Goal: Task Accomplishment & Management: Manage account settings

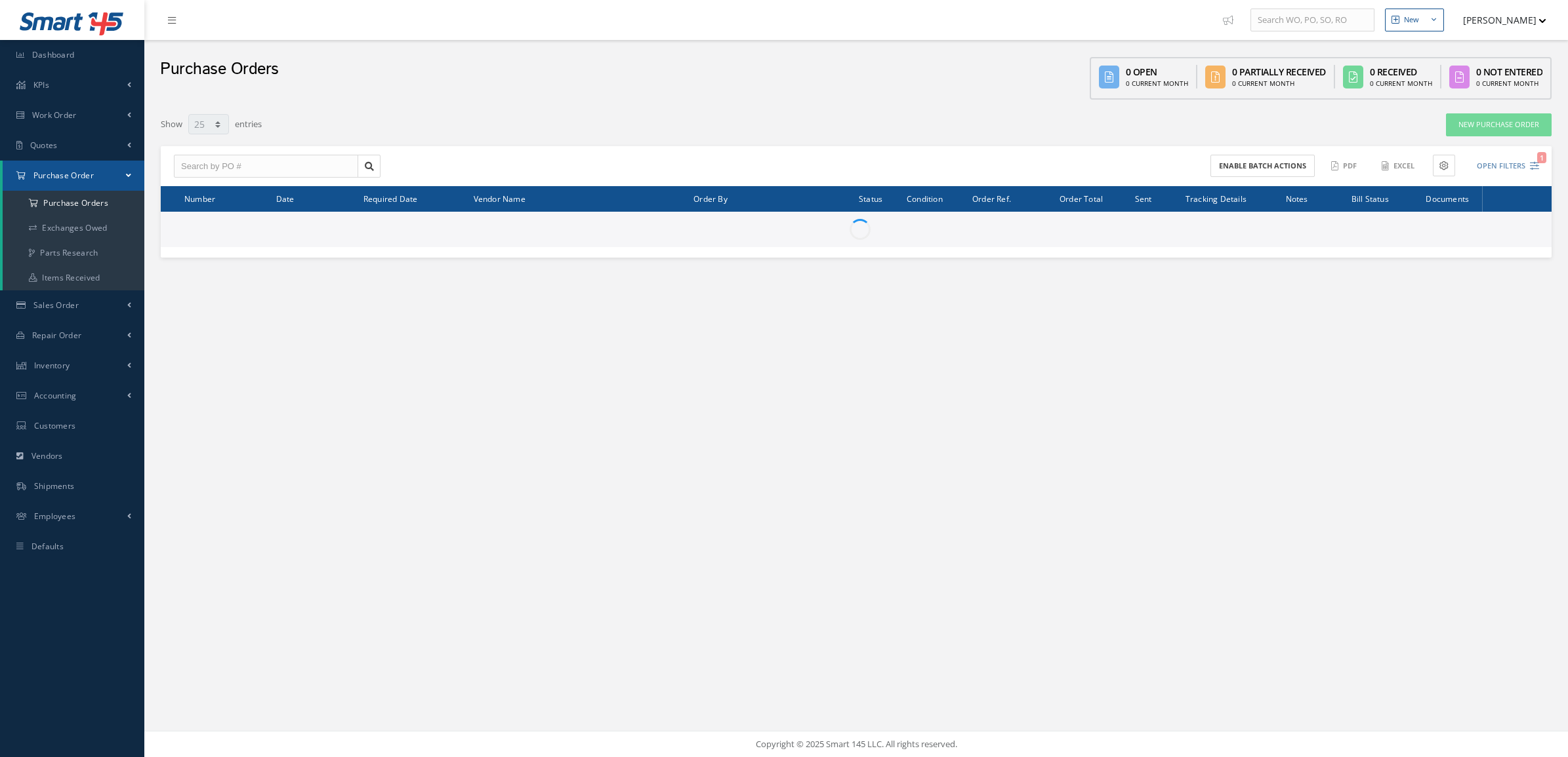
select select "25"
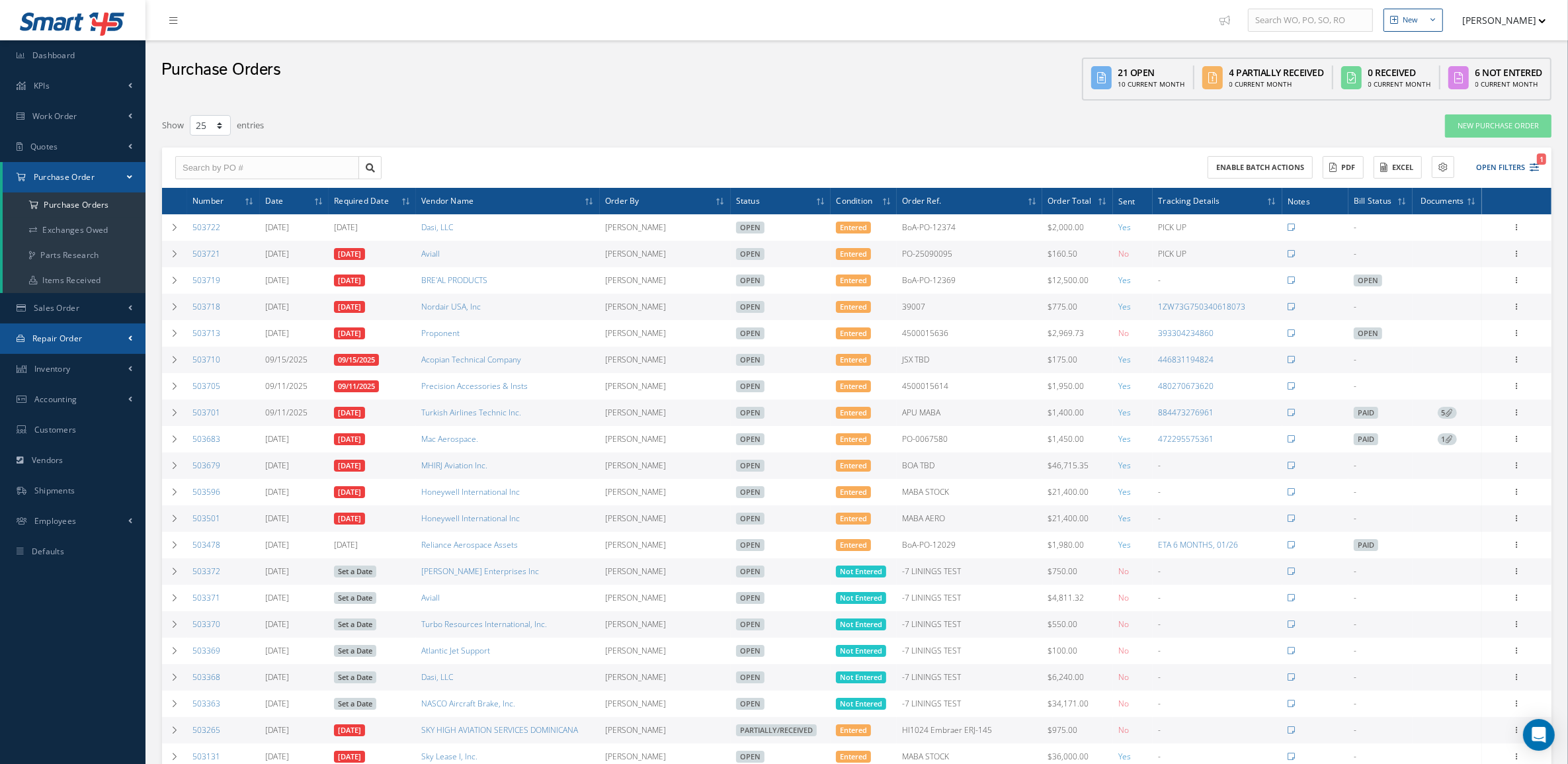
click at [76, 336] on span "Repair Order" at bounding box center [57, 338] width 50 height 11
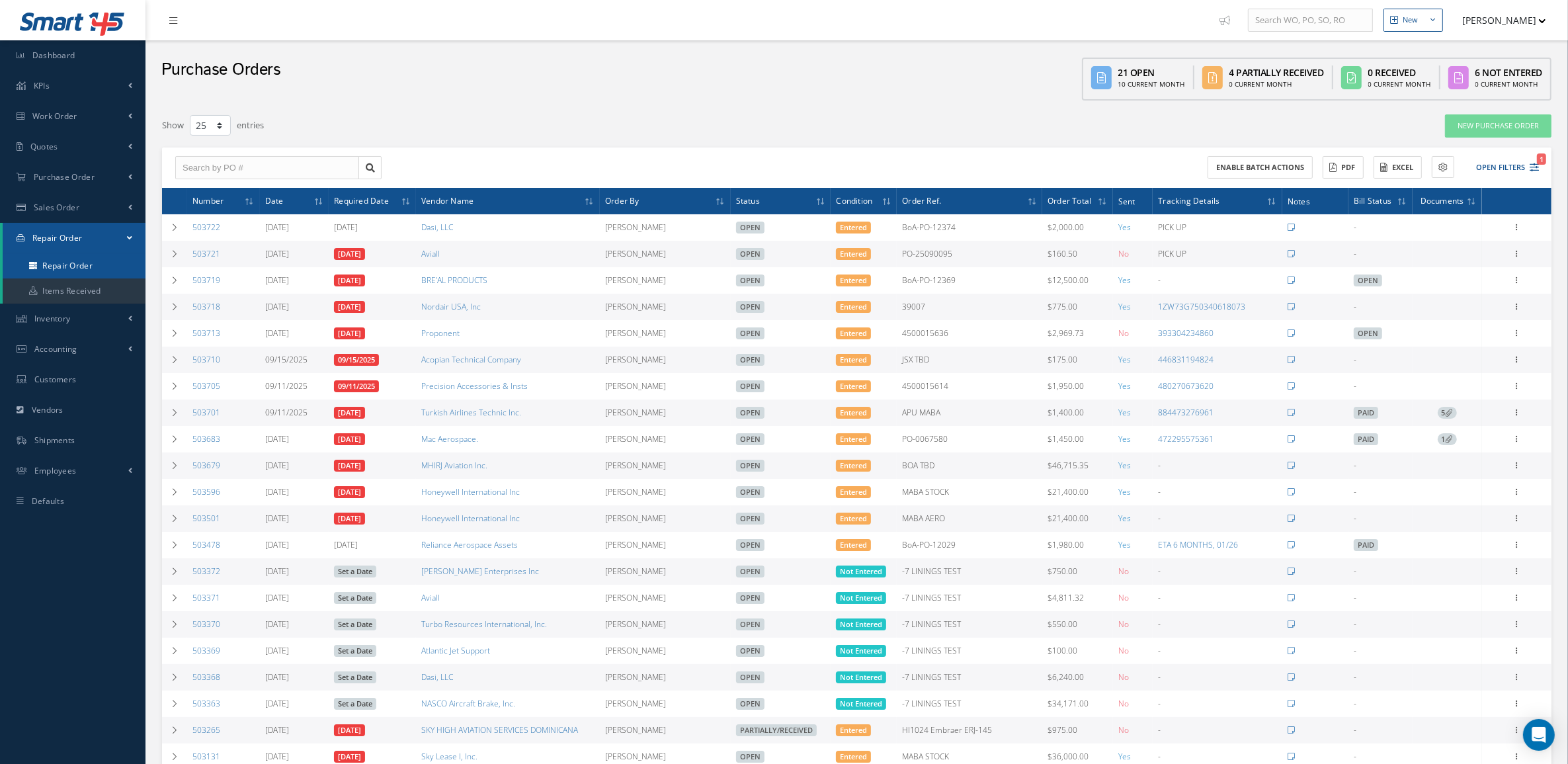
click at [77, 266] on link "Repair Order" at bounding box center [74, 265] width 143 height 25
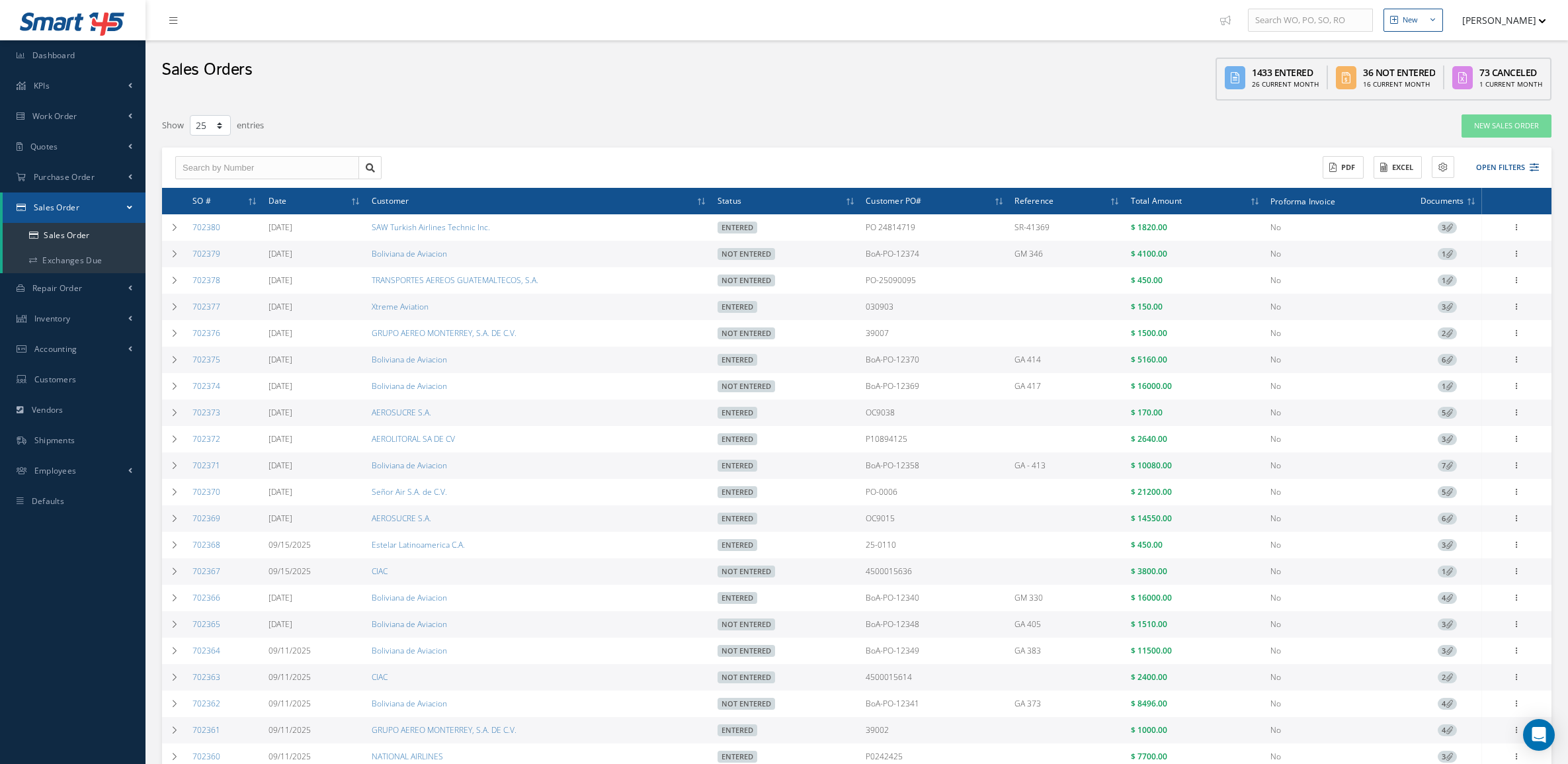
select select "25"
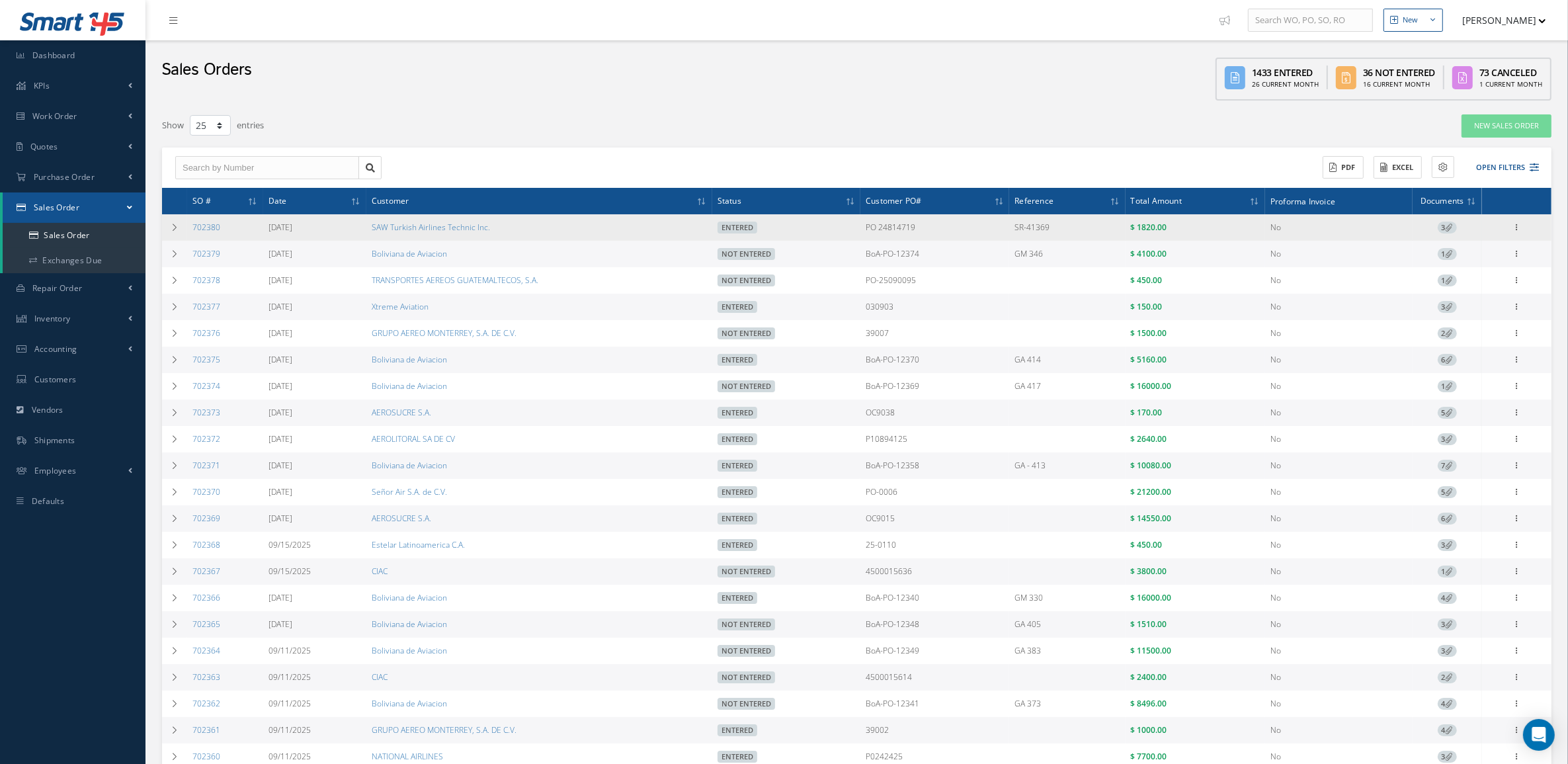
click at [1427, 227] on td "3" at bounding box center [1447, 227] width 69 height 26
click at [1440, 226] on span "3" at bounding box center [1447, 228] width 19 height 12
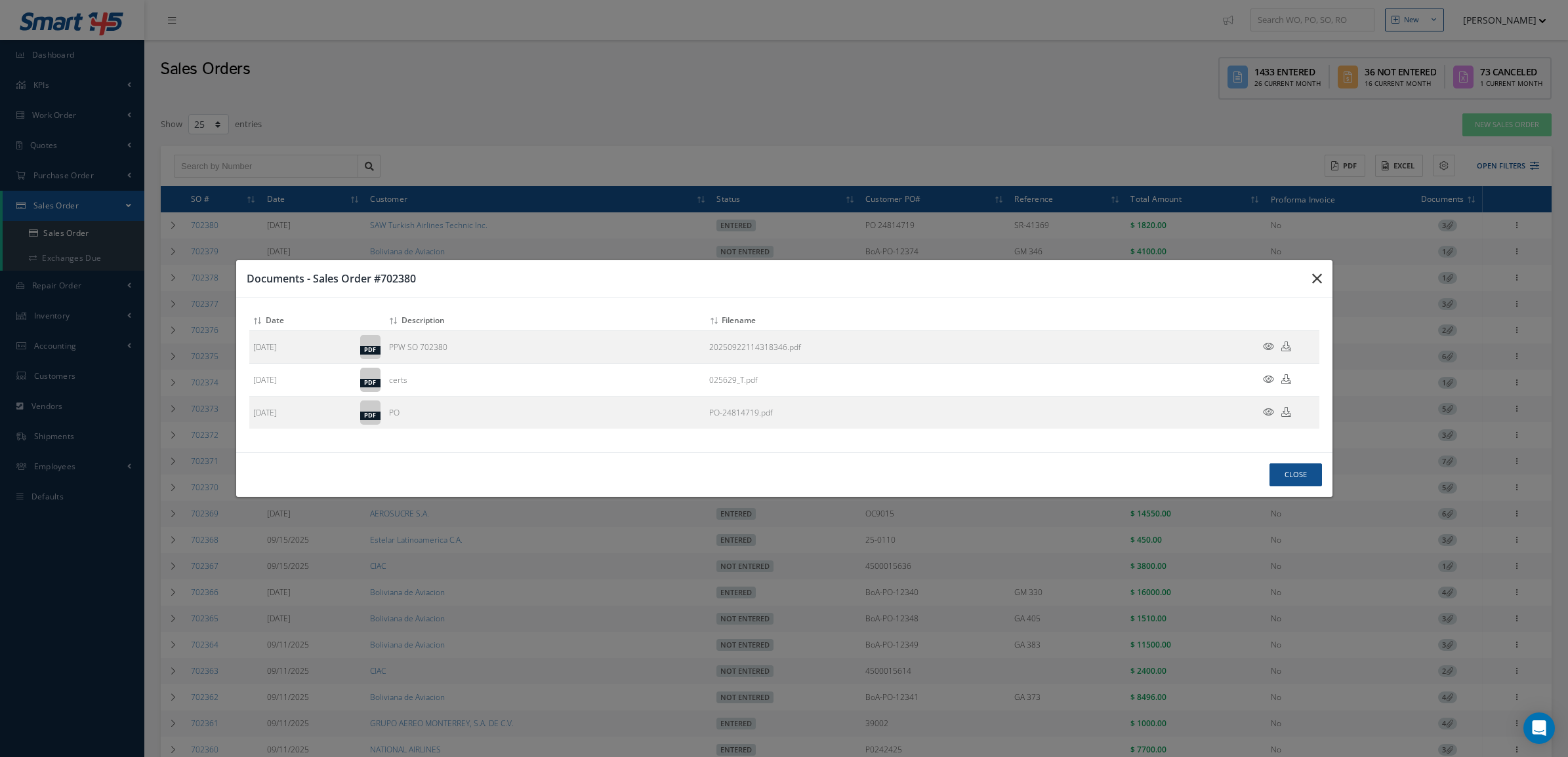
click at [1321, 275] on button "button" at bounding box center [1316, 278] width 31 height 37
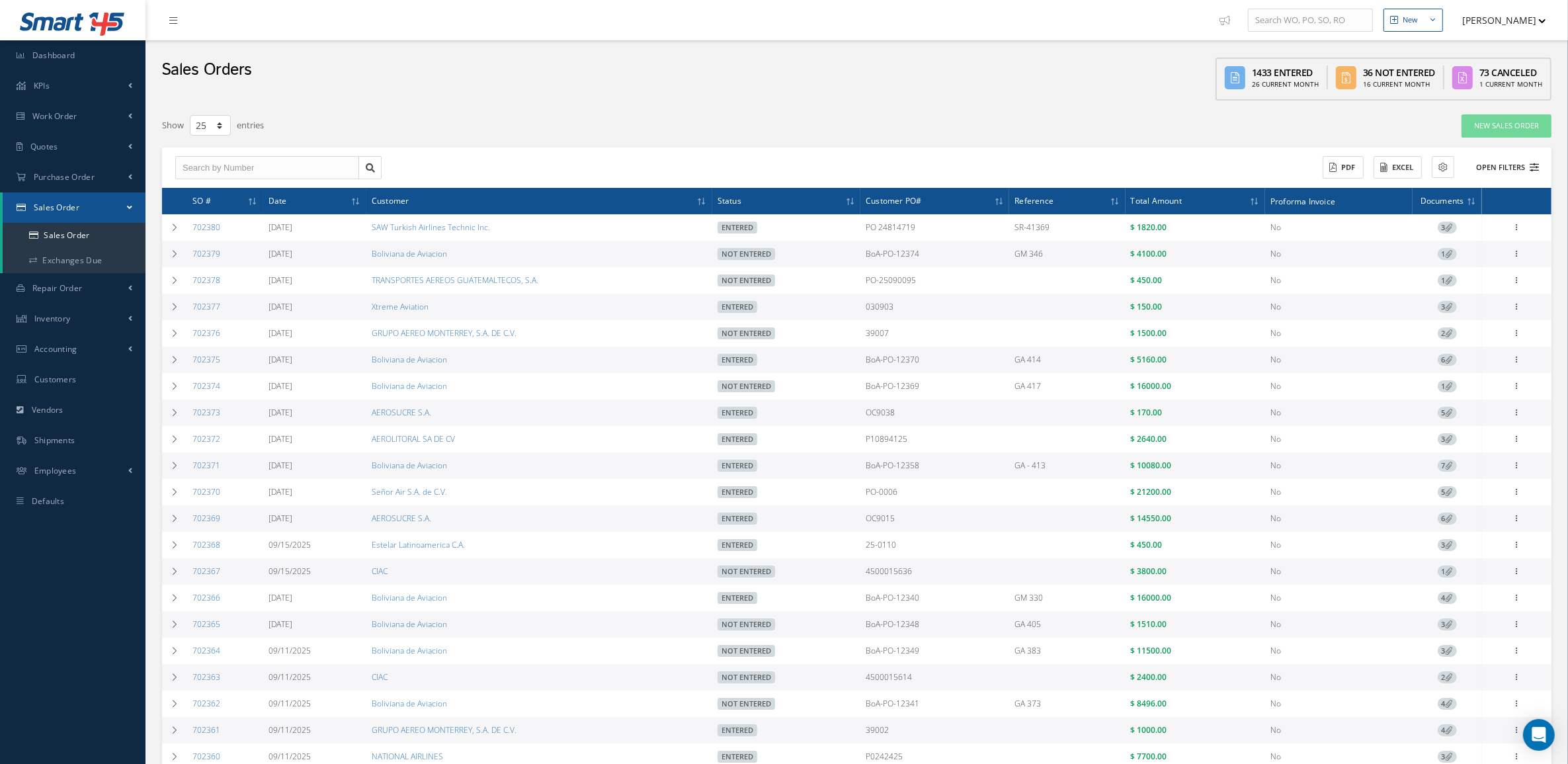
click at [1512, 170] on button "Open Filters" at bounding box center [1501, 168] width 75 height 22
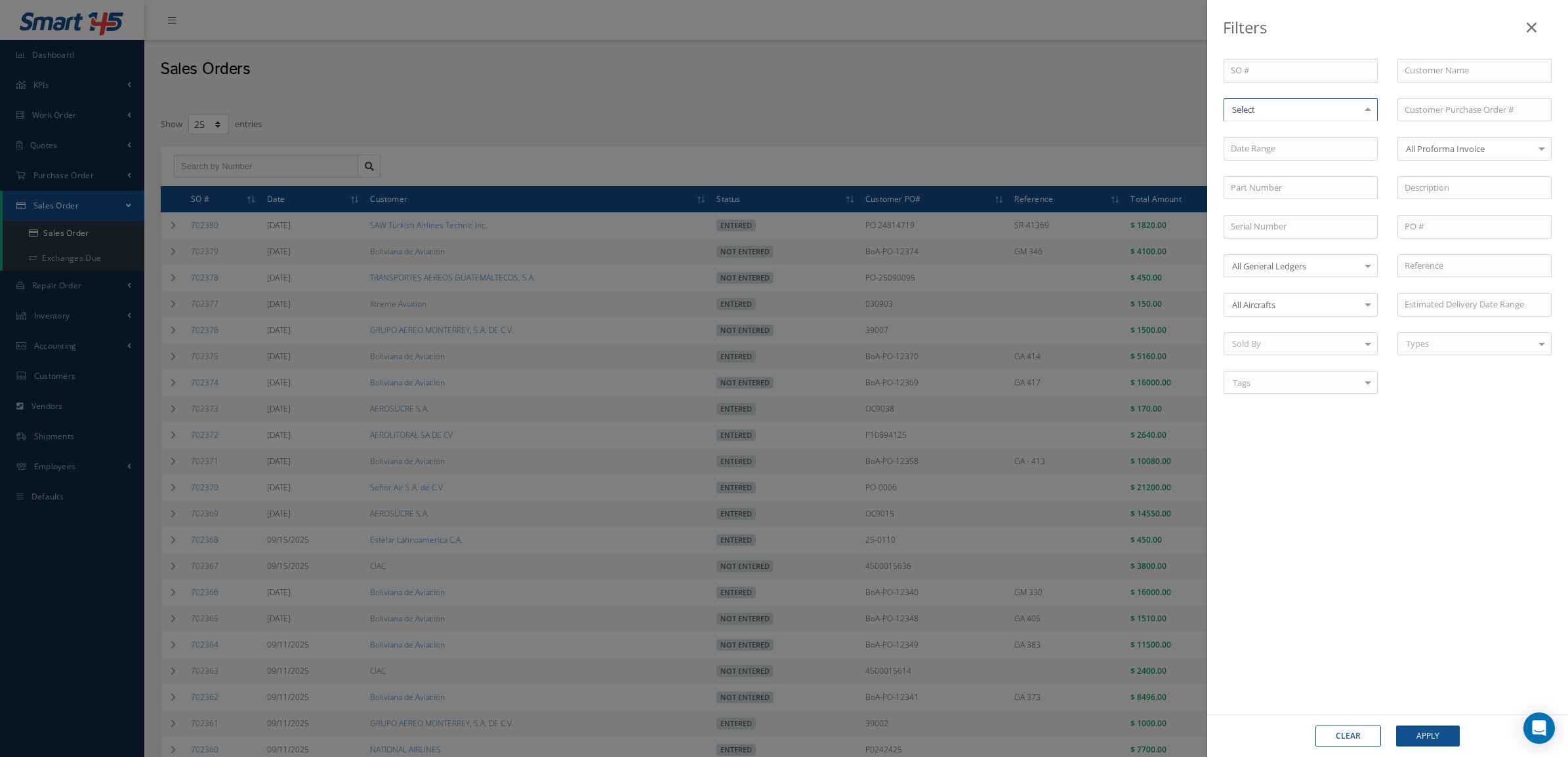
click at [1297, 117] on div at bounding box center [1300, 110] width 155 height 24
click at [1306, 174] on span "Not Entered" at bounding box center [1300, 176] width 153 height 23
drag, startPoint x: 1424, startPoint y: 746, endPoint x: 1416, endPoint y: 736, distance: 12.8
click at [1424, 745] on button "Apply" at bounding box center [1427, 736] width 63 height 21
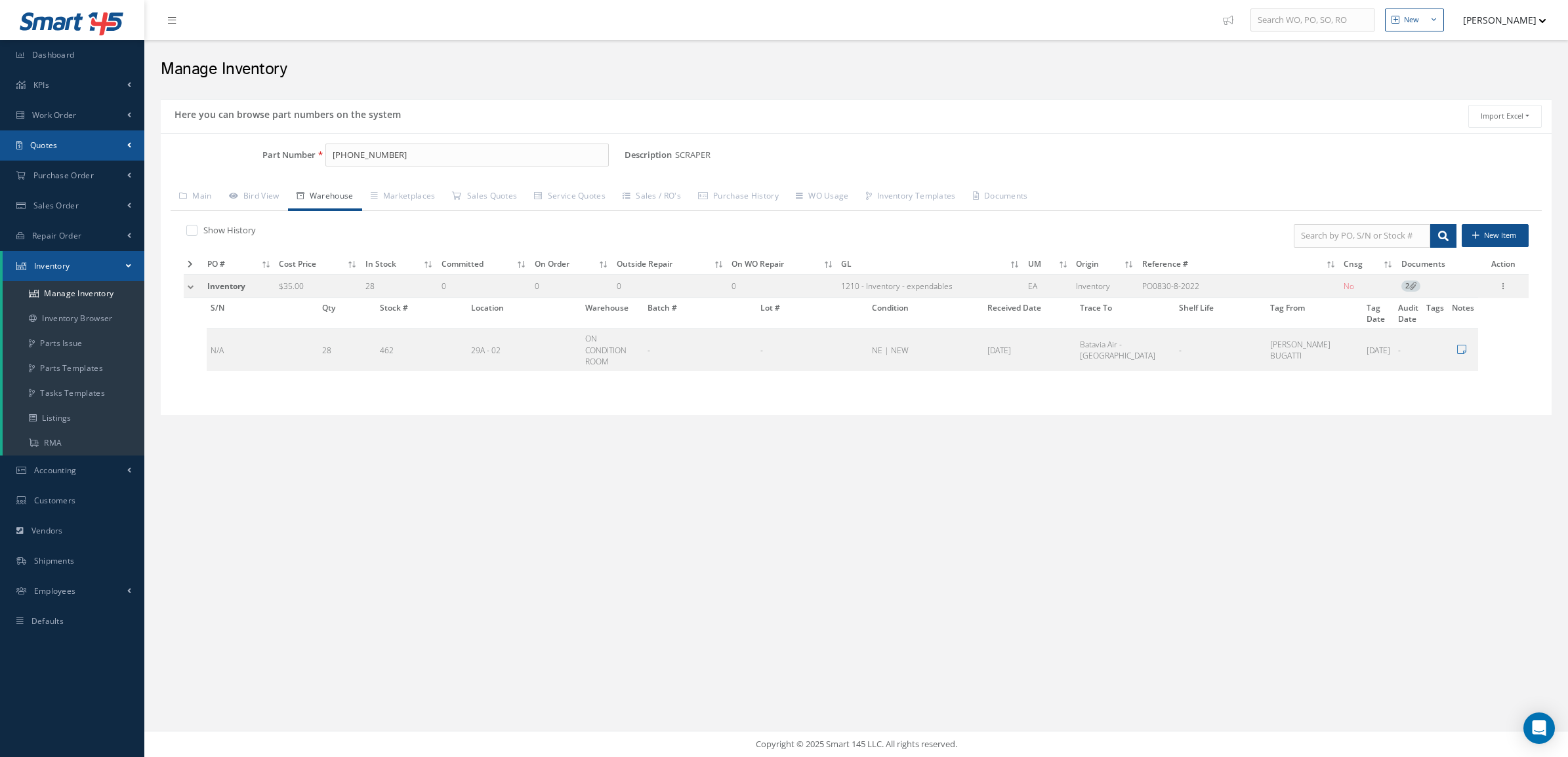
click at [70, 152] on link "Quotes" at bounding box center [72, 146] width 145 height 30
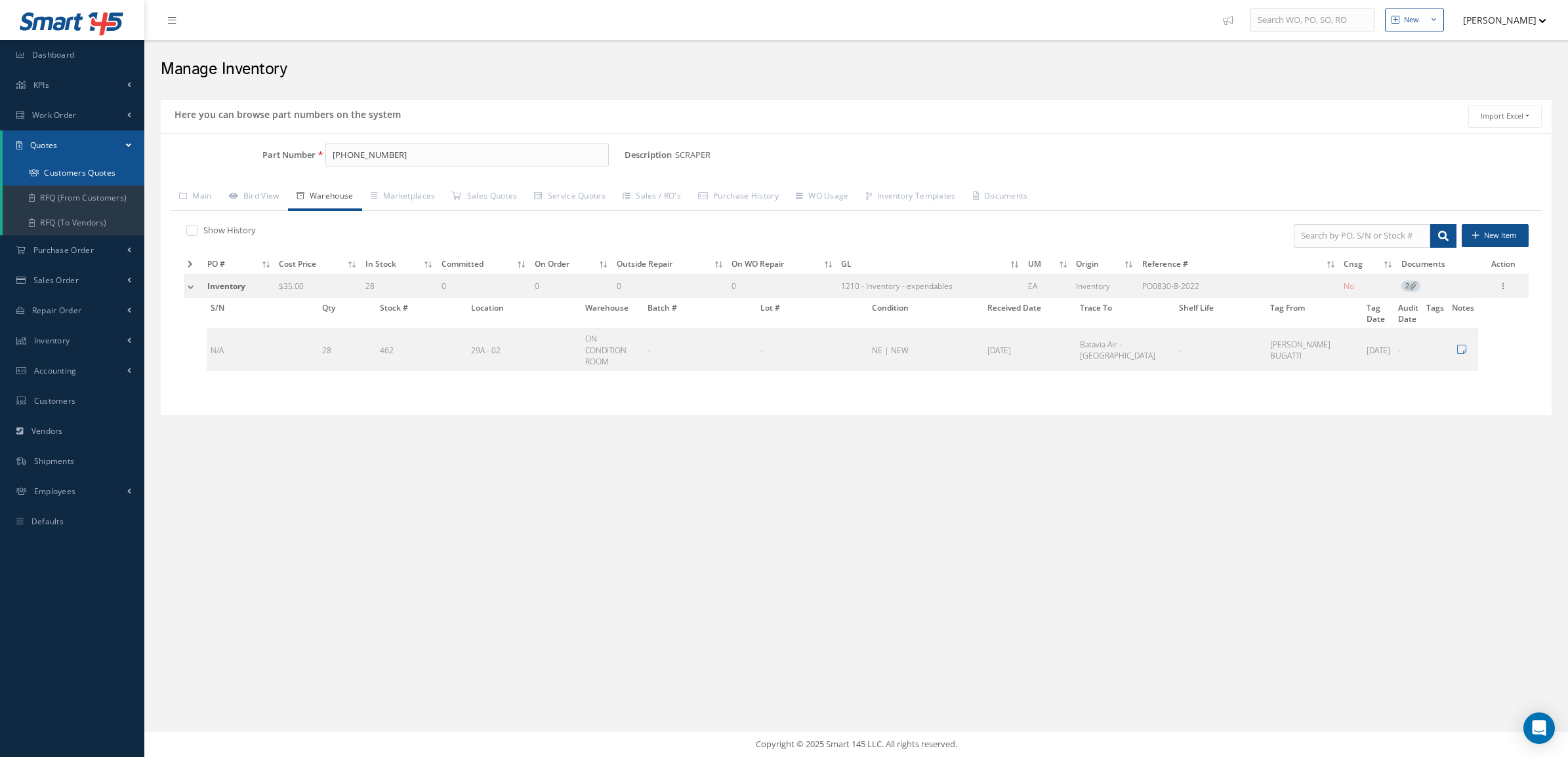
click at [73, 172] on link "Customers Quotes" at bounding box center [73, 172] width 142 height 25
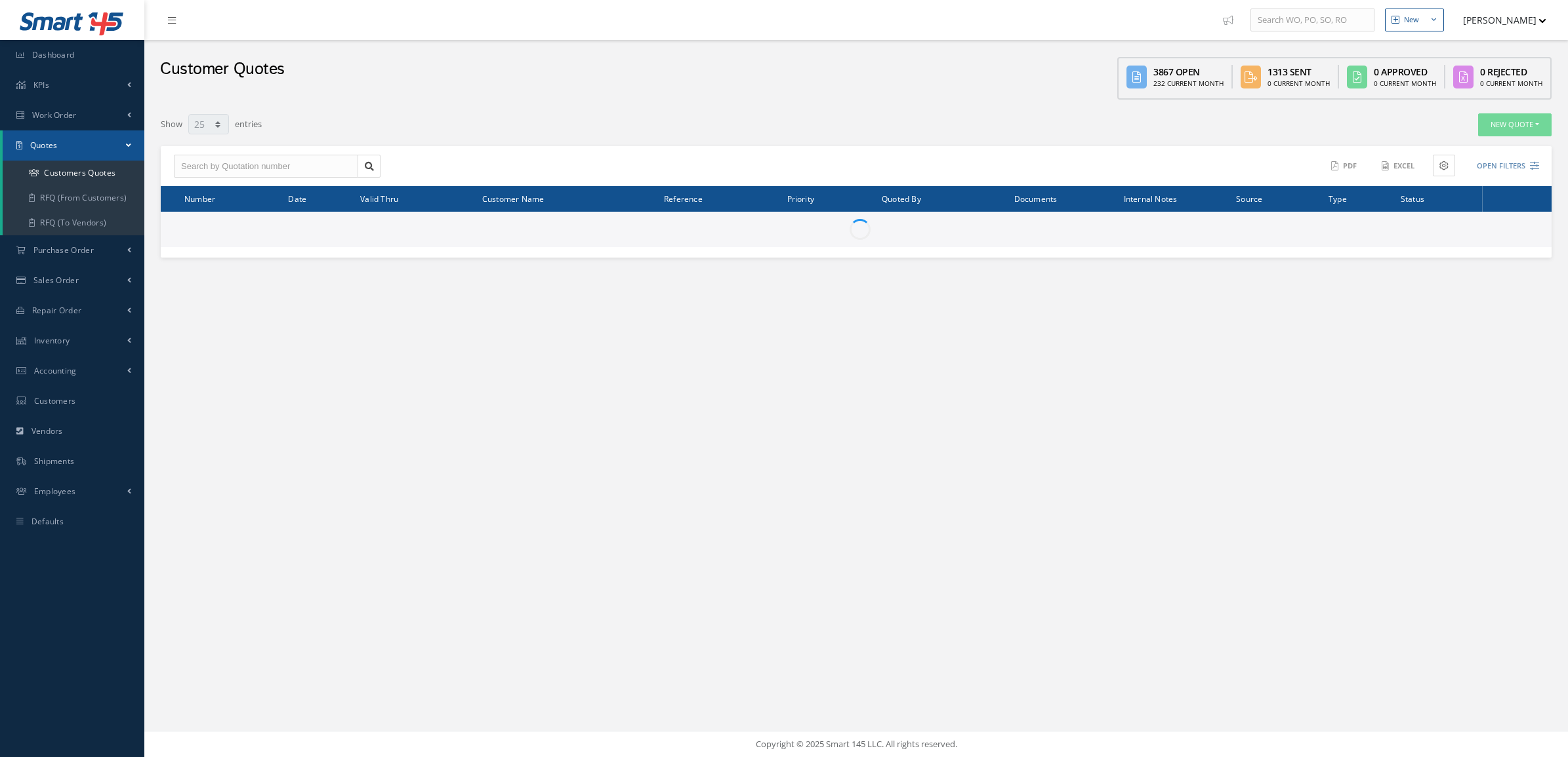
select select "25"
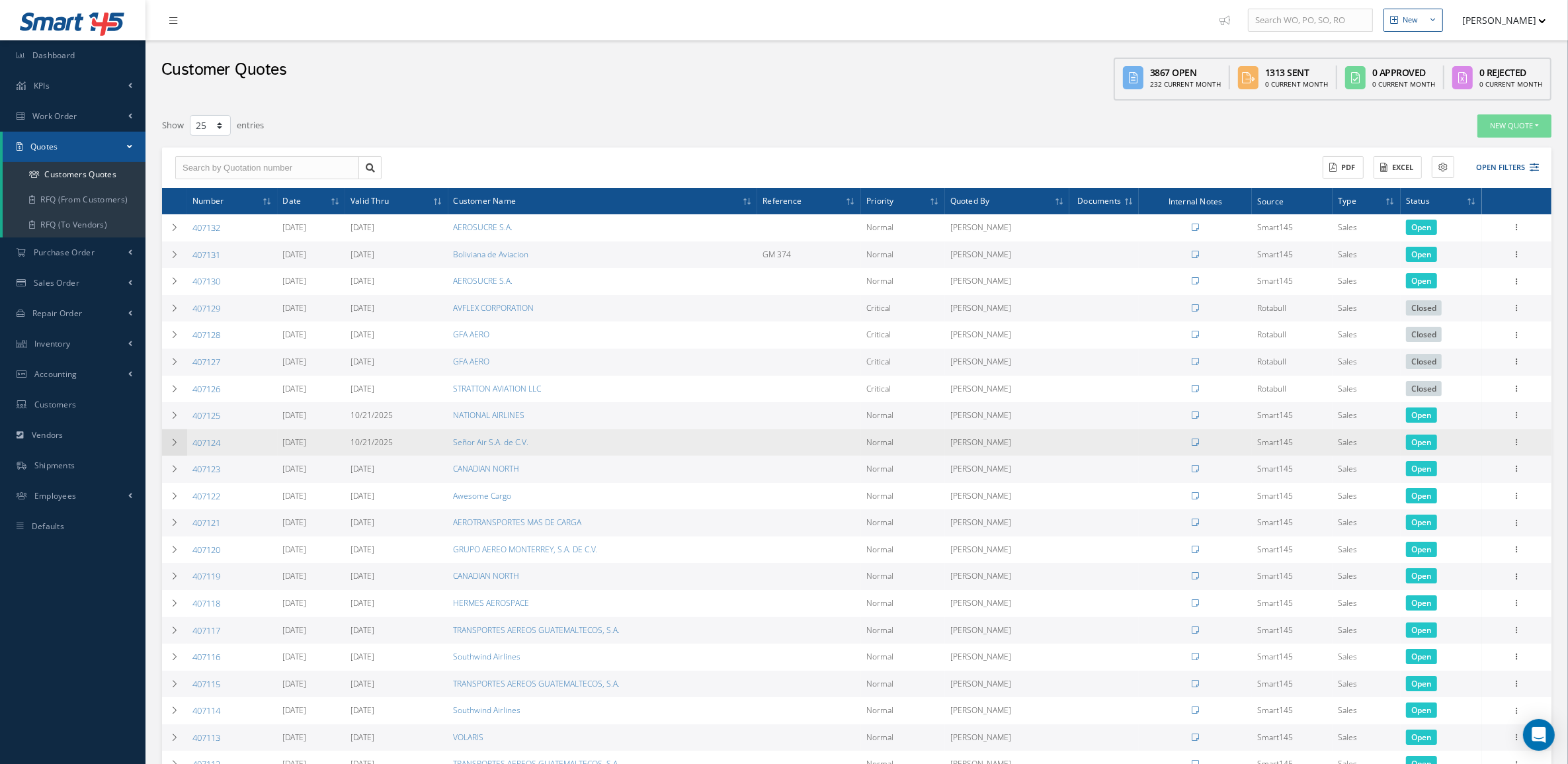
click at [170, 440] on icon at bounding box center [174, 443] width 9 height 8
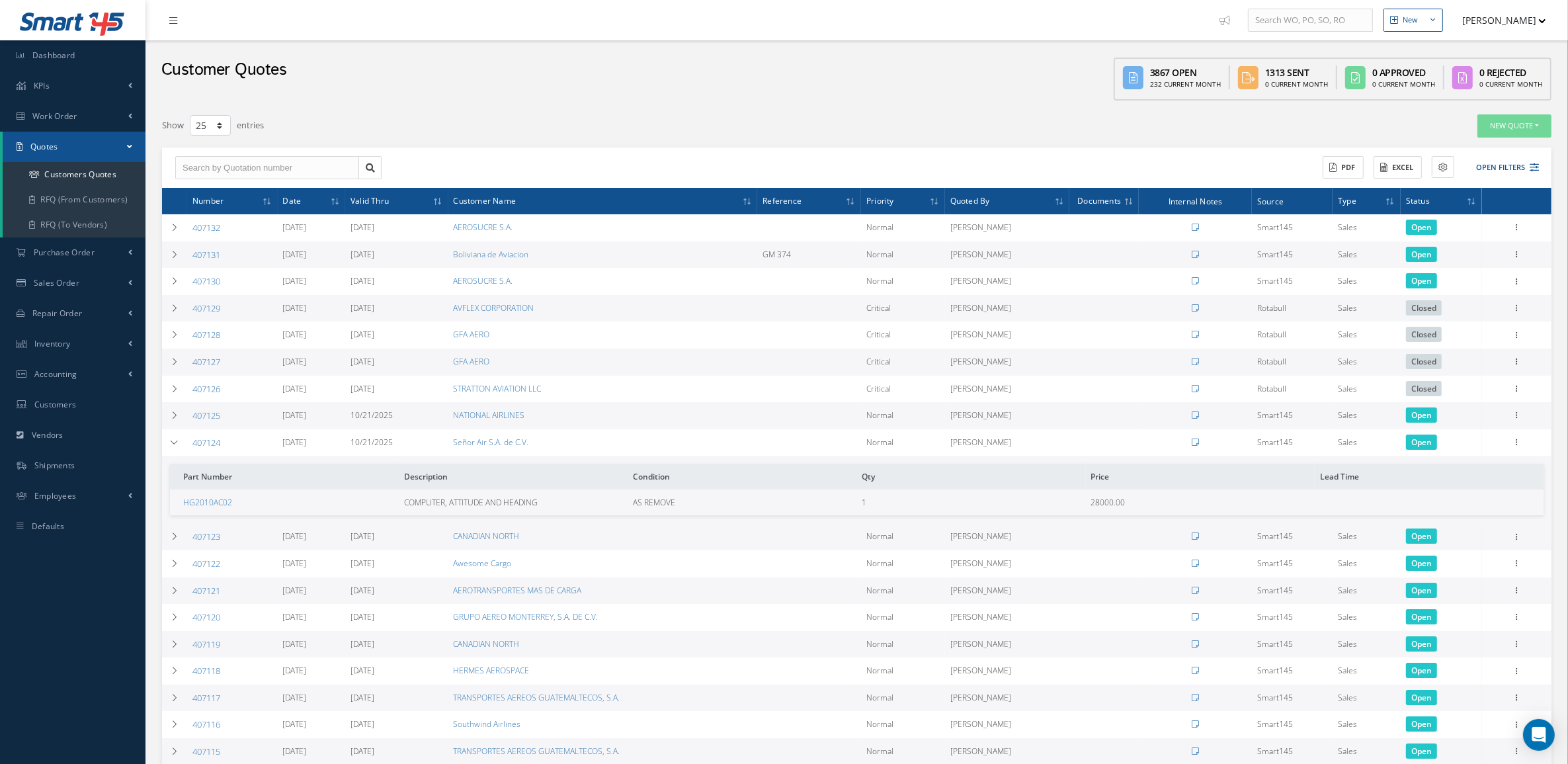
click at [1525, 439] on td "Edit Delete Send By Email Clone Convert to Sales Order Documents Close Print-Ou…" at bounding box center [1516, 442] width 69 height 27
click at [1518, 439] on icon at bounding box center [1517, 441] width 13 height 11
click at [1471, 516] on link "Convert to Sales Order" at bounding box center [1456, 524] width 105 height 27
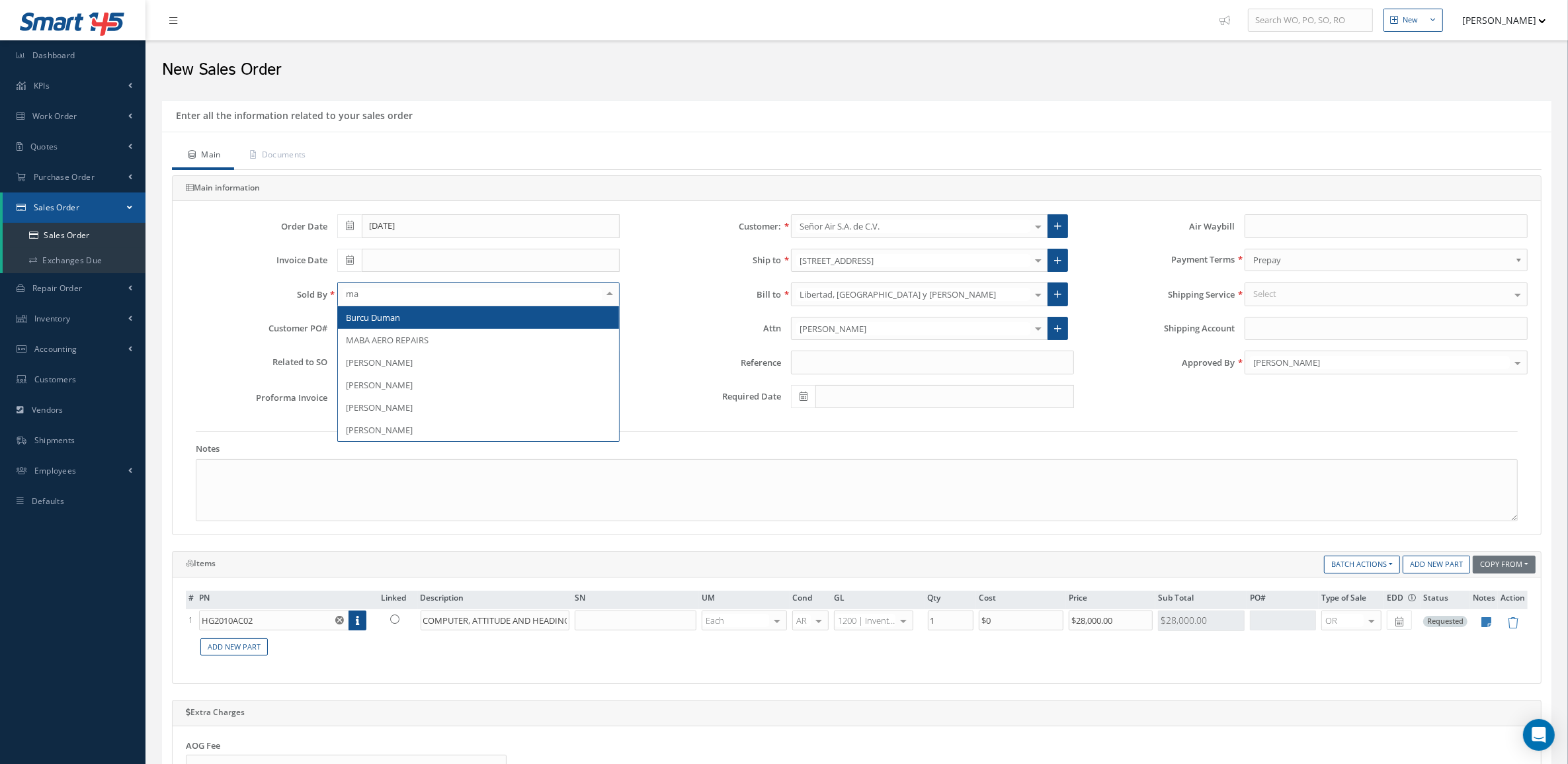
type input "mar"
click at [475, 324] on span "[PERSON_NAME]" at bounding box center [479, 317] width 282 height 23
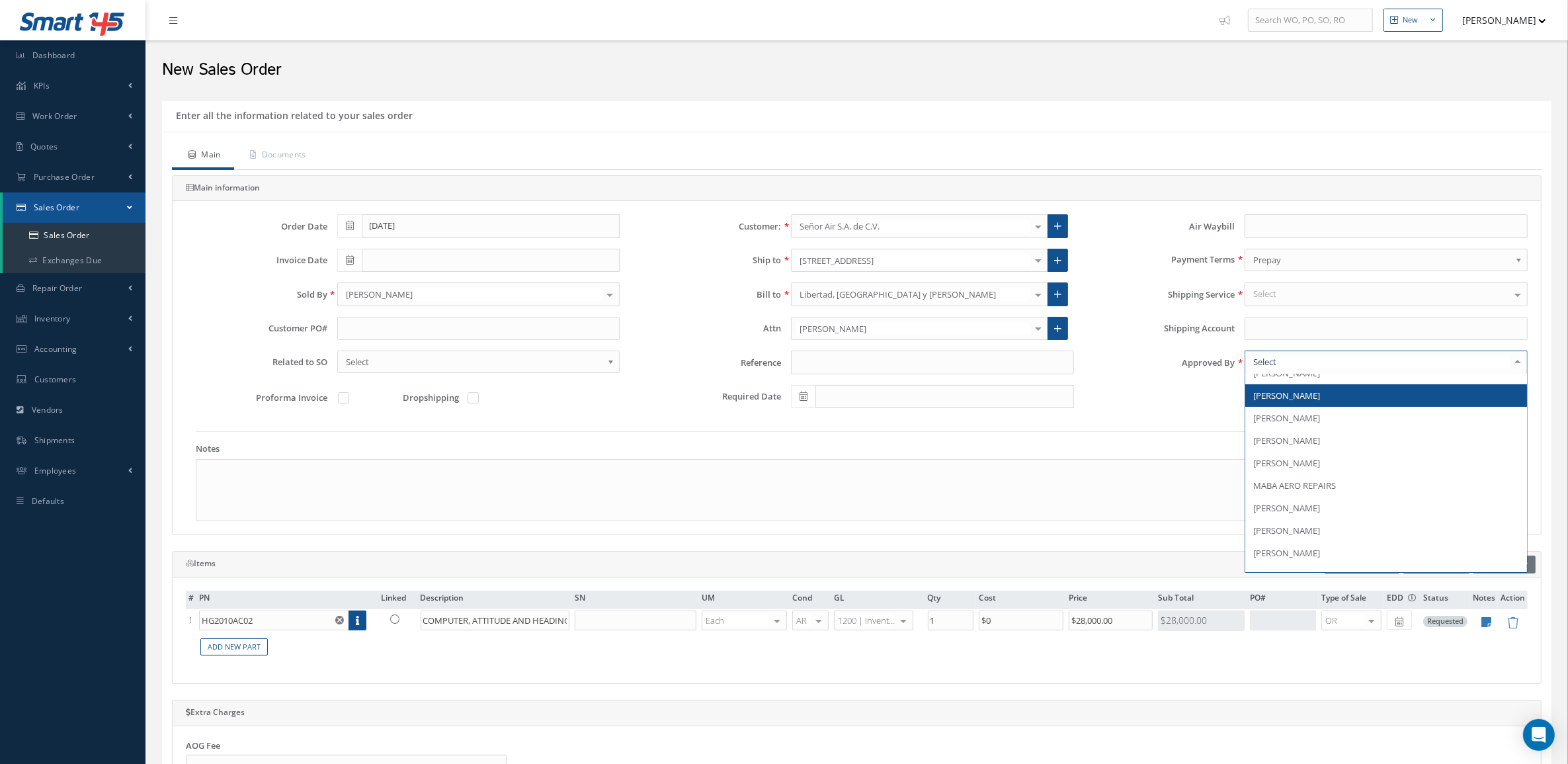
scroll to position [165, 0]
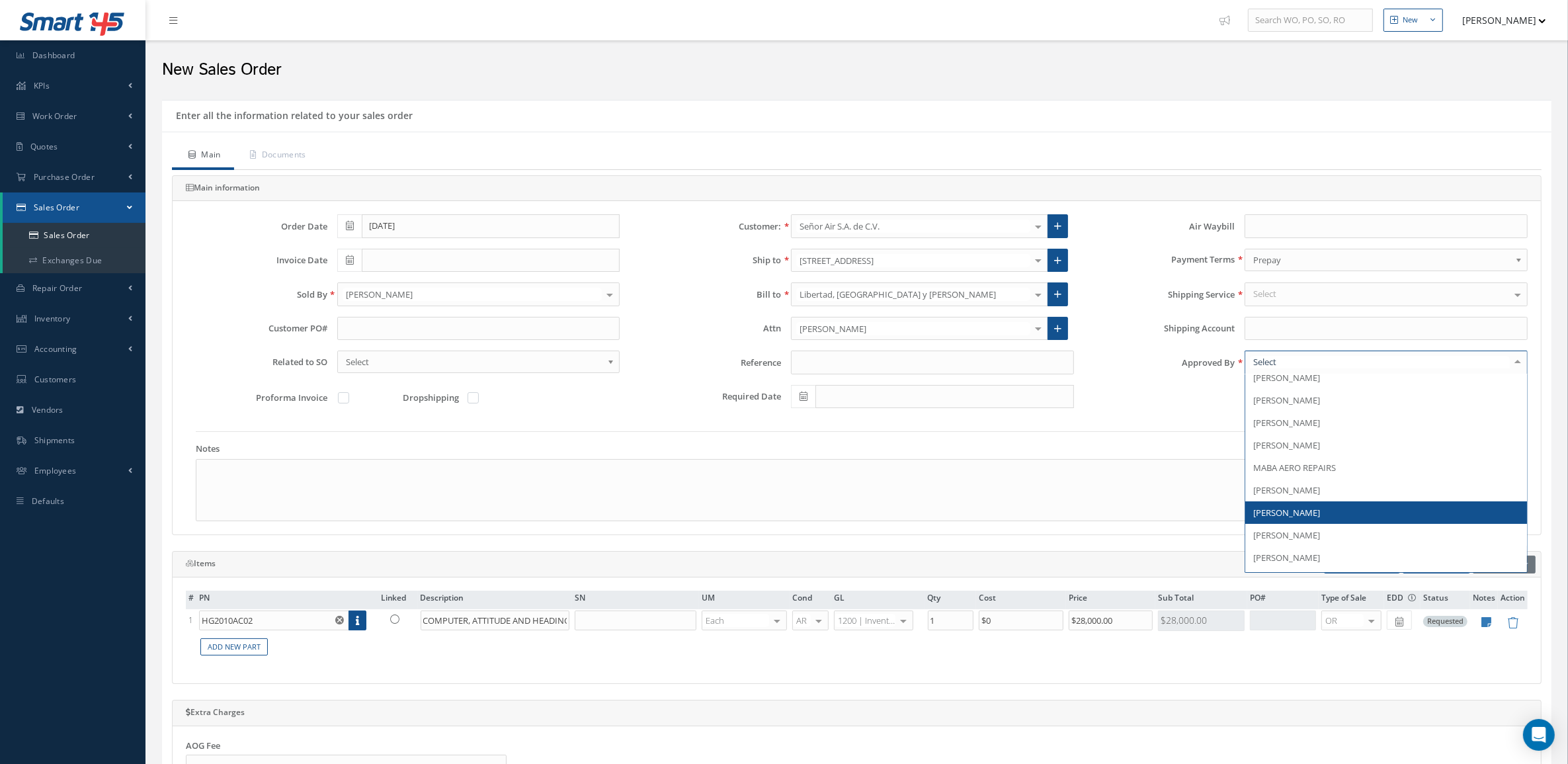
click at [1299, 515] on span "[PERSON_NAME]" at bounding box center [1286, 513] width 67 height 12
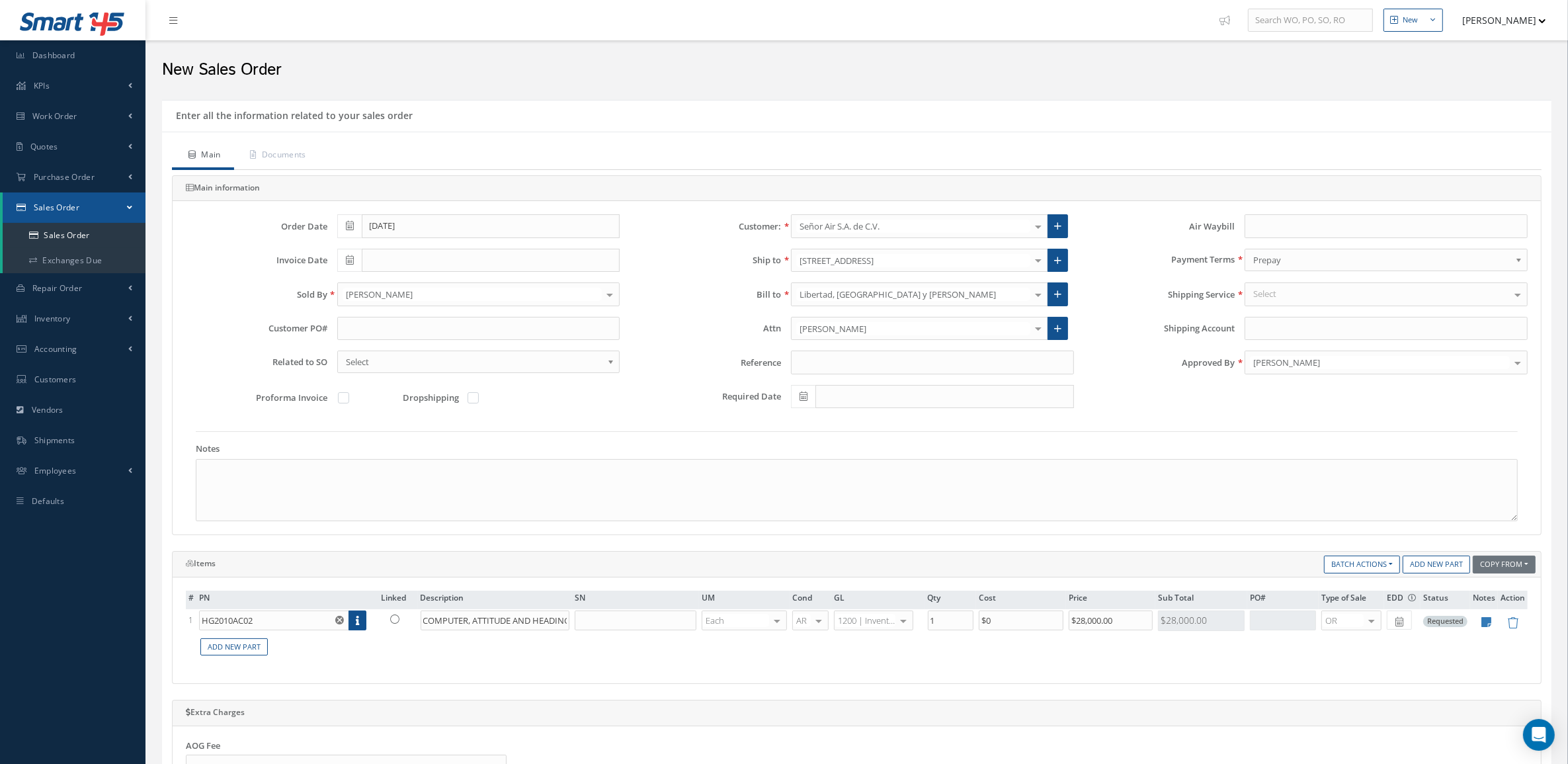
click at [349, 398] on label at bounding box center [350, 398] width 3 height 12
click at [345, 398] on input "checkbox" at bounding box center [344, 399] width 9 height 9
checkbox input "true"
click at [398, 619] on icon at bounding box center [394, 619] width 9 height 9
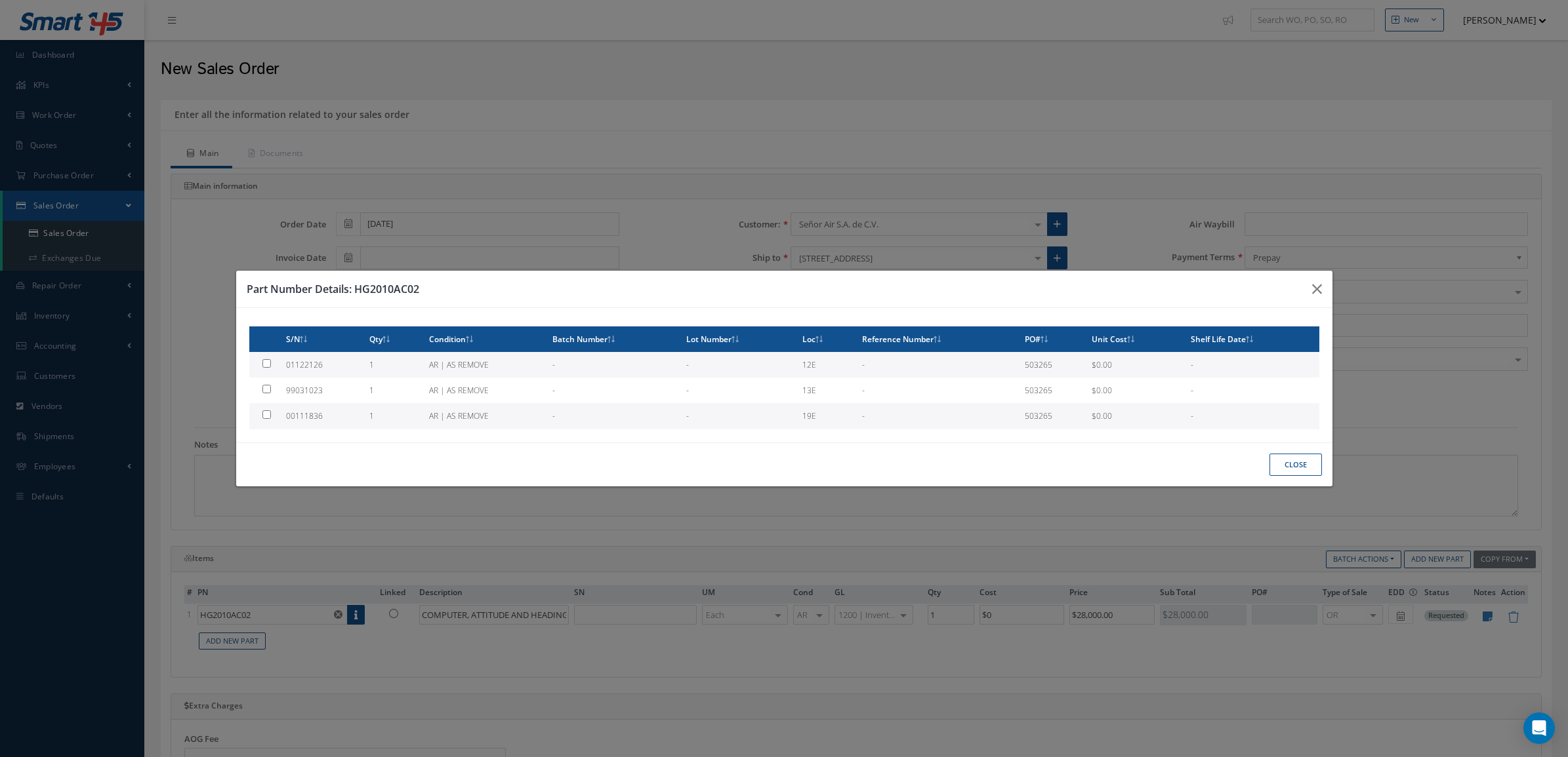
click at [271, 361] on td at bounding box center [265, 365] width 32 height 26
type input "01122126"
checkbox input "true"
click at [1300, 464] on button "Close" at bounding box center [1295, 465] width 53 height 23
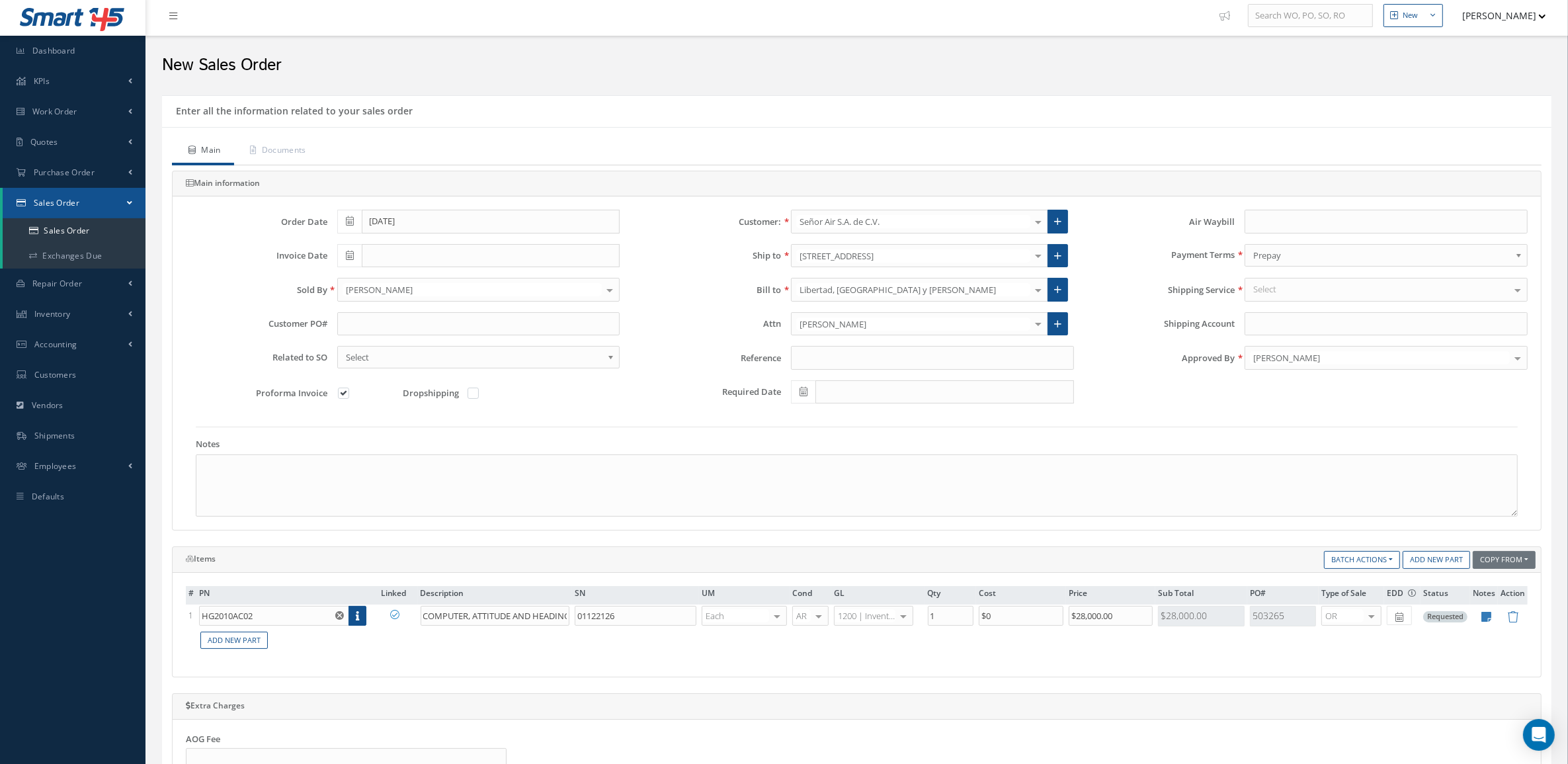
scroll to position [0, 0]
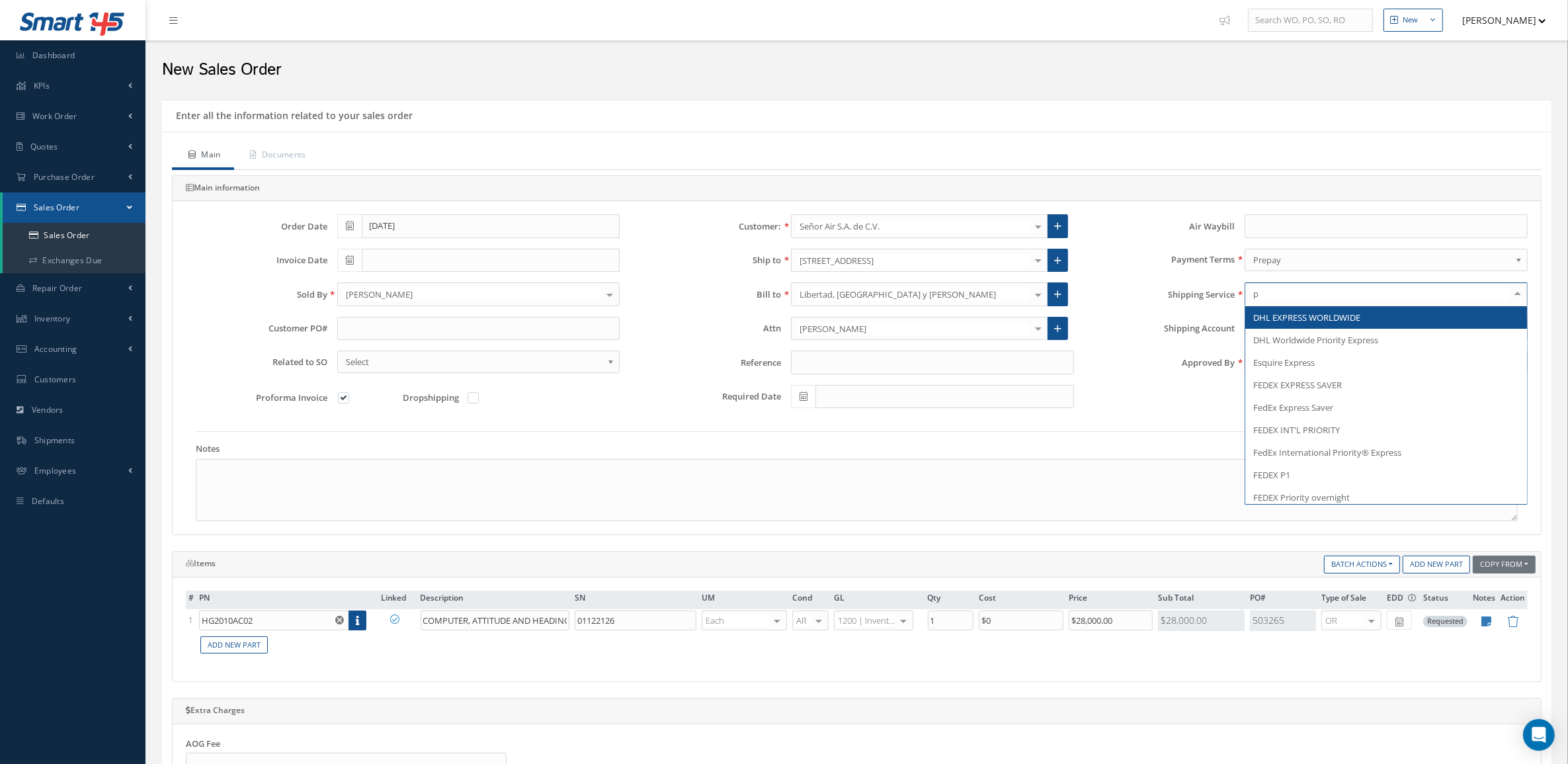
type input "pi"
click at [1278, 324] on span "PICK UP" at bounding box center [1269, 318] width 32 height 12
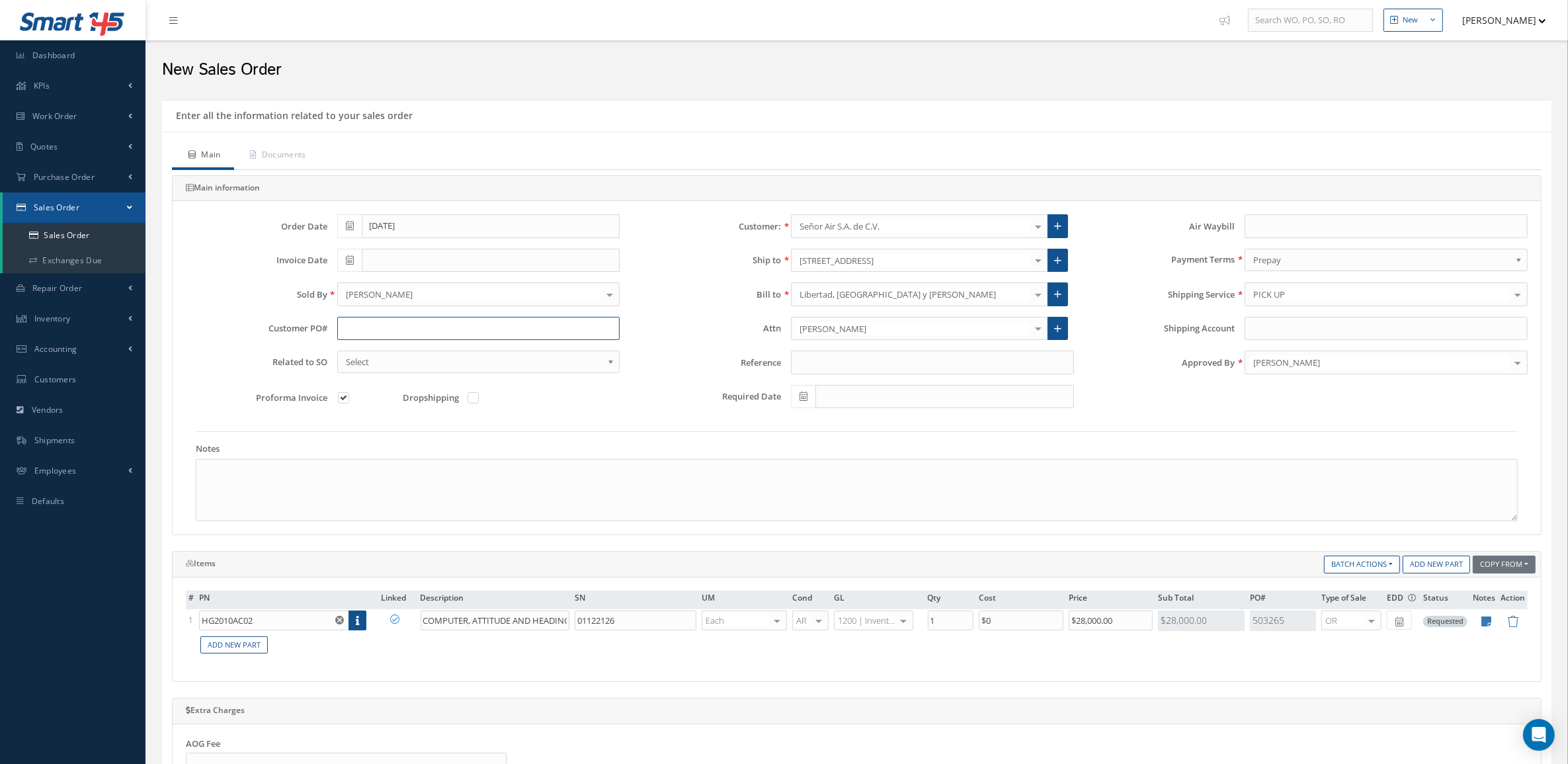
click at [518, 331] on input "text" at bounding box center [479, 329] width 283 height 24
drag, startPoint x: 518, startPoint y: 331, endPoint x: 282, endPoint y: 328, distance: 236.0
click at [282, 328] on div "Customer PO# tbd" at bounding box center [403, 329] width 454 height 24
type input "TBD"
drag, startPoint x: 341, startPoint y: 626, endPoint x: 194, endPoint y: 623, distance: 147.0
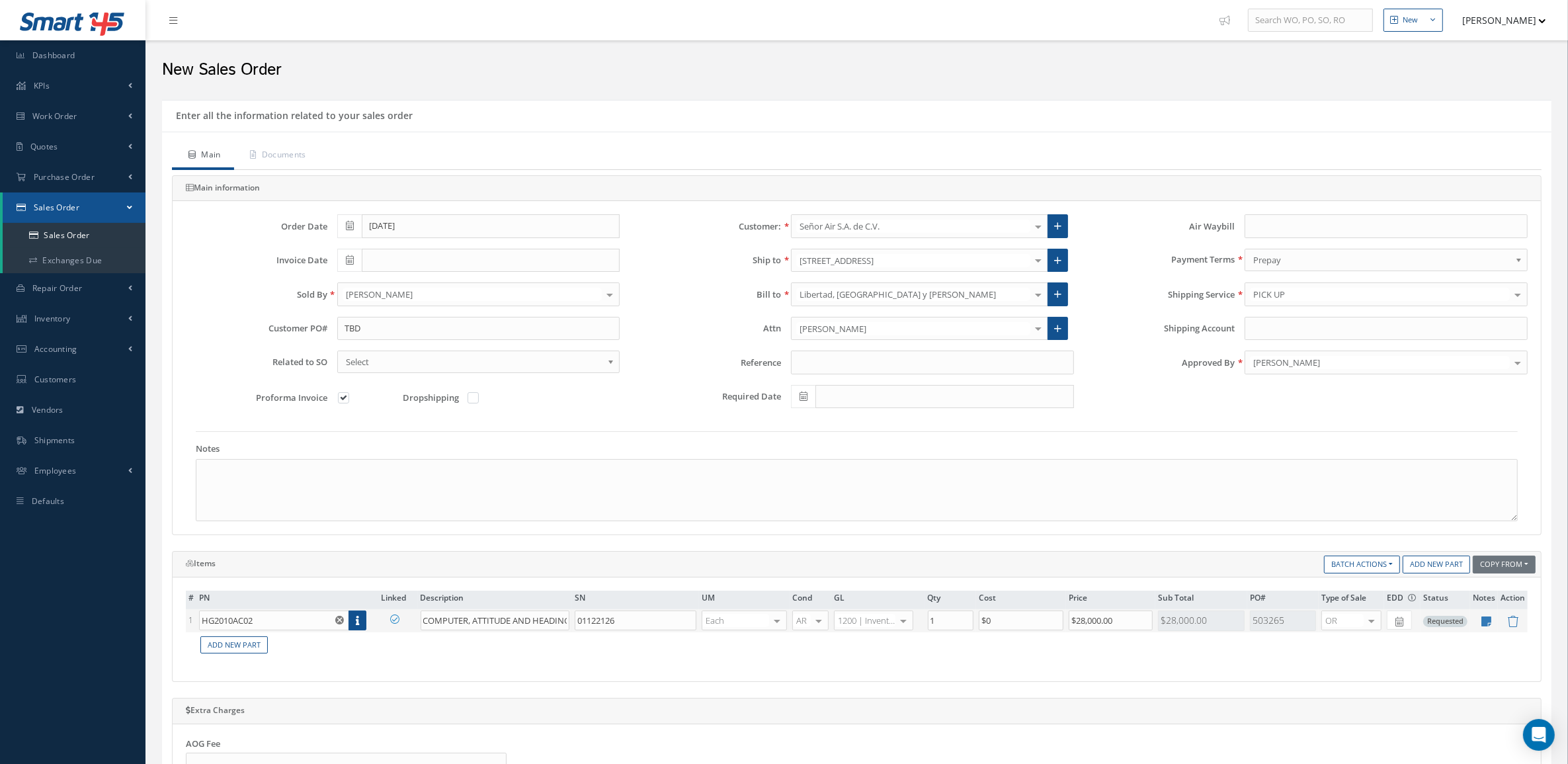
click at [194, 623] on tr "1 HG2010AC02 Part Number Description SN Condition PO# Qty Location Warehouse CO…" at bounding box center [856, 621] width 1342 height 23
drag, startPoint x: 259, startPoint y: 627, endPoint x: 156, endPoint y: 625, distance: 103.0
click at [156, 625] on div "Enter all the information related to your sales order Main Documents Main infor…" at bounding box center [856, 634] width 1409 height 1069
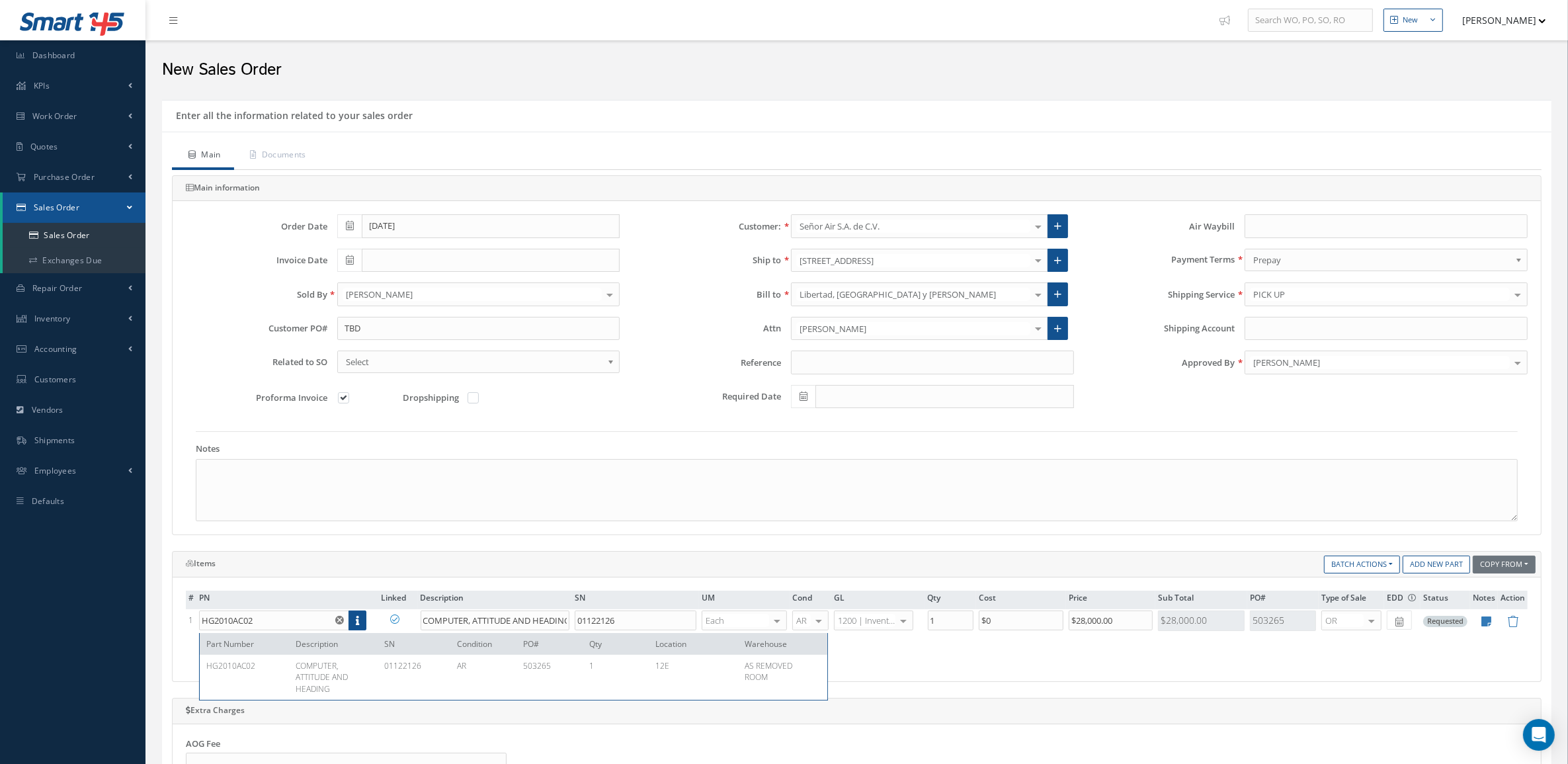
click at [1475, 113] on div at bounding box center [1205, 116] width 696 height 21
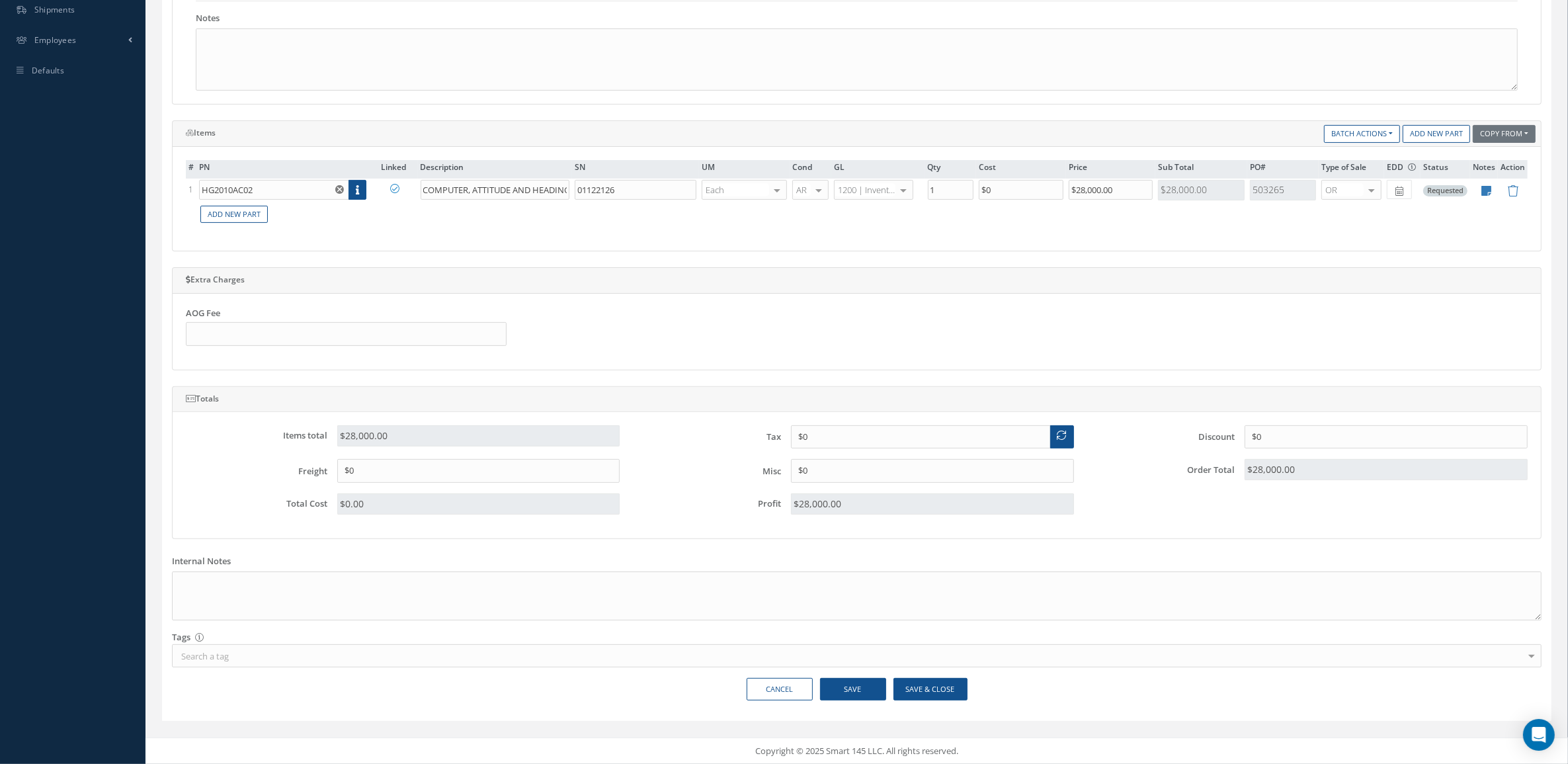
scroll to position [437, 0]
click at [1487, 187] on icon at bounding box center [1487, 190] width 10 height 11
type textarea "AR/WORKING CONDITION"
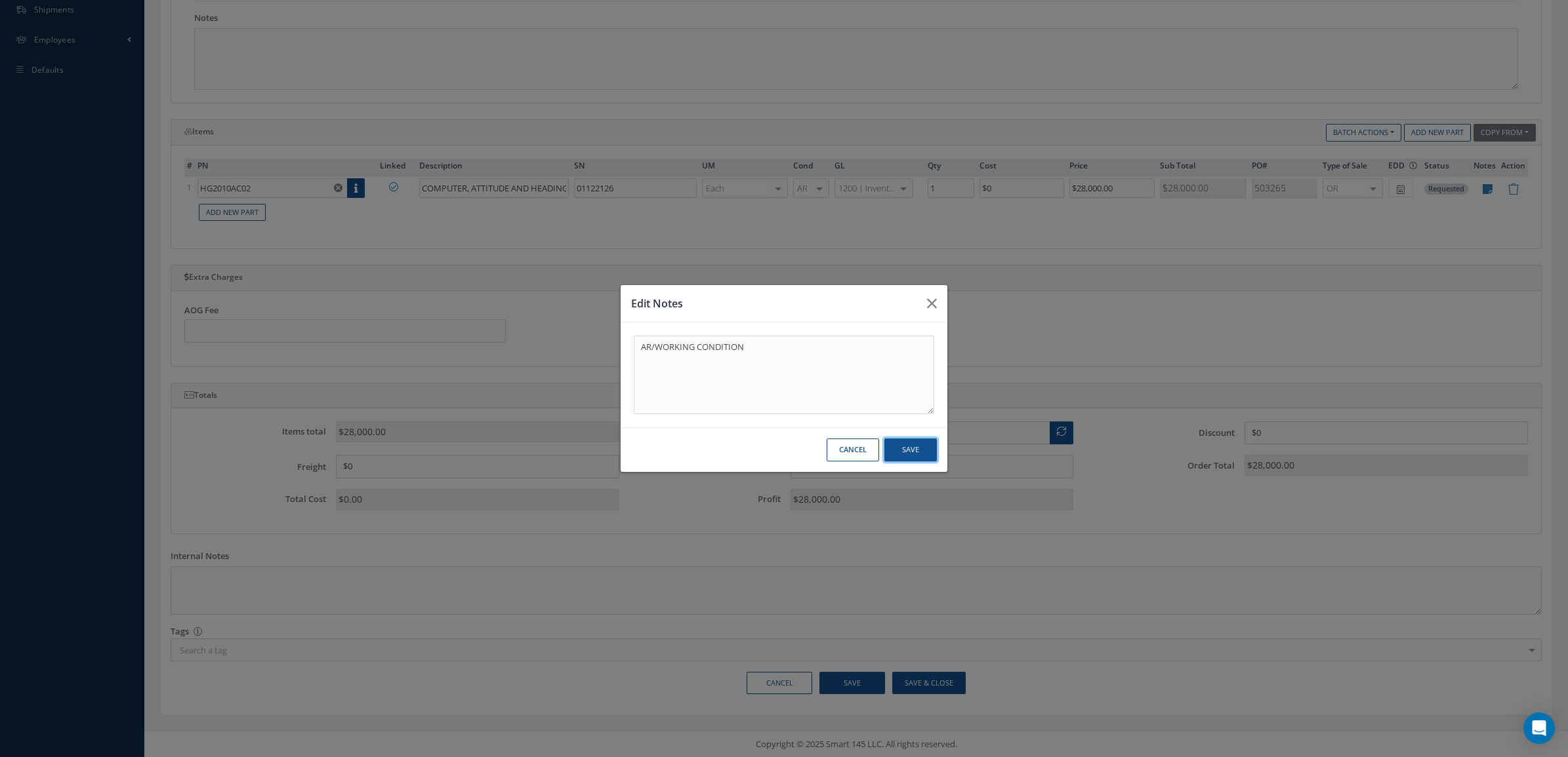
click at [920, 440] on button "Save" at bounding box center [910, 450] width 53 height 23
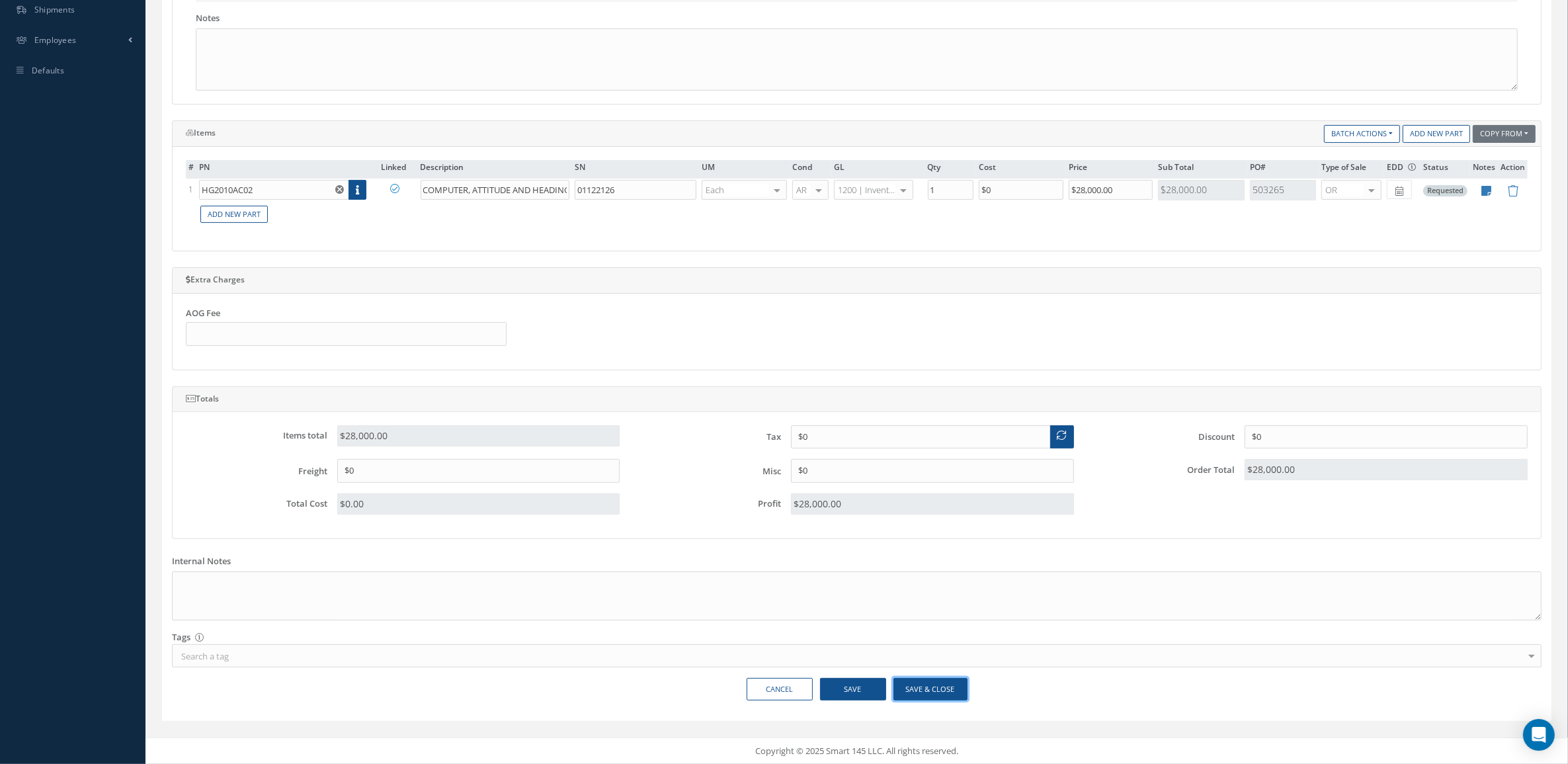
click at [929, 694] on button "Save & Close" at bounding box center [930, 689] width 74 height 23
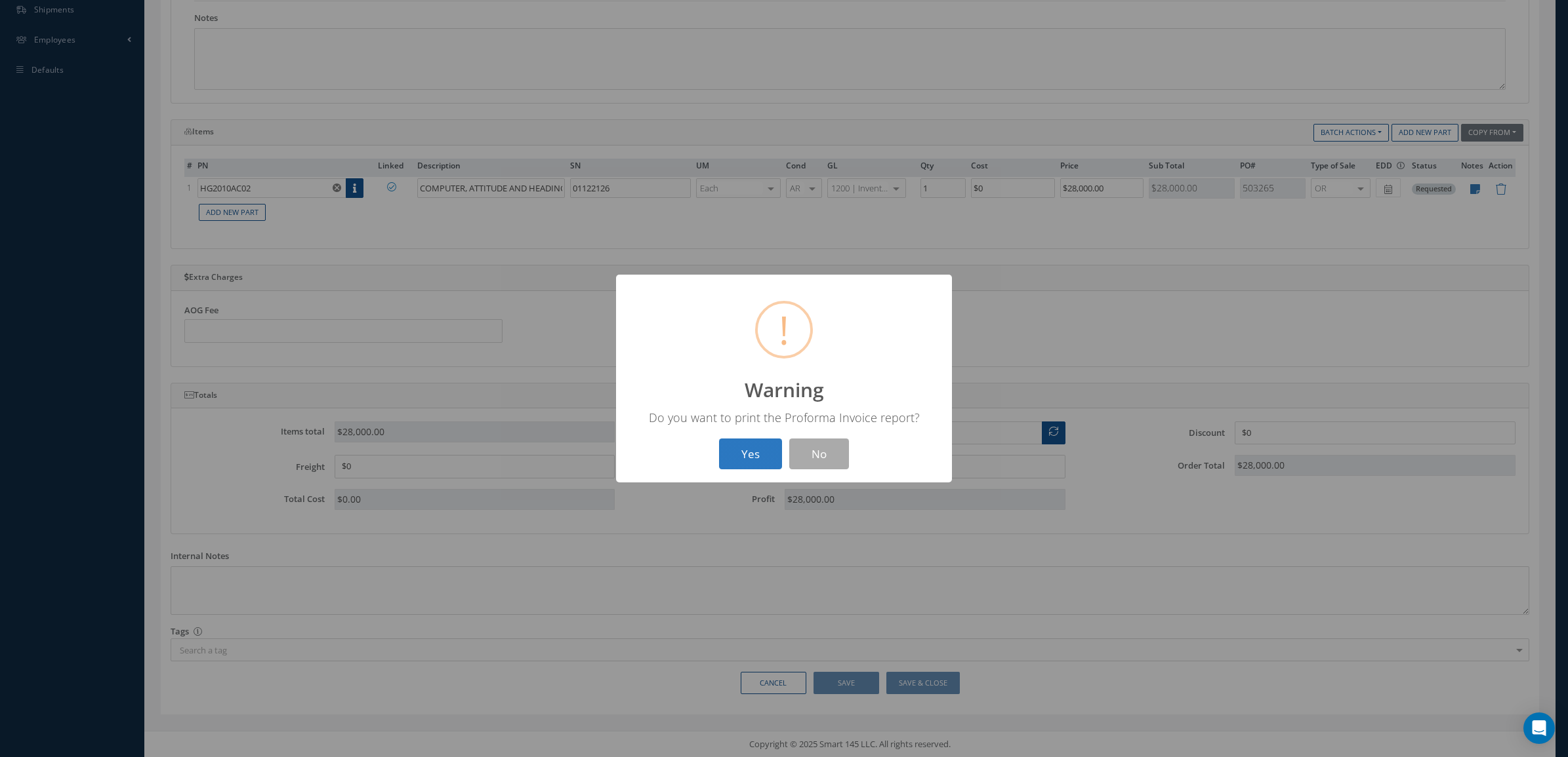
click at [764, 451] on button "Yes" at bounding box center [750, 454] width 63 height 31
click at [784, 445] on button "OK" at bounding box center [784, 454] width 59 height 31
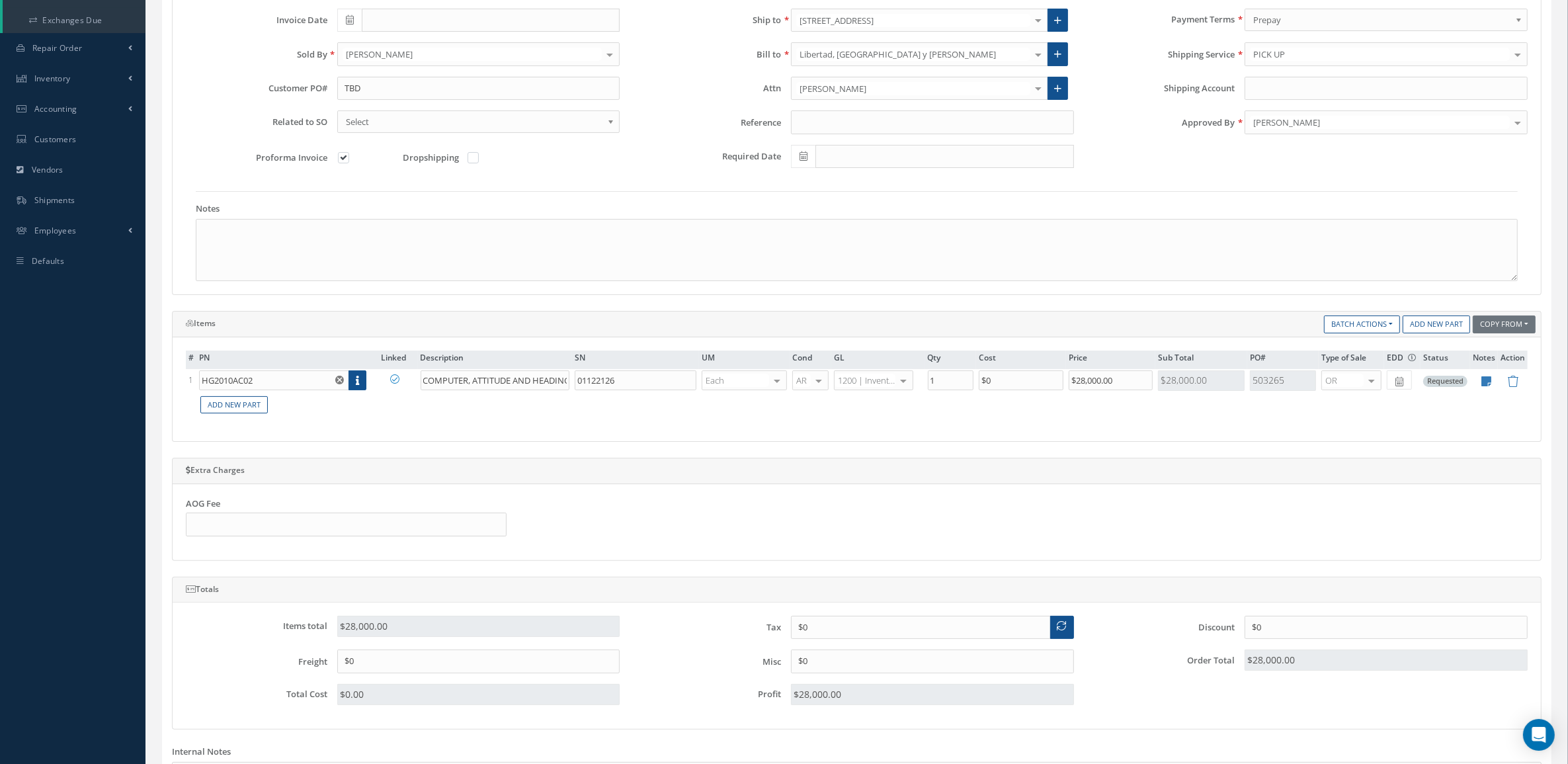
scroll to position [23, 0]
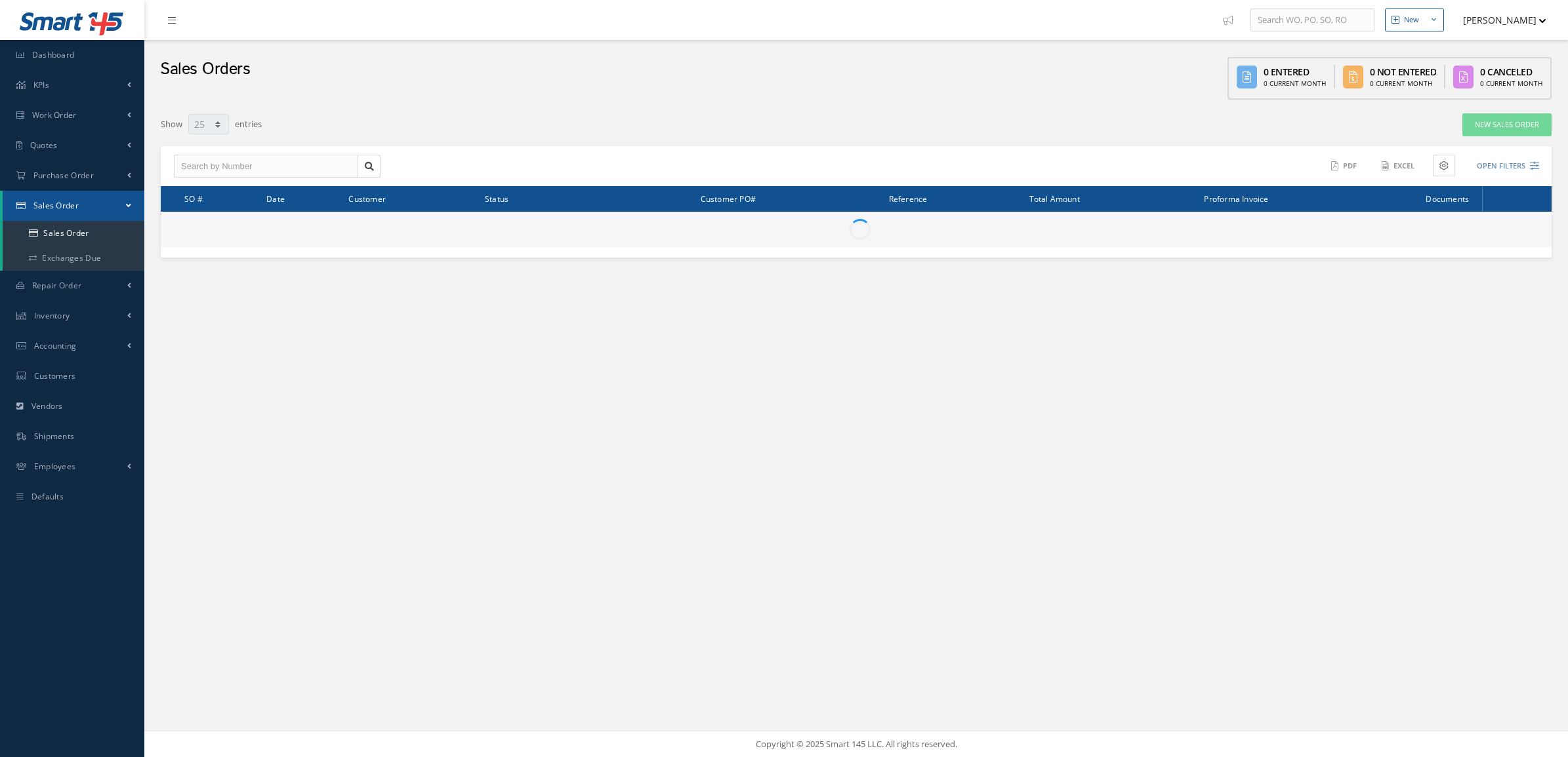
select select "25"
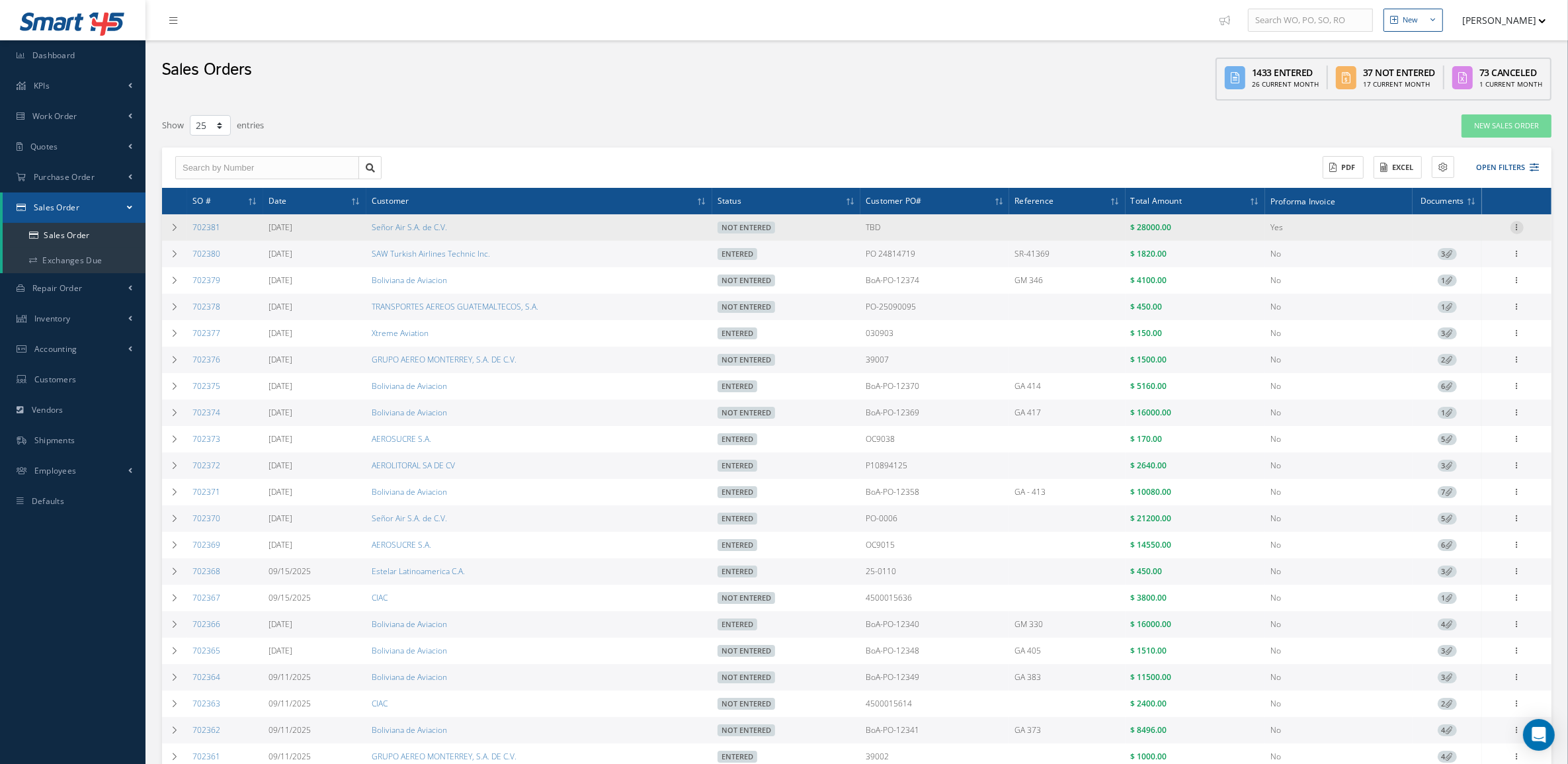
click at [1520, 224] on icon at bounding box center [1517, 226] width 13 height 11
click at [1486, 272] on link "Send By Email" at bounding box center [1456, 270] width 105 height 17
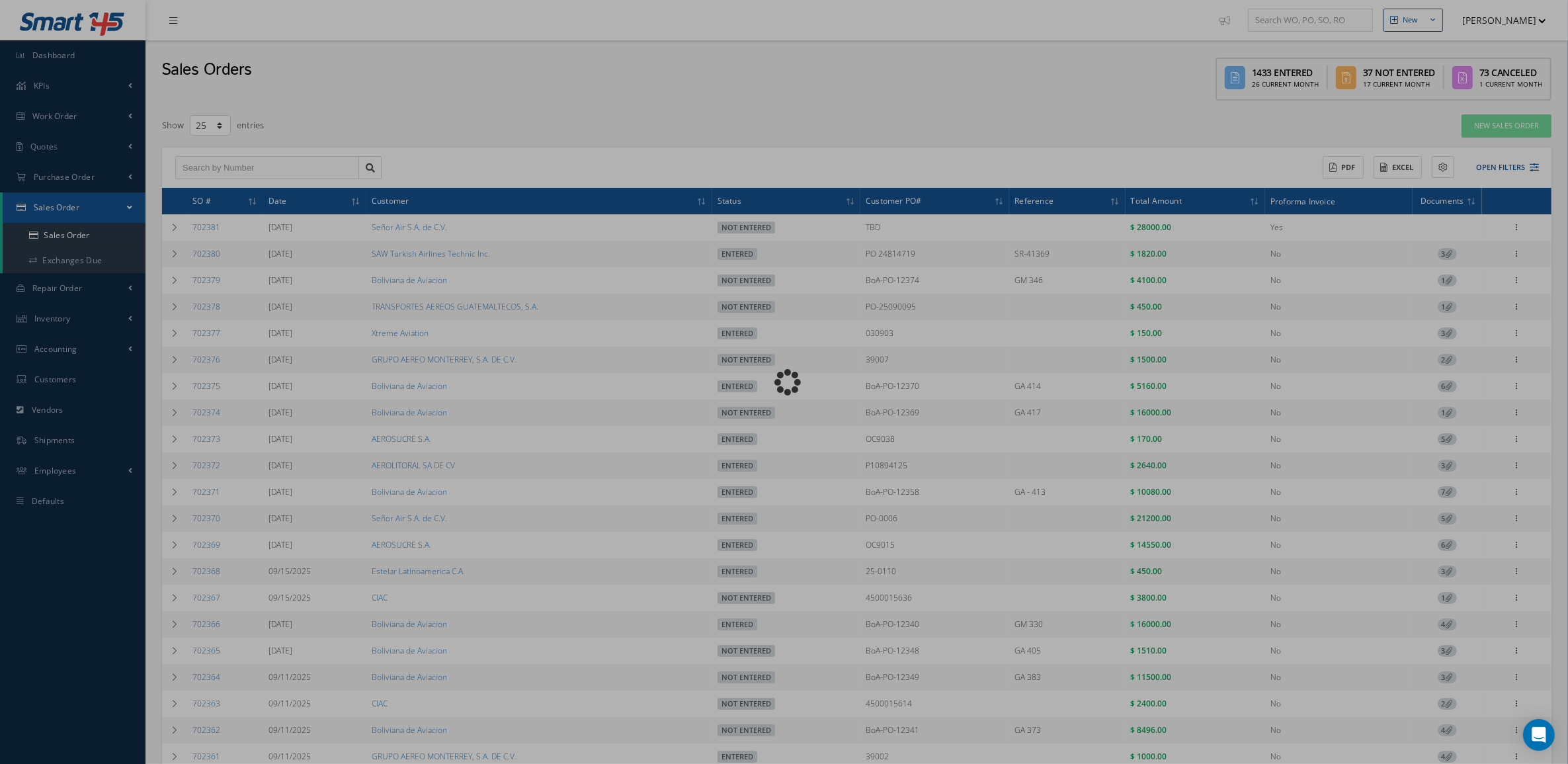
type input "Reports from Sales Order 702381"
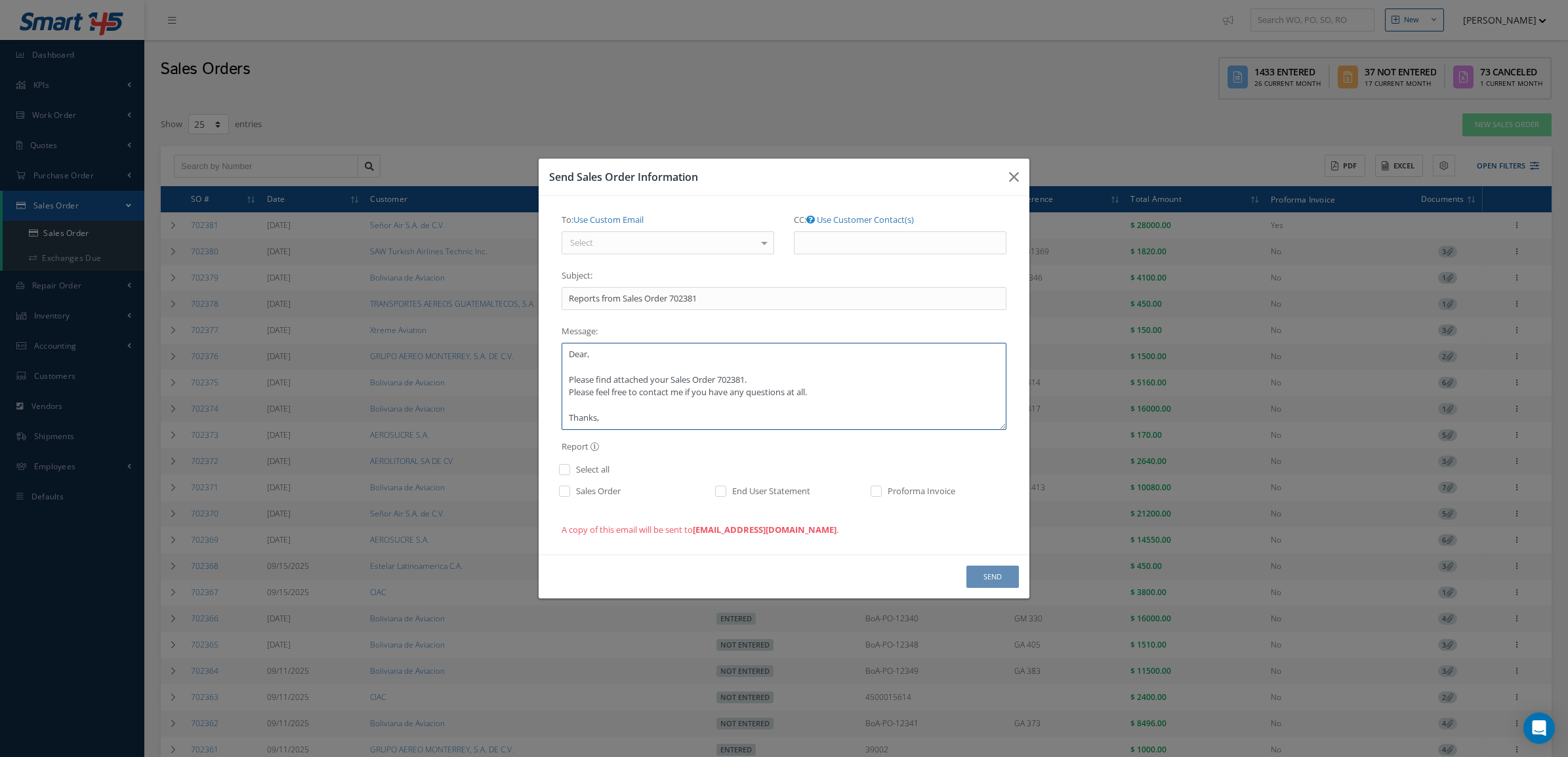
click at [607, 349] on textarea "Dear, Please find attached your Sales Order 702381. Please feel free to contact…" at bounding box center [783, 386] width 445 height 87
click at [676, 380] on textarea "Dear Ivan, Please find attached your Sales Order 702381. Please feel free to co…" at bounding box center [783, 386] width 445 height 87
click at [672, 378] on textarea "Dear Ivan, Please find attached your Sales Order 702381. Please feel free to co…" at bounding box center [783, 386] width 445 height 87
click at [818, 380] on textarea "Dear Ivan, Please find attached your proforma for Sales Order 702381. Please fe…" at bounding box center [783, 386] width 445 height 87
drag, startPoint x: 601, startPoint y: 404, endPoint x: 556, endPoint y: 376, distance: 53.0
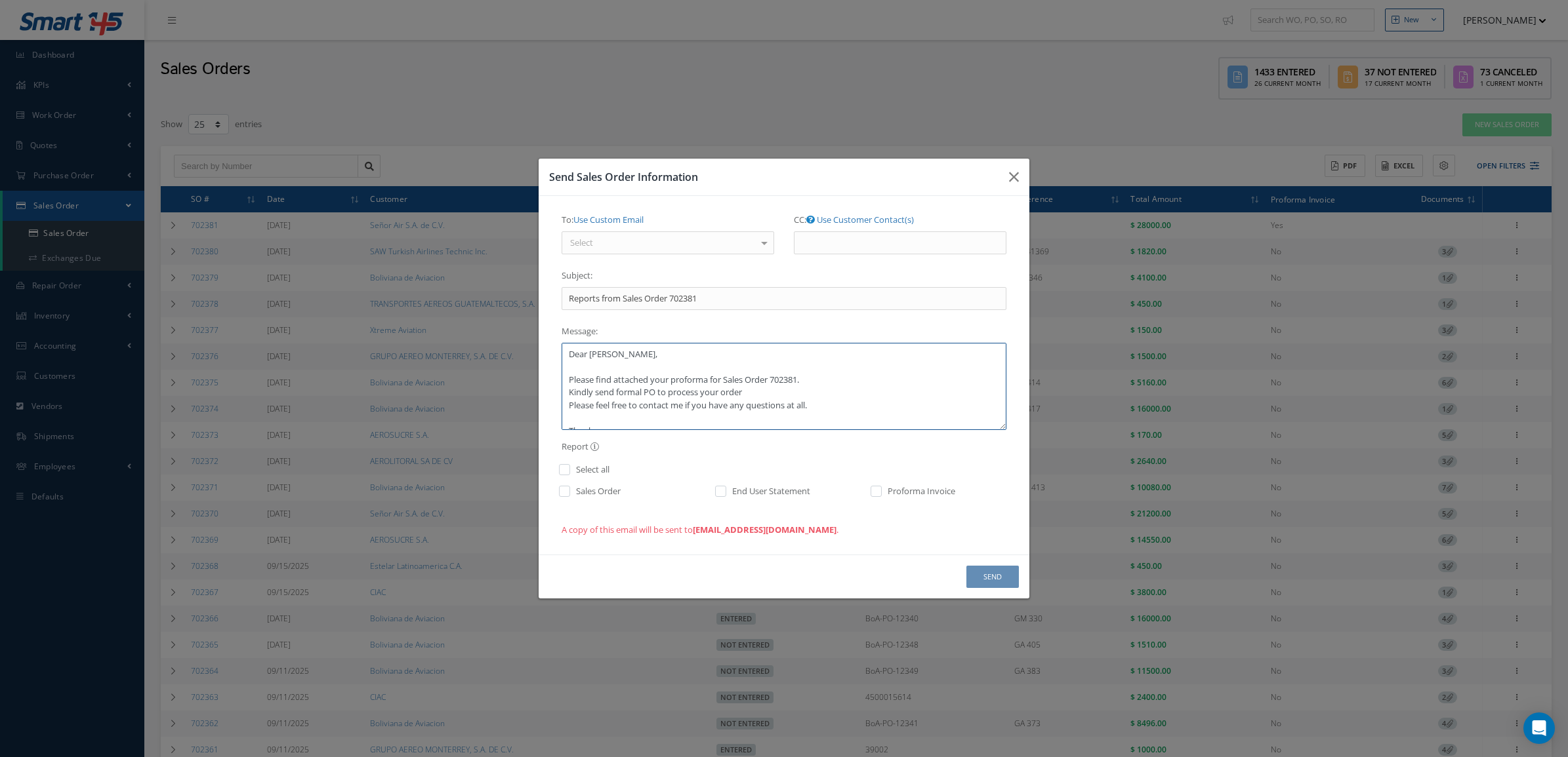
click at [556, 397] on div "To: Use Custom Email Select Ivan Hernandez <ihernandez@amigoflight.com> No elem…" at bounding box center [784, 376] width 465 height 333
click at [588, 406] on textarea "Dear Ivan, Please find attached your proforma for Sales Order 702381. Kindly se…" at bounding box center [783, 386] width 445 height 87
drag, startPoint x: 599, startPoint y: 400, endPoint x: 565, endPoint y: 400, distance: 34.0
click at [565, 400] on textarea "Dear Ivan, Please find attached your proforma for Sales Order 702381. Kindly se…" at bounding box center [783, 386] width 445 height 87
click at [699, 408] on textarea "Dear Ivan, Please find attached your proforma for Sales Order 702381. Kindly se…" at bounding box center [783, 386] width 445 height 87
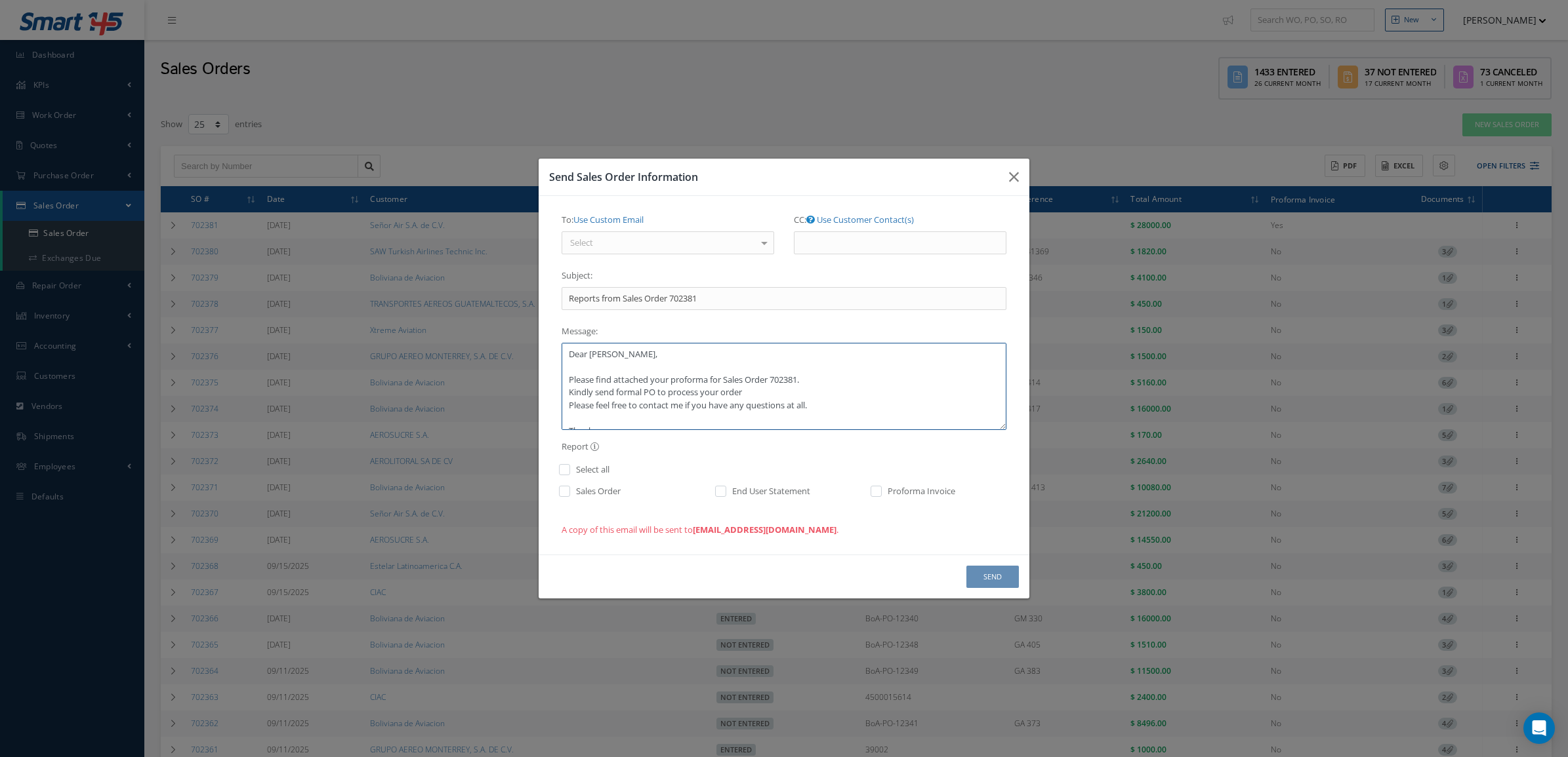
click at [612, 408] on textarea "Dear Ivan, Please find attached your proforma for Sales Order 702381. Kindly se…" at bounding box center [783, 386] width 445 height 87
click at [599, 402] on textarea "Dear Ivan, Please find attached your proforma for Sales Order 702381. Kindly se…" at bounding box center [783, 386] width 445 height 87
type textarea "Dear Ivan, Please find attached your proforma for Sales Order 702381. Kindly se…"
click at [721, 230] on div "To: Use Custom Email Select Ivan Hernandez <ihernandez@amigoflight.com> No elem…" at bounding box center [667, 232] width 212 height 46
click at [721, 243] on div "Select" at bounding box center [667, 244] width 212 height 24
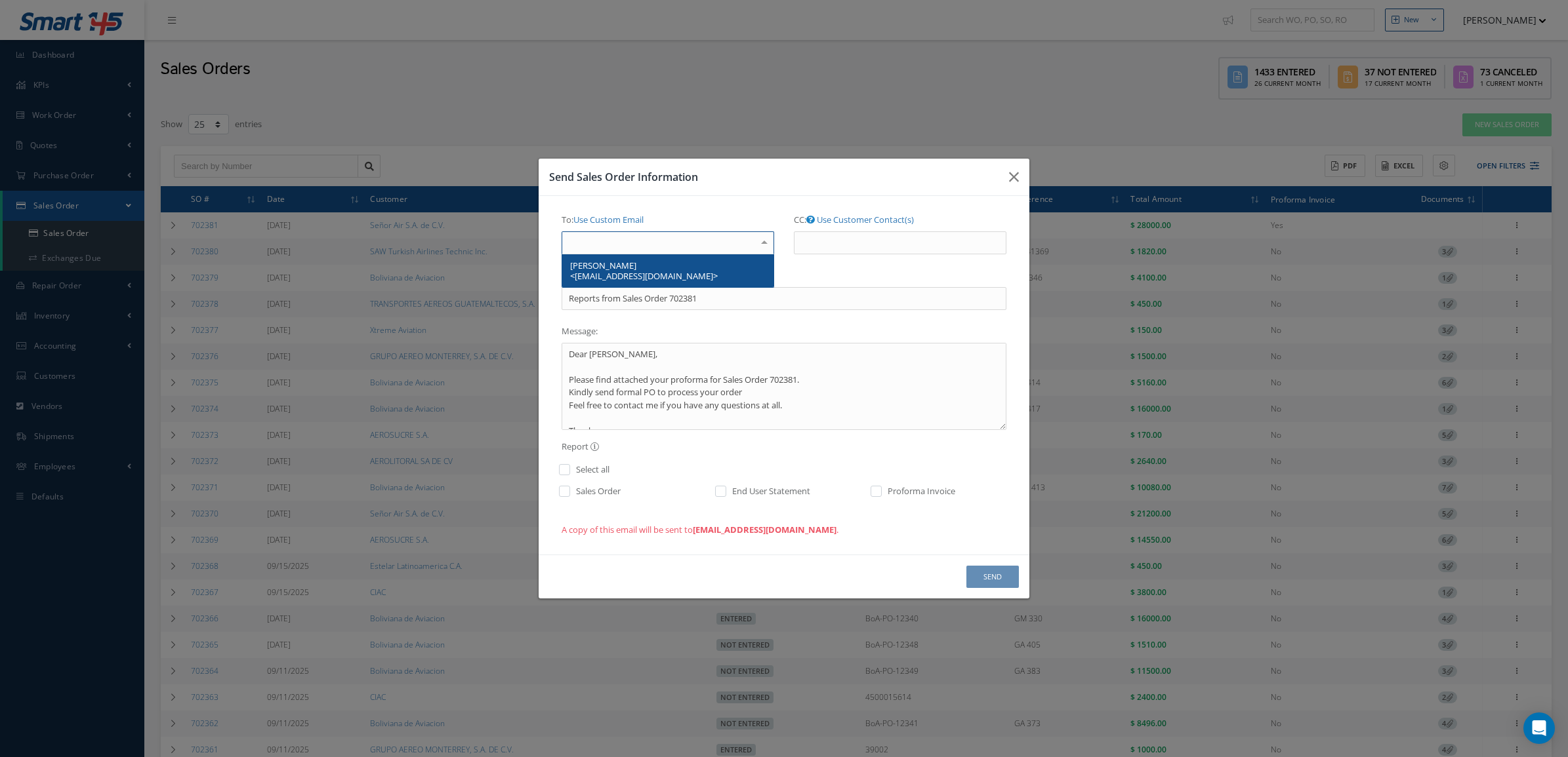
click at [711, 263] on span "Ivan Hernandez <ihernandez@amigoflight.com>" at bounding box center [667, 270] width 211 height 33
click at [838, 240] on input "CC: Use Customer Contact(s)" at bounding box center [915, 244] width 183 height 24
click at [846, 214] on link "Use Customer Contact(s)" at bounding box center [895, 220] width 97 height 12
click at [846, 230] on label "CC: Use Custom Email" at bounding box center [870, 220] width 93 height 23
click at [0, 0] on input "CC: Use Custom Email" at bounding box center [0, 0] width 0 height 0
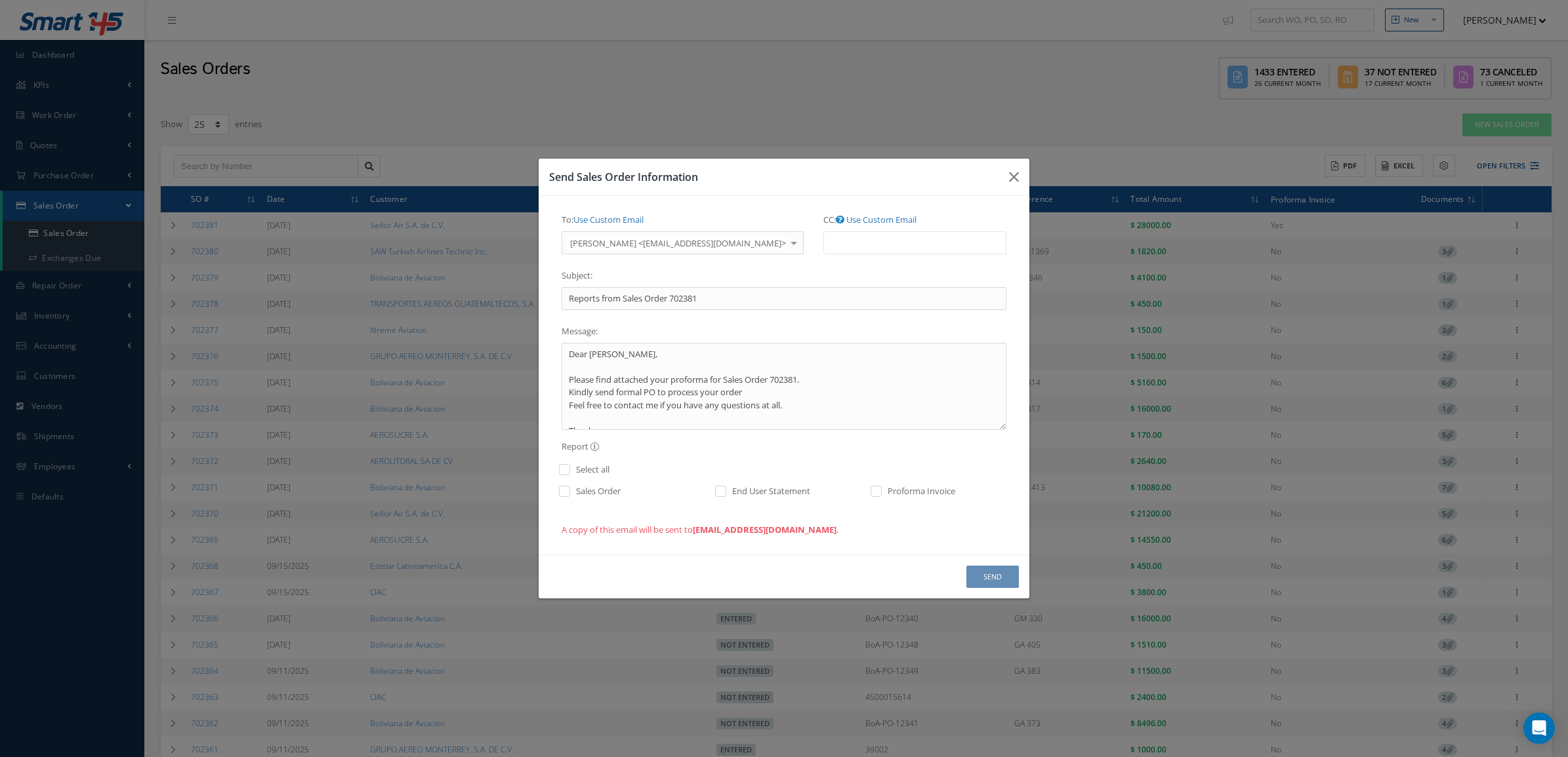
click at [846, 234] on li at bounding box center [850, 243] width 50 height 18
type input "Select"
click at [852, 245] on ul at bounding box center [915, 243] width 183 height 23
paste input "mcovarrubias@amigoflight.com"
type input "mcovarrubias@amigoflight.com"
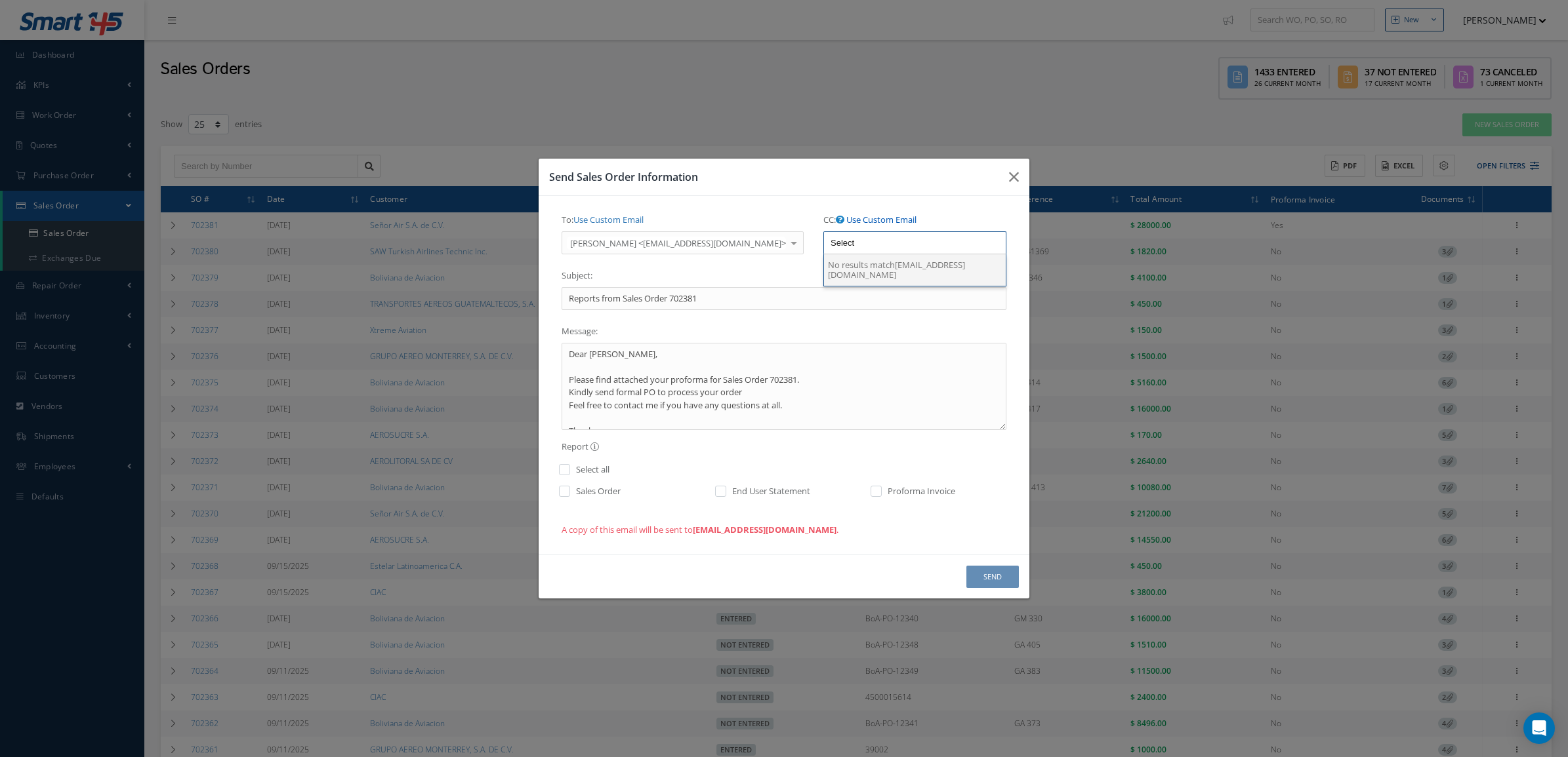
click at [853, 217] on link "Use Custom Email" at bounding box center [881, 220] width 70 height 12
click at [852, 240] on input "CC: Use Customer Contact(s)" at bounding box center [915, 244] width 183 height 24
paste input "mcovarrubias@amigoflight.com"
type input "mcovarrubias@amigoflight.com"
click at [646, 351] on textarea "Dear Ivan, Please find attached your proforma for Sales Order 702381. Kindly se…" at bounding box center [783, 386] width 445 height 87
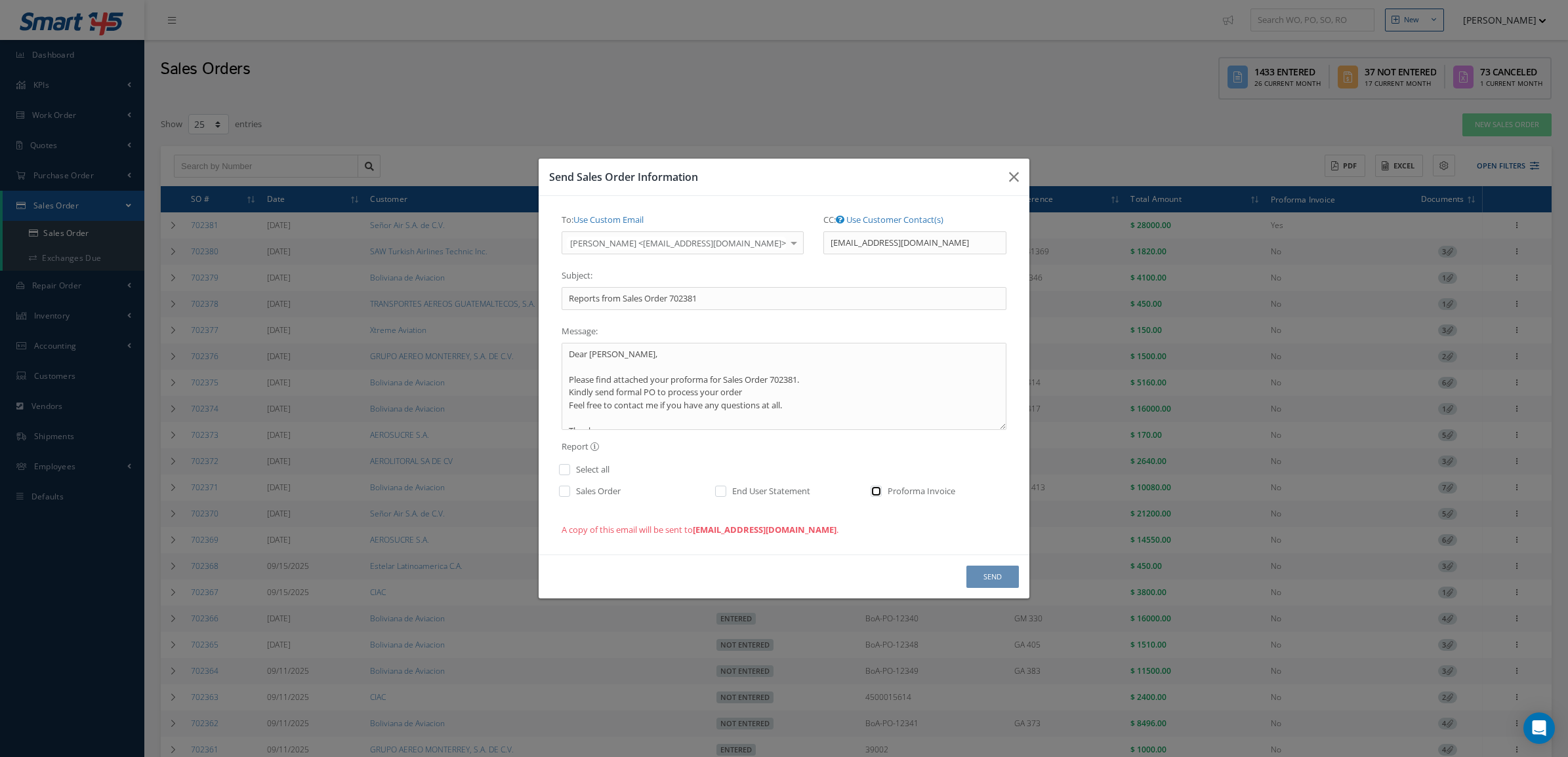
click at [876, 490] on input "checkbox" at bounding box center [876, 494] width 9 height 15
checkbox input "true"
click at [974, 571] on button "Send" at bounding box center [992, 577] width 53 height 23
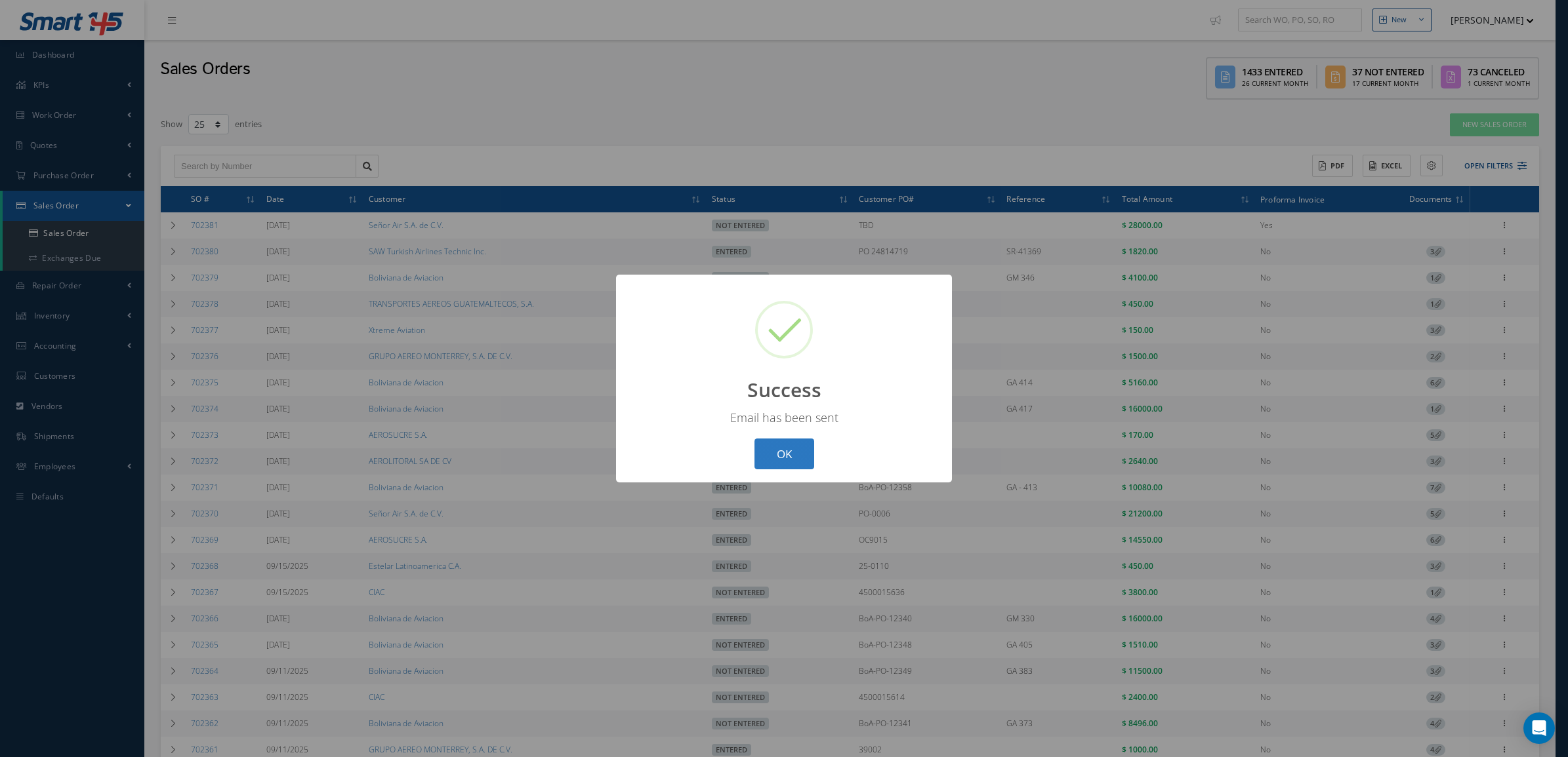
click at [794, 447] on button "OK" at bounding box center [784, 454] width 59 height 31
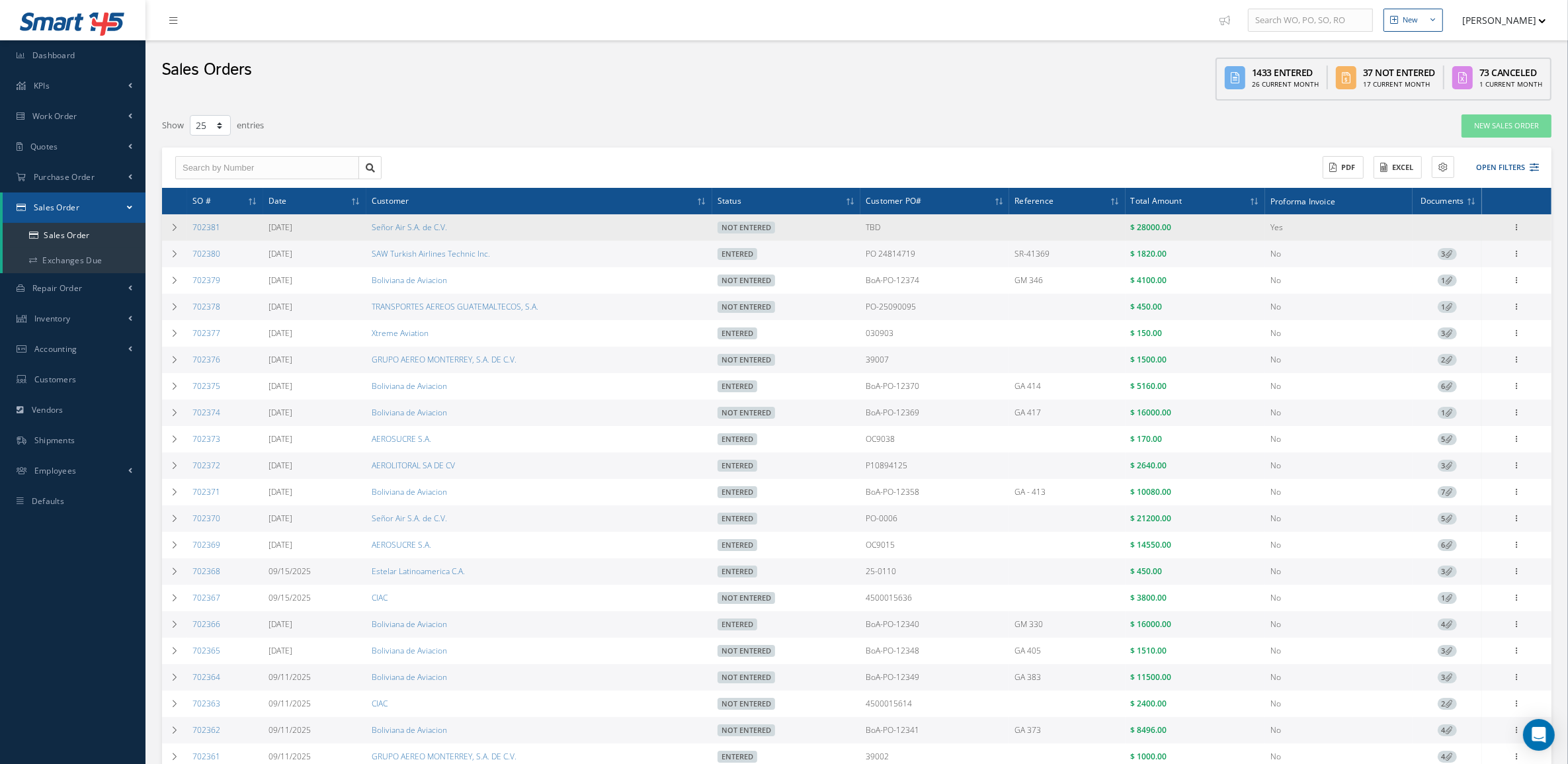
drag, startPoint x: 344, startPoint y: 226, endPoint x: 488, endPoint y: 230, distance: 144.1
click at [488, 230] on tr "702381 09/22/2025 Señor Air S.A. de C.V. Not Entered TBD $ 28000.00 Yes Edit Sh…" at bounding box center [856, 227] width 1389 height 26
copy tr "Señor Air S.A. de C.V."
click at [172, 232] on td at bounding box center [174, 227] width 25 height 26
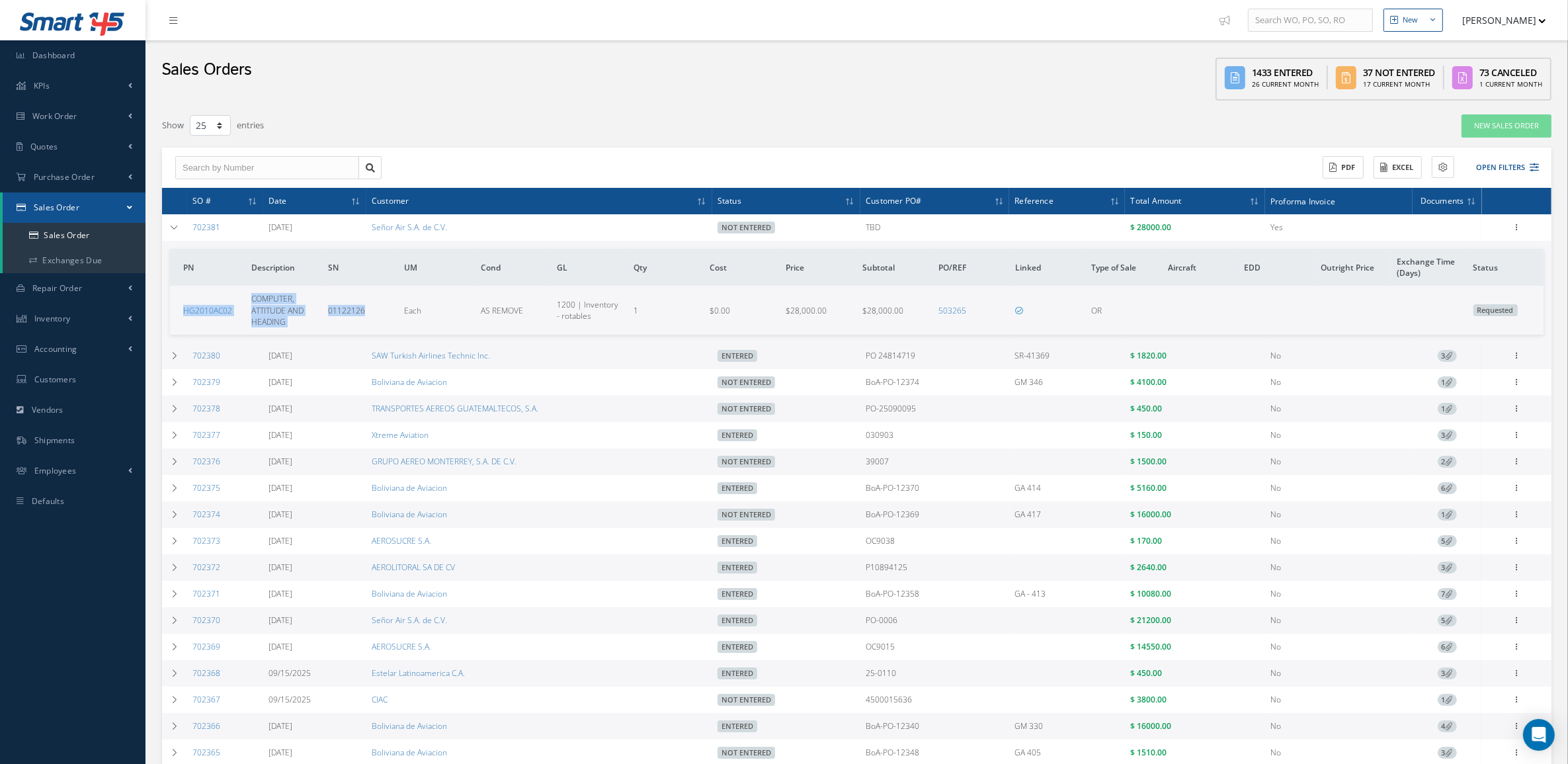
drag, startPoint x: 180, startPoint y: 315, endPoint x: 384, endPoint y: 323, distance: 204.2
click at [384, 323] on tr "HG2010AC02 COMPUTER, ATTITUDE AND HEADING 01122126 Each AS REMOVE 1200 | Invent…" at bounding box center [856, 310] width 1374 height 48
copy tr "HG2010AC02 COMPUTER, ATTITUDE AND HEADING 01122126"
click at [175, 224] on icon at bounding box center [174, 228] width 9 height 8
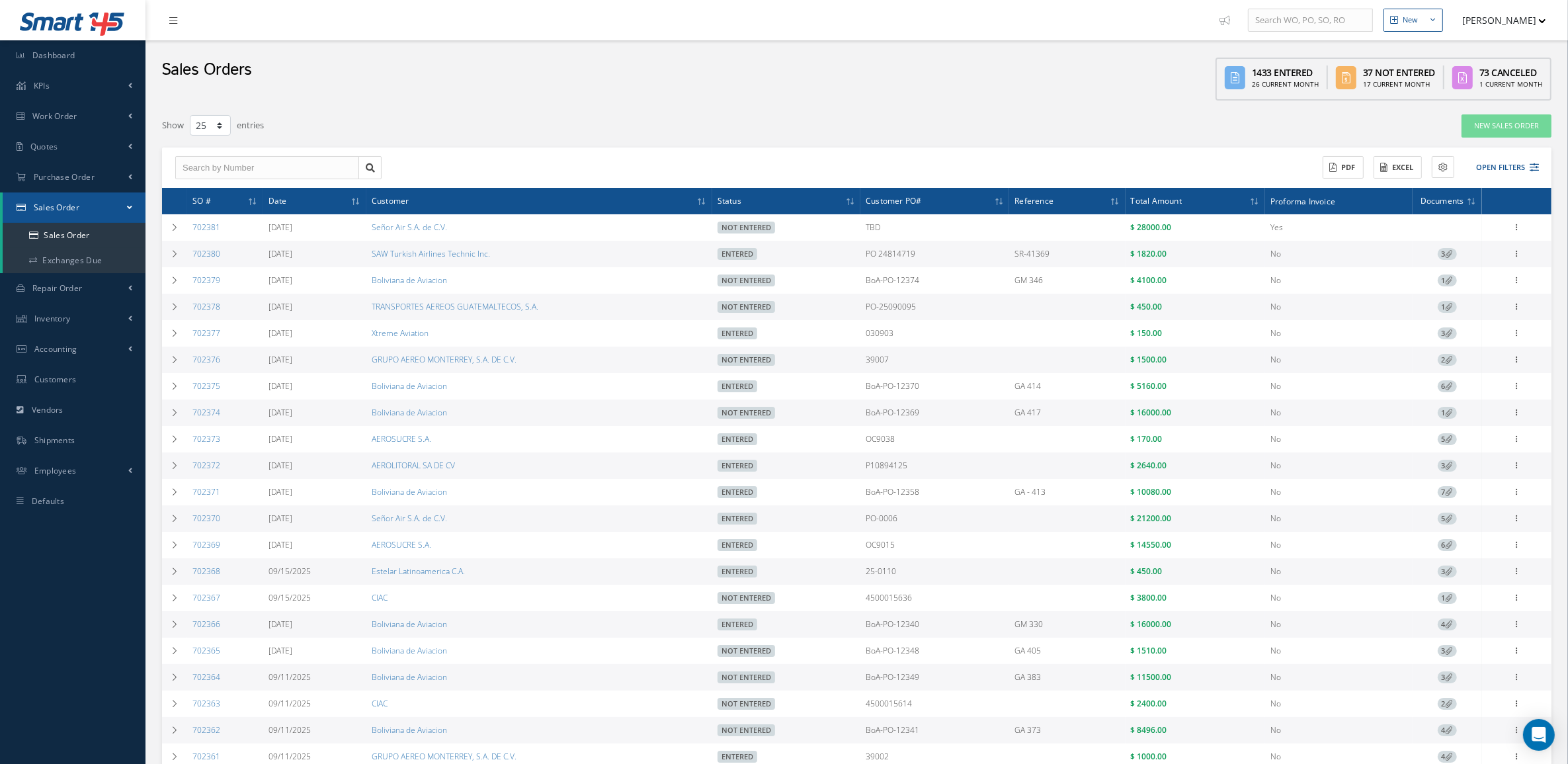
click at [1502, 144] on div "Filters SO # Customer Name Select All Status All Status Entered Not Entered Par…" at bounding box center [856, 532] width 1389 height 837
click at [1501, 165] on button "Open Filters" at bounding box center [1501, 168] width 75 height 22
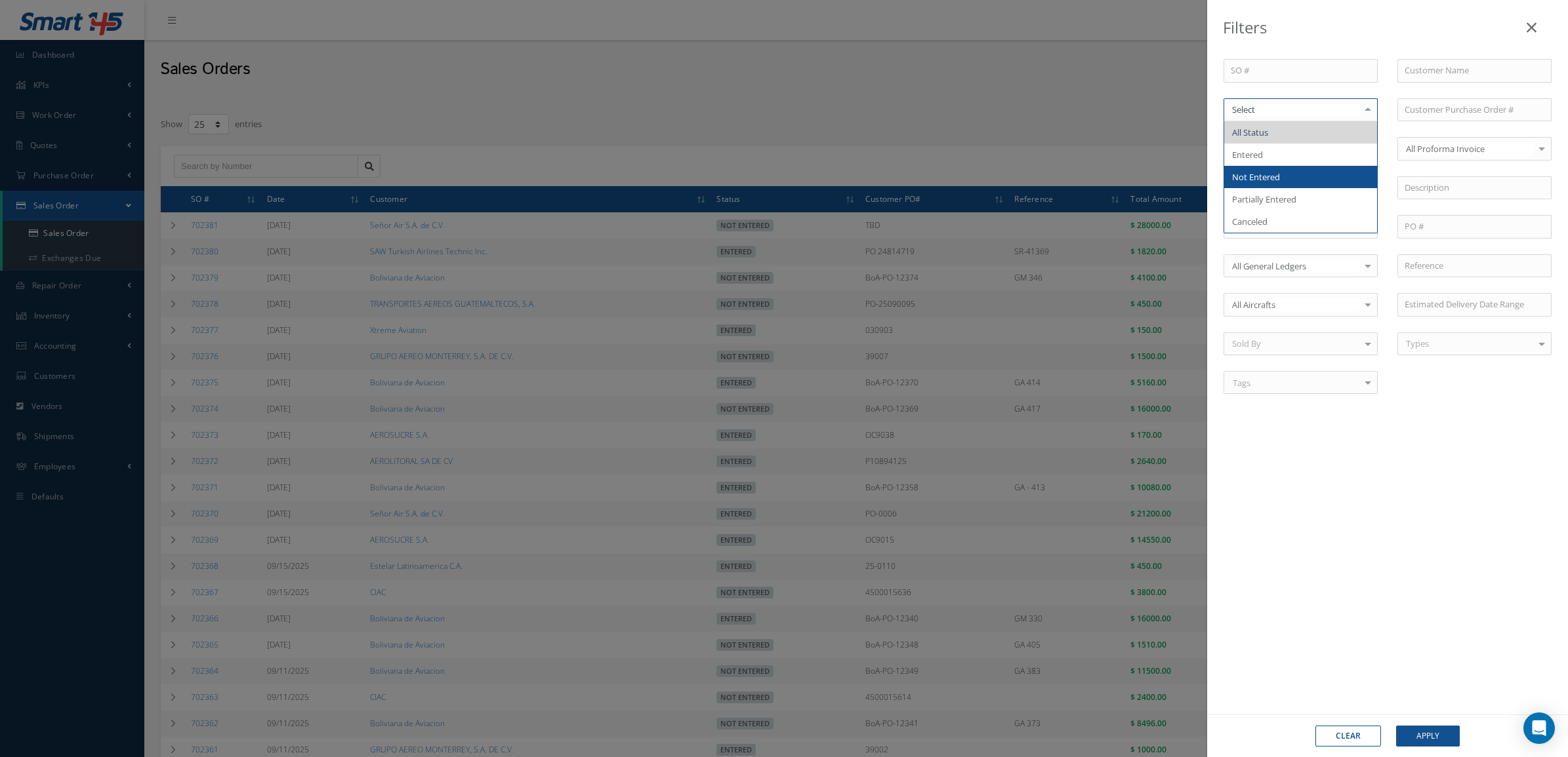
click at [1284, 180] on span "Not Entered" at bounding box center [1300, 176] width 153 height 23
click at [1428, 743] on button "Apply" at bounding box center [1427, 736] width 63 height 21
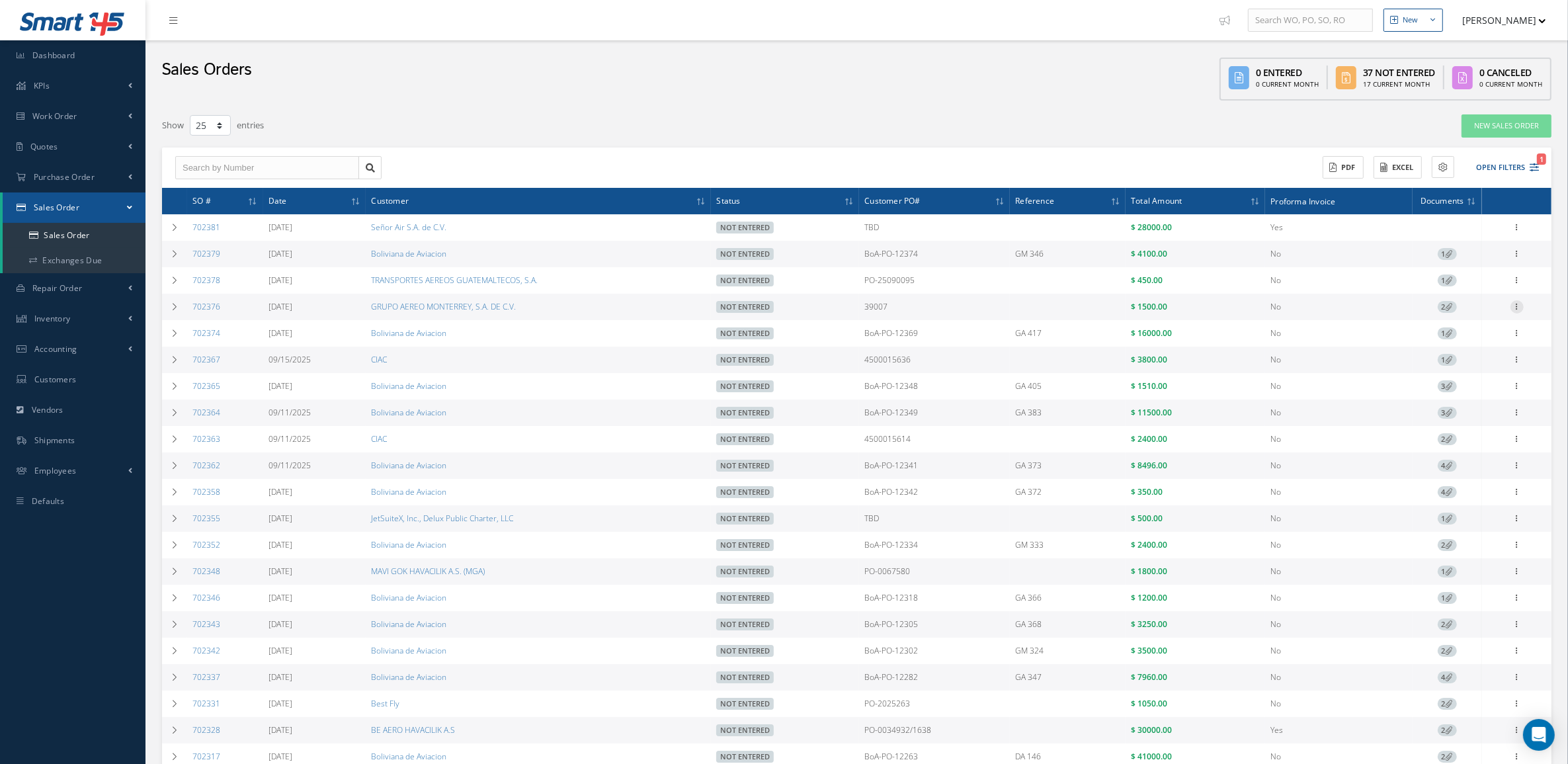
click at [1514, 308] on icon at bounding box center [1517, 305] width 13 height 11
click at [1491, 339] on link "Edit" at bounding box center [1456, 332] width 105 height 17
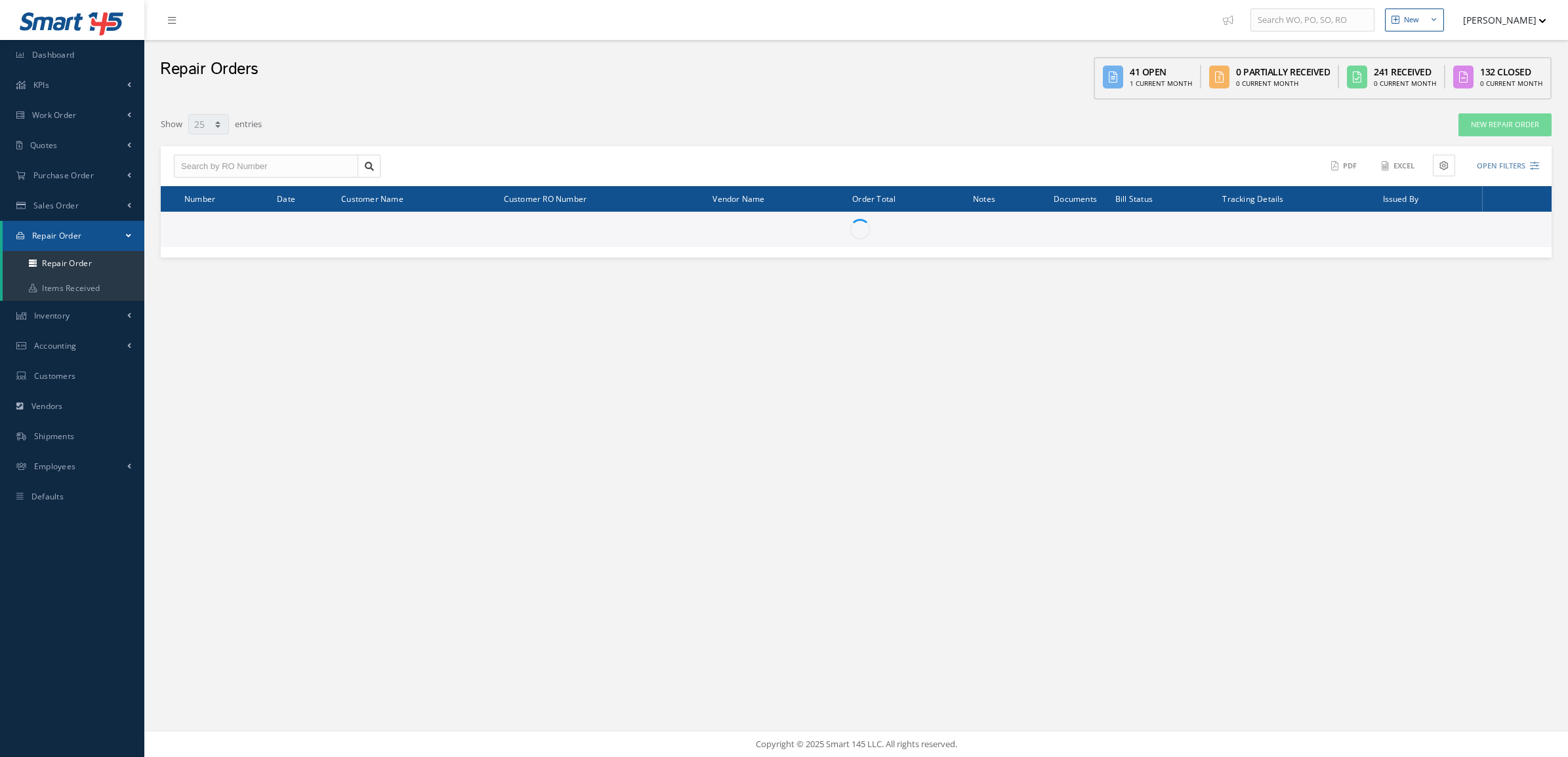
select select "25"
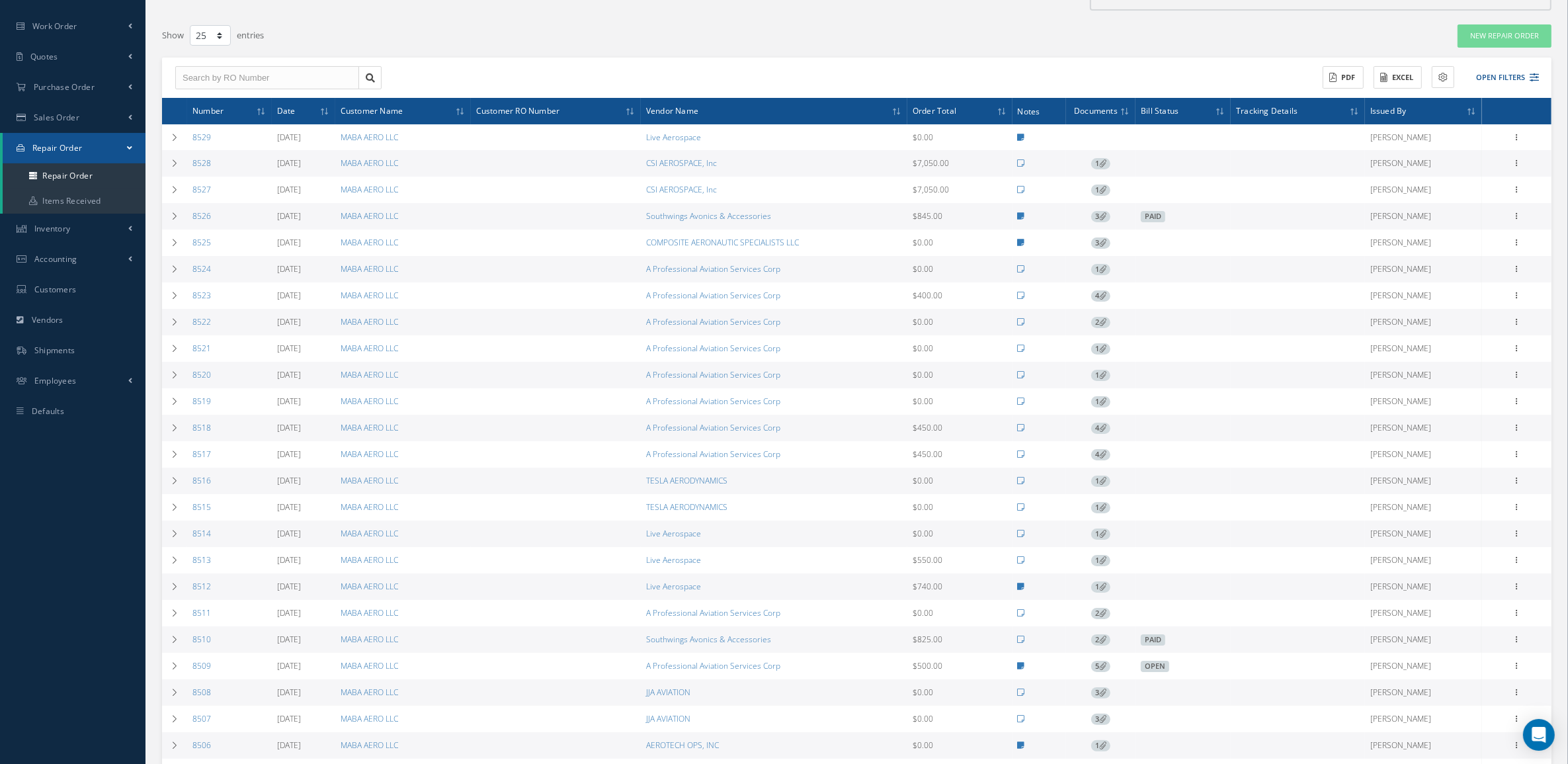
scroll to position [224, 0]
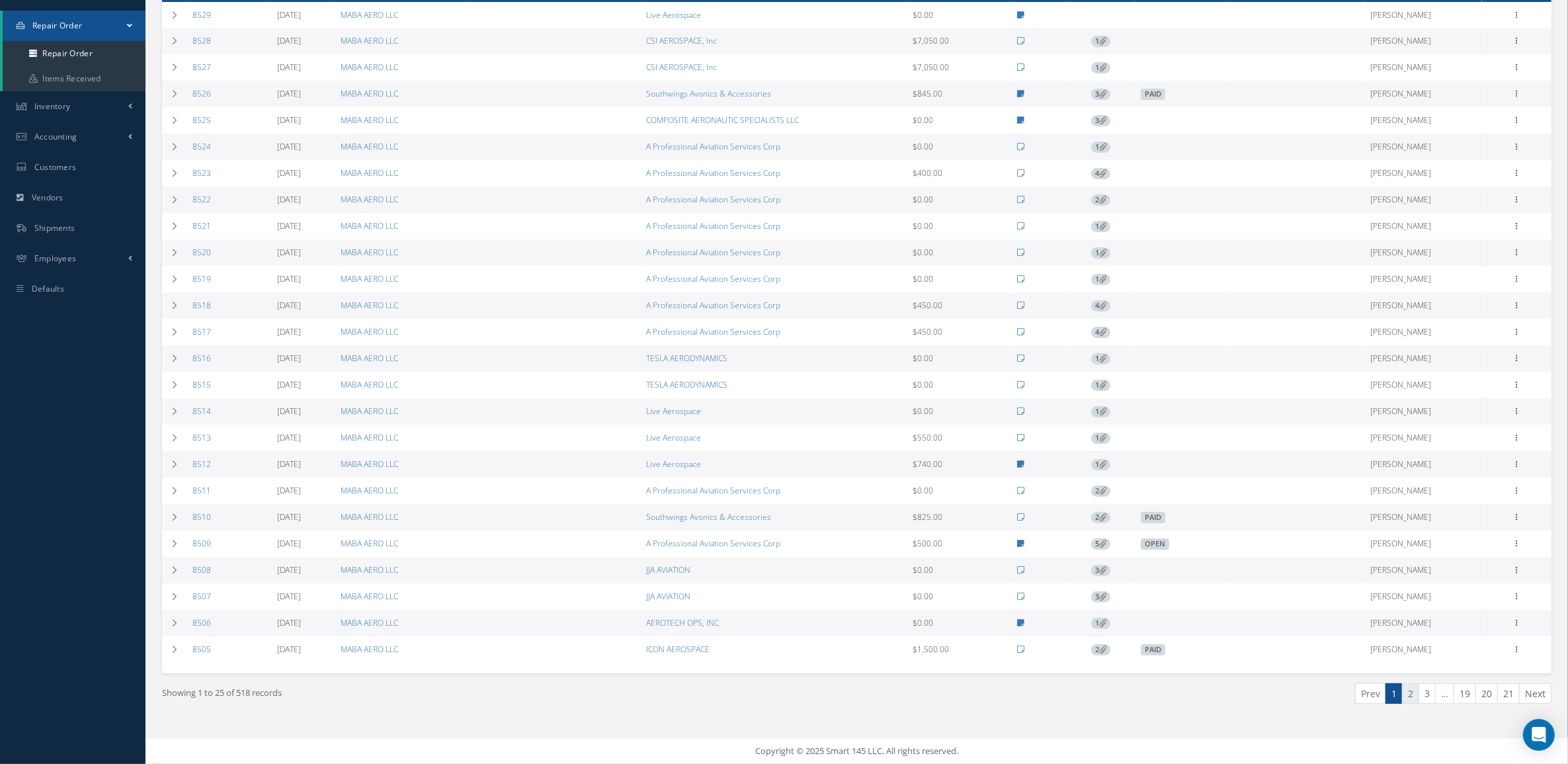
click at [1411, 695] on link "2" at bounding box center [1410, 694] width 17 height 21
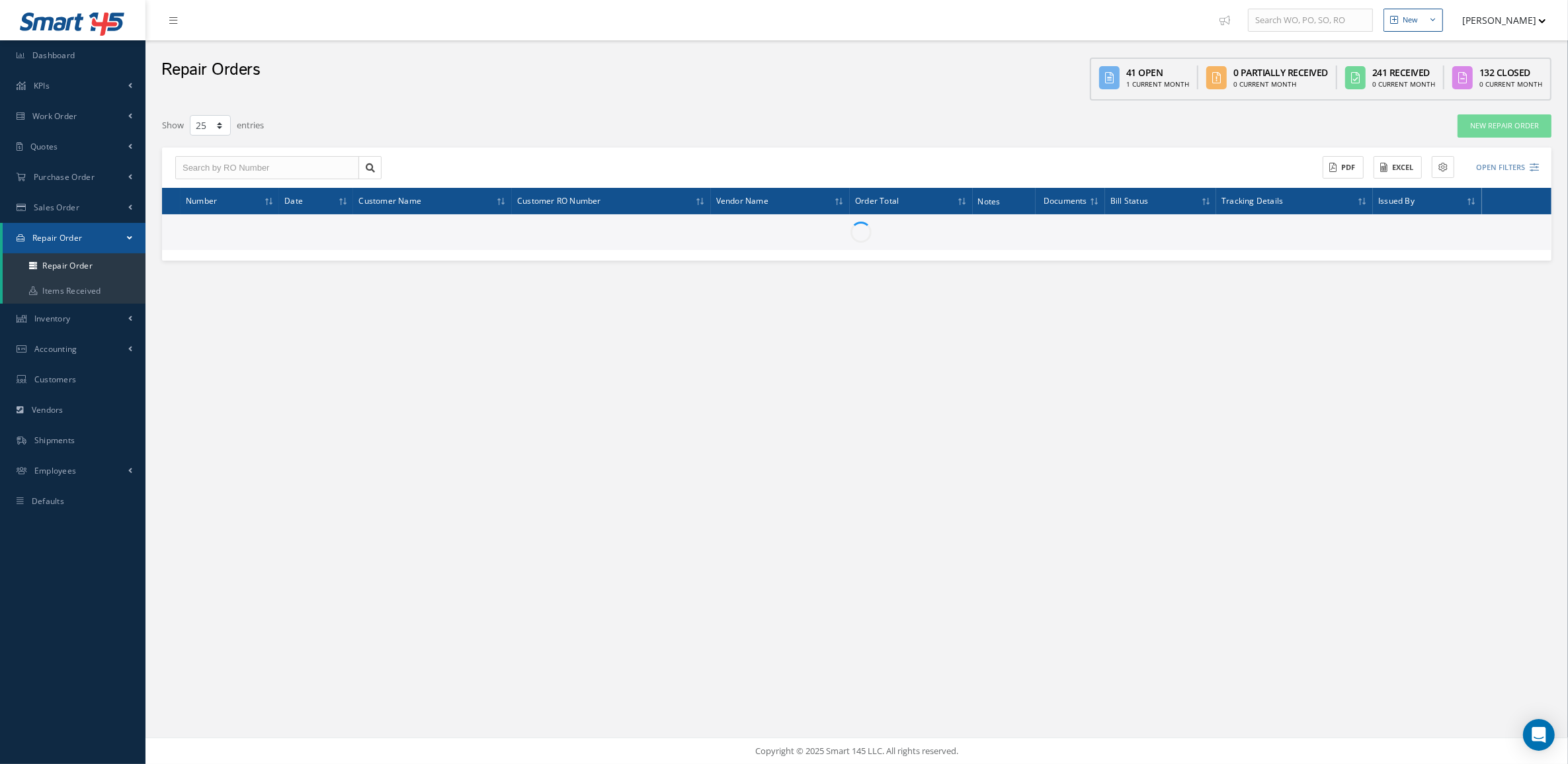
scroll to position [0, 0]
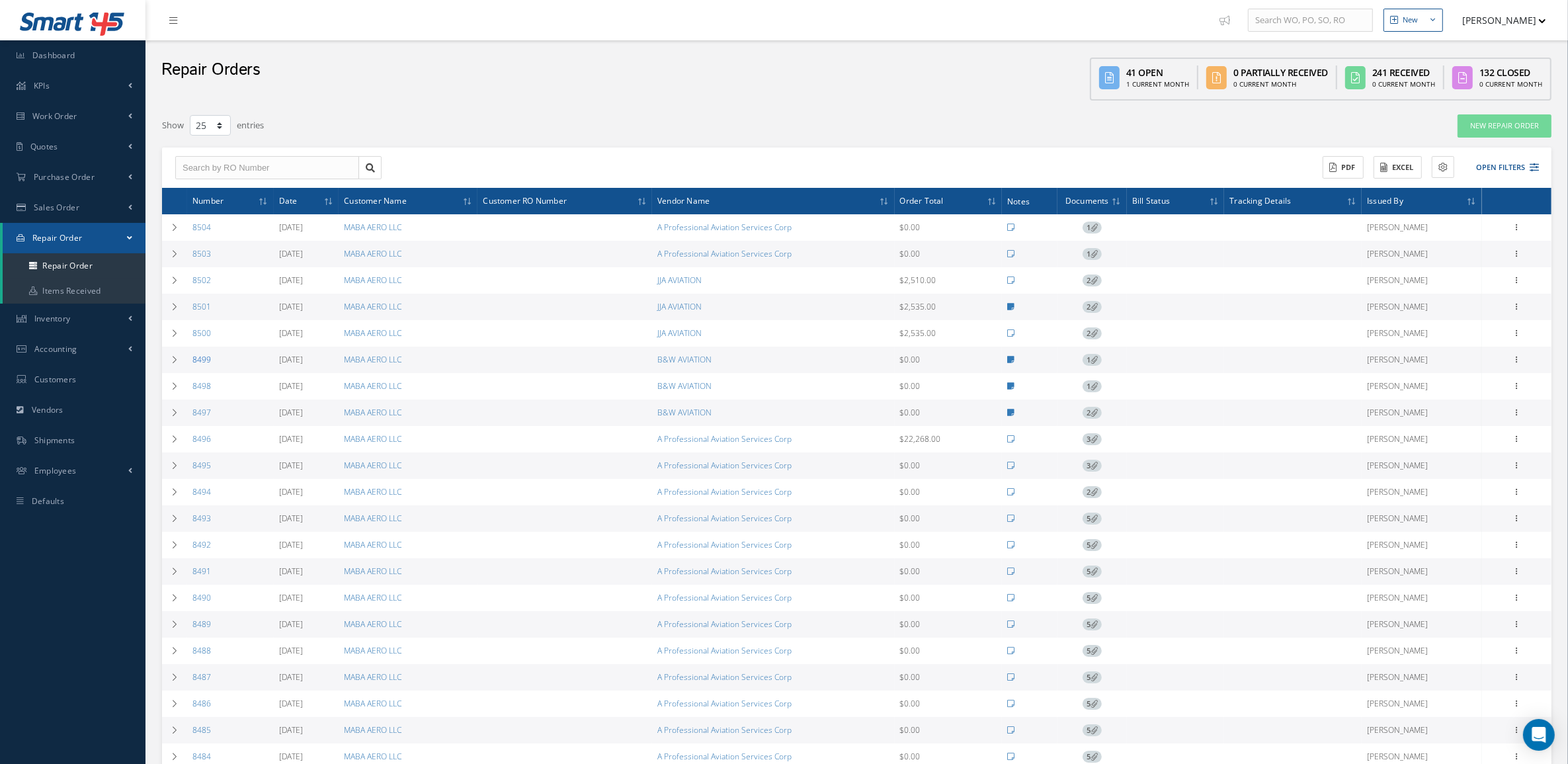
click at [201, 365] on link "8499" at bounding box center [202, 359] width 19 height 11
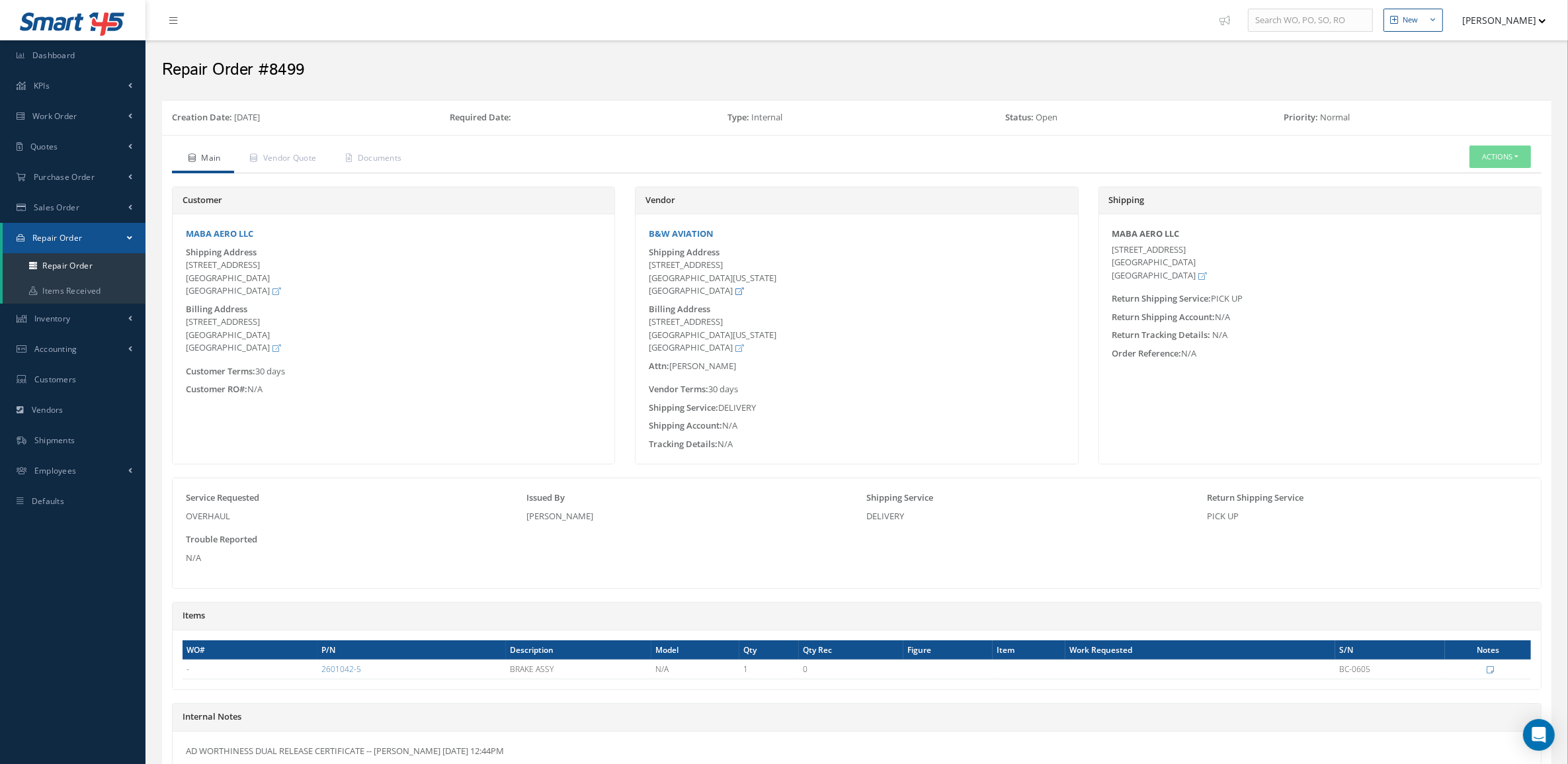
drag, startPoint x: 649, startPoint y: 265, endPoint x: 707, endPoint y: 289, distance: 62.8
click at [707, 289] on div "Shipping Address 7317 NW 56th Street MIAMI, FLORIDA 33166 United States" at bounding box center [855, 272] width 435 height 52
copy div "7317 NW 56th Street MIAMI, FLORIDA 33166 United States"
click at [69, 183] on link "Purchase Order" at bounding box center [73, 177] width 146 height 30
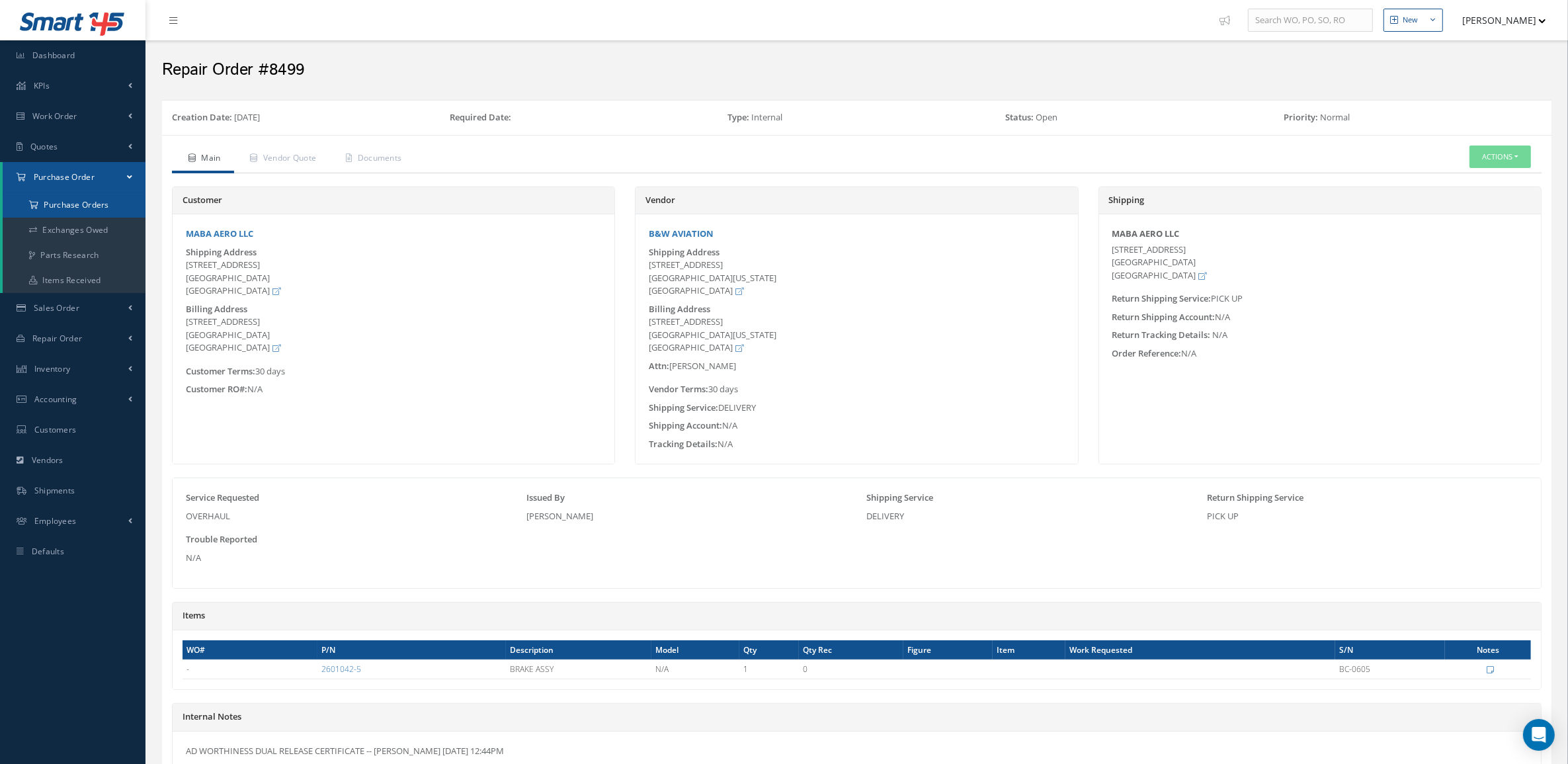
click at [77, 197] on a=1&status_id=2&status_id=3&status_id=5&collapsedFilters"] "Purchase Orders" at bounding box center [74, 205] width 143 height 25
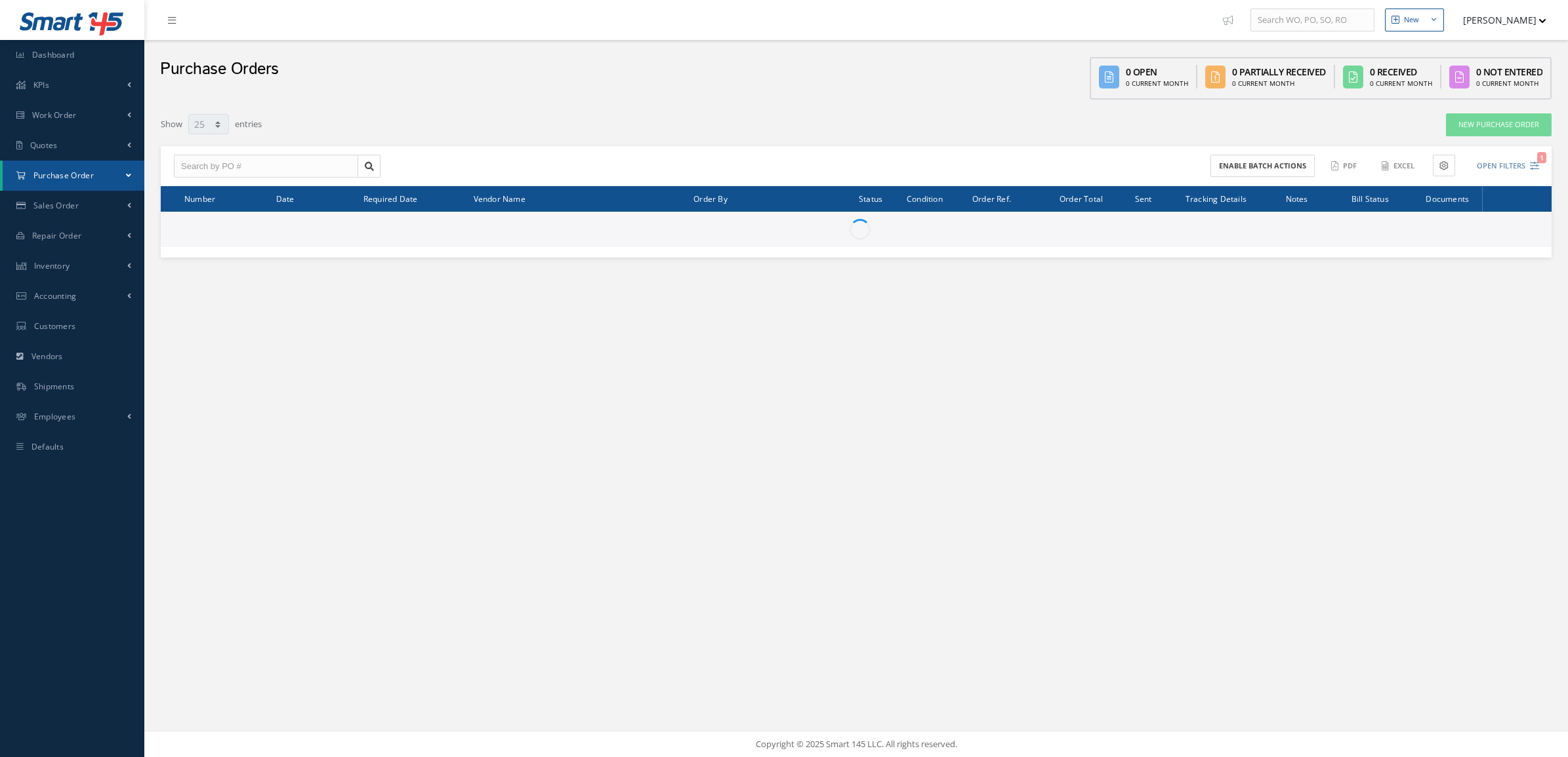
select select "25"
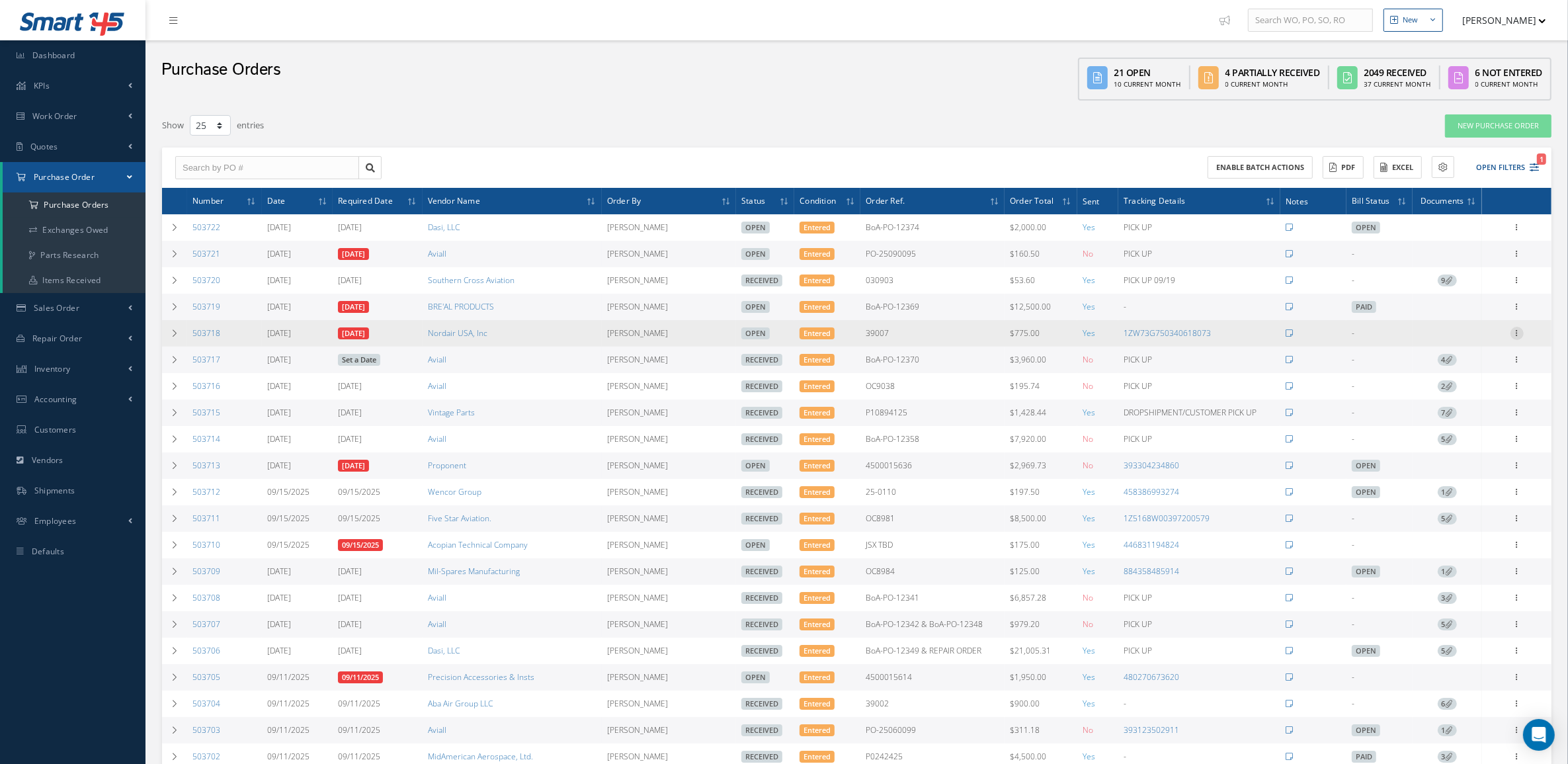
click at [1516, 336] on icon at bounding box center [1517, 332] width 13 height 11
click at [1485, 344] on link "Receive" at bounding box center [1456, 342] width 105 height 17
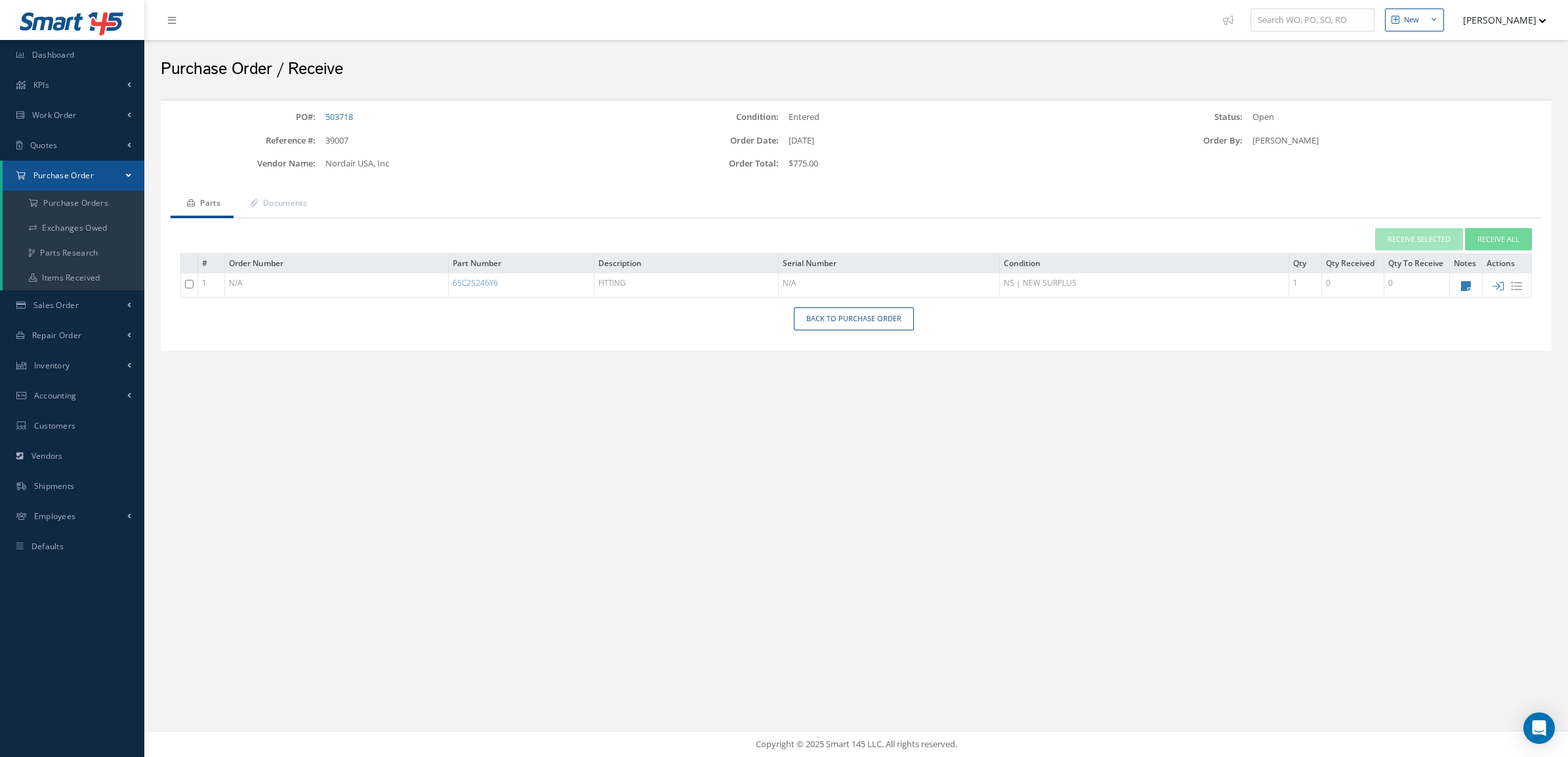
drag, startPoint x: 1501, startPoint y: 285, endPoint x: 1497, endPoint y: 279, distance: 7.2
click at [1501, 285] on icon at bounding box center [1498, 285] width 11 height 11
type input "[DATE]"
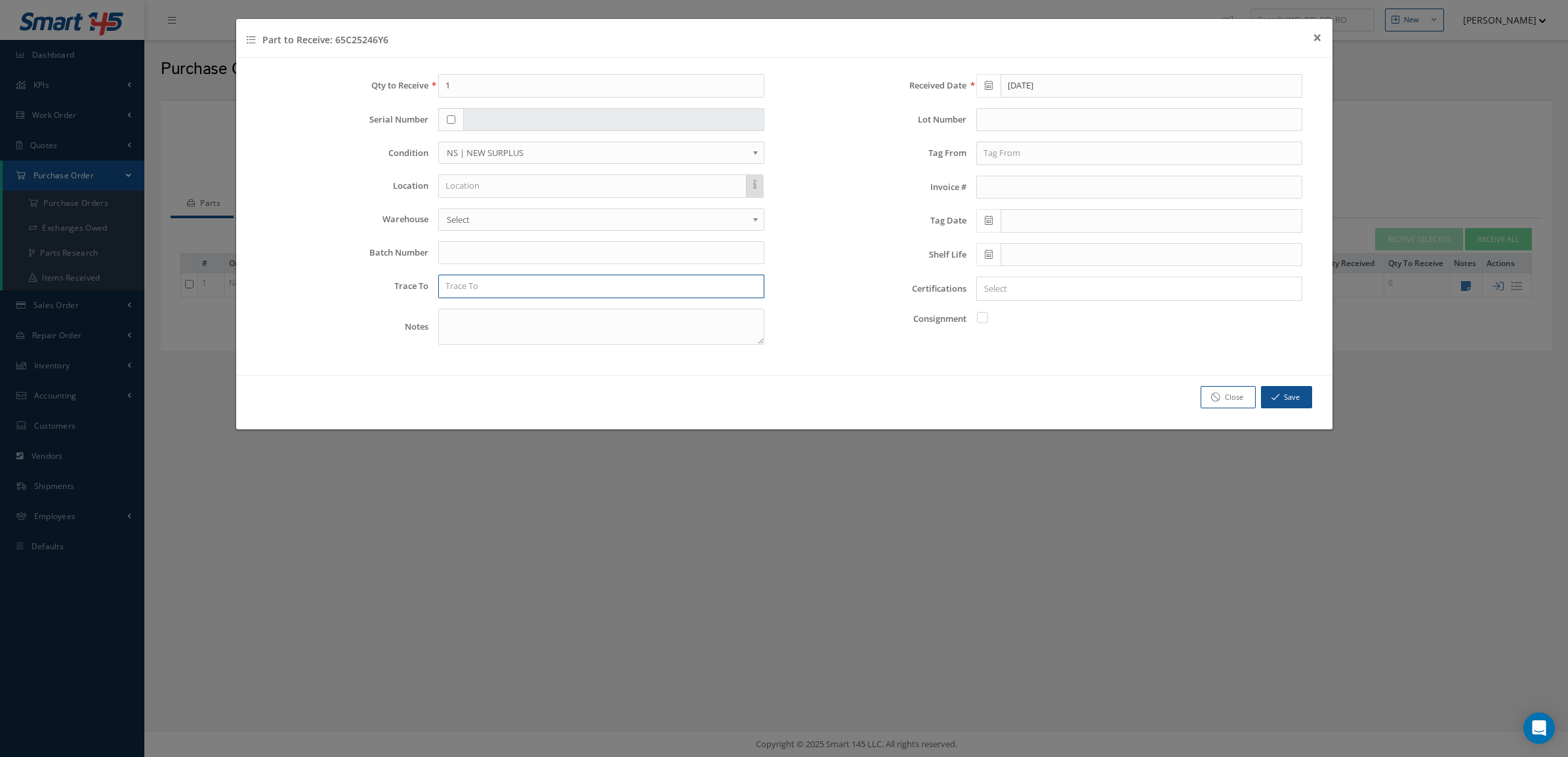
click at [531, 290] on input "text" at bounding box center [601, 286] width 326 height 24
click at [535, 305] on div "NORWEGIAN AIR AS" at bounding box center [601, 309] width 311 height 13
type input "NORWEGIAN AIR AS"
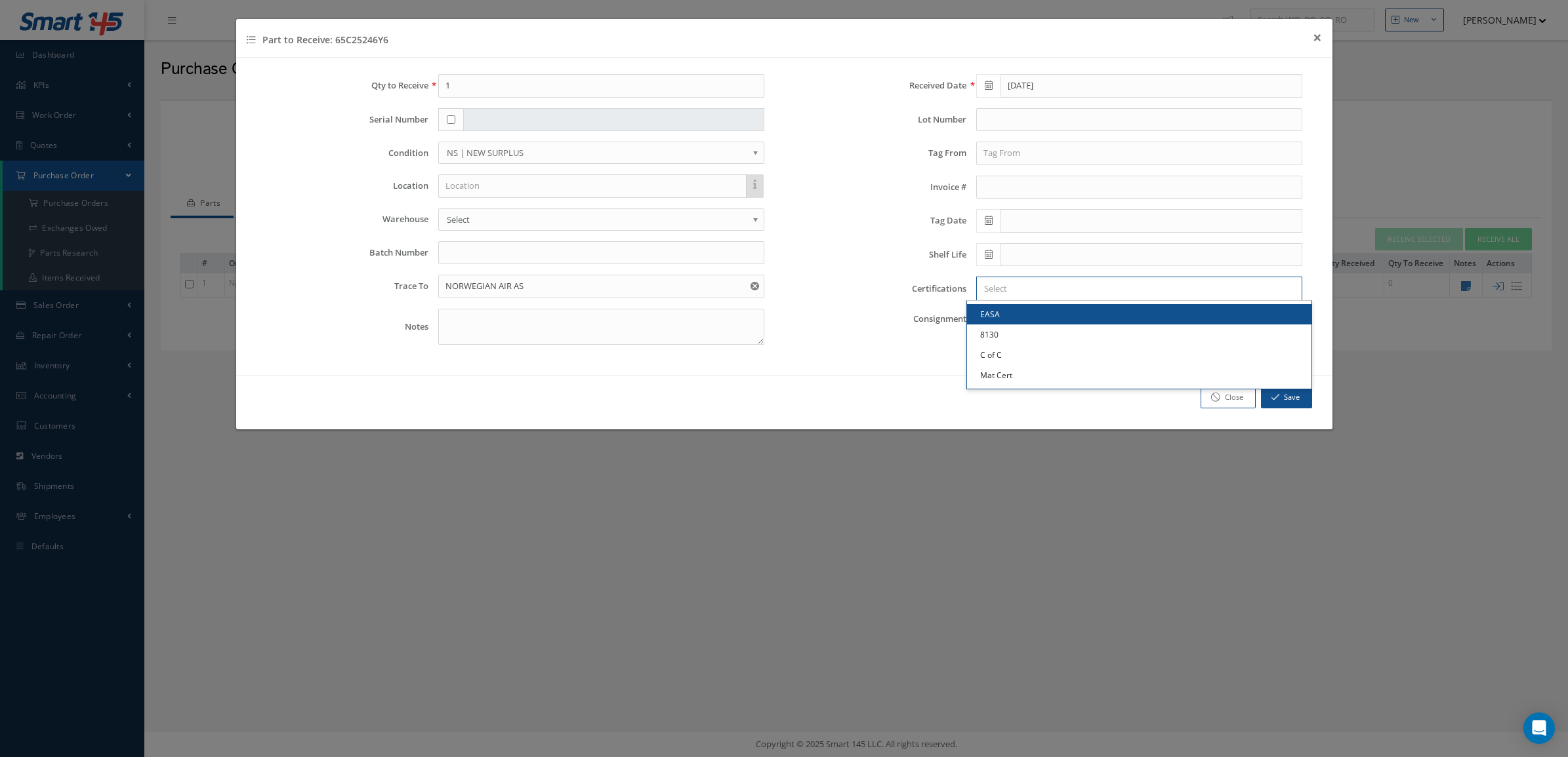
click at [992, 295] on input "Search for option" at bounding box center [1136, 289] width 316 height 14
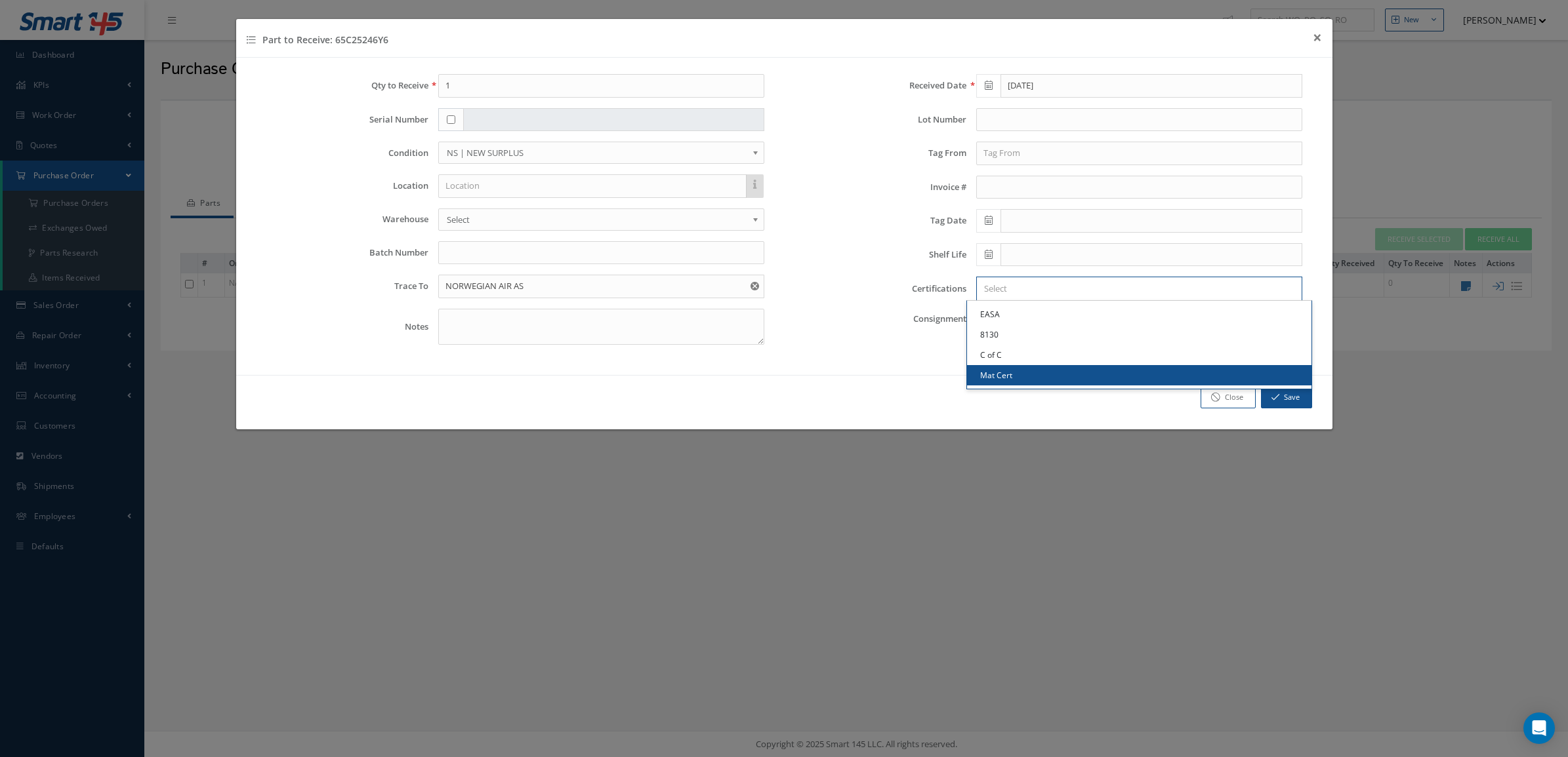
click at [1011, 378] on link "Mat Cert" at bounding box center [1138, 376] width 344 height 21
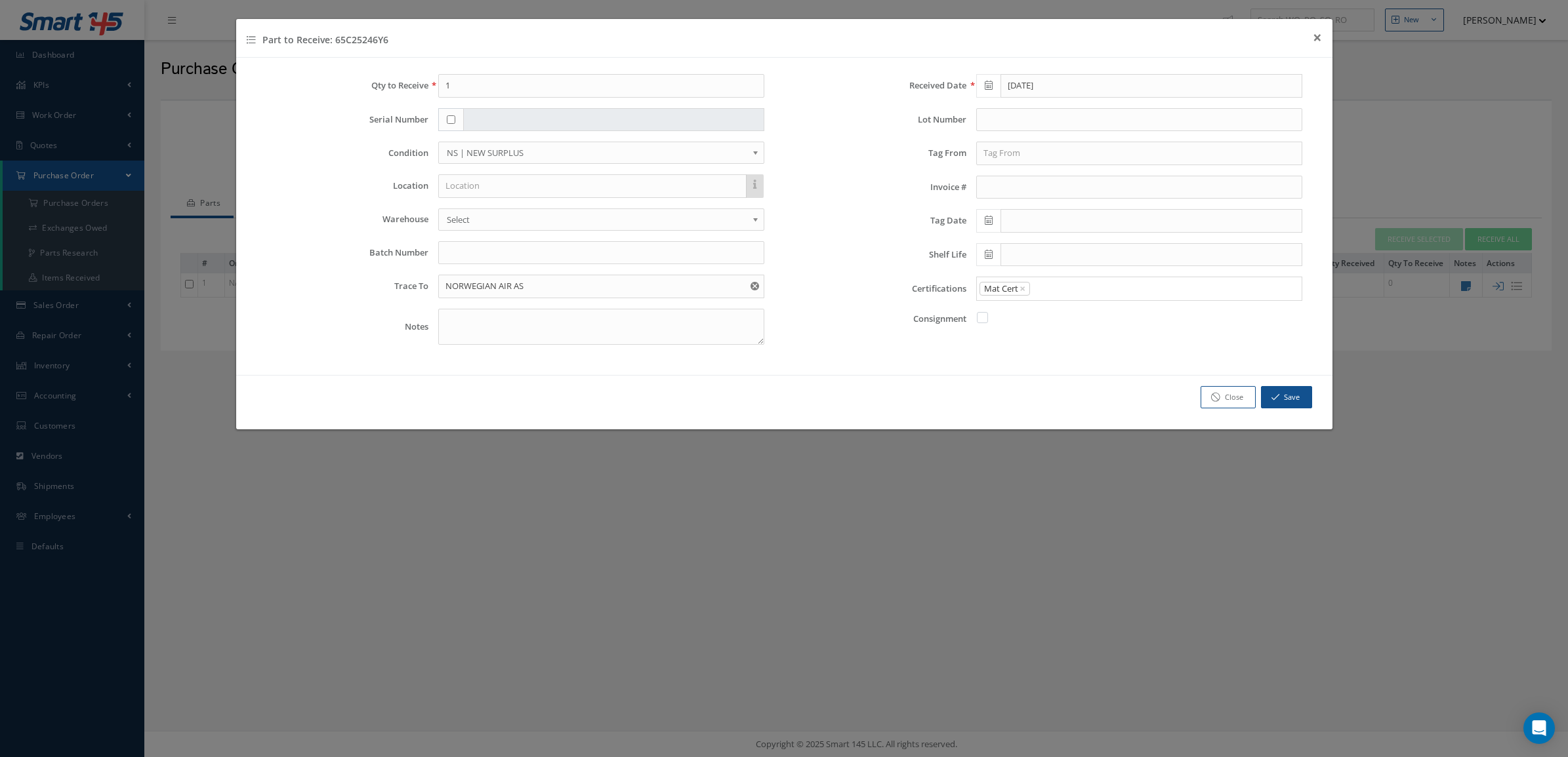
click at [1054, 292] on input "Search for option" at bounding box center [1162, 289] width 263 height 14
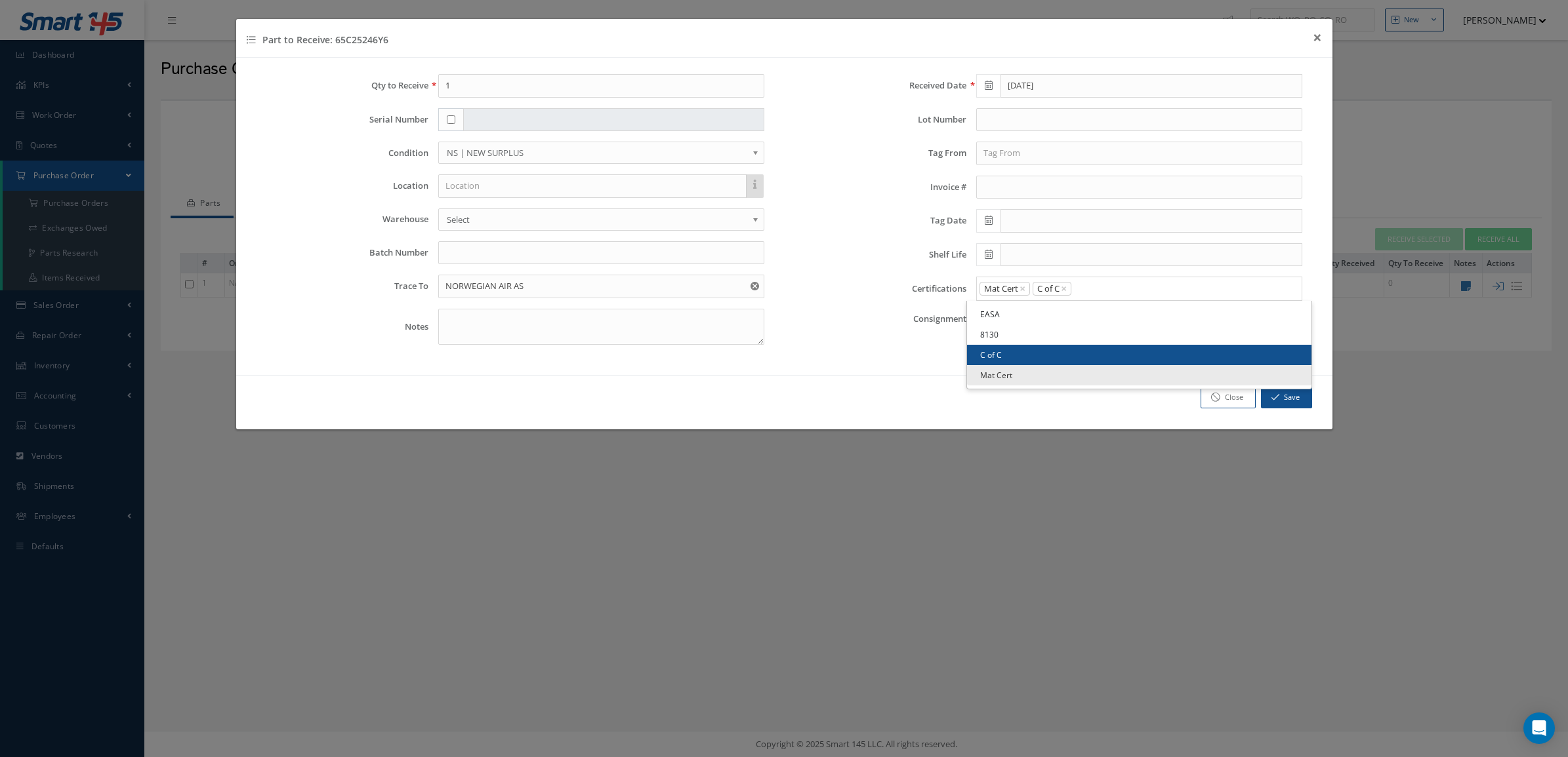
click at [1043, 362] on link "C of C" at bounding box center [1138, 355] width 344 height 21
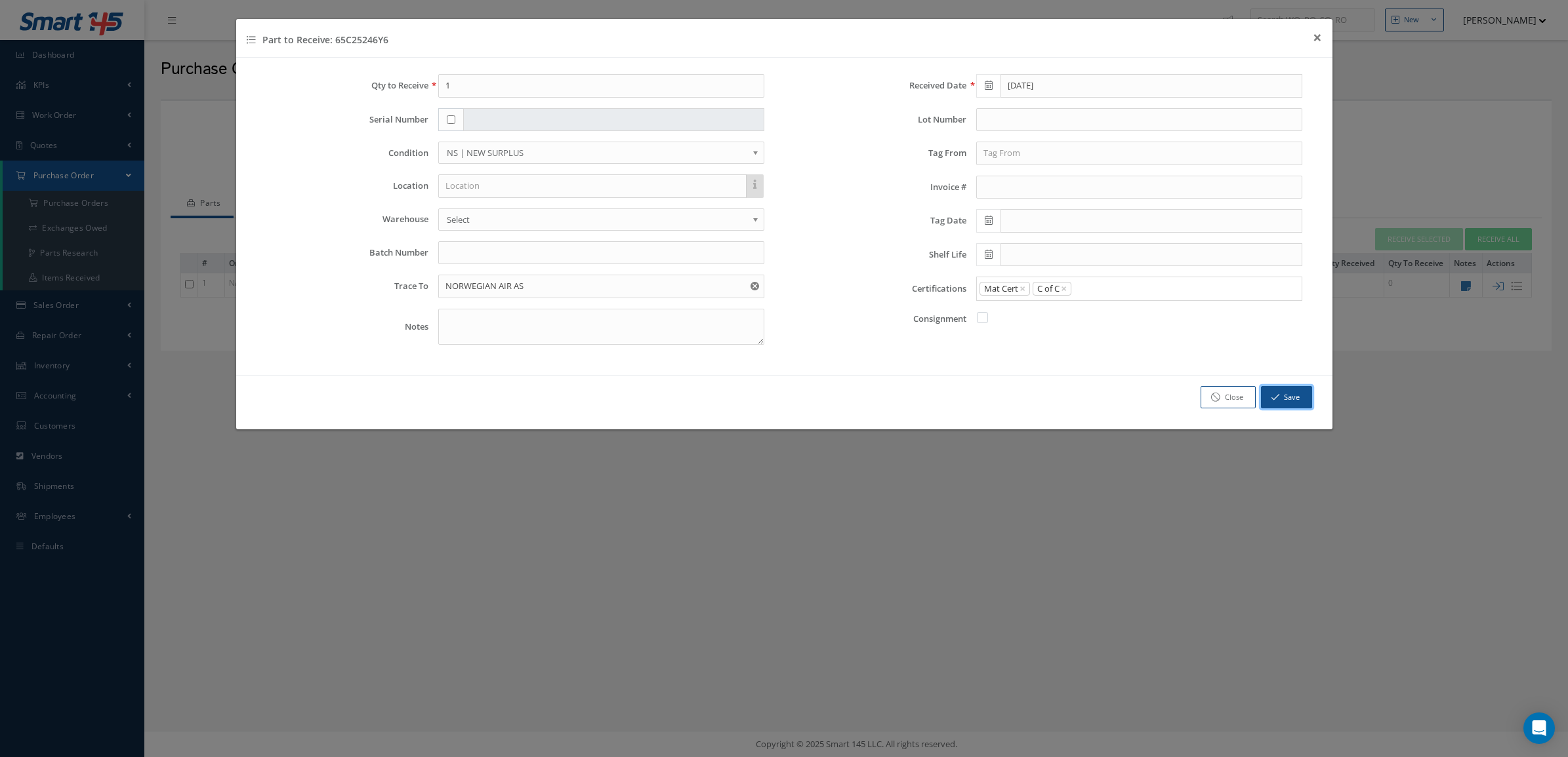
click at [1283, 392] on button "Save" at bounding box center [1287, 397] width 52 height 23
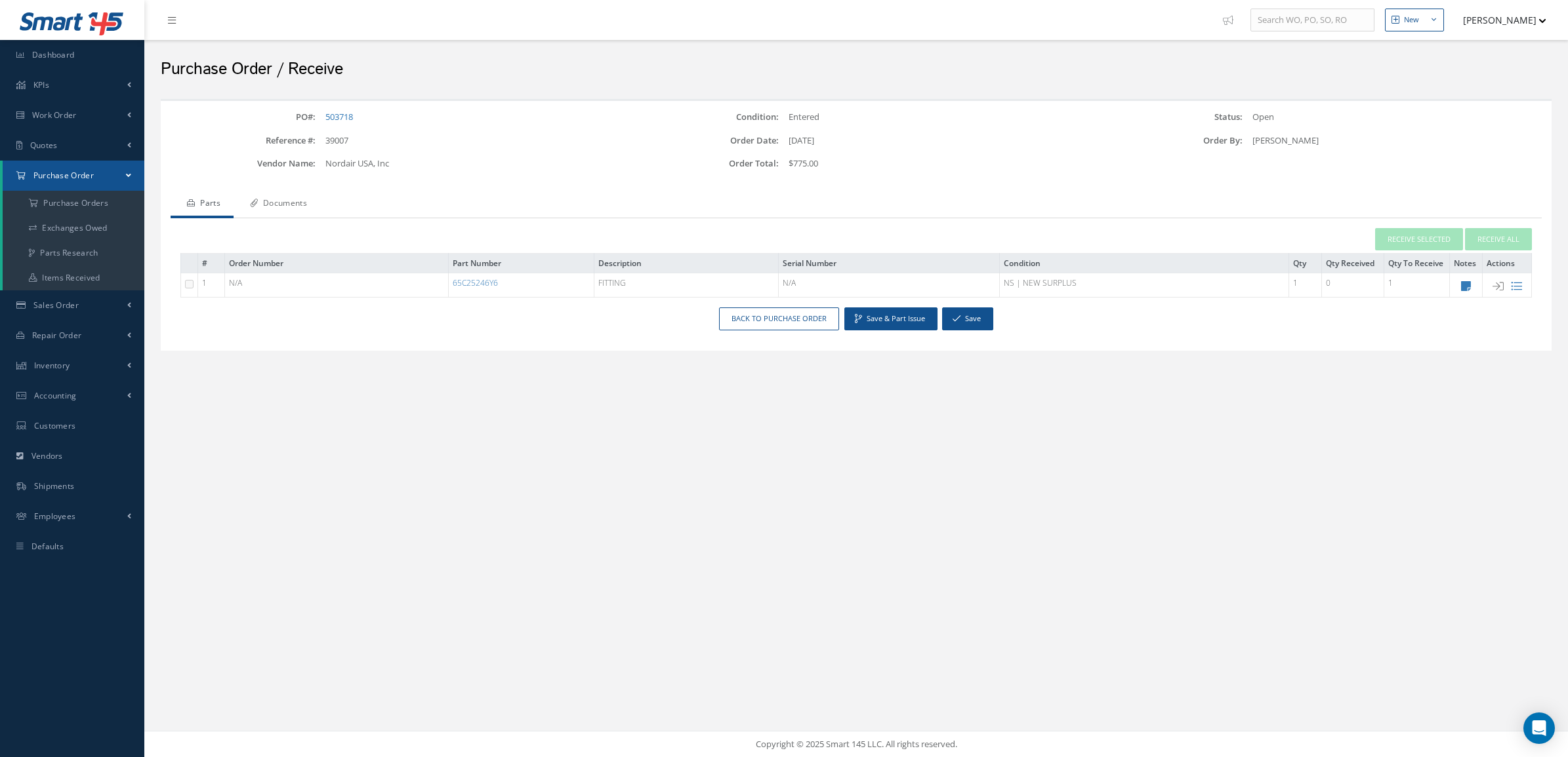
click at [278, 201] on link "Documents" at bounding box center [277, 205] width 86 height 28
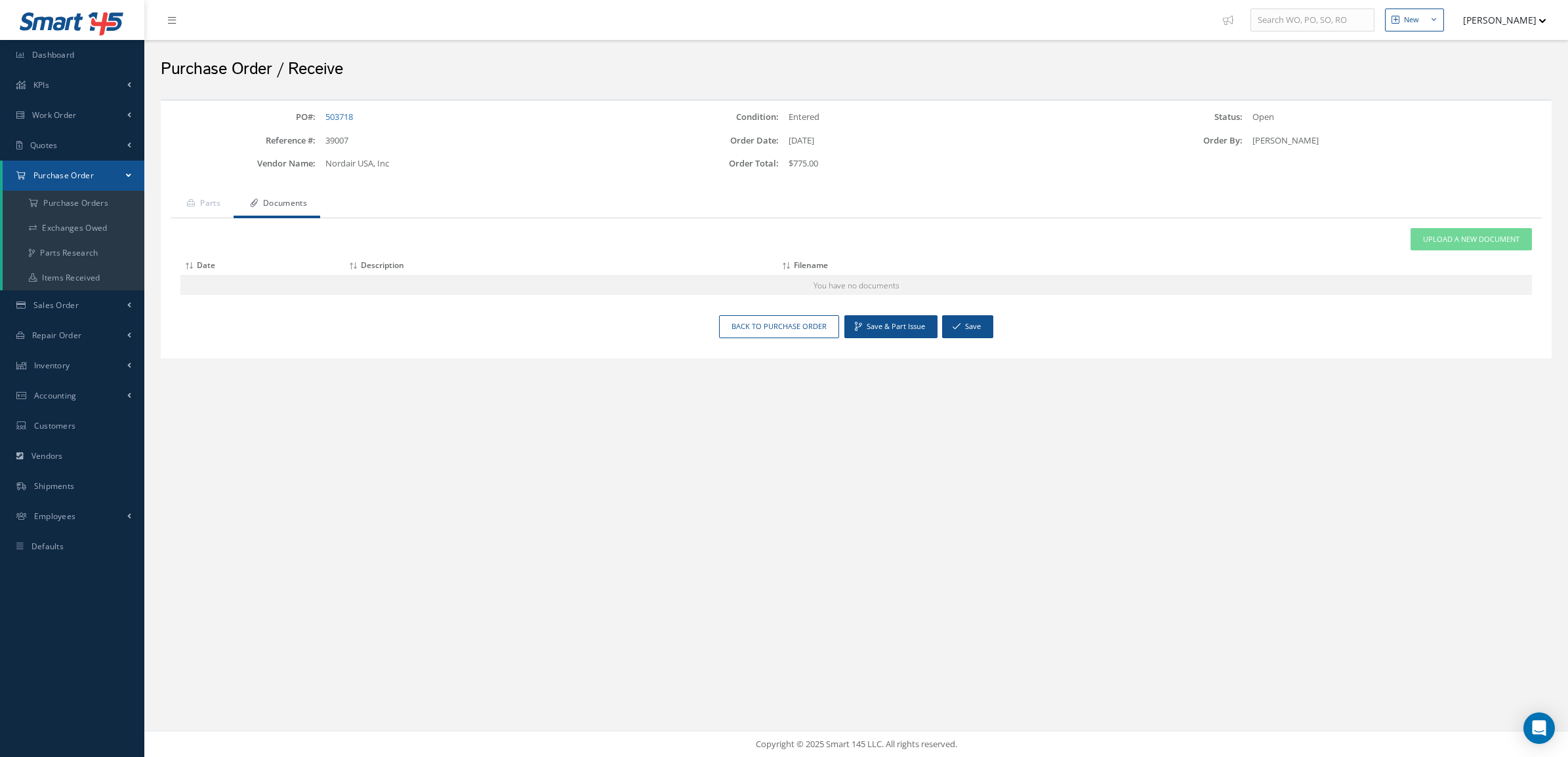
click at [733, 653] on div "New New Work Order New Purchase Order New Customer Quote New Sales Order New Re…" at bounding box center [856, 378] width 1423 height 757
click at [1421, 238] on link "Upload a New Document" at bounding box center [1471, 239] width 121 height 23
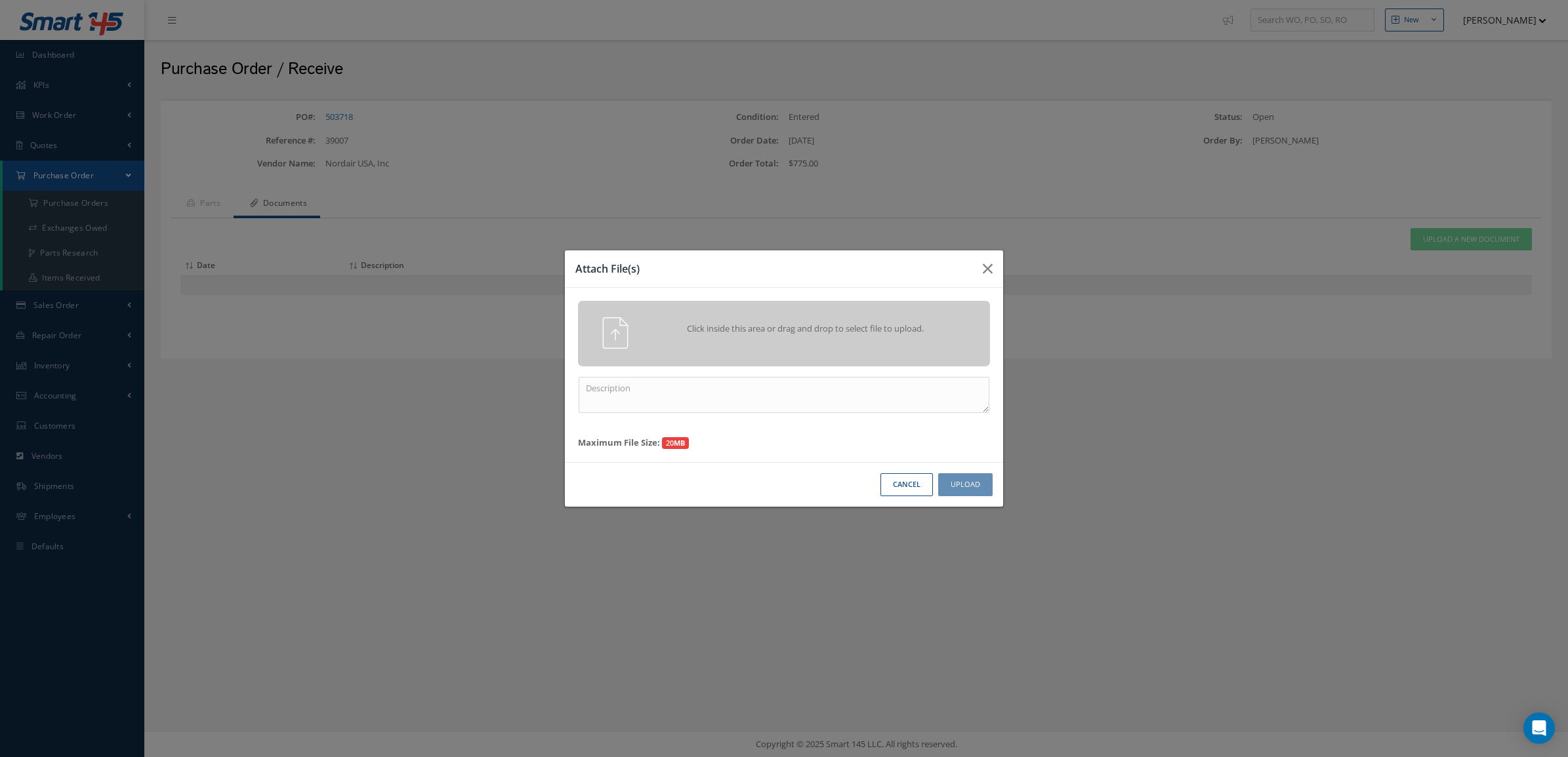
click at [922, 319] on div "Click inside this area or drag and drop to select file to upload." at bounding box center [802, 330] width 324 height 26
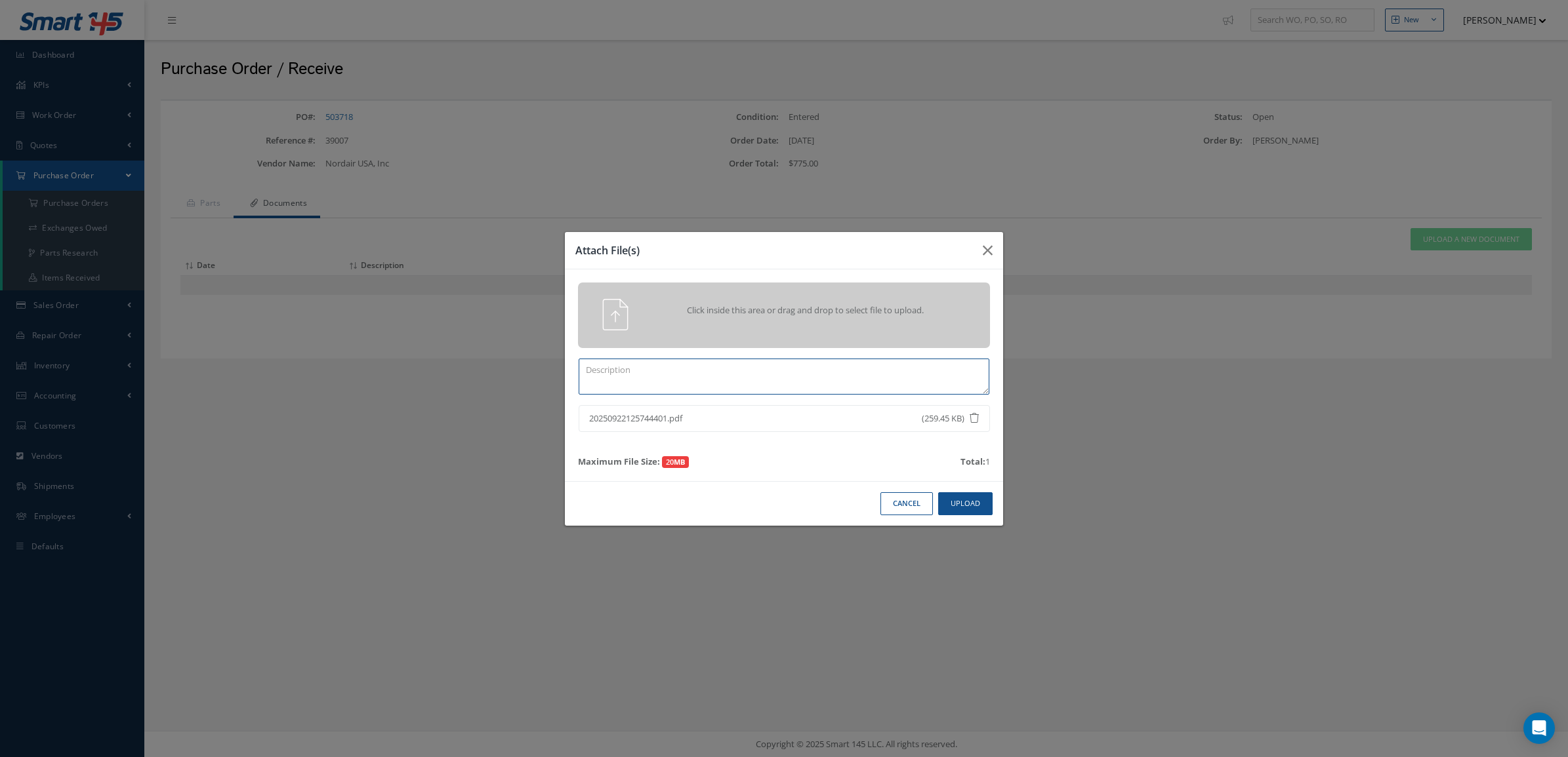
click at [638, 368] on textarea at bounding box center [784, 377] width 410 height 36
type textarea "CERTS"
click at [954, 509] on button "Upload" at bounding box center [964, 503] width 55 height 23
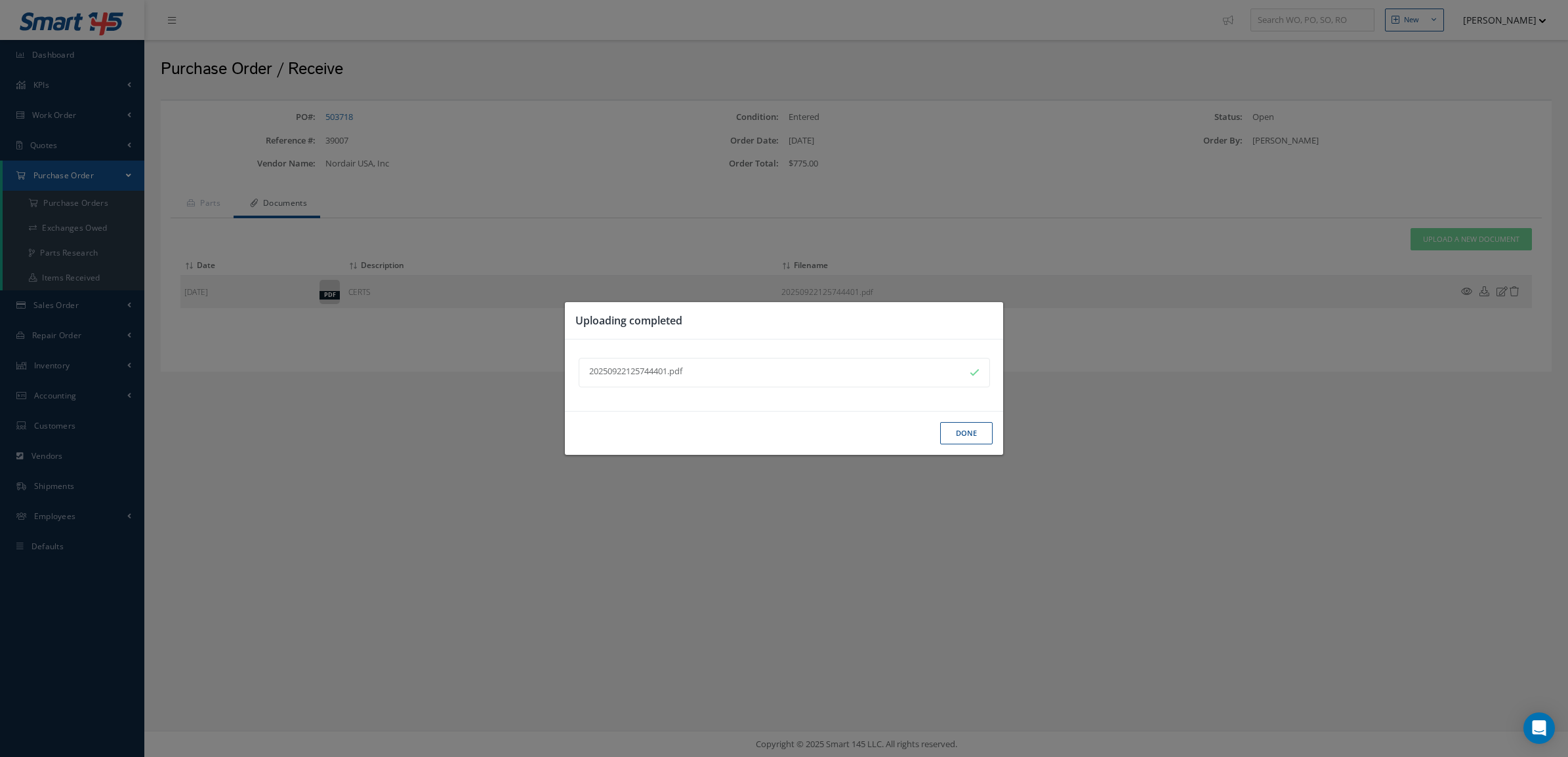
click at [950, 426] on button "Done" at bounding box center [965, 433] width 53 height 23
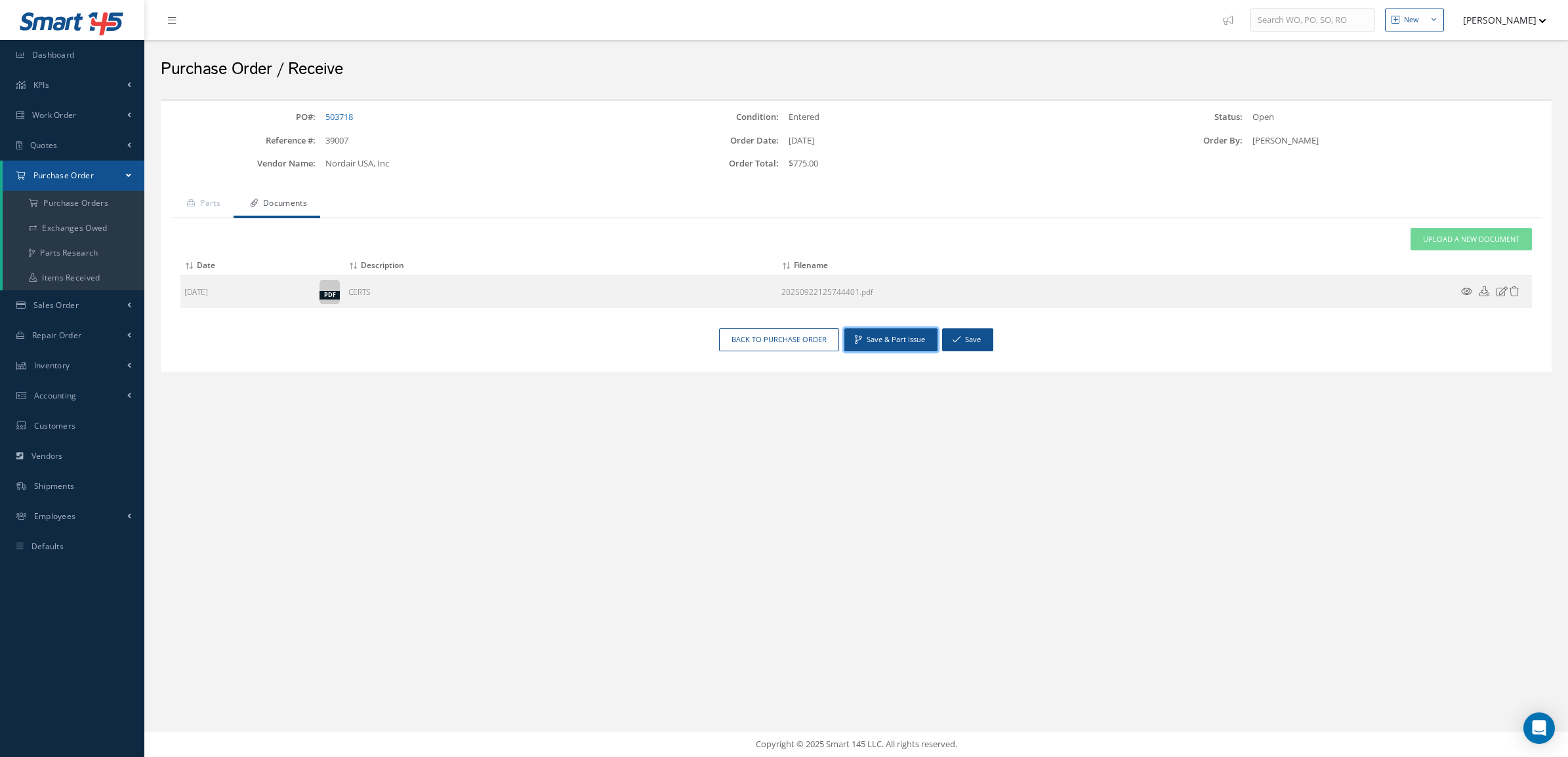
click at [892, 341] on button "Save & Part Issue" at bounding box center [891, 340] width 93 height 23
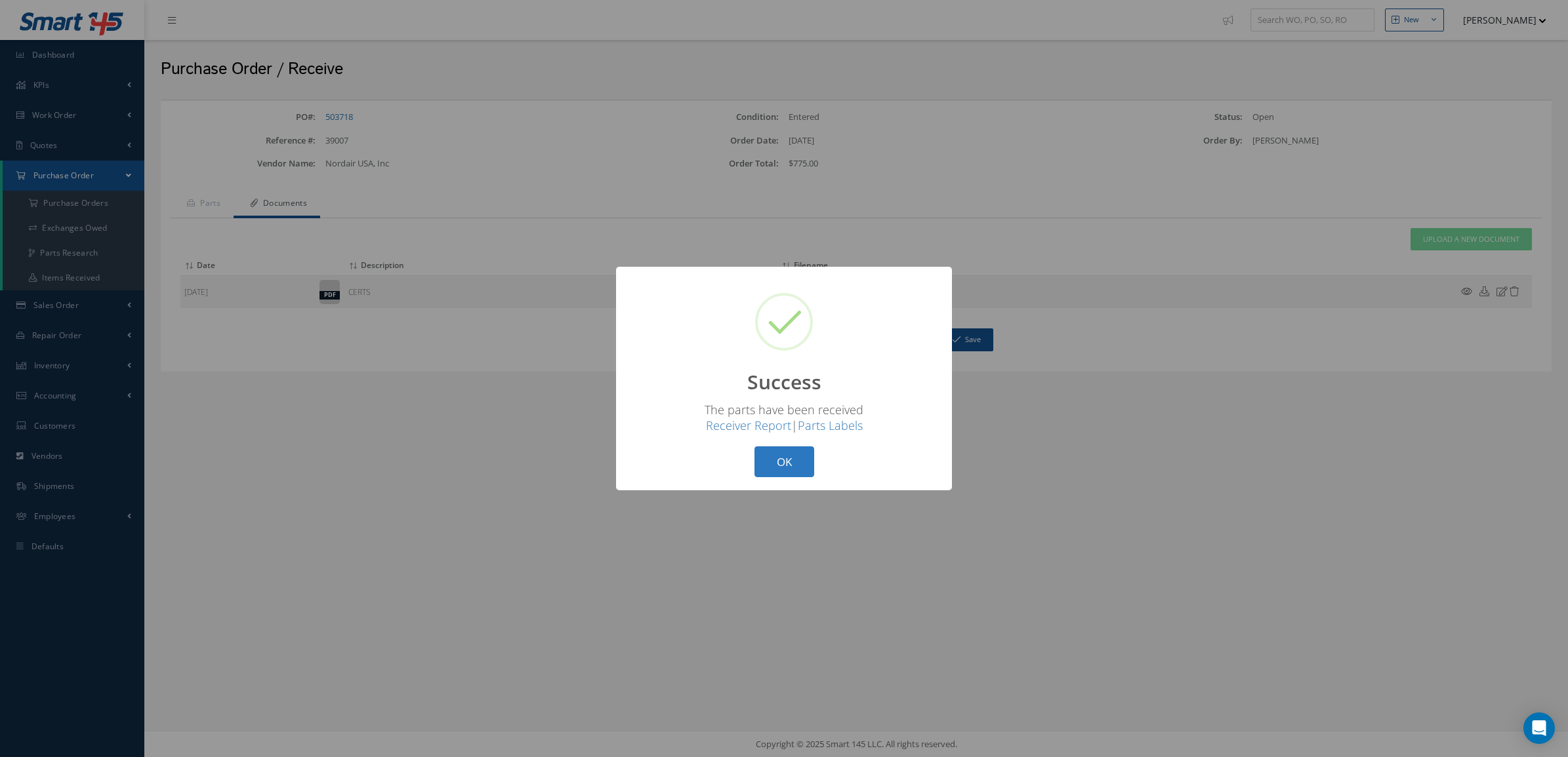
click at [802, 459] on button "OK" at bounding box center [784, 462] width 59 height 31
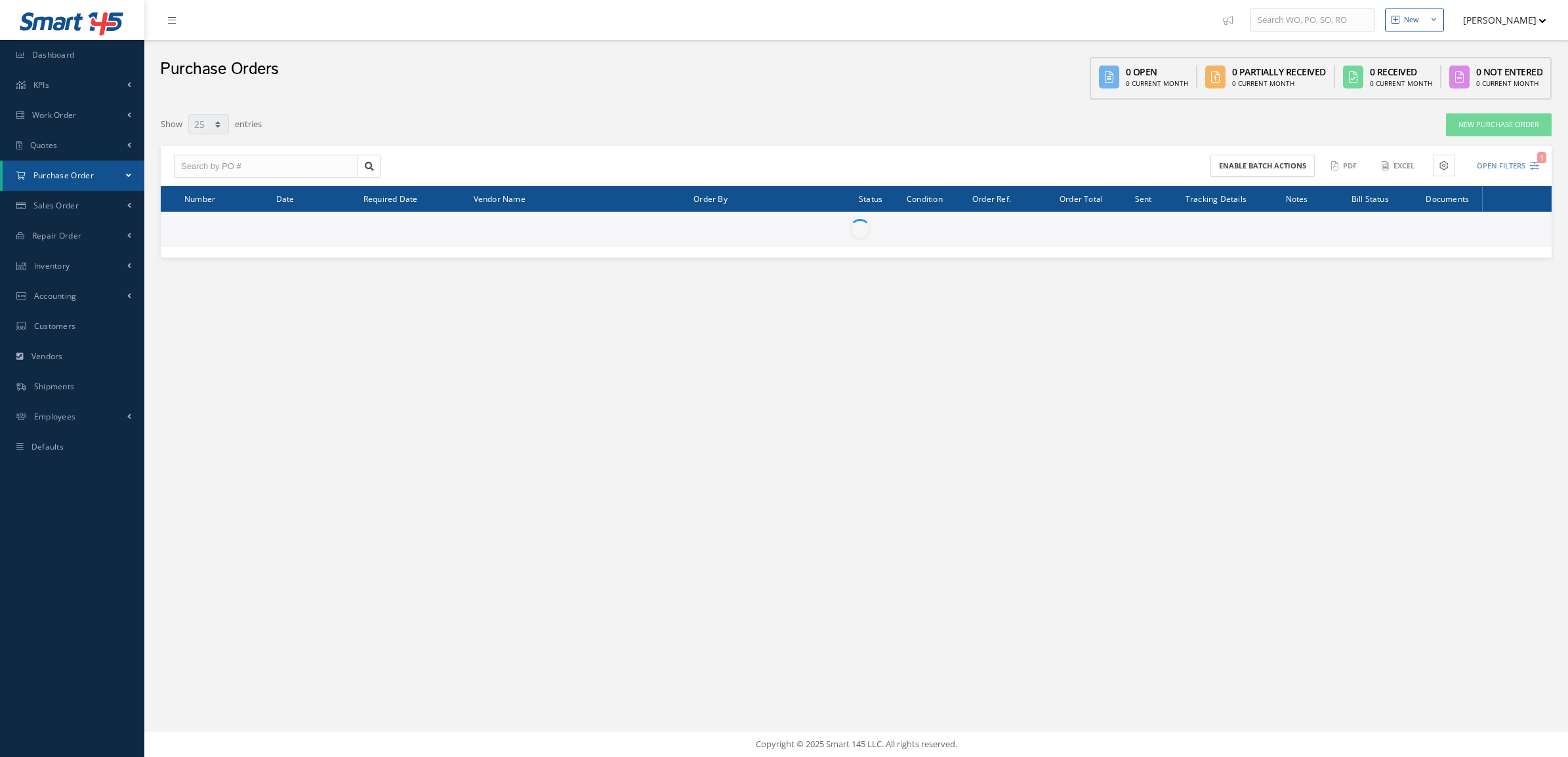
select select "25"
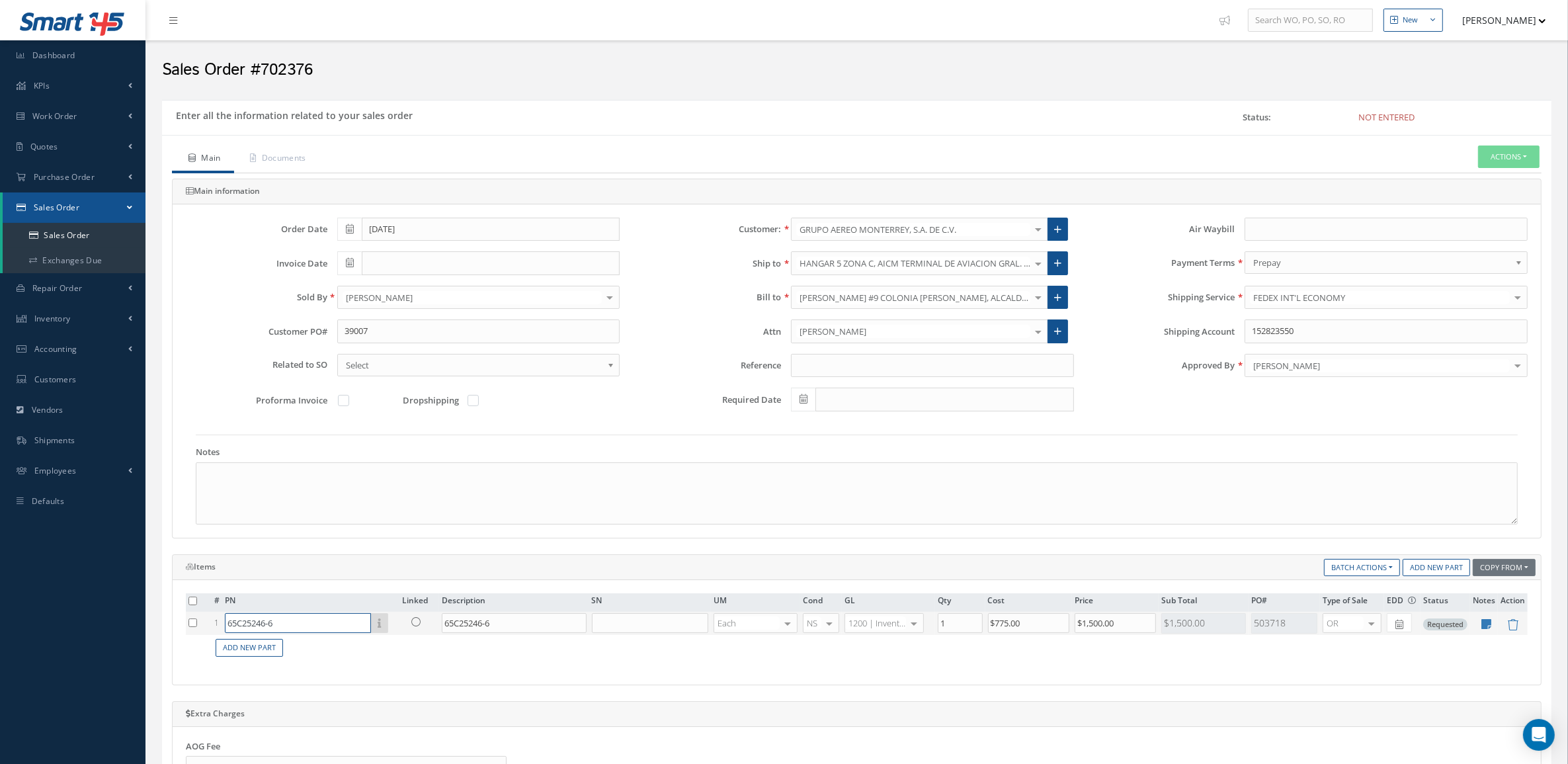
click at [334, 620] on input "65C25246-6" at bounding box center [298, 623] width 146 height 20
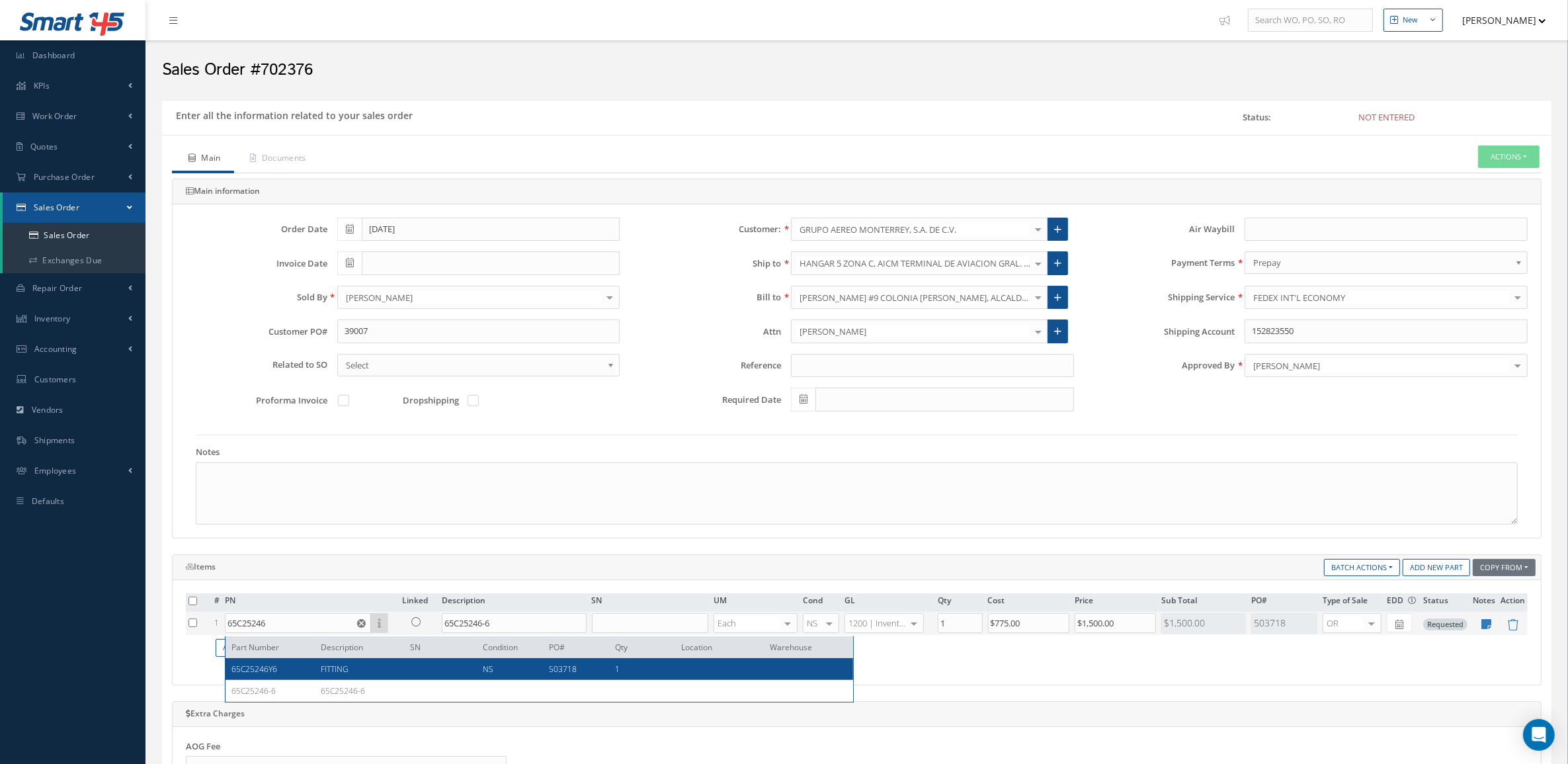
click at [418, 670] on div at bounding box center [436, 669] width 73 height 11
type input "65C25246Y6"
type input "FITTING"
type input "$775"
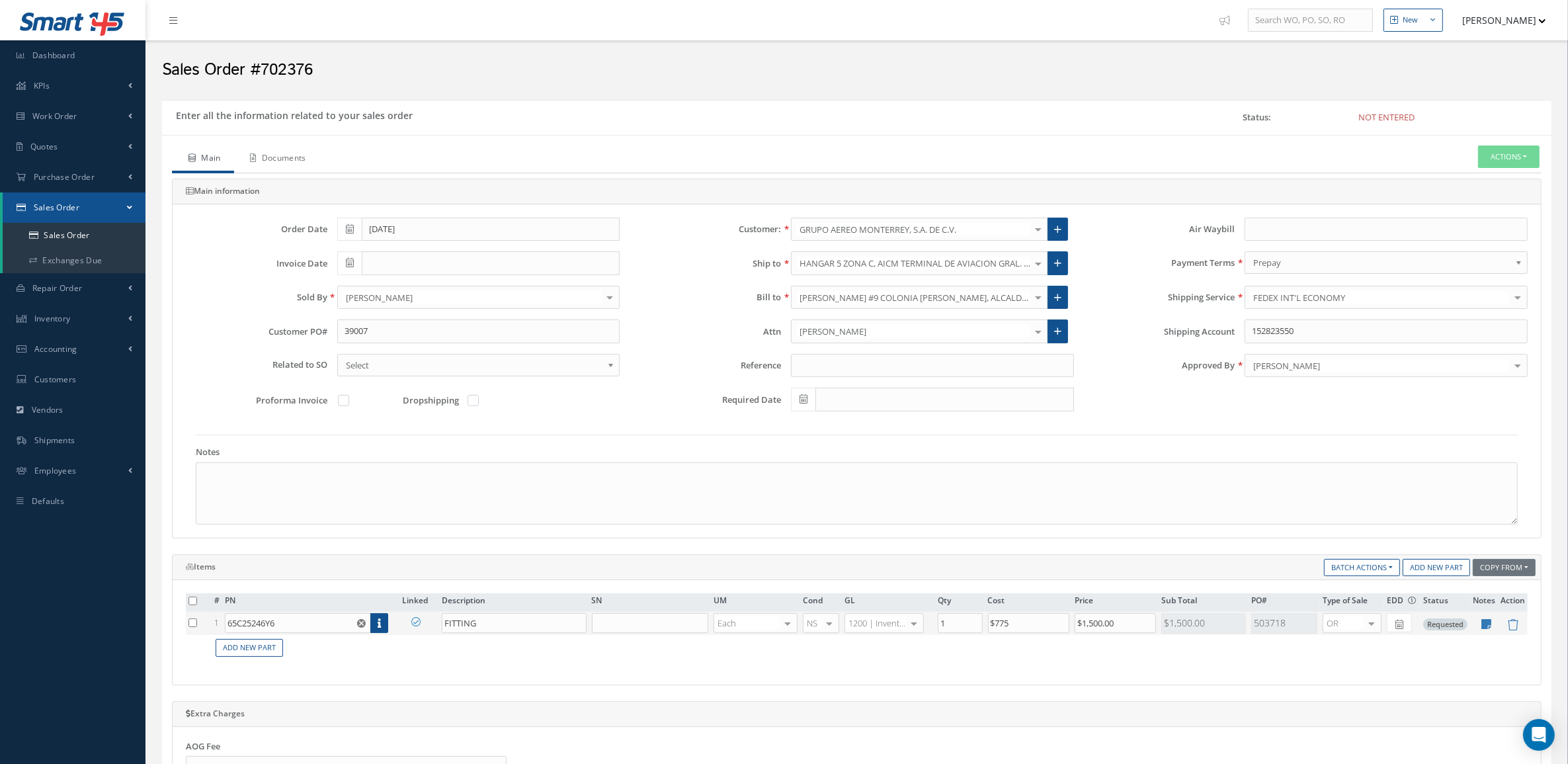
click at [296, 164] on link "Documents" at bounding box center [276, 160] width 85 height 28
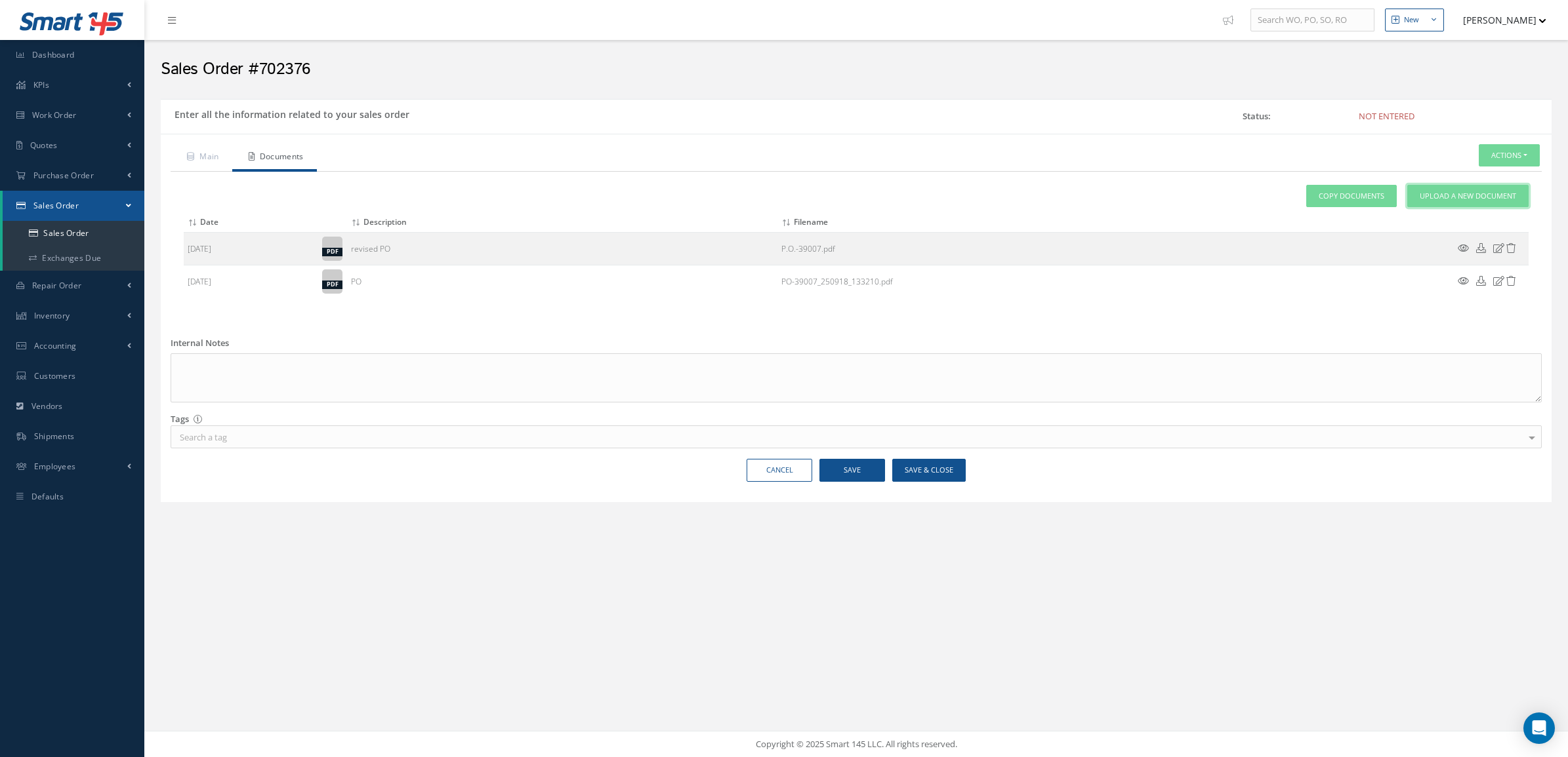
click at [1421, 188] on link "Upload a New Document" at bounding box center [1468, 196] width 121 height 23
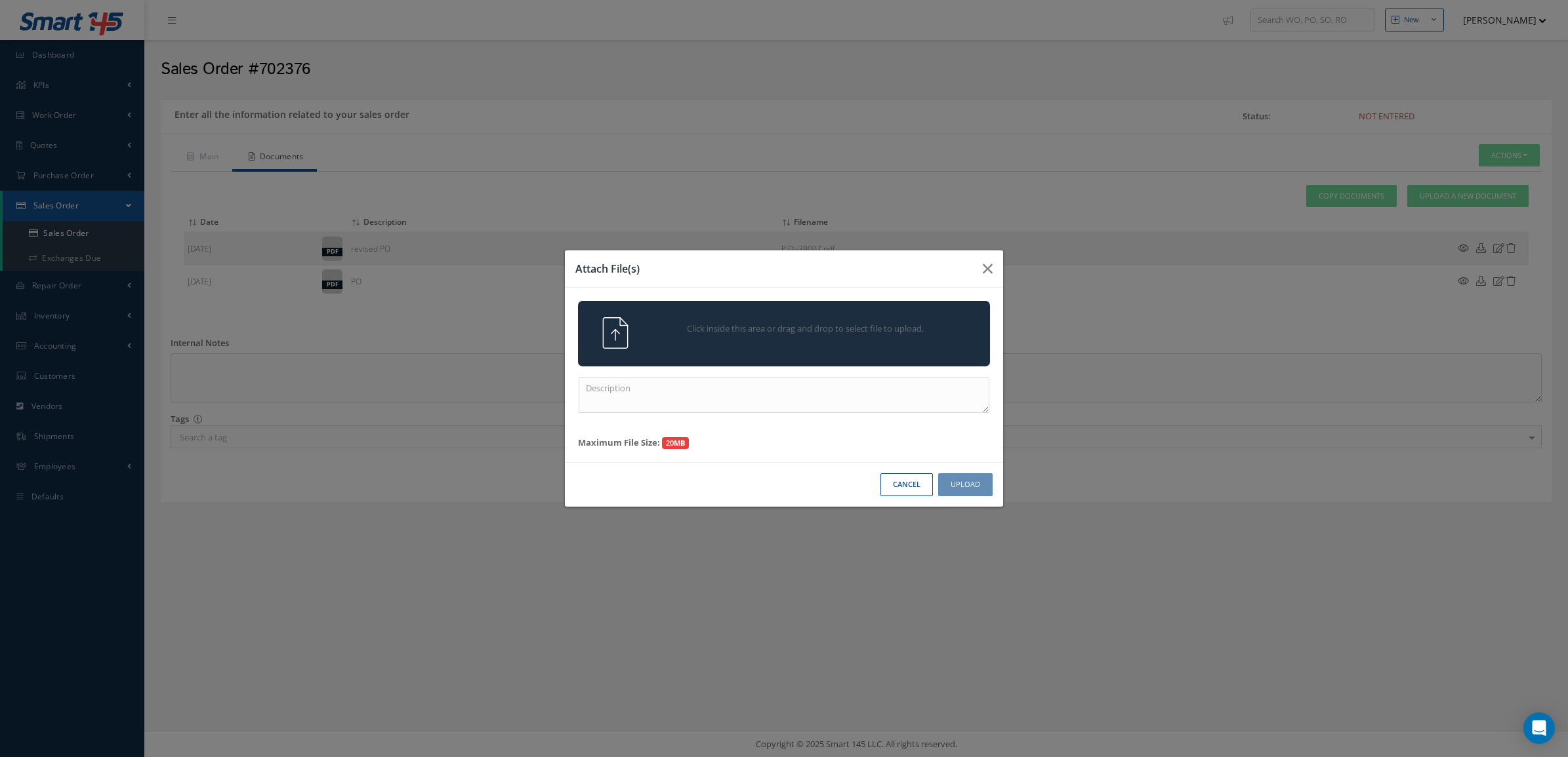
click at [699, 325] on span "Click inside this area or drag and drop to select file to upload." at bounding box center [805, 329] width 297 height 13
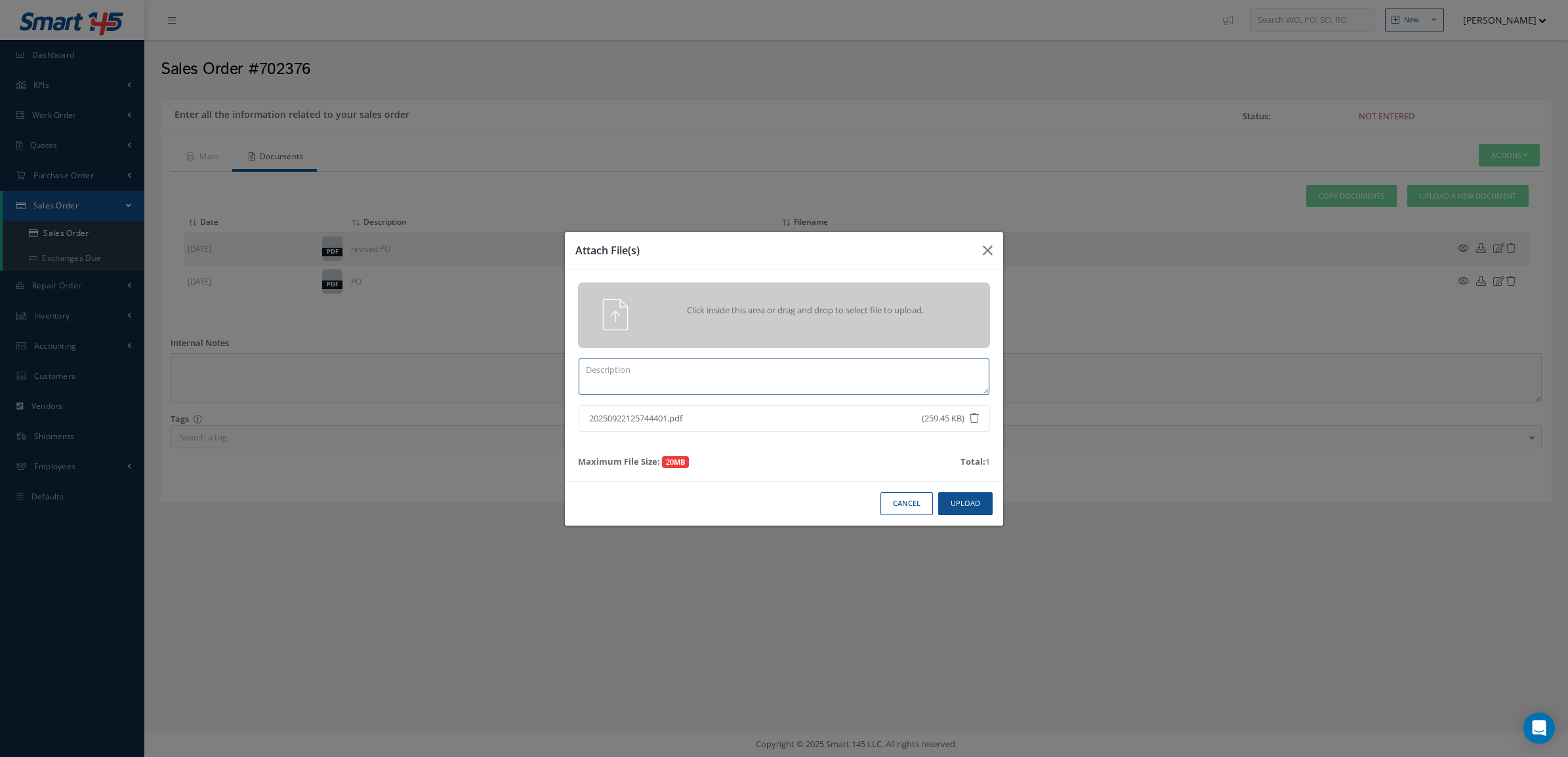
click at [751, 379] on textarea at bounding box center [784, 377] width 410 height 36
type textarea "CERTS"
click at [957, 511] on button "Upload" at bounding box center [964, 503] width 55 height 23
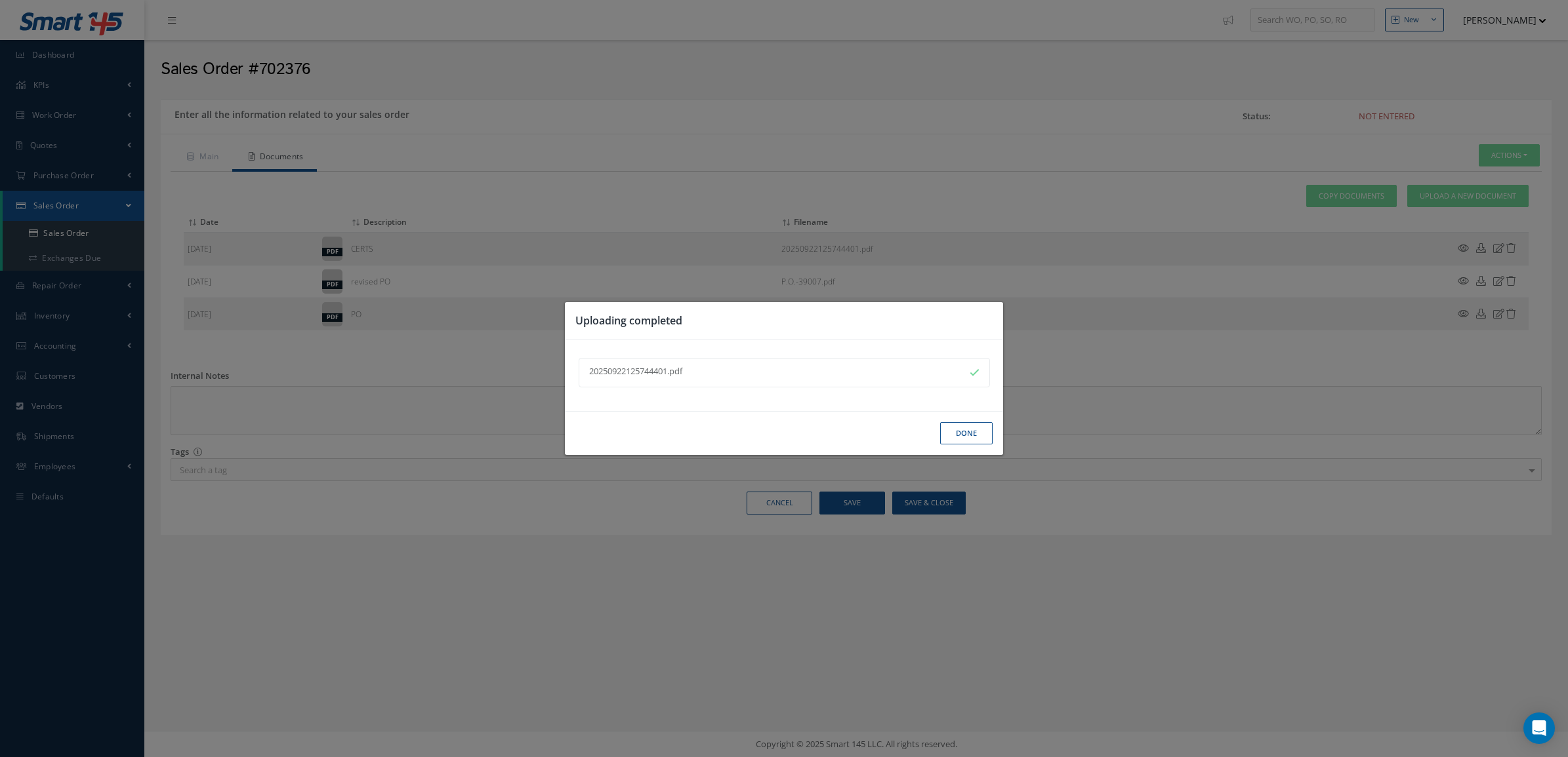
click at [961, 431] on button "Done" at bounding box center [965, 433] width 53 height 23
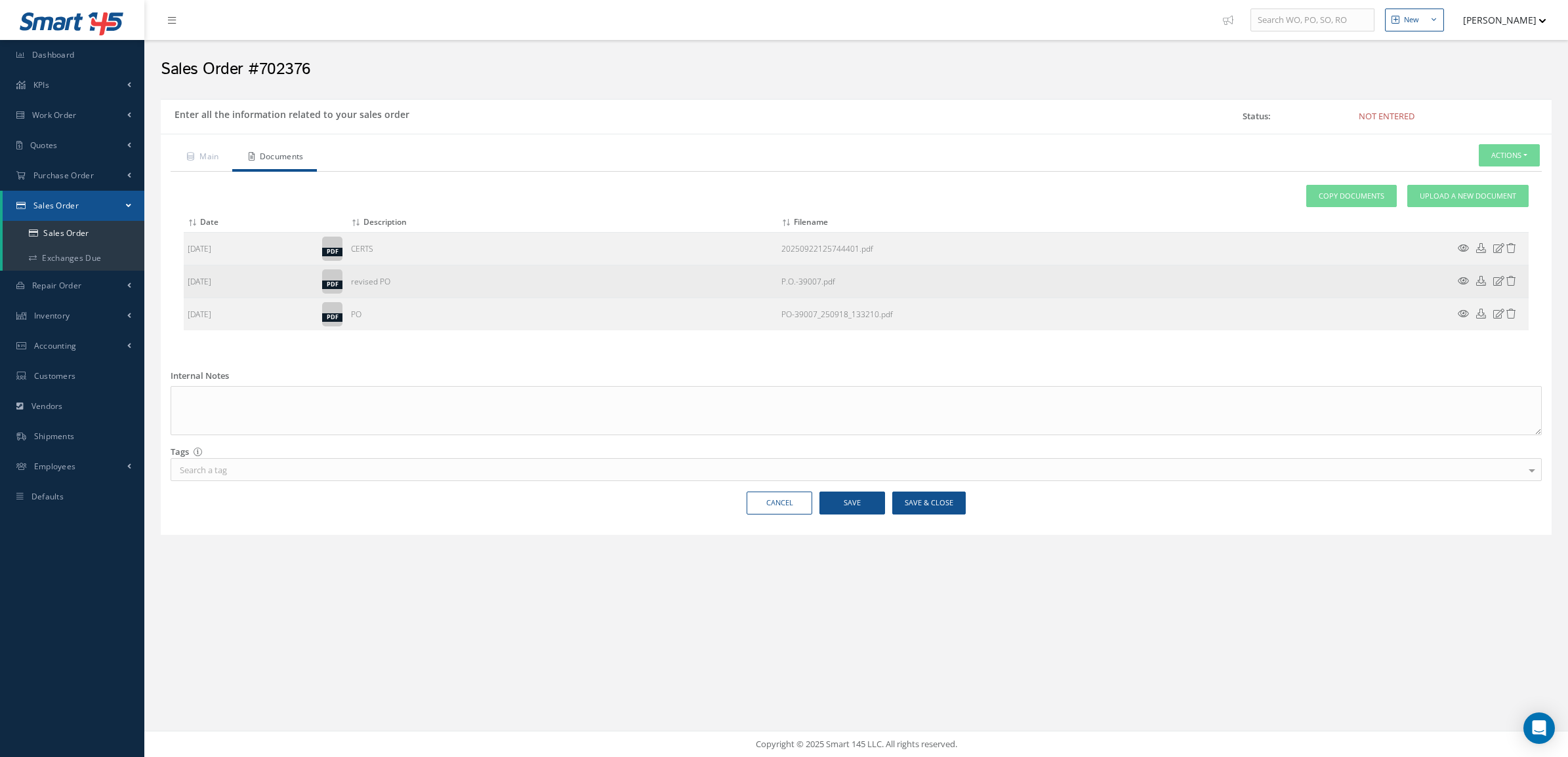
click at [1463, 280] on icon at bounding box center [1462, 281] width 11 height 10
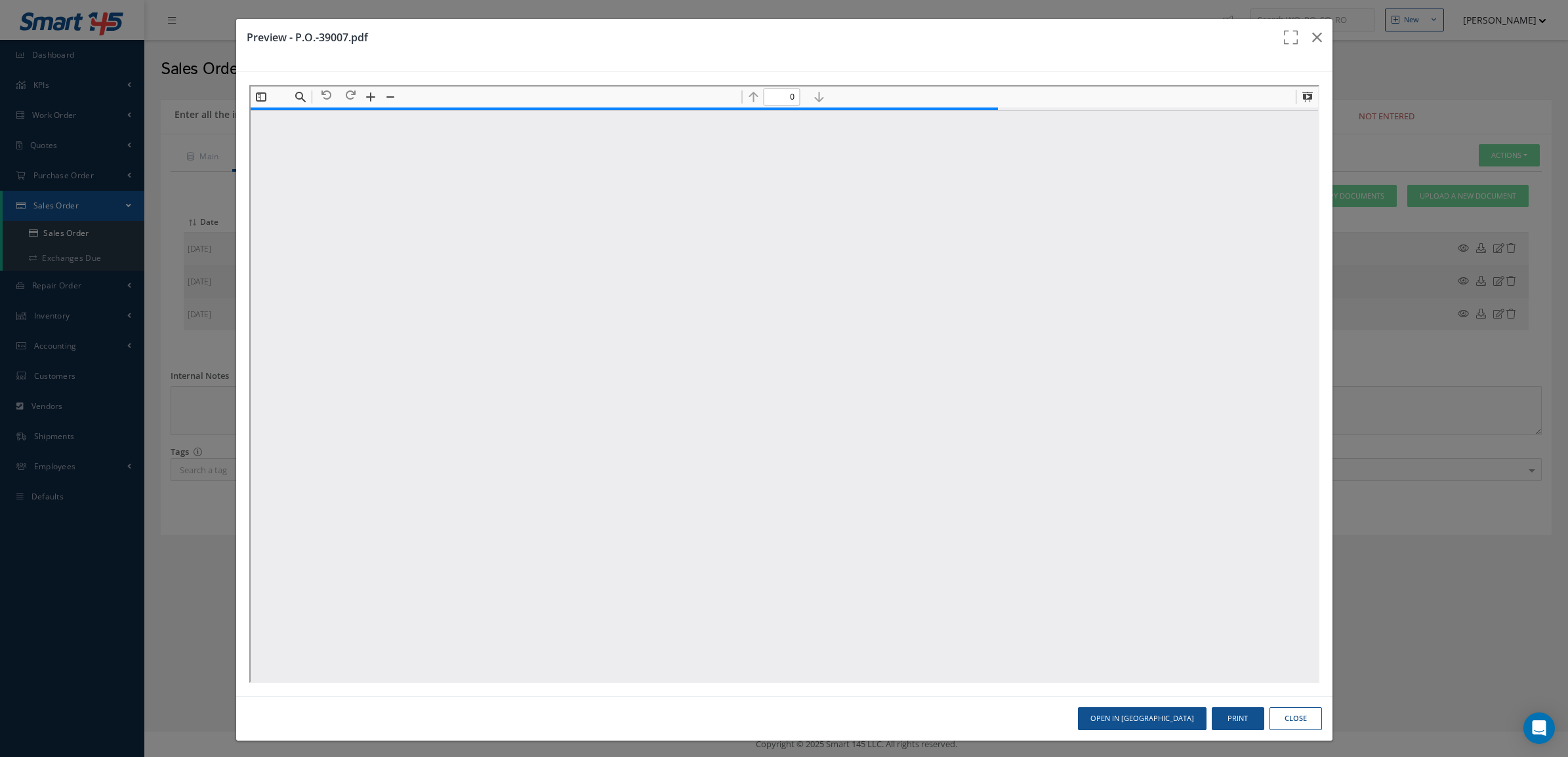
type input "1"
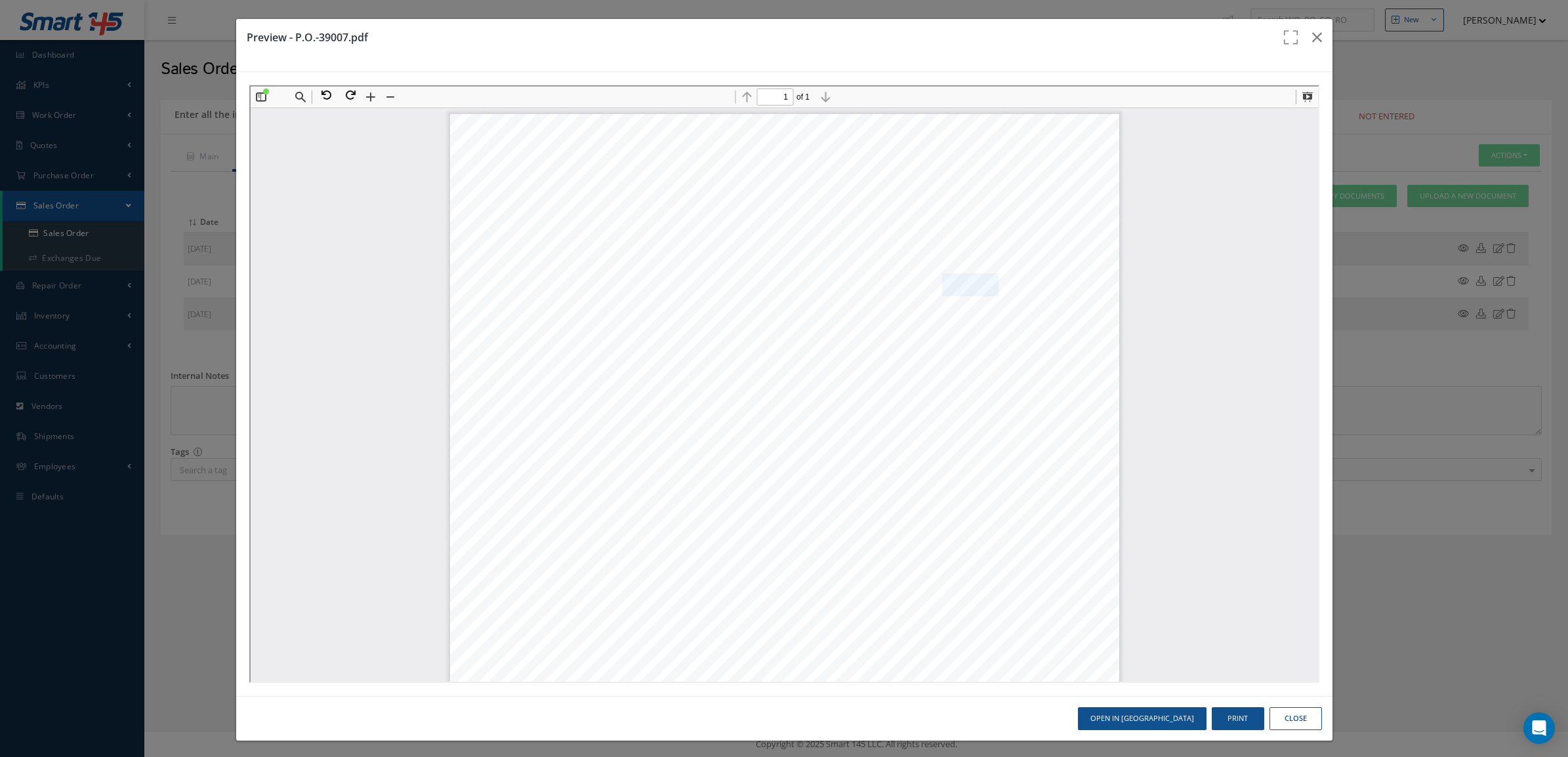
drag, startPoint x: 933, startPoint y: 282, endPoint x: 983, endPoint y: 280, distance: 50.0
click at [983, 280] on span "39007" at bounding box center [967, 284] width 56 height 21
copy span "39007"
click at [1312, 31] on icon "button" at bounding box center [1317, 38] width 10 height 16
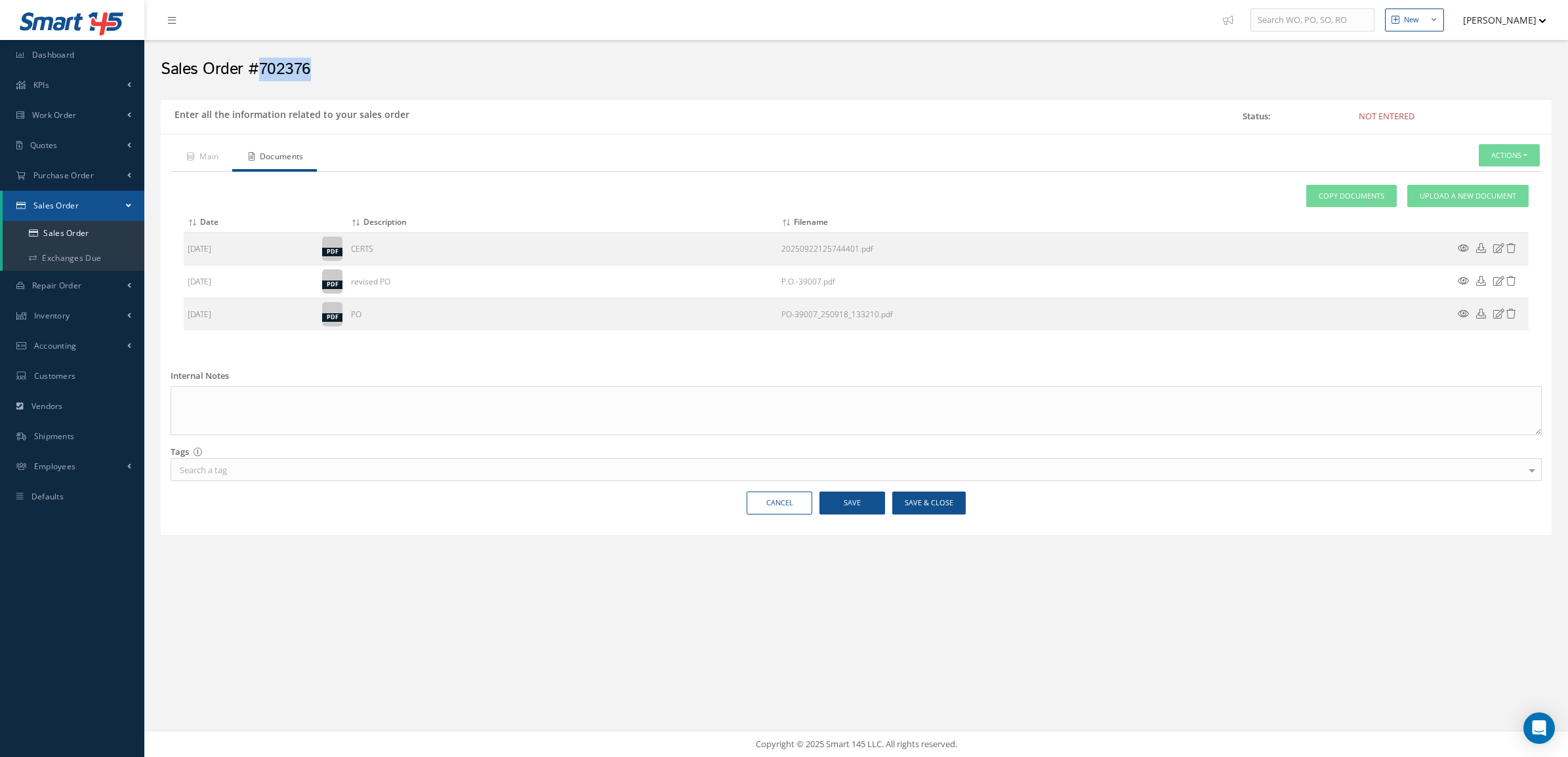
drag, startPoint x: 323, startPoint y: 65, endPoint x: 260, endPoint y: 59, distance: 63.3
click at [260, 59] on h2 "Sales Order #702376" at bounding box center [855, 69] width 1391 height 20
copy h2 "702376"
click at [1499, 156] on button "Actions" at bounding box center [1510, 156] width 61 height 23
click at [1498, 177] on link "Enter/Update" at bounding box center [1489, 178] width 105 height 18
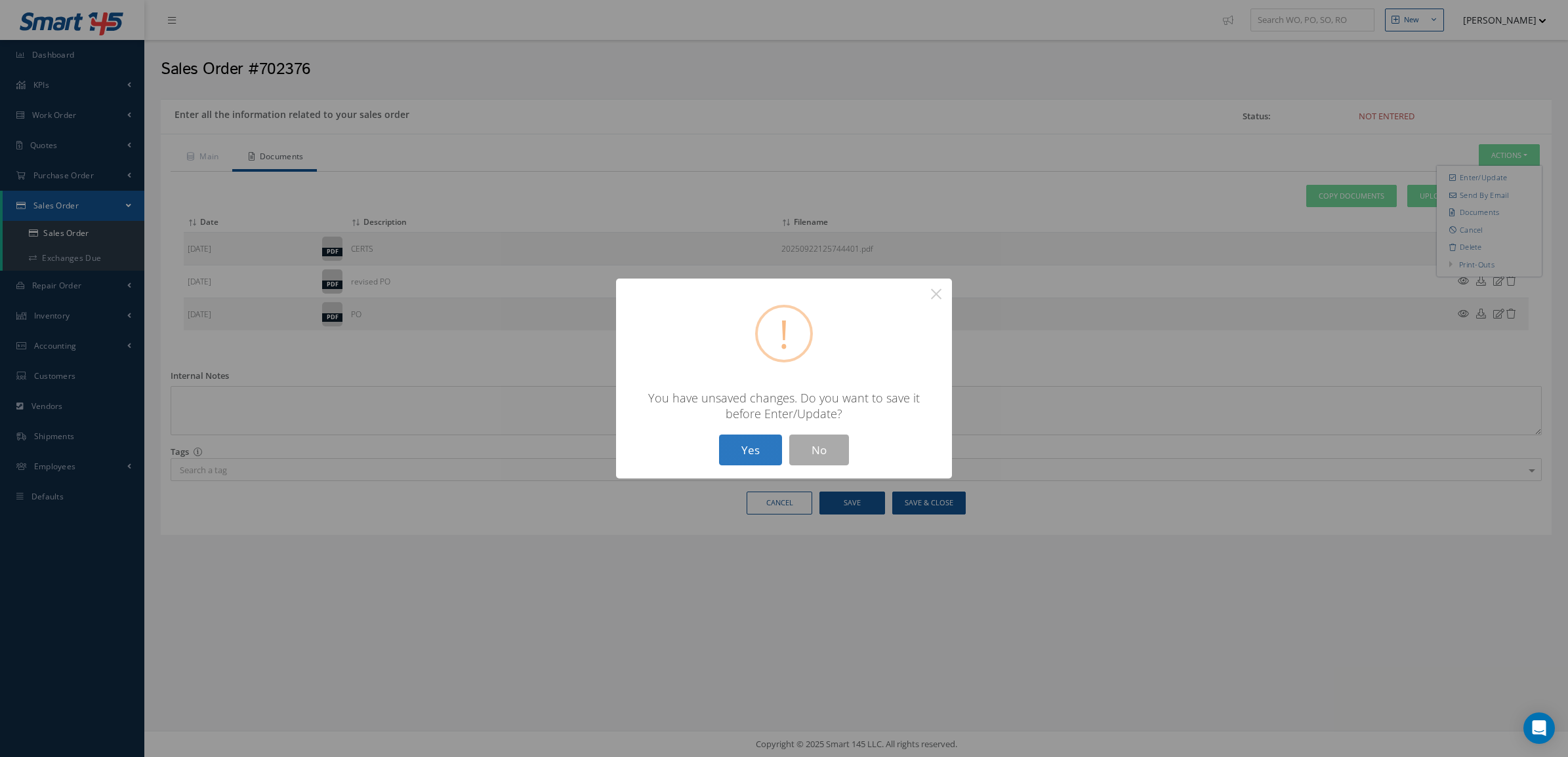
click at [741, 450] on button "Yes" at bounding box center [750, 450] width 63 height 31
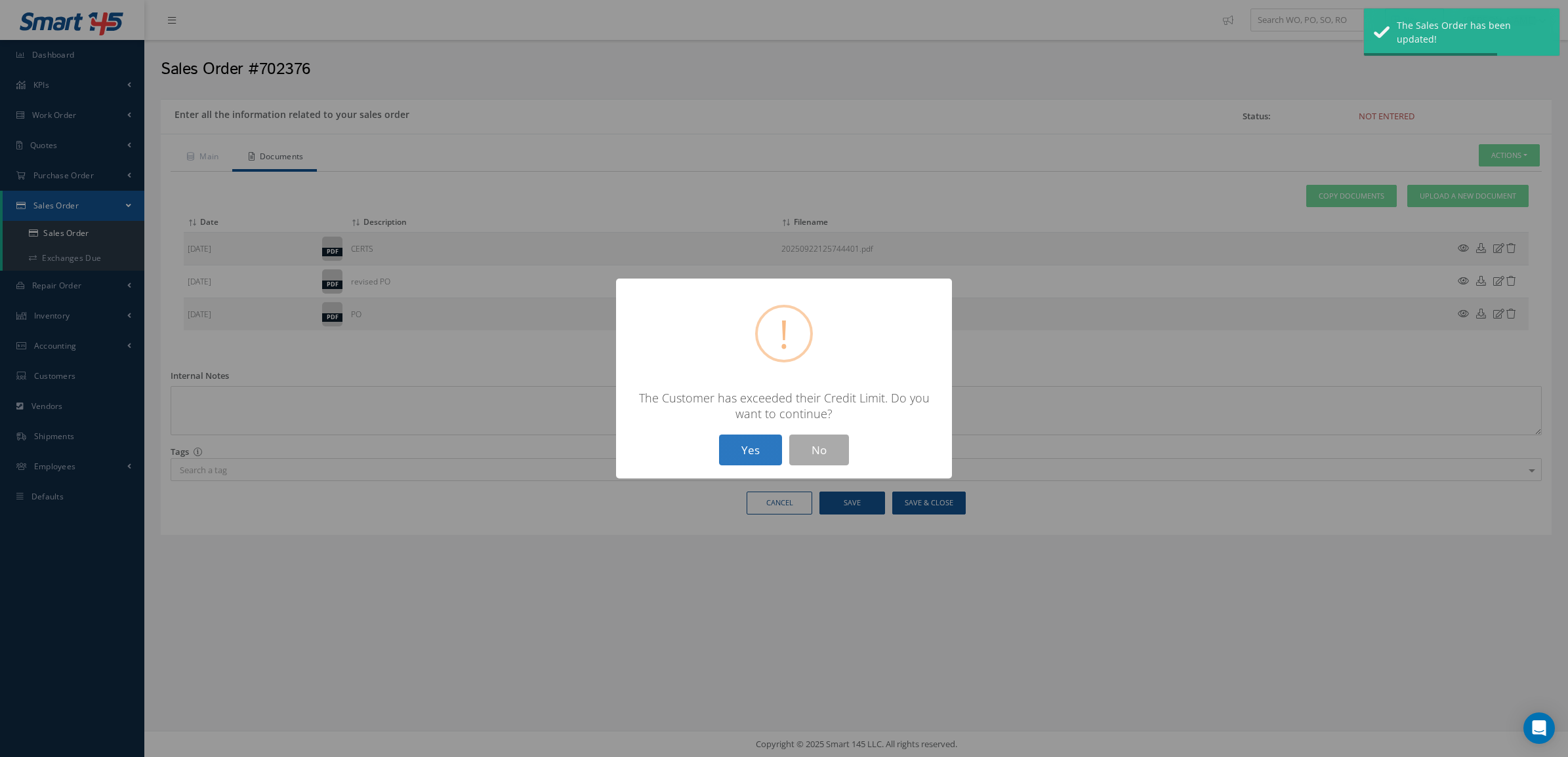
click at [762, 441] on button "Yes" at bounding box center [750, 450] width 63 height 31
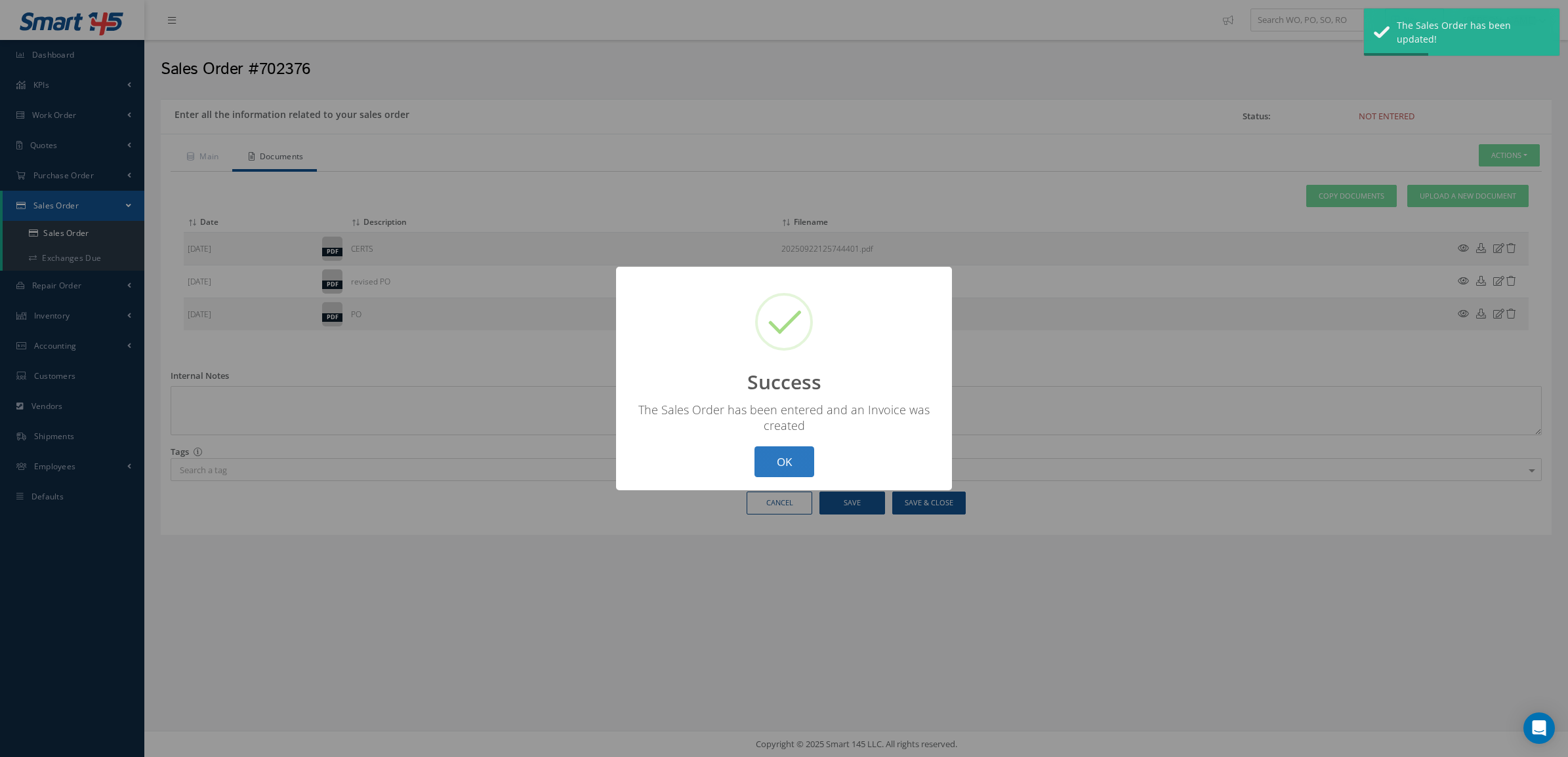
click at [784, 450] on button "OK" at bounding box center [784, 462] width 59 height 31
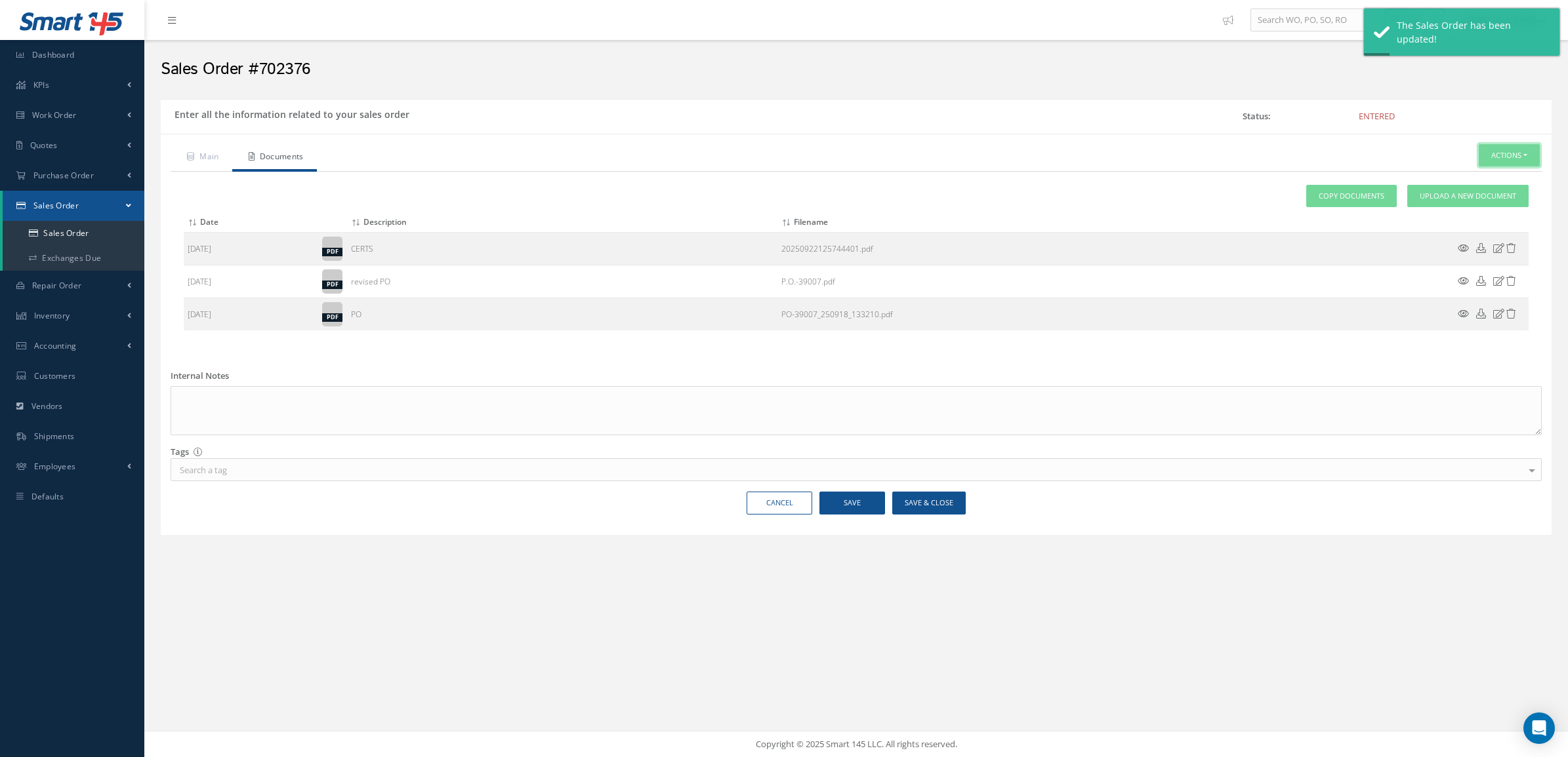
click at [1512, 149] on button "Actions" at bounding box center [1510, 156] width 61 height 23
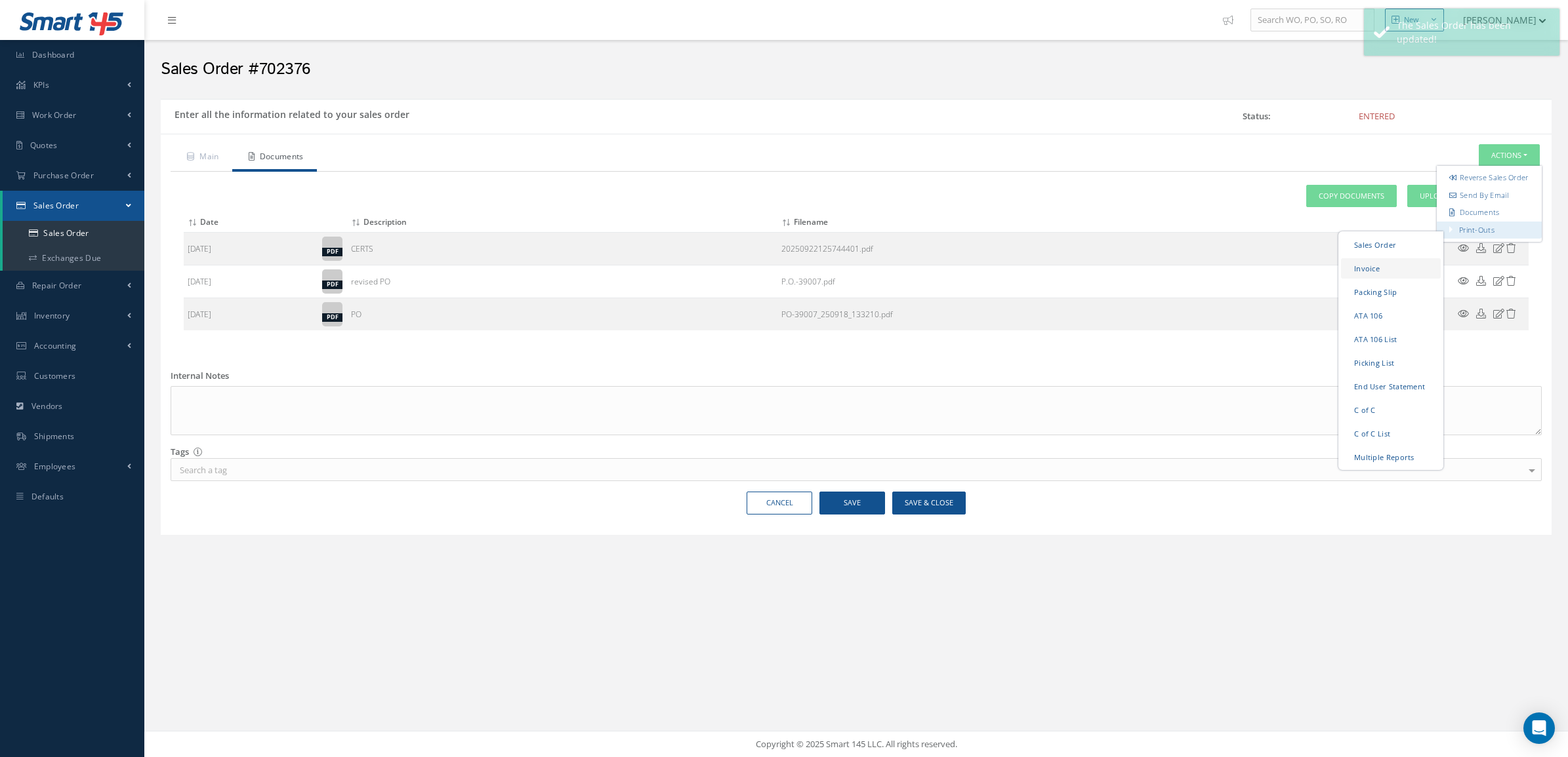
click at [1390, 275] on link "Invoice" at bounding box center [1391, 268] width 100 height 21
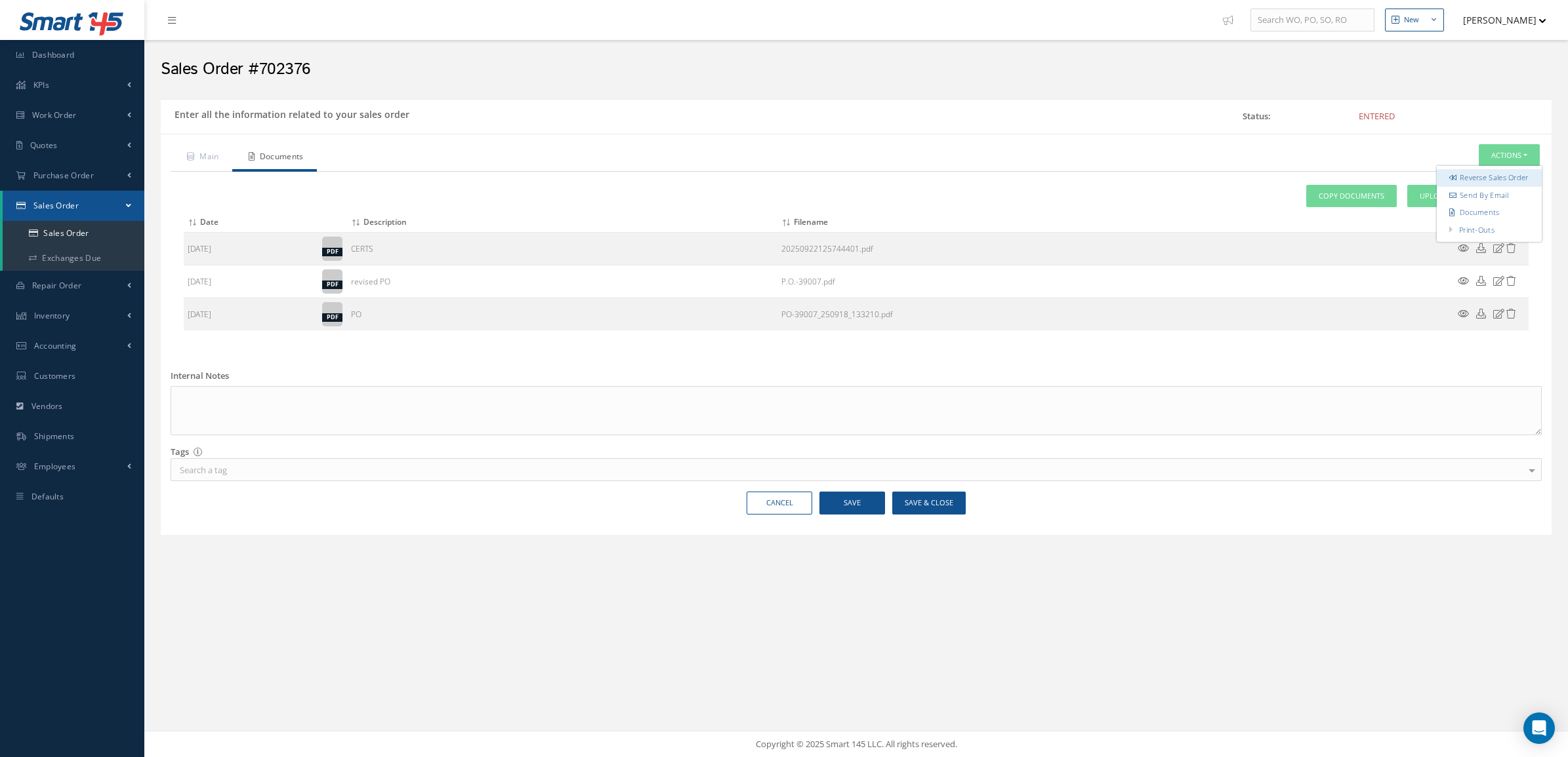
click at [1461, 181] on link "Reverse Sales Order" at bounding box center [1489, 178] width 105 height 18
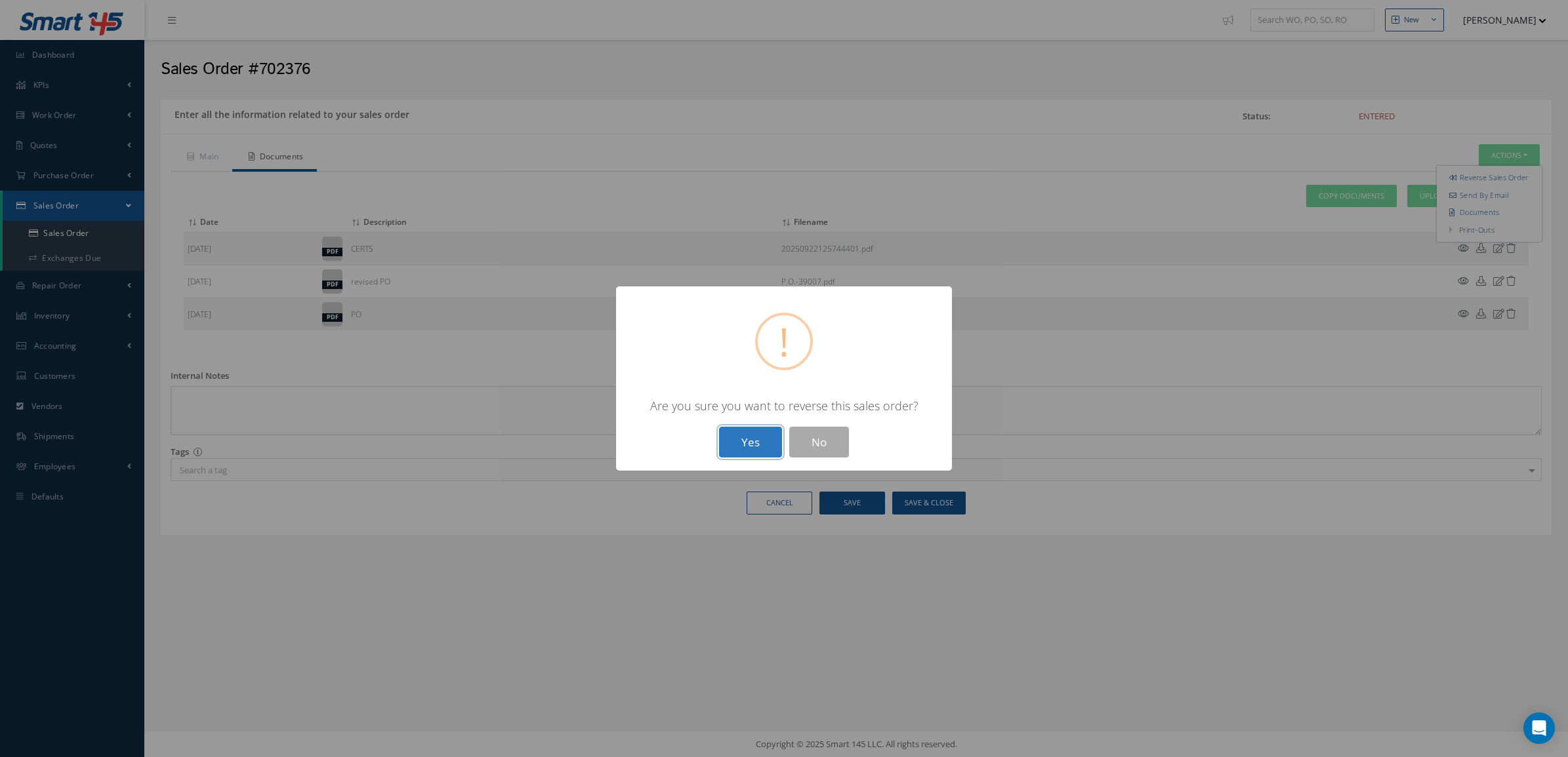
click at [739, 438] on button "Yes" at bounding box center [750, 442] width 63 height 31
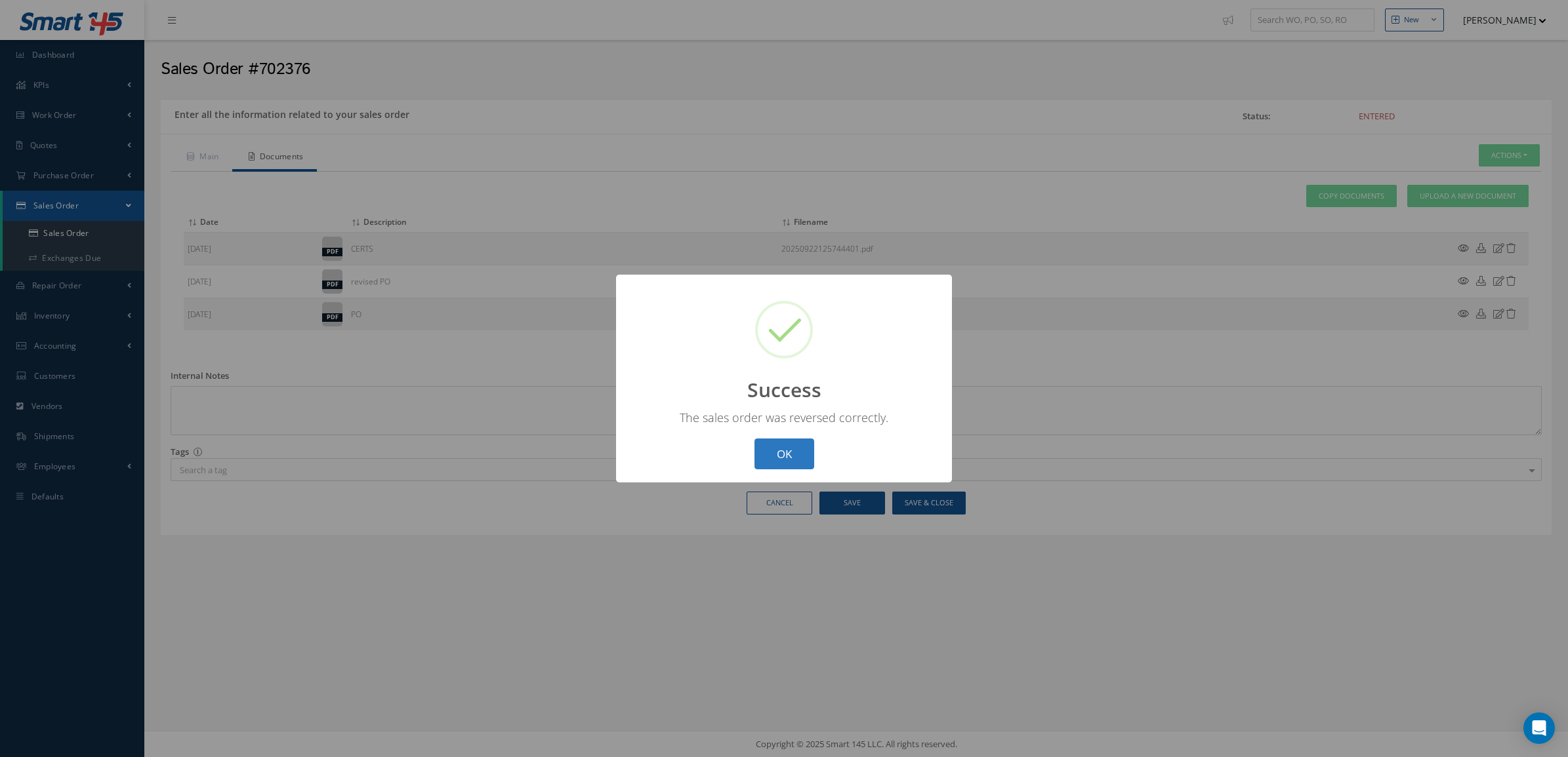
click at [794, 440] on button "OK" at bounding box center [784, 454] width 59 height 31
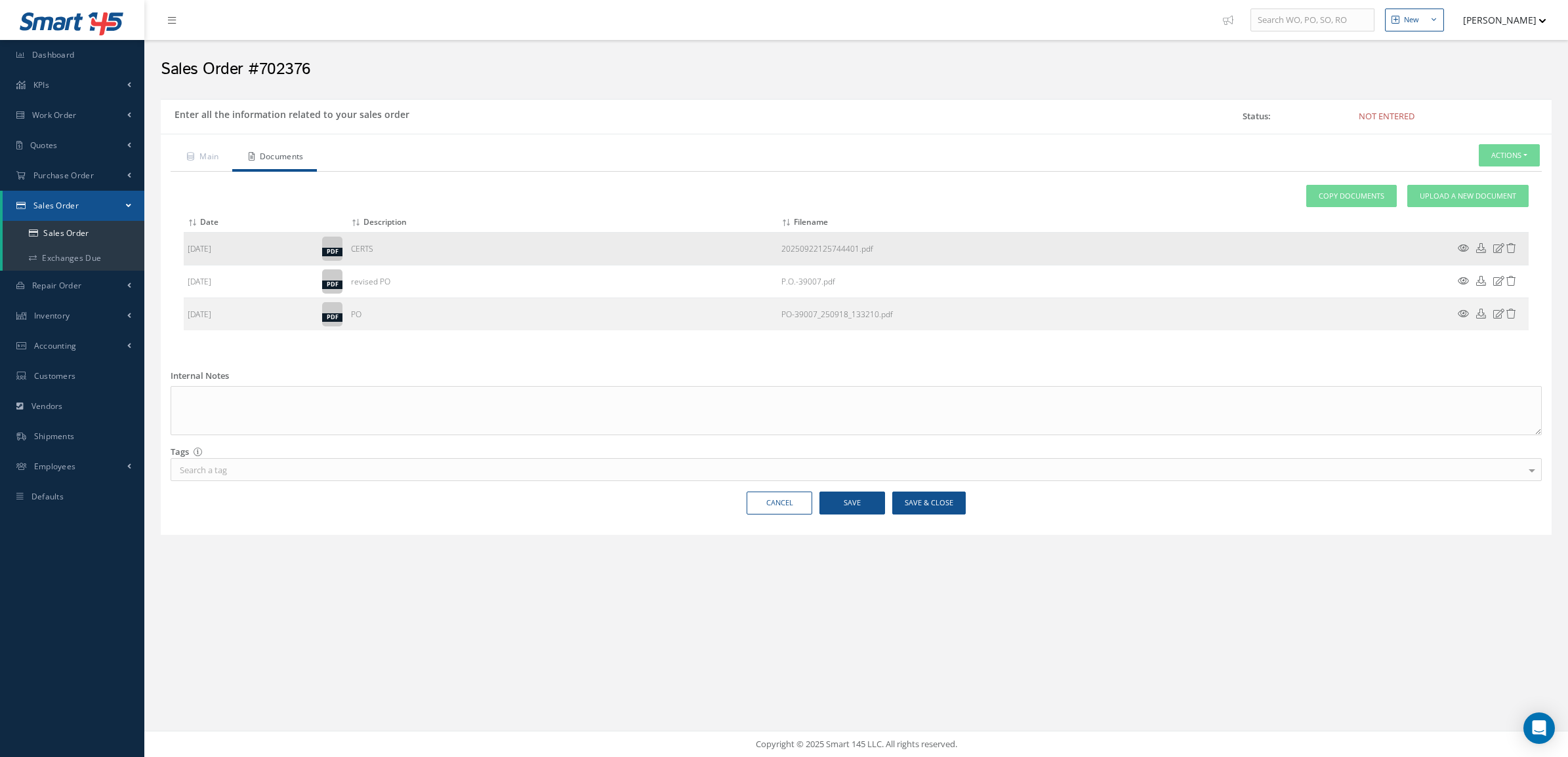
click at [1461, 249] on icon at bounding box center [1462, 249] width 11 height 10
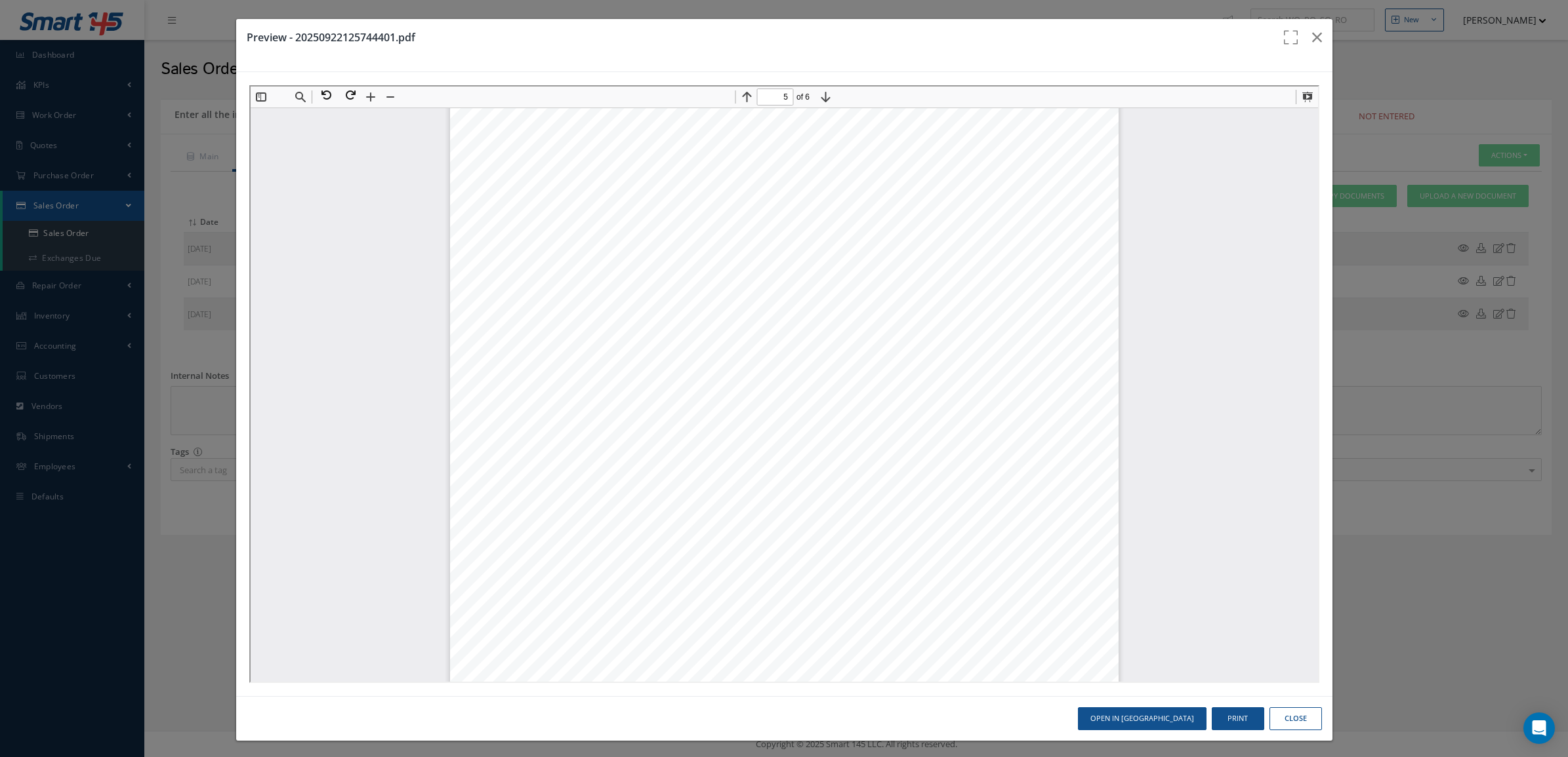
scroll to position [3613, 0]
type input "6"
click at [350, 94] on button at bounding box center [347, 93] width 24 height 17
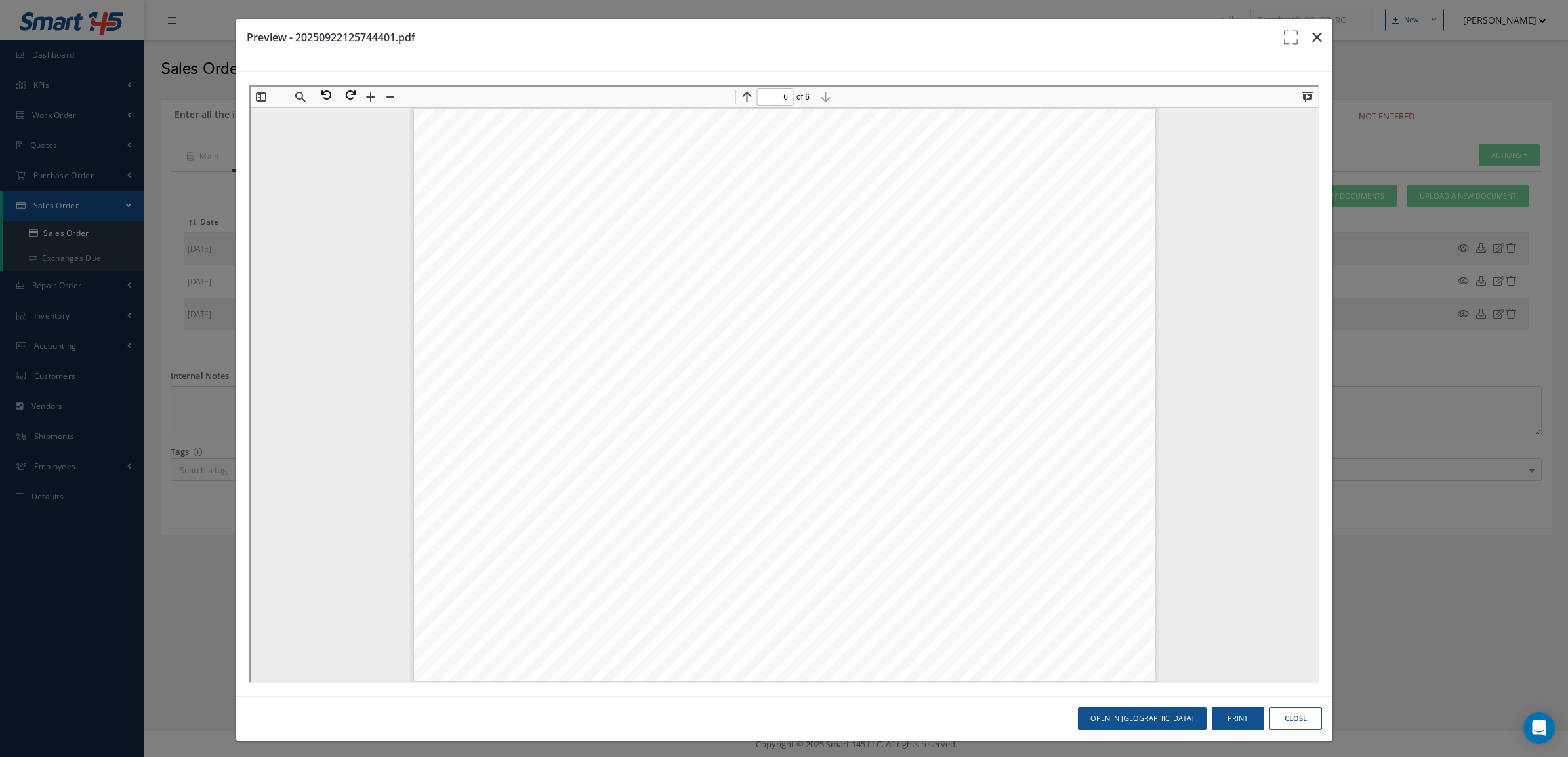
click at [1312, 38] on icon "button" at bounding box center [1317, 38] width 10 height 16
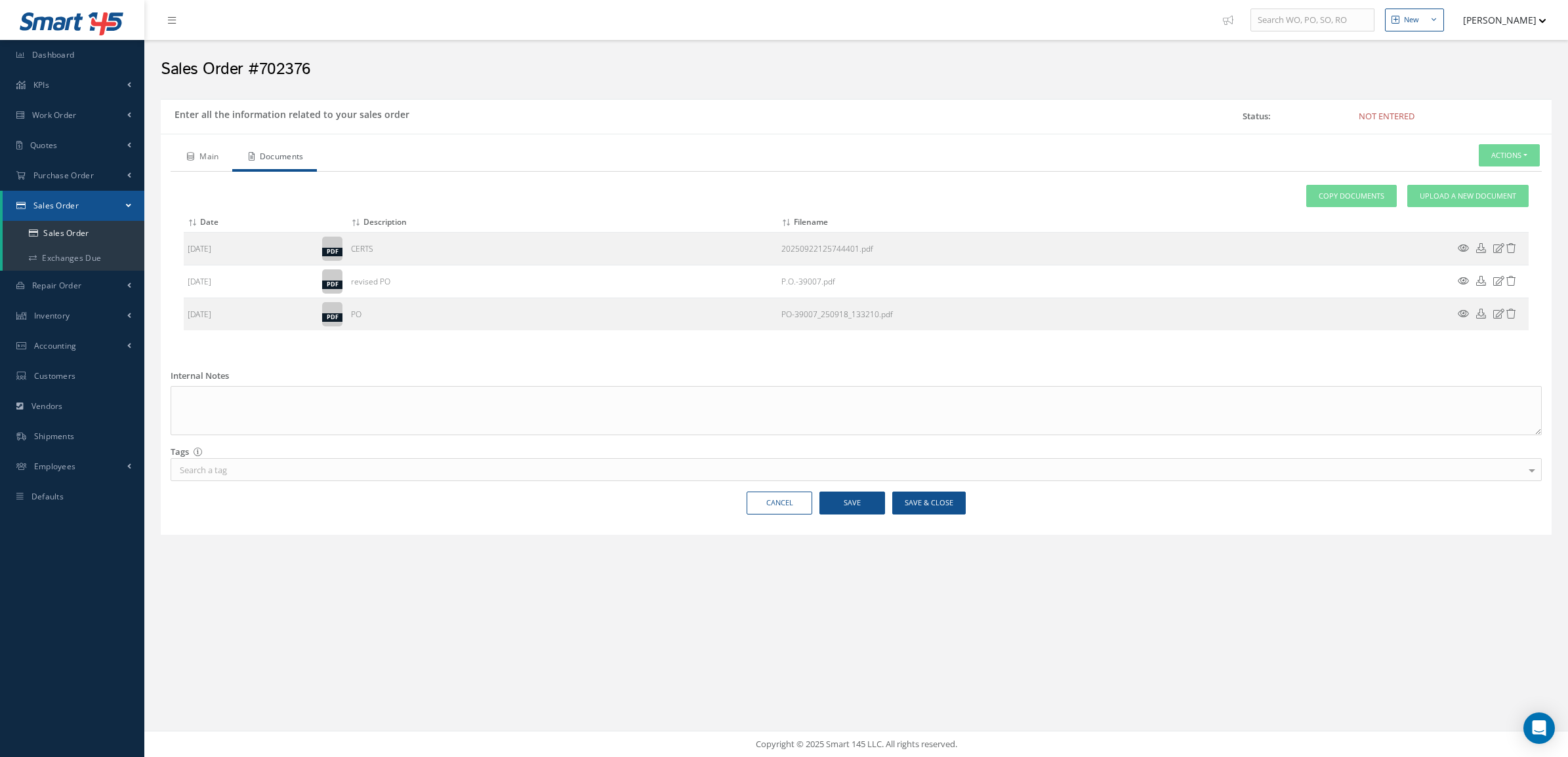
click at [195, 162] on link "Main" at bounding box center [201, 159] width 61 height 28
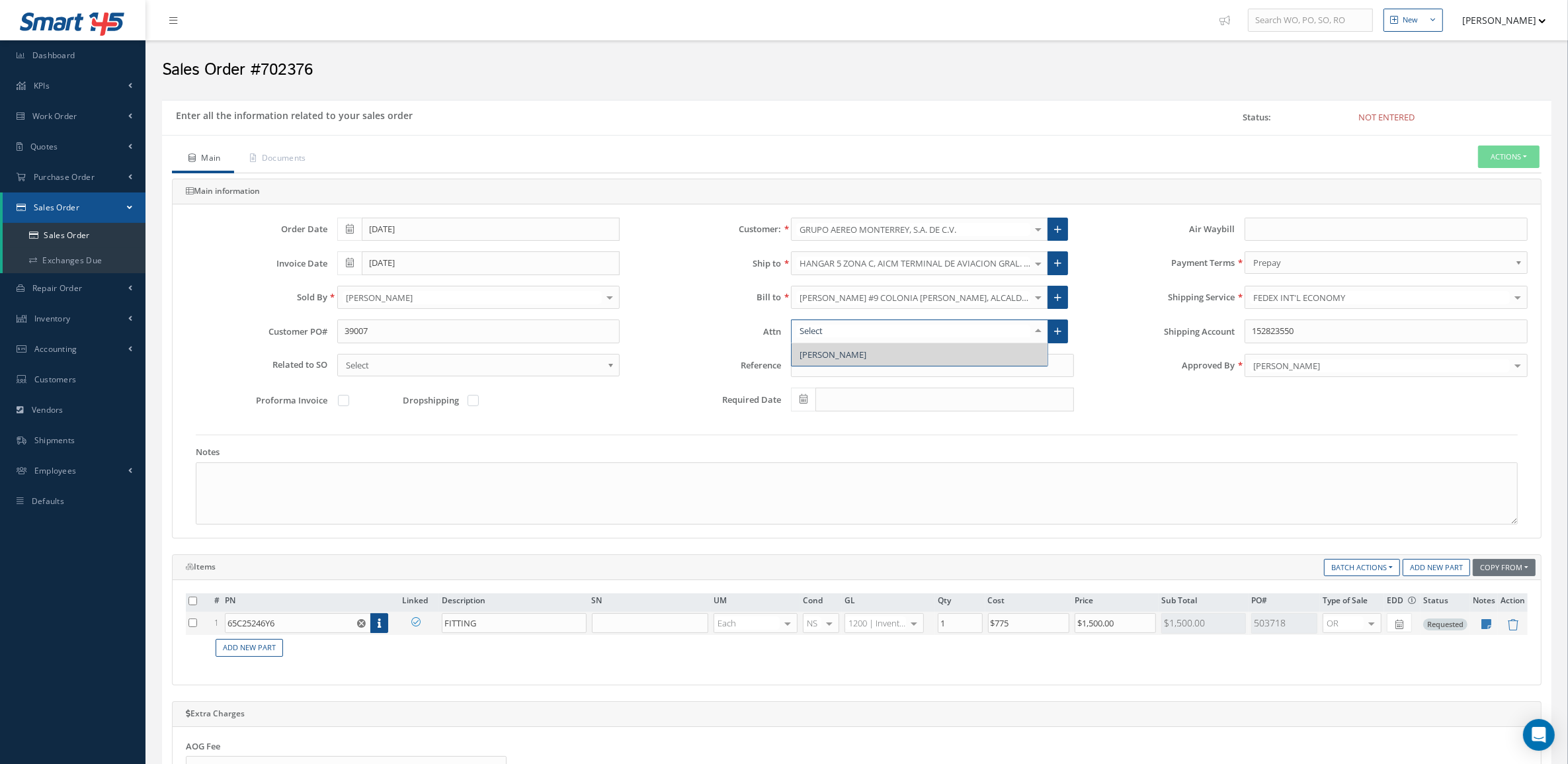
click at [1091, 331] on label "Shipping Account" at bounding box center [1160, 332] width 152 height 10
click at [1244, 331] on input "152823550" at bounding box center [1385, 332] width 283 height 24
click at [1278, 232] on input "text" at bounding box center [1385, 230] width 283 height 24
paste input "884572543416"
type input "884572543416"
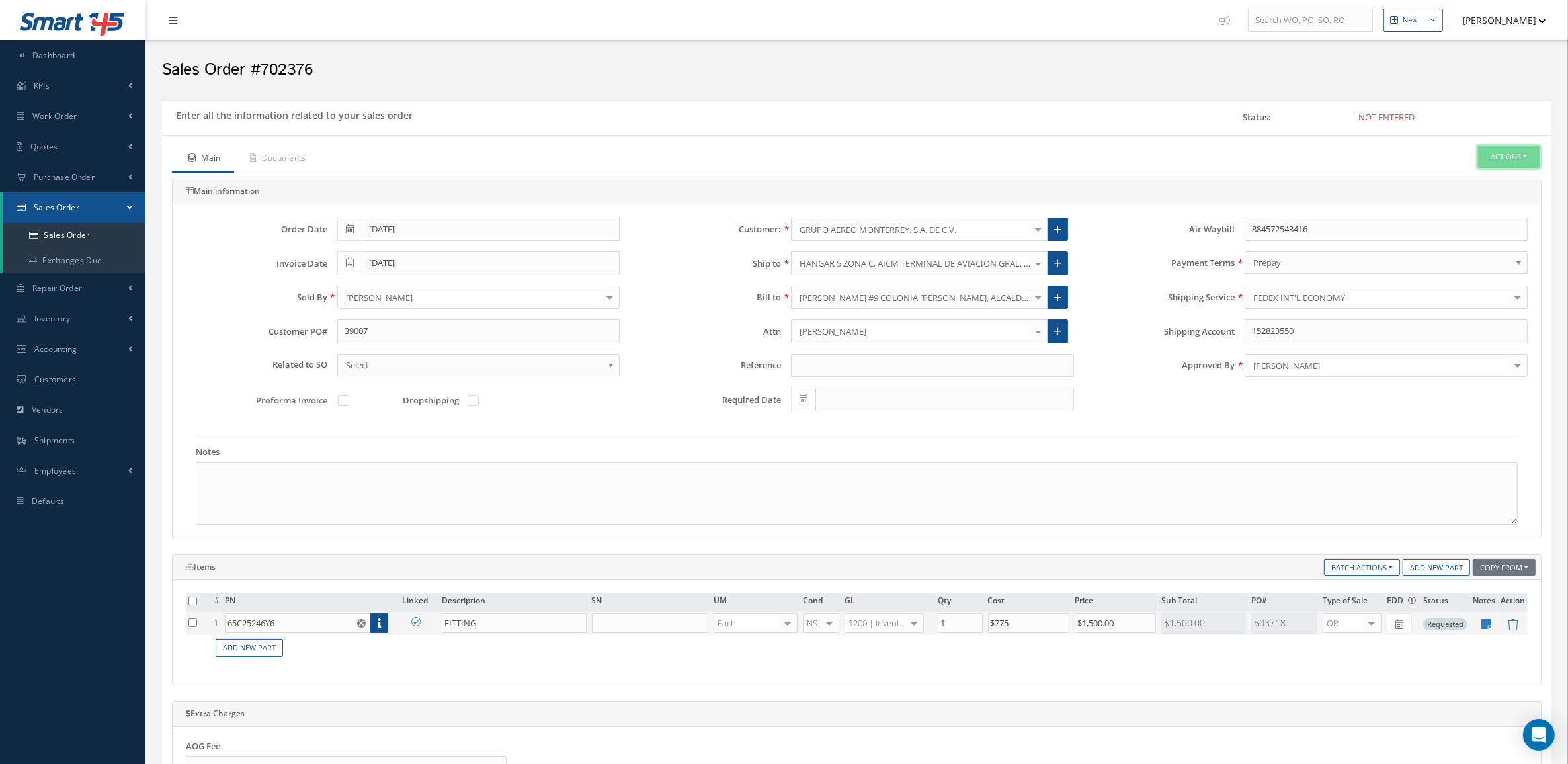
click at [1493, 156] on button "Actions" at bounding box center [1509, 157] width 62 height 23
click at [1487, 181] on link "Enter/Update" at bounding box center [1489, 180] width 106 height 18
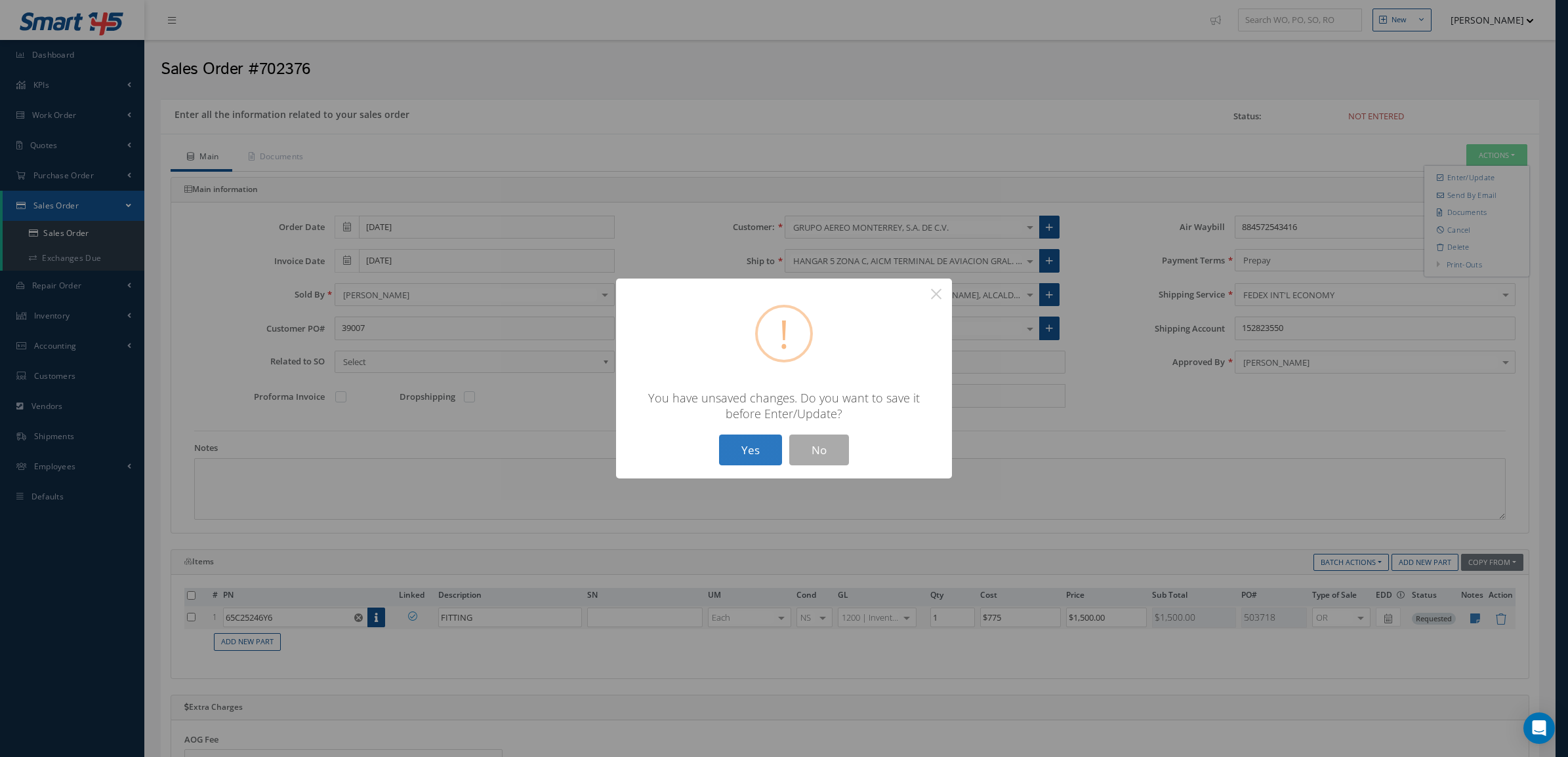
click at [751, 458] on button "Yes" at bounding box center [750, 450] width 63 height 31
click at [755, 457] on button "Yes" at bounding box center [750, 450] width 63 height 31
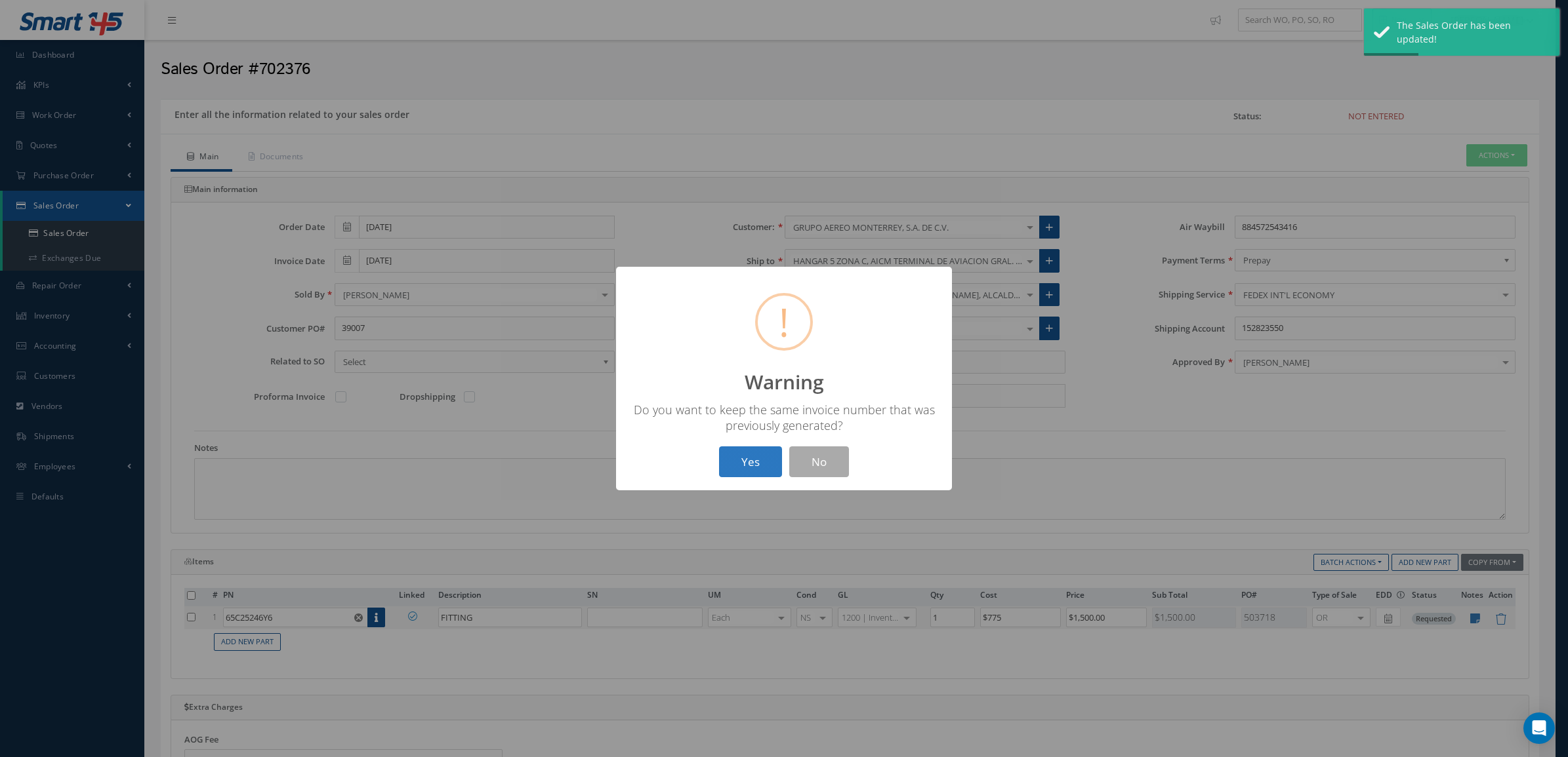
click at [762, 467] on button "Yes" at bounding box center [750, 462] width 63 height 31
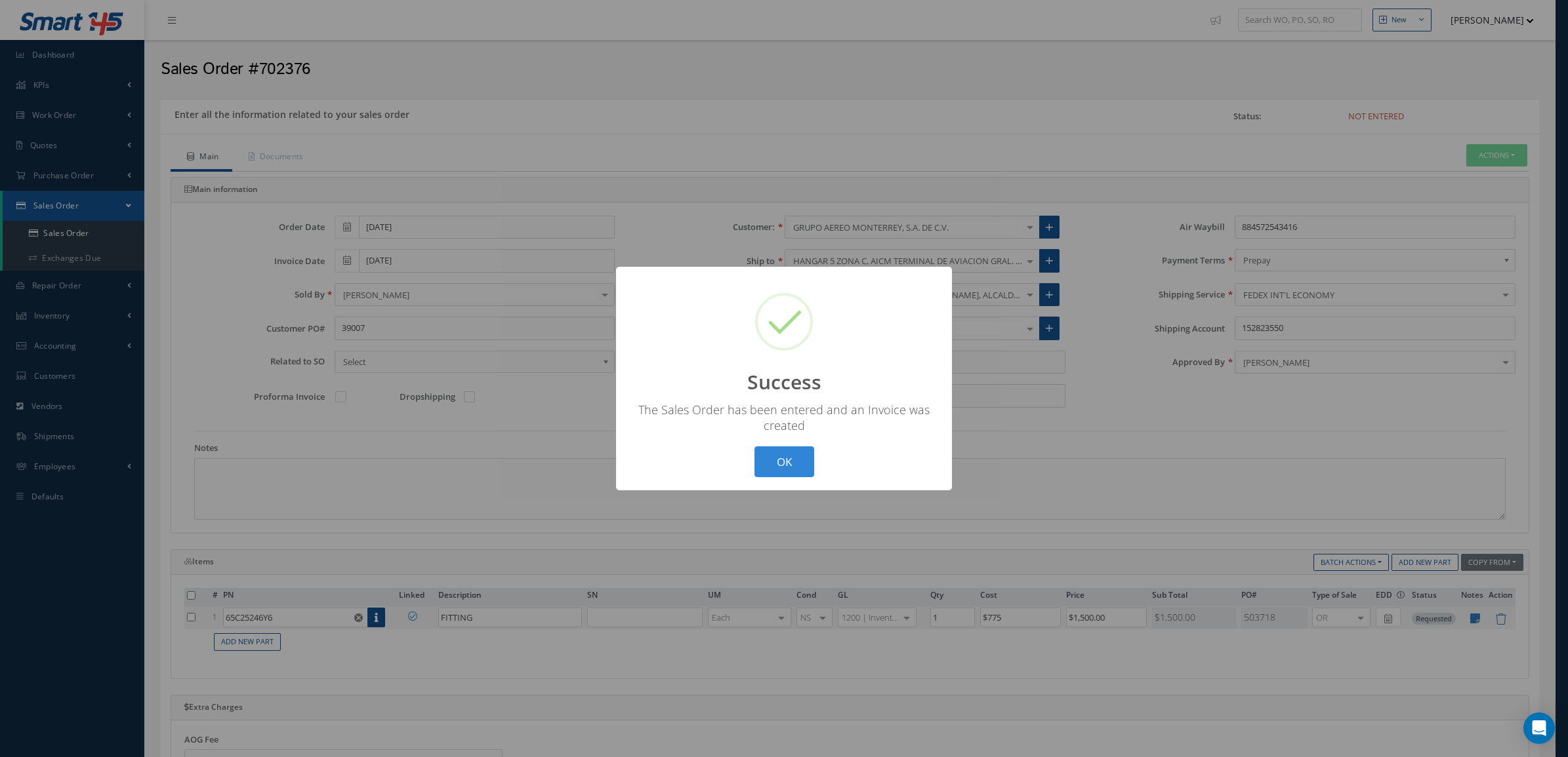
click at [1217, 178] on div "? ! i Success × The Sales Order has been entered and an Invoice was created OK …" at bounding box center [784, 378] width 1568 height 757
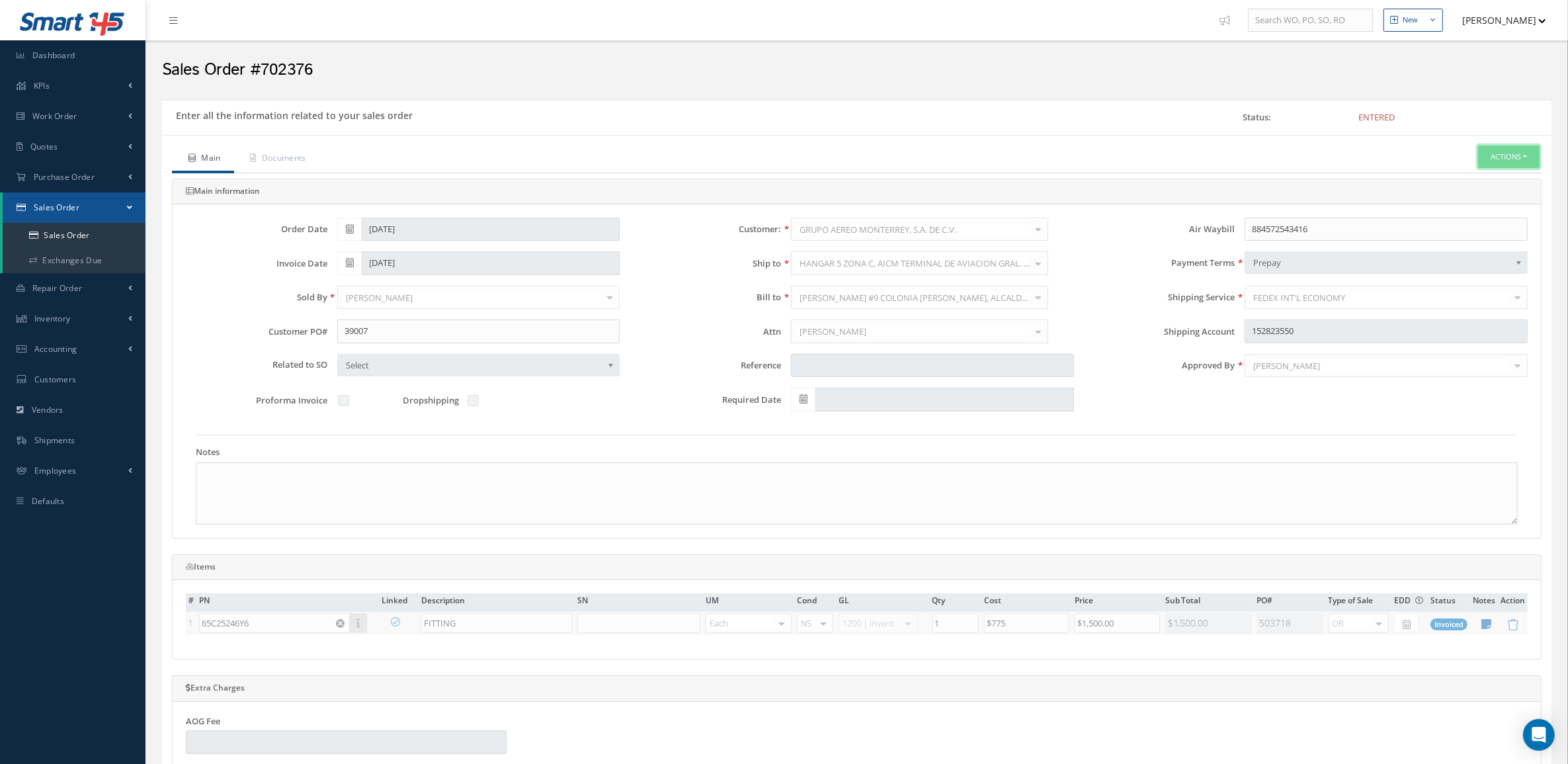
click at [1491, 154] on button "Actions" at bounding box center [1509, 157] width 62 height 23
click at [1377, 465] on link "Multiple Reports" at bounding box center [1389, 461] width 101 height 21
checkbox input "true"
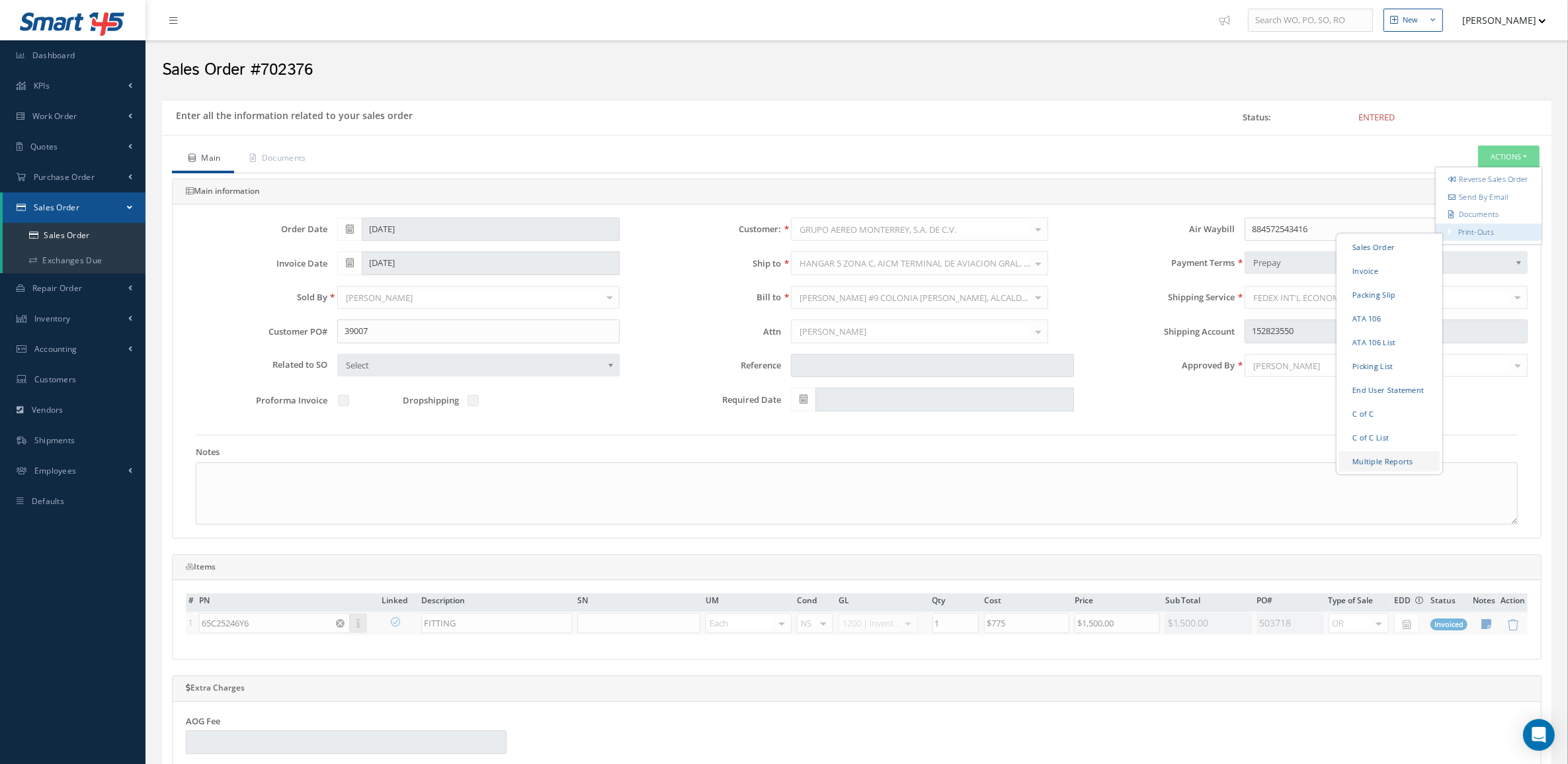
checkbox input "true"
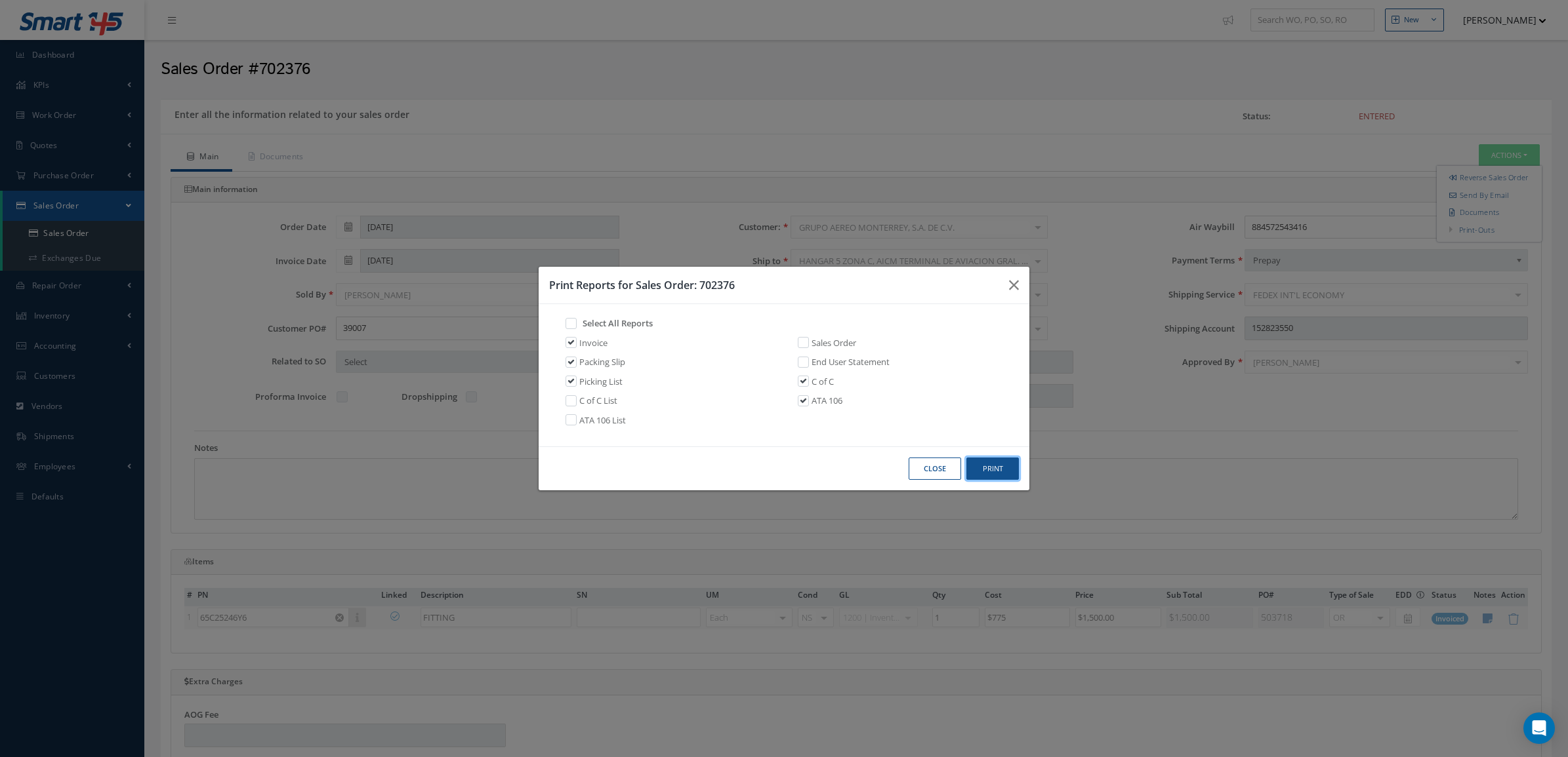
click at [988, 465] on button "Print" at bounding box center [992, 469] width 53 height 23
click at [910, 463] on button "Close" at bounding box center [935, 469] width 53 height 23
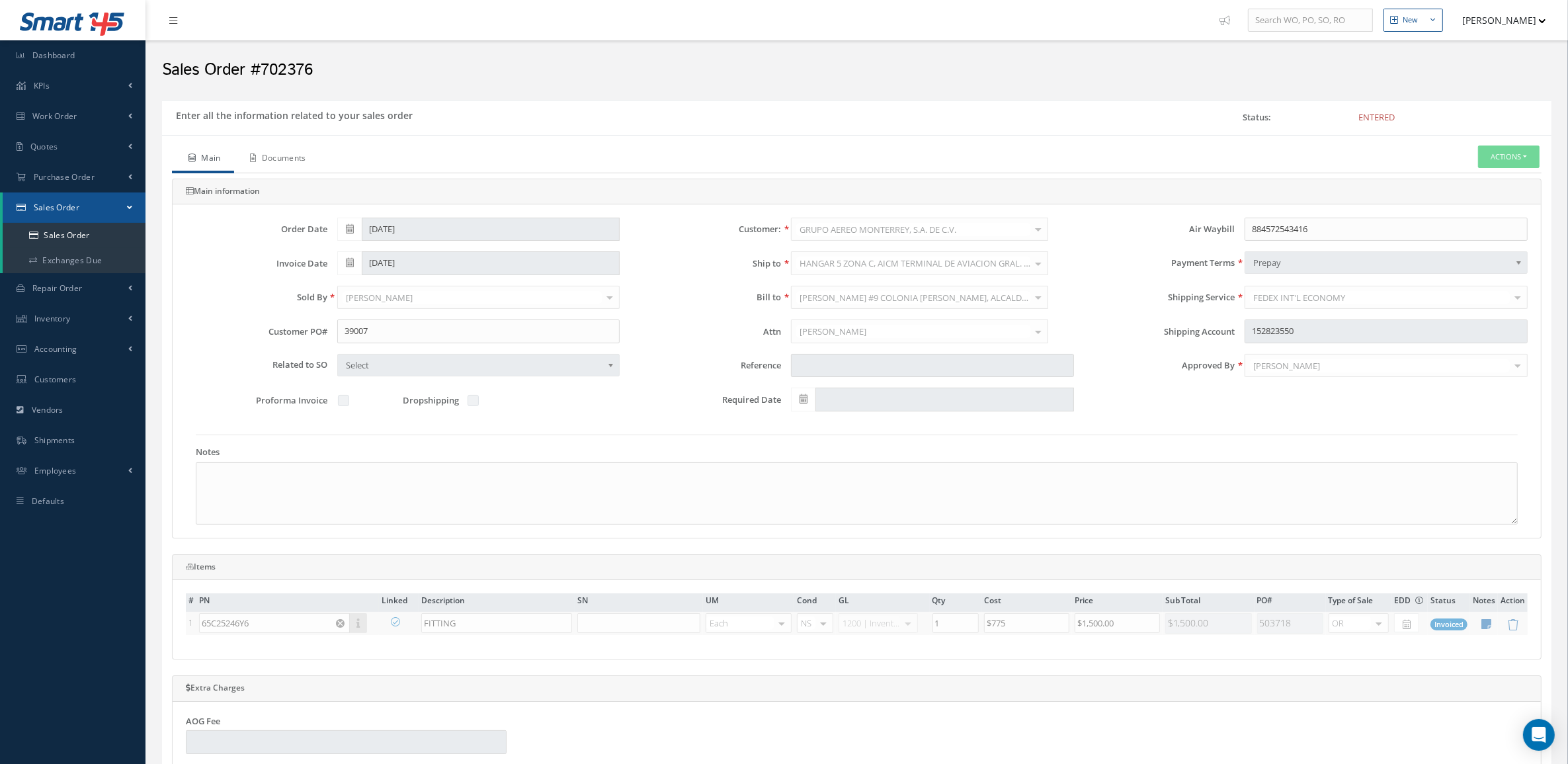
click at [292, 156] on link "Documents" at bounding box center [276, 160] width 85 height 28
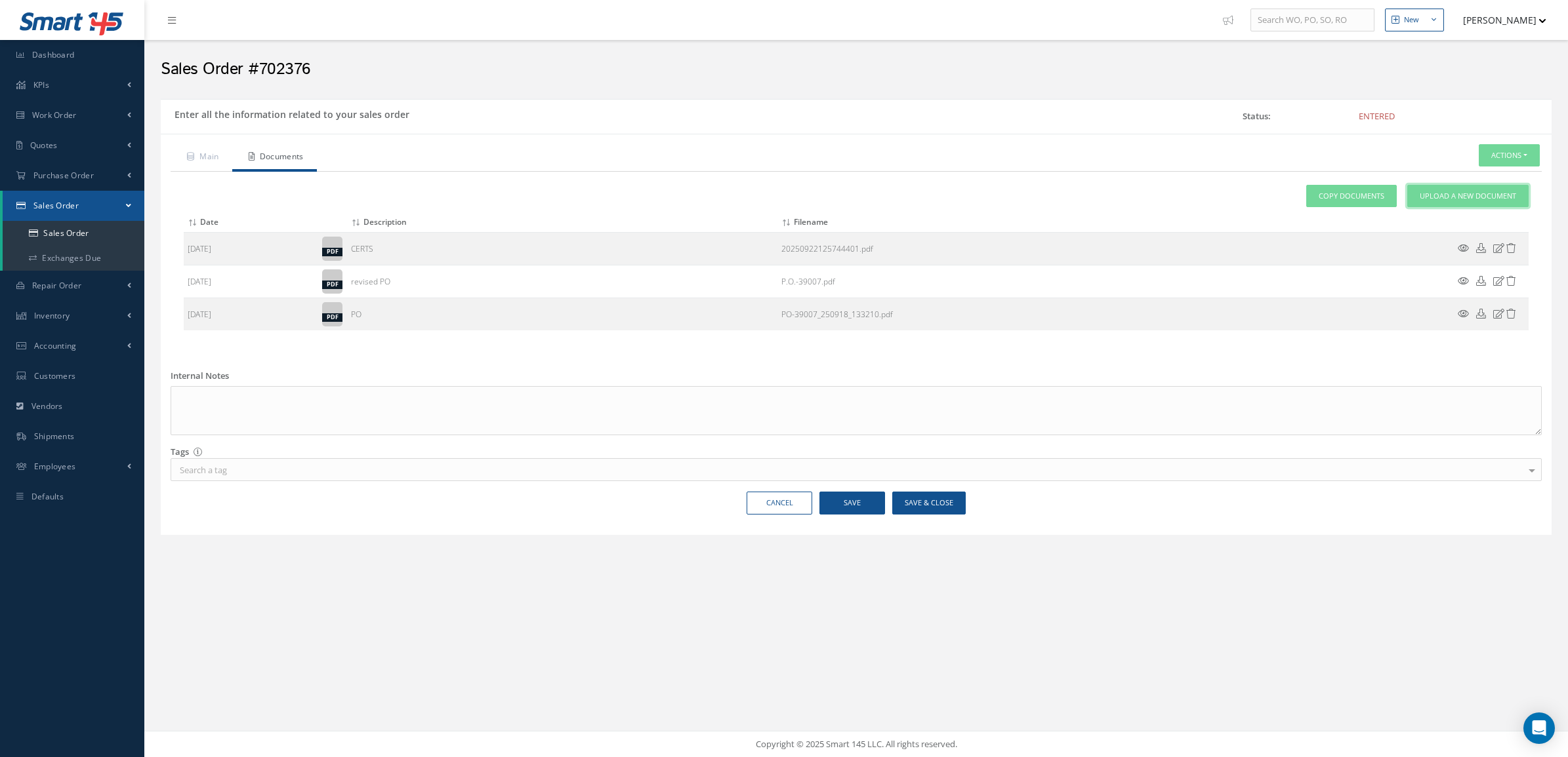
click at [1425, 204] on link "Upload a New Document" at bounding box center [1468, 196] width 121 height 23
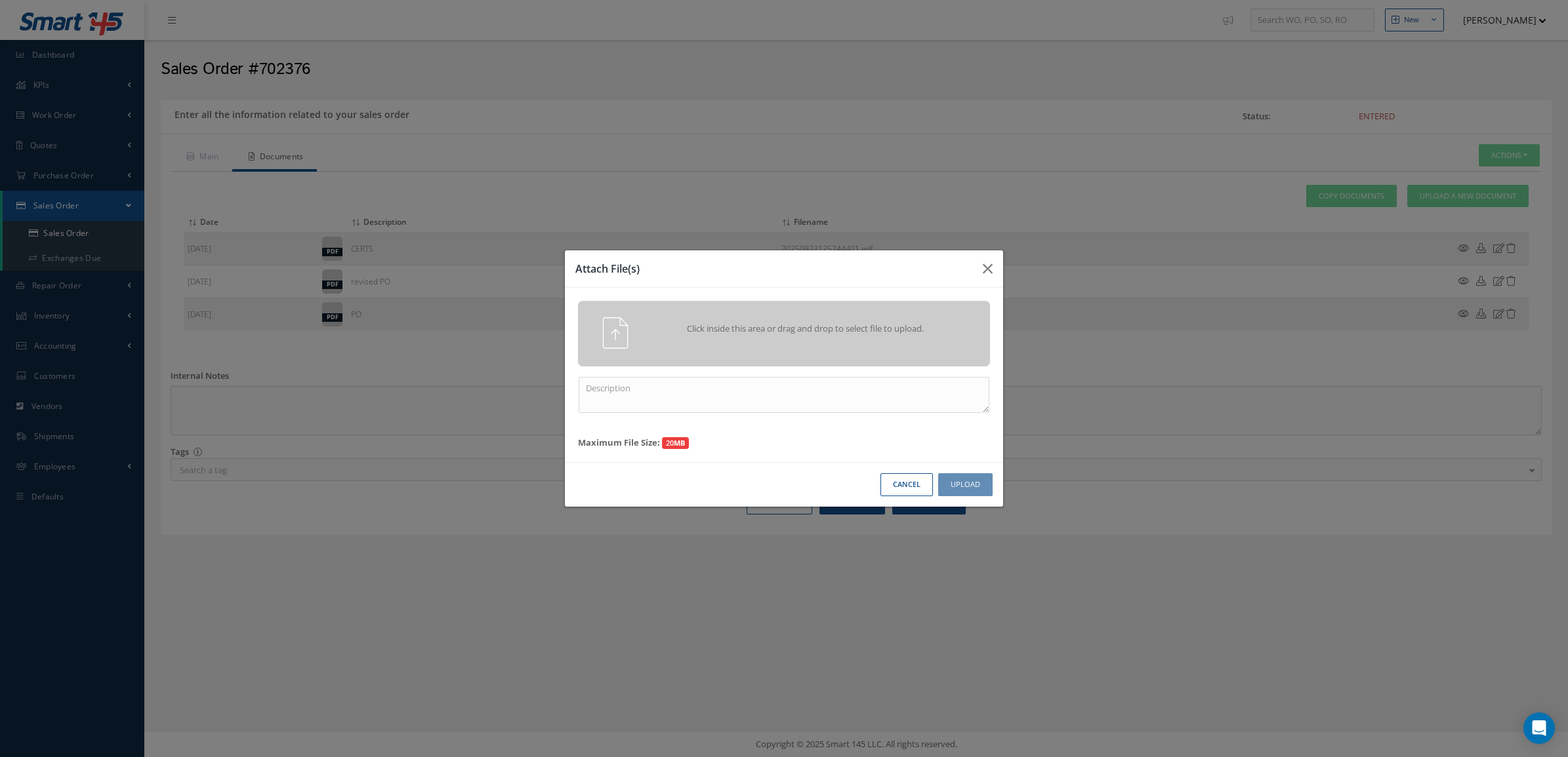
click at [912, 311] on div "Click inside this area or drag and drop to select file to upload." at bounding box center [784, 334] width 412 height 65
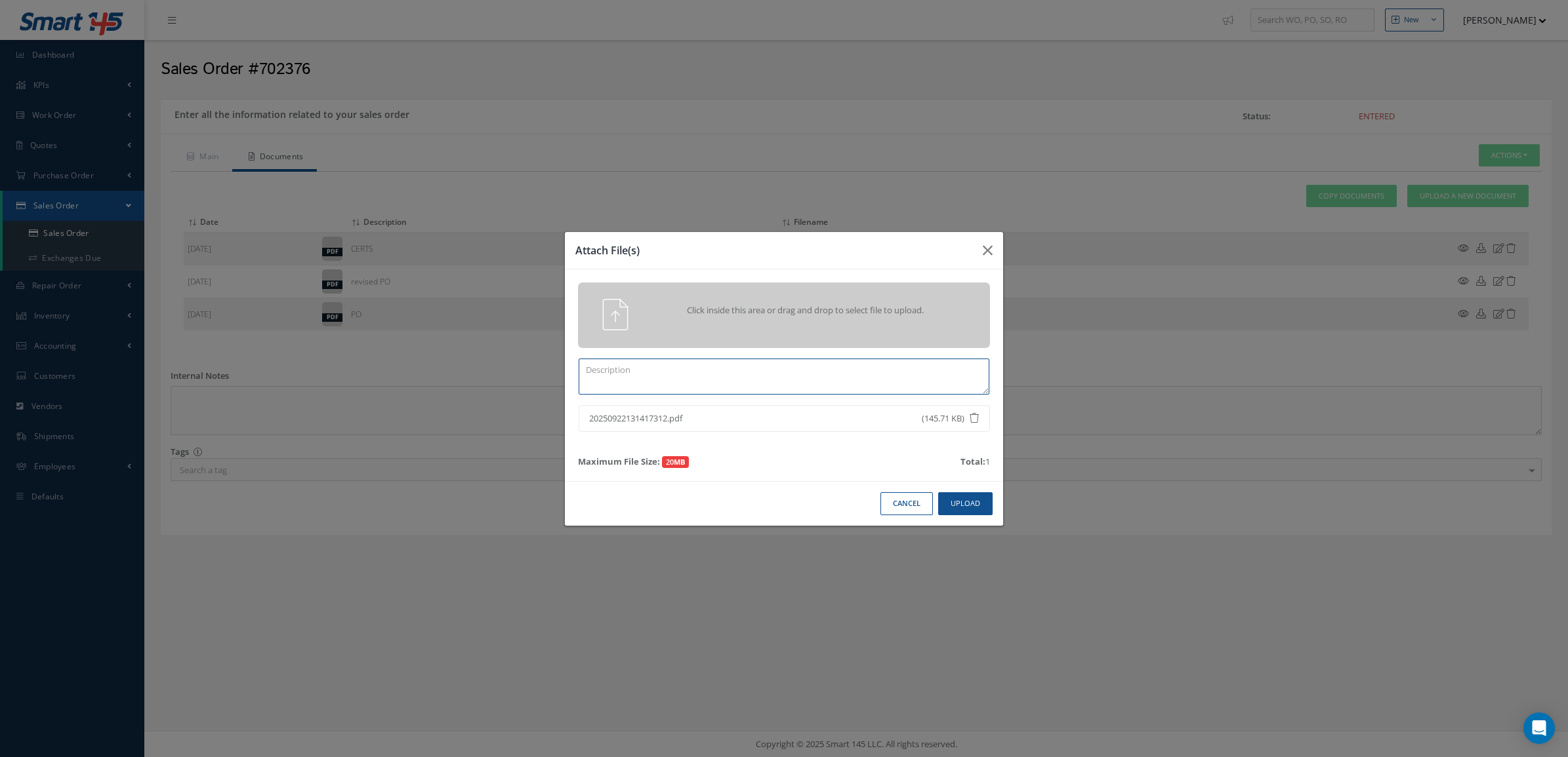
click at [767, 369] on textarea at bounding box center [784, 377] width 410 height 36
type textarea "PPW SO 702376"
click at [952, 509] on button "Upload" at bounding box center [964, 503] width 55 height 23
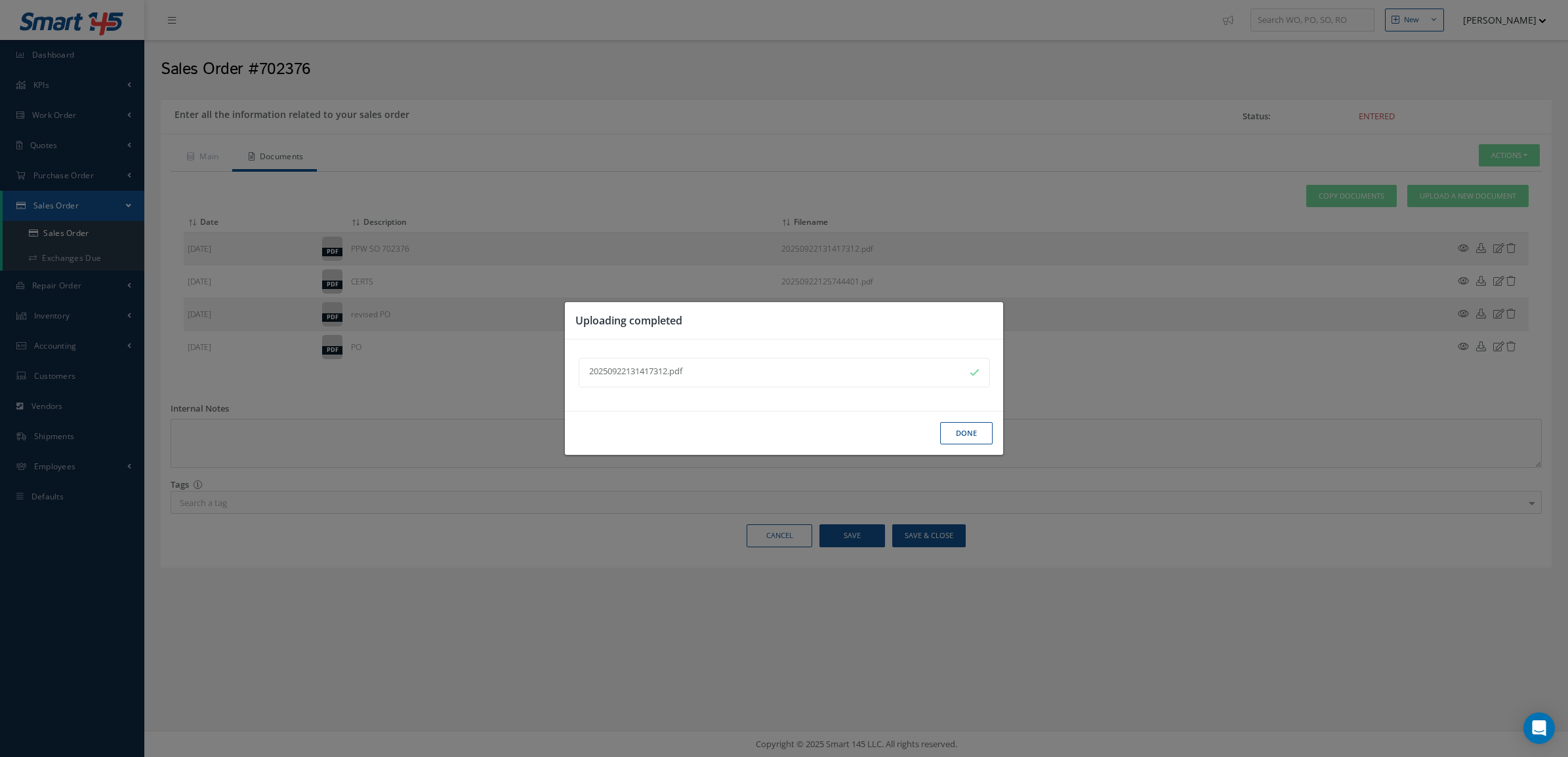
click at [959, 433] on button "Done" at bounding box center [965, 433] width 53 height 23
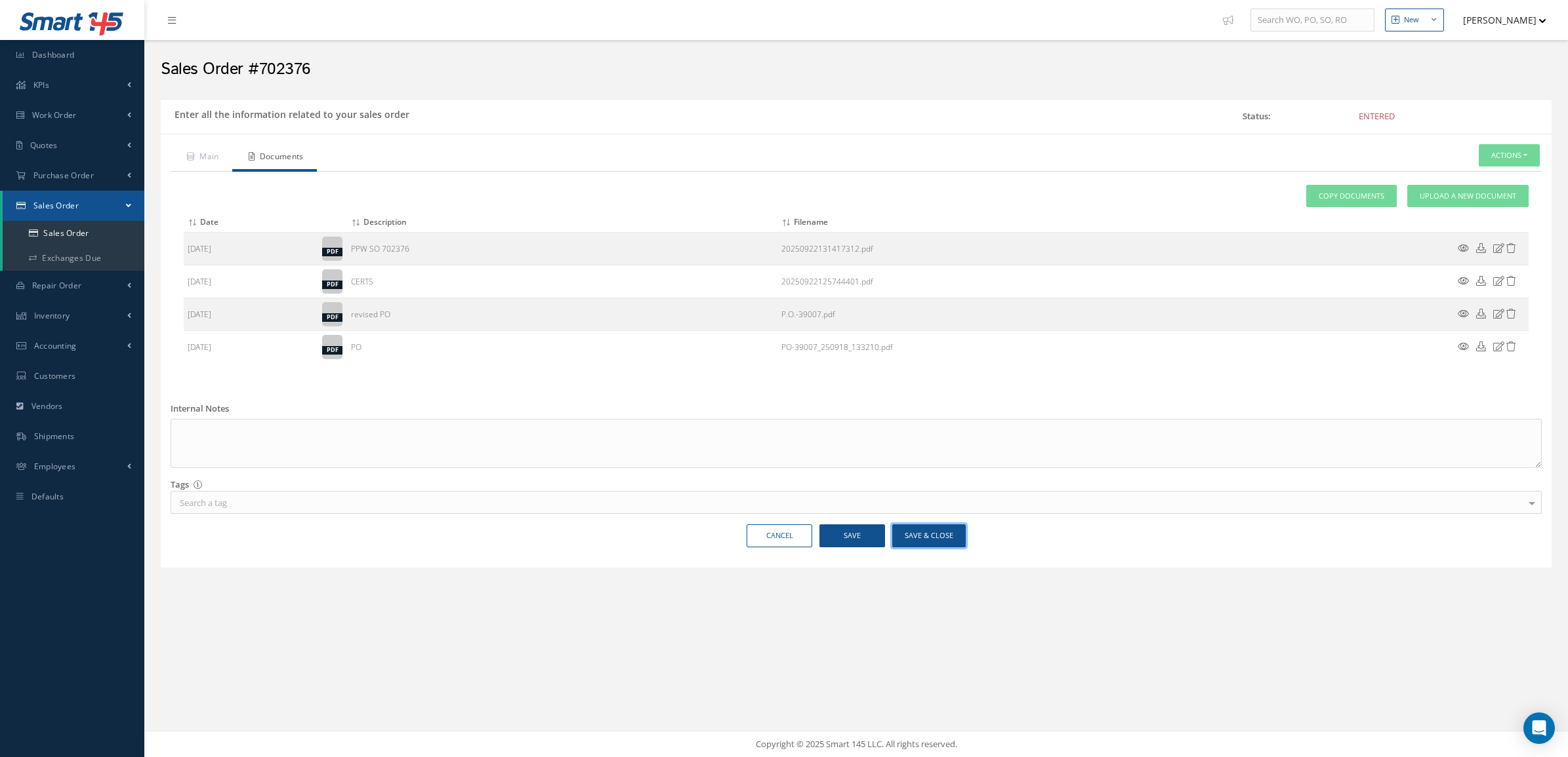
click at [943, 536] on button "Save & Close" at bounding box center [929, 535] width 73 height 23
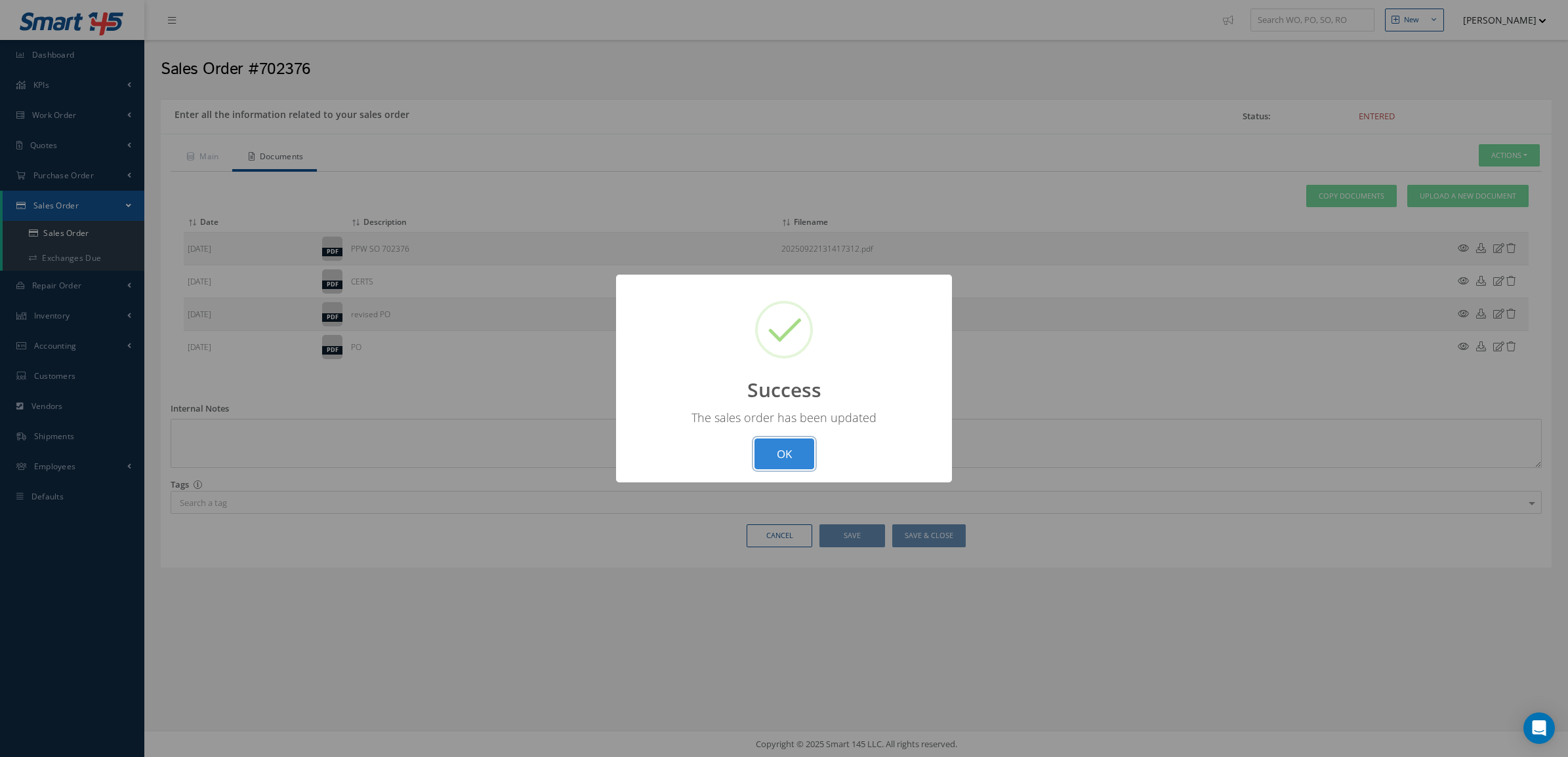
drag, startPoint x: 776, startPoint y: 459, endPoint x: 773, endPoint y: 451, distance: 8.5
click at [775, 457] on button "OK" at bounding box center [784, 454] width 59 height 31
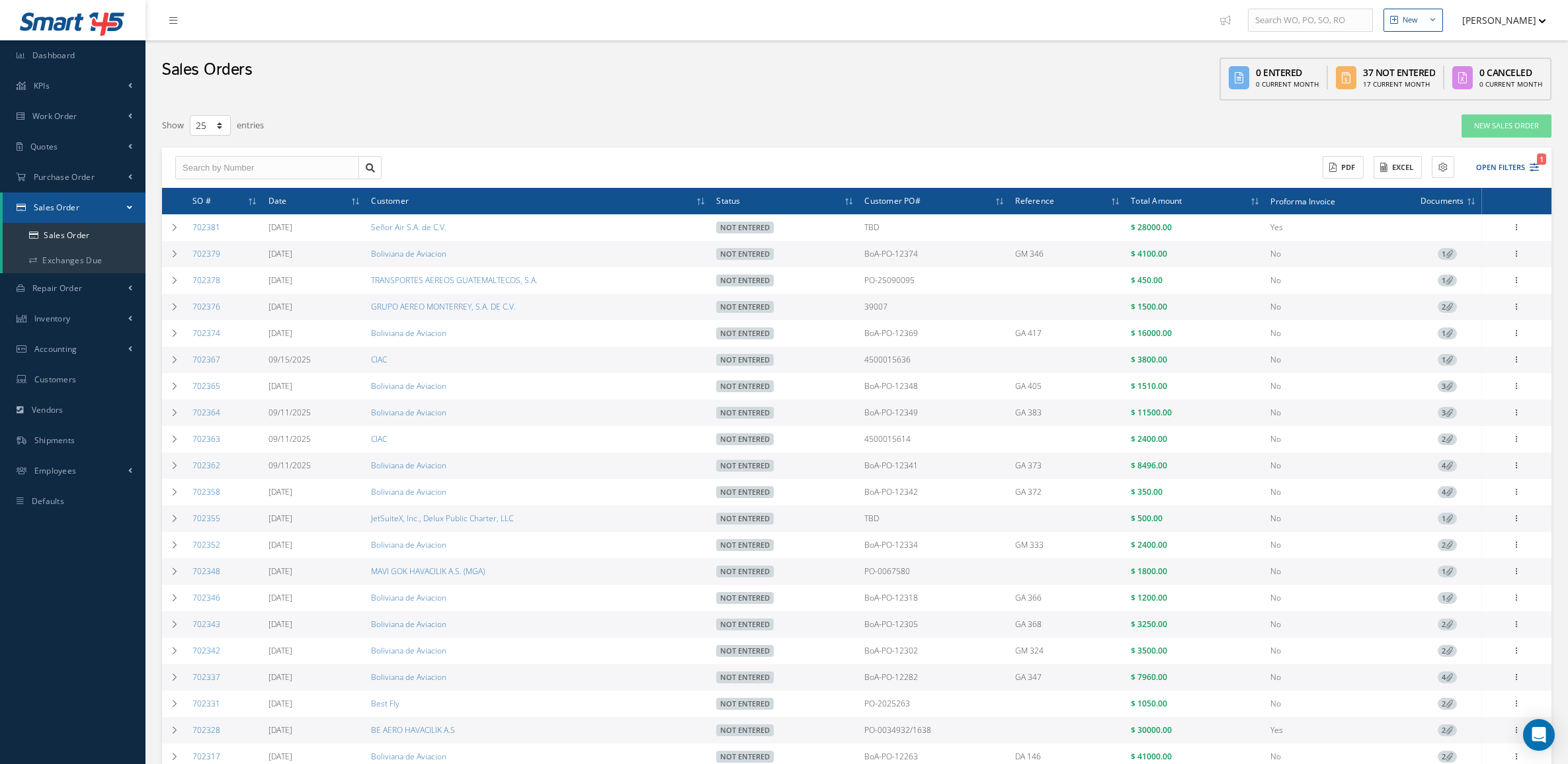
select select "25"
click at [170, 303] on icon at bounding box center [174, 307] width 9 height 8
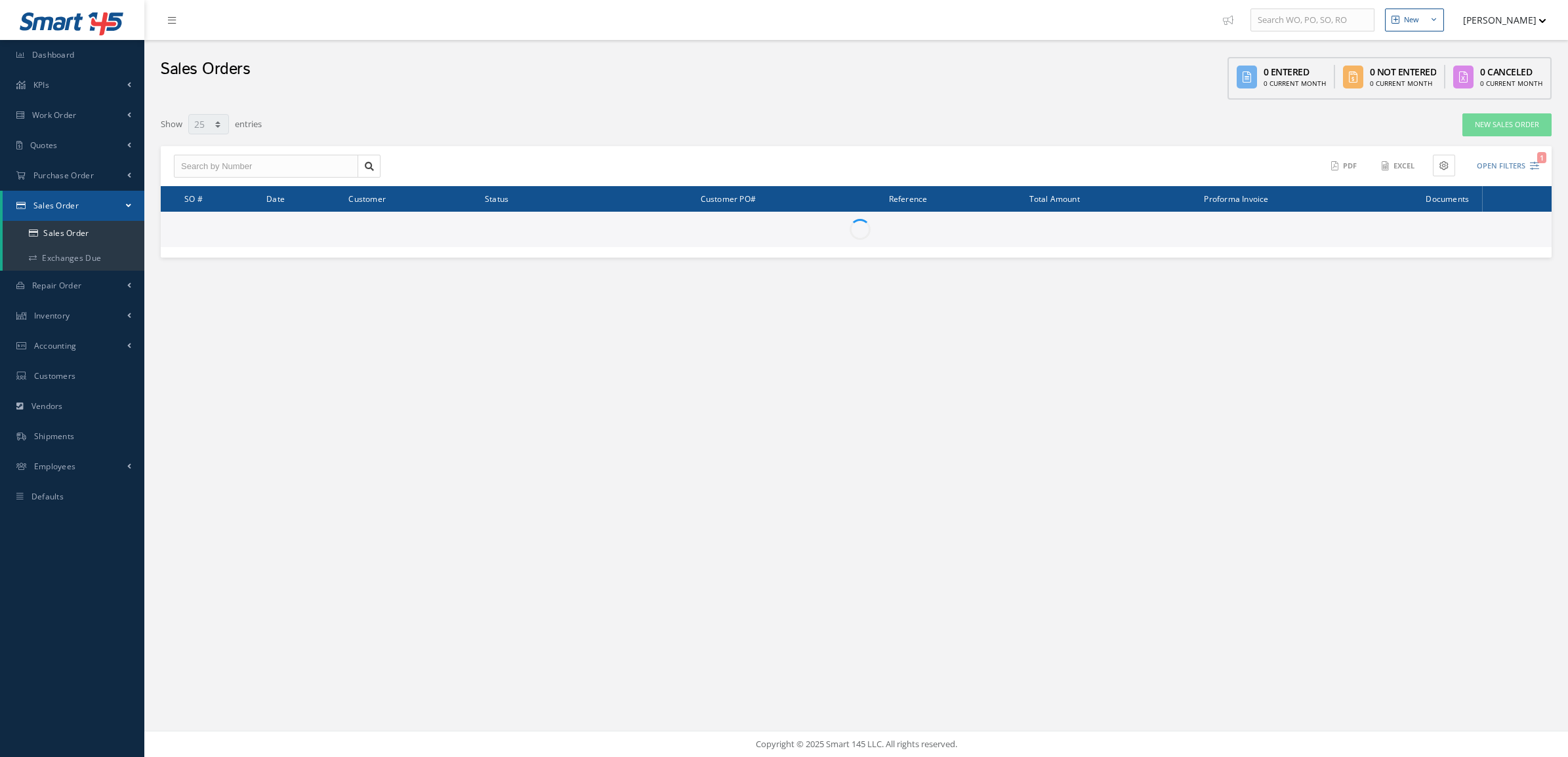
select select "25"
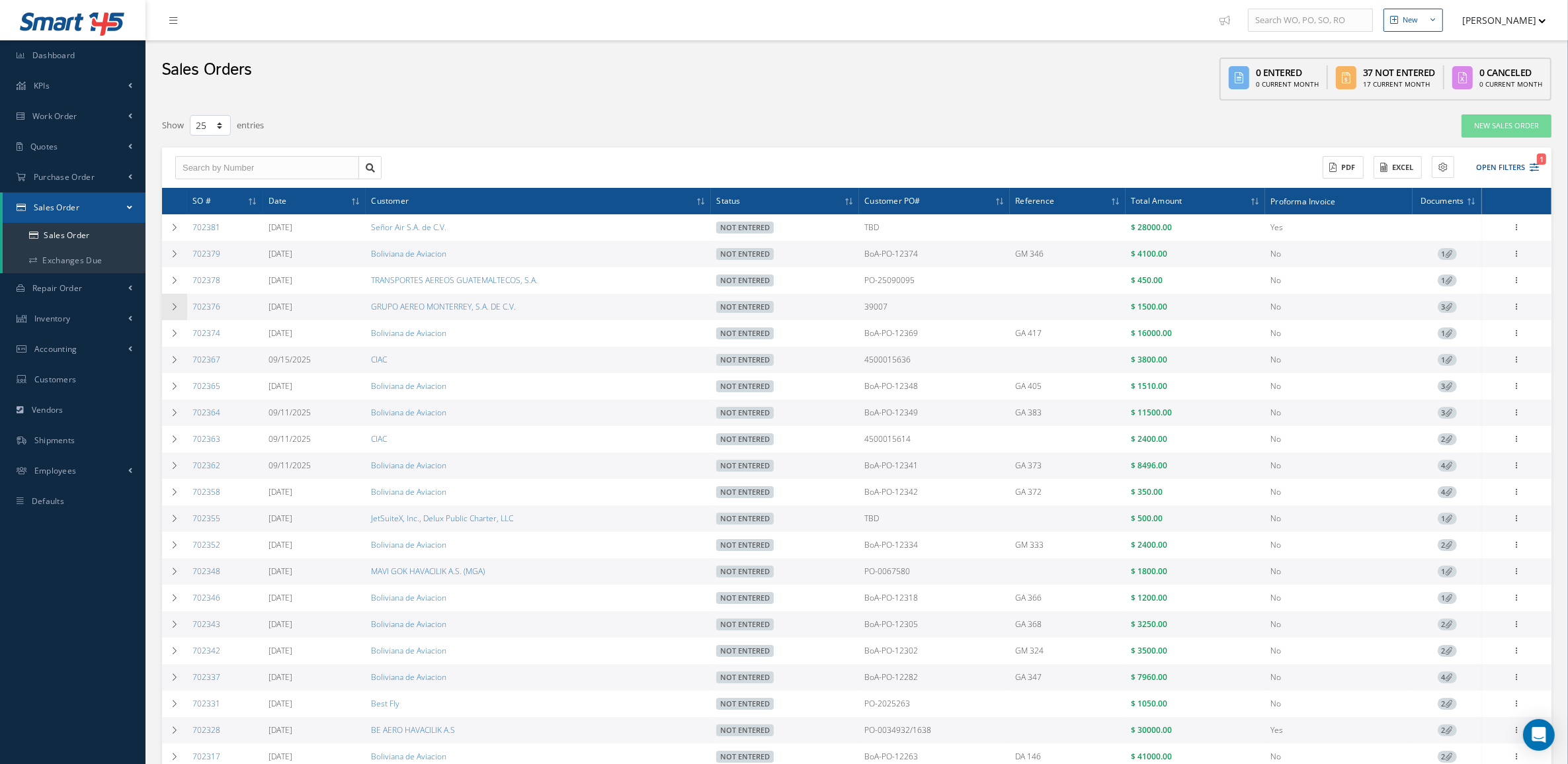
click at [172, 310] on icon at bounding box center [174, 307] width 9 height 8
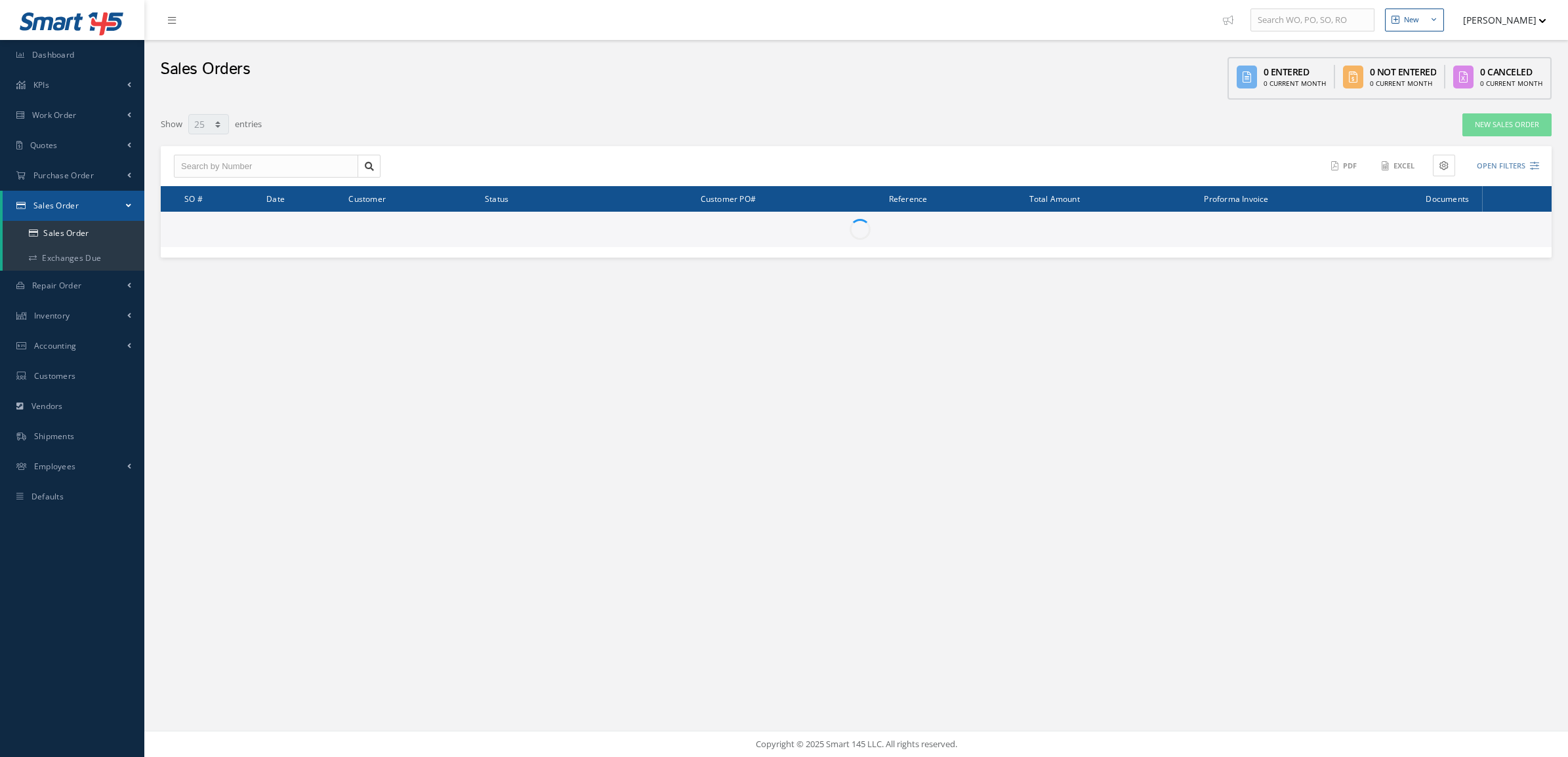
select select "25"
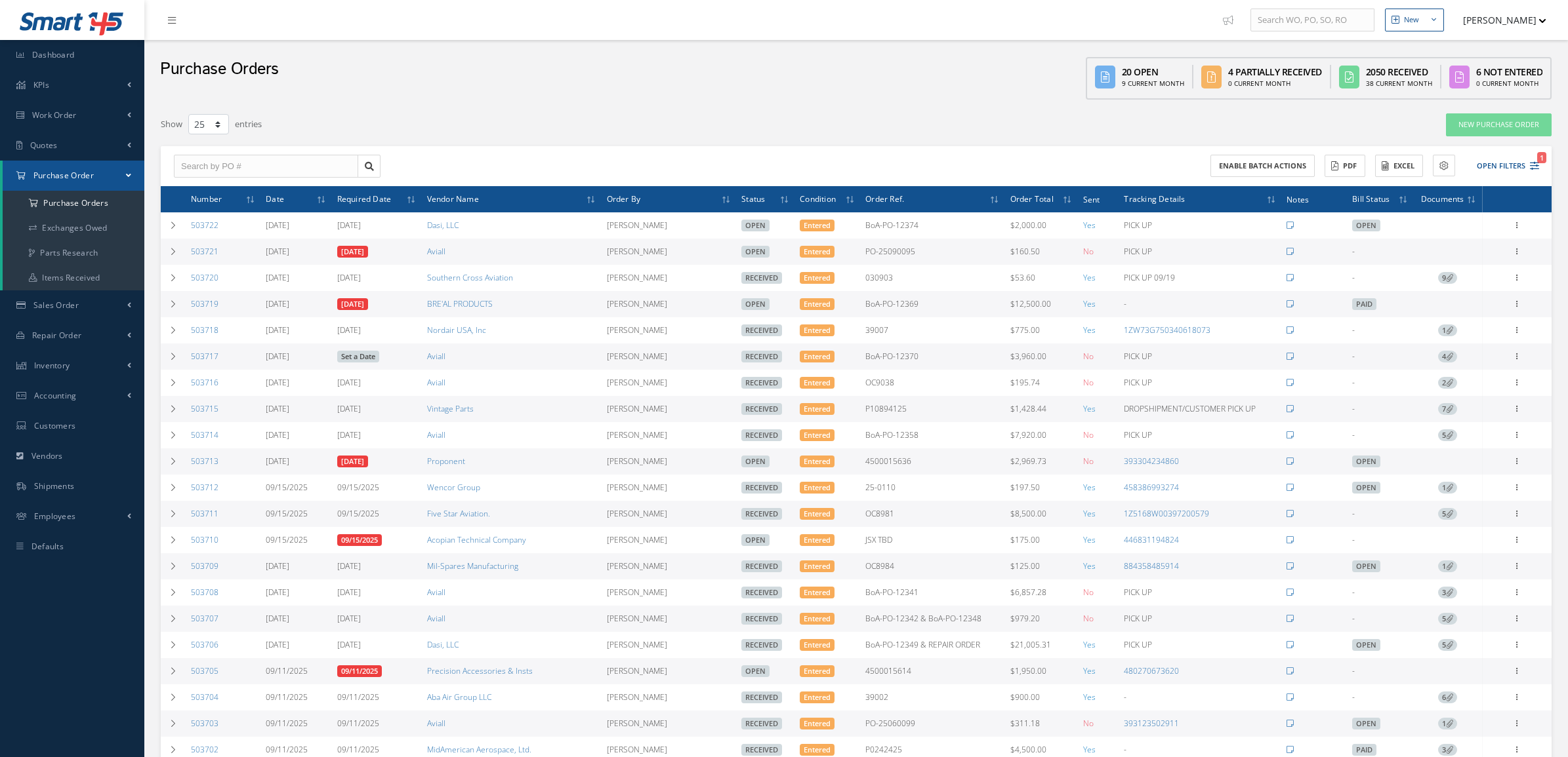
select select "25"
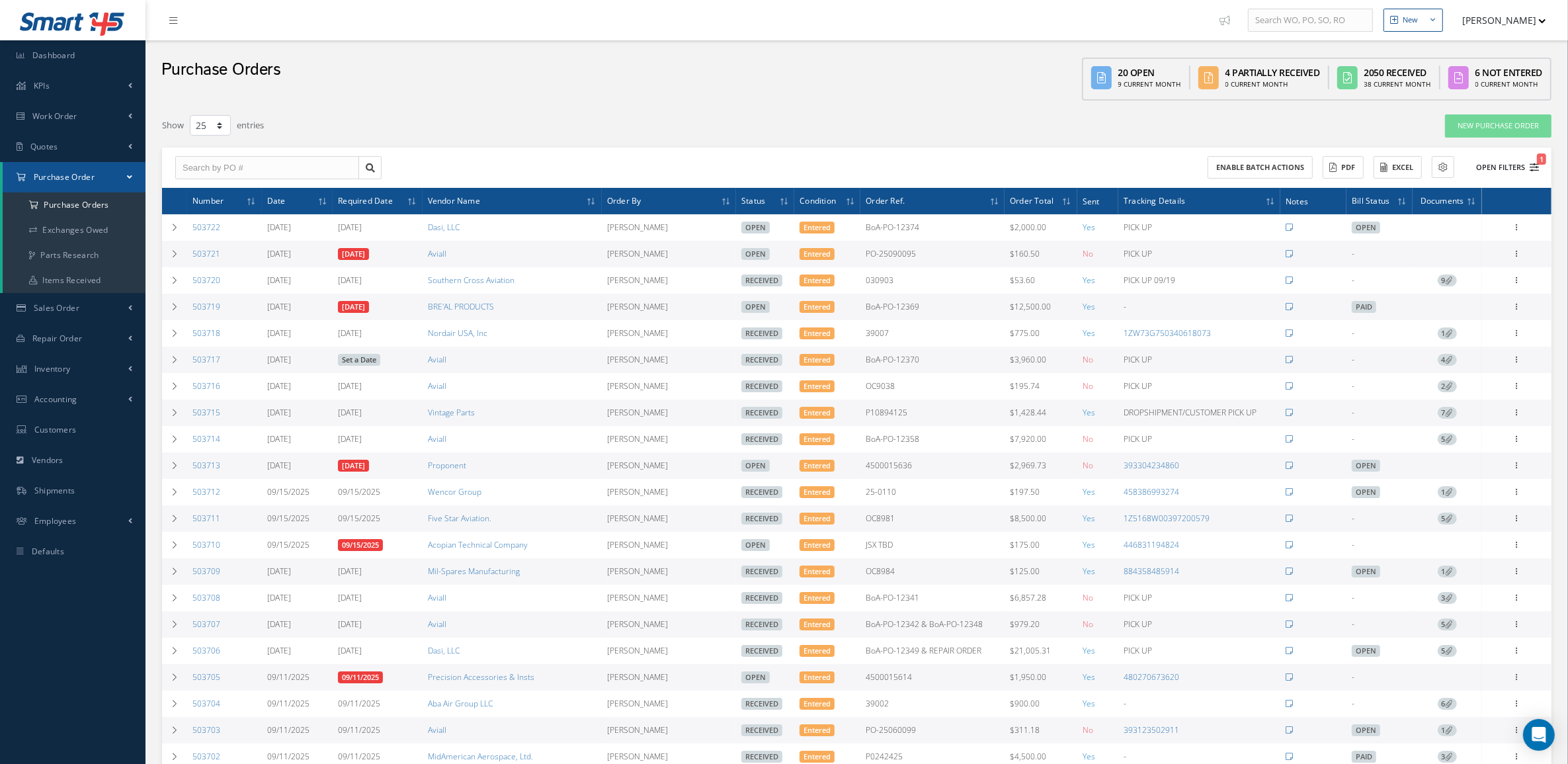
click at [1512, 158] on button "Open Filters 1" at bounding box center [1501, 168] width 75 height 22
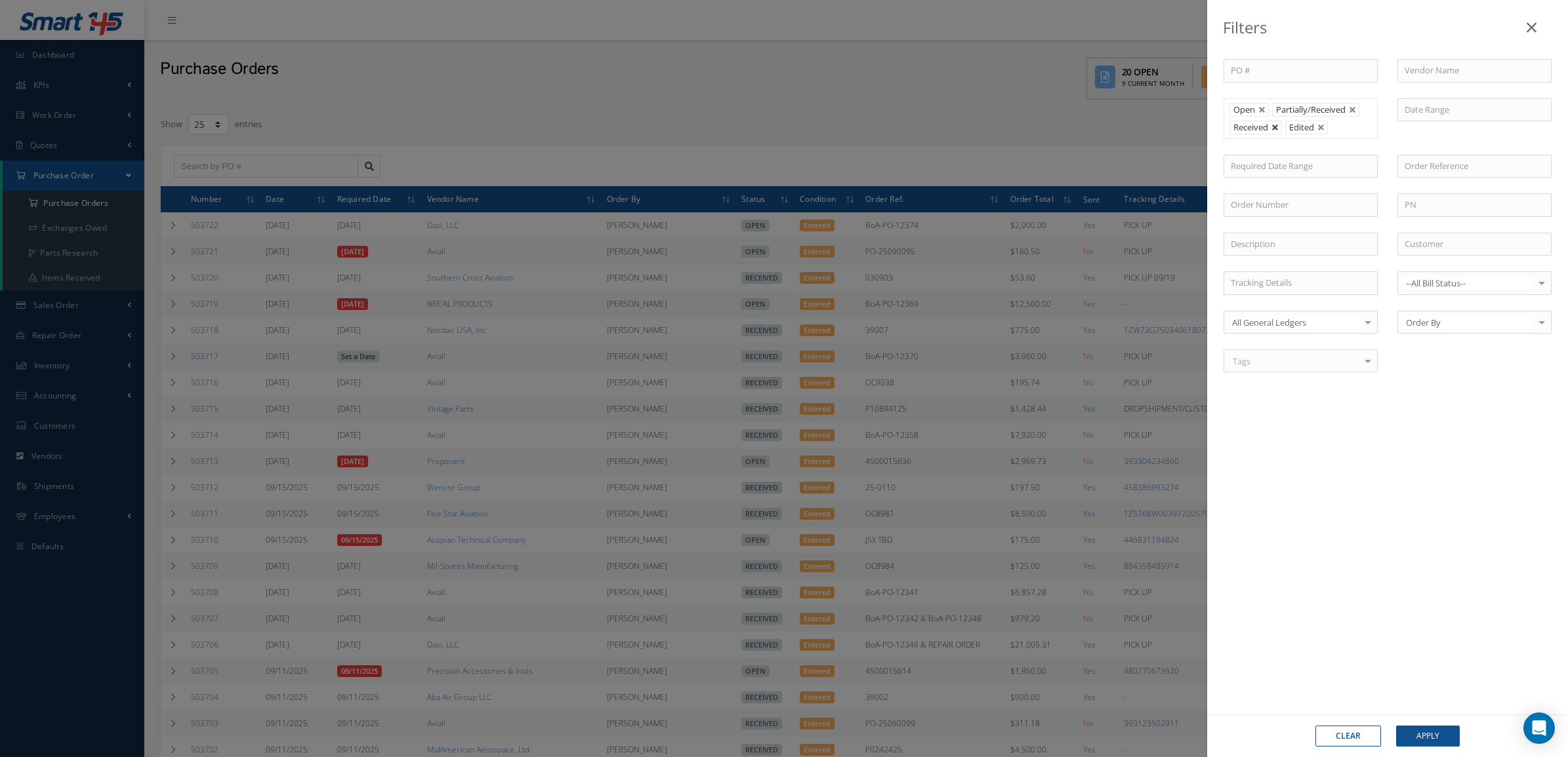
click at [1278, 126] on link at bounding box center [1276, 128] width 8 height 8
drag, startPoint x: 1418, startPoint y: 719, endPoint x: 1420, endPoint y: 726, distance: 7.3
click at [1420, 722] on div "Clear Apply" at bounding box center [1388, 735] width 361 height 43
click at [1420, 728] on button "Apply" at bounding box center [1427, 736] width 63 height 21
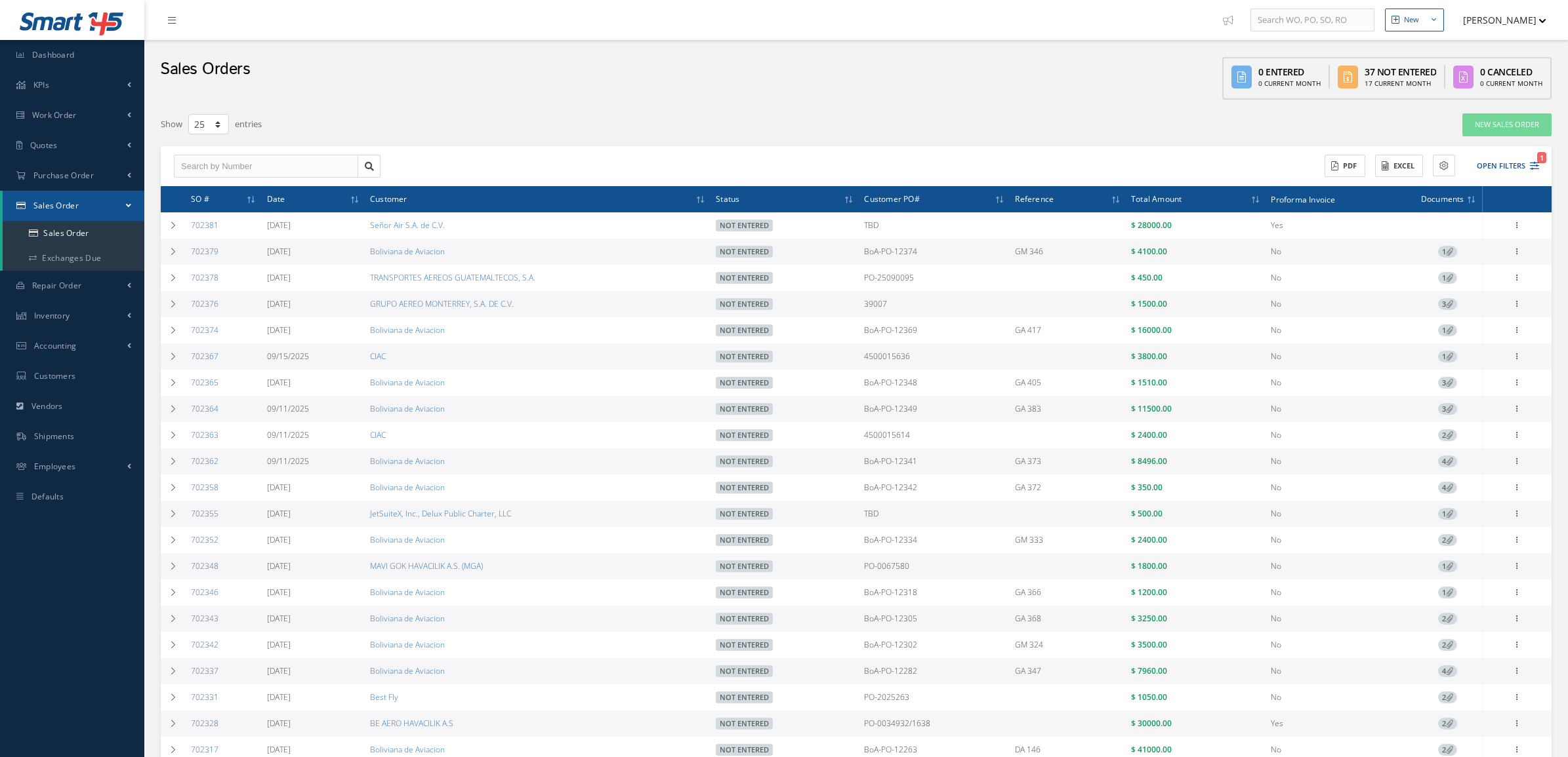
select select "25"
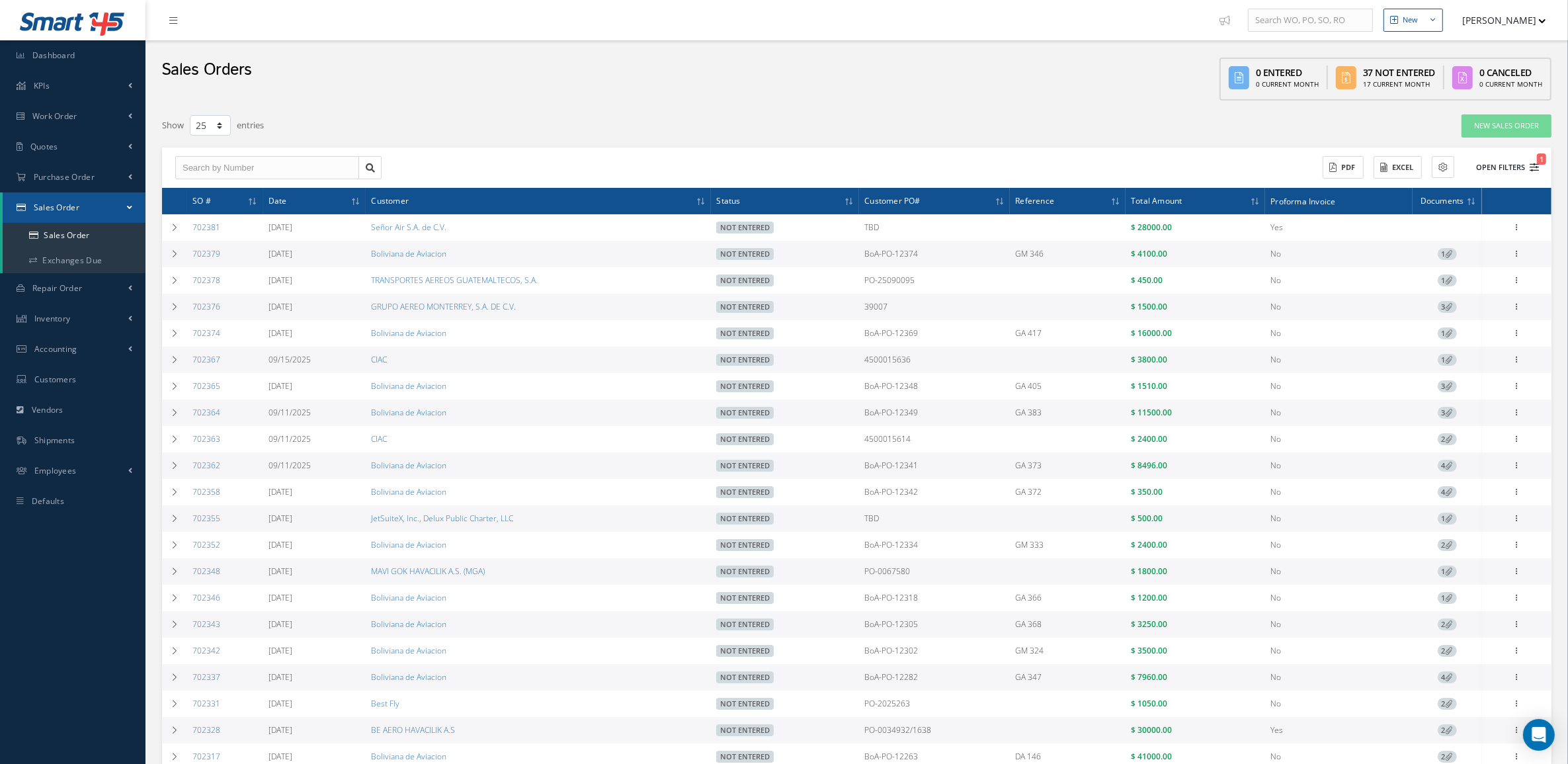
click at [1488, 159] on button "Open Filters 1" at bounding box center [1501, 168] width 75 height 22
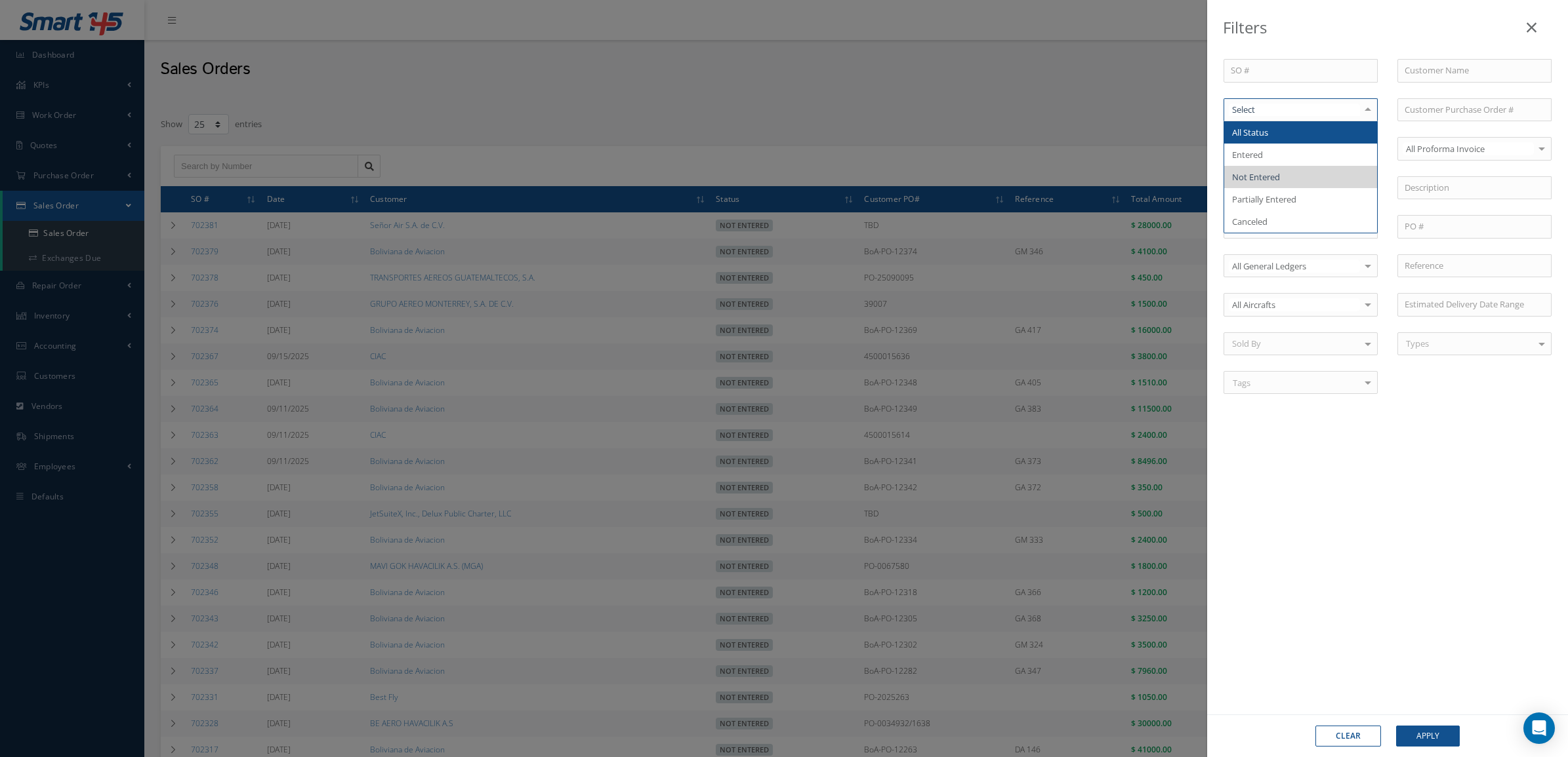
click at [1251, 119] on div at bounding box center [1300, 110] width 155 height 24
click at [1257, 175] on span "Not Entered" at bounding box center [1256, 177] width 48 height 12
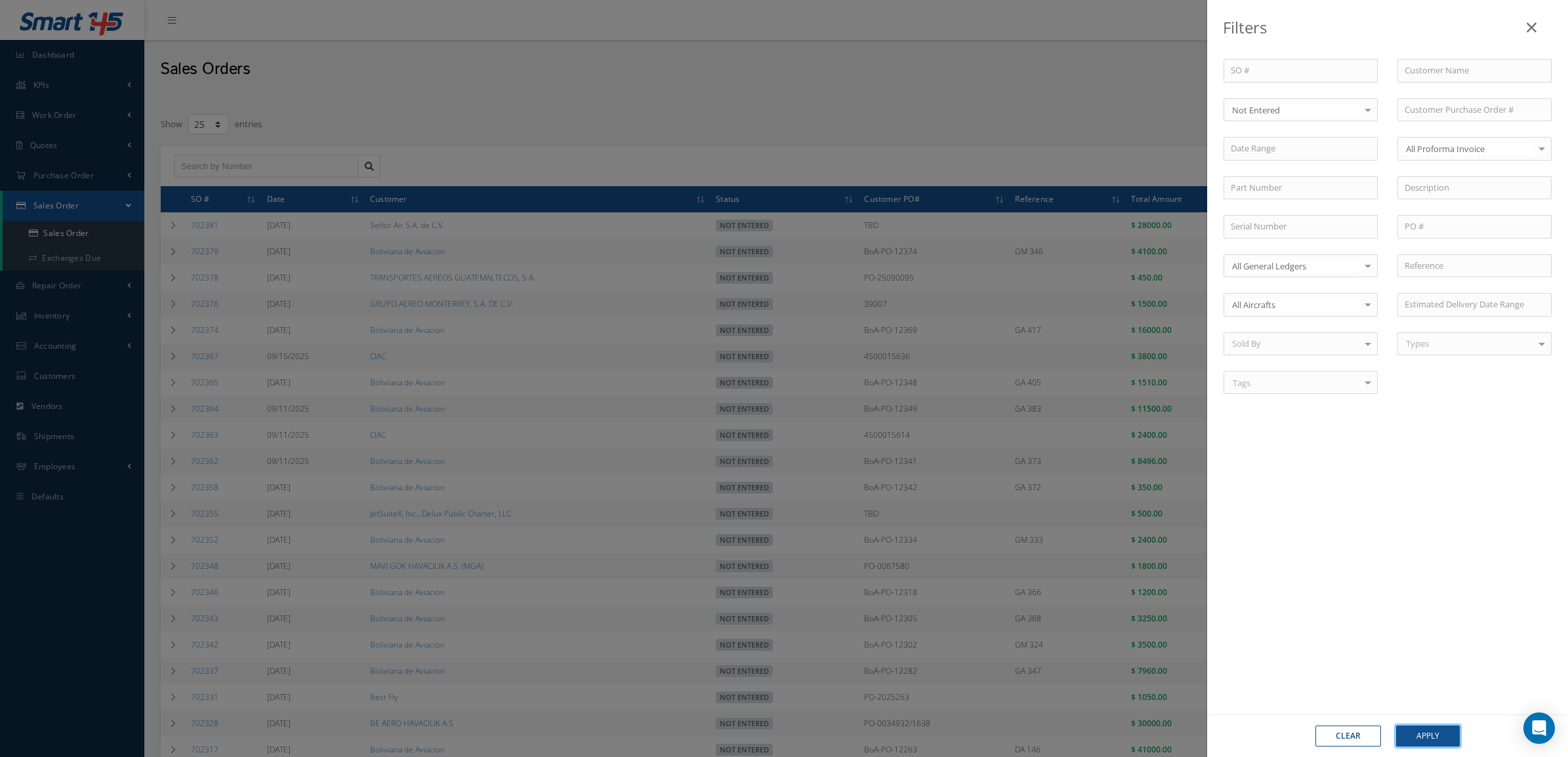
click at [1441, 732] on button "Apply" at bounding box center [1427, 736] width 63 height 21
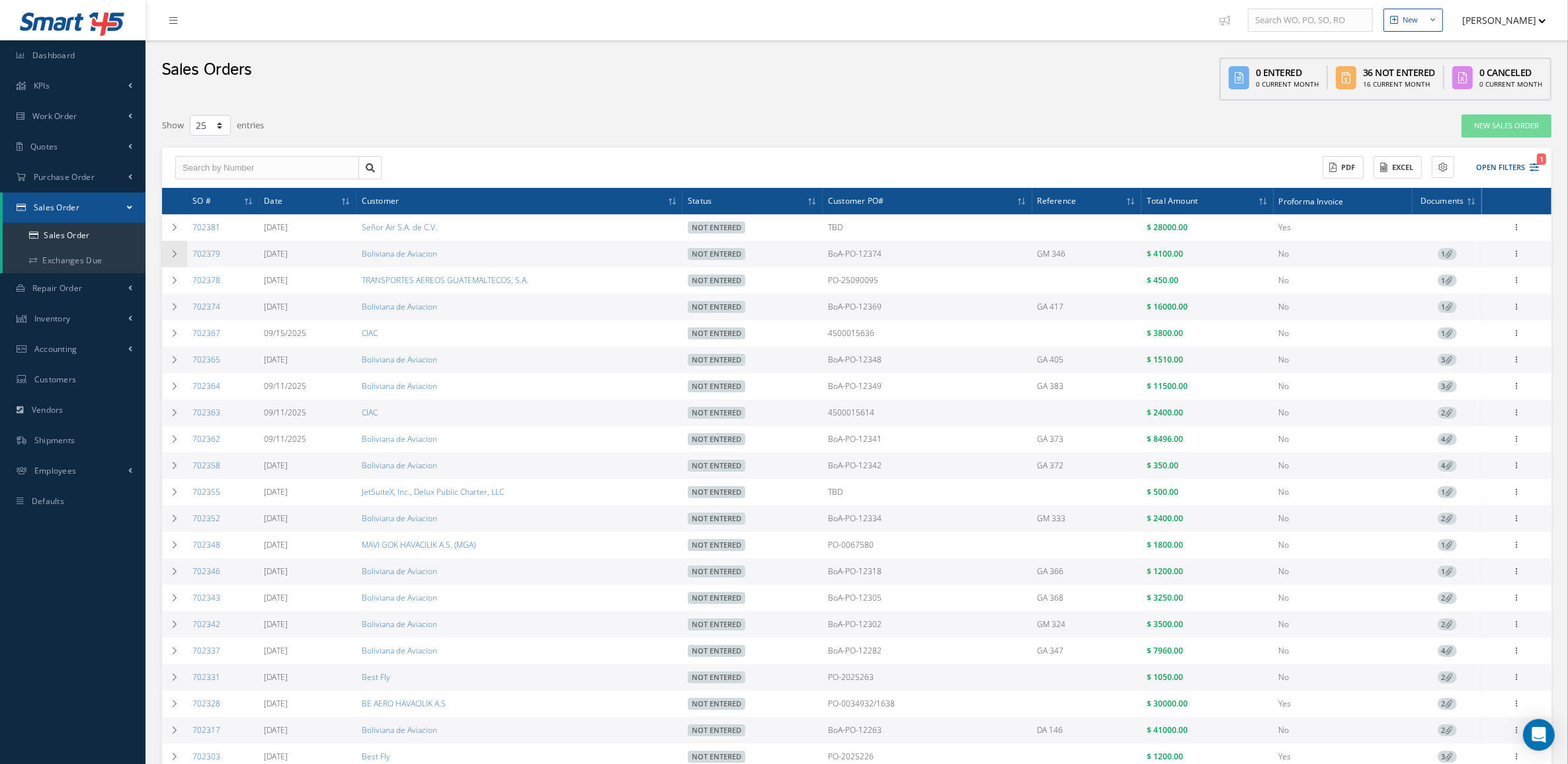
click at [175, 259] on td at bounding box center [174, 254] width 25 height 26
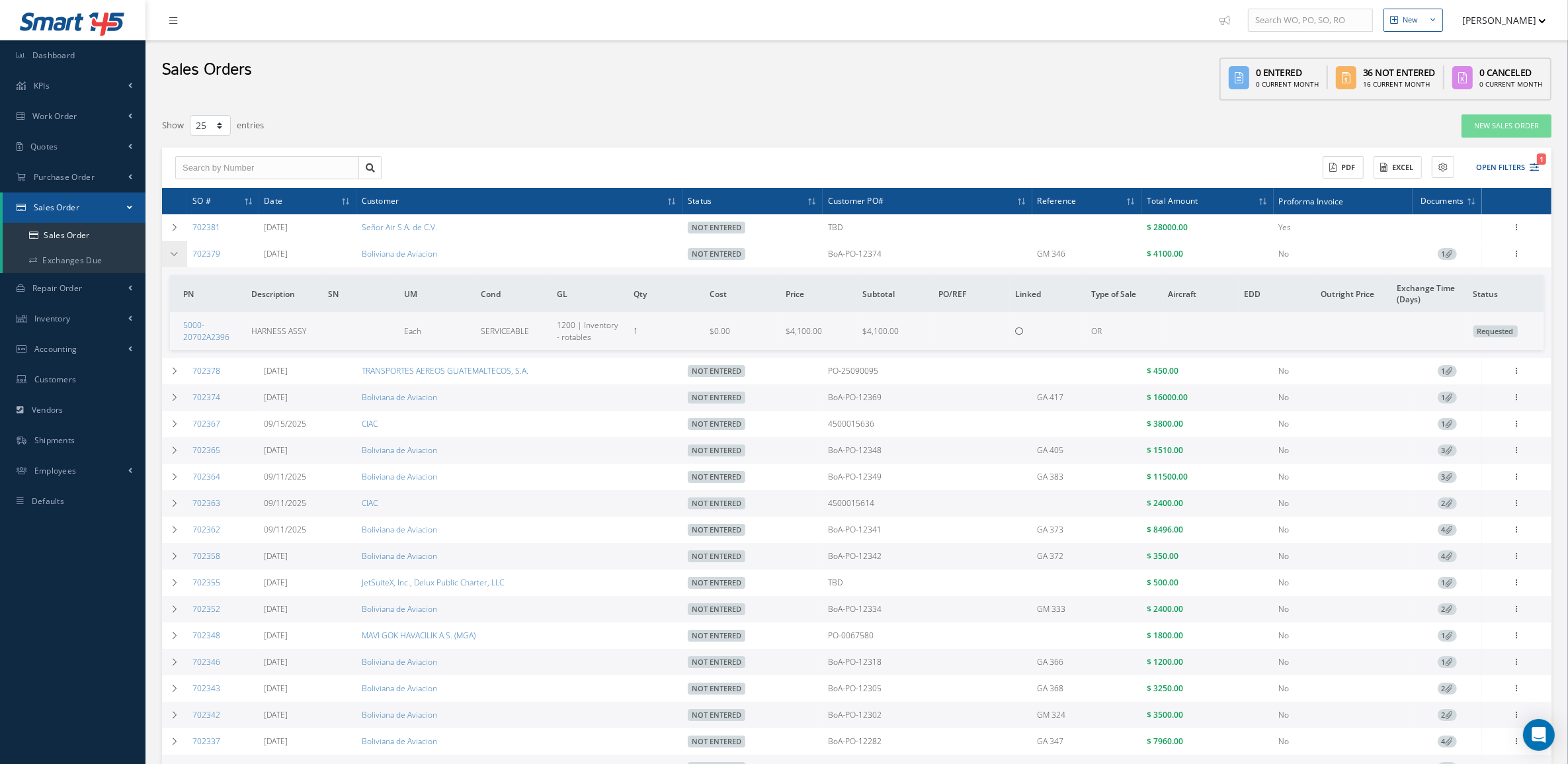
click at [175, 259] on td at bounding box center [174, 254] width 25 height 26
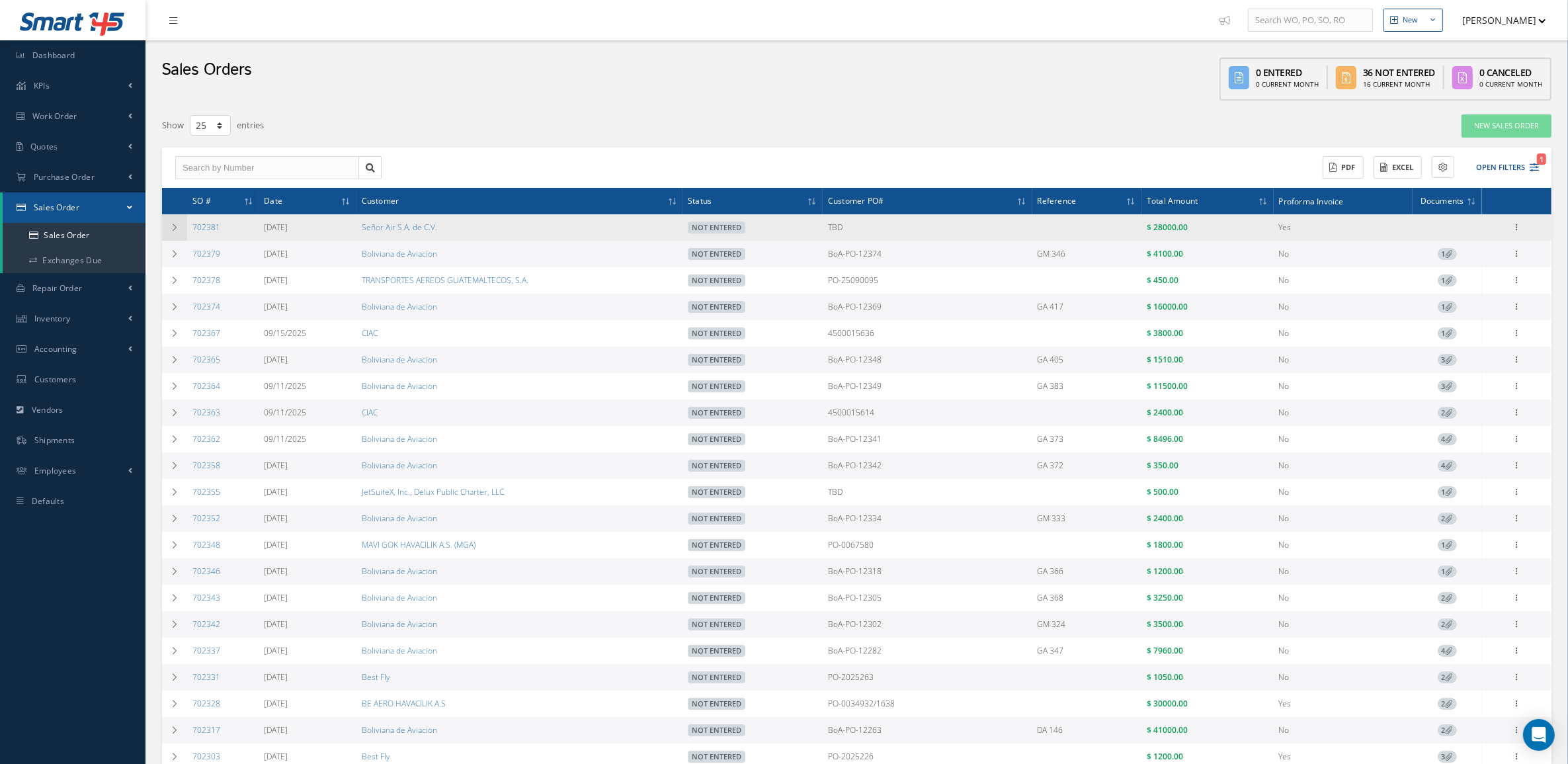
click at [171, 230] on icon at bounding box center [174, 228] width 9 height 8
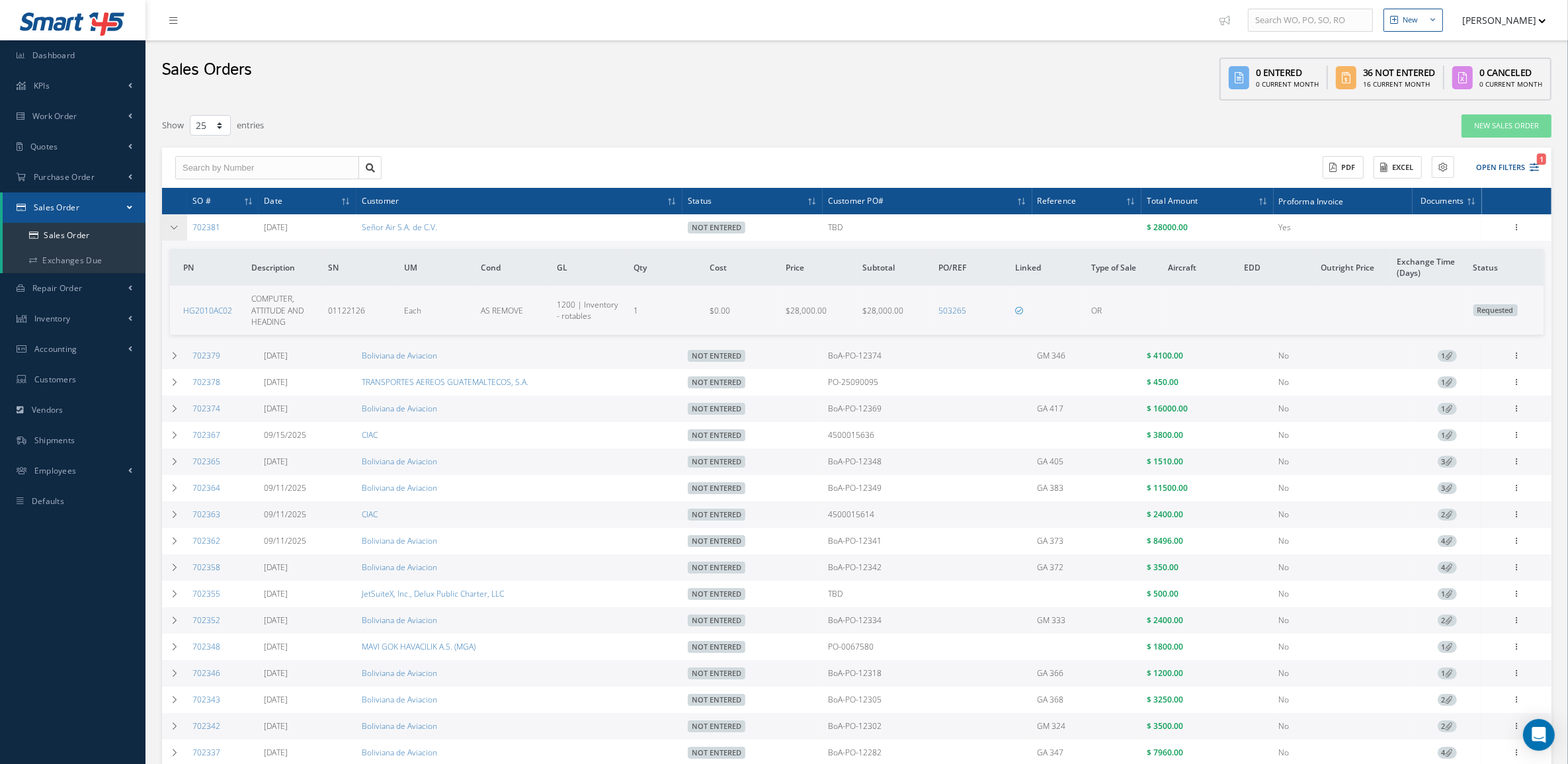
click at [171, 230] on icon at bounding box center [174, 228] width 9 height 8
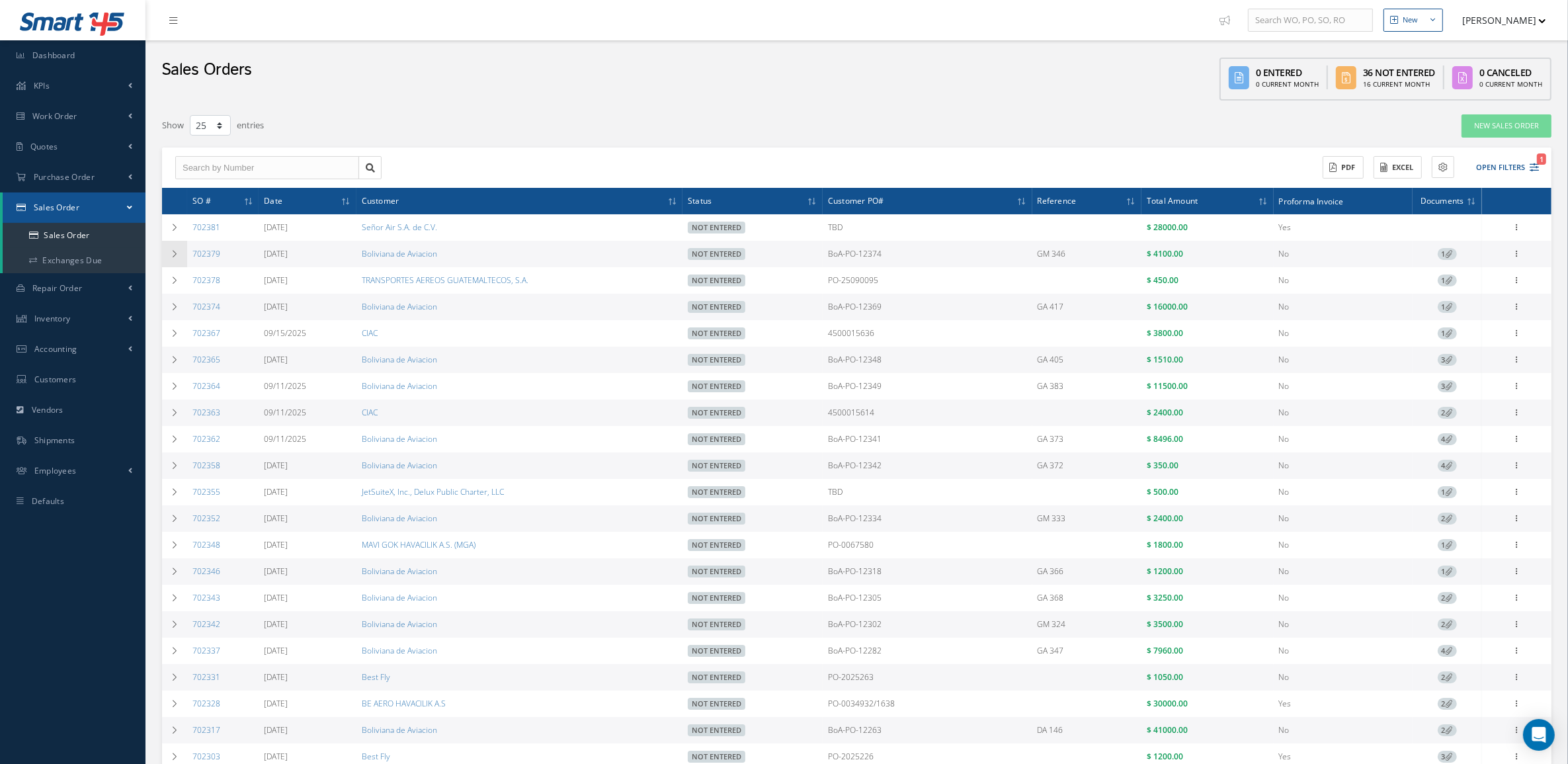
click at [172, 246] on td at bounding box center [174, 254] width 25 height 26
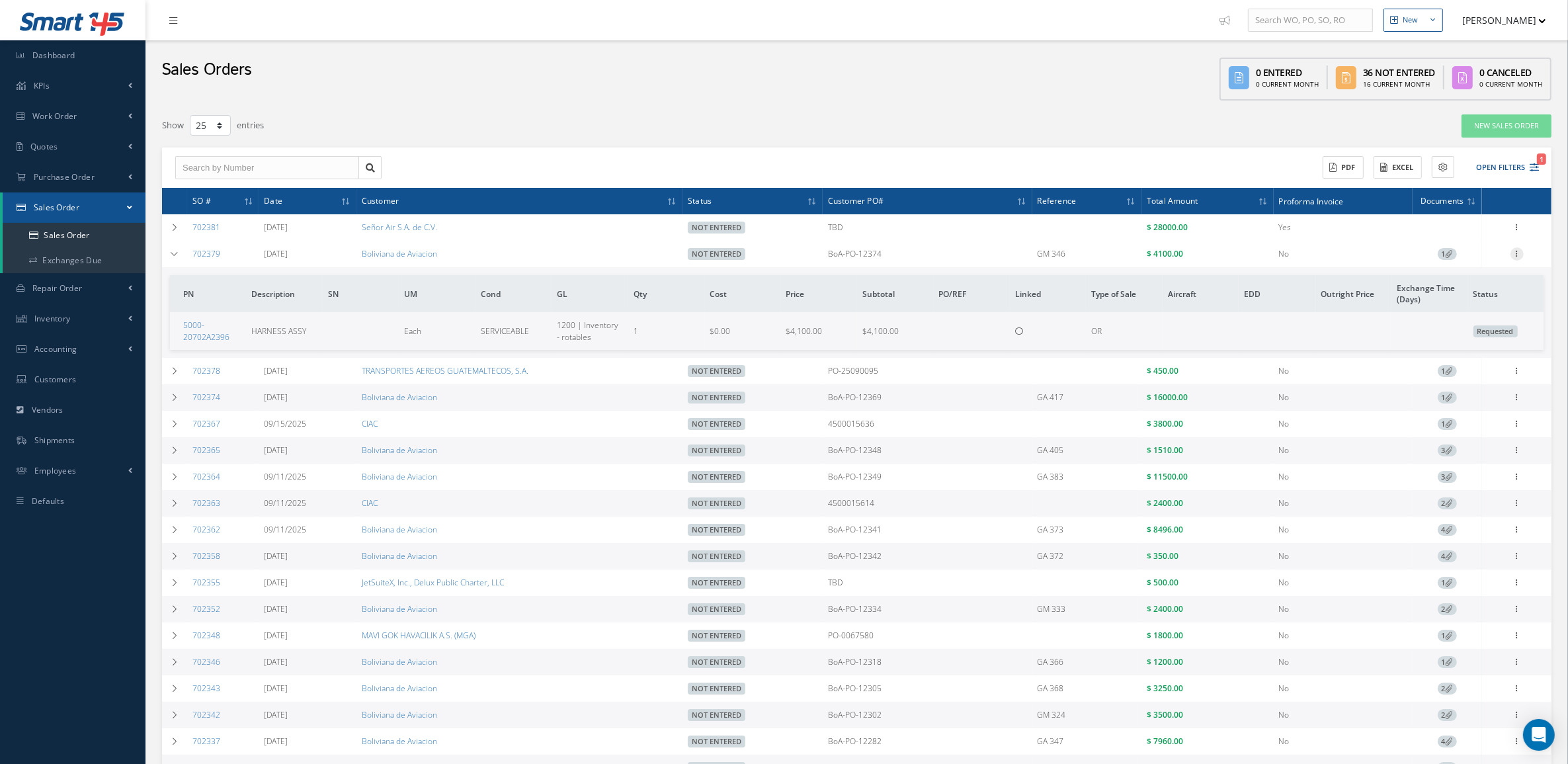
click at [1516, 256] on icon at bounding box center [1517, 253] width 13 height 11
click at [1454, 276] on link "Edit" at bounding box center [1456, 279] width 105 height 17
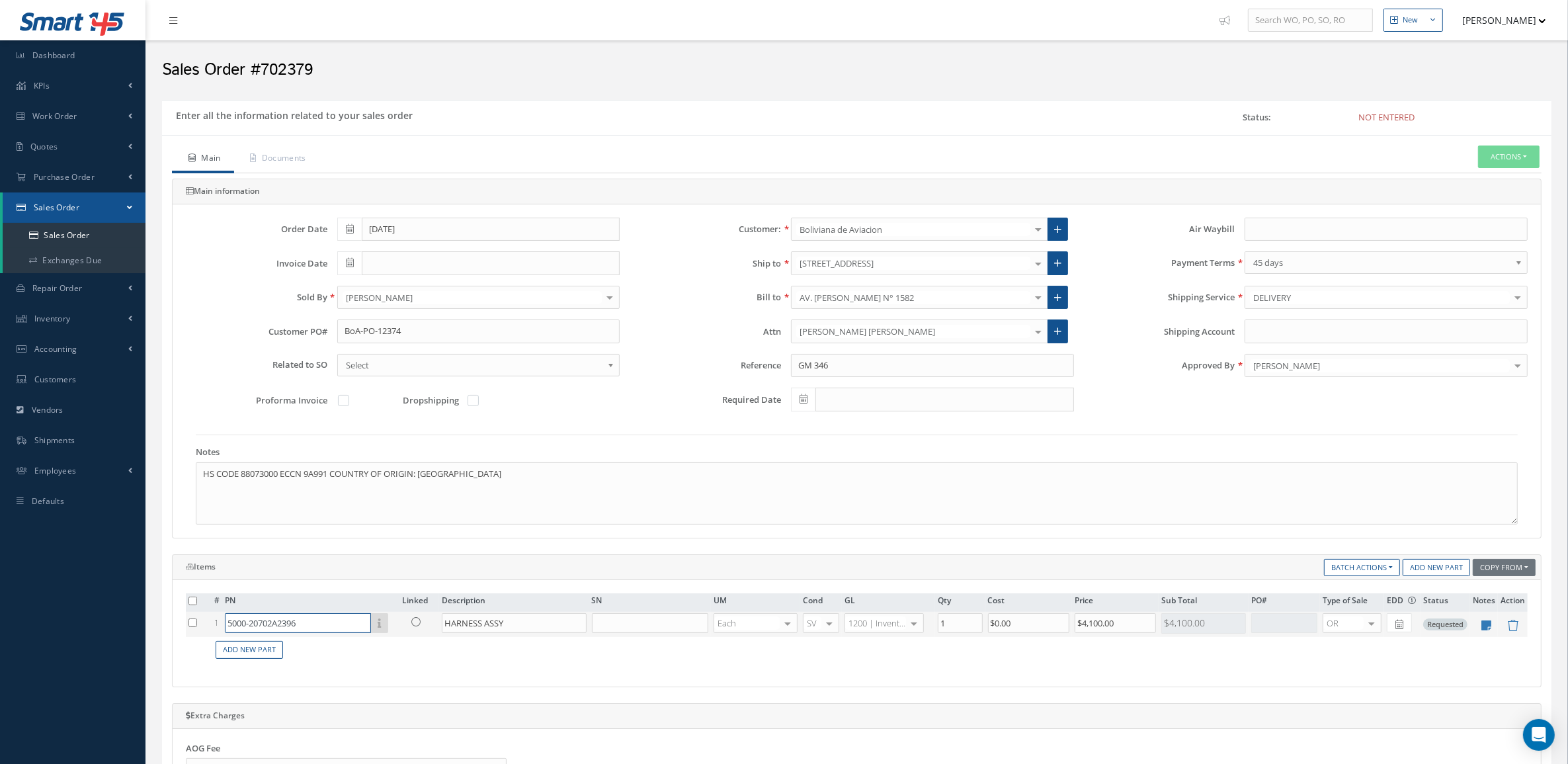
click at [328, 627] on input "5000-20702A2396" at bounding box center [298, 623] width 146 height 20
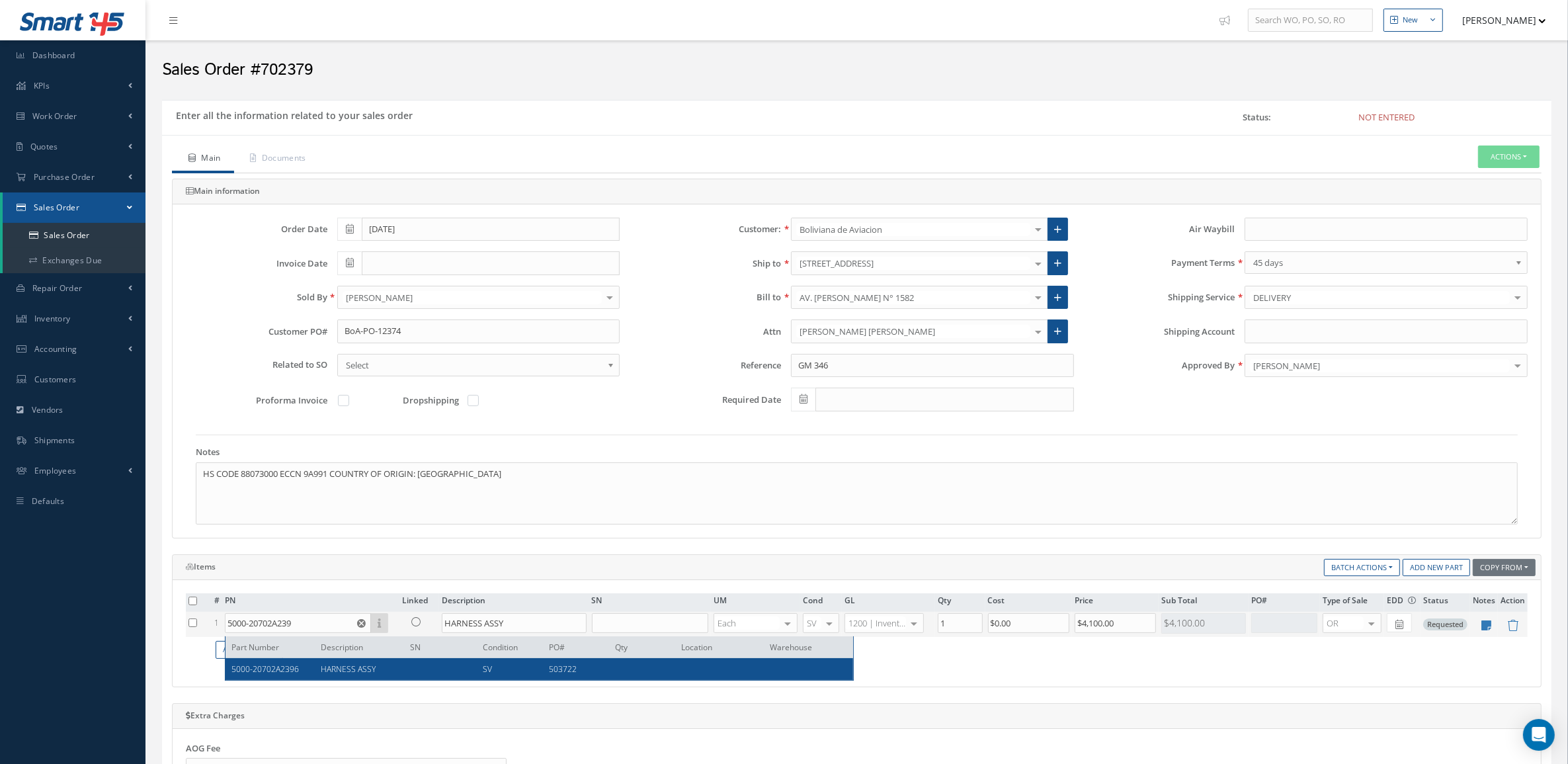
click at [336, 664] on span "HARNESS ASSY" at bounding box center [348, 669] width 55 height 11
type input "5000-20702A2396"
type input "$2,000"
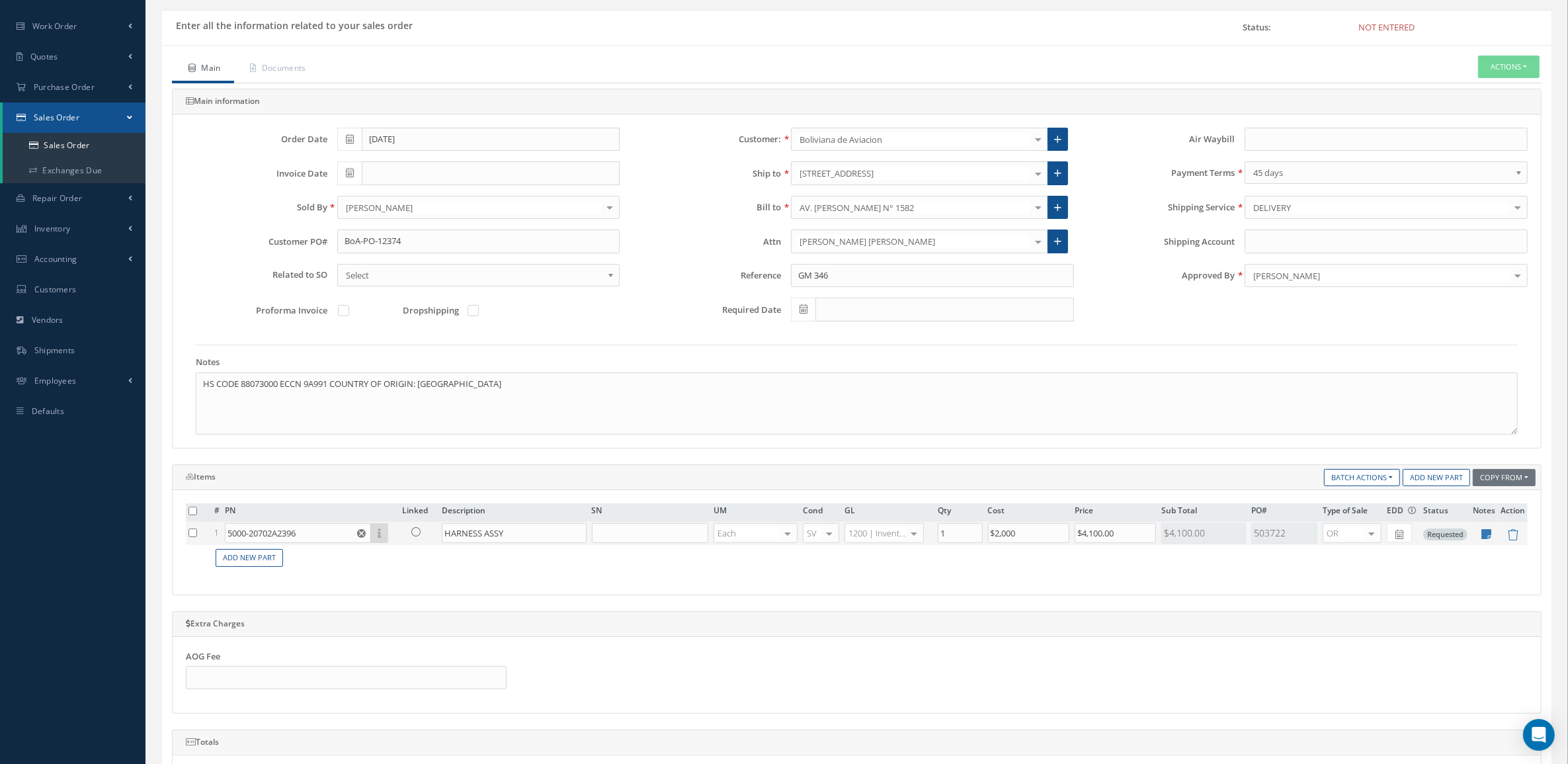
scroll to position [414, 0]
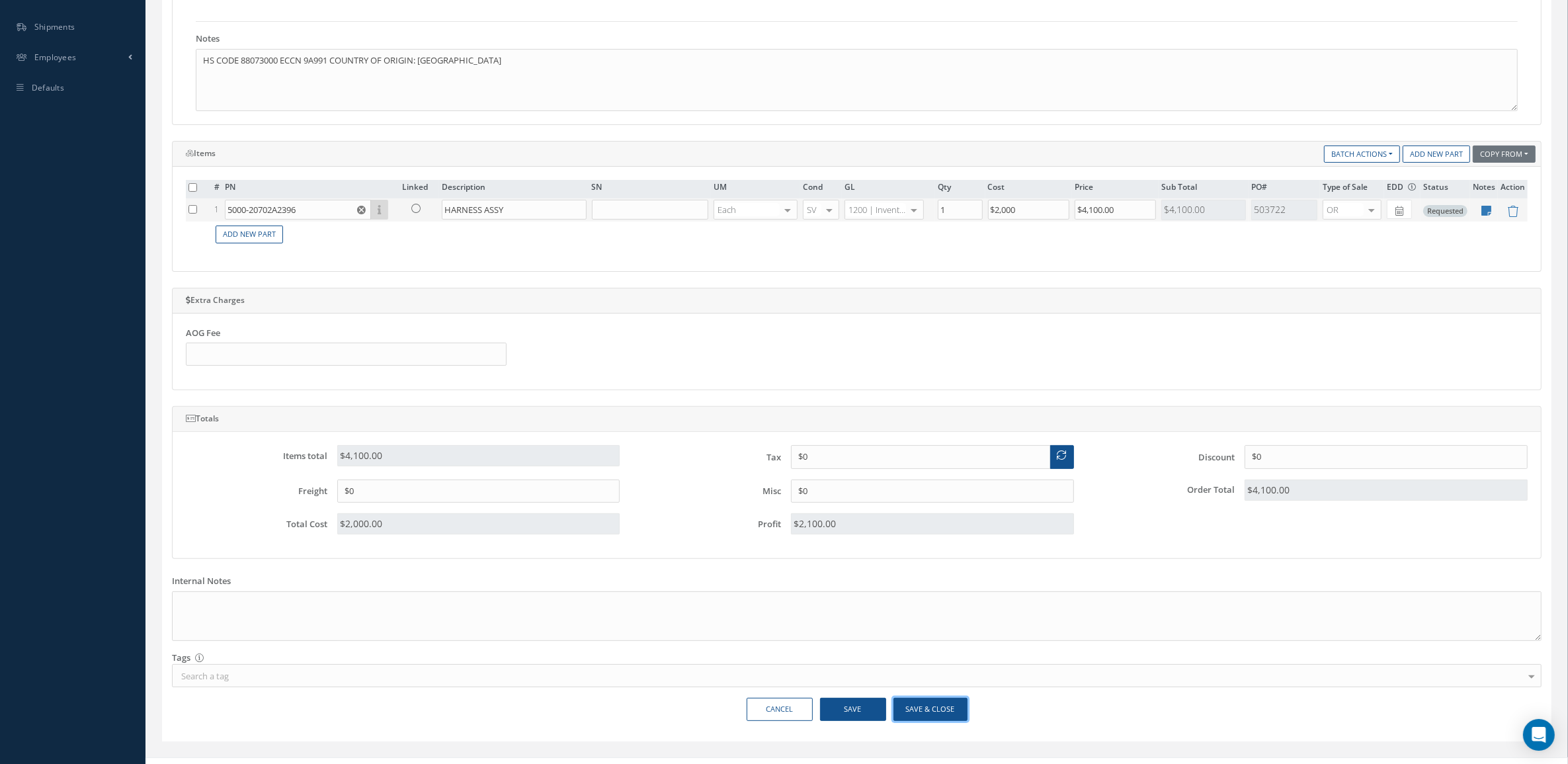
click at [912, 712] on button "Save & Close" at bounding box center [930, 709] width 74 height 23
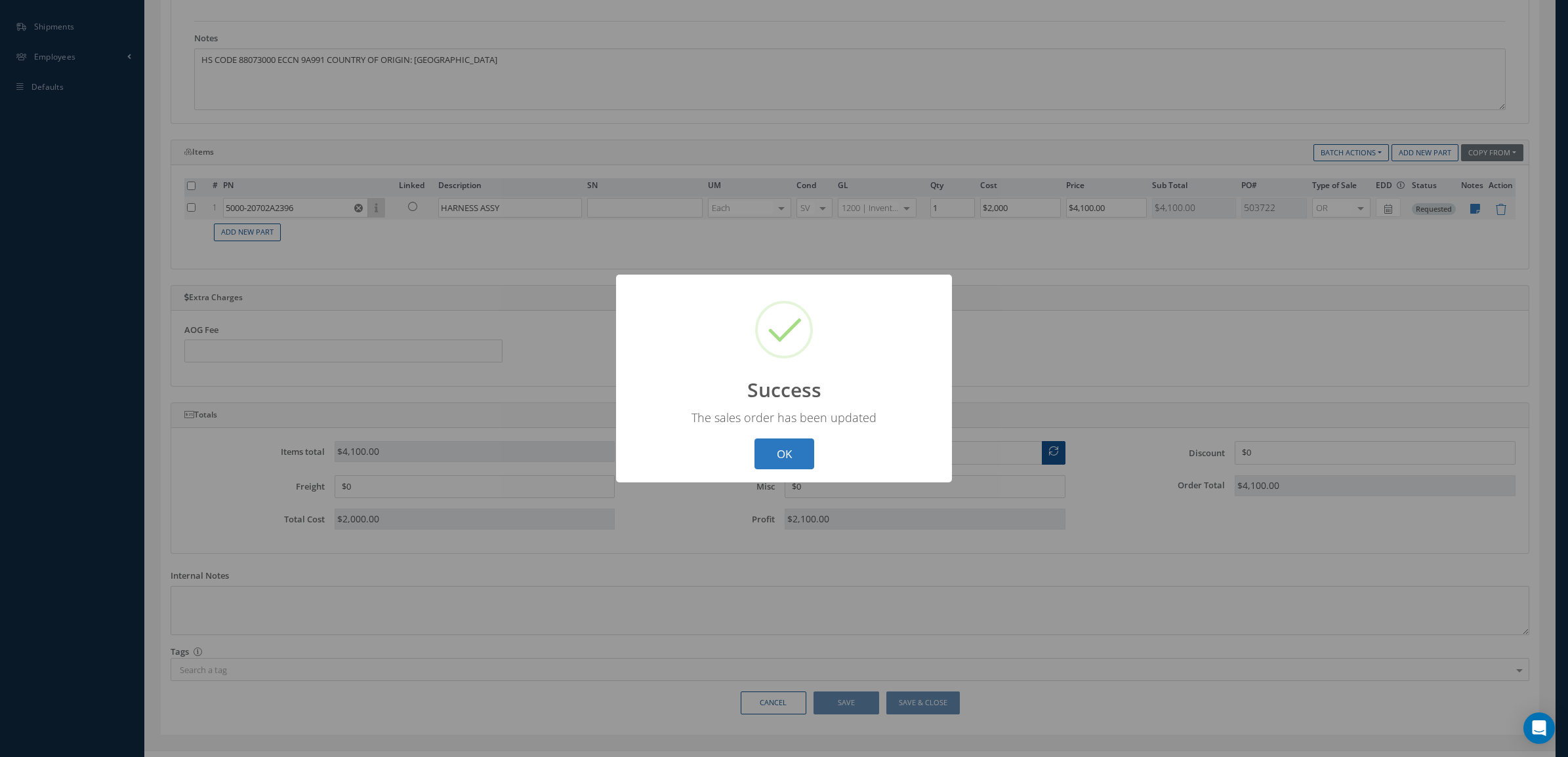
click at [805, 453] on button "OK" at bounding box center [784, 454] width 59 height 31
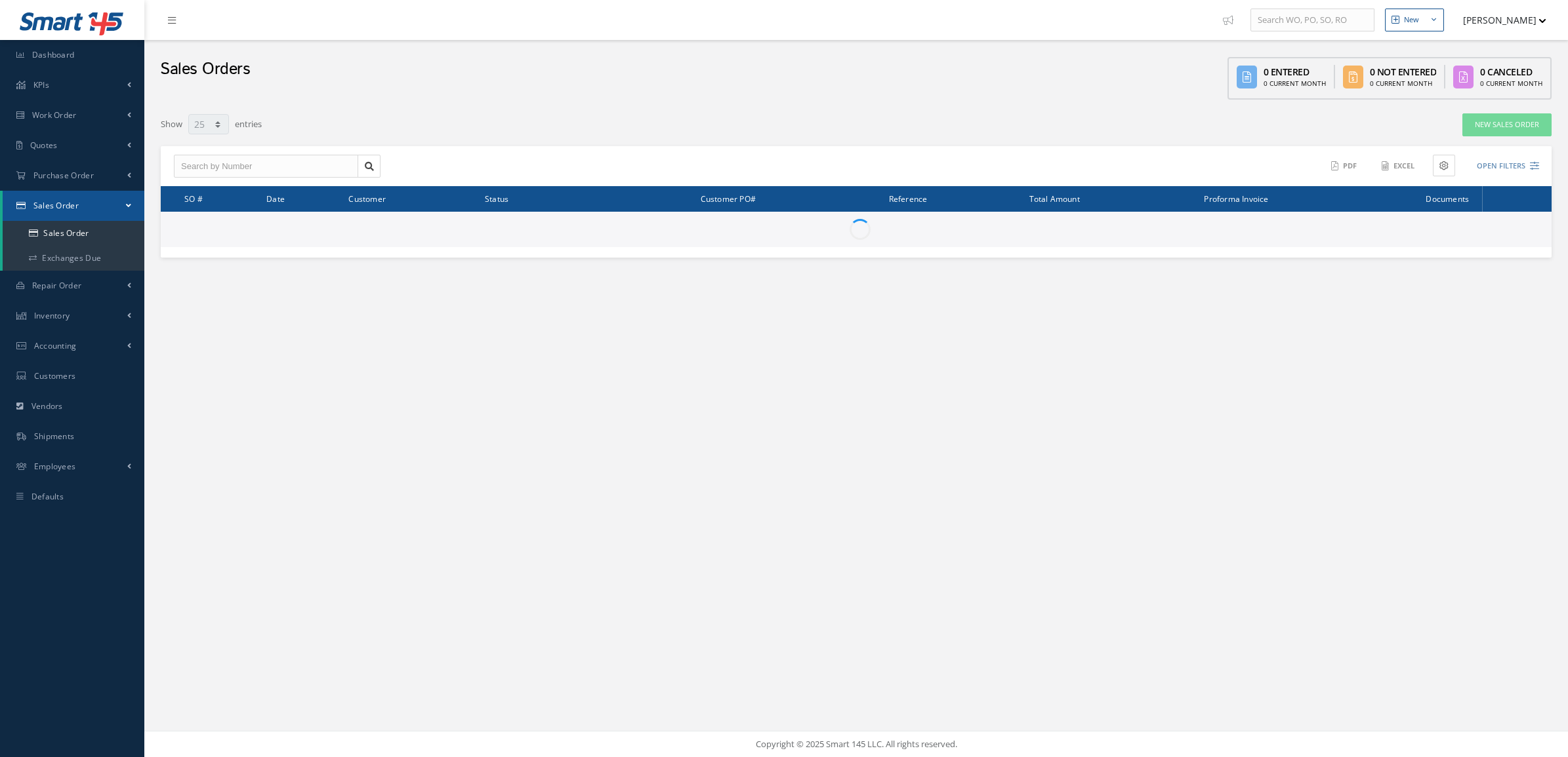
select select "25"
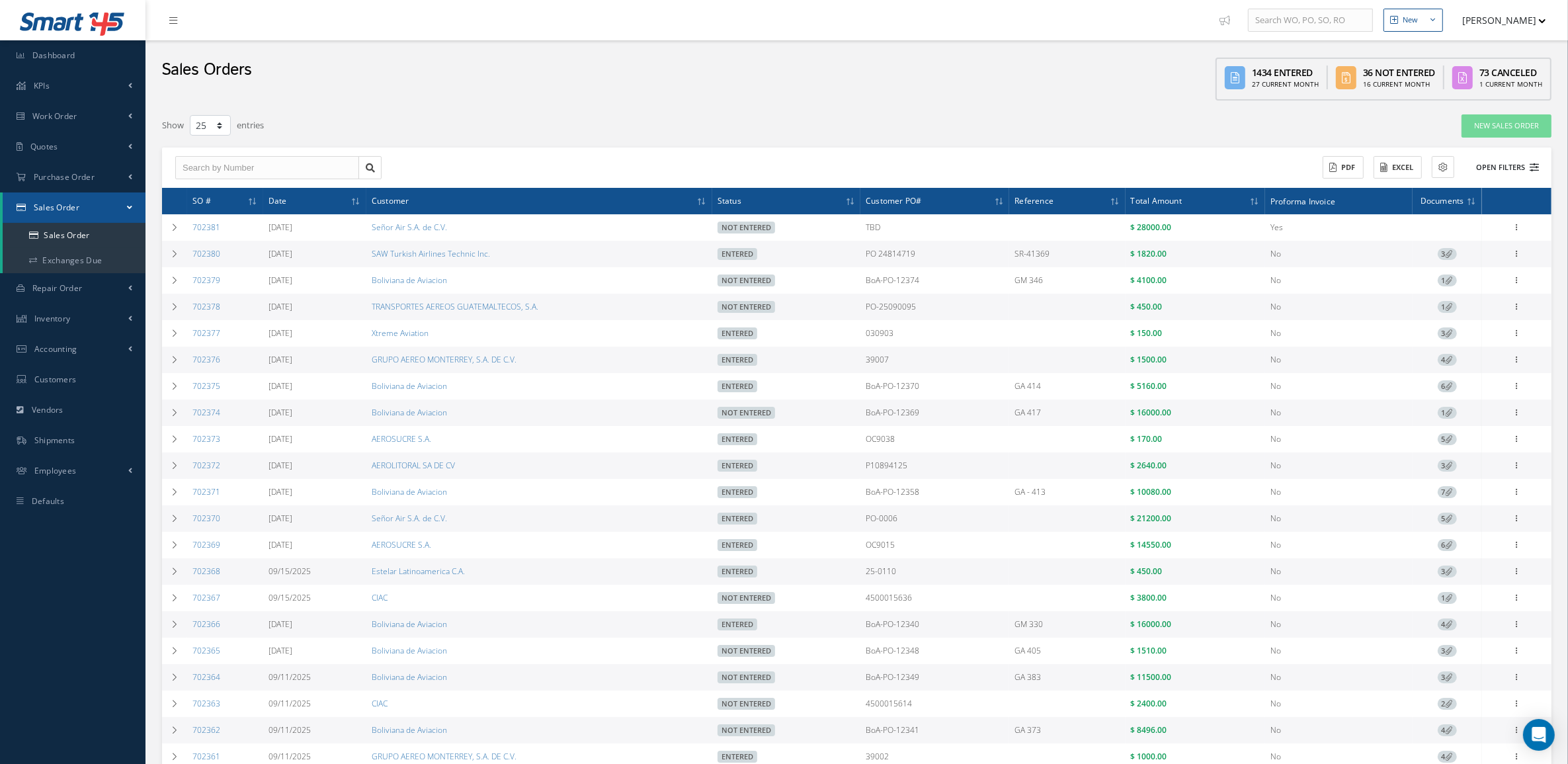
click at [1497, 157] on button "Open Filters" at bounding box center [1501, 168] width 75 height 22
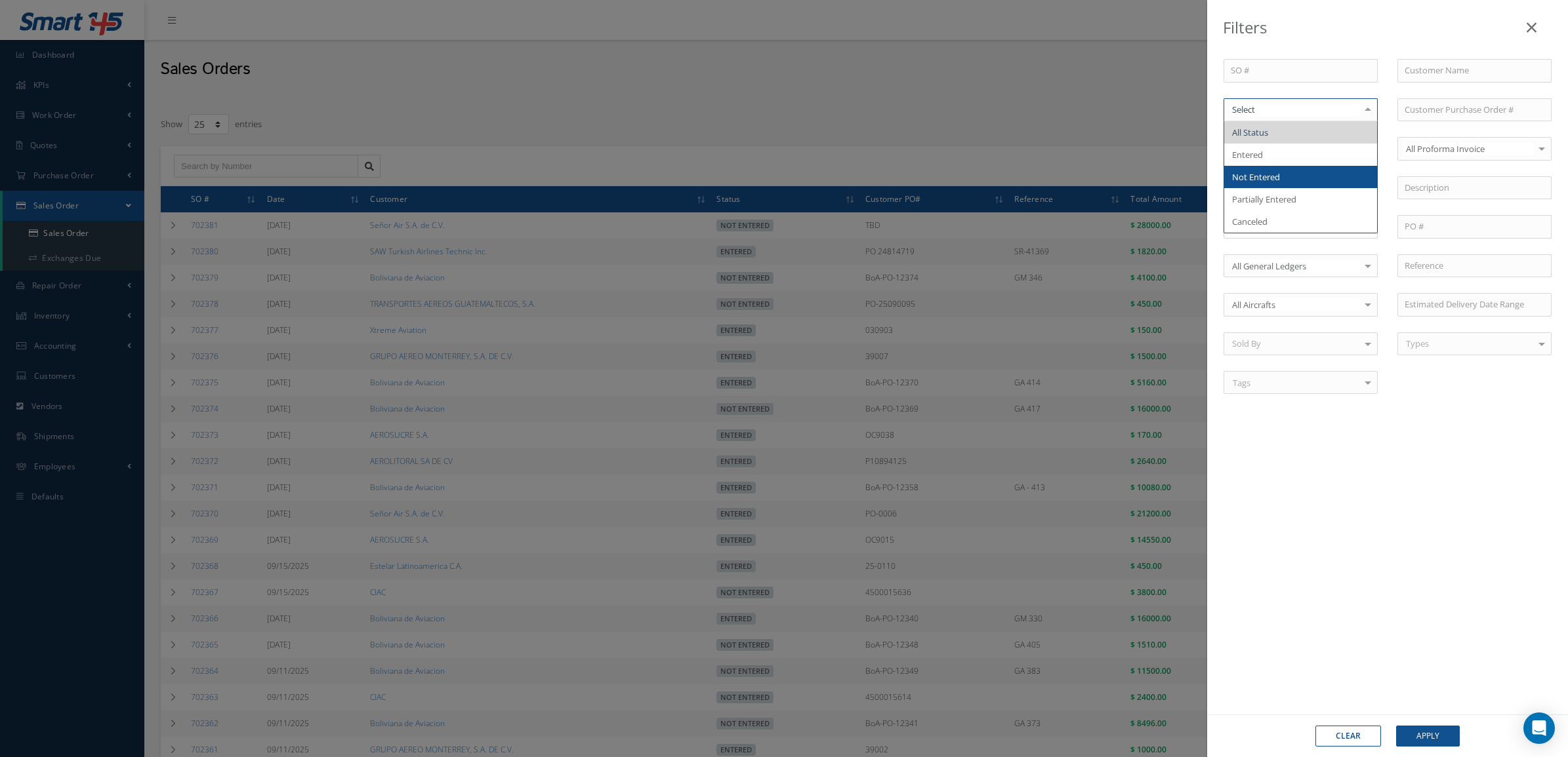
click at [1256, 174] on span "Not Entered" at bounding box center [1256, 177] width 48 height 12
click at [1448, 728] on button "Apply" at bounding box center [1427, 736] width 63 height 21
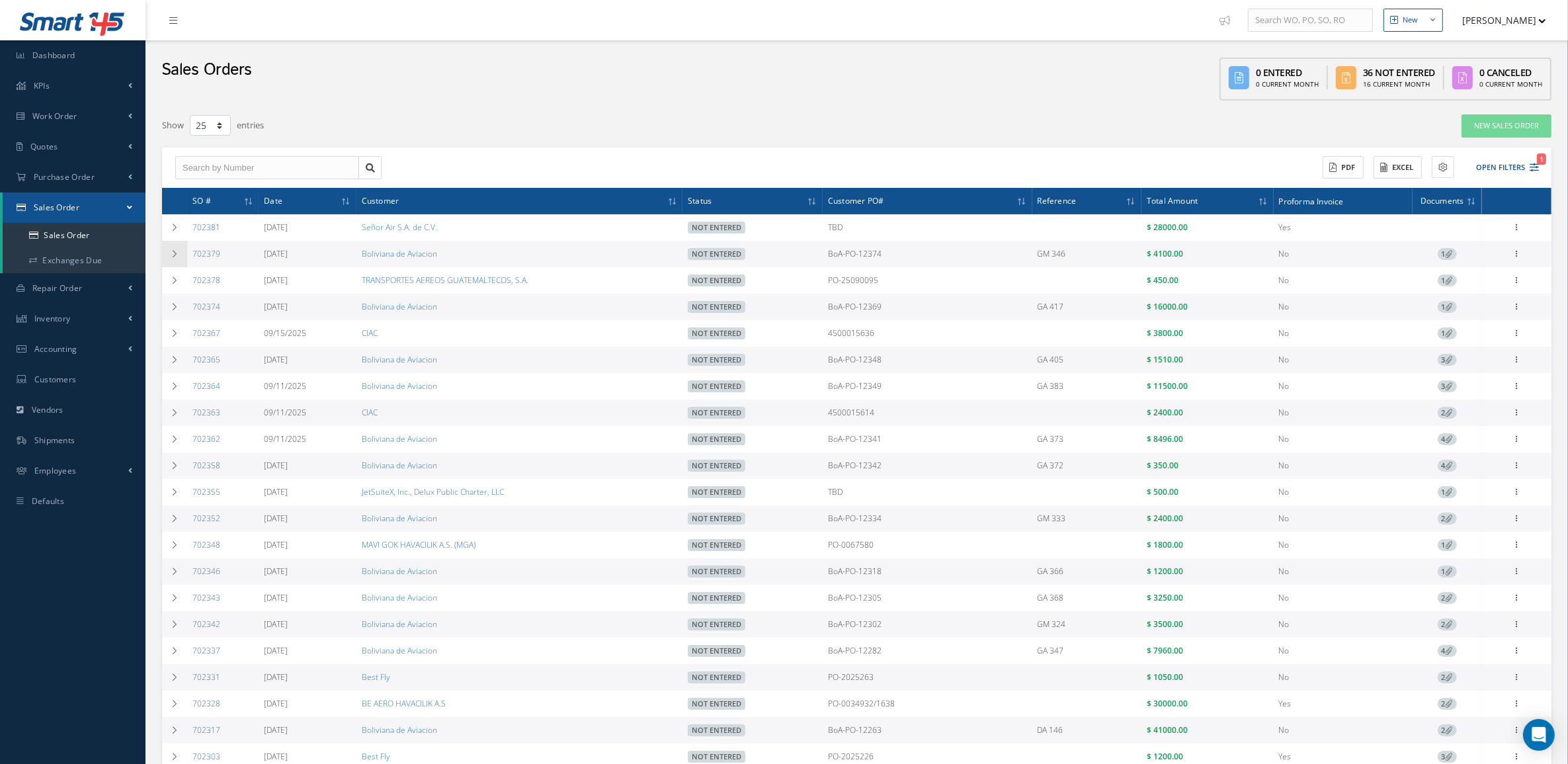
click at [182, 258] on td at bounding box center [174, 254] width 25 height 26
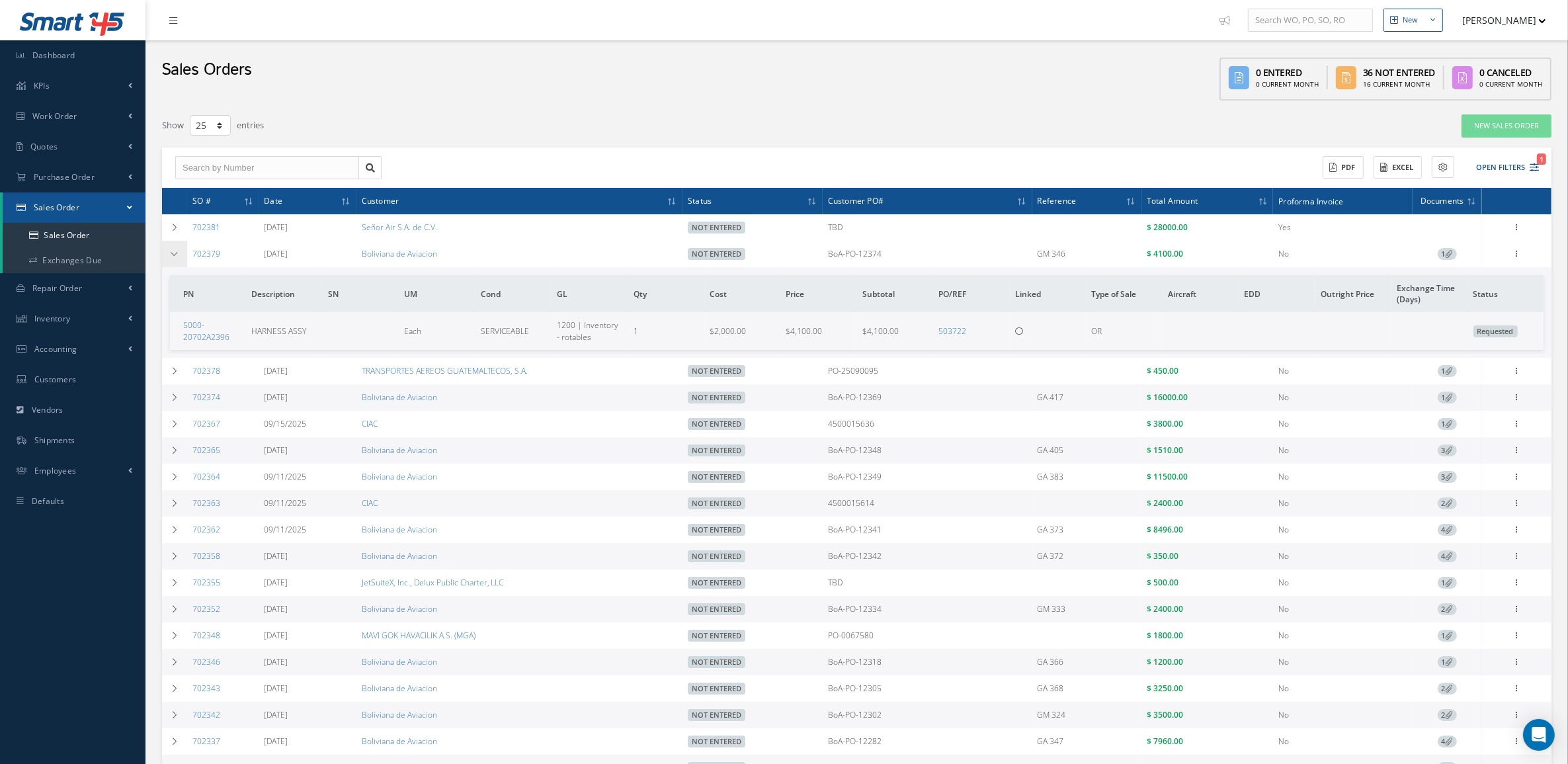
click at [182, 250] on td at bounding box center [174, 254] width 25 height 26
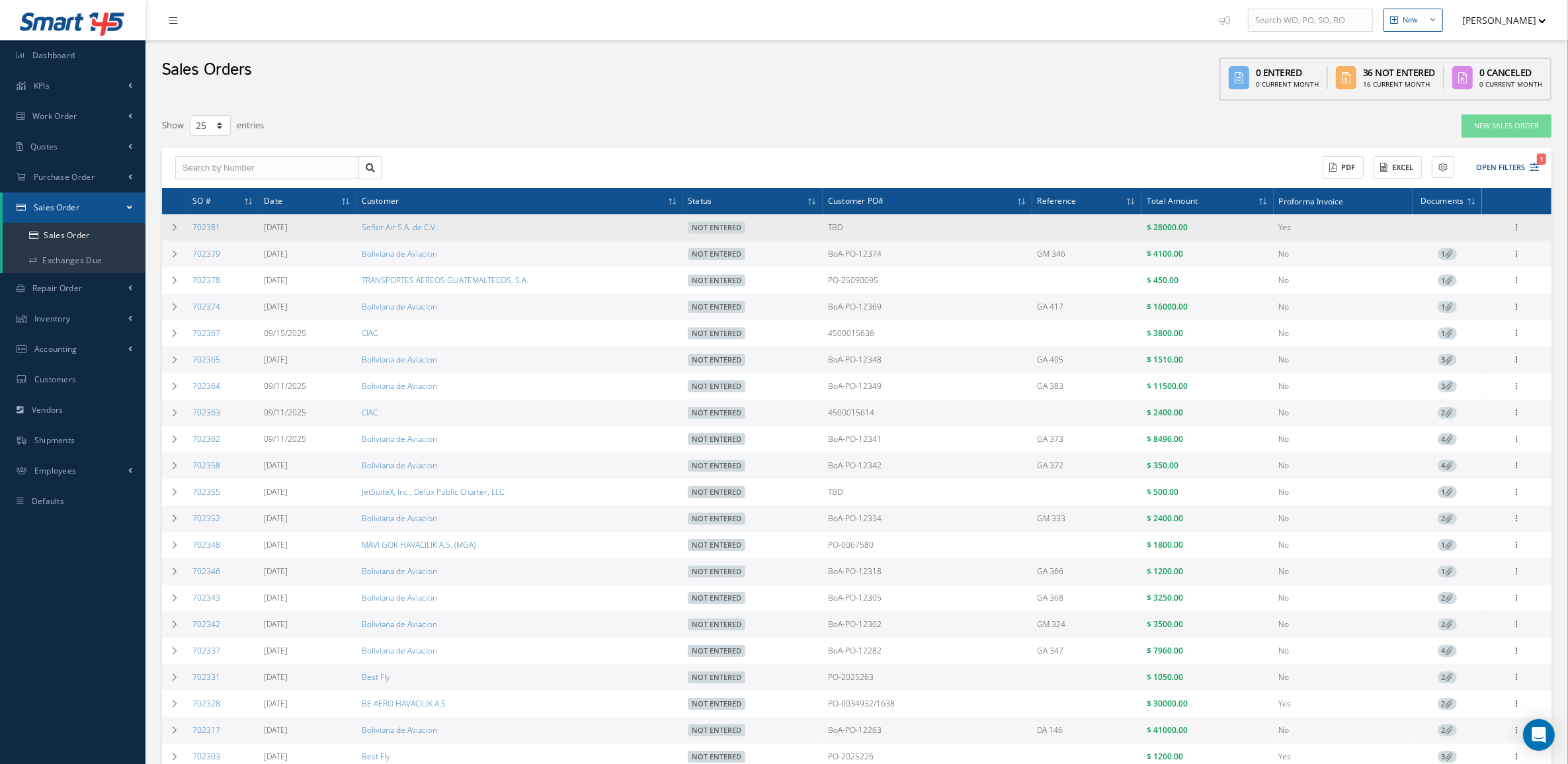
click at [1505, 230] on div "Edit Show Send By Email Documents Cancel Delete Print-Outs Sales Order Picking …" at bounding box center [1517, 228] width 66 height 16
click at [1518, 221] on icon at bounding box center [1517, 226] width 13 height 11
click at [1394, 353] on link "Sales Order" at bounding box center [1358, 359] width 99 height 21
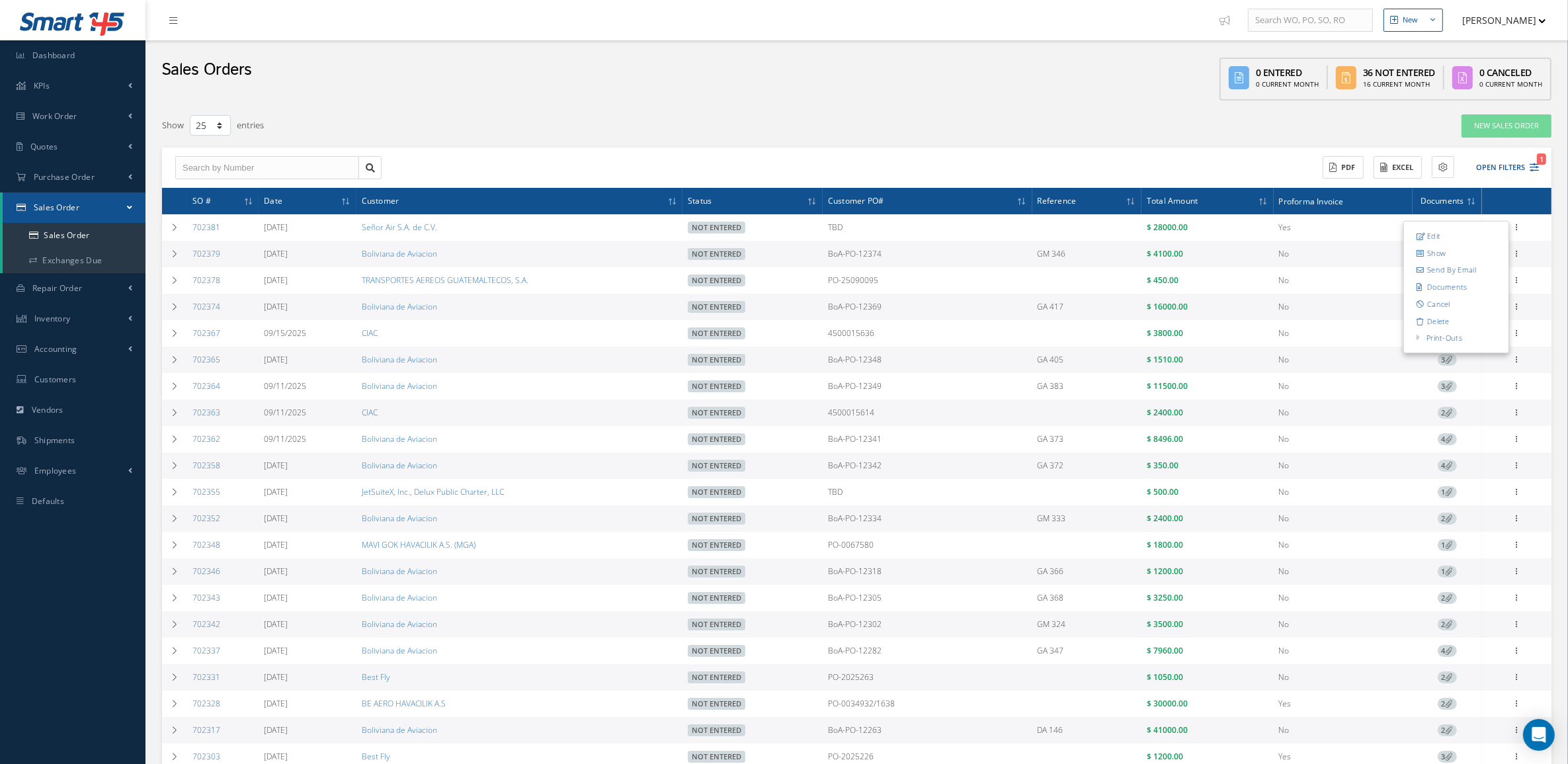
click at [526, 107] on div "Filters SO # Customer Name Select Not Entered All Status Entered Not Entered Pa…" at bounding box center [857, 542] width 1403 height 870
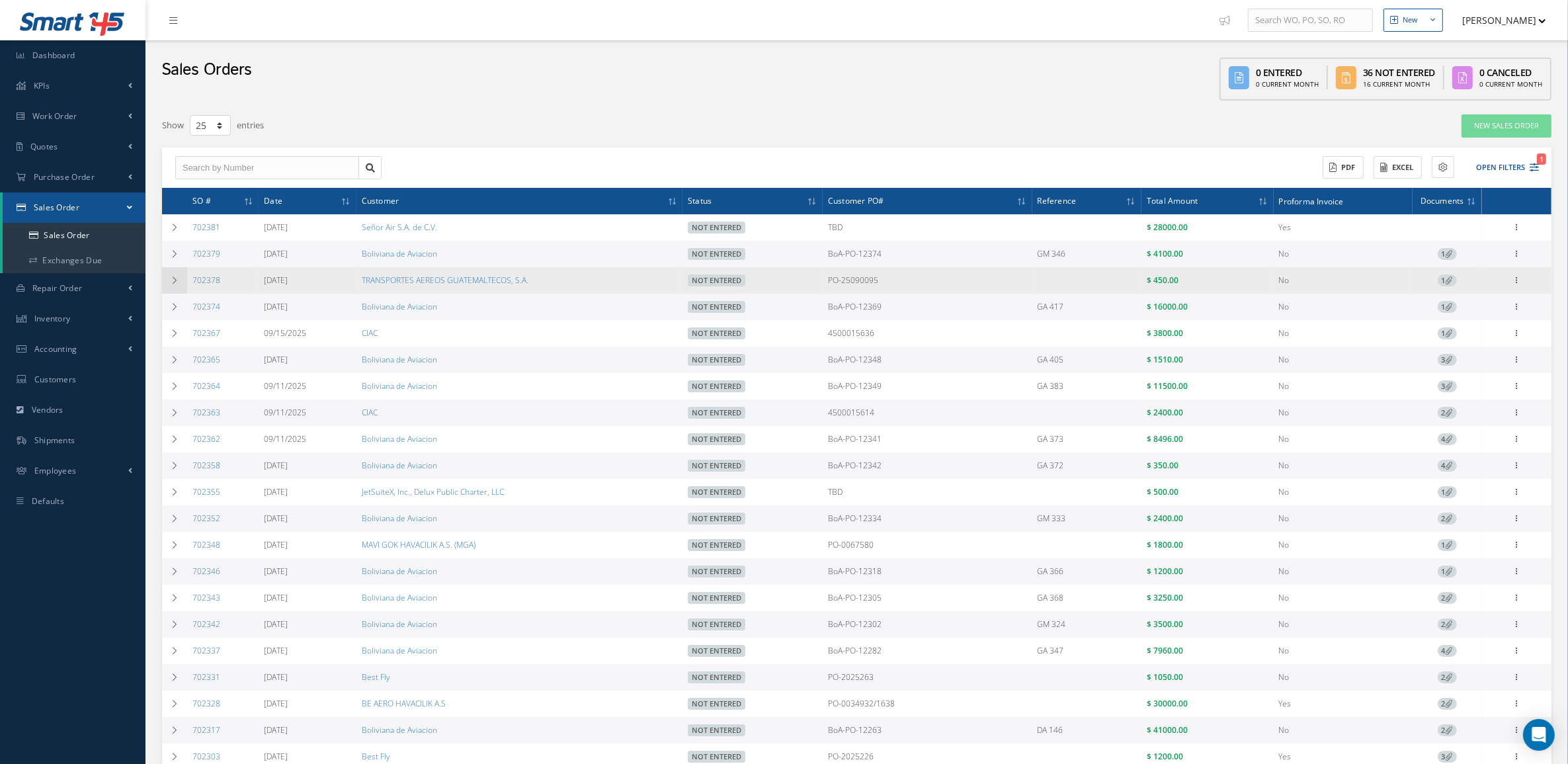
click at [175, 277] on icon at bounding box center [174, 281] width 9 height 8
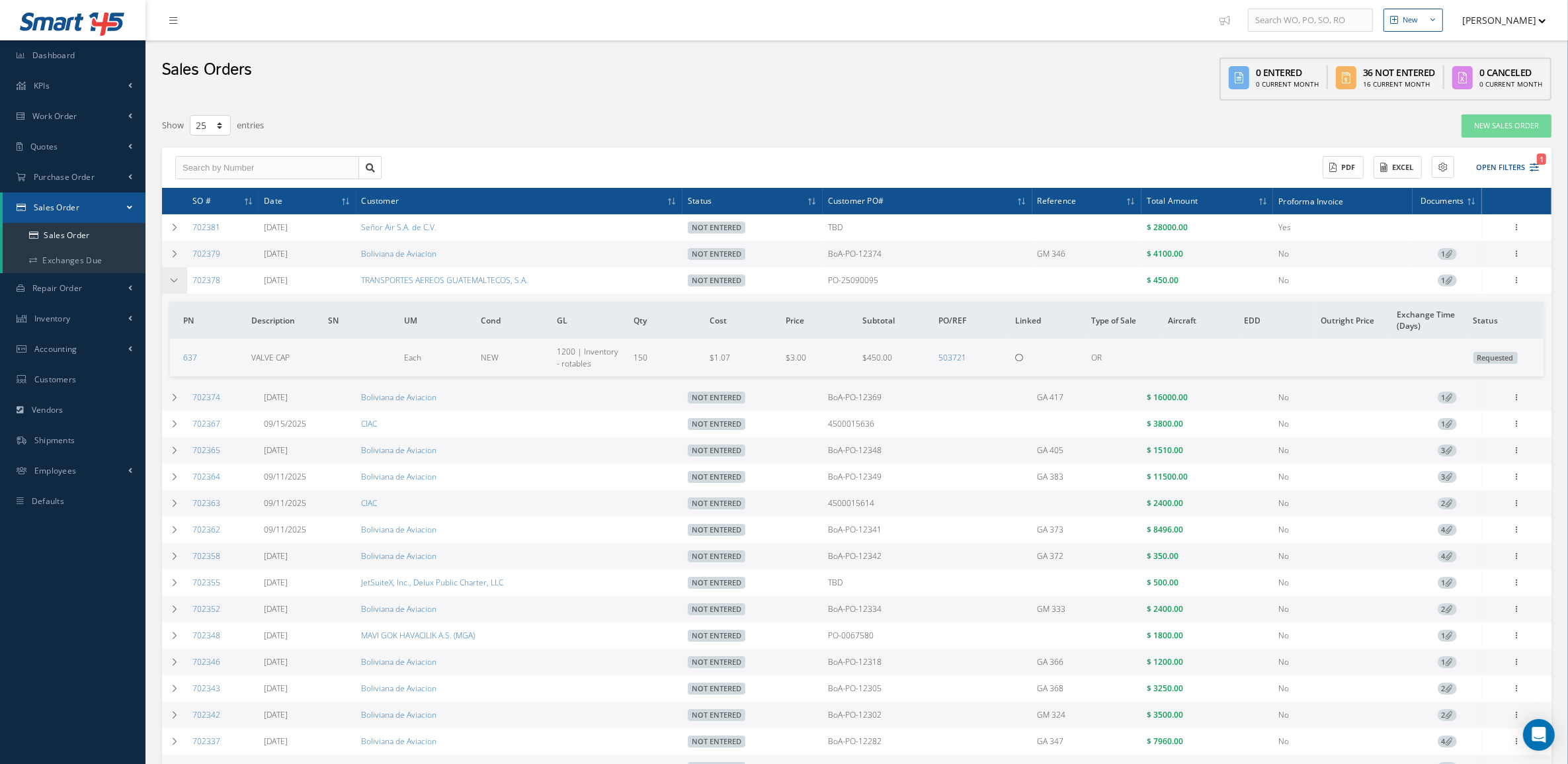
click at [175, 277] on icon at bounding box center [174, 281] width 9 height 8
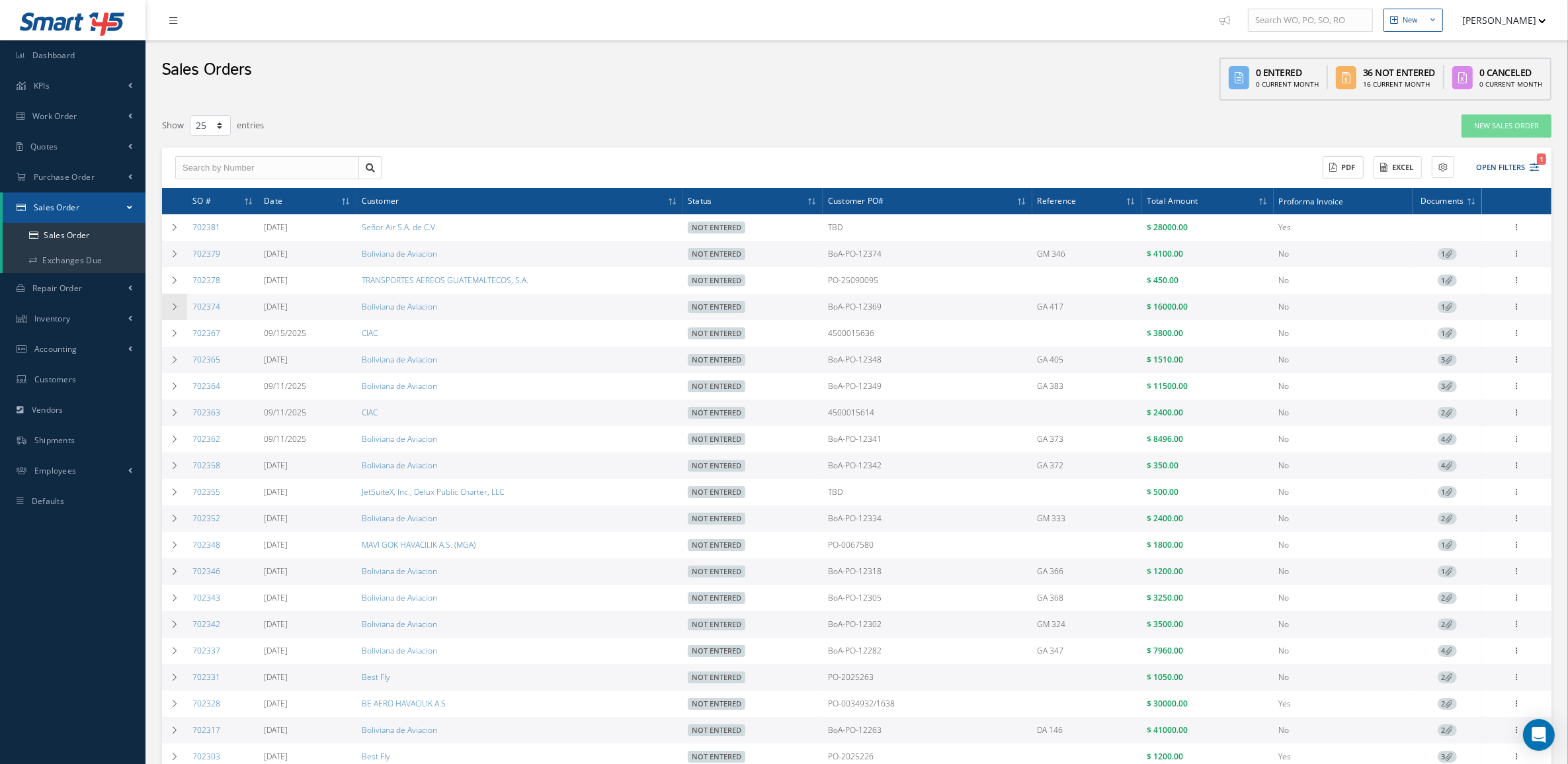
click at [179, 316] on td at bounding box center [174, 307] width 25 height 26
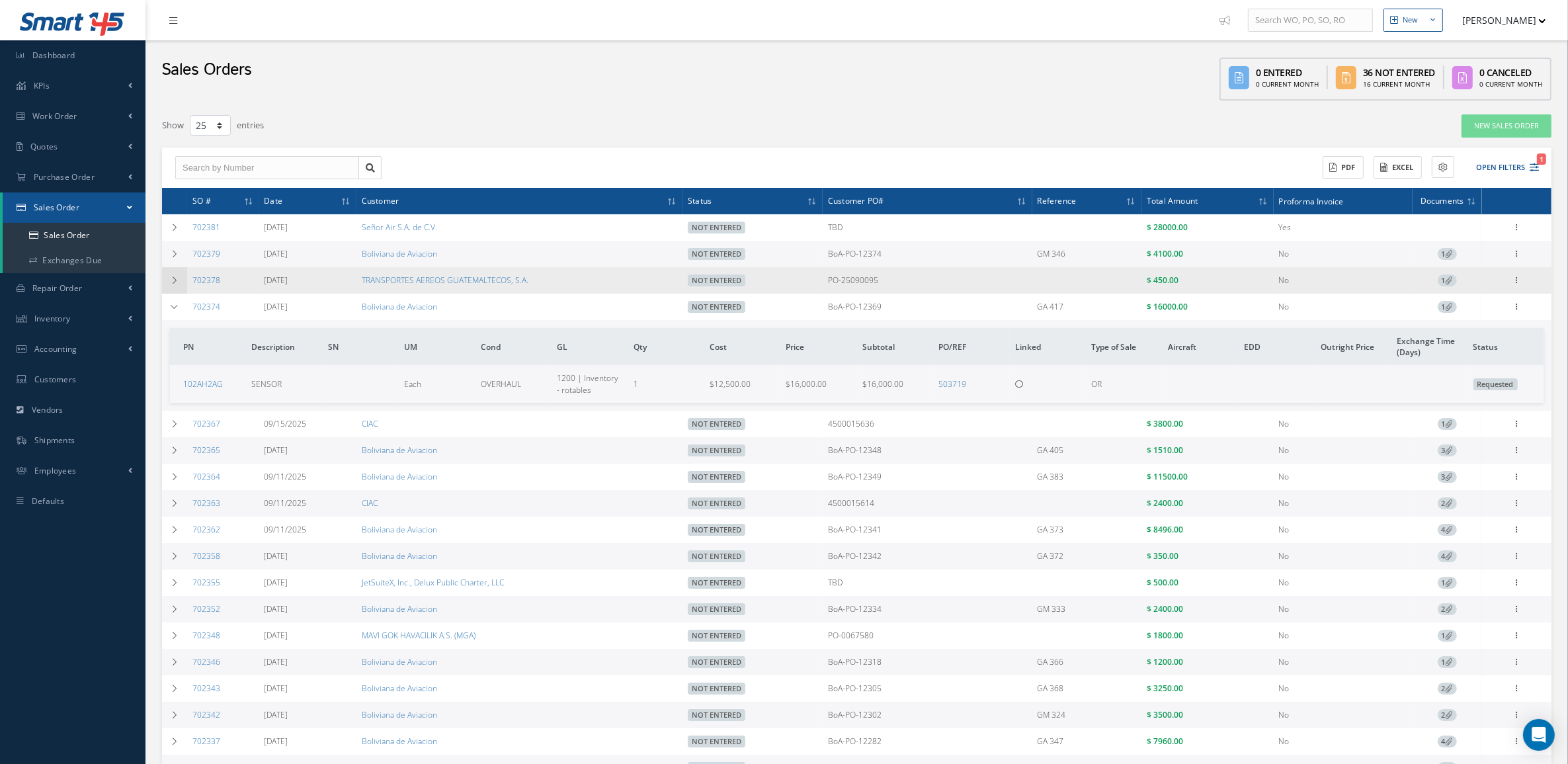
click at [176, 283] on icon at bounding box center [174, 281] width 9 height 8
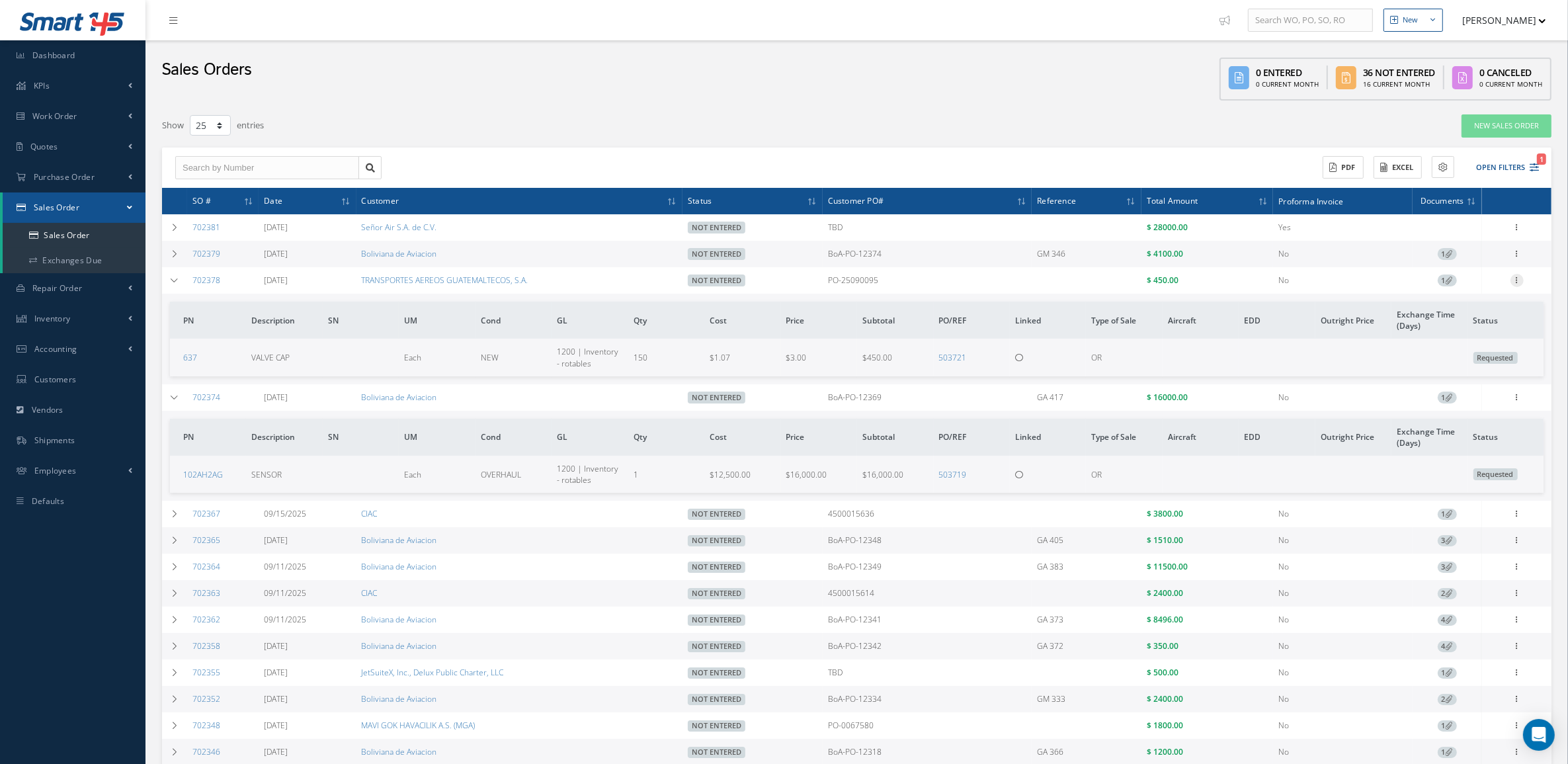
click at [1520, 280] on icon at bounding box center [1517, 279] width 13 height 11
click at [1464, 302] on link "Edit" at bounding box center [1456, 306] width 105 height 17
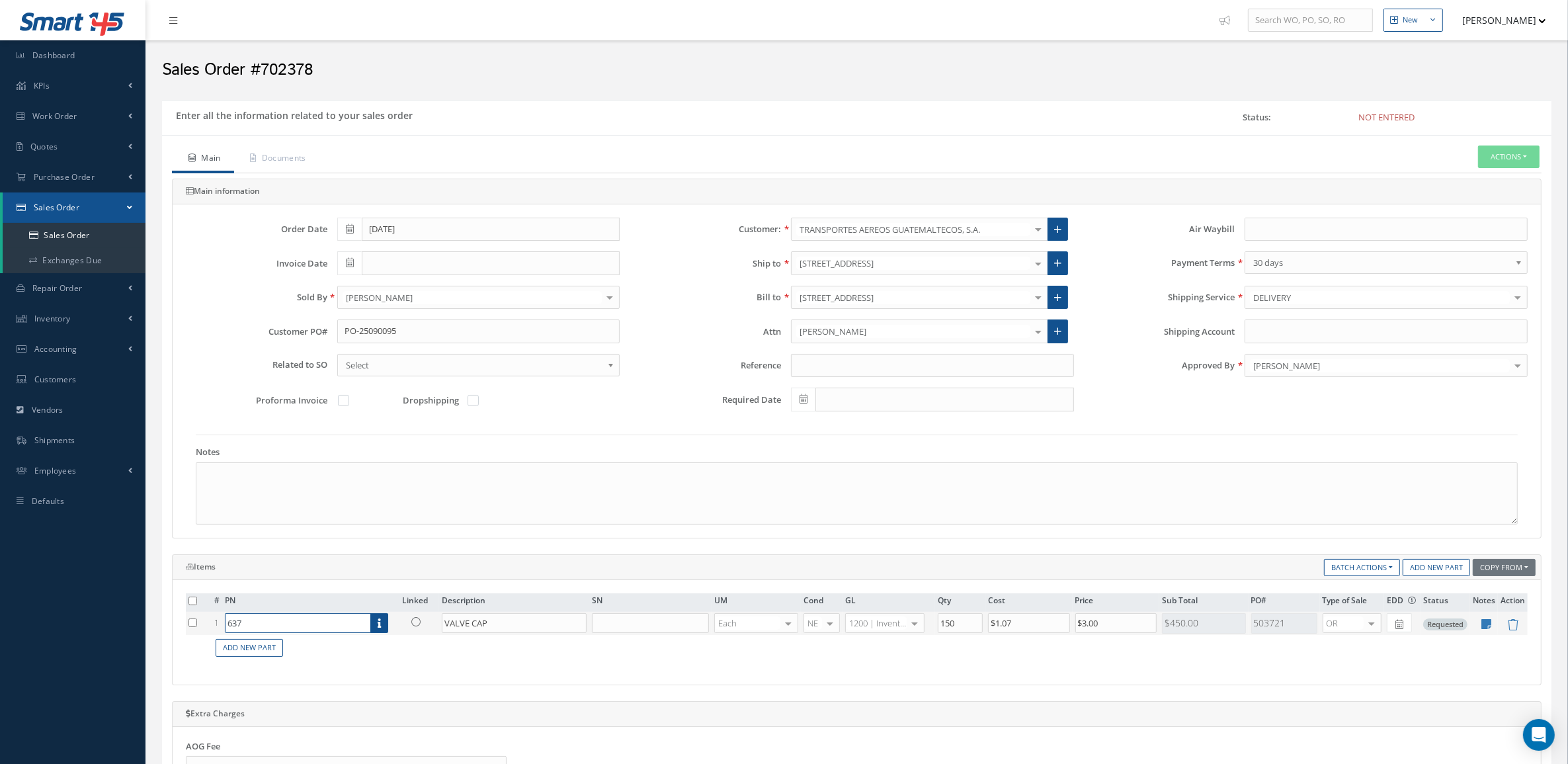
click at [293, 627] on input "637" at bounding box center [298, 623] width 146 height 20
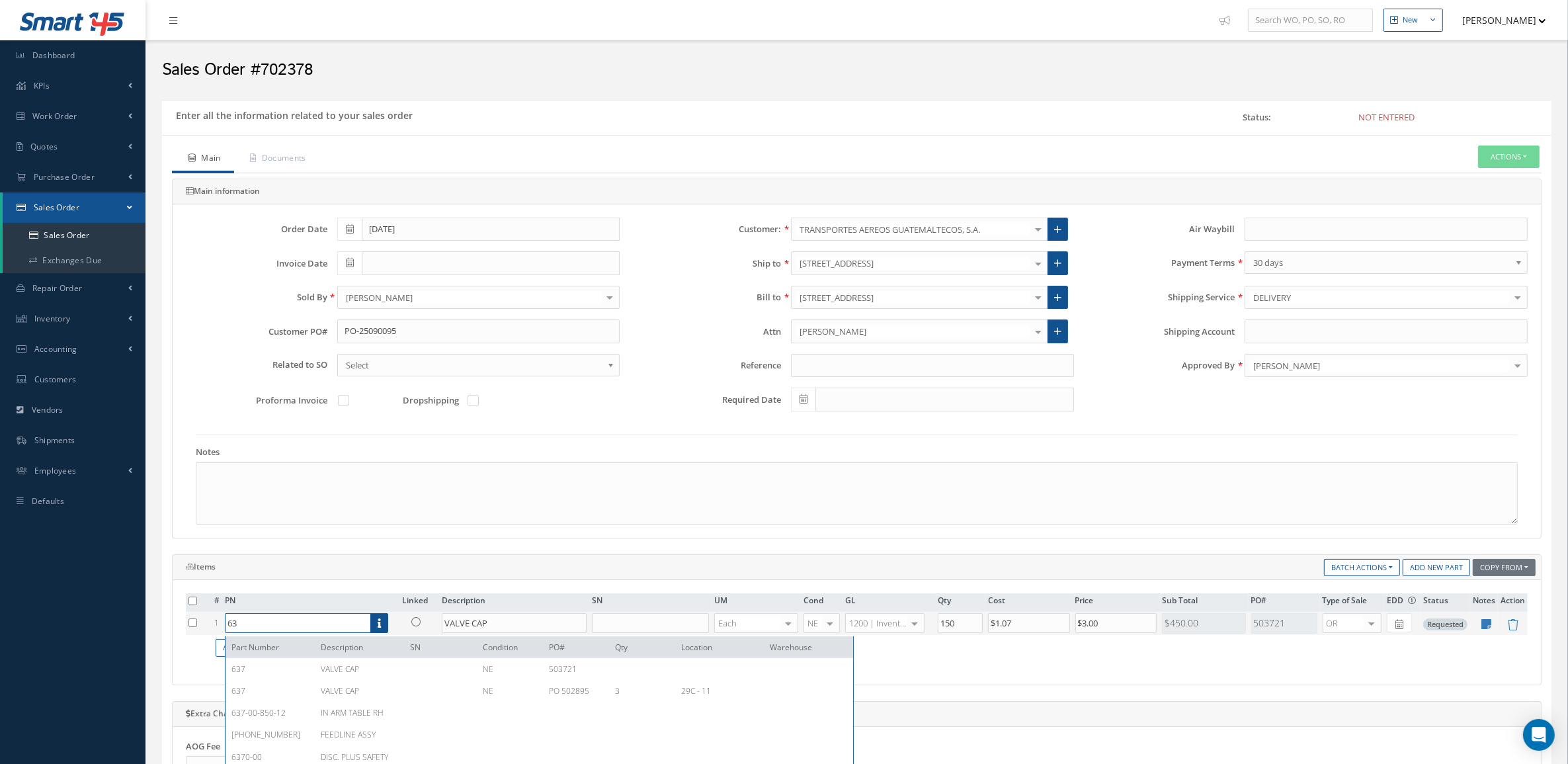
type input "637"
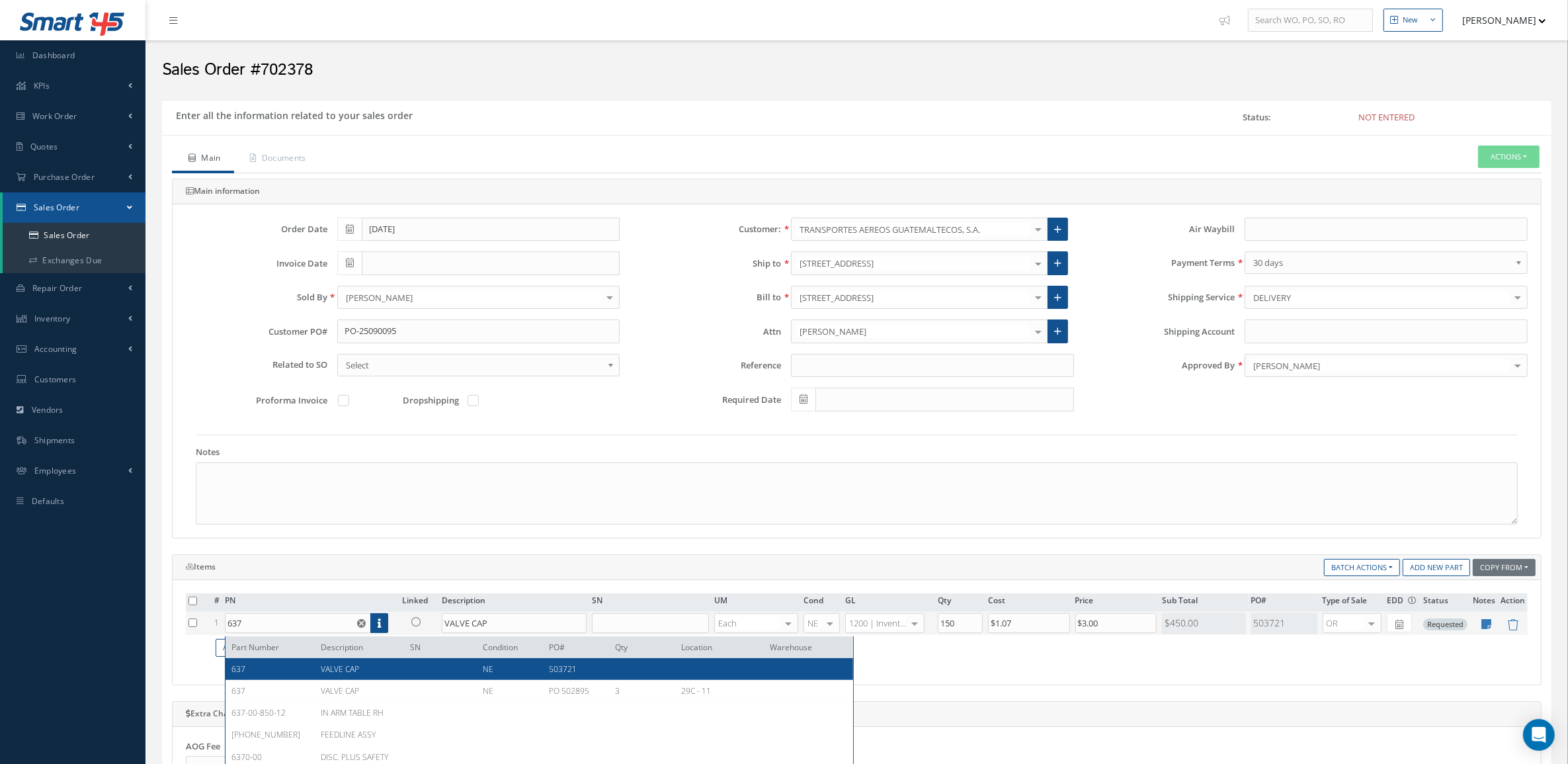
click at [294, 678] on div "637 VALVE CAP NE 503721" at bounding box center [540, 669] width 628 height 22
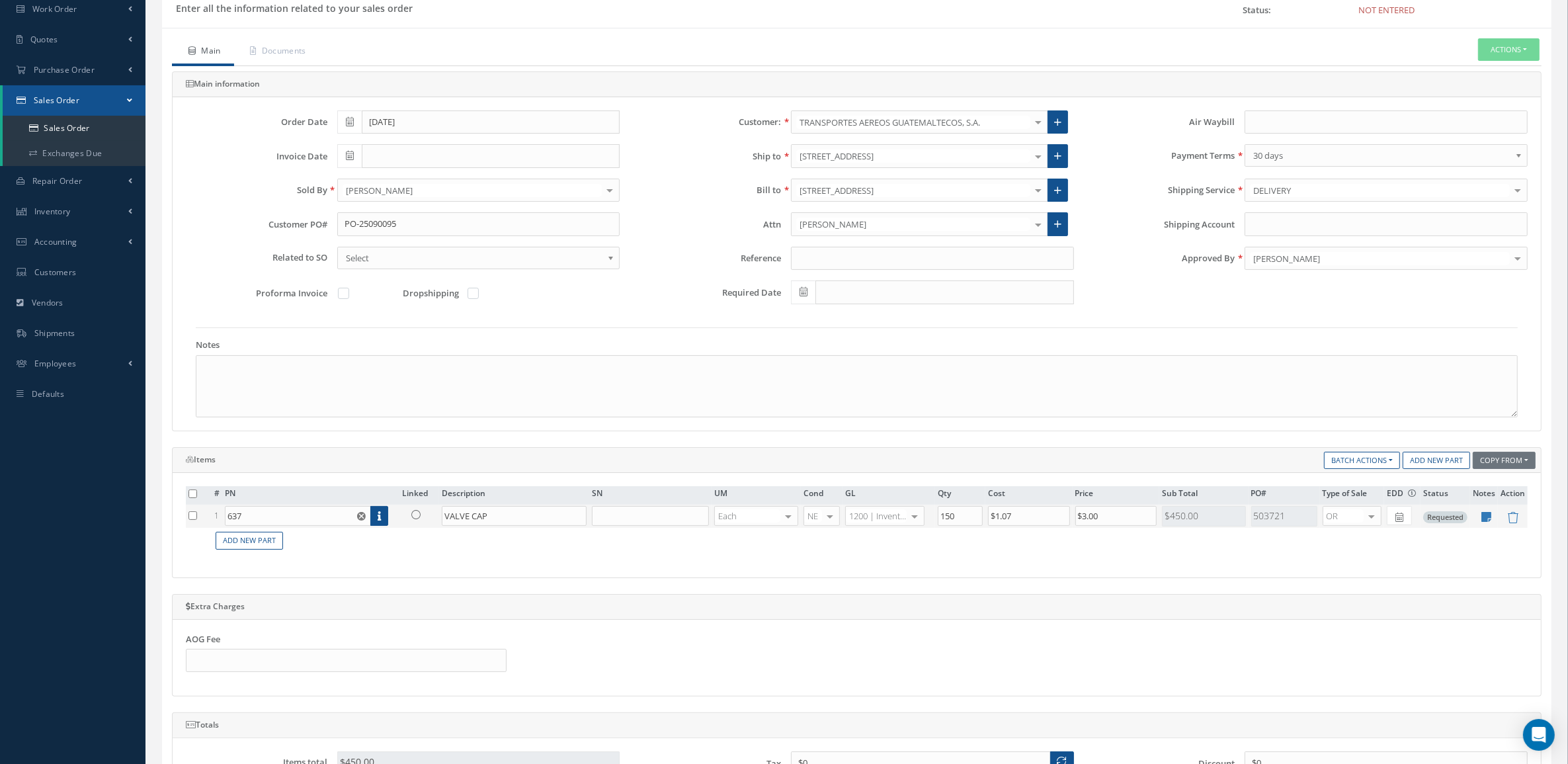
scroll to position [440, 0]
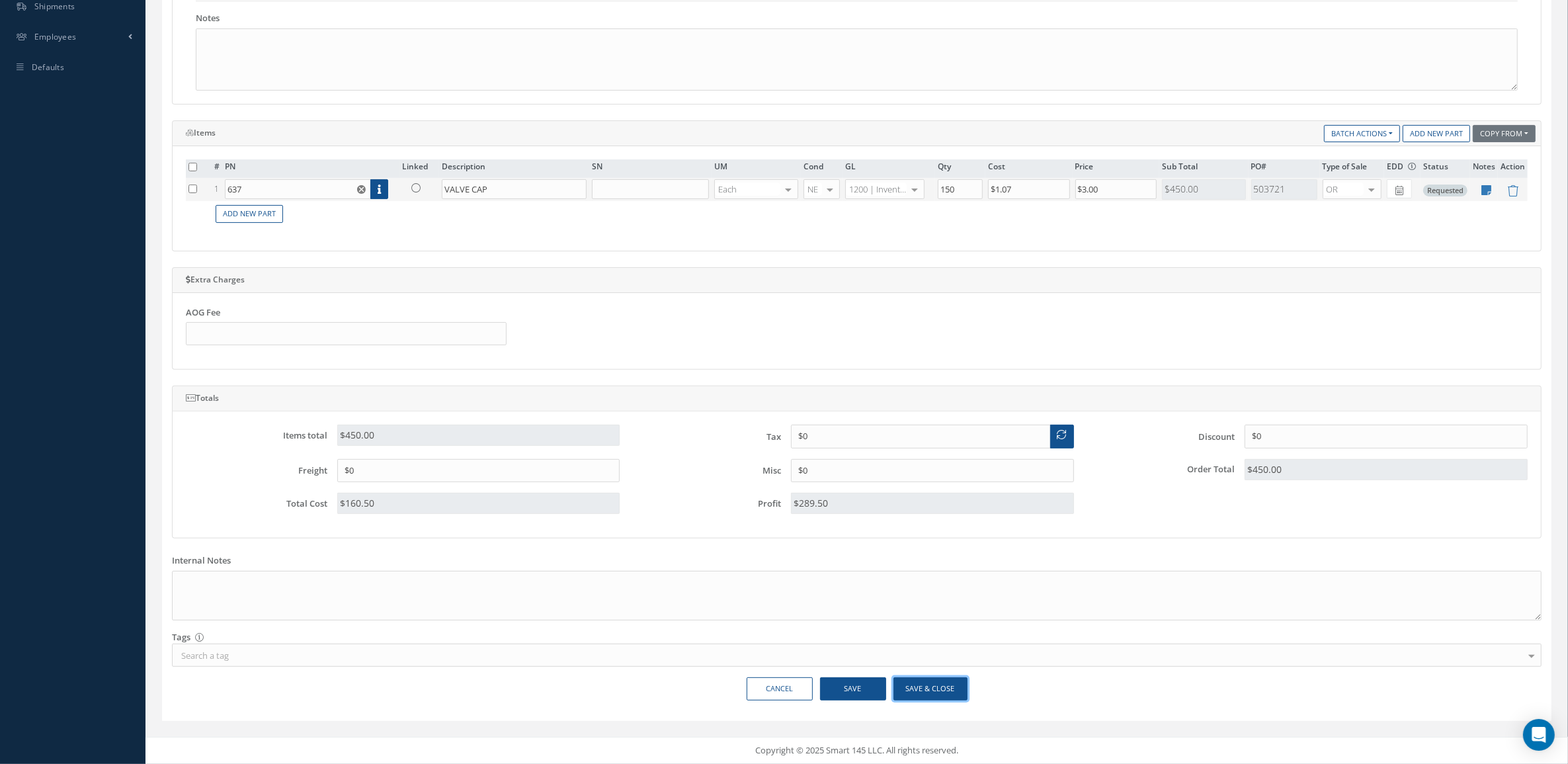
click at [916, 695] on button "Save & Close" at bounding box center [930, 689] width 74 height 23
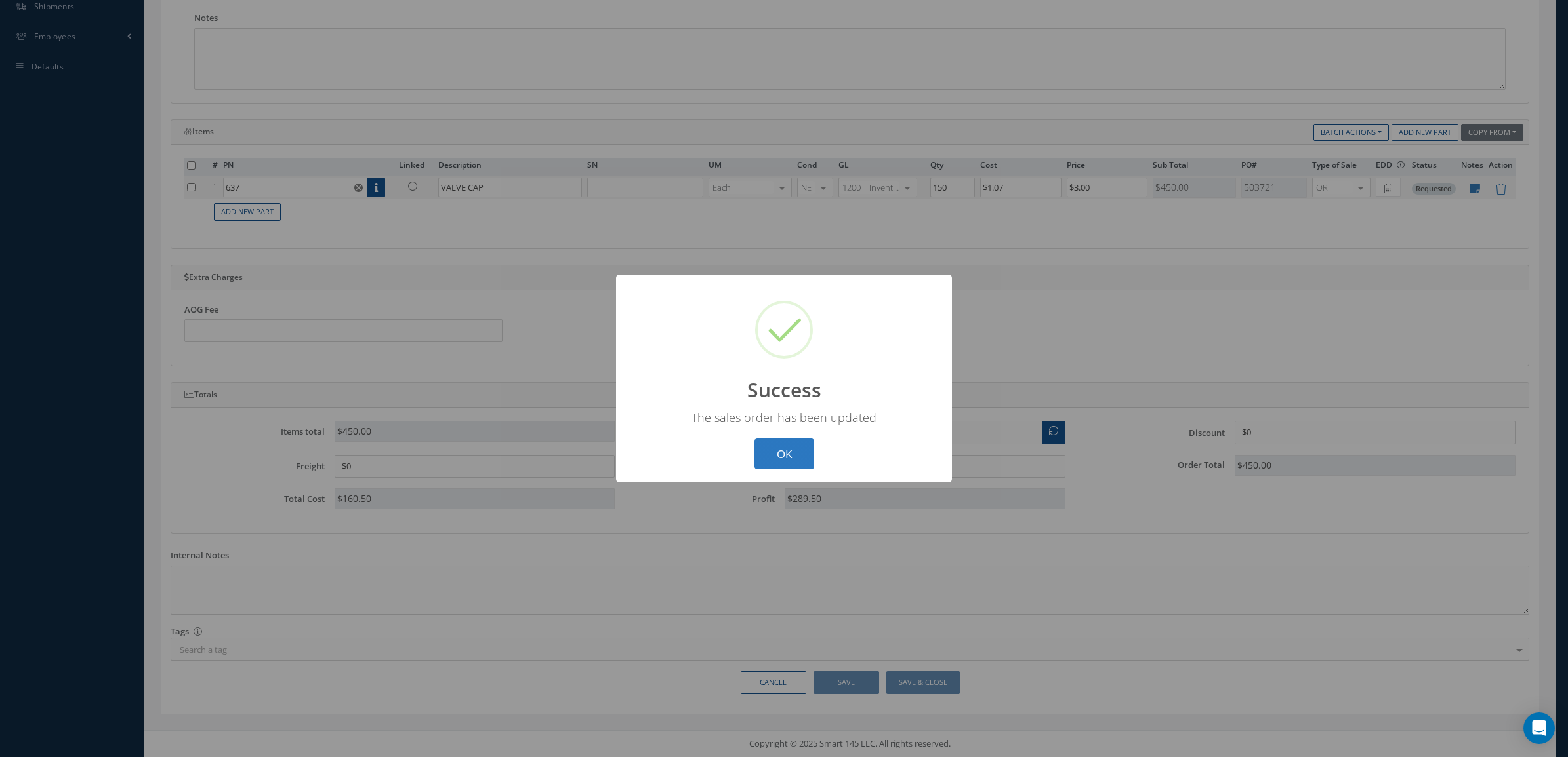
click at [798, 453] on button "OK" at bounding box center [784, 454] width 59 height 31
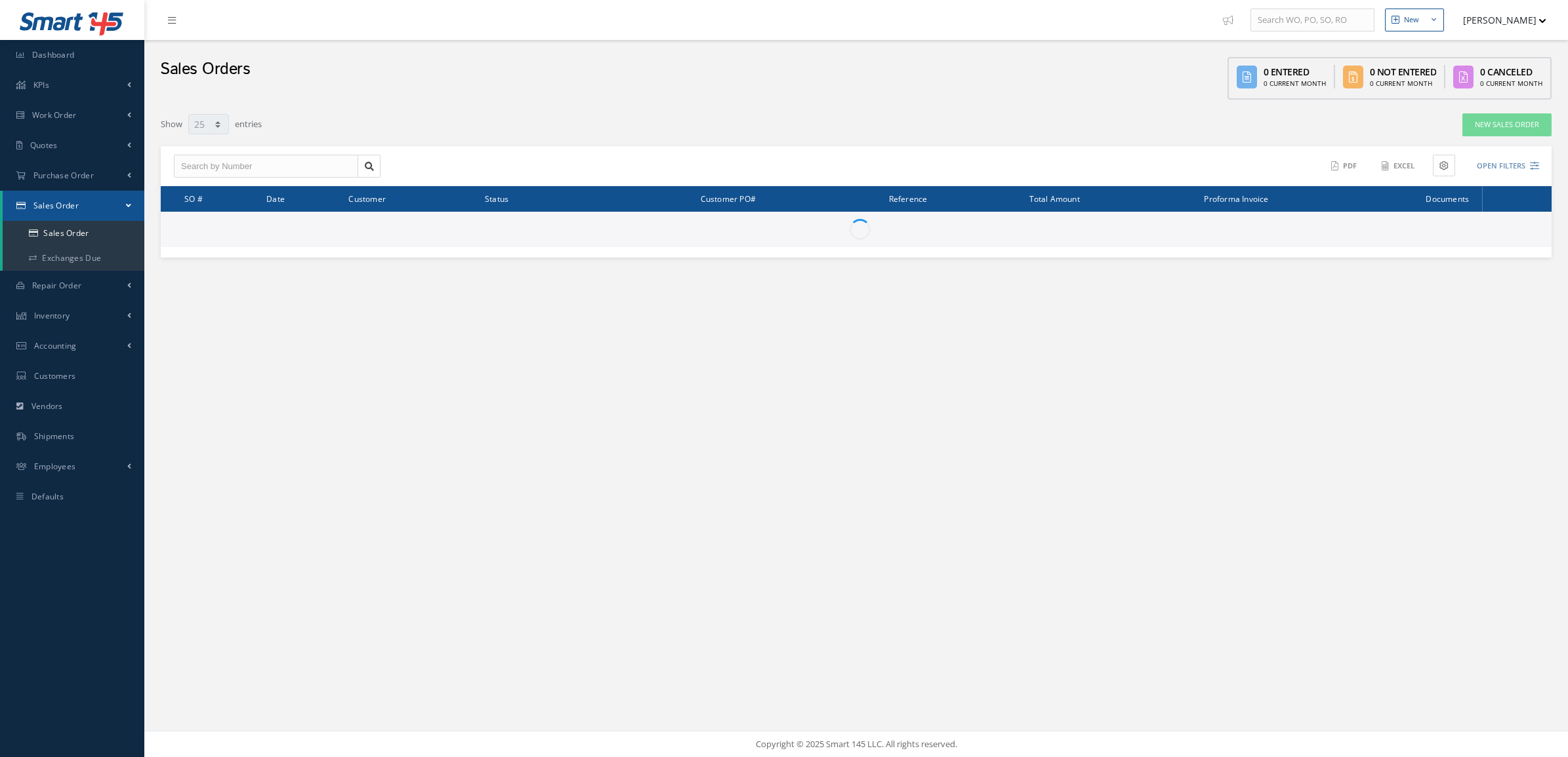
select select "25"
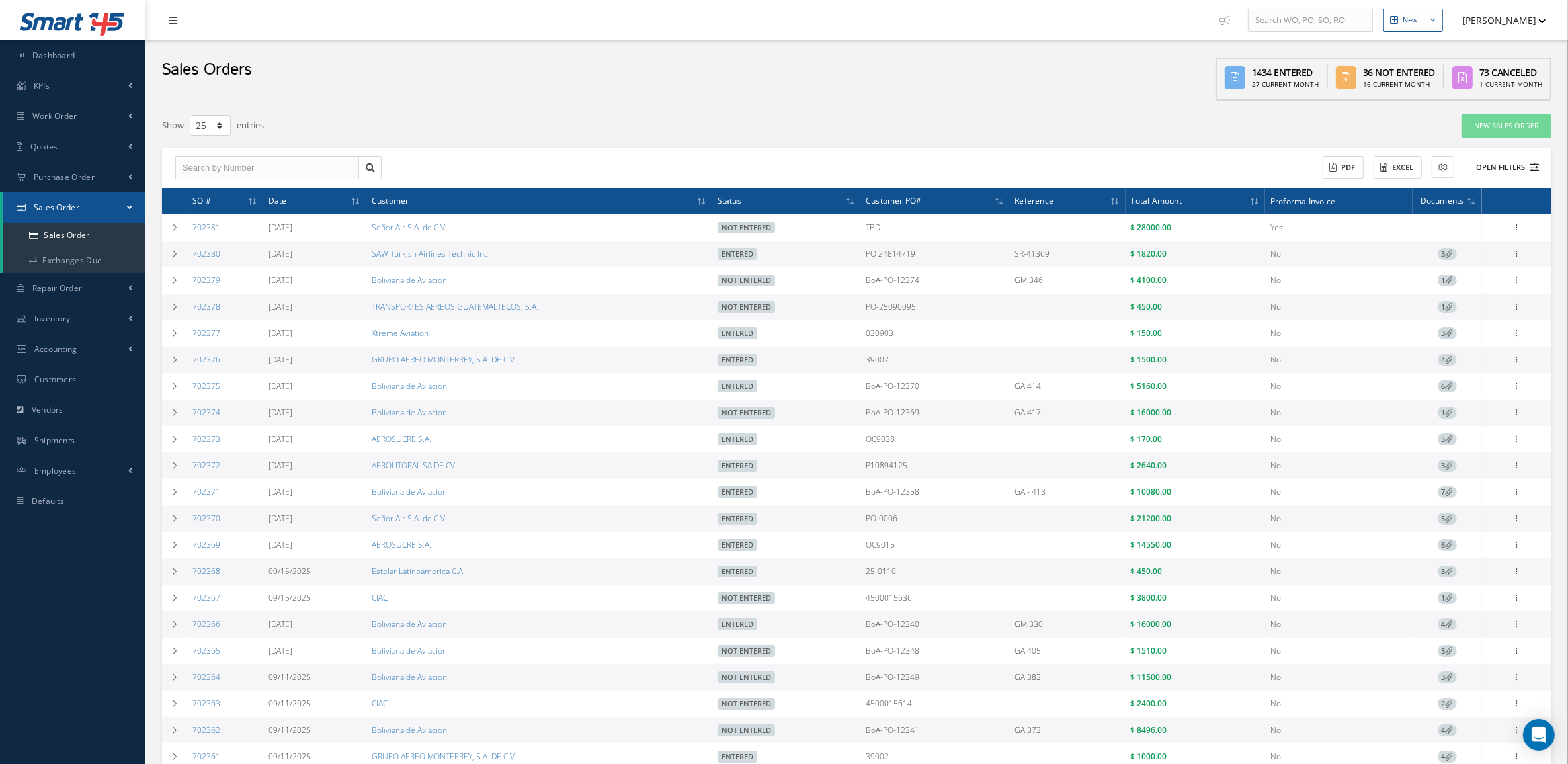
click at [1487, 169] on button "Open Filters" at bounding box center [1501, 168] width 75 height 22
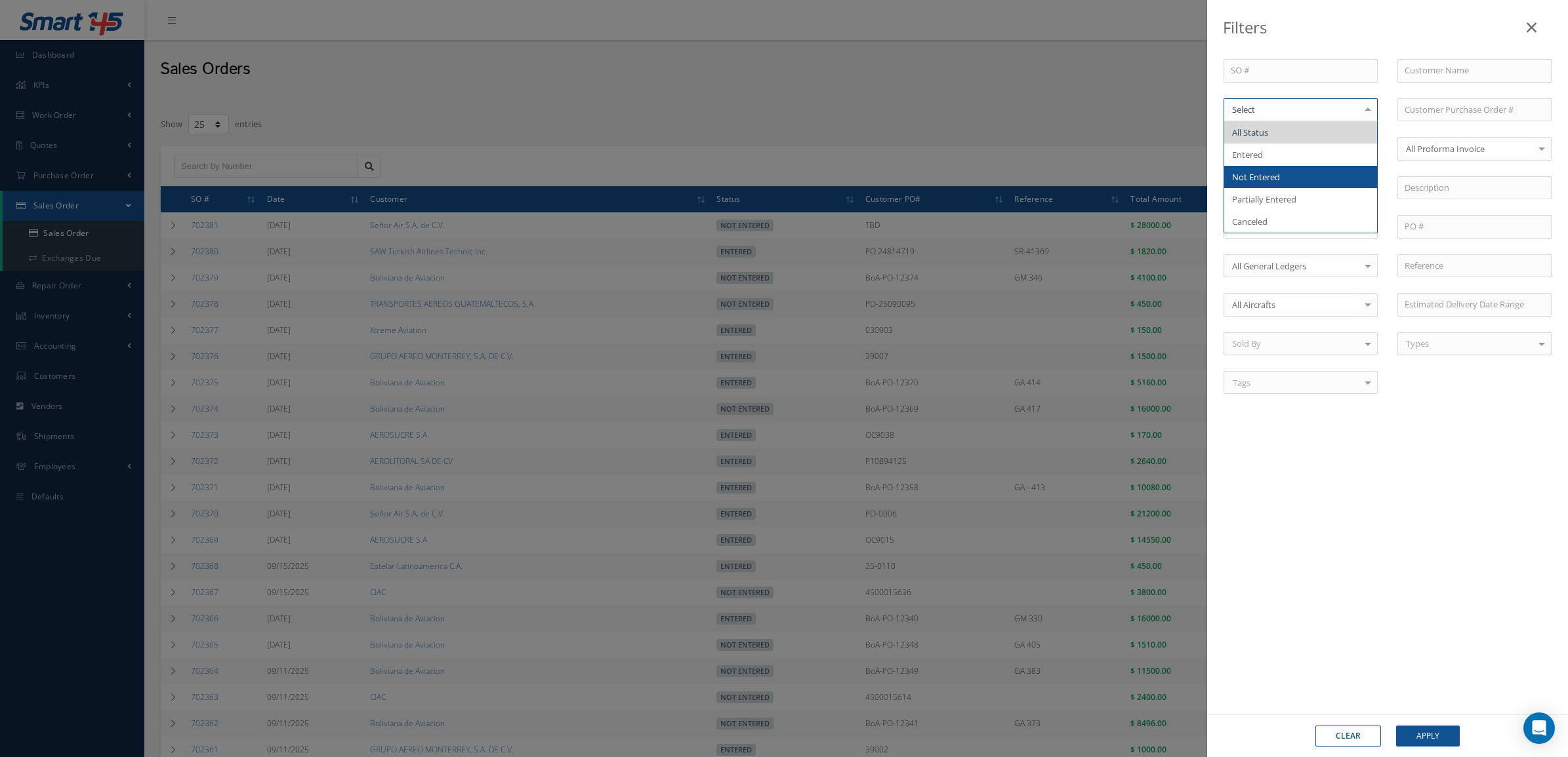
click at [1260, 171] on span "Not Entered" at bounding box center [1256, 177] width 48 height 12
click at [1409, 734] on button "Apply" at bounding box center [1427, 736] width 63 height 21
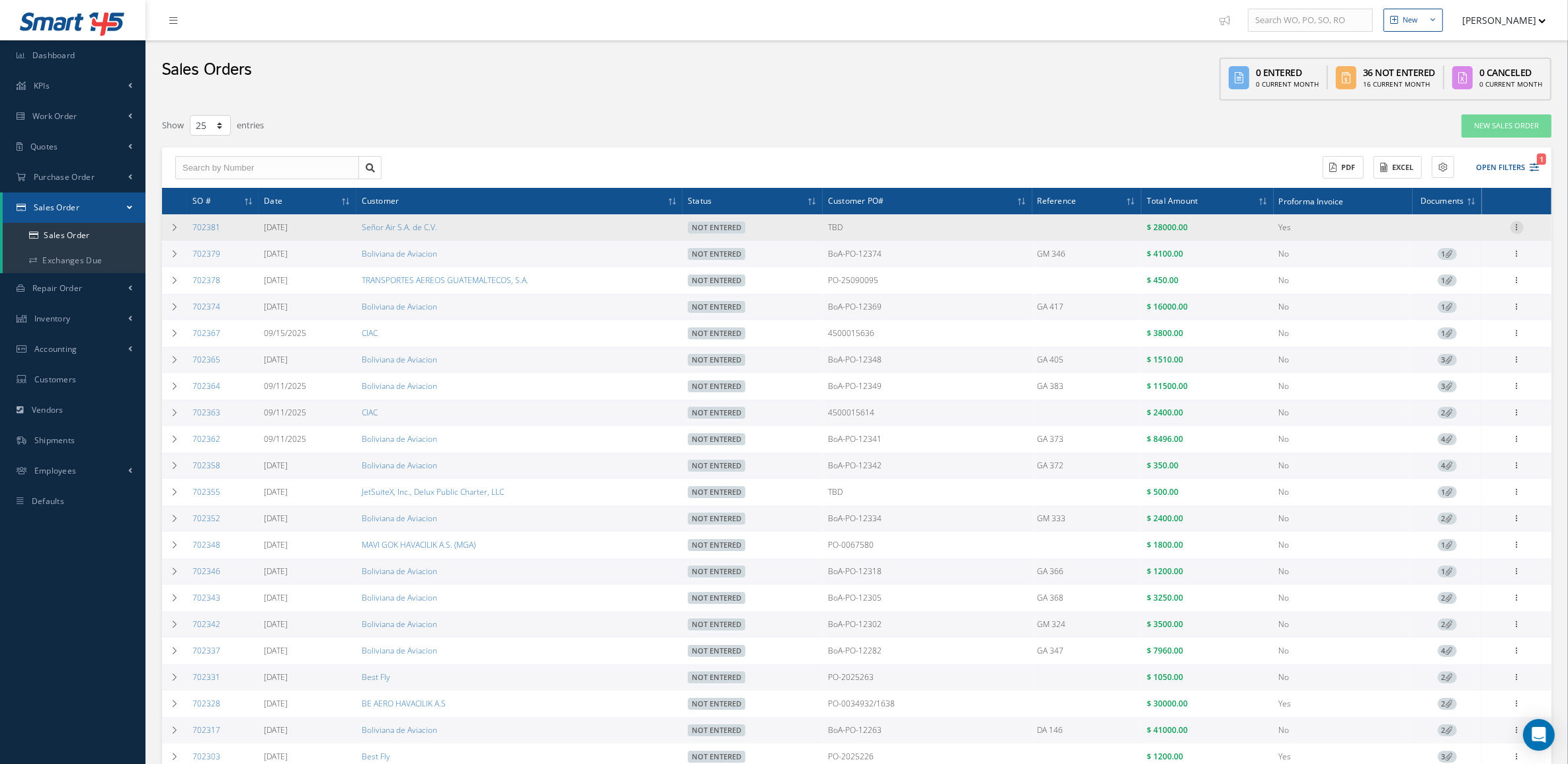
click at [1512, 222] on icon at bounding box center [1517, 226] width 13 height 11
click at [1362, 432] on link "End User Statement" at bounding box center [1358, 428] width 99 height 21
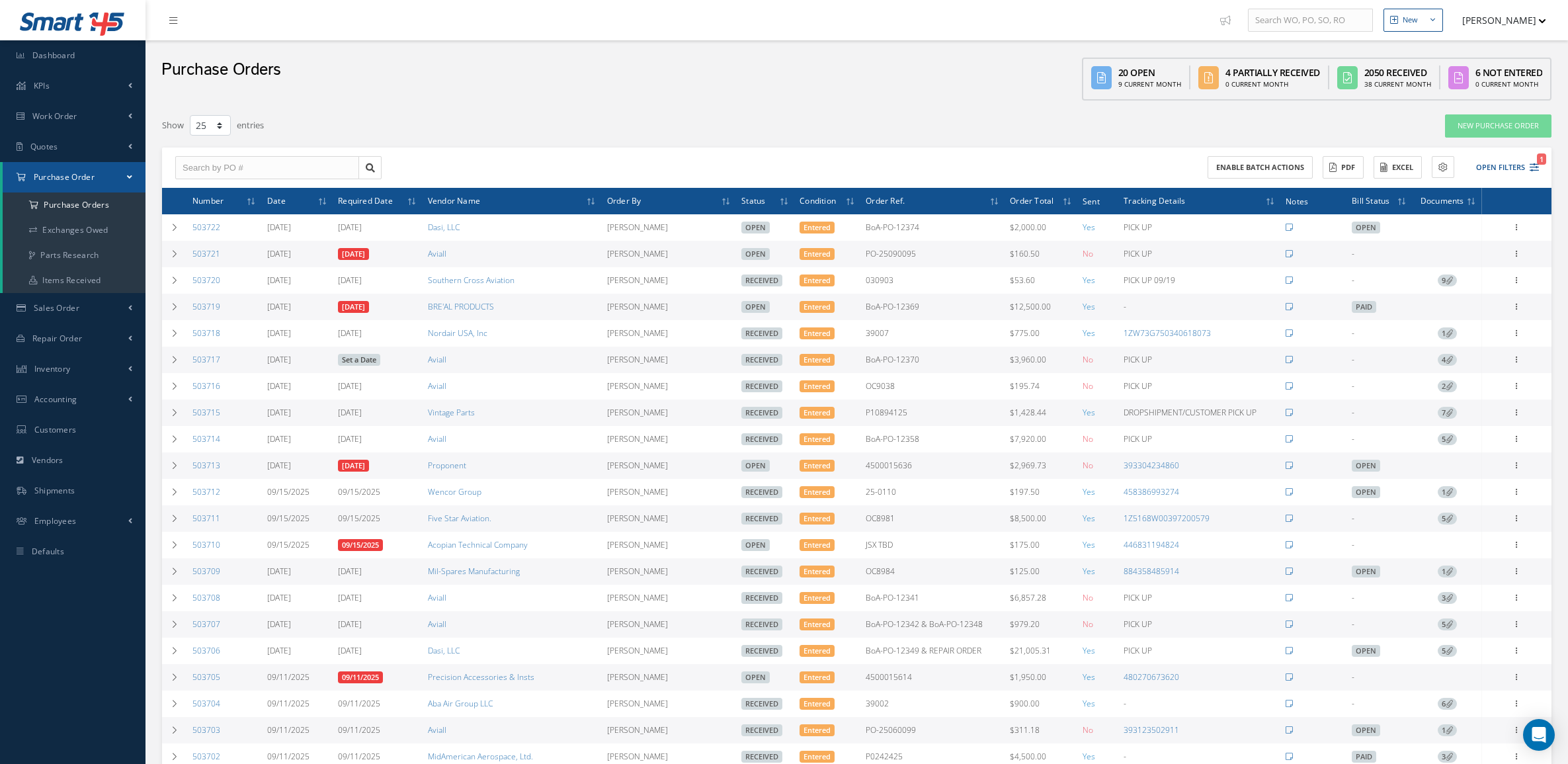
select select "25"
click at [1501, 167] on button "Open Filters 1" at bounding box center [1501, 168] width 75 height 22
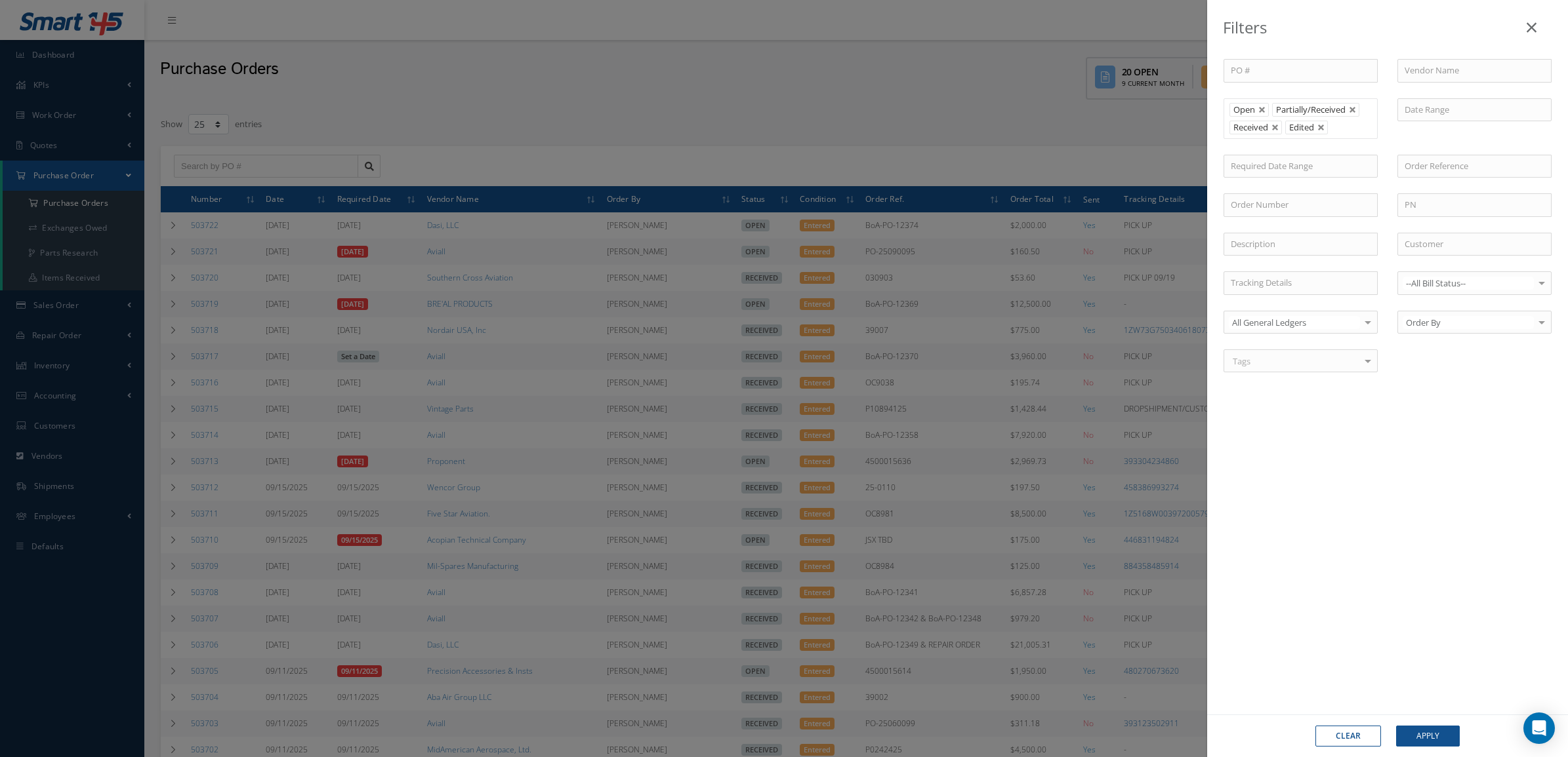
click at [1352, 736] on button "Clear" at bounding box center [1348, 736] width 65 height 21
type input "All Status"
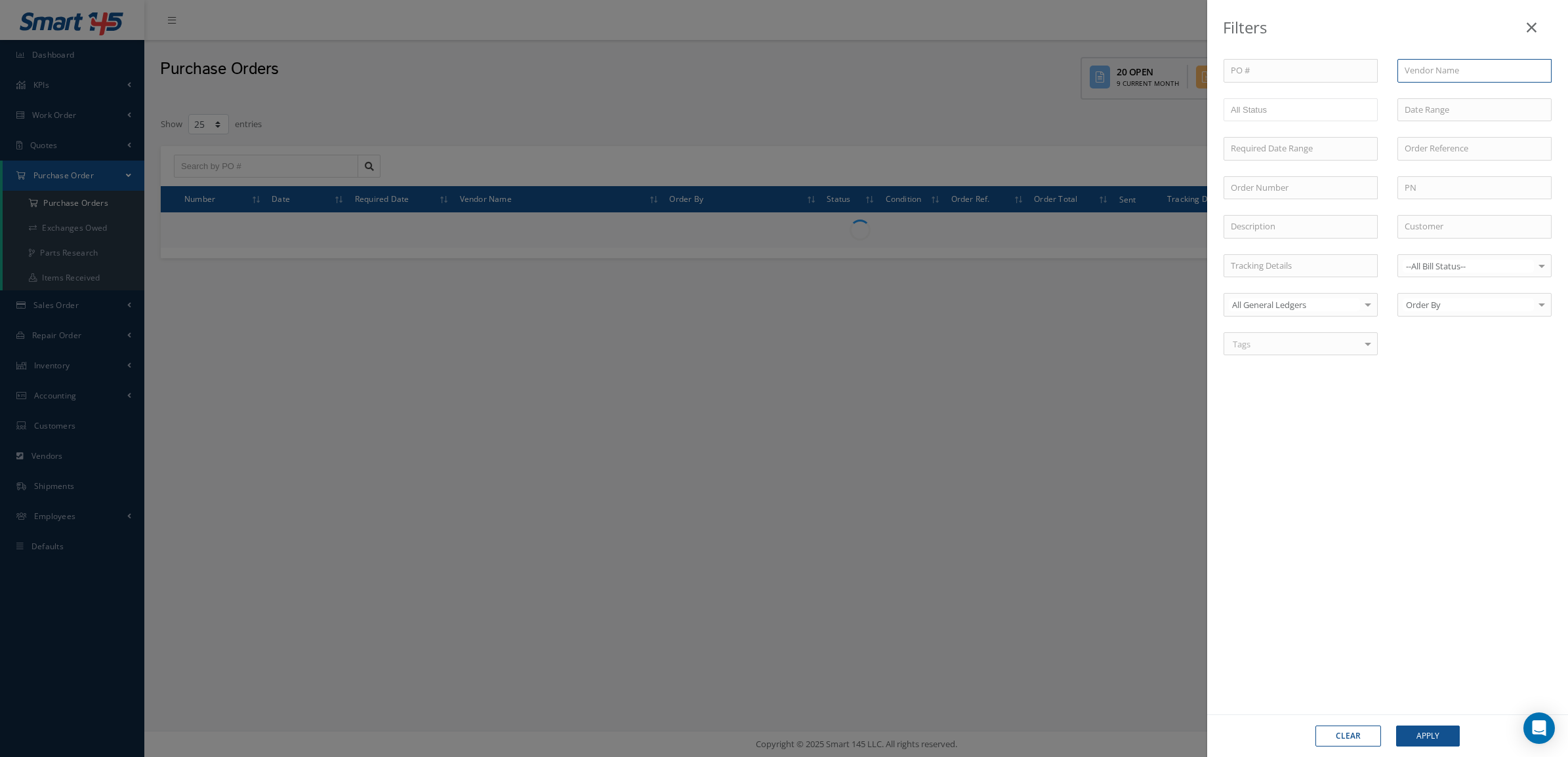
click at [1427, 67] on input "text" at bounding box center [1475, 71] width 155 height 24
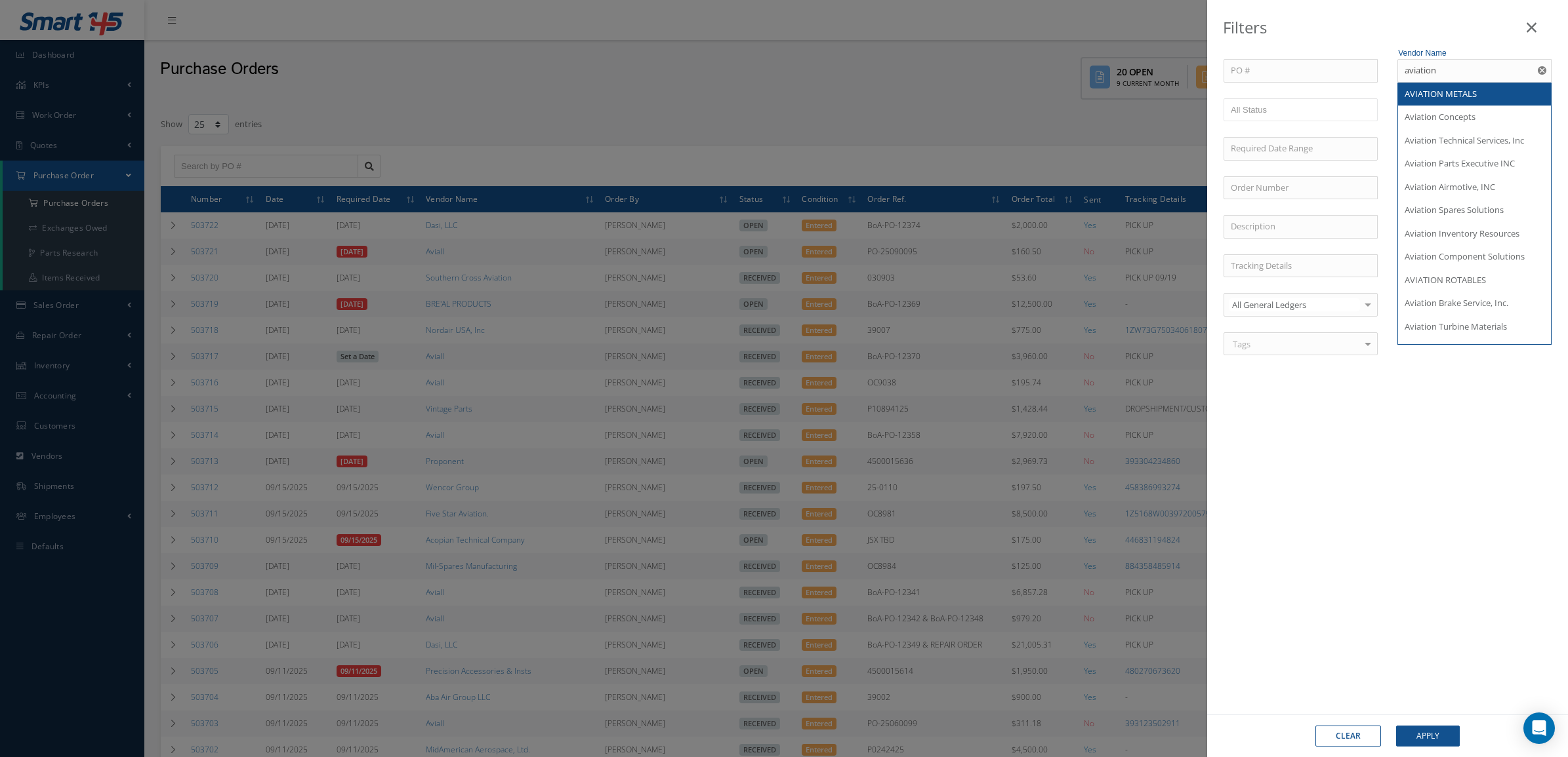
click at [1450, 88] on span "AVIATION METALS" at bounding box center [1440, 94] width 72 height 12
type input "AVIATION METALS"
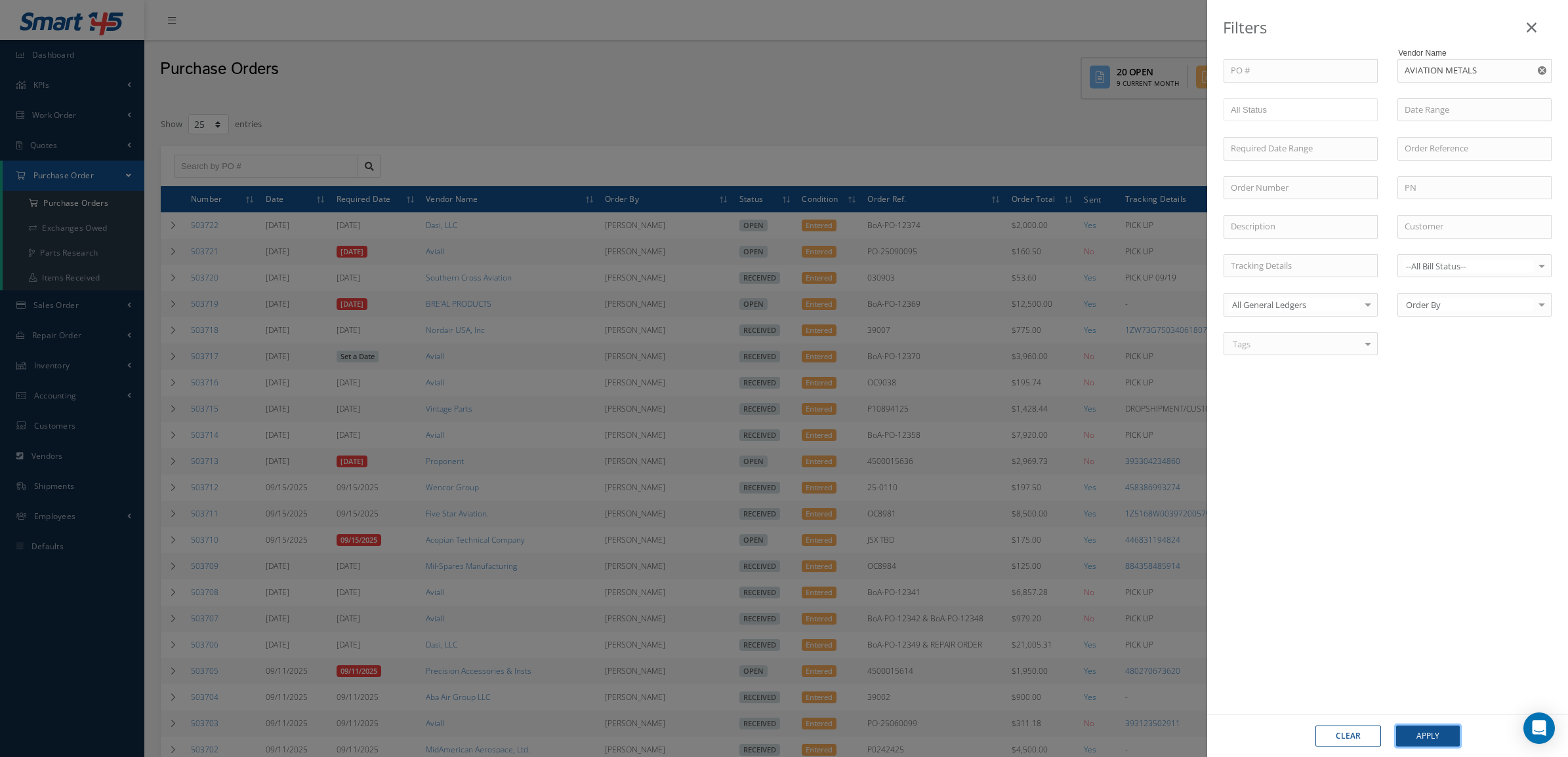
click at [1423, 736] on button "Apply" at bounding box center [1427, 736] width 63 height 21
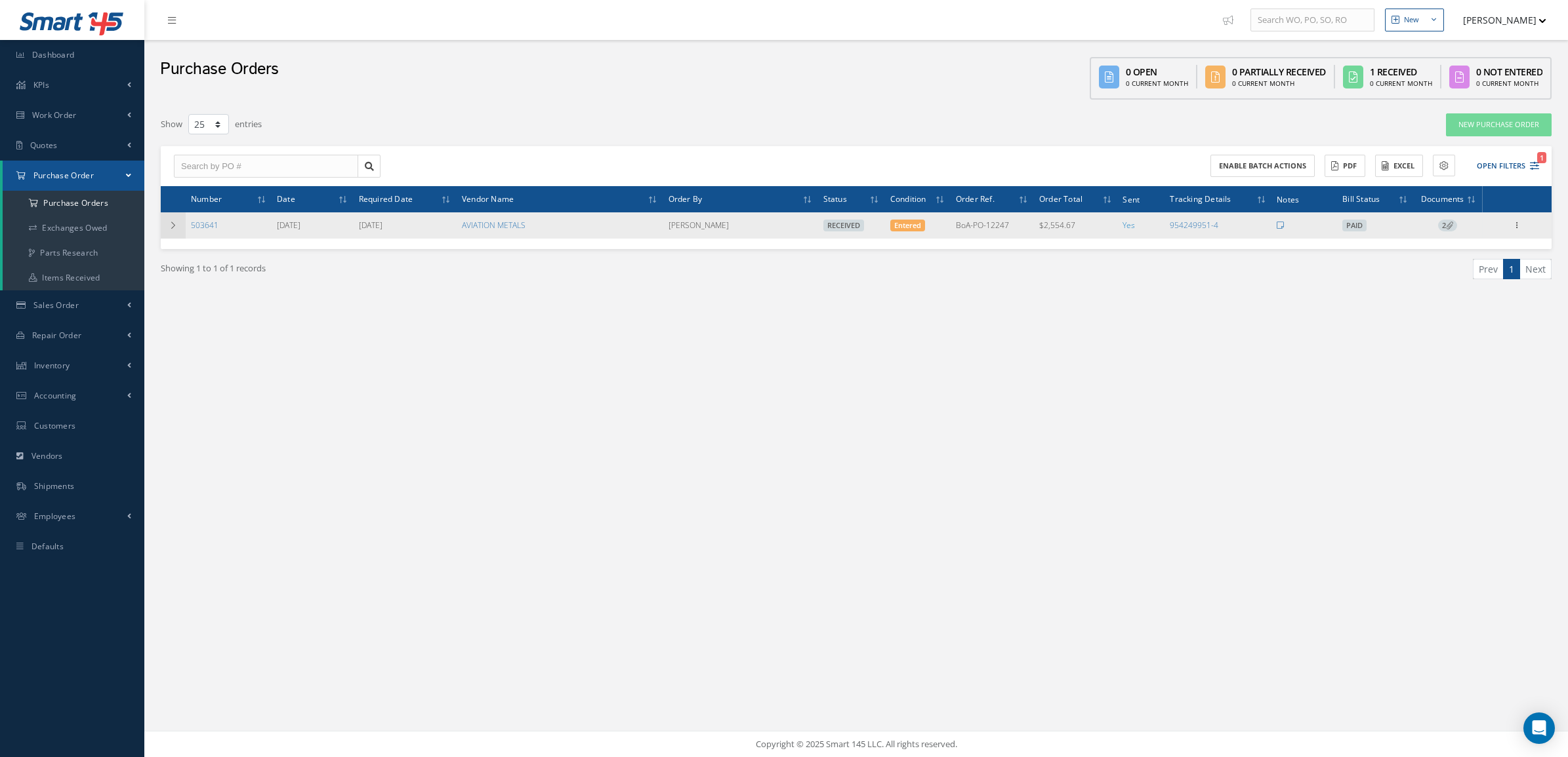
click at [172, 227] on icon at bounding box center [172, 226] width 9 height 8
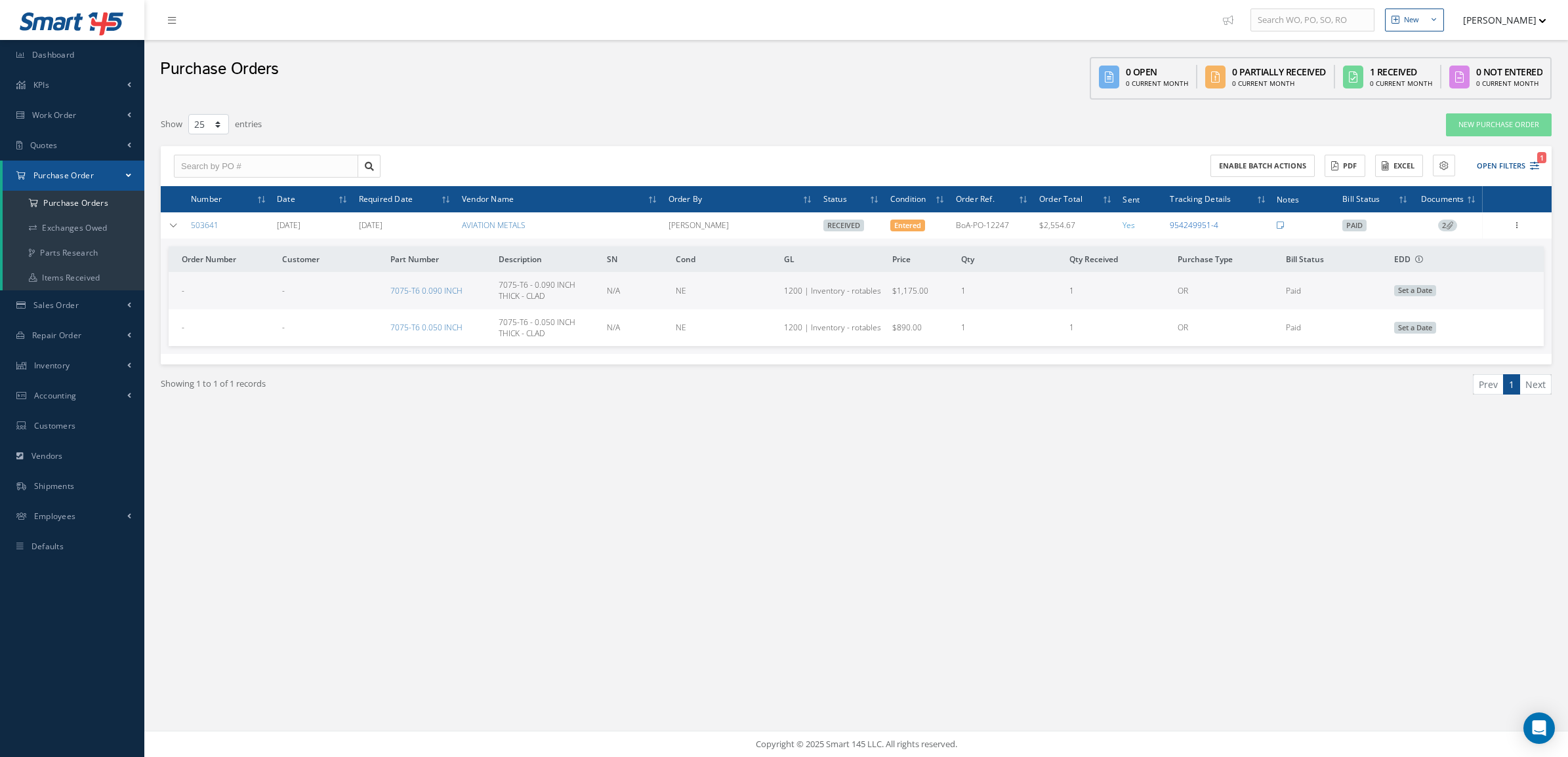
click at [1189, 224] on link "954249951-4" at bounding box center [1193, 225] width 49 height 11
select select "25"
click at [82, 206] on a=1&status_id=2&status_id=3&status_id=5&collapsedFilters"] "Purchase Orders" at bounding box center [73, 203] width 142 height 25
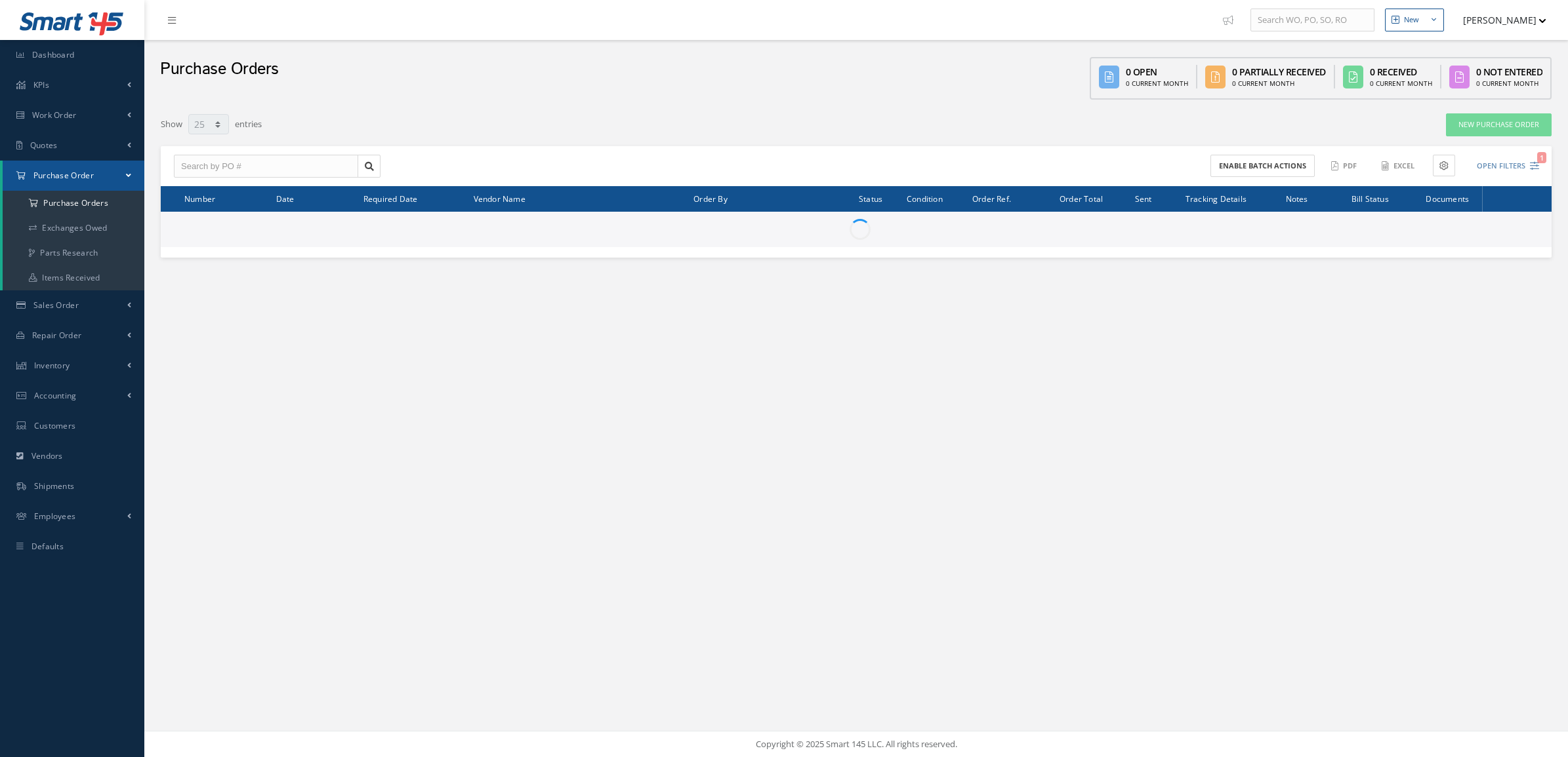
select select "25"
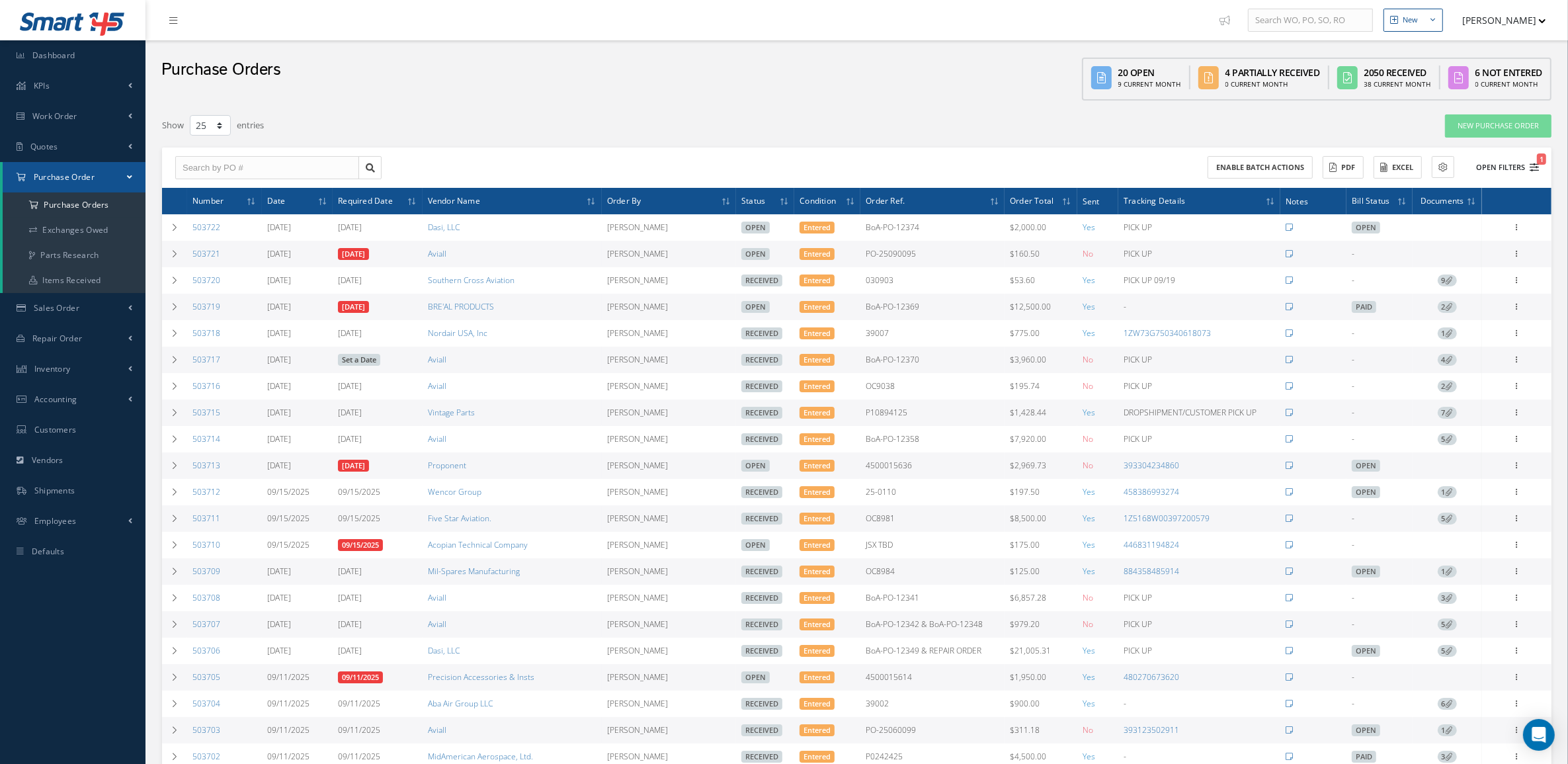
click at [1488, 164] on button "Open Filters 1" at bounding box center [1501, 168] width 75 height 22
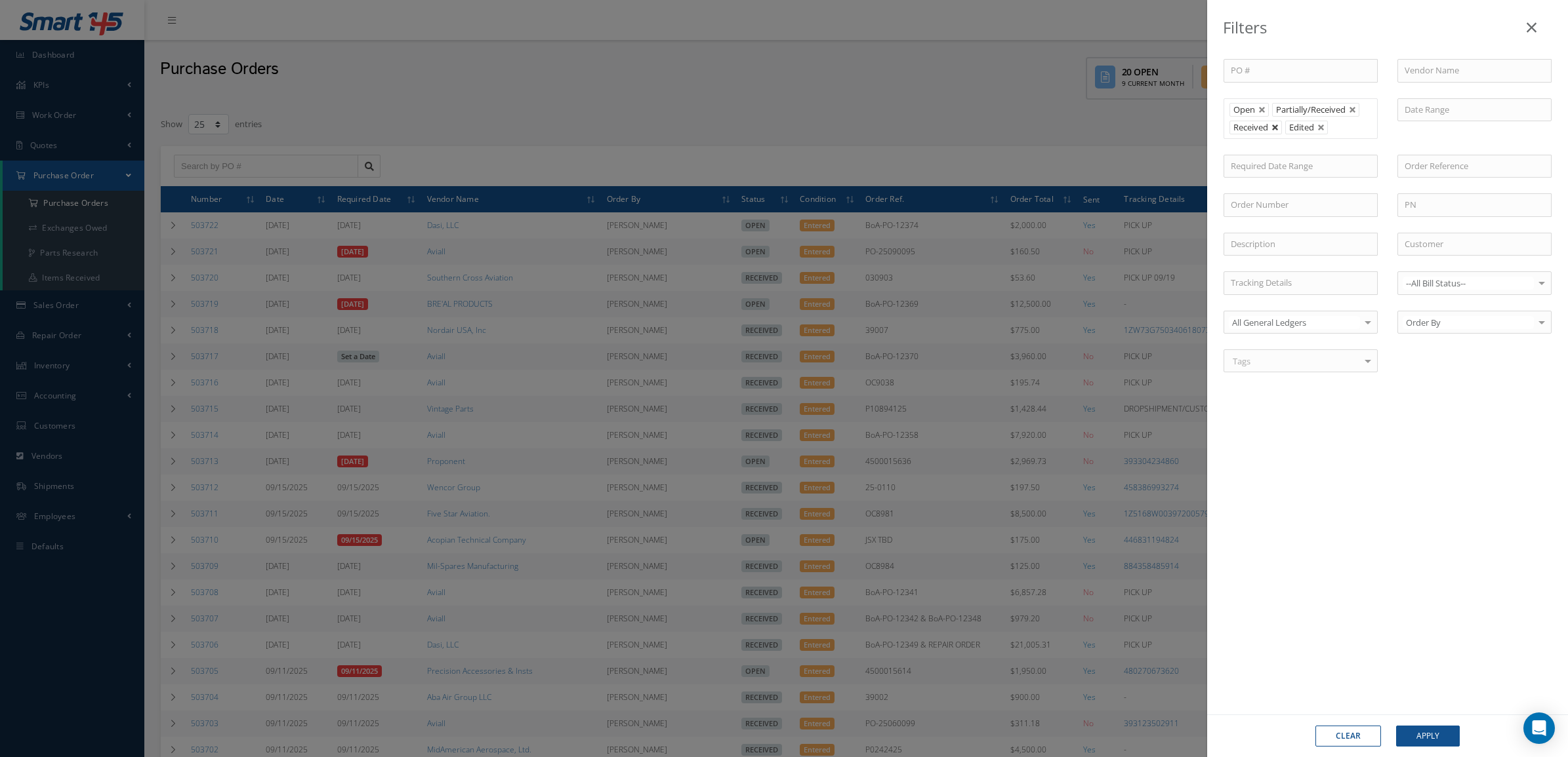
click at [1274, 124] on link at bounding box center [1276, 128] width 8 height 8
click at [1438, 741] on button "Apply" at bounding box center [1427, 736] width 63 height 21
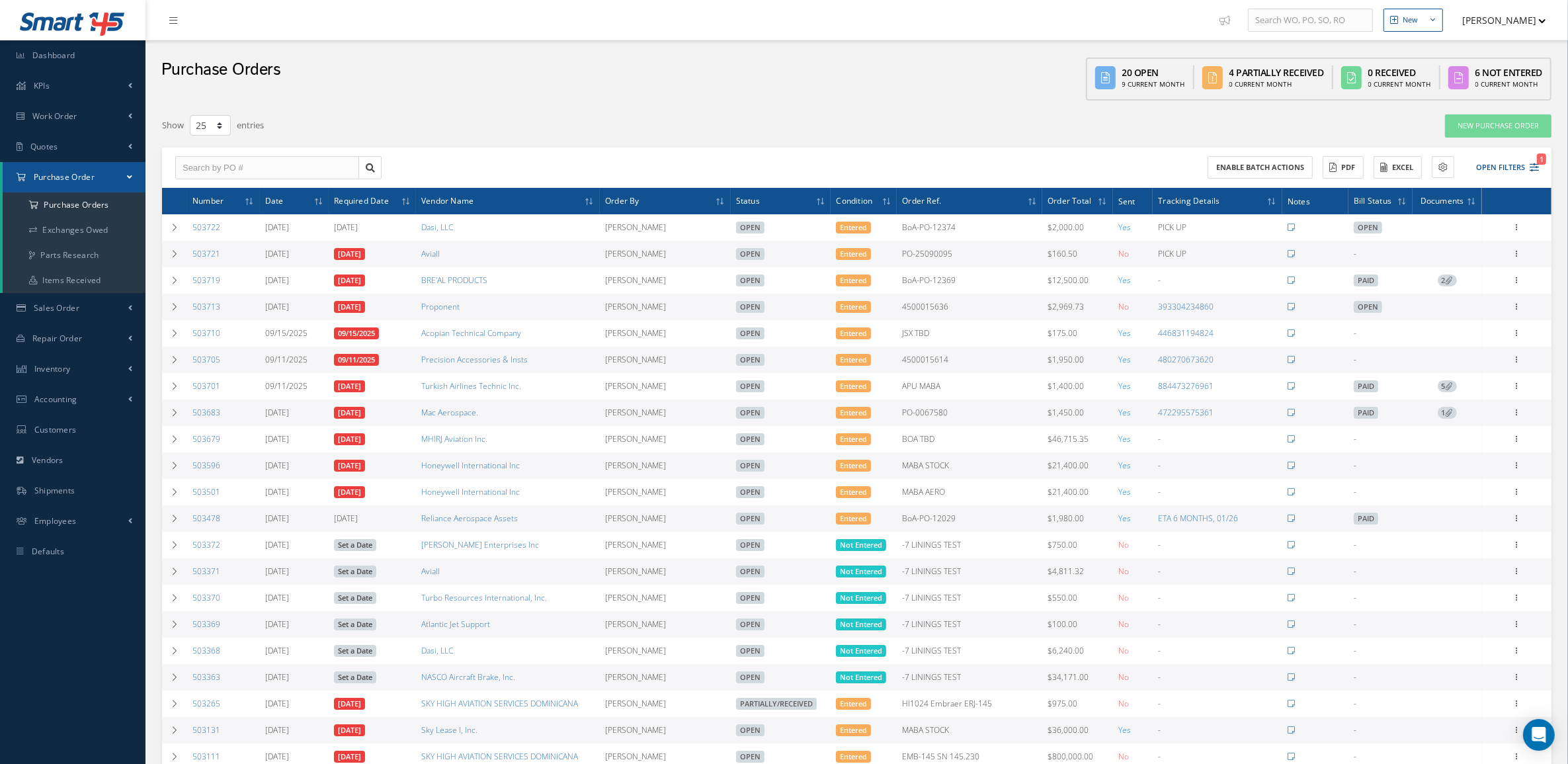
drag, startPoint x: 1443, startPoint y: 412, endPoint x: 1446, endPoint y: 419, distance: 7.6
click at [1443, 412] on span "1" at bounding box center [1447, 413] width 19 height 12
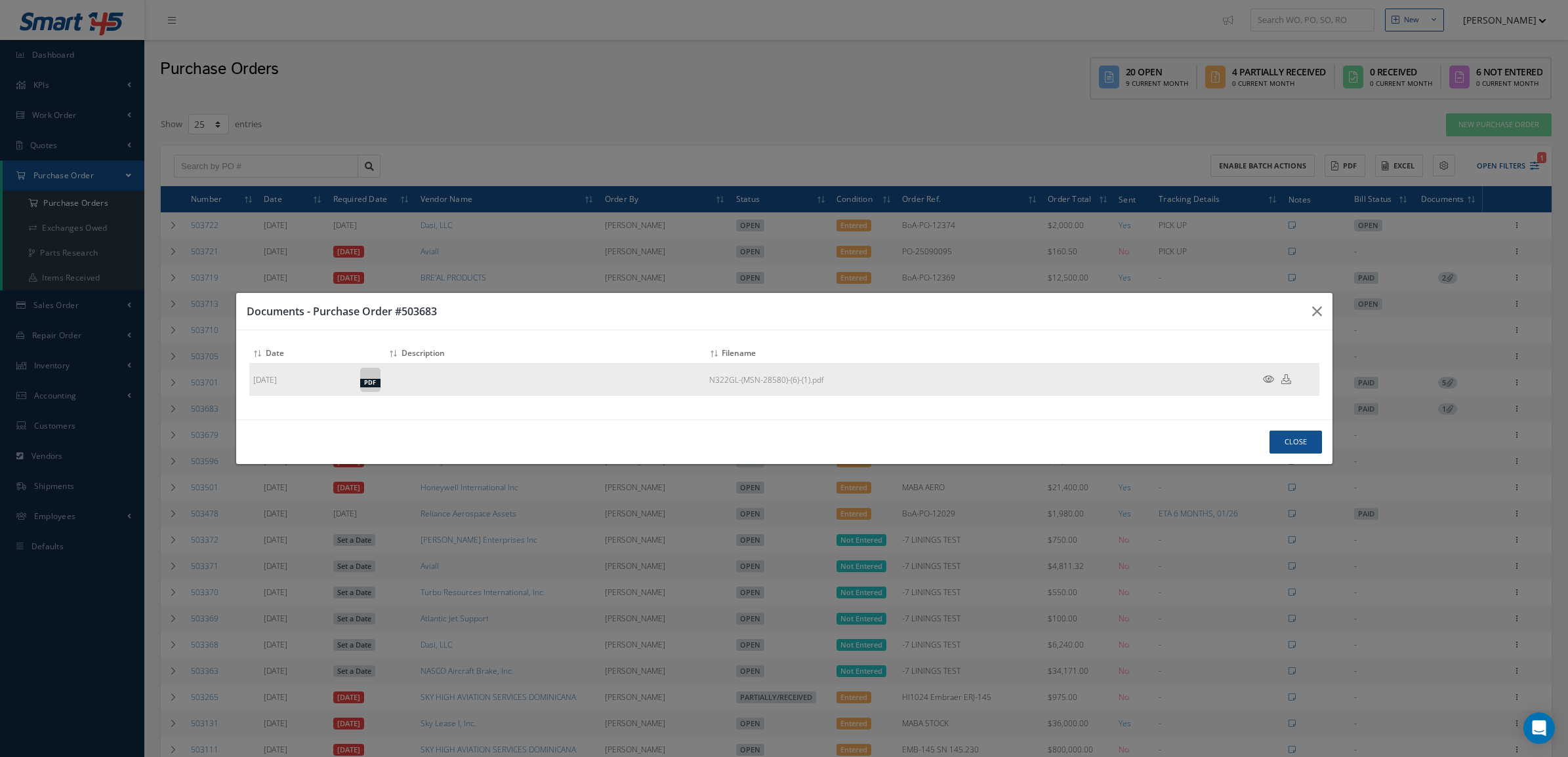
click at [1271, 380] on icon at bounding box center [1268, 379] width 11 height 10
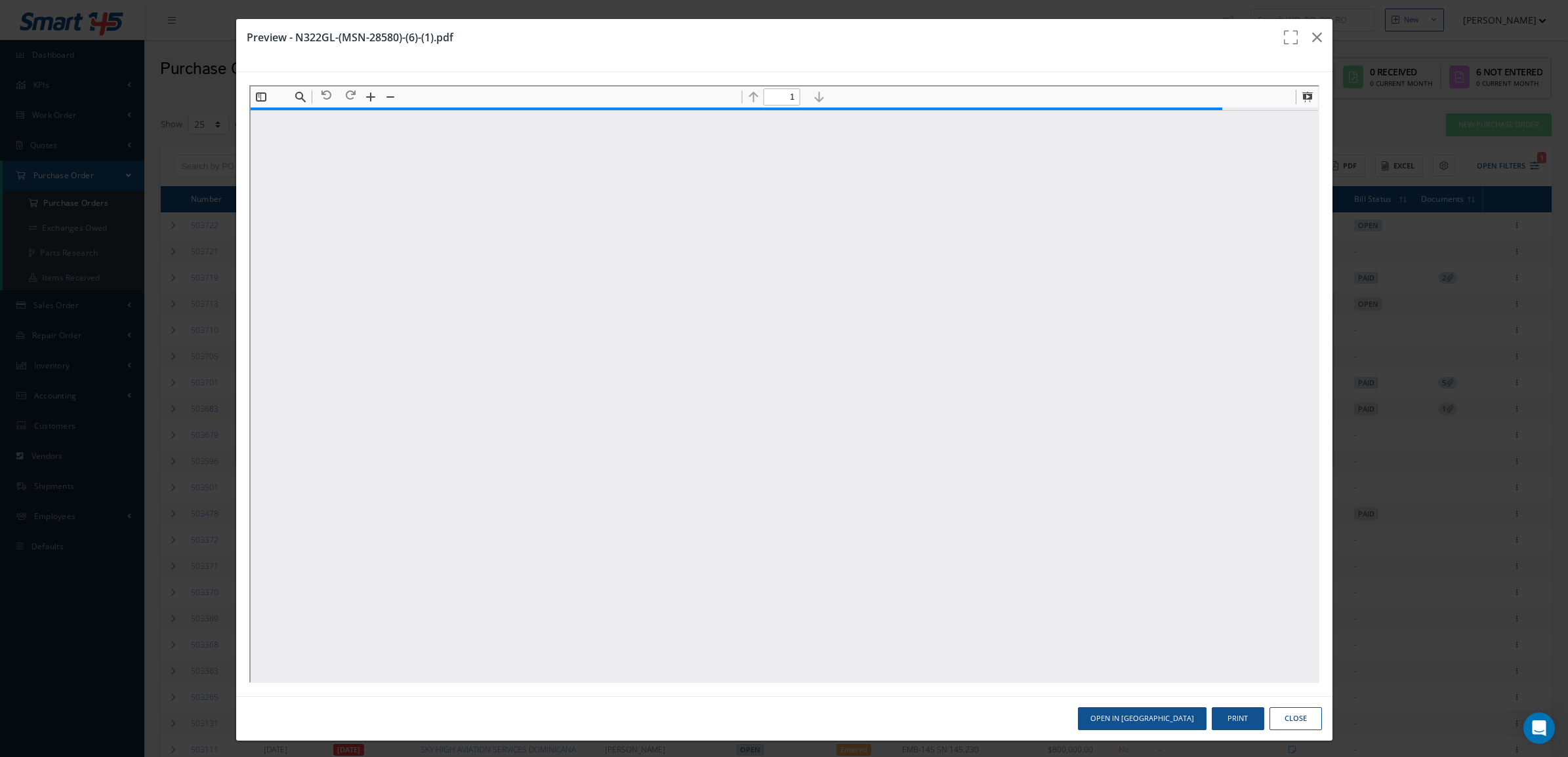
scroll to position [7, 0]
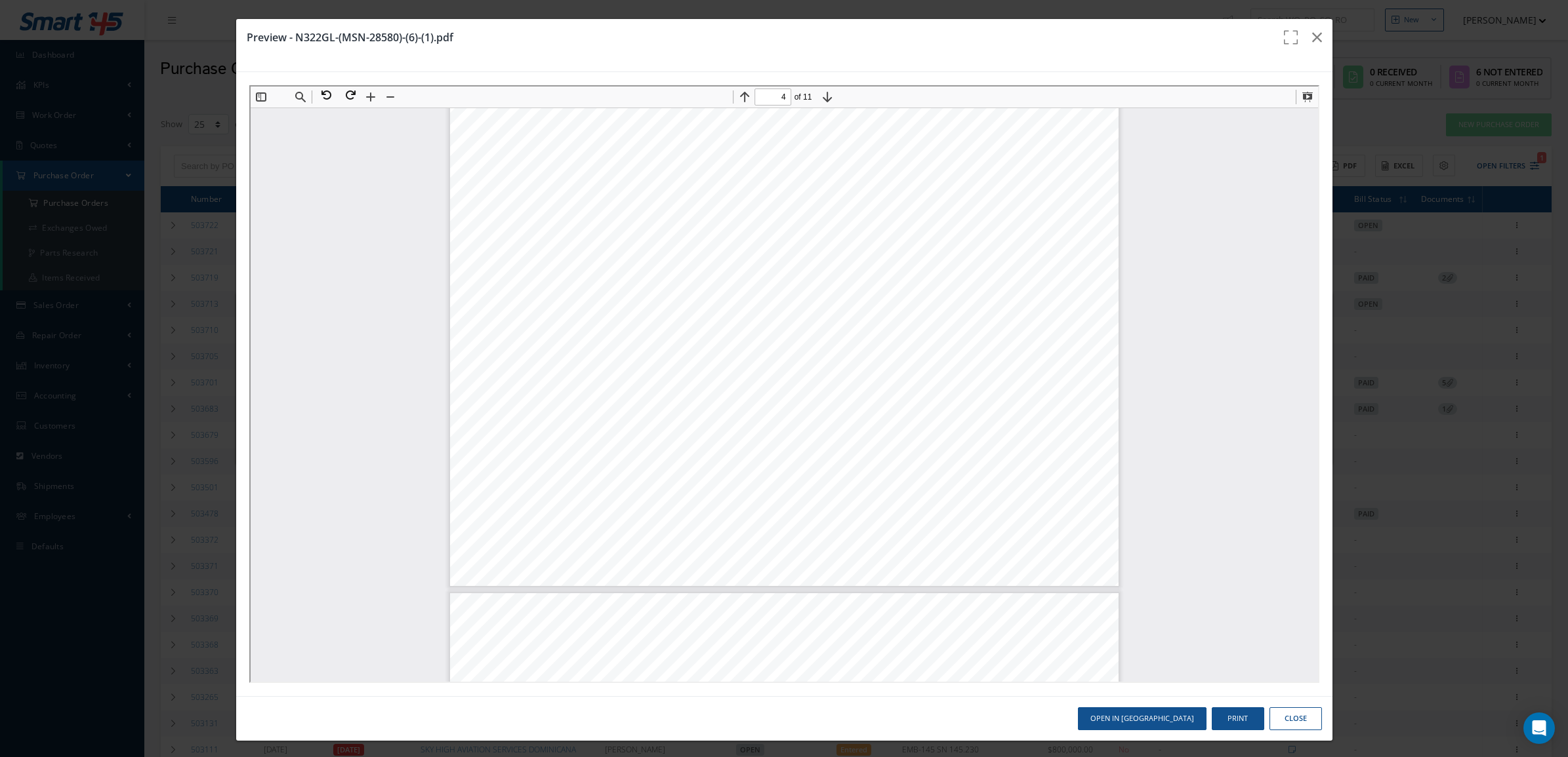
type input "5"
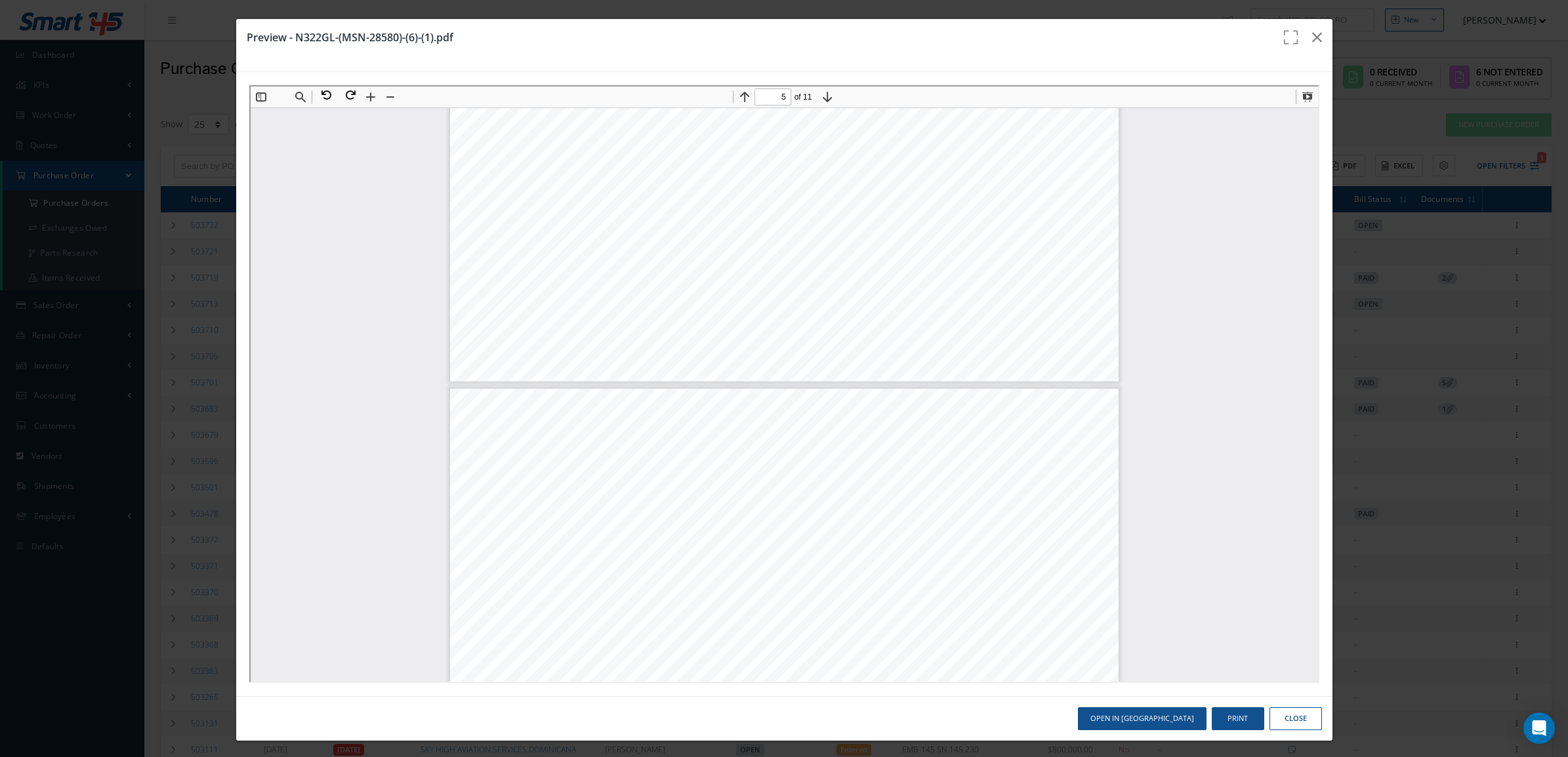
click at [1270, 720] on button "Close" at bounding box center [1295, 718] width 53 height 23
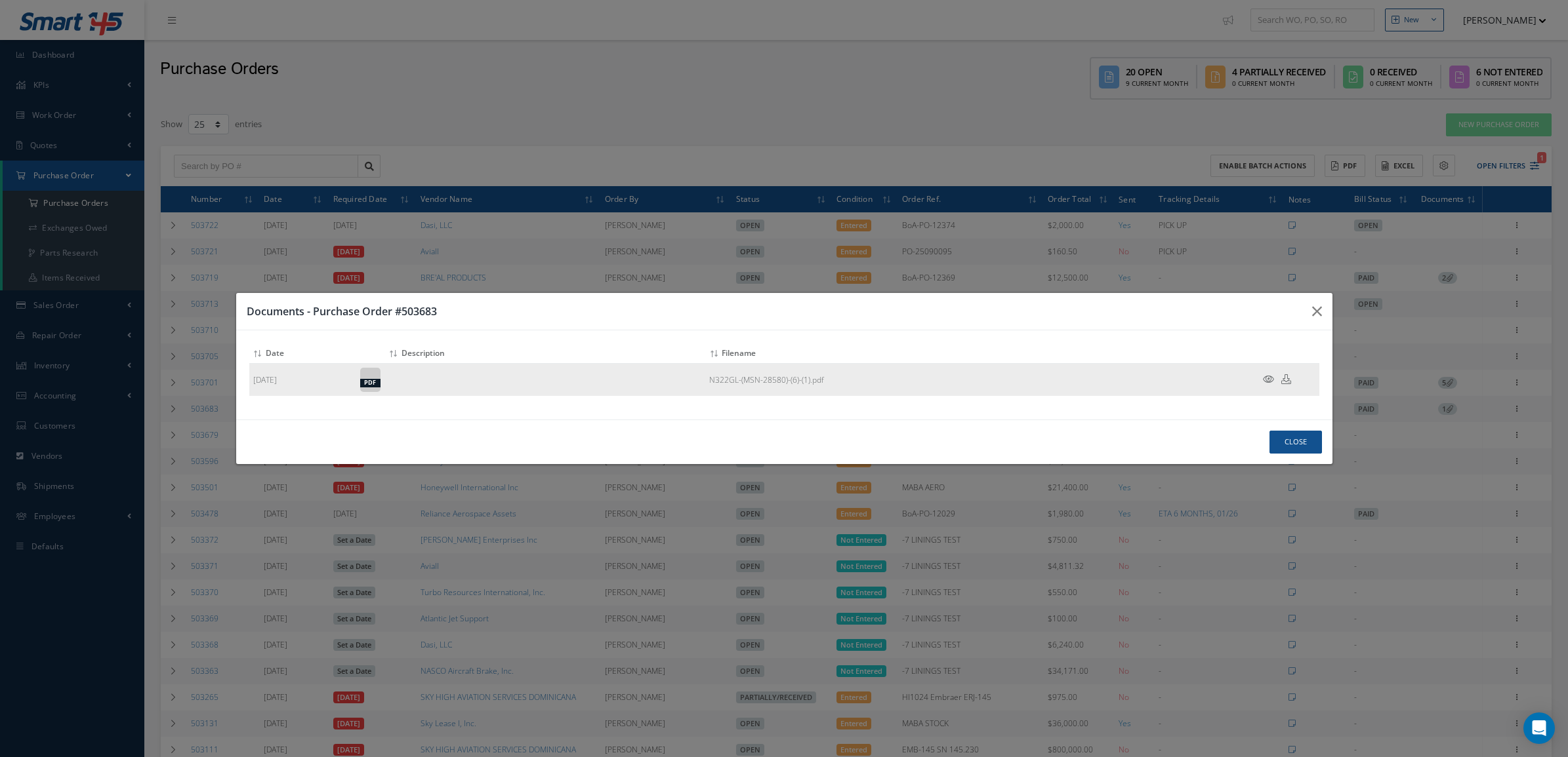
click at [1268, 378] on icon at bounding box center [1268, 379] width 11 height 10
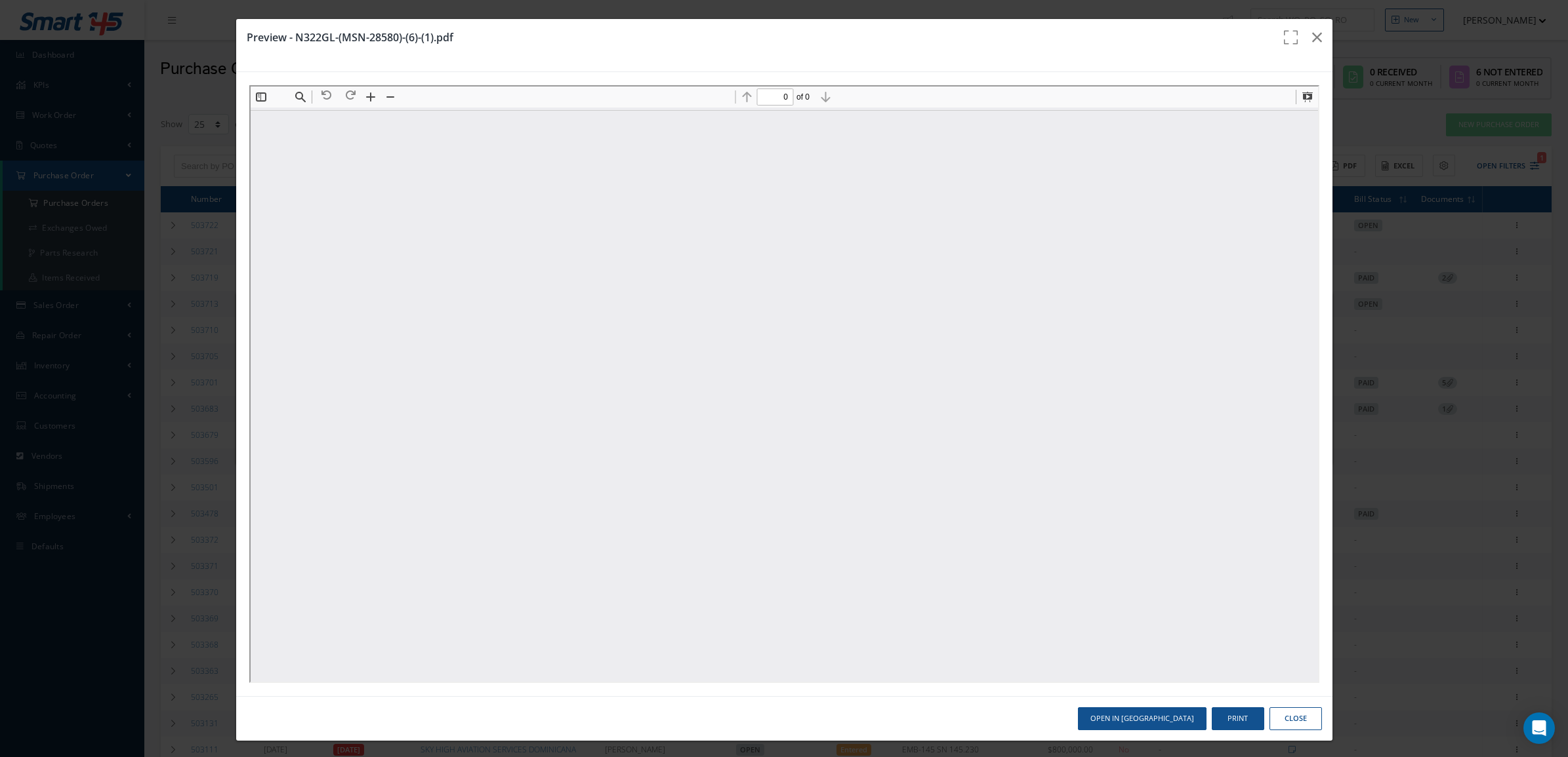
scroll to position [0, 0]
click at [1222, 719] on button "Print" at bounding box center [1237, 718] width 53 height 23
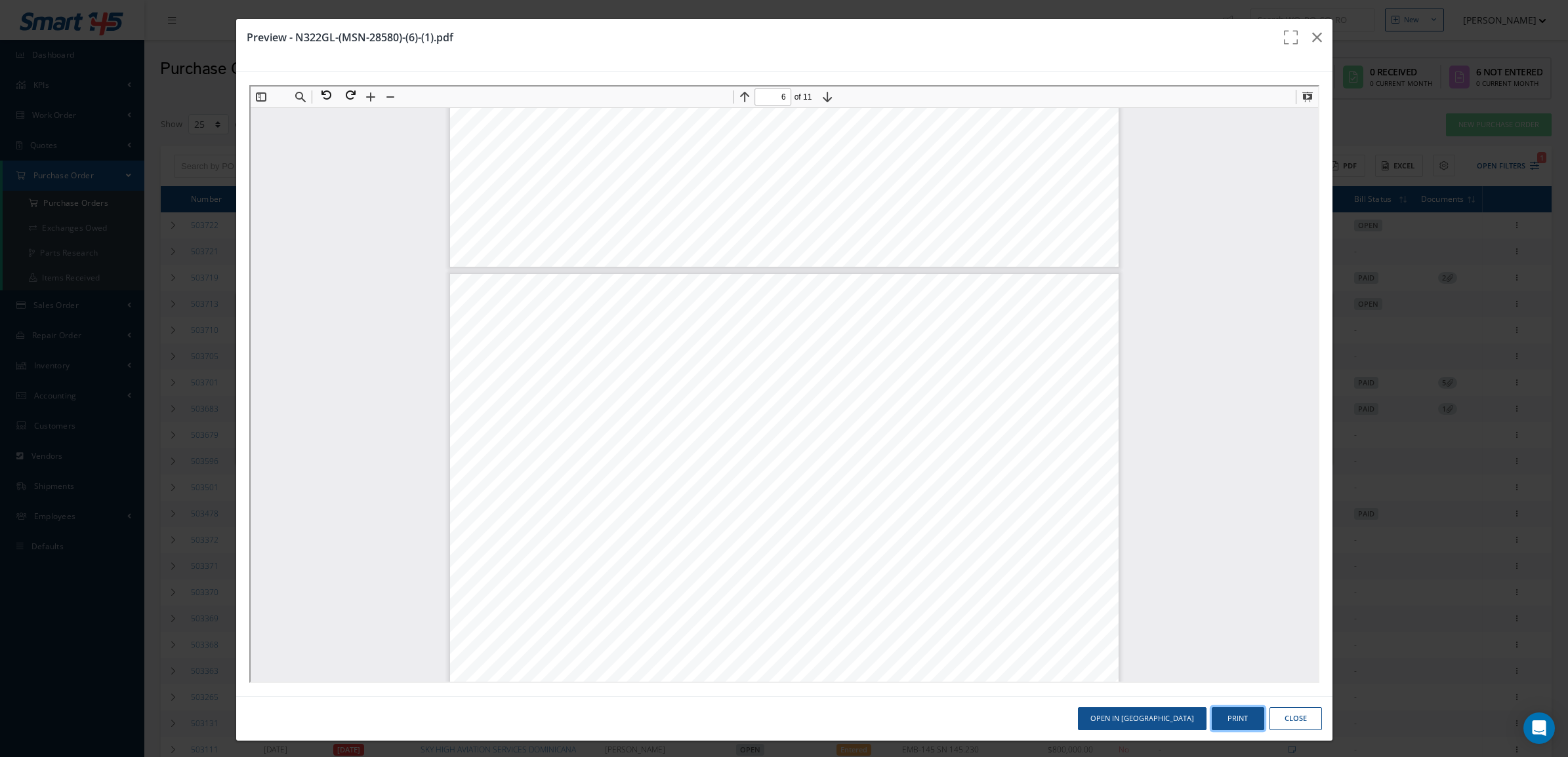
scroll to position [4269, 0]
type input "11"
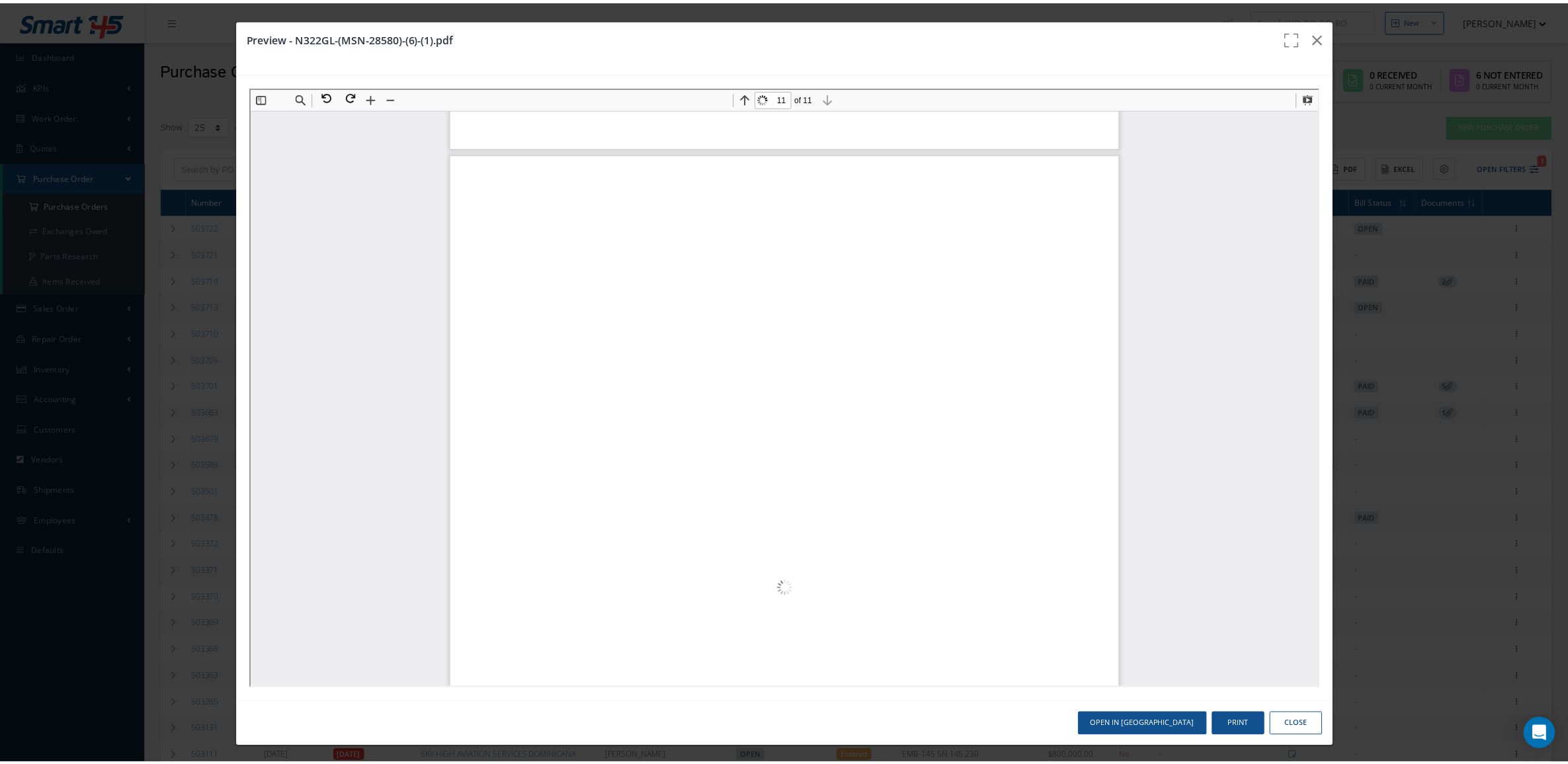
scroll to position [9068, 0]
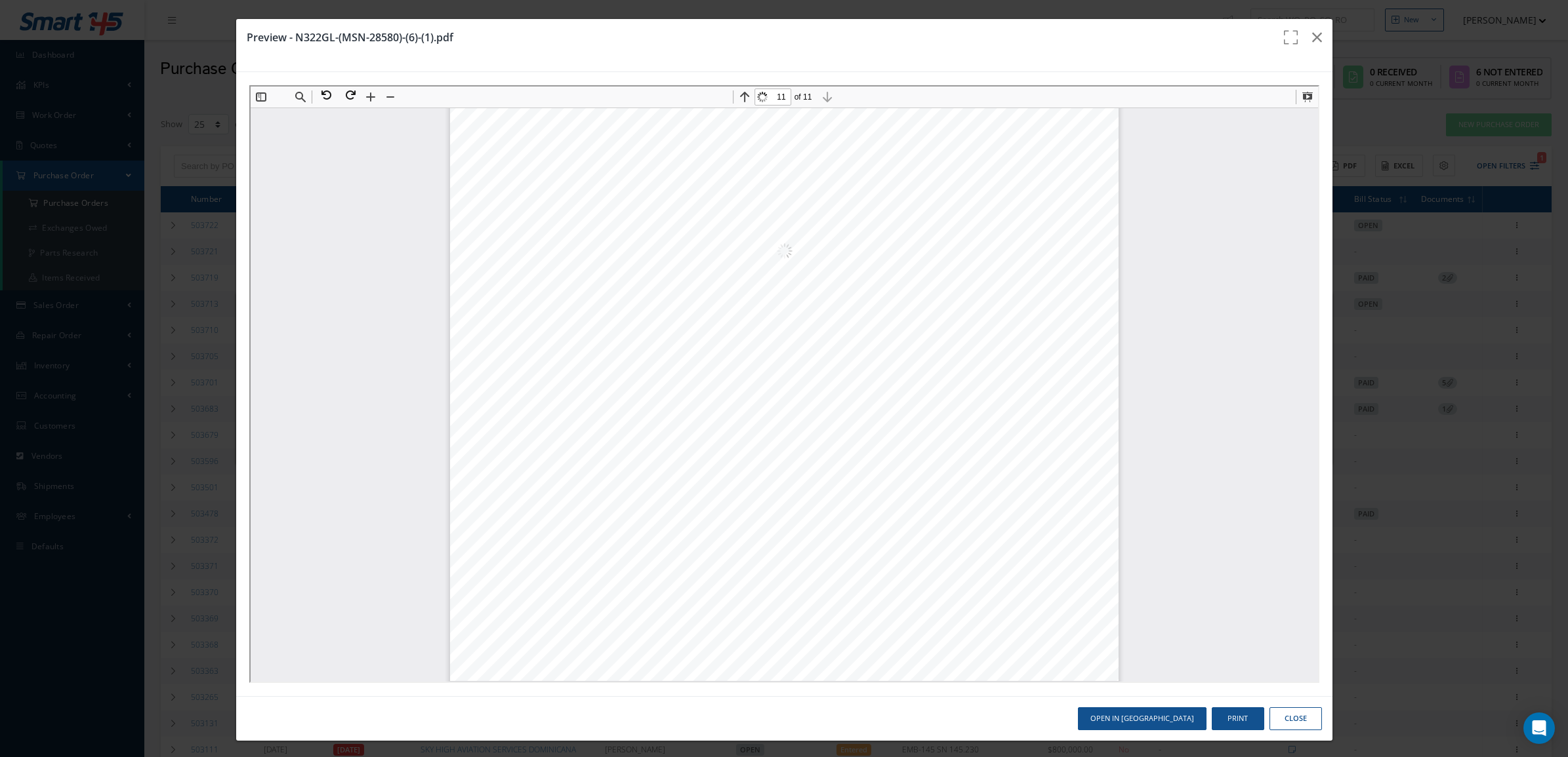
drag, startPoint x: 1300, startPoint y: 379, endPoint x: 1531, endPoint y: 787, distance: 468.9
click at [1211, 722] on button "Print" at bounding box center [1237, 718] width 53 height 23
click at [1290, 712] on button "Close" at bounding box center [1295, 718] width 53 height 23
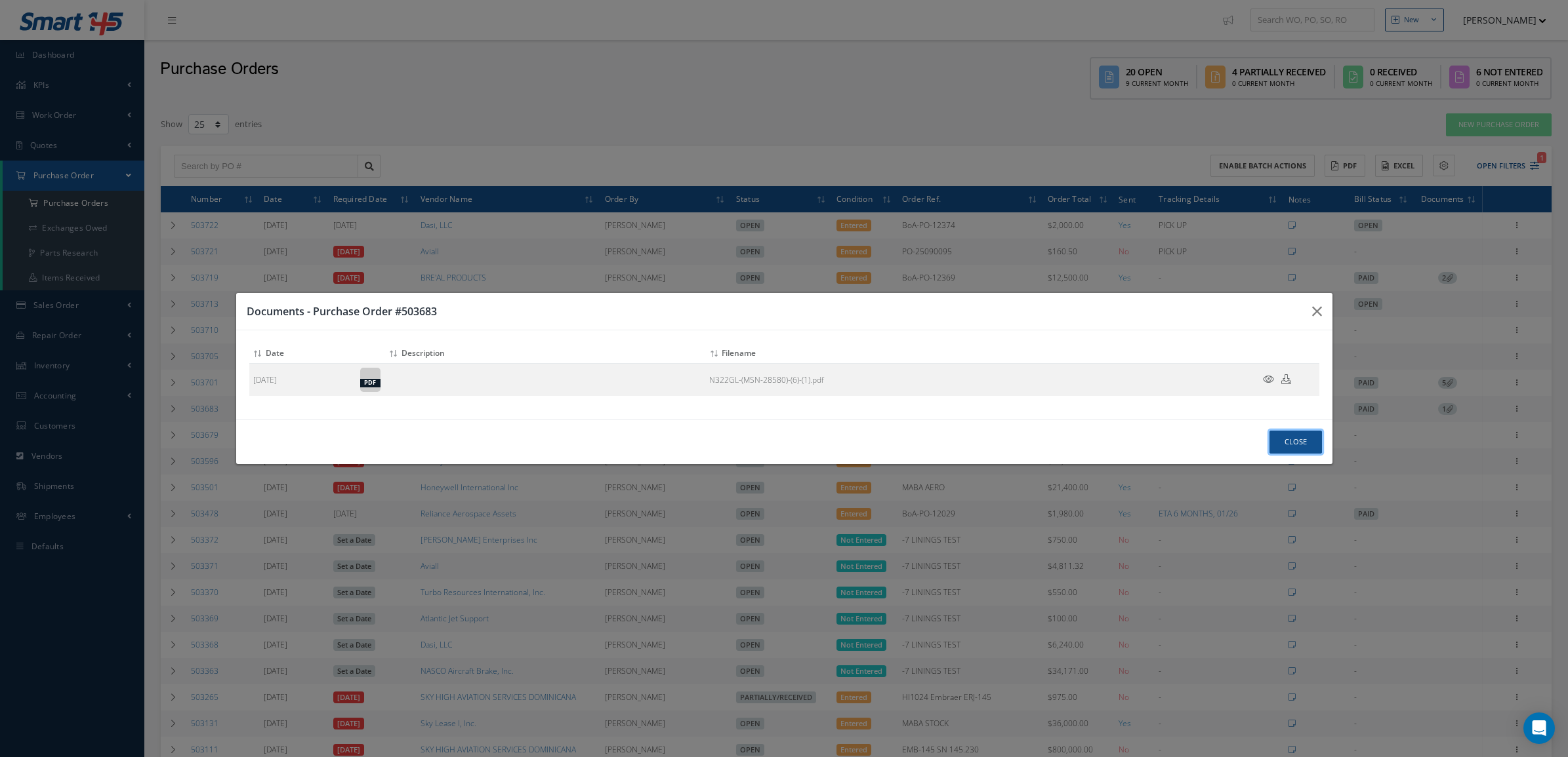
click at [1294, 445] on button "Close" at bounding box center [1295, 442] width 53 height 23
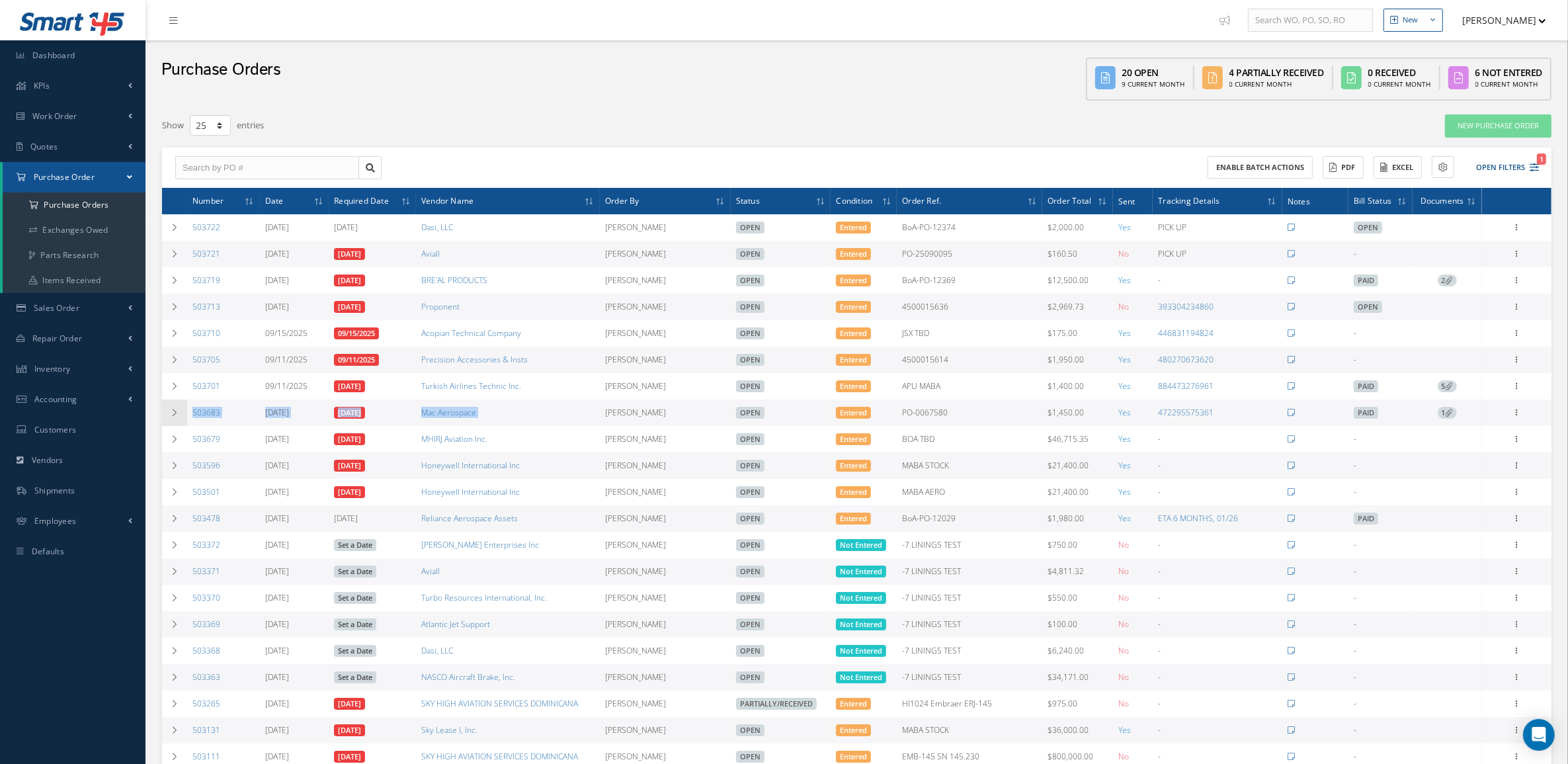
drag, startPoint x: 510, startPoint y: 420, endPoint x: 185, endPoint y: 425, distance: 325.0
click at [185, 425] on tr "503683 09/03/2025 09/03/2025 Mac Aerospace. Candy Augustyniak Open Entered PO-0…" at bounding box center [856, 413] width 1389 height 26
copy tr "503683 09/03/2025 09/03/2025 Mac Aerospace."
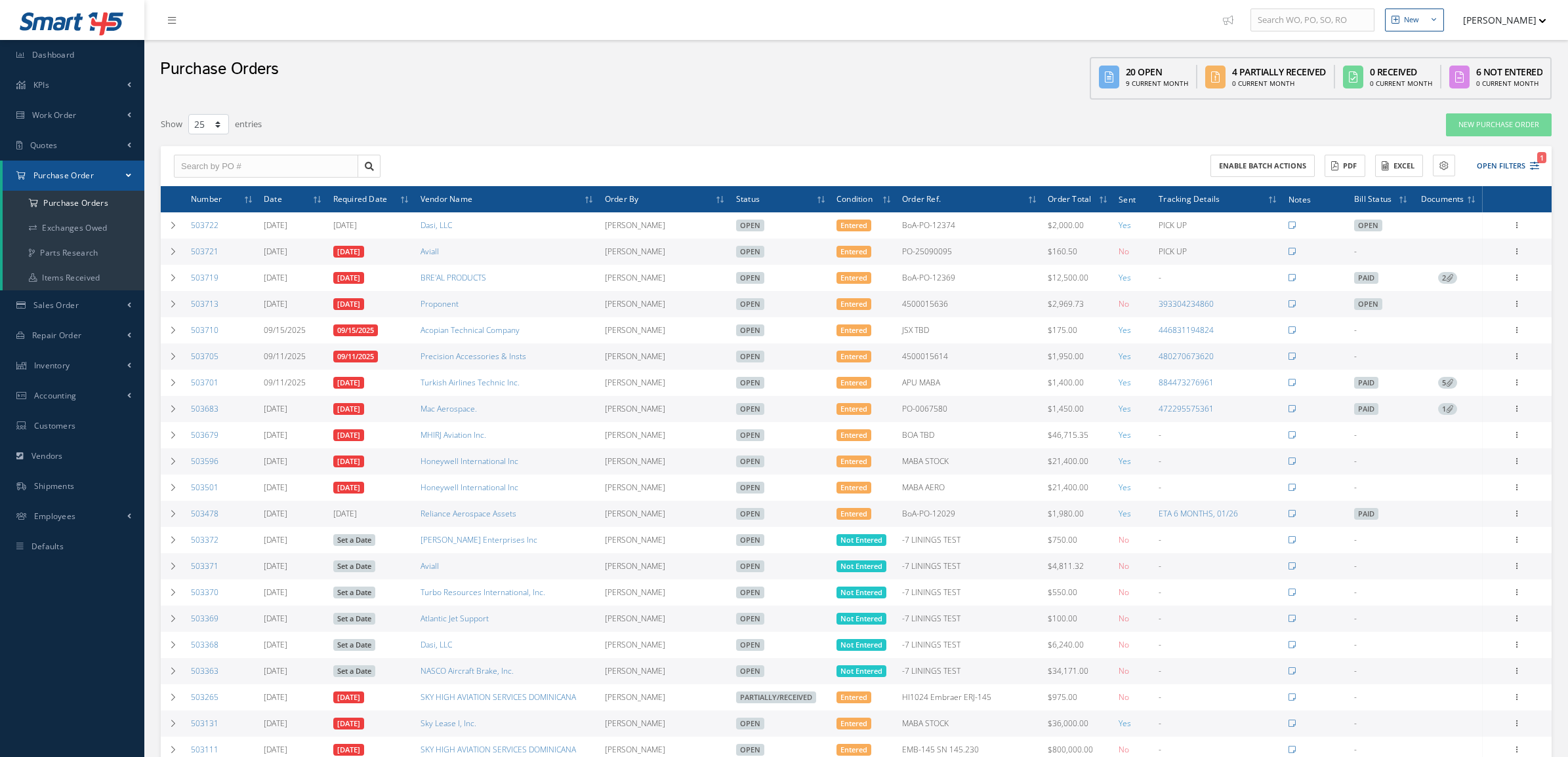
select select "25"
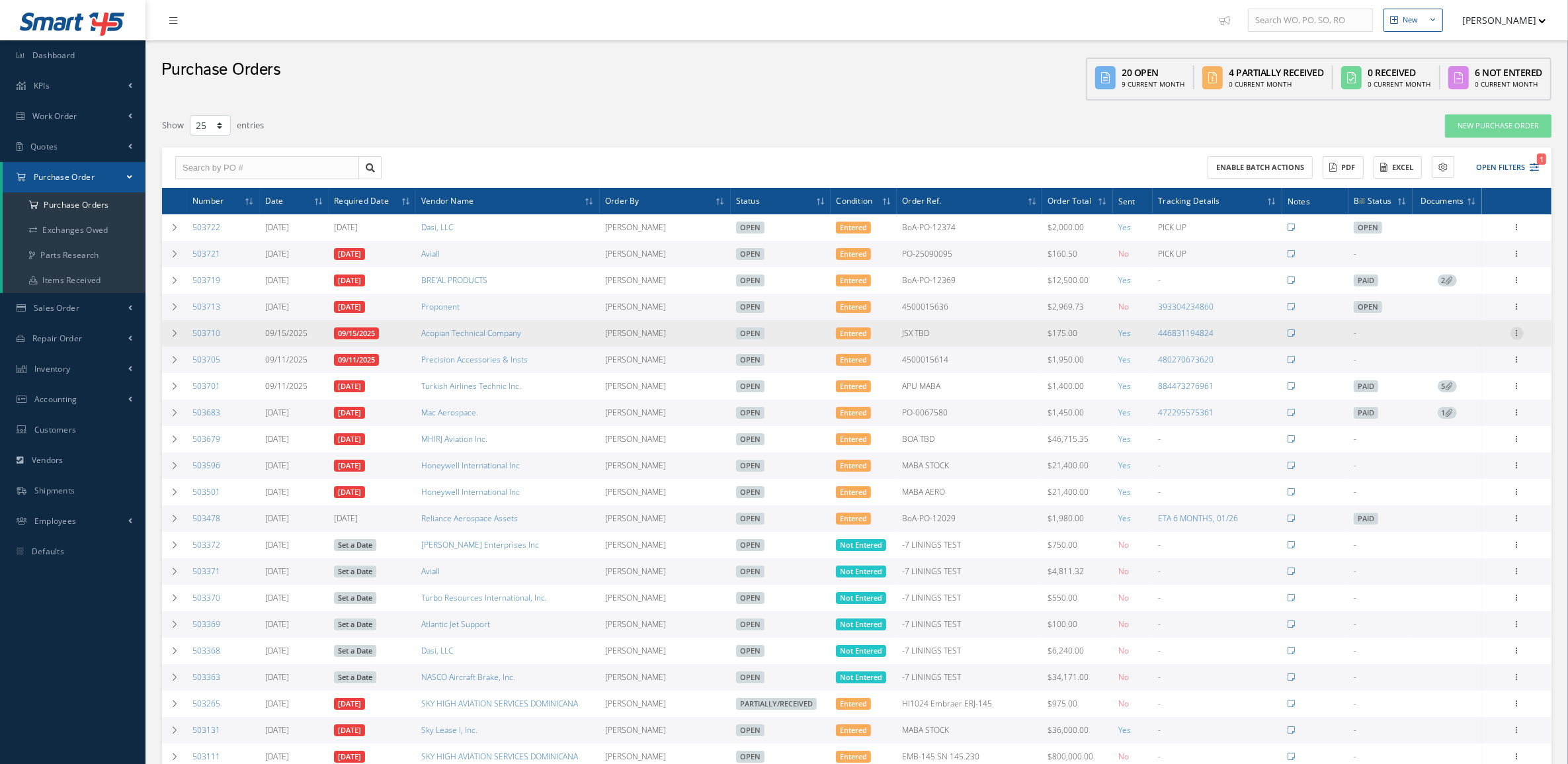
click at [1516, 332] on icon at bounding box center [1517, 332] width 13 height 11
click at [1464, 455] on link "Documents" at bounding box center [1456, 461] width 105 height 17
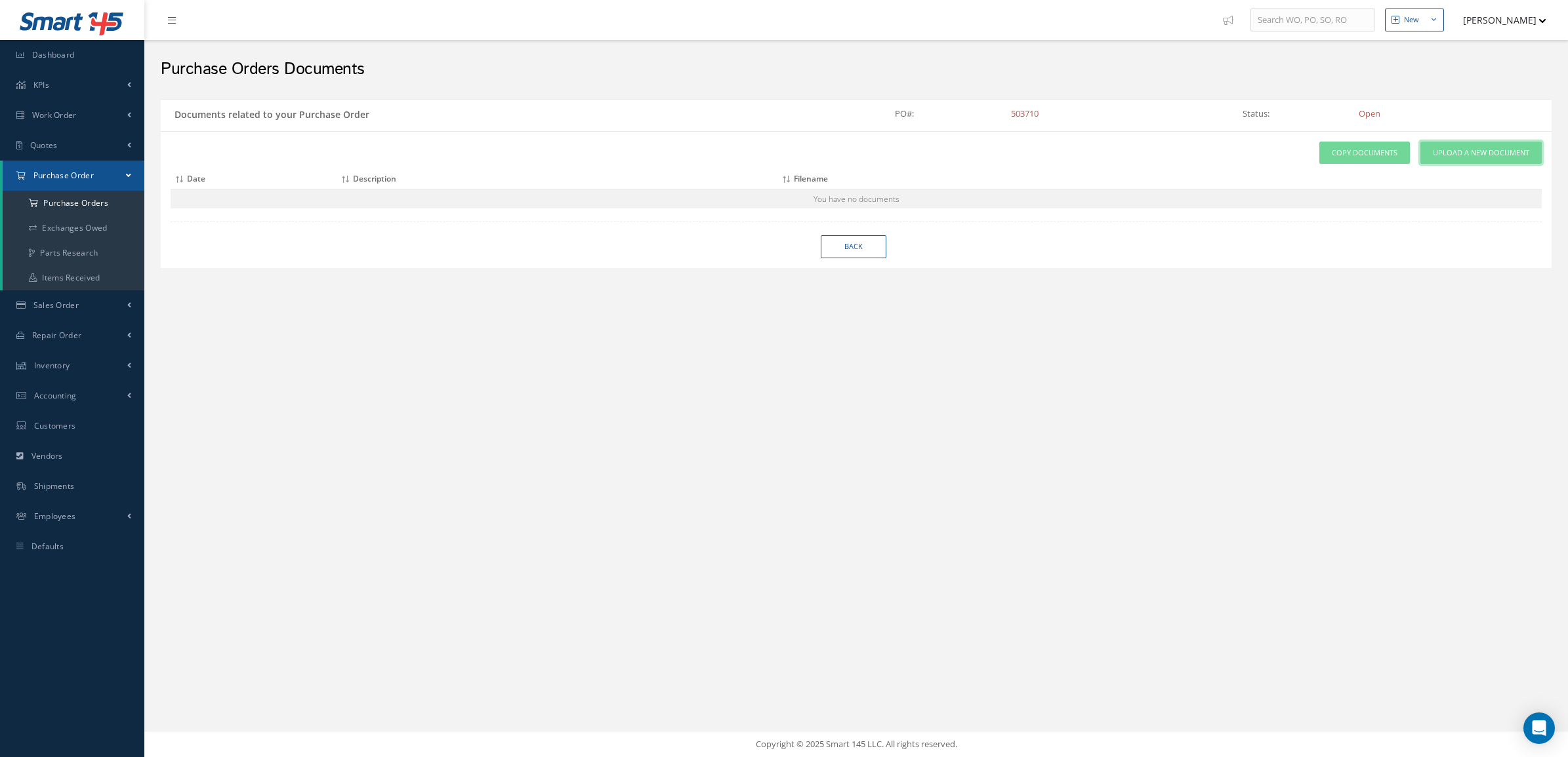
click at [1452, 149] on span "Upload a New Document" at bounding box center [1480, 153] width 96 height 11
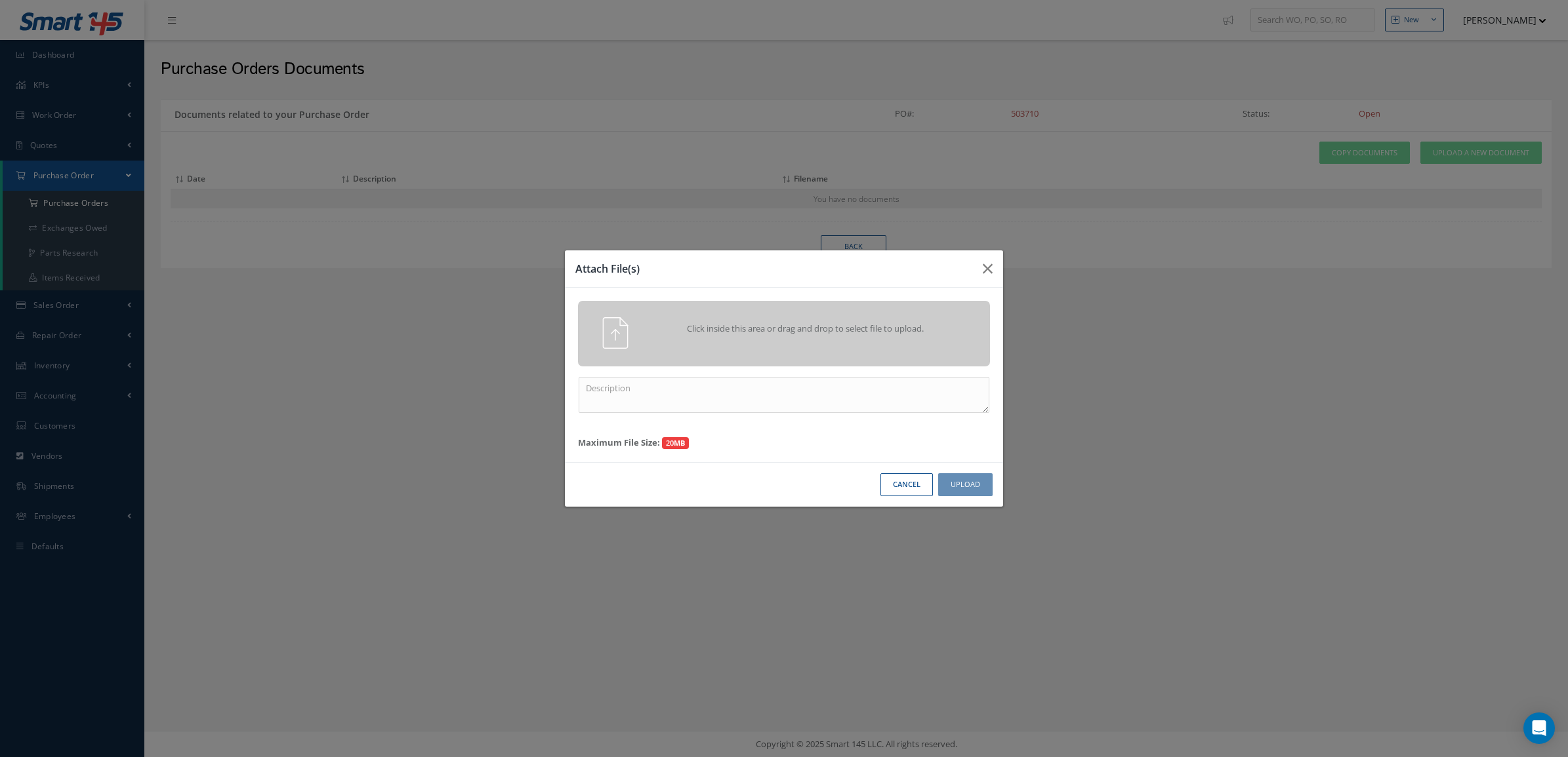
click at [892, 360] on div "Click inside this area or drag and drop to select file to upload." at bounding box center [784, 334] width 412 height 65
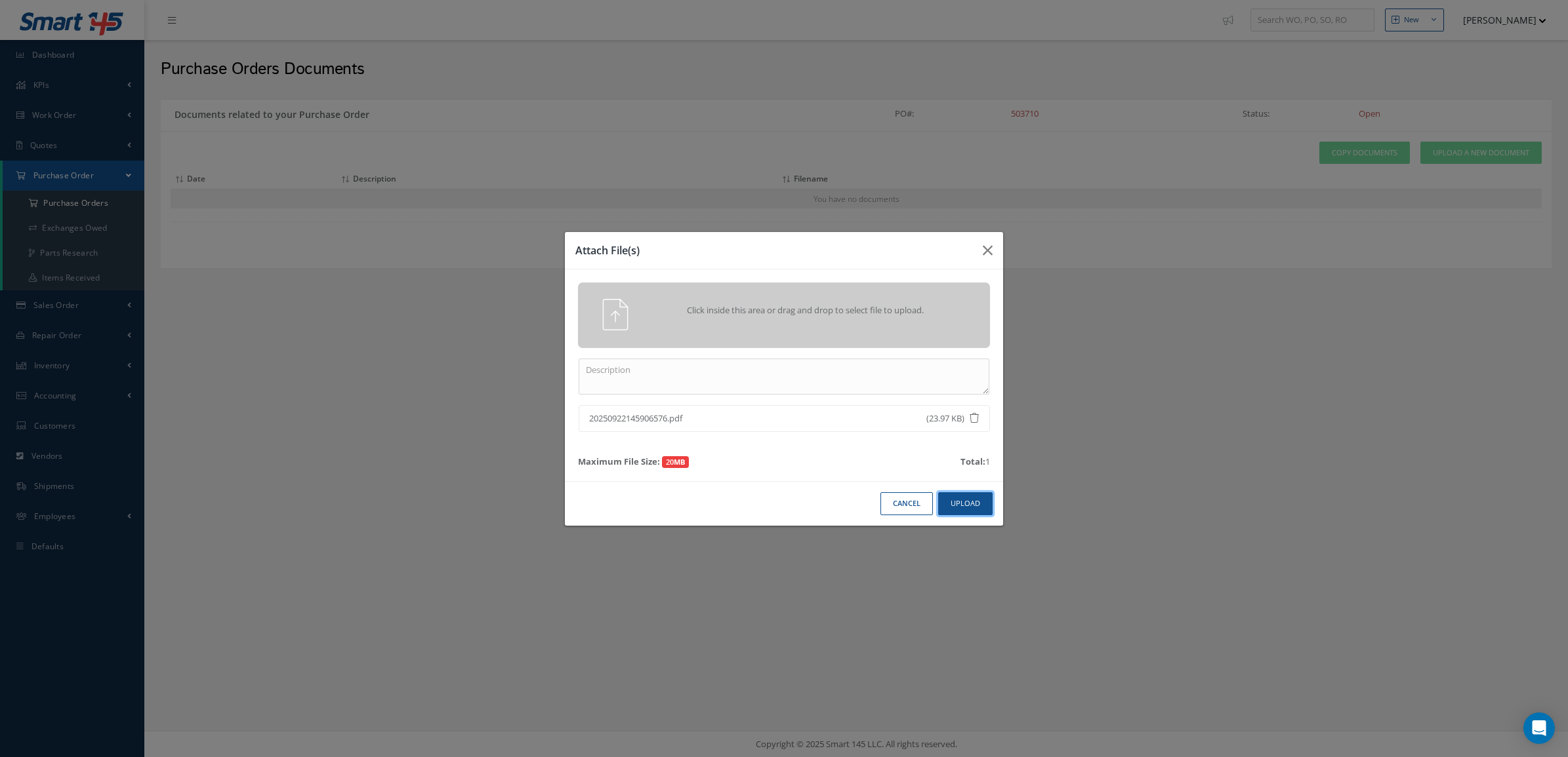
click at [978, 510] on button "Upload" at bounding box center [964, 503] width 55 height 23
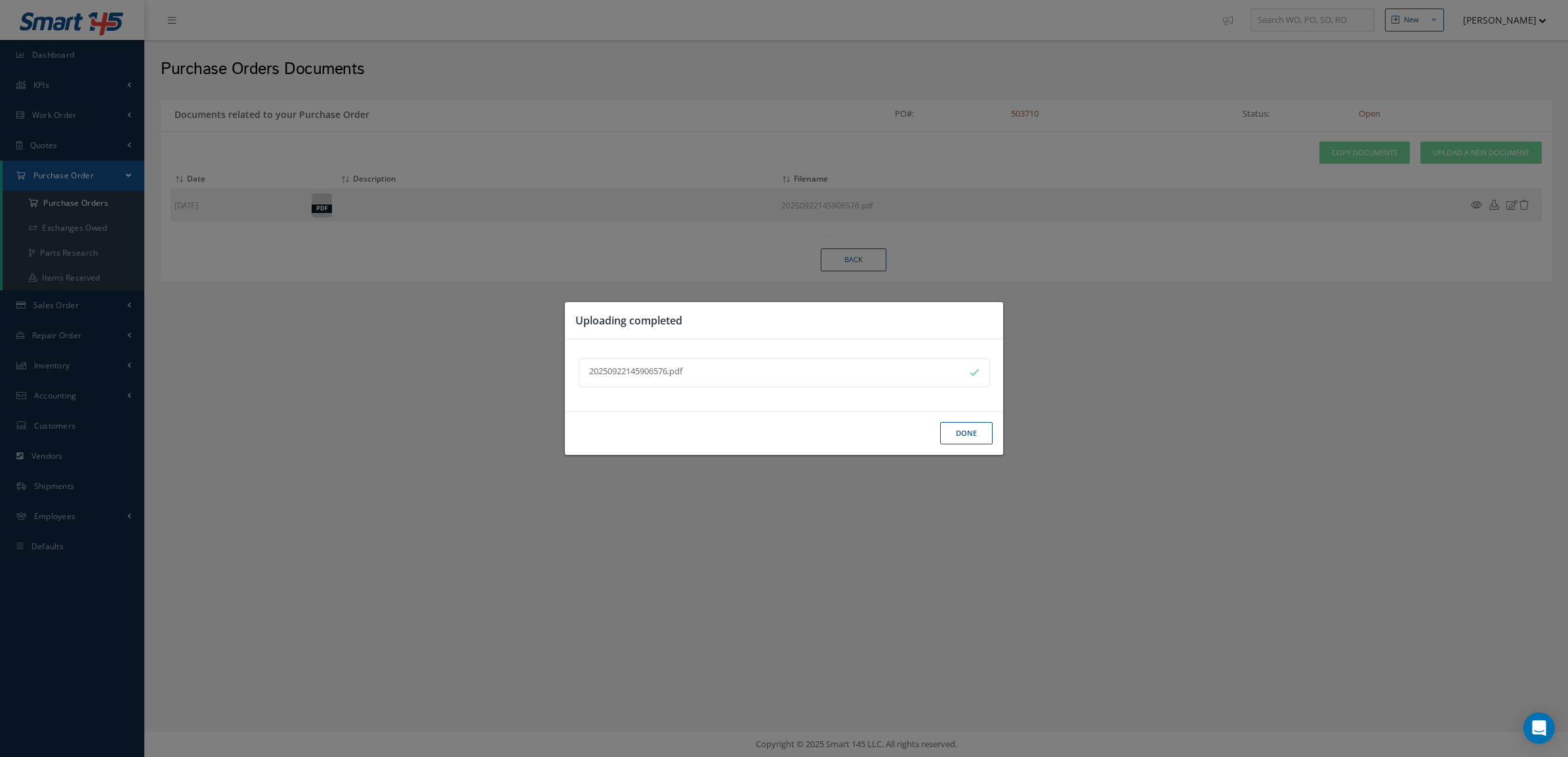
click at [970, 440] on button "Done" at bounding box center [965, 433] width 53 height 23
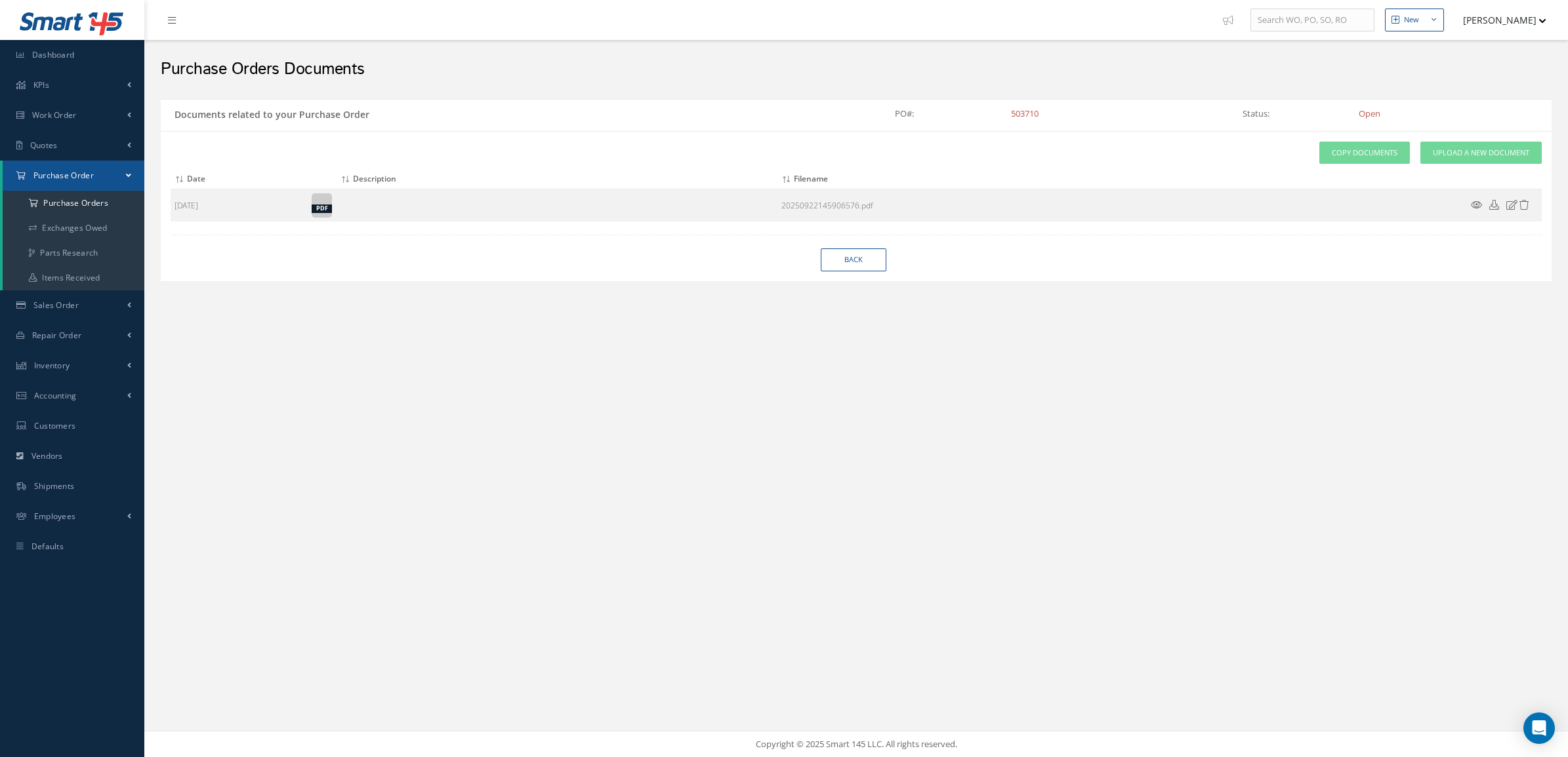
click at [1433, 167] on div "Attach File(s) Click inside this area or drag and drop to select file to upload…" at bounding box center [855, 181] width 1371 height 80
click at [1433, 164] on link "Upload a New Document" at bounding box center [1481, 153] width 121 height 23
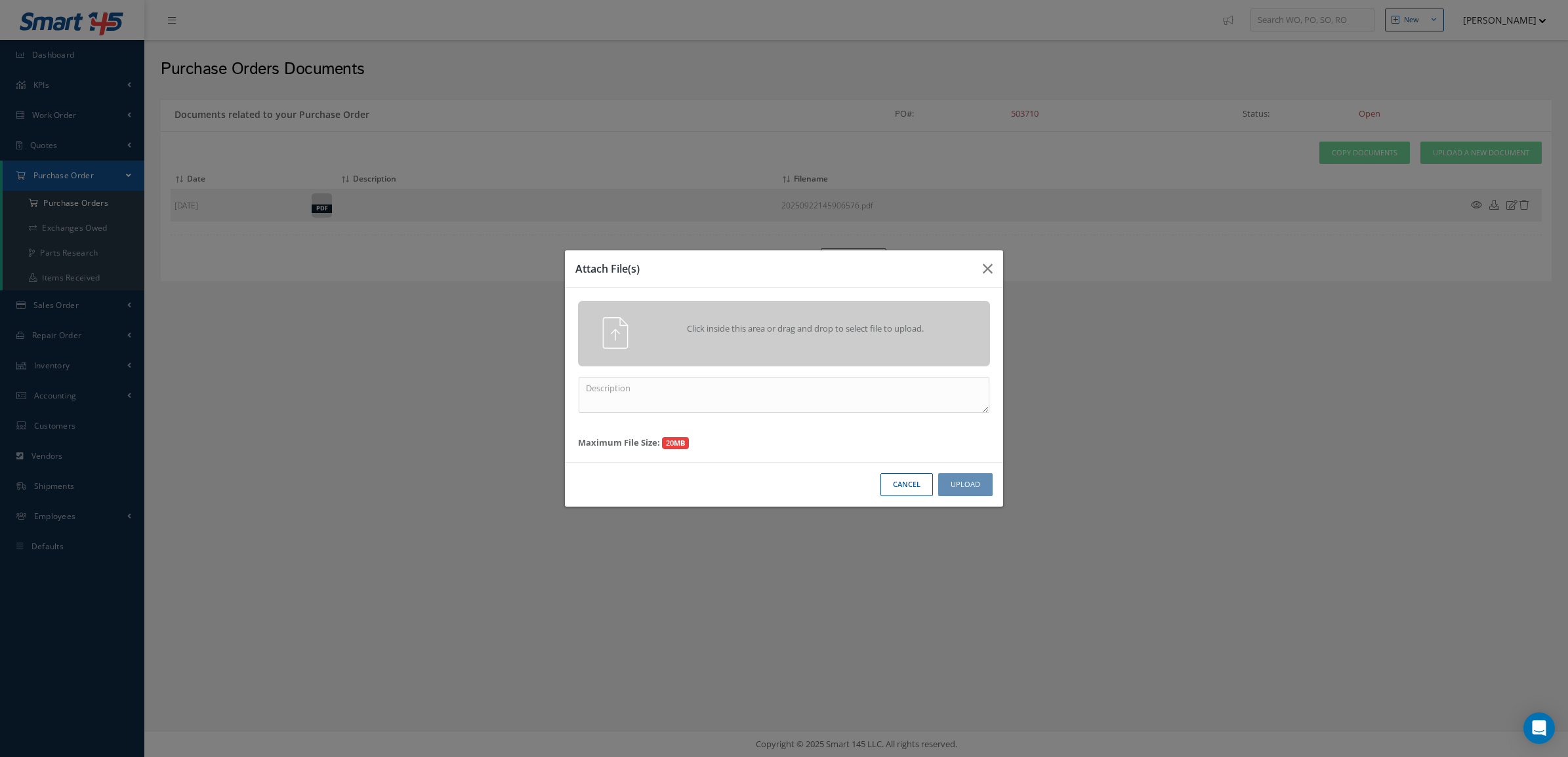
click at [769, 333] on span "Click inside this area or drag and drop to select file to upload." at bounding box center [805, 329] width 297 height 13
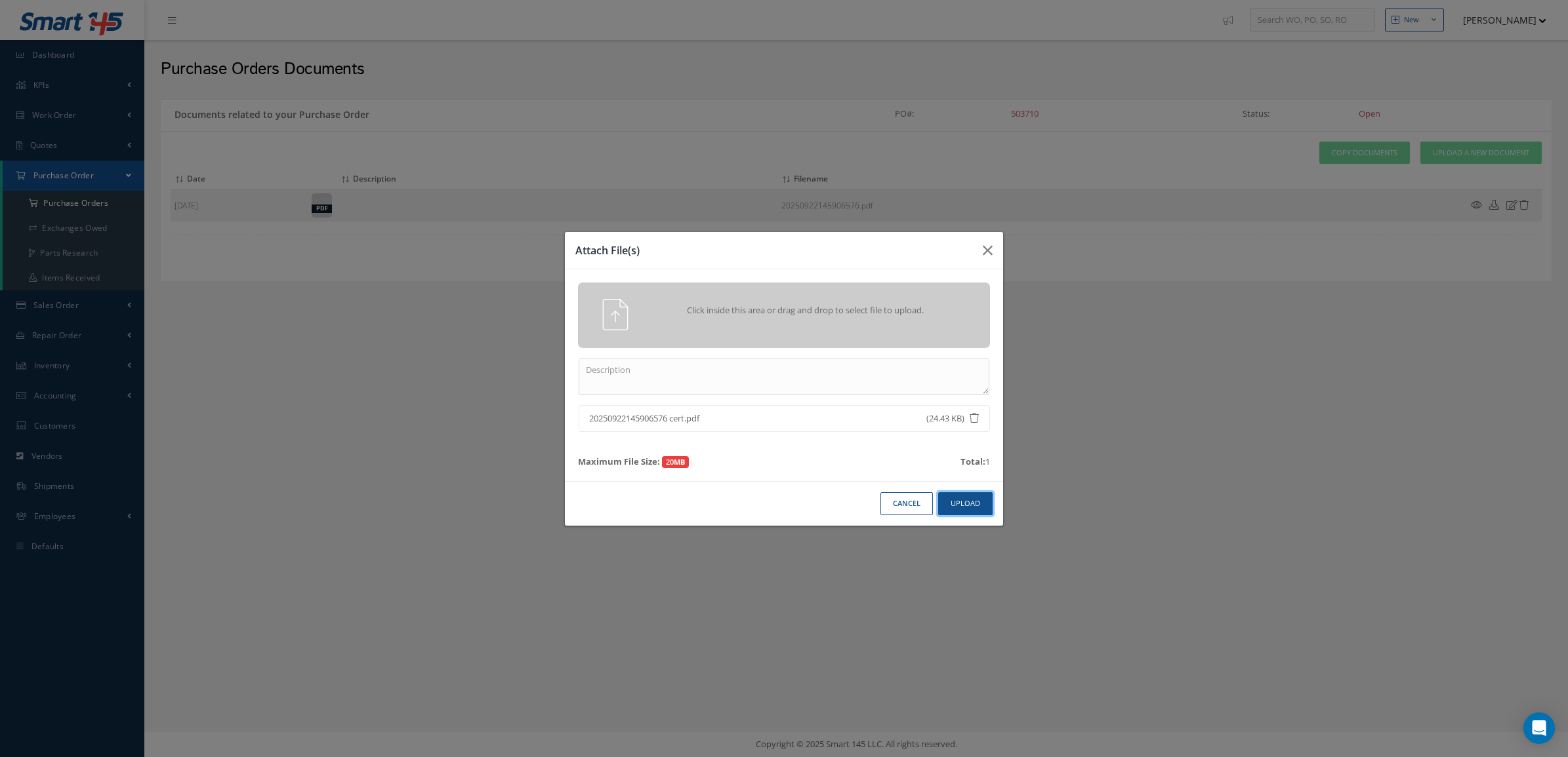
click at [981, 509] on button "Upload" at bounding box center [964, 503] width 55 height 23
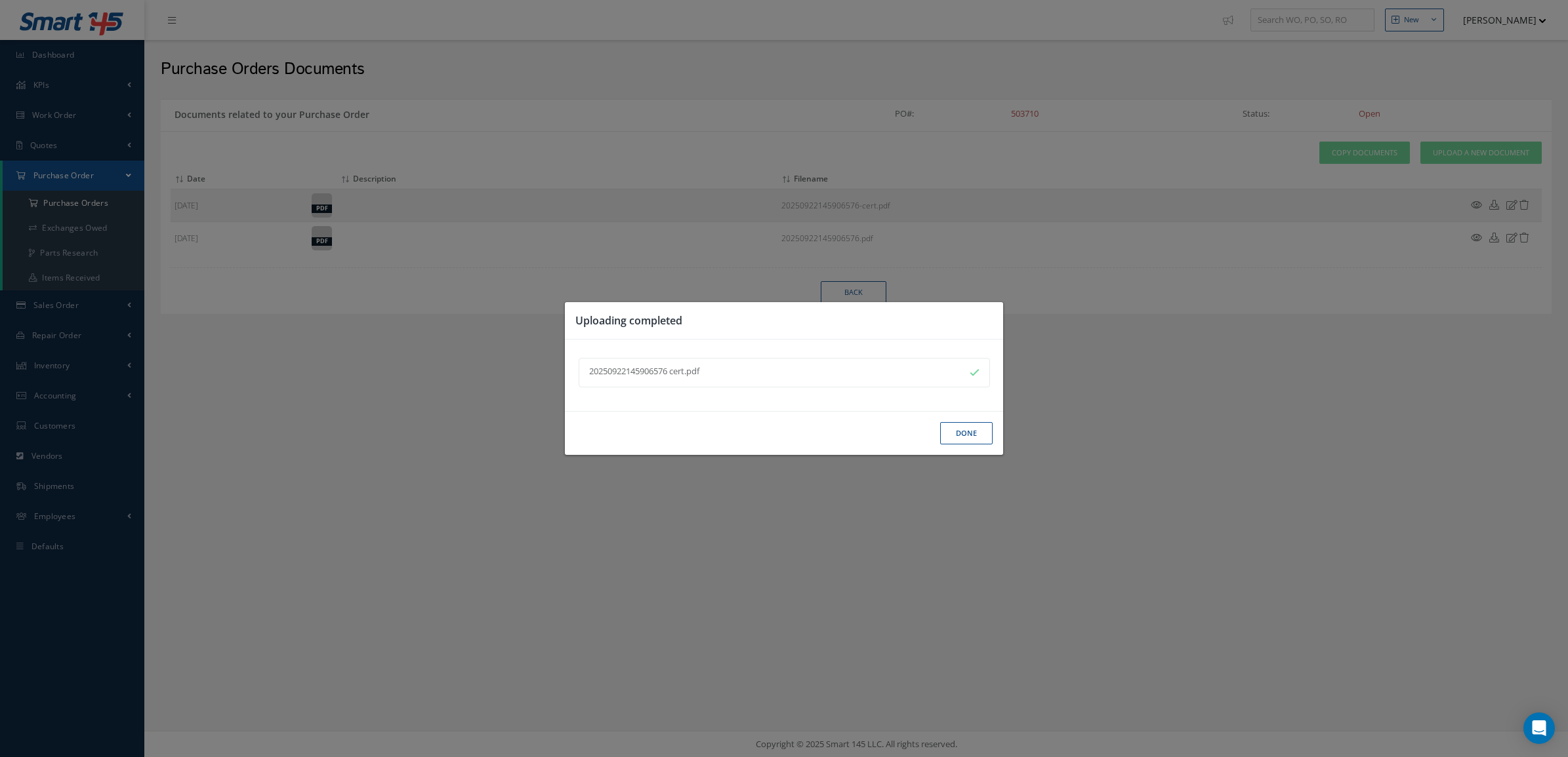
click at [972, 441] on button "Done" at bounding box center [965, 433] width 53 height 23
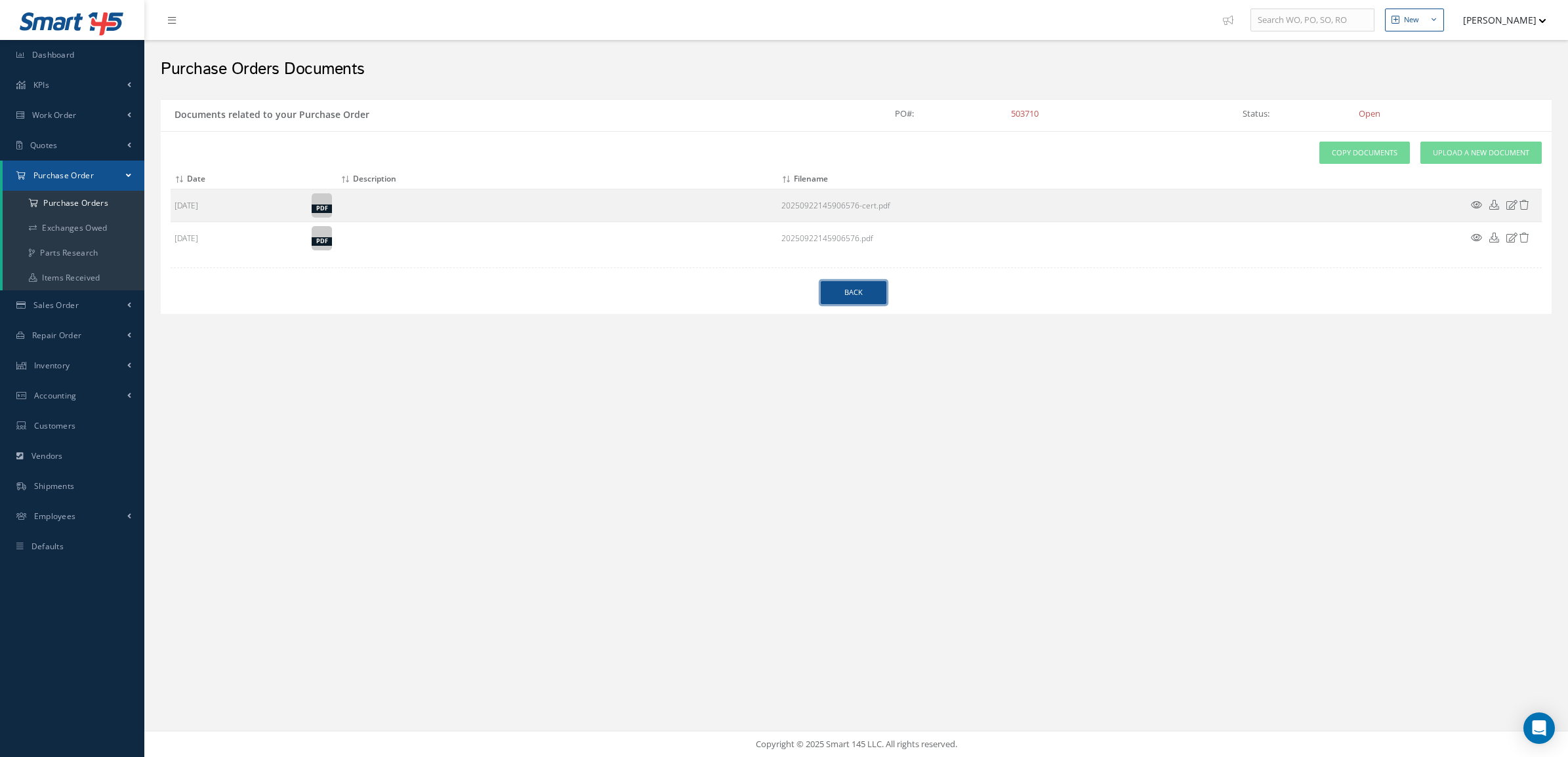
click at [882, 291] on link "Back" at bounding box center [853, 292] width 65 height 23
select select "25"
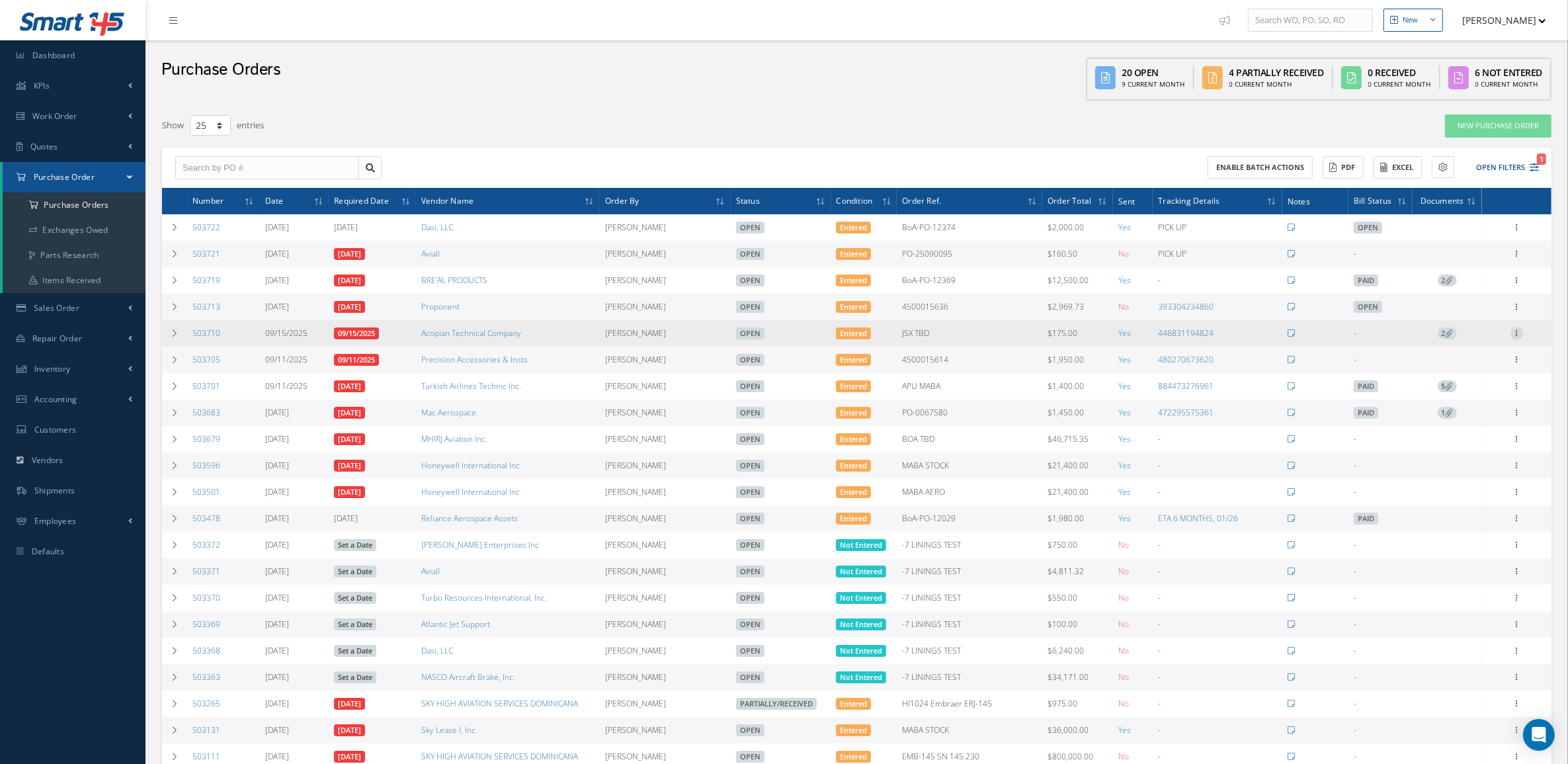
click at [1518, 329] on icon at bounding box center [1517, 332] width 13 height 11
click at [1483, 347] on link "Receive" at bounding box center [1456, 342] width 105 height 17
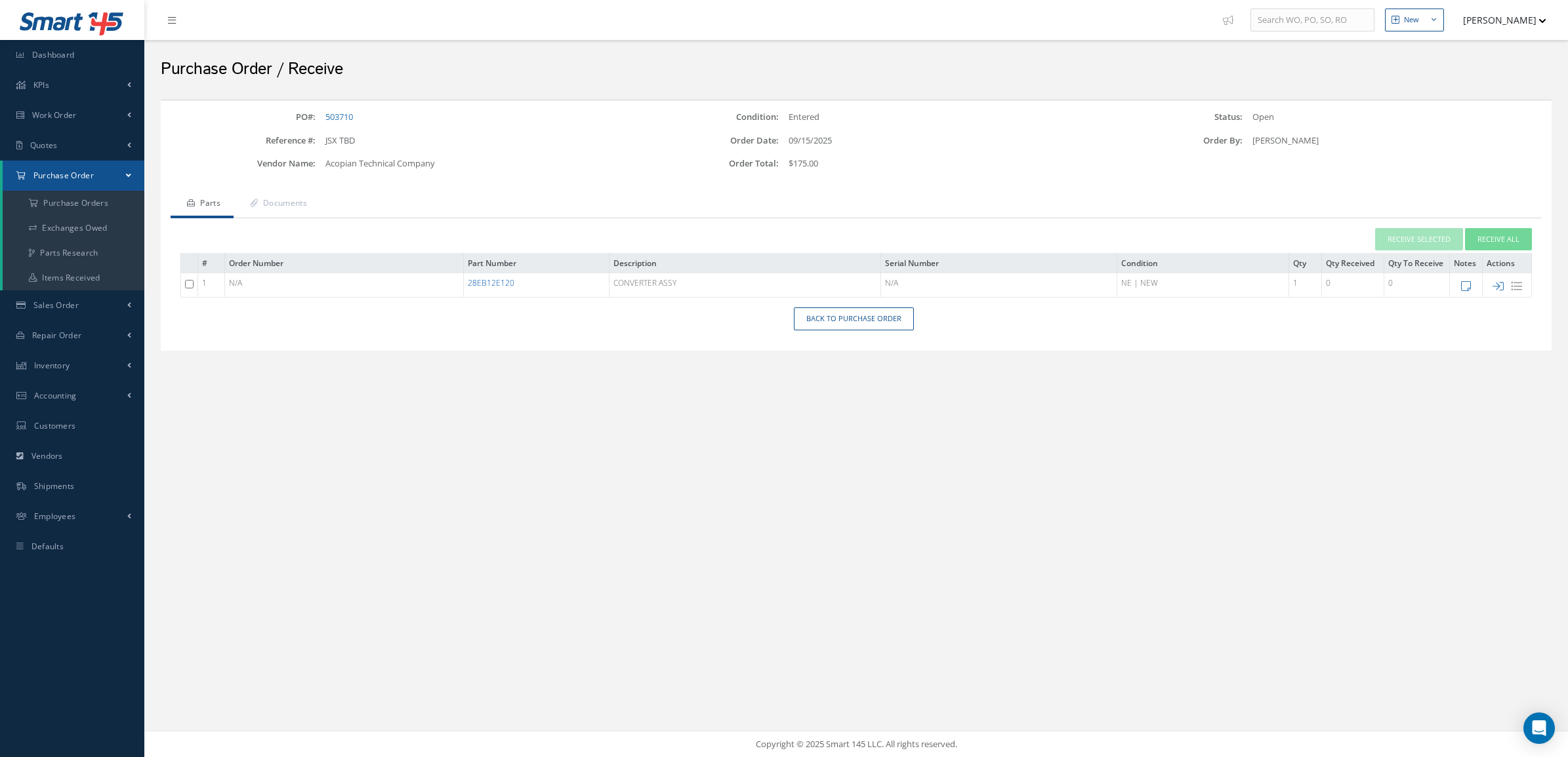
click at [482, 283] on link "28EB12E120" at bounding box center [491, 282] width 47 height 11
click at [1493, 285] on icon at bounding box center [1498, 285] width 11 height 11
type input "[DATE]"
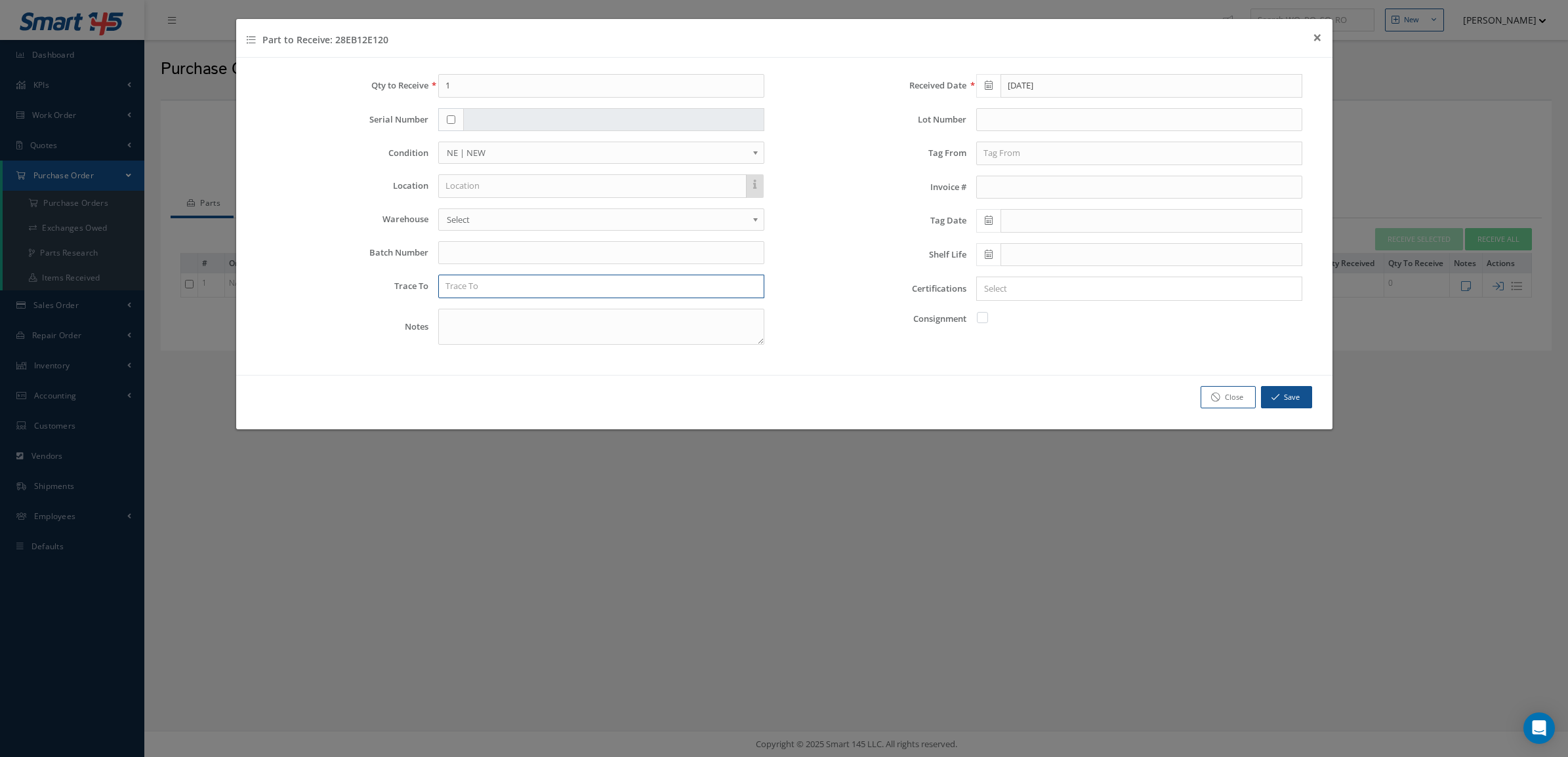
click at [516, 295] on input "text" at bounding box center [601, 286] width 326 height 24
click at [515, 309] on div "ACOPIAN" at bounding box center [601, 309] width 311 height 13
type input "ACOPIAN"
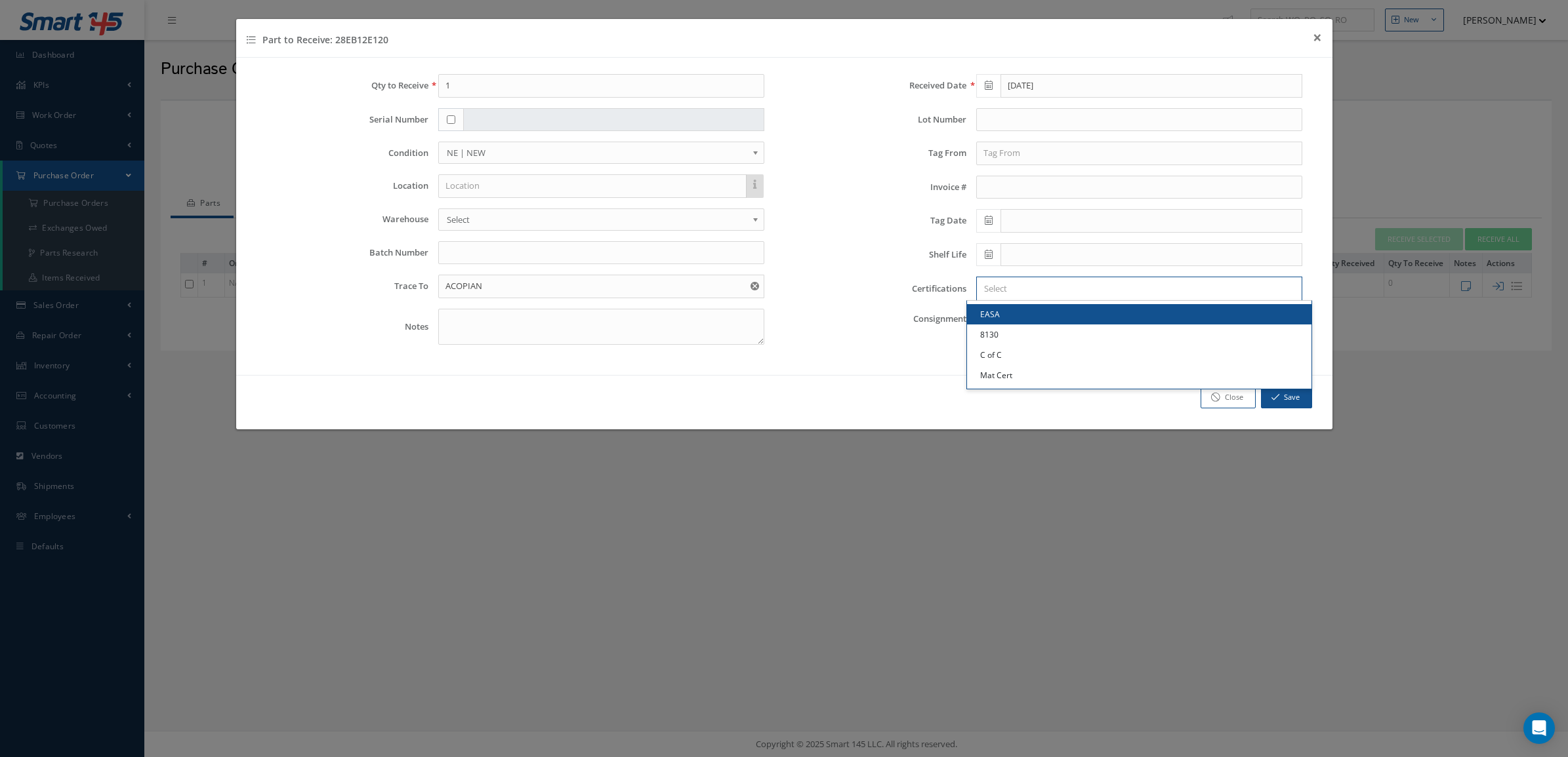
click at [1037, 290] on input "Search for option" at bounding box center [1136, 289] width 316 height 14
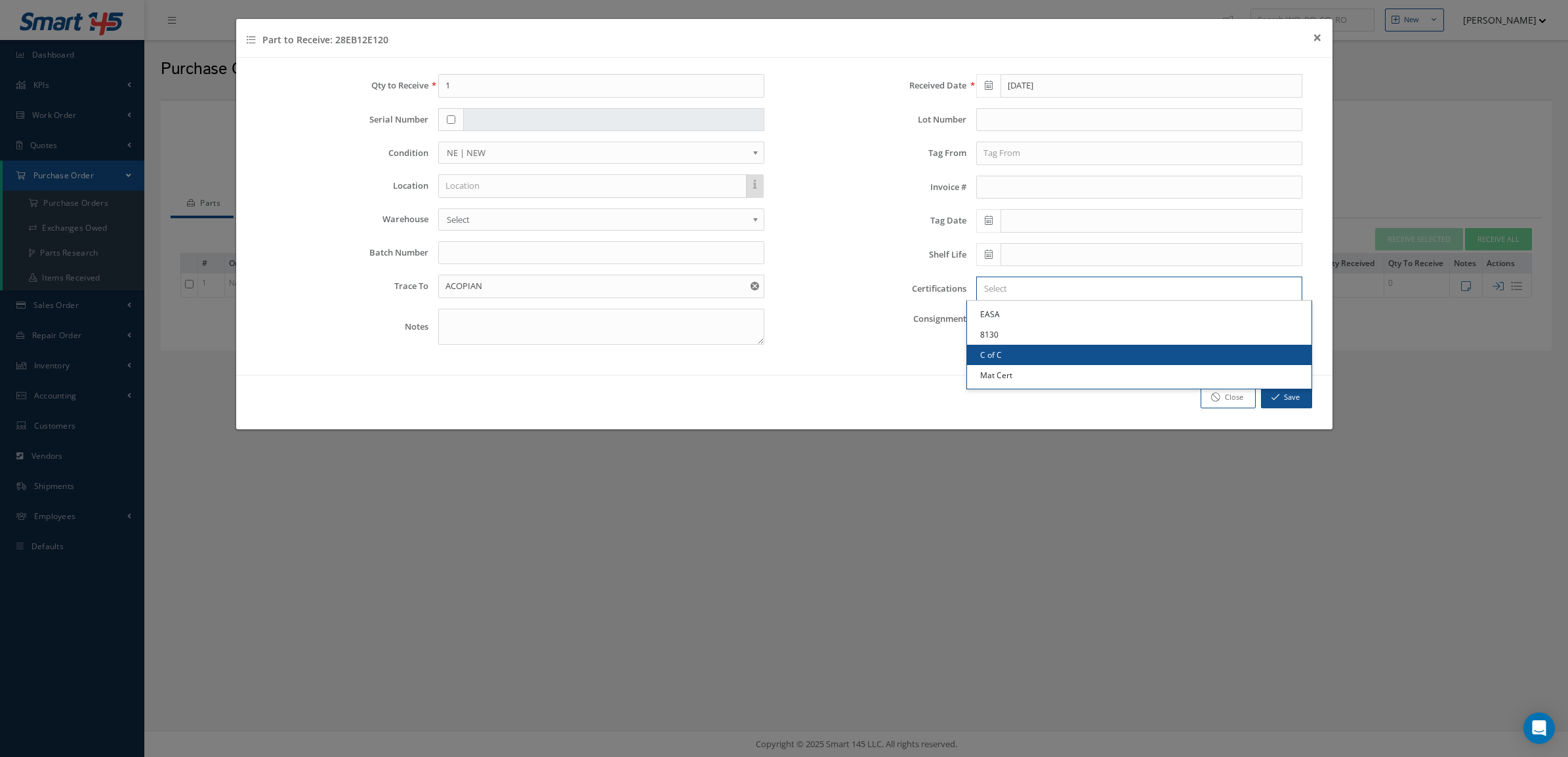
click at [1031, 361] on link "C of C" at bounding box center [1138, 355] width 344 height 21
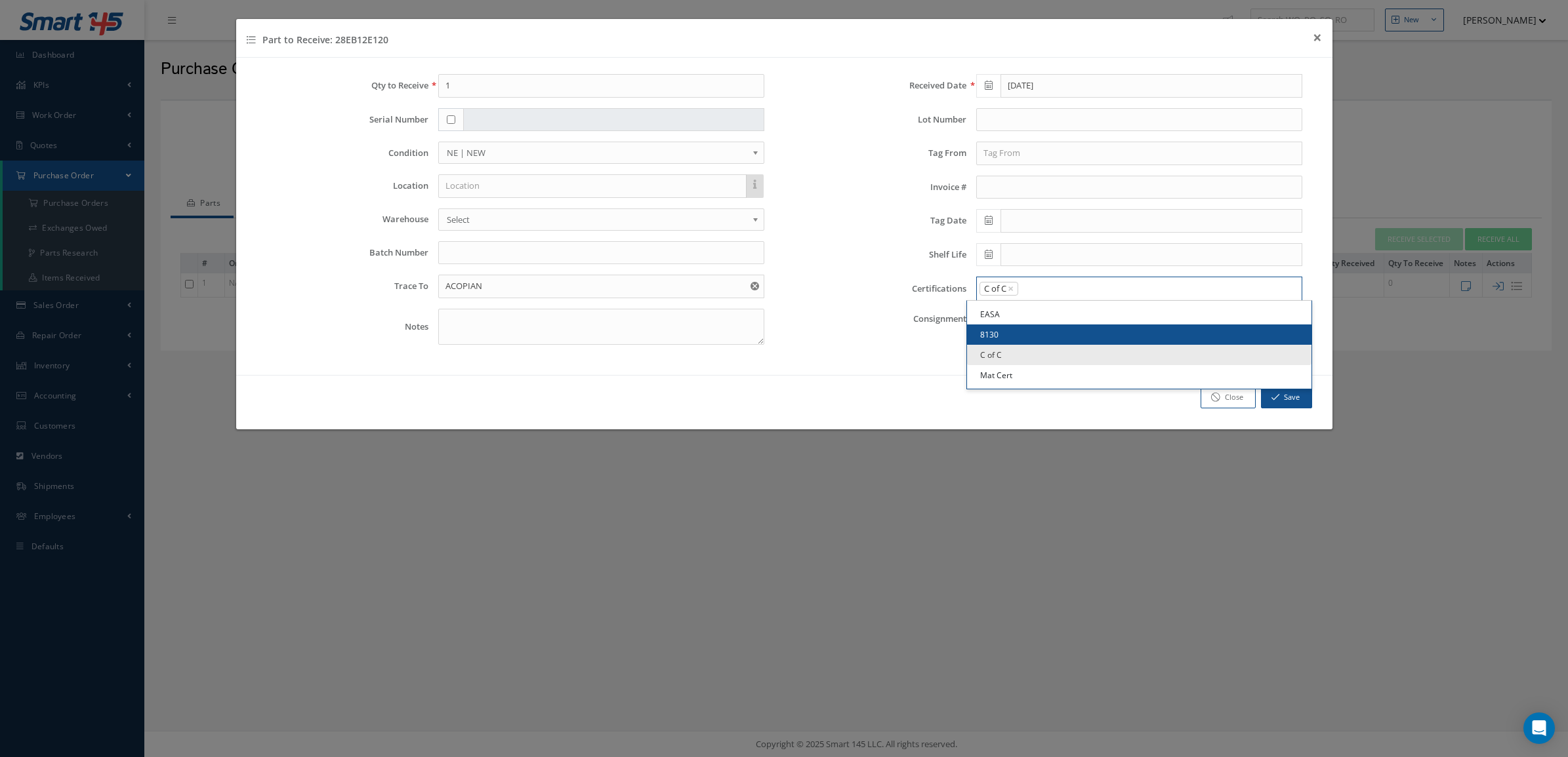
click at [1051, 285] on input "Search for option" at bounding box center [1156, 289] width 275 height 14
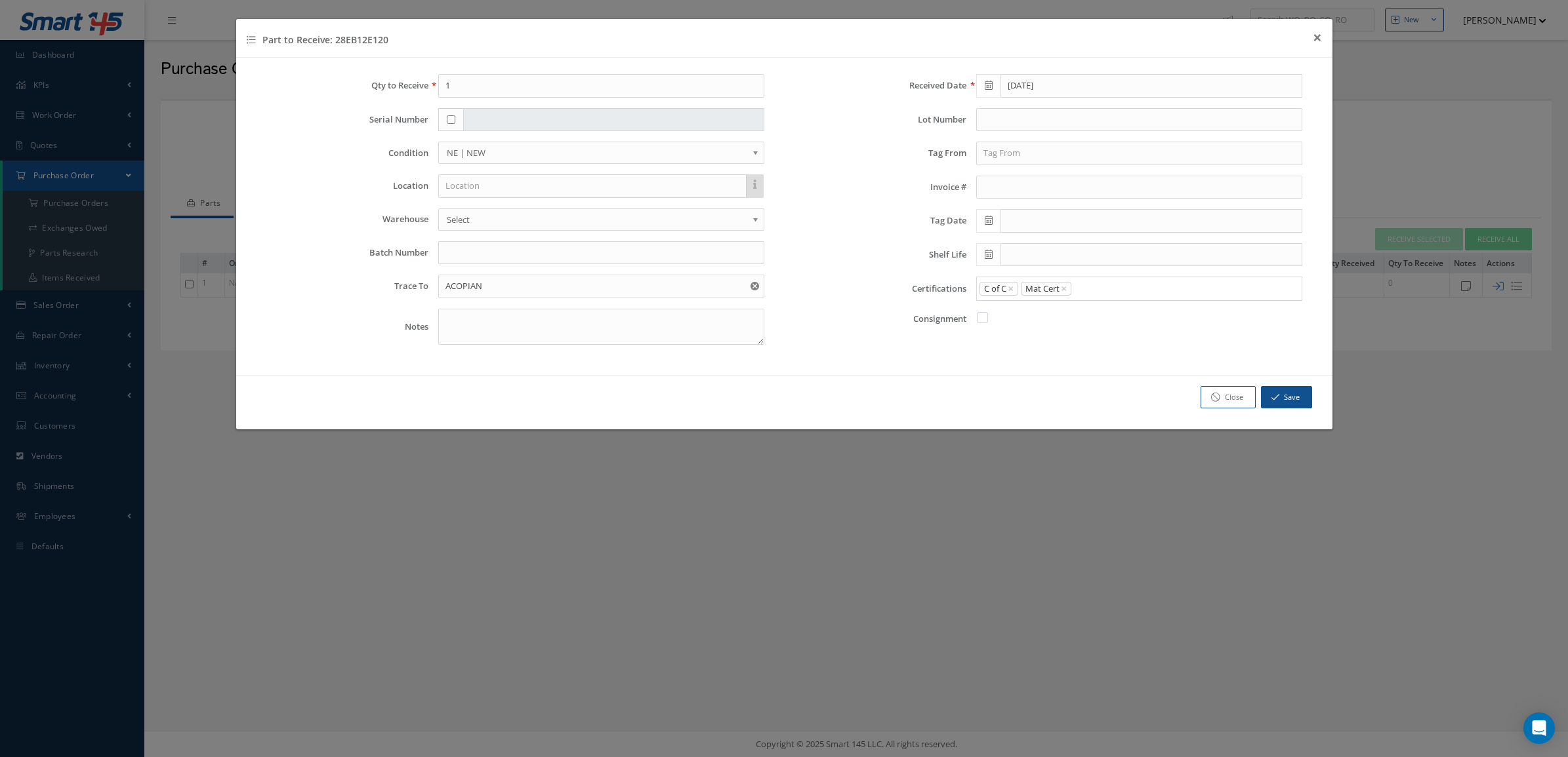
click at [1032, 374] on link "Mat Cert" at bounding box center [1138, 376] width 344 height 21
click at [1290, 396] on button "Save" at bounding box center [1287, 397] width 52 height 23
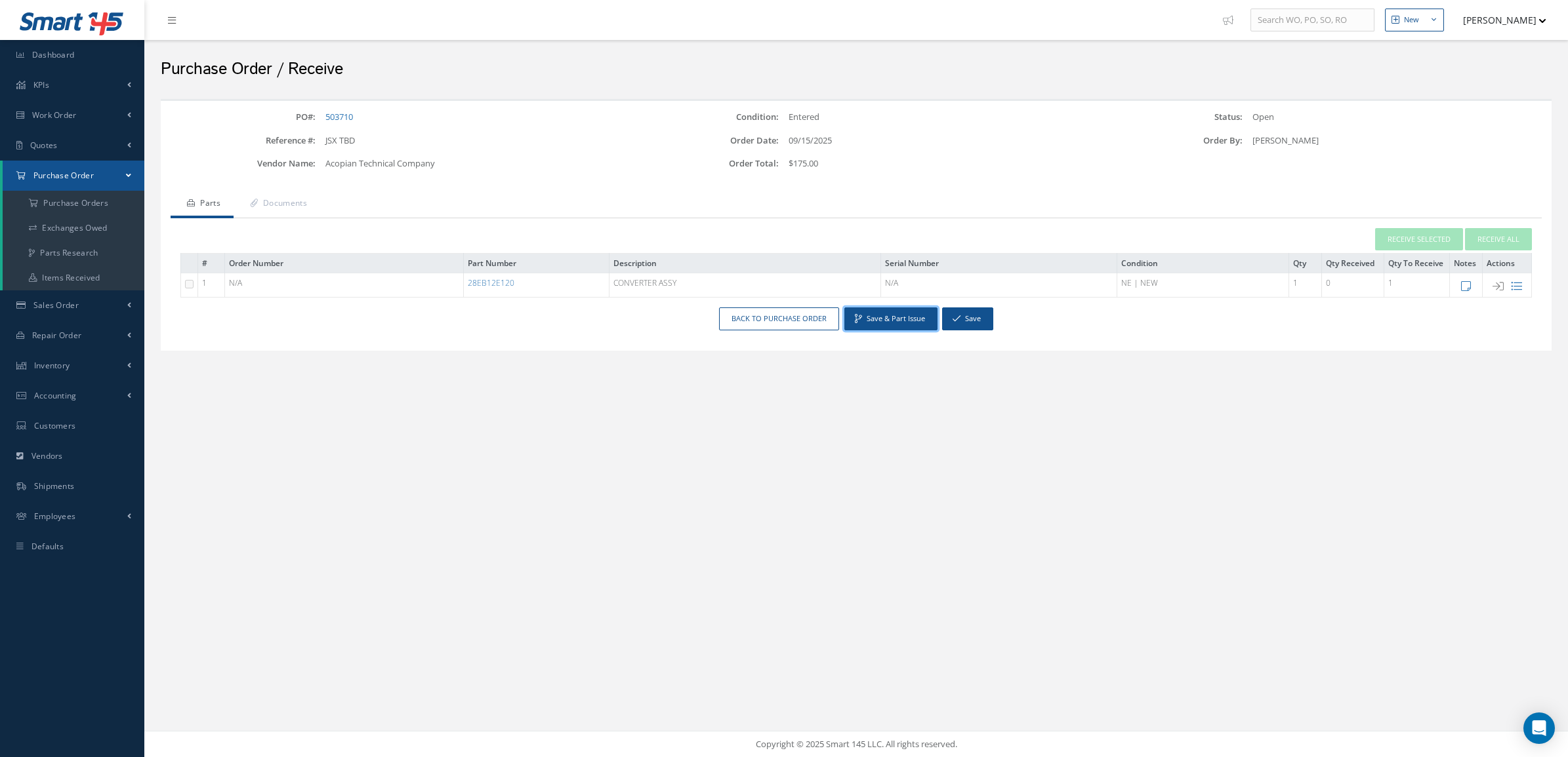
click at [864, 313] on button "Save & Part Issue" at bounding box center [891, 318] width 93 height 23
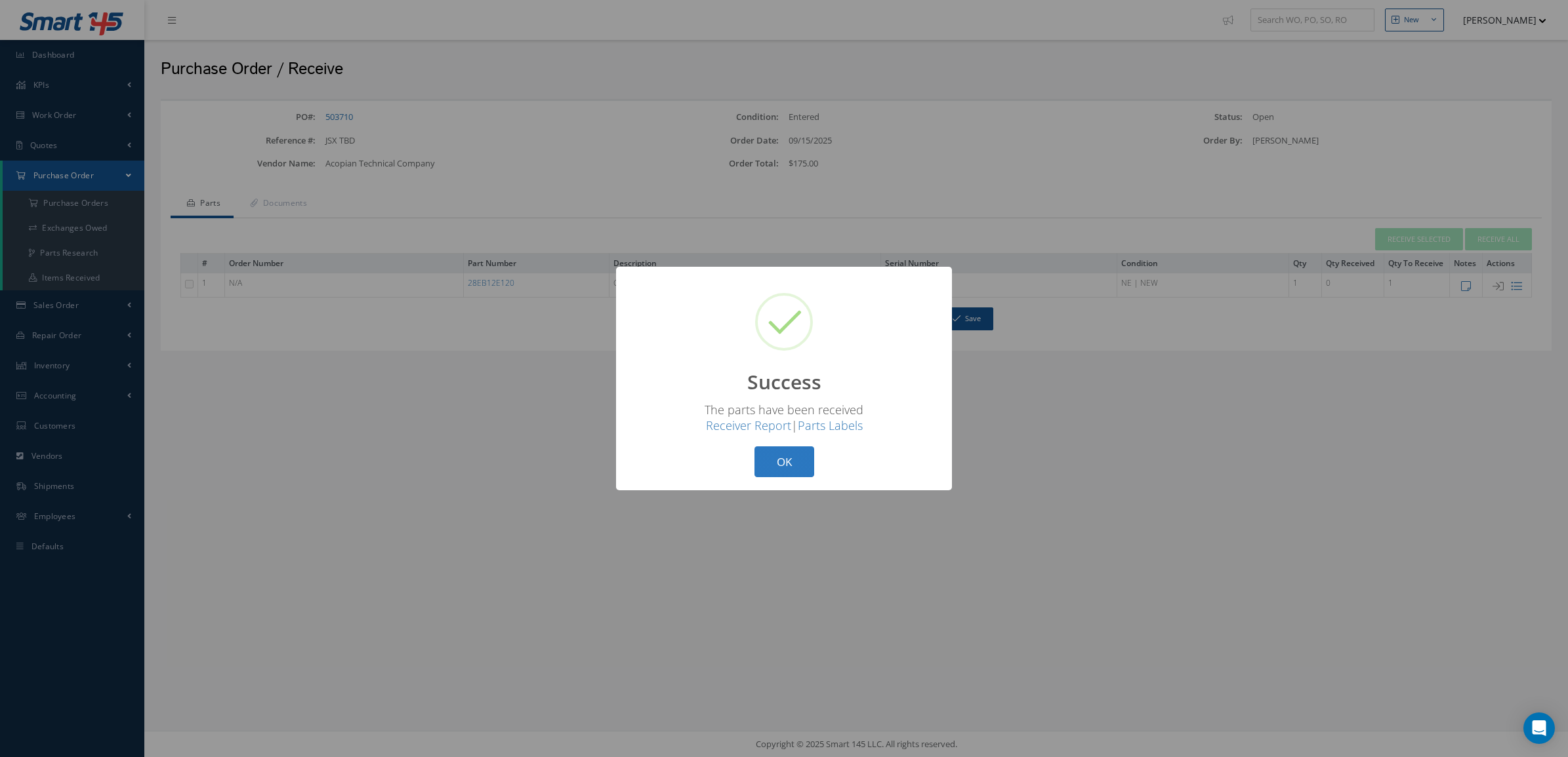
click at [806, 466] on button "OK" at bounding box center [784, 462] width 59 height 31
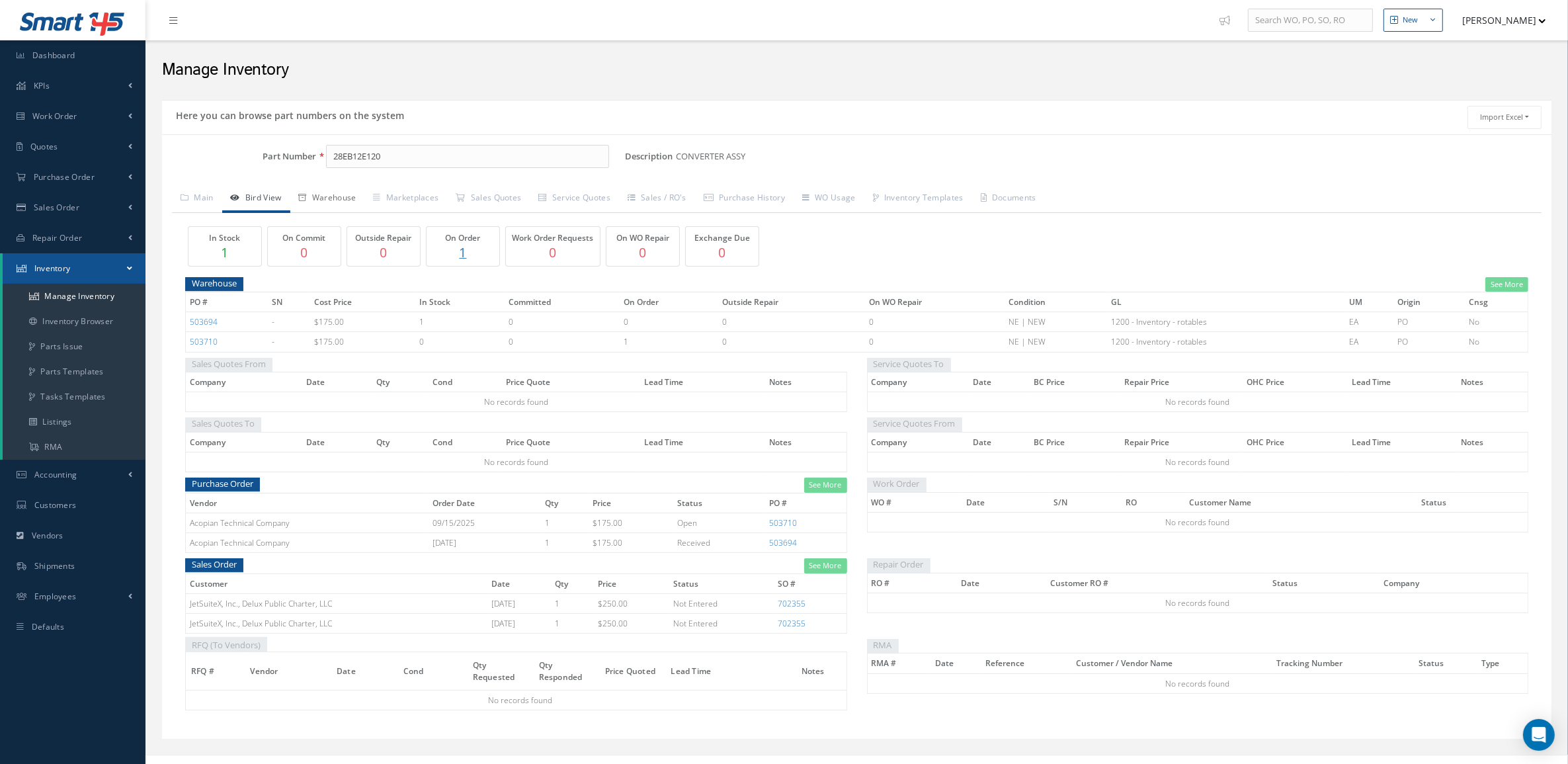
click at [335, 197] on link "Warehouse" at bounding box center [328, 199] width 75 height 28
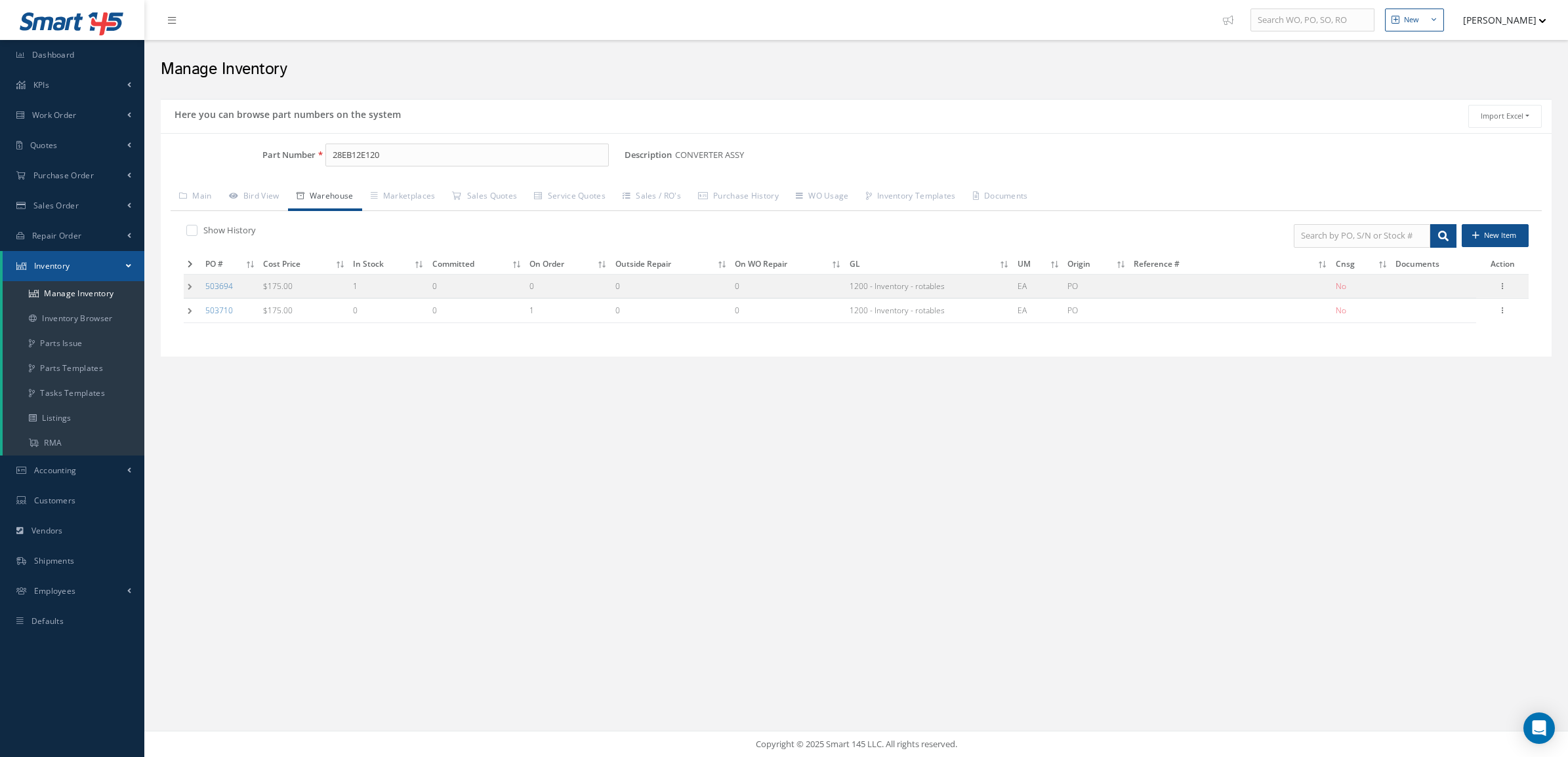
click at [184, 293] on td at bounding box center [192, 286] width 18 height 24
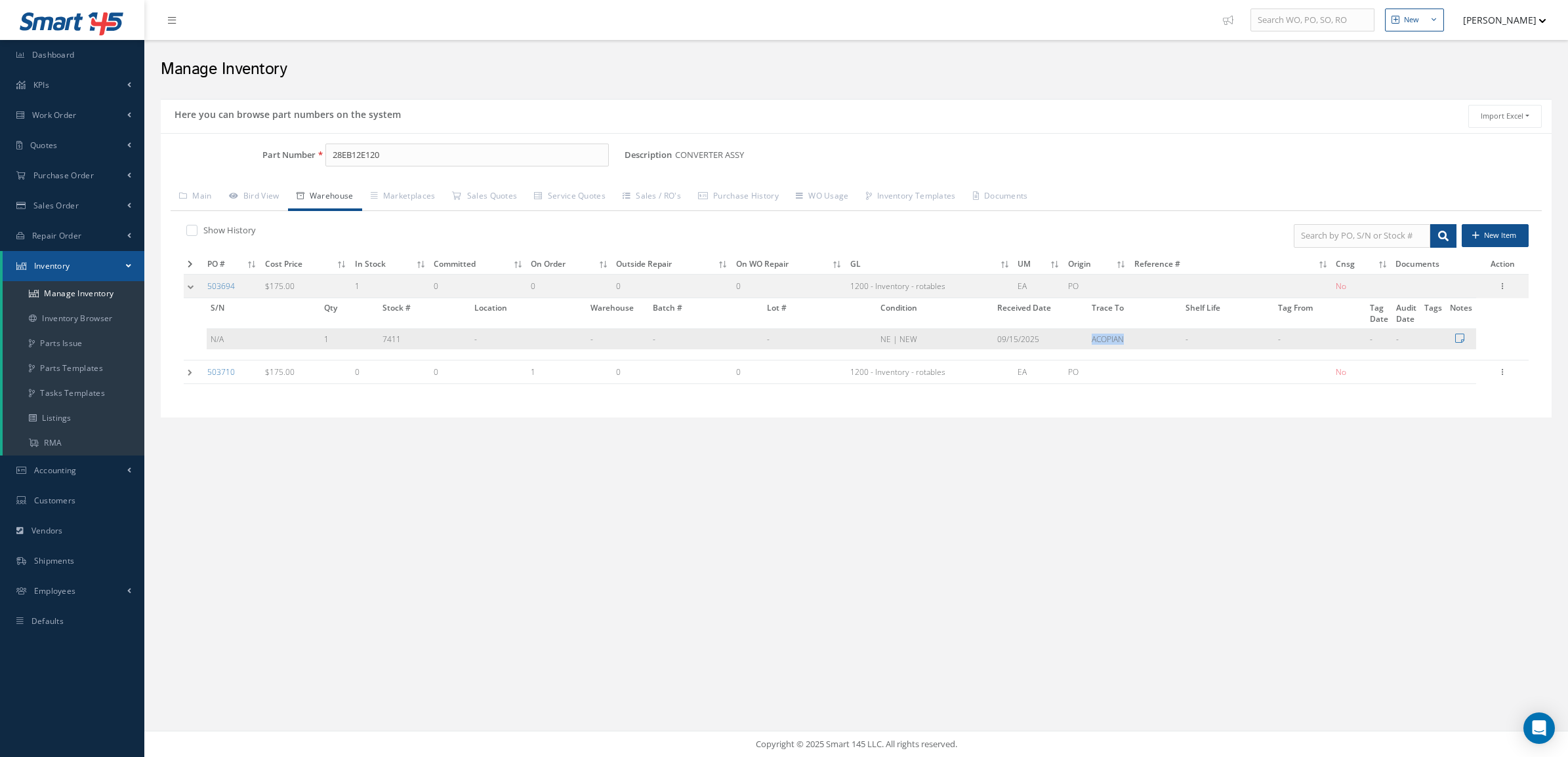
drag, startPoint x: 1149, startPoint y: 340, endPoint x: 1072, endPoint y: 335, distance: 77.2
click at [1072, 335] on tr "N/A 1 7411 - - - - [GEOGRAPHIC_DATA] | NEW [DATE] ACOPIAN - - - -" at bounding box center [840, 339] width 1270 height 21
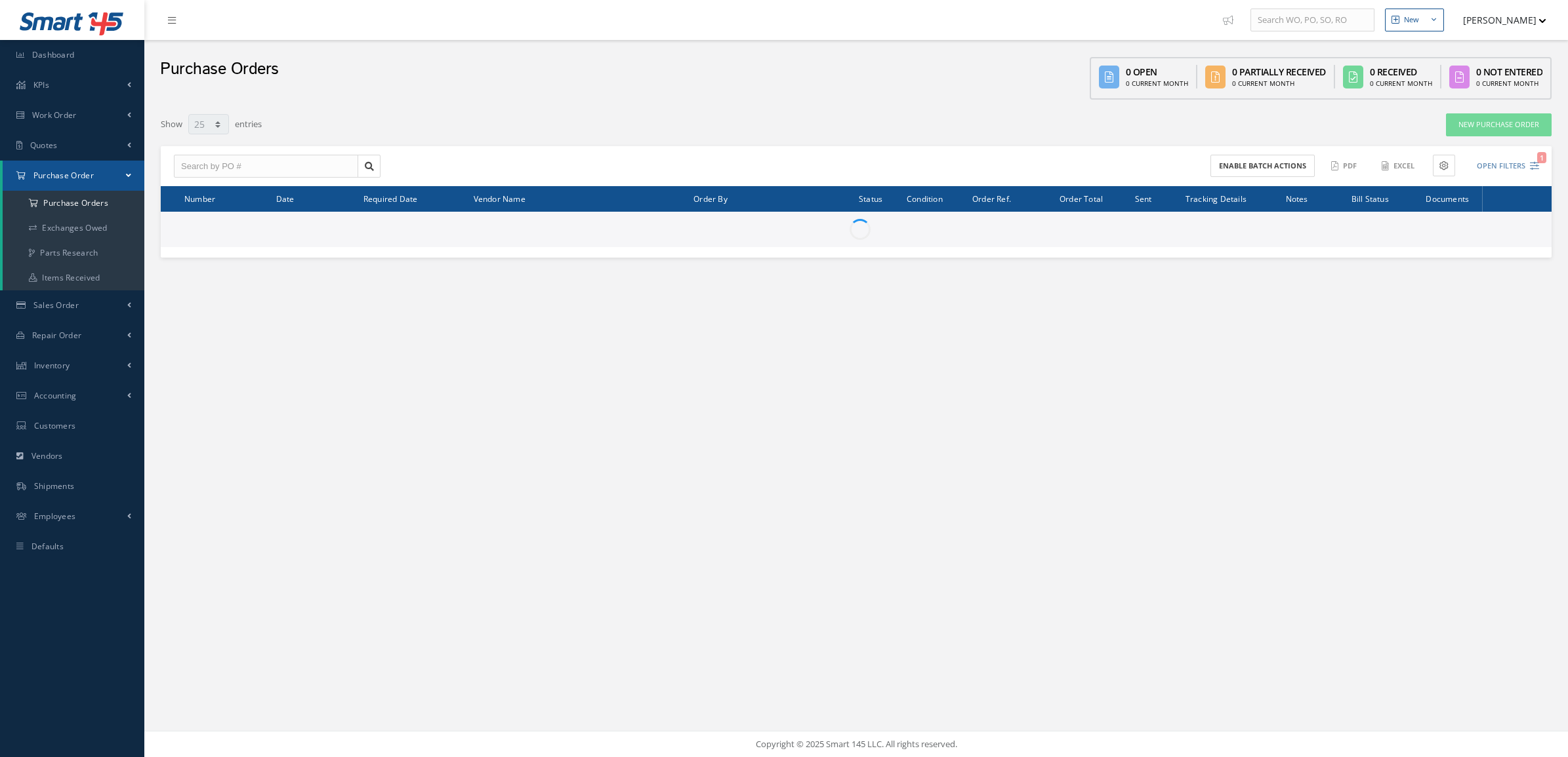
select select "25"
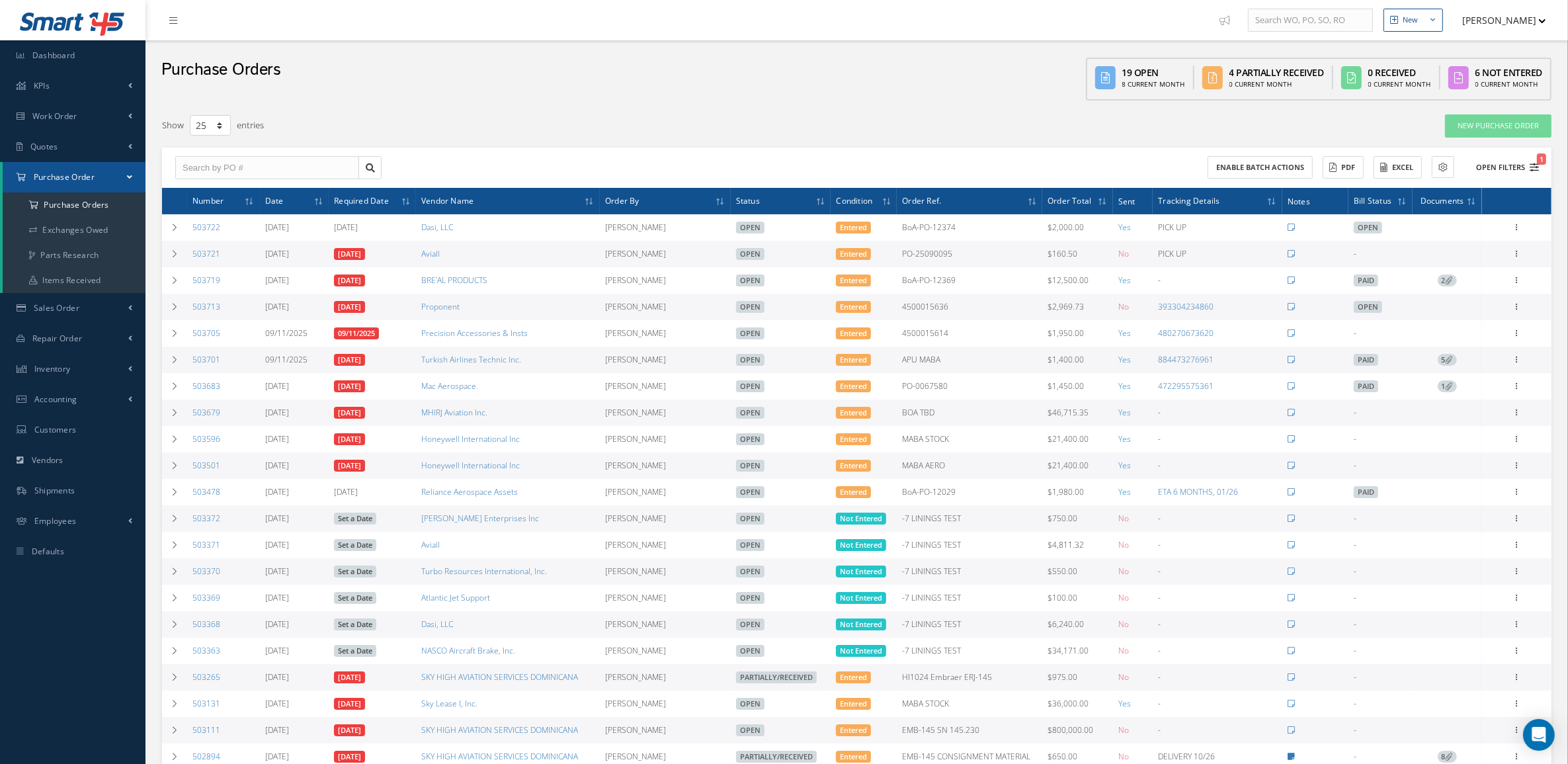
click at [1533, 173] on button "Open Filters 1" at bounding box center [1501, 168] width 75 height 22
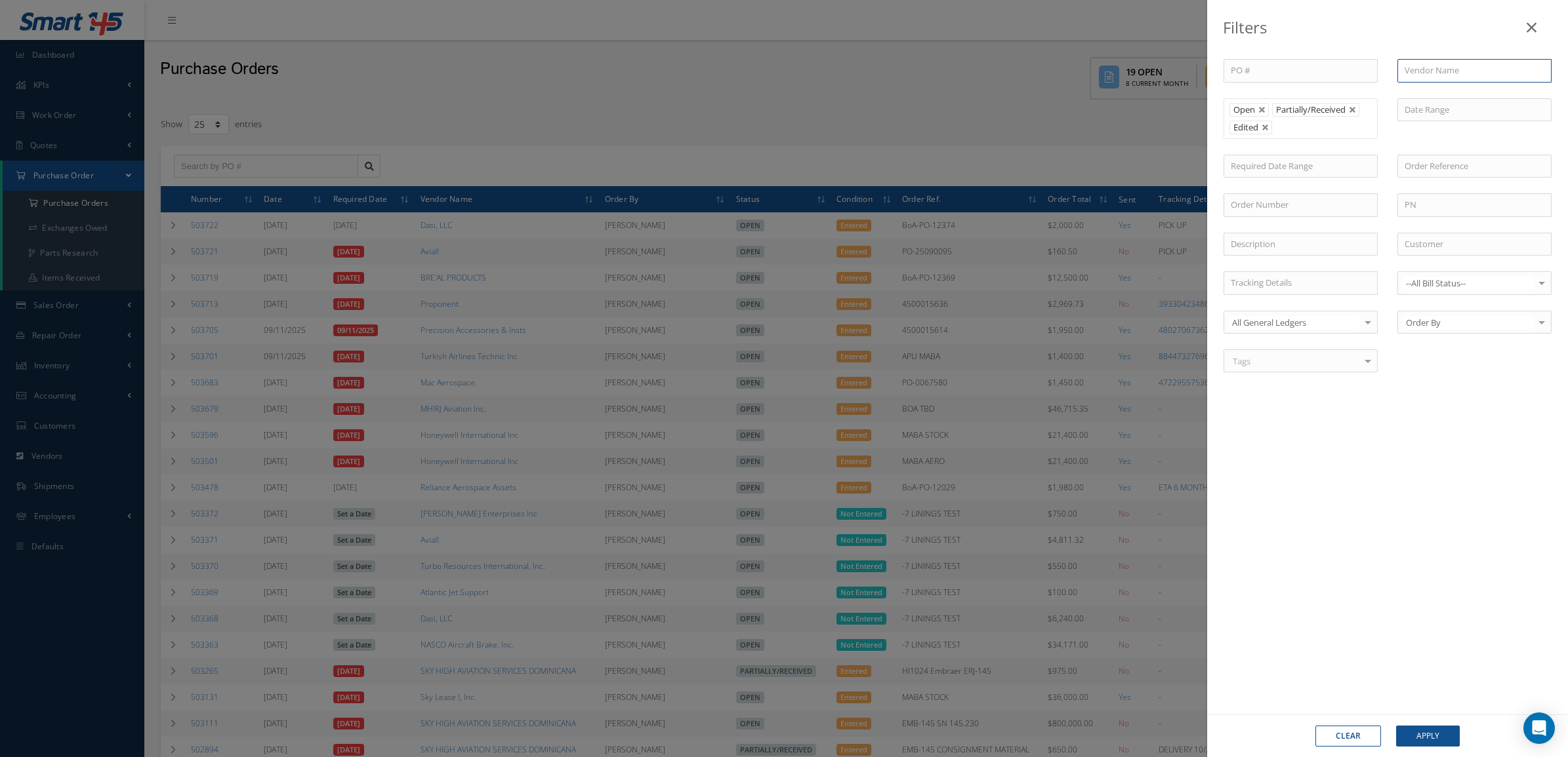
click at [1410, 76] on input "text" at bounding box center [1475, 71] width 155 height 24
click at [1340, 131] on ul "Open Partially/Received Edited" at bounding box center [1300, 118] width 155 height 41
click at [1437, 72] on input "ac" at bounding box center [1475, 71] width 155 height 24
click at [1435, 85] on div "Acopian Technical Company" at bounding box center [1474, 94] width 153 height 24
type input "Acopian Technical Company"
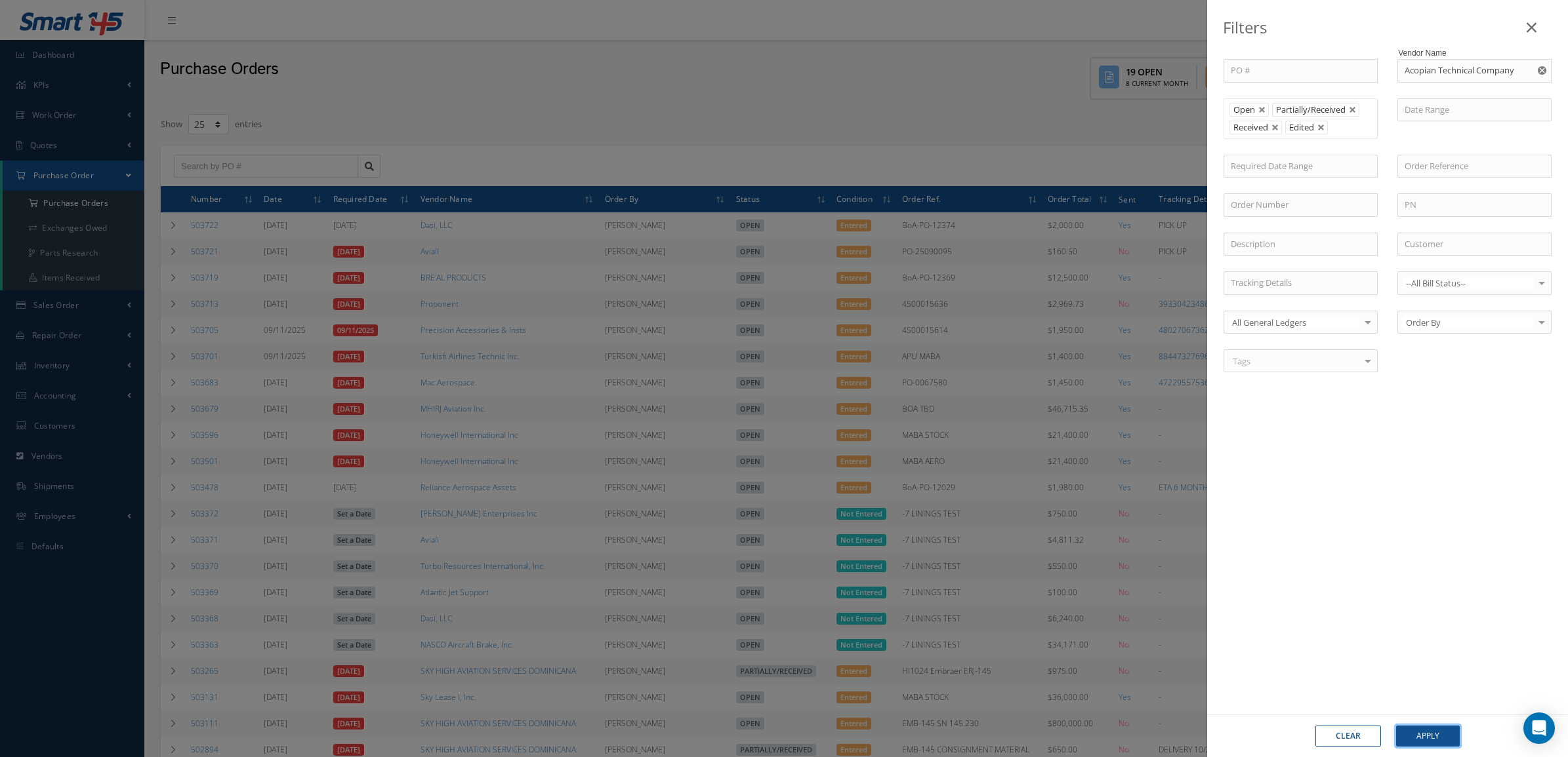
click at [1412, 741] on button "Apply" at bounding box center [1427, 736] width 63 height 21
click at [1417, 736] on button "Apply" at bounding box center [1427, 736] width 63 height 21
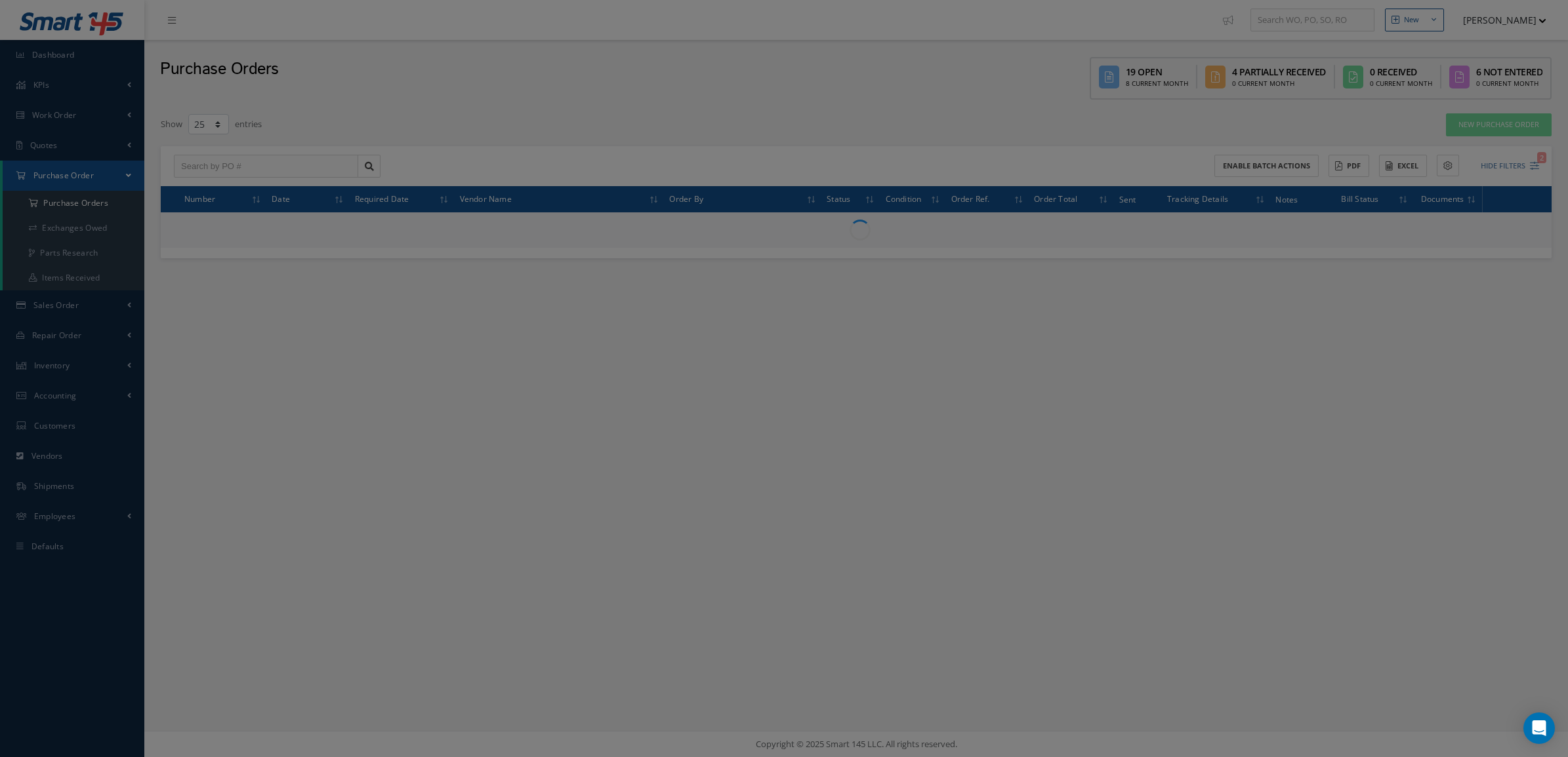
drag, startPoint x: 1426, startPoint y: 730, endPoint x: 903, endPoint y: 232, distance: 722.2
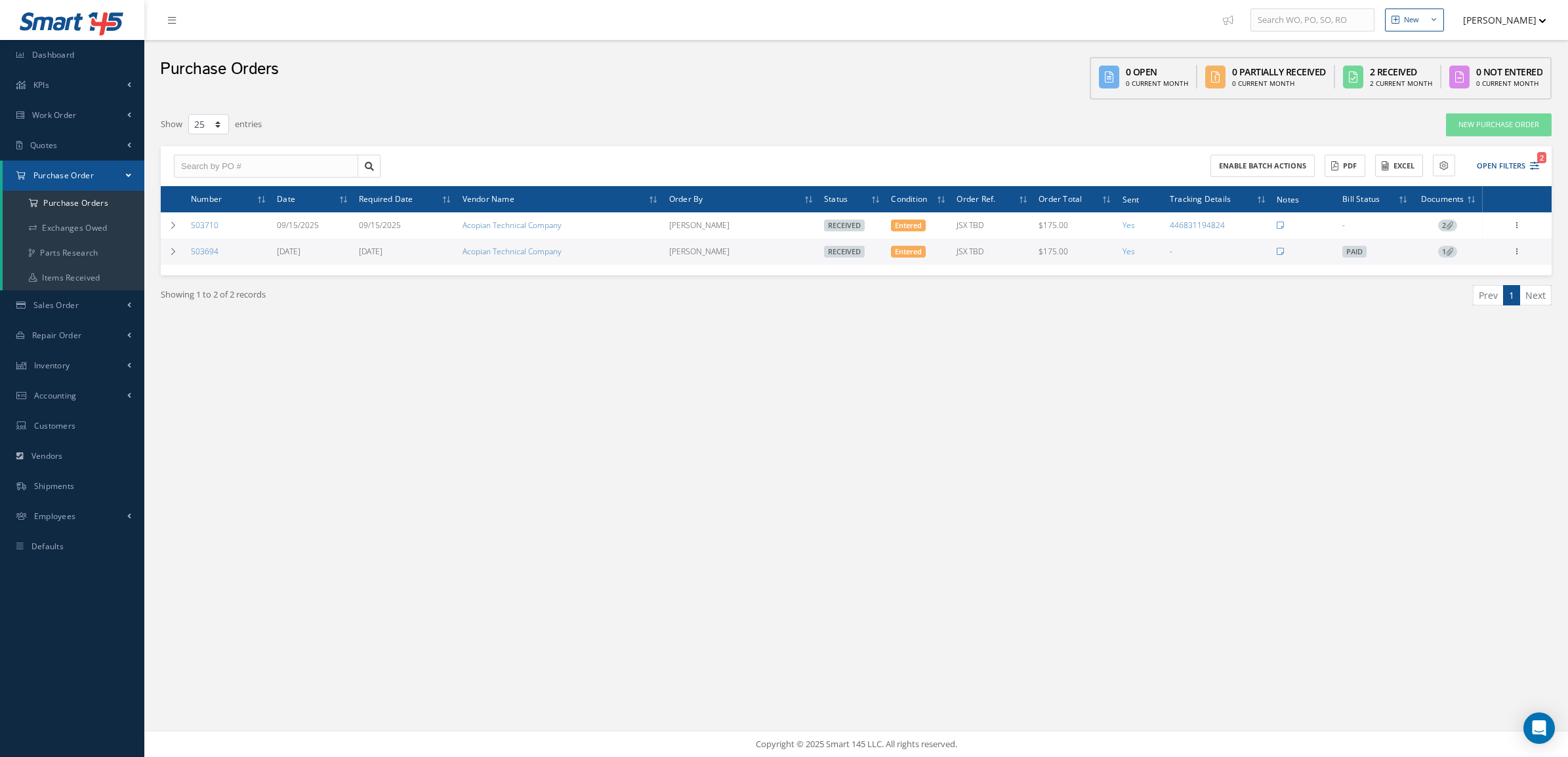
click at [1443, 254] on span "1" at bounding box center [1447, 252] width 19 height 12
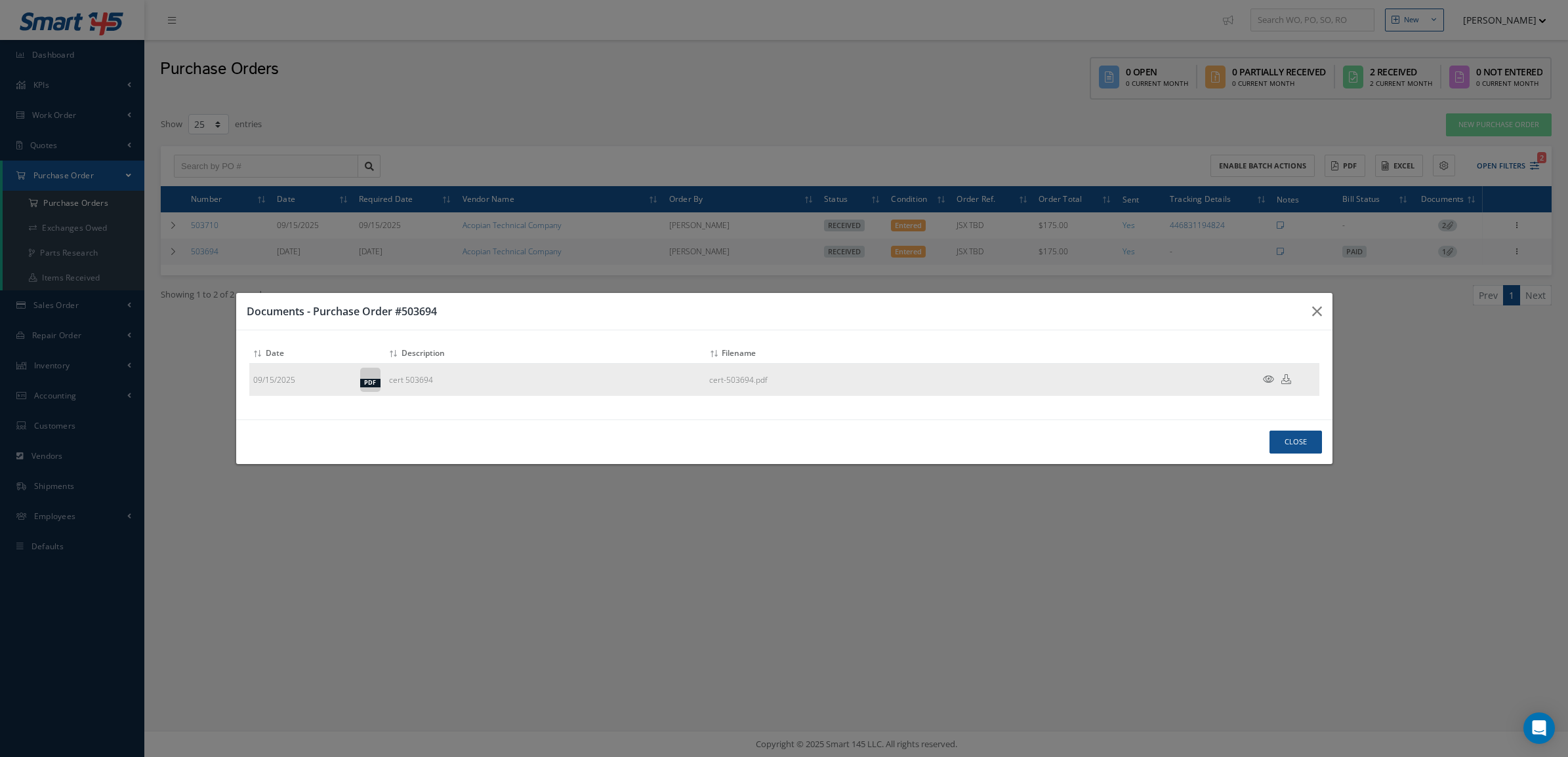
click at [1268, 384] on icon at bounding box center [1268, 379] width 11 height 10
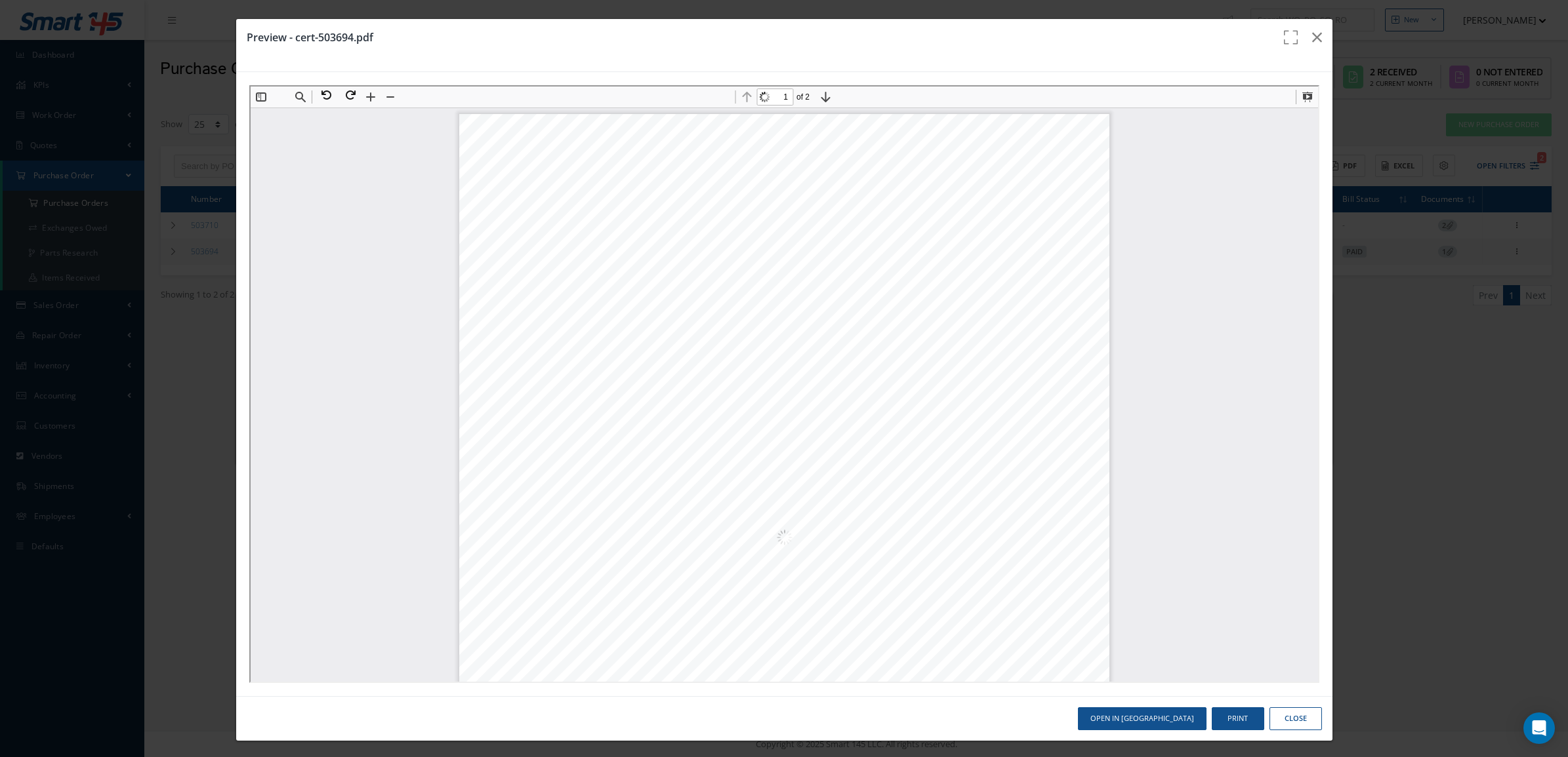
scroll to position [7, 0]
type input "2"
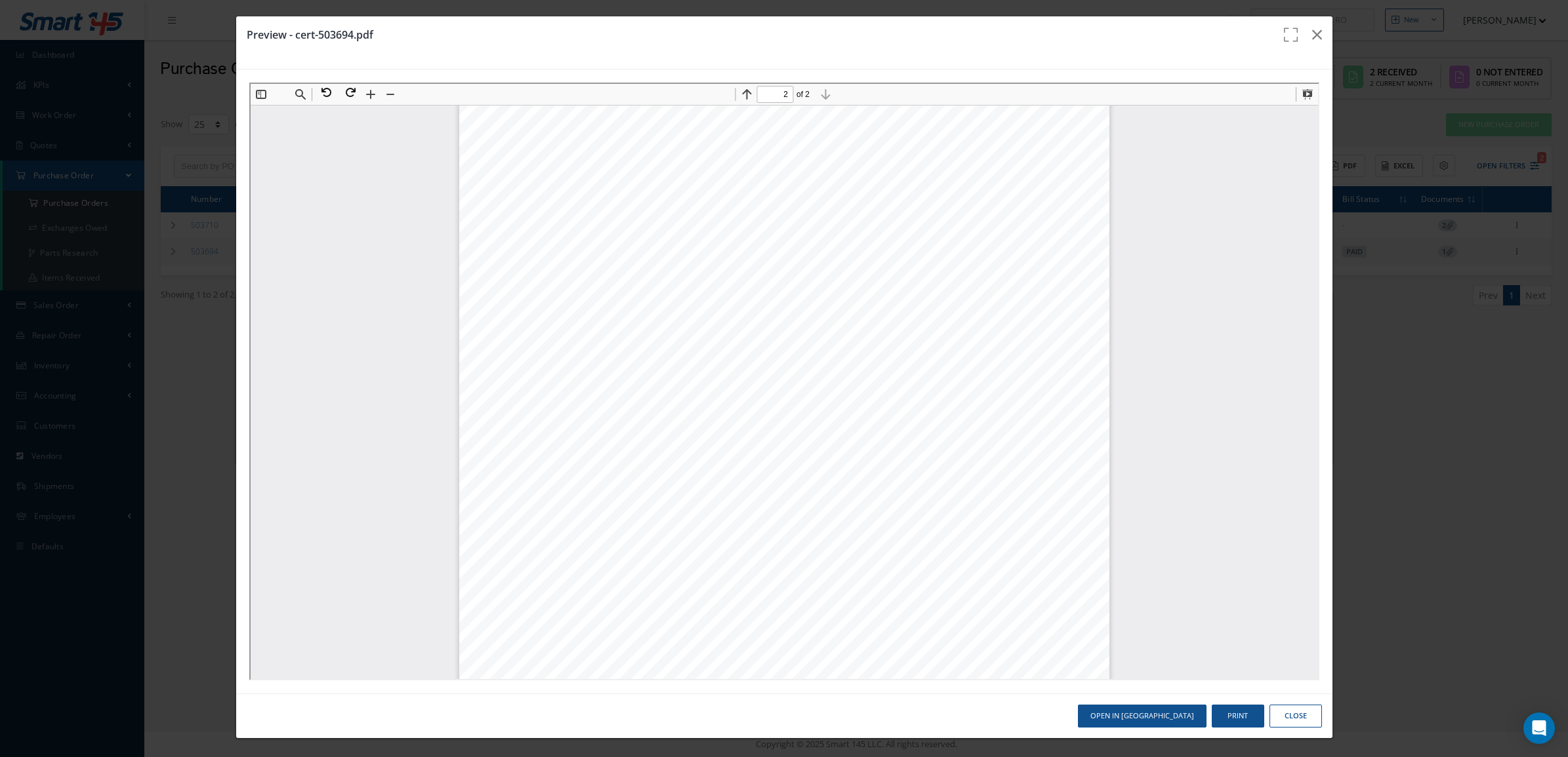
scroll to position [1136, 0]
click at [1294, 710] on button "Close" at bounding box center [1295, 715] width 53 height 23
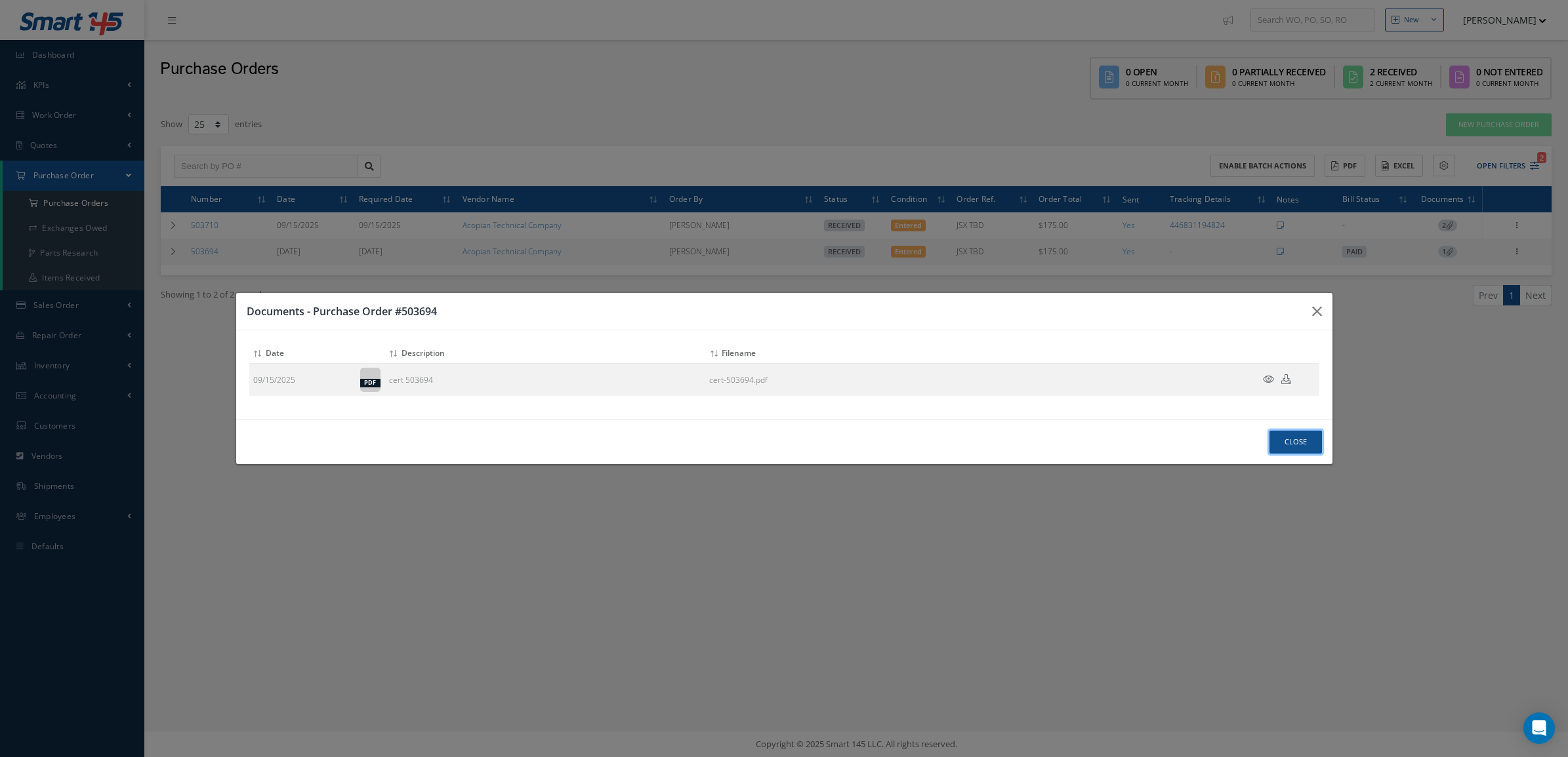
click at [1288, 444] on button "Close" at bounding box center [1295, 442] width 53 height 23
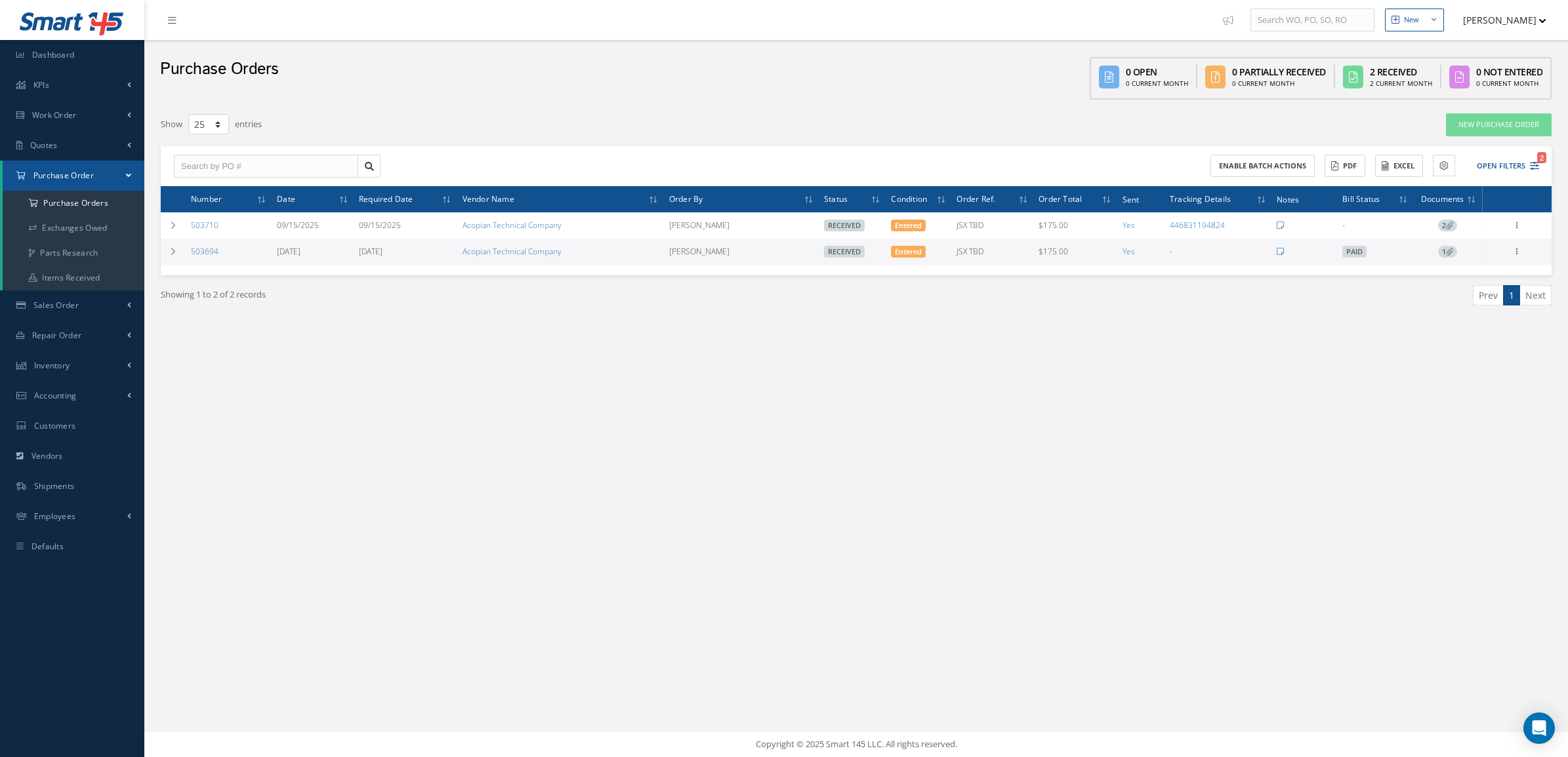
click at [1453, 250] on icon at bounding box center [1449, 251] width 7 height 7
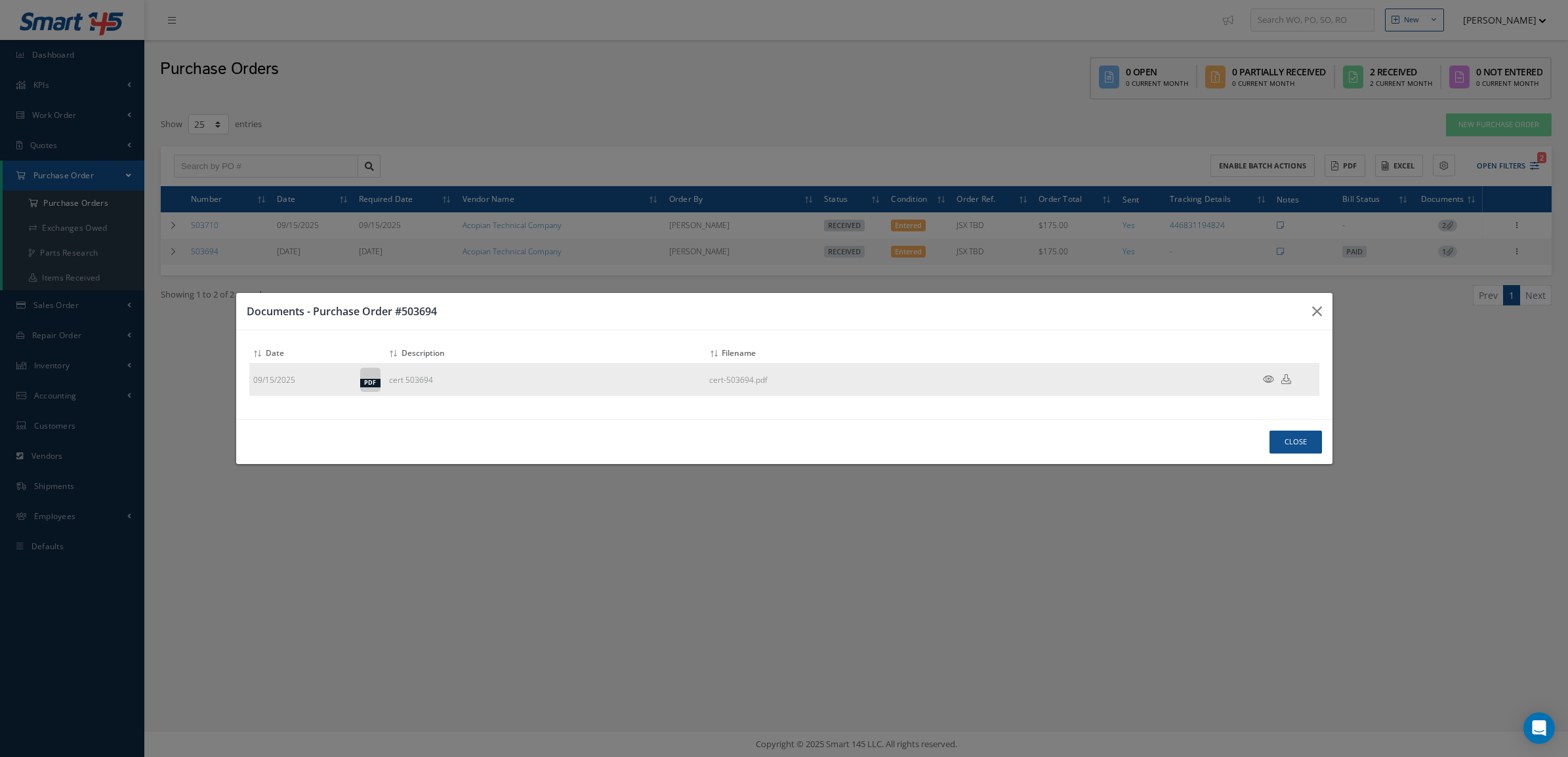
click at [1285, 383] on icon at bounding box center [1286, 379] width 10 height 10
click at [1290, 441] on button "Close" at bounding box center [1295, 442] width 53 height 23
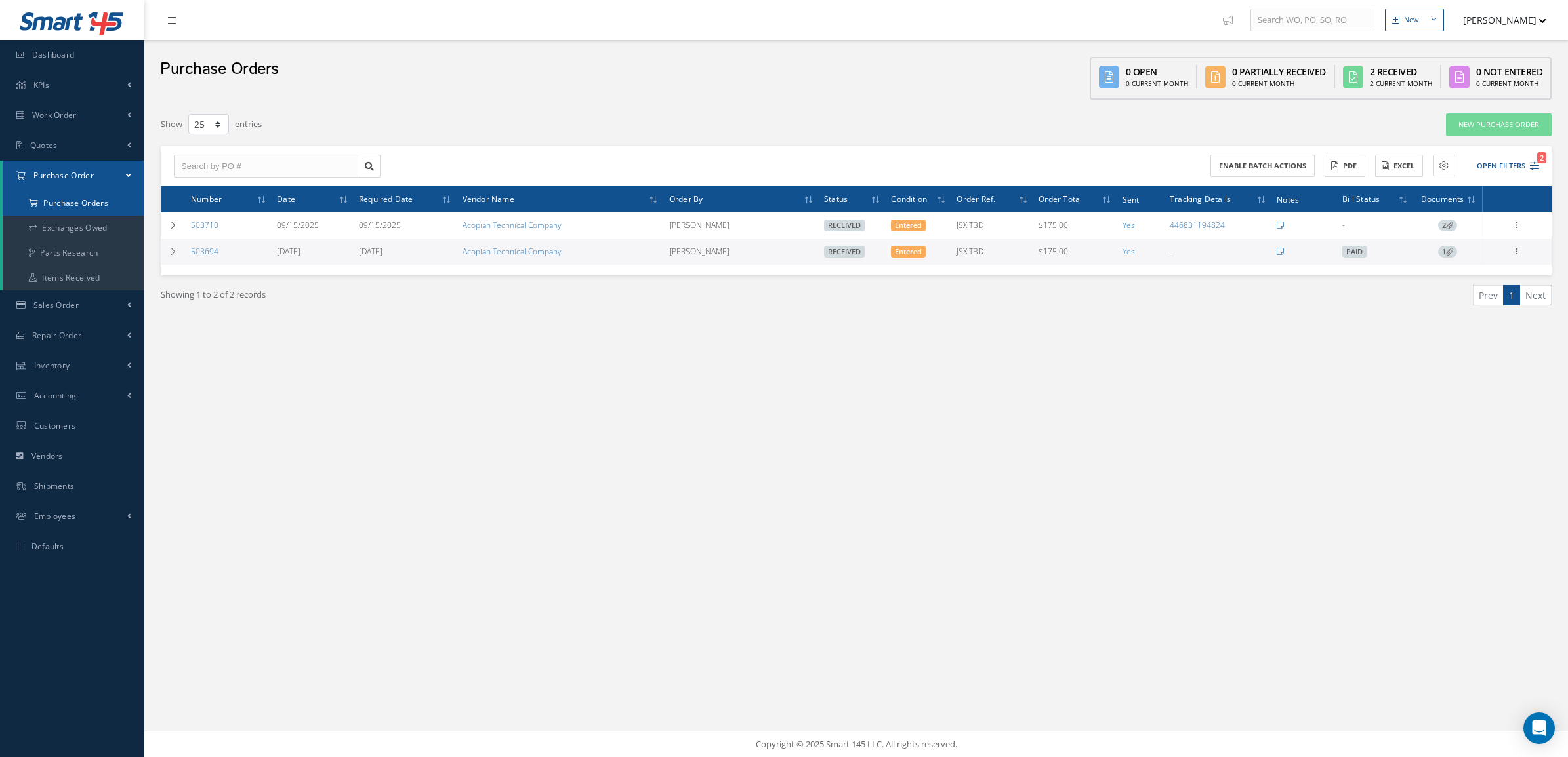
click at [98, 197] on a=1&status_id=2&status_id=3&status_id=5&collapsedFilters"] "Purchase Orders" at bounding box center [73, 203] width 142 height 25
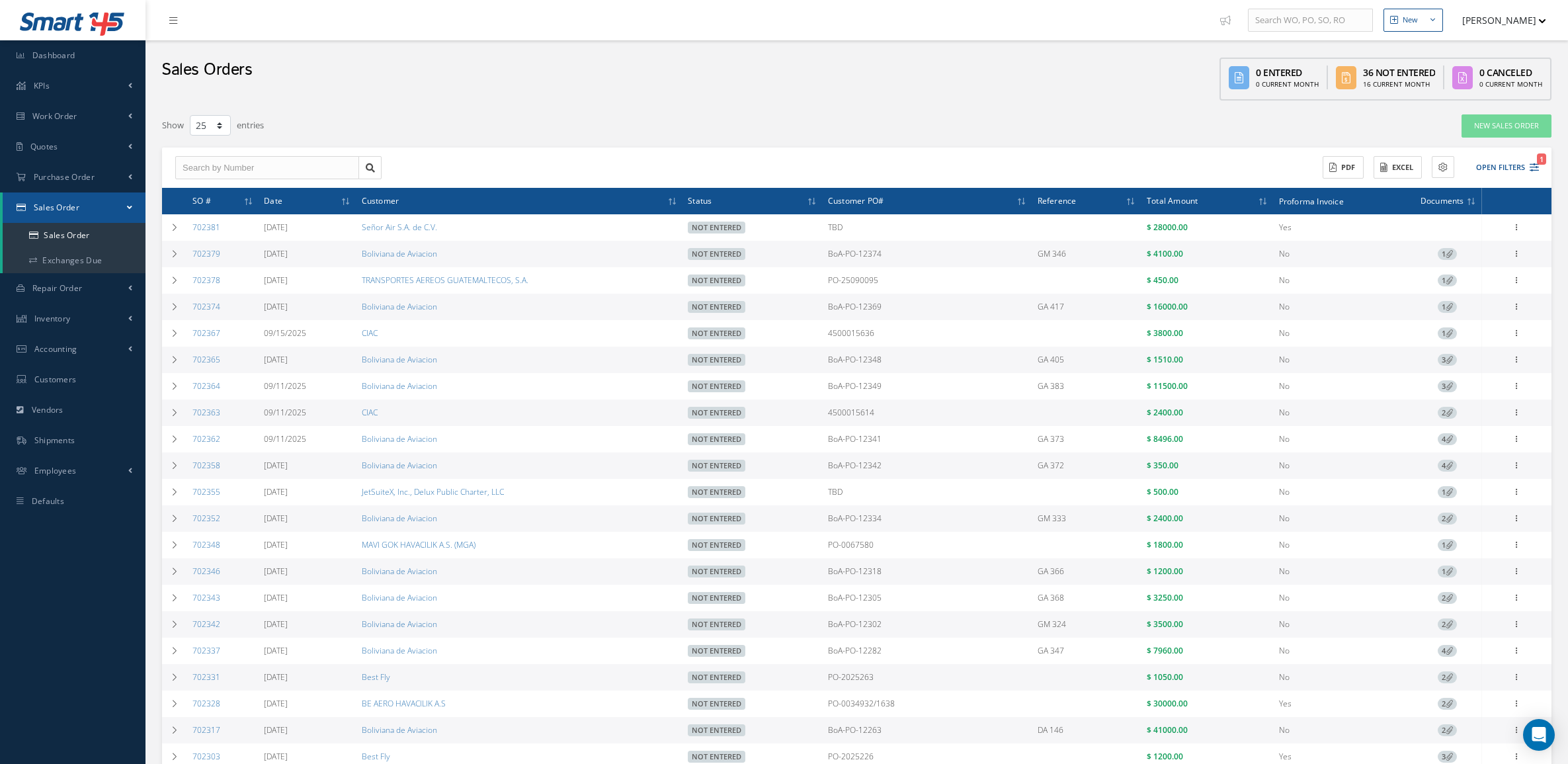
select select "25"
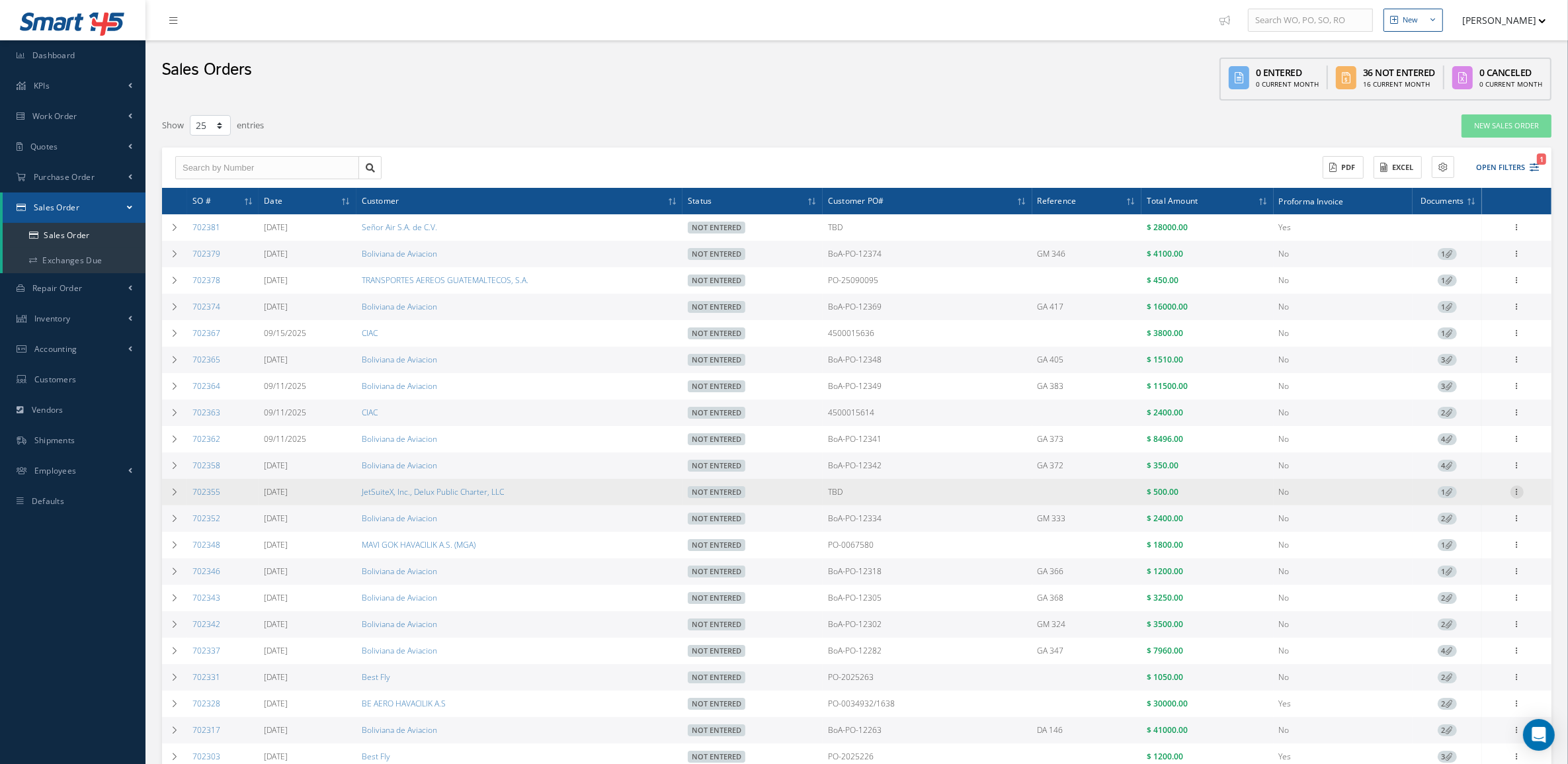
click at [1518, 490] on icon at bounding box center [1517, 491] width 13 height 11
click at [1475, 571] on link "Documents" at bounding box center [1456, 569] width 105 height 17
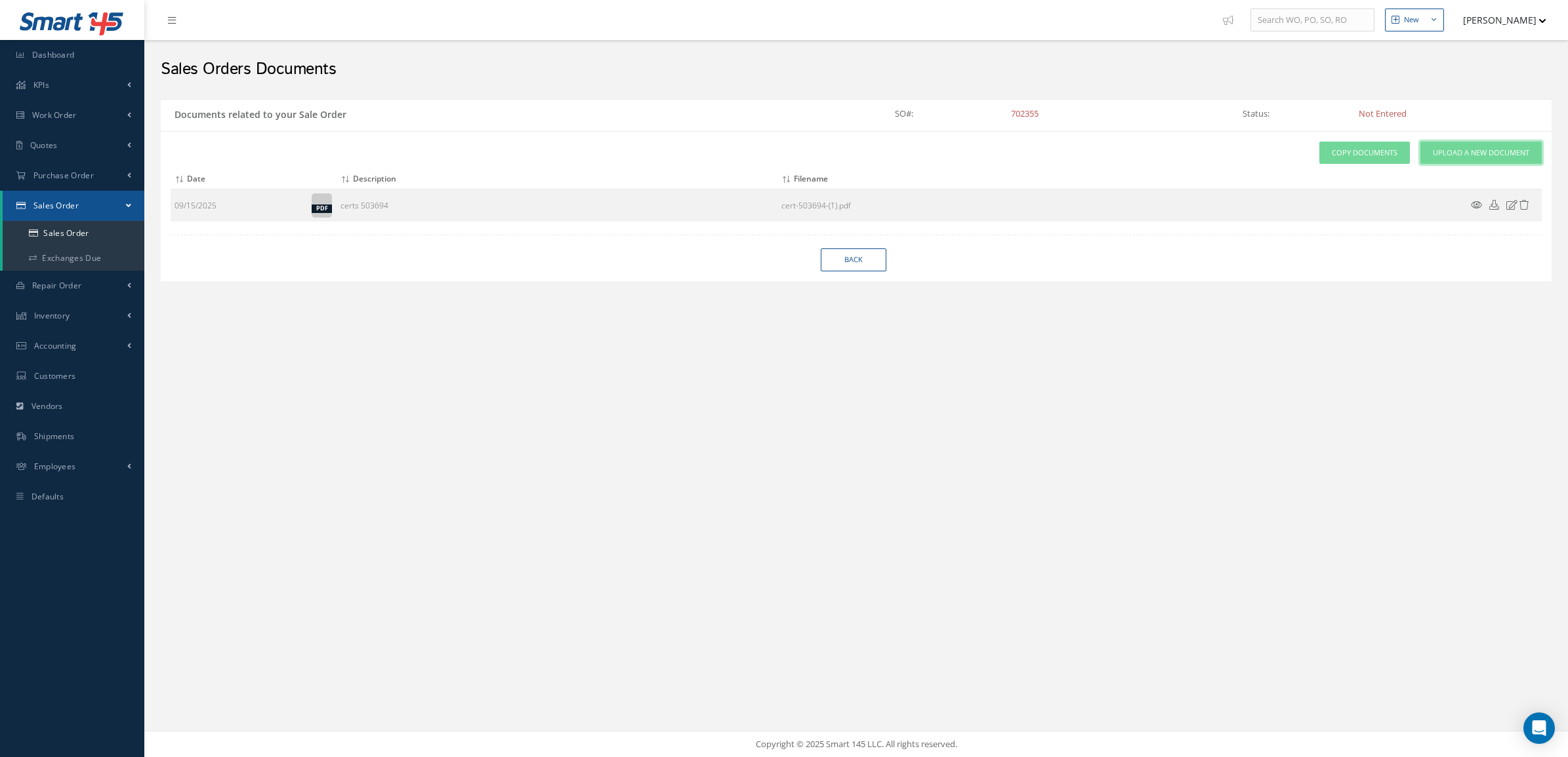
click at [1437, 145] on link "Upload a New Document" at bounding box center [1481, 153] width 121 height 23
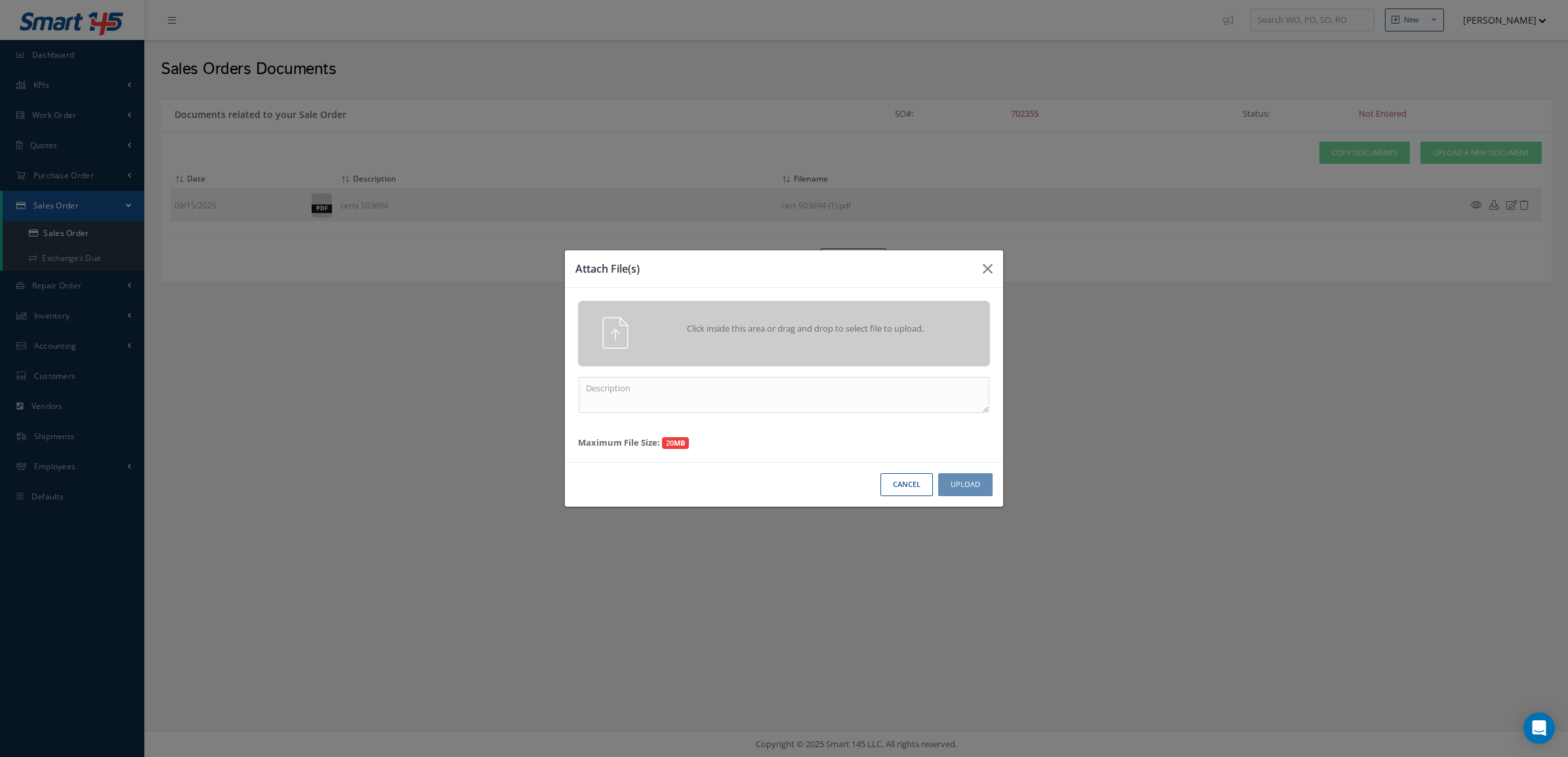
click at [703, 350] on div "Click inside this area or drag and drop to select file to upload." at bounding box center [784, 334] width 412 height 65
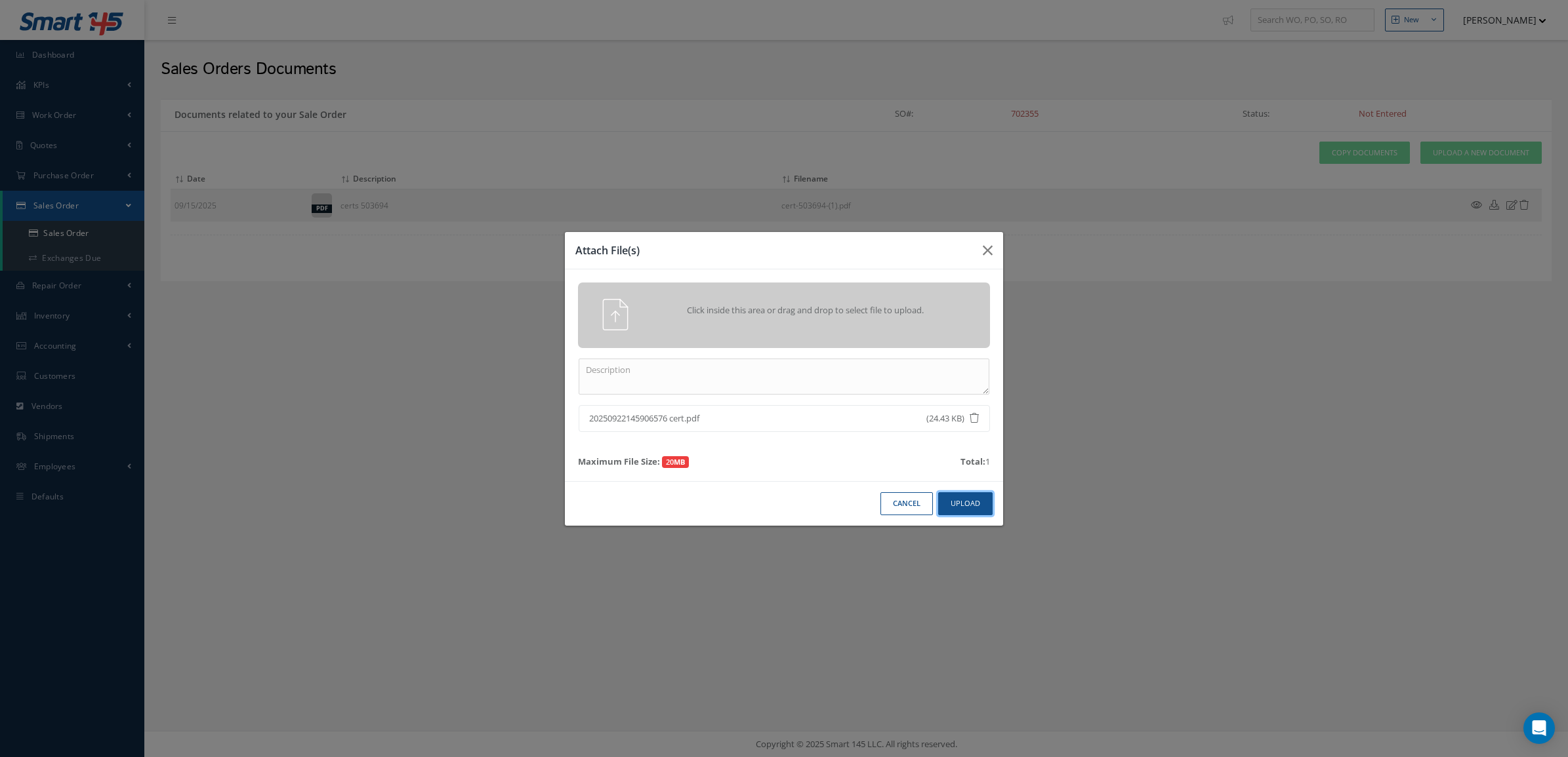
click at [984, 502] on button "Upload" at bounding box center [964, 503] width 55 height 23
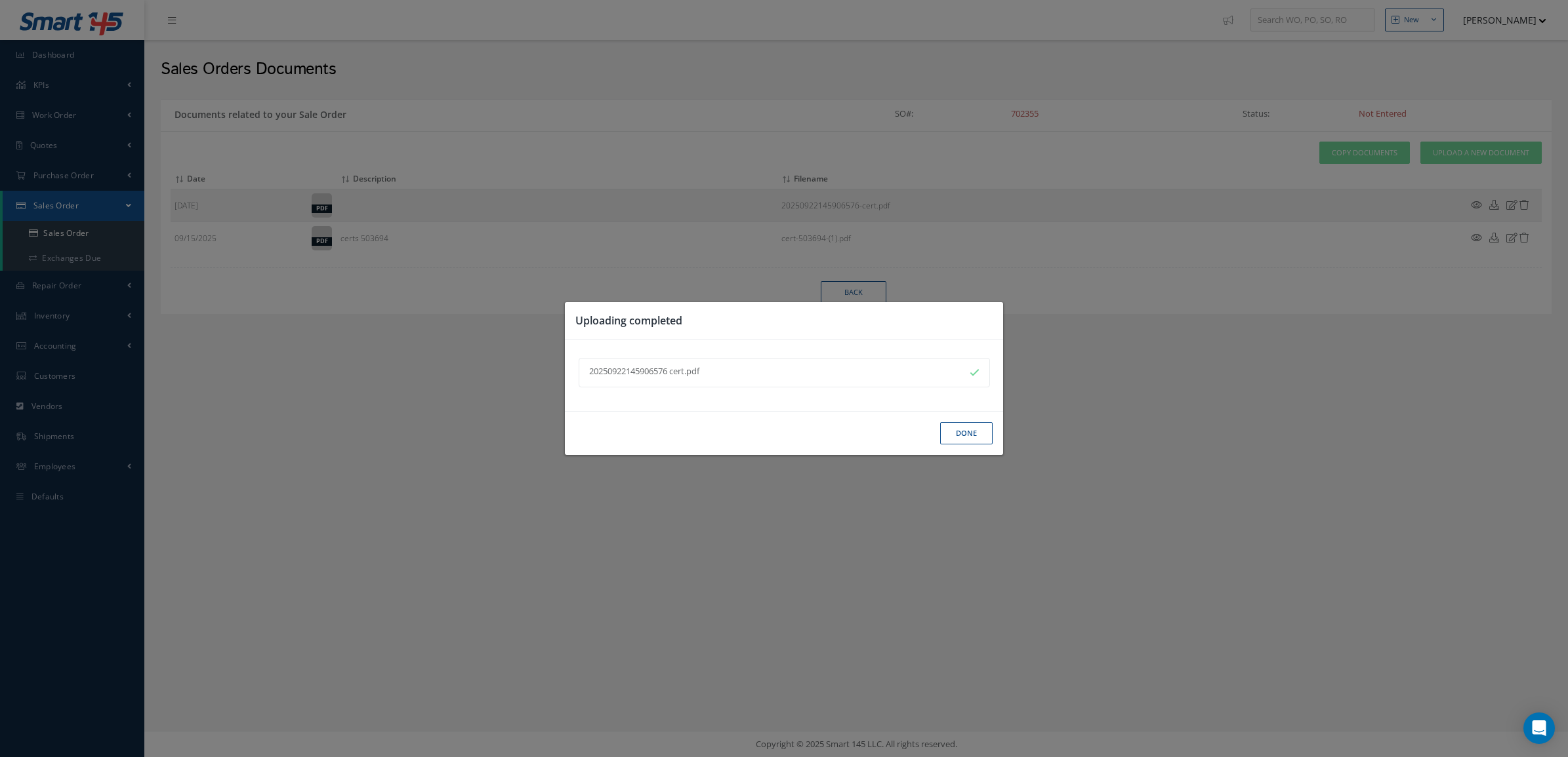
click at [949, 422] on button "Done" at bounding box center [965, 433] width 53 height 23
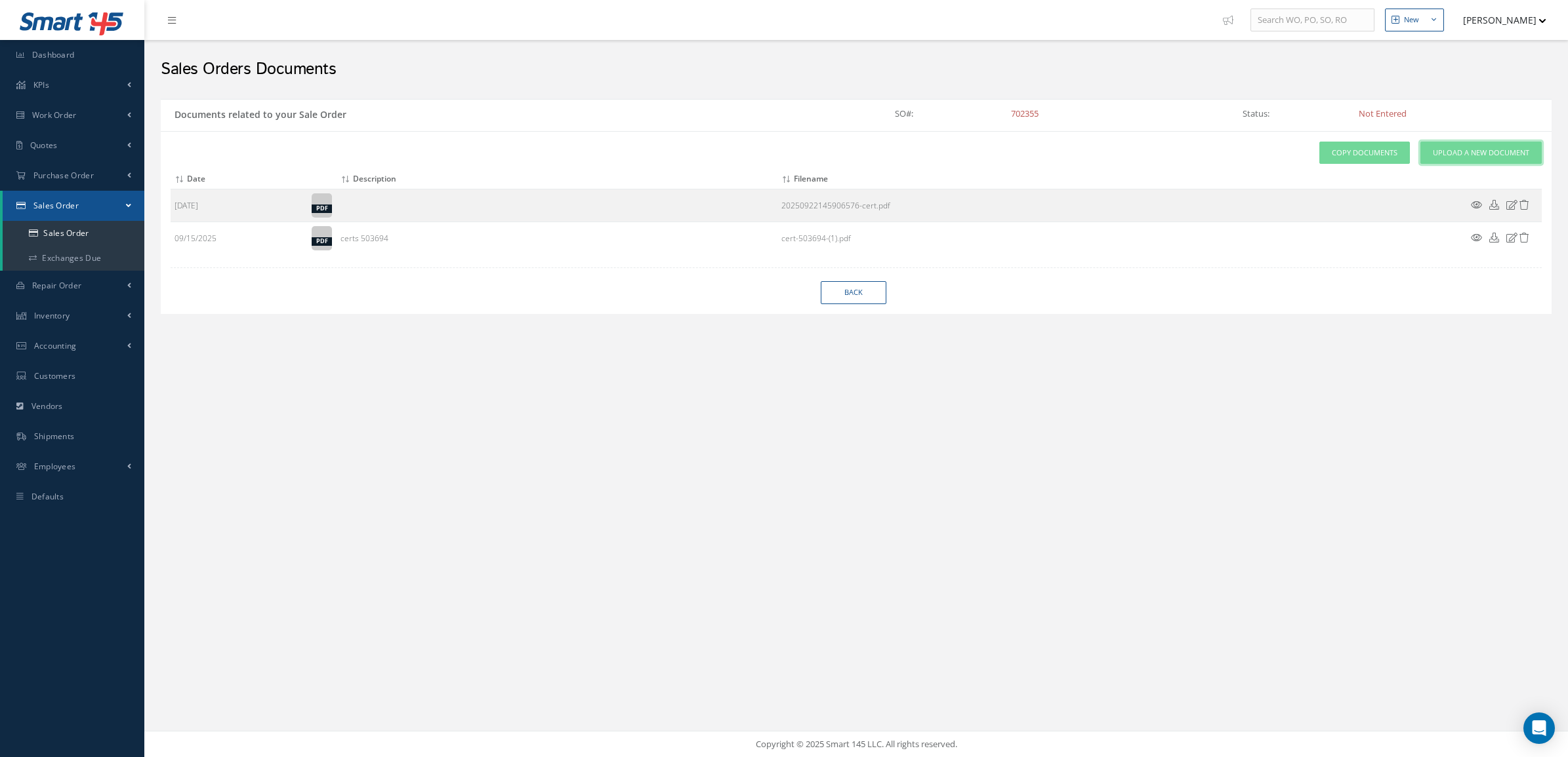
click at [1451, 148] on span "Upload a New Document" at bounding box center [1480, 153] width 96 height 11
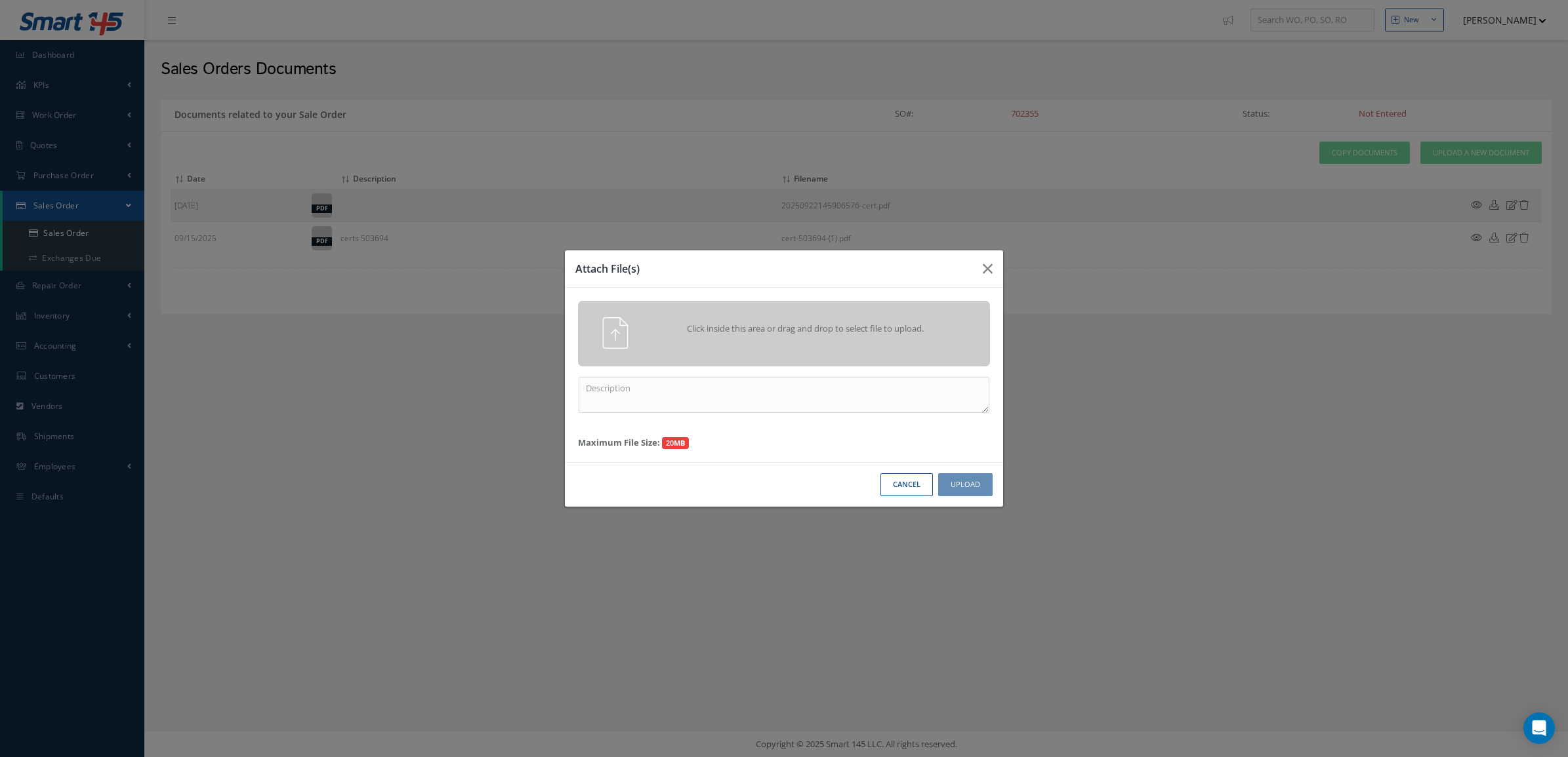
click at [896, 332] on span "Click inside this area or drag and drop to select file to upload." at bounding box center [805, 329] width 297 height 13
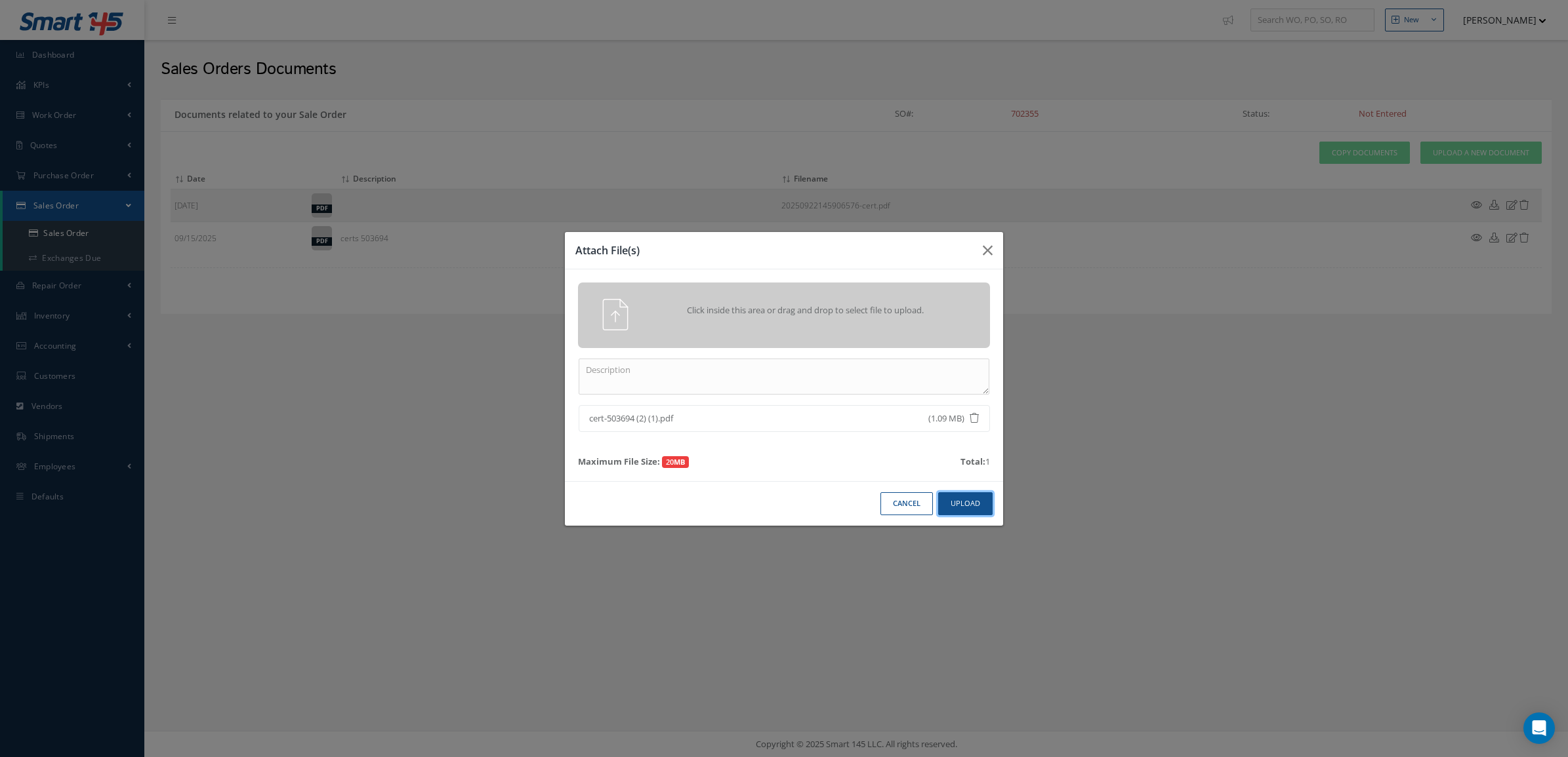
click at [959, 503] on button "Upload" at bounding box center [964, 503] width 55 height 23
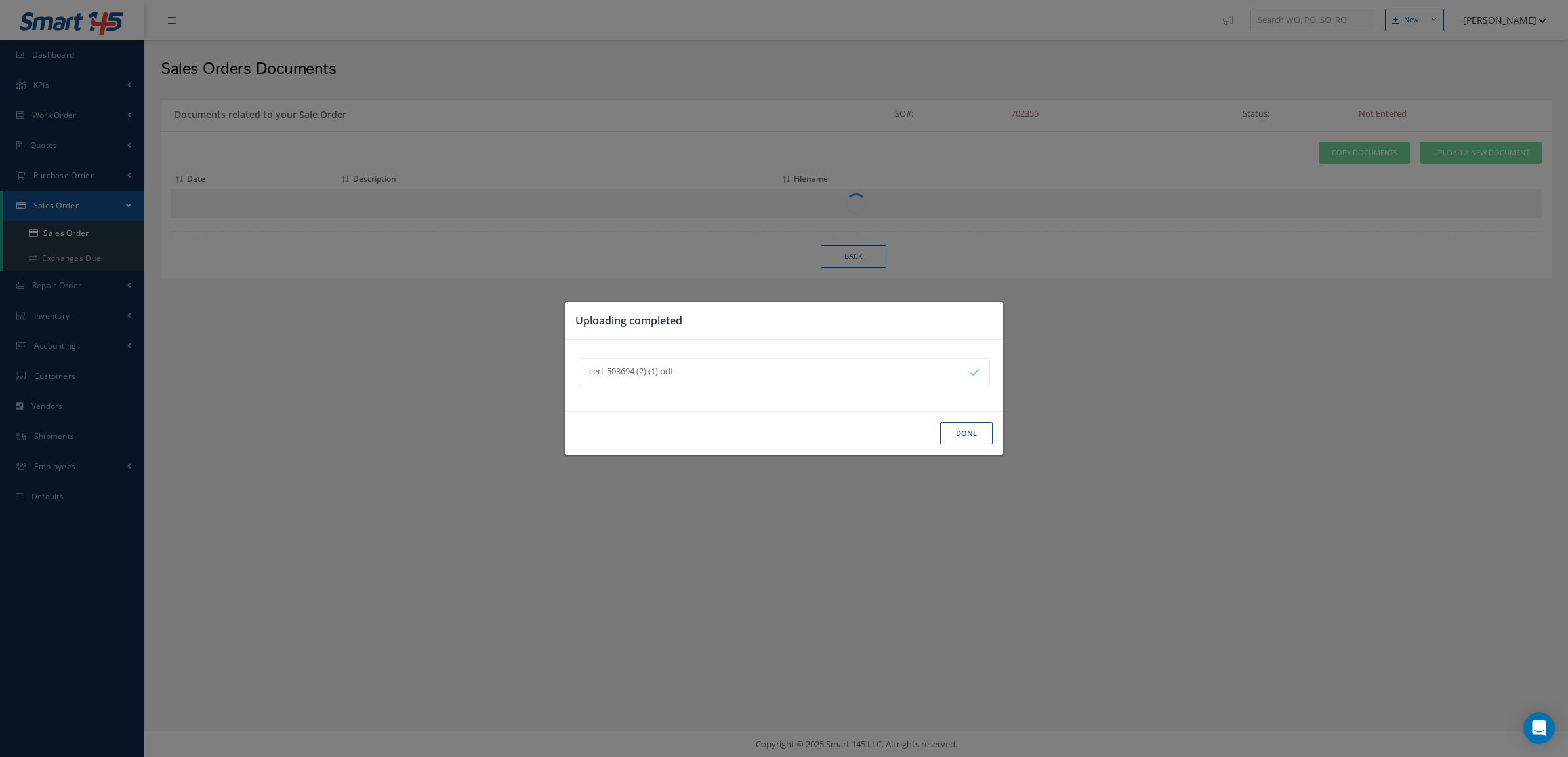
click at [954, 437] on button "Done" at bounding box center [965, 433] width 53 height 23
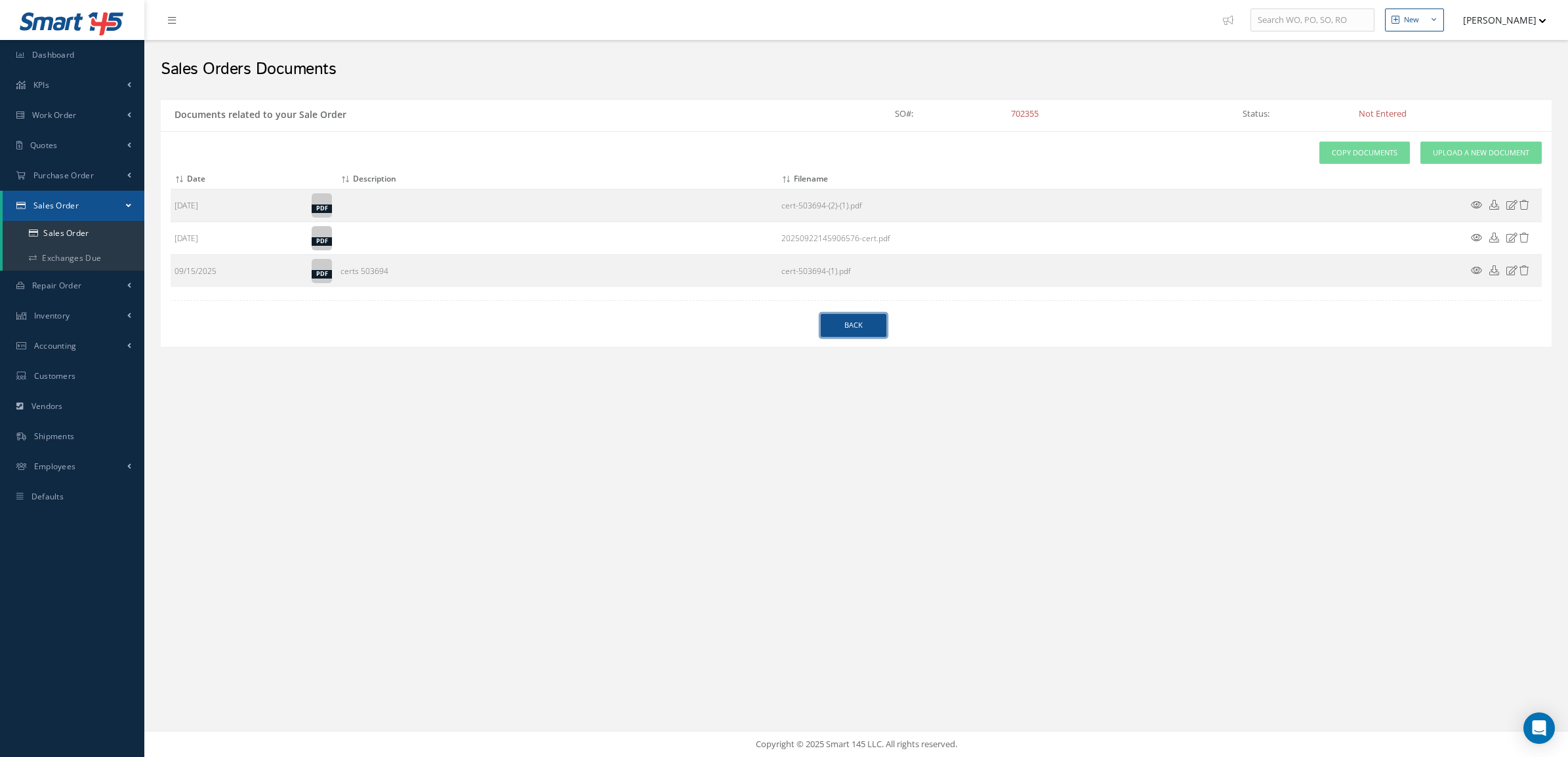
click at [854, 318] on link "Back" at bounding box center [853, 325] width 65 height 23
select select "25"
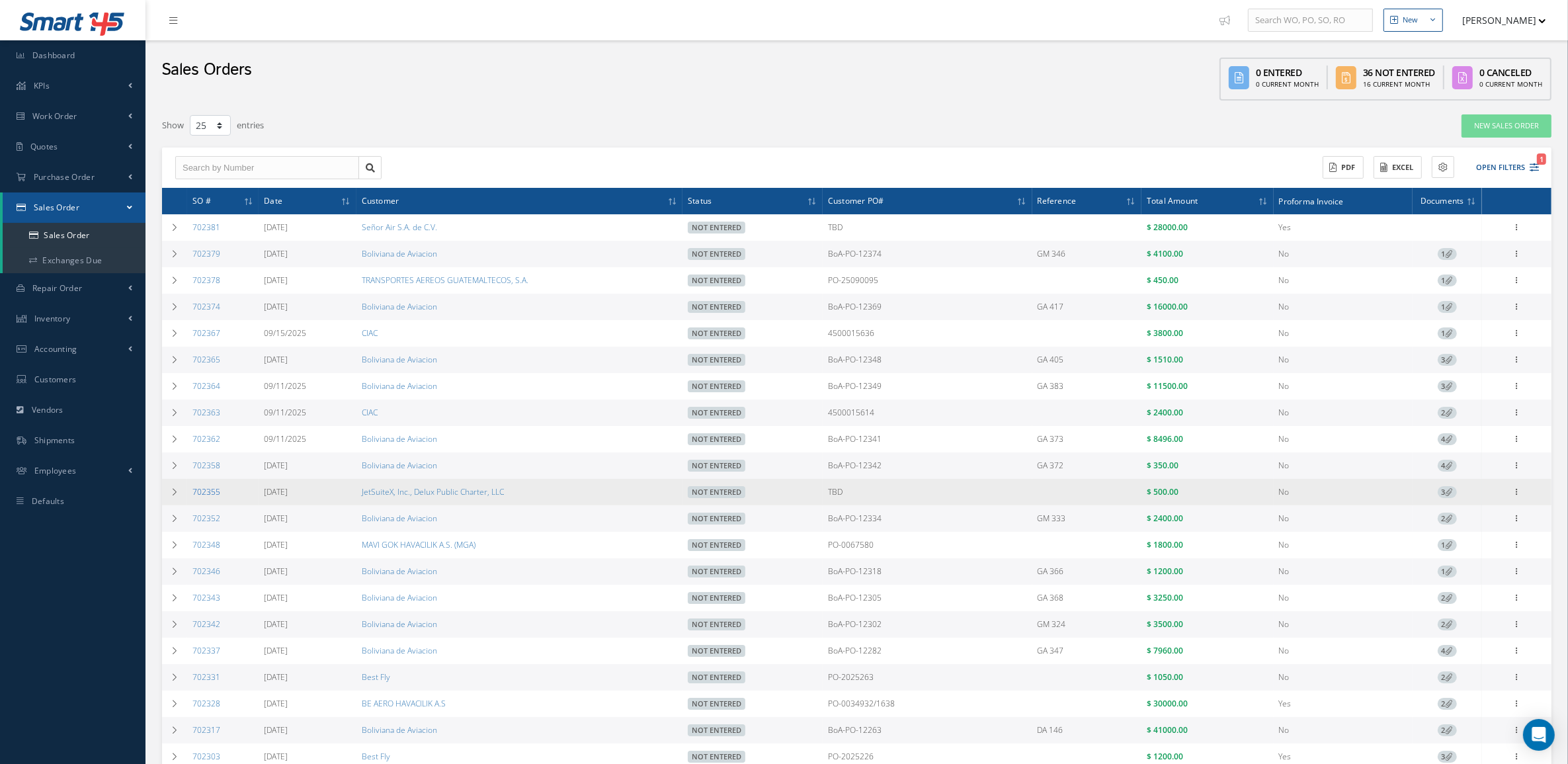
click at [204, 497] on link "702355" at bounding box center [207, 491] width 28 height 11
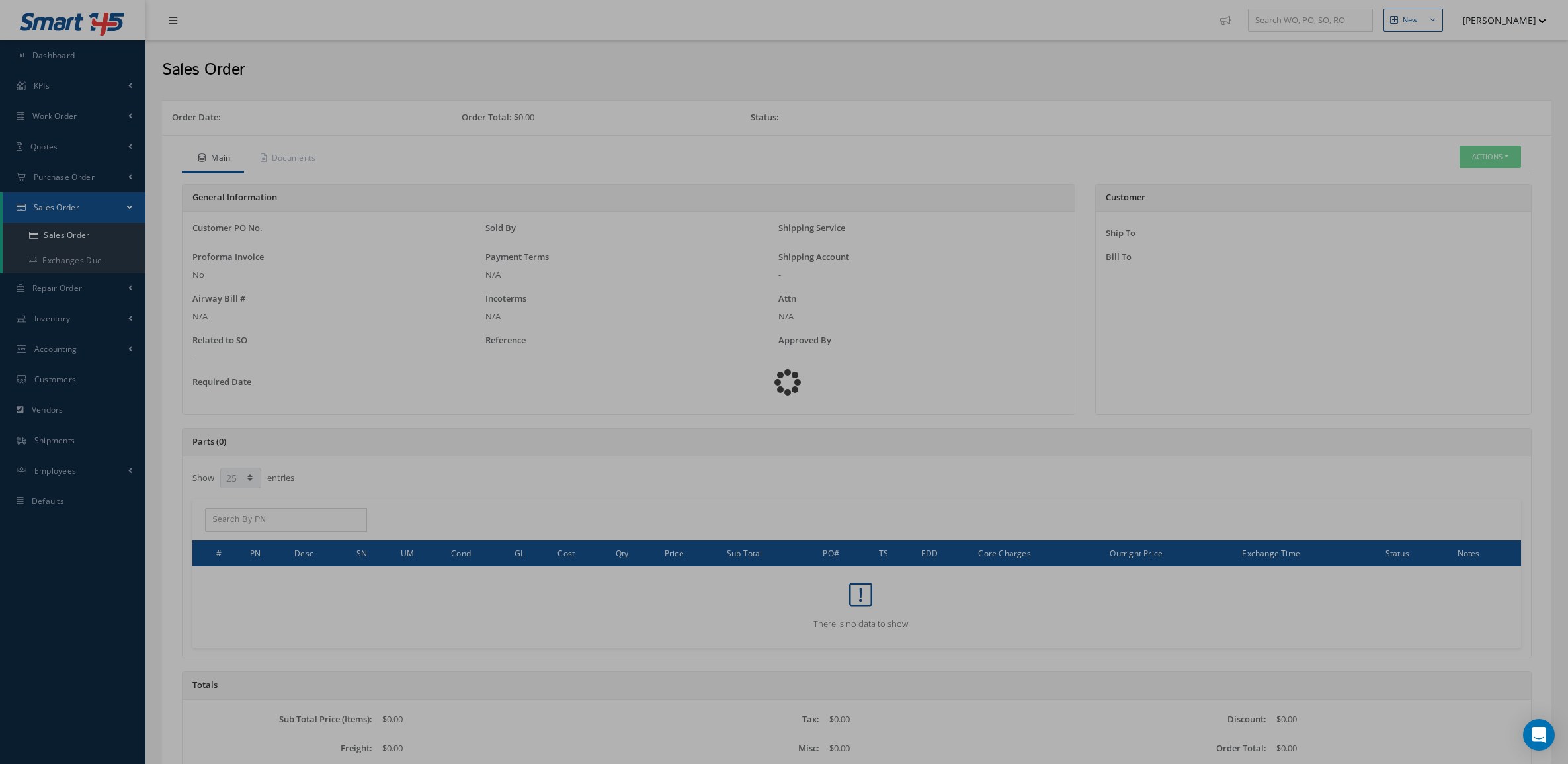
select select "25"
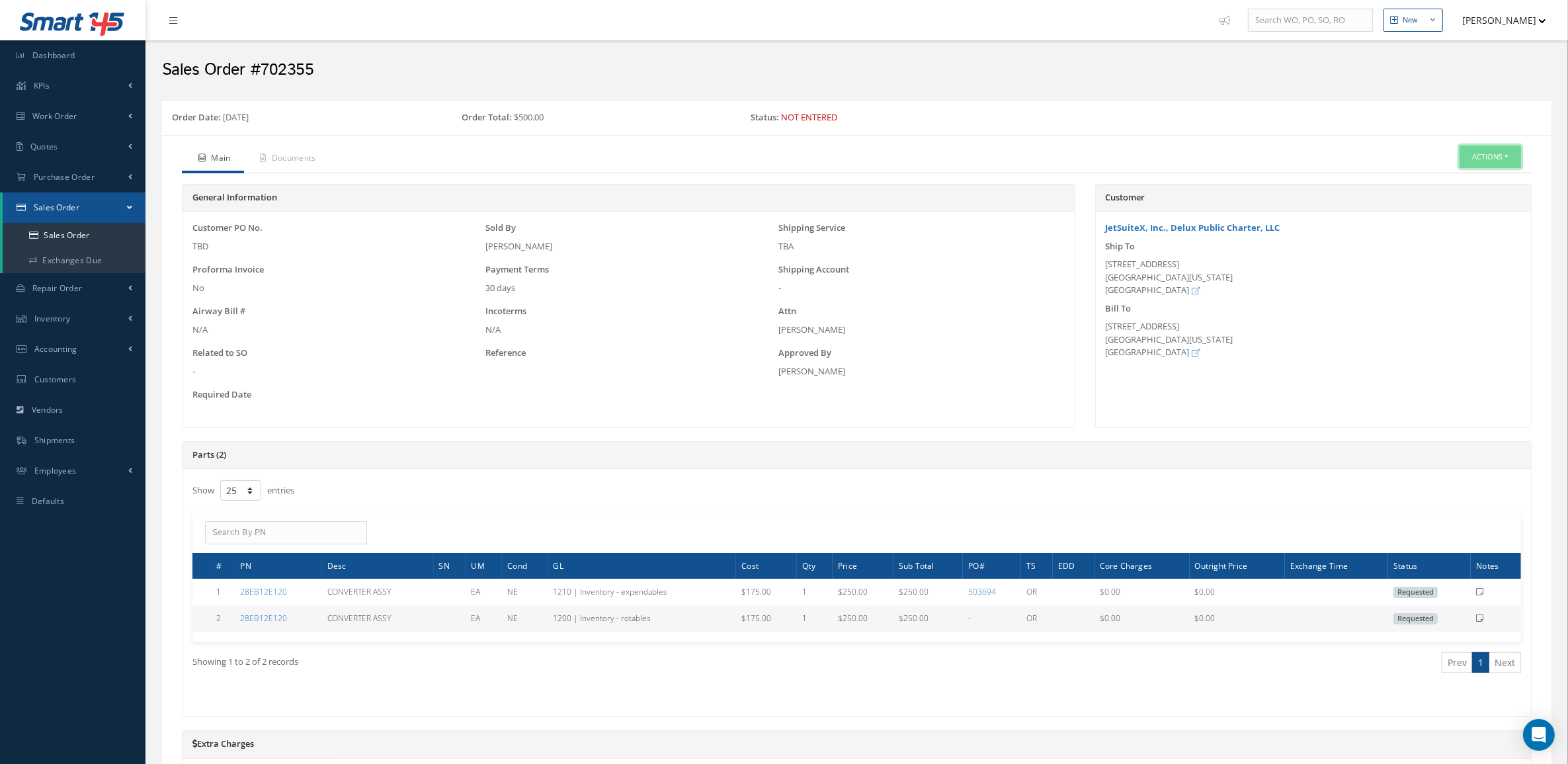
click at [1493, 149] on button "Actions" at bounding box center [1491, 157] width 62 height 23
click at [1468, 203] on link "Edit" at bounding box center [1470, 197] width 106 height 18
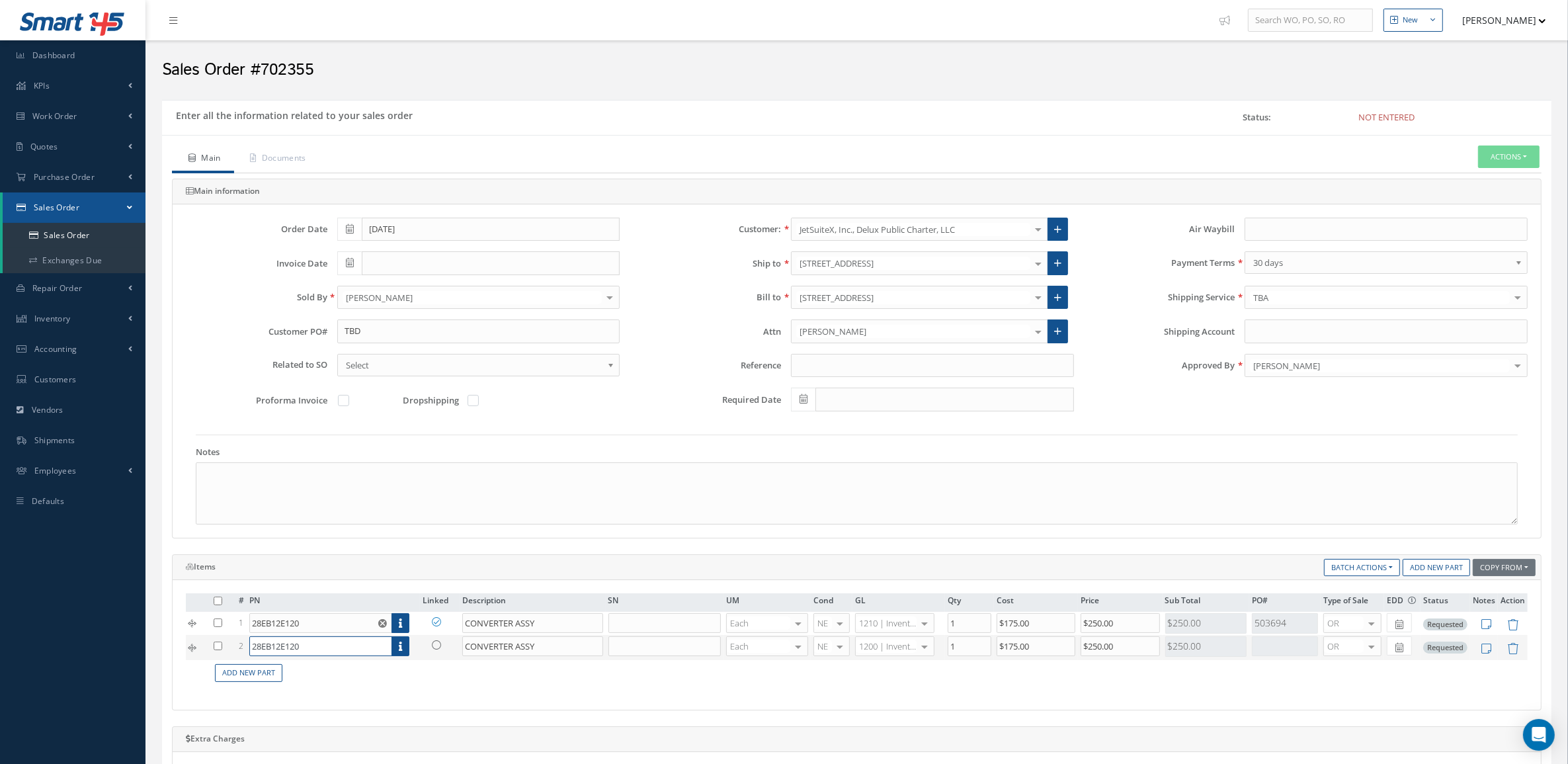
click at [349, 649] on input "28EB12E120" at bounding box center [320, 647] width 143 height 20
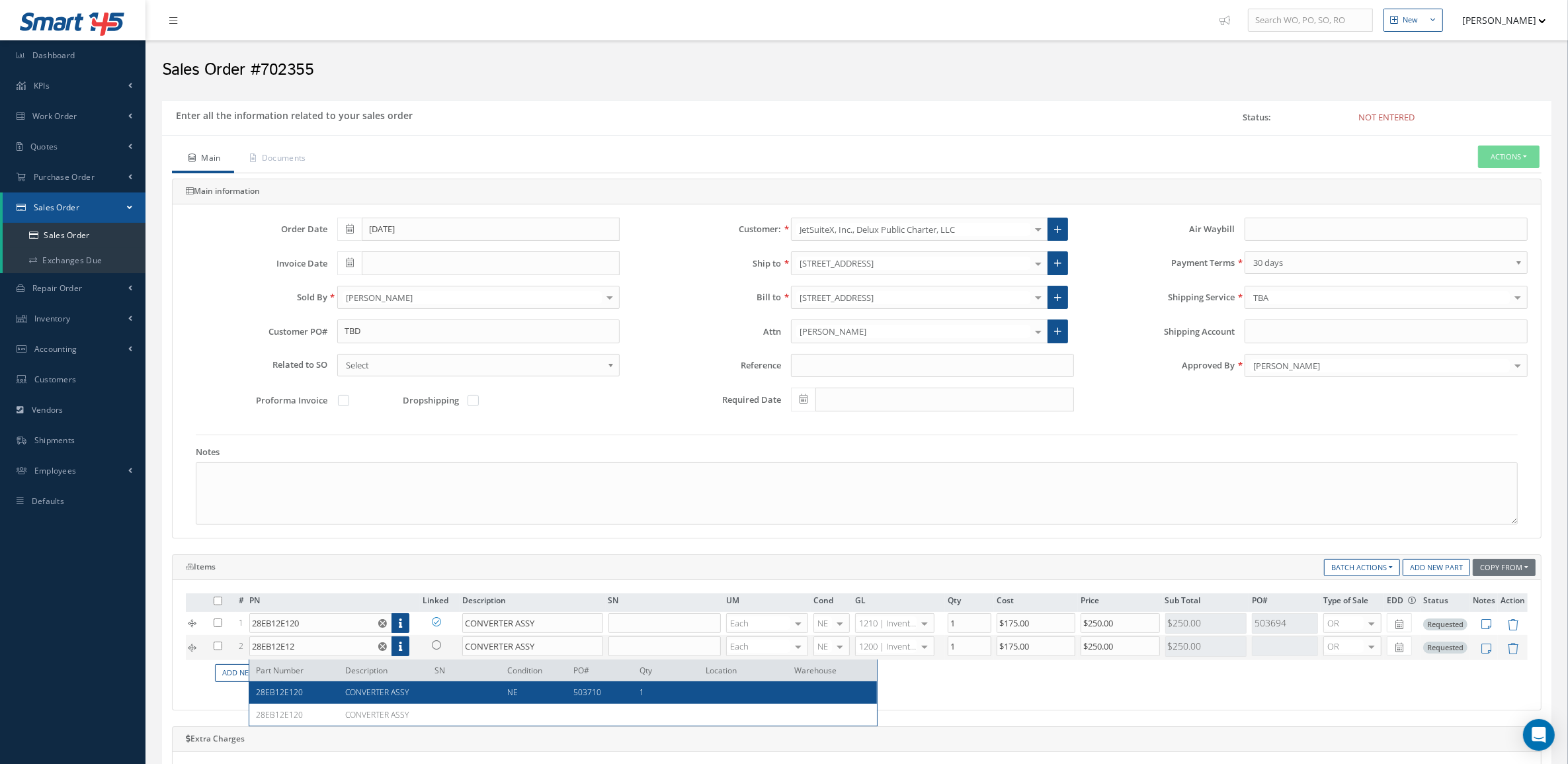
click at [367, 696] on span "CONVERTER ASSY" at bounding box center [377, 692] width 64 height 11
type input "28EB12E120"
type input "$175"
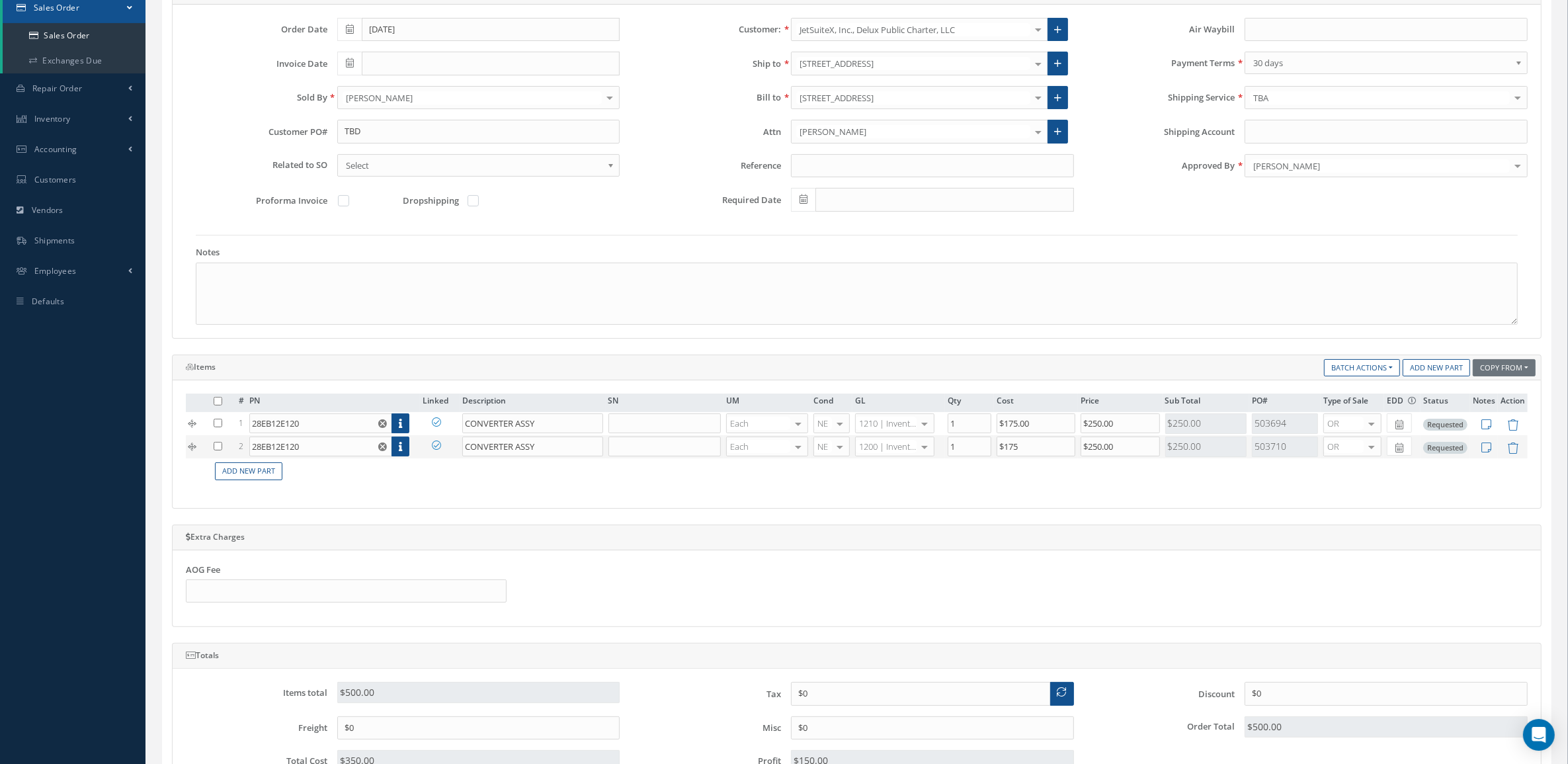
scroll to position [463, 0]
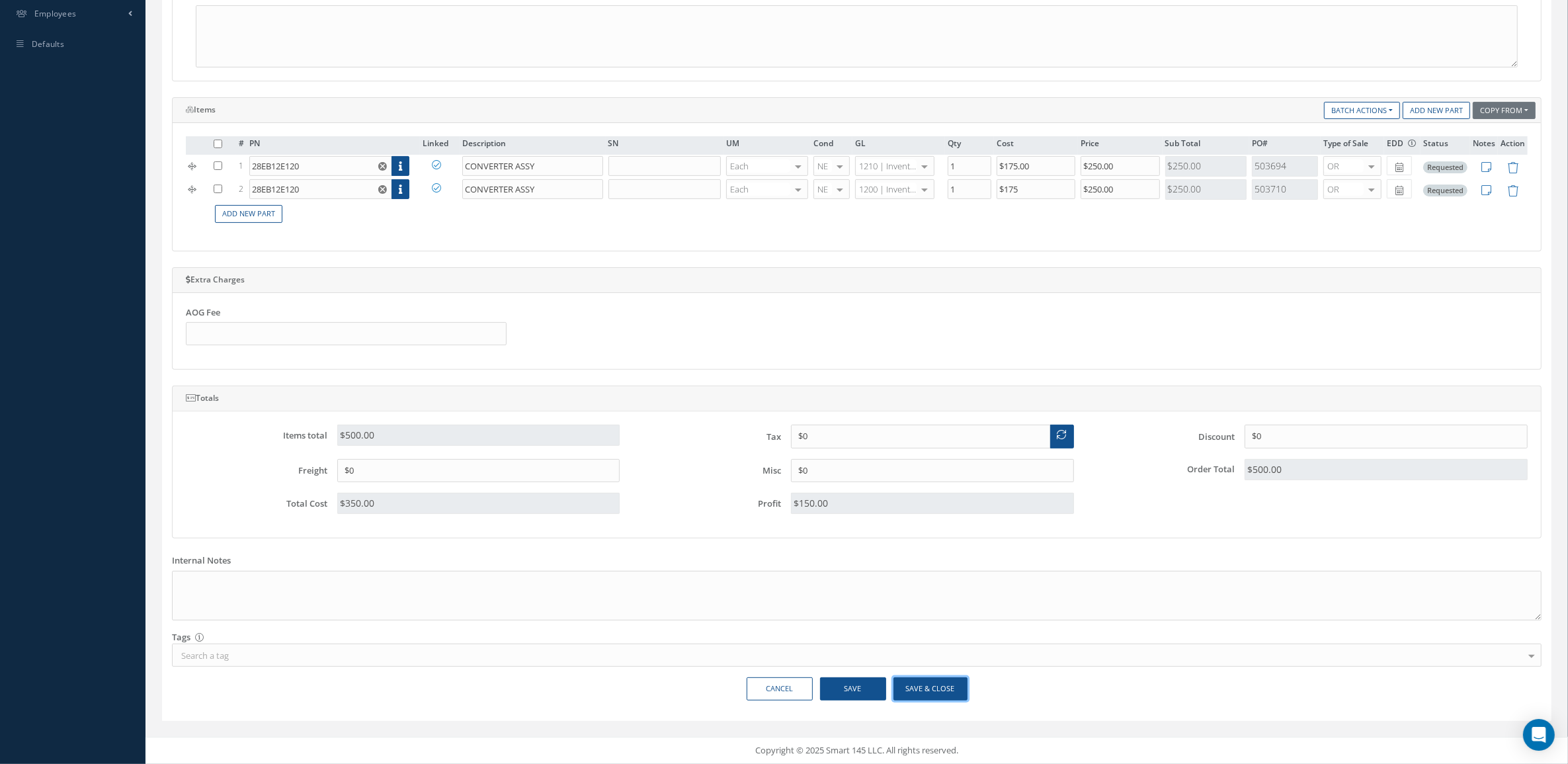
click at [946, 680] on button "Save & Close" at bounding box center [930, 689] width 74 height 23
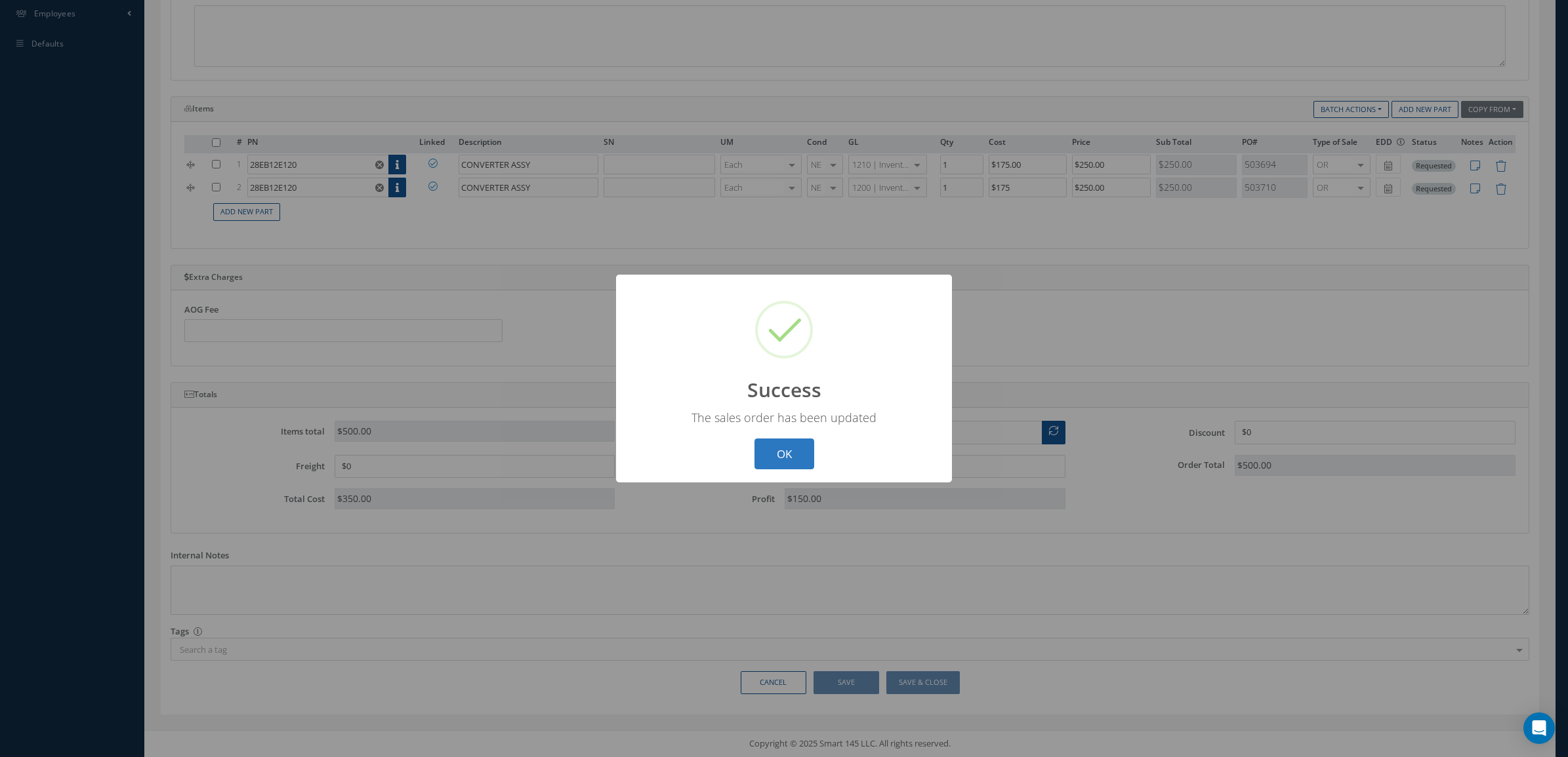
click at [768, 454] on button "OK" at bounding box center [784, 454] width 59 height 31
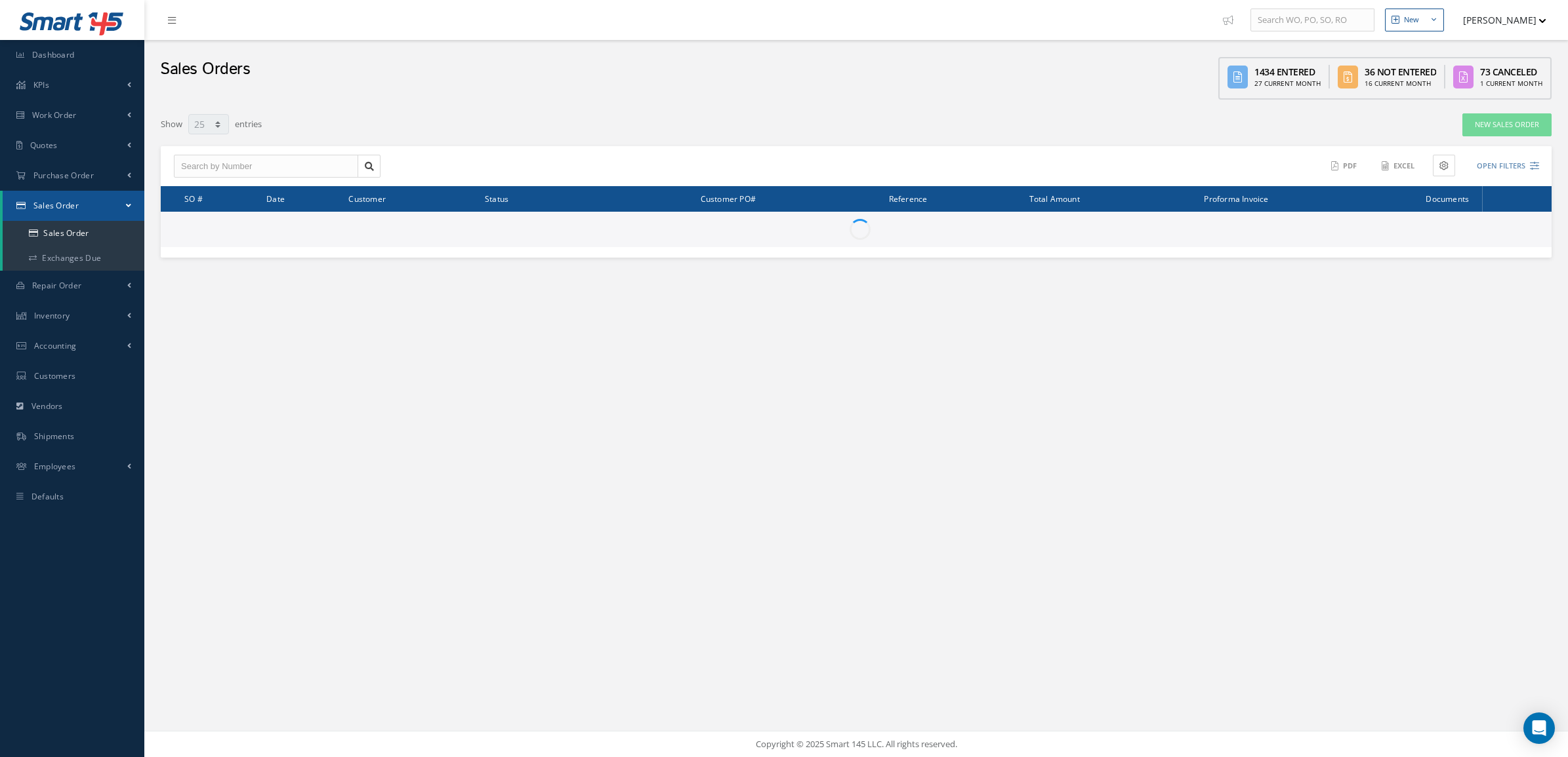
select select "25"
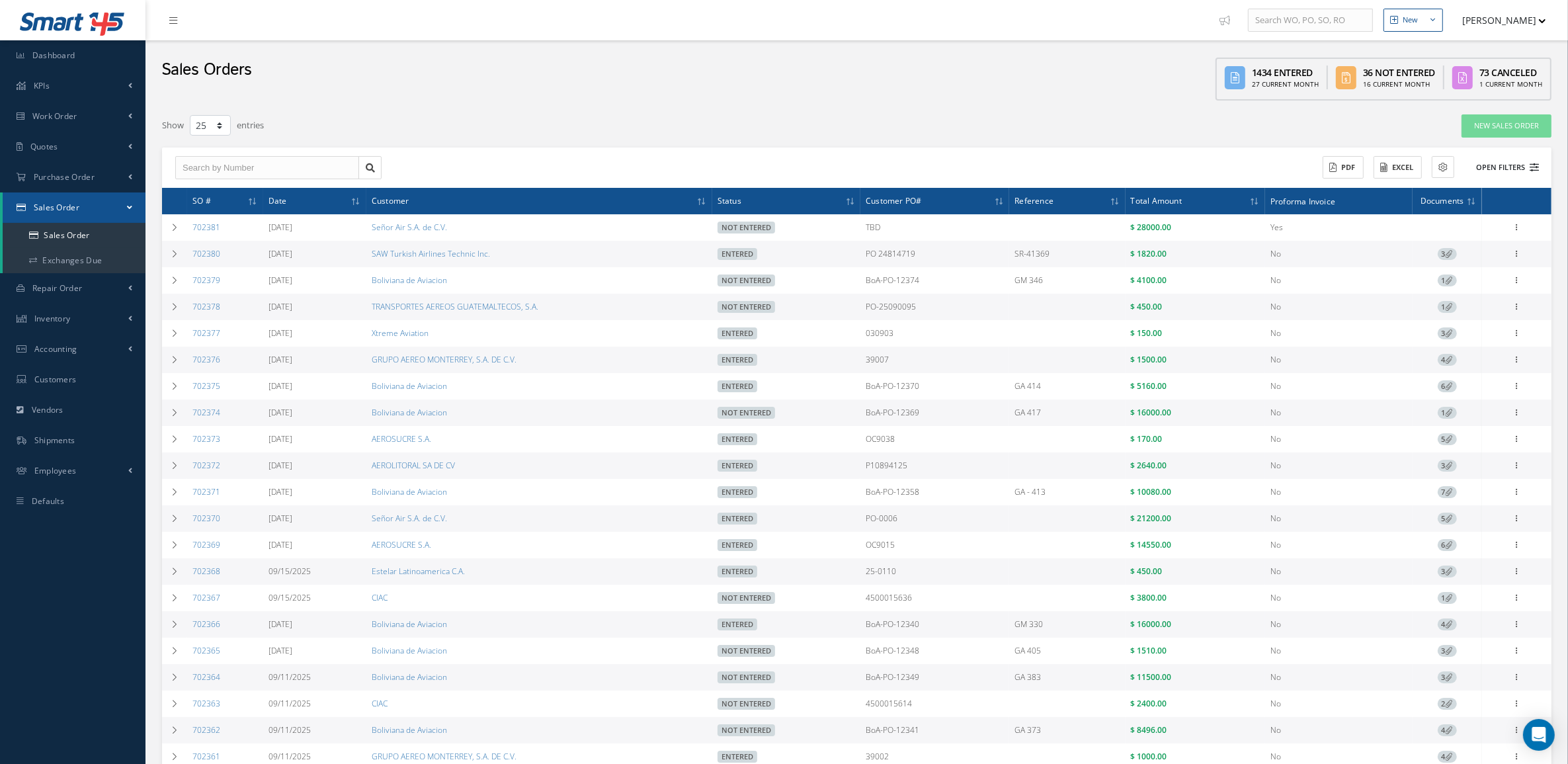
click at [1502, 165] on button "Open Filters" at bounding box center [1501, 168] width 75 height 22
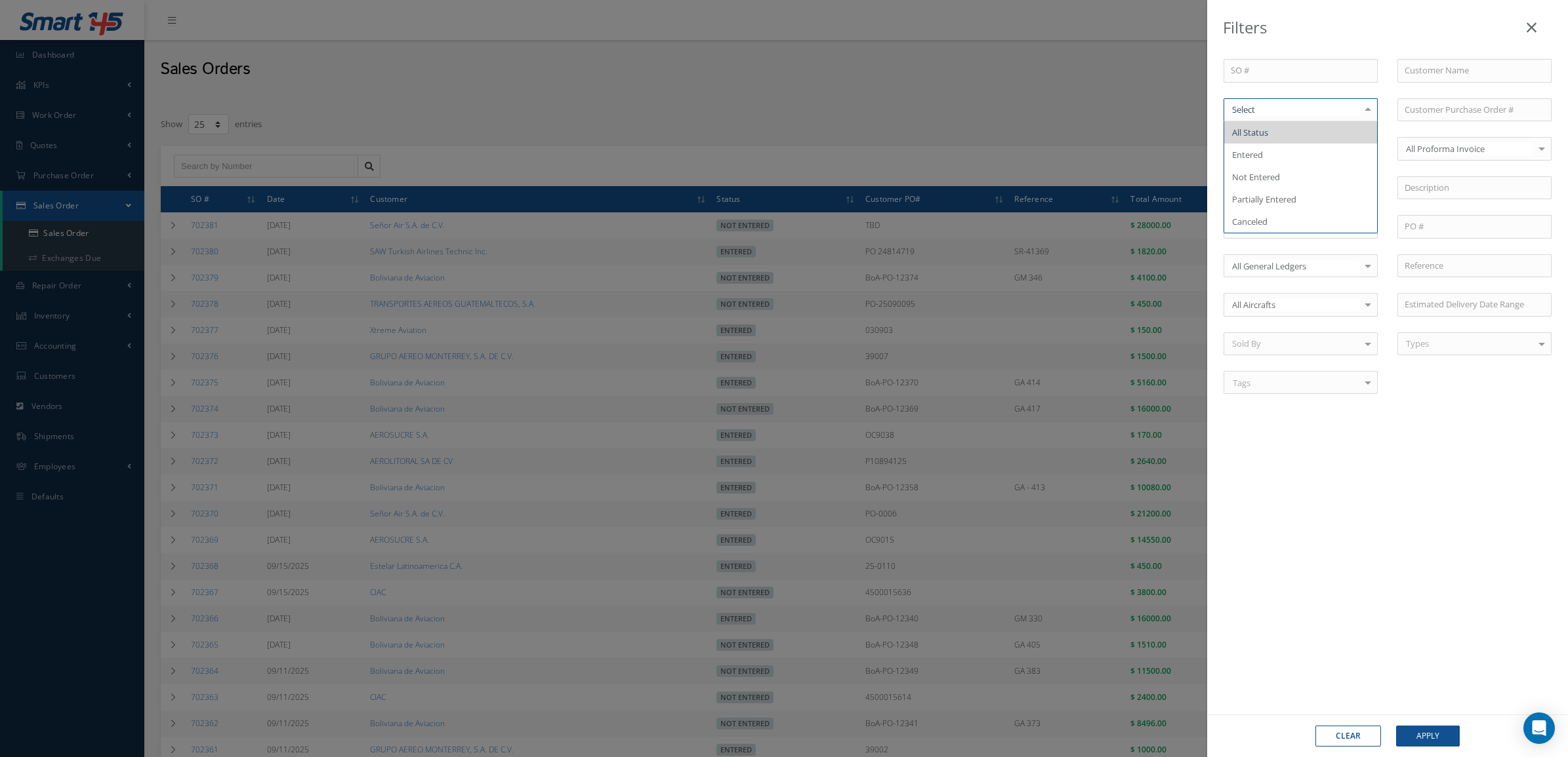
click at [1258, 98] on div at bounding box center [1300, 110] width 155 height 24
click at [1278, 165] on span "Not Entered" at bounding box center [1300, 176] width 153 height 23
click at [1437, 734] on button "Apply" at bounding box center [1427, 736] width 63 height 21
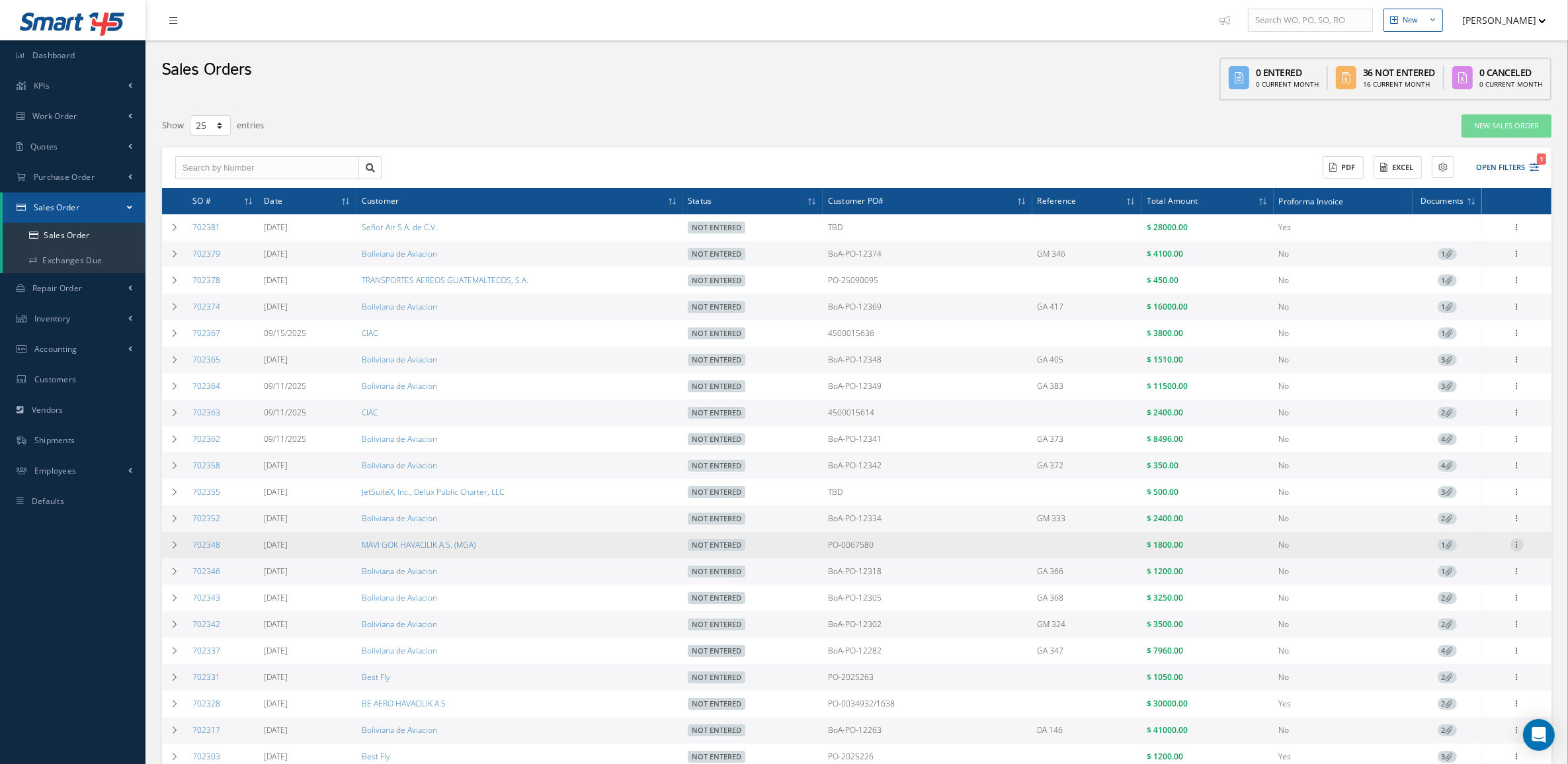
click at [1516, 548] on icon at bounding box center [1517, 544] width 13 height 11
click at [1465, 576] on link "Edit" at bounding box center [1456, 571] width 105 height 17
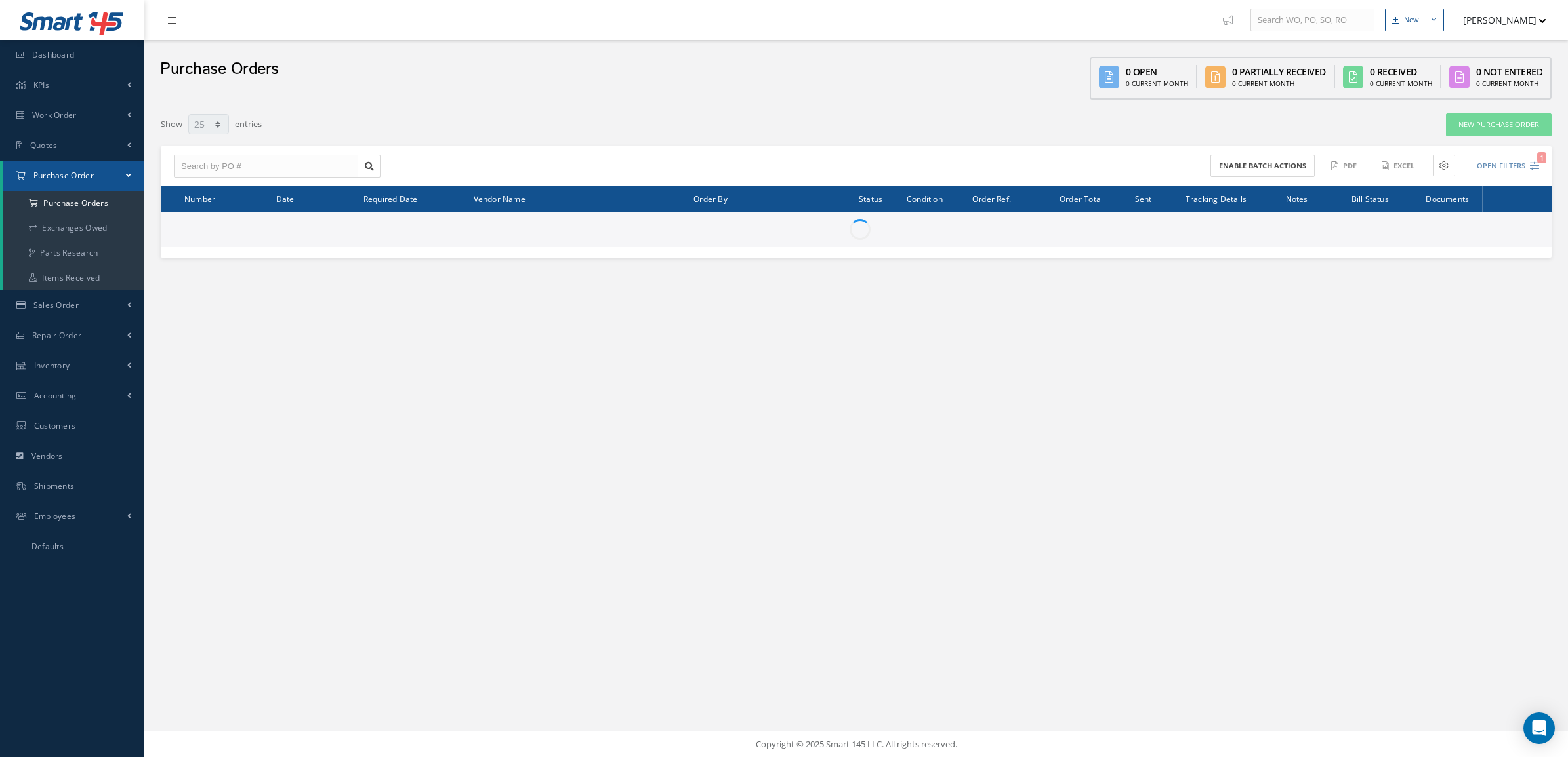
select select "25"
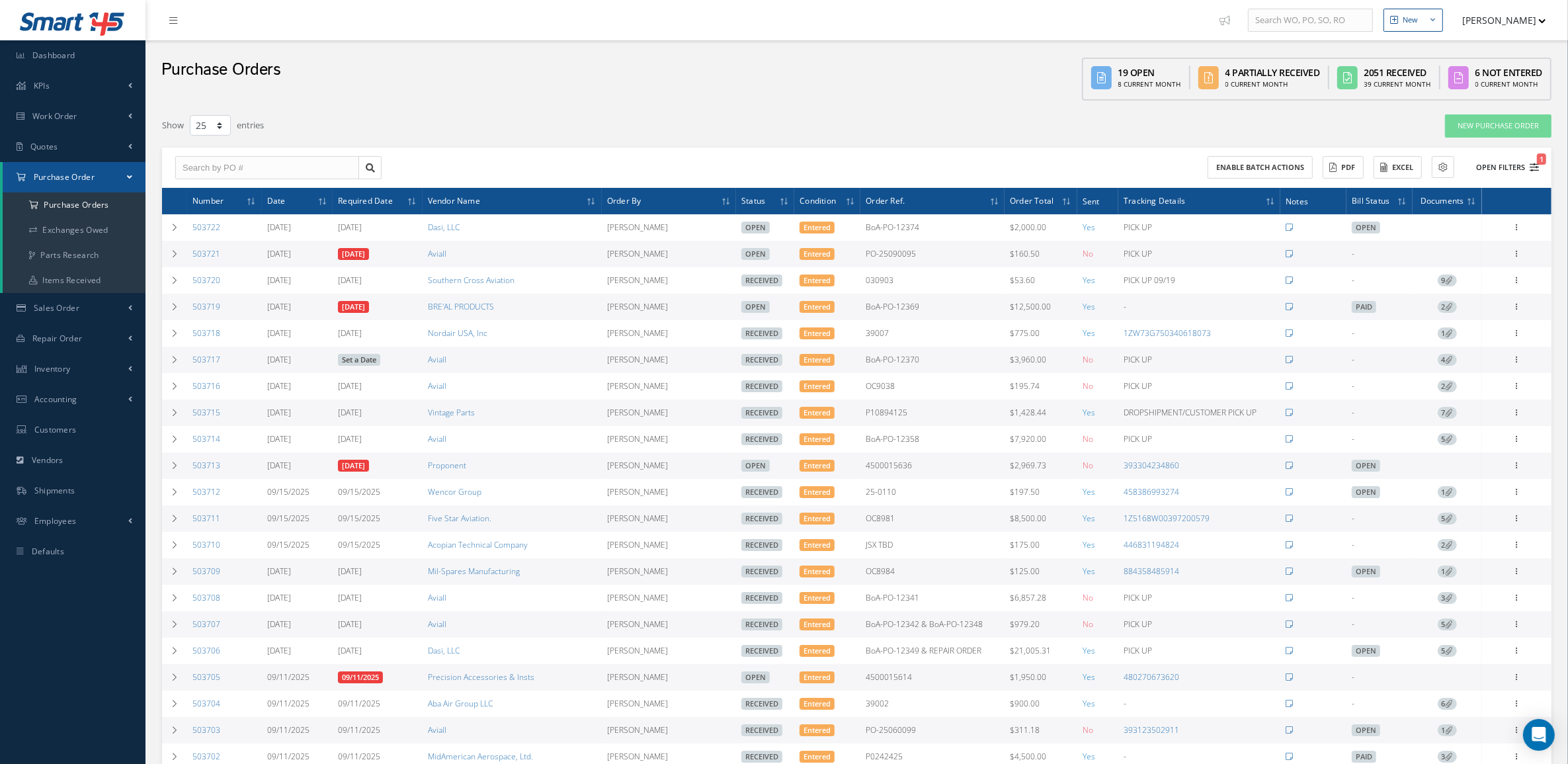
click at [1503, 169] on button "Open Filters 1" at bounding box center [1501, 168] width 75 height 22
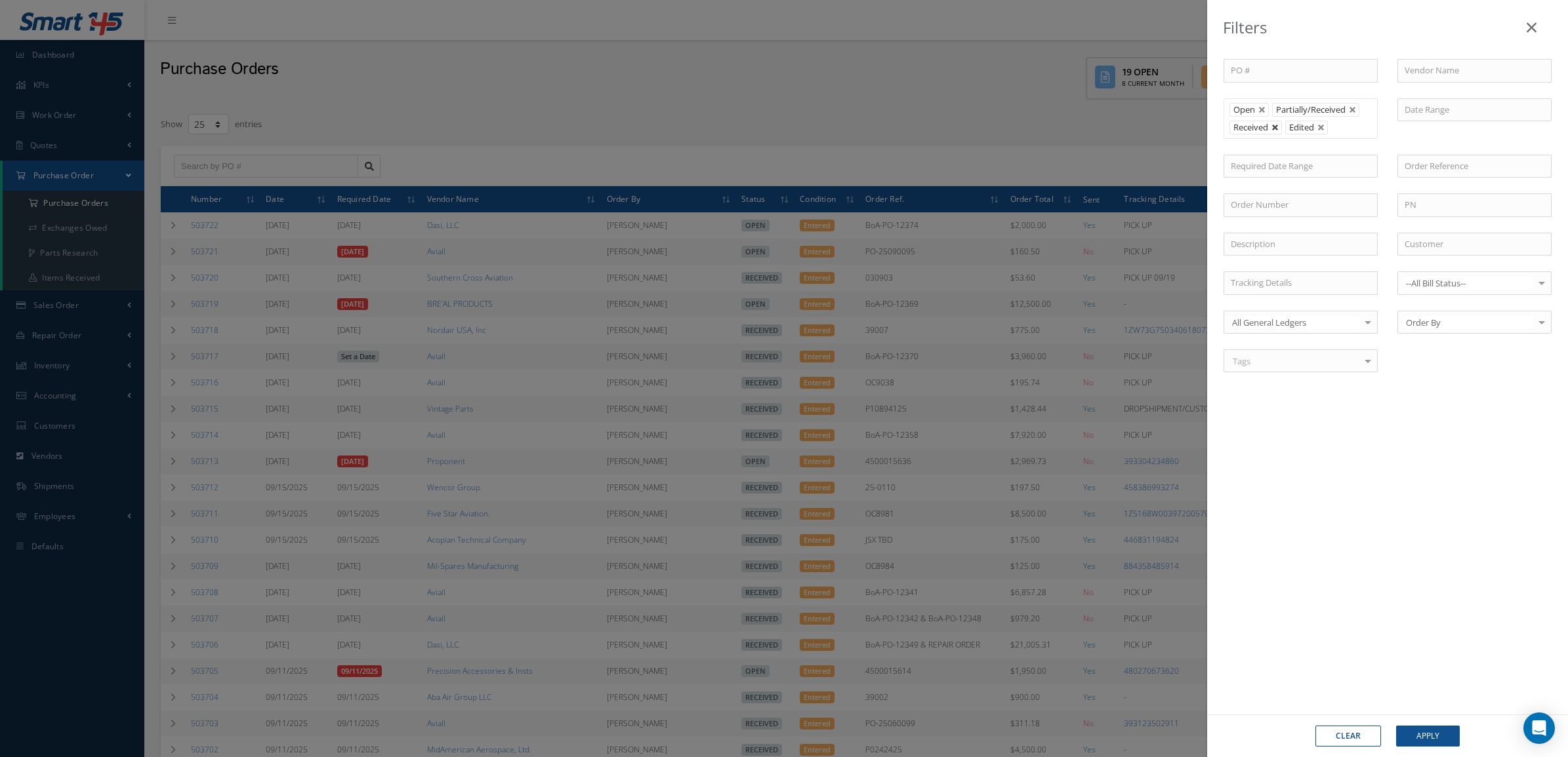
click at [1277, 130] on link at bounding box center [1276, 128] width 8 height 8
click at [1431, 732] on button "Apply" at bounding box center [1427, 736] width 63 height 21
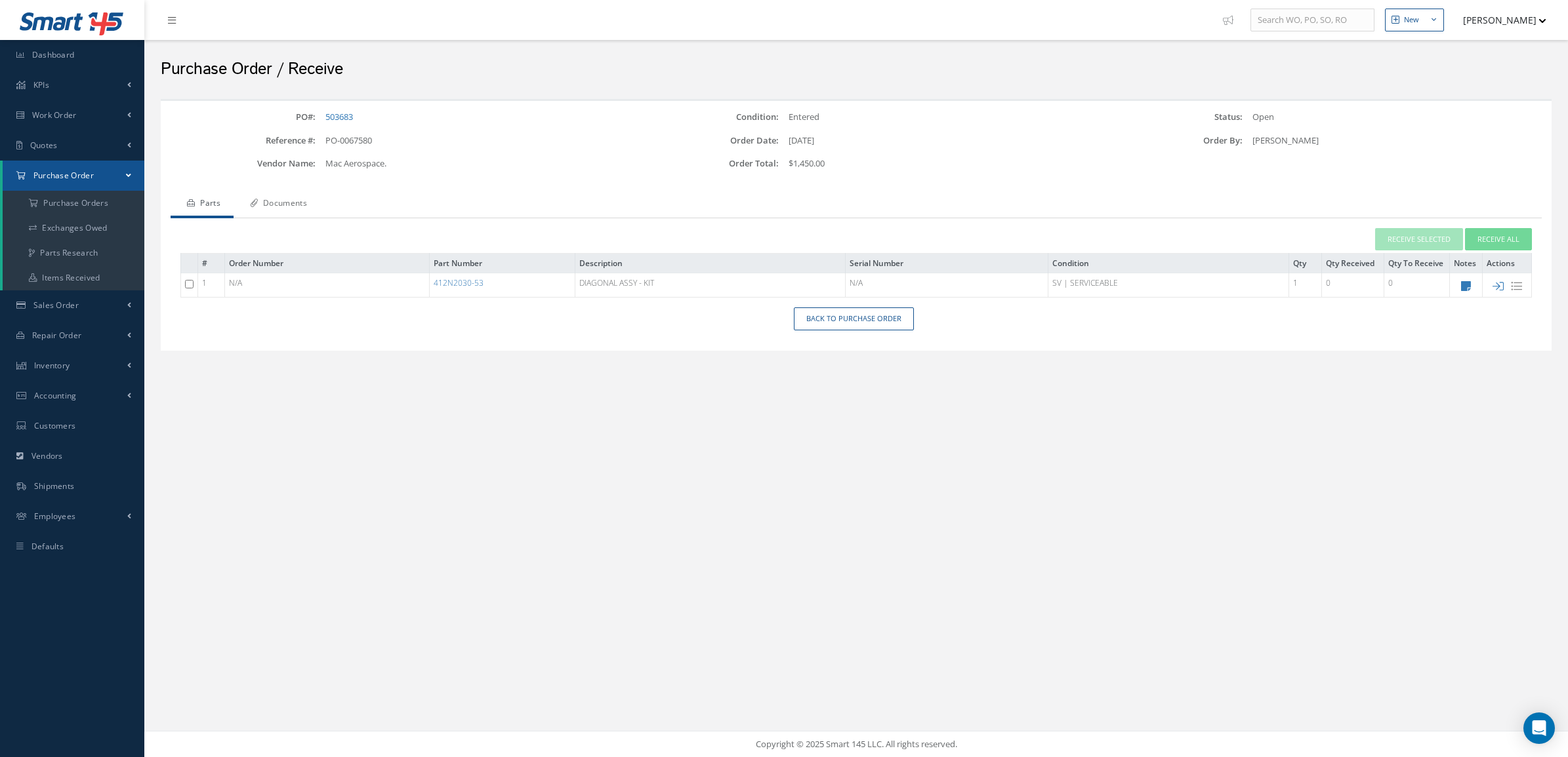
click at [289, 204] on link "Documents" at bounding box center [277, 205] width 86 height 28
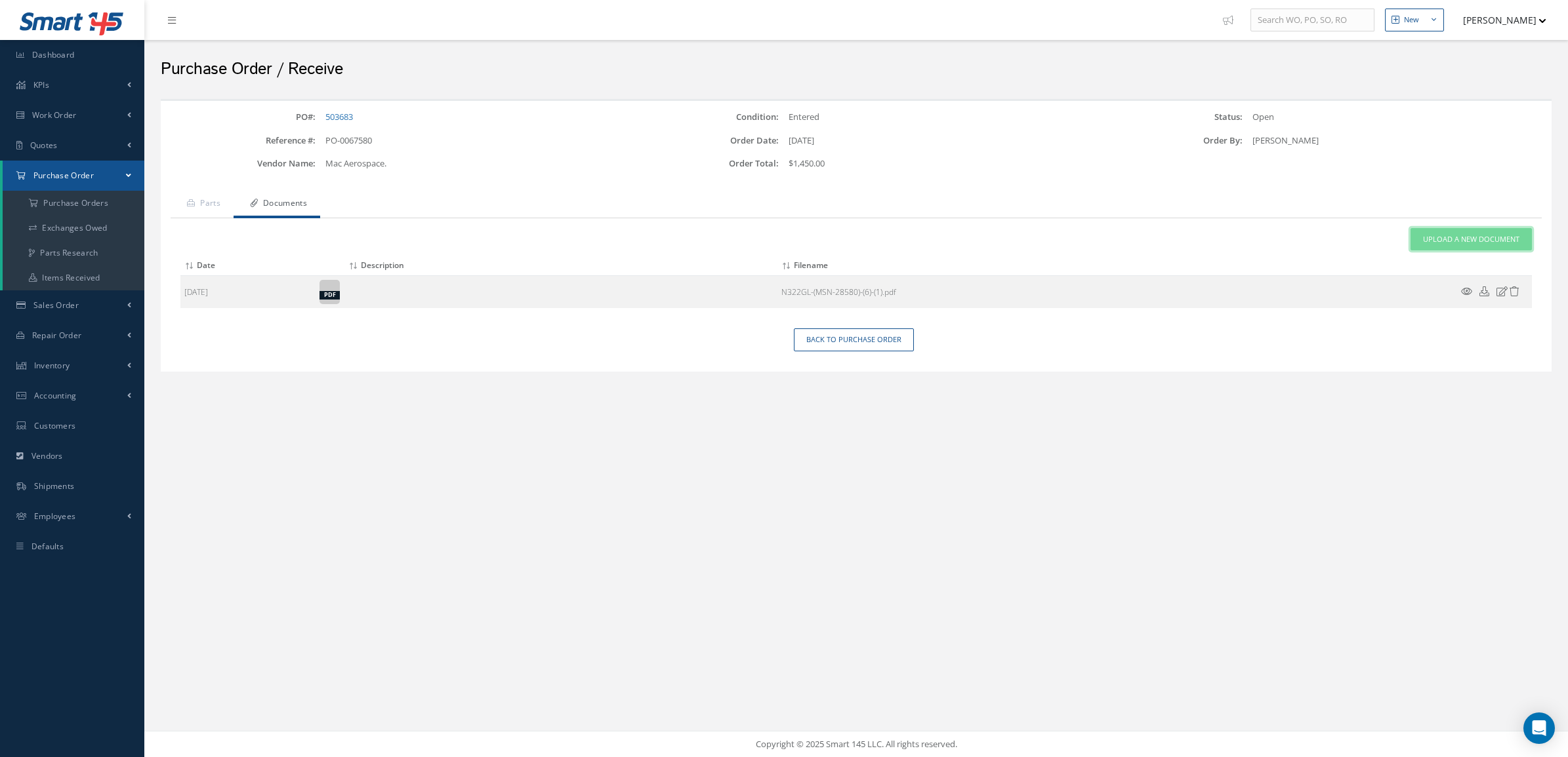
click at [1498, 228] on link "Upload a New Document" at bounding box center [1471, 239] width 121 height 23
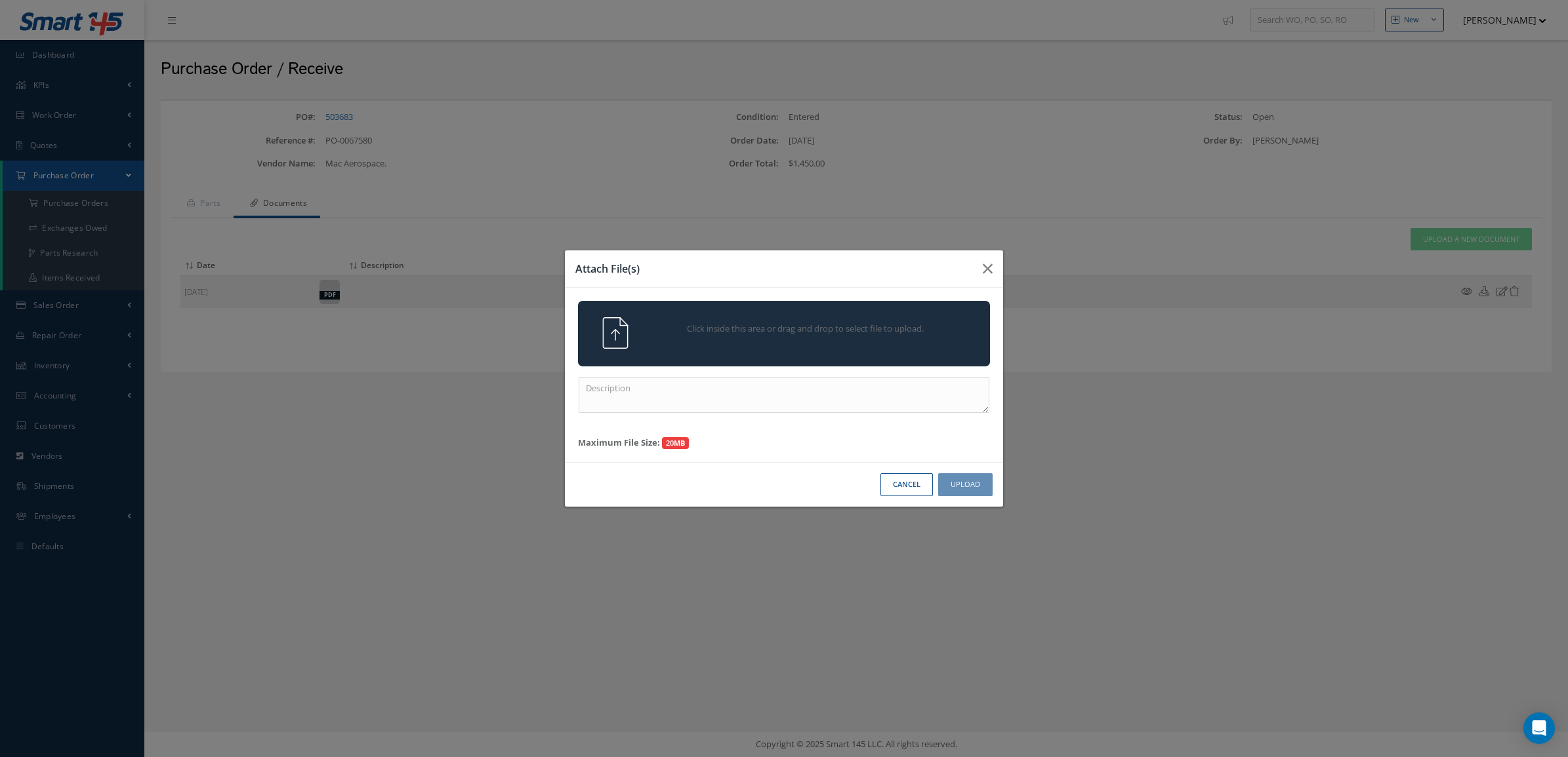
click at [619, 340] on img at bounding box center [616, 333] width 32 height 32
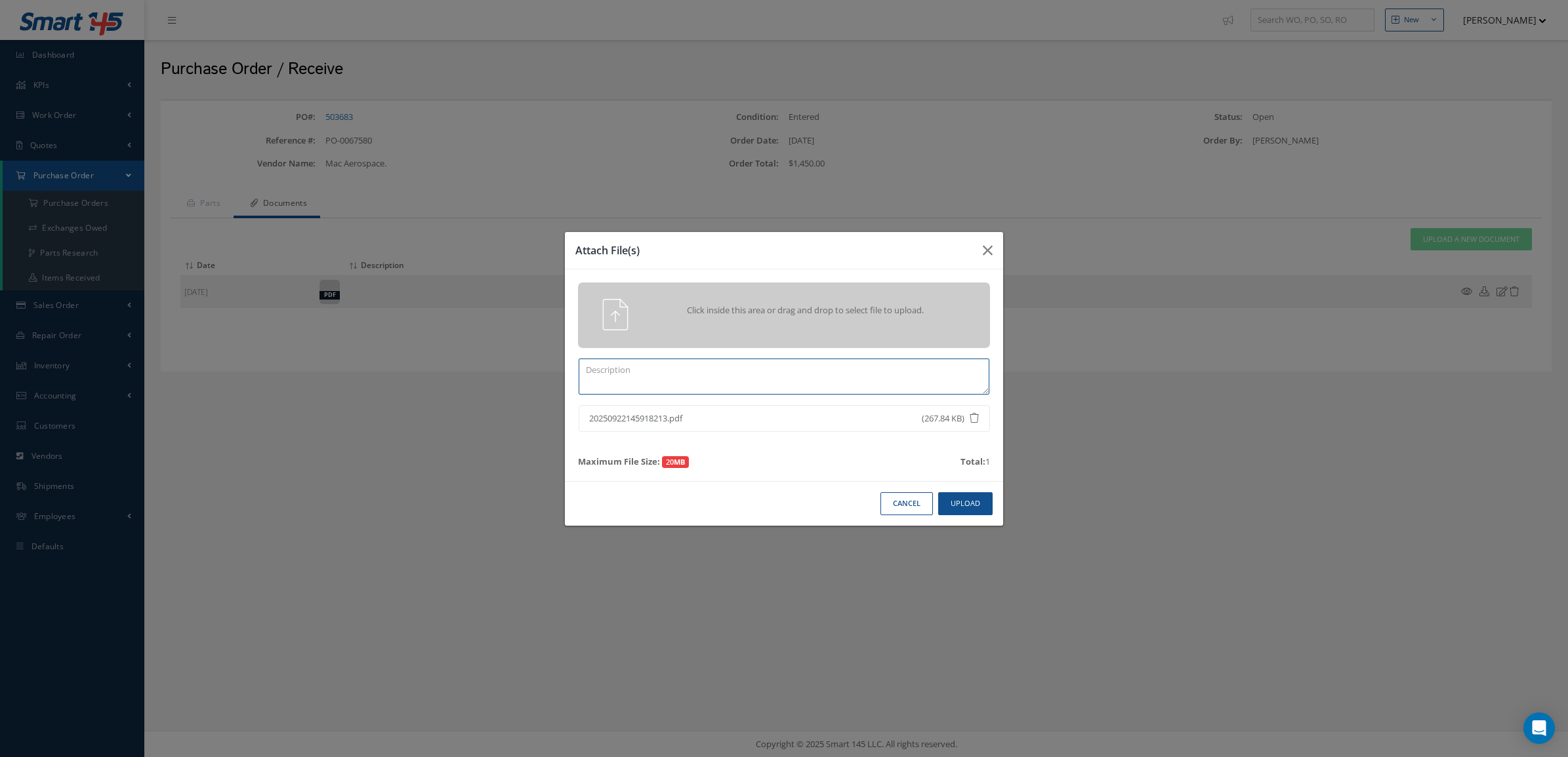
click at [697, 382] on textarea at bounding box center [784, 377] width 410 height 36
type textarea "trace certs"
click at [968, 495] on button "Upload" at bounding box center [964, 503] width 55 height 23
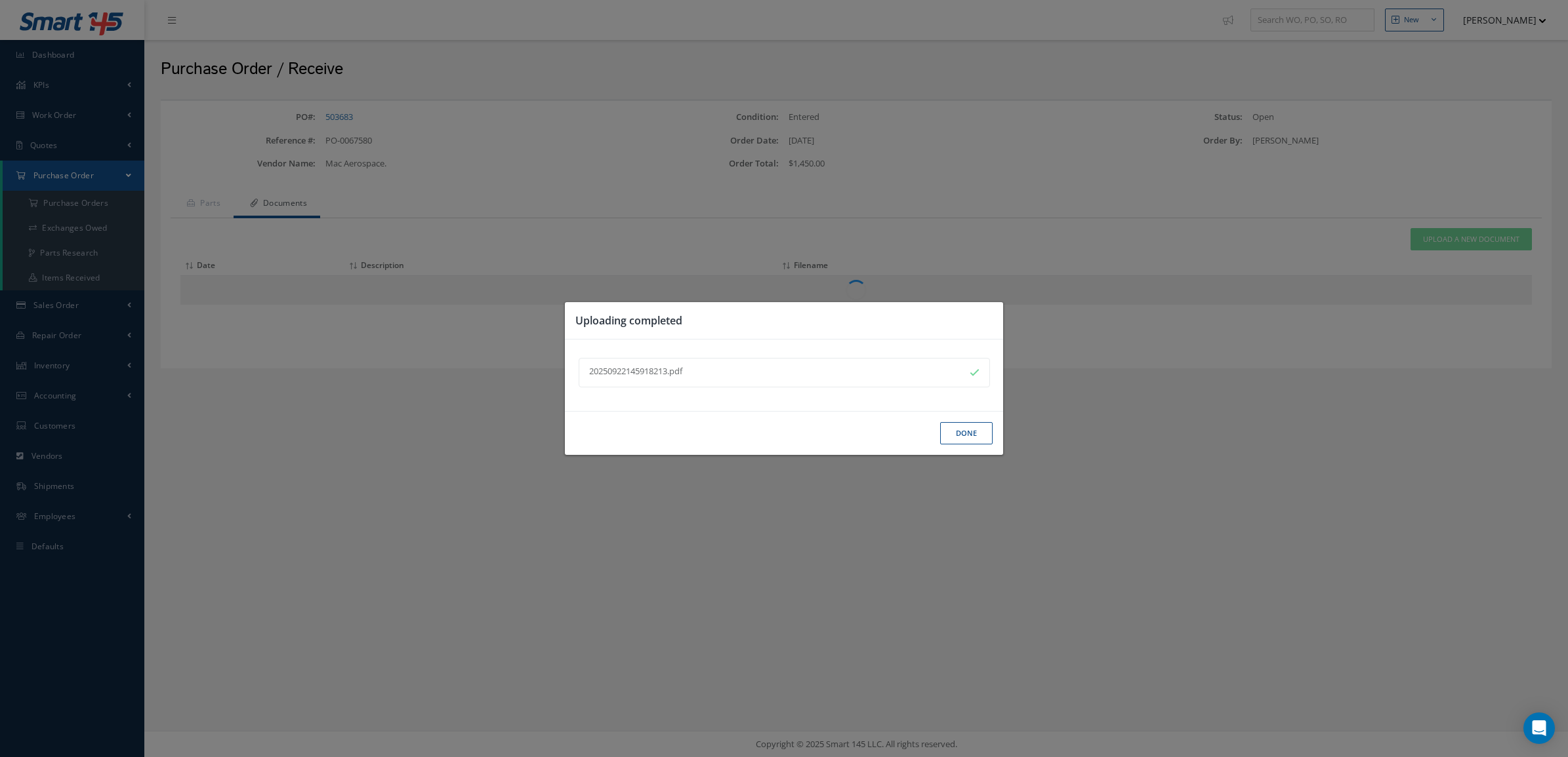
click at [964, 431] on button "Done" at bounding box center [965, 433] width 53 height 23
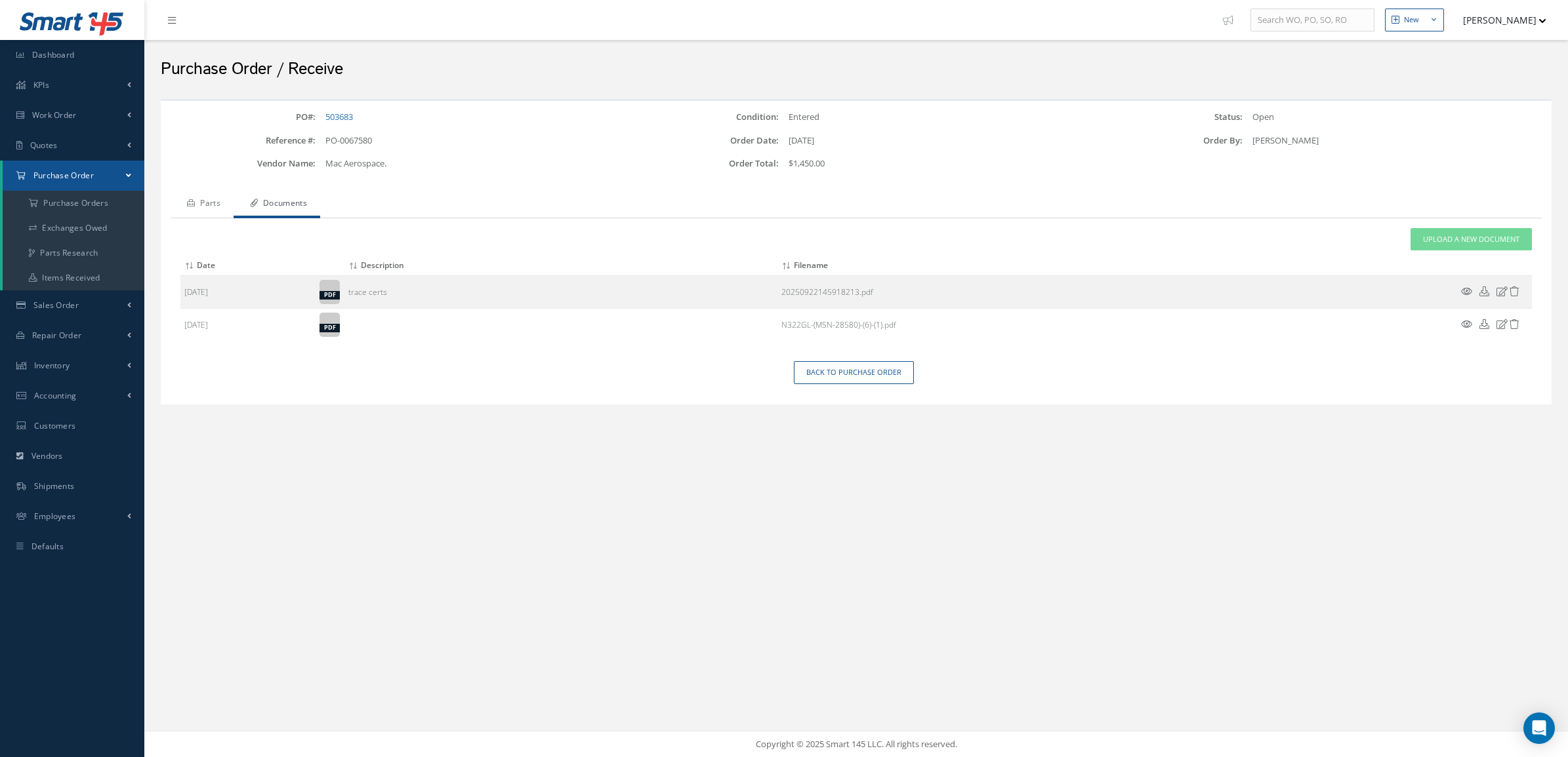
click at [206, 204] on link "Parts" at bounding box center [202, 205] width 63 height 28
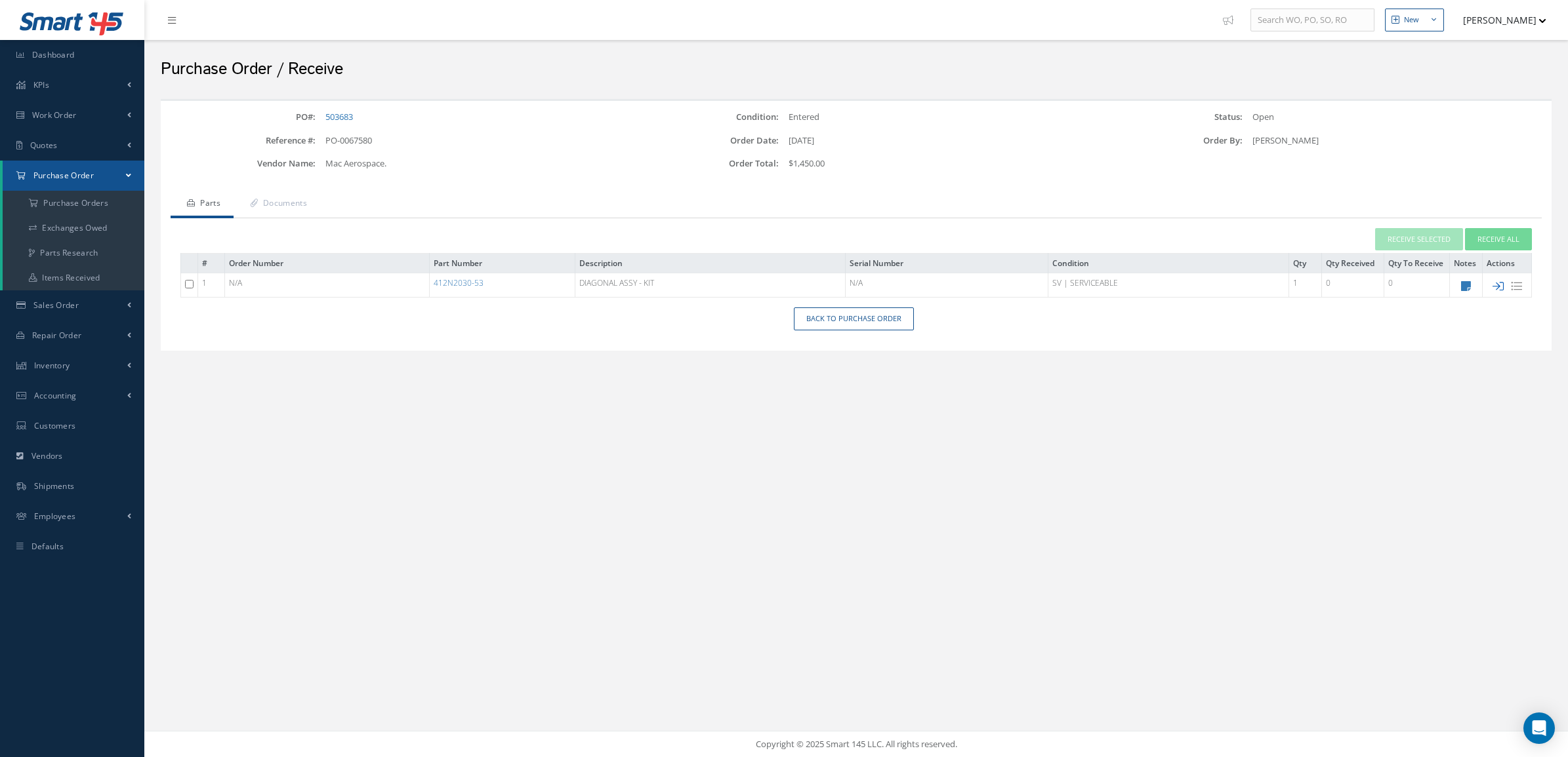
click at [1497, 286] on icon at bounding box center [1498, 285] width 11 height 11
type input "[DATE]"
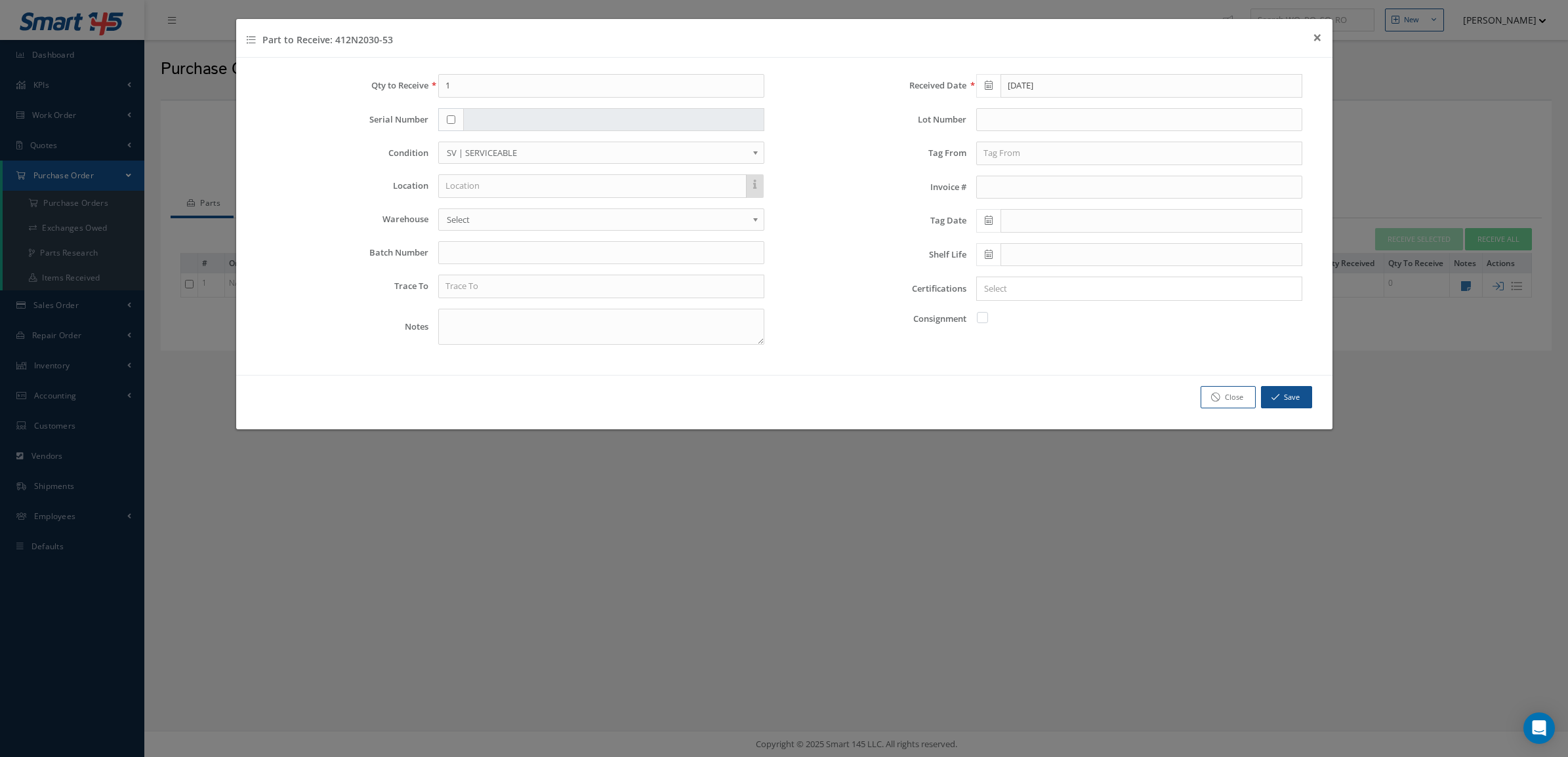
click at [451, 119] on input "checkbox" at bounding box center [451, 119] width 9 height 9
checkbox input "true"
type input "a"
type input "AVC1014905"
click at [582, 279] on input "text" at bounding box center [601, 286] width 326 height 24
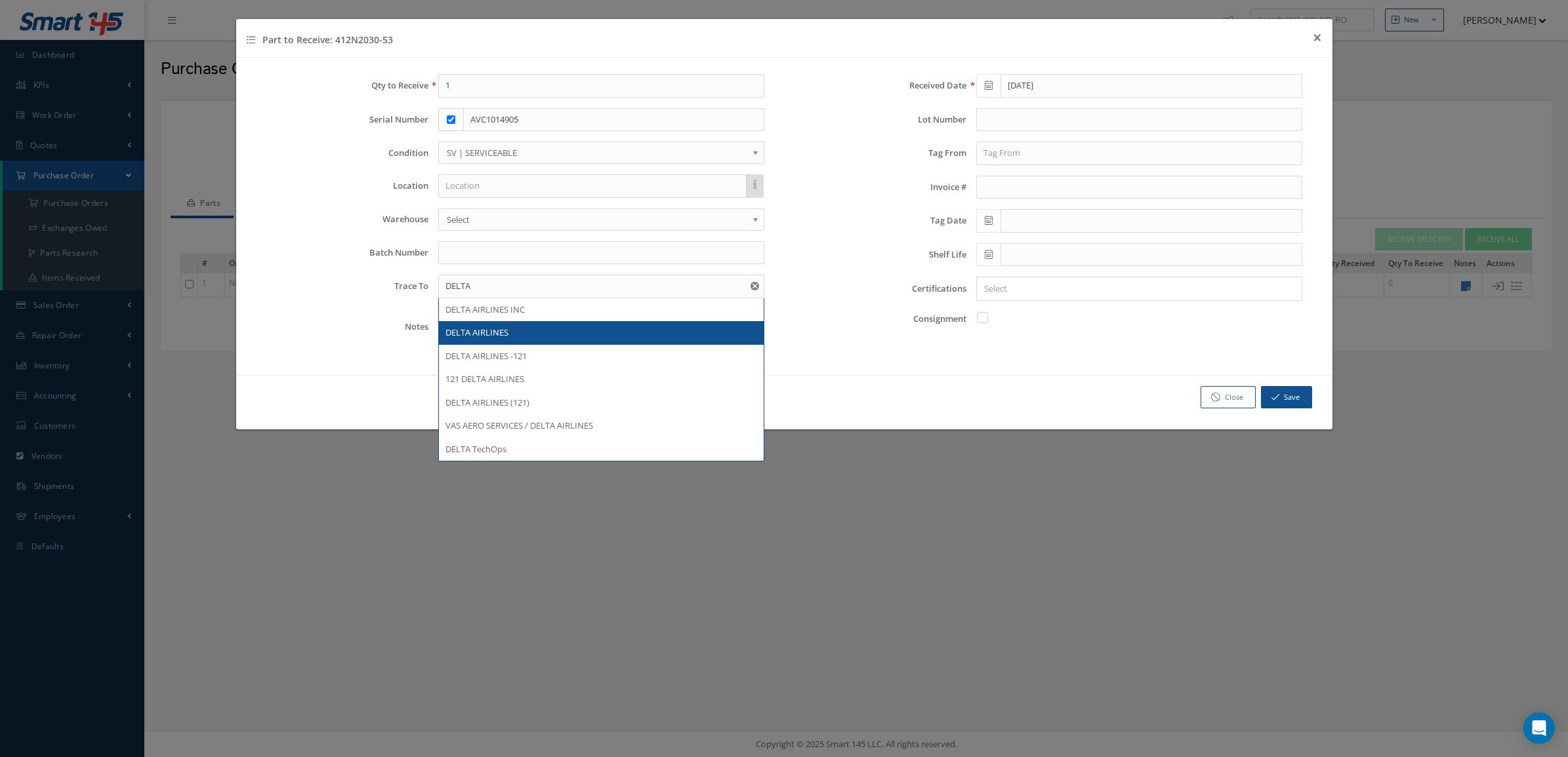
click at [546, 340] on div "DELTA AIRLINES" at bounding box center [601, 333] width 311 height 13
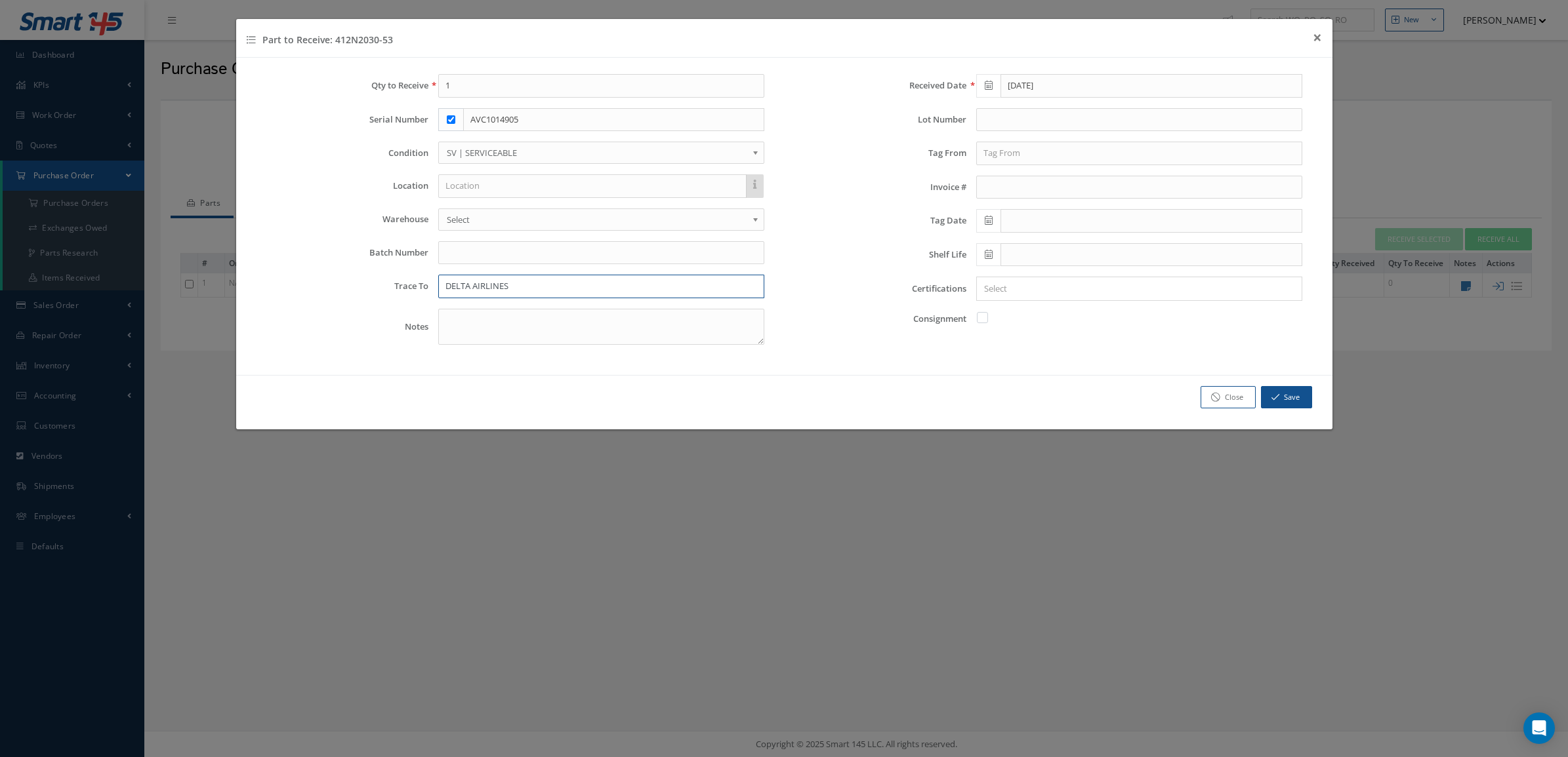
click at [528, 293] on input "DELTA AIRLINES" at bounding box center [601, 286] width 326 height 24
type input "DELTA AIRLINES / GOL"
click at [812, 279] on div "Certifications × Loading..." at bounding box center [1053, 288] width 518 height 24
click at [1005, 295] on input "Search for option" at bounding box center [1136, 289] width 316 height 14
drag, startPoint x: 1006, startPoint y: 340, endPoint x: 1037, endPoint y: 282, distance: 65.8
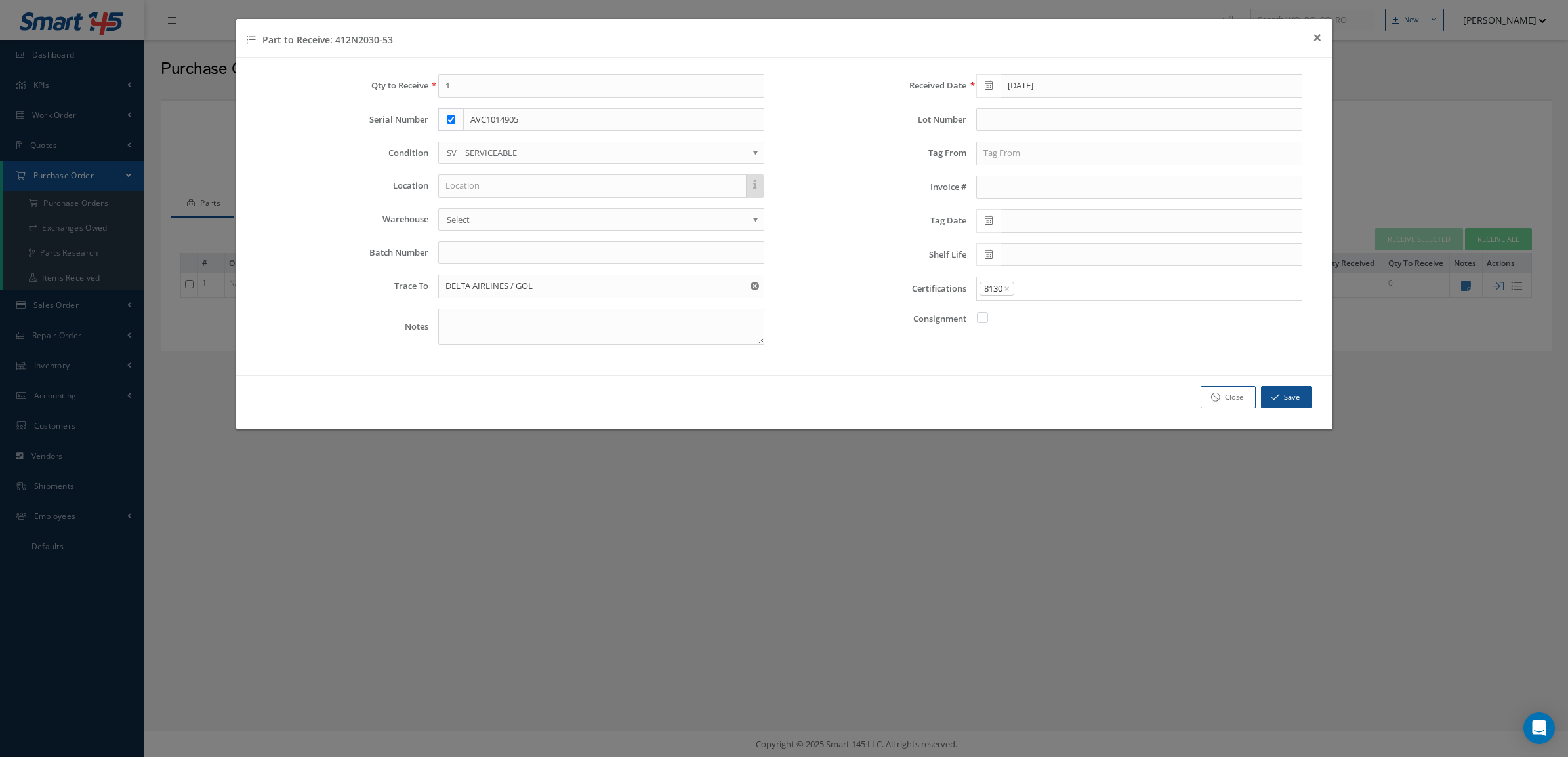
click at [1040, 300] on div "8130 × × Loading..." at bounding box center [1139, 288] width 326 height 24
click at [1037, 284] on input "Search for option" at bounding box center [1154, 289] width 279 height 14
click at [1025, 376] on link "Mat Cert" at bounding box center [1138, 376] width 344 height 21
click at [1089, 293] on input "Search for option" at bounding box center [1181, 289] width 226 height 14
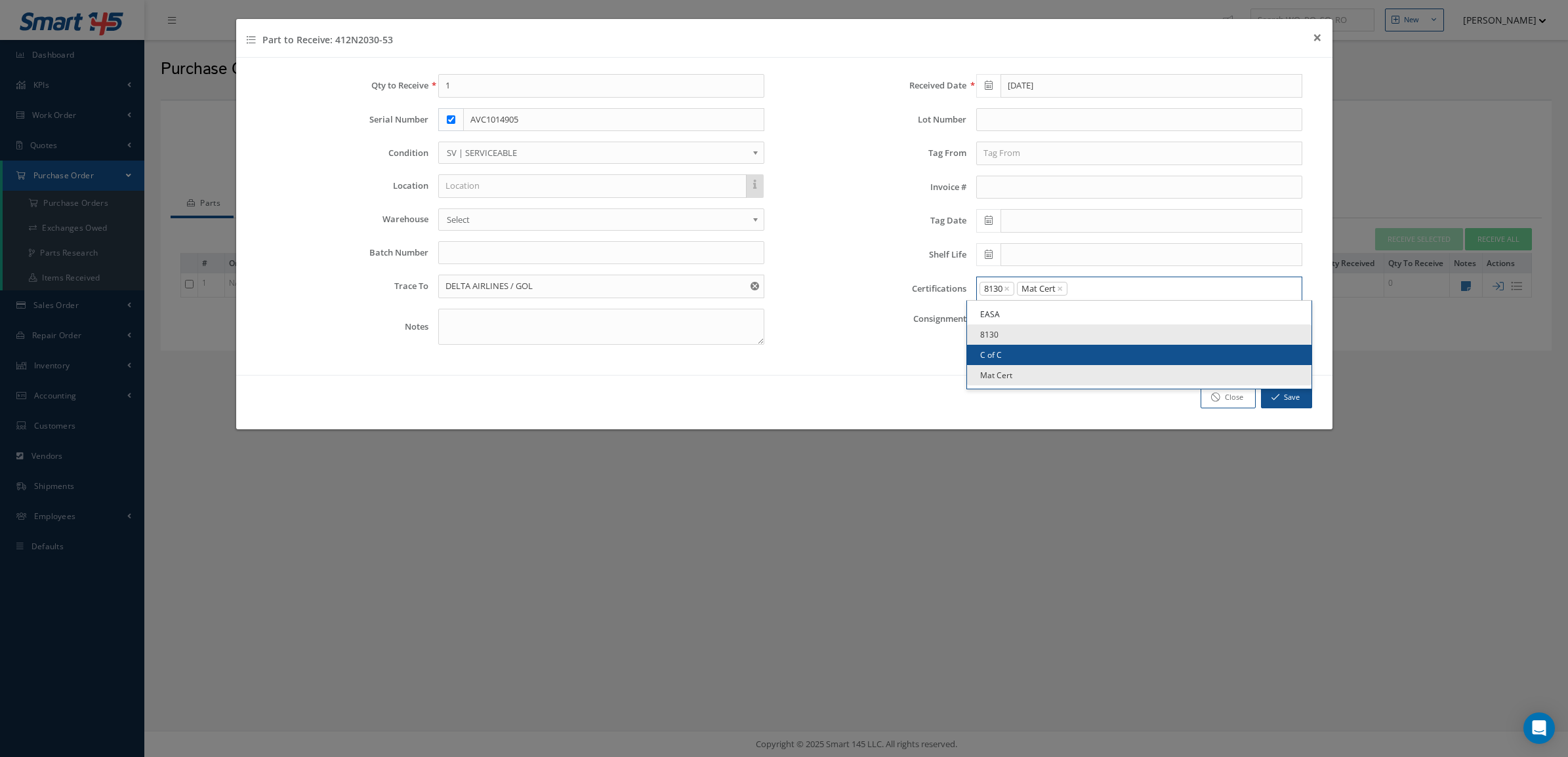
click at [1064, 366] on link "C of C" at bounding box center [1138, 355] width 344 height 21
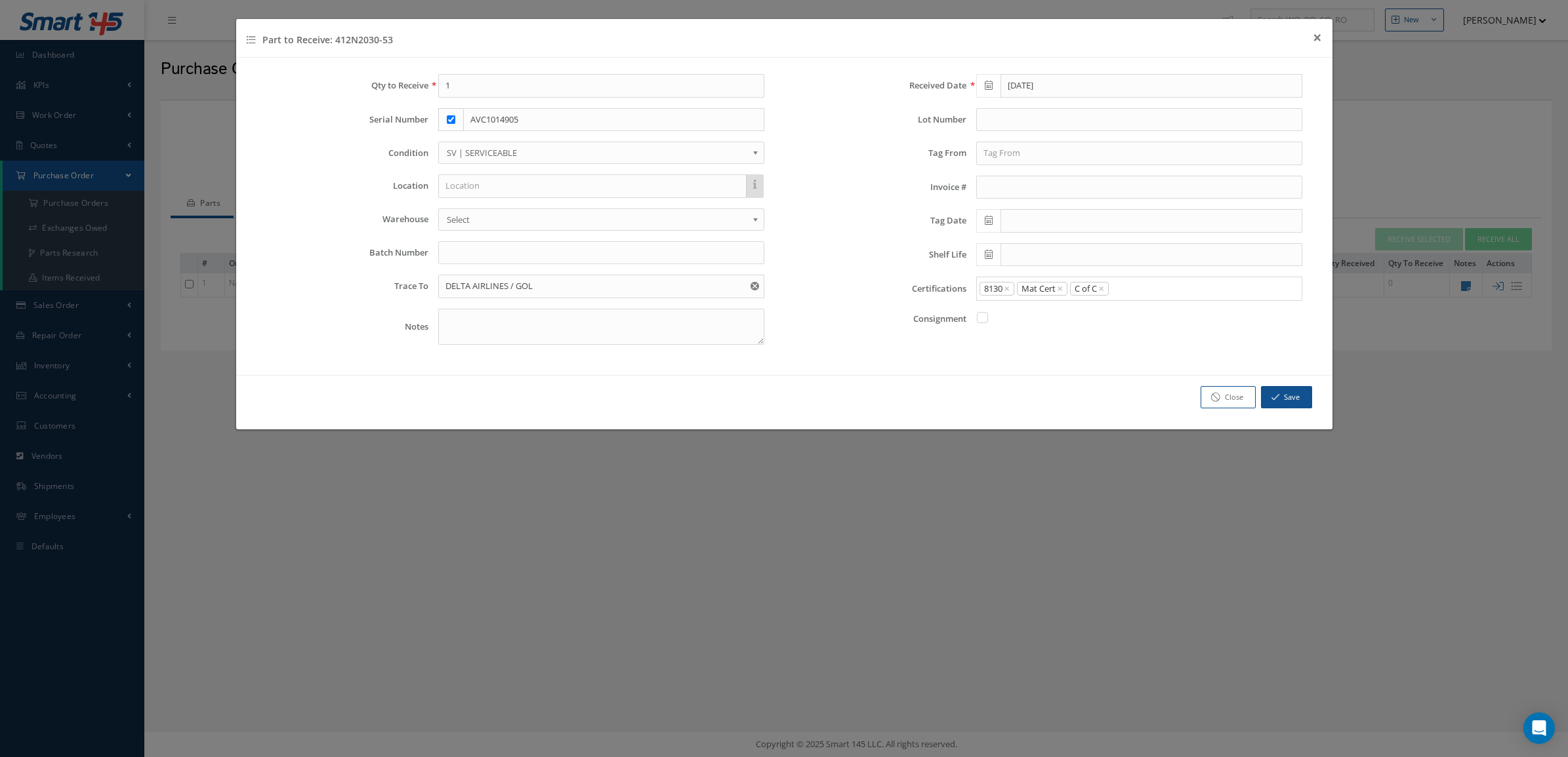
click at [991, 225] on icon at bounding box center [988, 220] width 8 height 9
click at [1083, 325] on td "19" at bounding box center [1084, 324] width 20 height 20
type input "[DATE]"
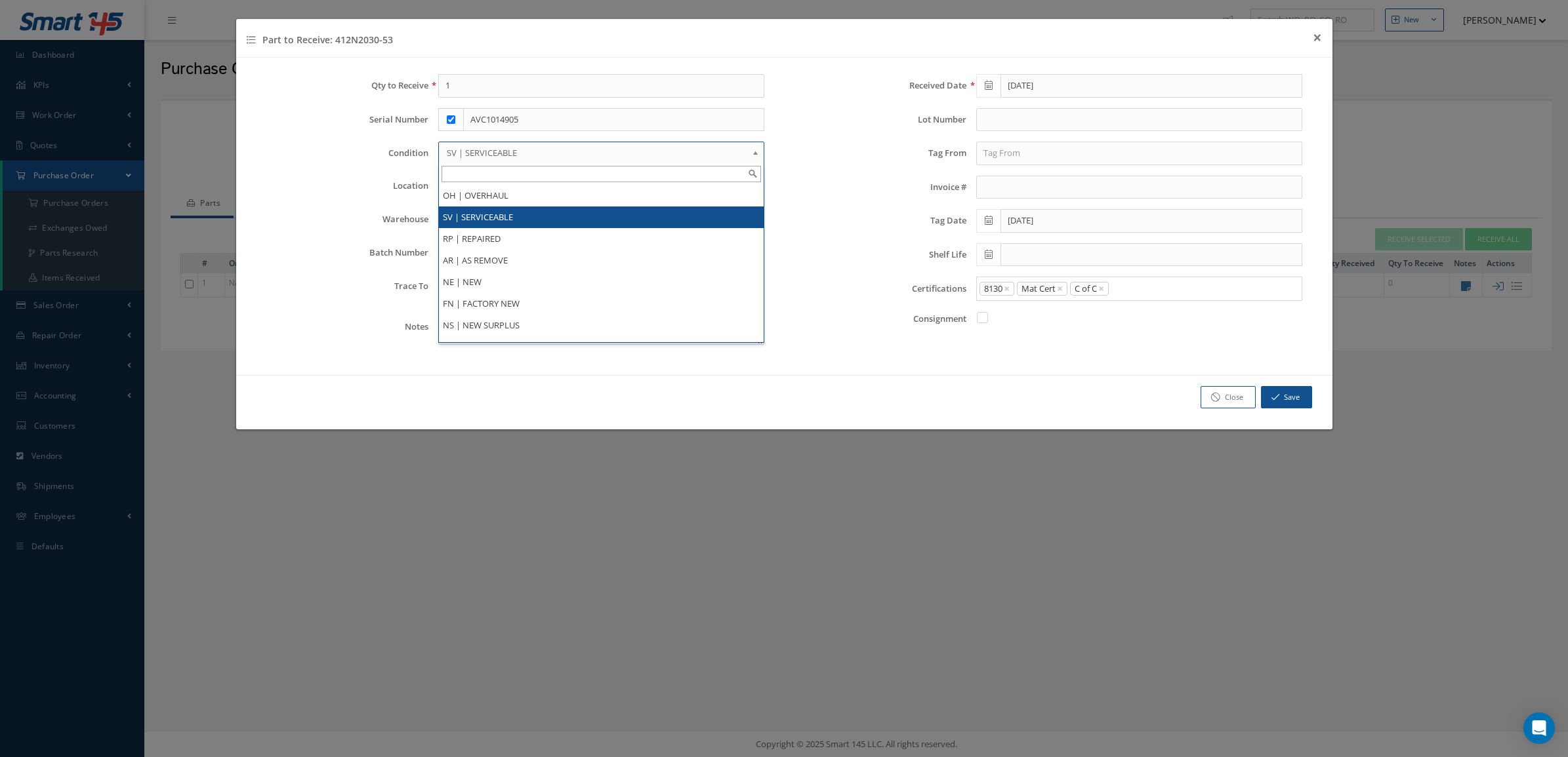
click at [492, 152] on span "SV | SERVICEABLE" at bounding box center [597, 153] width 300 height 16
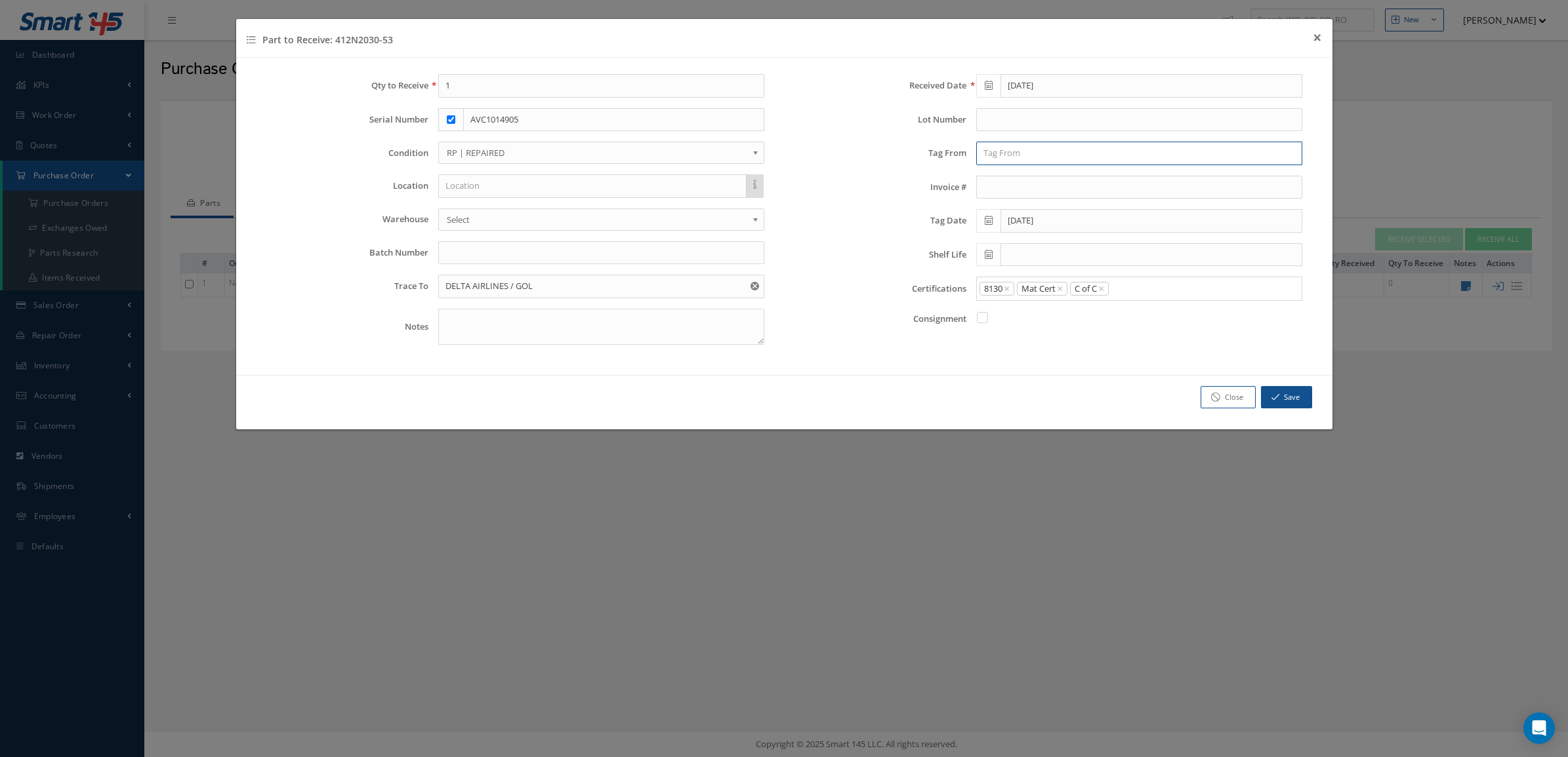
click at [1031, 155] on input "text" at bounding box center [1139, 154] width 326 height 24
type input "AVIOCRAFT LLC"
click at [1305, 395] on button "Save" at bounding box center [1287, 397] width 52 height 23
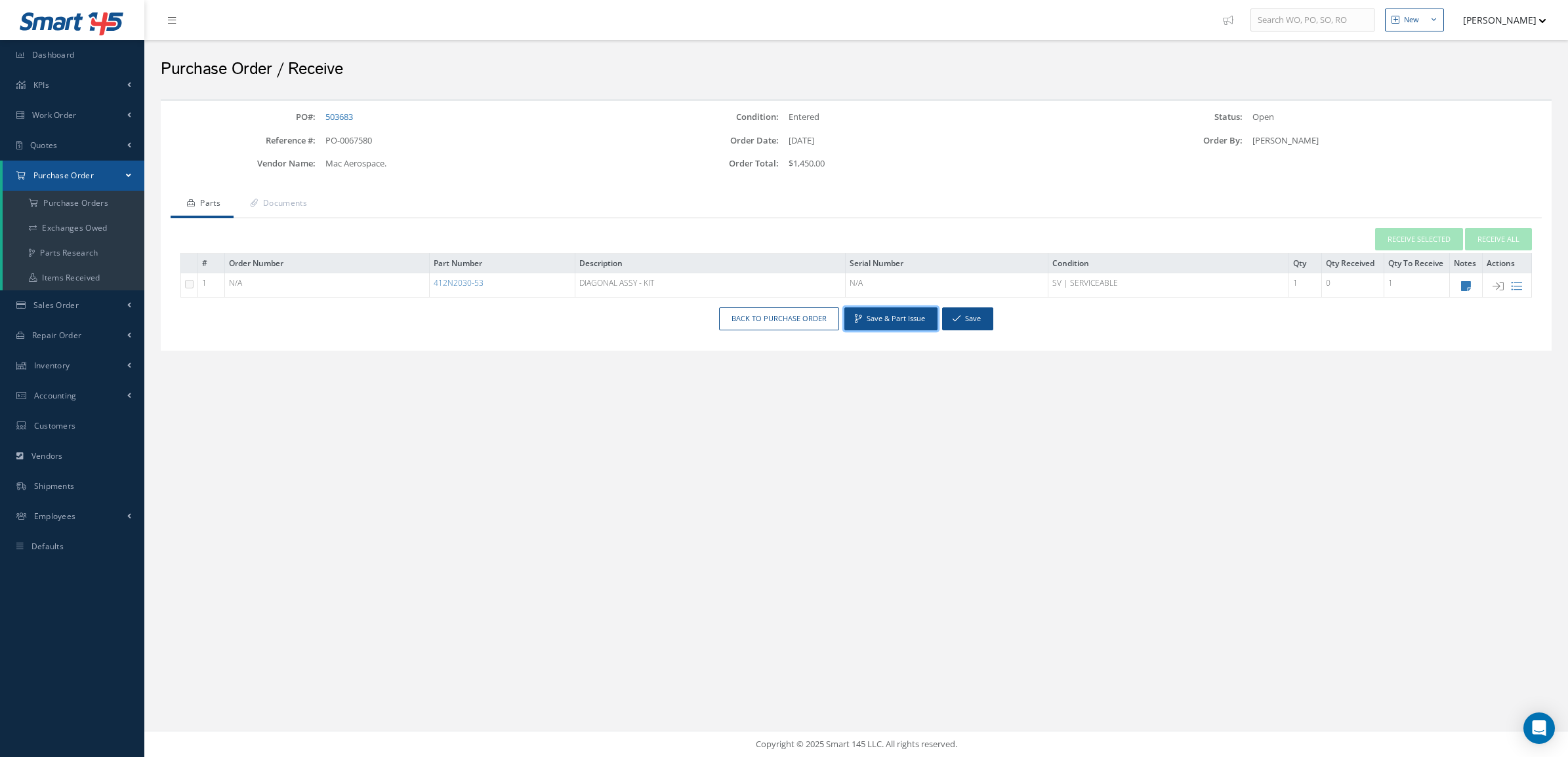
click at [892, 322] on button "Save & Part Issue" at bounding box center [891, 318] width 93 height 23
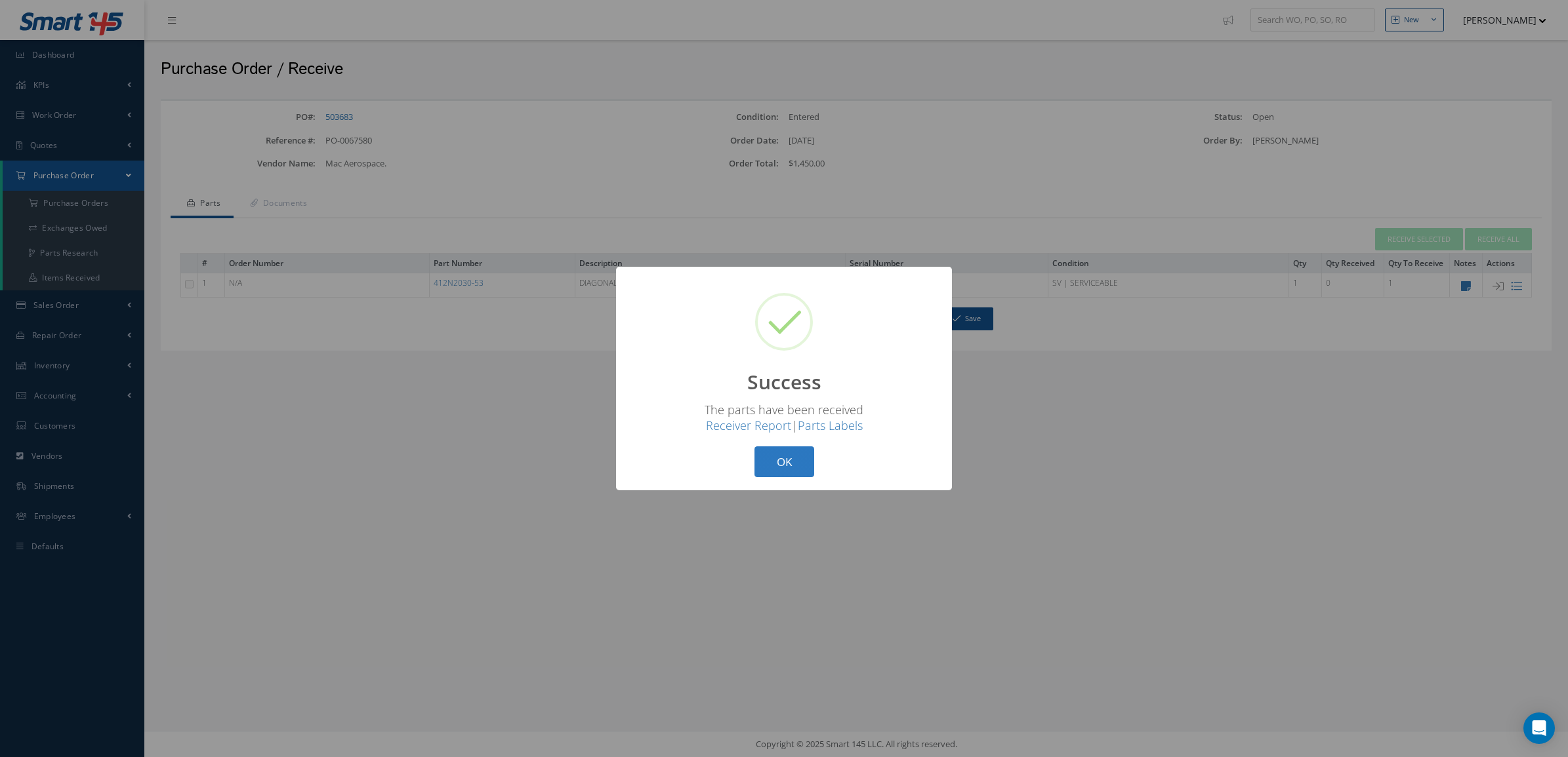
click at [784, 457] on button "OK" at bounding box center [784, 462] width 59 height 31
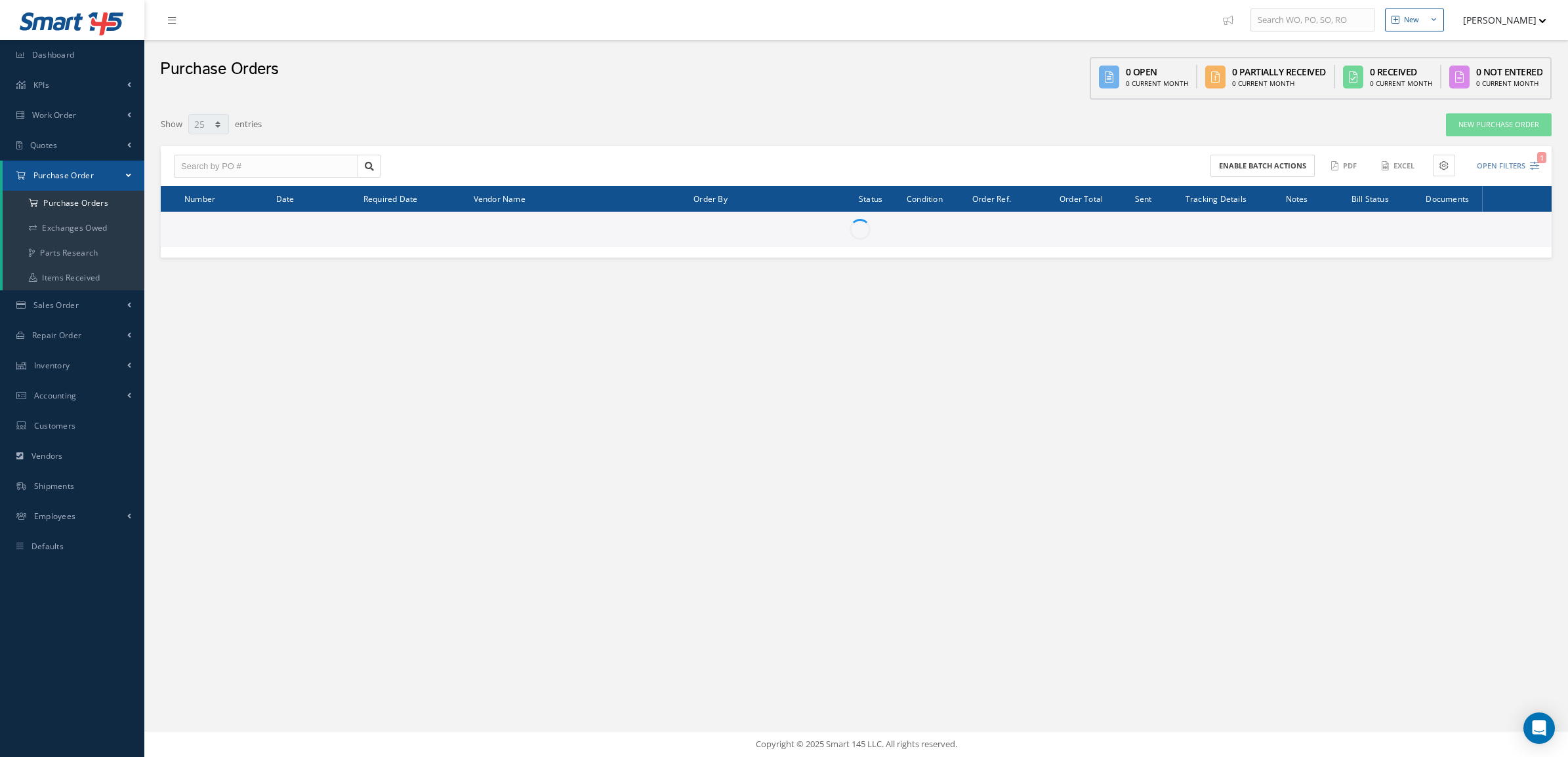
select select "25"
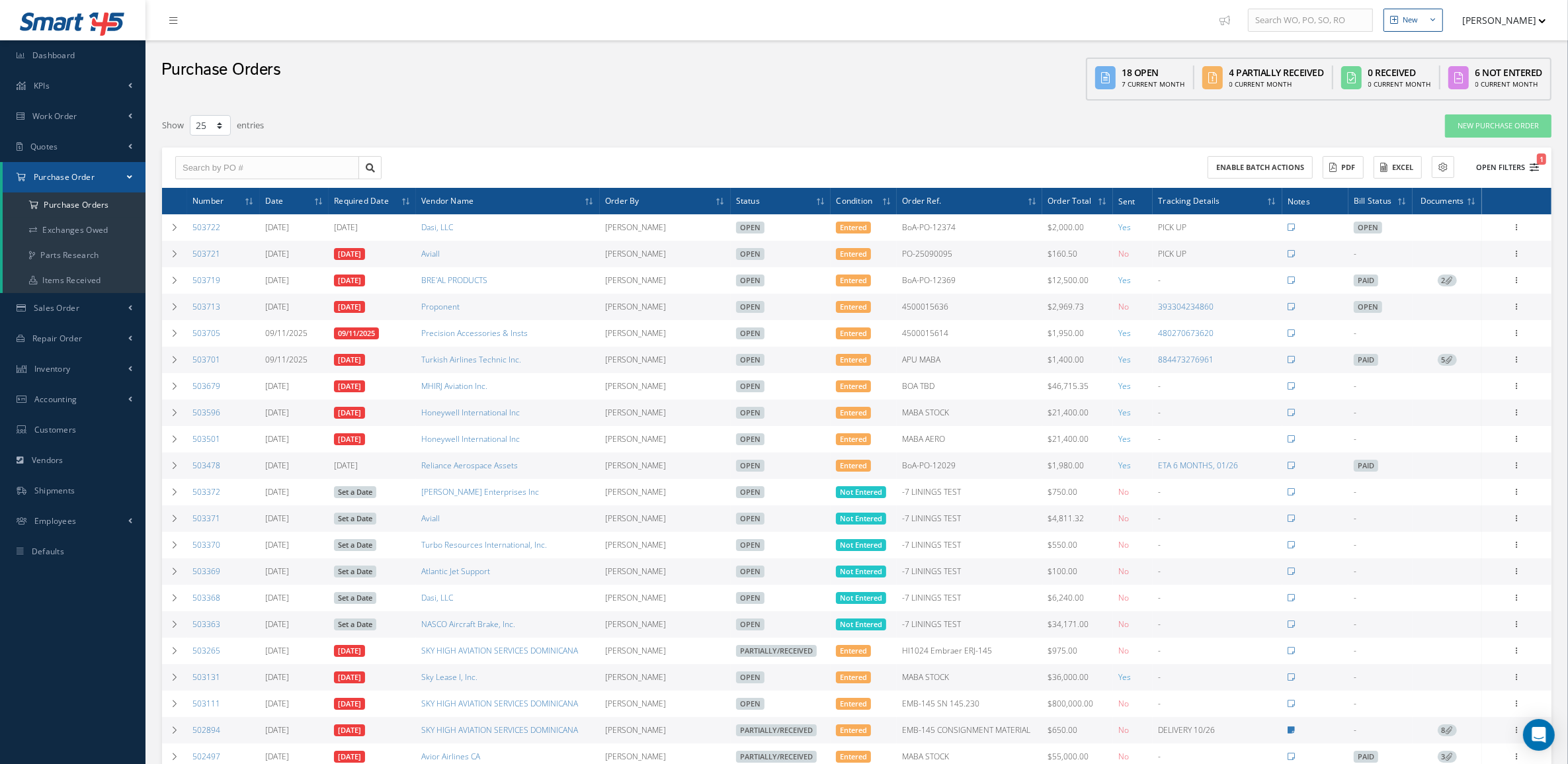
click at [1506, 167] on button "Open Filters 1" at bounding box center [1501, 168] width 75 height 22
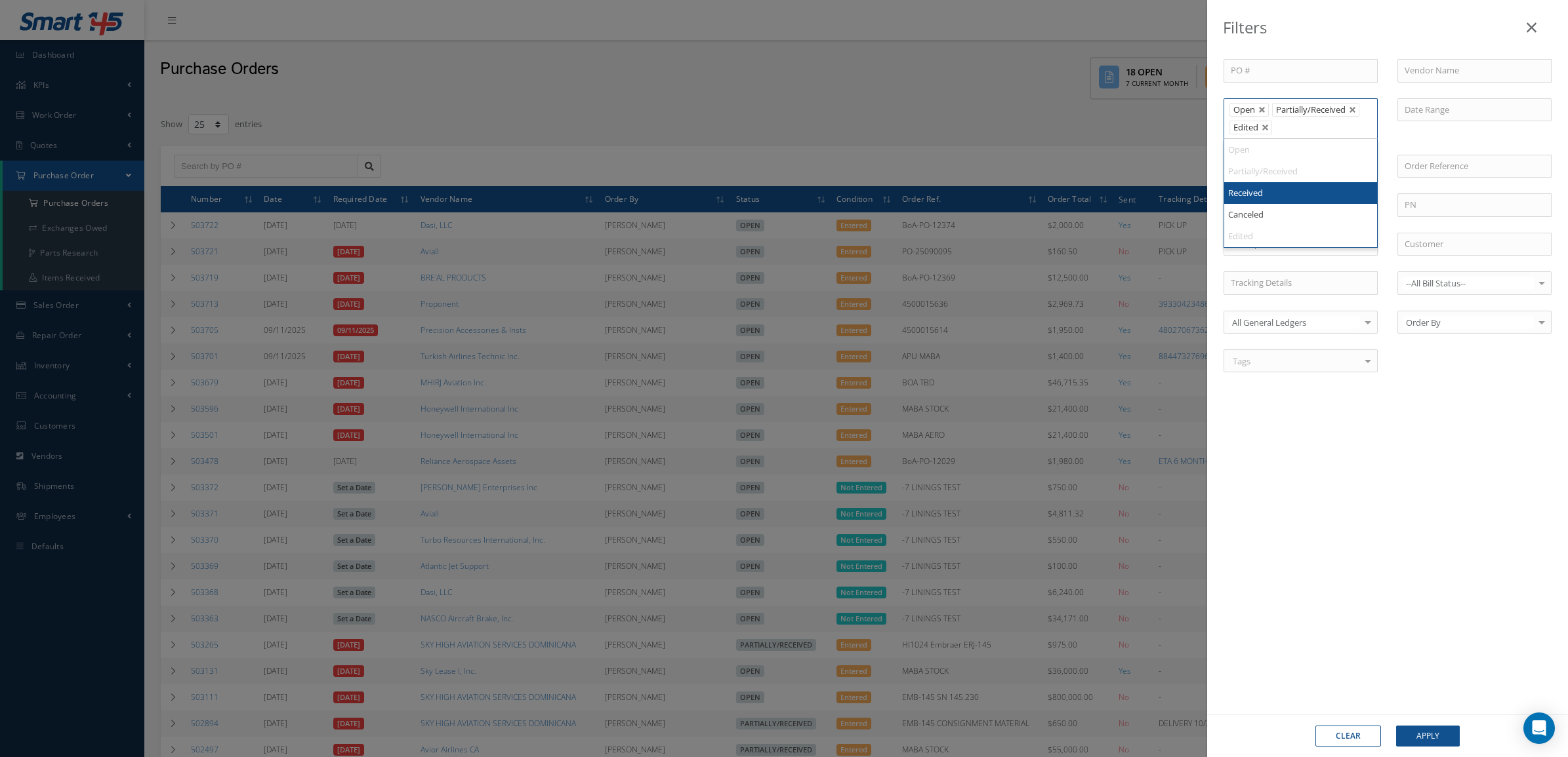
click at [1351, 130] on ul "Open Partially/Received Edited" at bounding box center [1300, 118] width 155 height 41
click at [1495, 68] on input "text" at bounding box center [1475, 71] width 155 height 24
click at [1461, 72] on input "MAC" at bounding box center [1475, 71] width 155 height 24
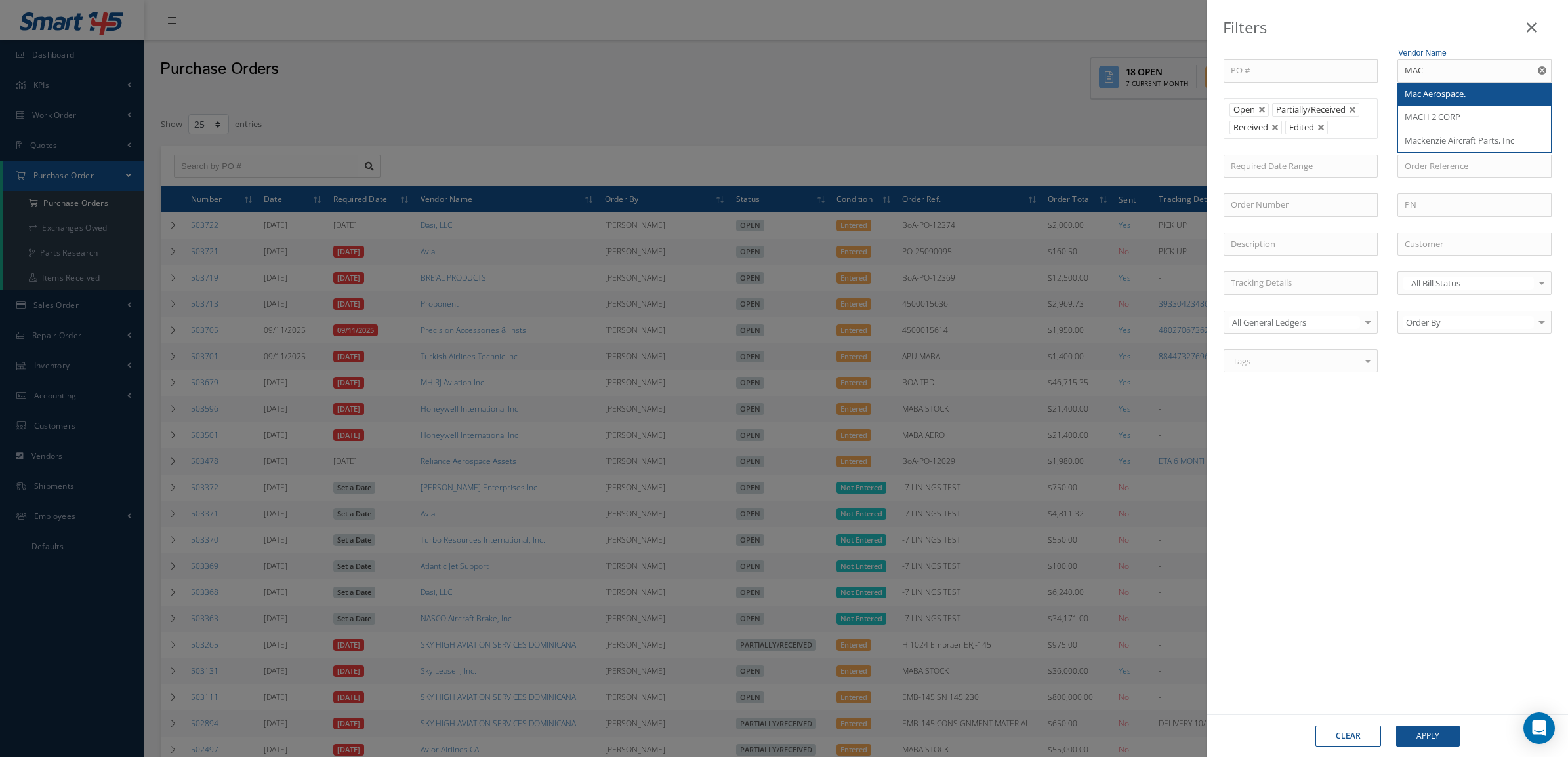
click at [1441, 94] on span "Mac Aerospace." at bounding box center [1435, 94] width 61 height 12
type input "Mac Aerospace."
click at [1420, 726] on button "Apply" at bounding box center [1427, 736] width 63 height 21
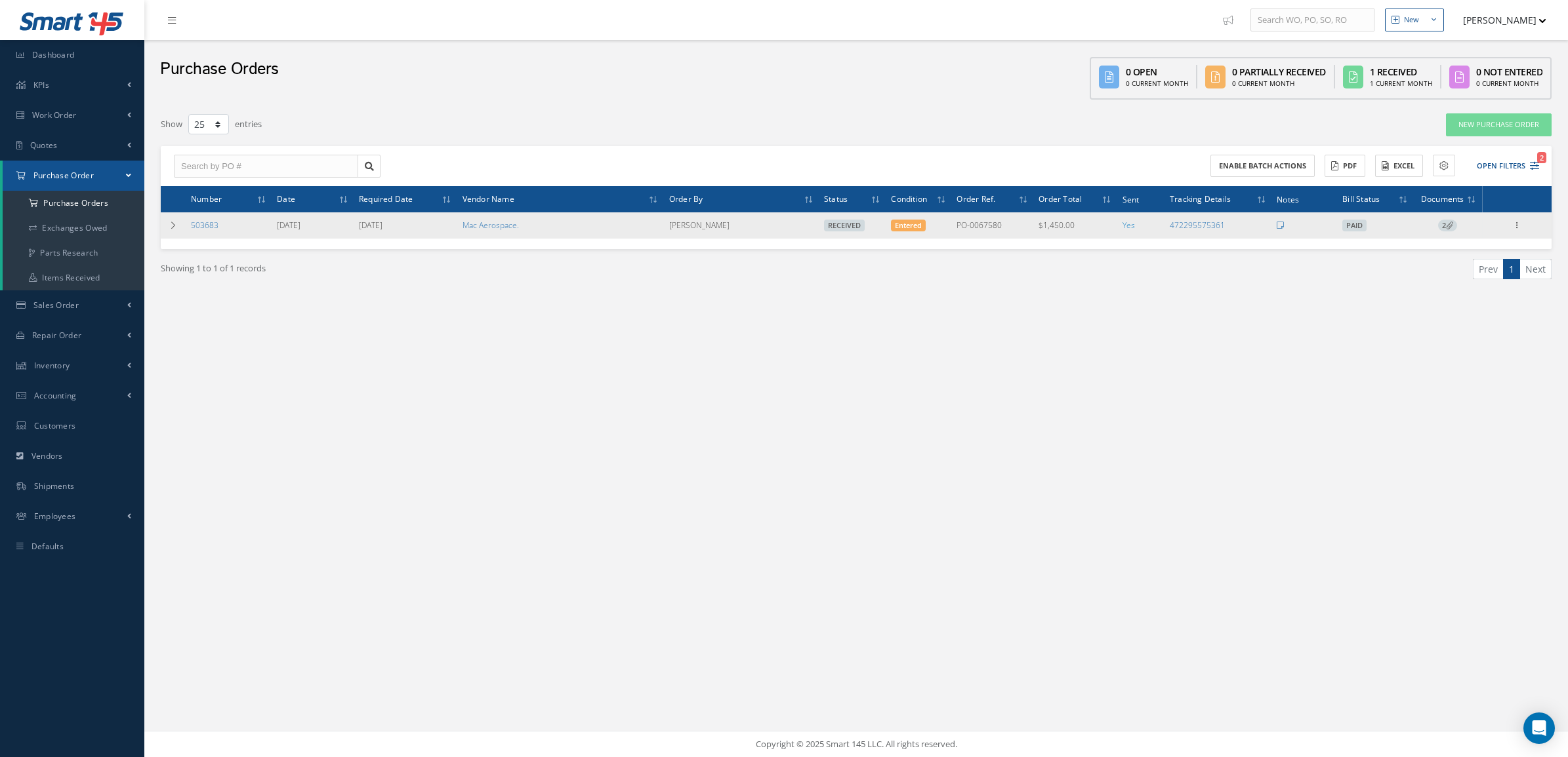
click at [1454, 218] on td "2" at bounding box center [1446, 225] width 68 height 26
click at [1446, 222] on icon at bounding box center [1449, 225] width 7 height 7
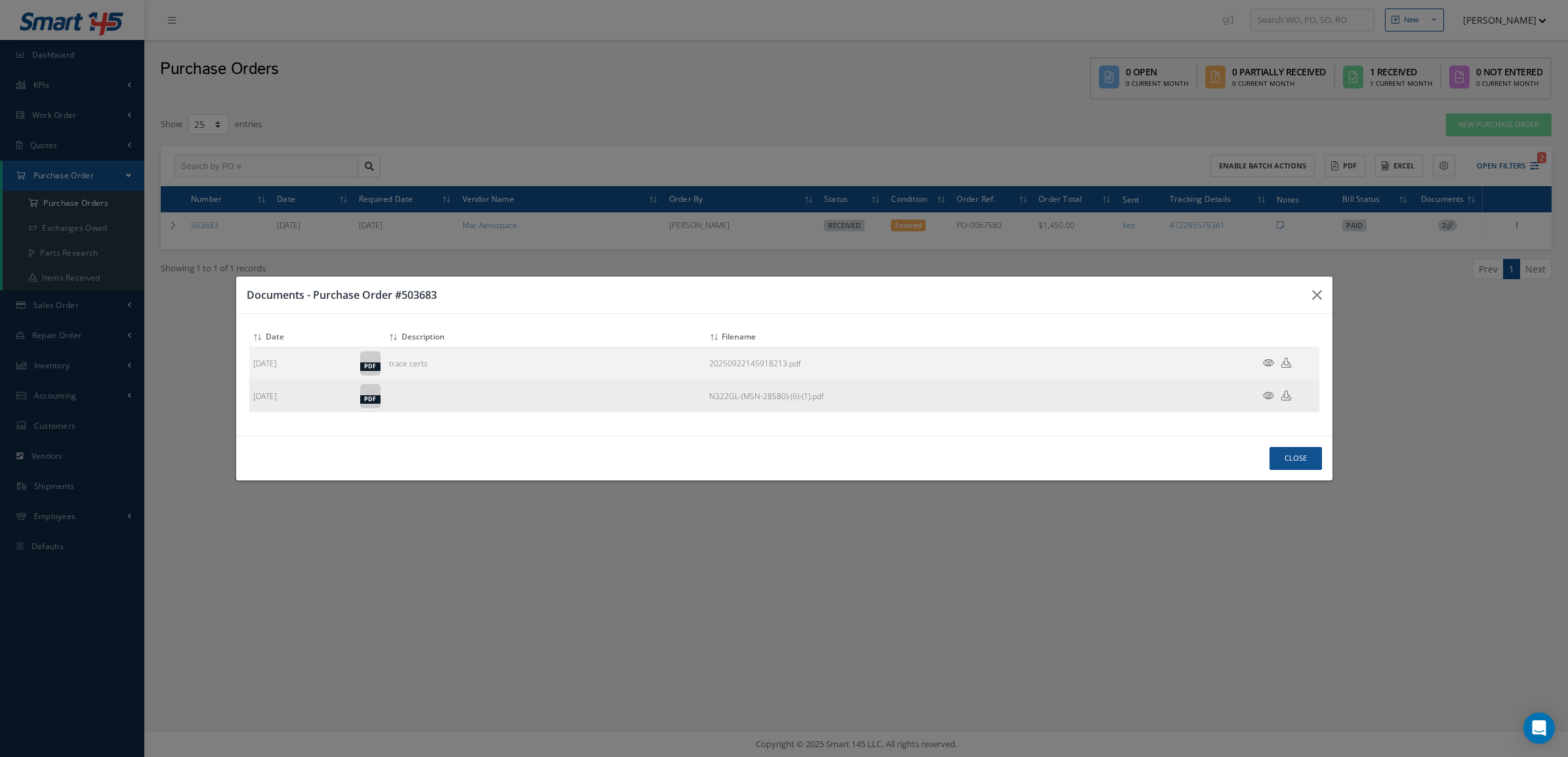
click at [1284, 392] on icon at bounding box center [1286, 395] width 10 height 10
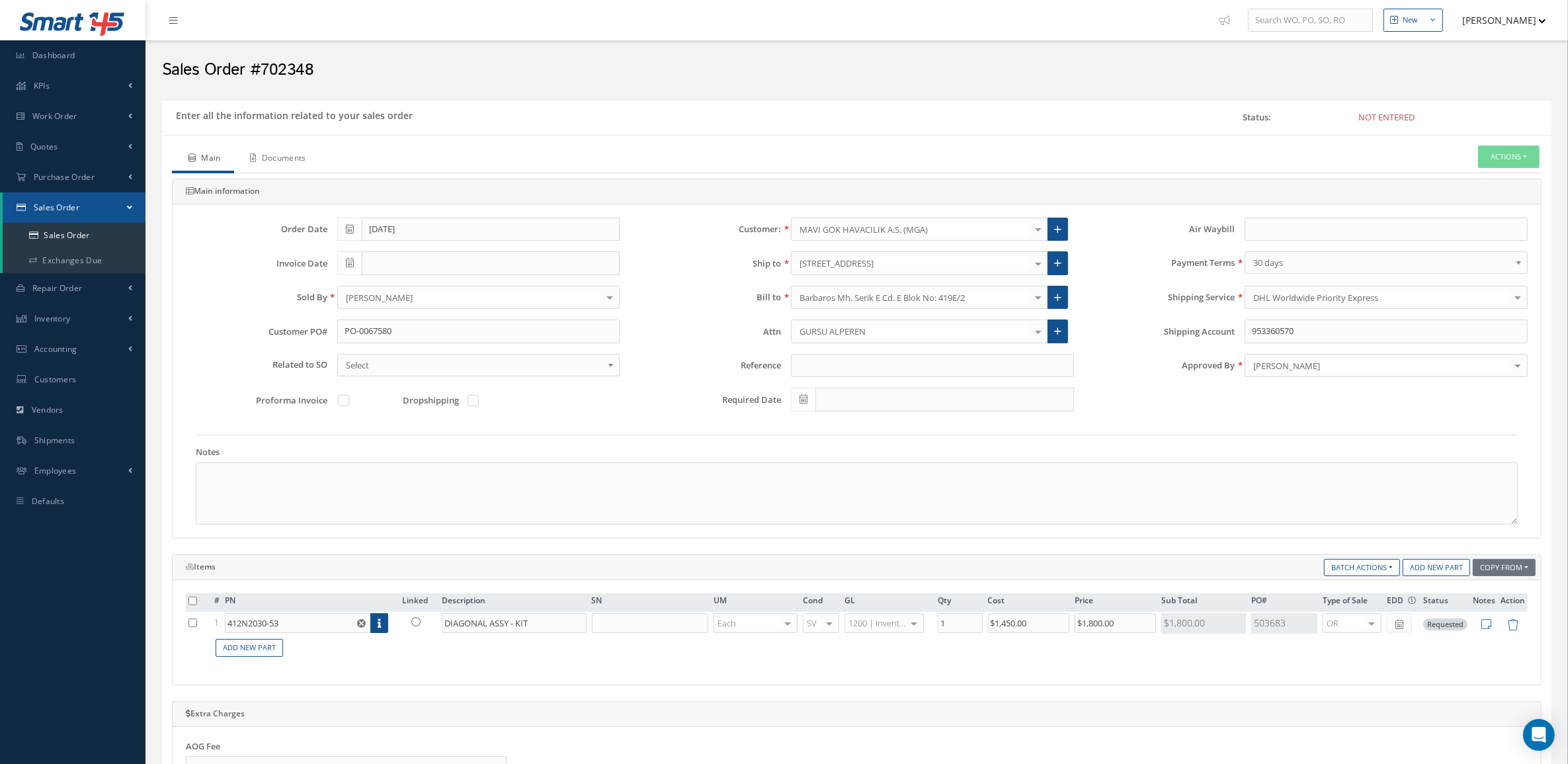
click at [285, 166] on link "Documents" at bounding box center [276, 160] width 85 height 28
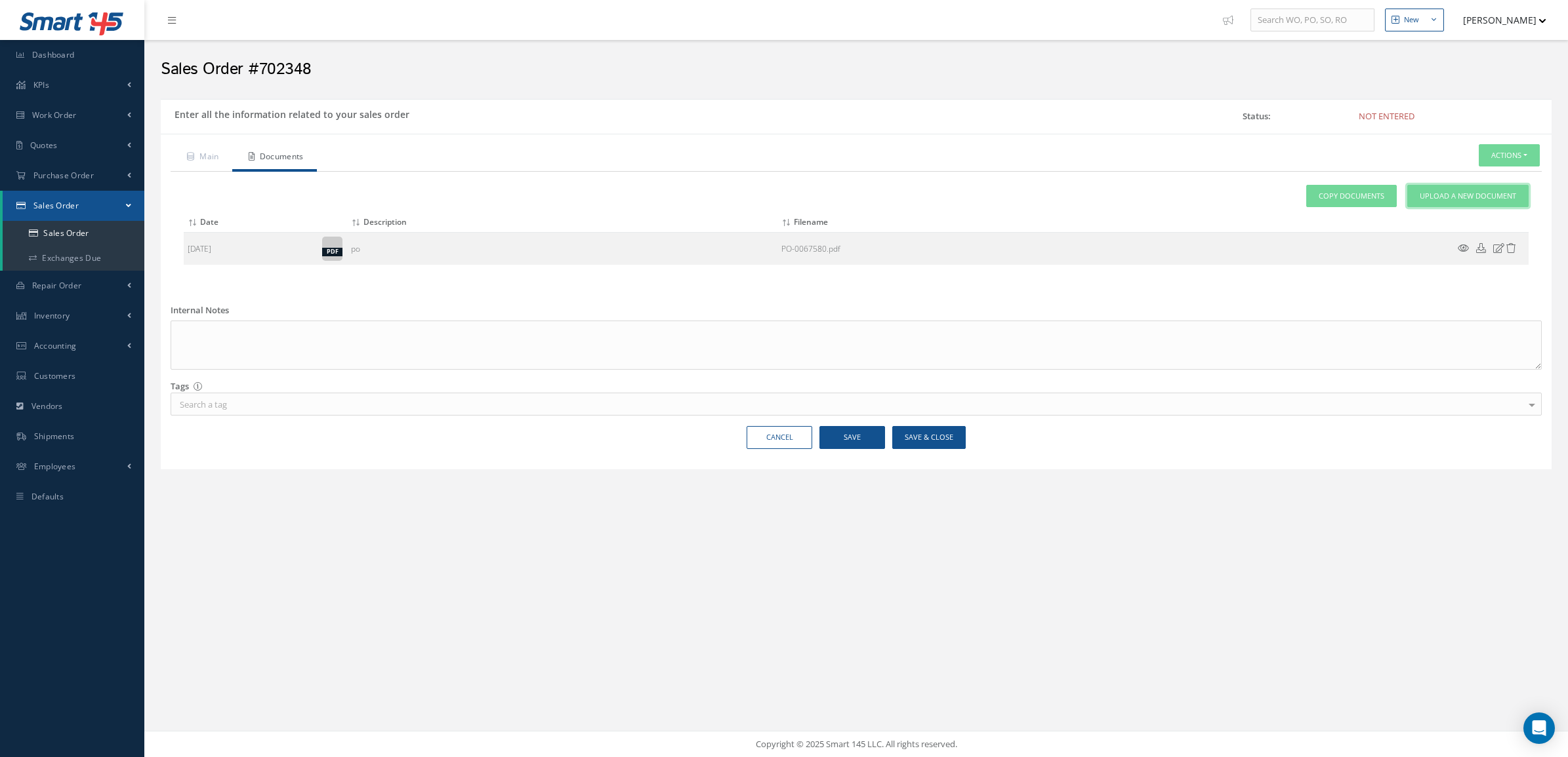
click at [1446, 204] on link "Upload a New Document" at bounding box center [1468, 196] width 121 height 23
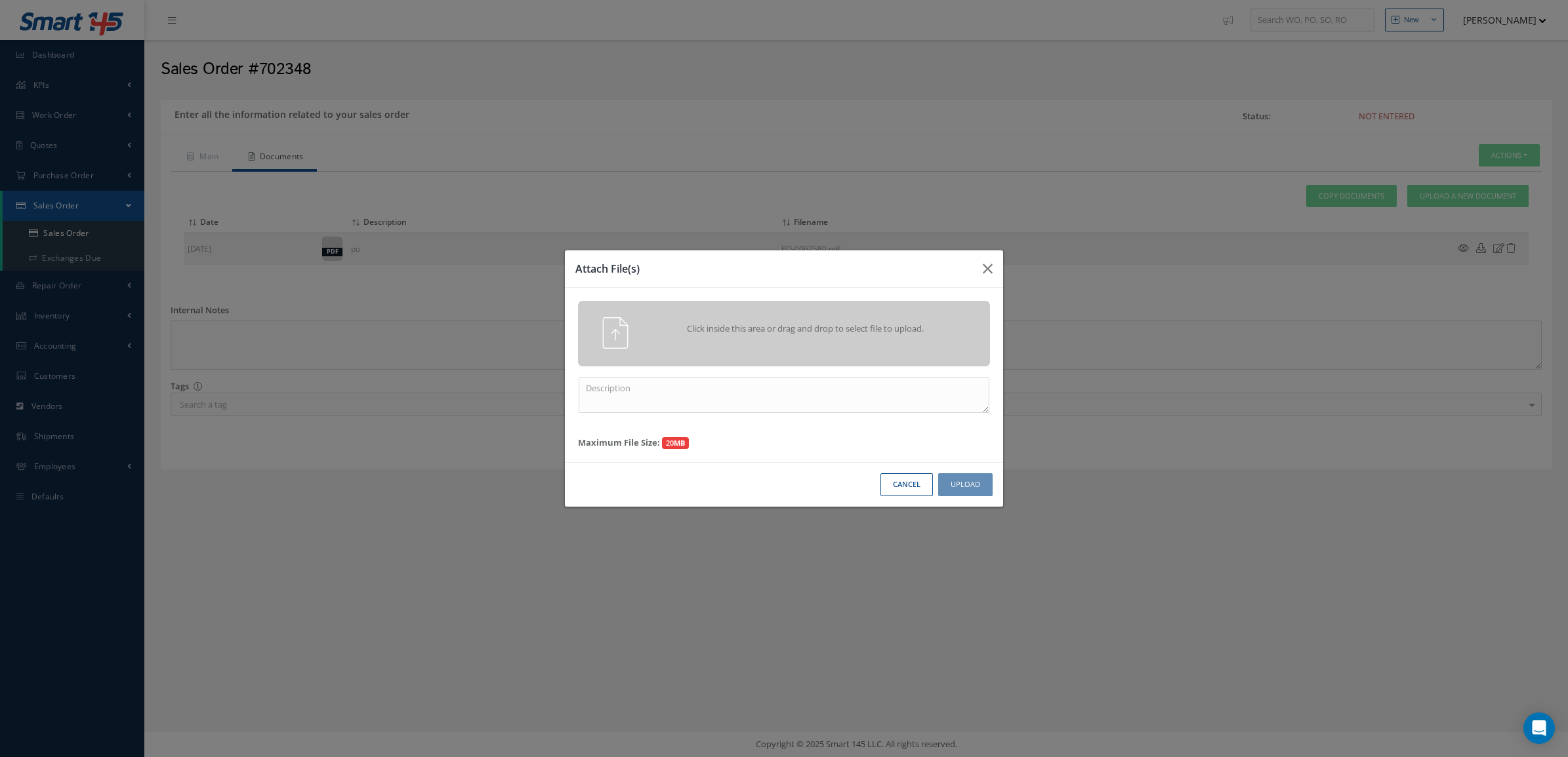
click at [926, 342] on div "Click inside this area or drag and drop to select file to upload." at bounding box center [802, 330] width 324 height 26
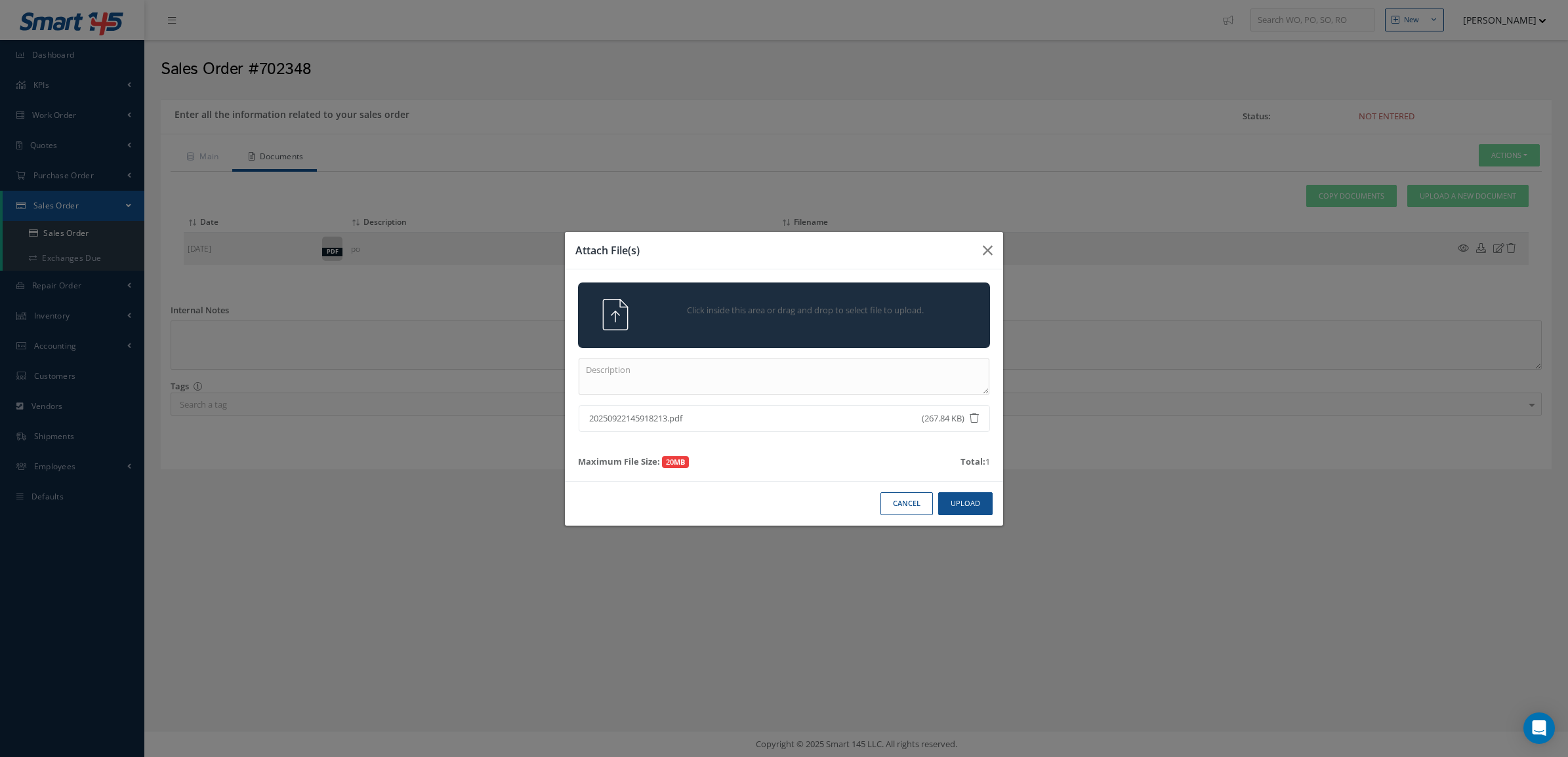
click at [832, 315] on span "Click inside this area or drag and drop to select file to upload." at bounding box center [805, 310] width 297 height 13
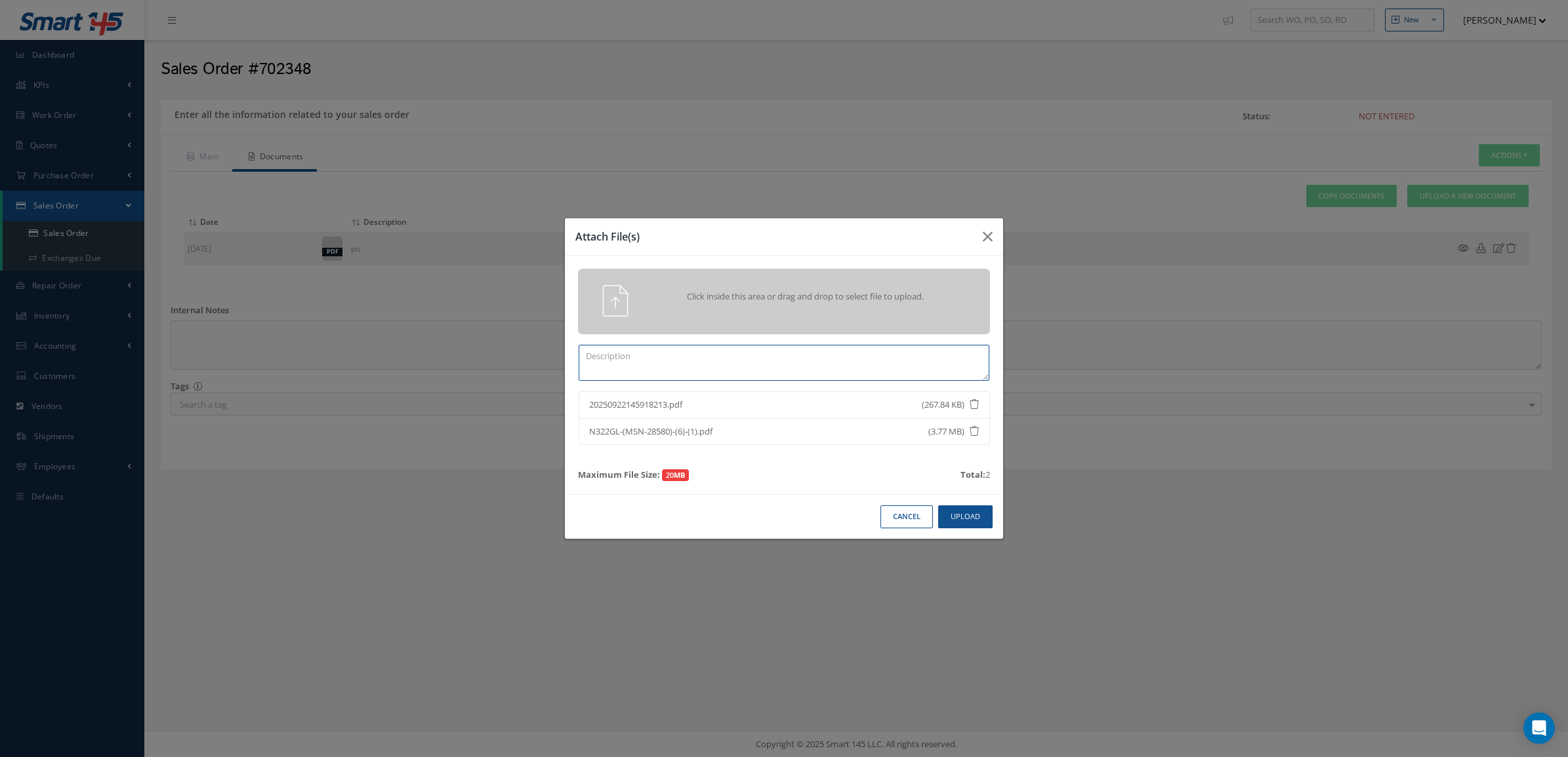
click at [806, 378] on textarea at bounding box center [784, 363] width 410 height 36
type textarea "TRACE + CERTS"
click at [974, 509] on button "Upload" at bounding box center [964, 516] width 55 height 23
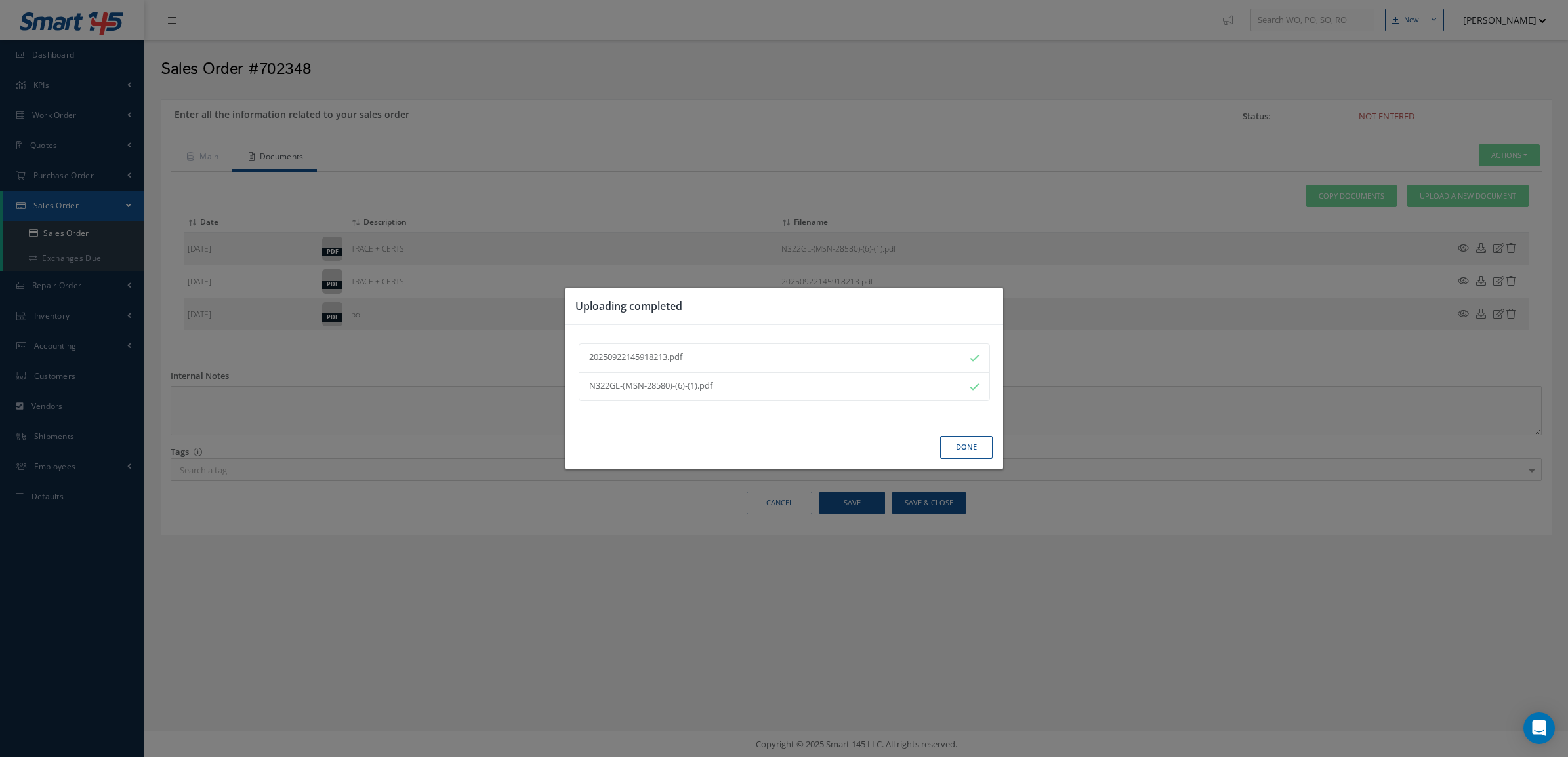
click at [976, 437] on button "Done" at bounding box center [965, 447] width 53 height 23
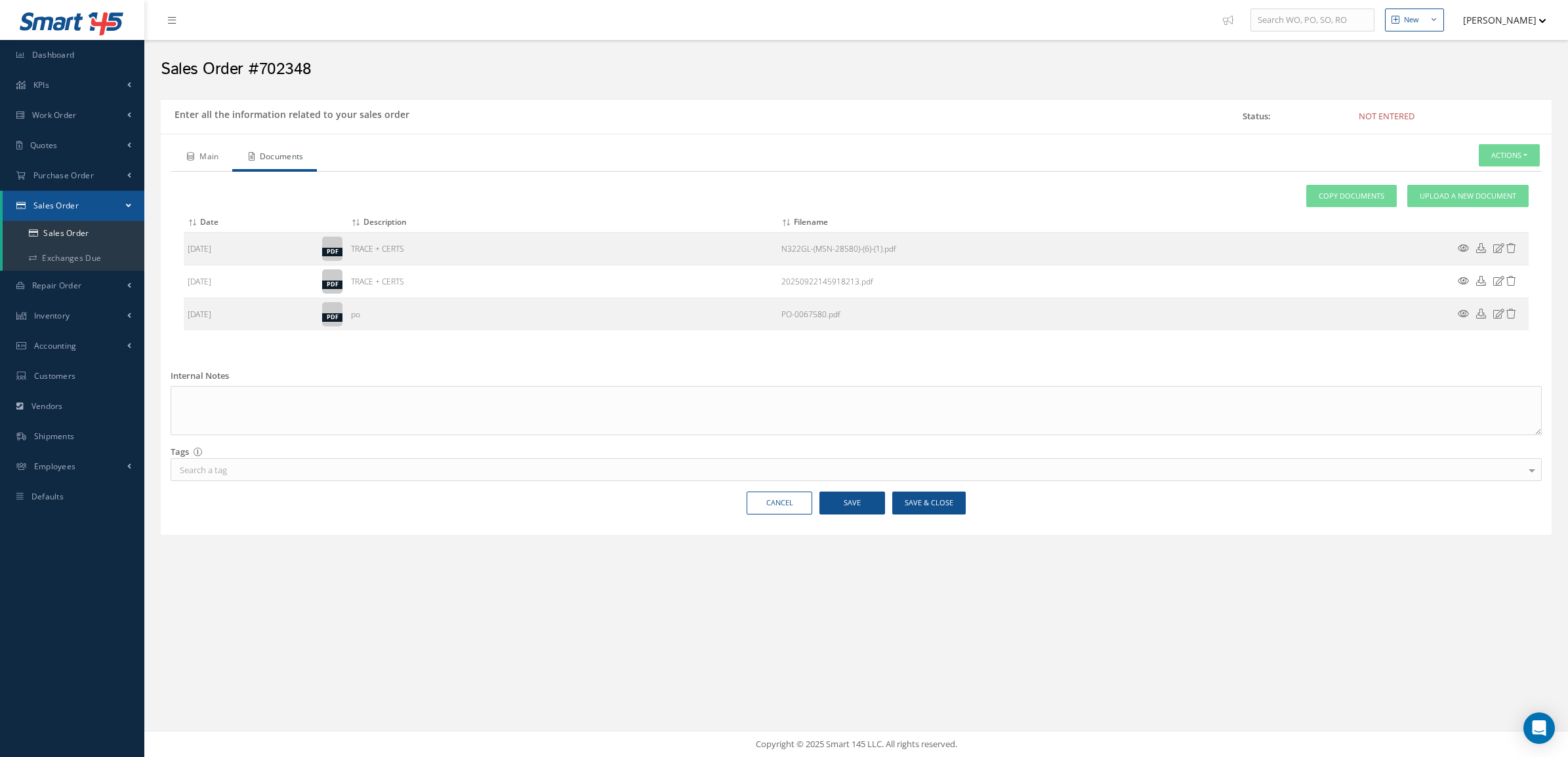
click at [201, 155] on link "Main" at bounding box center [201, 159] width 61 height 28
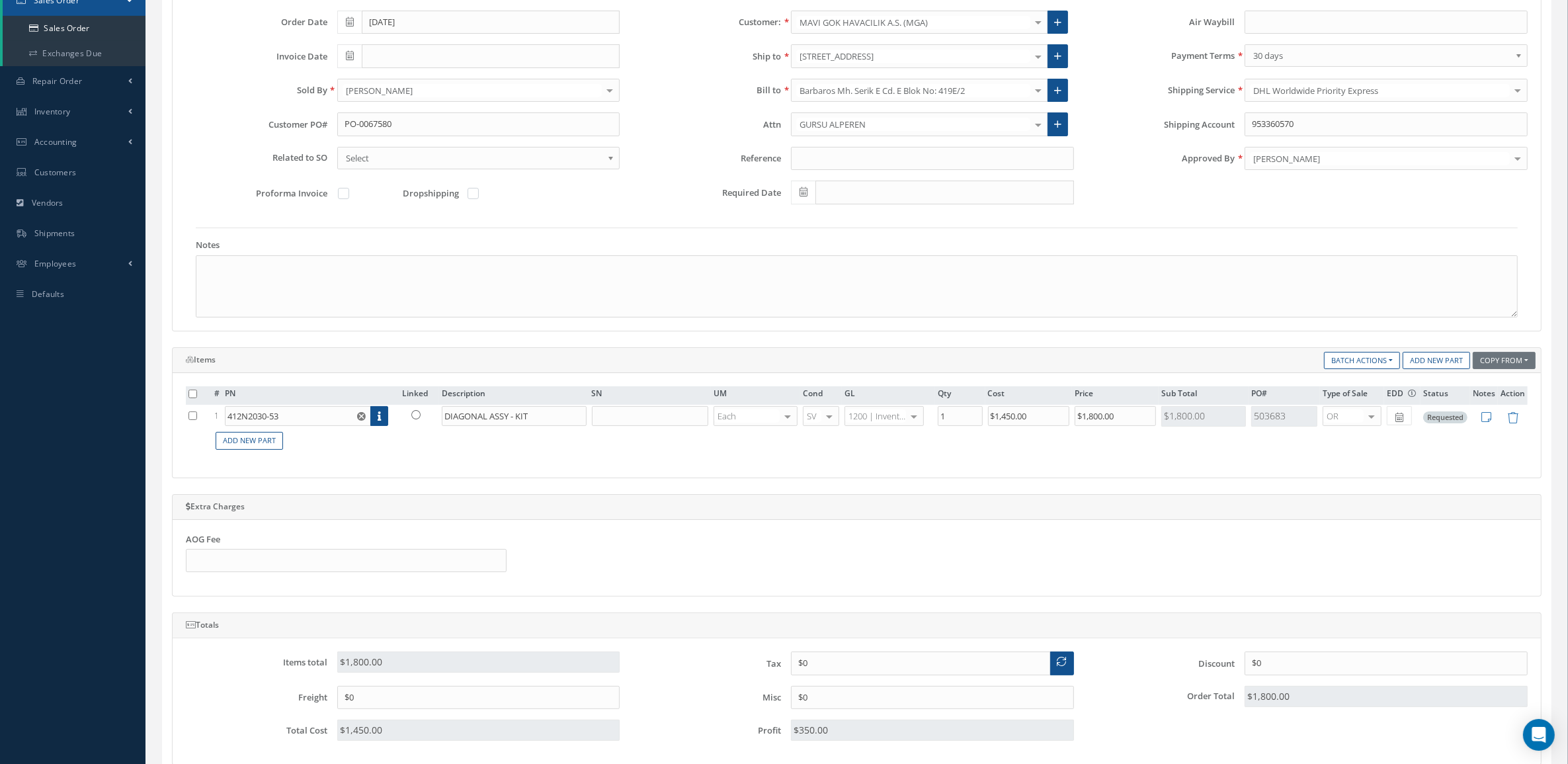
scroll to position [248, 0]
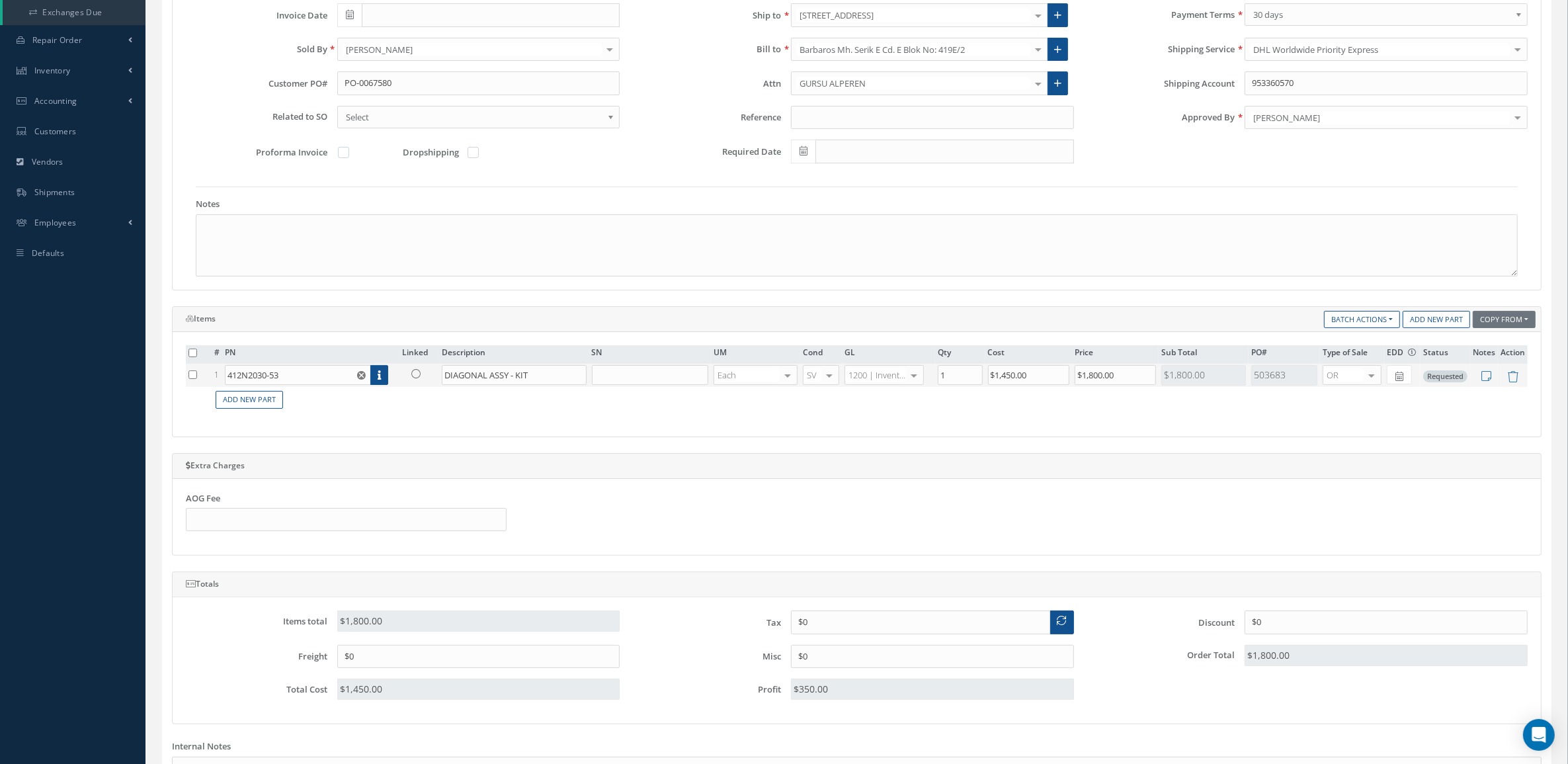
click at [412, 367] on td at bounding box center [420, 375] width 40 height 23
click at [414, 371] on icon at bounding box center [416, 373] width 9 height 9
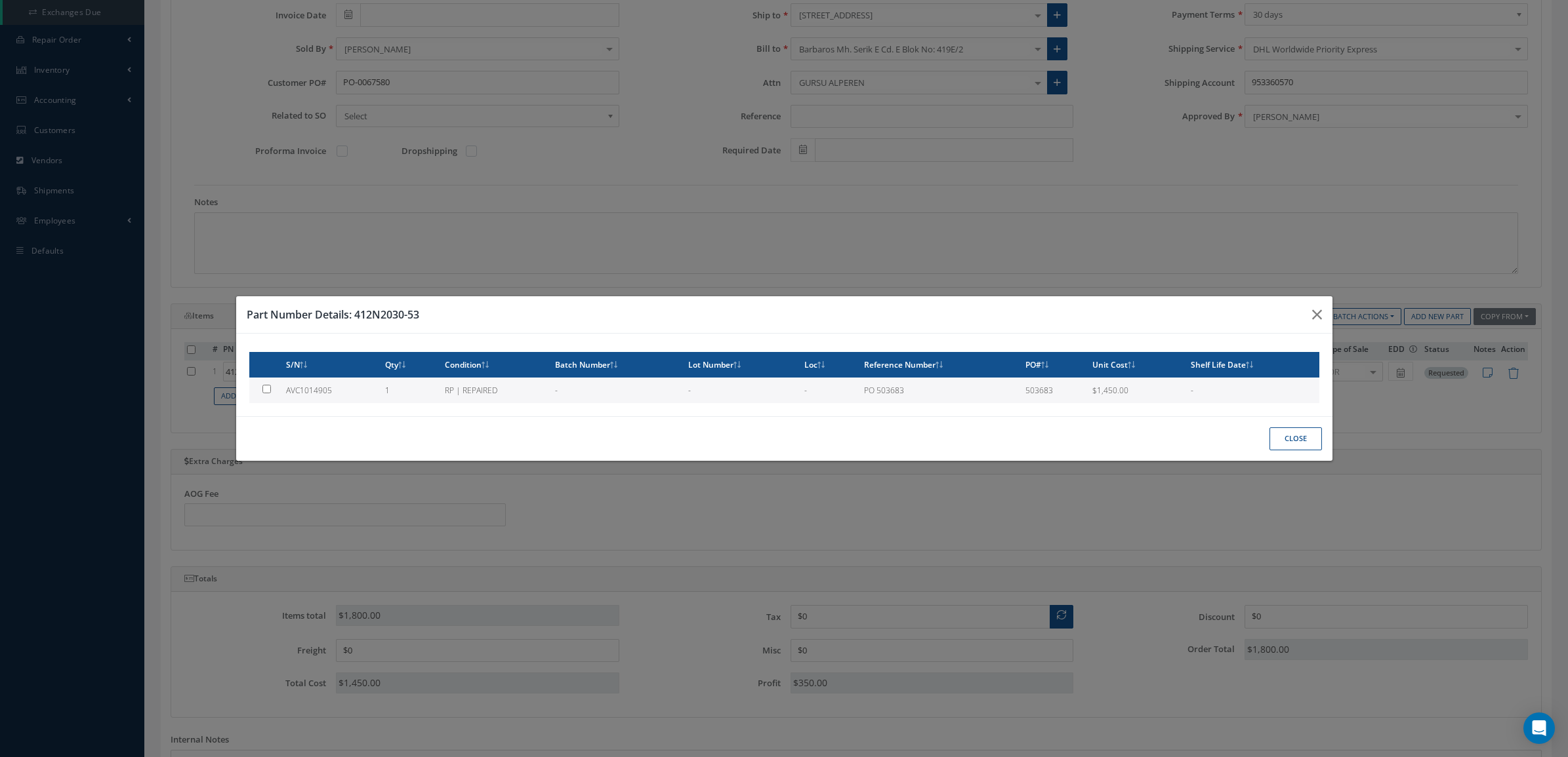
click at [391, 393] on td "1" at bounding box center [409, 390] width 59 height 26
type input "AVC1014905"
type input "$1,450"
checkbox input "true"
click at [1278, 433] on button "Close" at bounding box center [1295, 438] width 53 height 23
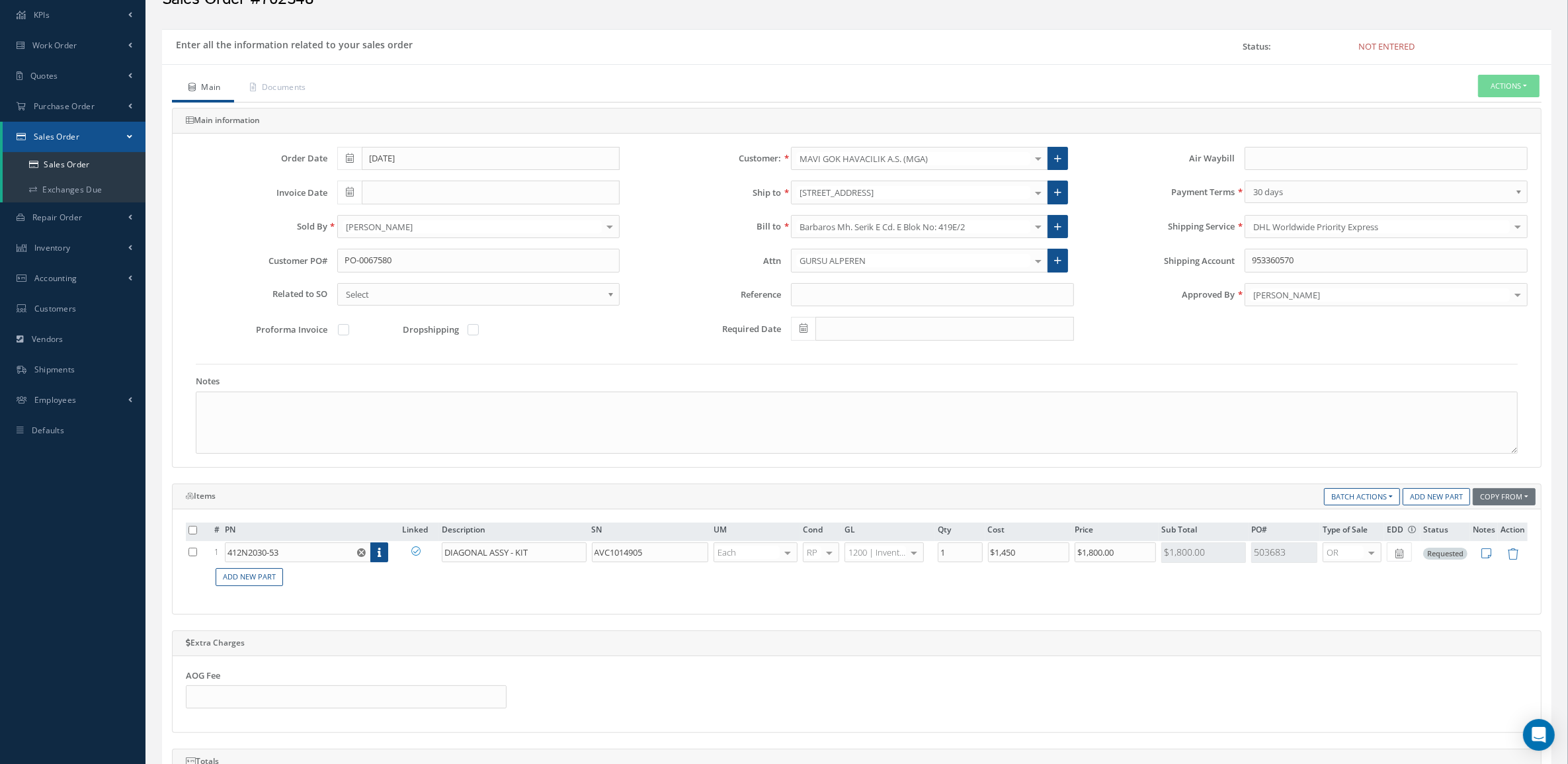
scroll to position [0, 0]
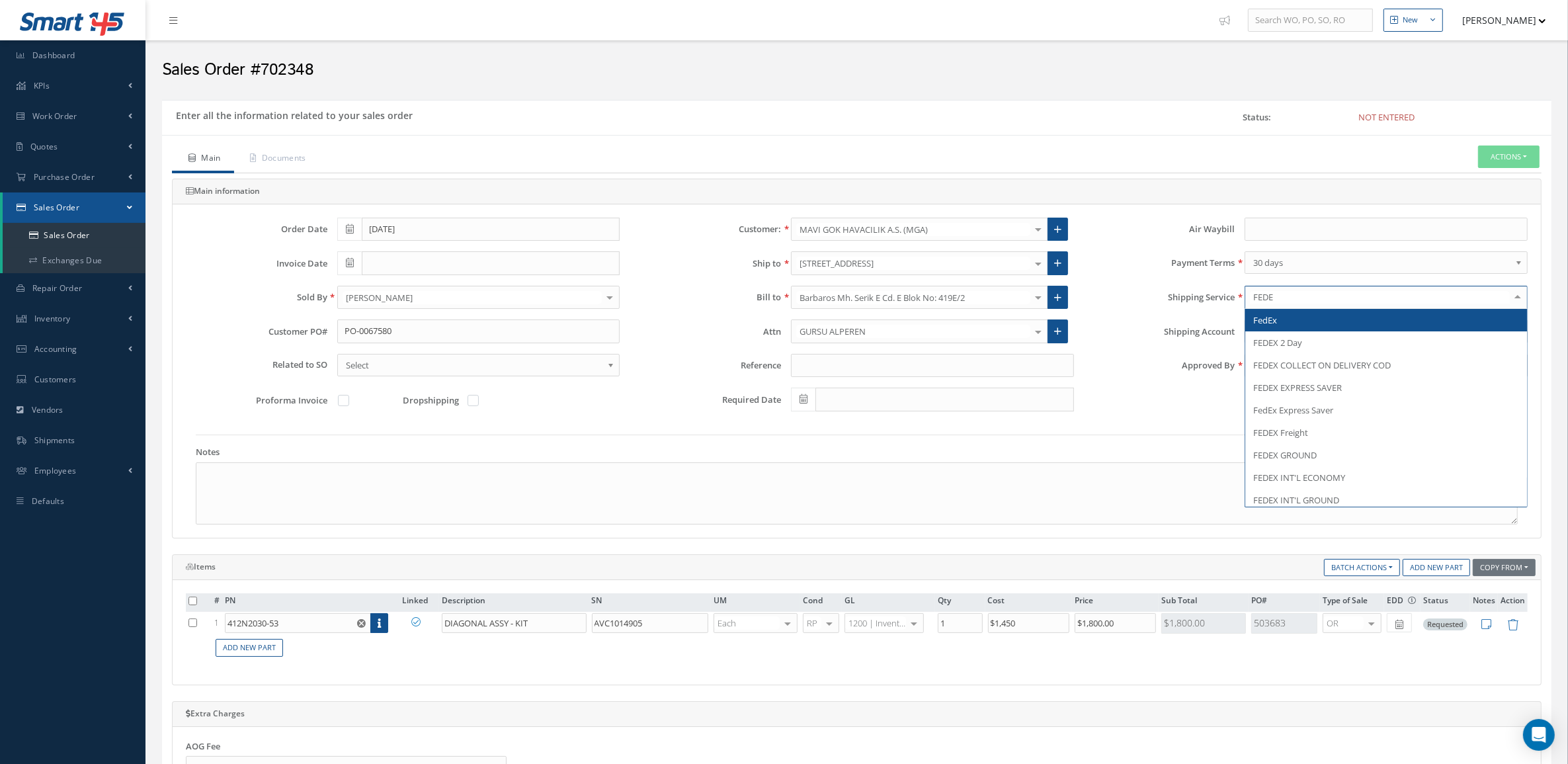
type input "FEDEX"
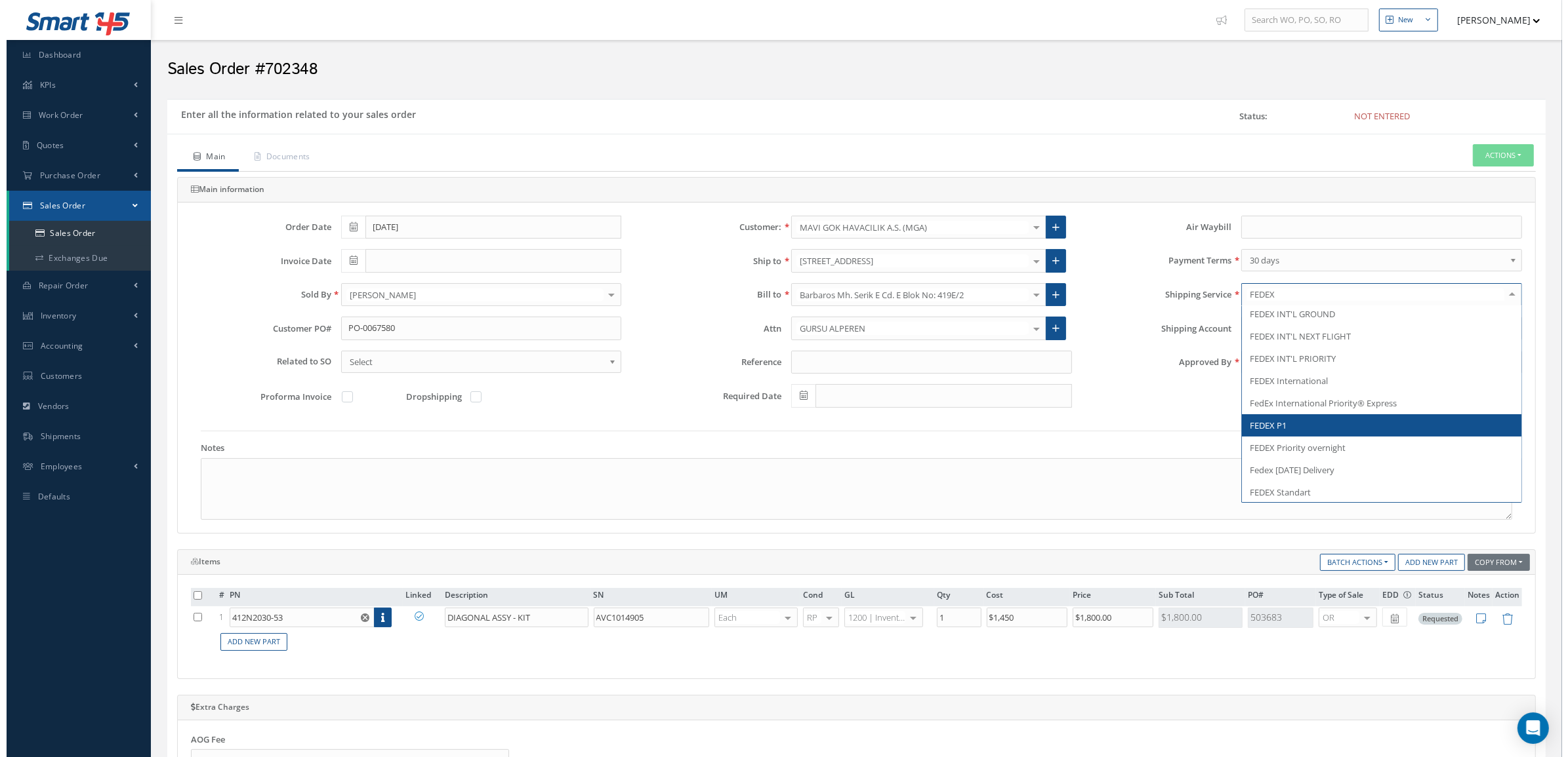
scroll to position [204, 0]
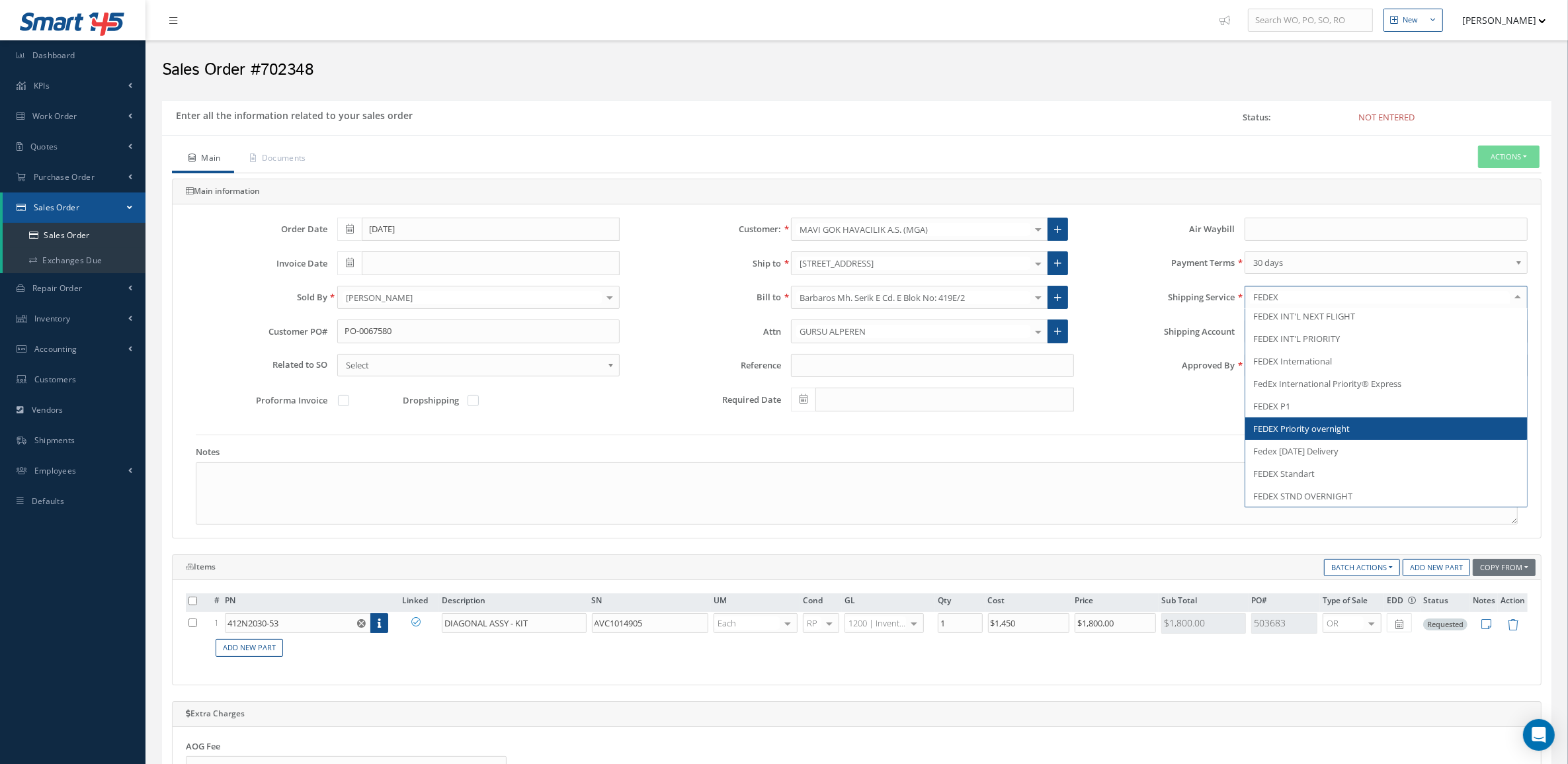
click at [1334, 426] on span "FEDEX Priority overnight" at bounding box center [1301, 429] width 97 height 12
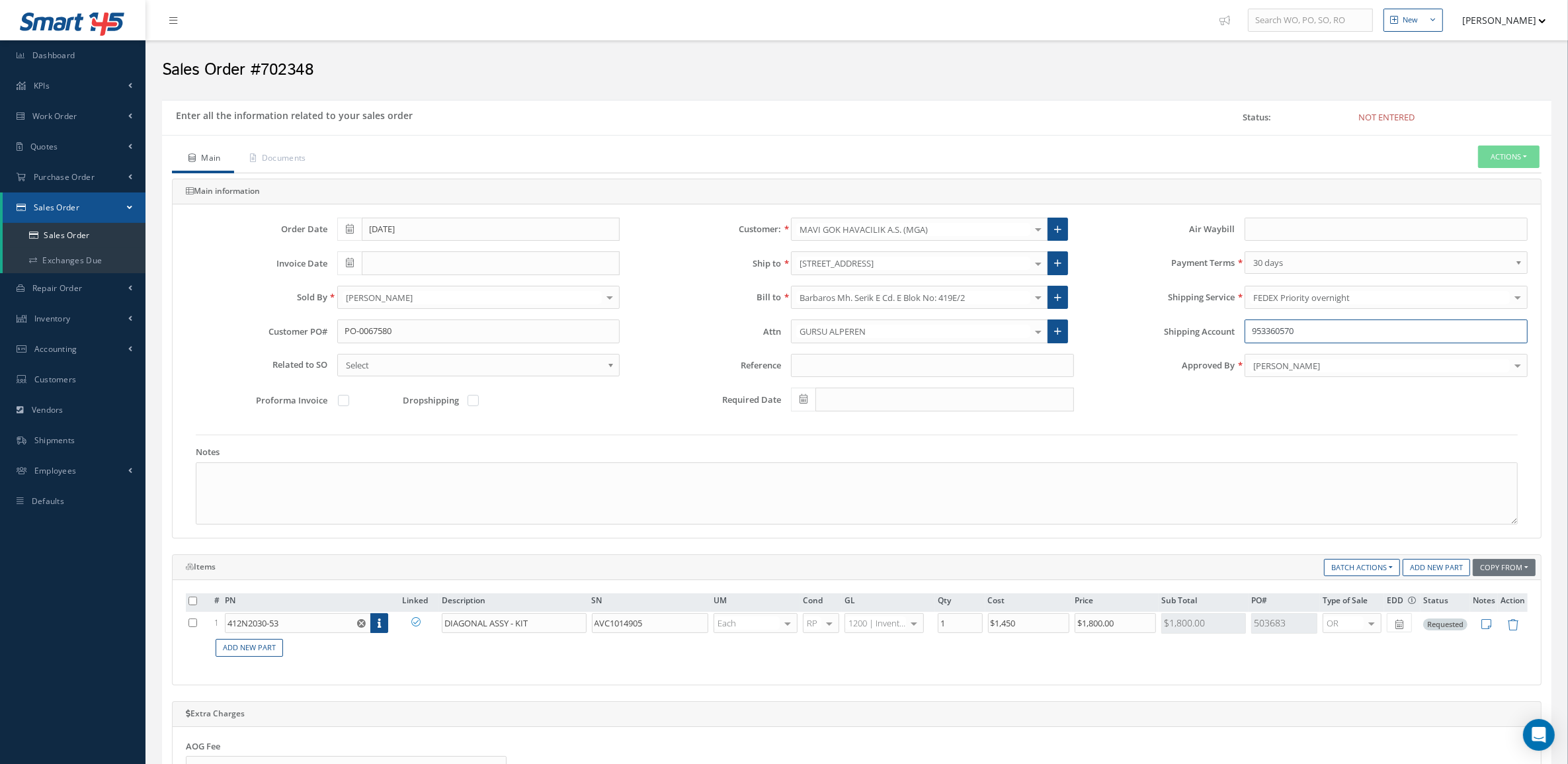
drag, startPoint x: 1311, startPoint y: 336, endPoint x: 1135, endPoint y: 319, distance: 176.8
click at [1135, 319] on div "Order Date 09/05/2025 Customer: MAVI GOK HAVACILIK A.S. (MGA) MABA AERO LLC 21 …" at bounding box center [856, 321] width 1362 height 206
type input "5"
type input "520839860"
click at [287, 158] on link "Documents" at bounding box center [276, 160] width 85 height 28
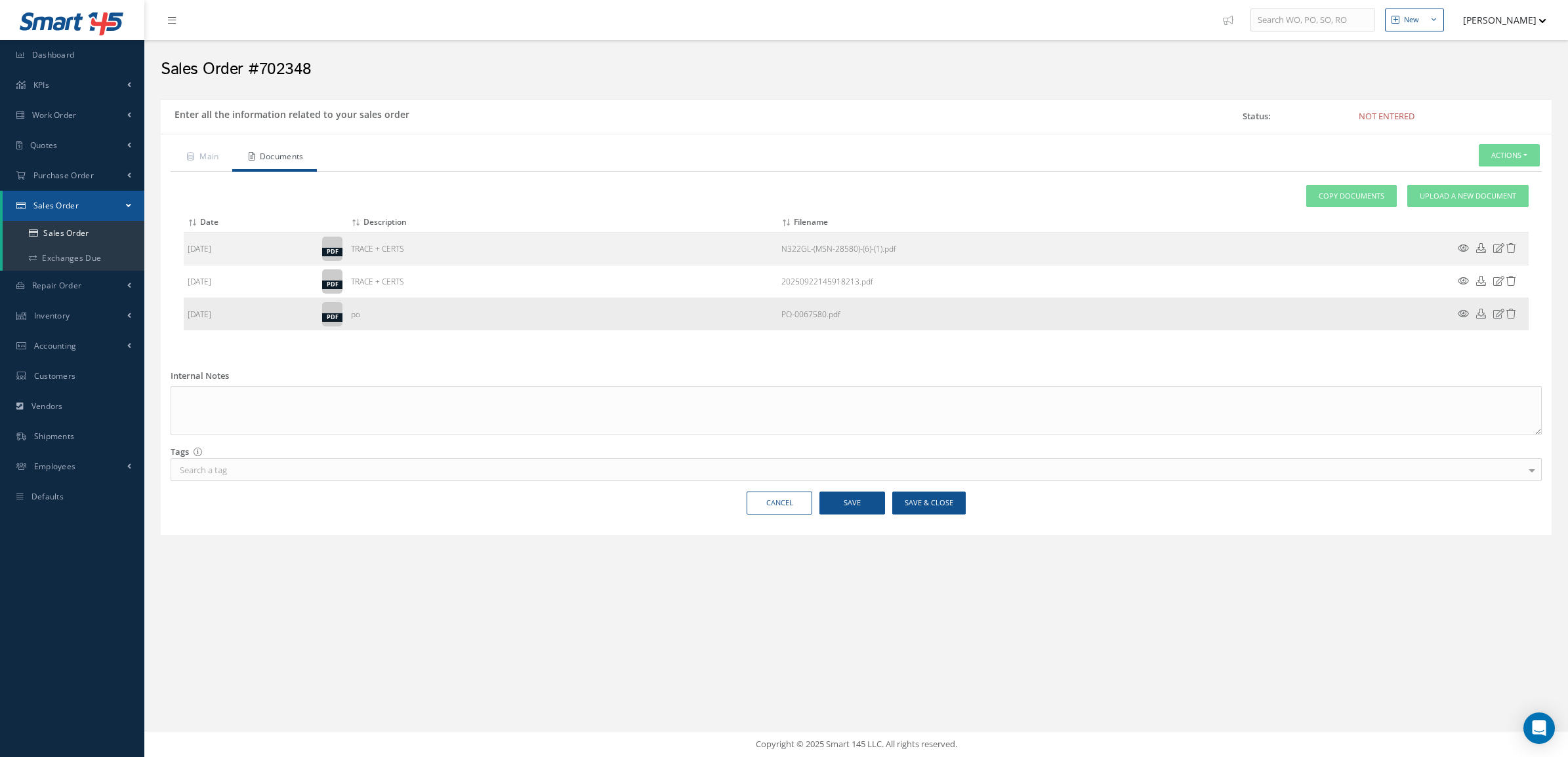
click at [1459, 315] on icon at bounding box center [1462, 314] width 11 height 10
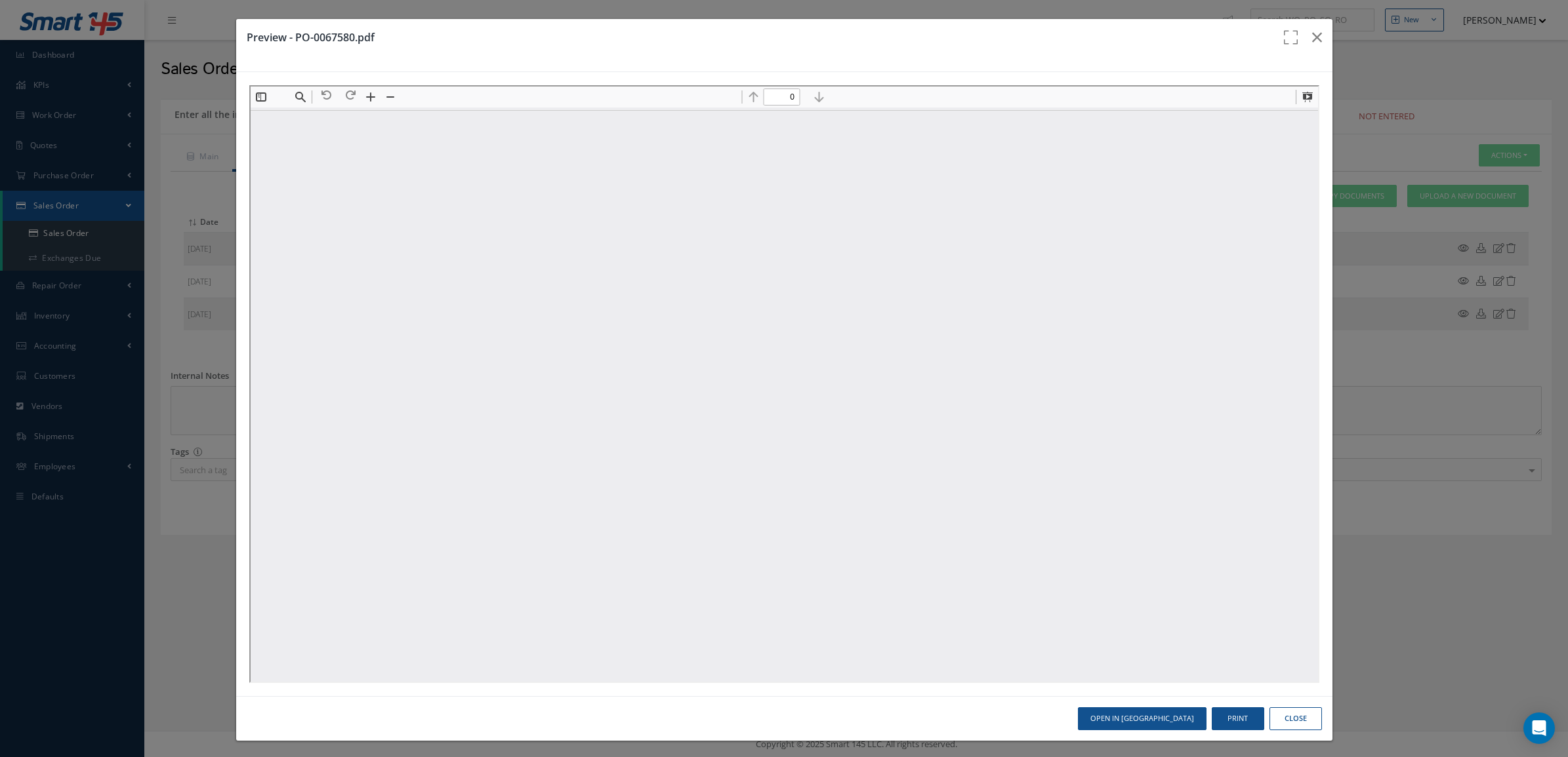
scroll to position [0, 0]
type input "1"
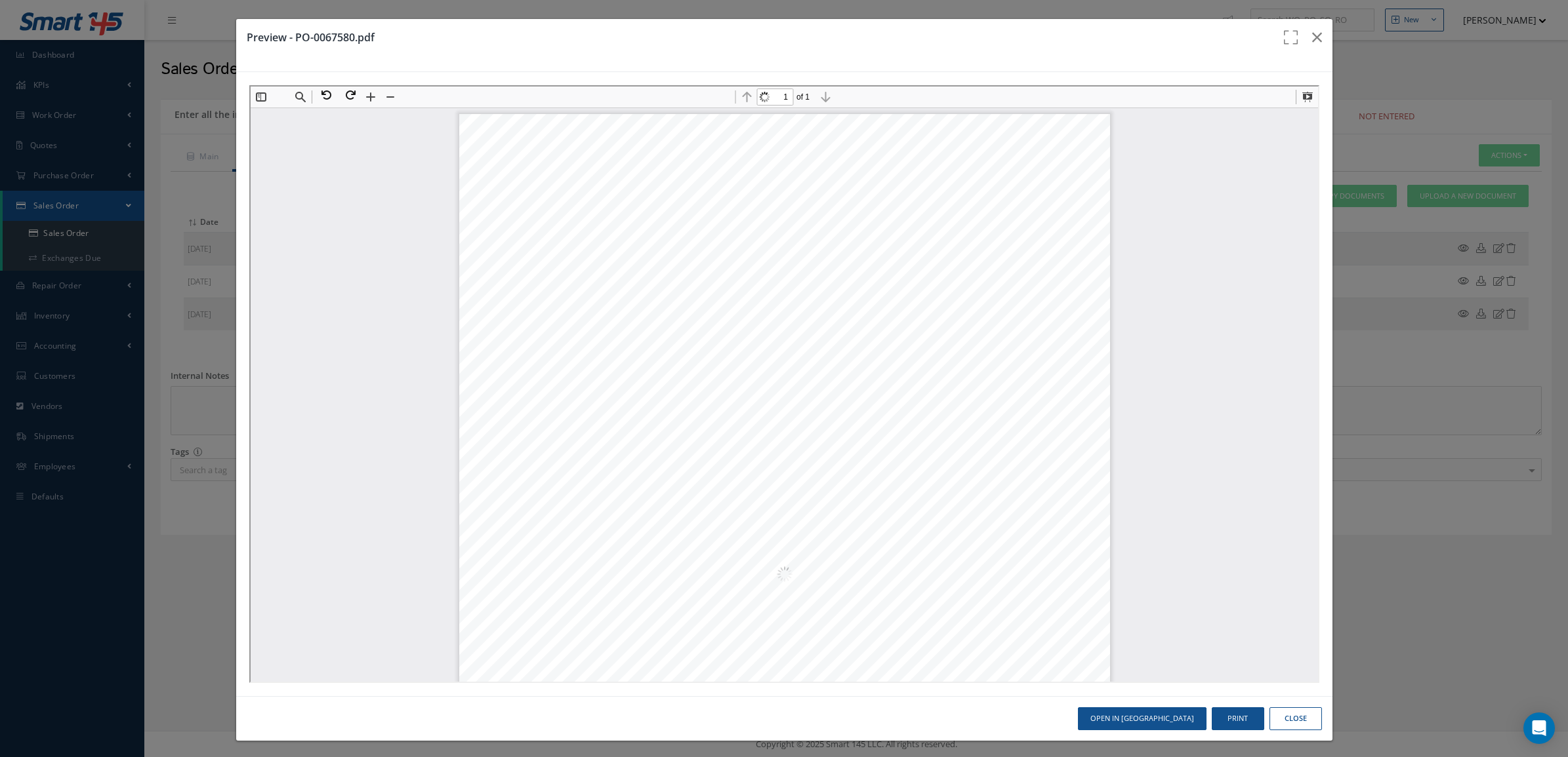
scroll to position [7, 0]
click at [1312, 34] on icon "button" at bounding box center [1317, 38] width 10 height 16
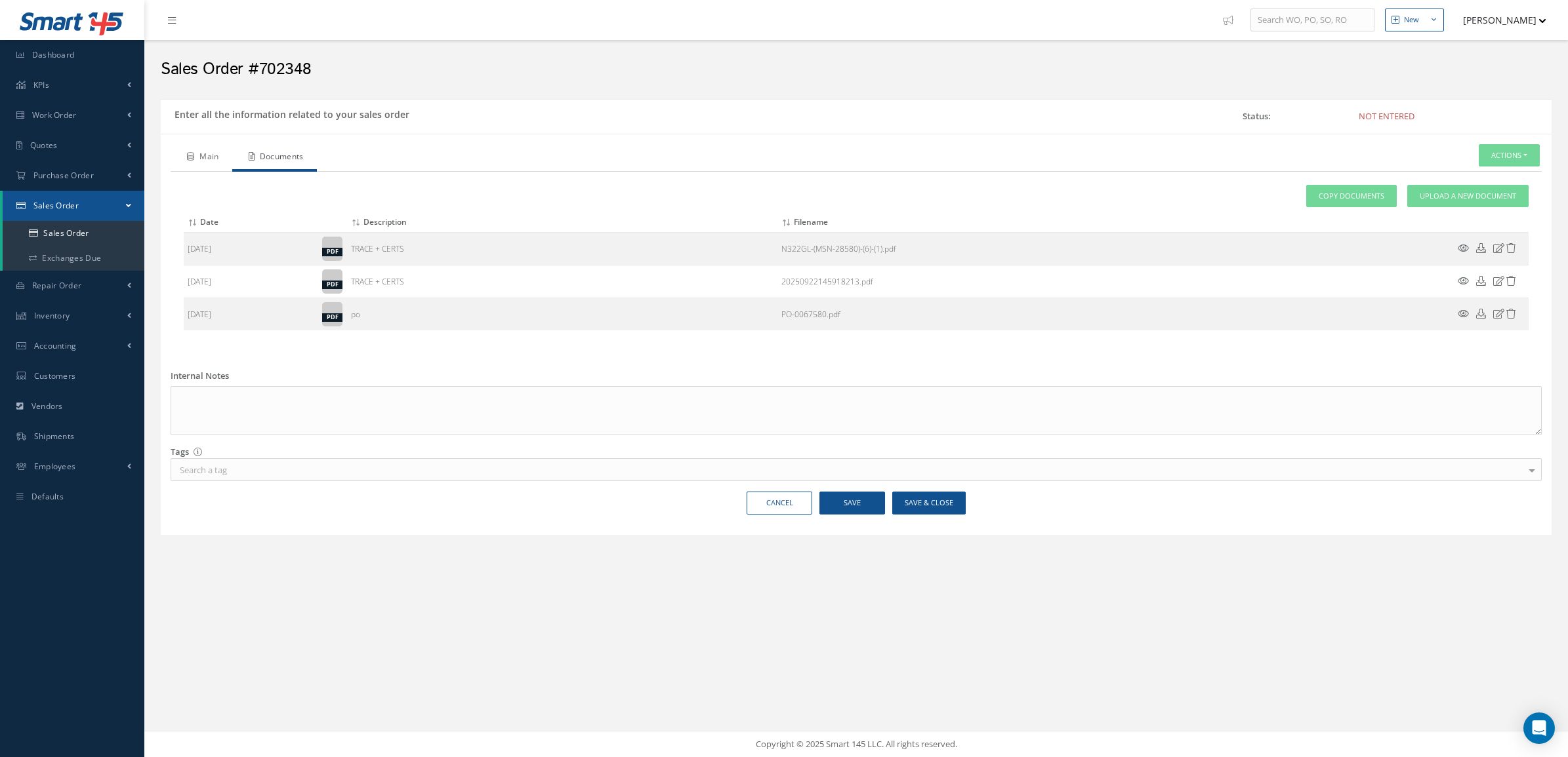
click at [210, 162] on link "Main" at bounding box center [201, 159] width 61 height 28
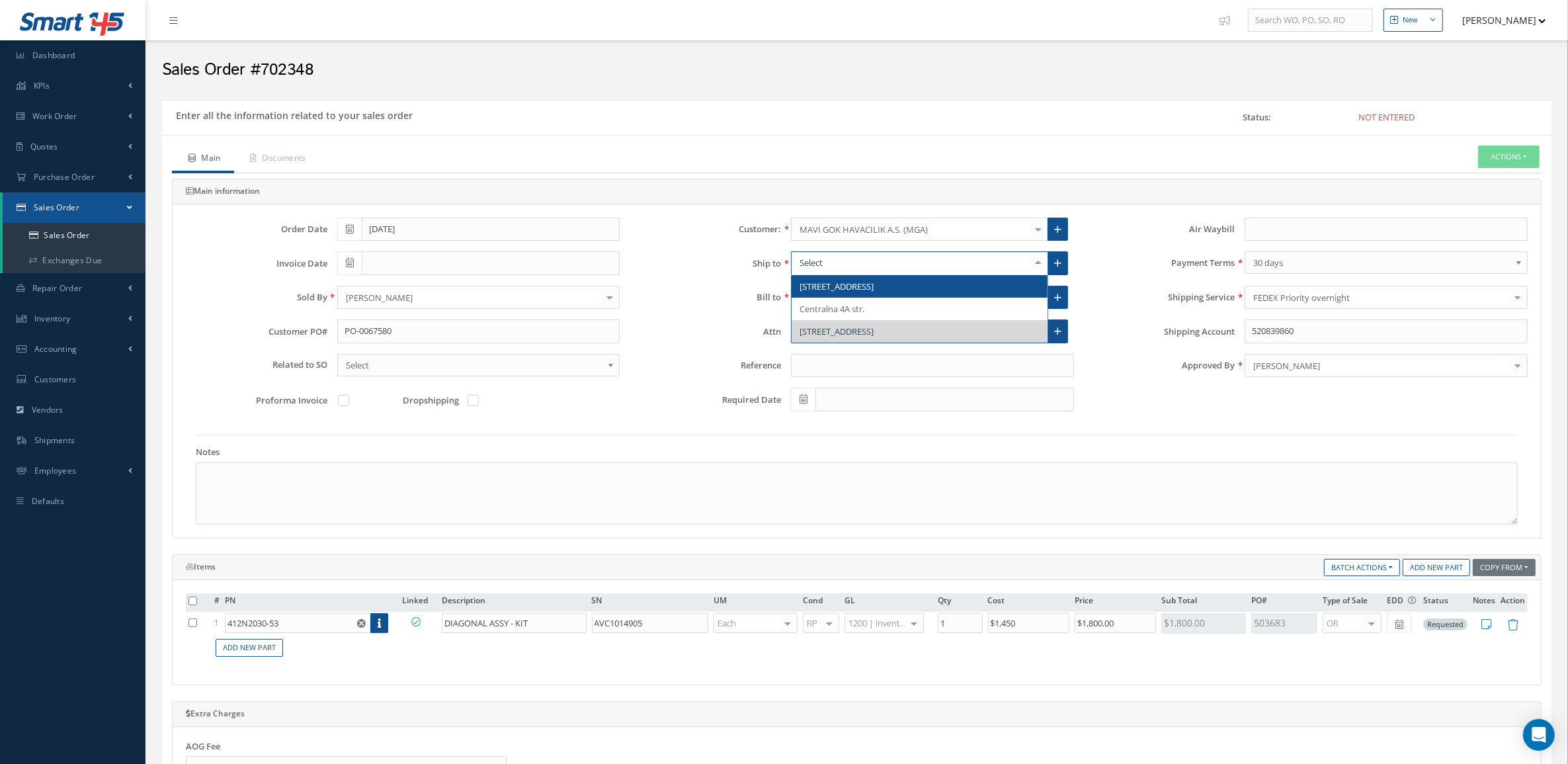
click at [873, 290] on span "1816 NW 82 AVENUE" at bounding box center [836, 287] width 74 height 12
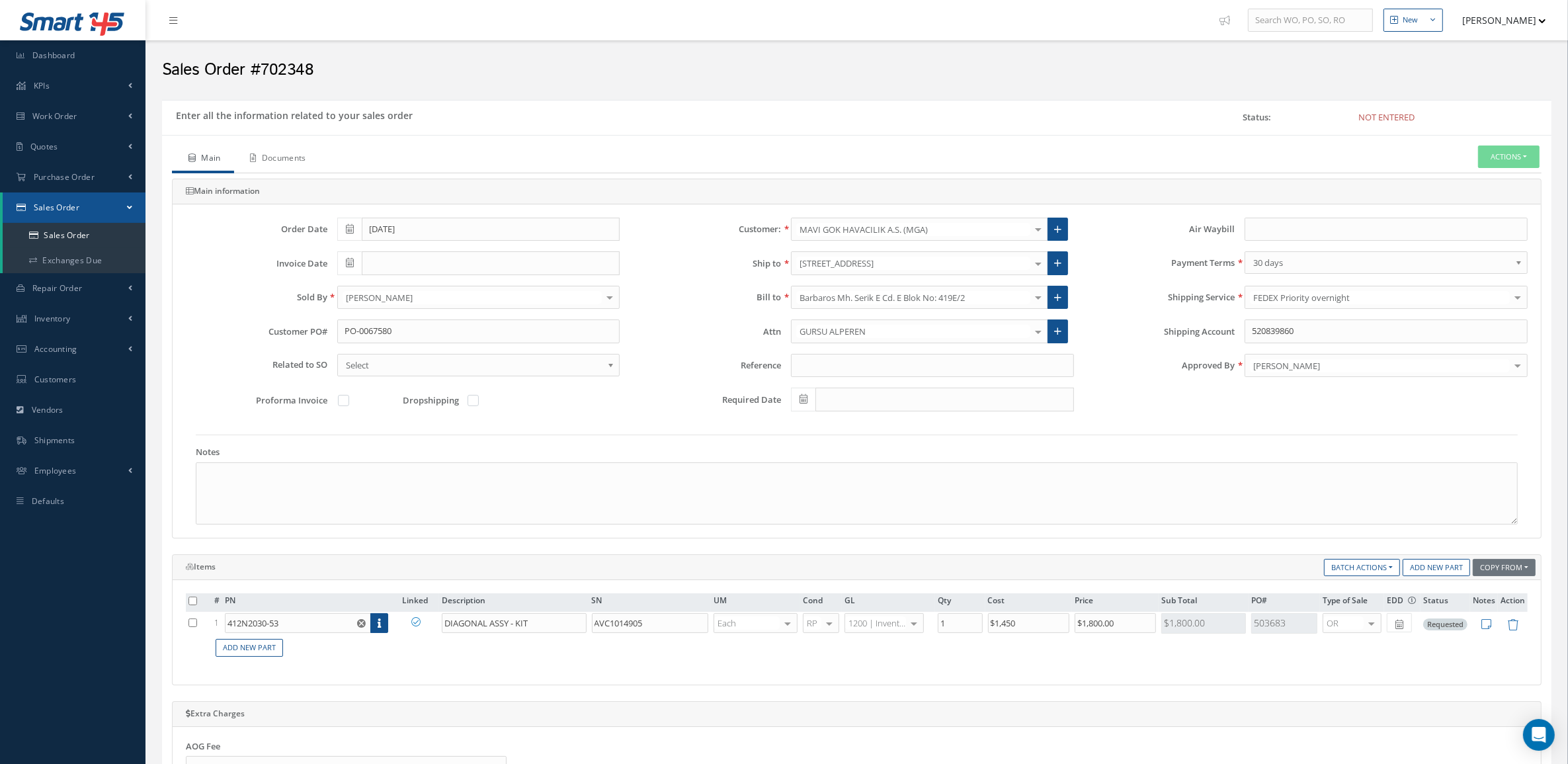
click at [296, 156] on link "Documents" at bounding box center [276, 160] width 85 height 28
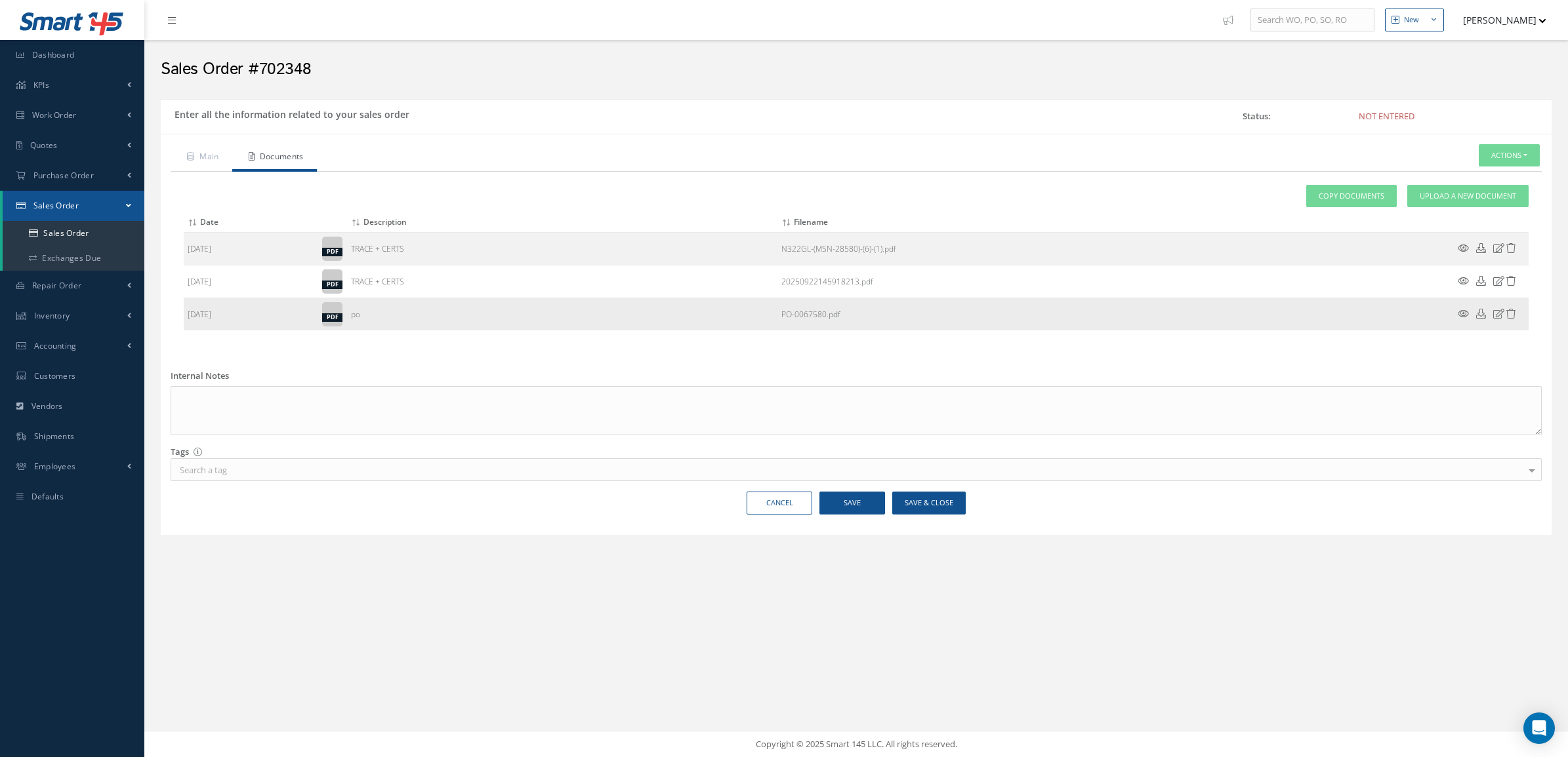
click at [1461, 315] on icon at bounding box center [1462, 314] width 11 height 10
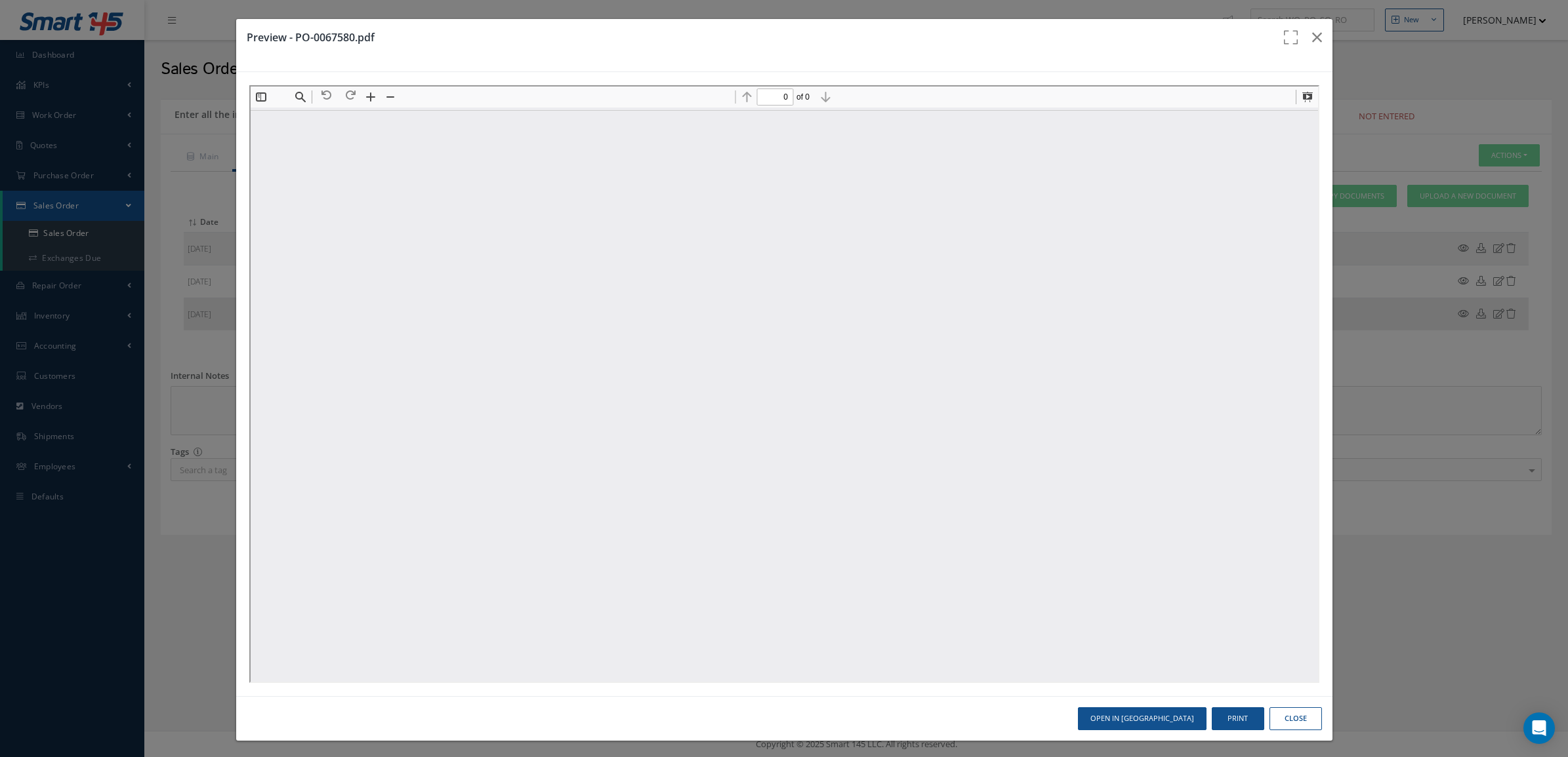
scroll to position [0, 0]
type input "1"
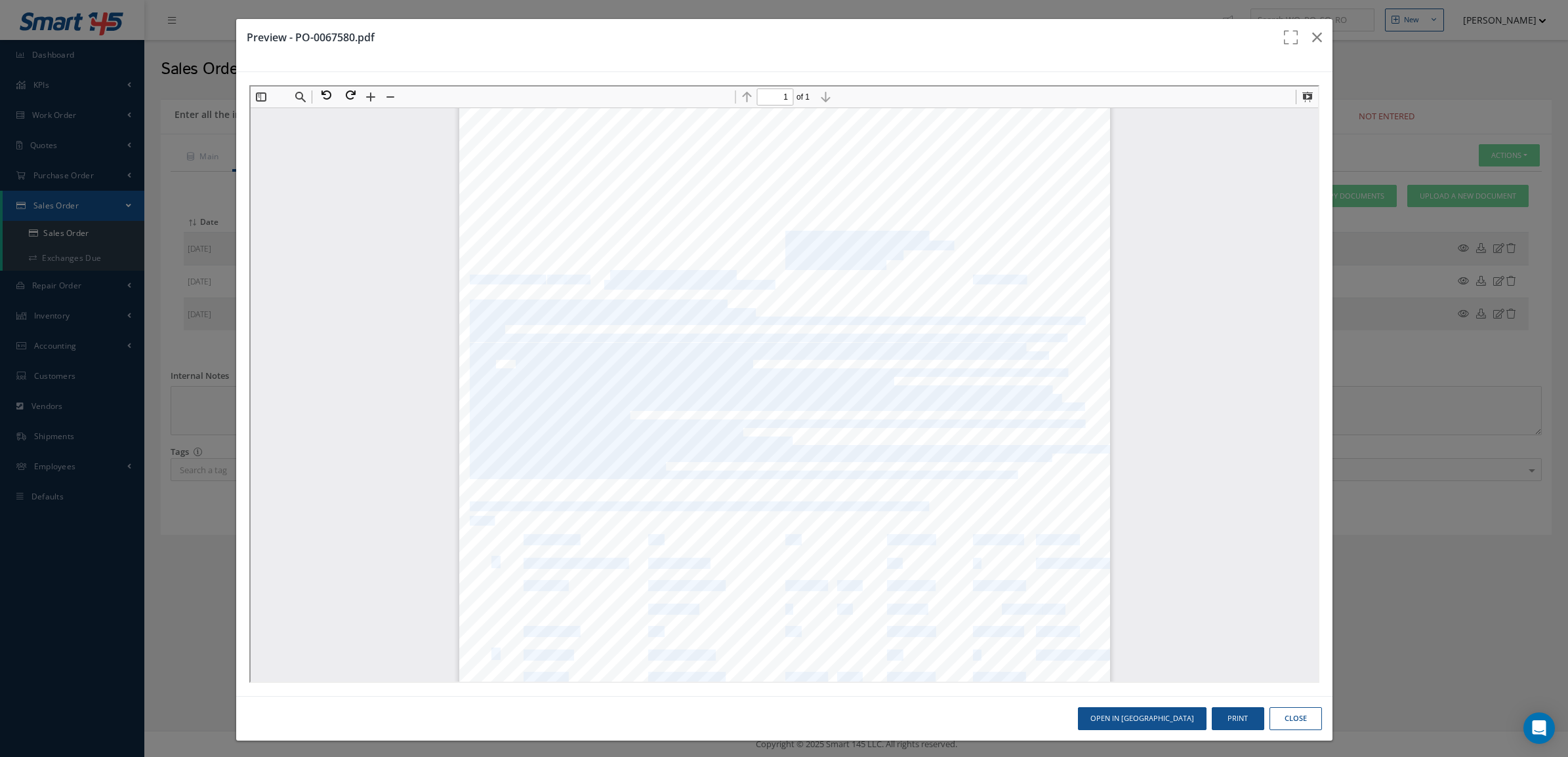
drag, startPoint x: 591, startPoint y: 264, endPoint x: 600, endPoint y: 270, distance: 10.8
click at [600, 270] on div "MGA-SM-F008 1 / 1 Rev. No / Date : 05/18.10.2022 PURCHASE ORDER Purchase Order …" at bounding box center [782, 566] width 650 height 919
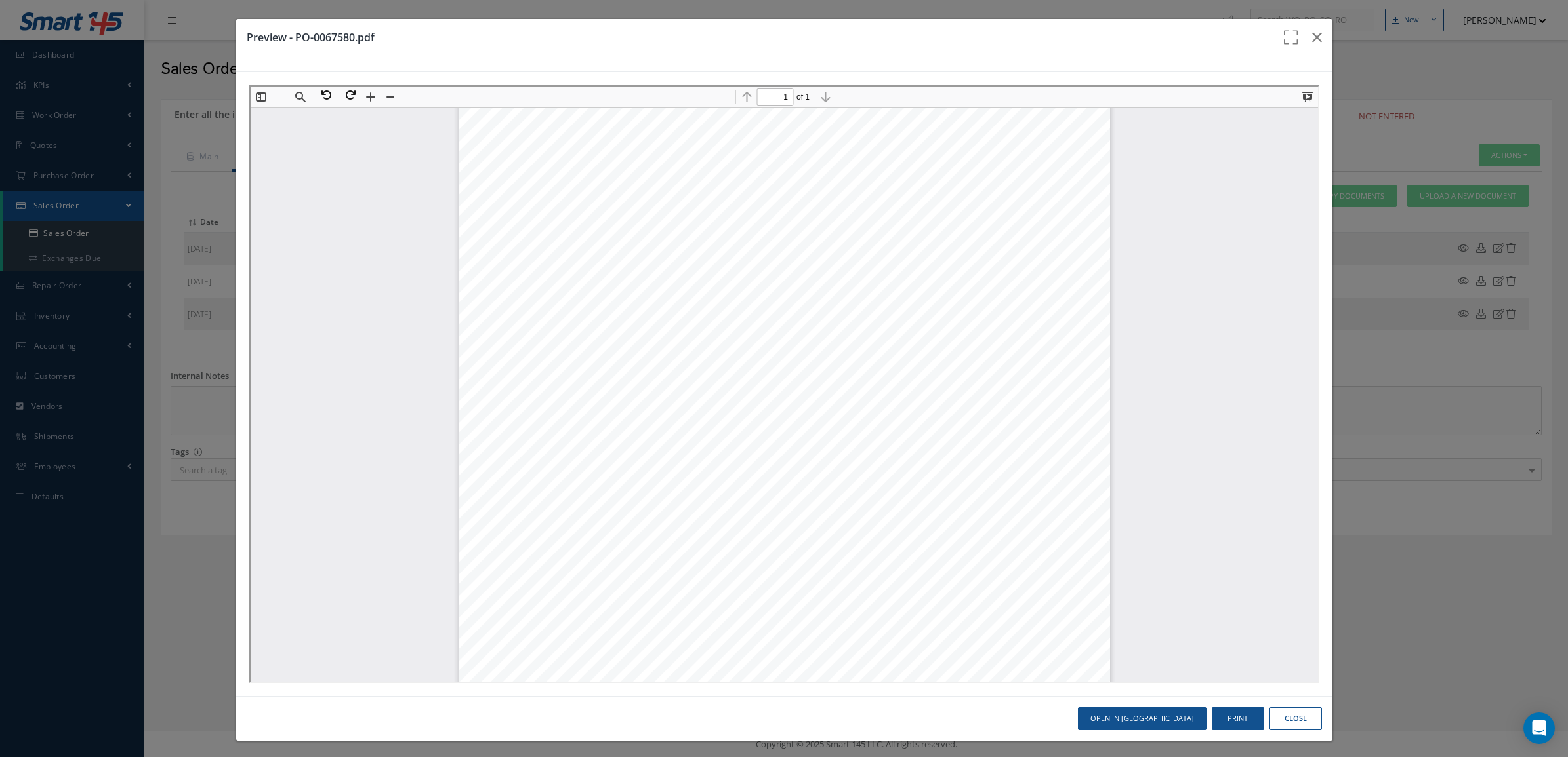
drag, startPoint x: 600, startPoint y: 270, endPoint x: 596, endPoint y: 265, distance: 6.4
click at [603, 265] on span "Omar Lopez / Tulga Altug" at bounding box center [683, 264] width 161 height 9
drag, startPoint x: 594, startPoint y: 262, endPoint x: 695, endPoint y: 262, distance: 101.0
click at [695, 262] on span "Omar Lopez / Tulga Altug" at bounding box center [683, 264] width 161 height 9
copy span "Omar Lopez / Tulga Altug"
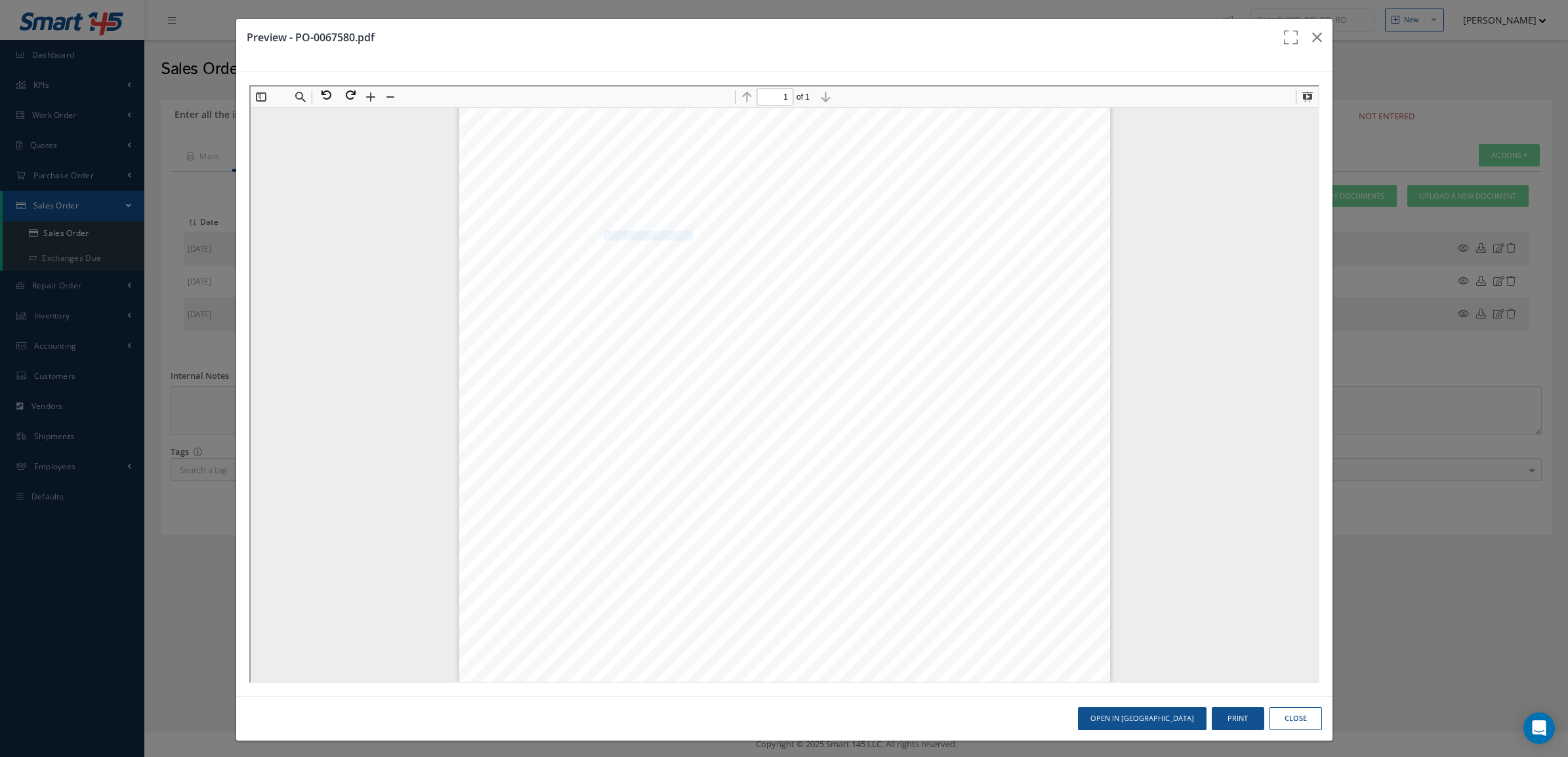
drag, startPoint x: 595, startPoint y: 232, endPoint x: 678, endPoint y: 234, distance: 83.0
click at [678, 234] on span "Alfa Freight USA LLC" at bounding box center [646, 234] width 88 height 9
copy span "Alfa Freight USA LLC"
drag, startPoint x: 636, startPoint y: 269, endPoint x: 714, endPoint y: 268, distance: 78.0
click at [714, 270] on span "Phone : +1 (786) 431 1716" at bounding box center [667, 273] width 130 height 9
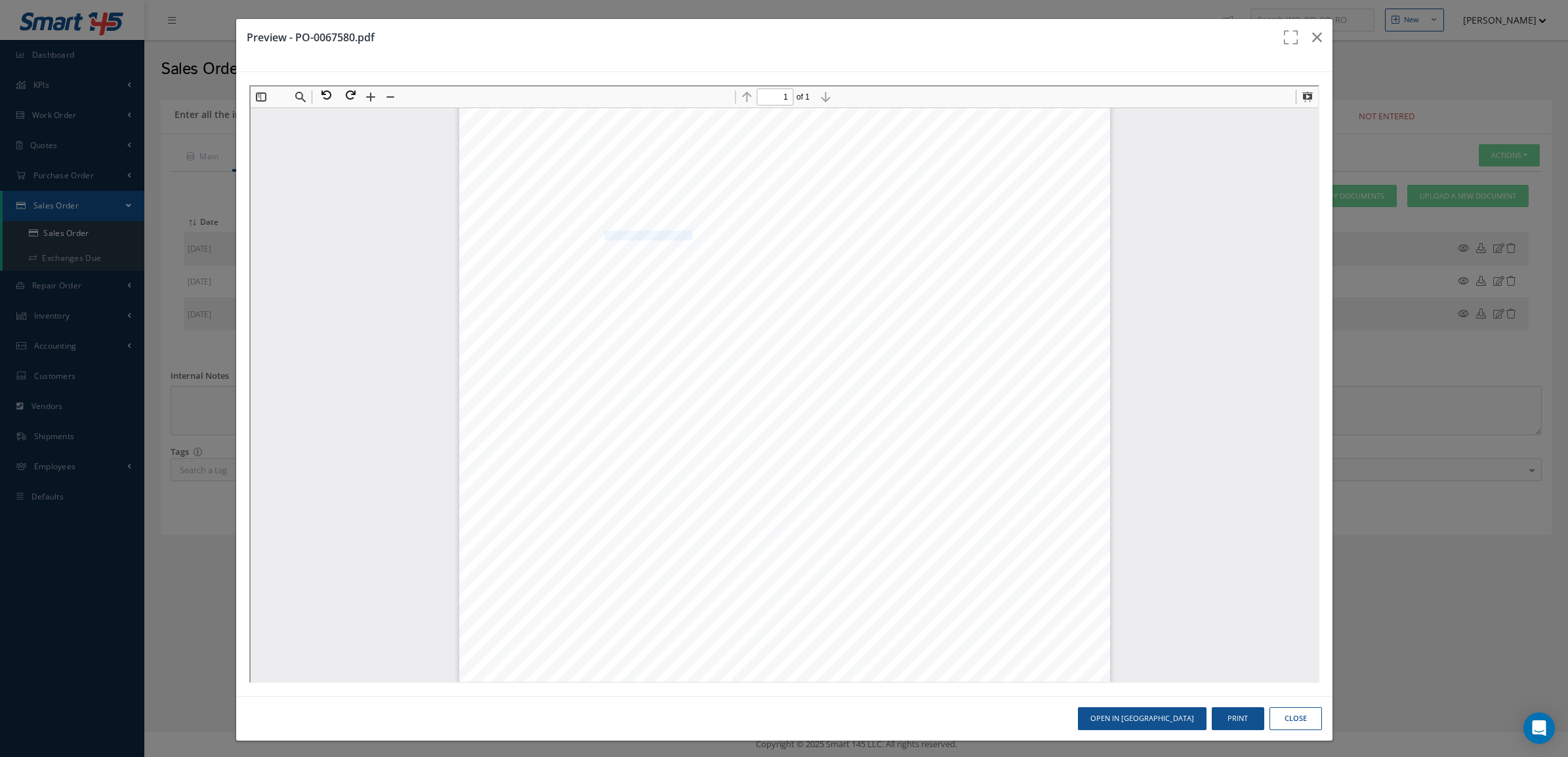
copy span "+1 (786) 431 1716"
drag, startPoint x: 629, startPoint y: 169, endPoint x: 563, endPoint y: 172, distance: 66.1
click at [563, 172] on div "MGA-SM-F008 1 / 1 Rev. No / Date : 05/18.10.2022 PURCHASE ORDER Purchase Order …" at bounding box center [782, 566] width 650 height 919
drag, startPoint x: 566, startPoint y: 171, endPoint x: 626, endPoint y: 173, distance: 60.0
click at [626, 173] on span "PO-0067580" at bounding box center [606, 175] width 61 height 11
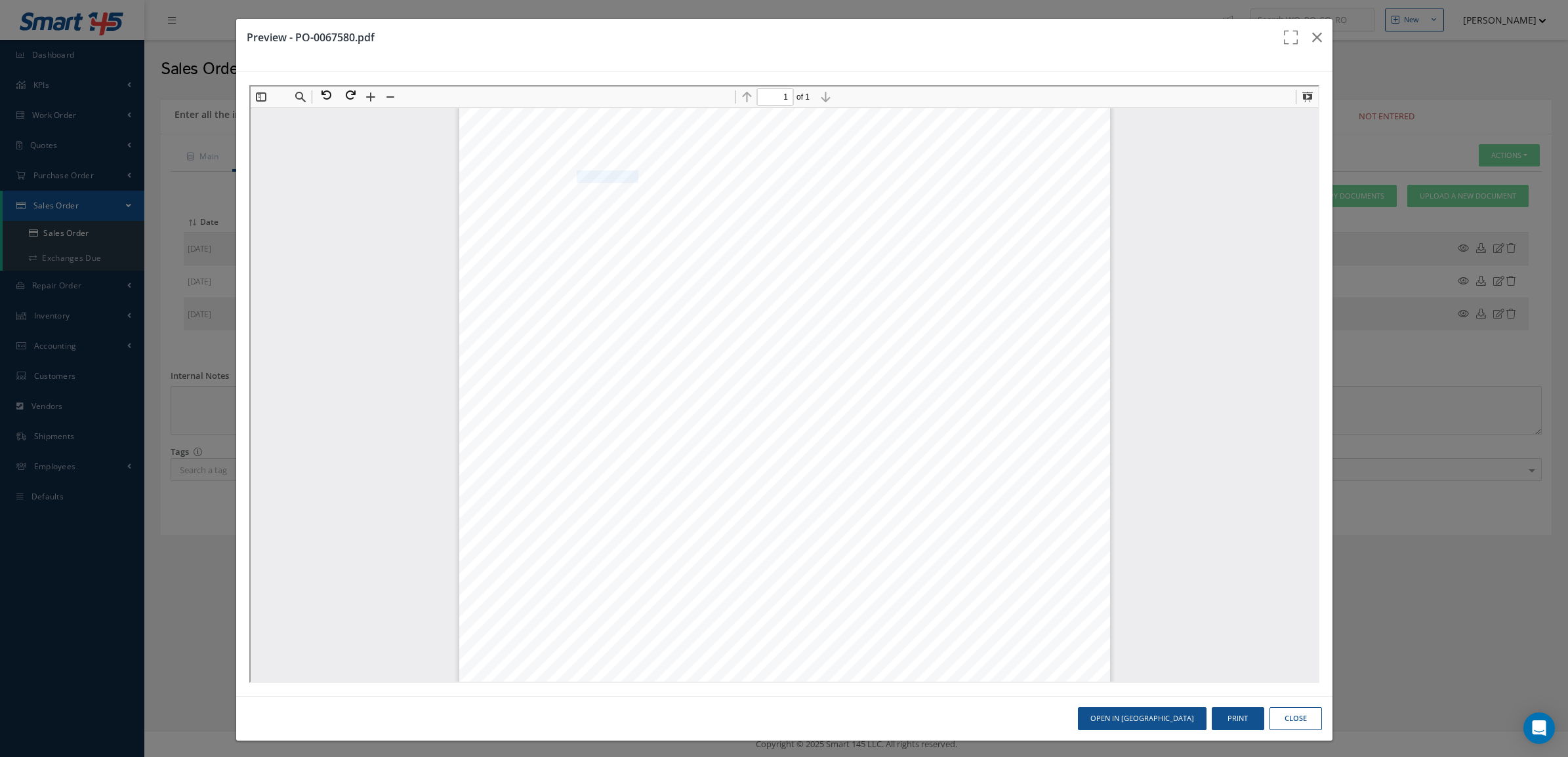
copy span "PO-0067580"
drag, startPoint x: 593, startPoint y: 245, endPoint x: 676, endPoint y: 247, distance: 83.0
click at [676, 247] on span "1816 NW 82 AVENUE" at bounding box center [646, 244] width 87 height 9
copy span "1816 NW 82 AVENUE"
click at [1312, 37] on icon "button" at bounding box center [1317, 38] width 10 height 16
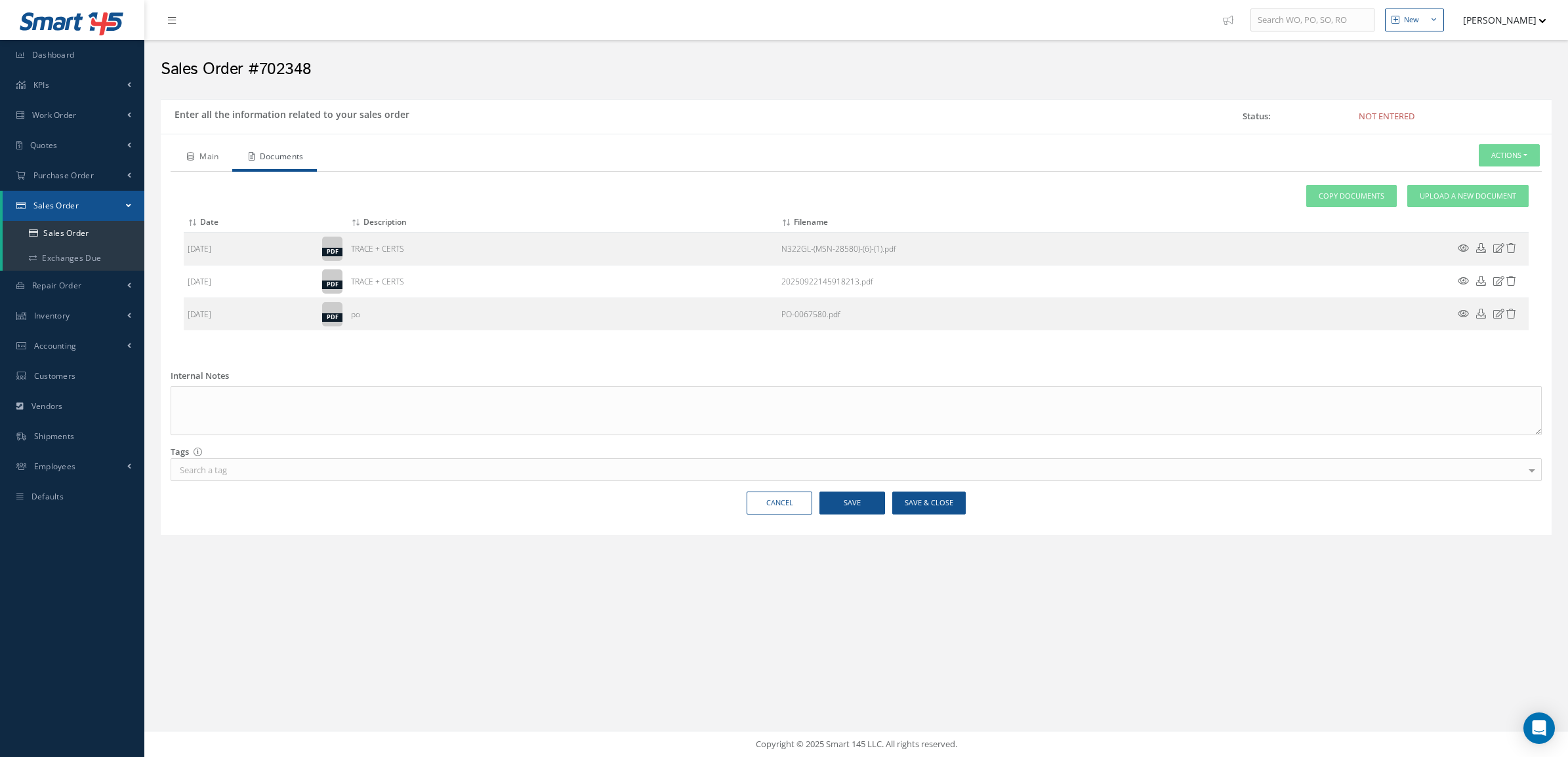
click at [197, 164] on link "Main" at bounding box center [201, 159] width 61 height 28
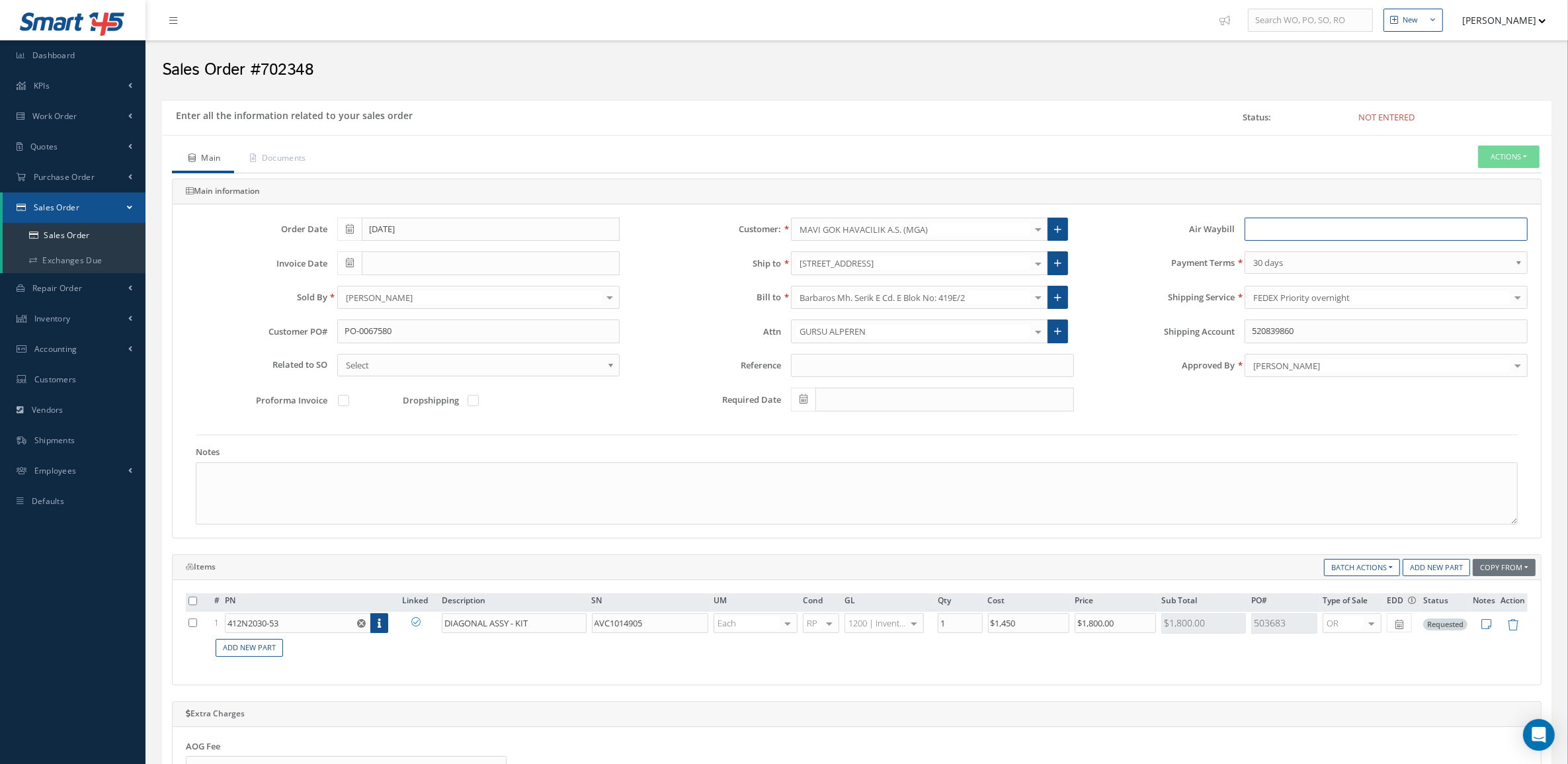
click at [1283, 227] on input "text" at bounding box center [1385, 230] width 283 height 24
paste input "884577840472"
type input "884577840472"
click at [1525, 162] on button "Actions" at bounding box center [1509, 157] width 62 height 23
click at [1516, 174] on link "Enter/Update" at bounding box center [1489, 180] width 106 height 18
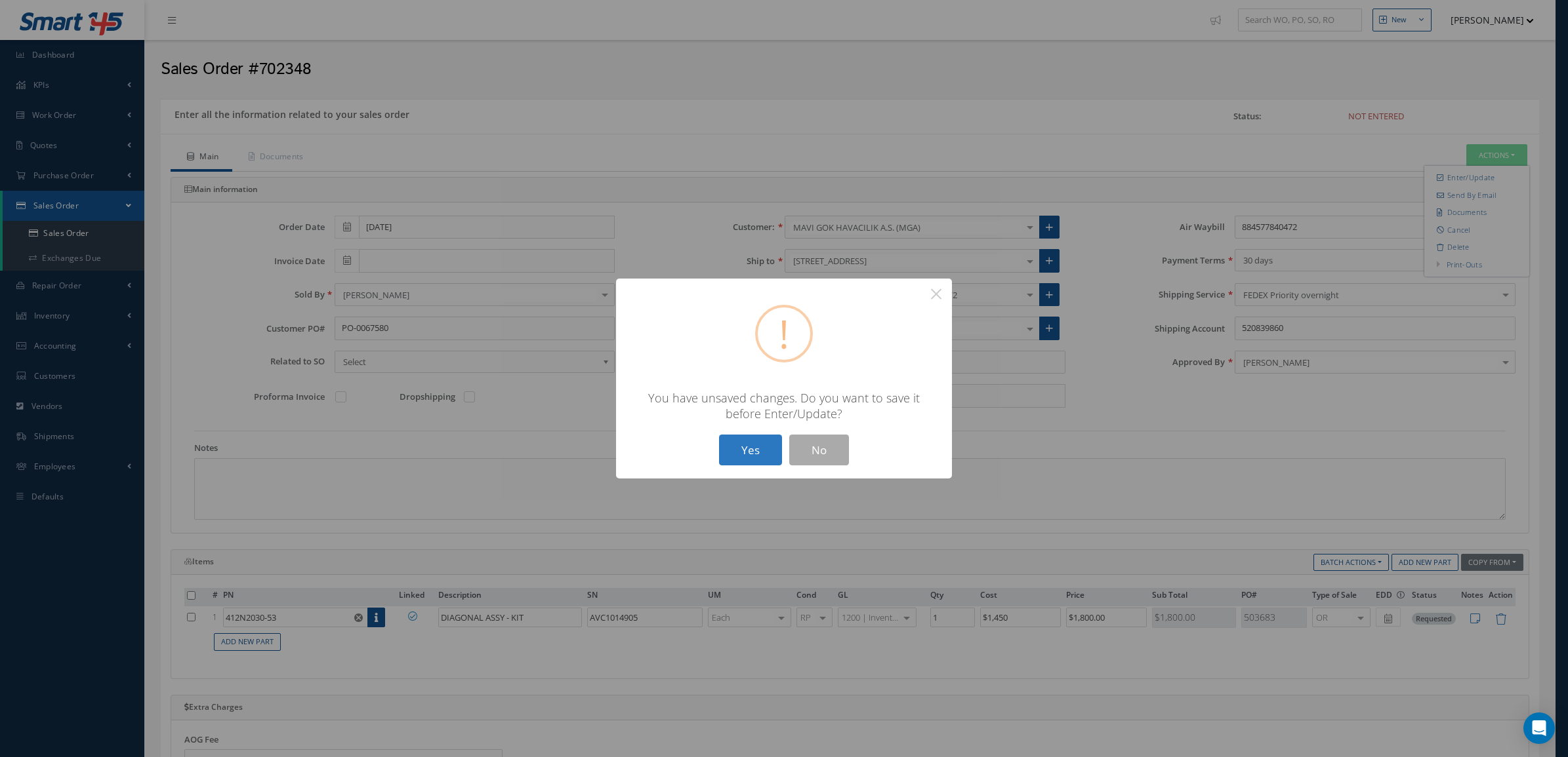
click at [744, 447] on button "Yes" at bounding box center [750, 450] width 63 height 31
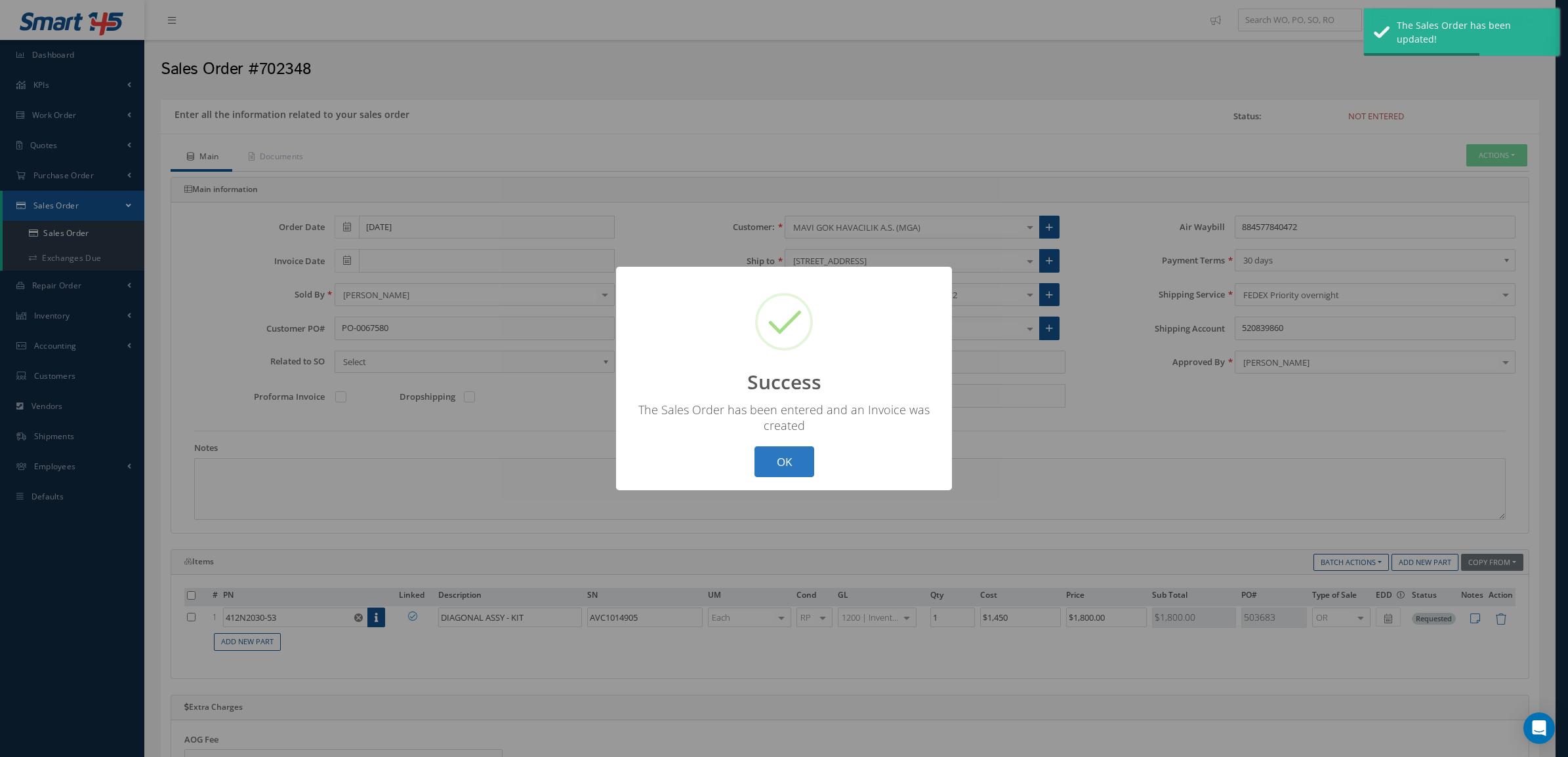
click at [804, 461] on button "OK" at bounding box center [784, 462] width 59 height 31
type input "[DATE]"
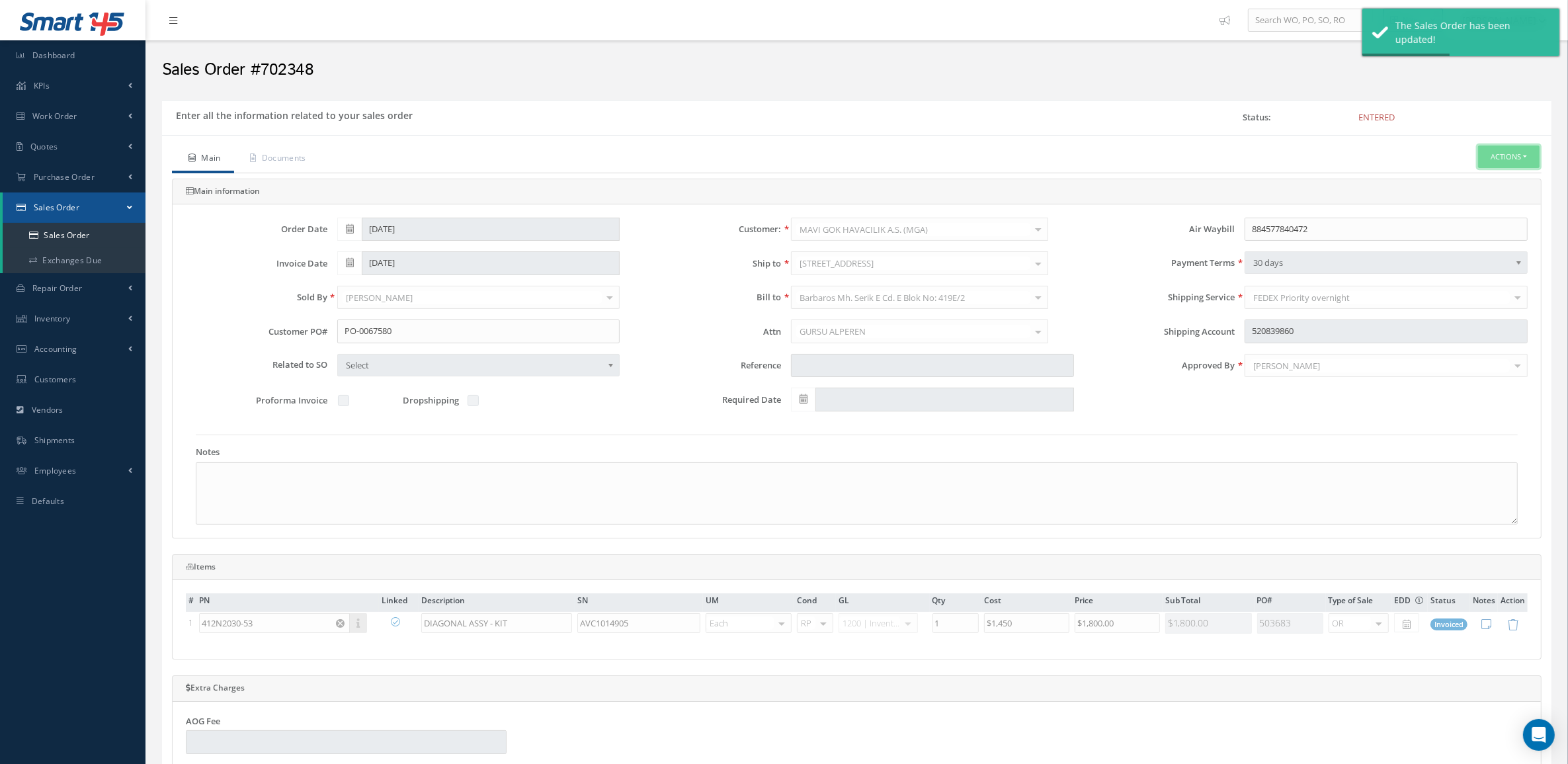
click at [1487, 166] on button "Actions" at bounding box center [1509, 157] width 62 height 23
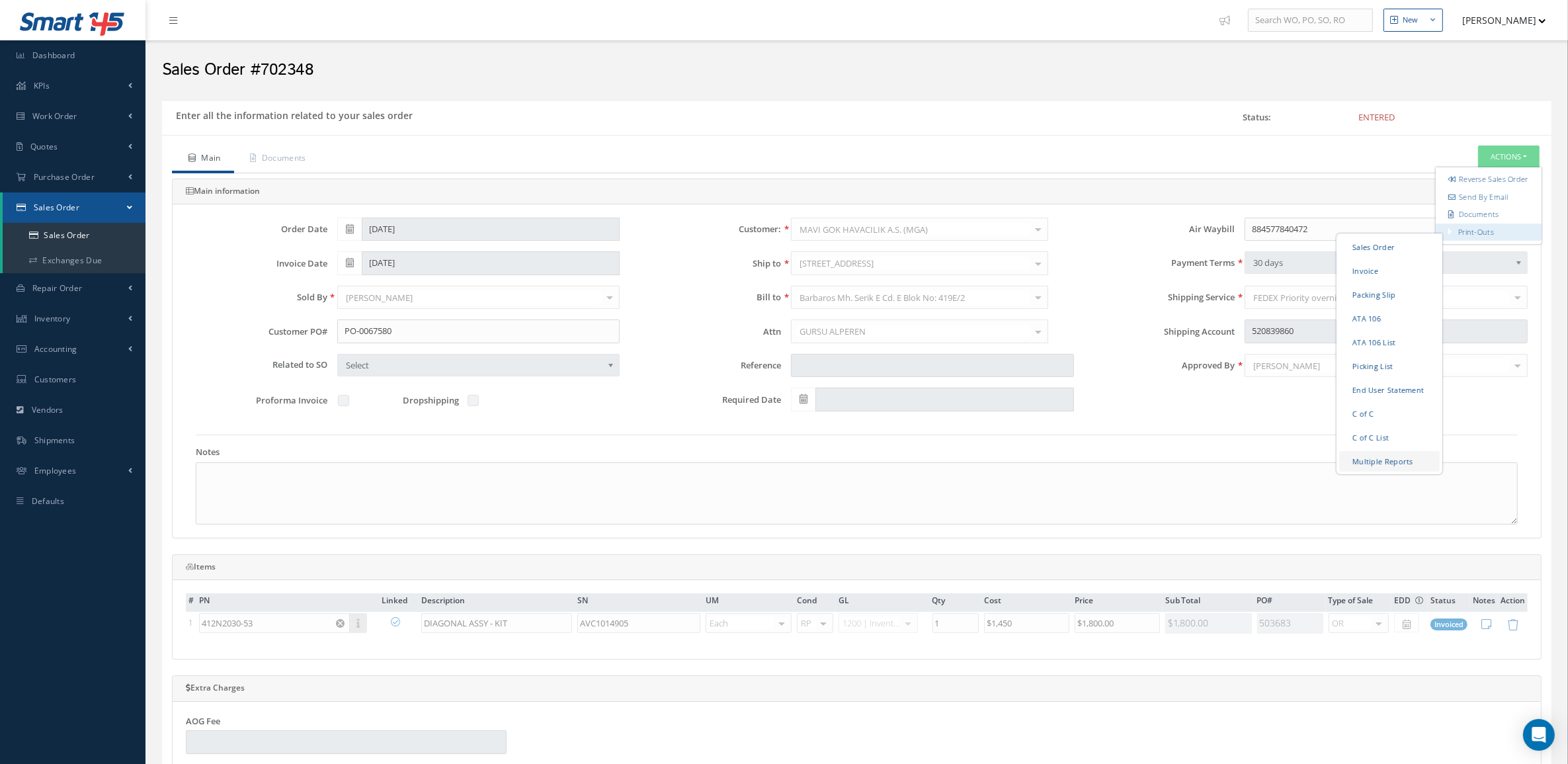
click at [1380, 471] on link "Multiple Reports" at bounding box center [1389, 461] width 101 height 21
checkbox input "true"
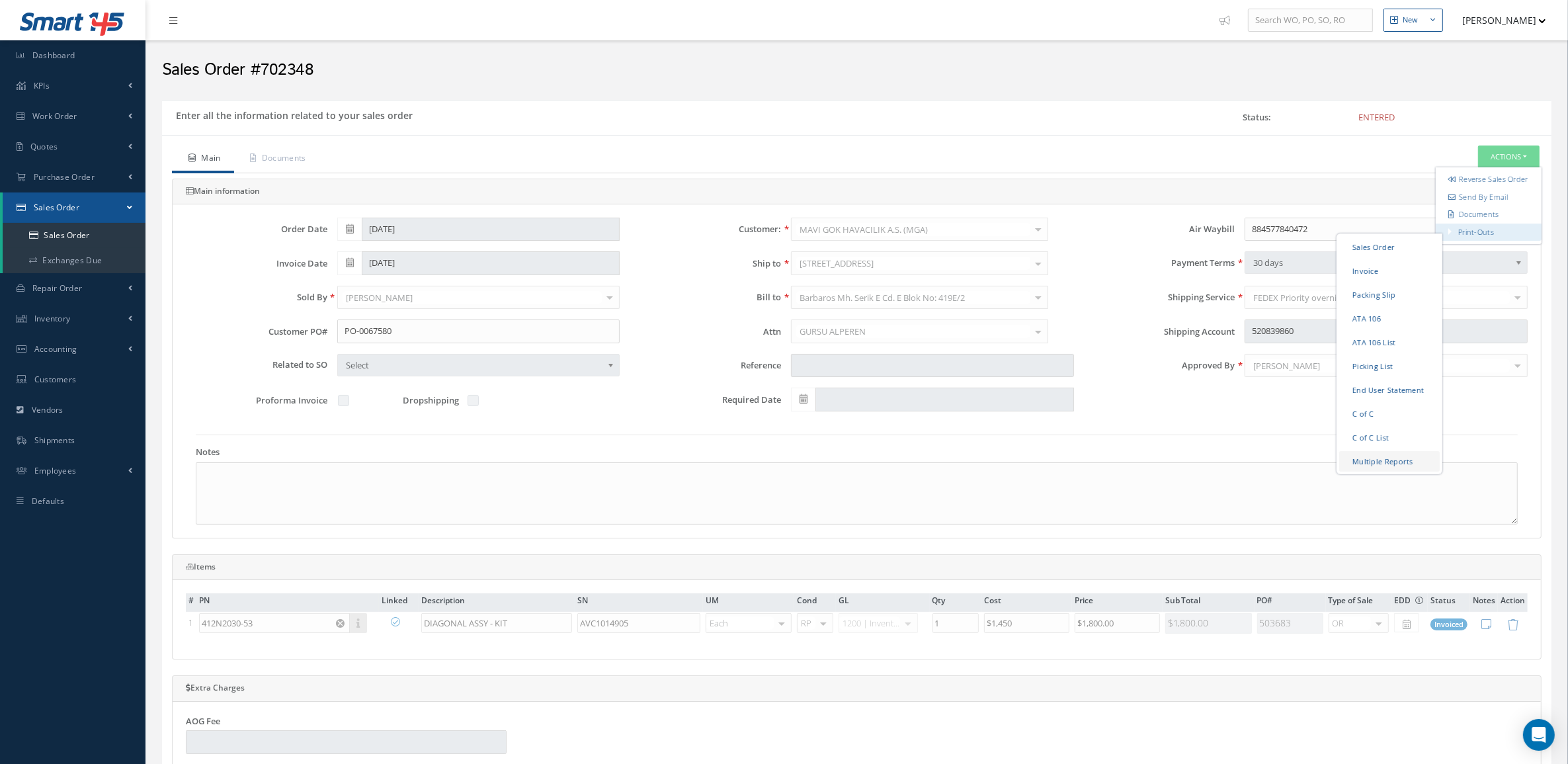
checkbox input "true"
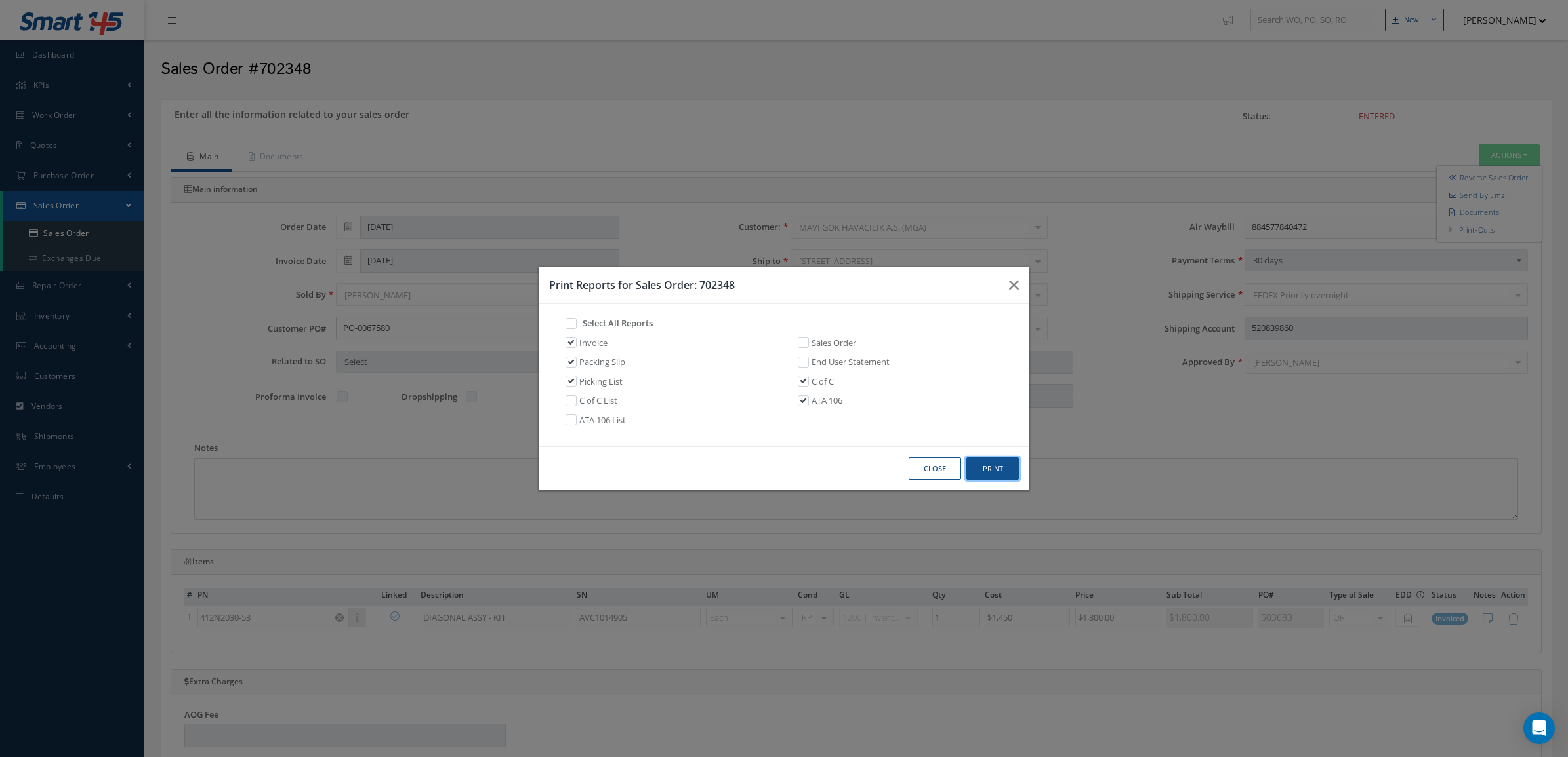
click at [992, 465] on button "Print" at bounding box center [992, 469] width 53 height 23
click at [926, 469] on button "Close" at bounding box center [935, 469] width 53 height 23
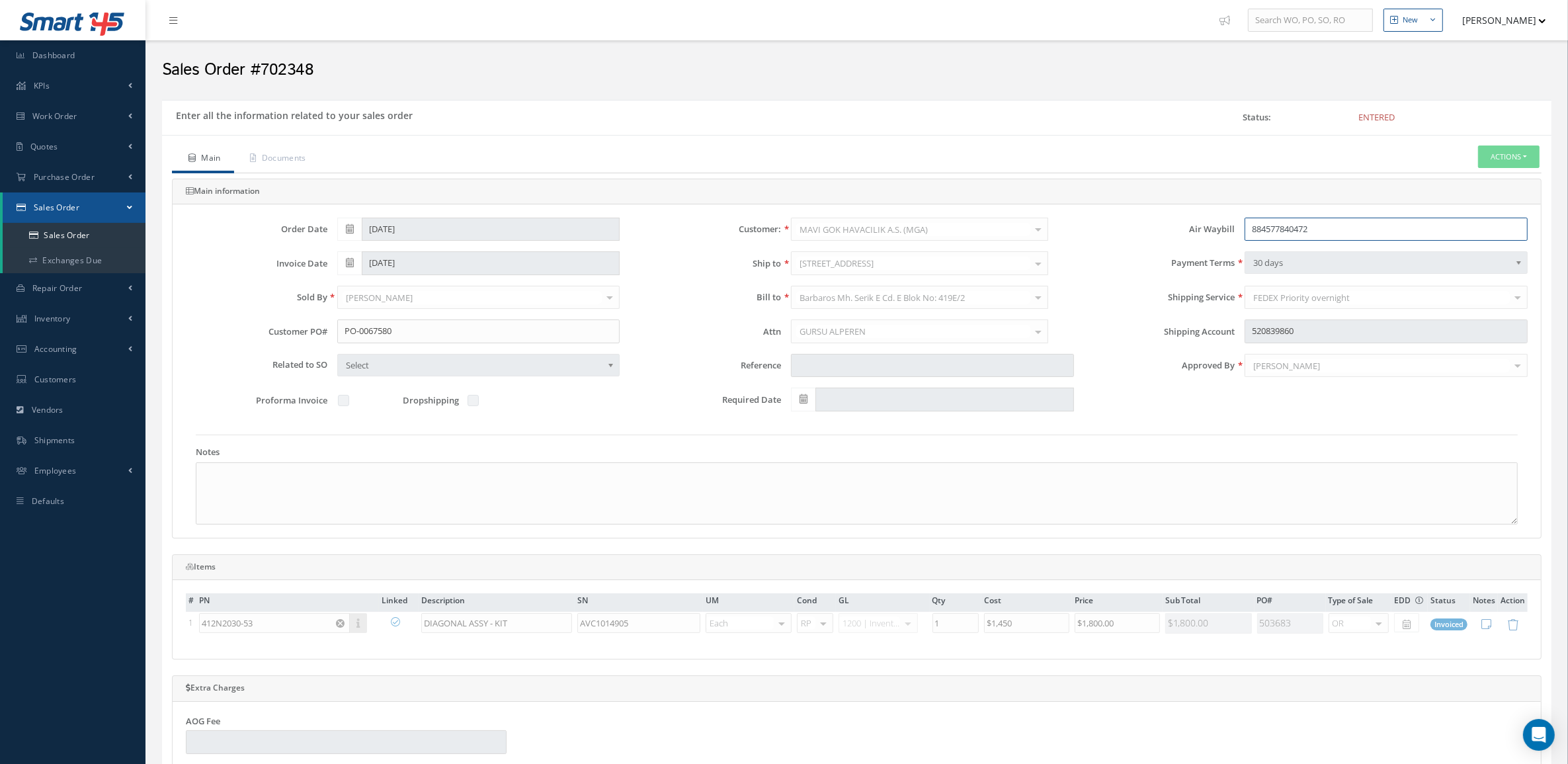
drag, startPoint x: 1329, startPoint y: 232, endPoint x: 1197, endPoint y: 226, distance: 132.1
click at [1197, 226] on div "Air Waybill 884577840472" at bounding box center [1311, 230] width 454 height 24
click at [291, 173] on div "Main Documents Actions Reverse Sales Order Send By Email Documents Print-Outs S…" at bounding box center [856, 547] width 1370 height 802
click at [290, 169] on link "Documents" at bounding box center [276, 160] width 85 height 28
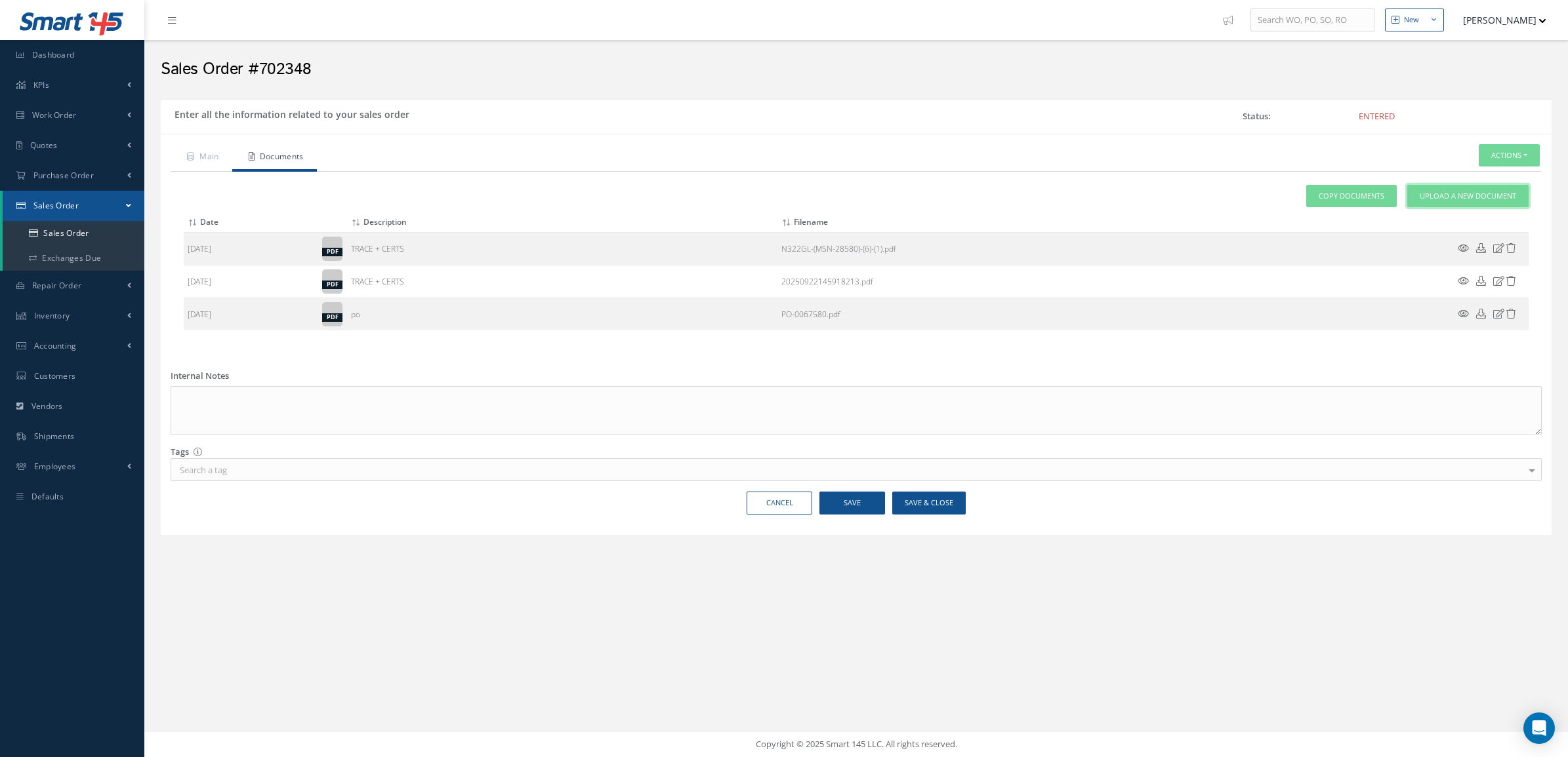
click at [1509, 190] on link "Upload a New Document" at bounding box center [1468, 196] width 121 height 23
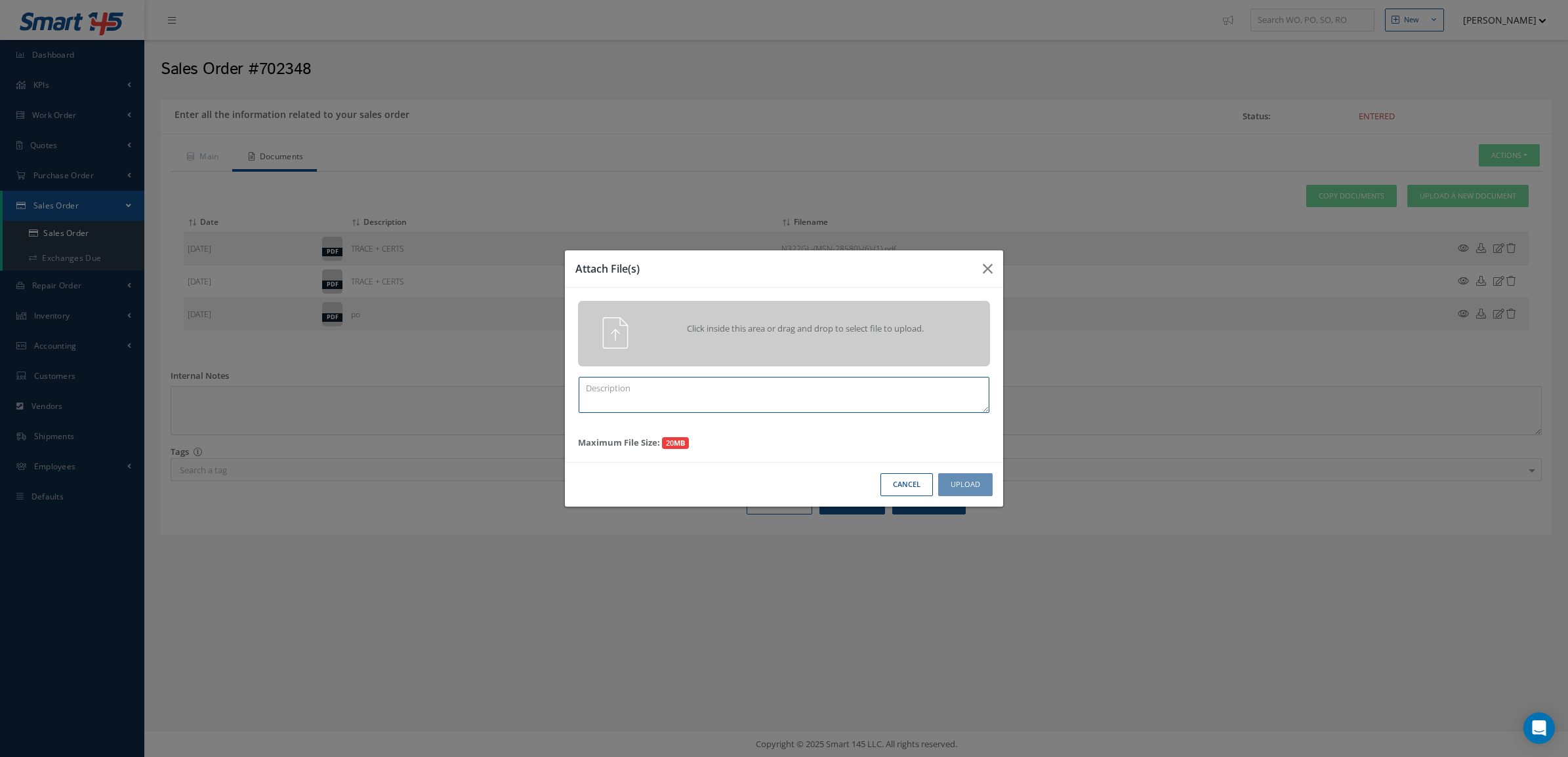
click at [652, 396] on textarea at bounding box center [784, 395] width 410 height 36
type textarea "PPW SO 702348"
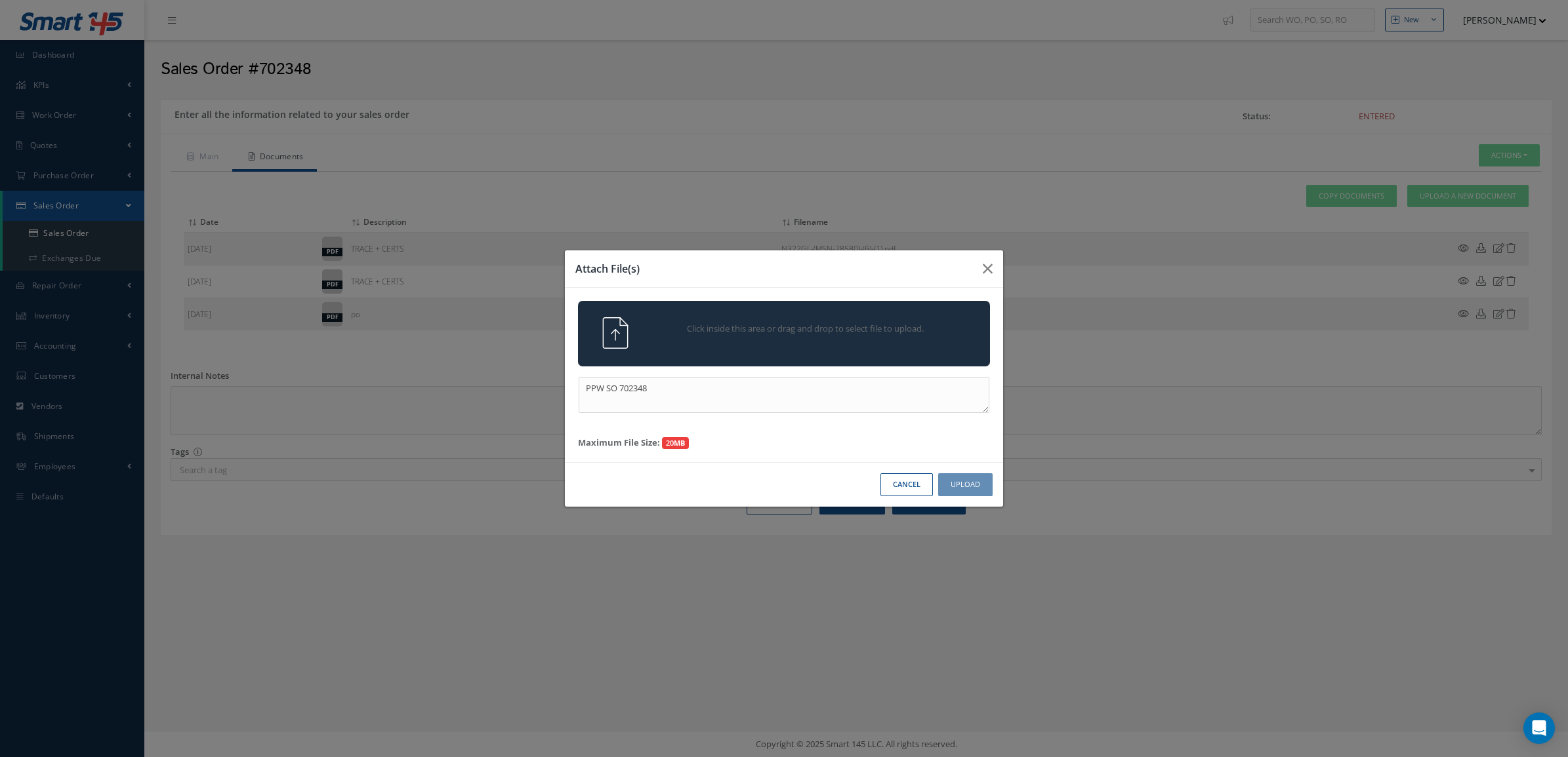
click at [684, 335] on span "Click inside this area or drag and drop to select file to upload." at bounding box center [805, 329] width 297 height 13
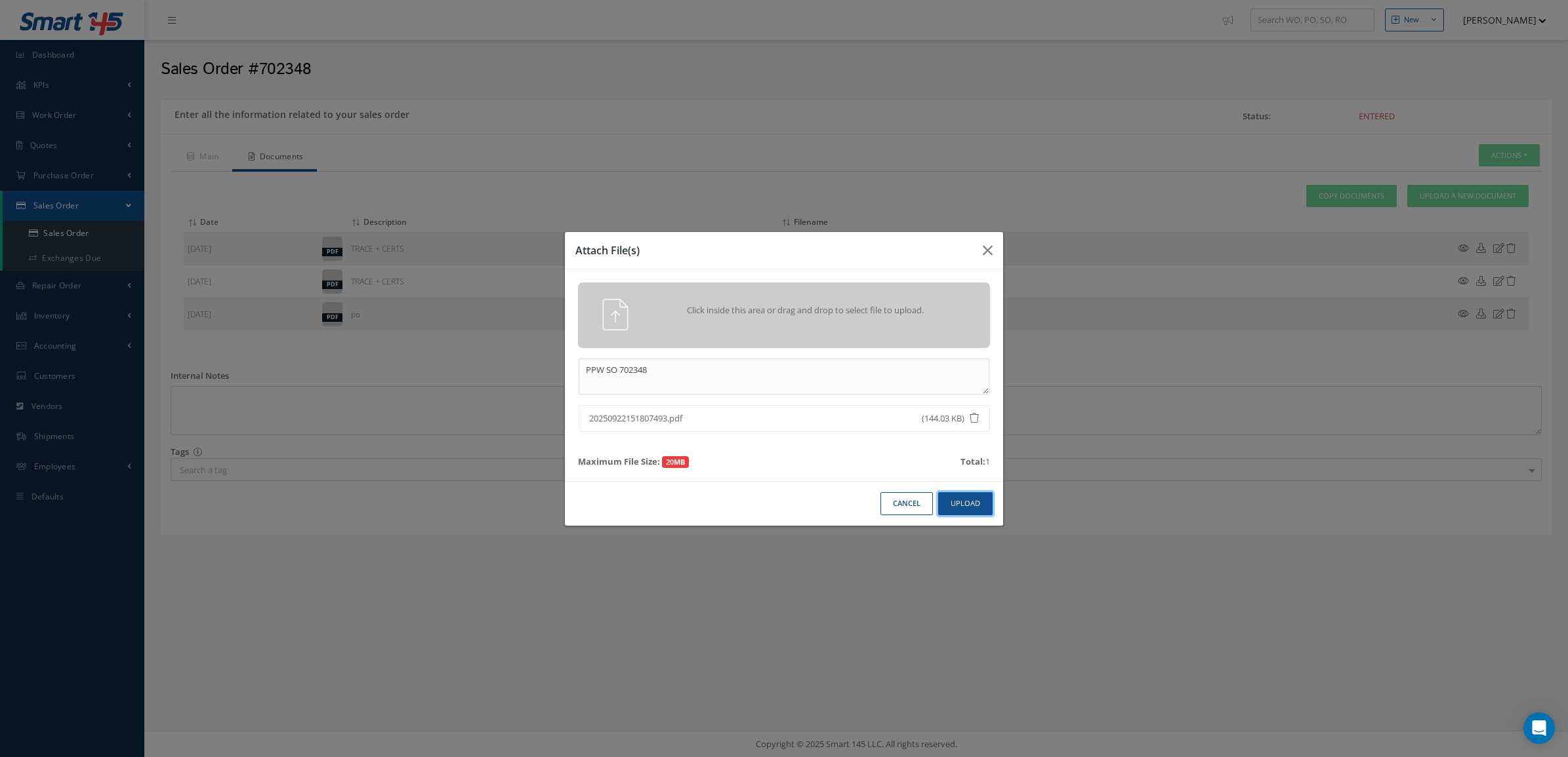
click at [955, 503] on button "Upload" at bounding box center [964, 503] width 55 height 23
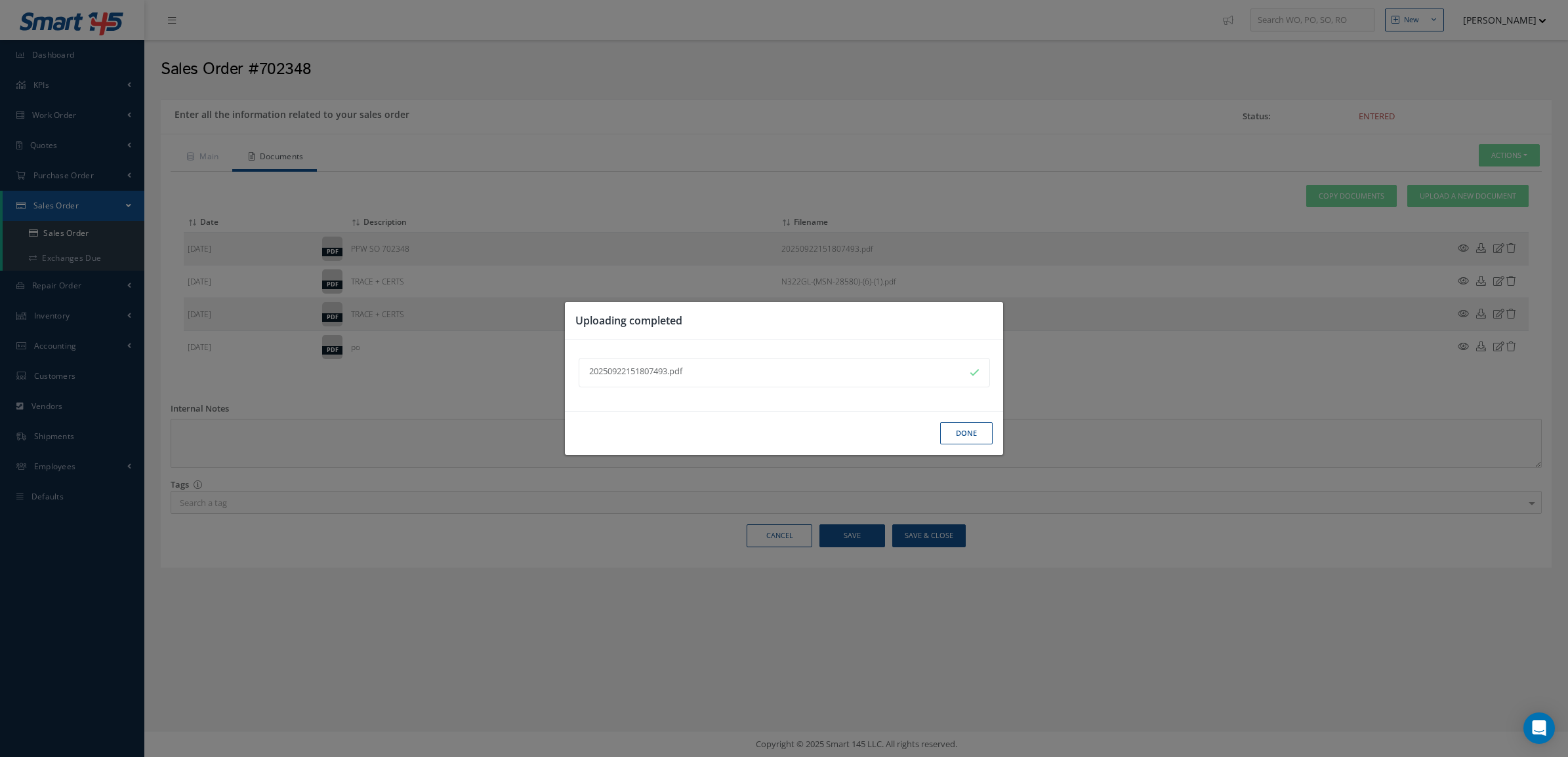
click at [955, 433] on button "Done" at bounding box center [965, 433] width 53 height 23
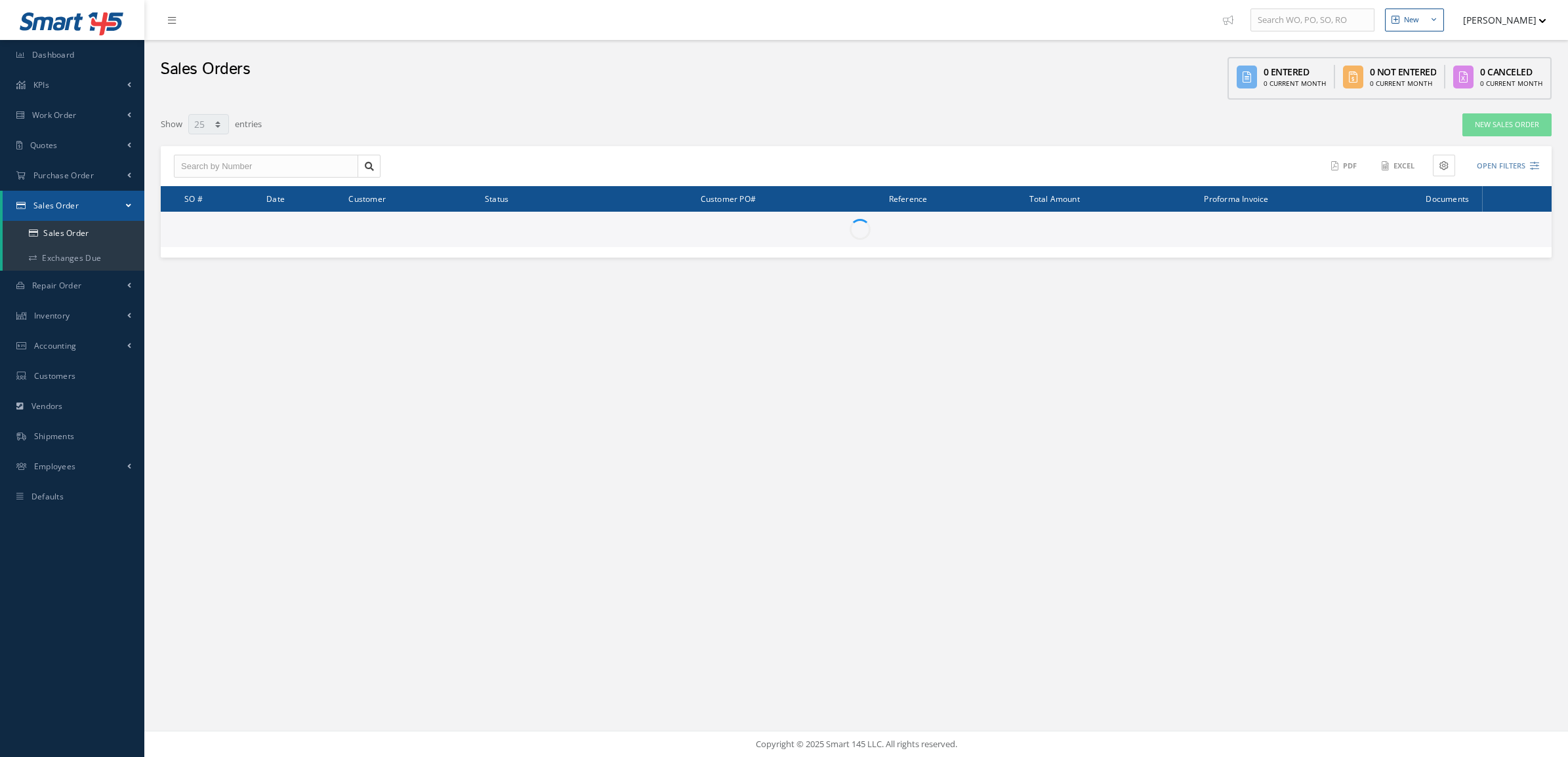
select select "25"
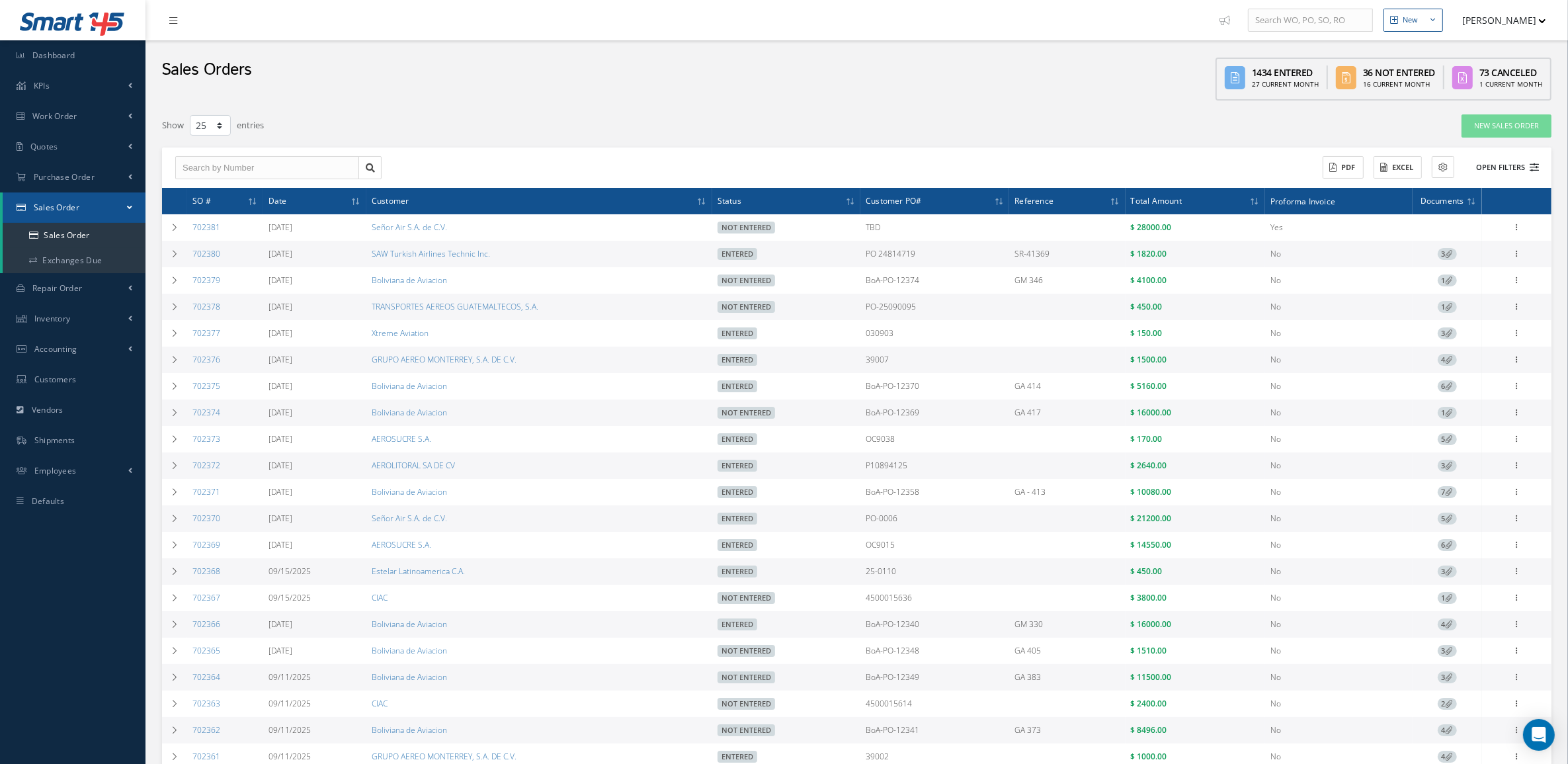
click at [1483, 166] on button "Open Filters" at bounding box center [1501, 168] width 75 height 22
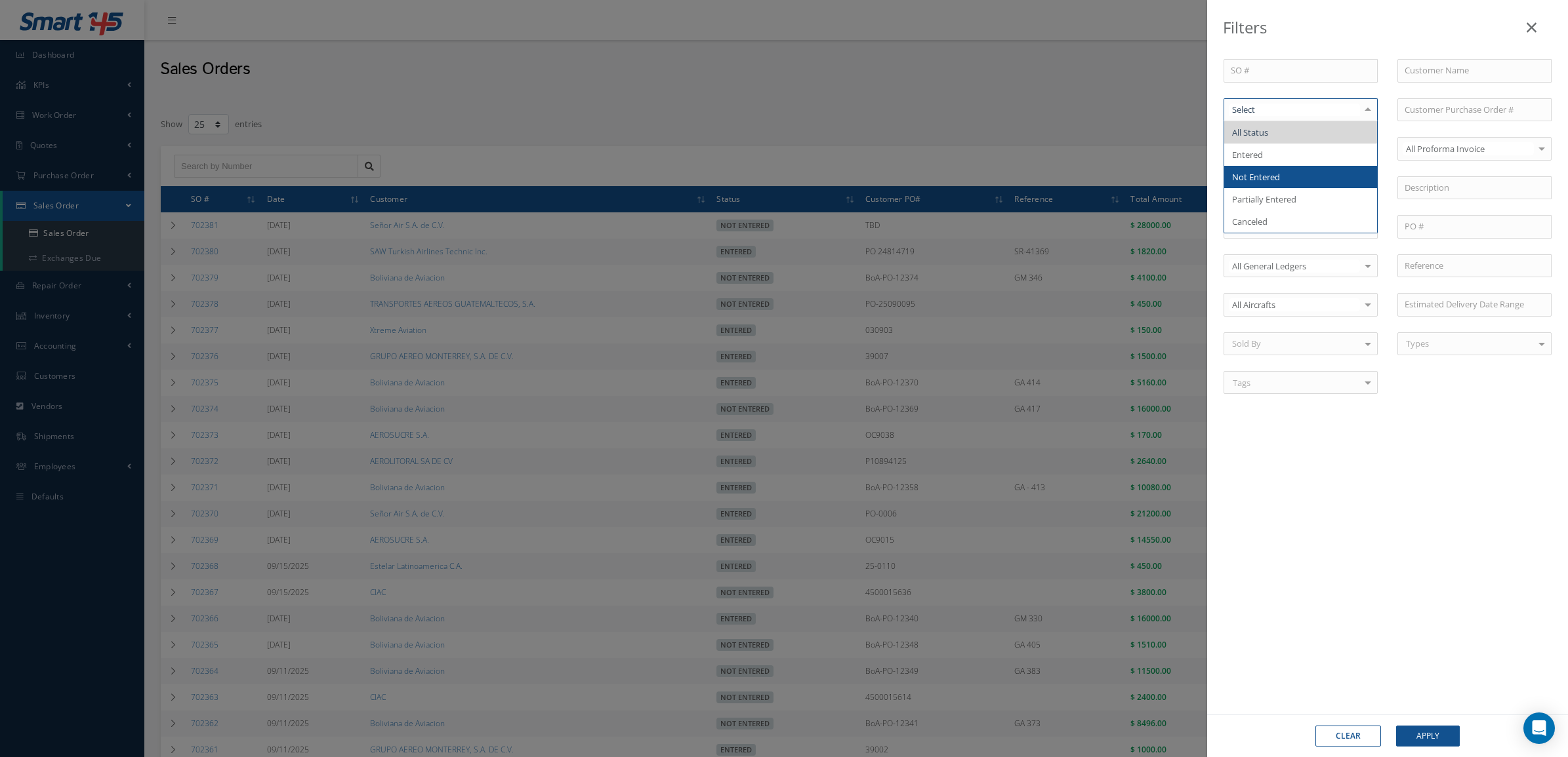
click at [1267, 178] on span "Not Entered" at bounding box center [1256, 177] width 48 height 12
click at [1425, 730] on button "Apply" at bounding box center [1427, 736] width 63 height 21
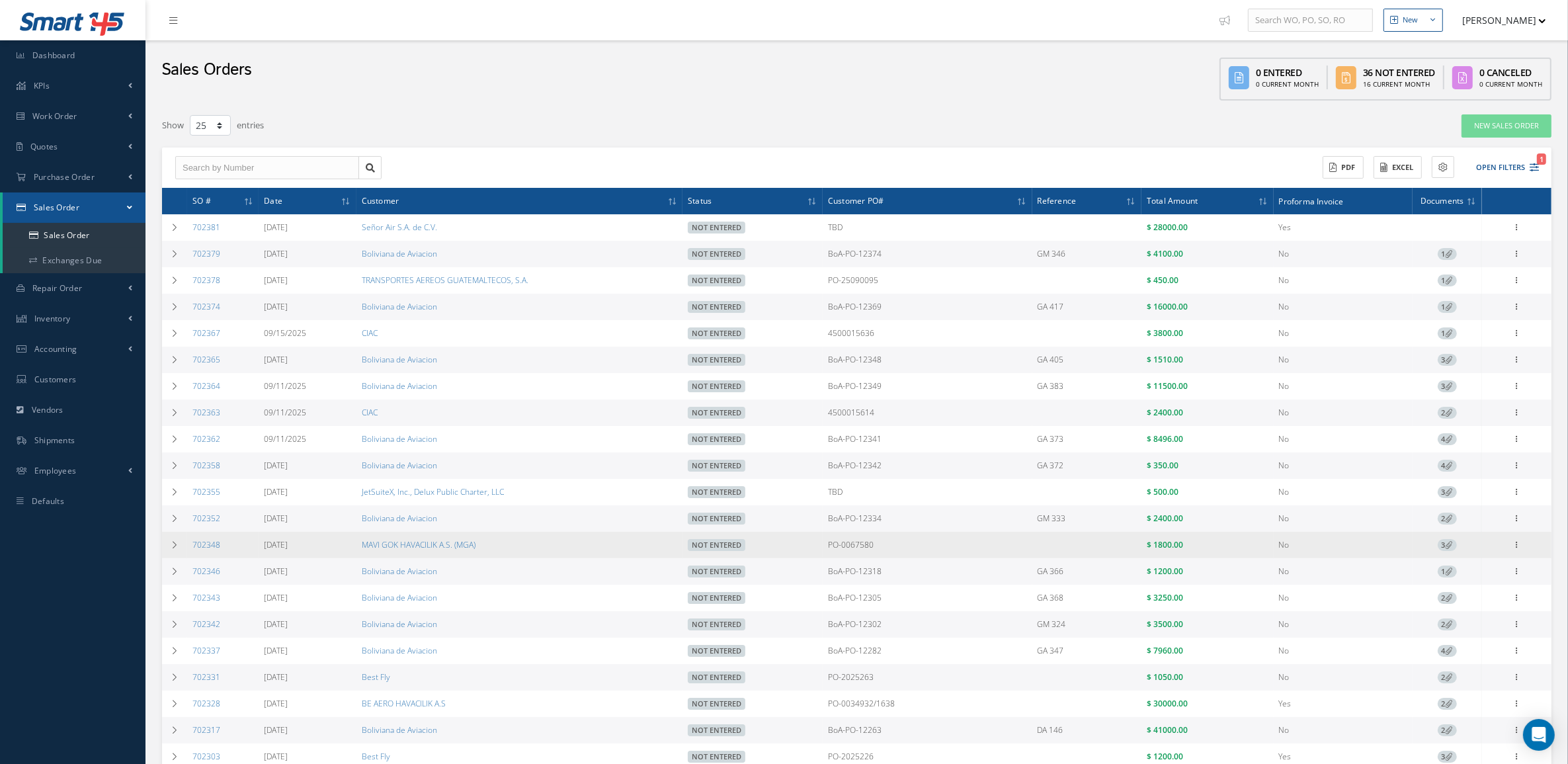
drag, startPoint x: 226, startPoint y: 554, endPoint x: 189, endPoint y: 548, distance: 37.5
click at [189, 548] on td "702348" at bounding box center [222, 545] width 71 height 26
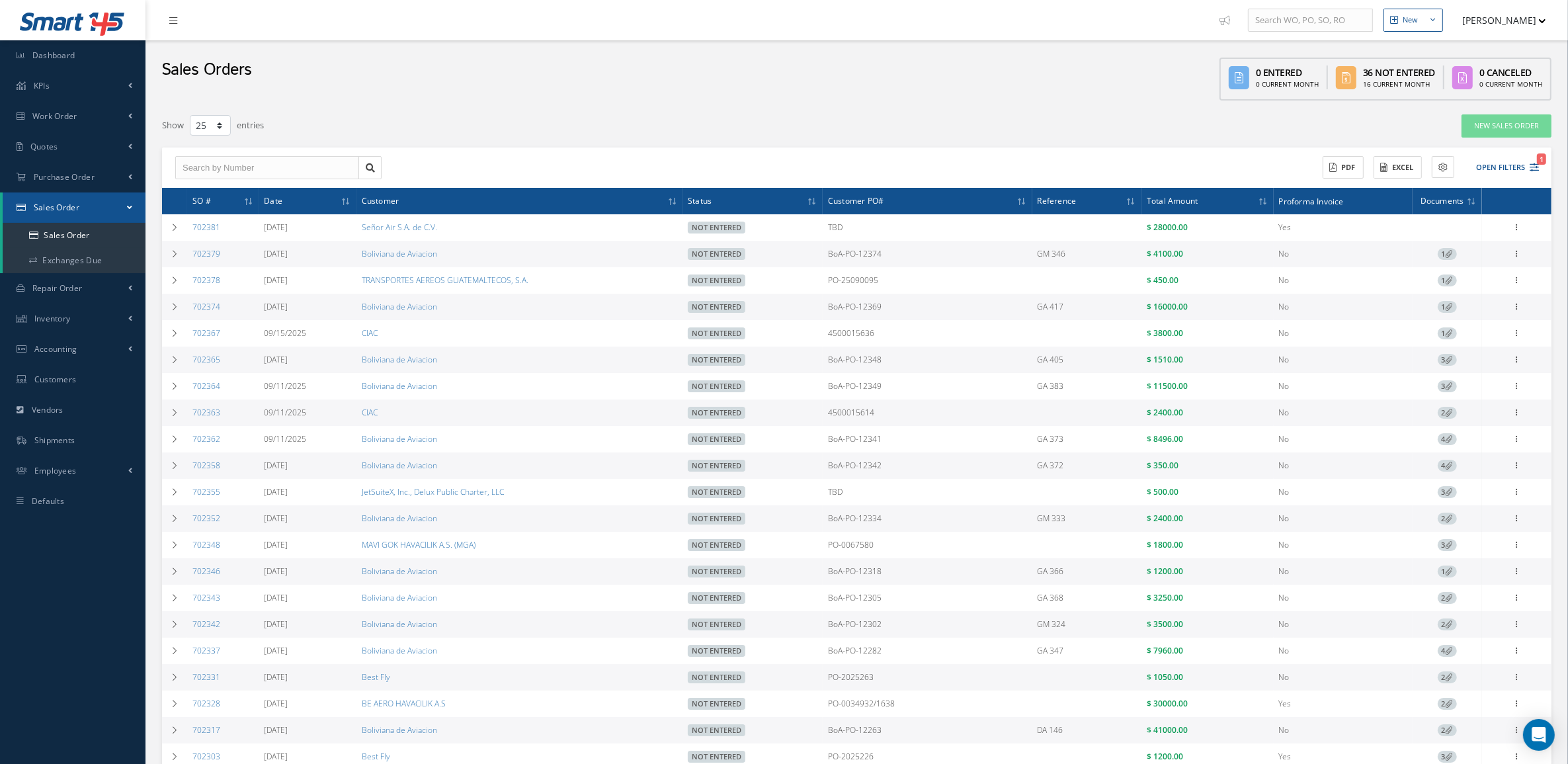
copy link "702348"
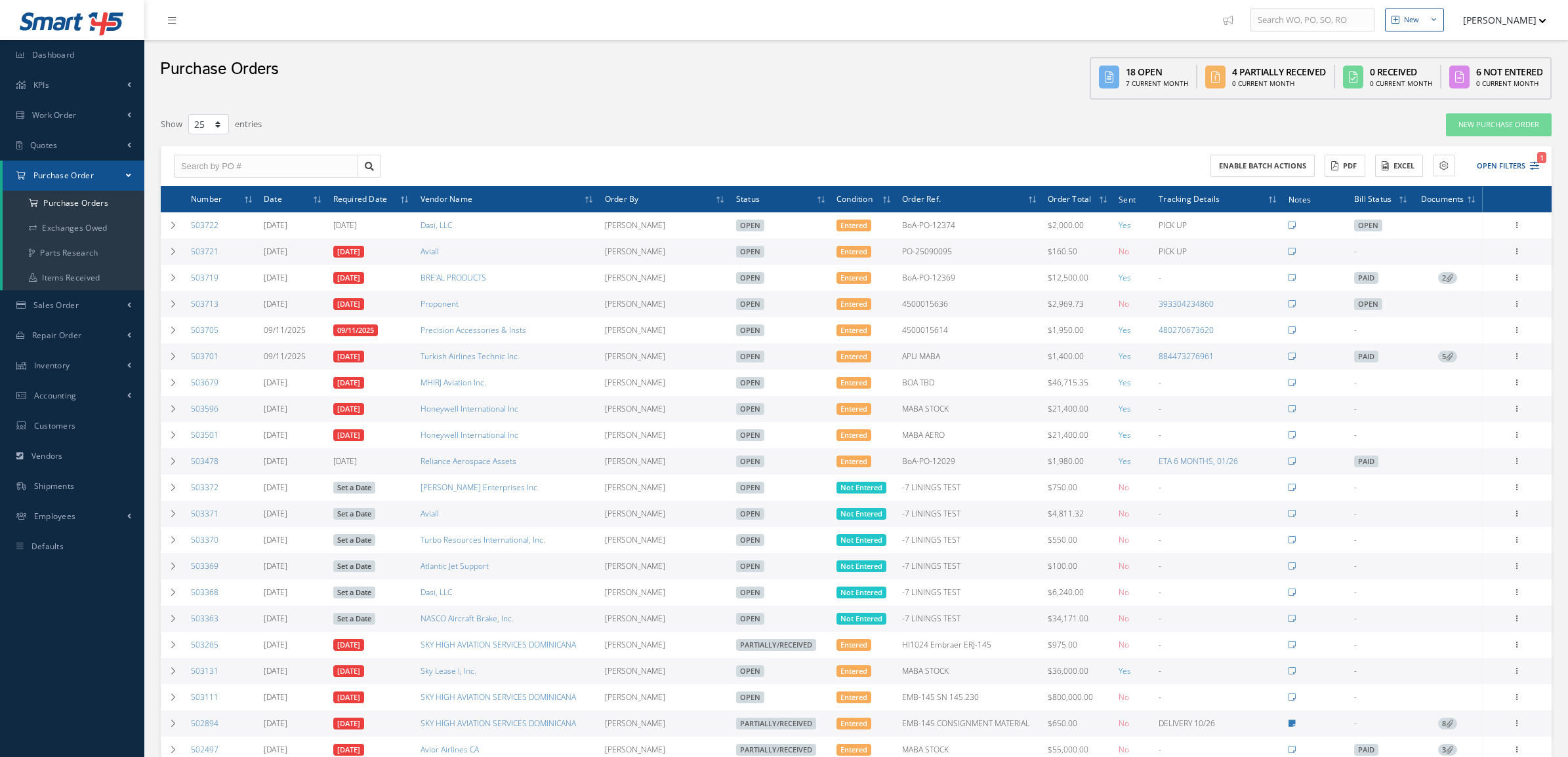
select select "25"
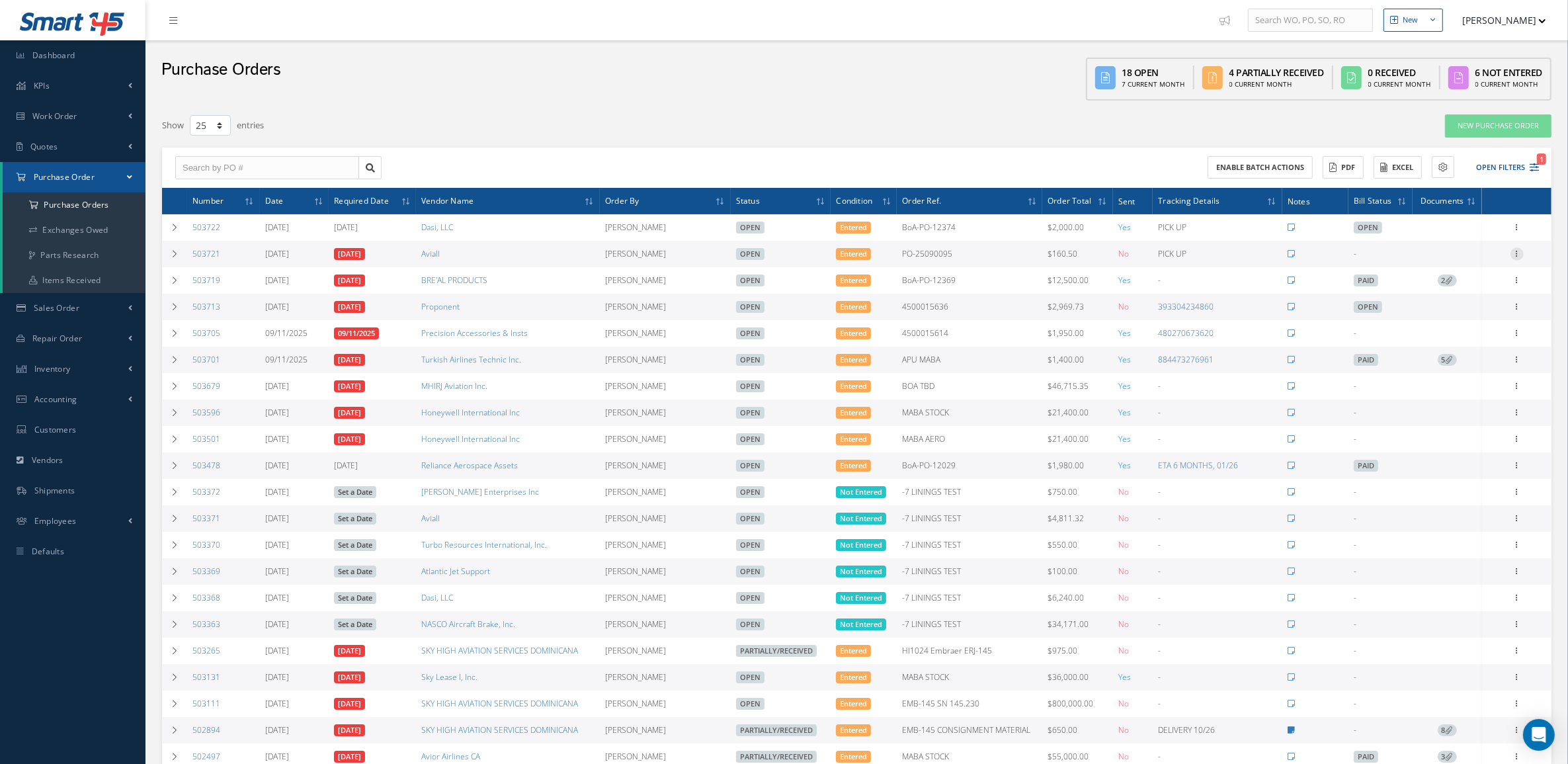
click at [1515, 255] on icon at bounding box center [1517, 253] width 13 height 11
click at [1472, 376] on div "Receive Show Edit Create Bill Cancel Send By Email Email History Documents Prin…" at bounding box center [1456, 336] width 106 height 177
click at [1519, 257] on icon at bounding box center [1517, 253] width 13 height 11
click at [1462, 377] on link "Documents" at bounding box center [1456, 381] width 105 height 17
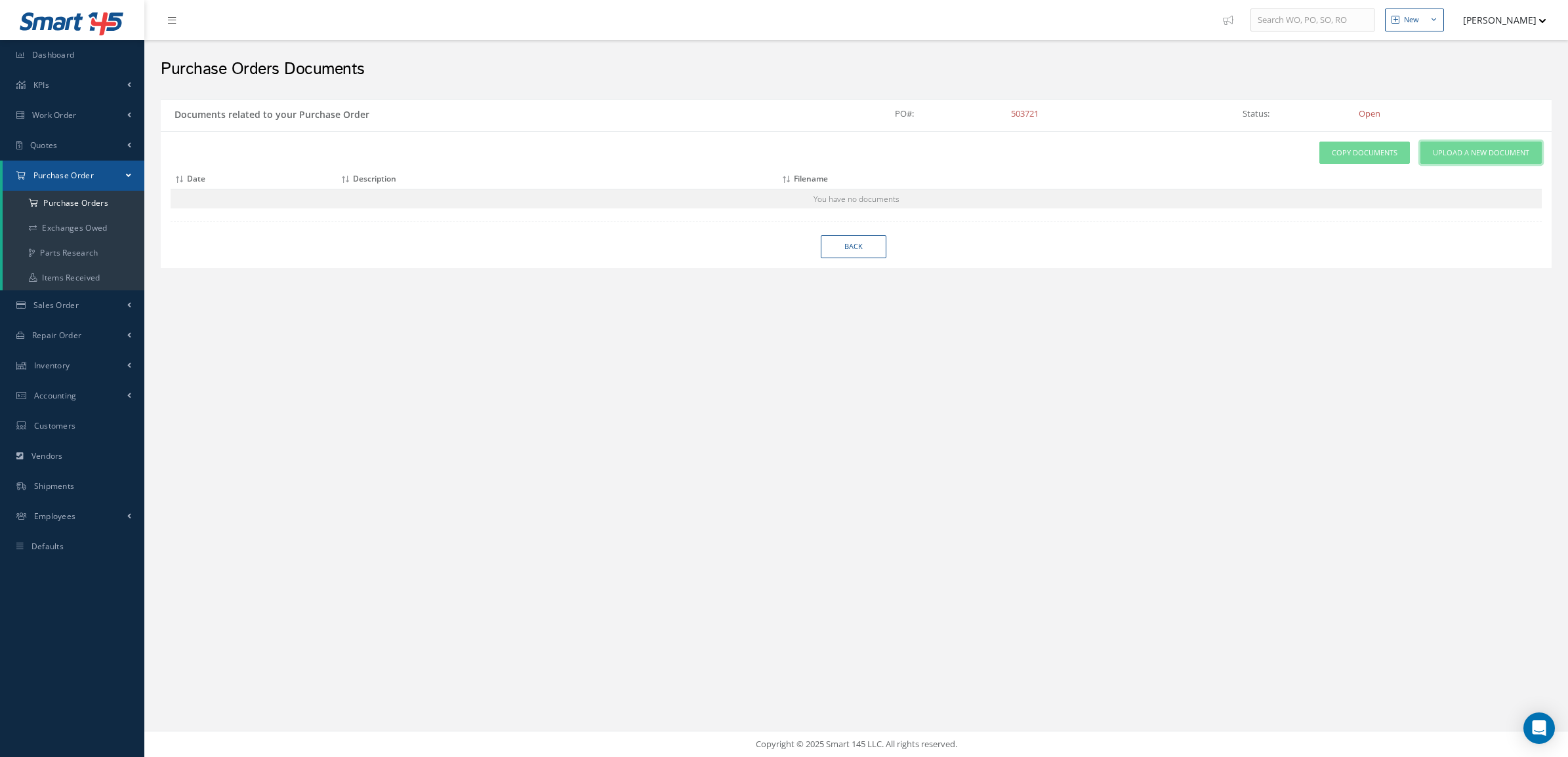
click at [1445, 155] on span "Upload a New Document" at bounding box center [1480, 153] width 96 height 11
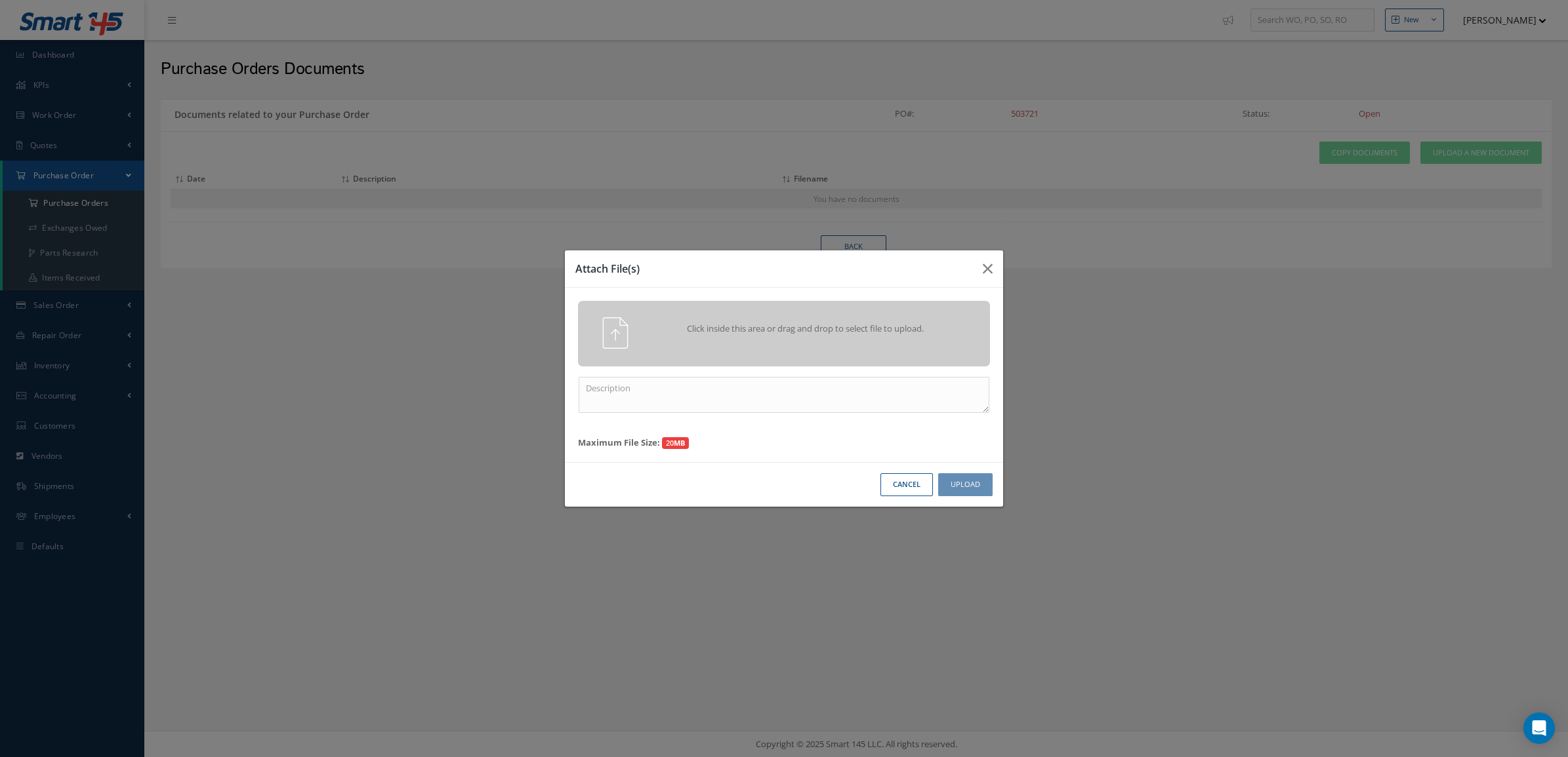
click at [841, 346] on div "Click inside this area or drag and drop to select file to upload." at bounding box center [783, 333] width 431 height 32
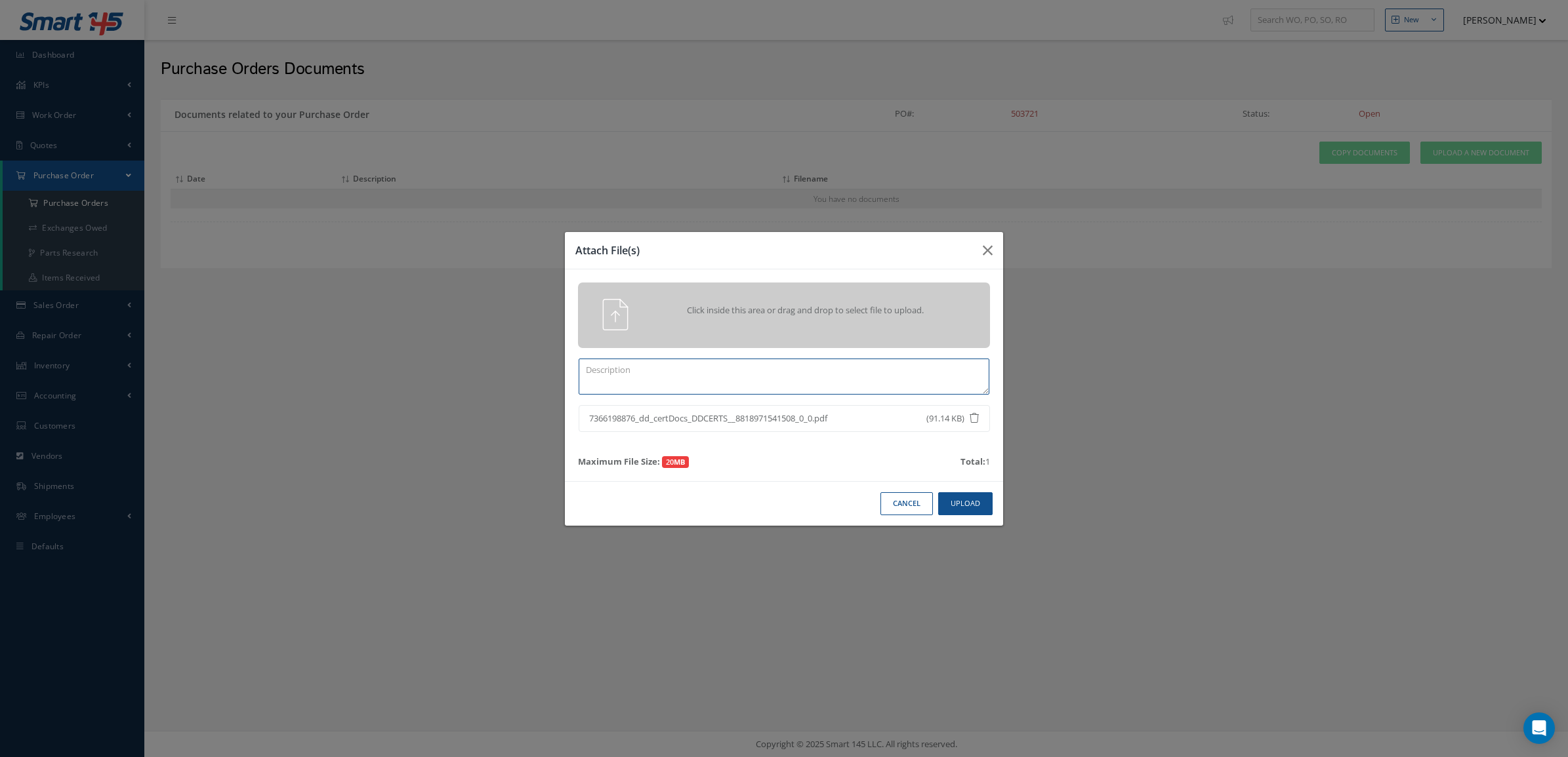
click at [779, 370] on textarea at bounding box center [784, 377] width 410 height 36
type textarea "CERTS"
click at [970, 505] on button "Upload" at bounding box center [964, 503] width 55 height 23
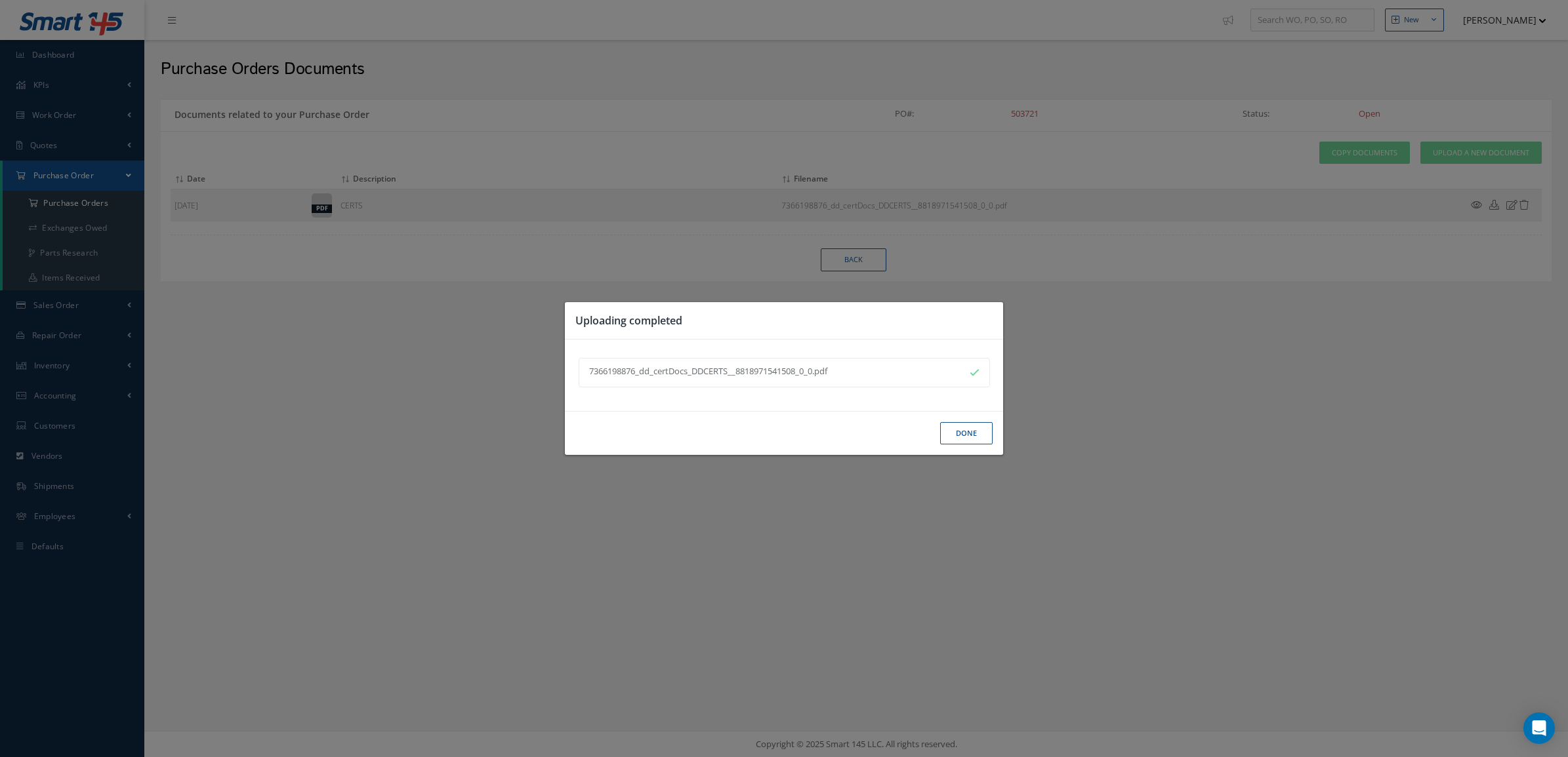
click at [964, 433] on button "Done" at bounding box center [965, 433] width 53 height 23
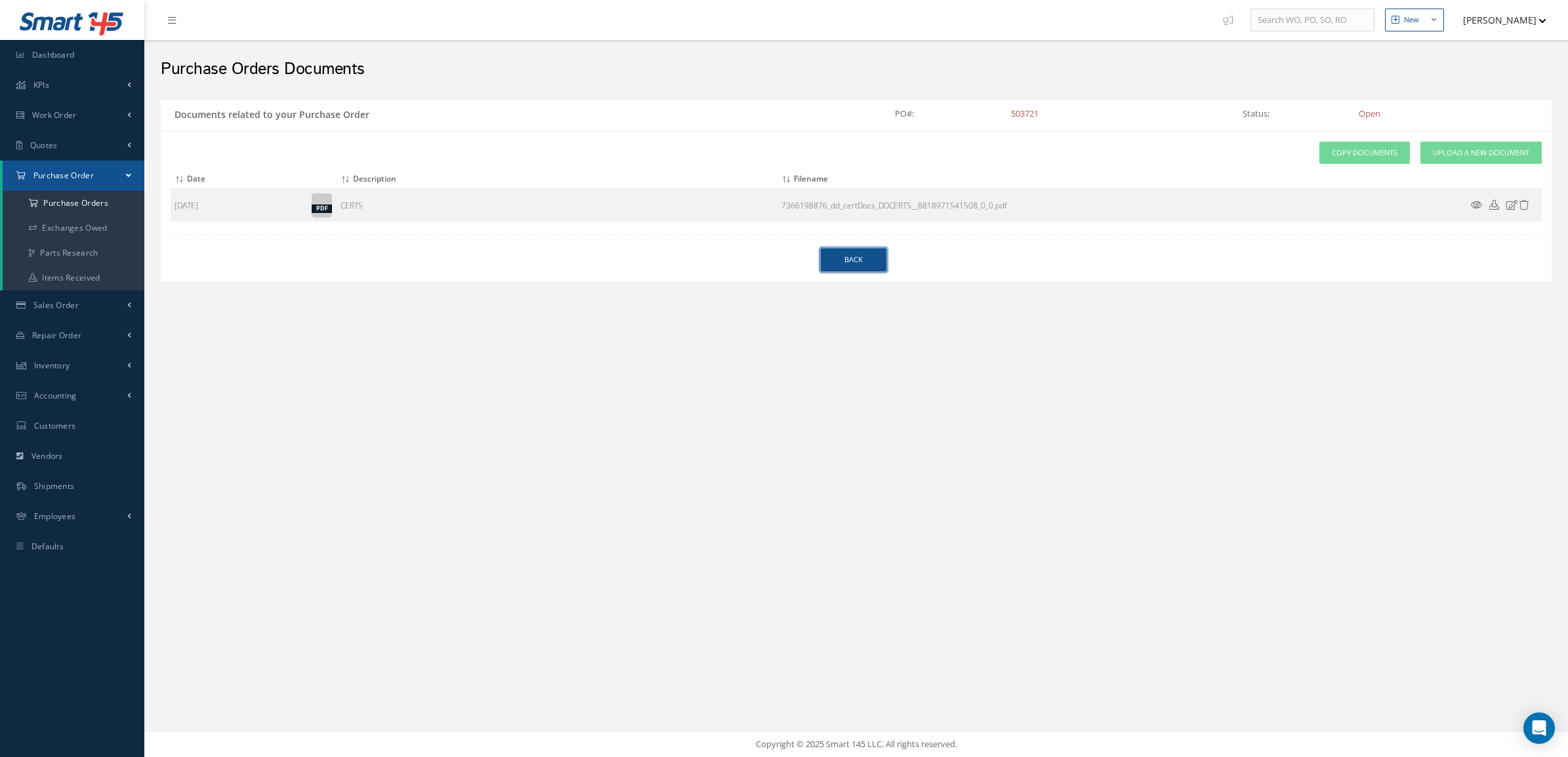
click at [847, 264] on link "Back" at bounding box center [853, 260] width 65 height 23
select select "25"
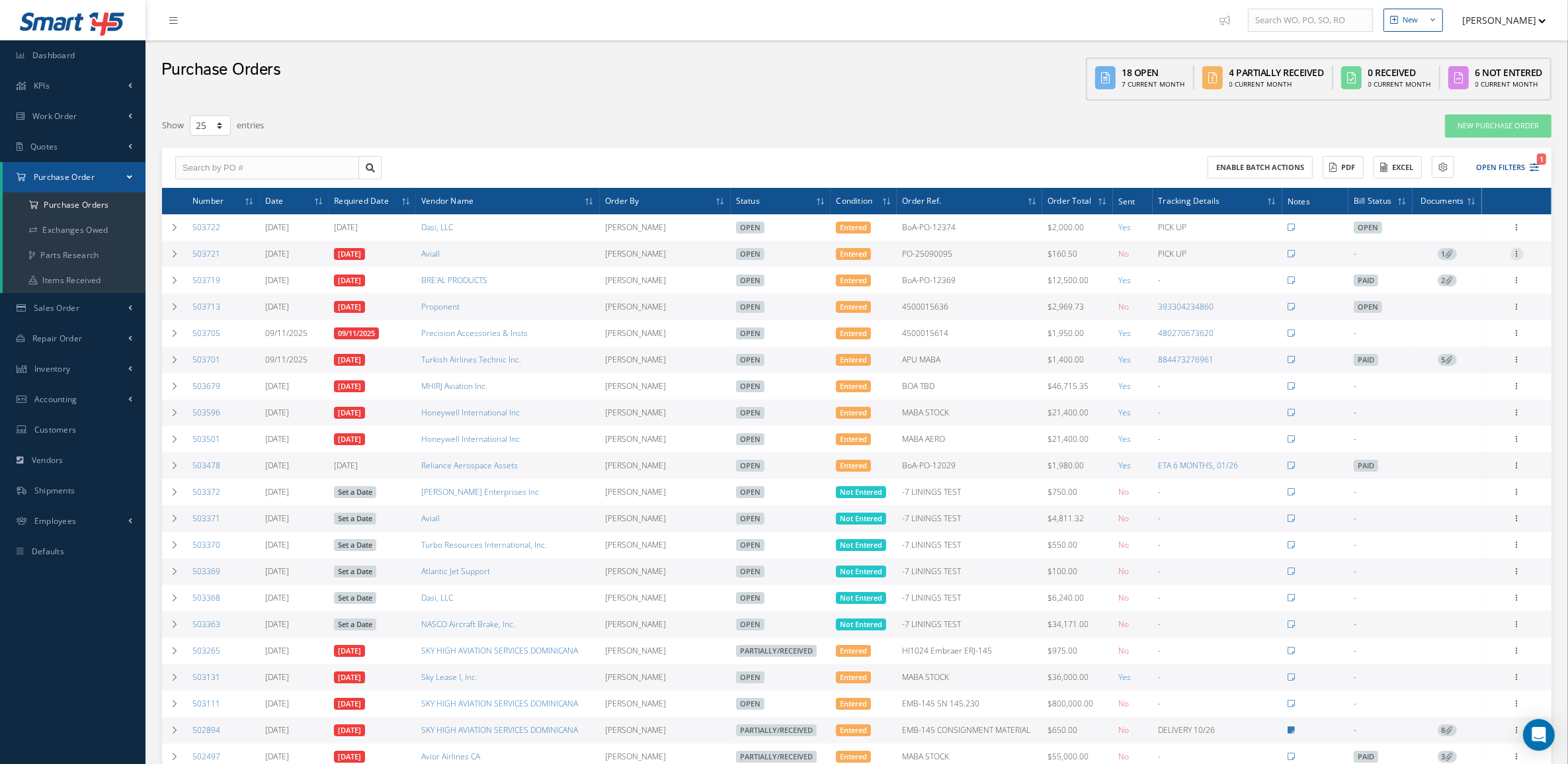
click at [1515, 248] on icon at bounding box center [1517, 253] width 13 height 11
click at [1469, 267] on link "Receive" at bounding box center [1456, 262] width 105 height 17
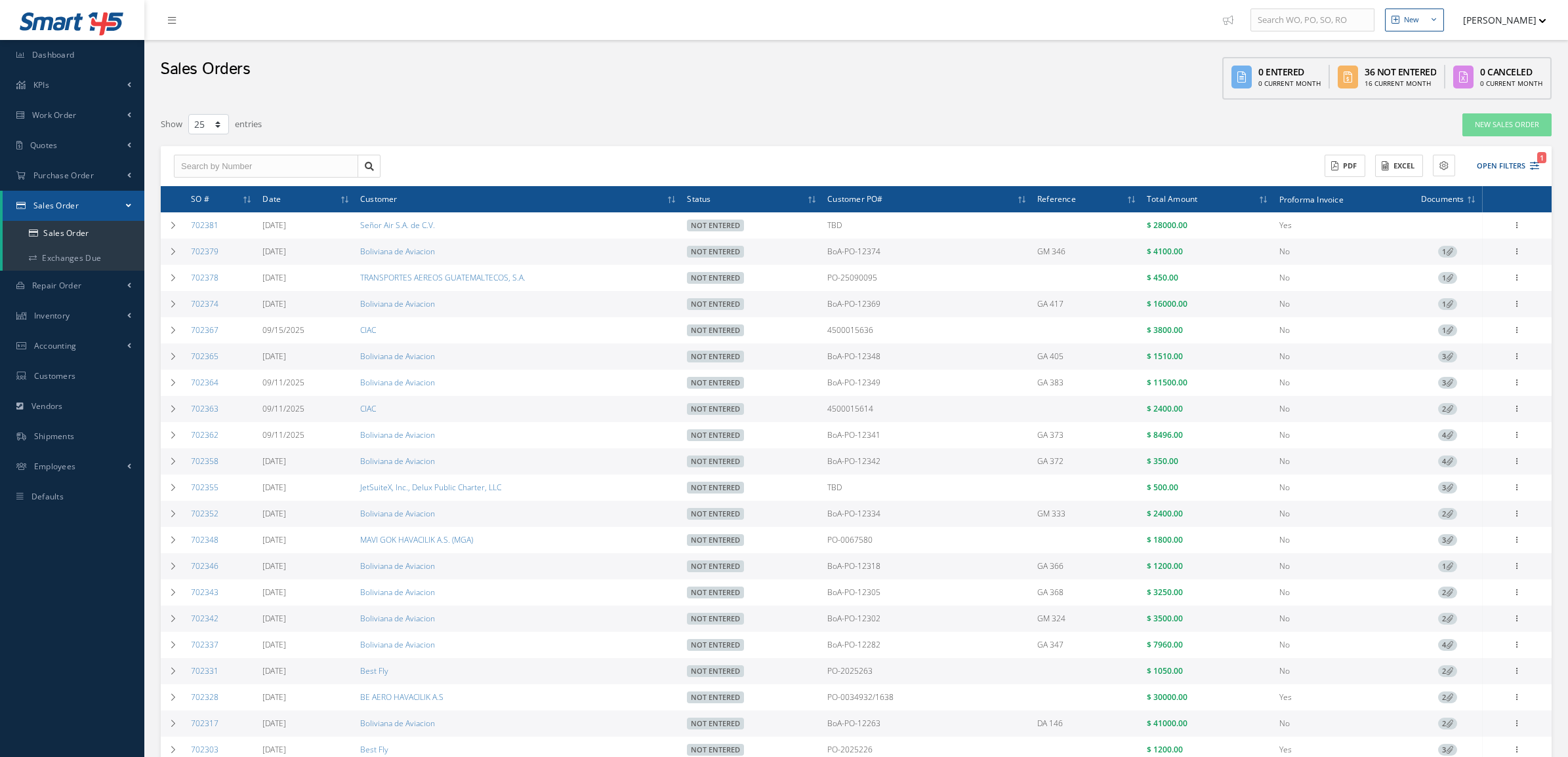
select select "25"
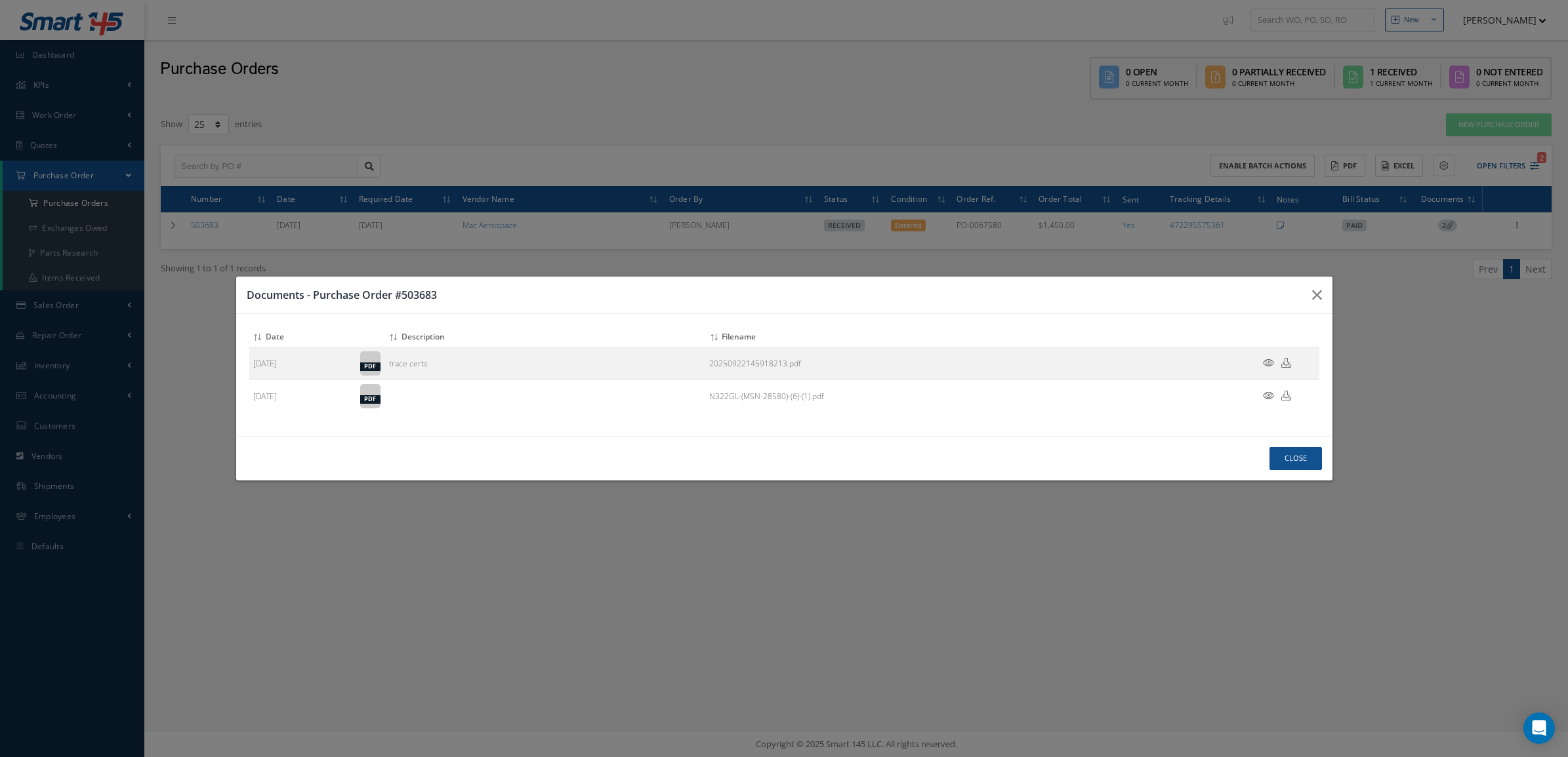
select select "25"
click at [1274, 458] on button "Close" at bounding box center [1295, 458] width 53 height 23
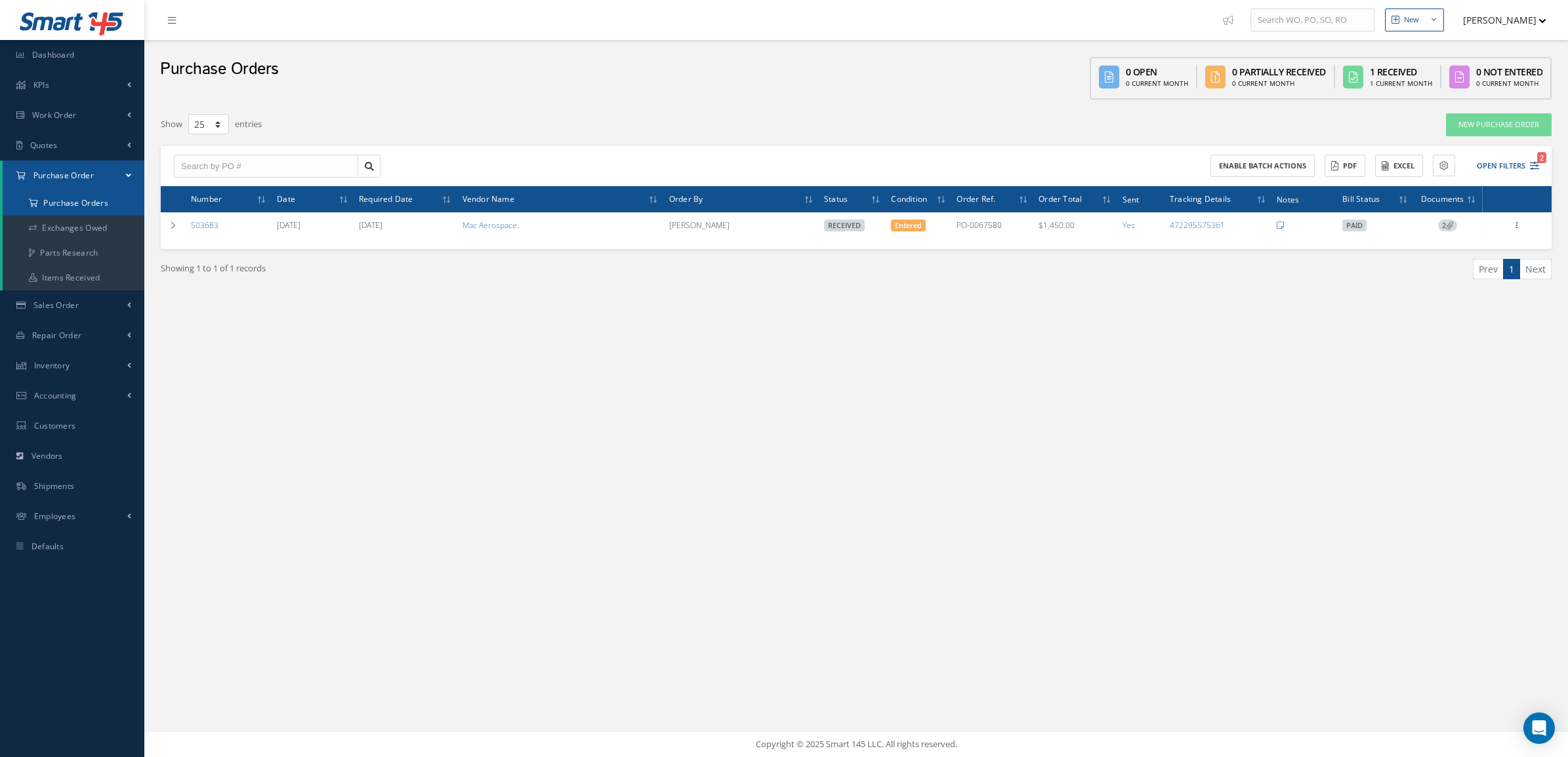
click at [82, 197] on a=1&status_id=2&status_id=3&status_id=5&collapsedFilters"] "Purchase Orders" at bounding box center [73, 203] width 142 height 25
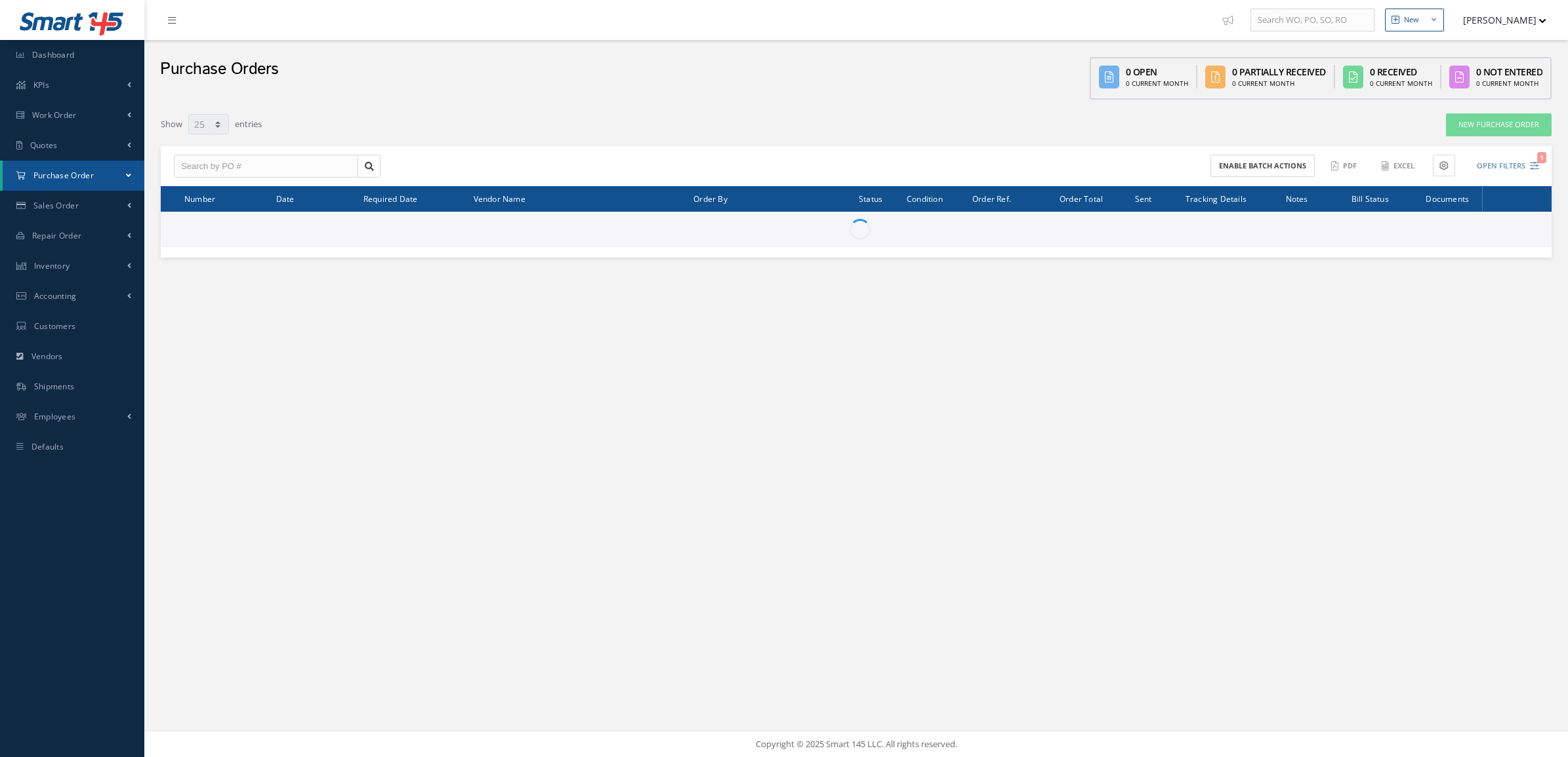
select select "25"
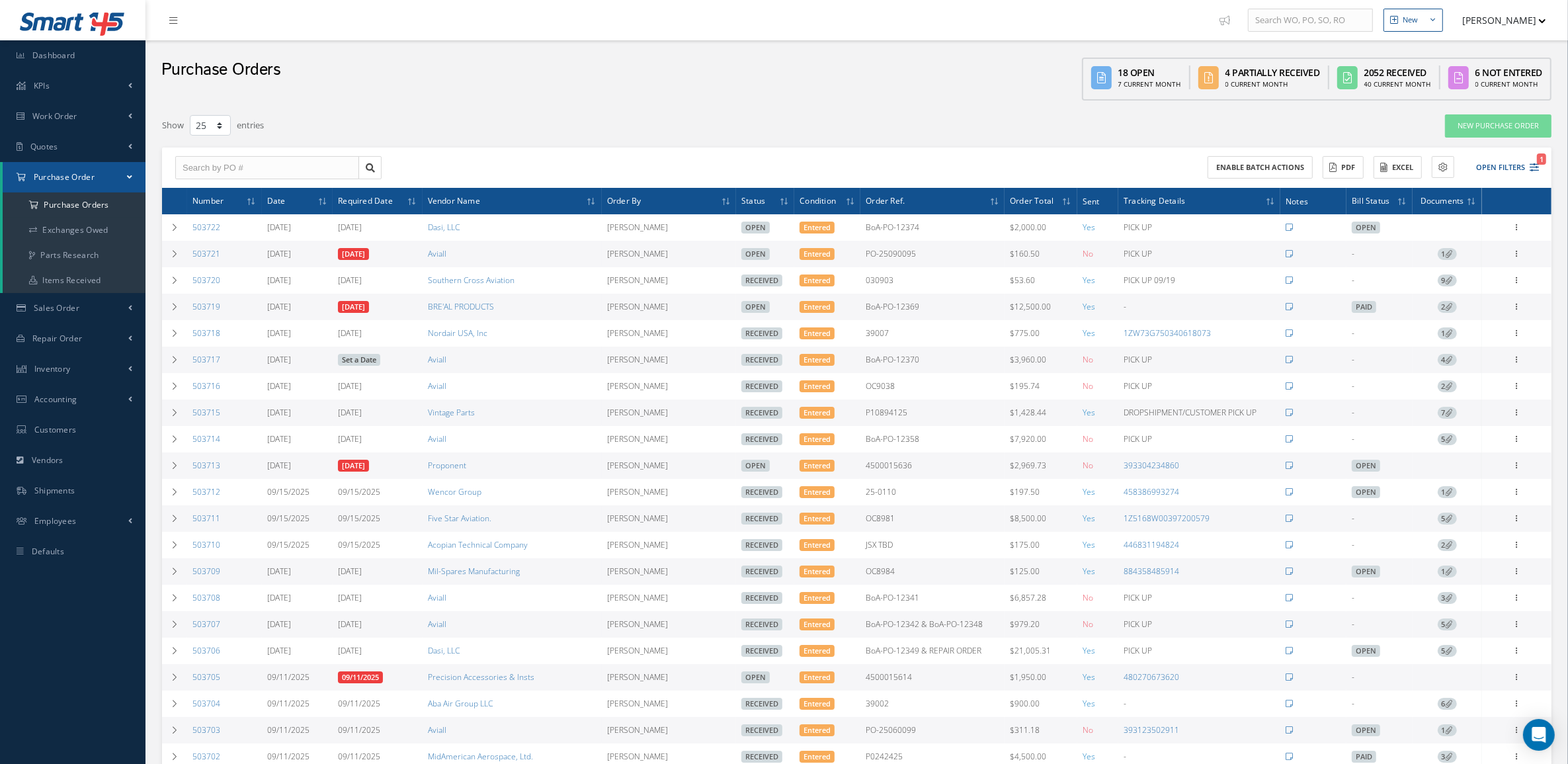
click at [1448, 256] on icon at bounding box center [1449, 253] width 7 height 7
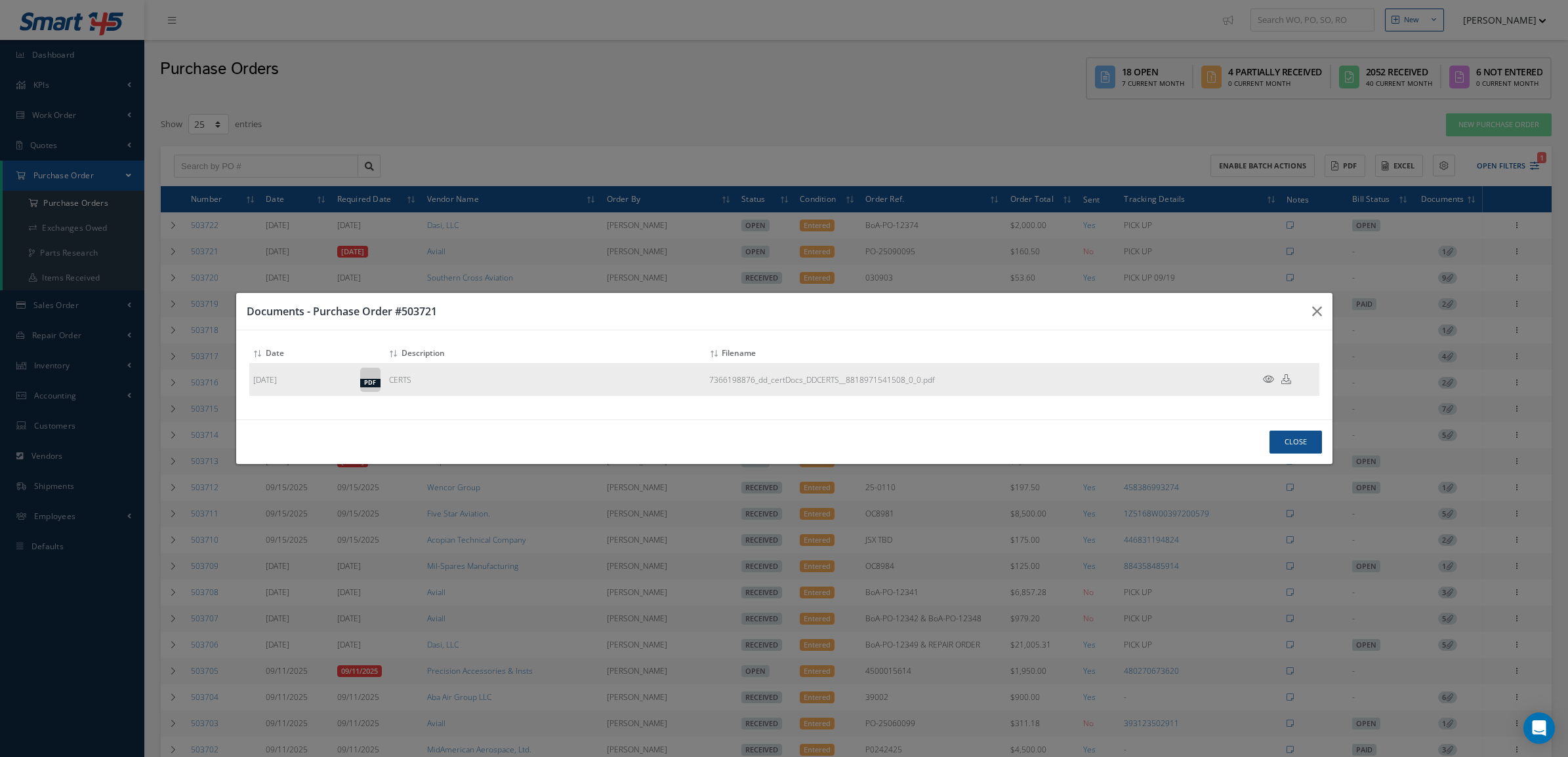
click at [1270, 379] on icon at bounding box center [1268, 379] width 11 height 10
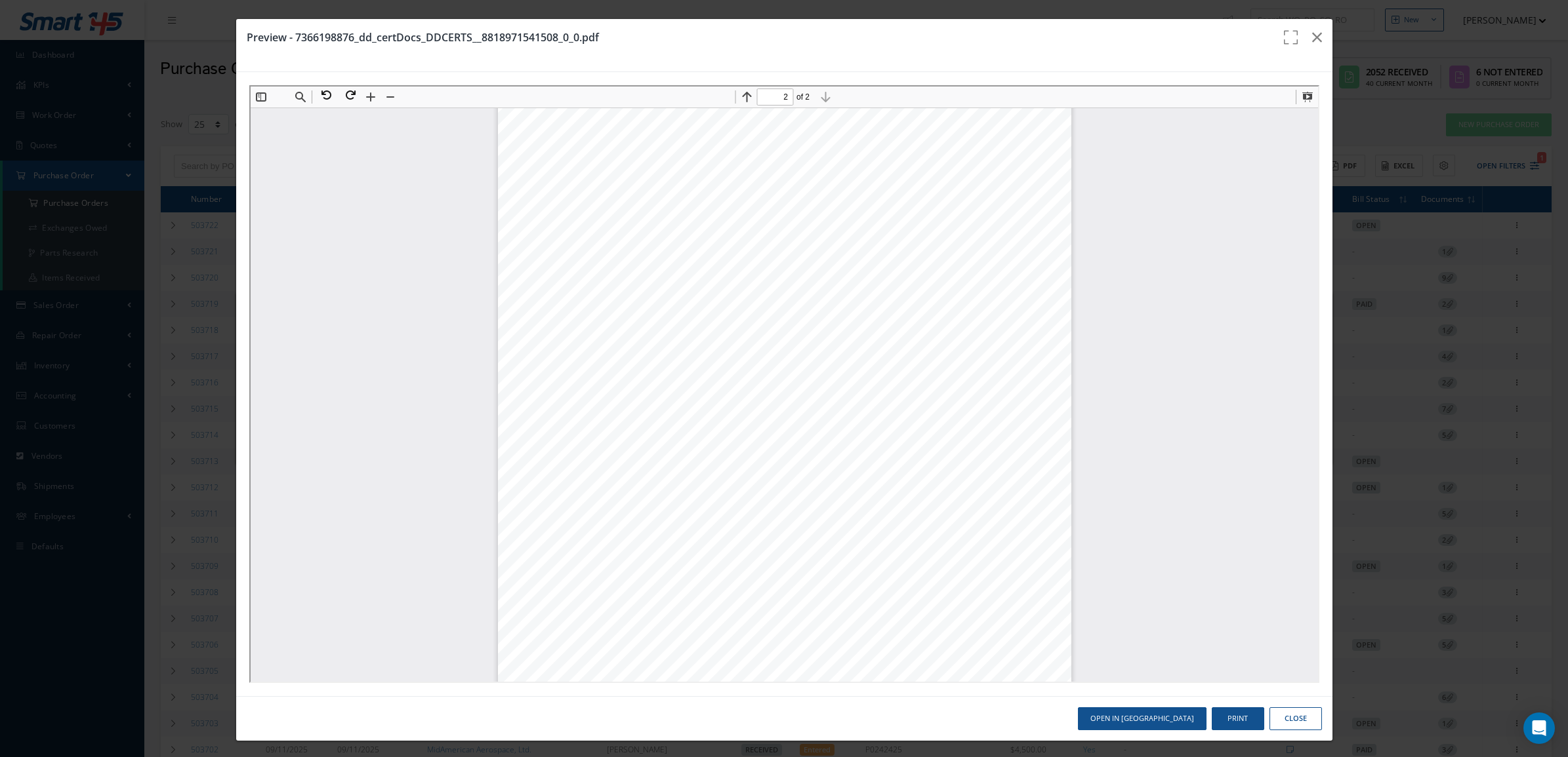
scroll to position [595, 0]
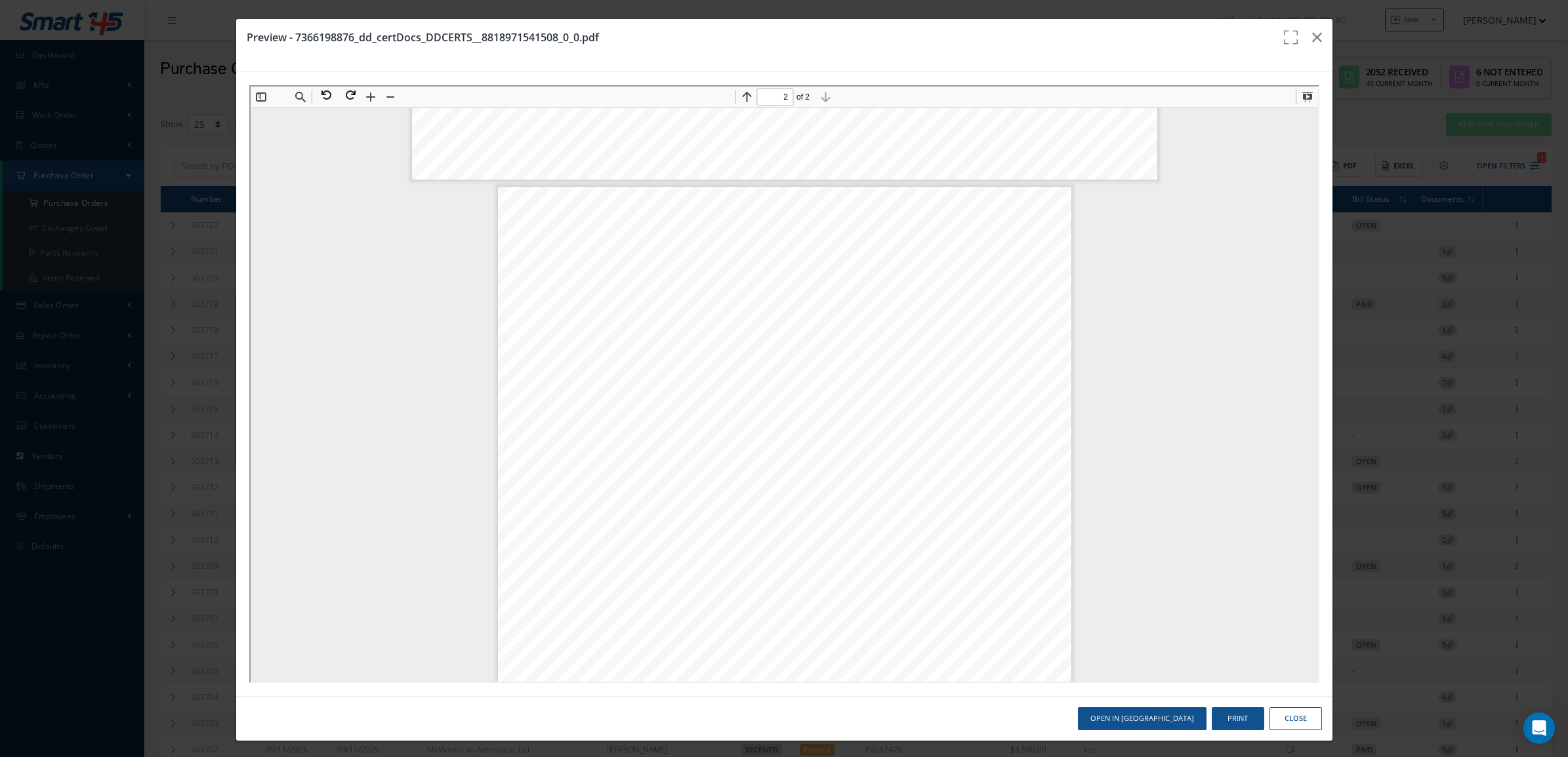
type input "1"
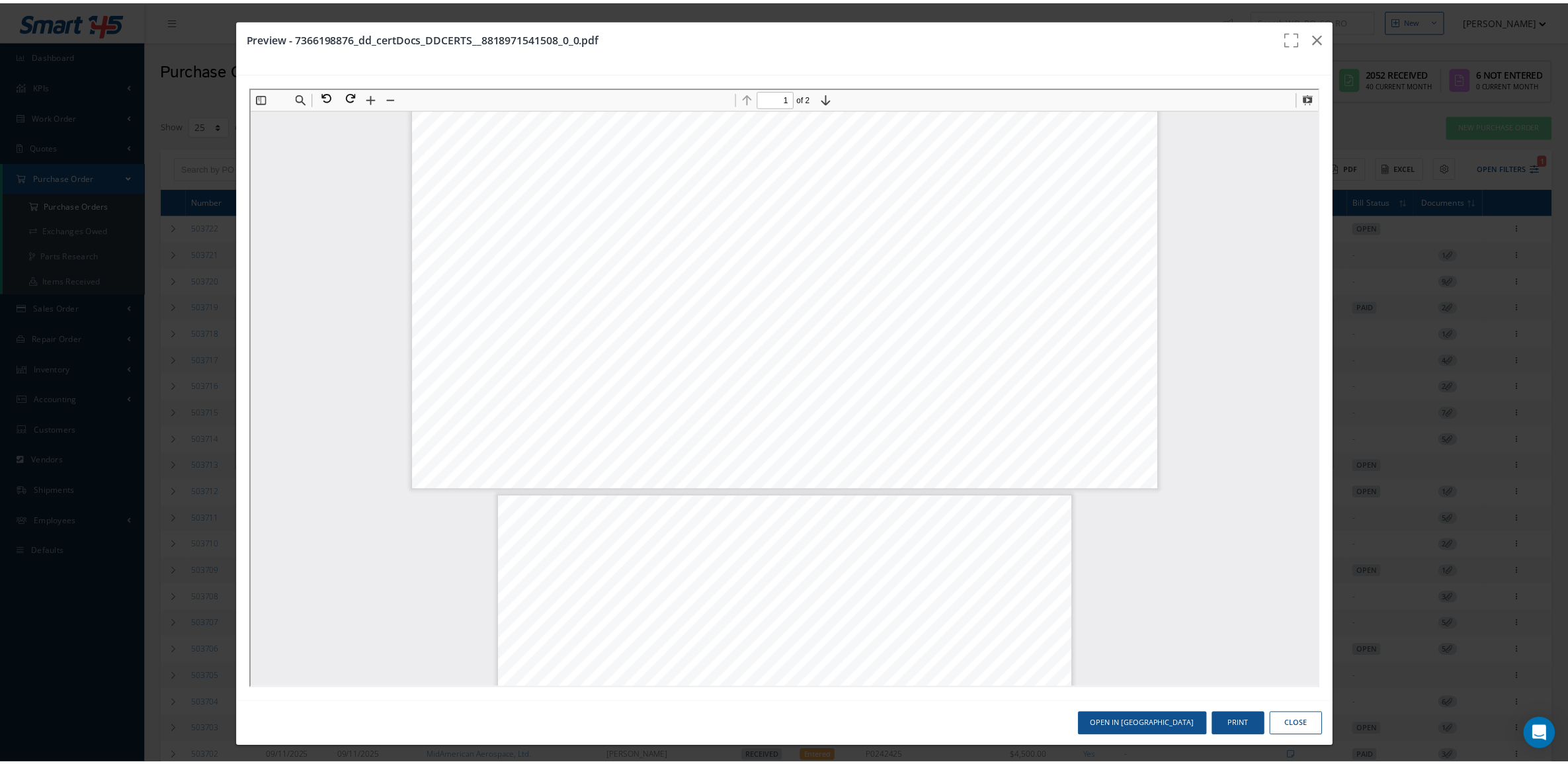
scroll to position [187, 0]
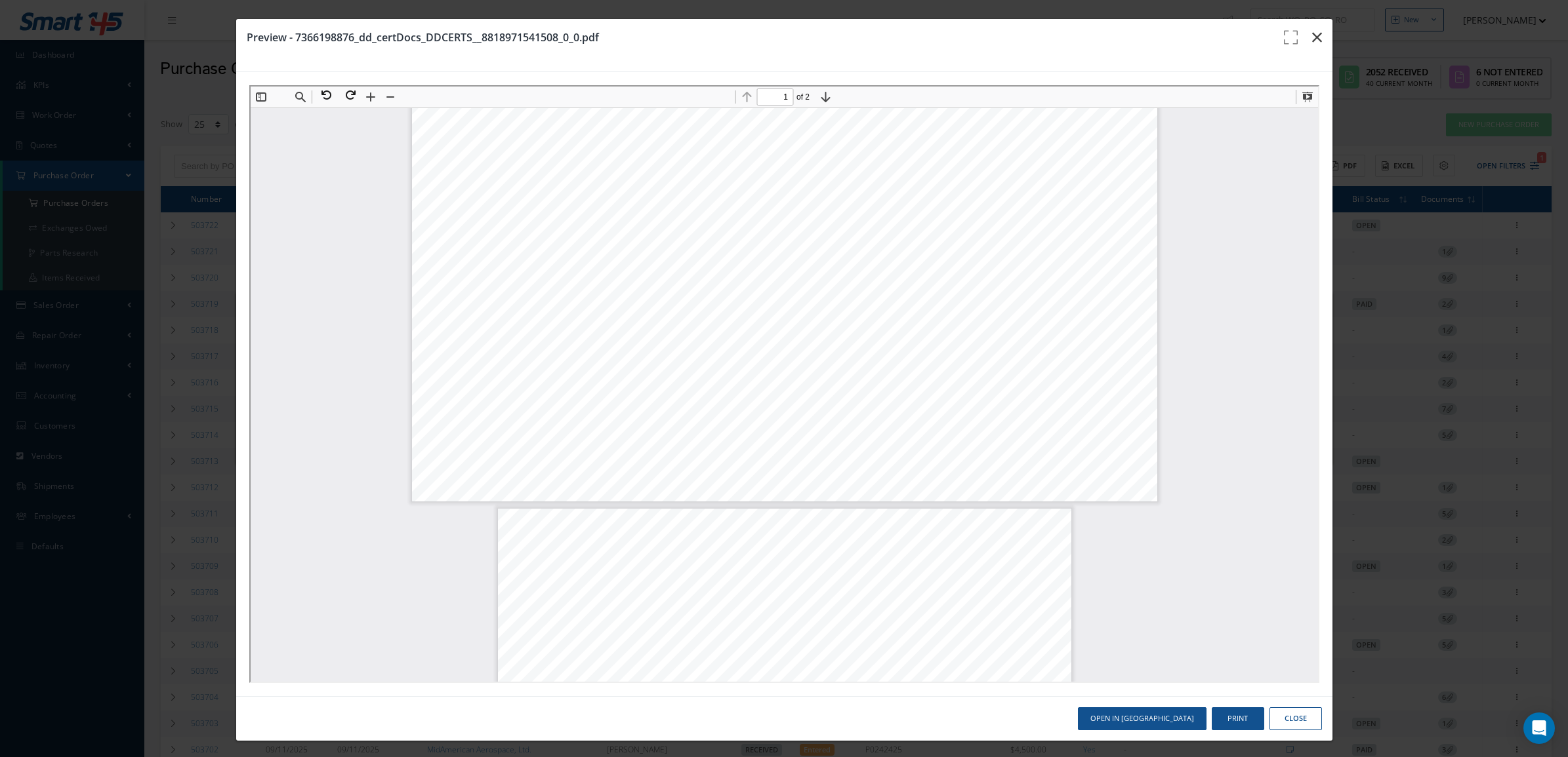
click at [1312, 41] on icon "button" at bounding box center [1317, 38] width 10 height 16
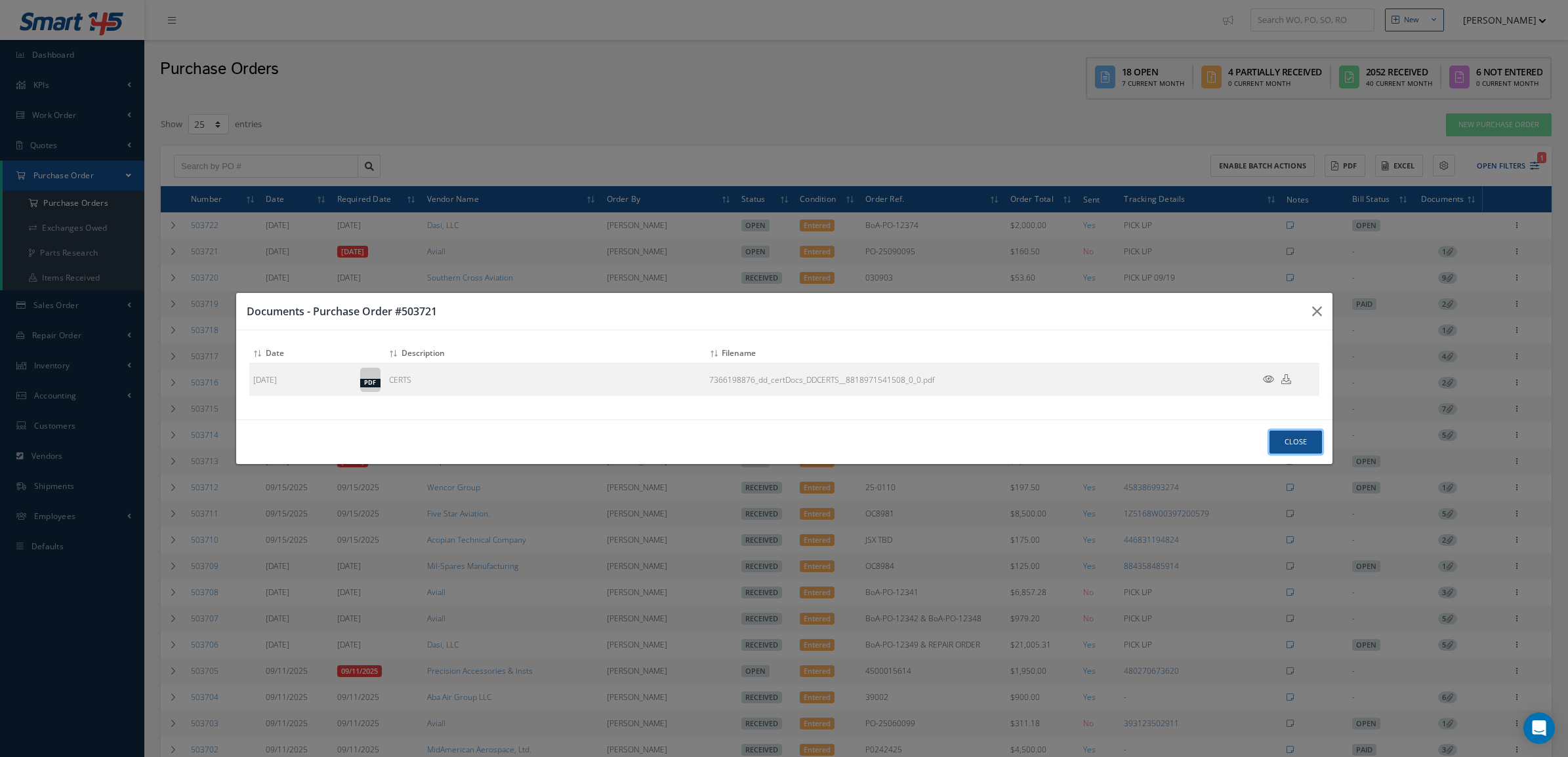
click at [1300, 433] on button "Close" at bounding box center [1295, 442] width 53 height 23
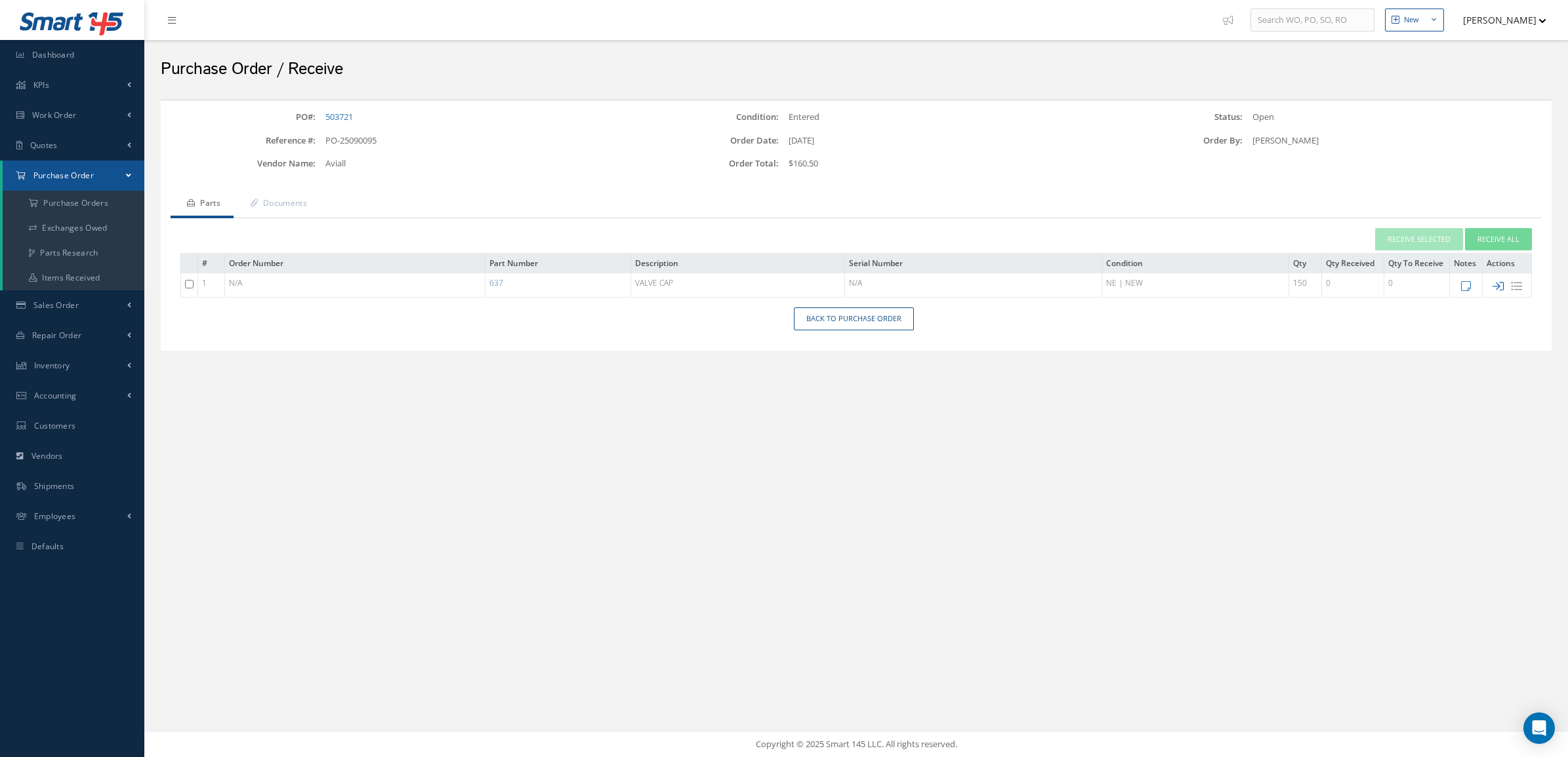
click at [1499, 285] on icon at bounding box center [1498, 285] width 11 height 11
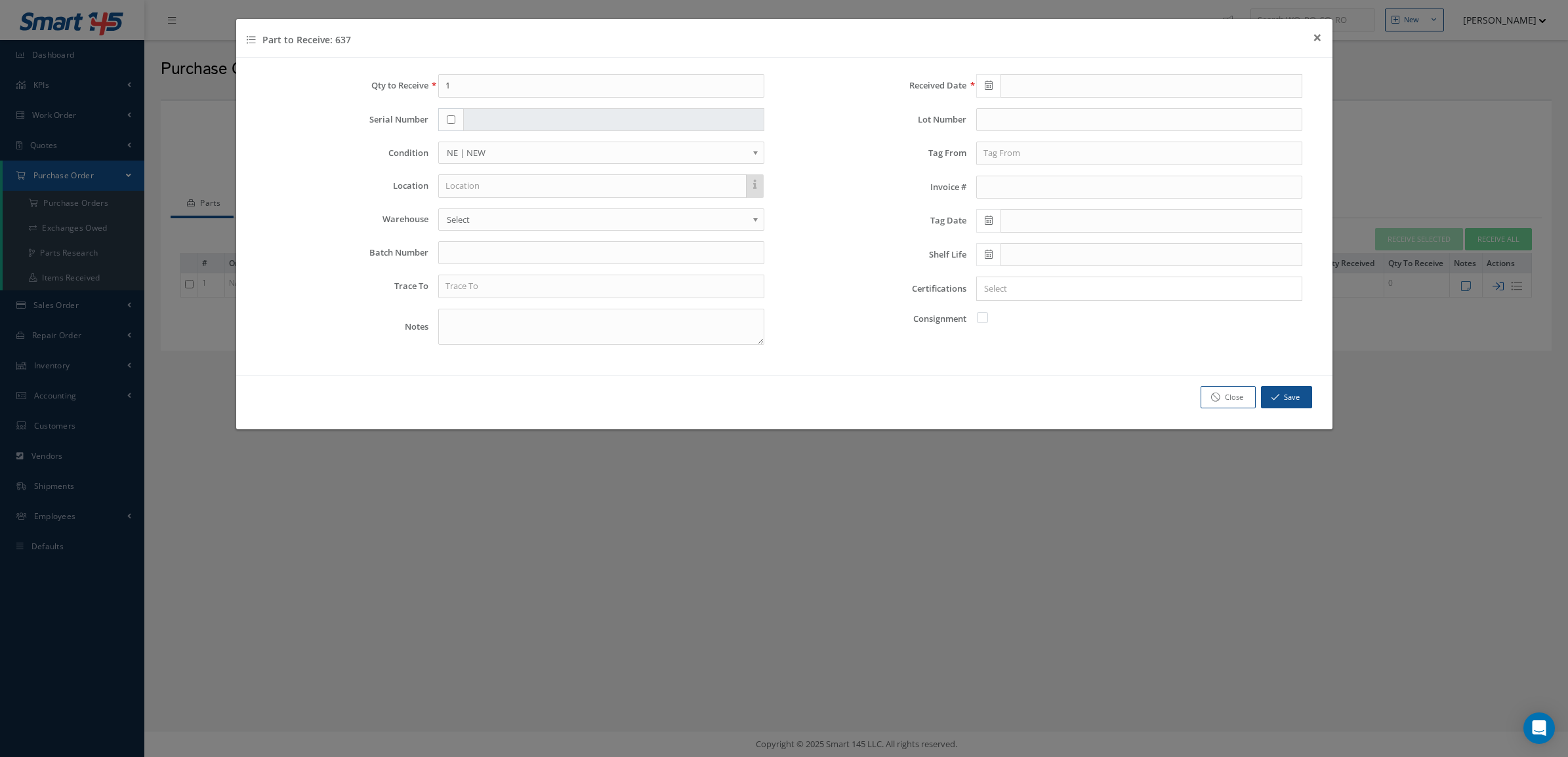
type input "[DATE]"
click at [566, 87] on input "1" at bounding box center [601, 86] width 326 height 24
type input "150"
click at [471, 249] on input "text" at bounding box center [601, 254] width 326 height 24
type input "7366198876"
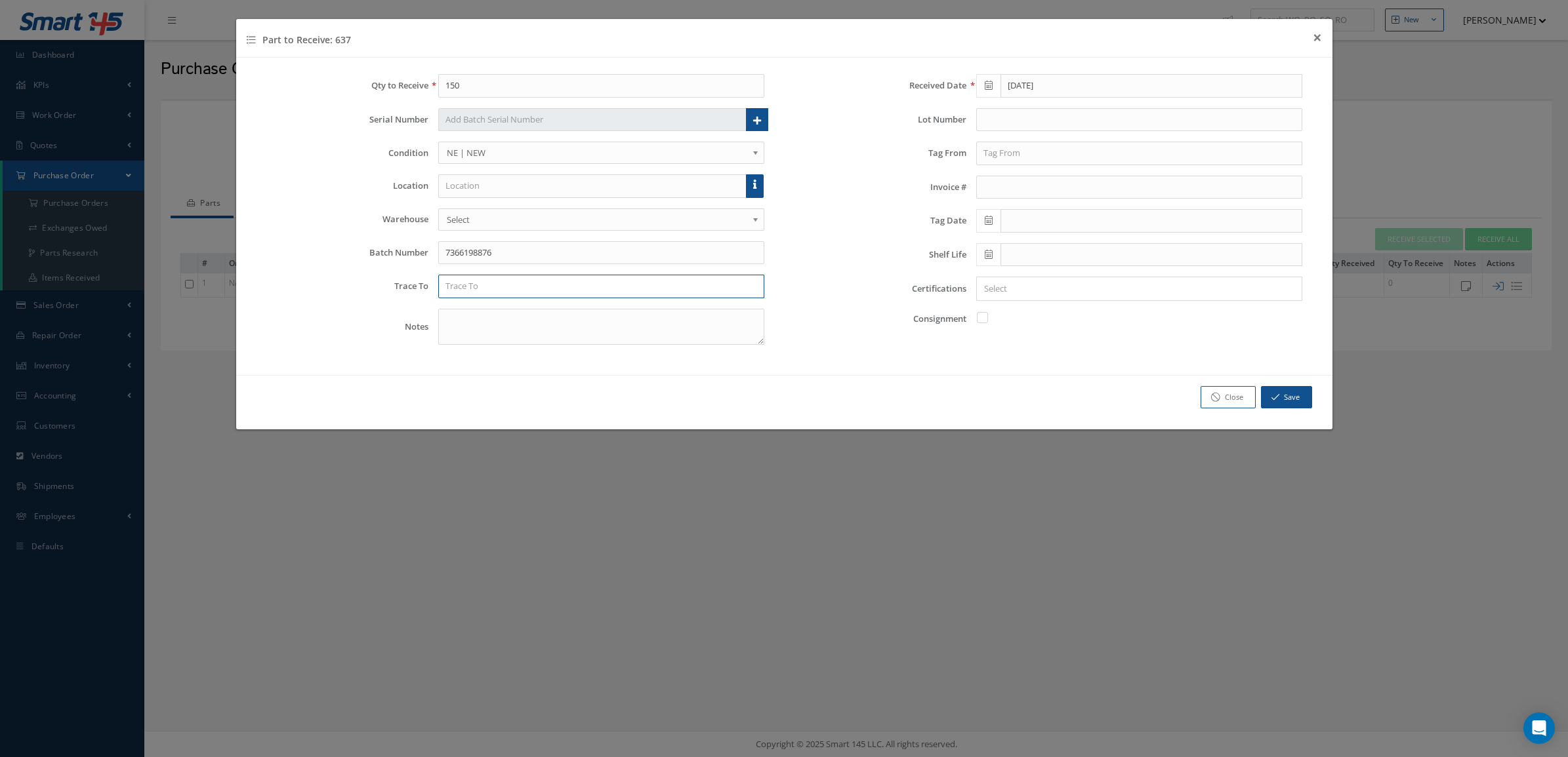
click at [464, 283] on input "text" at bounding box center [601, 286] width 326 height 24
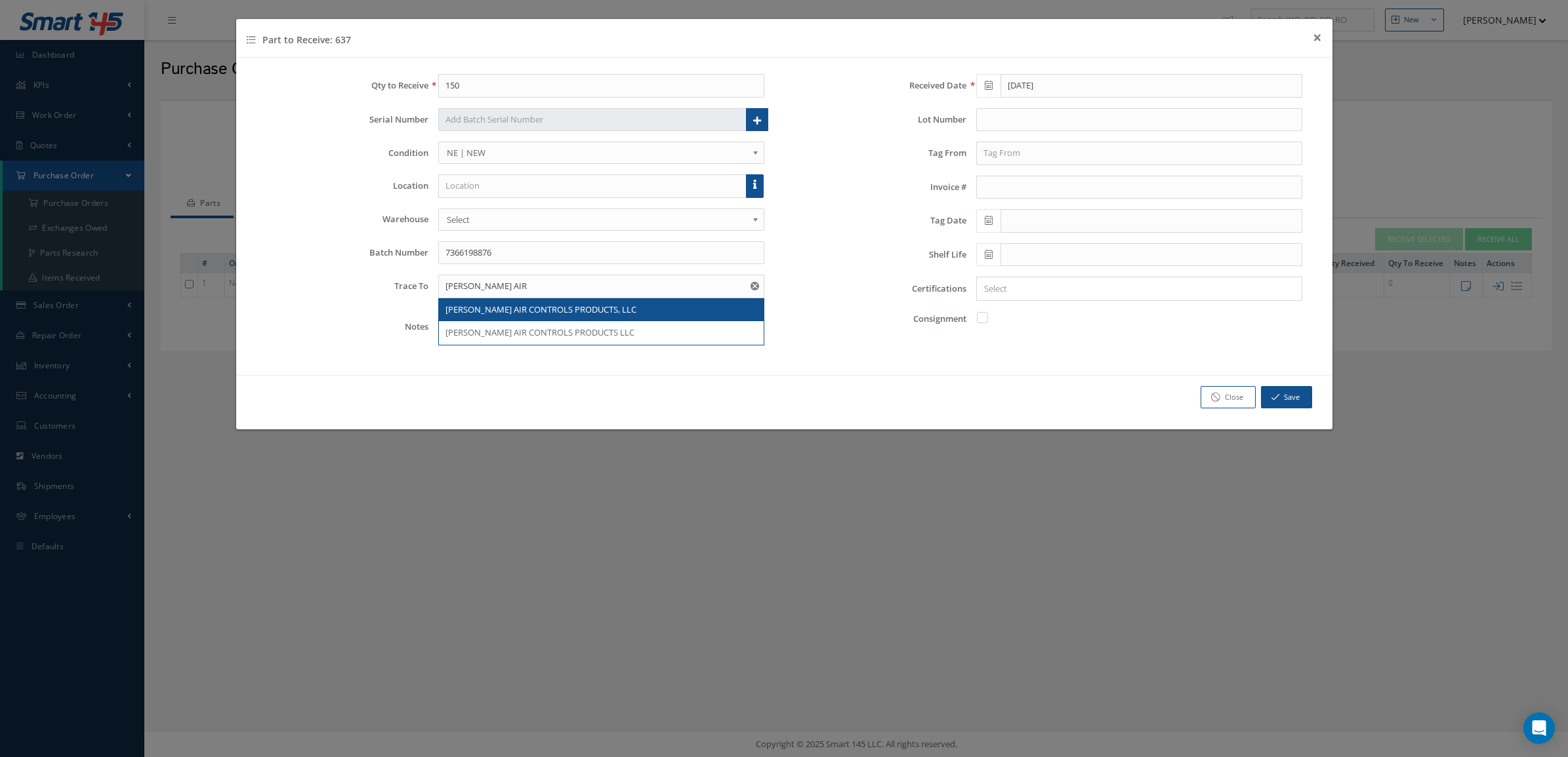
click at [465, 313] on span "DILL AIR CONTROLS PRODUCTS, LLC" at bounding box center [540, 309] width 191 height 12
type input "DILL AIR CONTROLS PRODUCTS, LLC"
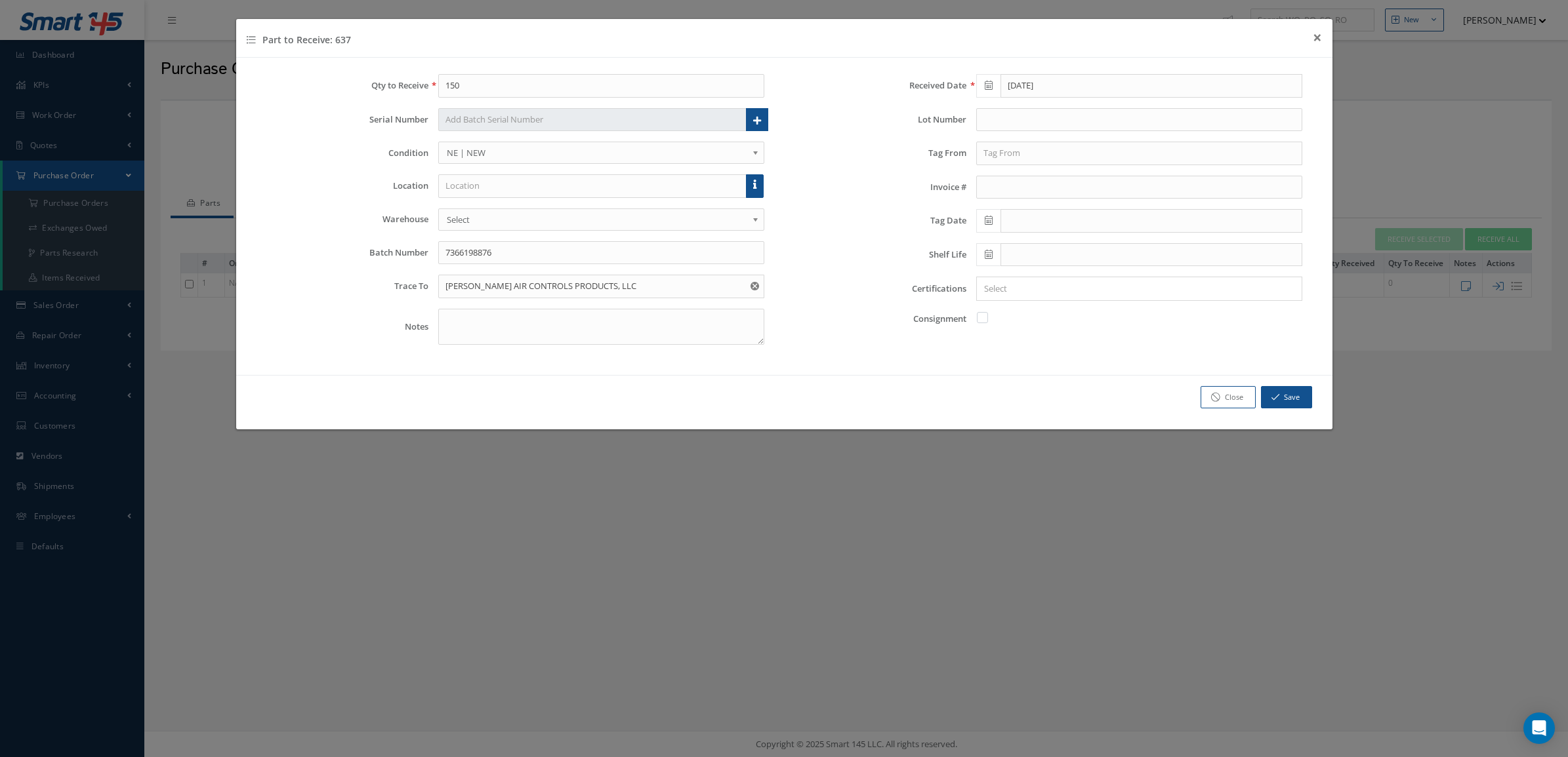
click at [703, 352] on div "Qty to Receive 150 Serial Number Serial Numbers You must enter 150 serial numbe…" at bounding box center [514, 215] width 538 height 281
click at [690, 335] on textarea at bounding box center [601, 327] width 326 height 36
type textarea "CURE DATE 2Q-2024"
click at [1052, 112] on input "text" at bounding box center [1139, 120] width 326 height 24
type input "2024283/2024276/2024284"
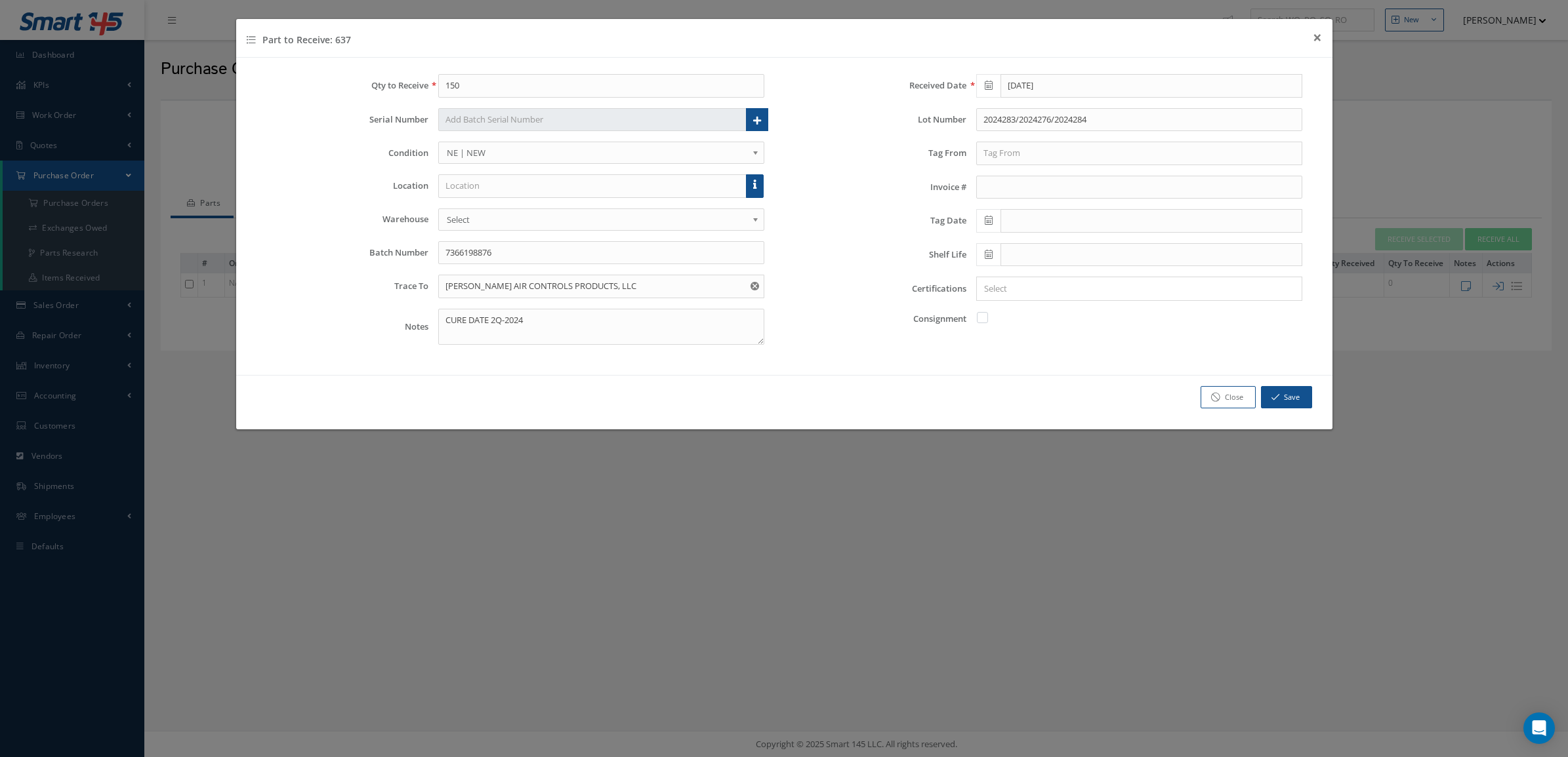
click at [1142, 285] on input "Search for option" at bounding box center [1136, 289] width 316 height 14
click at [1043, 352] on link "C of C" at bounding box center [1138, 355] width 344 height 21
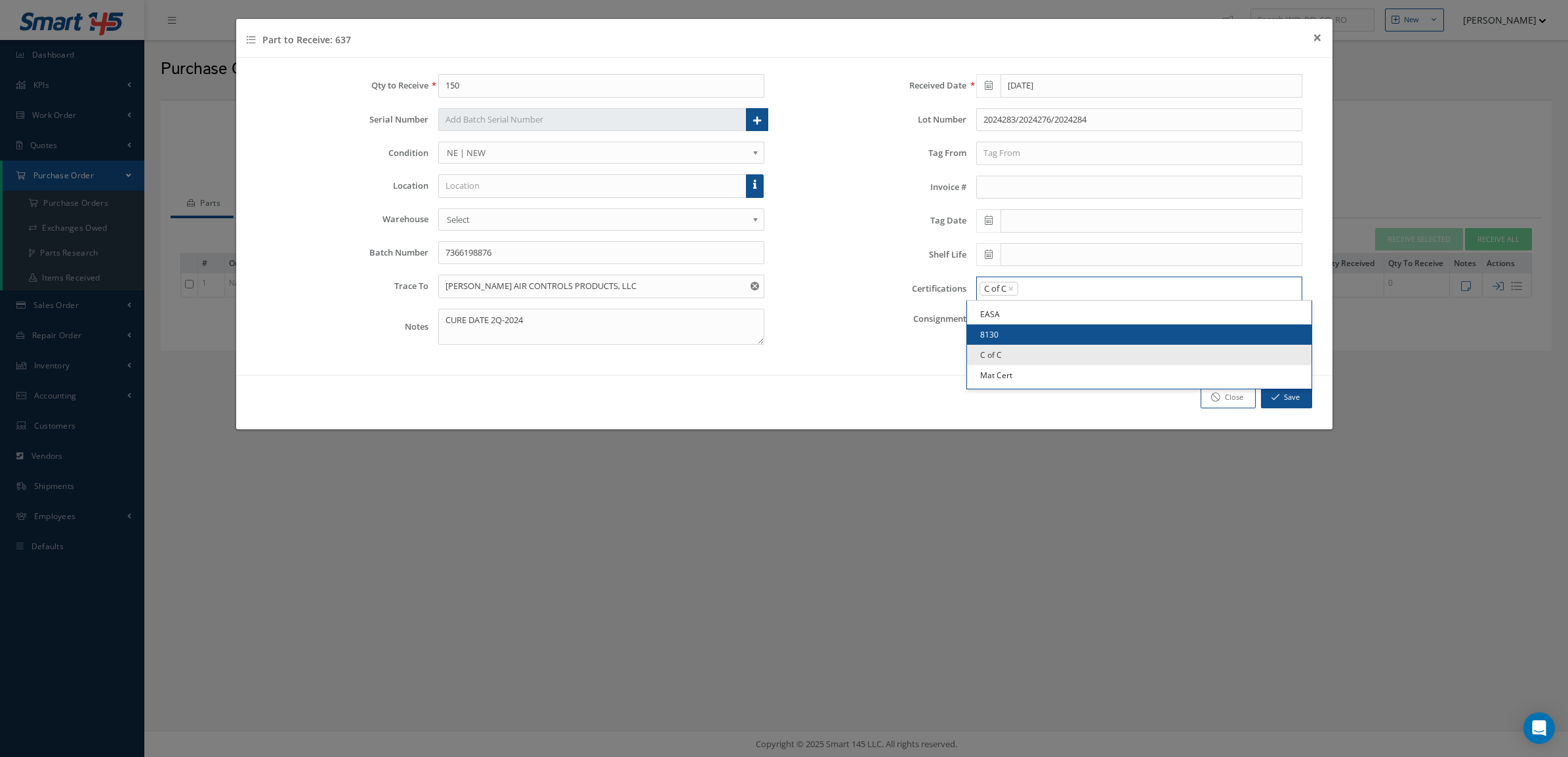
click at [1058, 290] on input "Search for option" at bounding box center [1156, 289] width 275 height 14
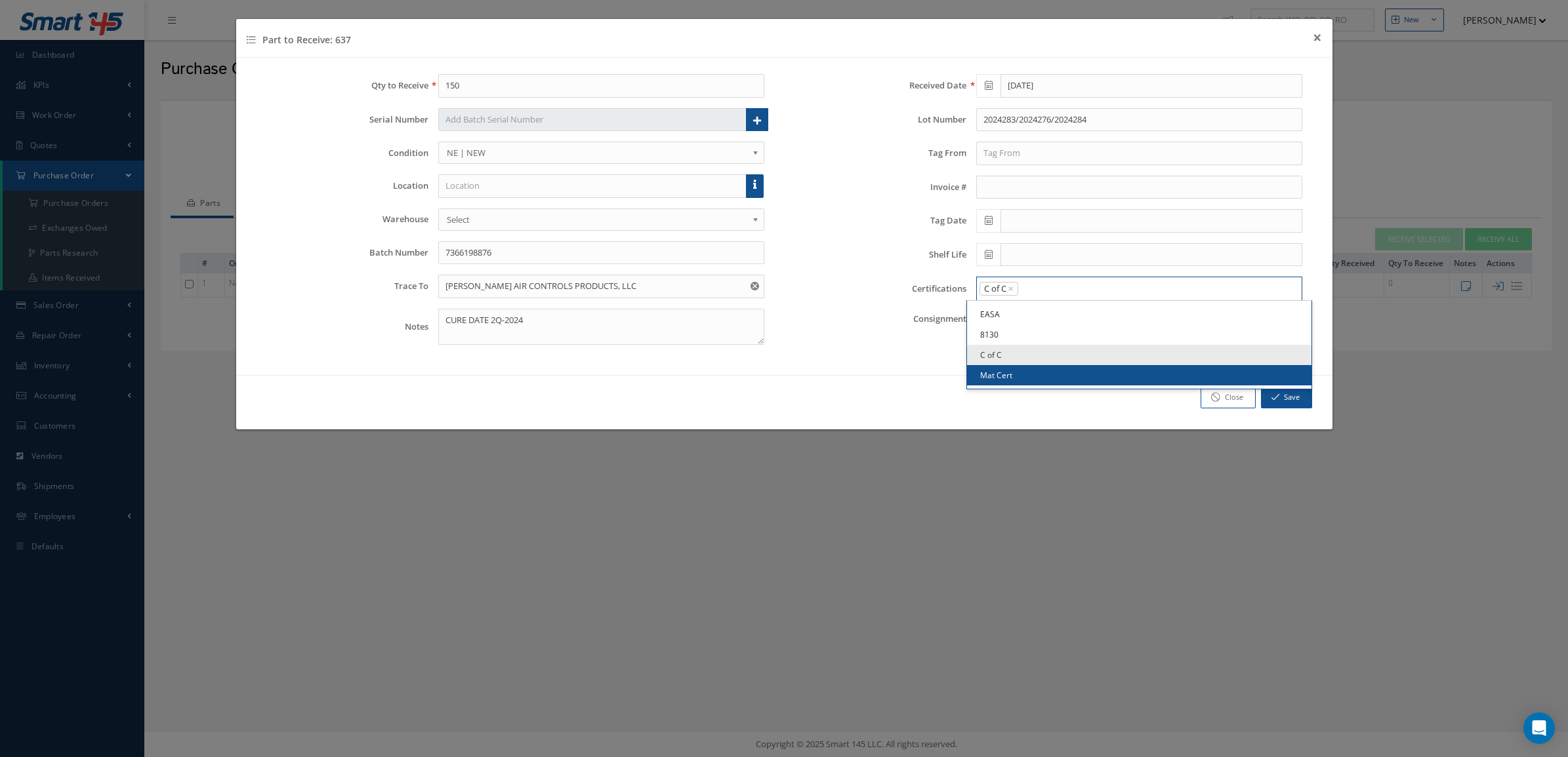
click at [1061, 380] on link "Mat Cert" at bounding box center [1138, 376] width 344 height 21
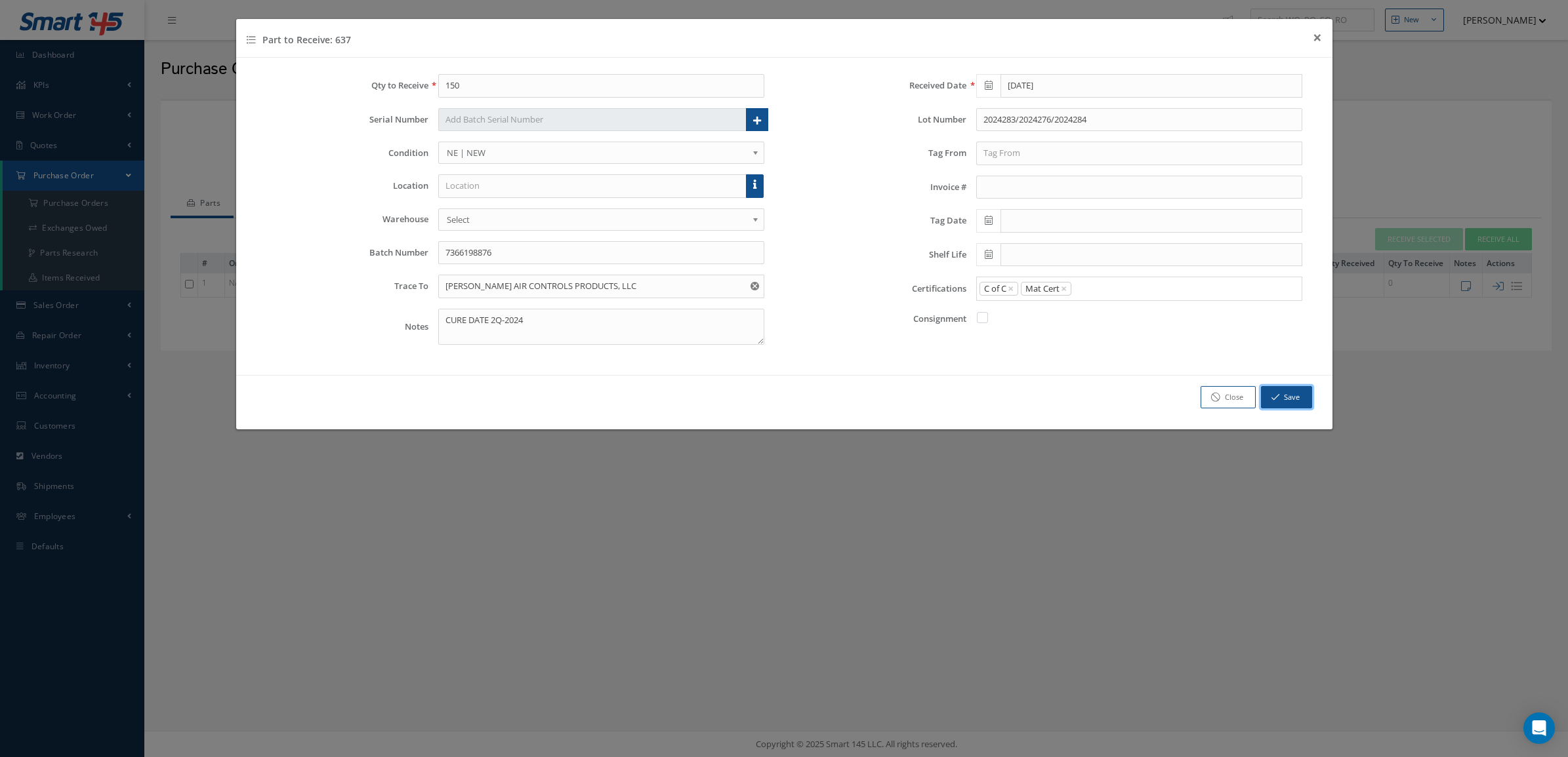
click at [1274, 400] on icon "button" at bounding box center [1276, 396] width 8 height 9
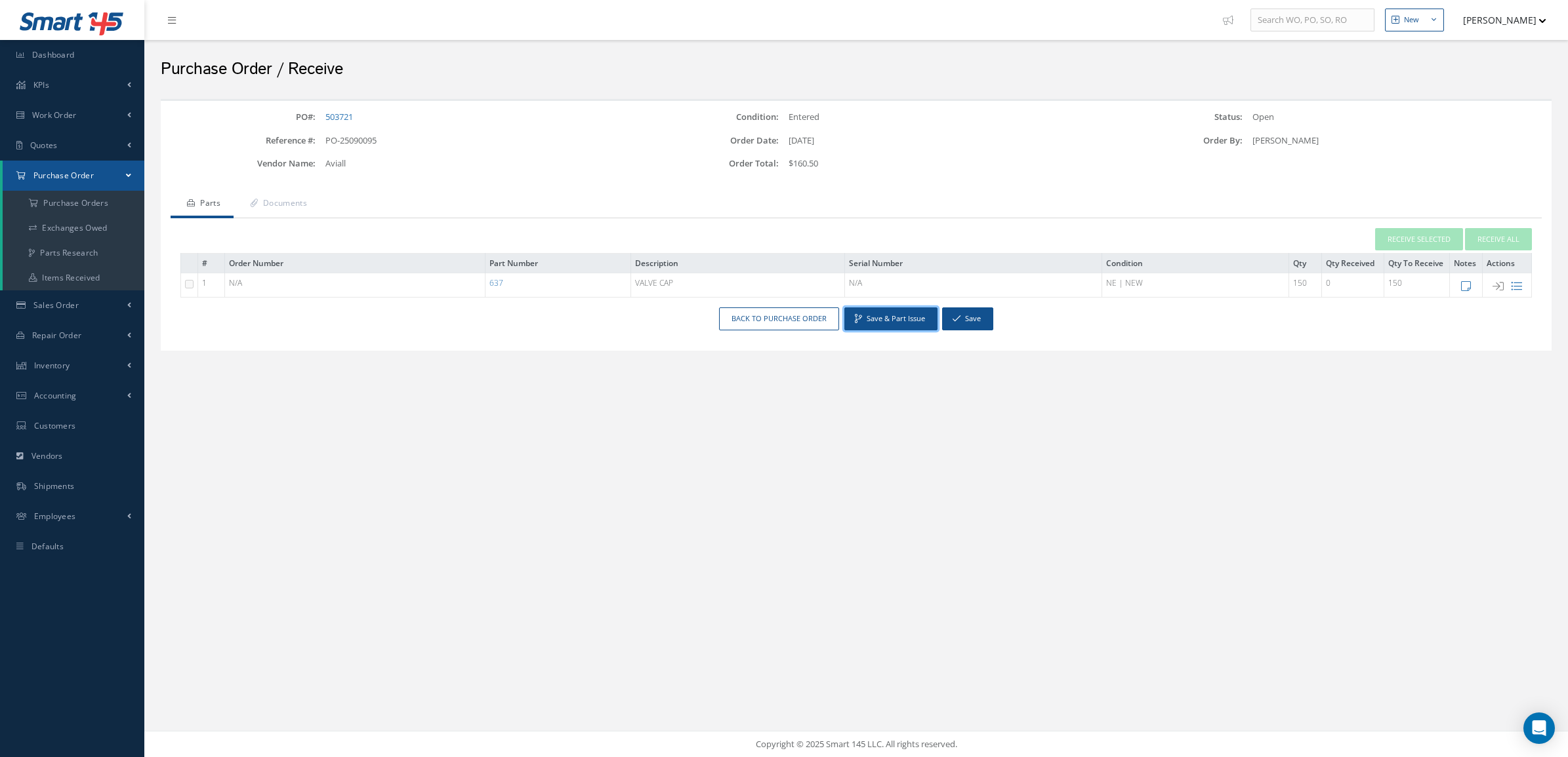
click at [876, 318] on button "Save & Part Issue" at bounding box center [891, 318] width 93 height 23
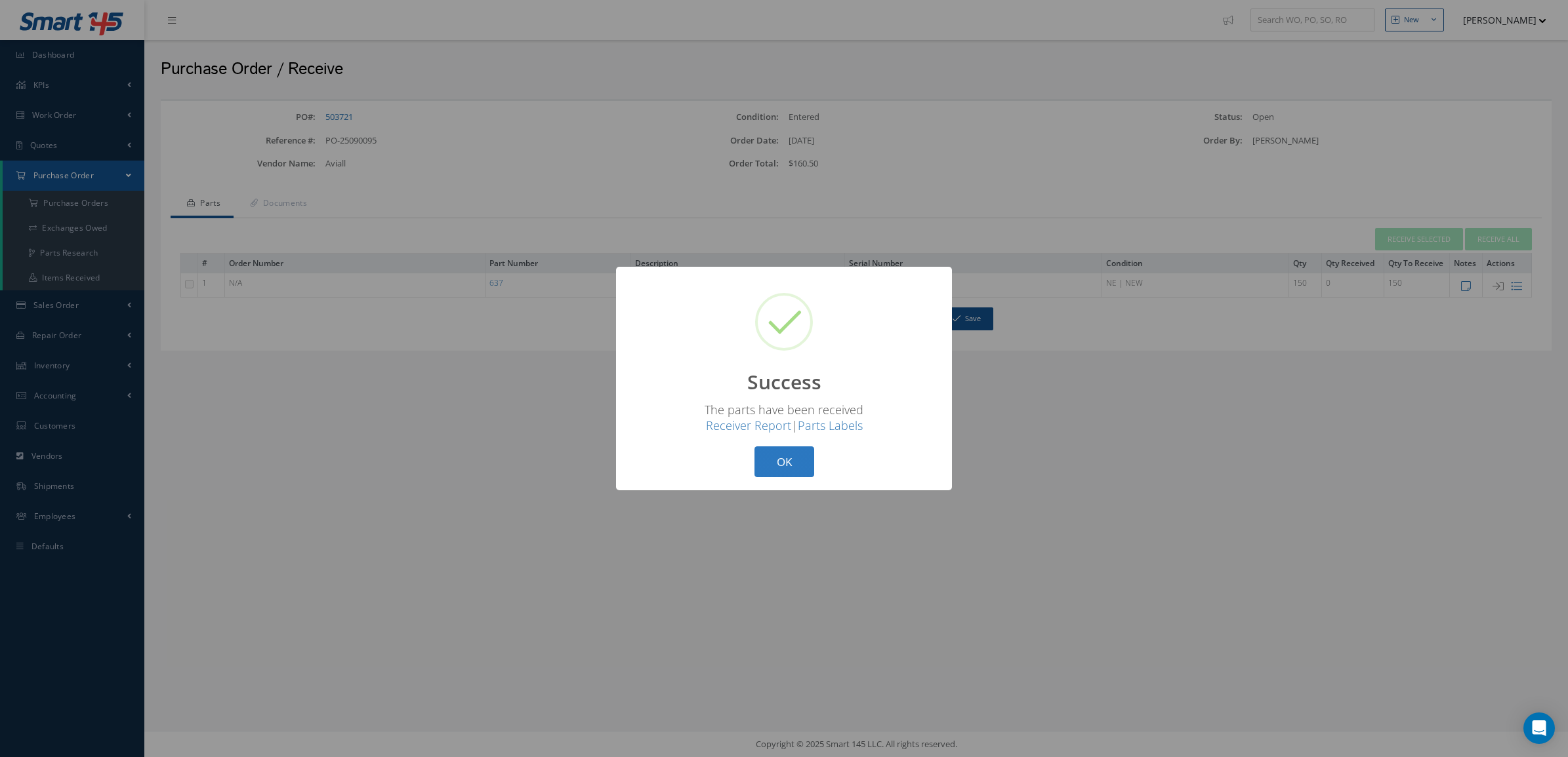
click at [774, 469] on button "OK" at bounding box center [784, 462] width 59 height 31
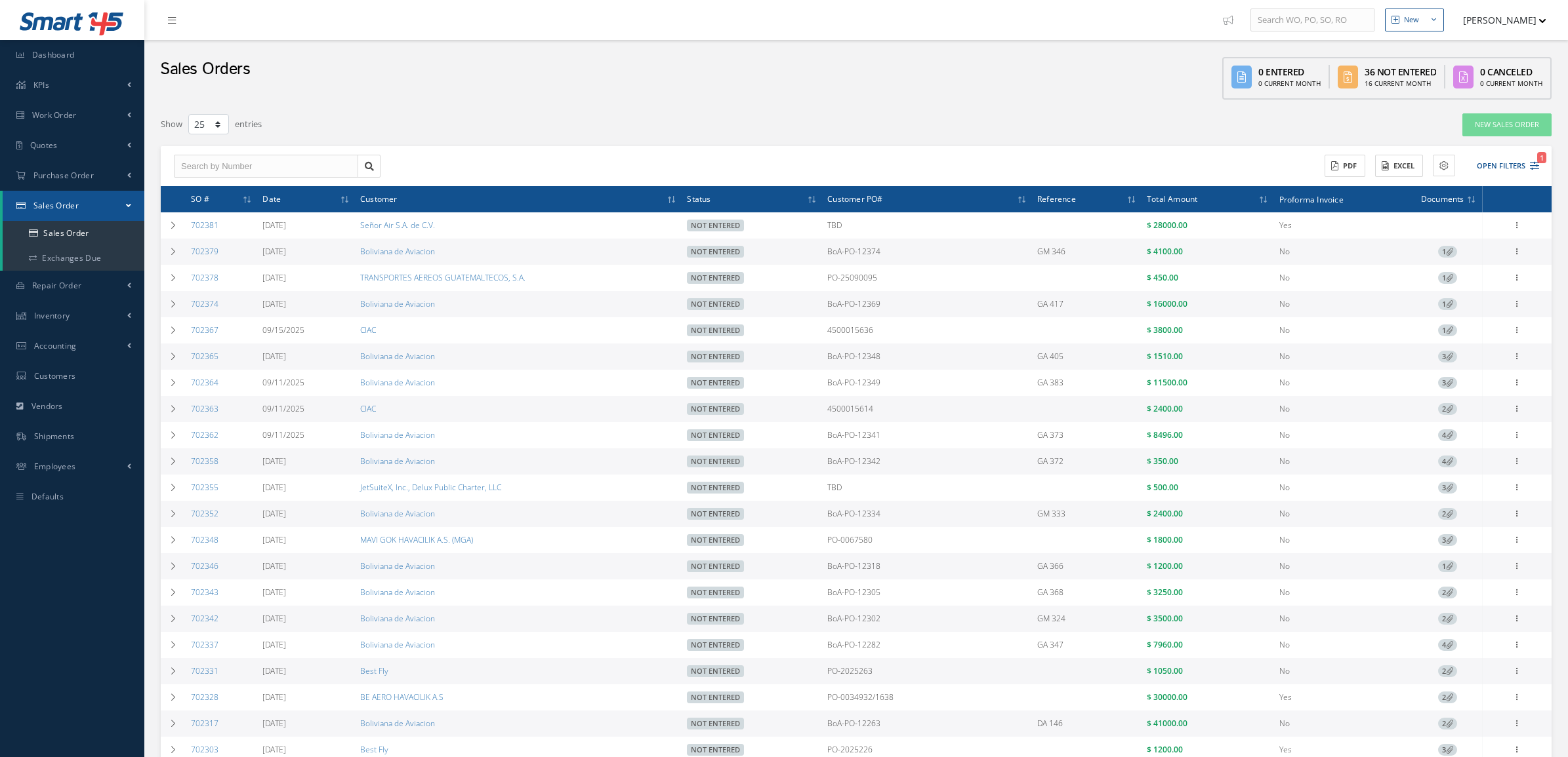
select select "25"
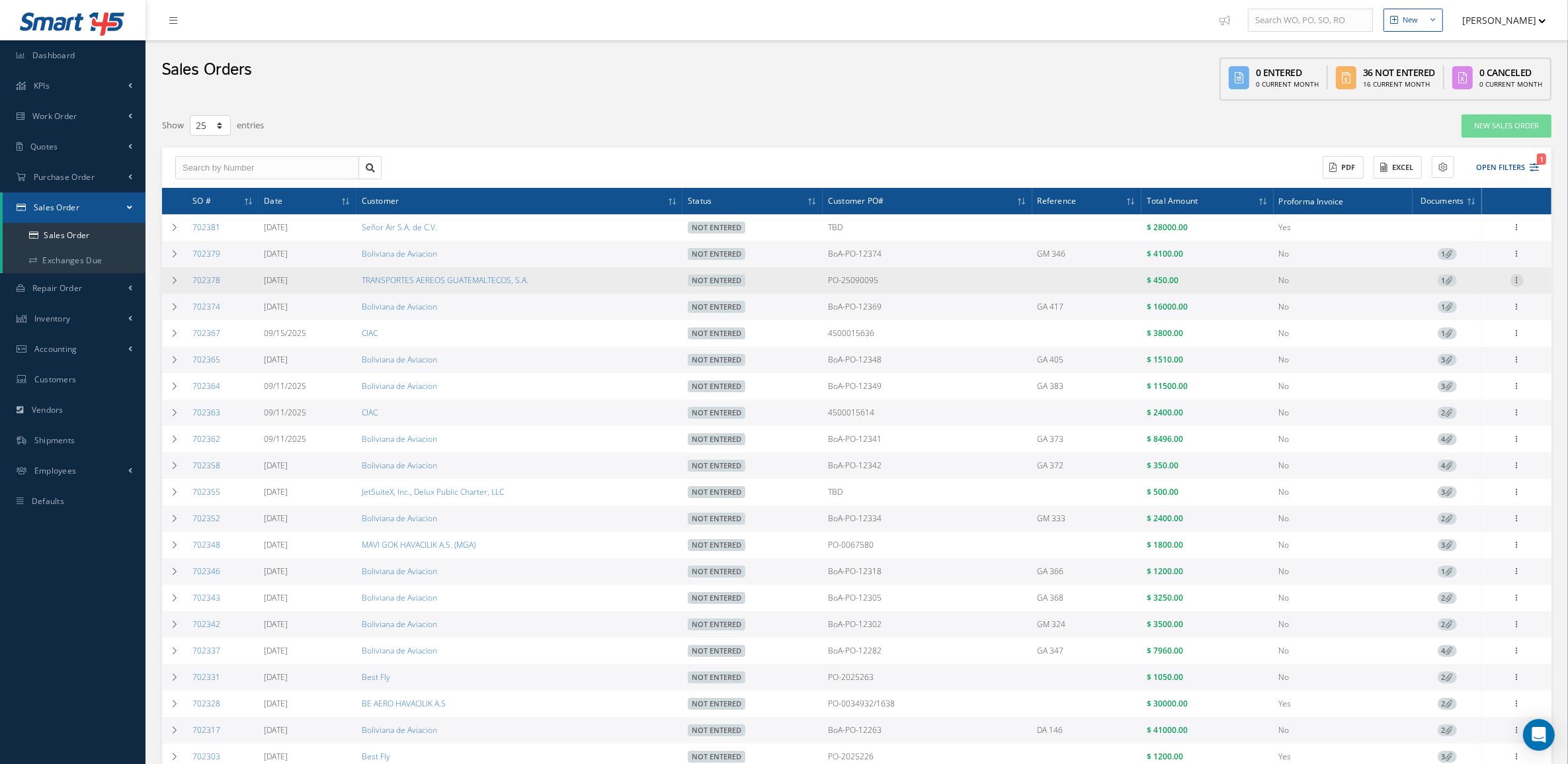
click at [1516, 282] on icon at bounding box center [1517, 279] width 13 height 11
click at [1479, 302] on link "Edit" at bounding box center [1456, 306] width 105 height 17
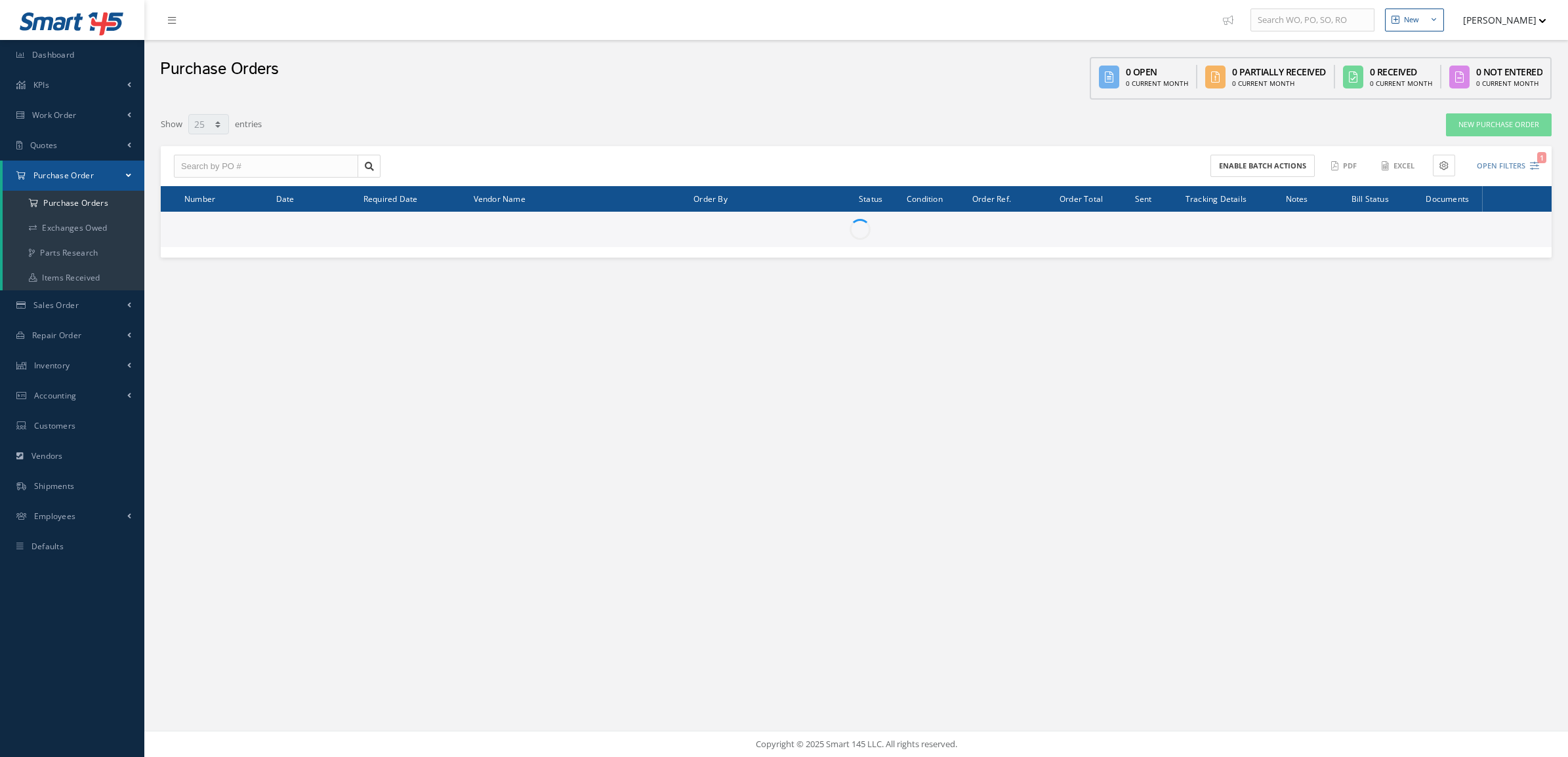
select select "25"
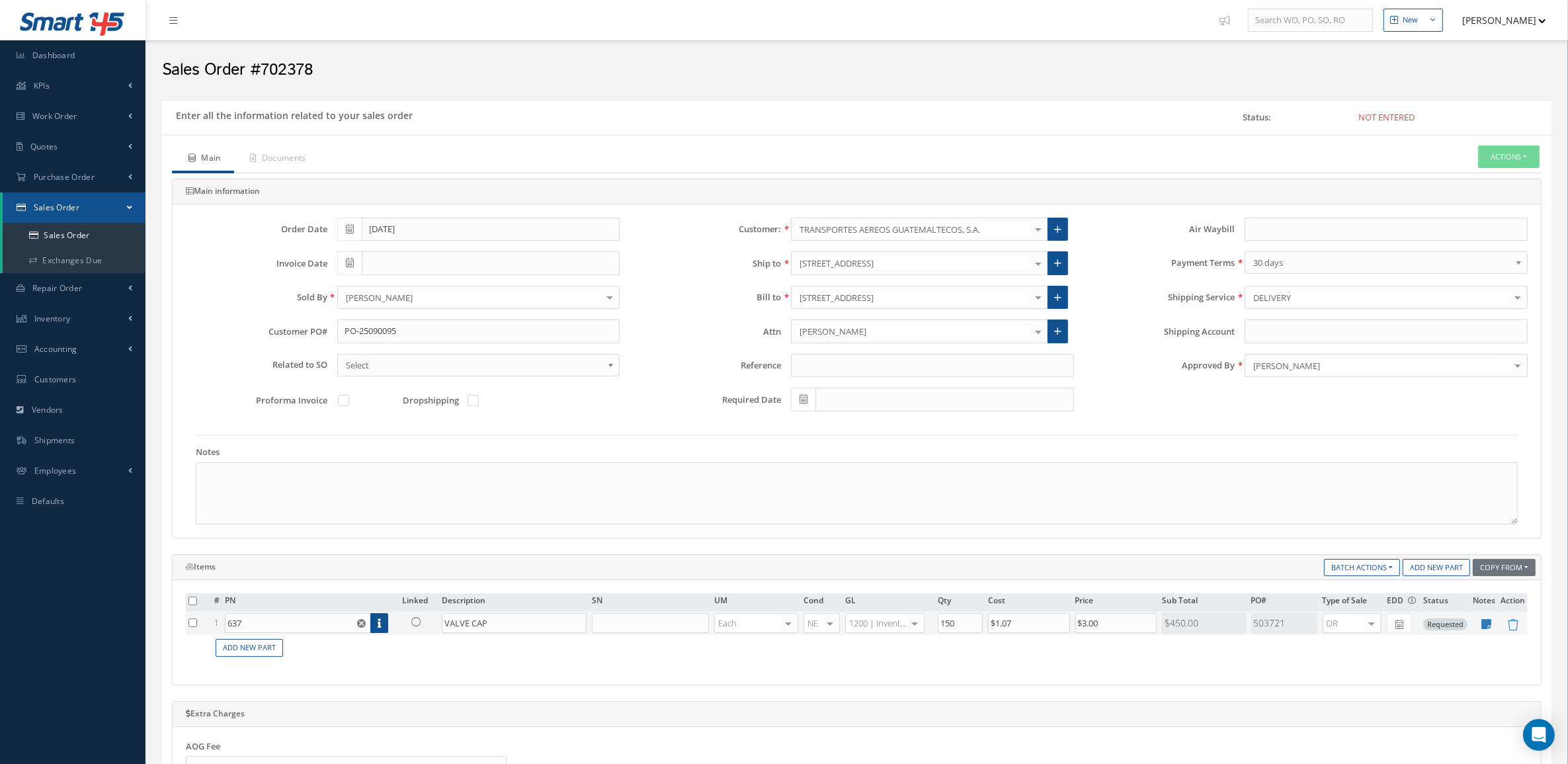
click at [417, 626] on icon at bounding box center [416, 621] width 9 height 9
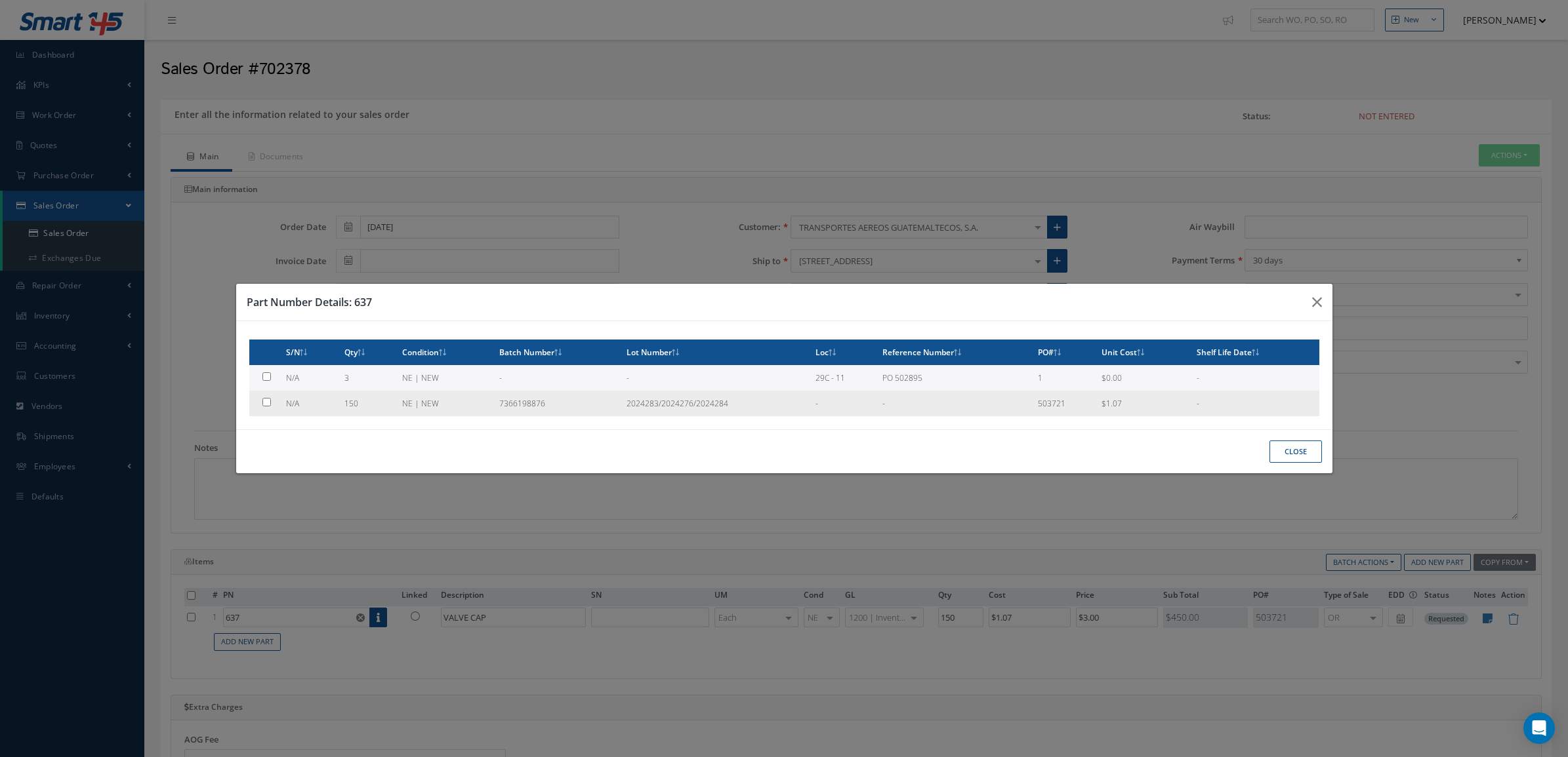
click at [356, 401] on td "150" at bounding box center [368, 403] width 57 height 26
checkbox input "true"
click at [1299, 457] on button "Close" at bounding box center [1295, 452] width 53 height 23
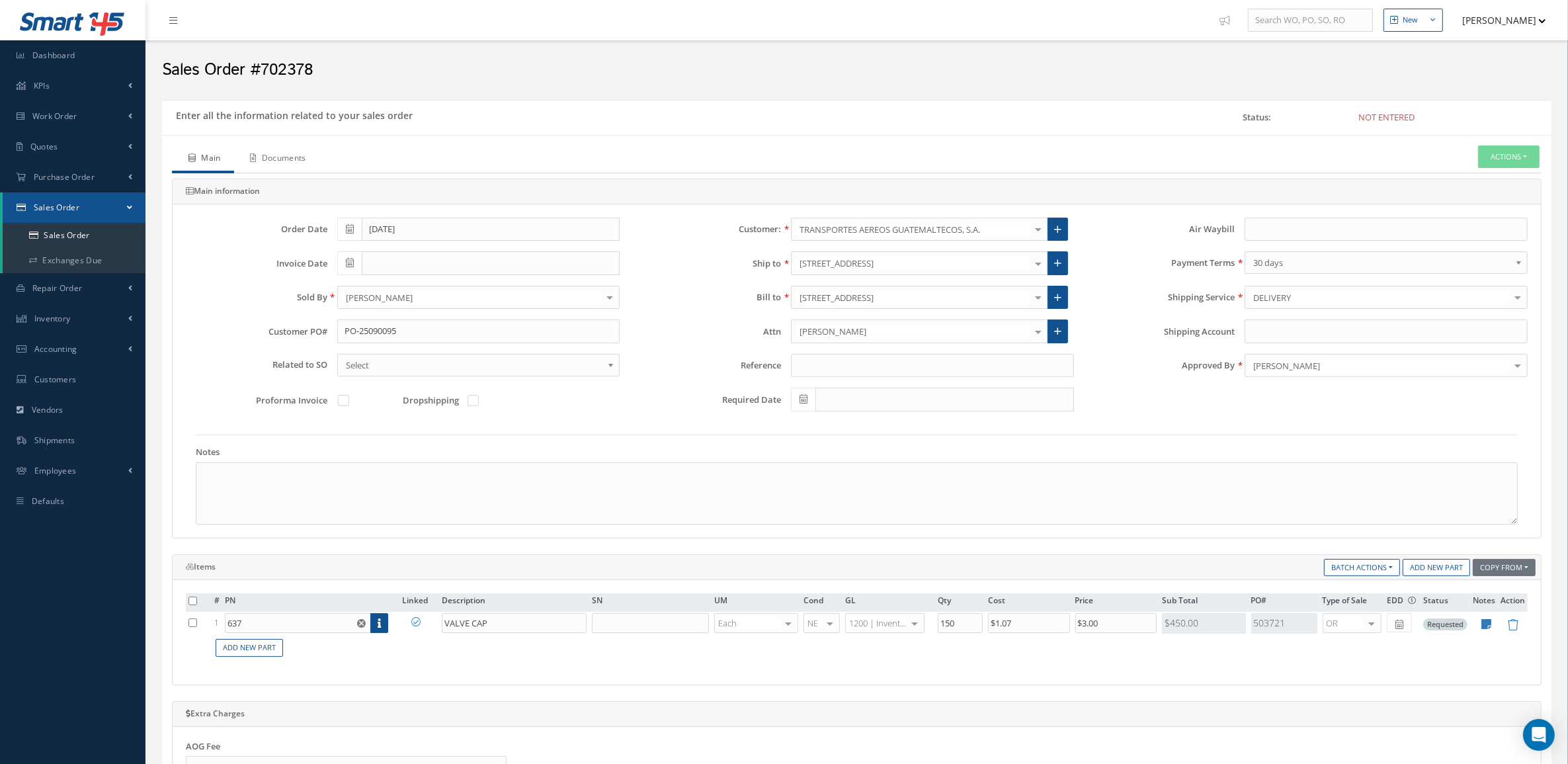
click at [253, 147] on link "Documents" at bounding box center [276, 160] width 85 height 28
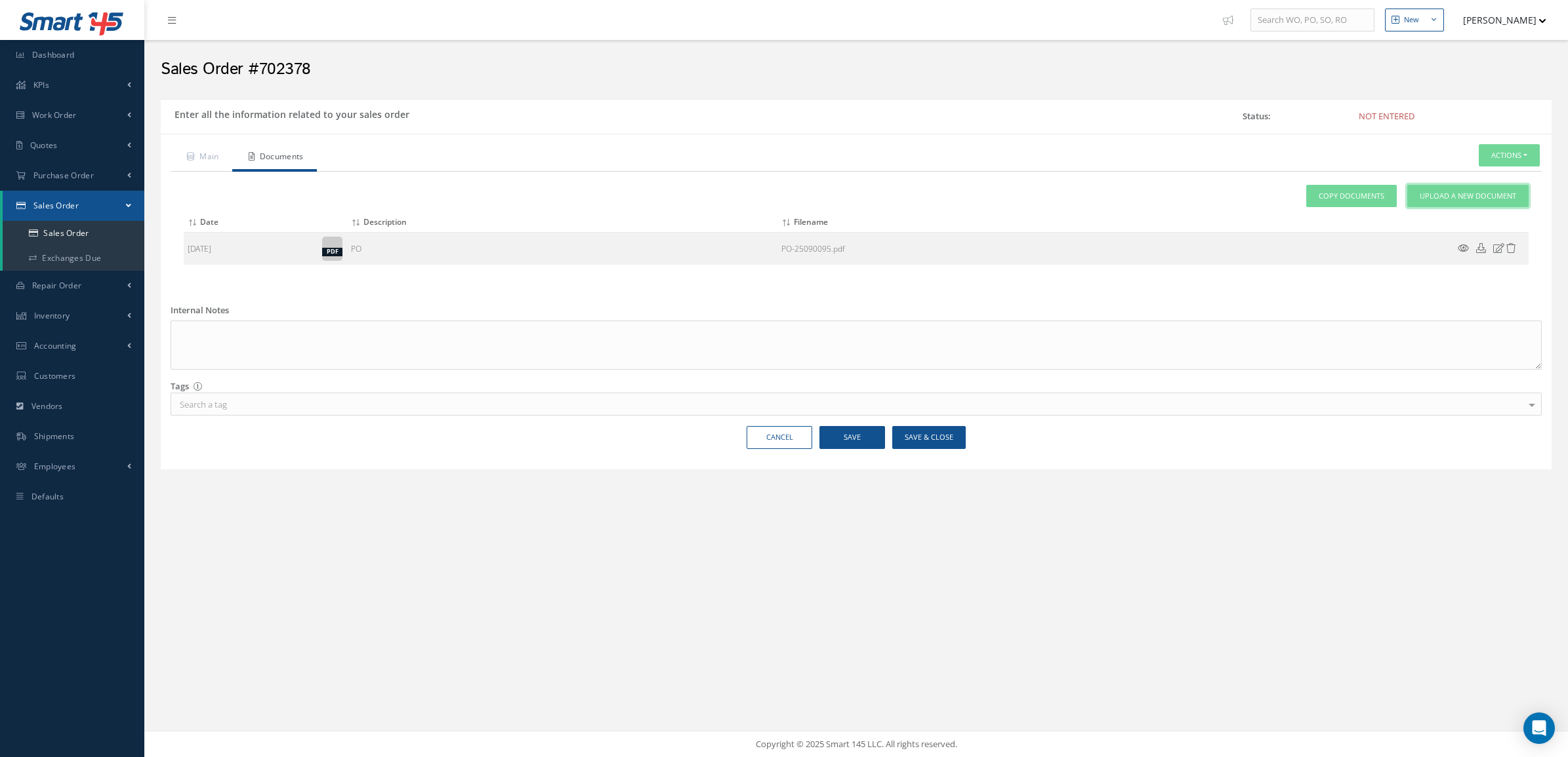
click at [1423, 187] on link "Upload a New Document" at bounding box center [1468, 196] width 121 height 23
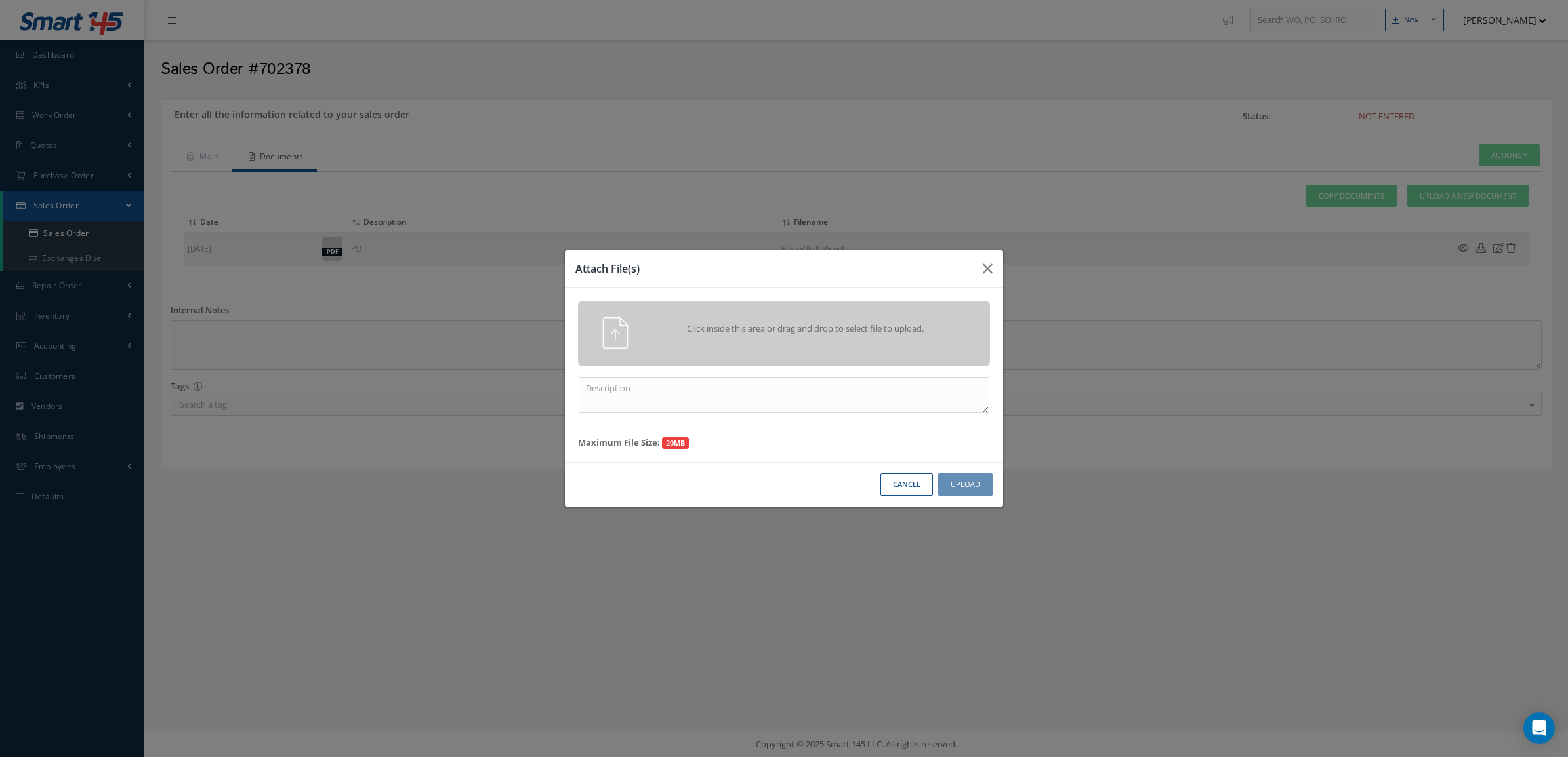
click at [861, 312] on div "Click inside this area or drag and drop to select file to upload." at bounding box center [784, 334] width 412 height 65
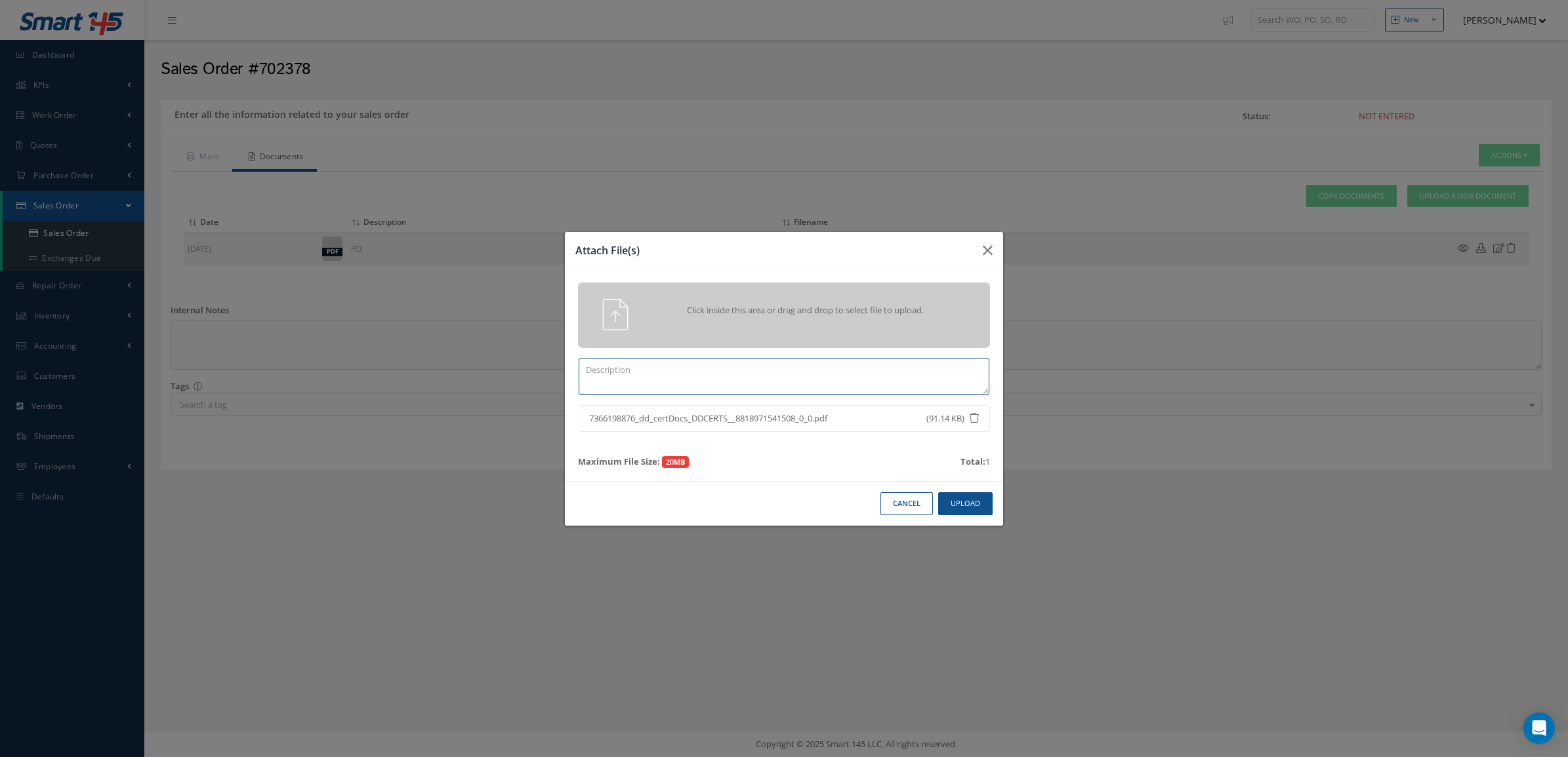
click at [746, 380] on textarea at bounding box center [784, 377] width 410 height 36
type textarea "CERTS"
click at [968, 505] on button "Upload" at bounding box center [964, 503] width 55 height 23
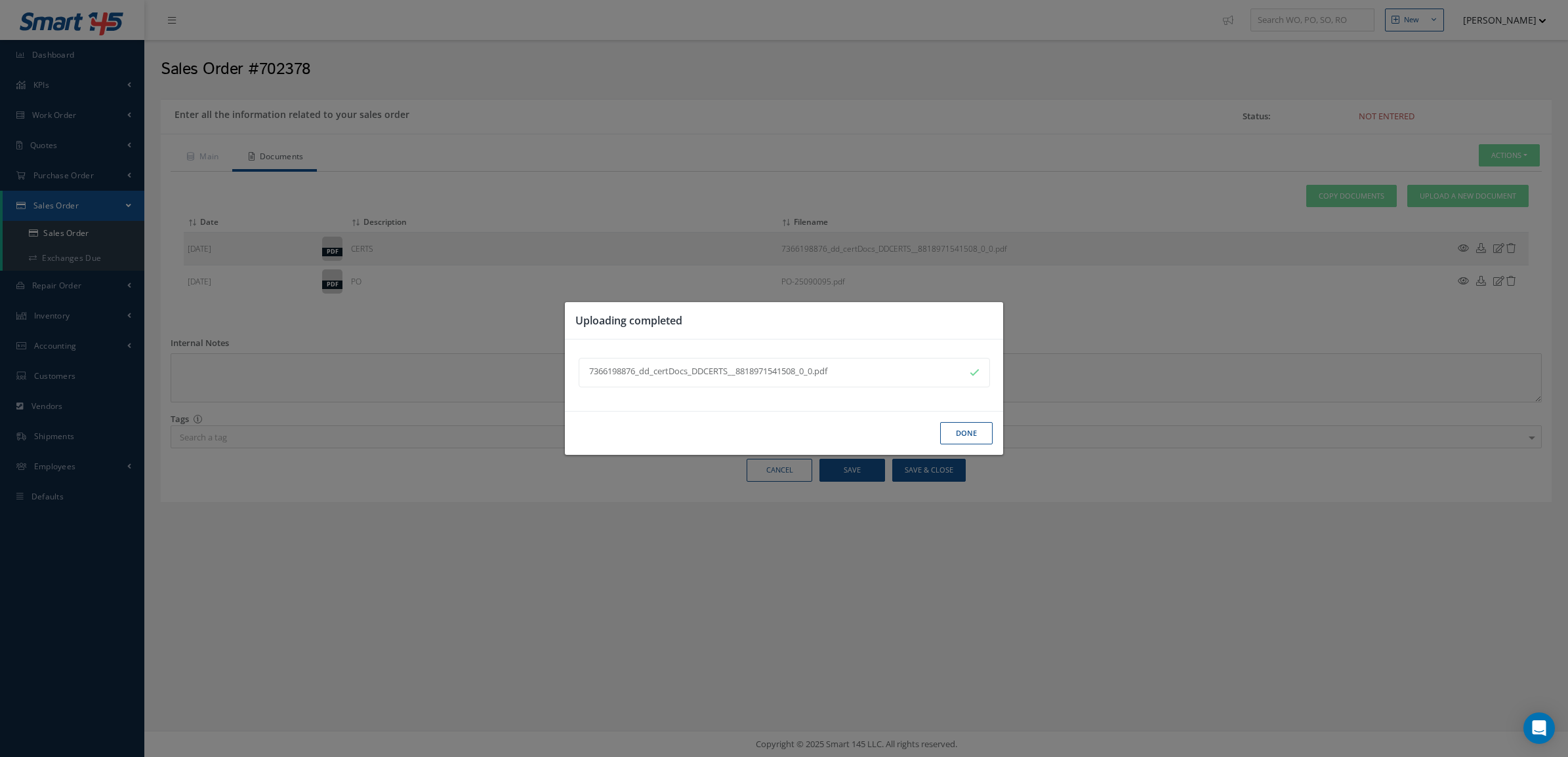
click at [961, 436] on button "Done" at bounding box center [965, 433] width 53 height 23
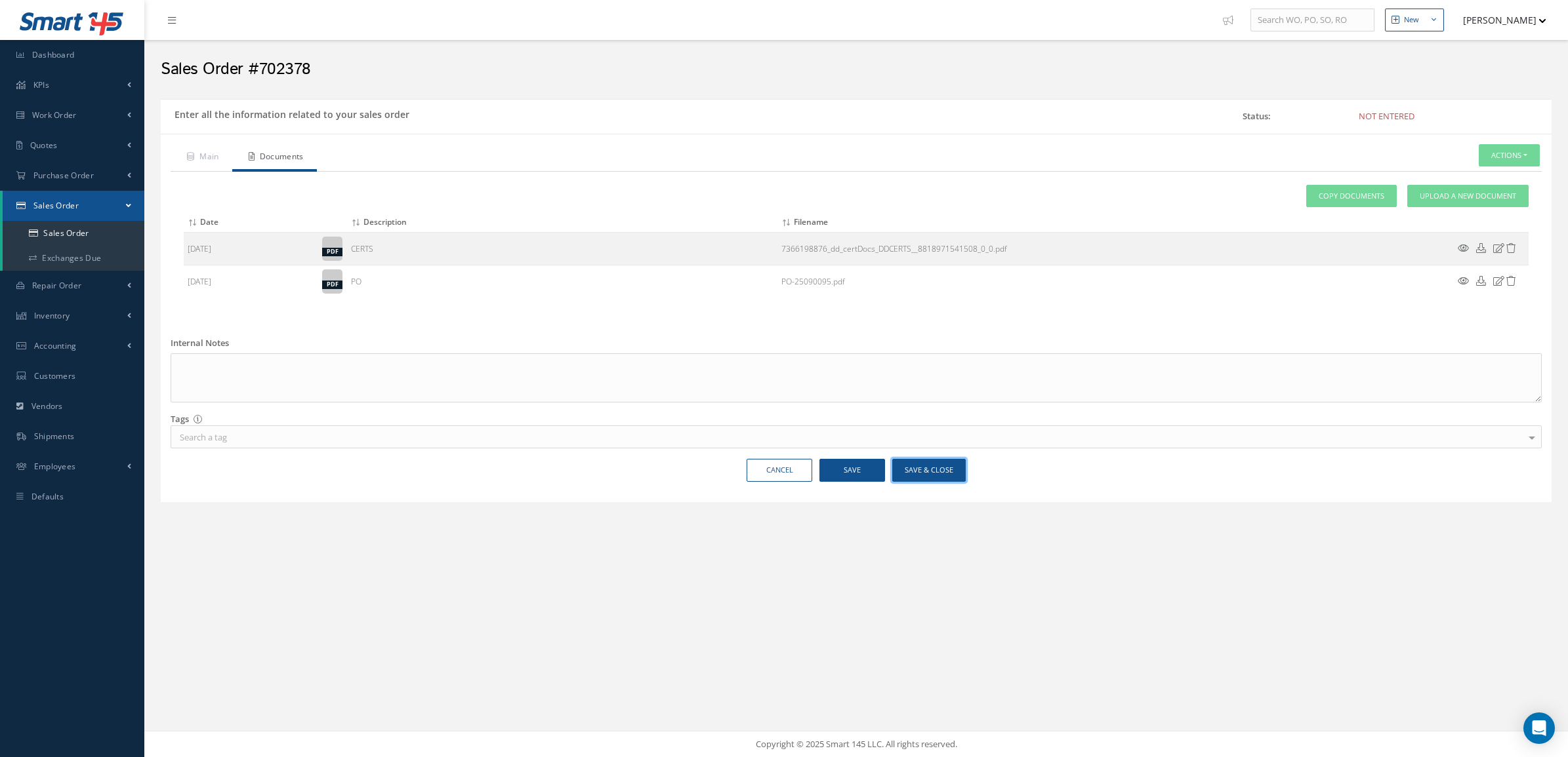
click at [922, 474] on button "Save & Close" at bounding box center [929, 470] width 73 height 23
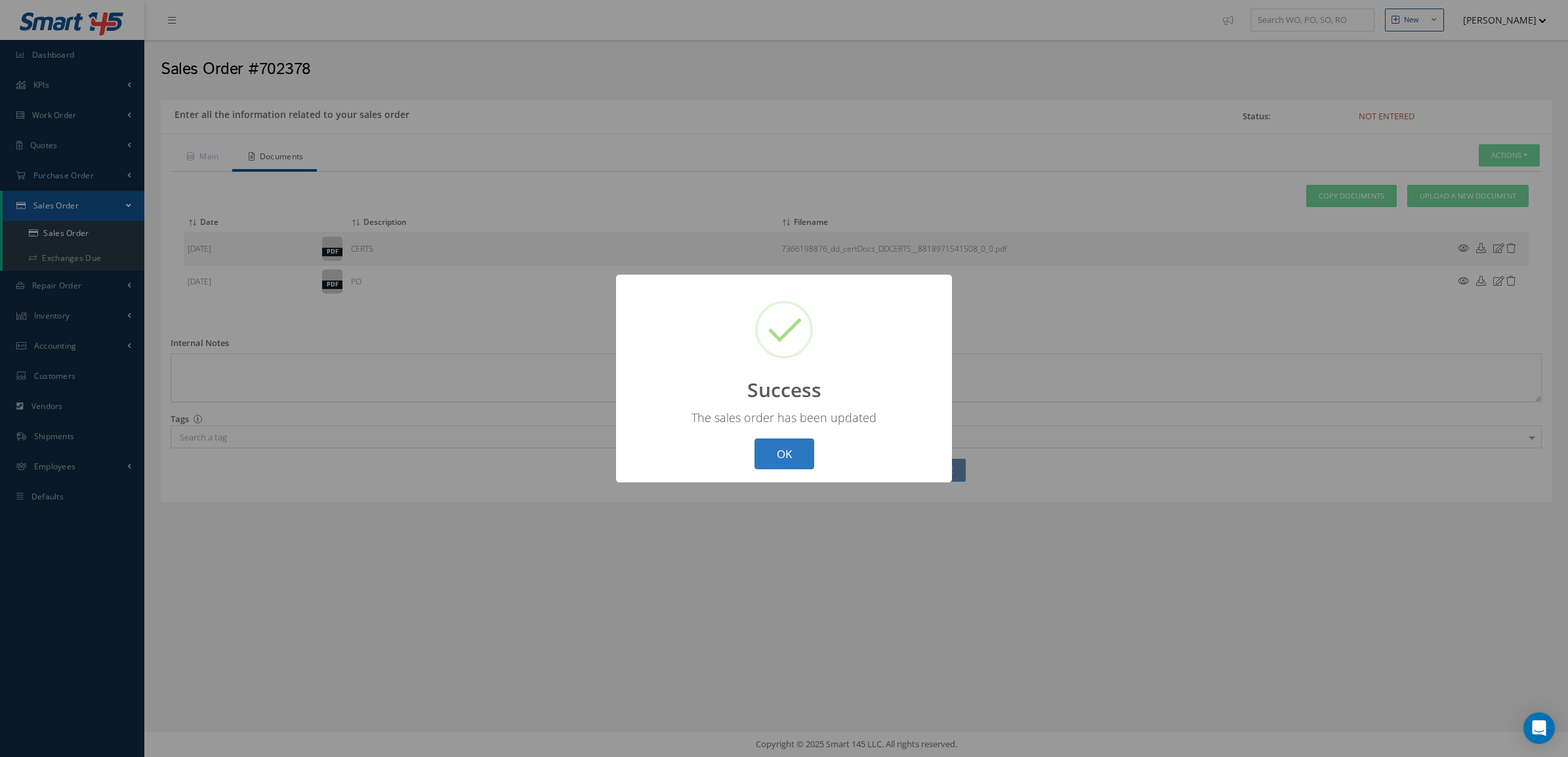
click at [801, 443] on button "OK" at bounding box center [784, 454] width 59 height 31
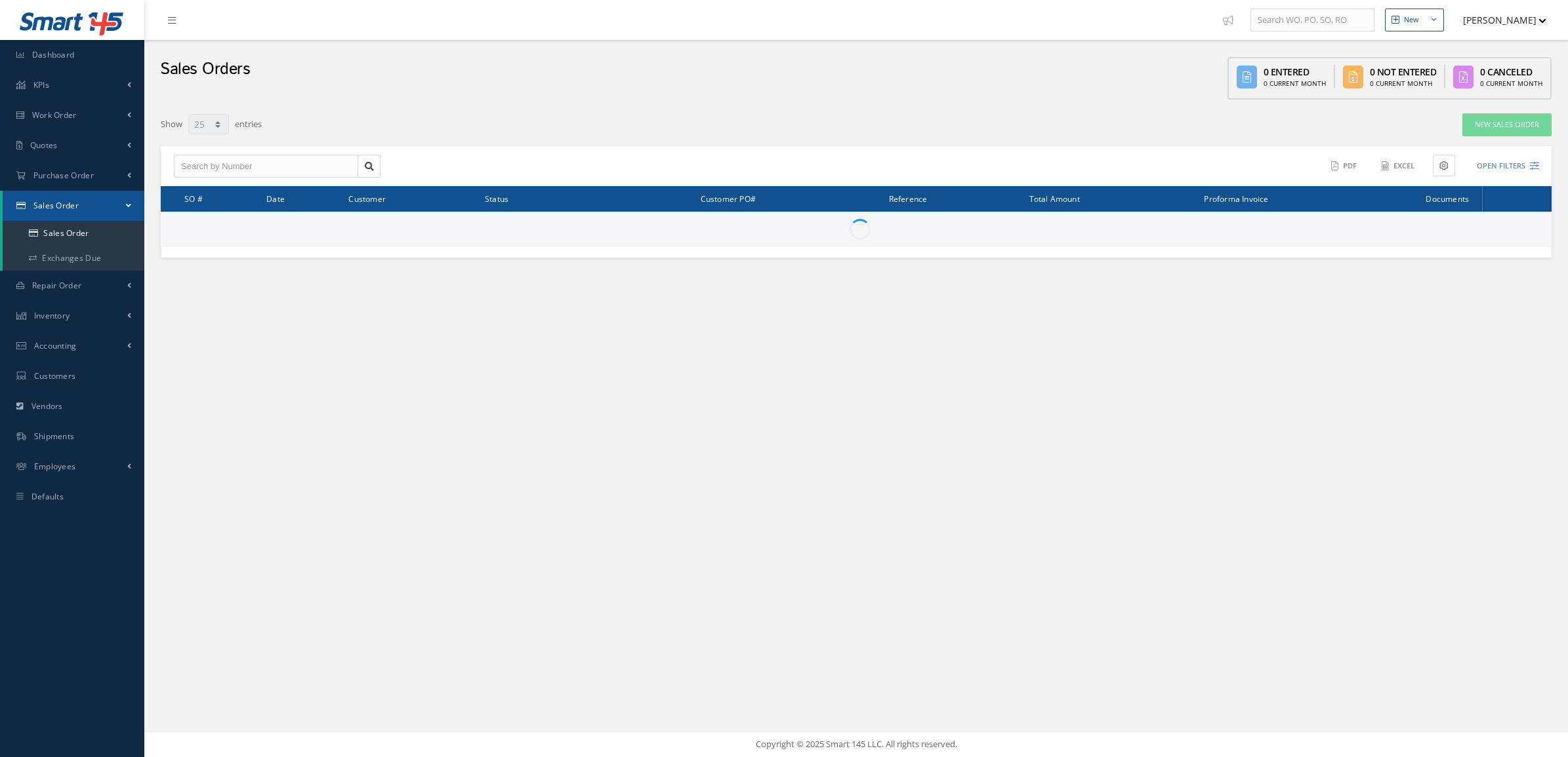
select select "25"
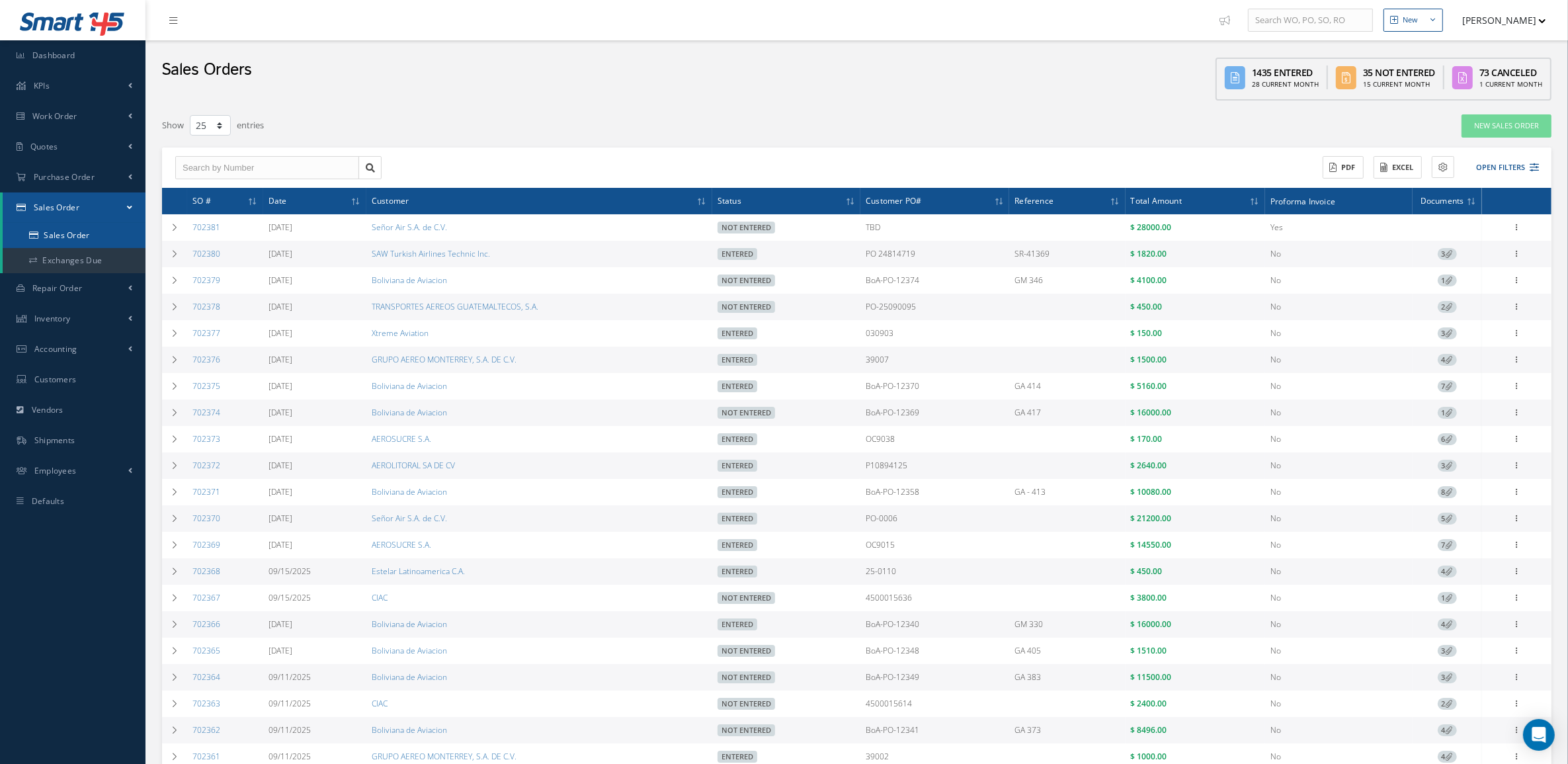
click at [80, 230] on link "Sales Order" at bounding box center [74, 235] width 143 height 25
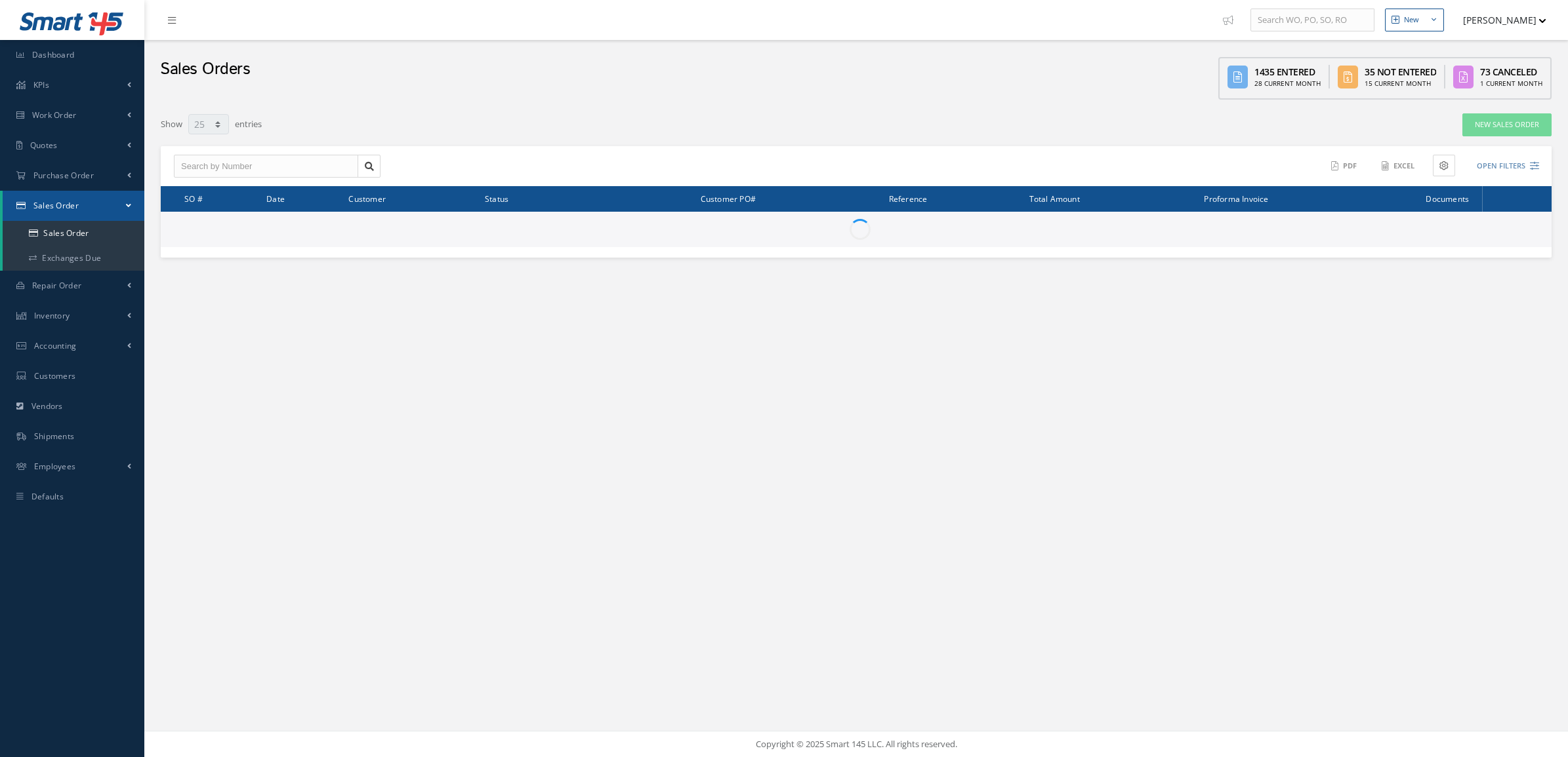
select select "25"
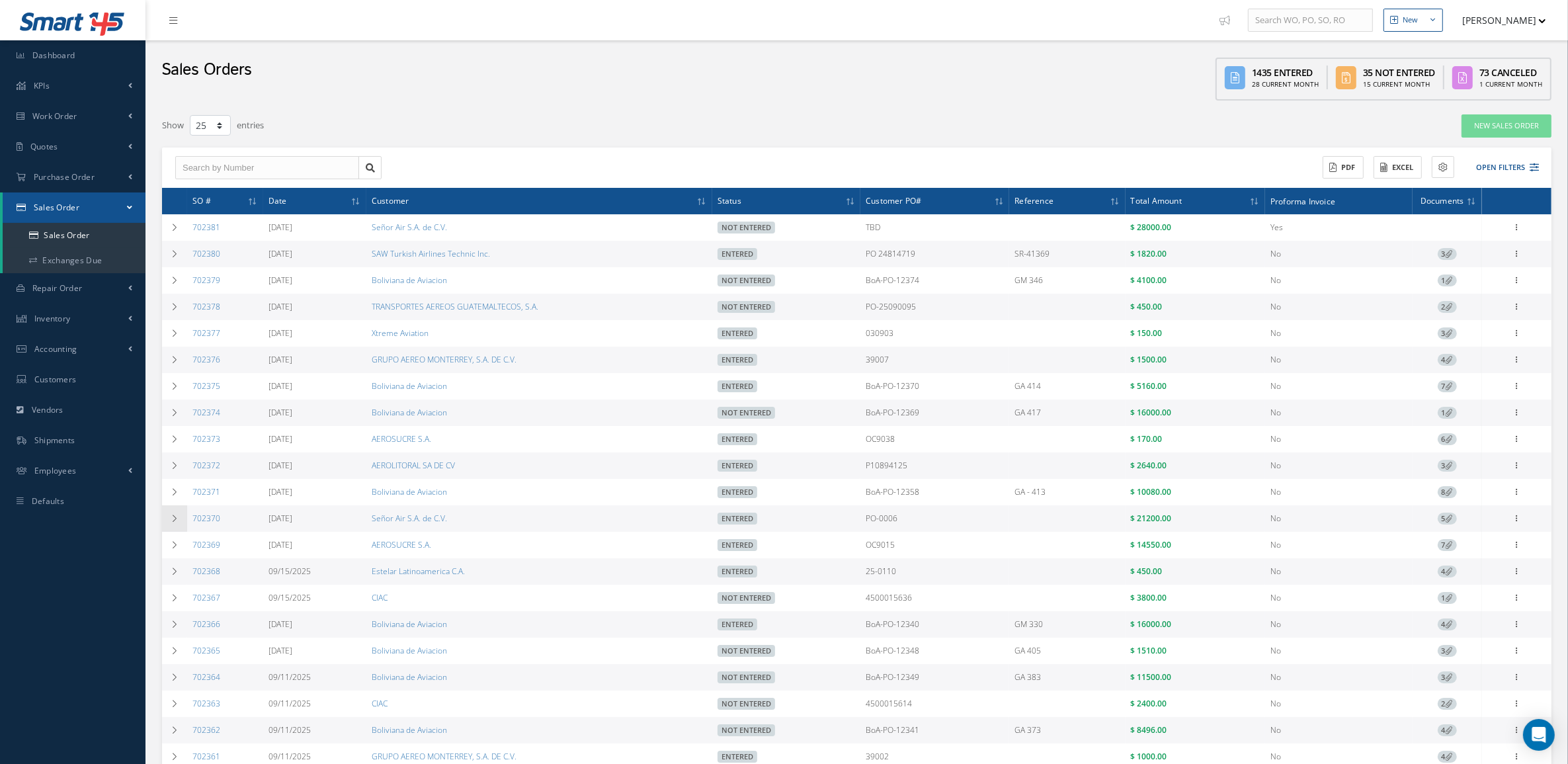
click at [180, 520] on td at bounding box center [174, 519] width 25 height 26
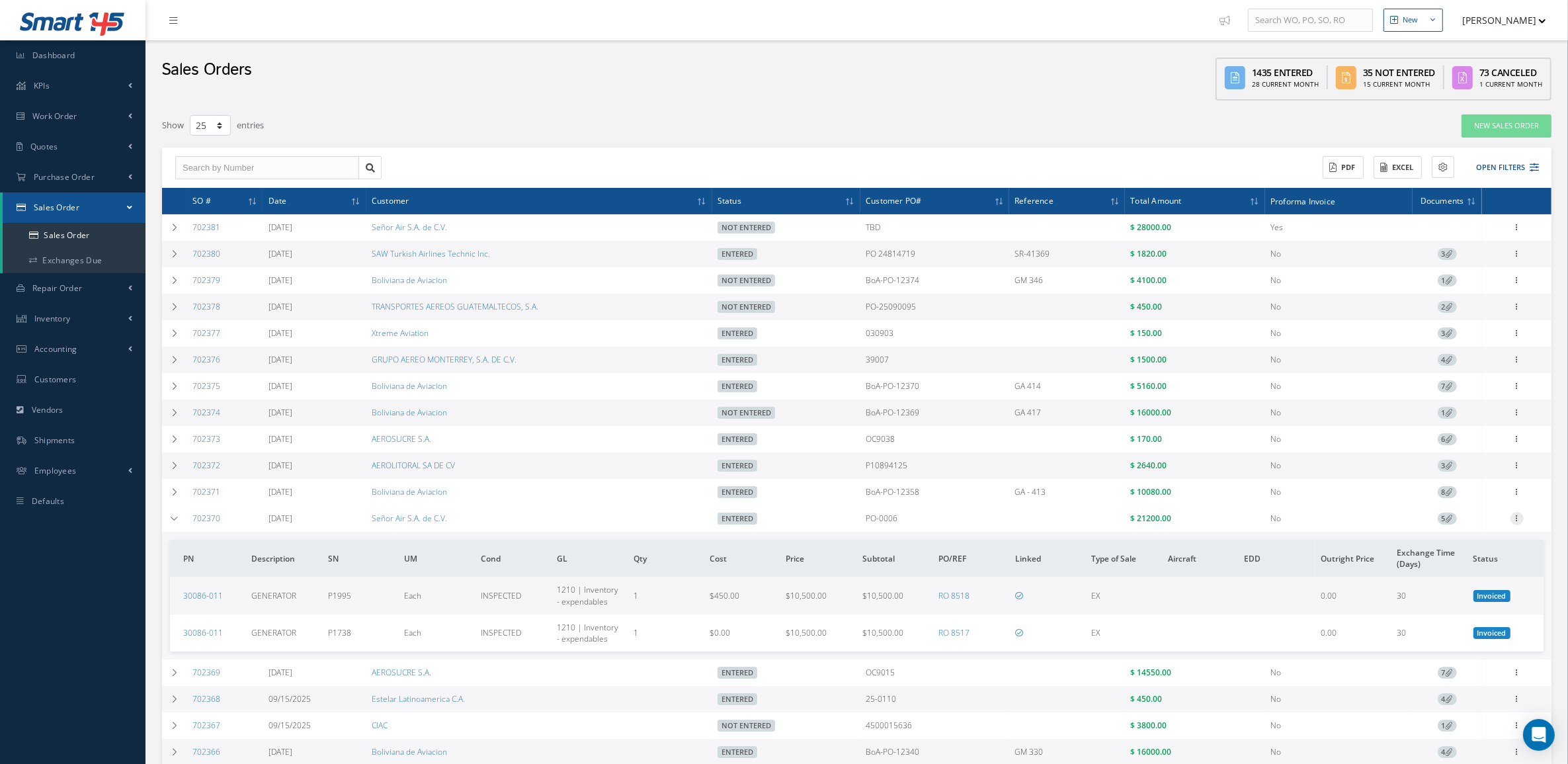
click at [1516, 523] on icon at bounding box center [1517, 517] width 13 height 11
click at [1459, 563] on link "Edit" at bounding box center [1456, 555] width 105 height 17
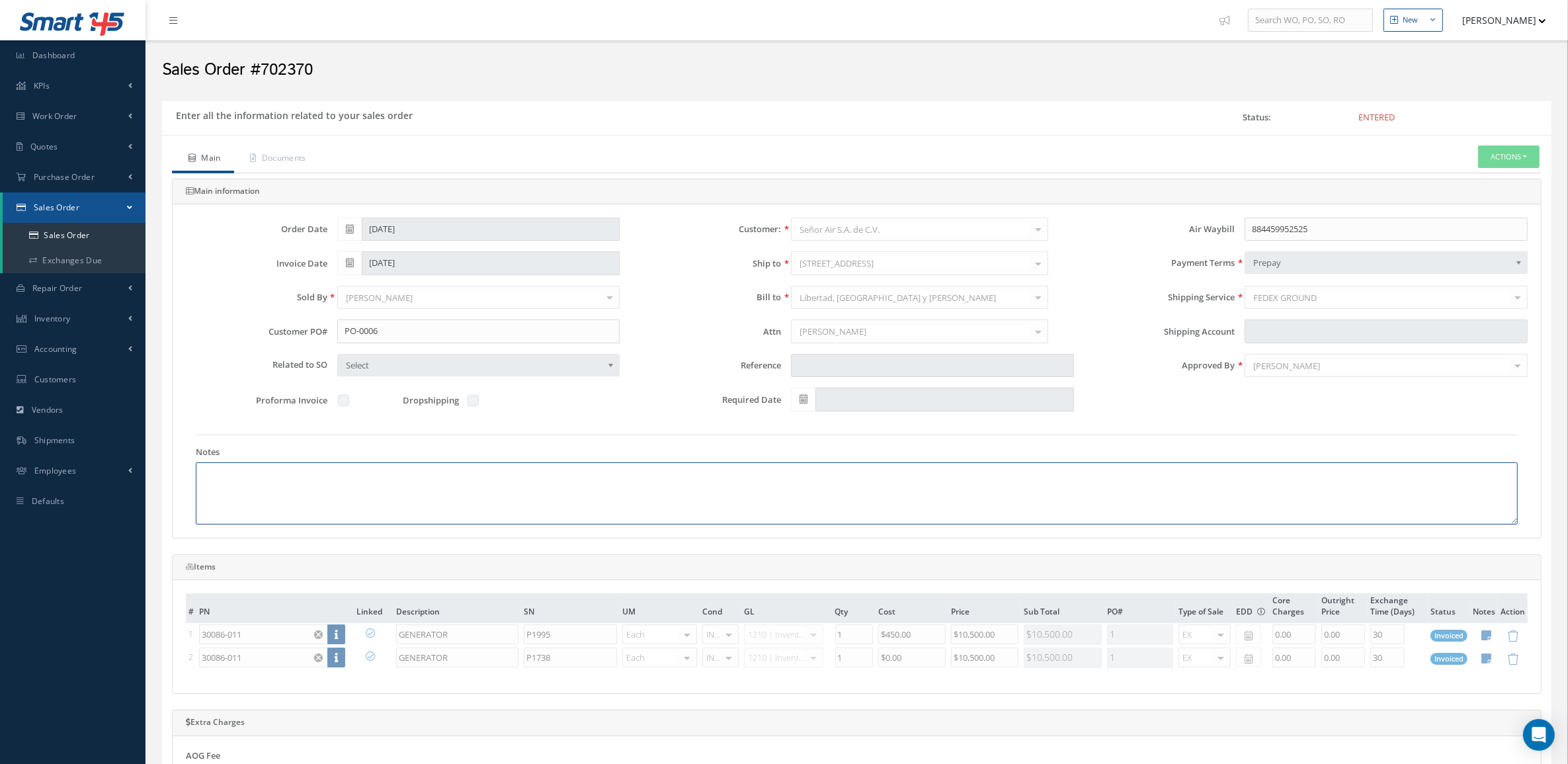
click at [308, 491] on textarea at bounding box center [856, 494] width 1322 height 62
paste textarea "Part # 30086-011 Manufacturer [PERSON_NAME] Schedule B 8511.50.0000 Shipping We…"
drag, startPoint x: 315, startPoint y: 504, endPoint x: 194, endPoint y: 498, distance: 121.1
click at [194, 498] on div "Notes Part # 30086-011 Manufacturer [PERSON_NAME] Schedule B 8511.50.0000 Shipp…" at bounding box center [856, 480] width 1342 height 90
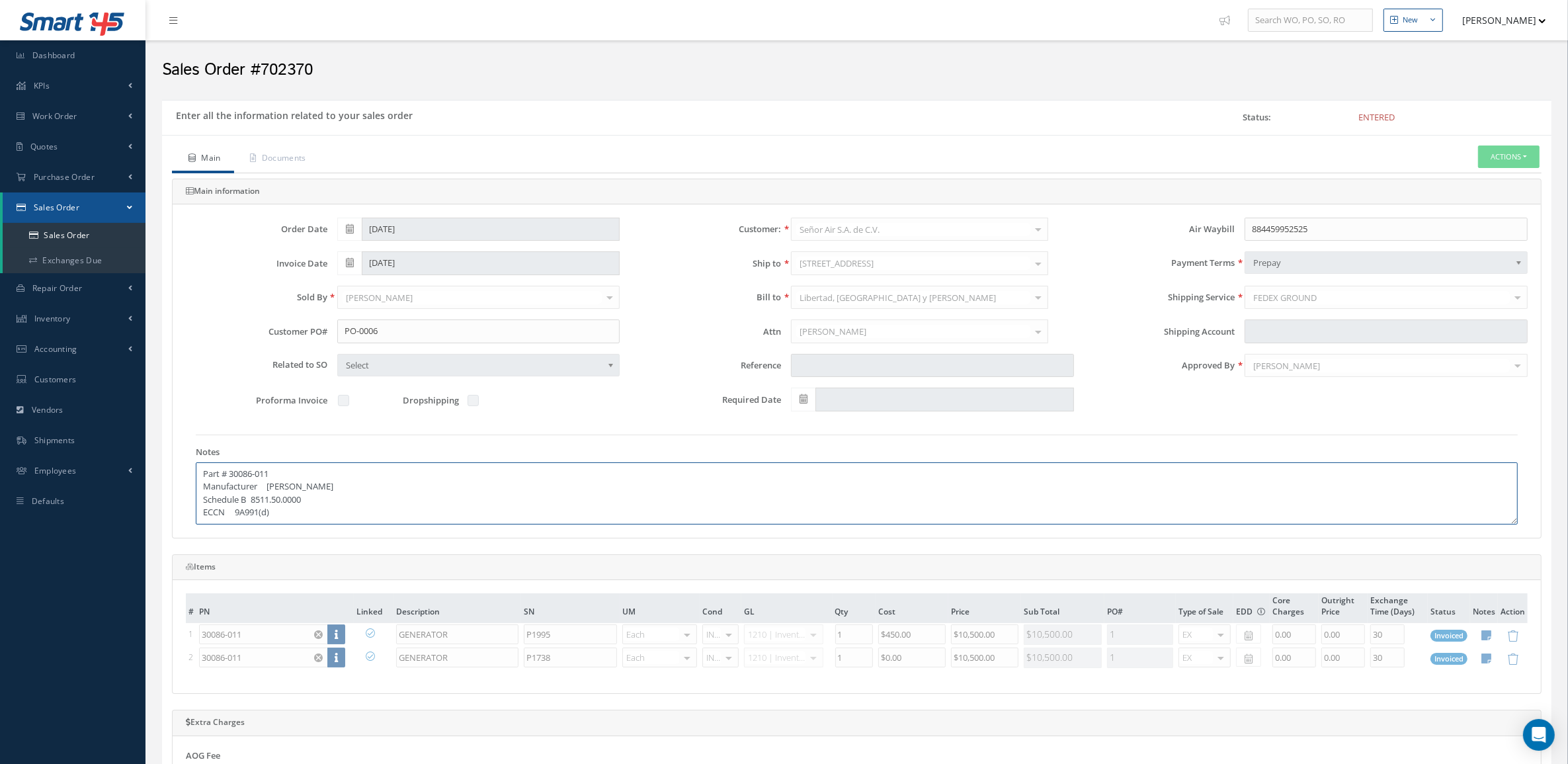
scroll to position [0, 0]
click at [302, 512] on textarea "Part # 30086-011 Manufacturer GOODRICH LUCAS Schedule B 8511.50.0000 ECCN 9A991…" at bounding box center [856, 494] width 1322 height 62
click at [275, 493] on textarea "Part # 30086-011 Manufacturer GOODRICH LUCAS Schedule B 8511.50.0000 ECCN 9A991…" at bounding box center [856, 494] width 1322 height 62
drag, startPoint x: 290, startPoint y: 474, endPoint x: 163, endPoint y: 461, distance: 127.7
click at [163, 461] on div "Main information Order Date 09/17/2025 Customer: Señor Air S.A. de C.V. MABA AE…" at bounding box center [856, 359] width 1389 height 360
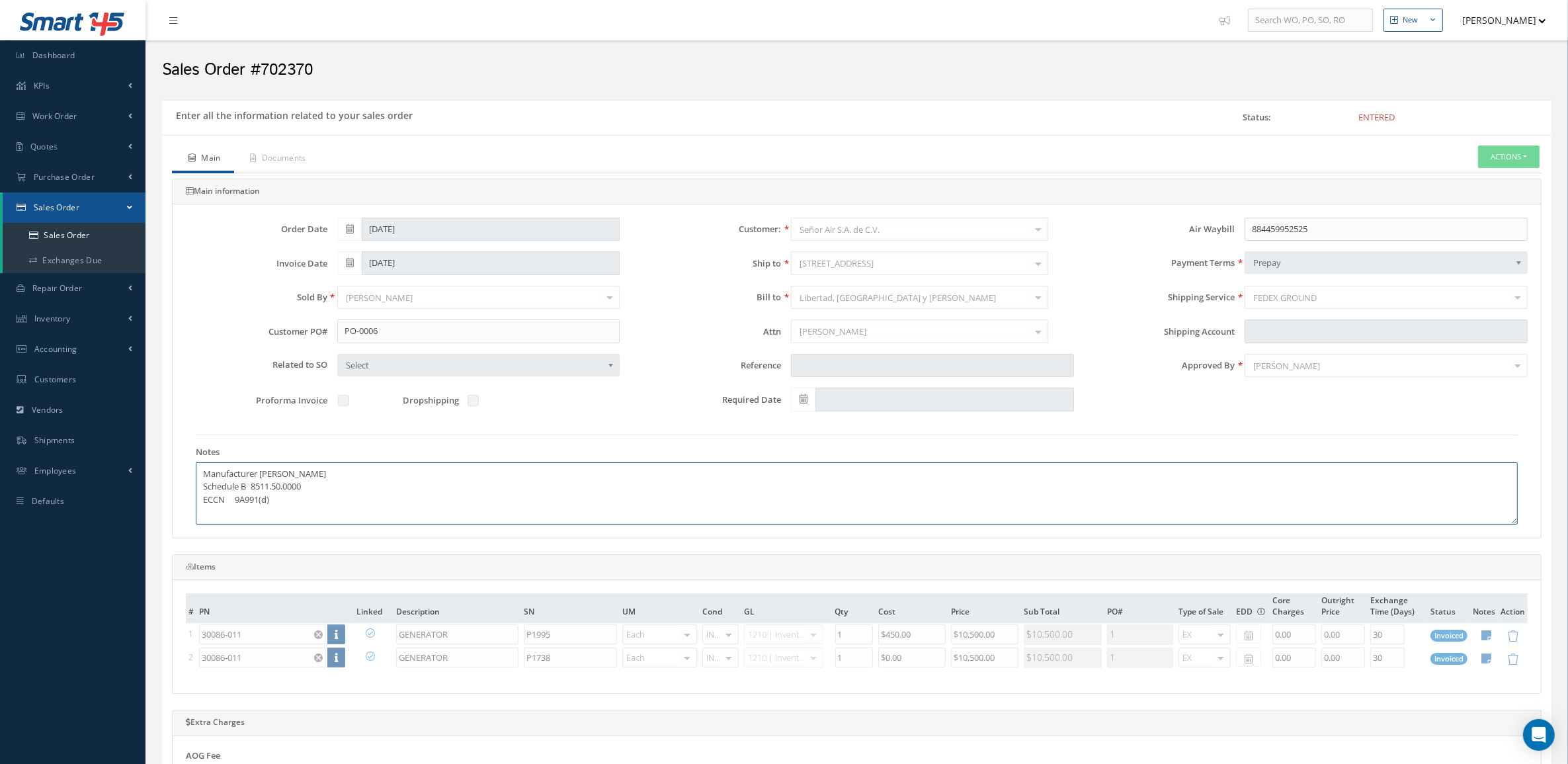
click at [240, 502] on textarea "Manufacturer GOODRICH LUCAS Schedule B 8511.50.0000 ECCN 9A991(d)" at bounding box center [856, 494] width 1322 height 62
click at [302, 504] on textarea "Manufacturer GOODRICH LUCAS Schedule B 8511.50.0000 ECCN 9A991(d)" at bounding box center [856, 494] width 1322 height 62
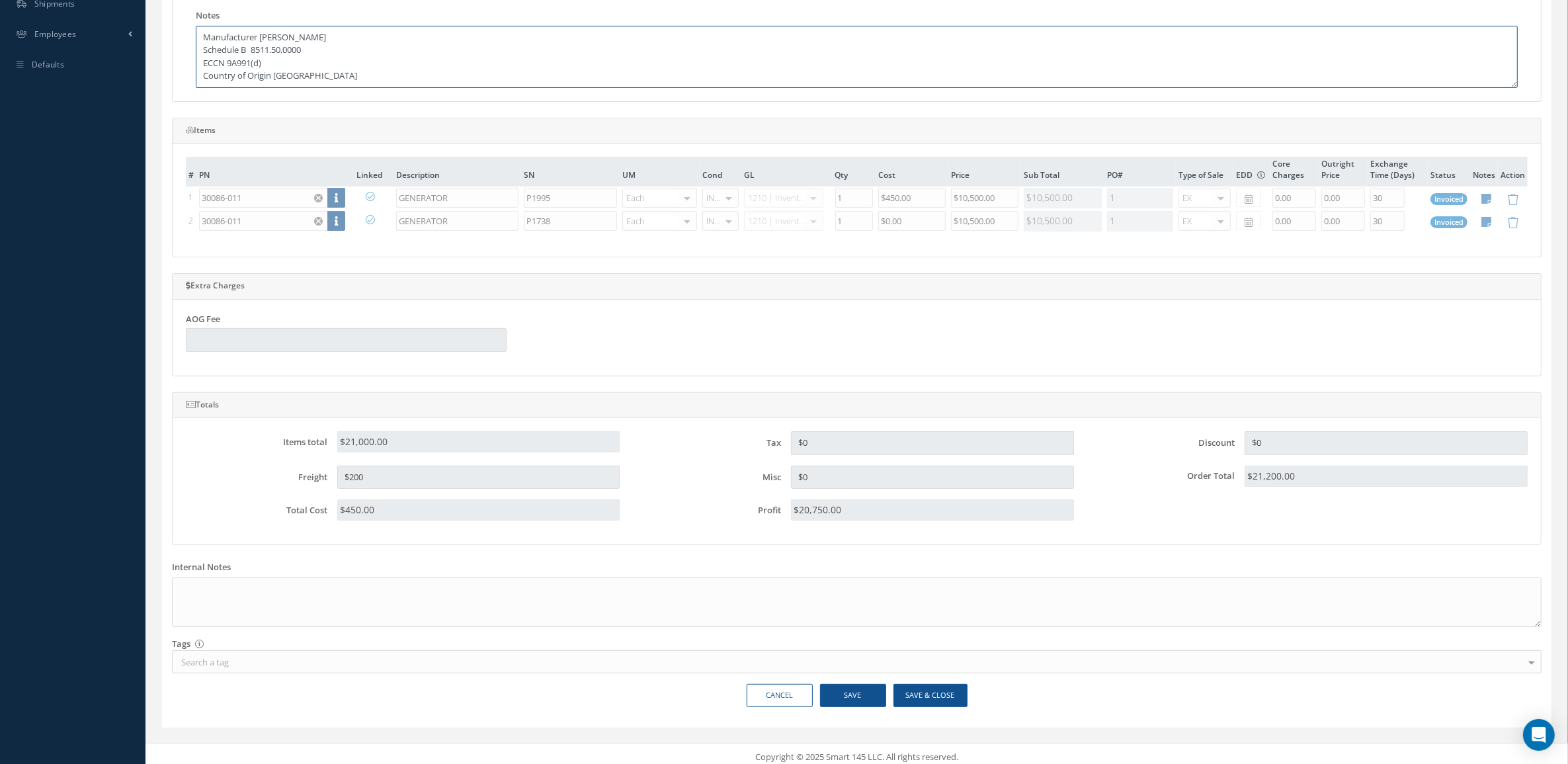
scroll to position [449, 0]
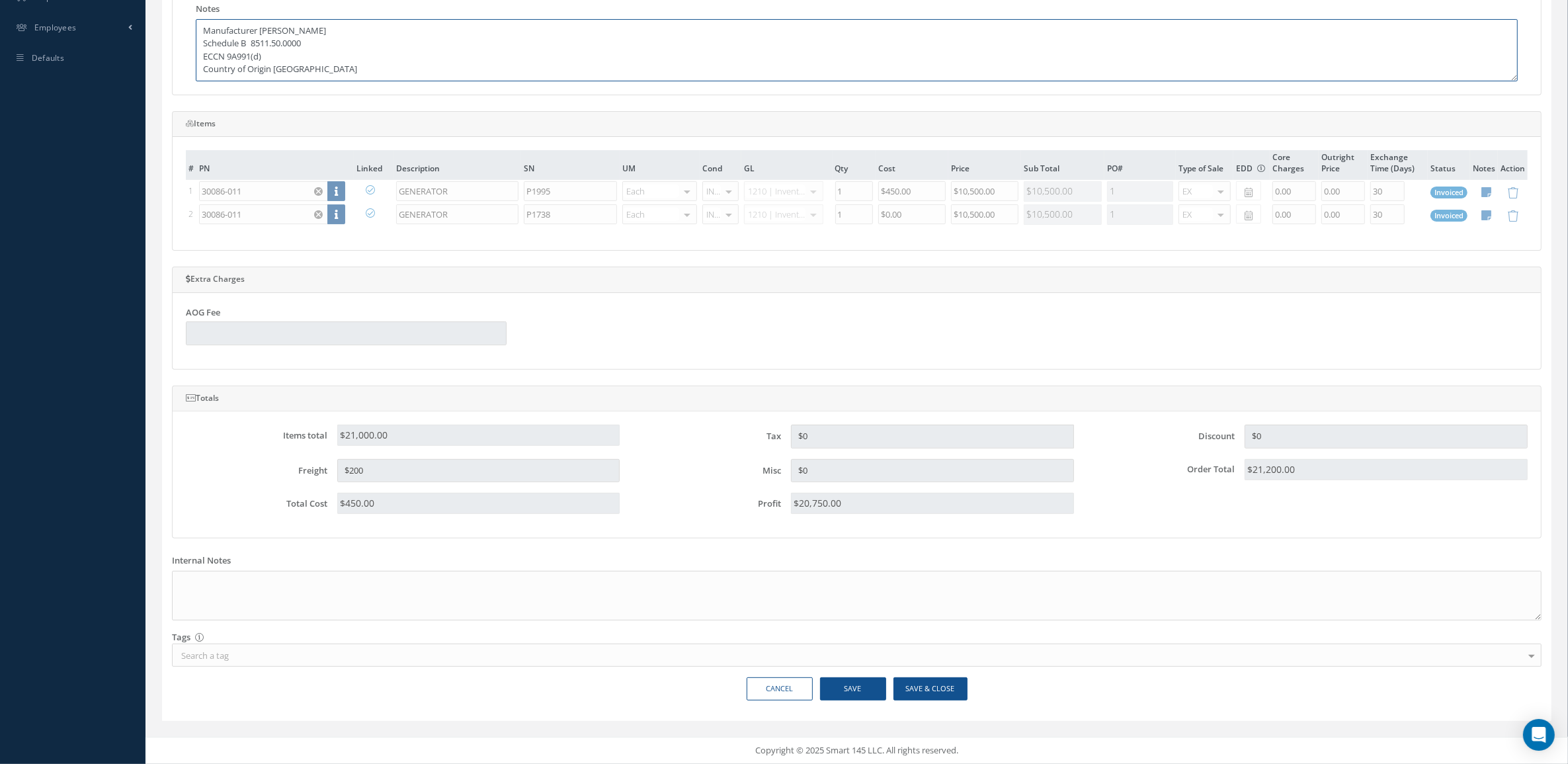
type textarea "Manufacturer GOODRICH LUCAS Schedule B 8511.50.0000 ECCN 9A991(d) Country of Or…"
click at [861, 678] on button "Save" at bounding box center [853, 689] width 66 height 23
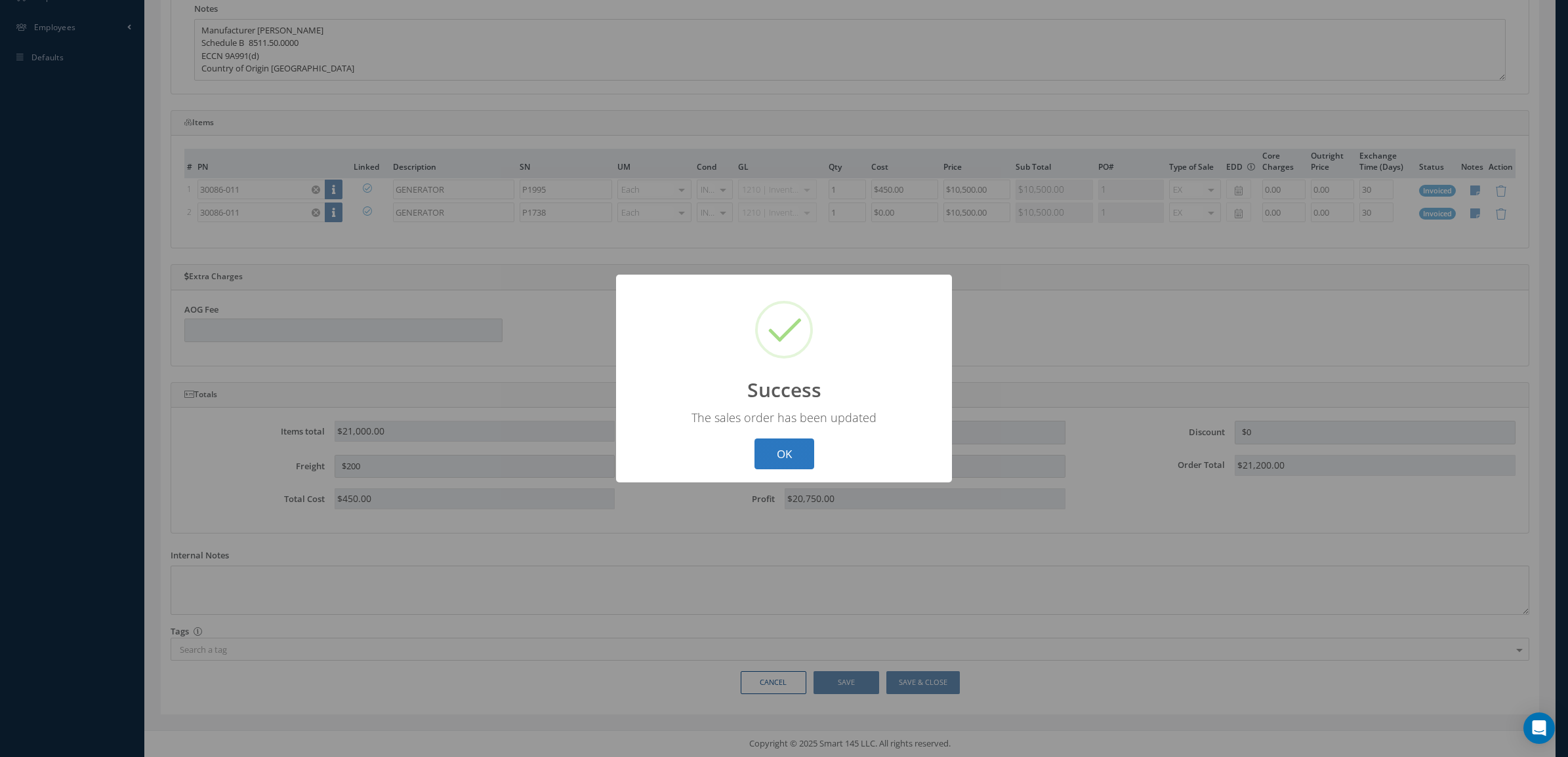
click at [794, 450] on button "OK" at bounding box center [784, 454] width 59 height 31
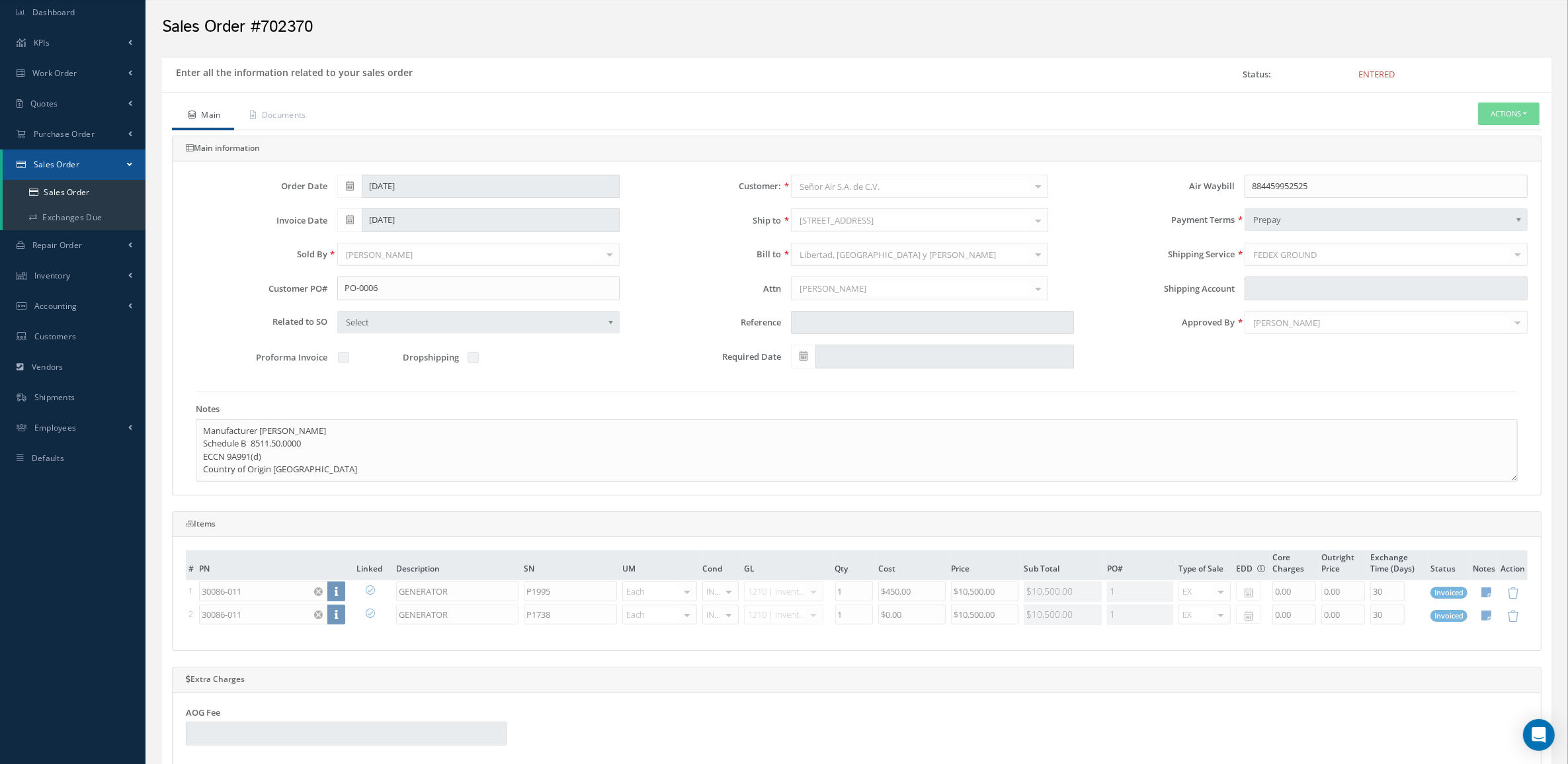
scroll to position [0, 0]
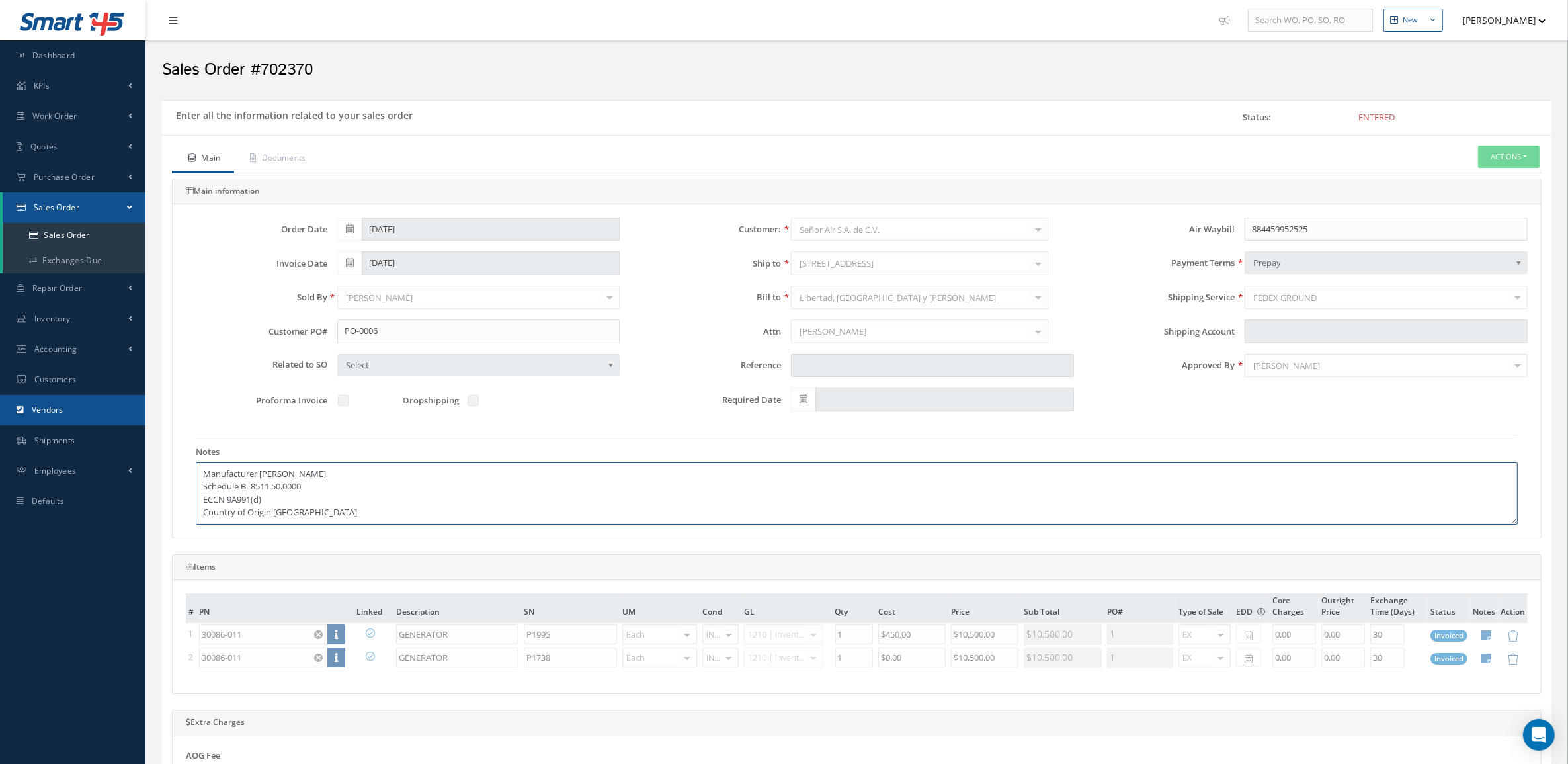
drag, startPoint x: 296, startPoint y: 517, endPoint x: 101, endPoint y: 408, distance: 223.4
click at [101, 408] on div "Smart 145 Dashboard KPIs Accounting Work Order Work Order Preview" at bounding box center [784, 604] width 1568 height 1208
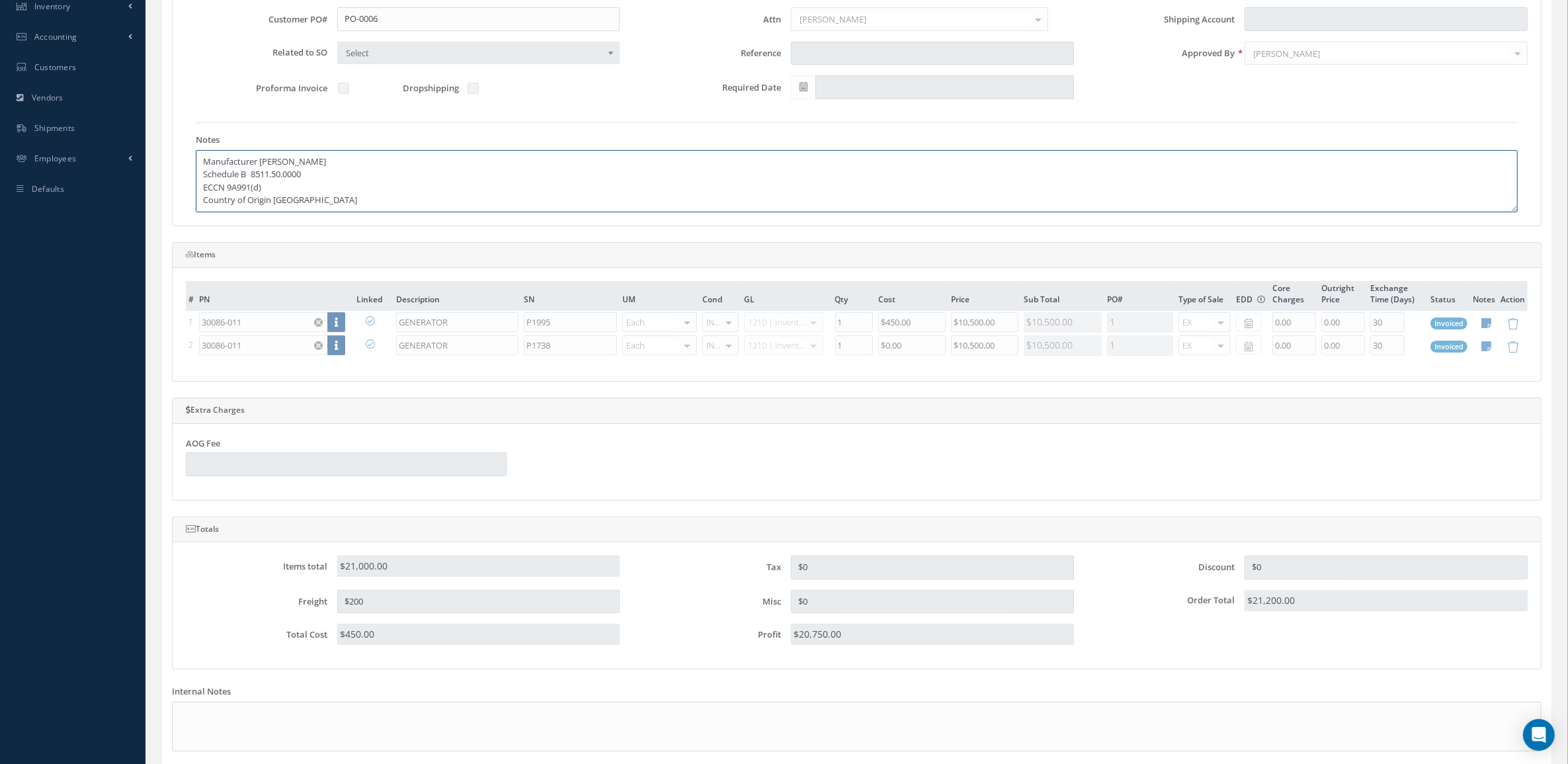
scroll to position [449, 0]
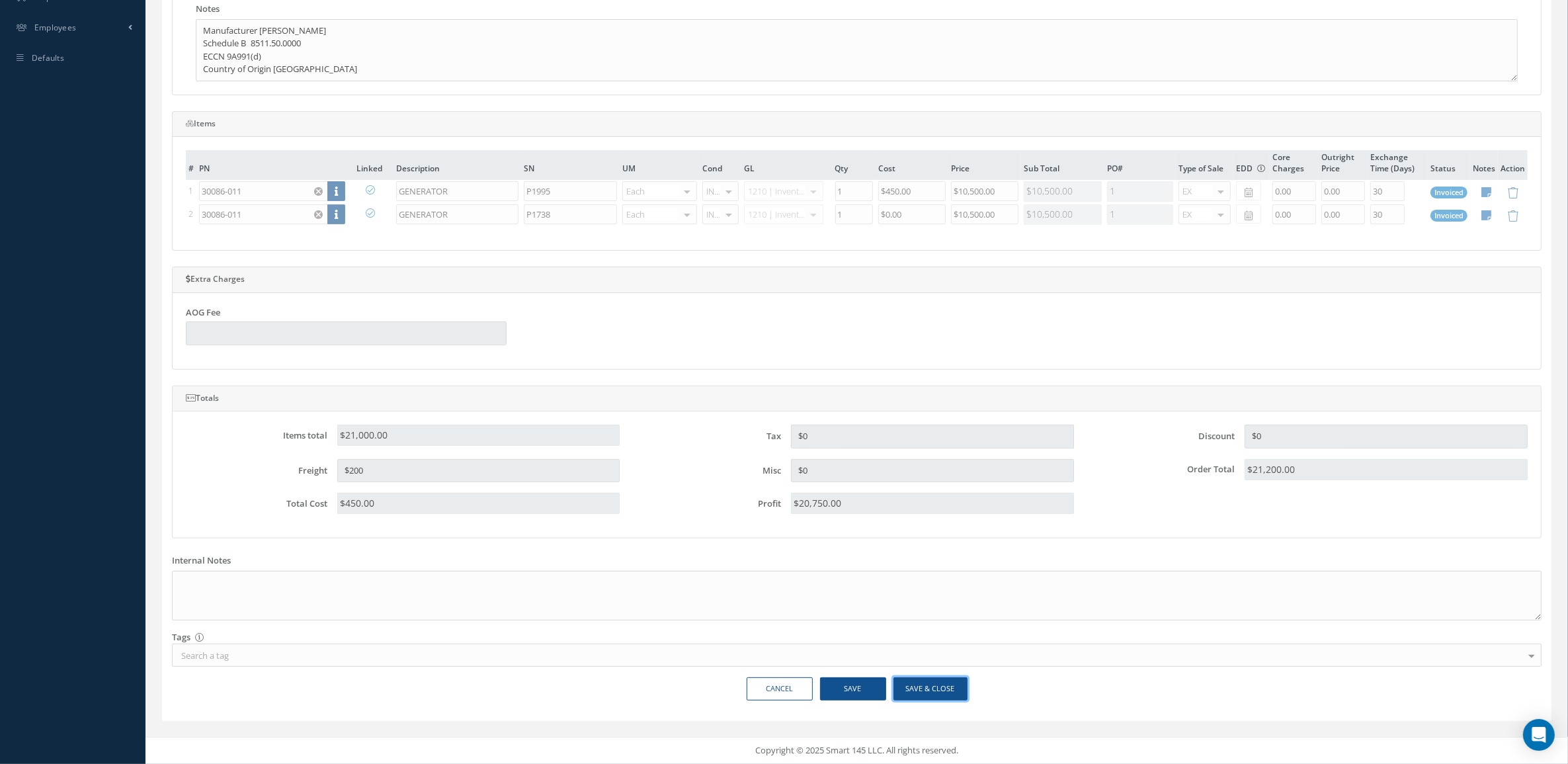
click at [899, 690] on button "Save & Close" at bounding box center [930, 689] width 74 height 23
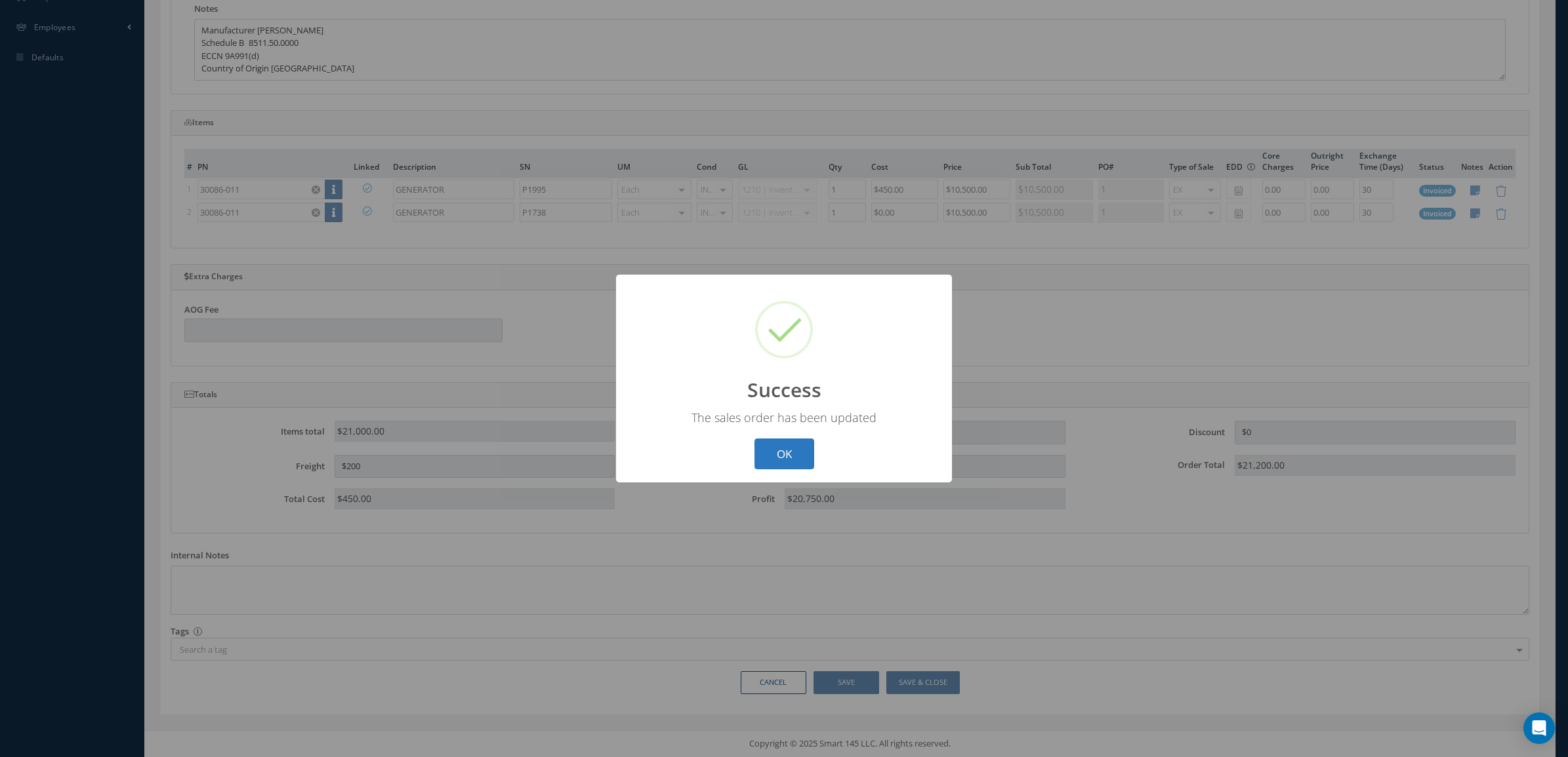
click at [804, 451] on button "OK" at bounding box center [784, 454] width 59 height 31
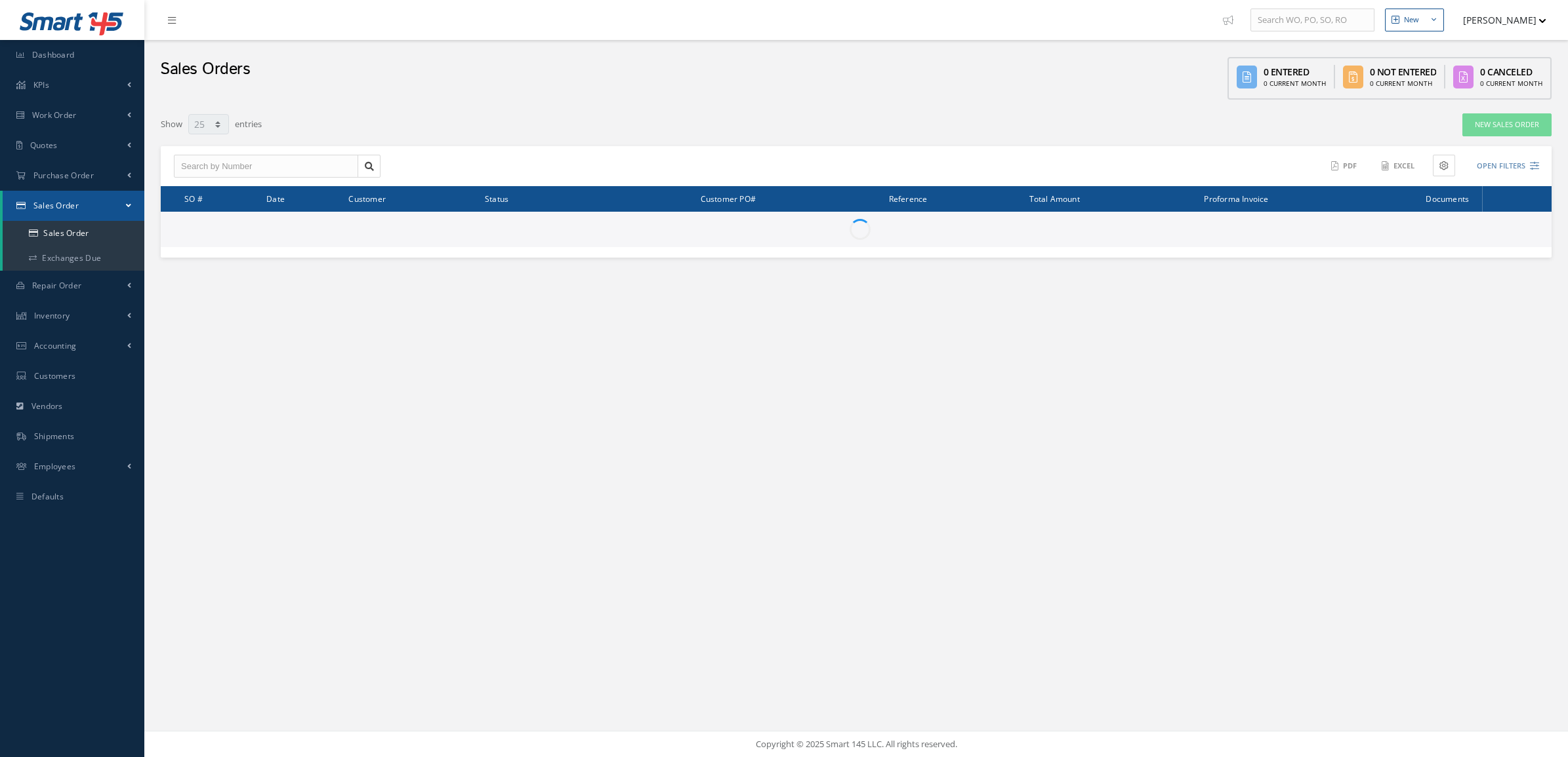
select select "25"
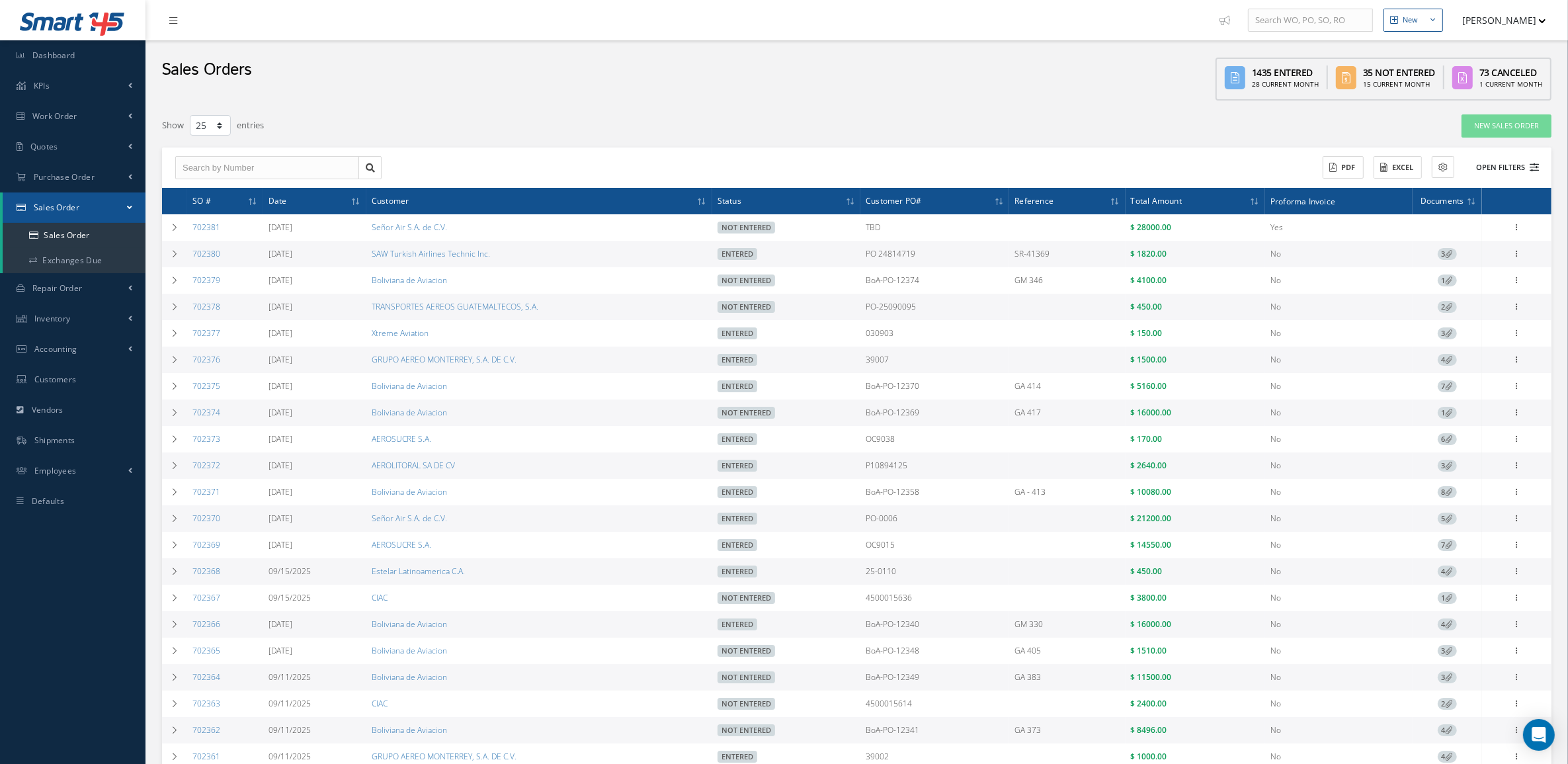
click at [1538, 160] on button "Open Filters" at bounding box center [1501, 168] width 75 height 22
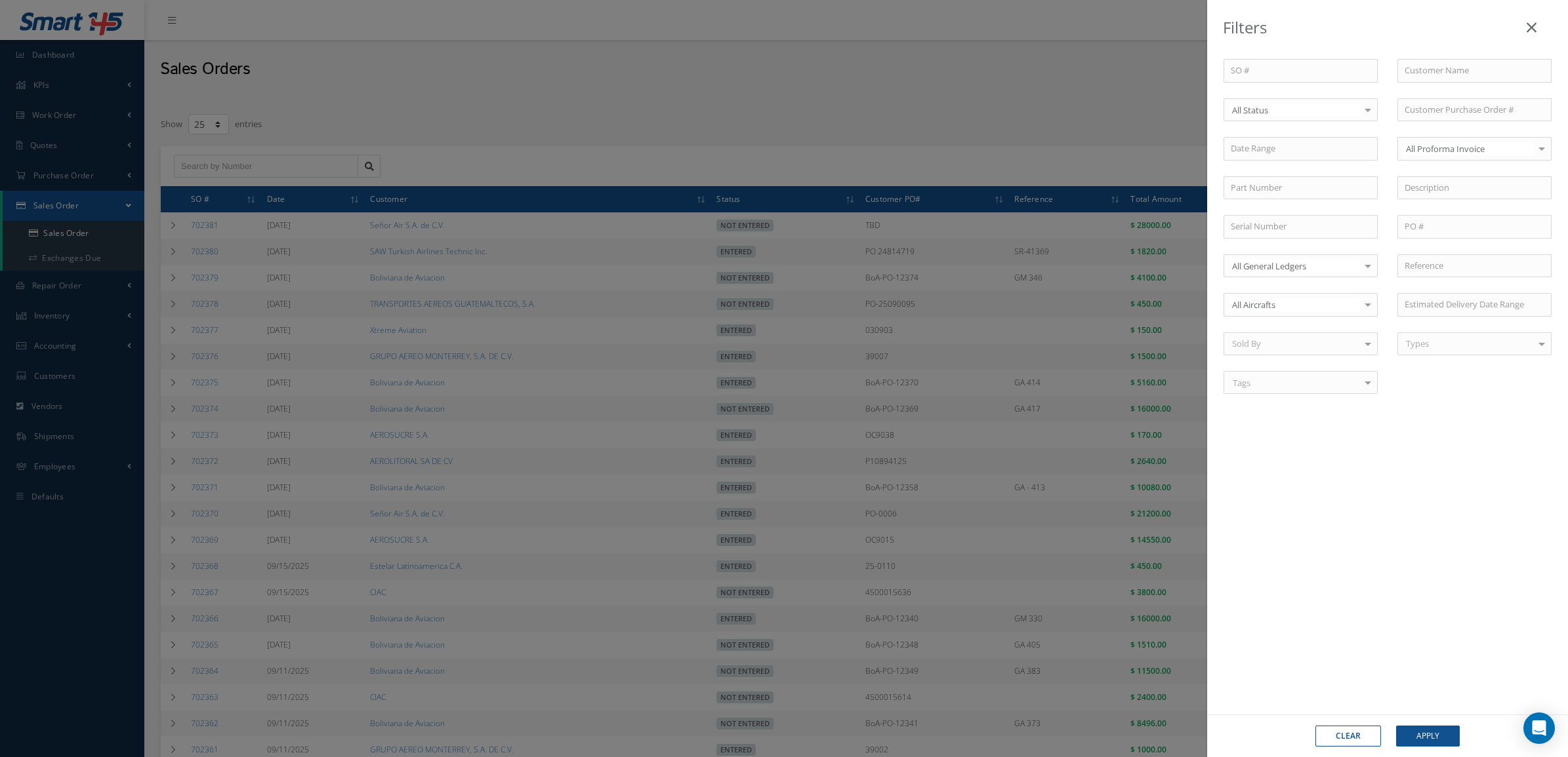
click at [1366, 116] on div at bounding box center [1368, 110] width 19 height 22
click at [1321, 169] on span "Not Entered" at bounding box center [1300, 176] width 153 height 23
click at [1424, 733] on button "Apply" at bounding box center [1427, 736] width 63 height 21
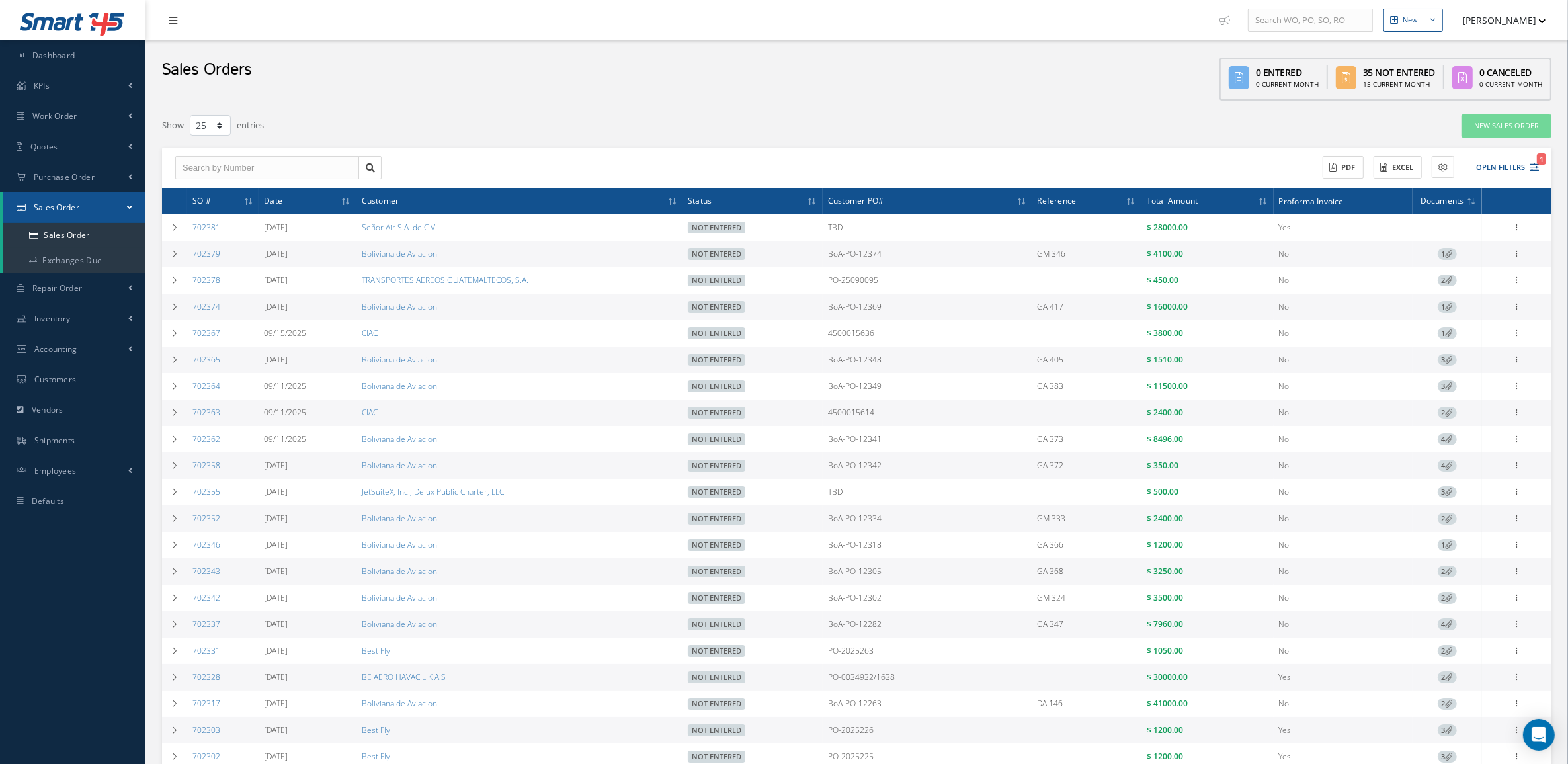
click at [1399, 138] on div "Filters SO # Customer Name Select Not Entered All Status Entered Not Entered Pa…" at bounding box center [856, 532] width 1389 height 837
click at [58, 232] on link "Sales Order" at bounding box center [74, 235] width 143 height 25
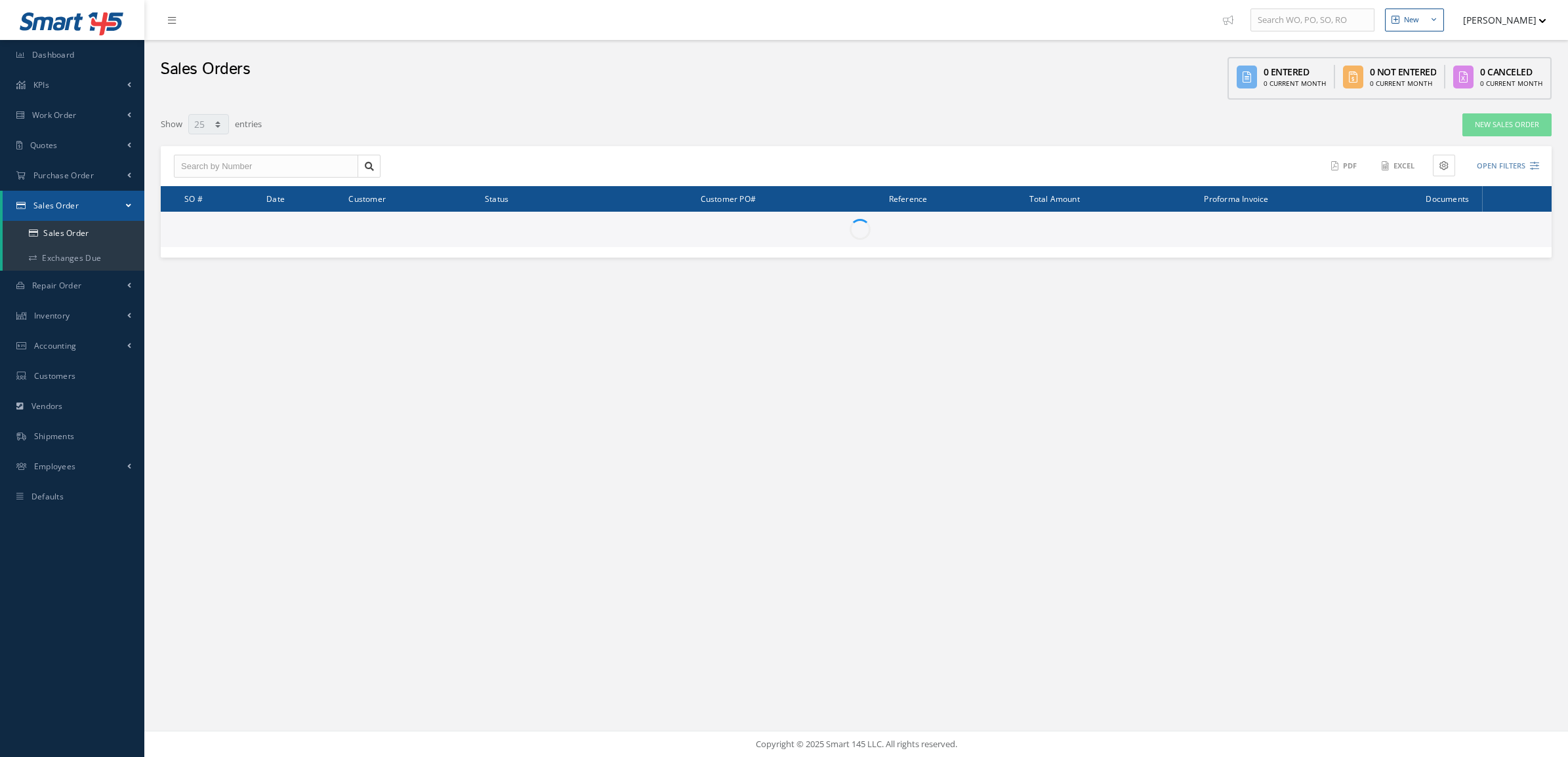
select select "25"
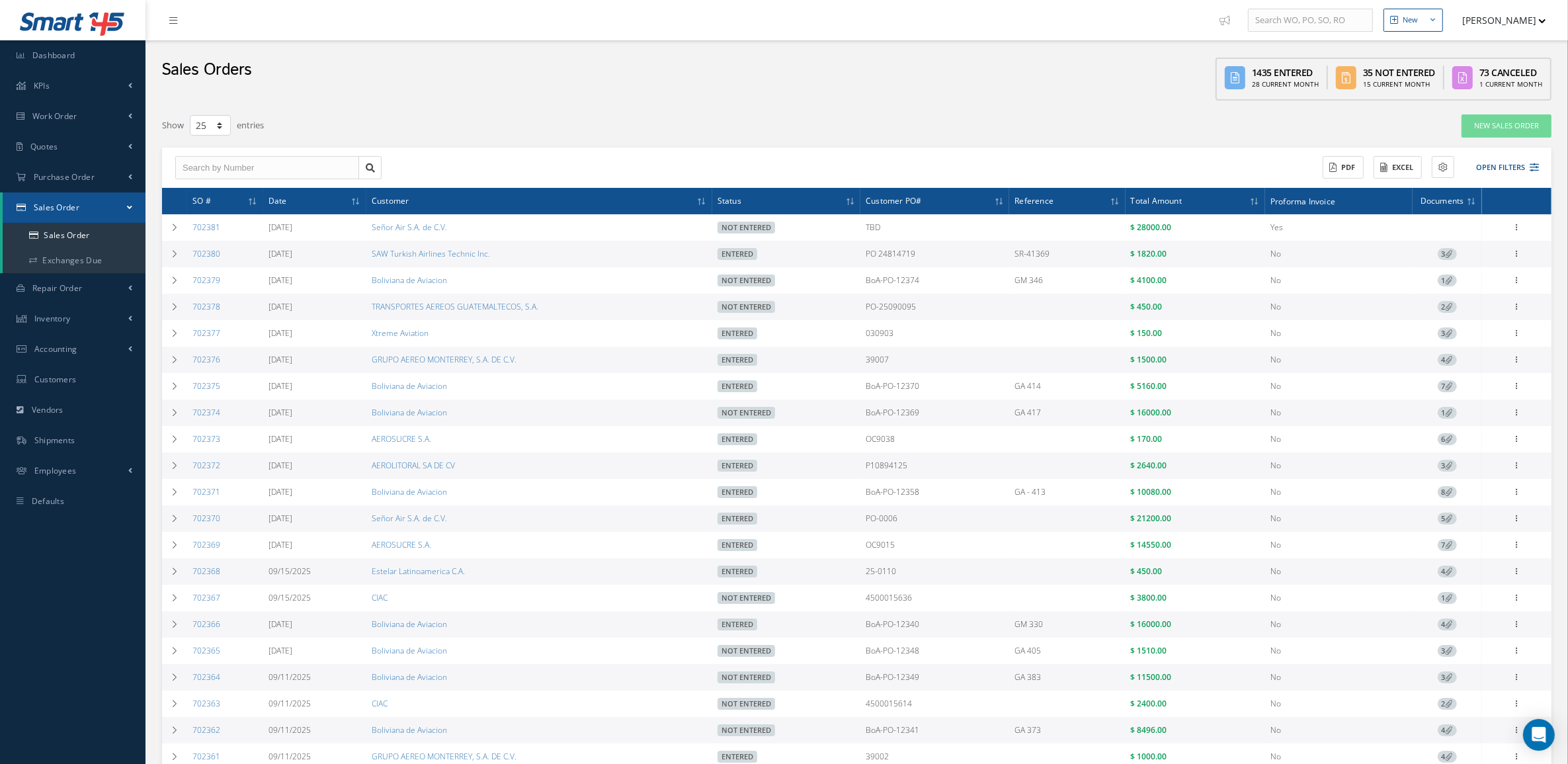
click at [1447, 522] on icon at bounding box center [1449, 518] width 7 height 7
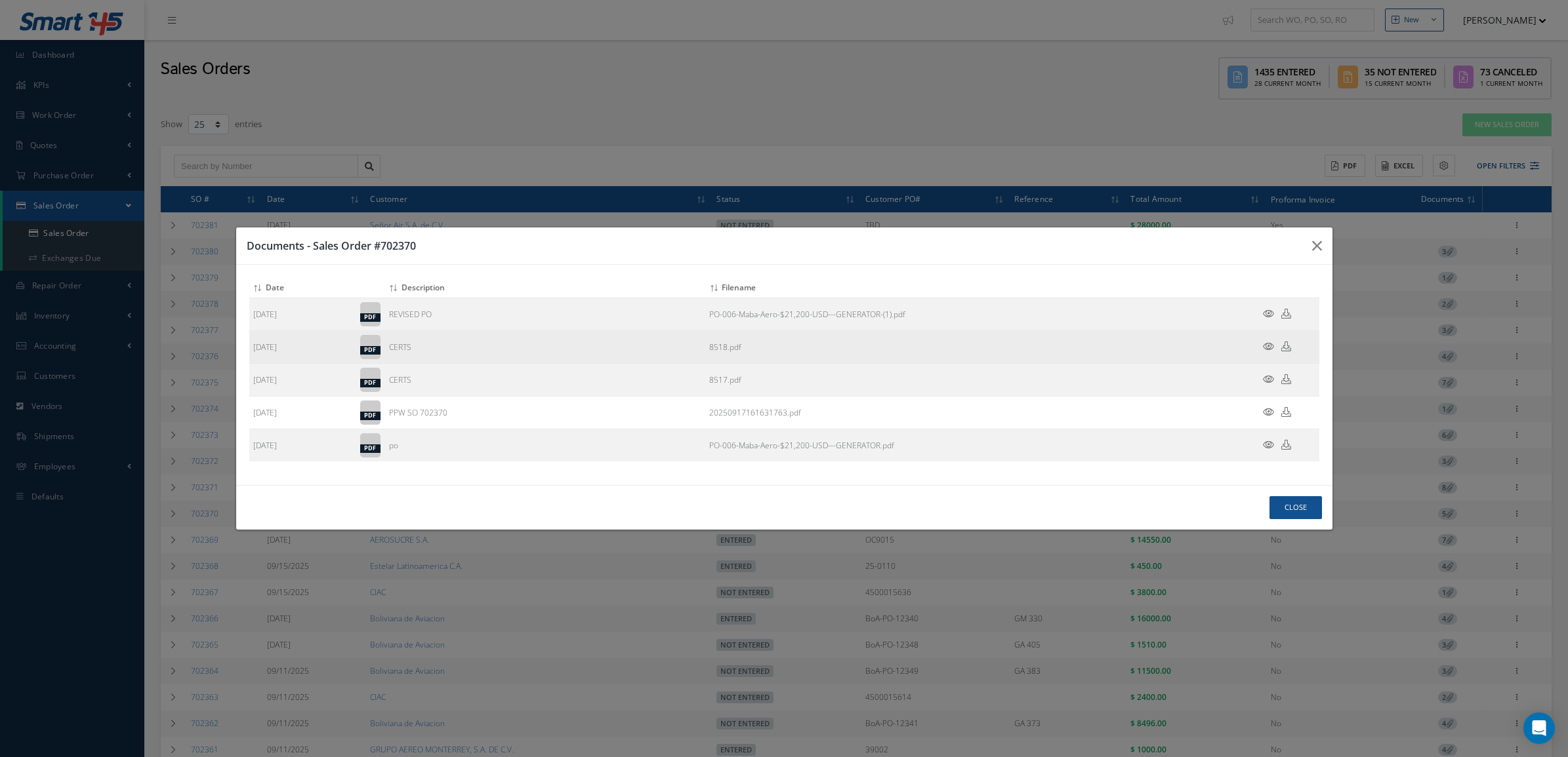
click at [1270, 343] on icon at bounding box center [1268, 347] width 11 height 10
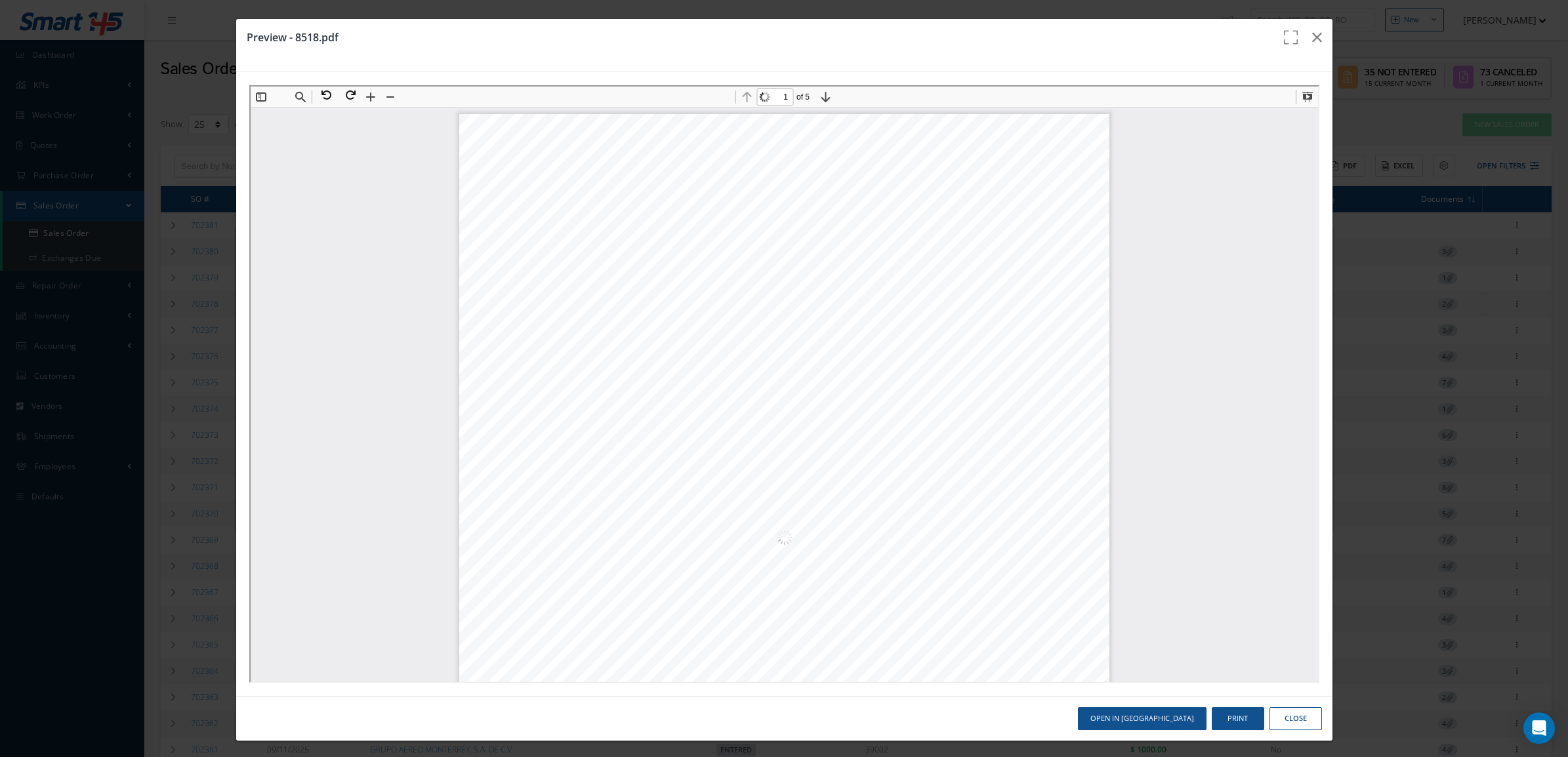
scroll to position [7, 0]
type input "5"
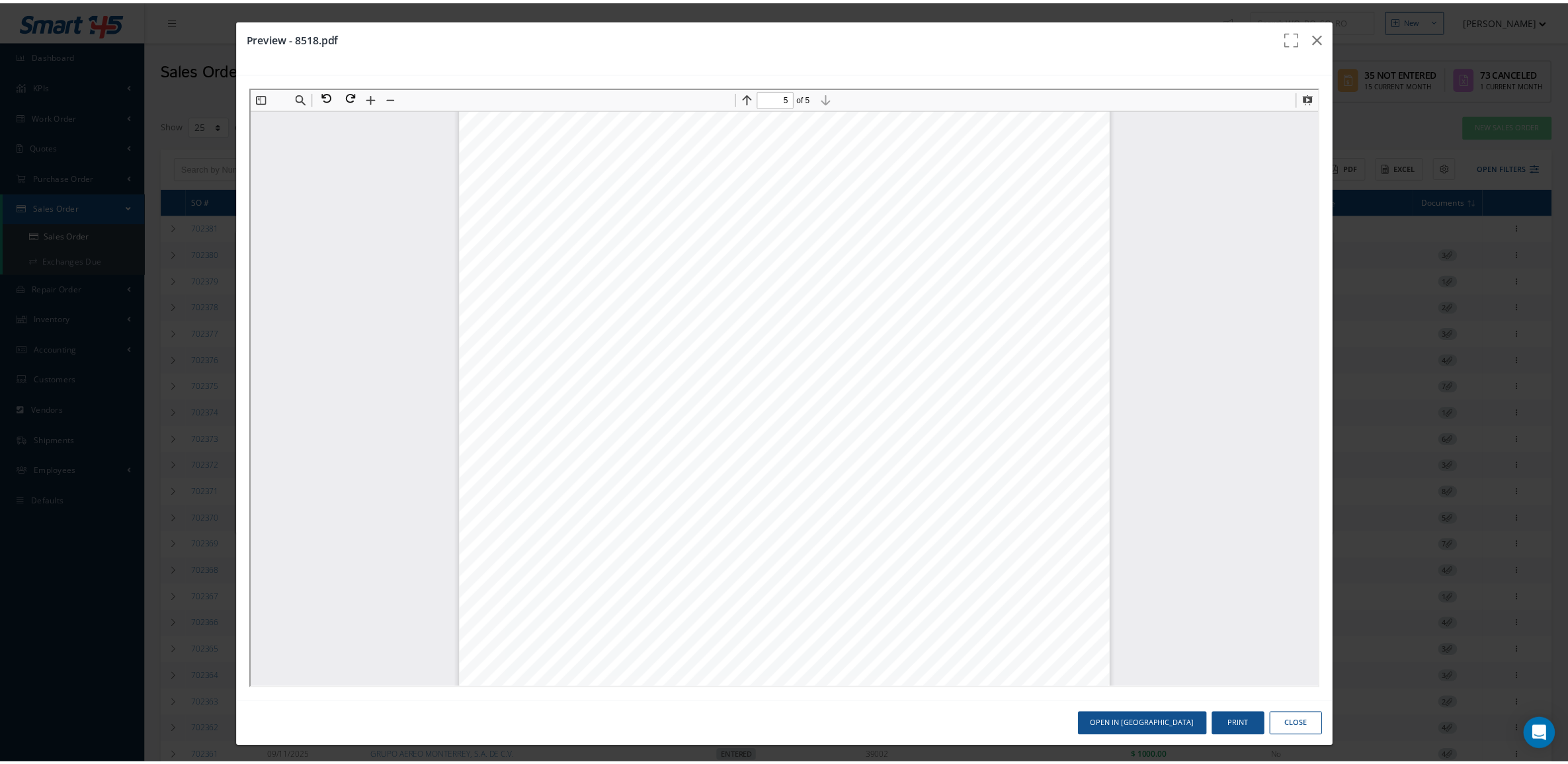
scroll to position [3730, 0]
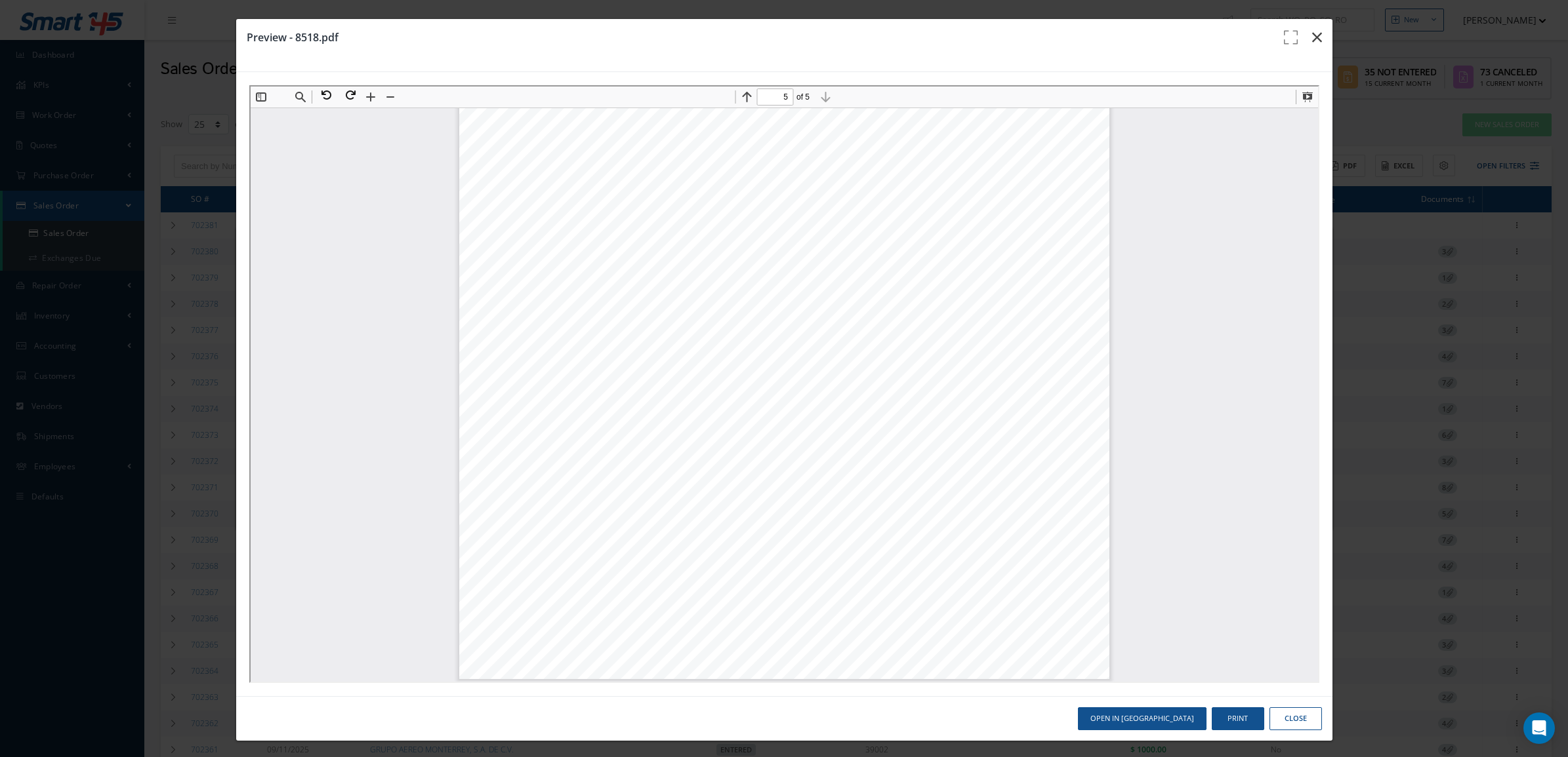
click at [1312, 42] on icon "button" at bounding box center [1317, 38] width 10 height 16
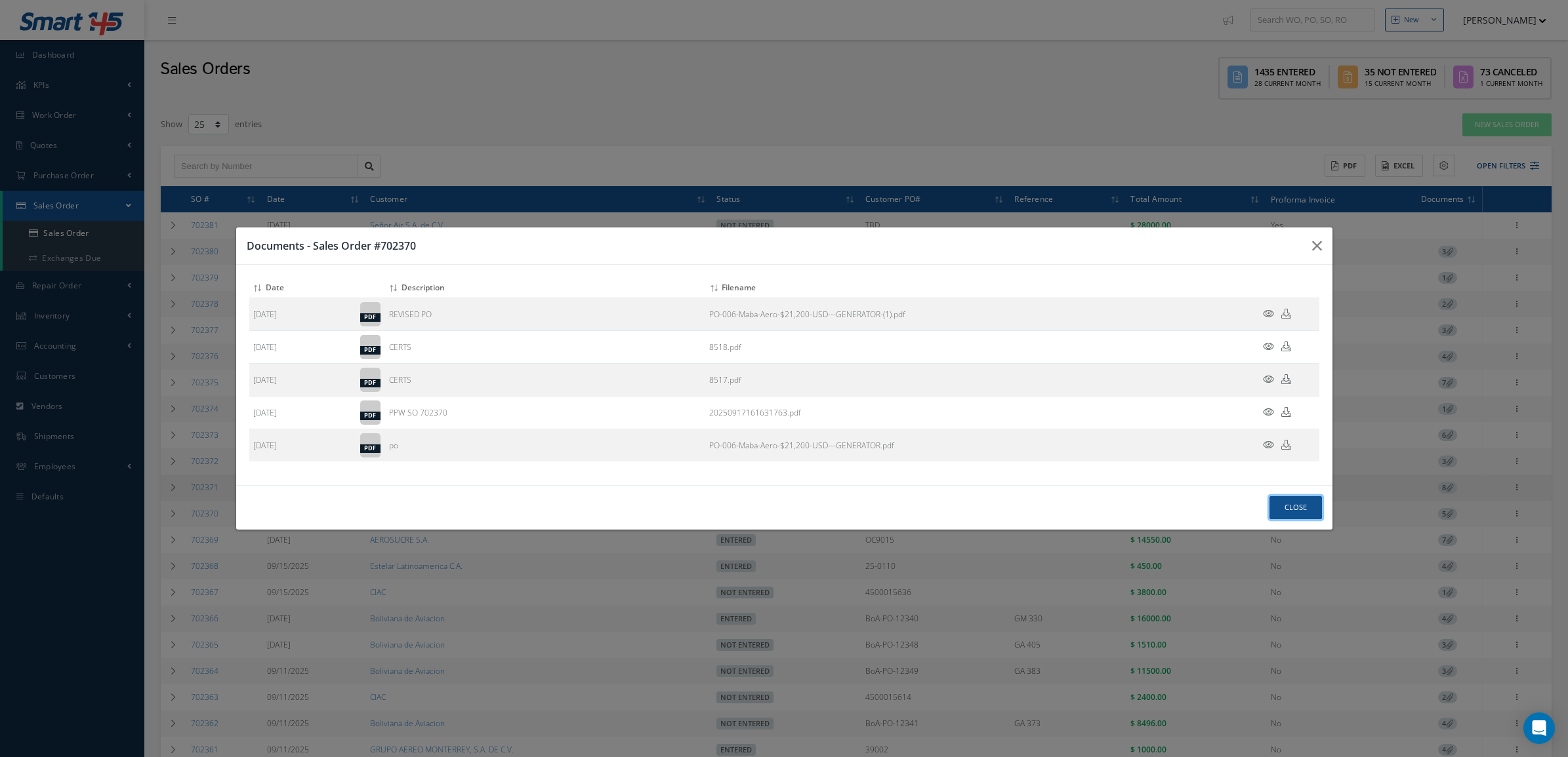
drag, startPoint x: 1284, startPoint y: 506, endPoint x: 1281, endPoint y: 497, distance: 9.5
click at [1283, 503] on button "Close" at bounding box center [1295, 507] width 53 height 23
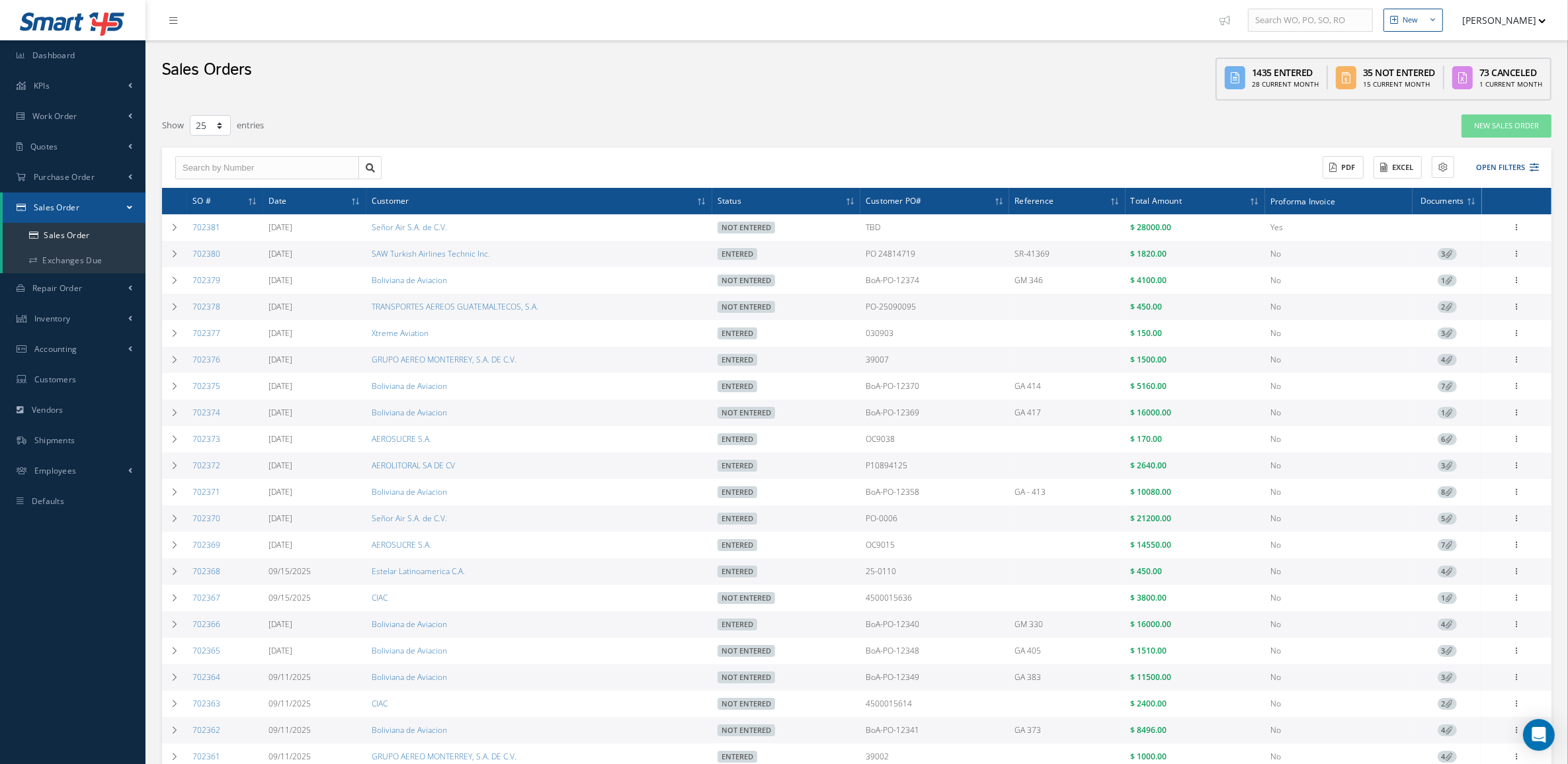
click at [159, 142] on div "Filters SO # Customer Name Select All Status All Status Entered Not Entered Par…" at bounding box center [856, 532] width 1409 height 837
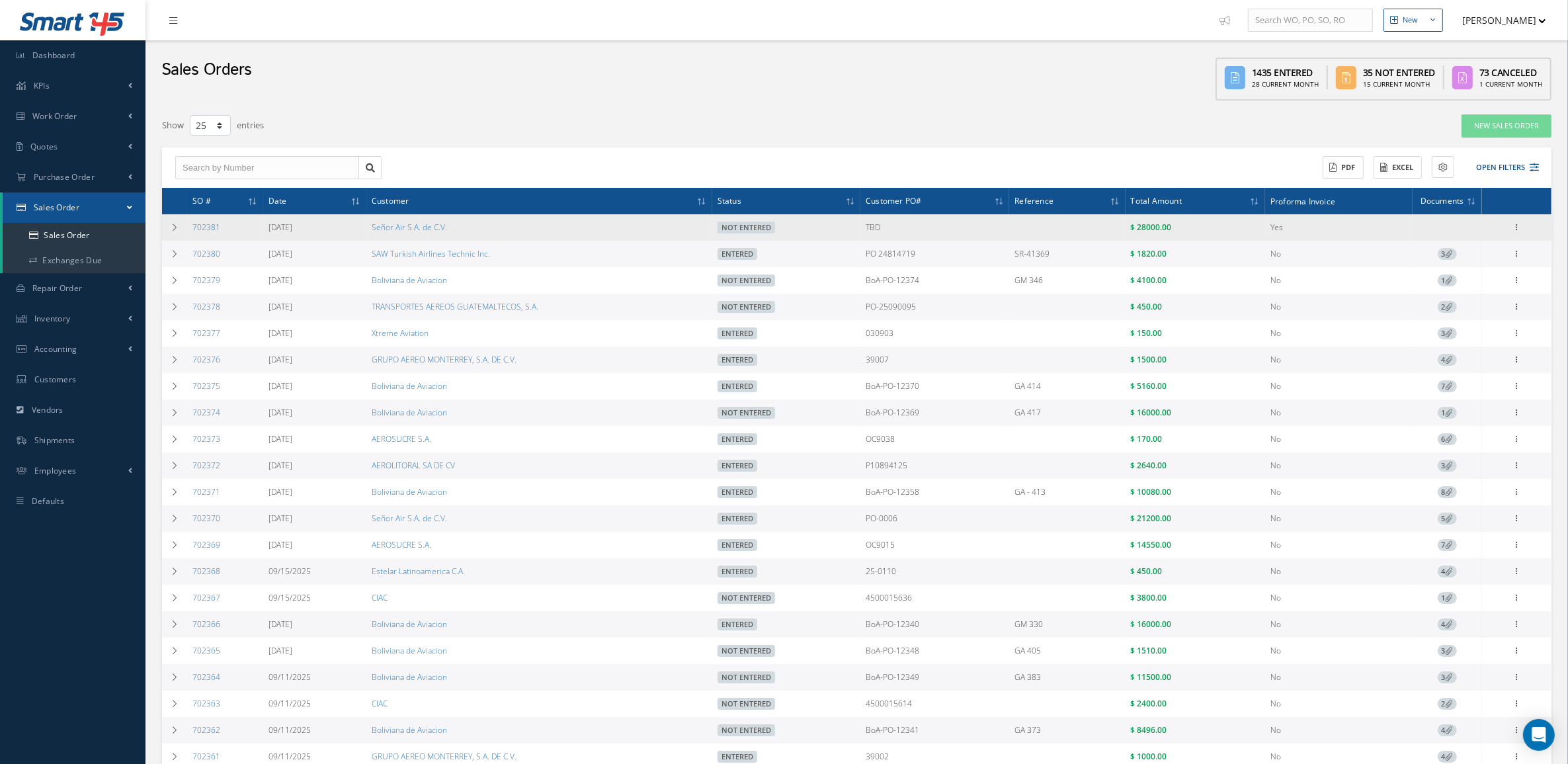
drag, startPoint x: 1525, startPoint y: 230, endPoint x: 1518, endPoint y: 220, distance: 12.2
click at [1522, 225] on div "Edit Show Send By Email Documents Cancel Delete Print-Outs Sales Order Picking …" at bounding box center [1517, 228] width 66 height 16
click at [1518, 220] on div "Edit Show Send By Email Documents Cancel Delete Print-Outs Sales Order Picking …" at bounding box center [1517, 228] width 16 height 16
click at [1518, 226] on icon at bounding box center [1517, 226] width 13 height 11
click at [1469, 283] on link "Documents" at bounding box center [1456, 287] width 105 height 17
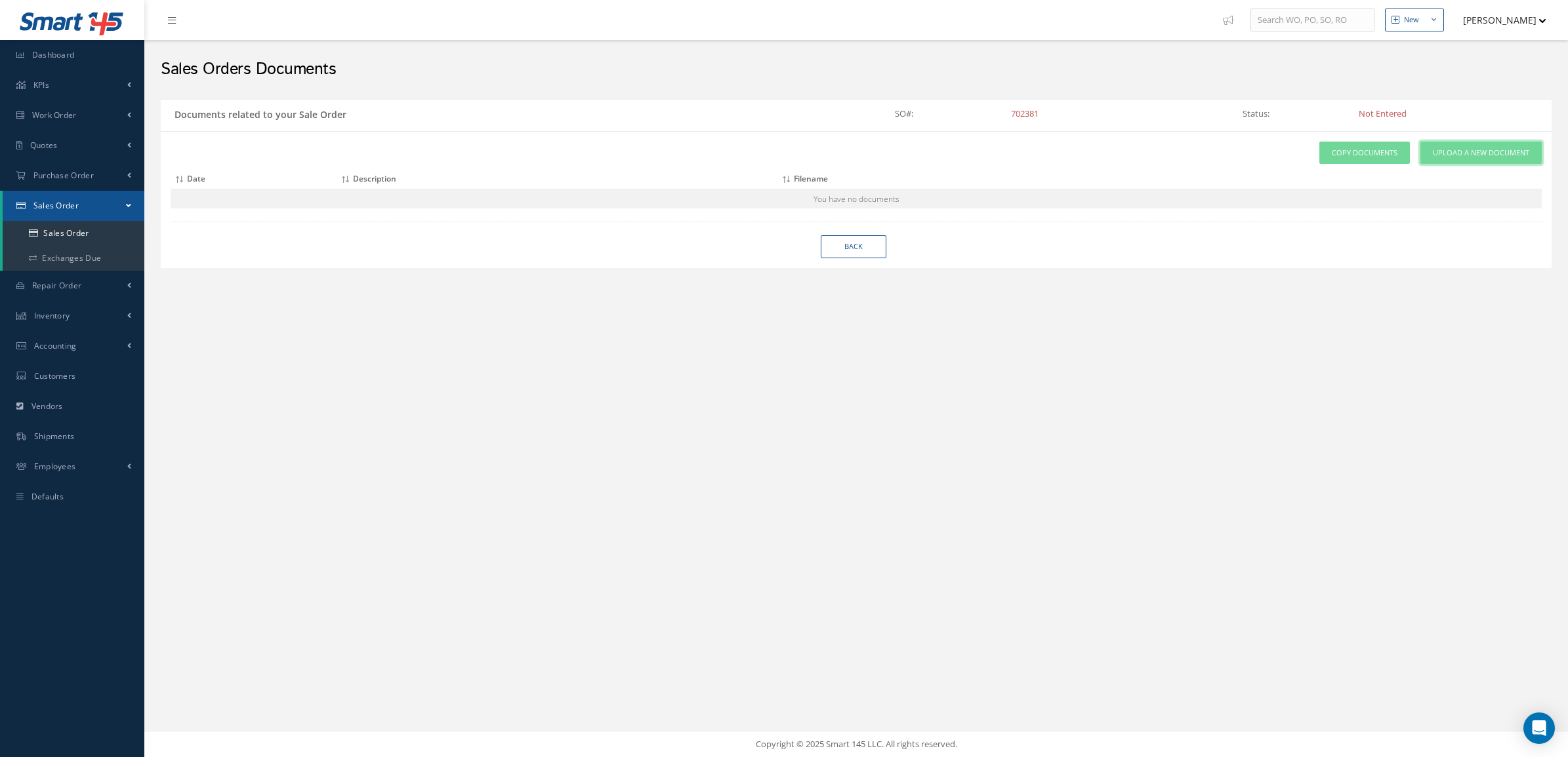
click at [1489, 157] on span "Upload a New Document" at bounding box center [1480, 153] width 96 height 11
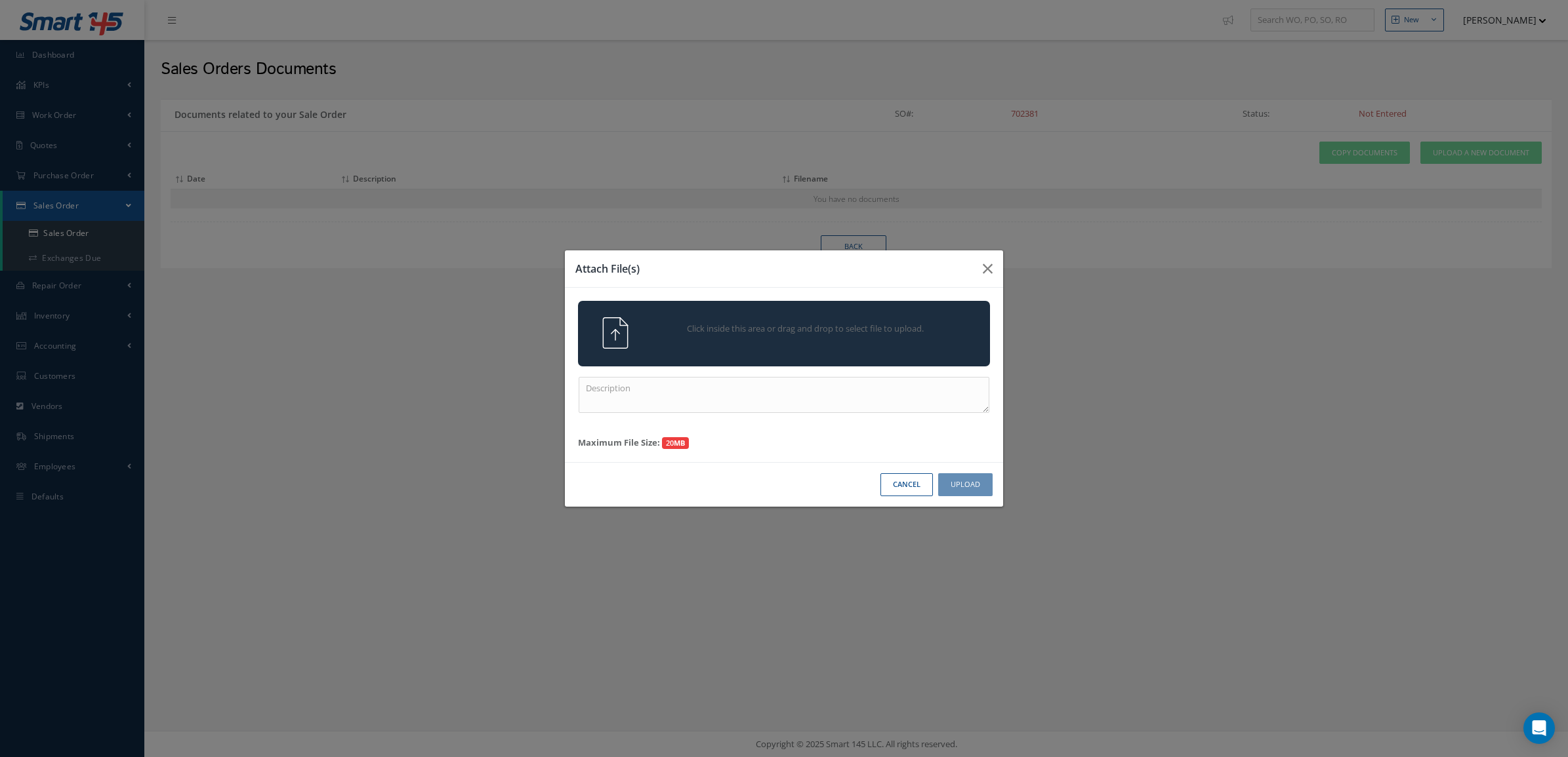
click at [936, 336] on div "Click inside this area or drag and drop to select file to upload." at bounding box center [802, 330] width 324 height 26
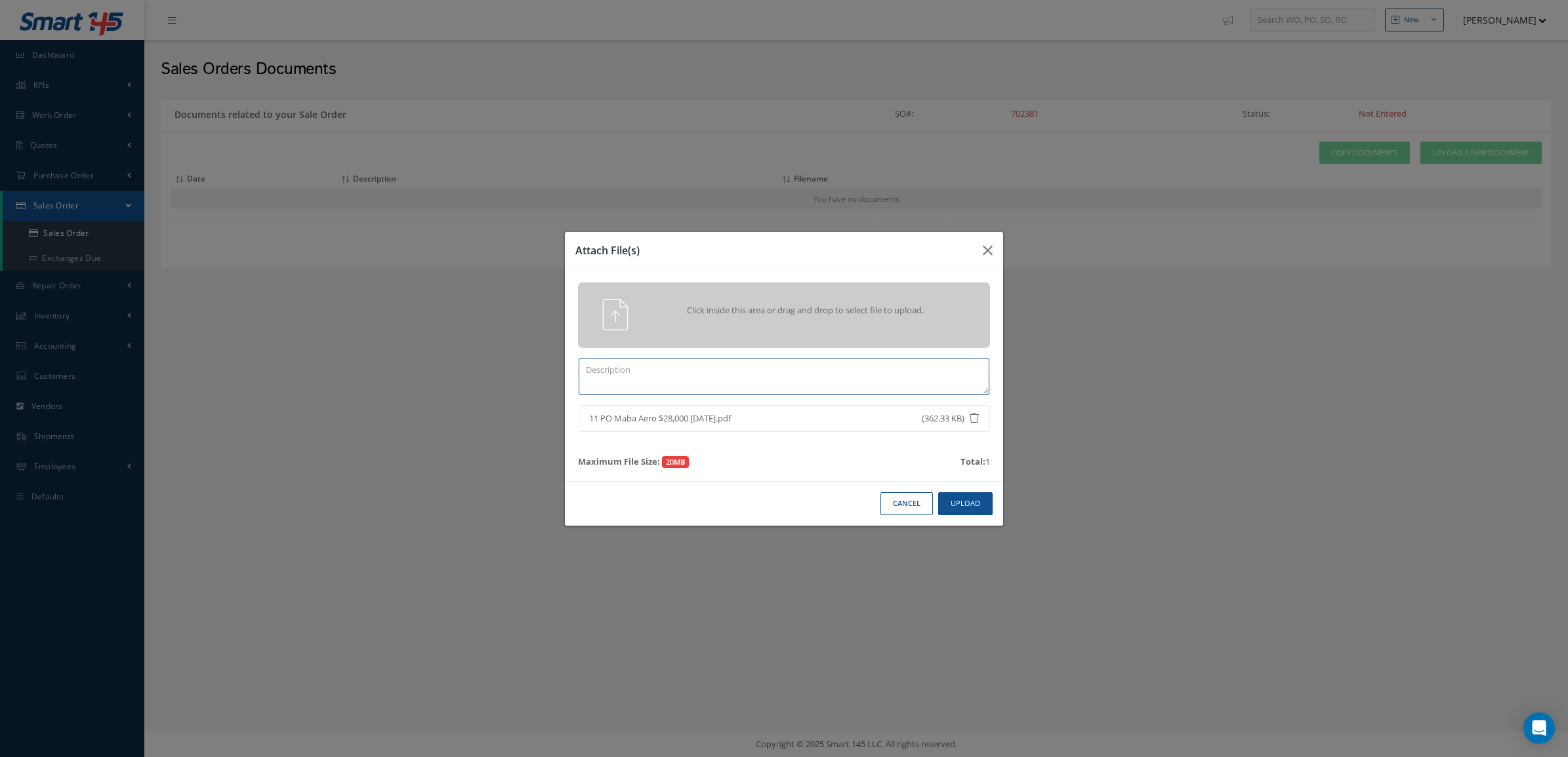
click at [853, 365] on textarea at bounding box center [784, 377] width 410 height 36
type textarea "p"
type textarea "PO"
click at [956, 498] on button "Upload" at bounding box center [964, 503] width 55 height 23
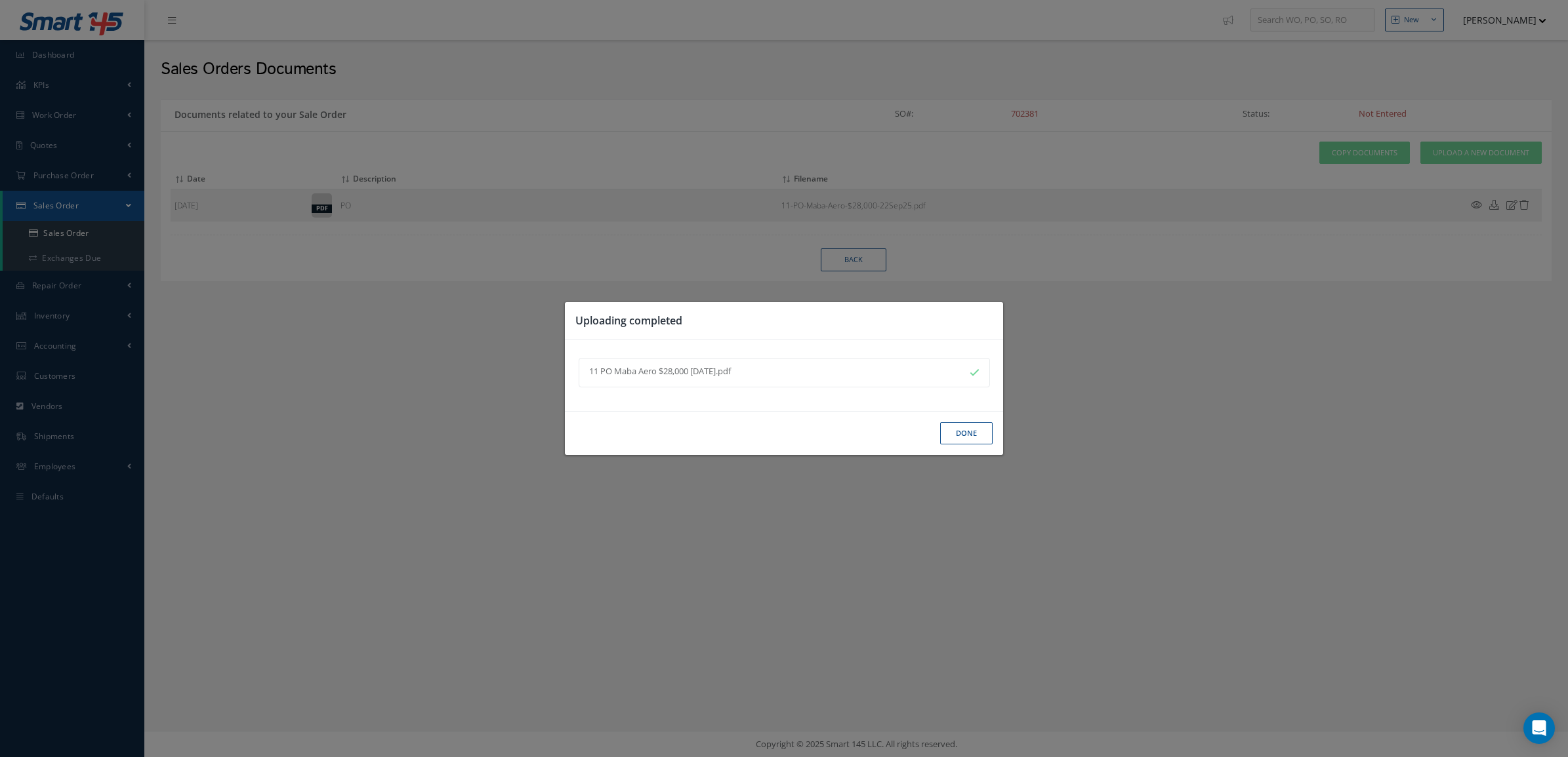
click at [959, 431] on button "Done" at bounding box center [965, 433] width 53 height 23
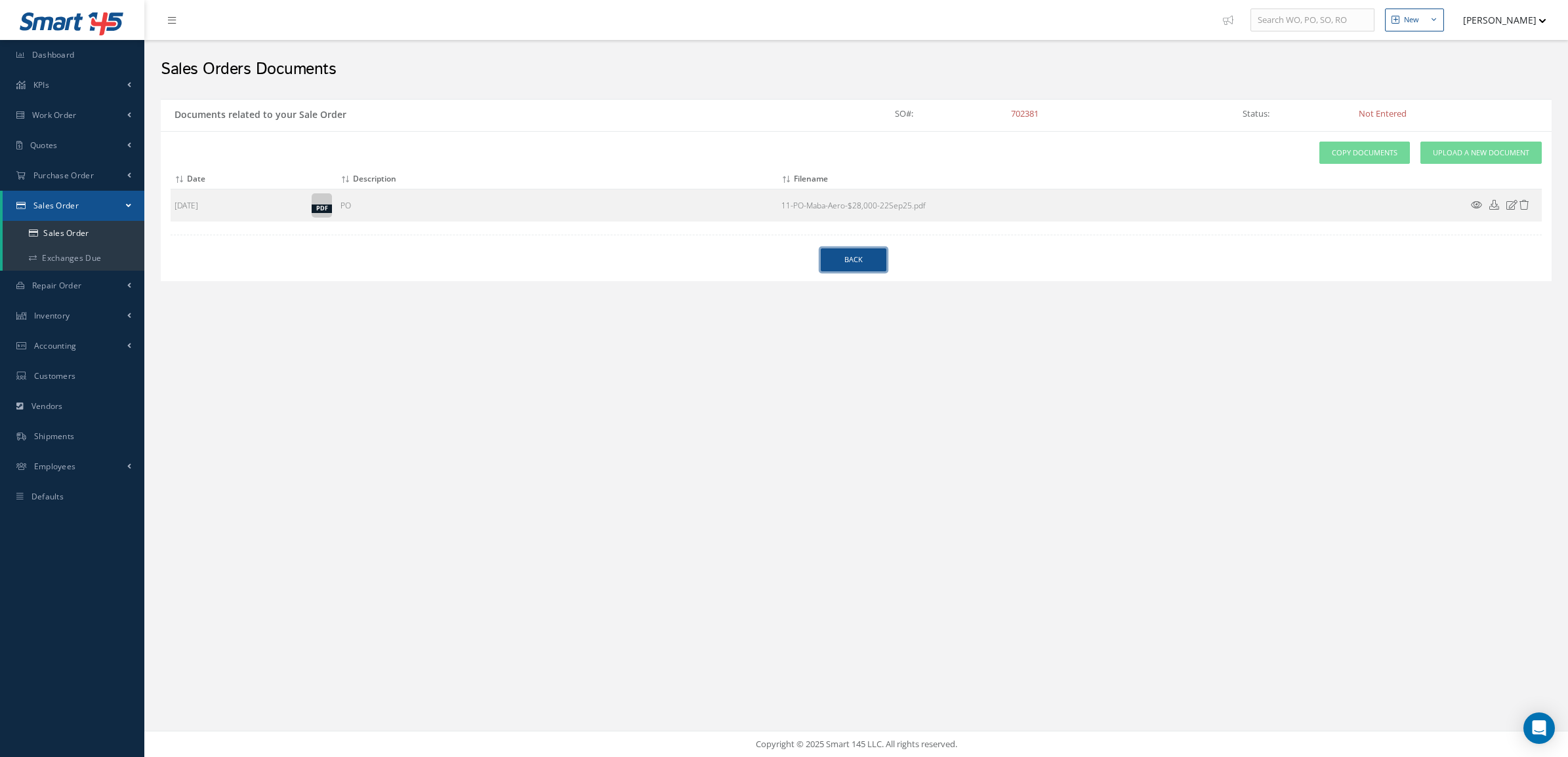
click at [850, 263] on link "Back" at bounding box center [853, 260] width 65 height 23
select select "25"
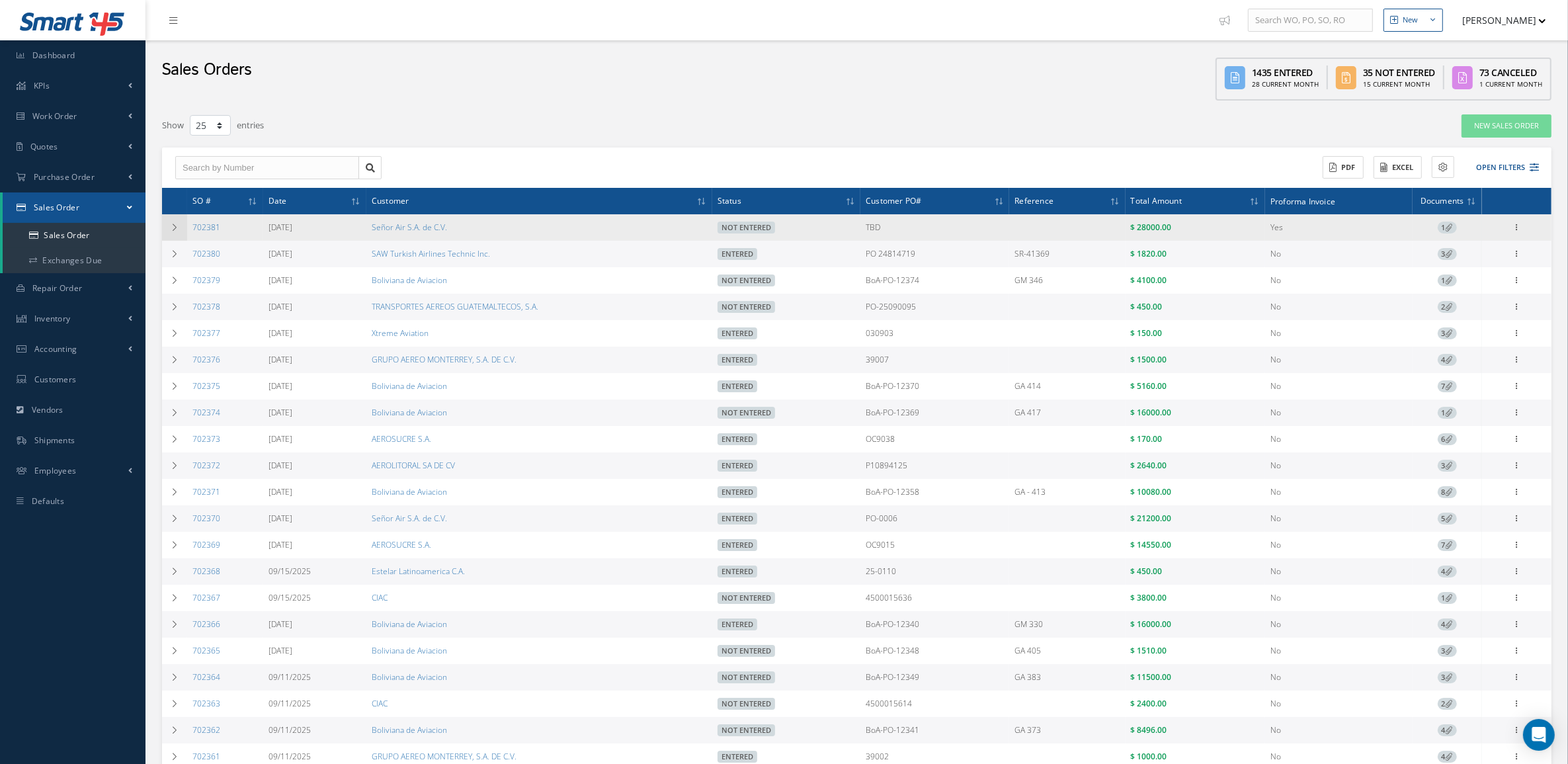
click at [170, 222] on td at bounding box center [174, 227] width 25 height 26
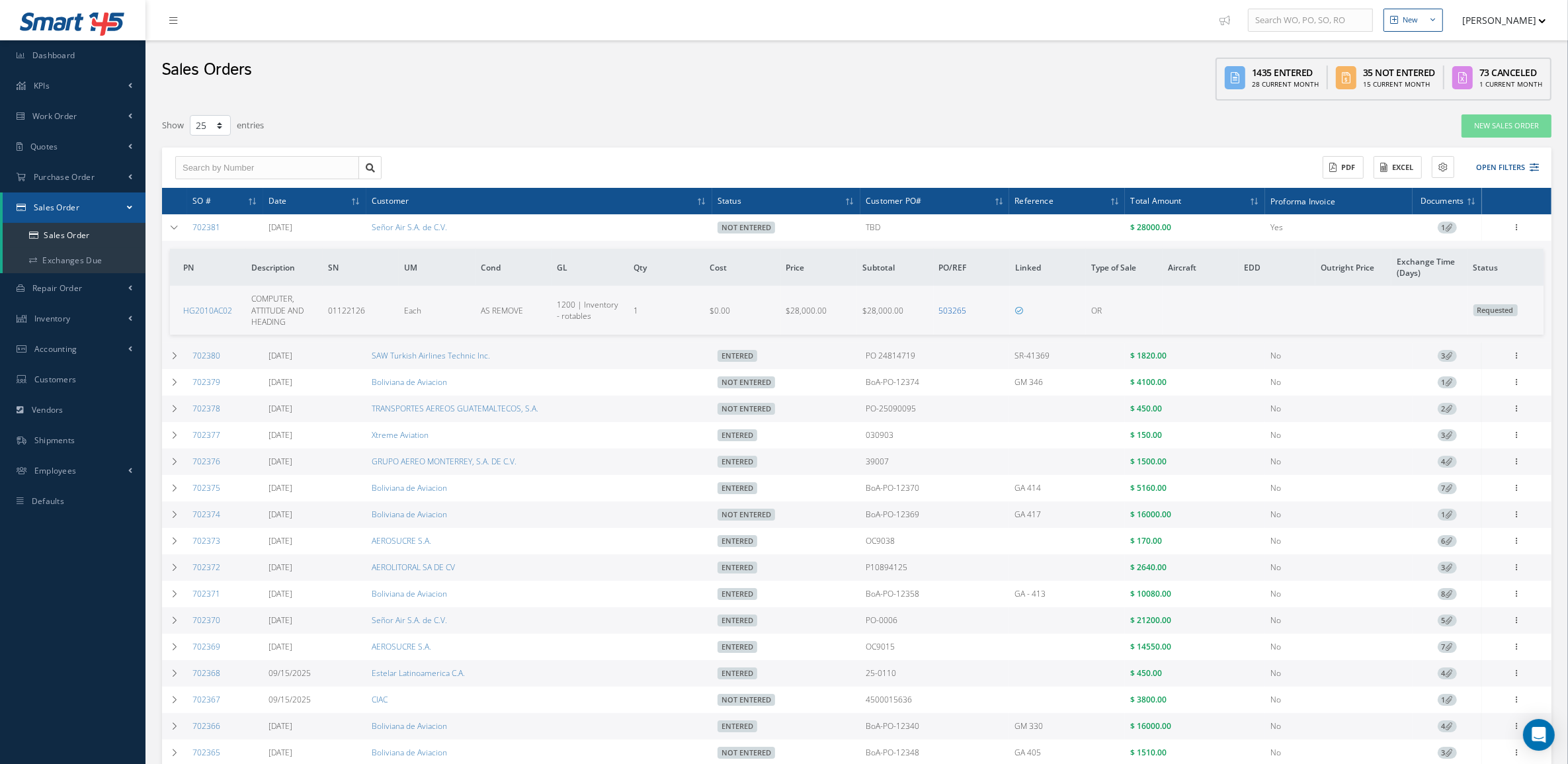
click at [957, 306] on link "503265" at bounding box center [953, 310] width 28 height 11
click at [193, 312] on link "HG2010AC02" at bounding box center [207, 310] width 49 height 11
click at [171, 623] on icon at bounding box center [174, 621] width 9 height 8
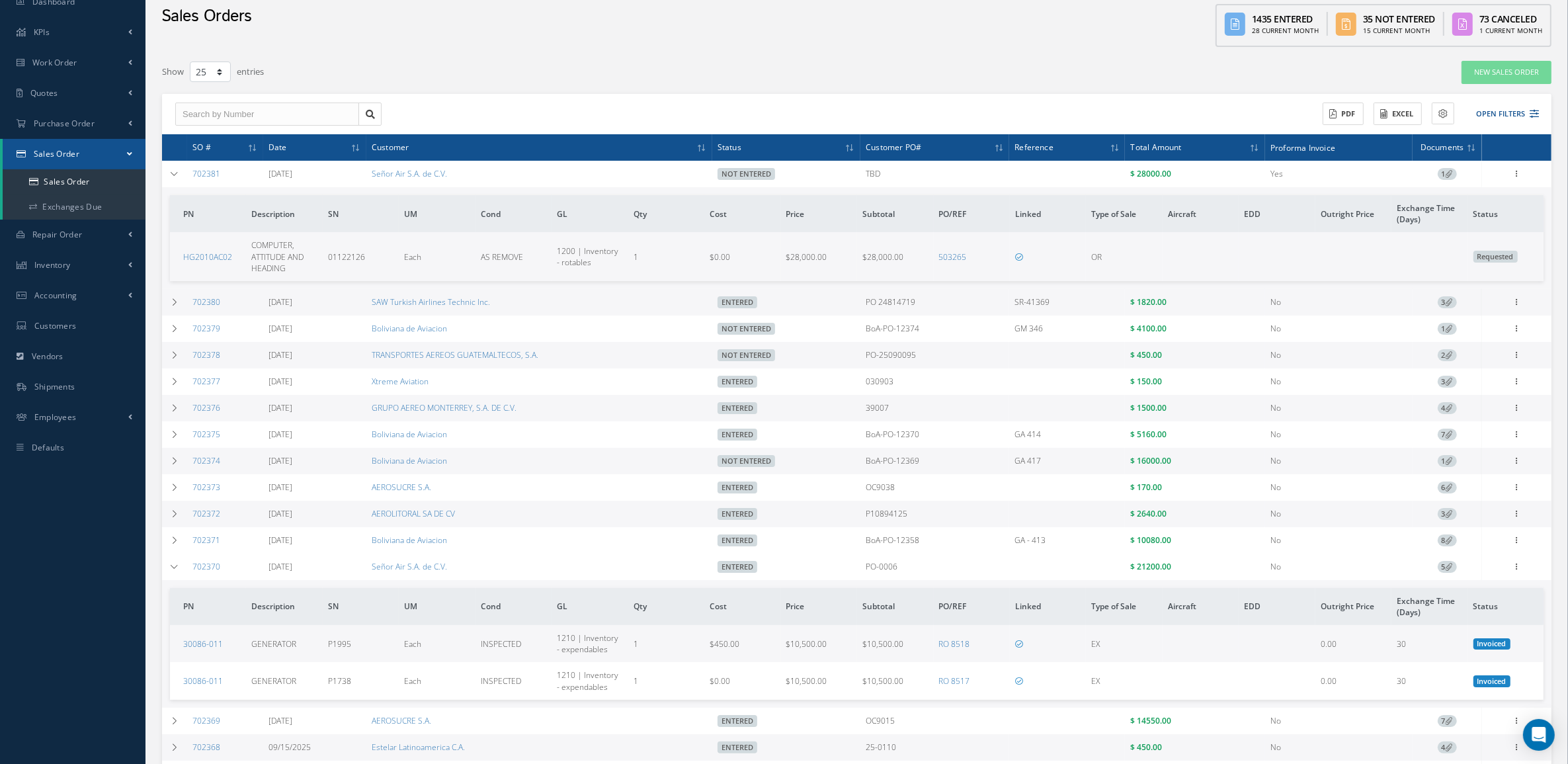
scroll to position [83, 0]
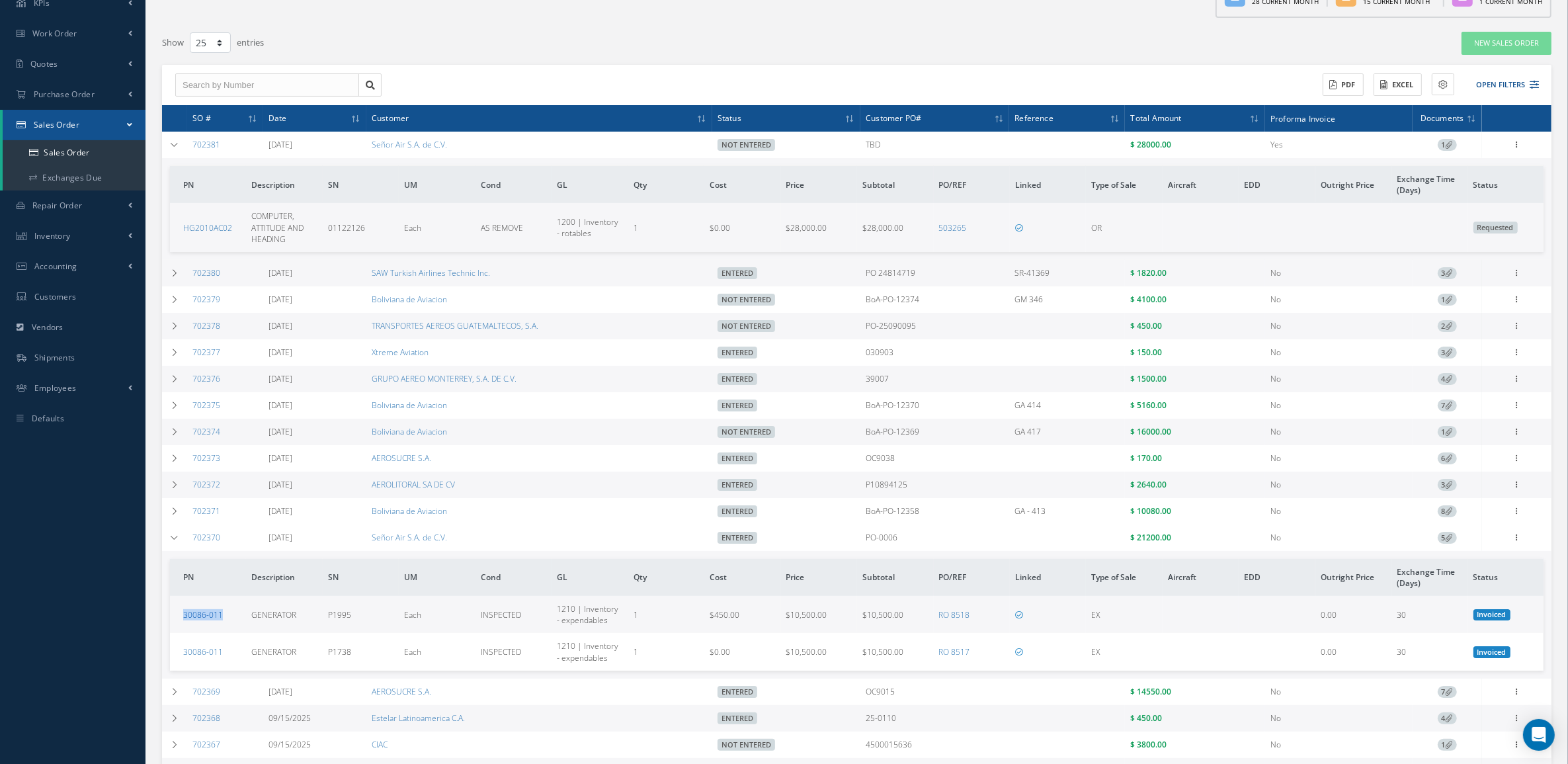
drag, startPoint x: 233, startPoint y: 621, endPoint x: 183, endPoint y: 620, distance: 50.0
click at [183, 620] on td "30086-011" at bounding box center [208, 614] width 76 height 37
copy link "30086-011"
drag, startPoint x: 232, startPoint y: 229, endPoint x: 163, endPoint y: 238, distance: 69.6
click at [163, 238] on td "PN Description SN UM Cond GL Qty Cost Price Subtotal PO/REF Linked Type of Sale…" at bounding box center [856, 209] width 1389 height 102
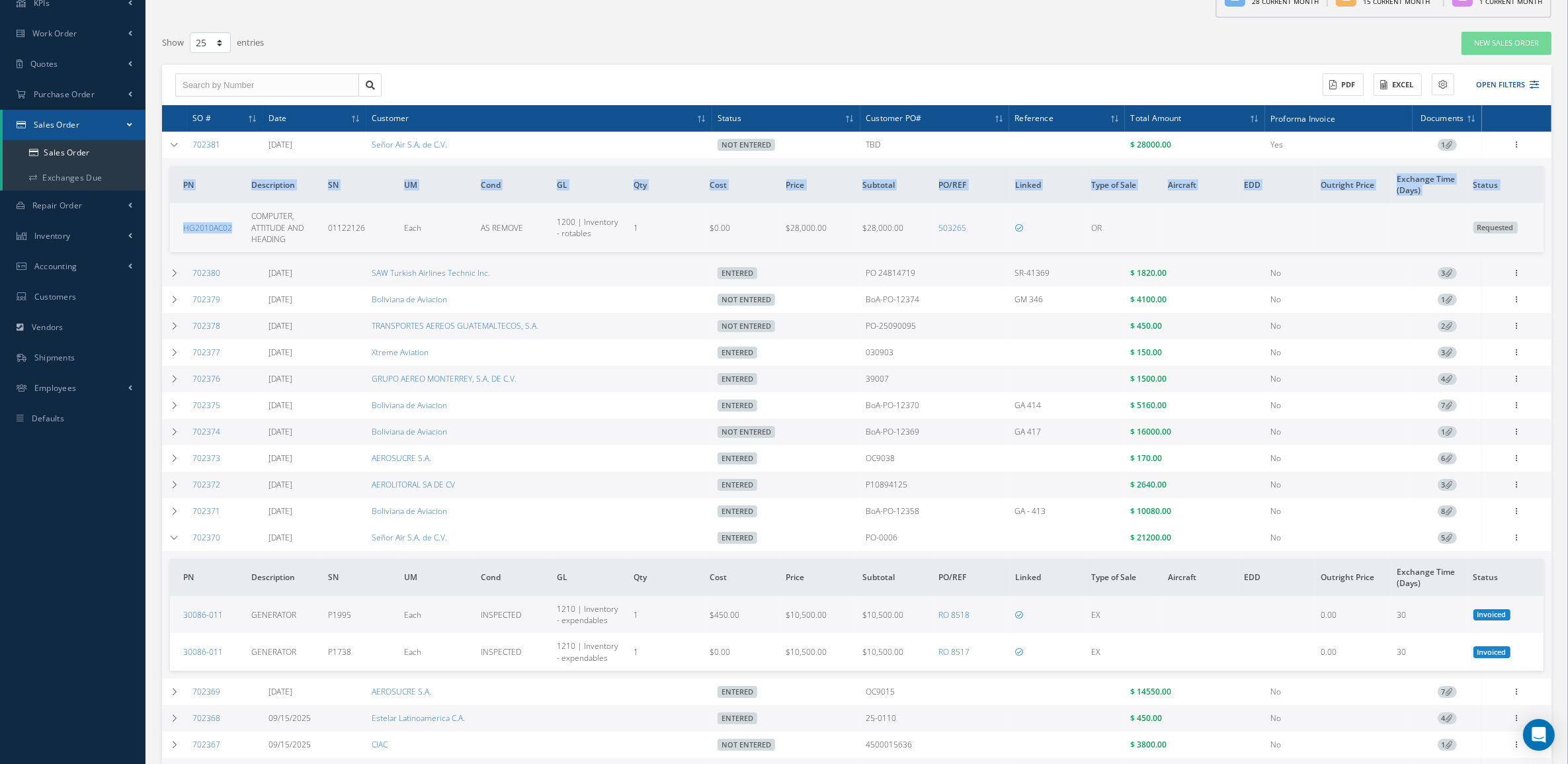
drag, startPoint x: 163, startPoint y: 238, endPoint x: 240, endPoint y: 230, distance: 77.4
click at [240, 230] on td "HG2010AC02" at bounding box center [208, 227] width 76 height 48
drag, startPoint x: 240, startPoint y: 230, endPoint x: 197, endPoint y: 236, distance: 43.4
click at [197, 236] on td "HG2010AC02" at bounding box center [208, 227] width 76 height 48
copy link "HG2010AC02"
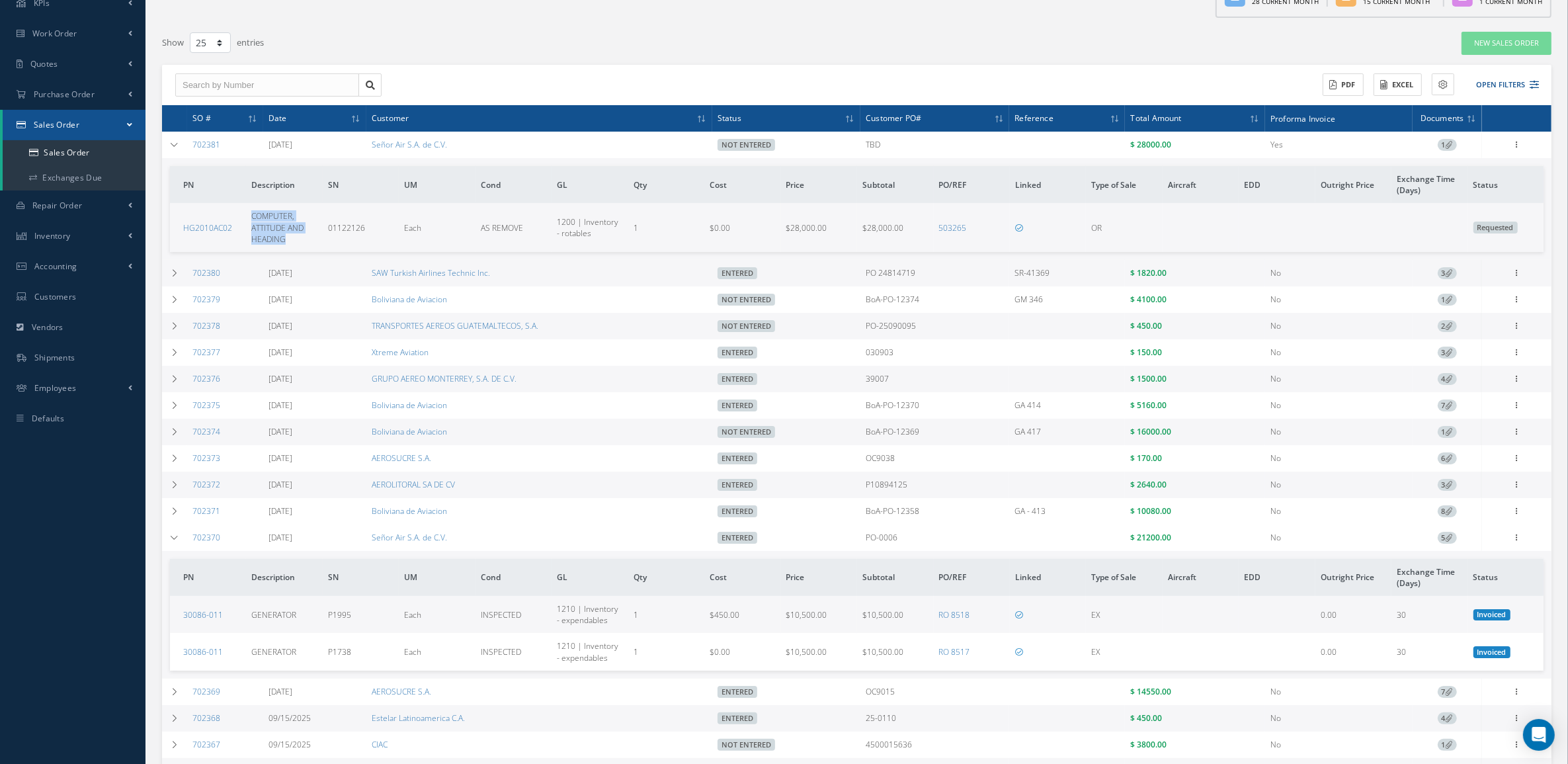
drag, startPoint x: 292, startPoint y: 240, endPoint x: 248, endPoint y: 210, distance: 53.3
click at [248, 210] on td "COMPUTER, ATTITUDE AND HEADING" at bounding box center [284, 227] width 76 height 48
copy span "COMPUTER, ATTITUDE AND HEADING"
drag, startPoint x: 364, startPoint y: 237, endPoint x: 328, endPoint y: 237, distance: 36.0
click at [328, 237] on td "01122126" at bounding box center [361, 227] width 76 height 48
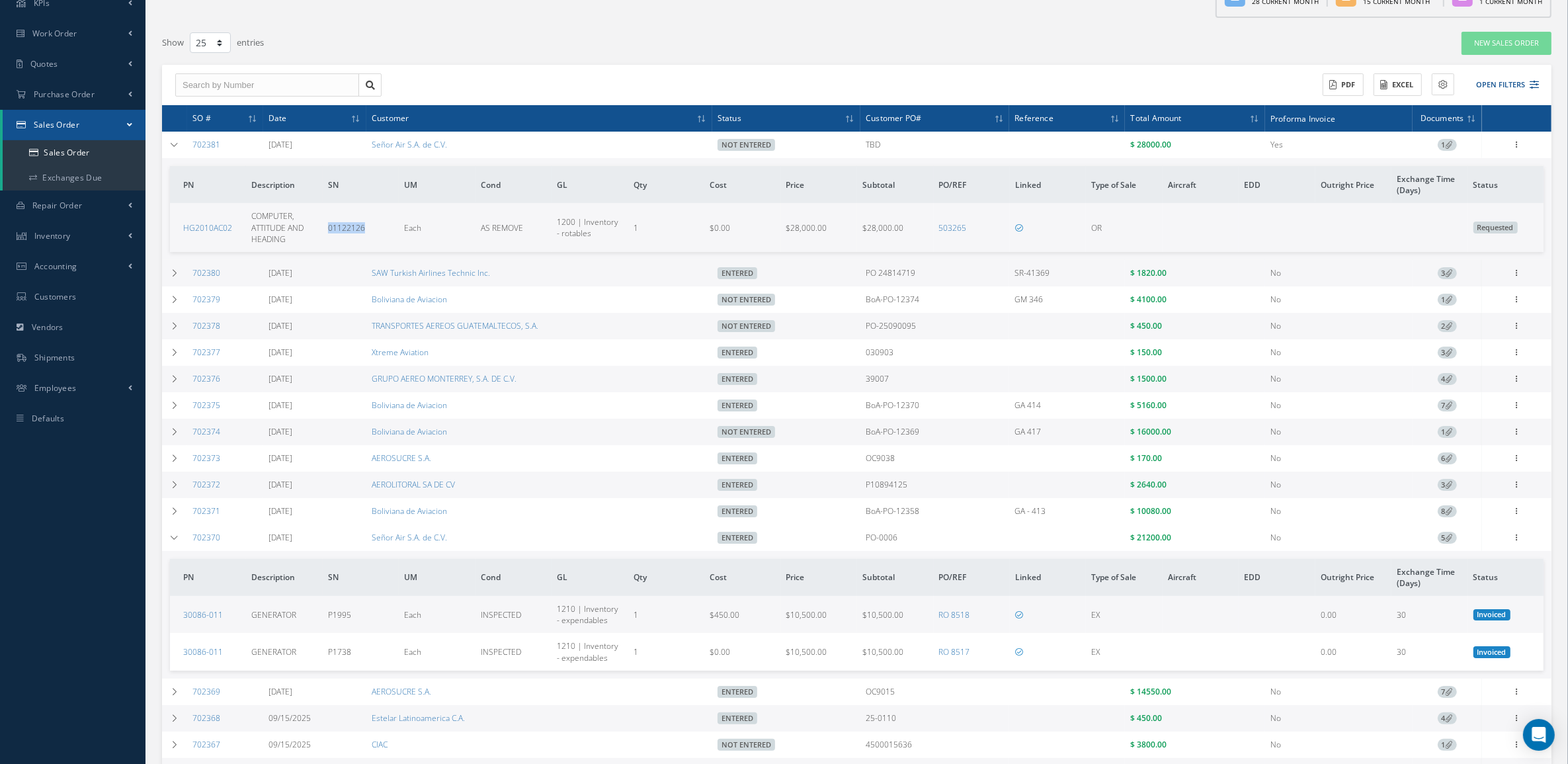
copy span "01122126"
click at [212, 222] on link "HG2010AC02" at bounding box center [207, 227] width 49 height 11
click at [1524, 133] on td "Edit Show Send By Email Documents Cancel Delete Print-Outs Sales Order Picking …" at bounding box center [1516, 145] width 69 height 26
click at [1516, 152] on div "Edit Show Send By Email Documents Cancel Delete Print-Outs Sales Order Picking …" at bounding box center [1517, 145] width 16 height 16
click at [1516, 146] on icon at bounding box center [1517, 143] width 13 height 11
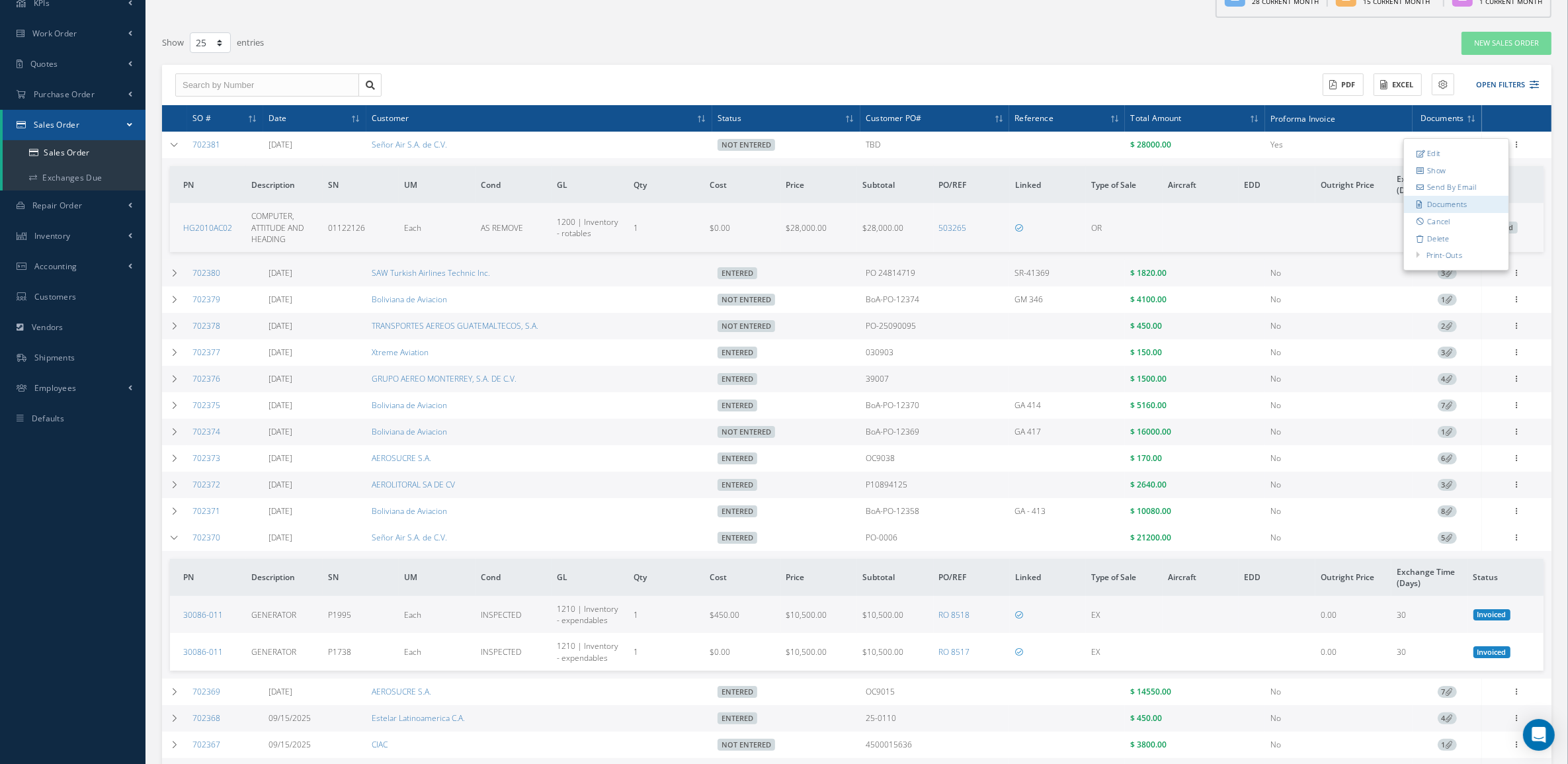
click at [1456, 205] on link "Documents" at bounding box center [1456, 204] width 105 height 17
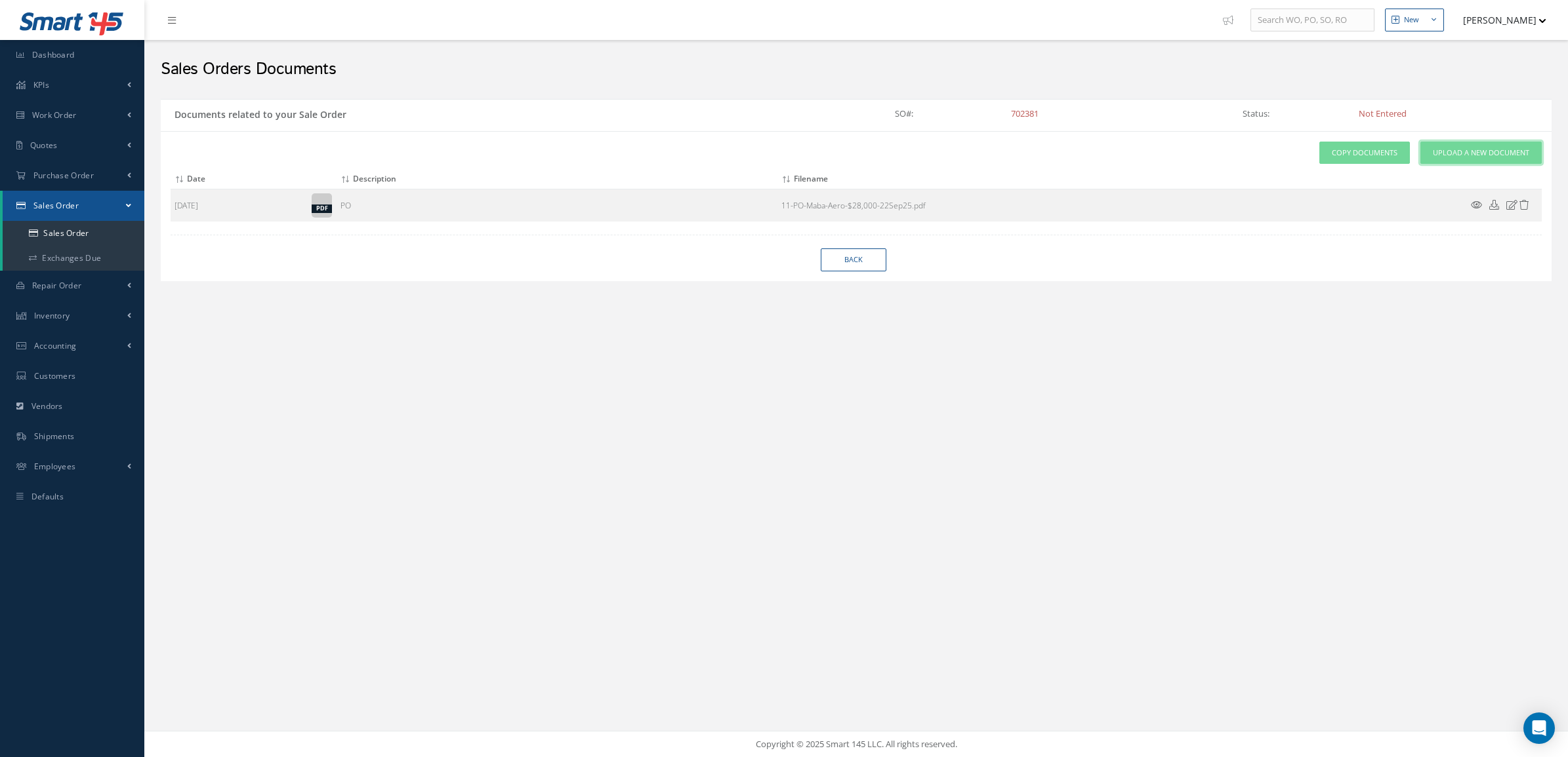
click at [1437, 158] on span "Upload a New Document" at bounding box center [1480, 153] width 96 height 11
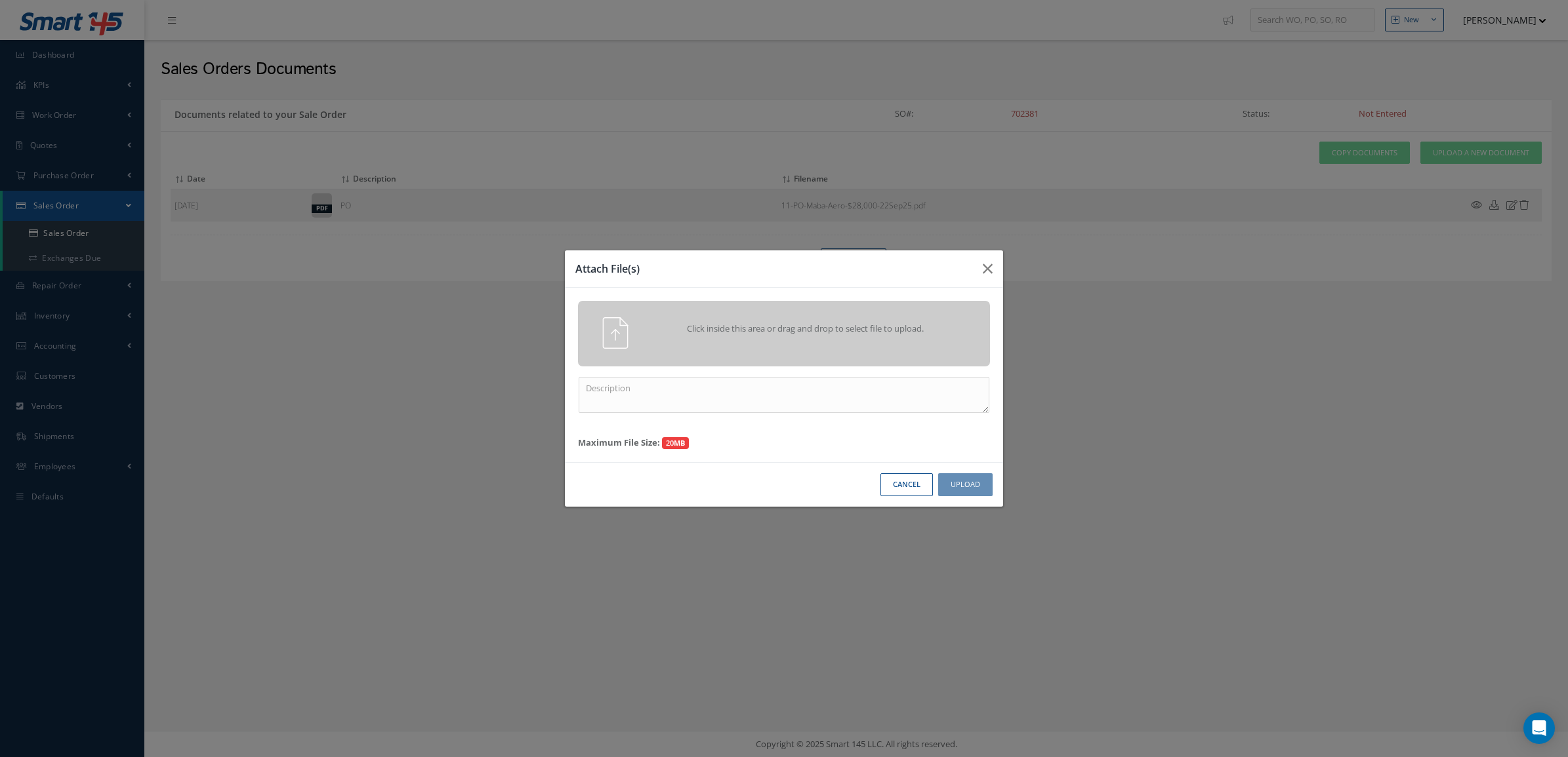
click at [912, 301] on div "Click inside this area or drag and drop to select file to upload." at bounding box center [784, 334] width 412 height 65
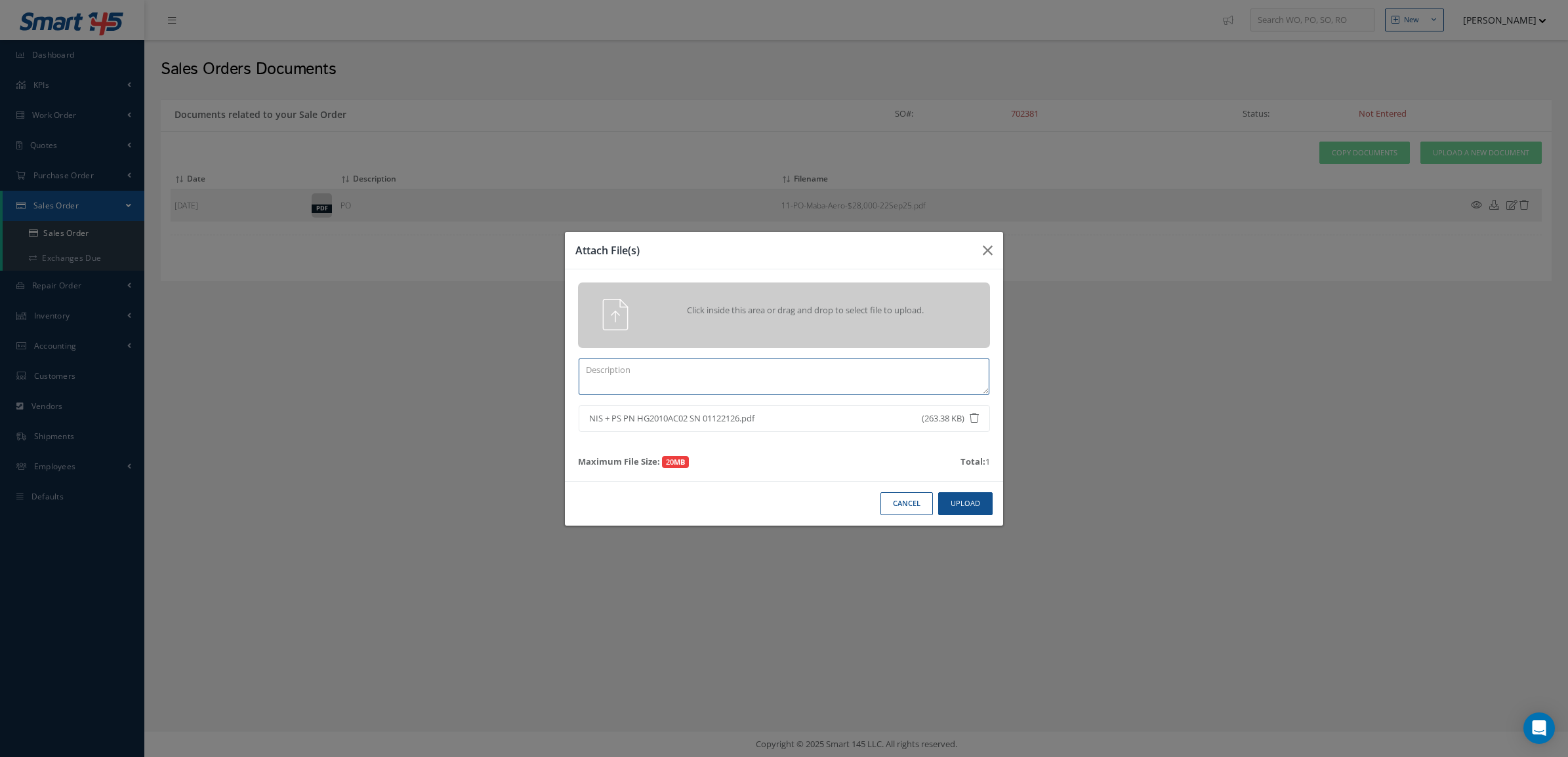
click at [831, 378] on textarea at bounding box center [784, 377] width 410 height 36
type textarea "NIS + PS"
drag, startPoint x: 962, startPoint y: 516, endPoint x: 961, endPoint y: 502, distance: 14.0
click at [961, 502] on div "Cancel Upload" at bounding box center [784, 503] width 438 height 45
click at [961, 502] on button "Upload" at bounding box center [964, 503] width 55 height 23
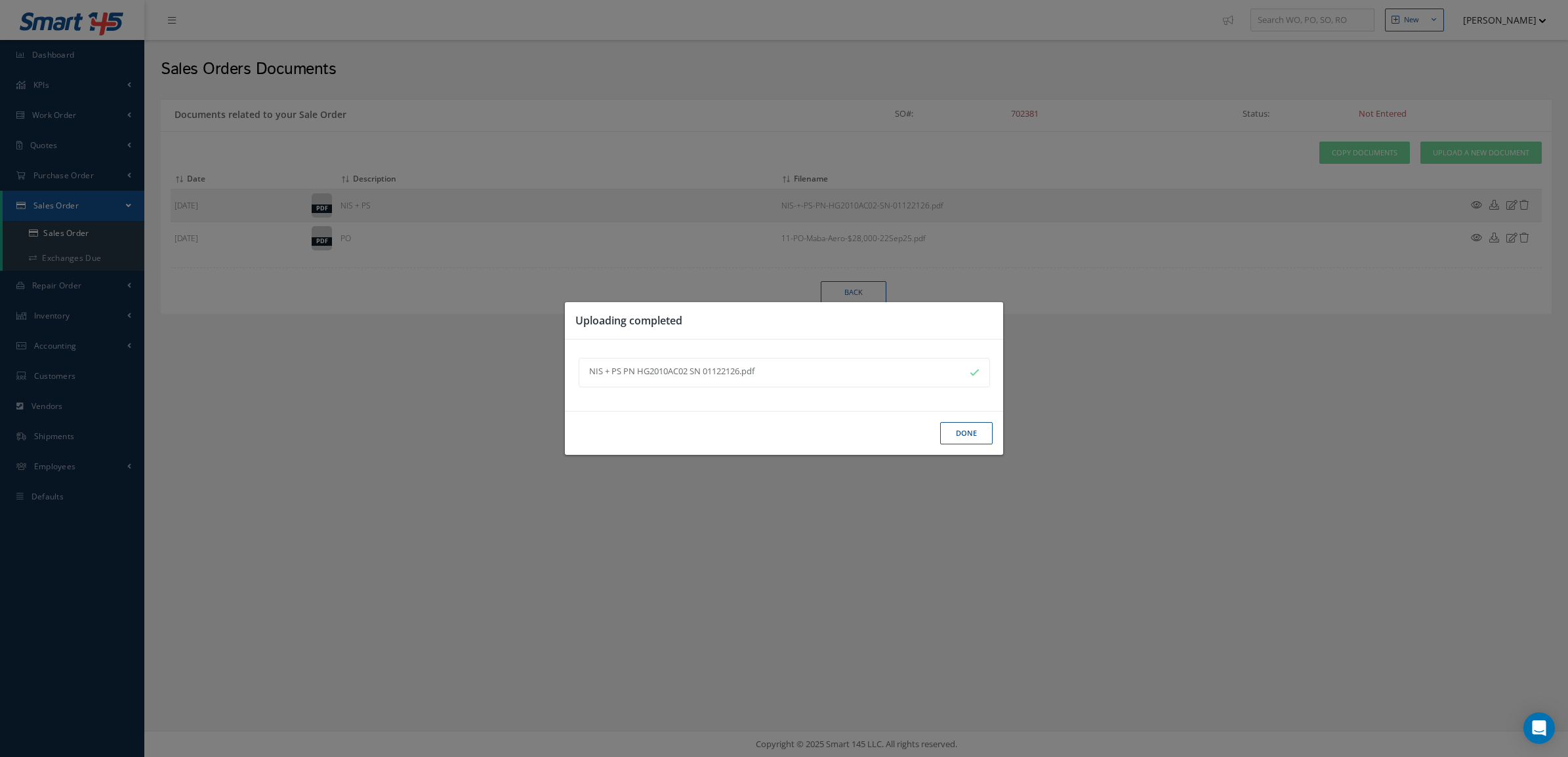
click at [979, 424] on button "Done" at bounding box center [965, 433] width 53 height 23
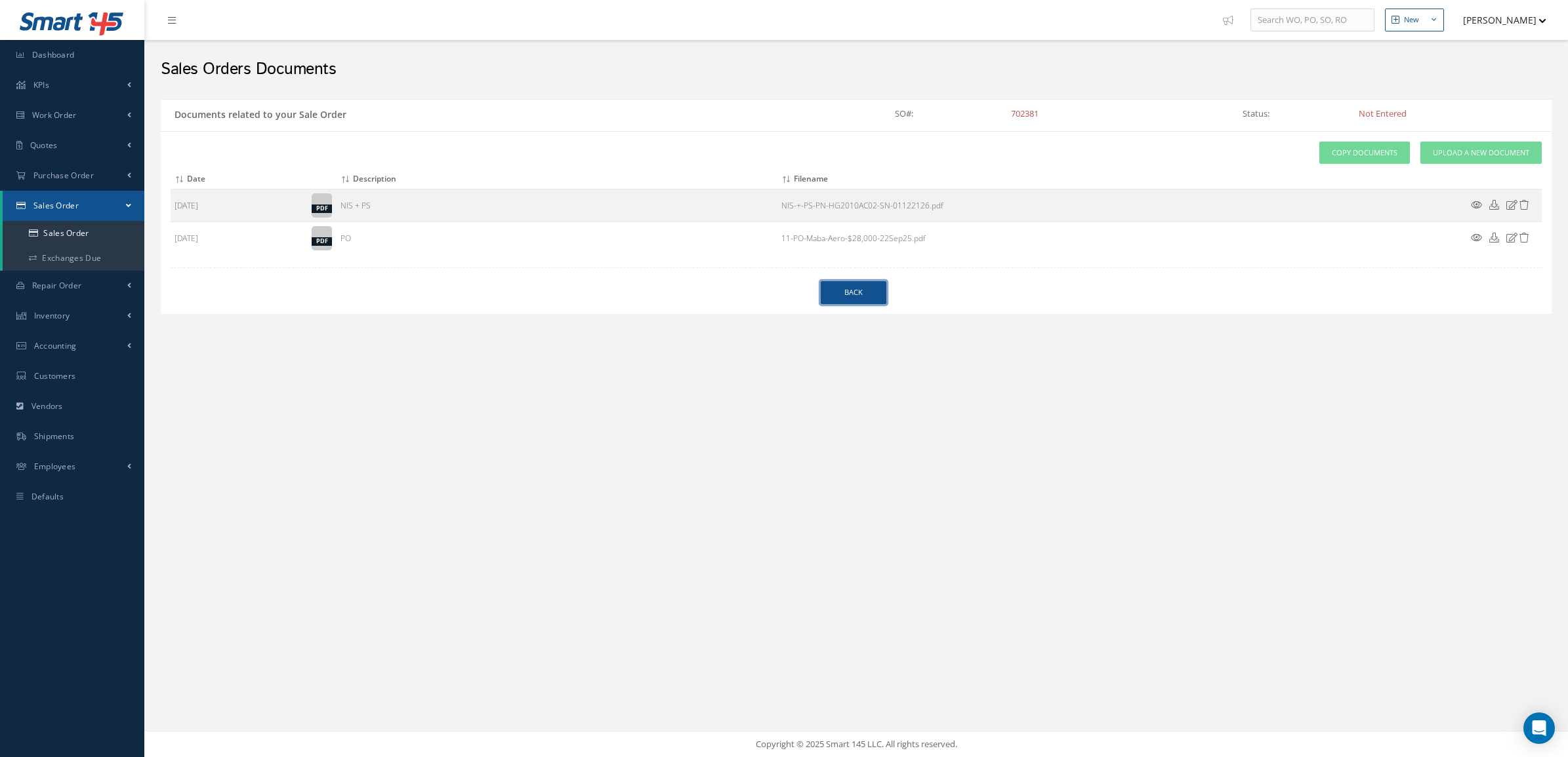
click at [853, 298] on link "Back" at bounding box center [853, 292] width 65 height 23
select select "25"
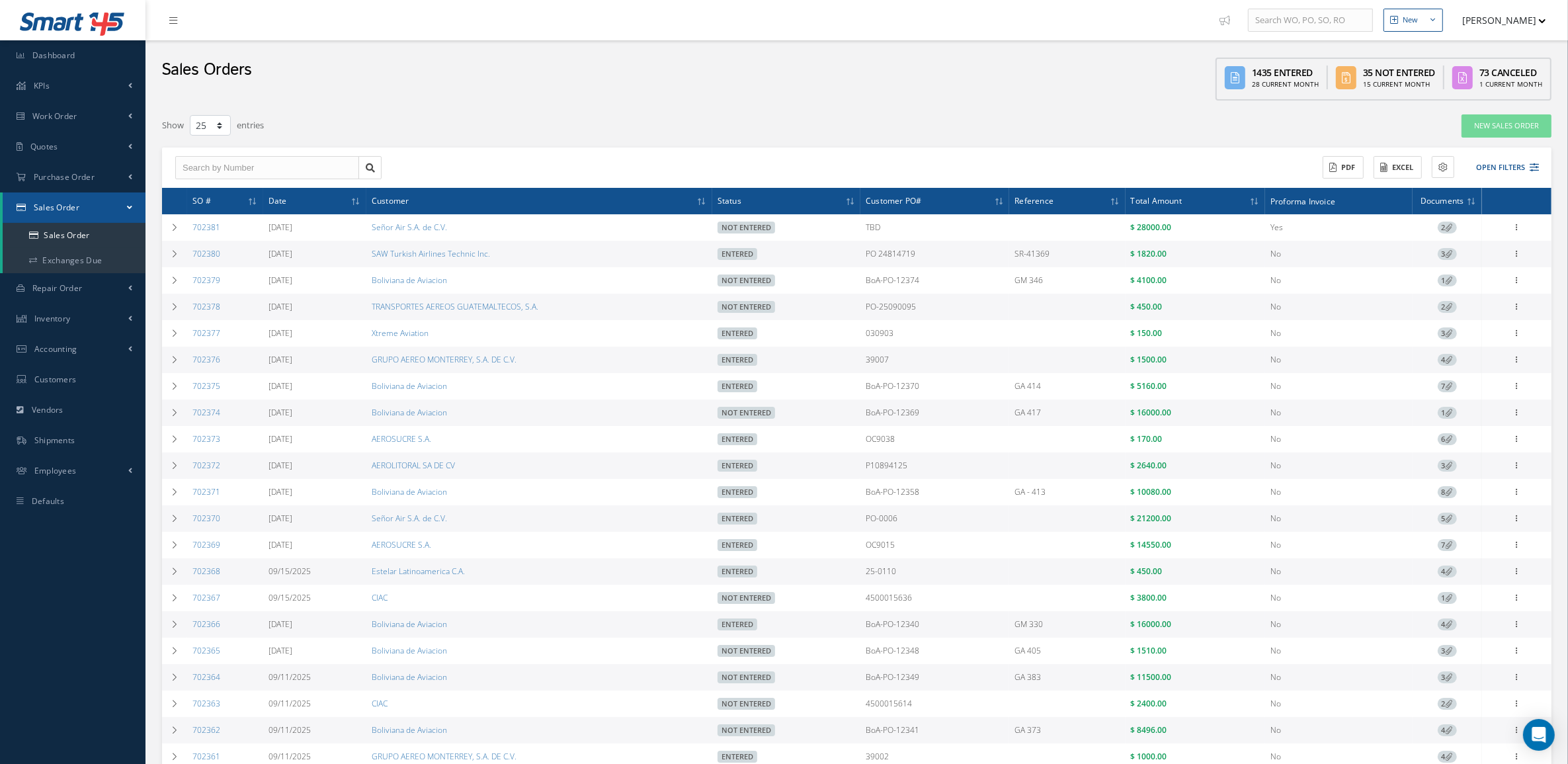
click at [1449, 222] on span "2" at bounding box center [1447, 228] width 19 height 12
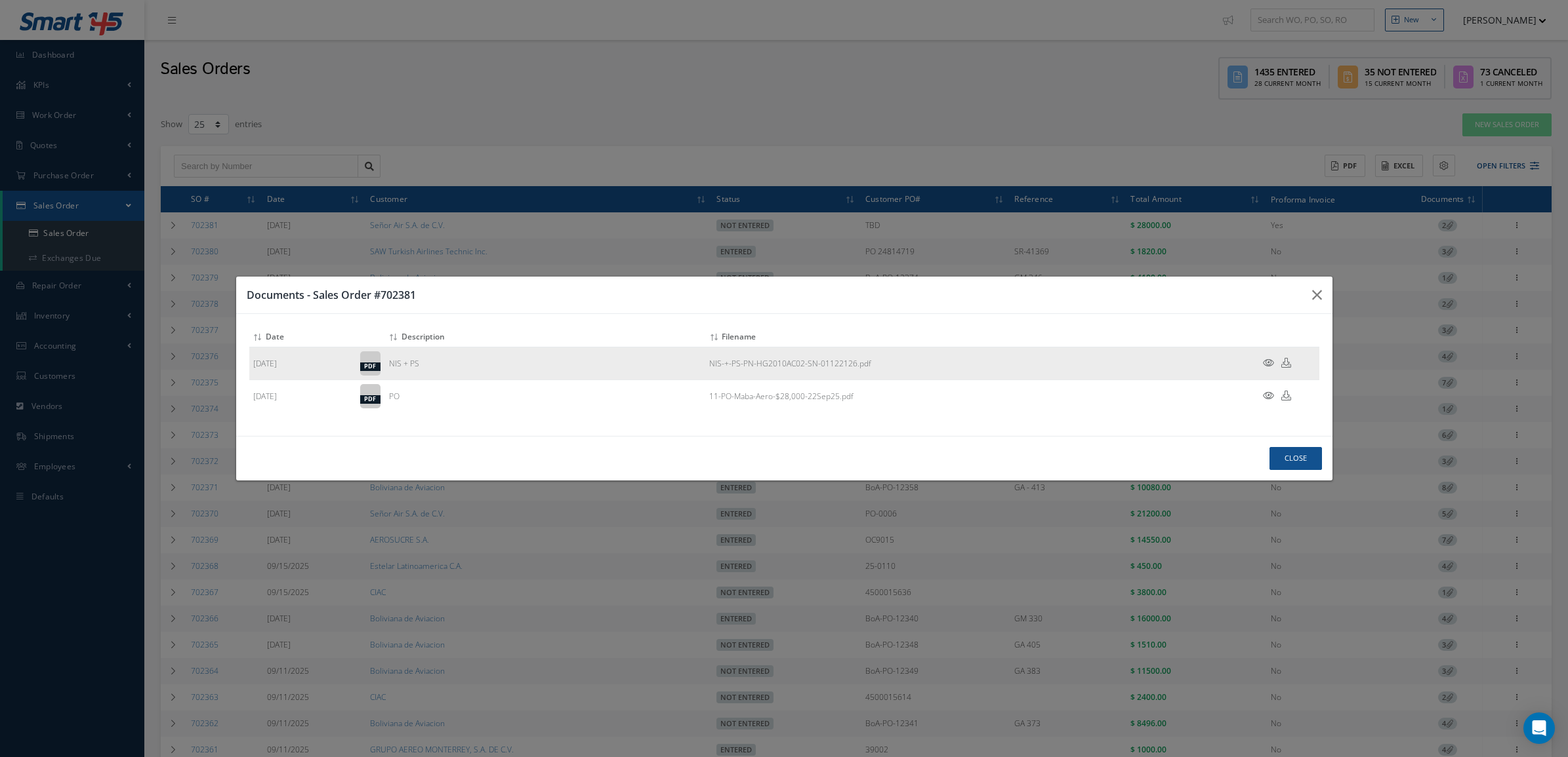
click at [1271, 362] on icon at bounding box center [1268, 363] width 11 height 10
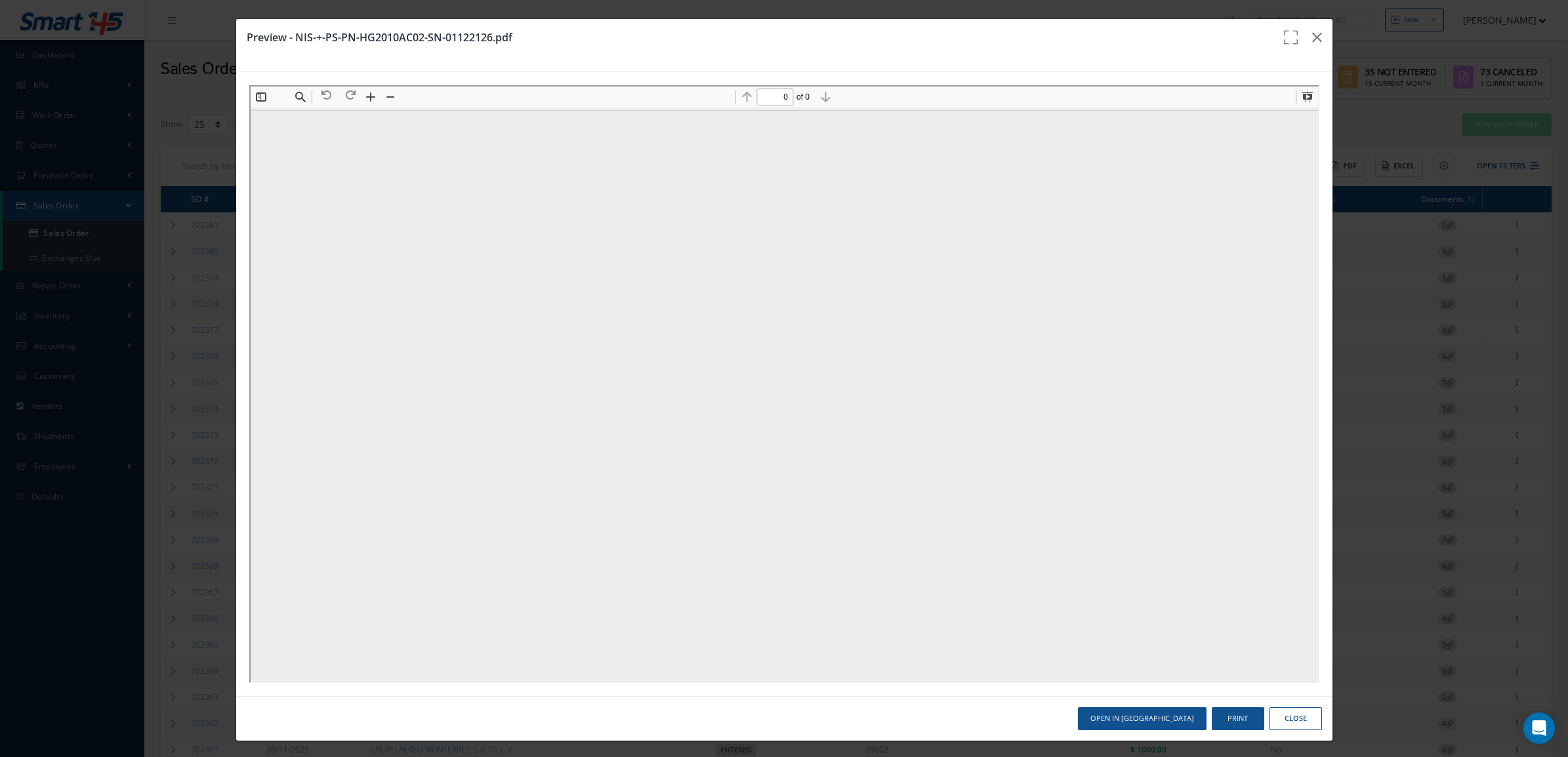
type input "1"
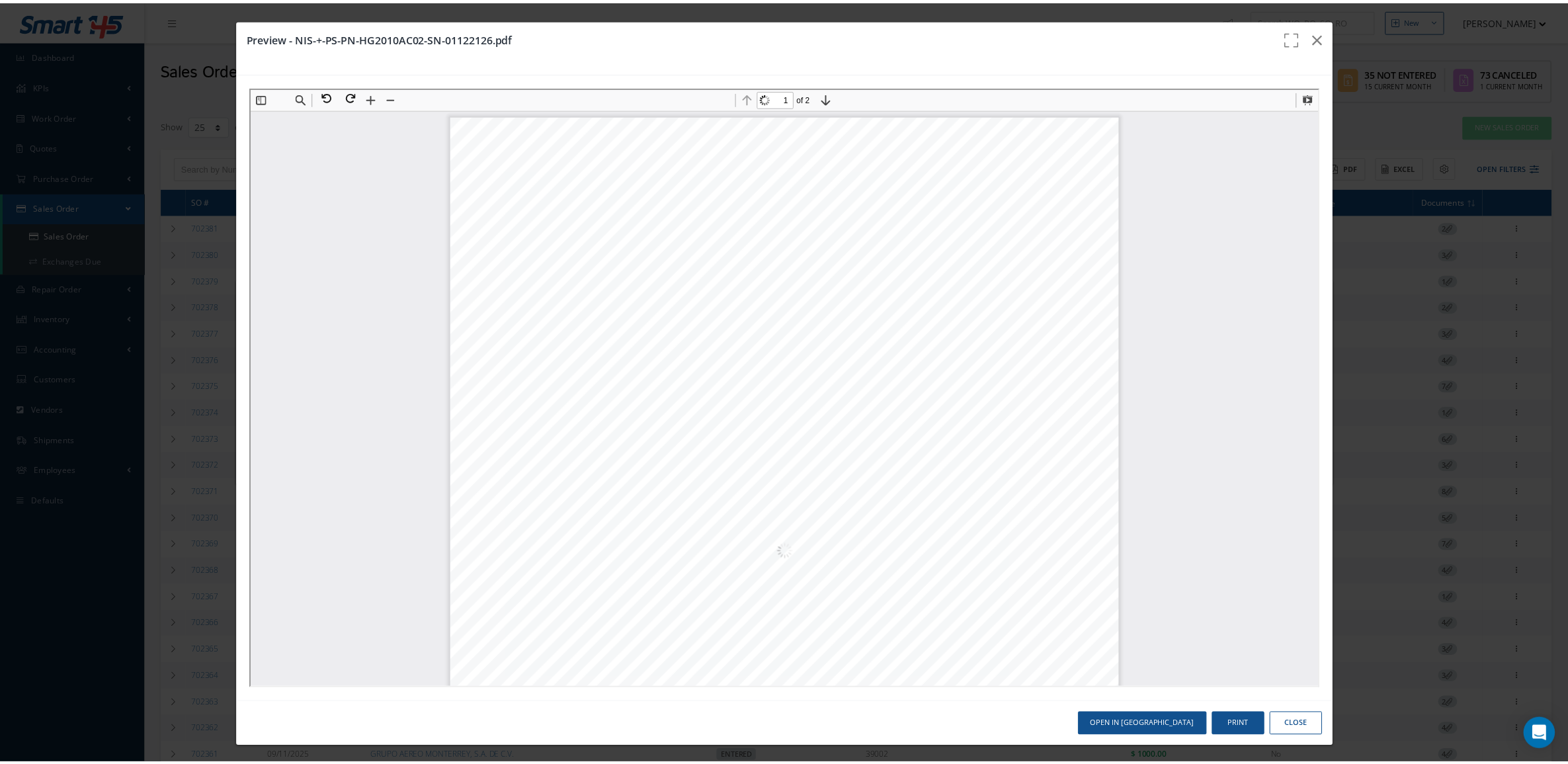
scroll to position [7, 0]
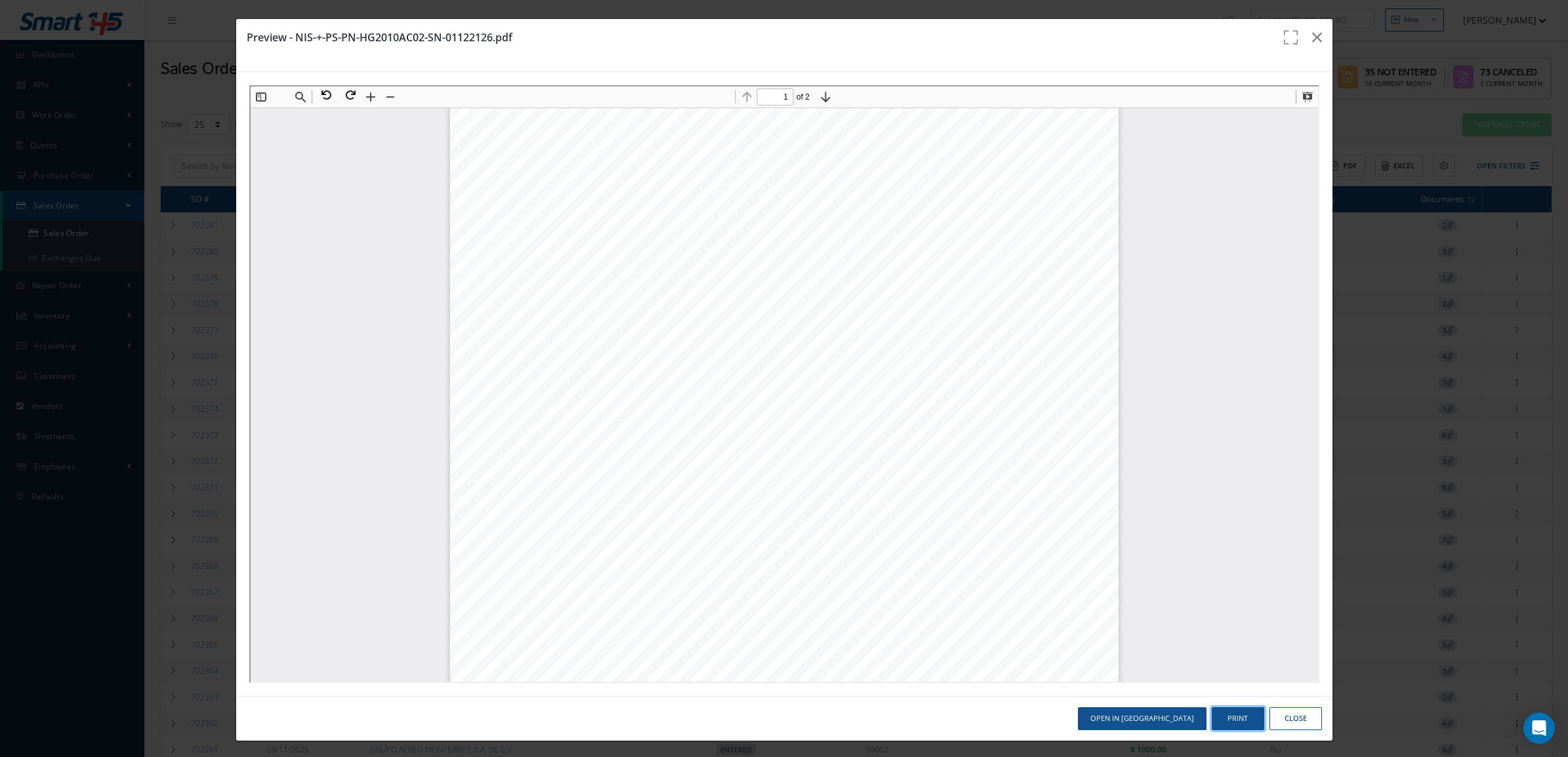
click at [1231, 721] on button "Print" at bounding box center [1237, 718] width 53 height 23
click at [558, 467] on span "30086-011" at bounding box center [553, 467] width 43 height 8
drag, startPoint x: 562, startPoint y: 467, endPoint x: 528, endPoint y: 461, distance: 34.5
click at [532, 463] on span "30086-011" at bounding box center [553, 467] width 43 height 8
drag, startPoint x: 528, startPoint y: 461, endPoint x: 567, endPoint y: 467, distance: 39.5
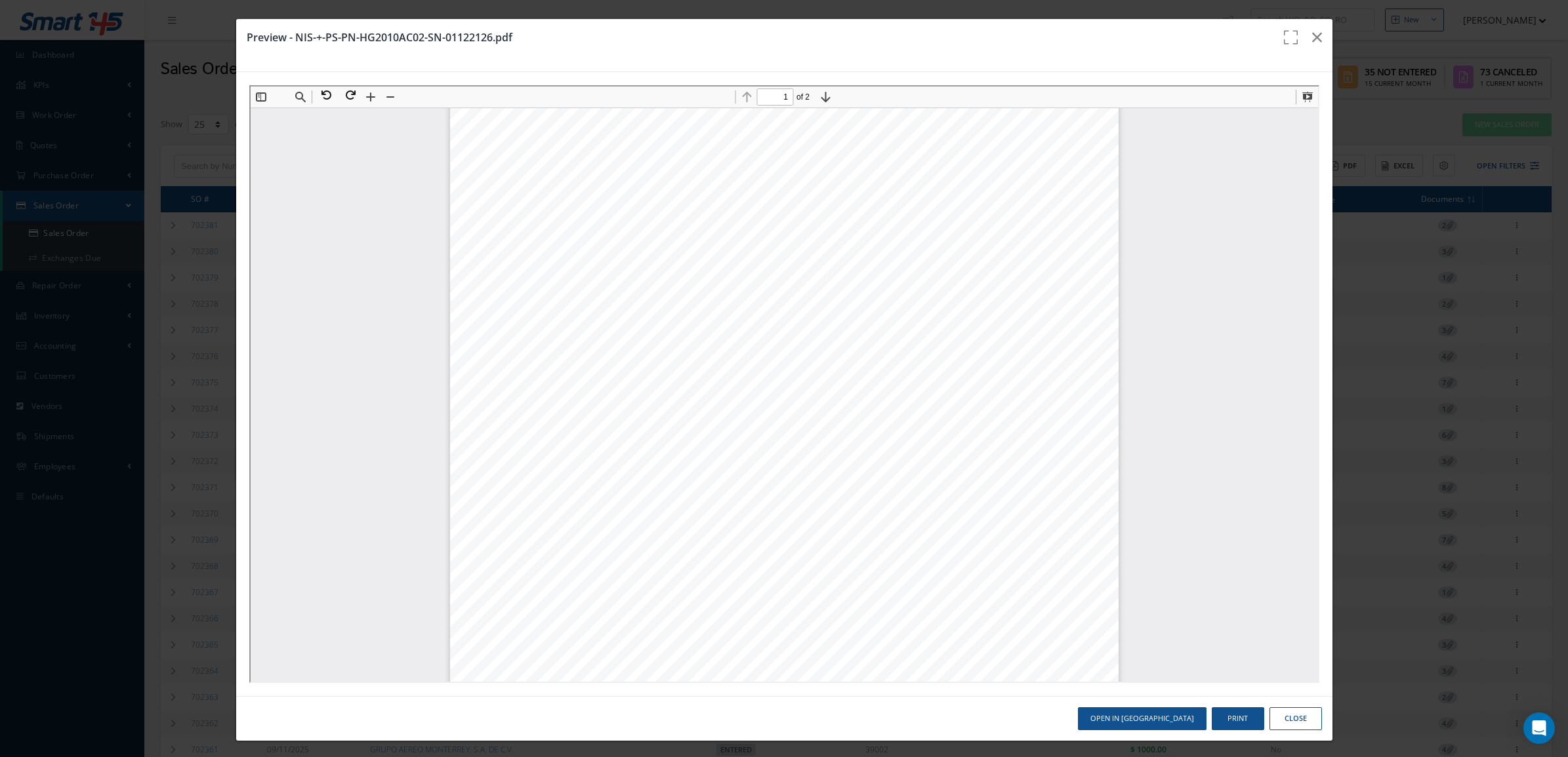
click at [567, 467] on div "PACKING SLIP Sky High Aviation Services 3399 NW 72 Ave Suite 115 Miami FL 33122…" at bounding box center [782, 538] width 668 height 865
drag, startPoint x: 567, startPoint y: 467, endPoint x: 546, endPoint y: 466, distance: 21.0
click at [546, 466] on div "PACKING SLIP Sky High Aviation Services 3399 NW 72 Ave Suite 115 Miami FL 33122…" at bounding box center [782, 538] width 668 height 865
drag, startPoint x: 546, startPoint y: 466, endPoint x: 524, endPoint y: 466, distance: 22.0
click at [532, 466] on span "30086-011" at bounding box center [553, 467] width 43 height 8
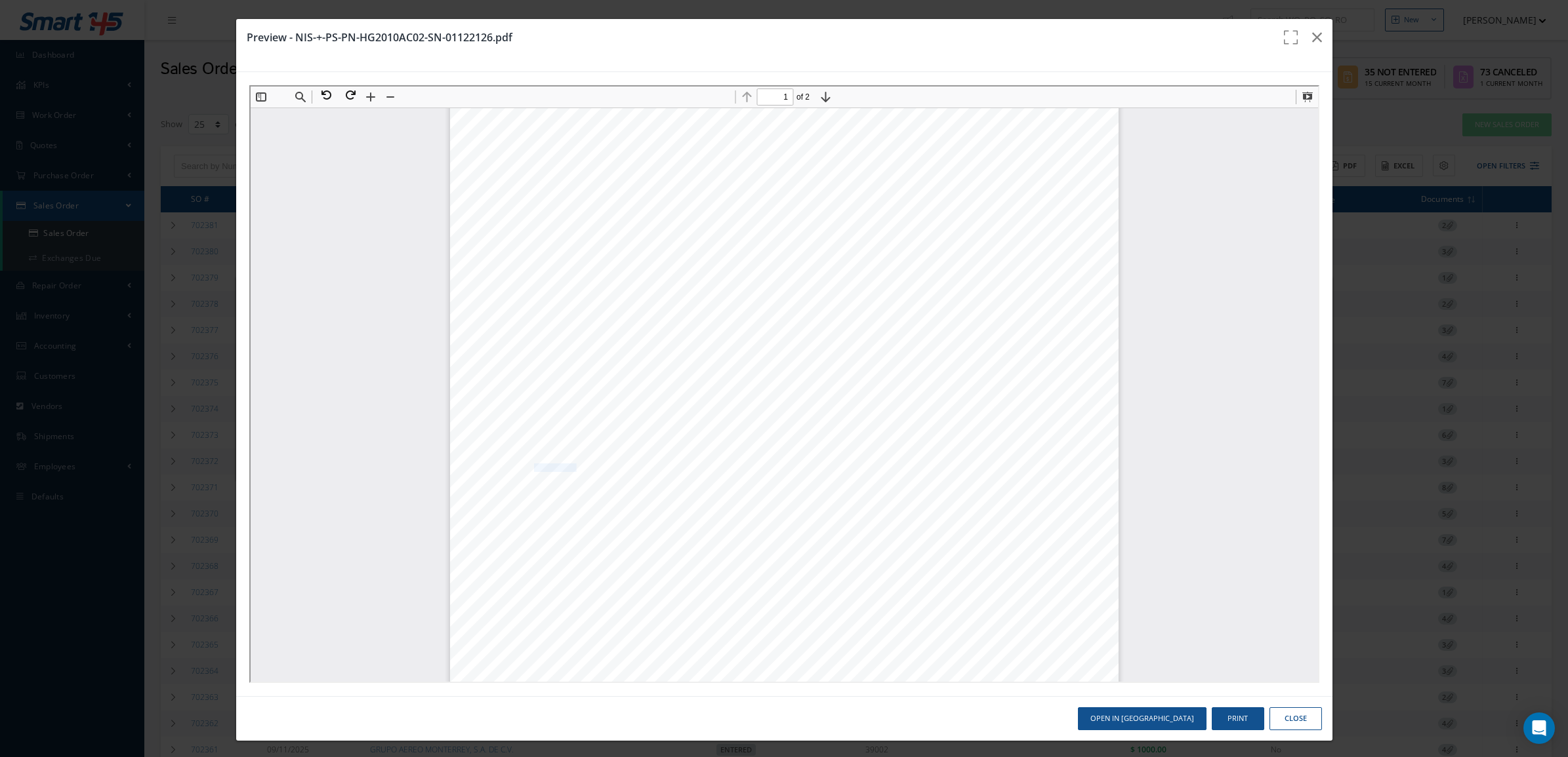
drag, startPoint x: 522, startPoint y: 466, endPoint x: 563, endPoint y: 469, distance: 41.1
click at [563, 469] on span "30086-011" at bounding box center [553, 467] width 43 height 8
copy span "30086-011"
click at [1312, 38] on icon "button" at bounding box center [1317, 38] width 10 height 16
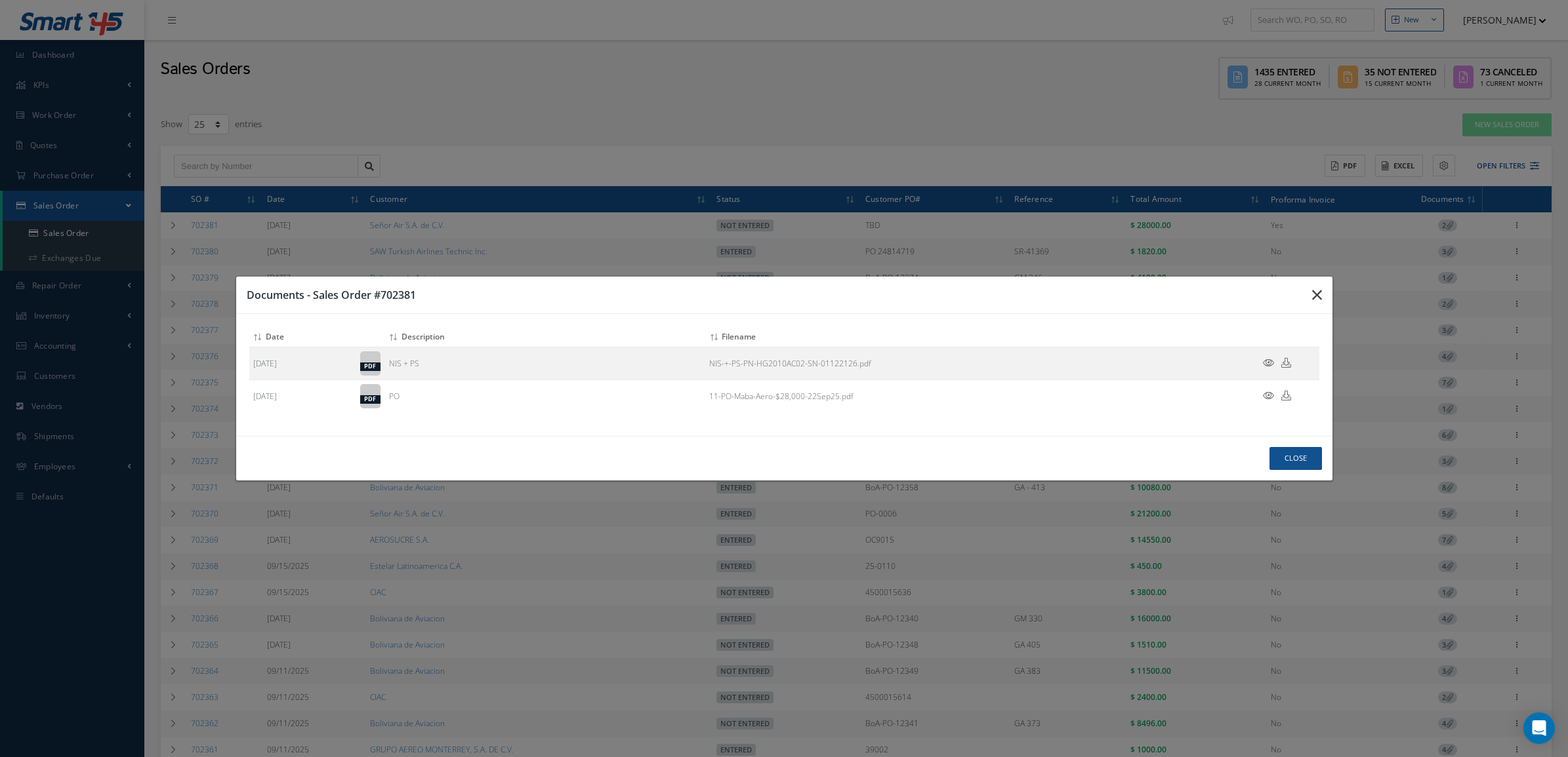
click at [1320, 299] on icon "button" at bounding box center [1317, 295] width 10 height 16
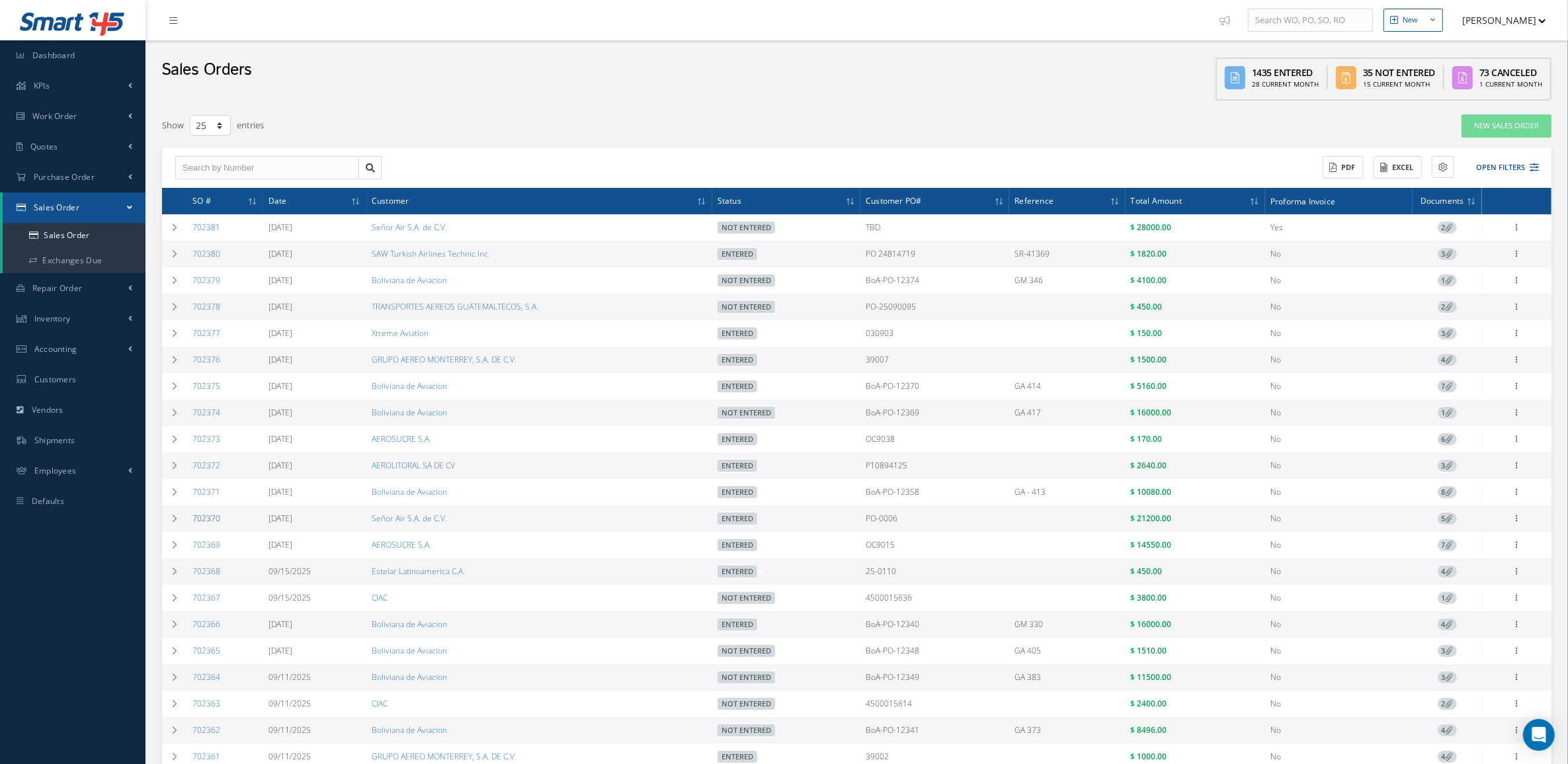
click at [209, 520] on link "702370" at bounding box center [207, 518] width 28 height 11
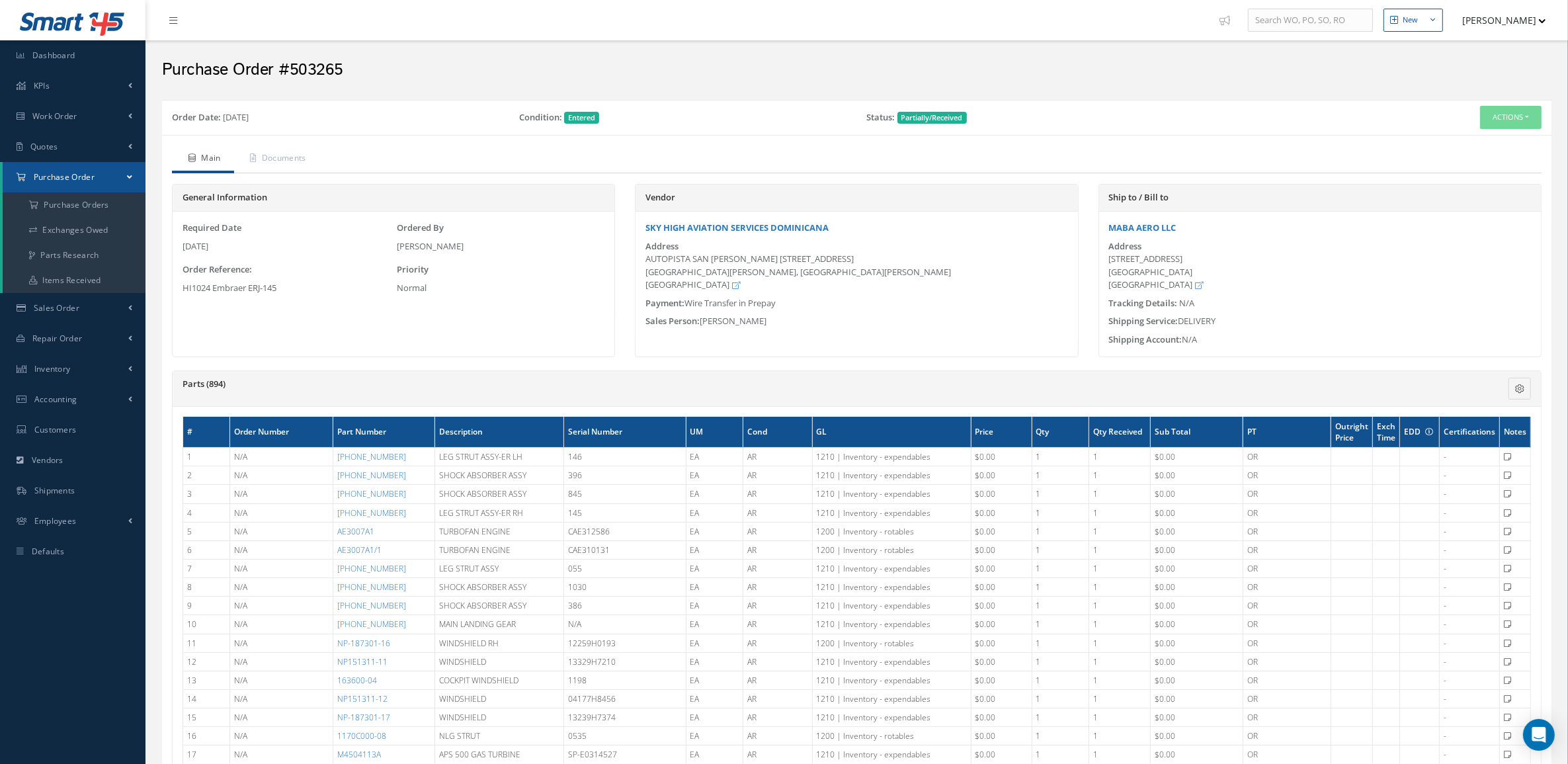
click at [167, 134] on div "Order Date: [DATE] Condition: Entered Status: Partially/Received Actions Receiv…" at bounding box center [856, 117] width 1389 height 35
click at [255, 156] on icon at bounding box center [254, 158] width 6 height 8
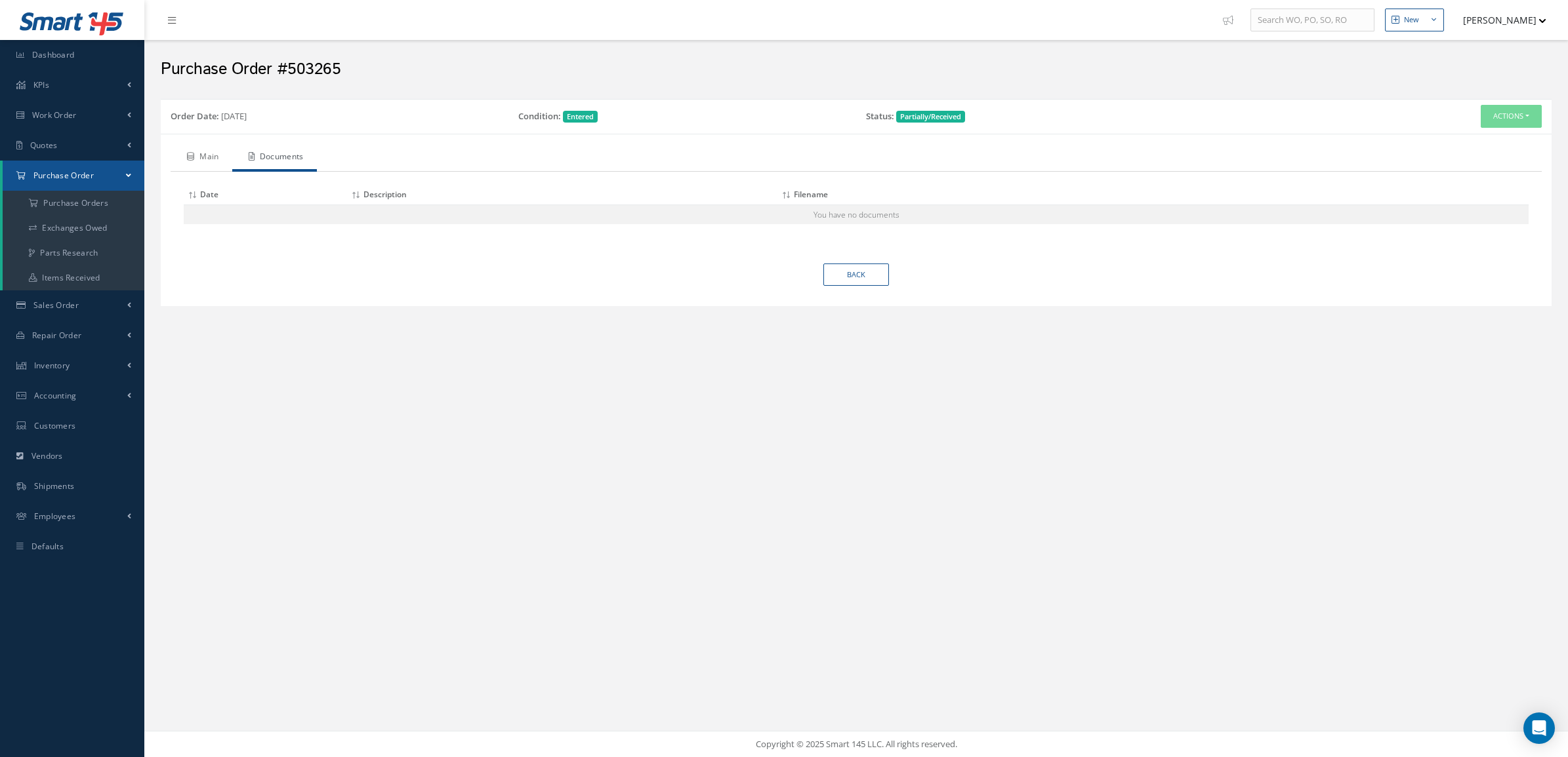
click at [181, 163] on link "Main" at bounding box center [201, 159] width 61 height 28
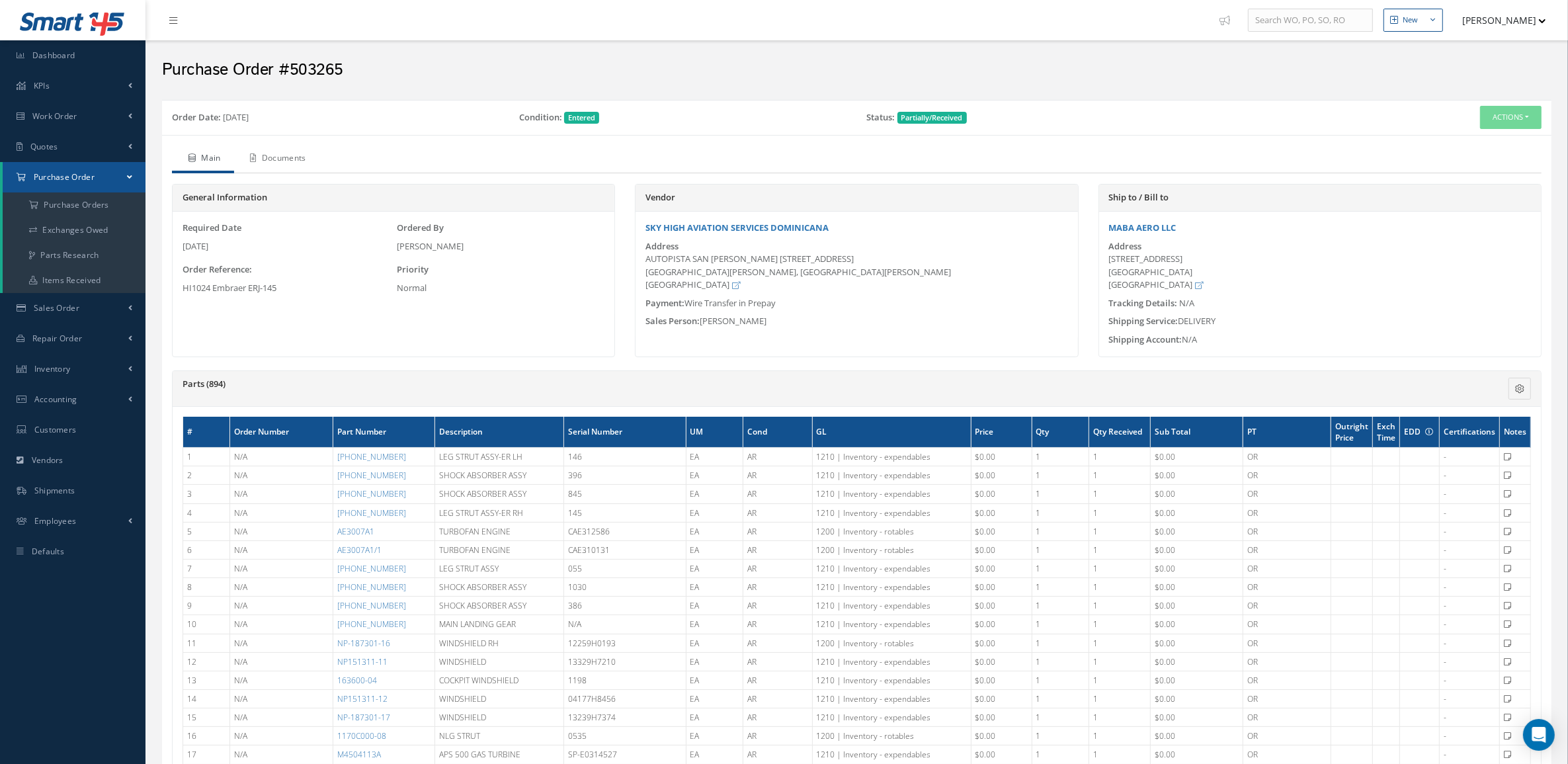
click at [299, 160] on link "Documents" at bounding box center [276, 160] width 85 height 28
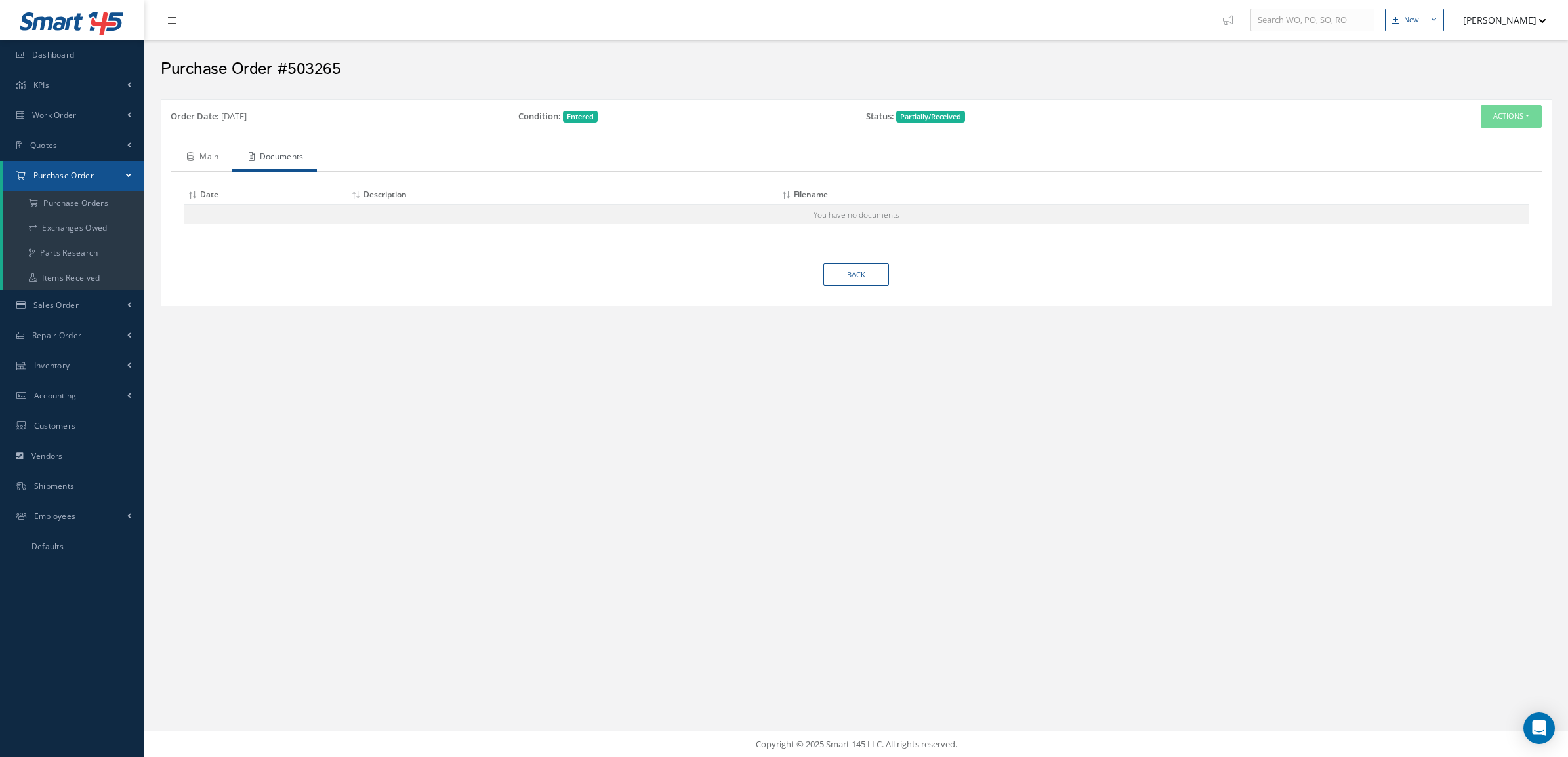
click at [201, 160] on link "Main" at bounding box center [201, 159] width 61 height 28
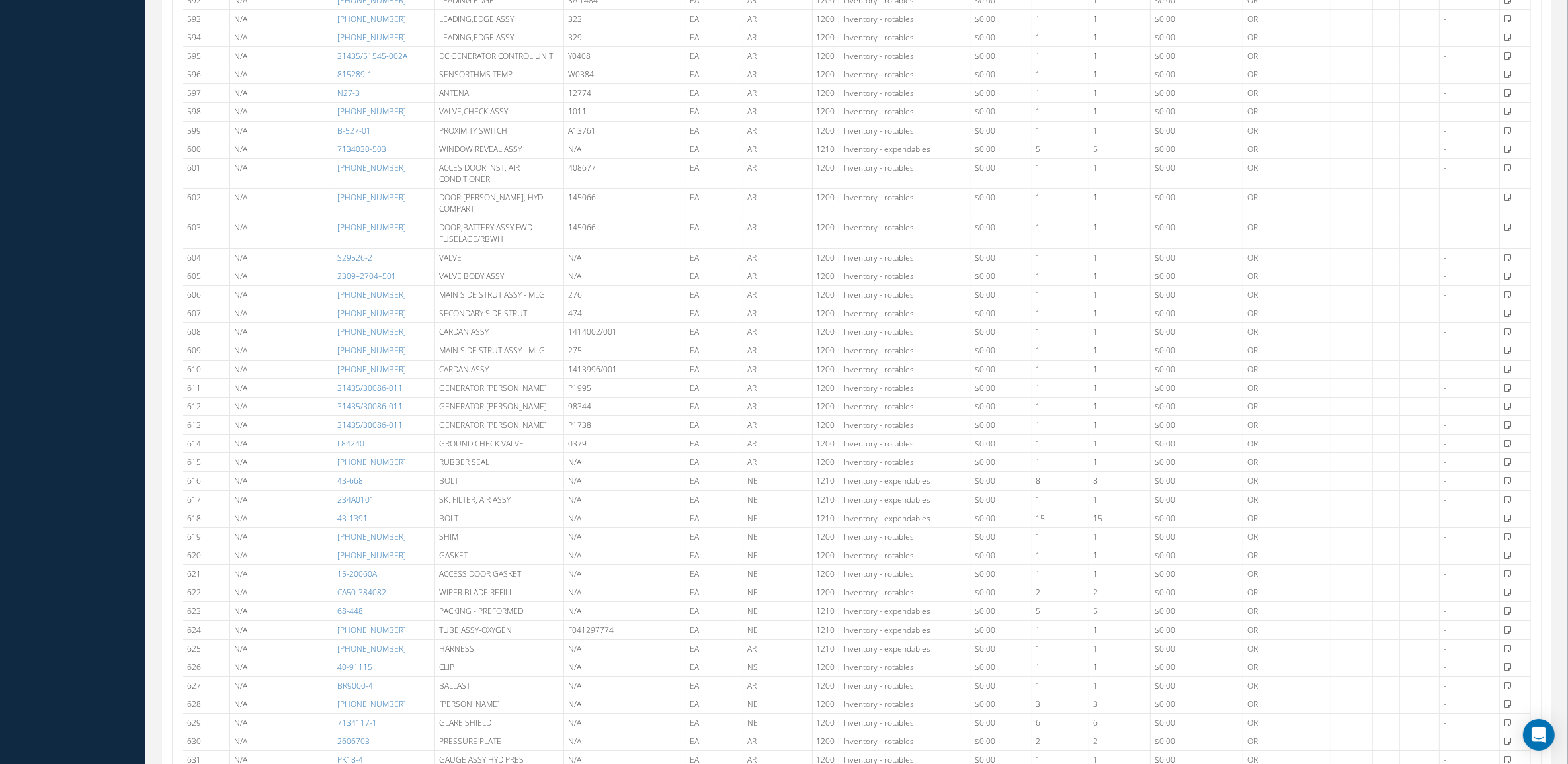
scroll to position [2042, 0]
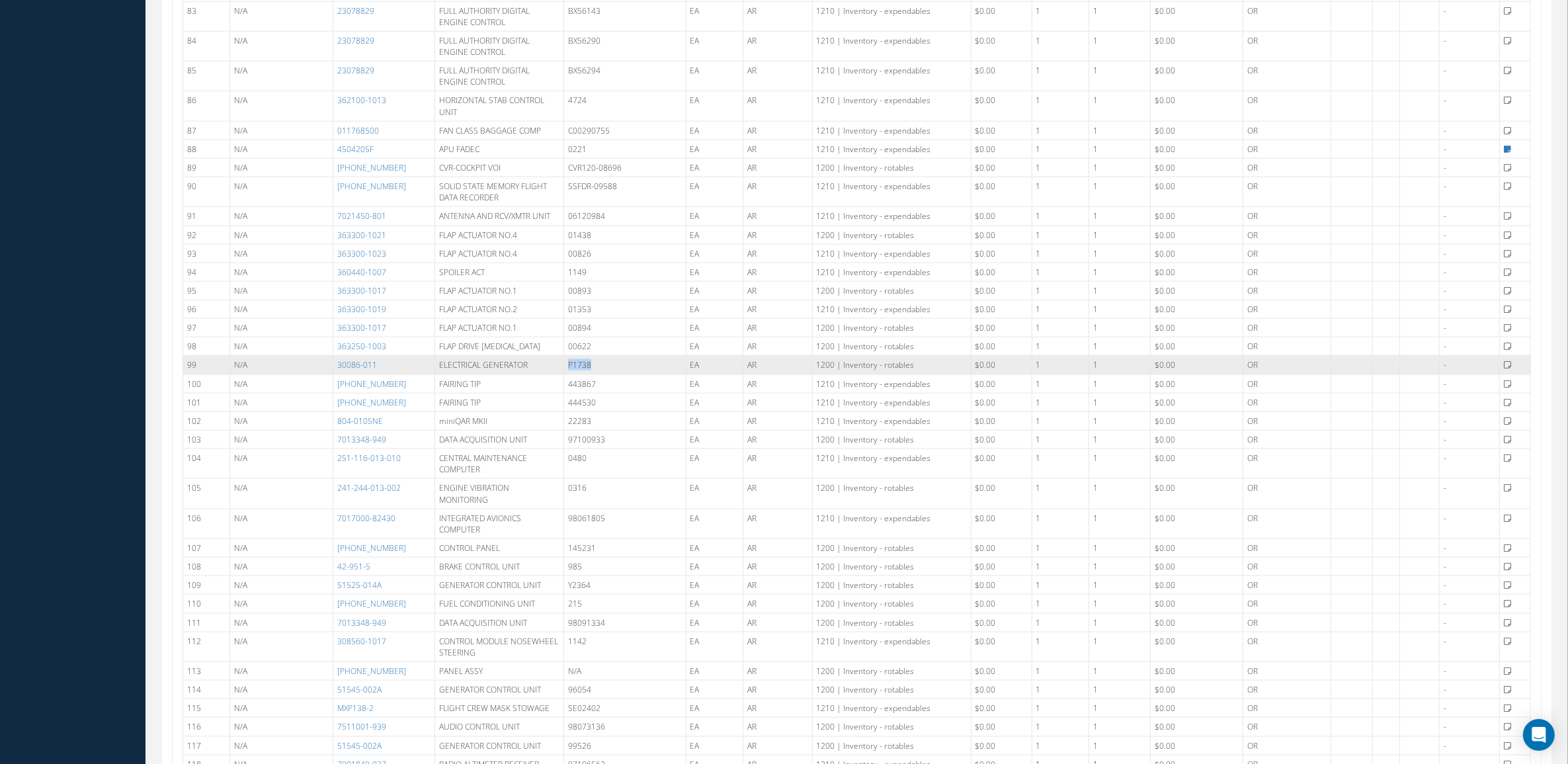
drag, startPoint x: 604, startPoint y: 378, endPoint x: 560, endPoint y: 386, distance: 44.7
click at [560, 375] on tr "99 N/A 30086-011 ELECTRICAL GENERATOR P1738 EA AR 1200 | Inventory - rotables $…" at bounding box center [856, 365] width 1348 height 19
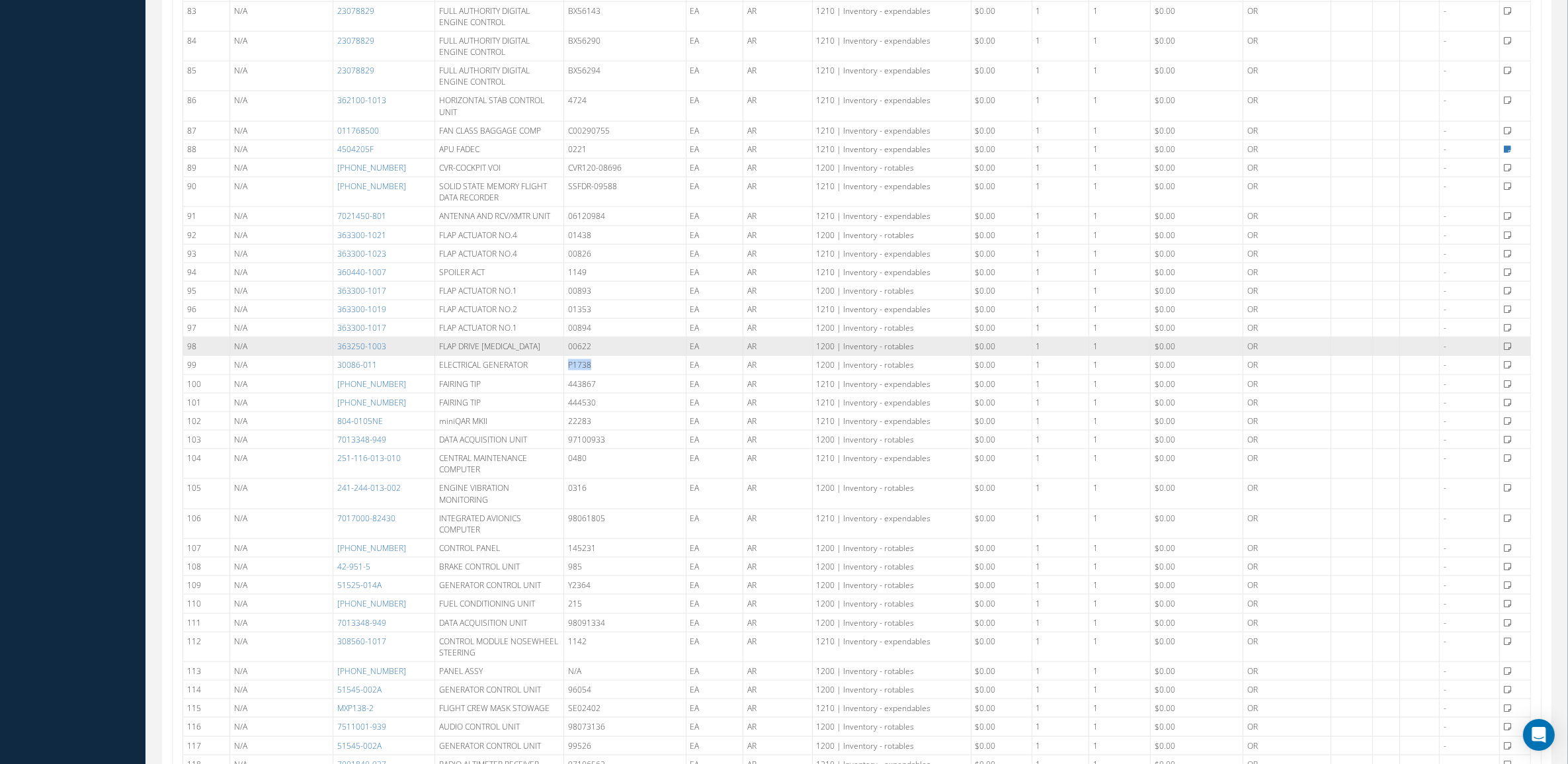
copy tr "P1738"
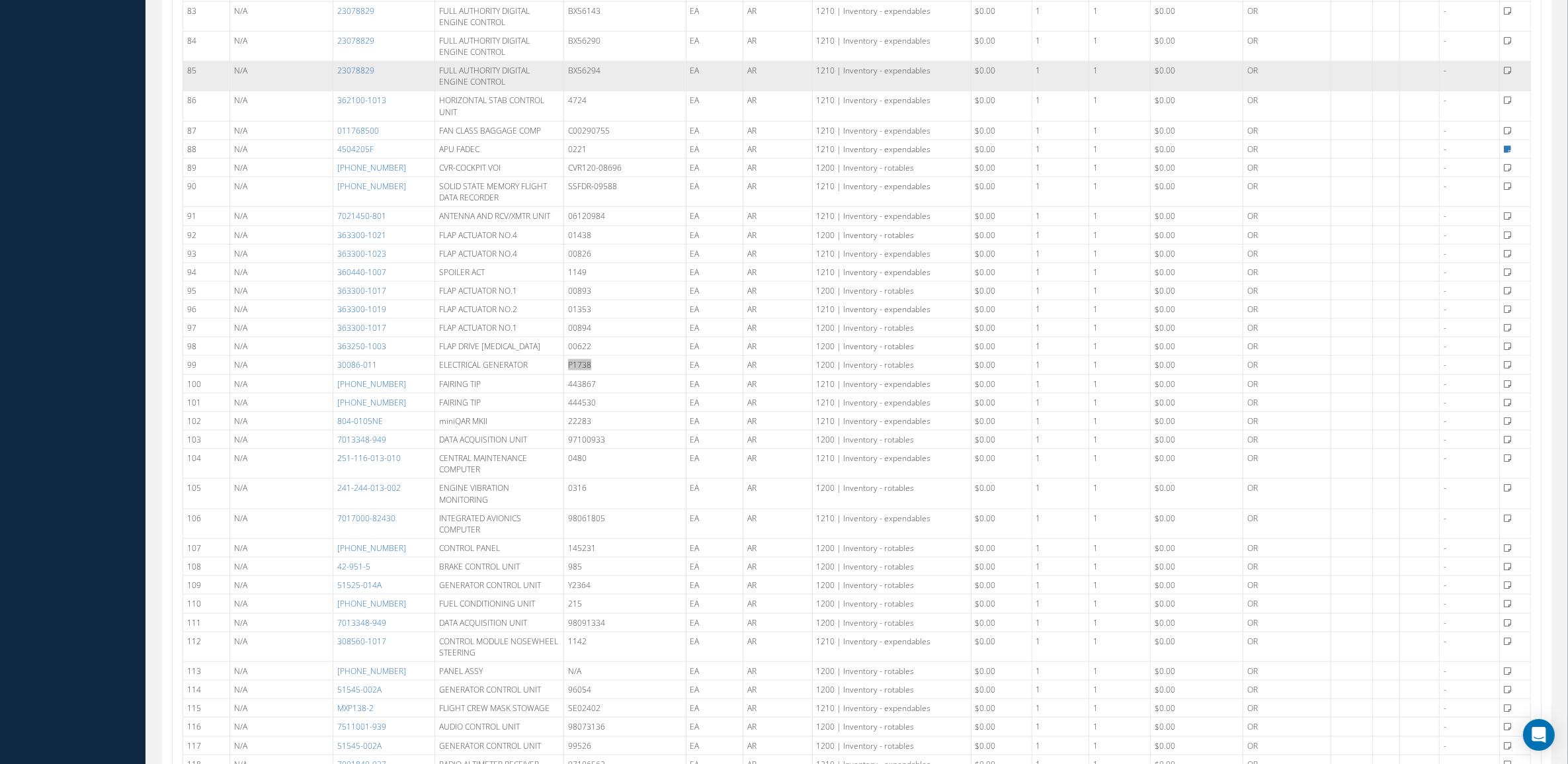
scroll to position [3871, 0]
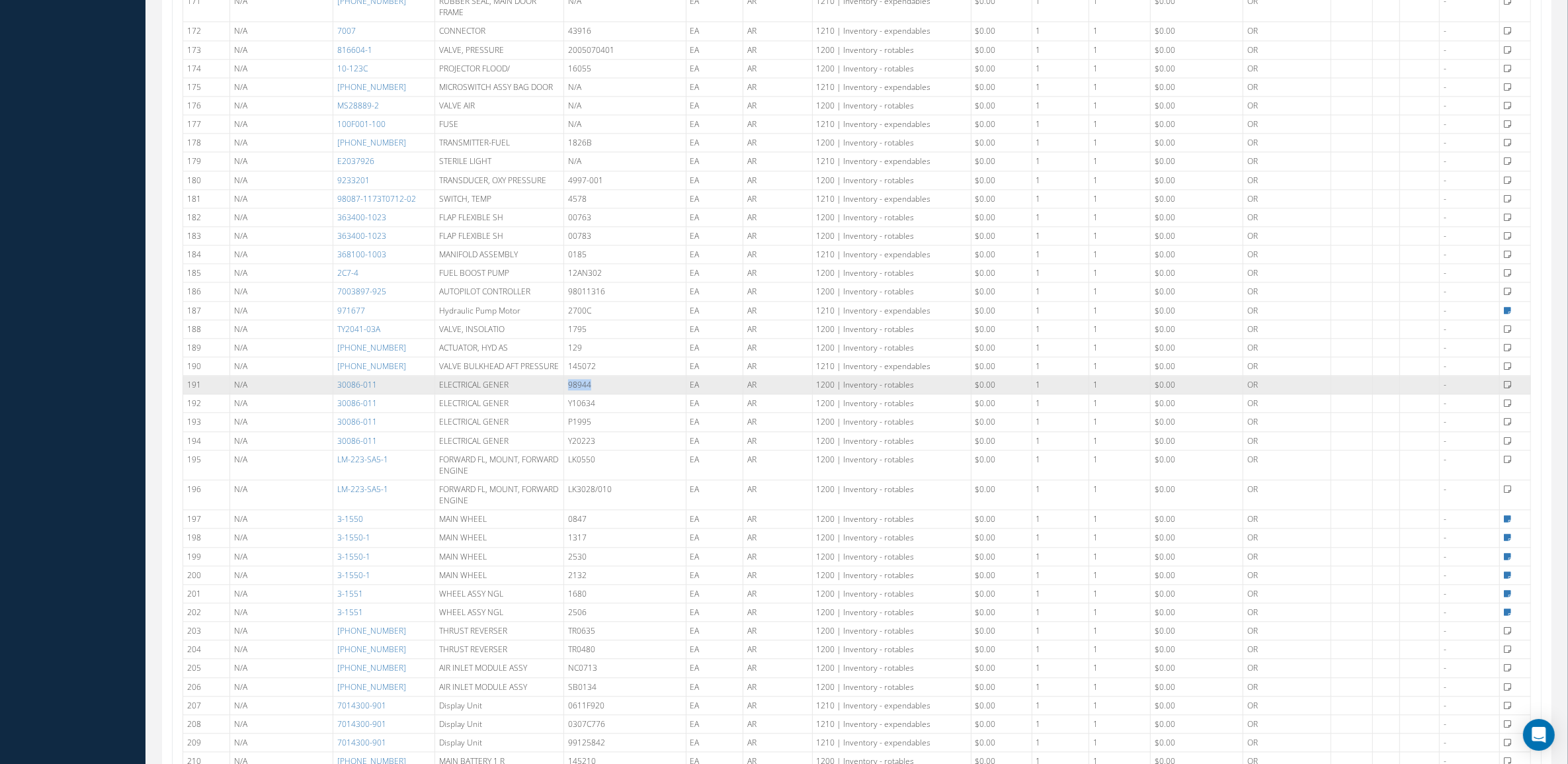
drag, startPoint x: 606, startPoint y: 381, endPoint x: 556, endPoint y: 383, distance: 50.0
click at [556, 383] on tr "191 N/A 30086-011 ELECTRICAL GENER 98944 EA AR 1200 | Inventory - rotables $0.0…" at bounding box center [856, 385] width 1348 height 19
copy tr "98944"
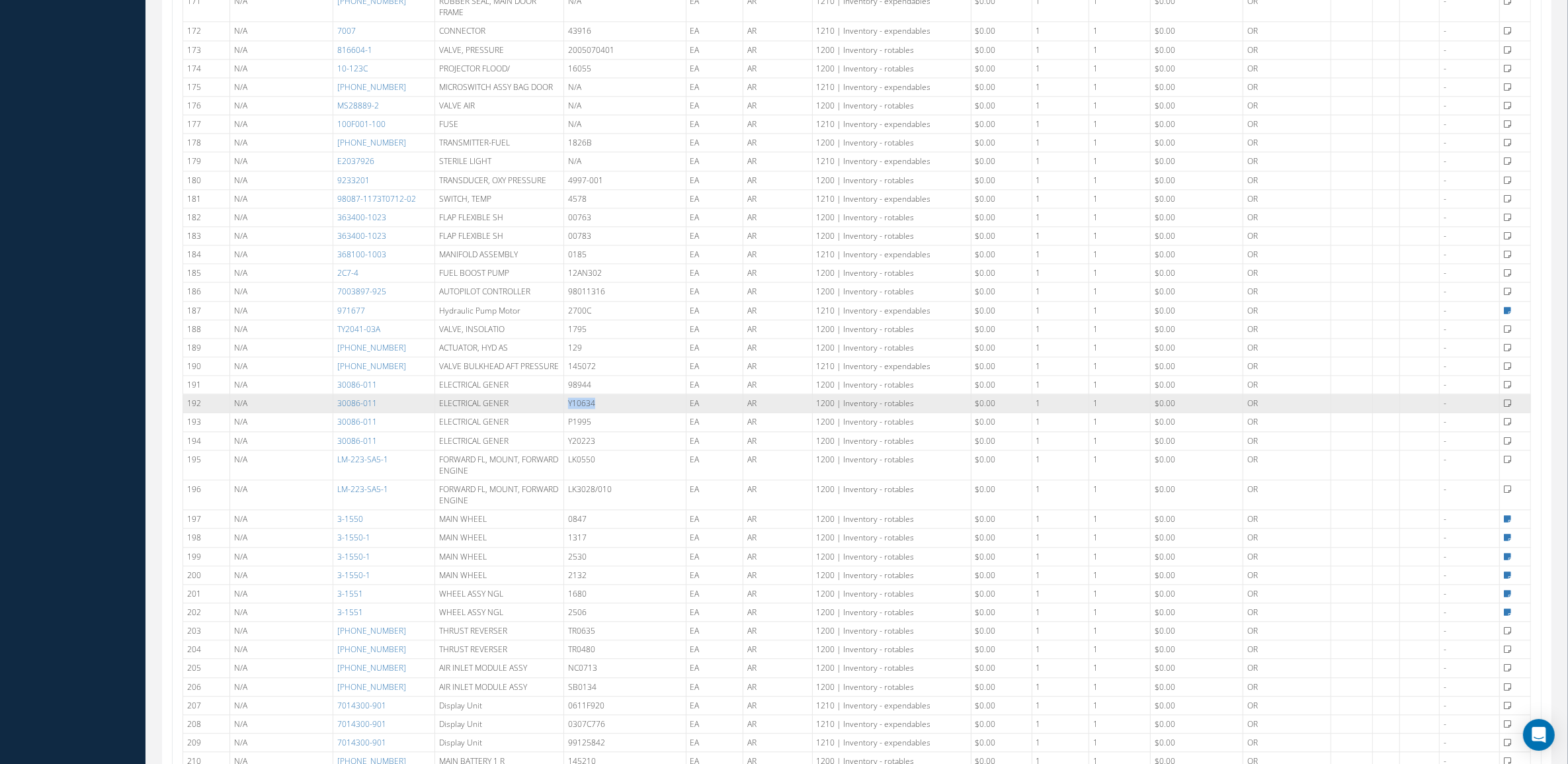
drag, startPoint x: 594, startPoint y: 404, endPoint x: 564, endPoint y: 404, distance: 30.0
click at [565, 404] on td "Y10634" at bounding box center [626, 403] width 122 height 19
copy td "Y10634"
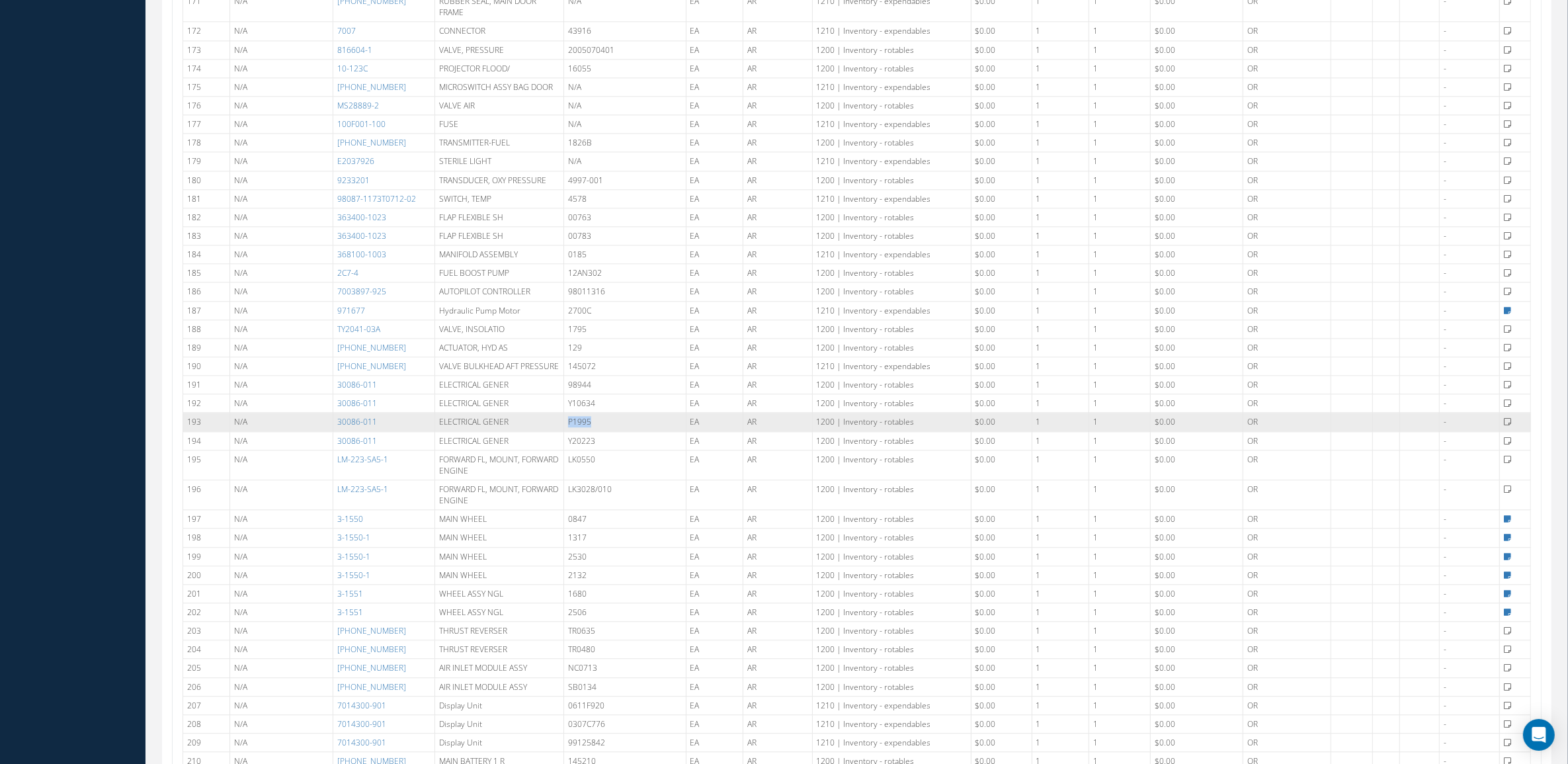
drag, startPoint x: 592, startPoint y: 416, endPoint x: 565, endPoint y: 418, distance: 27.1
click at [565, 418] on td "P1995" at bounding box center [626, 422] width 122 height 19
copy td "P1995"
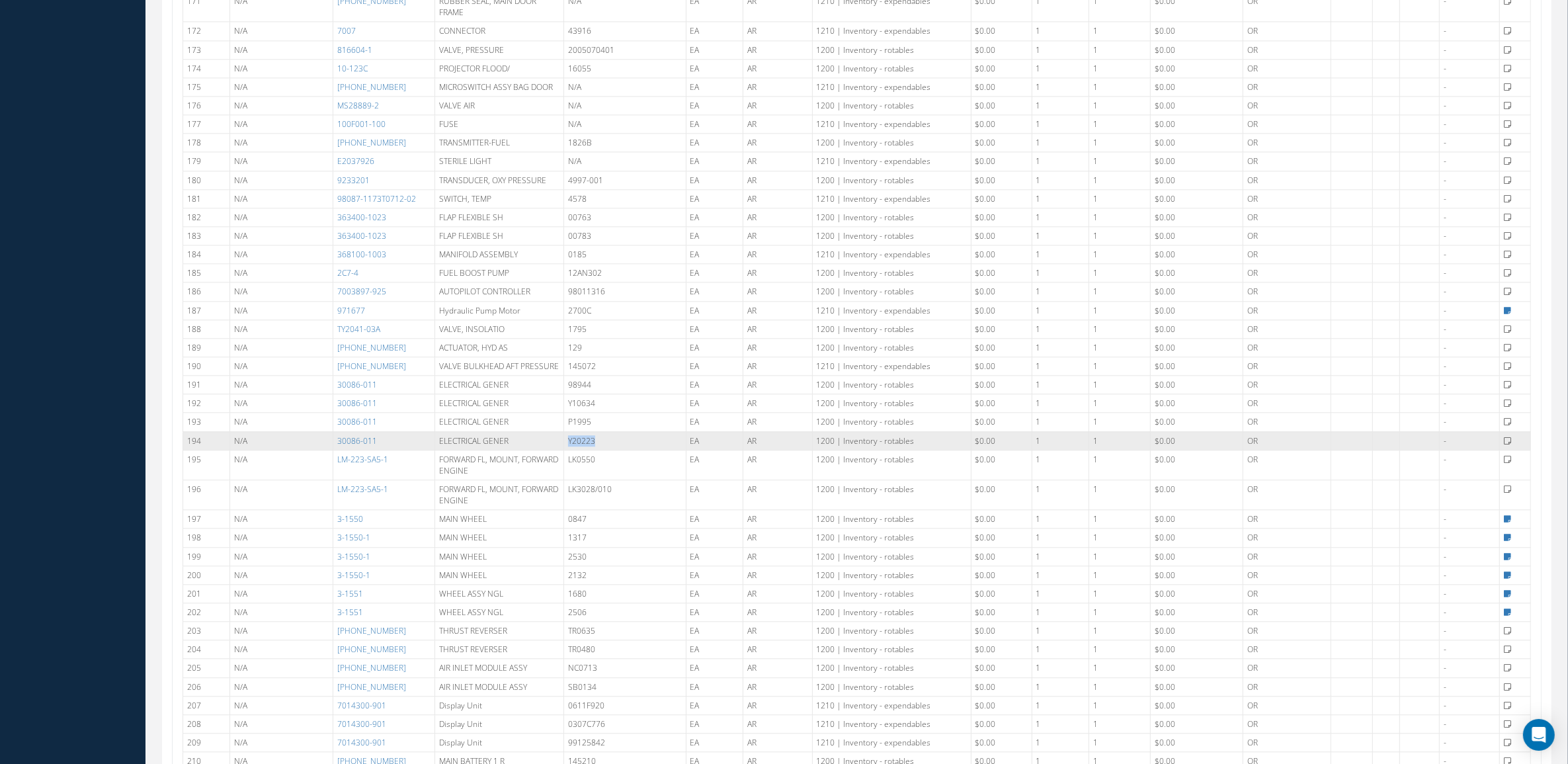
drag, startPoint x: 616, startPoint y: 441, endPoint x: 557, endPoint y: 441, distance: 59.0
click at [557, 441] on tr "194 N/A 30086-011 ELECTRICAL GENER Y20223 EA AR 1200 | Inventory - rotables $0.…" at bounding box center [856, 440] width 1348 height 19
copy tr "Y20223"
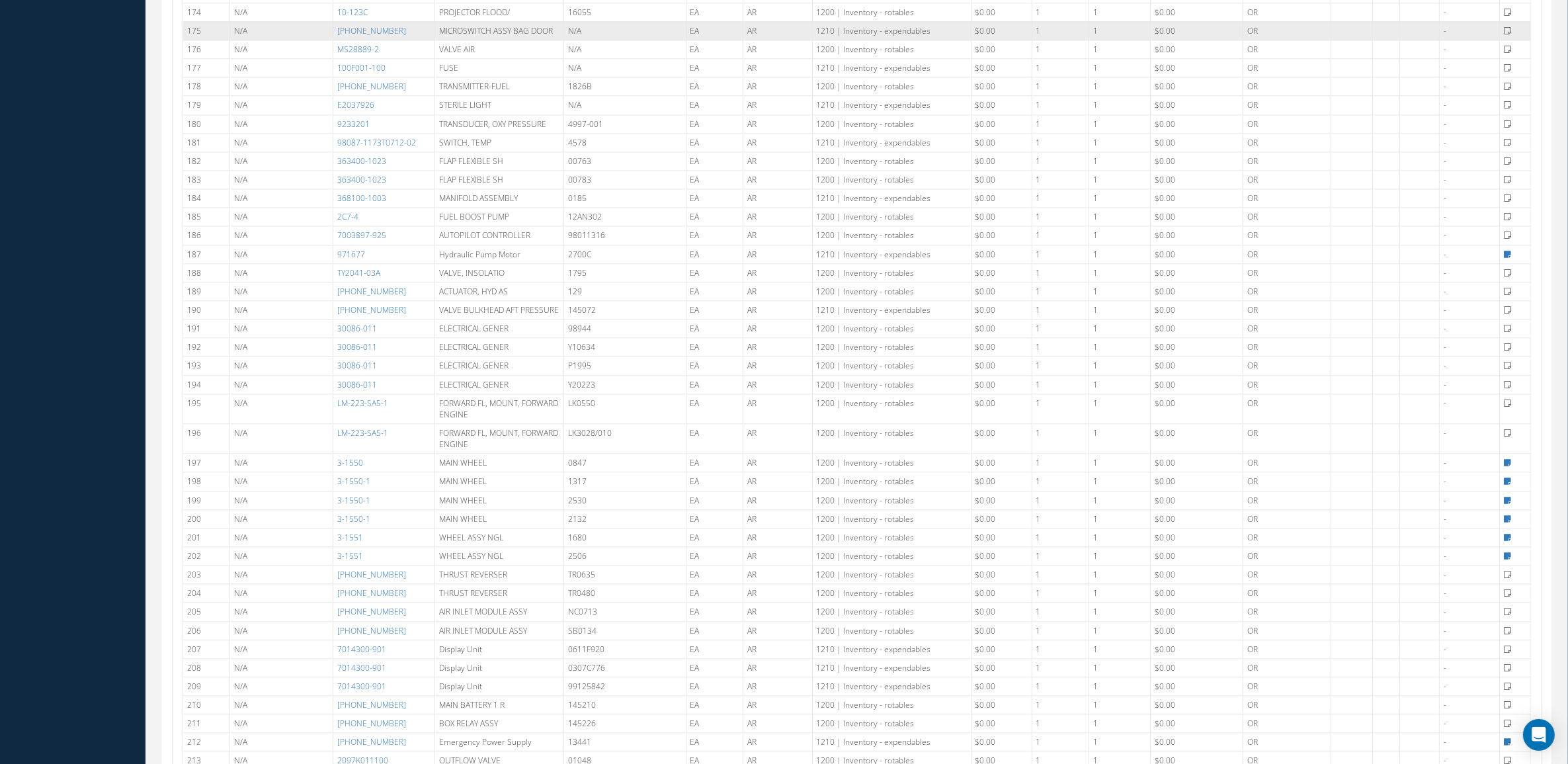
scroll to position [9447, 0]
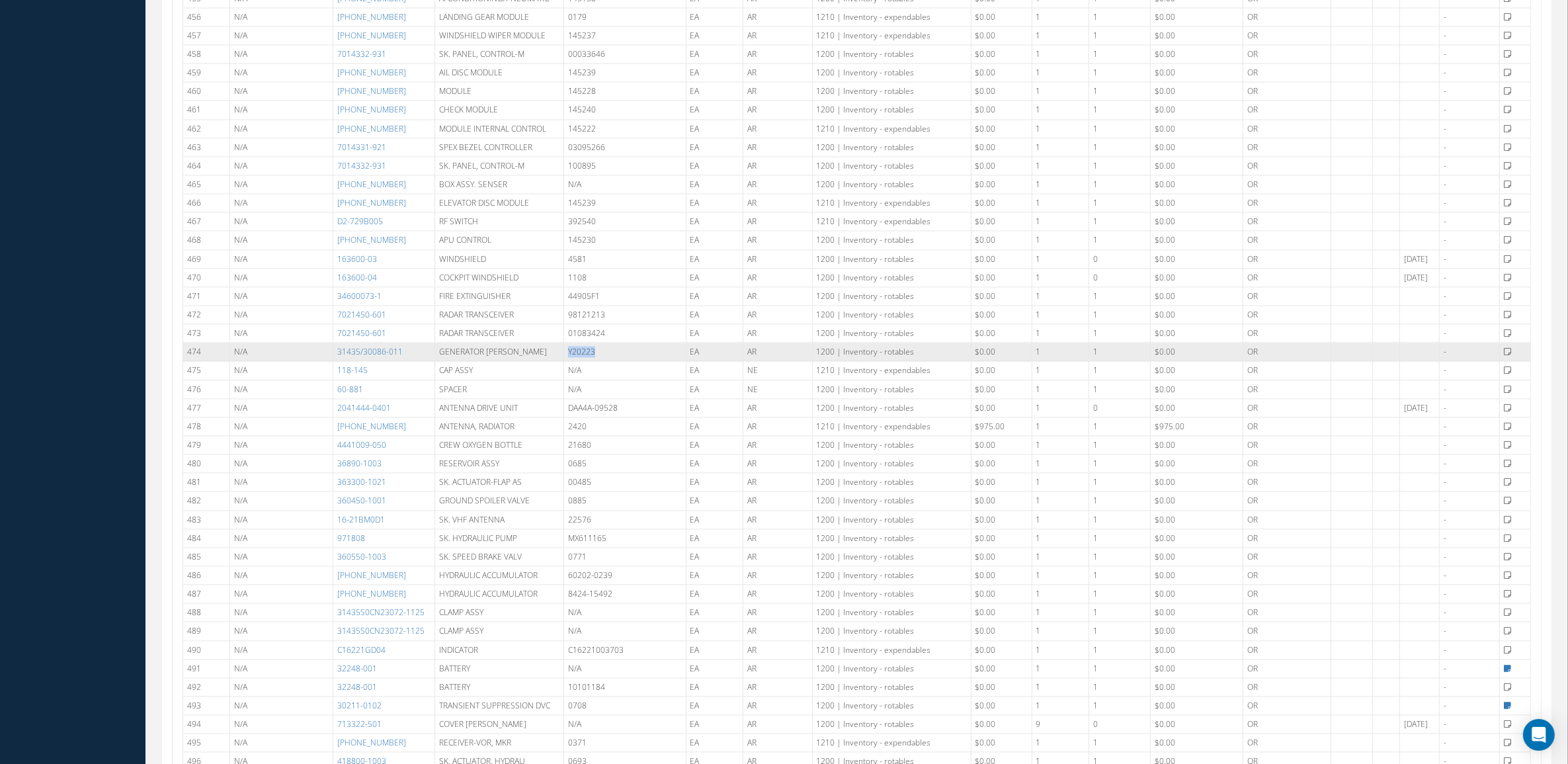
drag, startPoint x: 615, startPoint y: 383, endPoint x: 563, endPoint y: 379, distance: 52.2
click at [565, 361] on td "Y20223" at bounding box center [626, 352] width 122 height 19
copy td "Y20223"
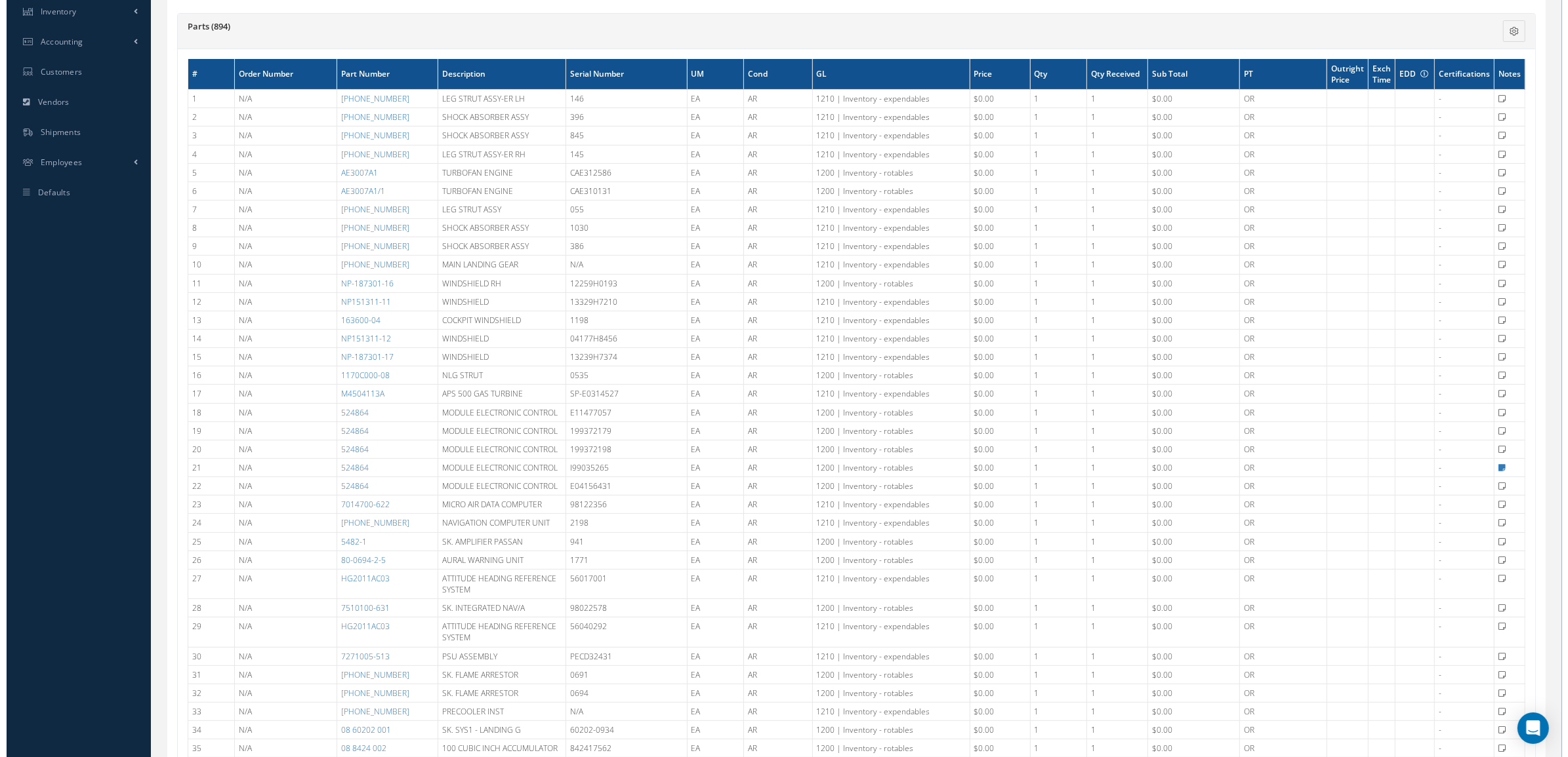
scroll to position [0, 0]
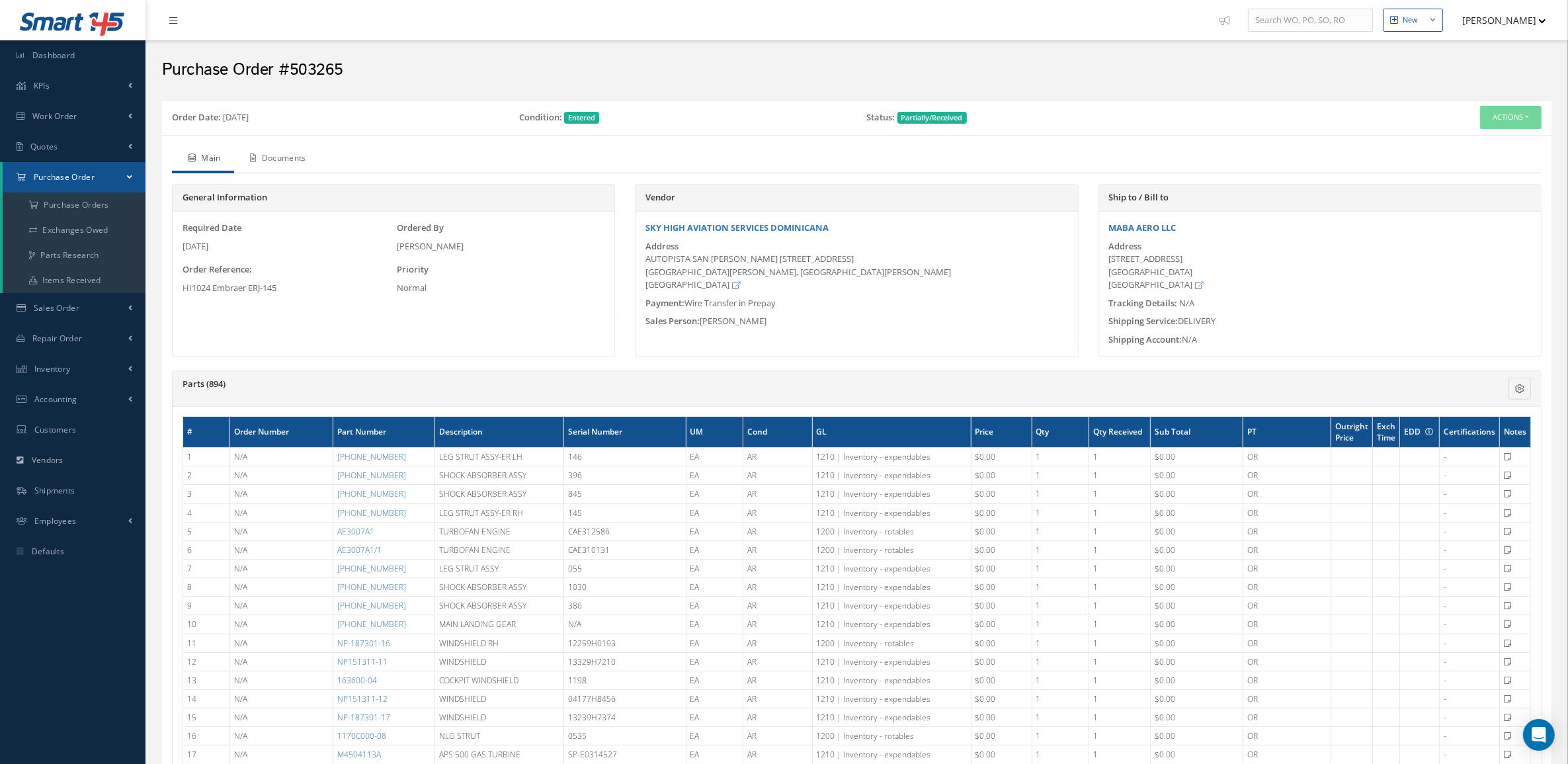
click at [301, 150] on link "Documents" at bounding box center [276, 160] width 85 height 28
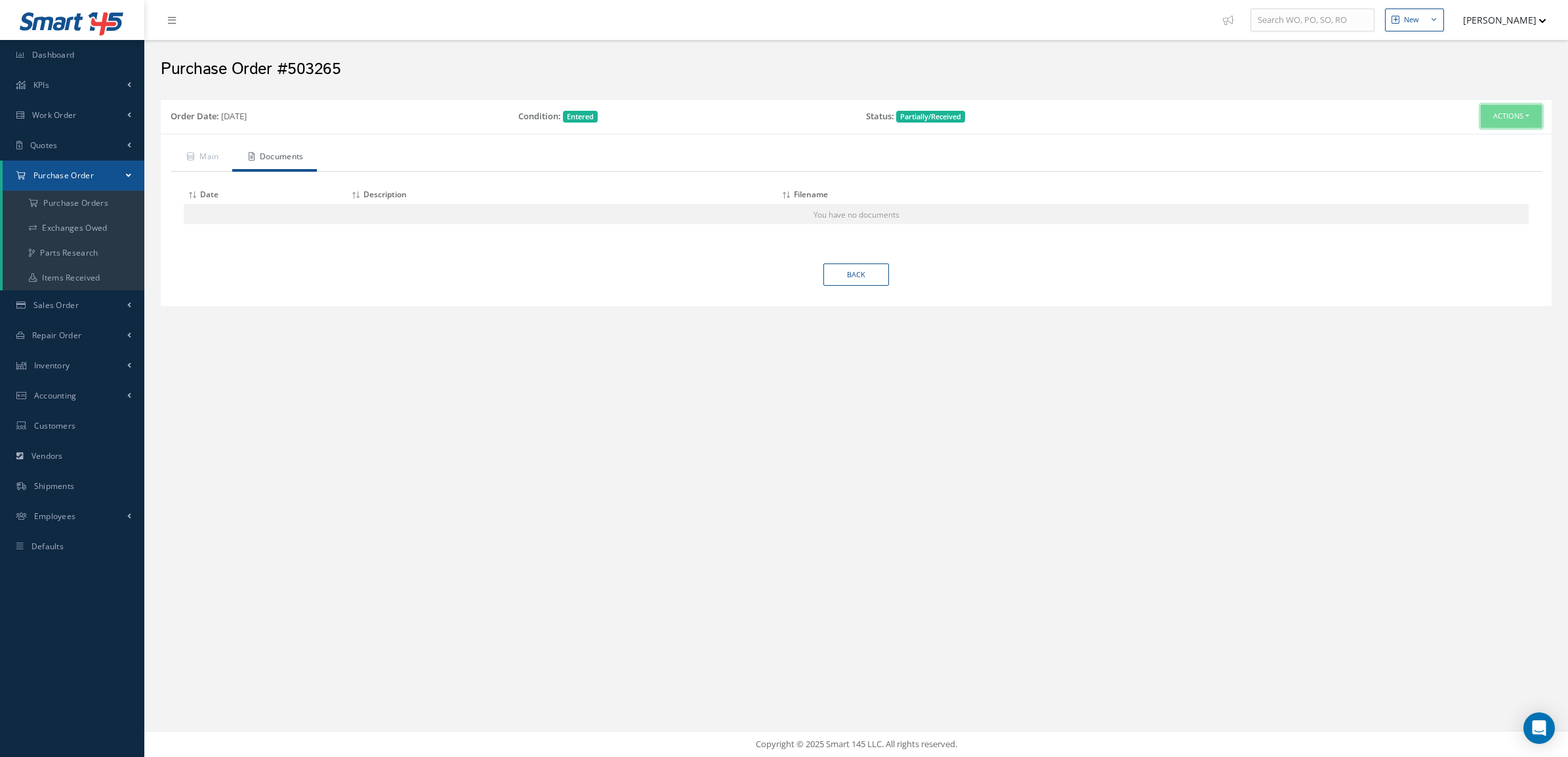
click at [1486, 121] on button "Actions" at bounding box center [1512, 116] width 61 height 23
click at [1493, 201] on link "Documents" at bounding box center [1490, 210] width 105 height 18
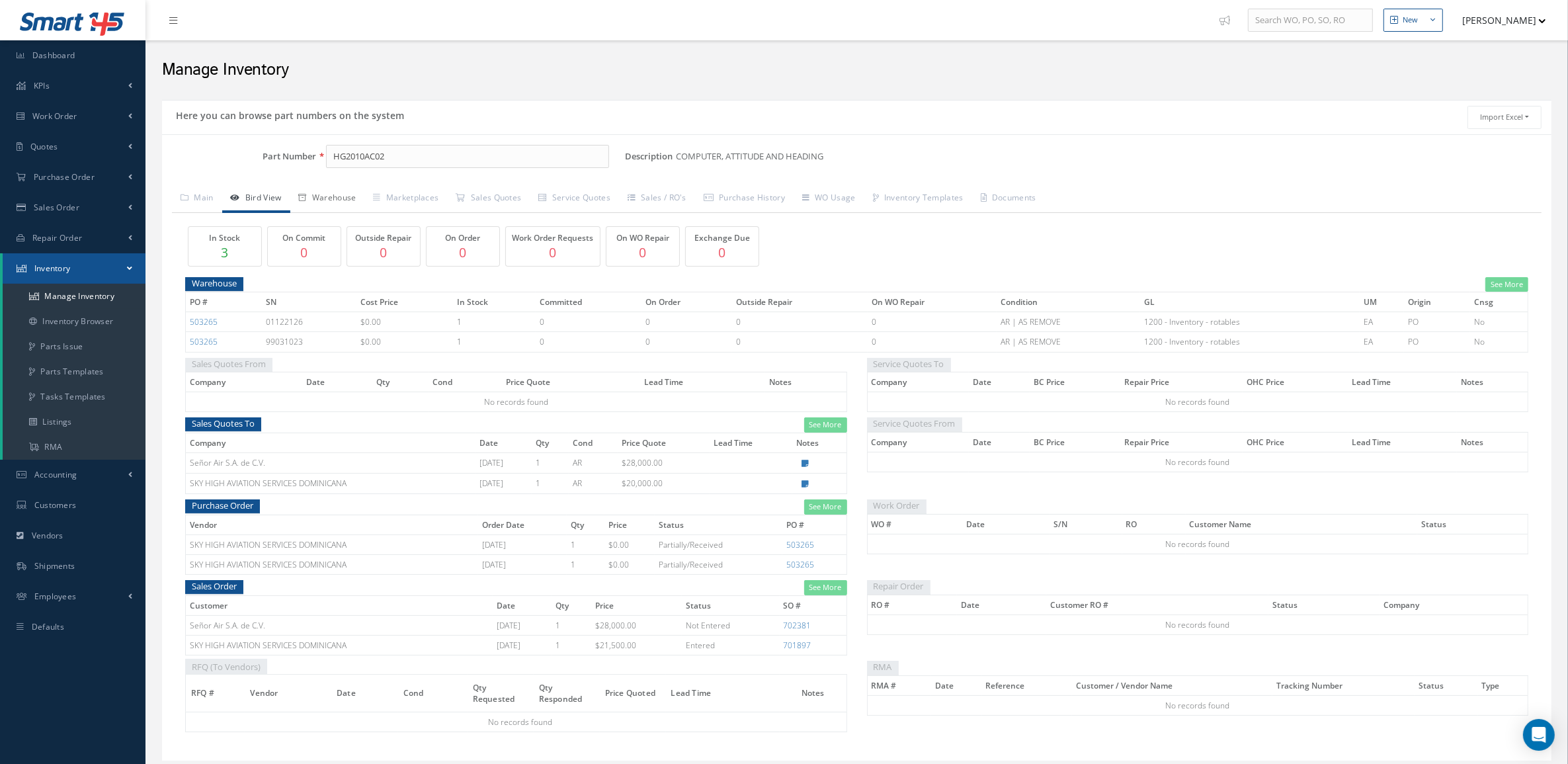
click at [313, 199] on link "Warehouse" at bounding box center [328, 199] width 75 height 28
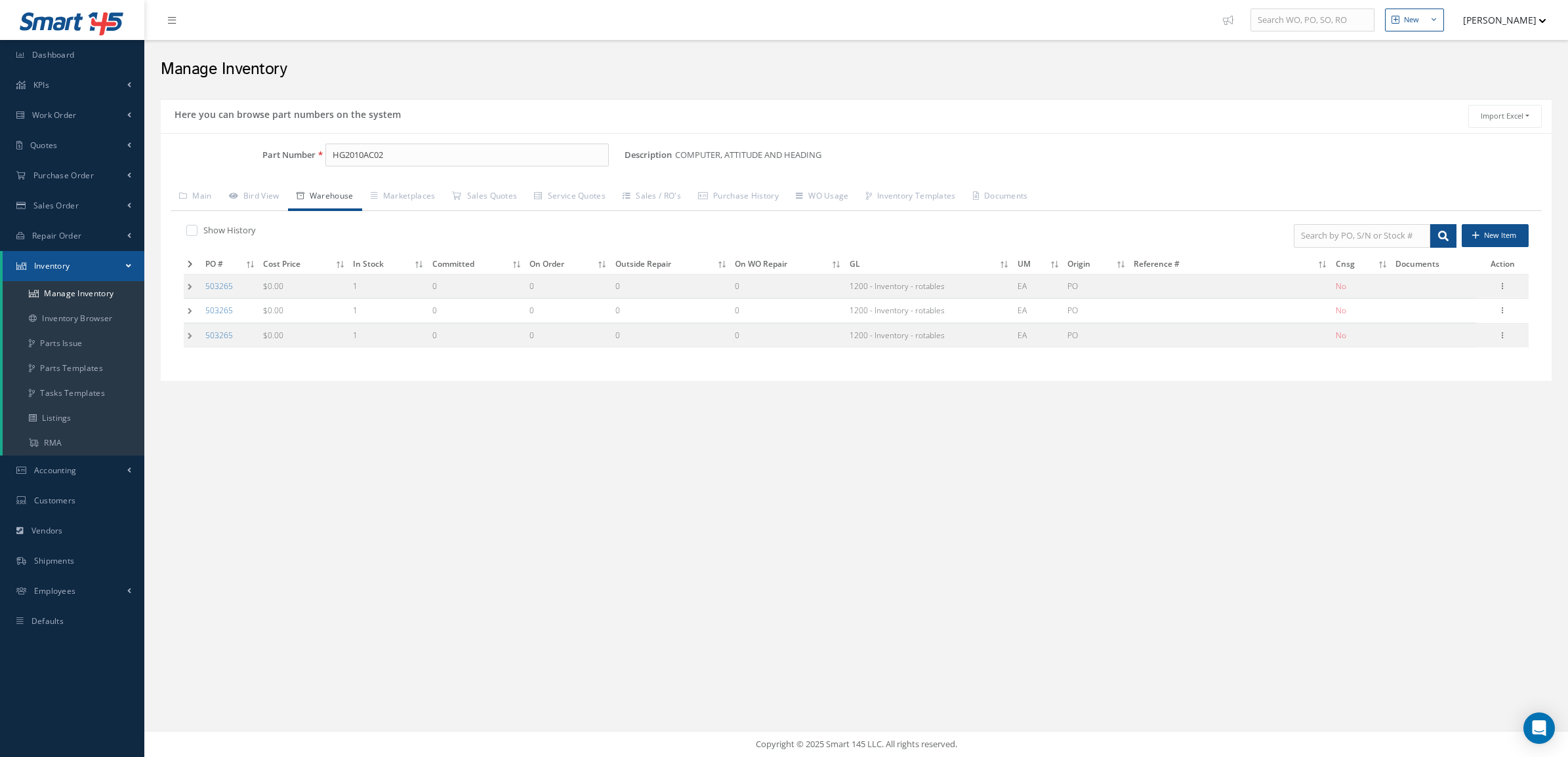
click at [183, 308] on td at bounding box center [192, 311] width 18 height 24
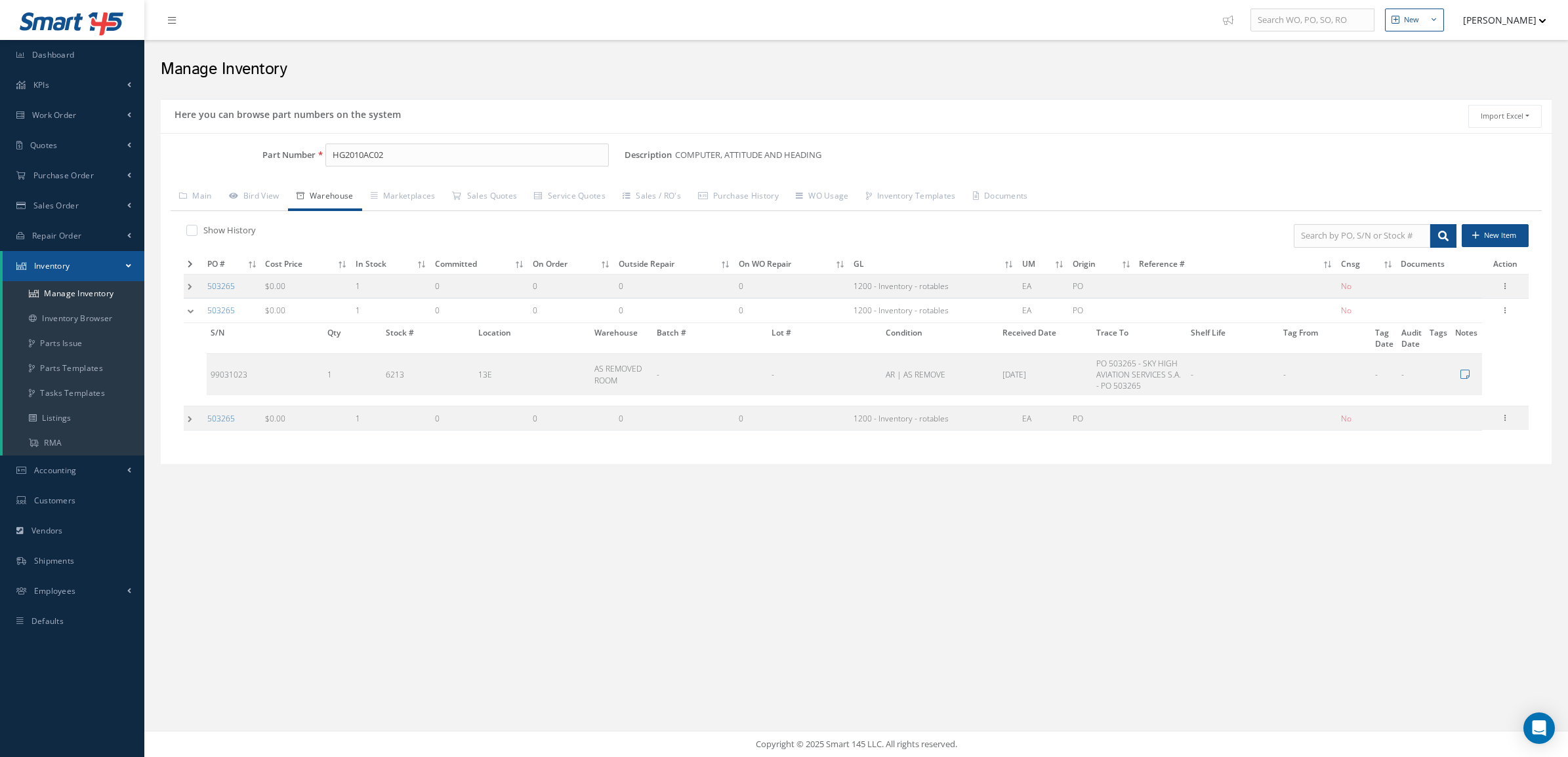
click at [181, 286] on div "Show History New Item PO # Cost Price In Stock Committed On Order Outside Repai…" at bounding box center [855, 333] width 1371 height 244
click at [189, 290] on td at bounding box center [193, 286] width 20 height 24
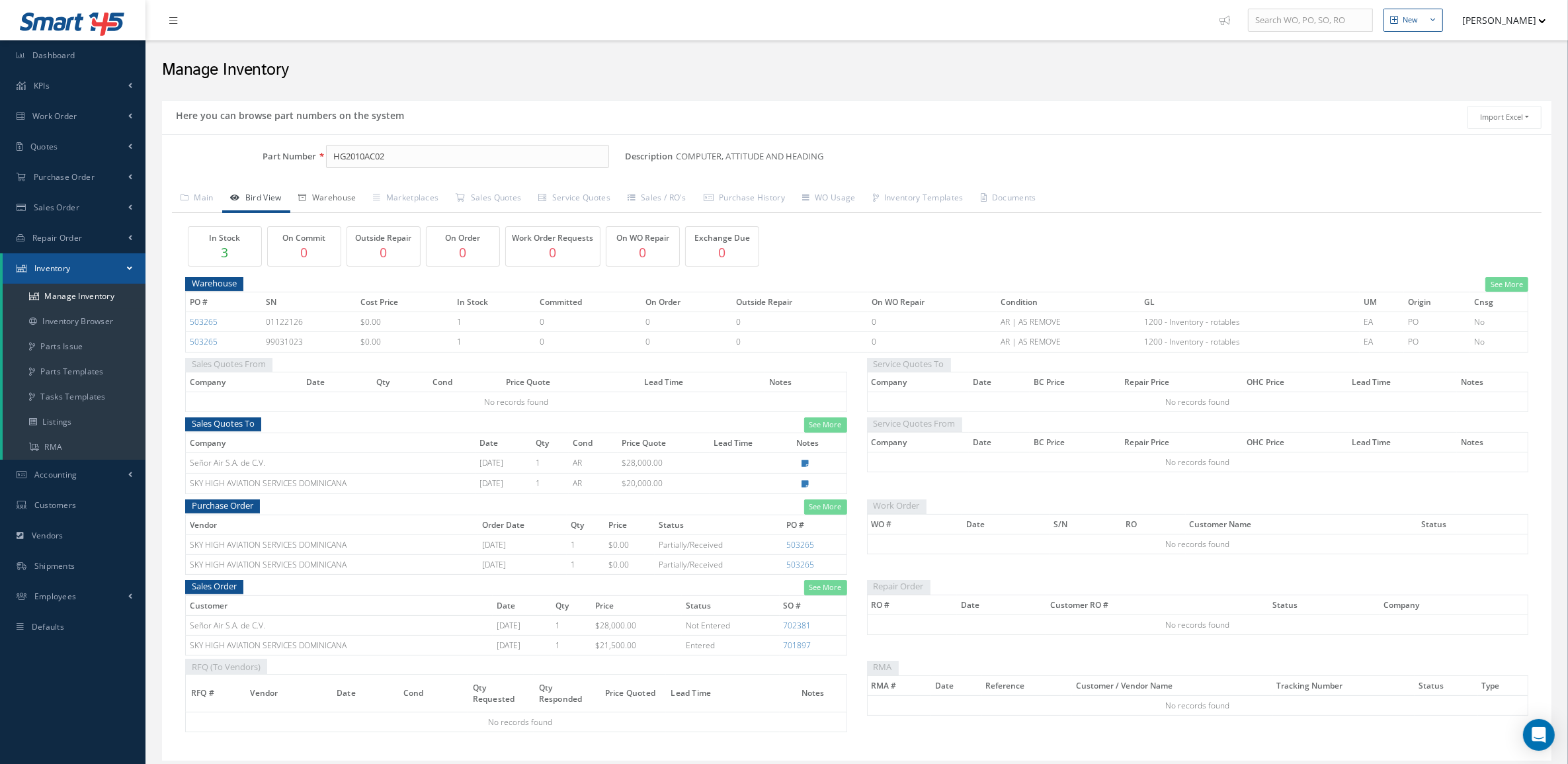
click at [311, 212] on link "Warehouse" at bounding box center [328, 199] width 75 height 28
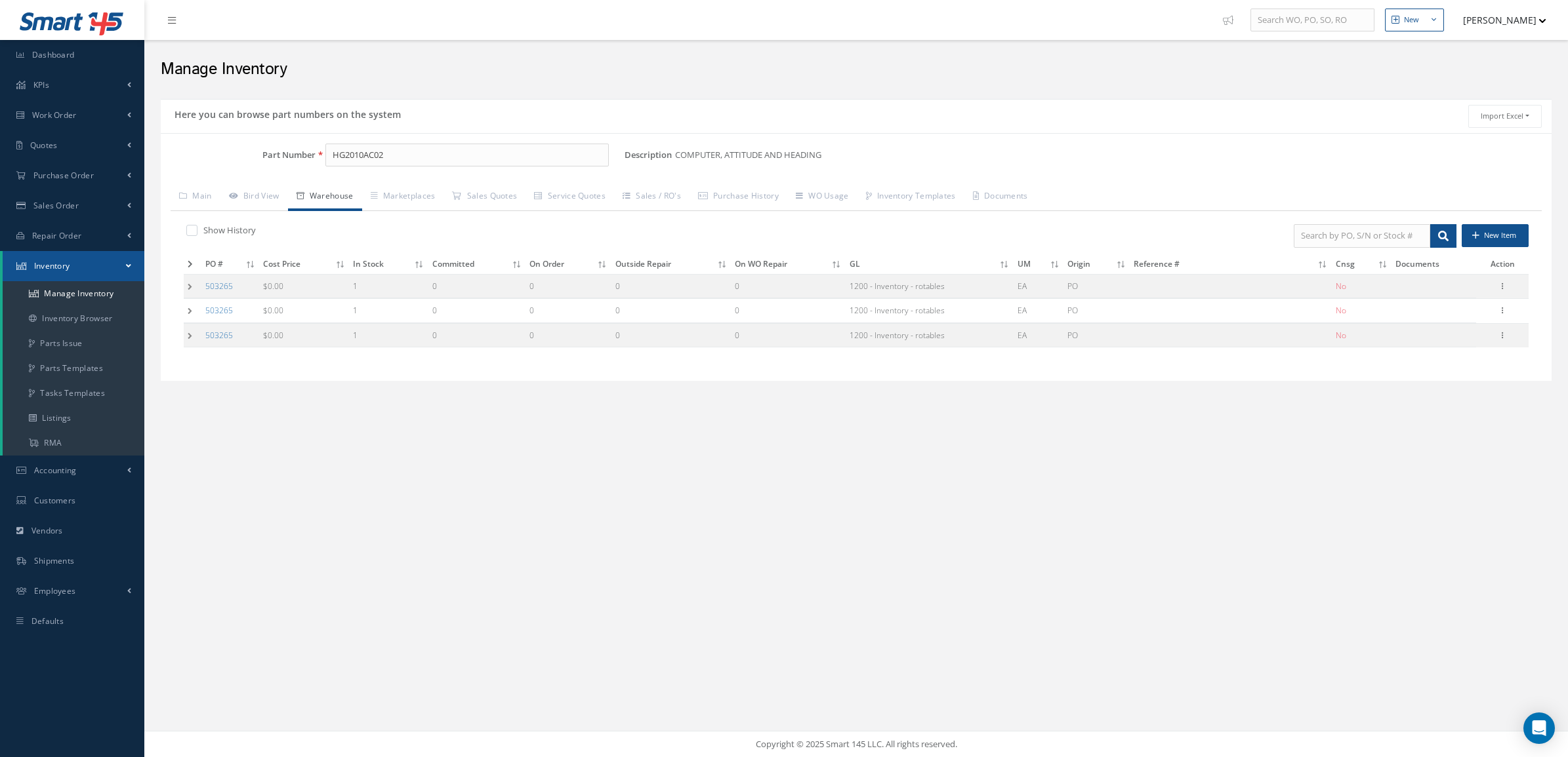
click at [191, 293] on td at bounding box center [192, 286] width 18 height 24
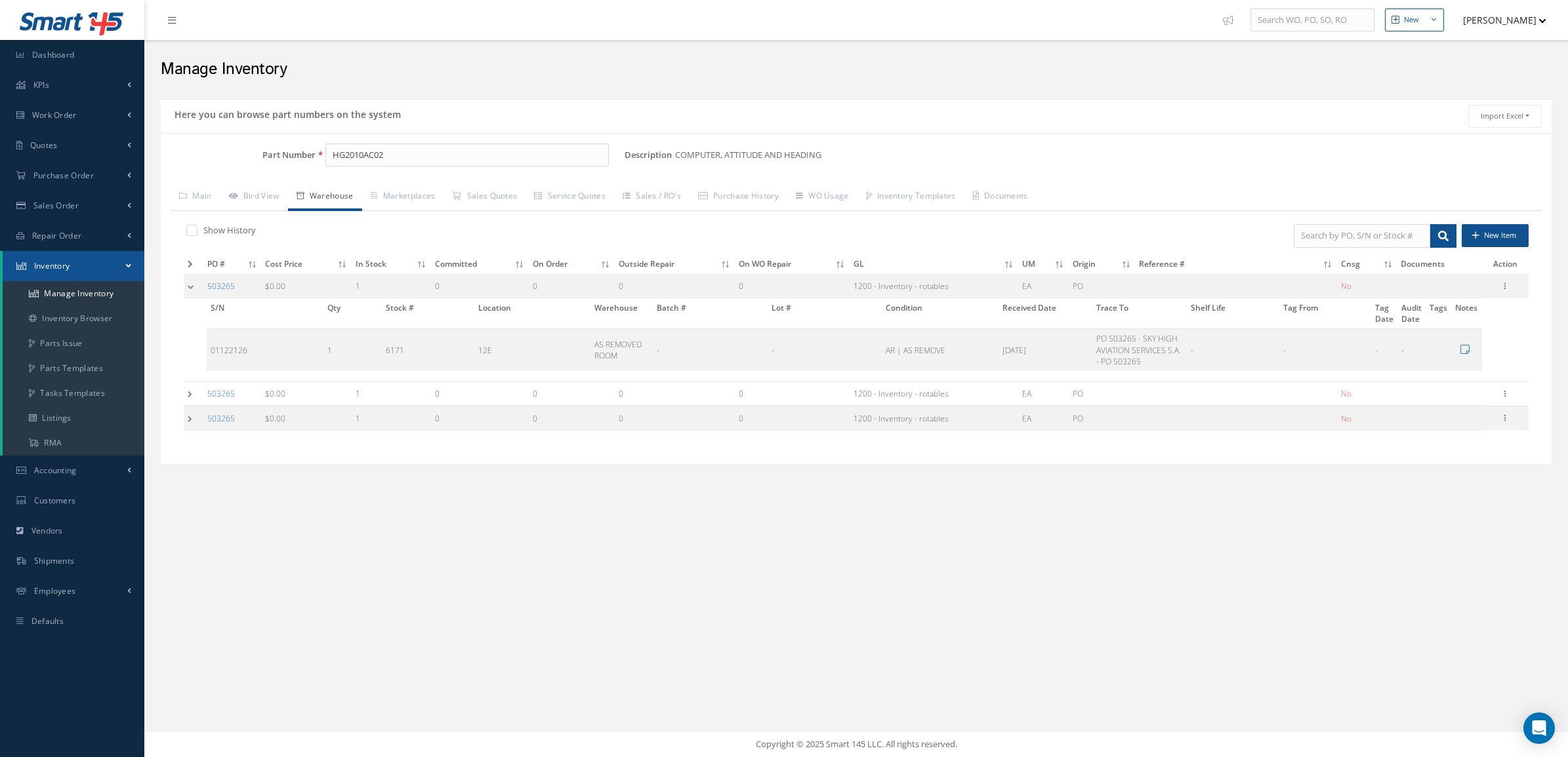
click at [192, 391] on td at bounding box center [193, 393] width 20 height 24
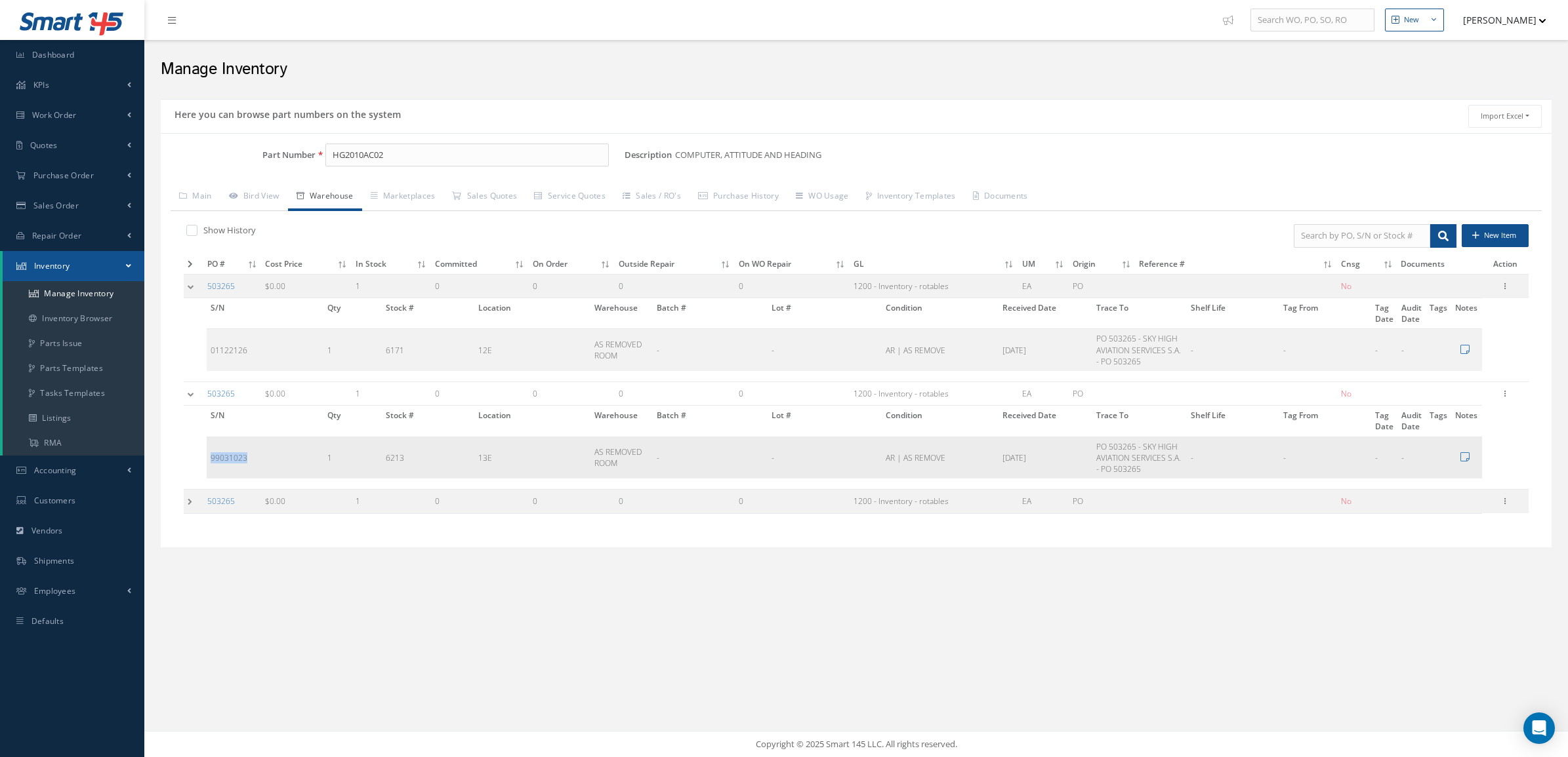
drag, startPoint x: 260, startPoint y: 458, endPoint x: 208, endPoint y: 467, distance: 52.8
click at [208, 467] on td "99031023" at bounding box center [265, 458] width 117 height 42
copy td "99031023"
click at [188, 498] on td at bounding box center [193, 501] width 20 height 24
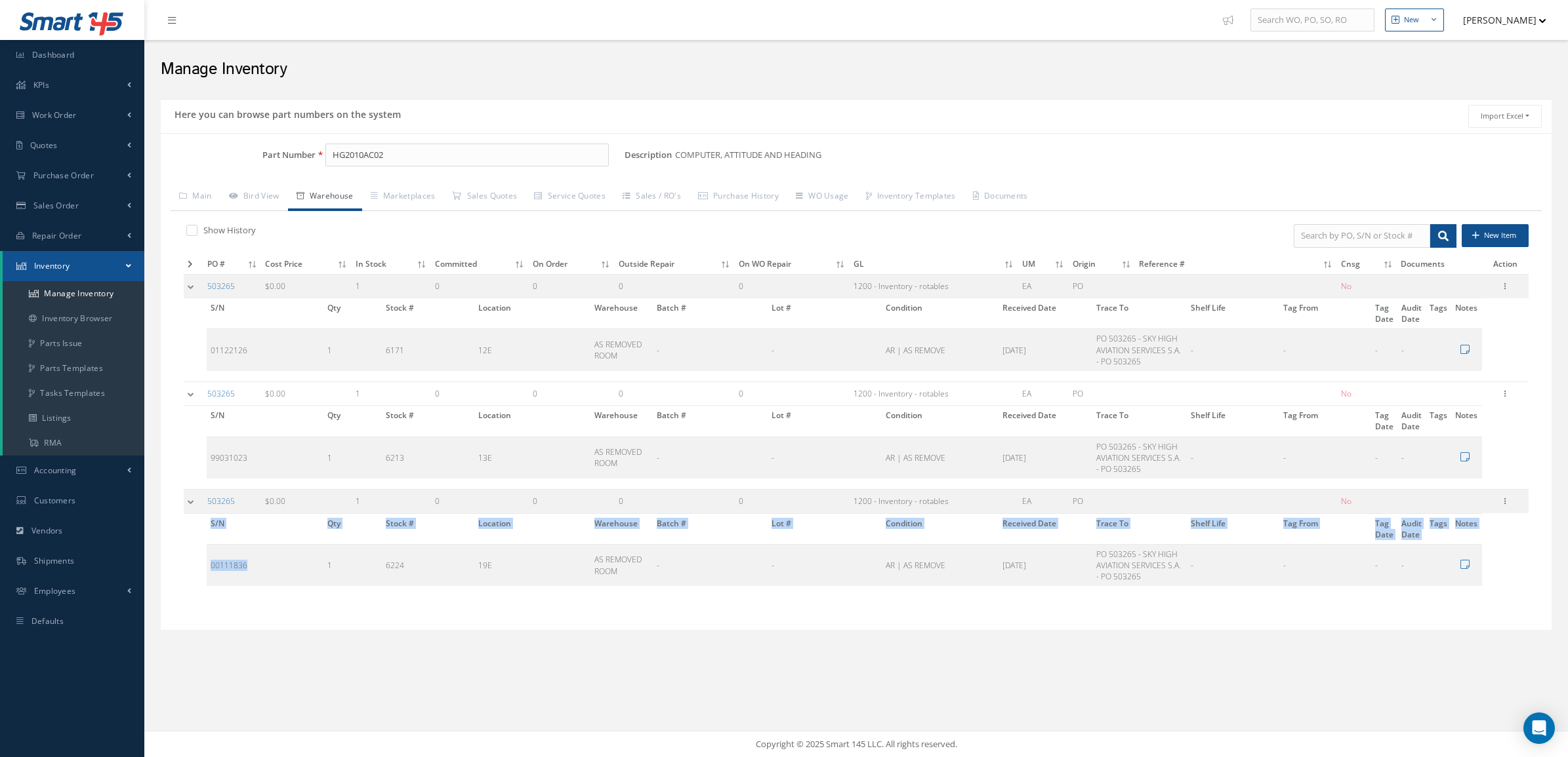
drag, startPoint x: 297, startPoint y: 574, endPoint x: 191, endPoint y: 576, distance: 106.0
click at [191, 576] on div "S/N Qty Stock # Location Warehouse Batch # Lot # Condition Received Date Trace …" at bounding box center [833, 550] width 1298 height 72
drag, startPoint x: 191, startPoint y: 576, endPoint x: 248, endPoint y: 574, distance: 57.0
click at [245, 576] on td "00111836" at bounding box center [265, 565] width 117 height 42
drag, startPoint x: 257, startPoint y: 571, endPoint x: 212, endPoint y: 571, distance: 45.0
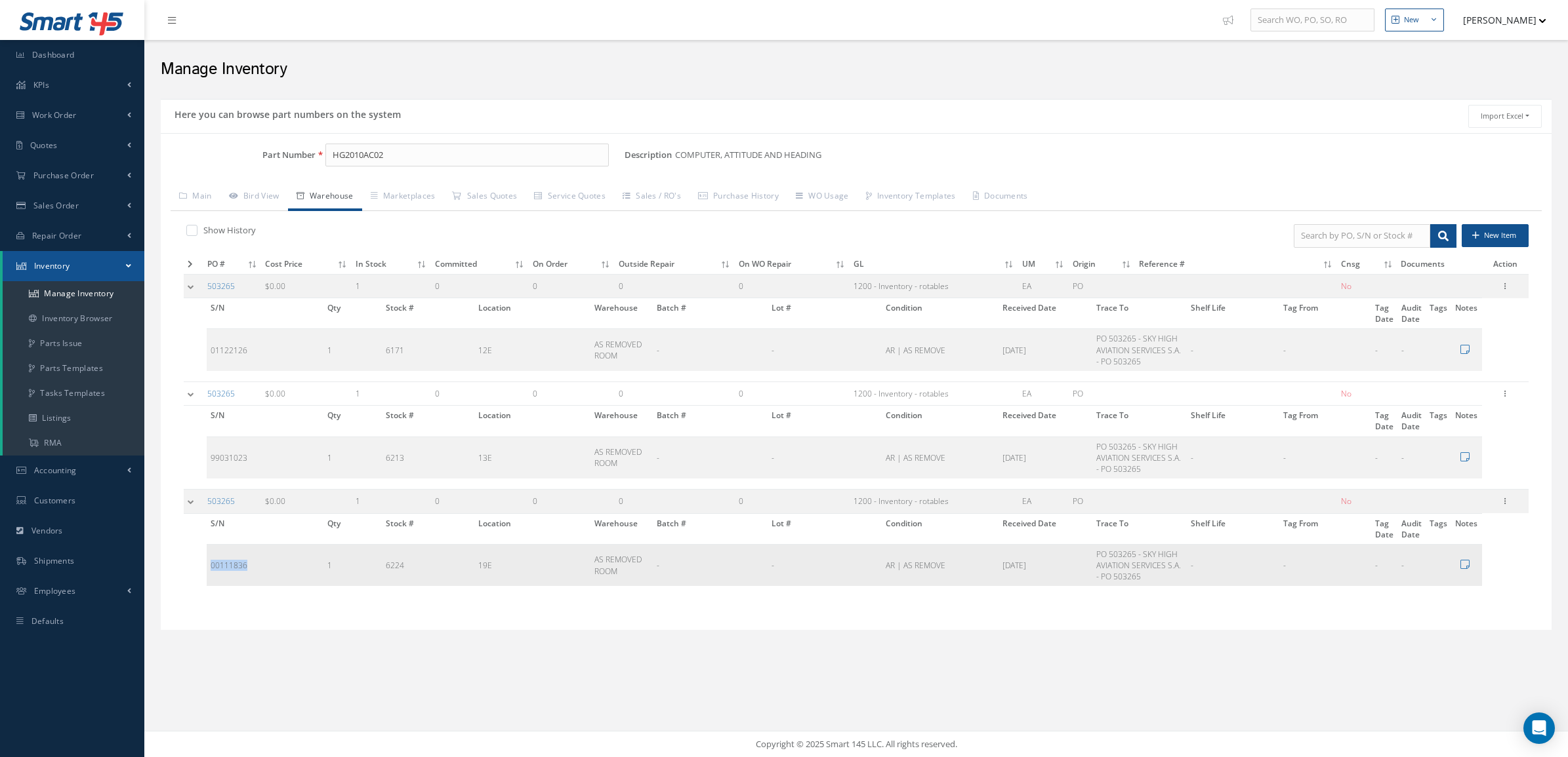
click at [212, 571] on td "00111836" at bounding box center [265, 565] width 117 height 42
copy td "00111836"
drag, startPoint x: 402, startPoint y: 156, endPoint x: 313, endPoint y: 158, distance: 89.0
click at [313, 158] on div "Part Number HG2010AC02" at bounding box center [392, 156] width 464 height 24
drag, startPoint x: 261, startPoint y: 354, endPoint x: 199, endPoint y: 356, distance: 62.0
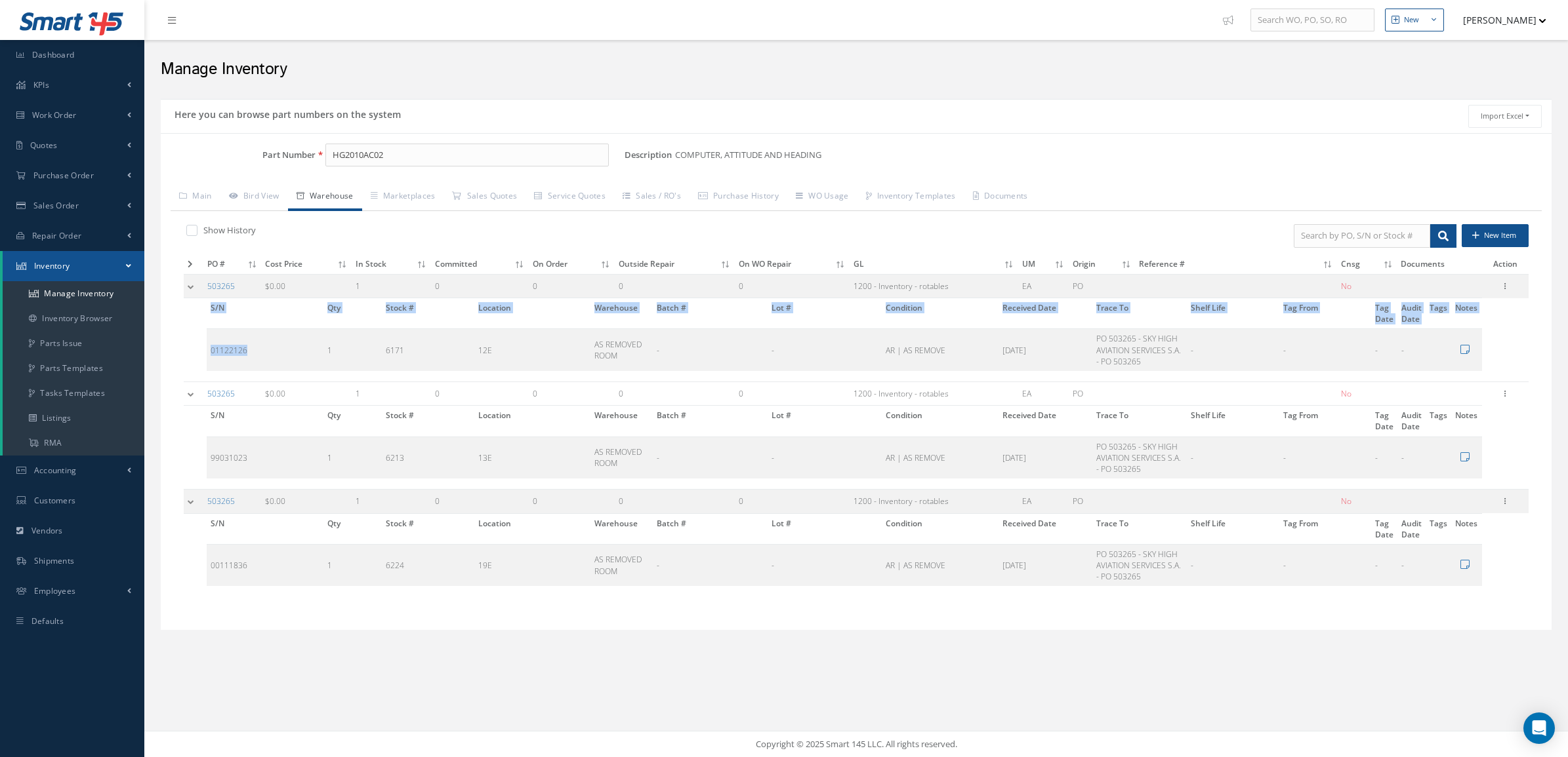
click at [199, 356] on div "S/N Qty Stock # Location Warehouse Batch # Lot # Condition Received Date Trace …" at bounding box center [833, 334] width 1298 height 72
click at [263, 356] on td "01122126" at bounding box center [265, 350] width 117 height 42
drag, startPoint x: 255, startPoint y: 355, endPoint x: 210, endPoint y: 352, distance: 45.1
click at [210, 352] on td "01122126" at bounding box center [265, 350] width 117 height 42
copy td "01122126"
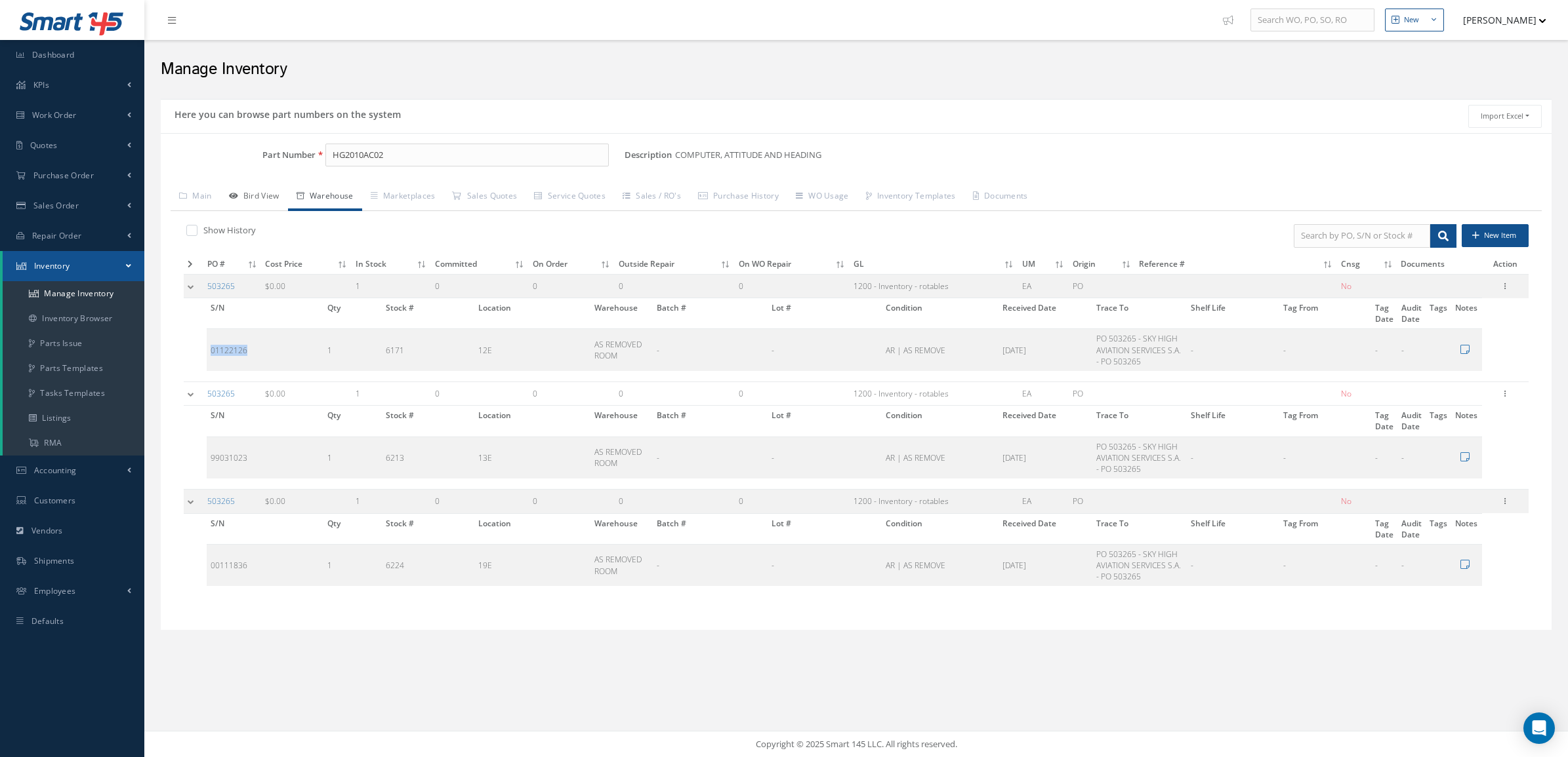
click at [269, 202] on link "Bird View" at bounding box center [254, 197] width 67 height 28
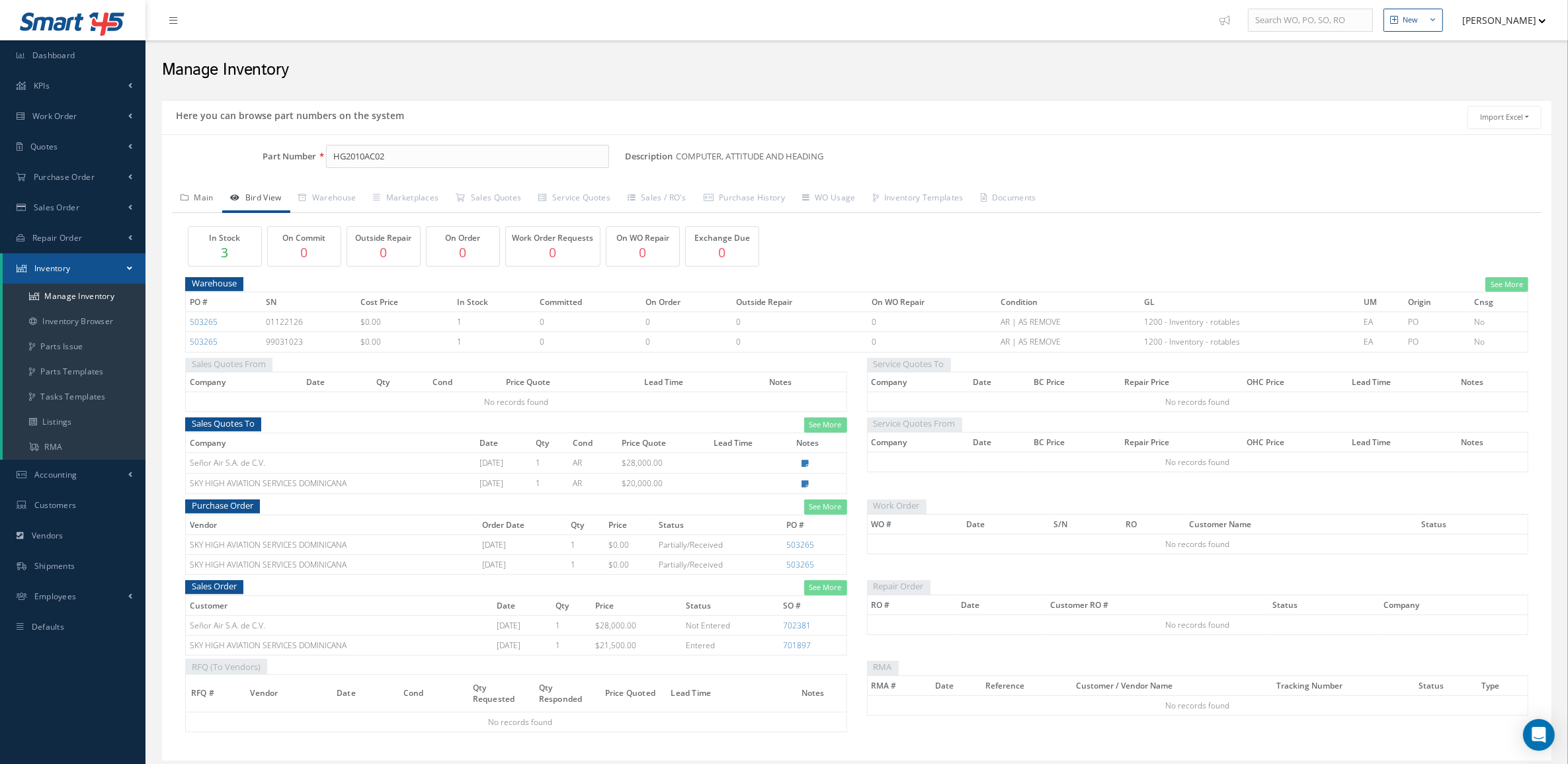
click at [203, 206] on link "Main" at bounding box center [197, 199] width 50 height 28
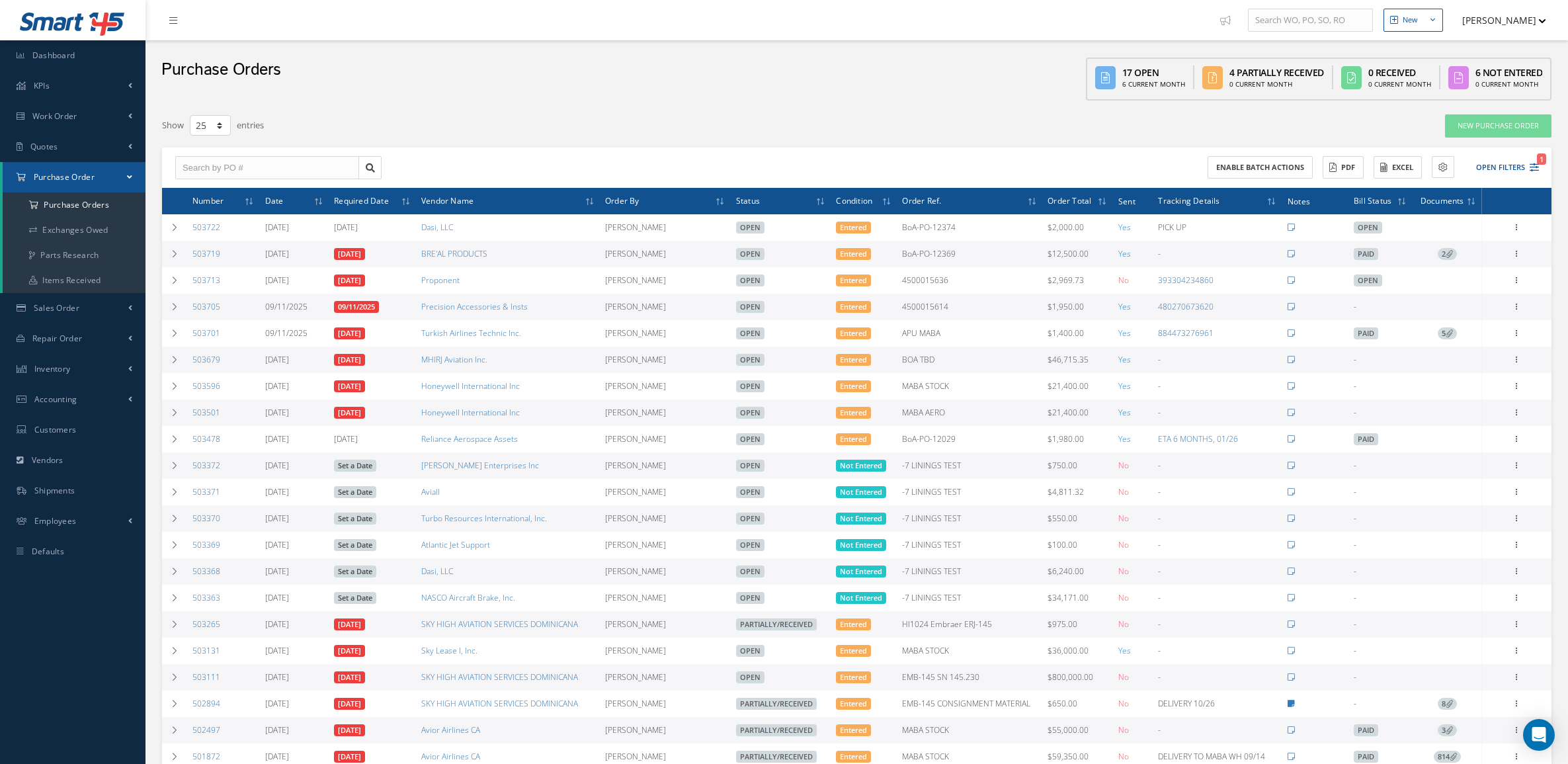
select select "25"
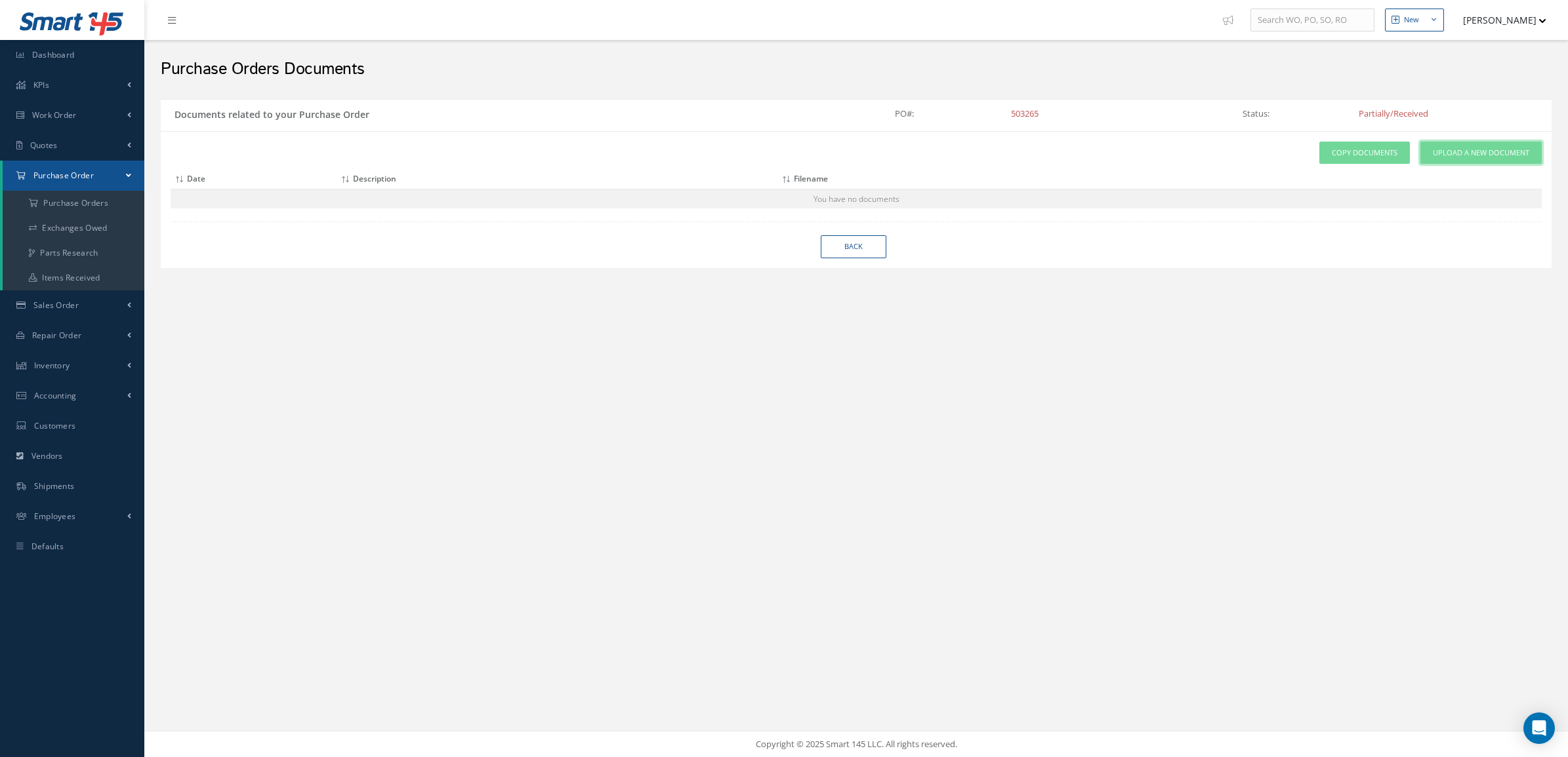
click at [1464, 149] on span "Upload a New Document" at bounding box center [1480, 153] width 96 height 11
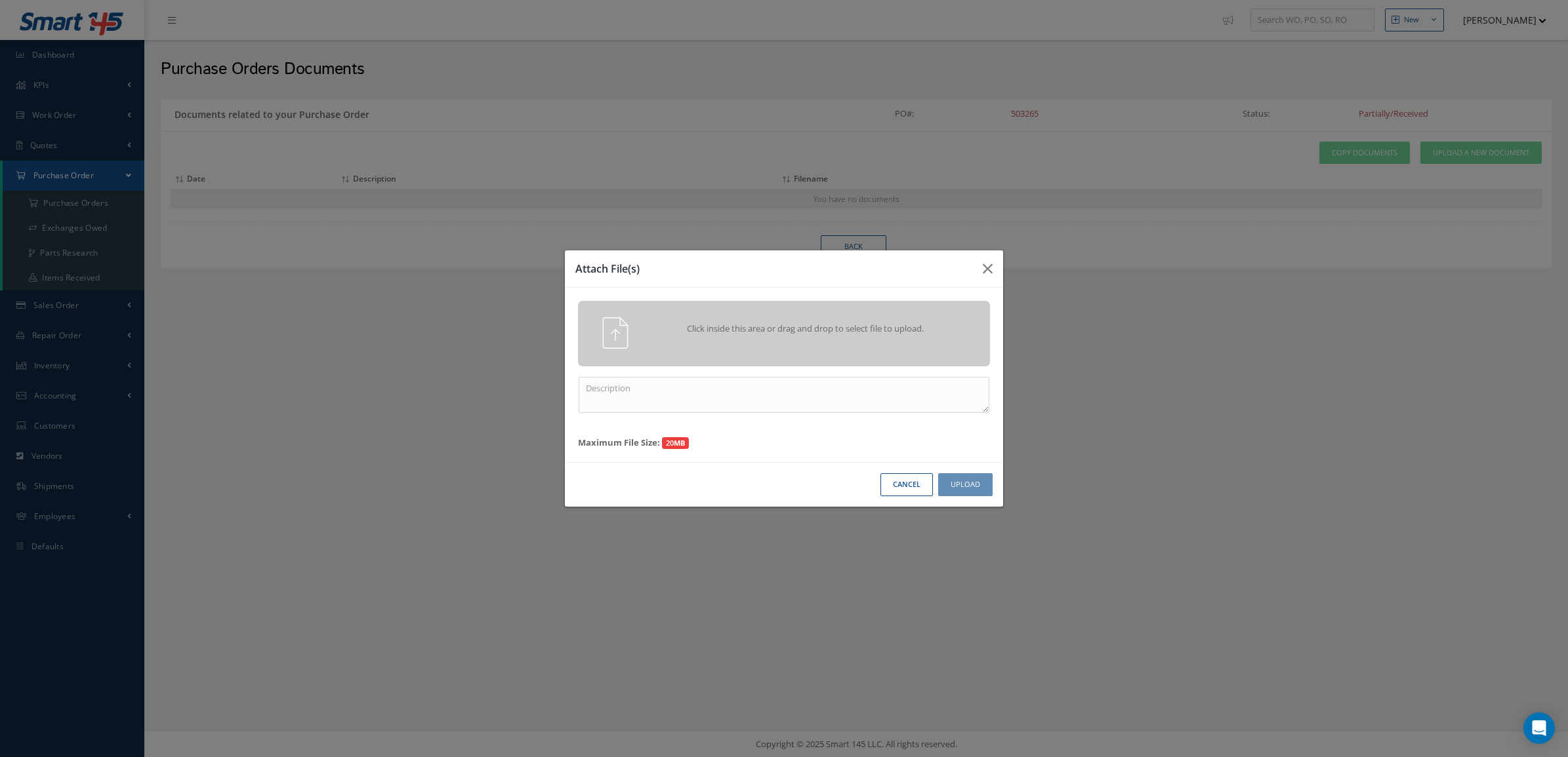
click at [794, 309] on div "Click inside this area or drag and drop to select file to upload." at bounding box center [784, 334] width 412 height 65
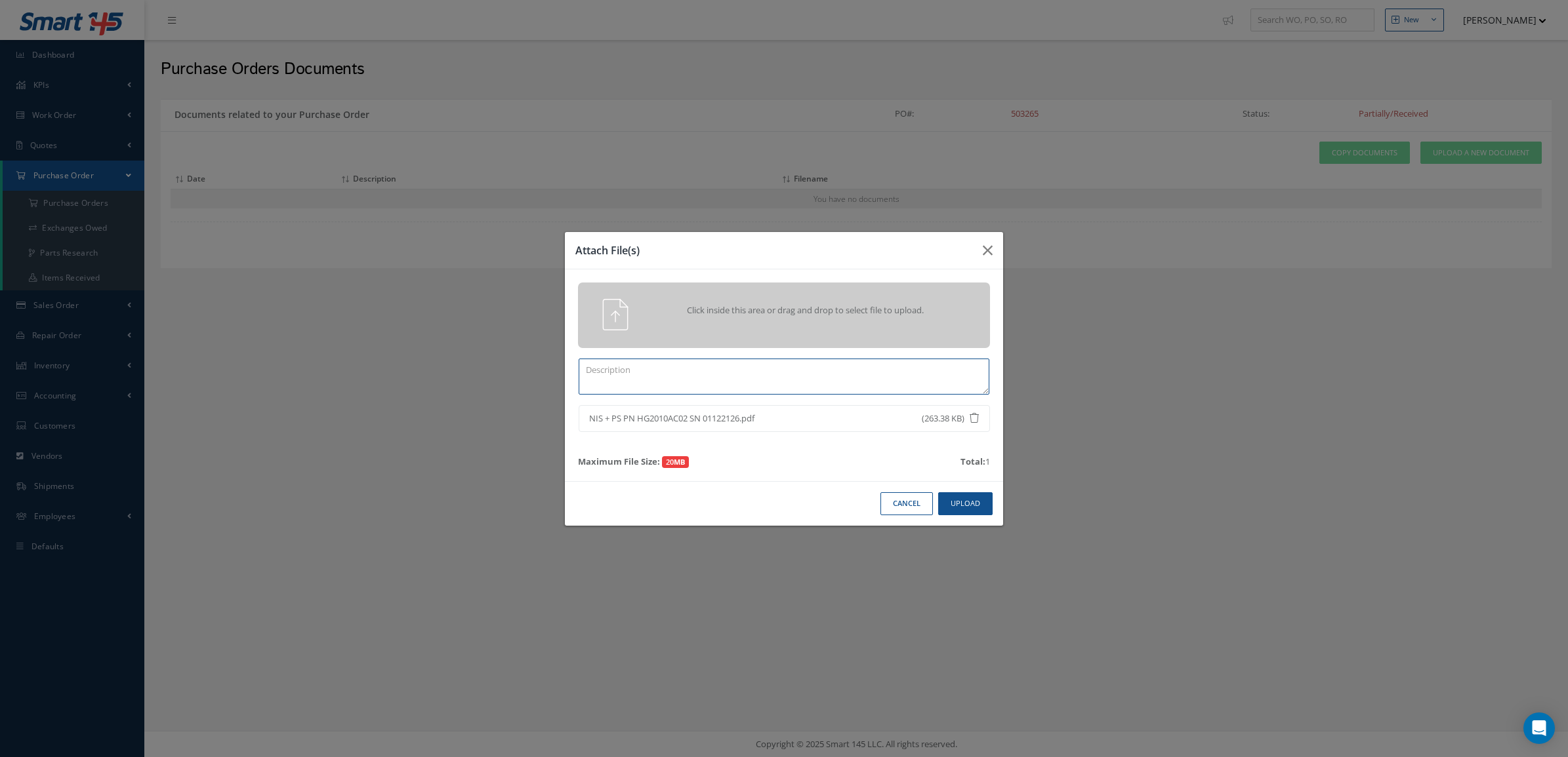
click at [768, 379] on textarea at bounding box center [784, 377] width 410 height 36
click at [728, 384] on textarea "PS + NIS HG2010AC02 AND" at bounding box center [784, 377] width 410 height 36
paste textarea "30086-011"
type textarea "PS + NIS HG2010AC02 AND 30086-011"
click at [968, 501] on button "Upload" at bounding box center [964, 503] width 55 height 23
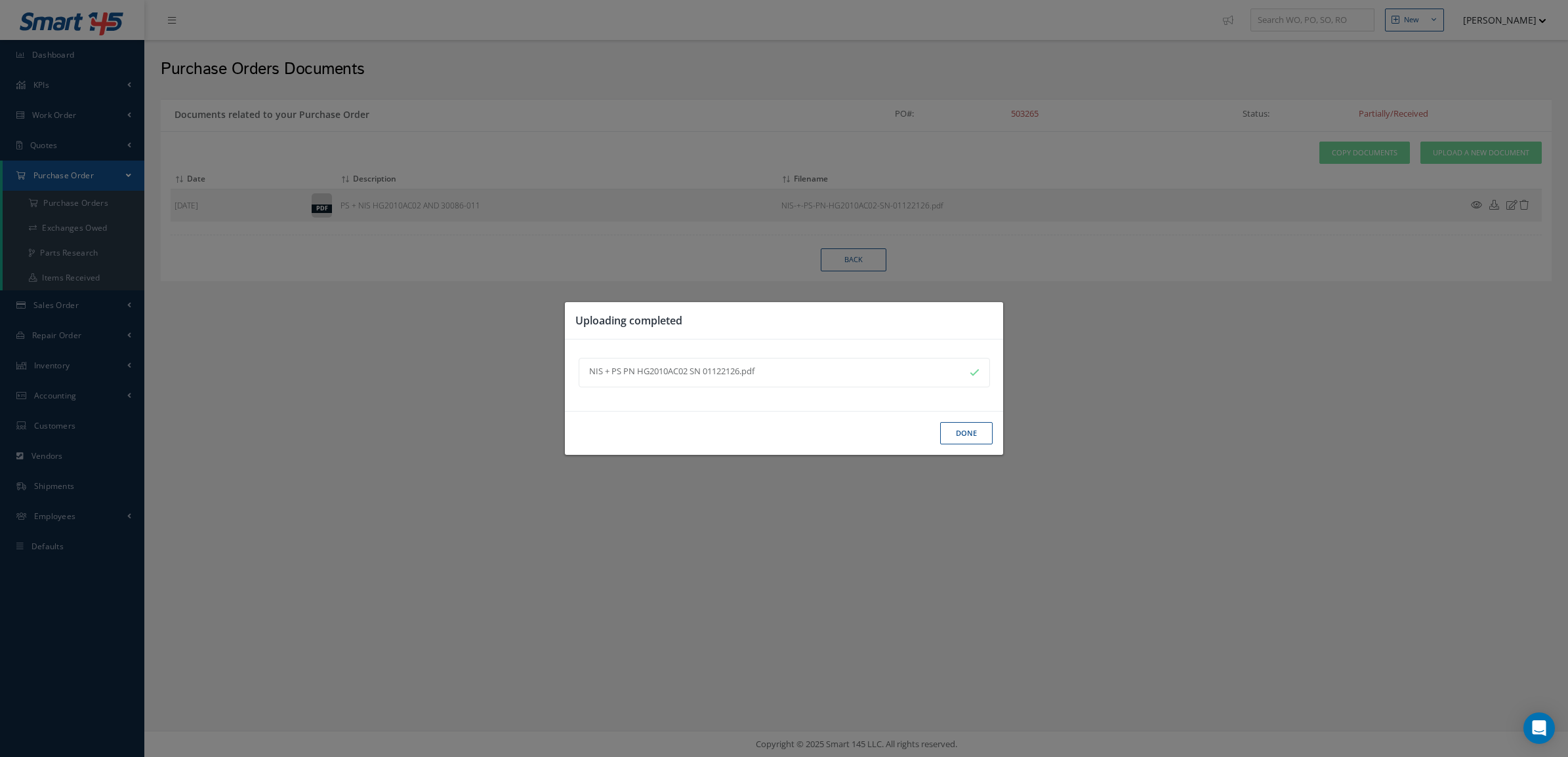
click at [948, 429] on button "Done" at bounding box center [965, 433] width 53 height 23
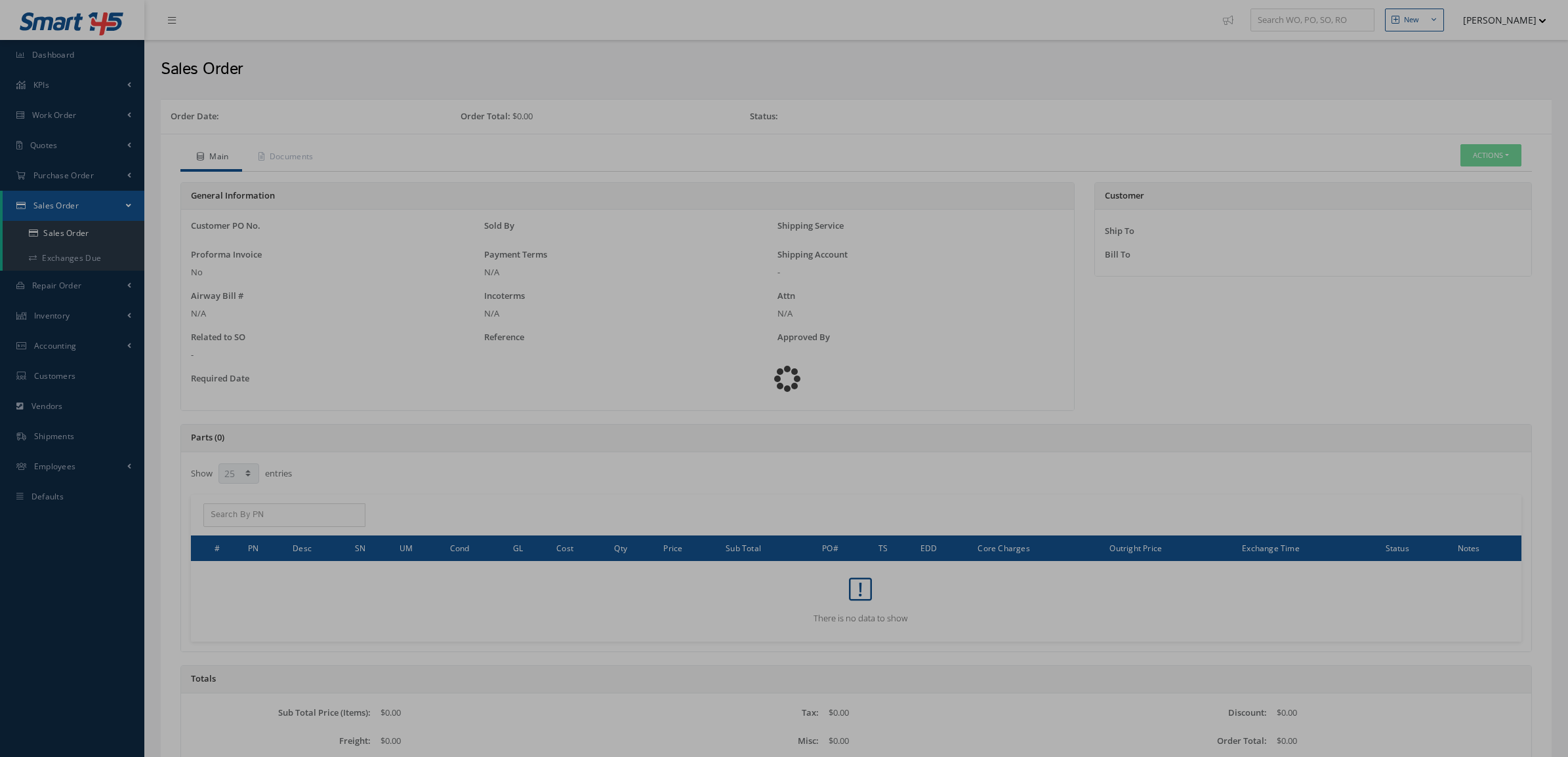
select select "25"
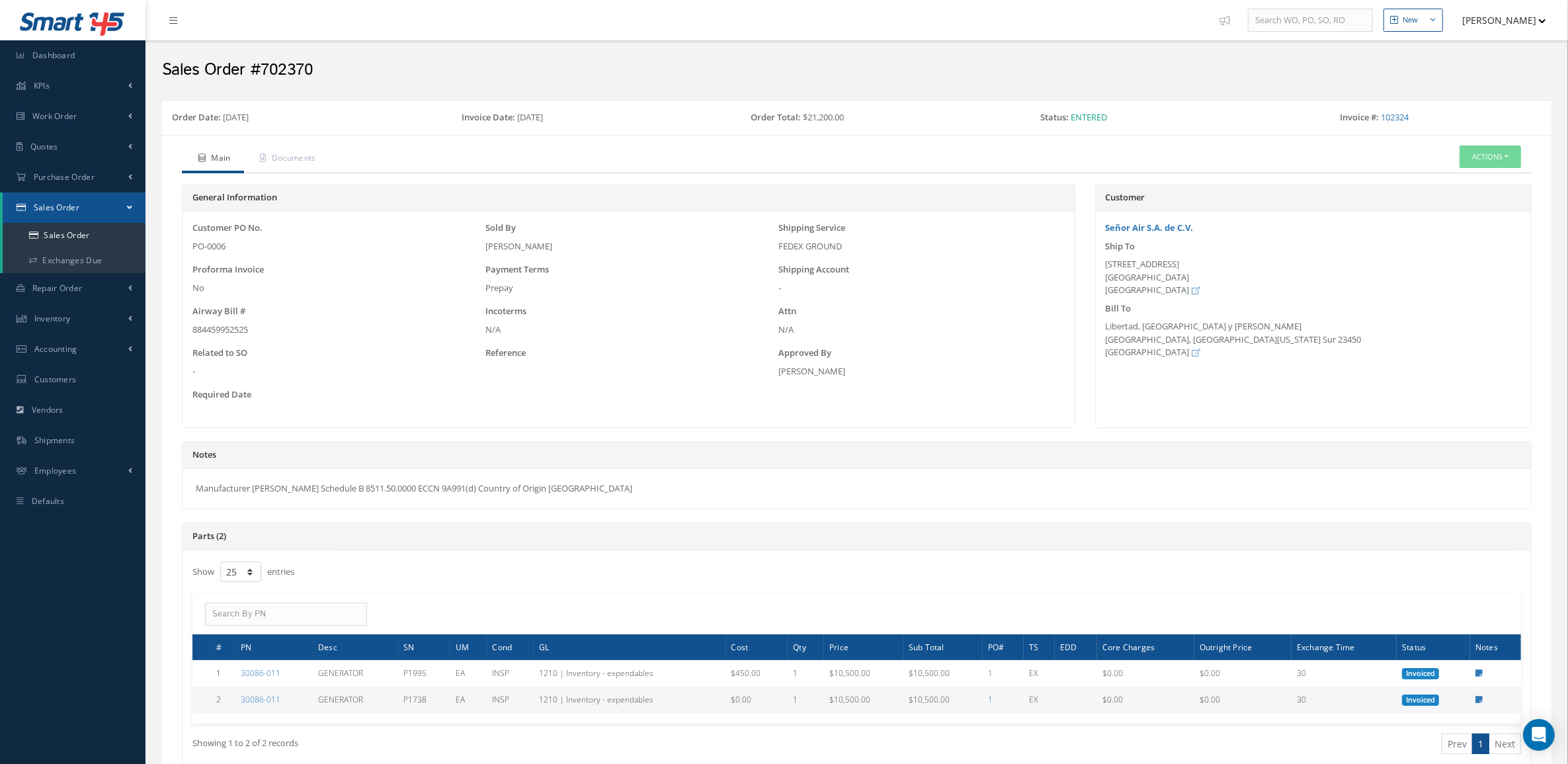
drag, startPoint x: 604, startPoint y: 494, endPoint x: 179, endPoint y: 493, distance: 425.0
click at [179, 493] on div "Notes Manufacturer [PERSON_NAME] Schedule B 8511.50.0000 ECCN 9A991(d) Country …" at bounding box center [856, 481] width 1370 height 81
copy div "Manufacturer [PERSON_NAME] Schedule B 8511.50.0000 ECCN 9A991(d) Country of Ori…"
click at [1561, 256] on div "New New Work Order New Purchase Order New Customer Quote New Sales Order New Re…" at bounding box center [856, 576] width 1422 height 1153
click at [57, 239] on link "Sales Order" at bounding box center [74, 235] width 143 height 25
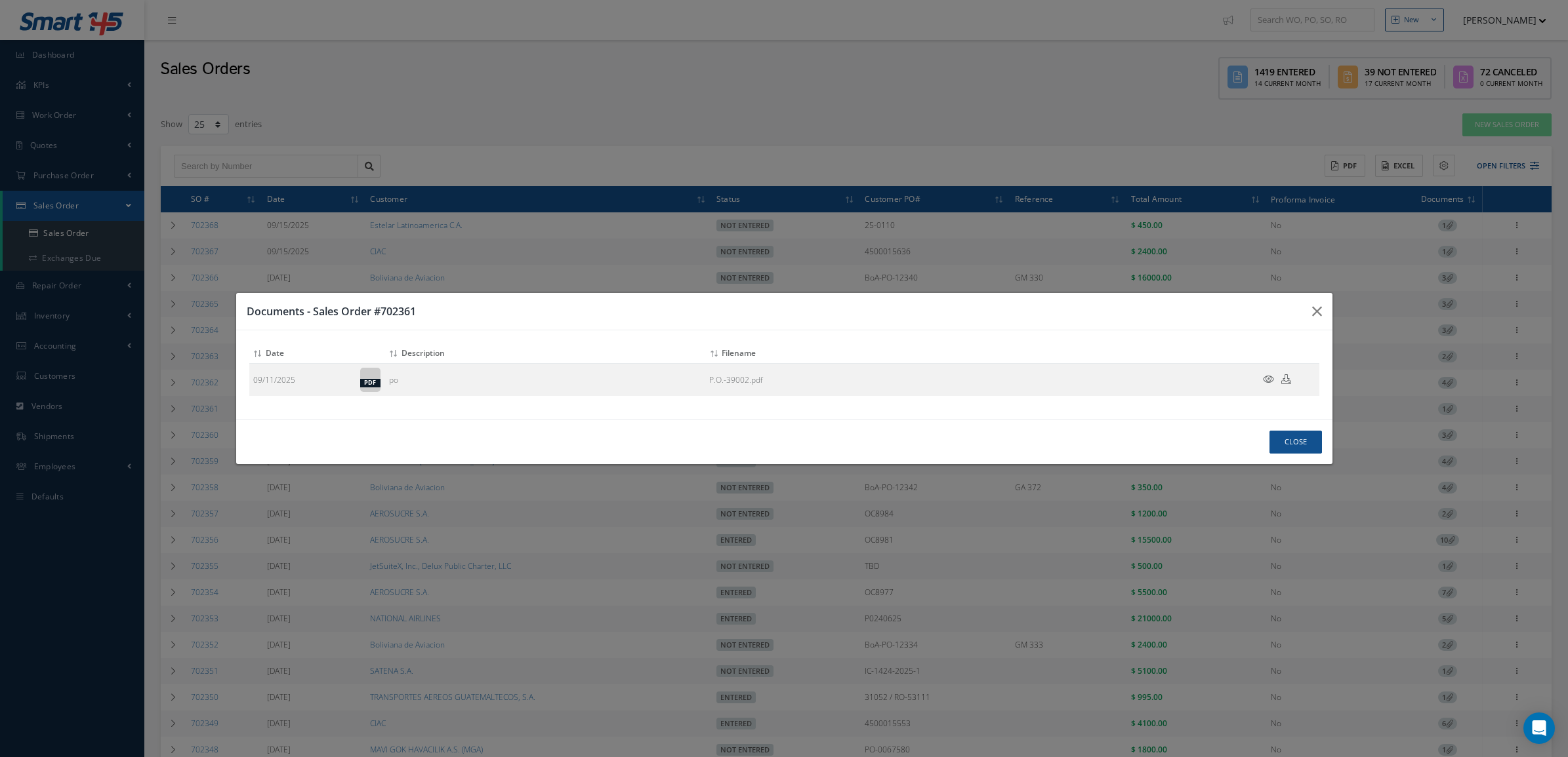
select select "25"
click at [1298, 434] on button "Close" at bounding box center [1295, 442] width 53 height 23
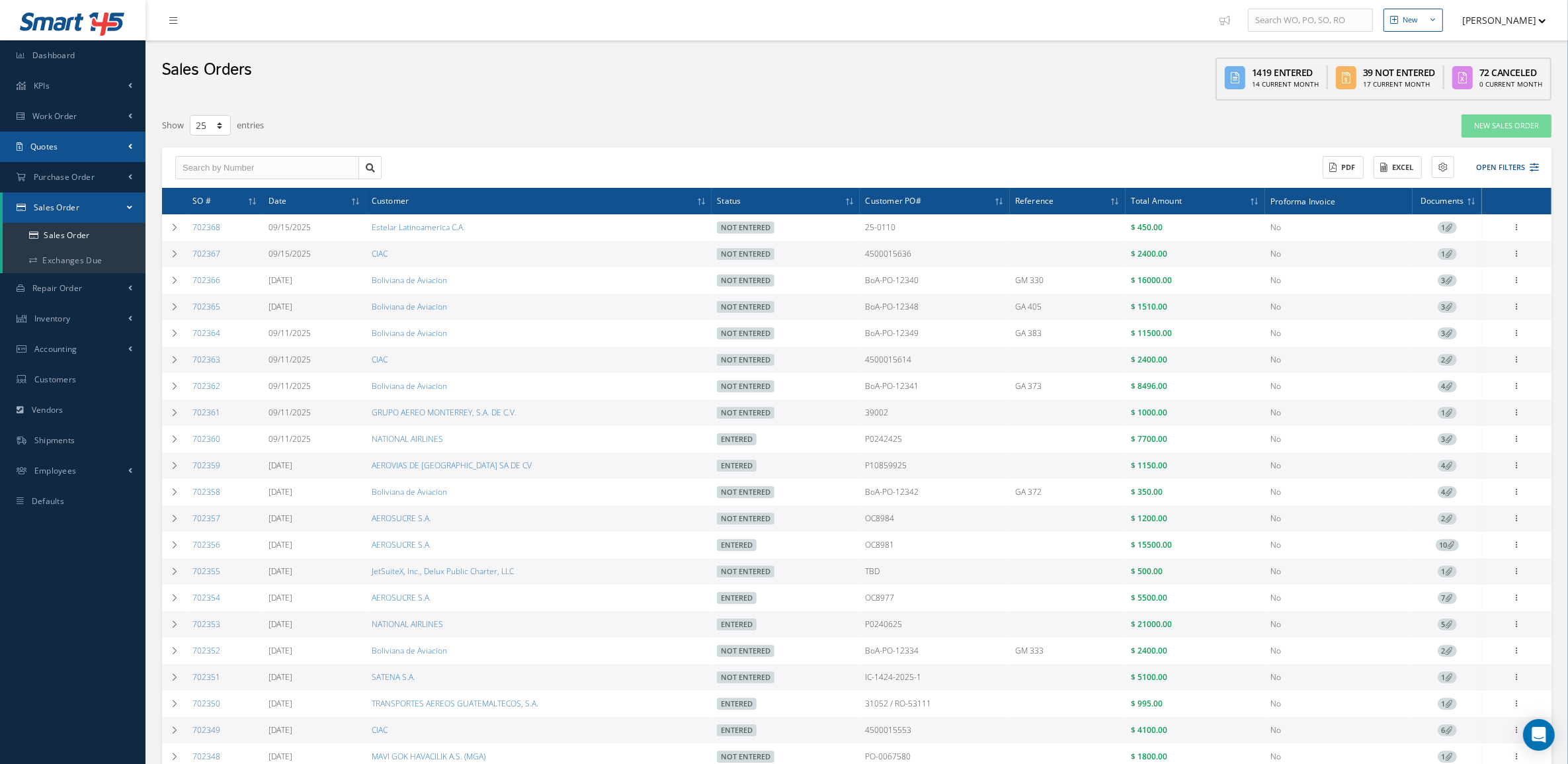
click at [85, 142] on link "Quotes" at bounding box center [73, 147] width 146 height 30
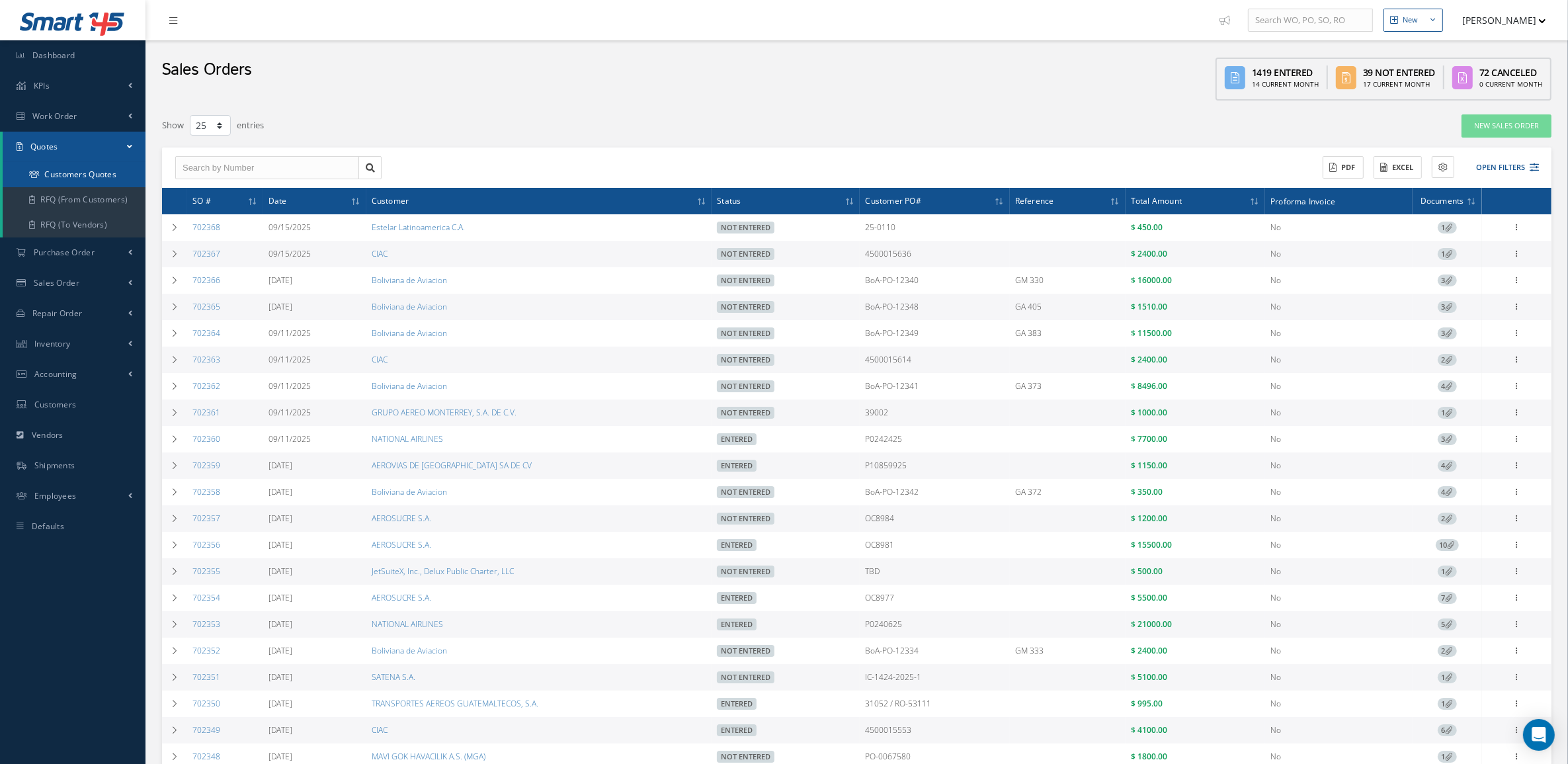
click at [80, 177] on link "Customers Quotes" at bounding box center [74, 174] width 143 height 25
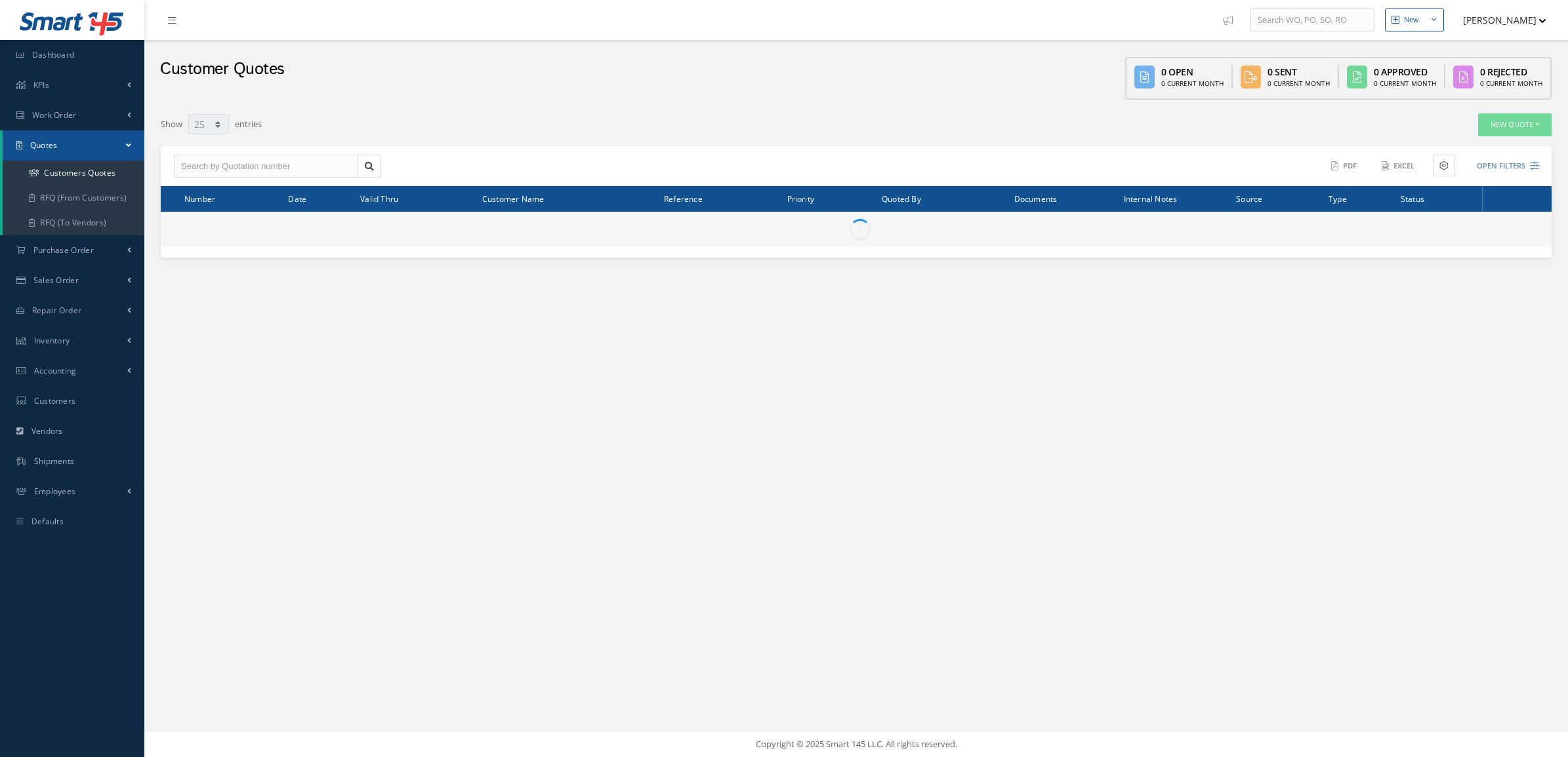
select select "25"
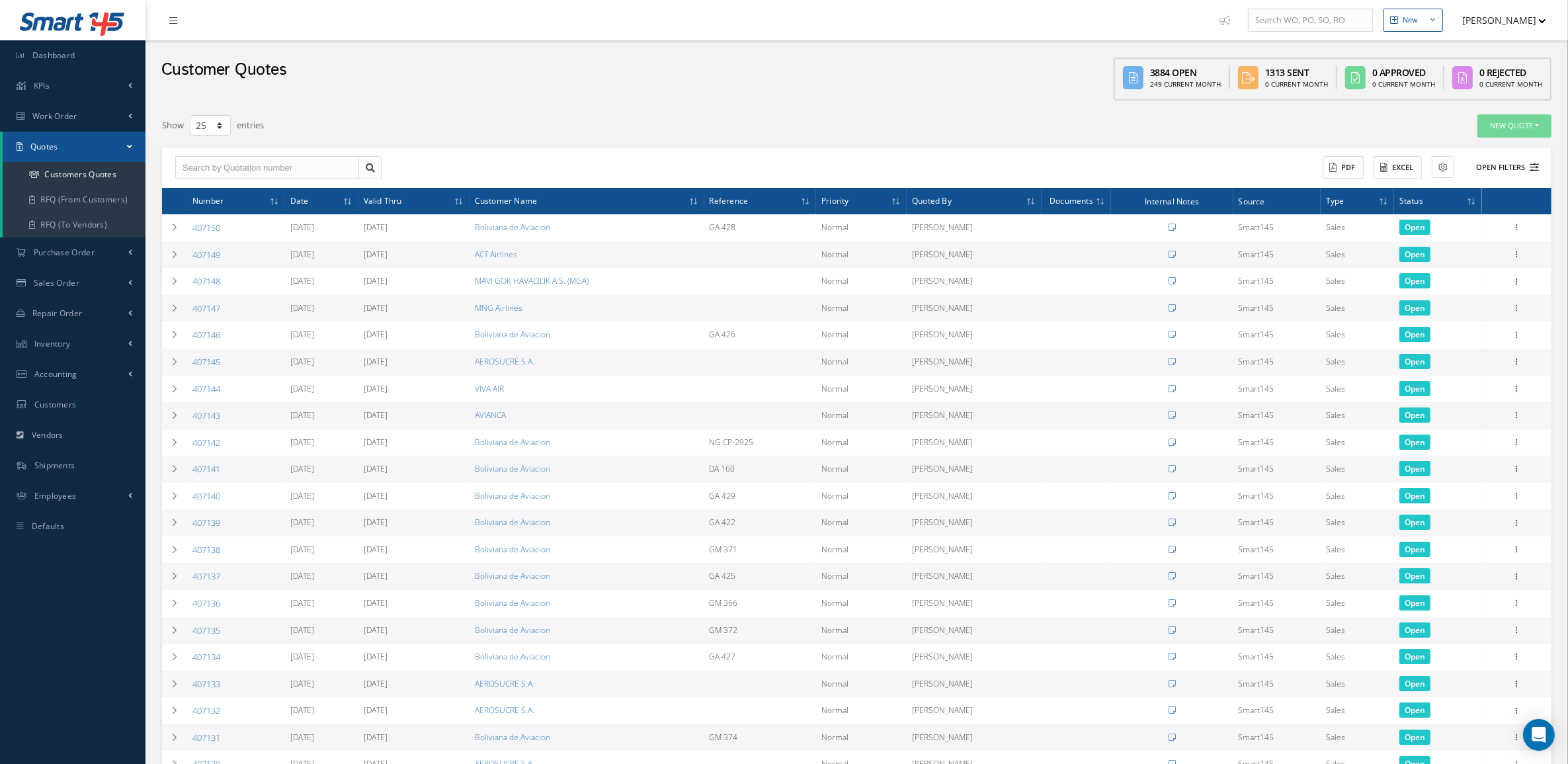
click at [1490, 164] on button "Open Filters" at bounding box center [1501, 168] width 75 height 22
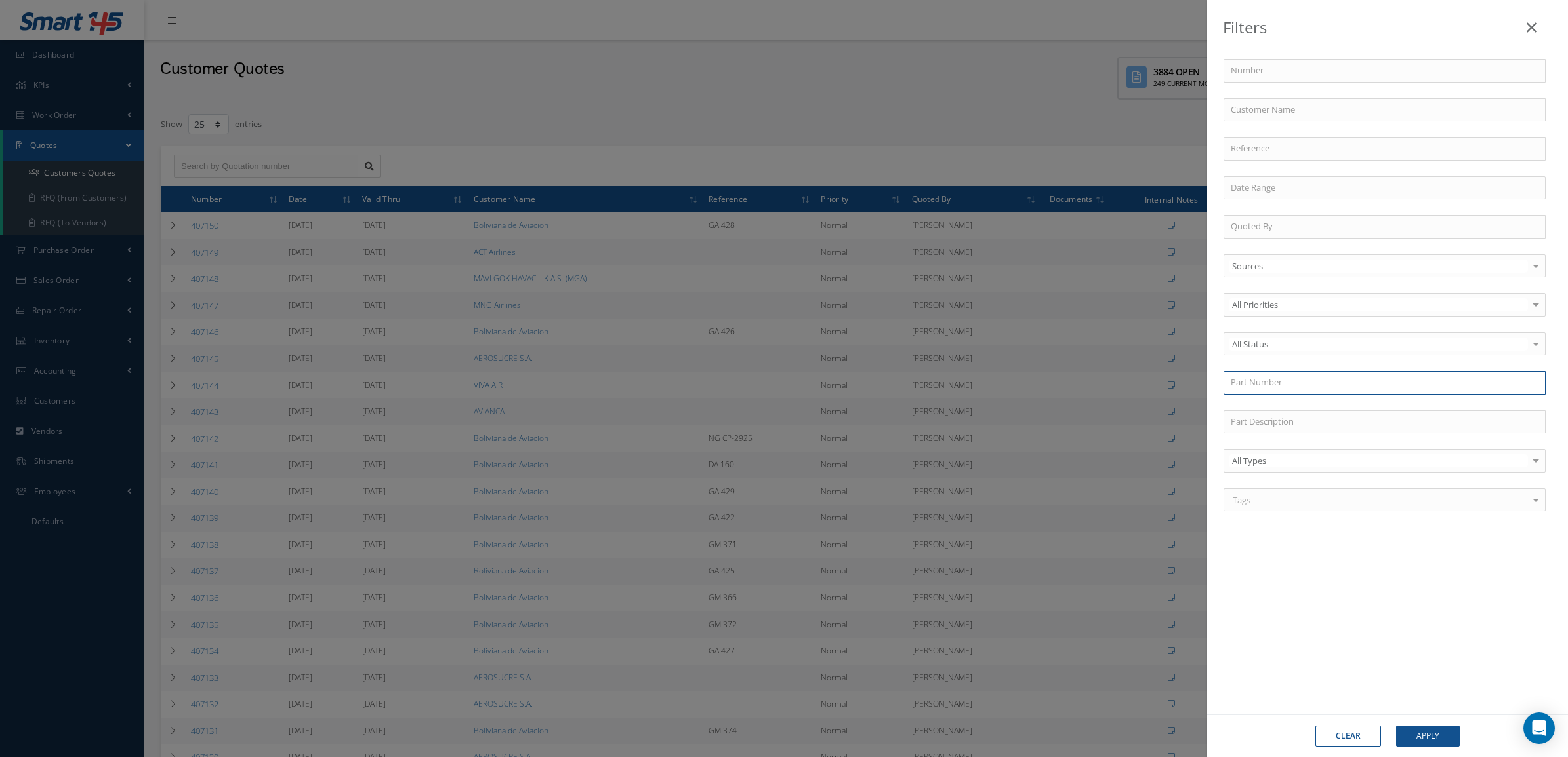
click at [1280, 386] on input "text" at bounding box center [1384, 383] width 322 height 24
paste input "PR-1425 B1-2CF"
click at [1244, 384] on input "PR-1425" at bounding box center [1384, 383] width 322 height 24
click at [1310, 386] on input "PR1425" at bounding box center [1384, 383] width 322 height 24
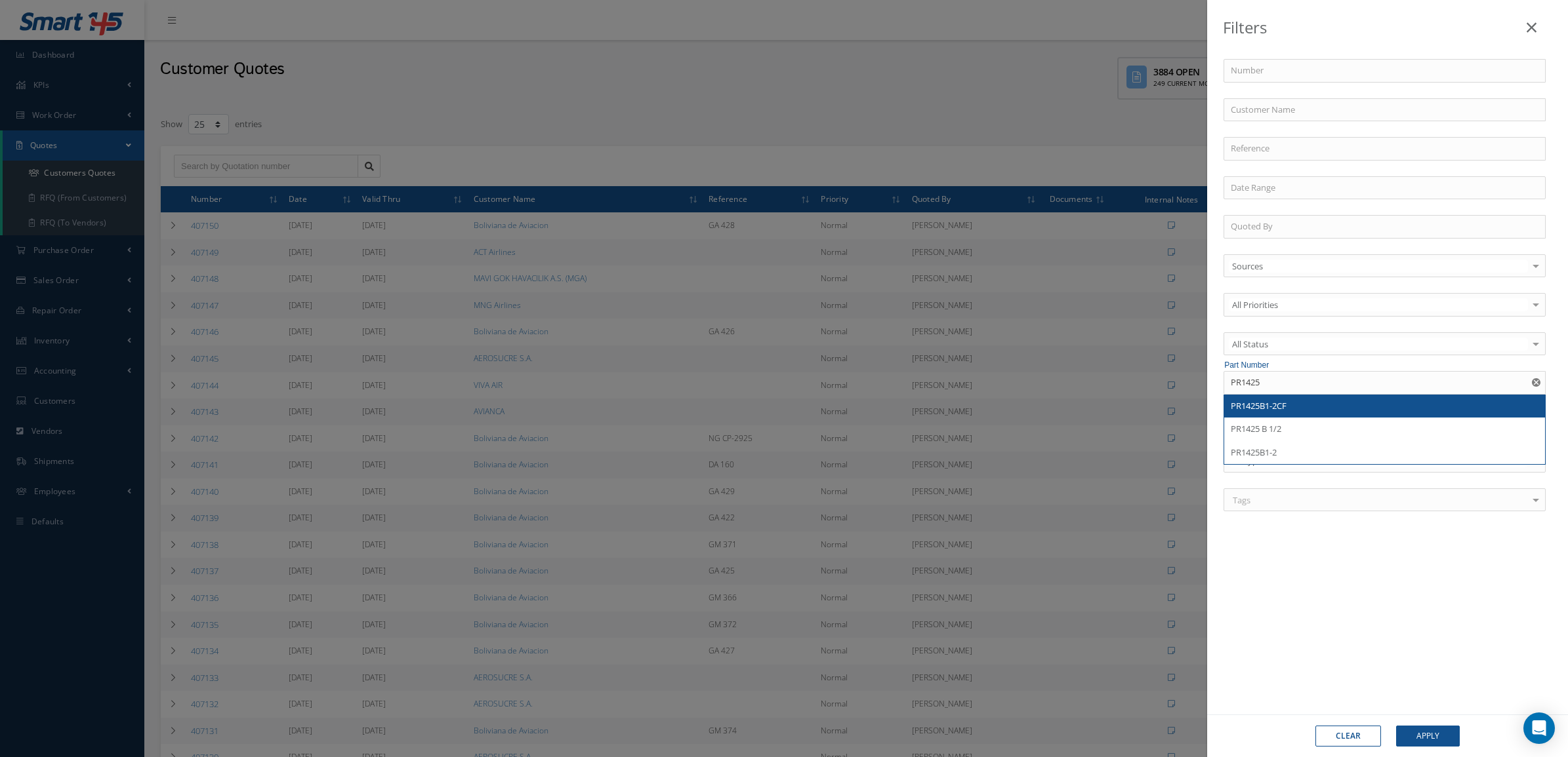
click at [1306, 404] on div "PR1425B1-2CF" at bounding box center [1385, 406] width 307 height 13
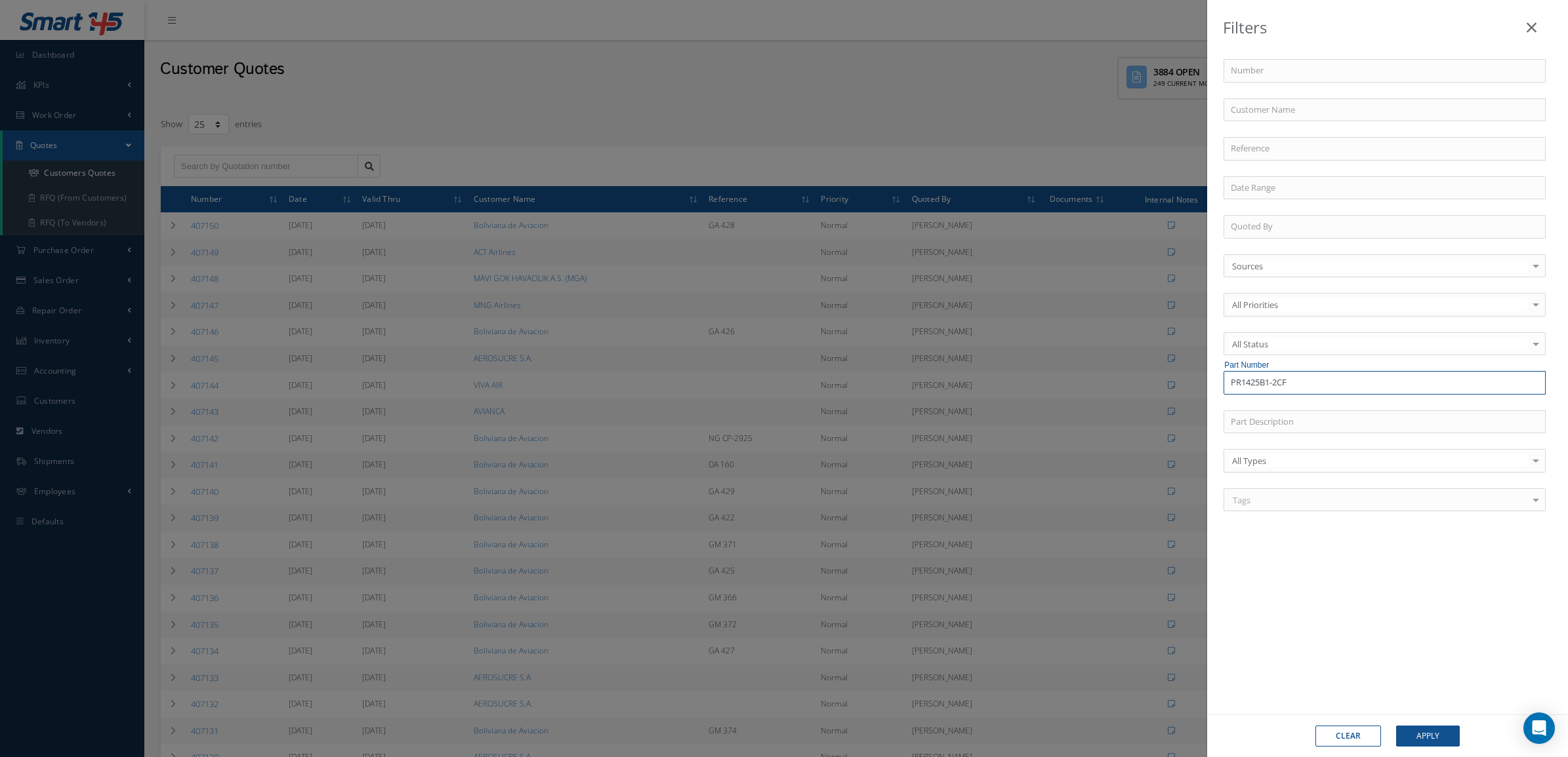
drag, startPoint x: 1331, startPoint y: 378, endPoint x: 999, endPoint y: 380, distance: 332.0
click at [999, 380] on div "Filters Number Customer Name Reference Quoted By Sources Sources Smart145 Rotab…" at bounding box center [784, 378] width 1568 height 757
paste input "-1425CF B1-2"
click at [1329, 388] on input "PR-1425CF B1-2" at bounding box center [1384, 383] width 322 height 24
drag, startPoint x: 1319, startPoint y: 392, endPoint x: 1140, endPoint y: 391, distance: 179.0
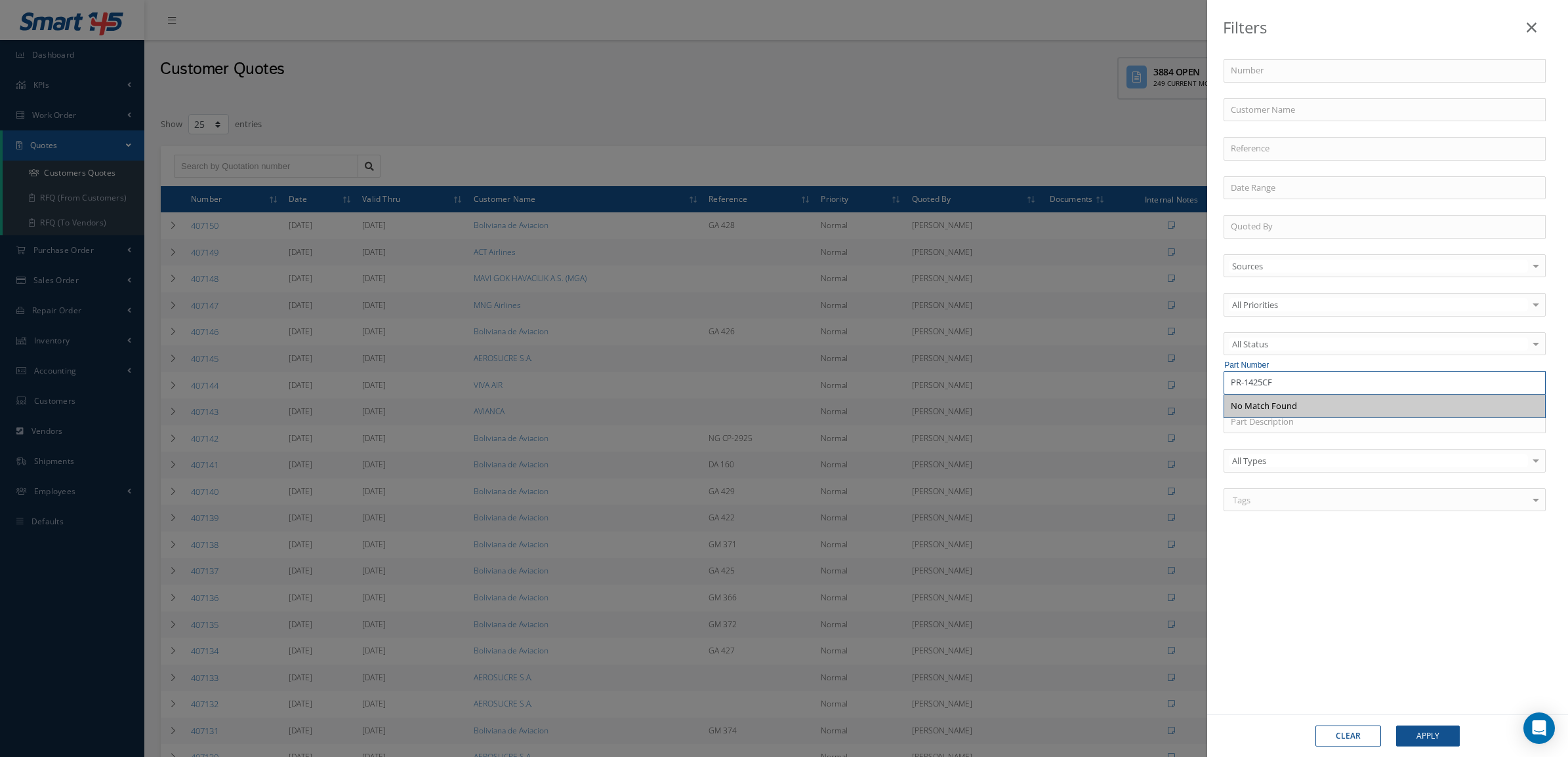
click at [1140, 391] on div "Filters Number Customer Name Reference Quoted By Sources Sources Smart145 Rotab…" at bounding box center [784, 378] width 1568 height 757
paste input "1425B1-2"
type input "PR1425B1-2CF"
click at [1308, 413] on div "PR1425B1-2CF" at bounding box center [1385, 406] width 307 height 13
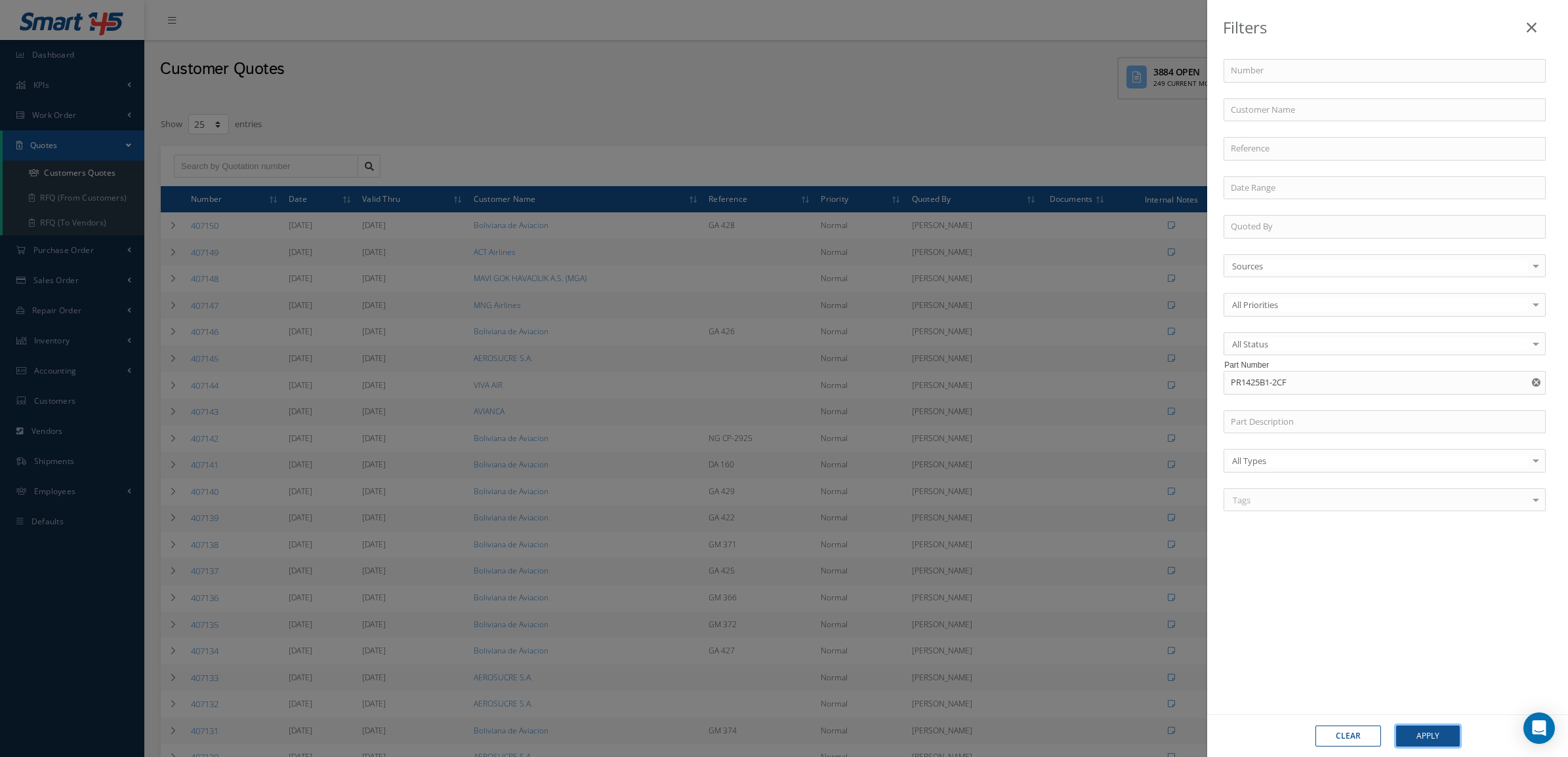
click at [1424, 735] on button "Apply" at bounding box center [1427, 736] width 63 height 21
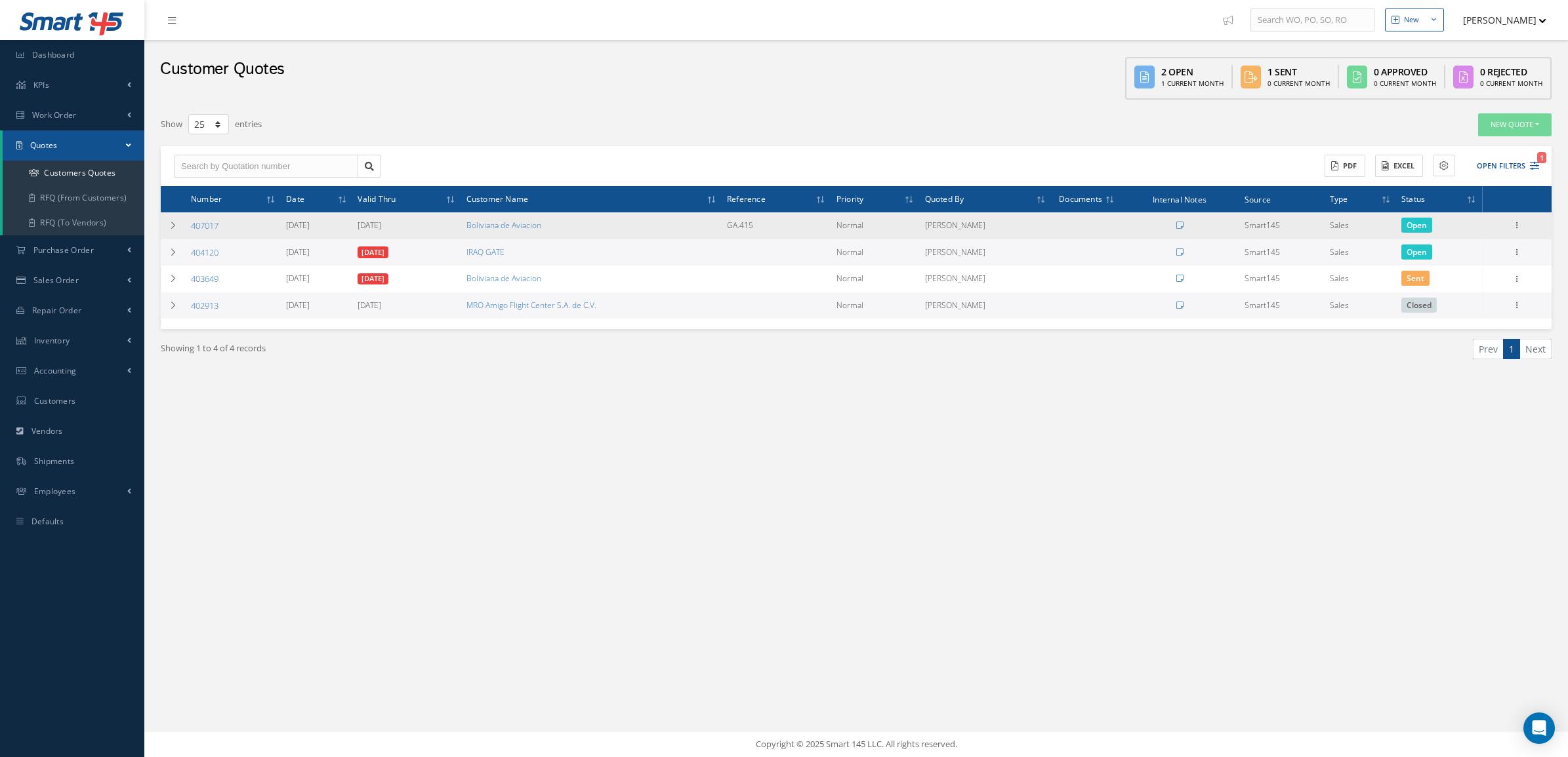
click at [1510, 230] on div "Edit Delete Send By Email Clone Convert to Sales Order Documents Close Print-Ou…" at bounding box center [1516, 226] width 16 height 16
click at [1515, 228] on icon at bounding box center [1515, 224] width 13 height 11
click at [1473, 313] on link "Convert to Sales Order" at bounding box center [1456, 306] width 104 height 27
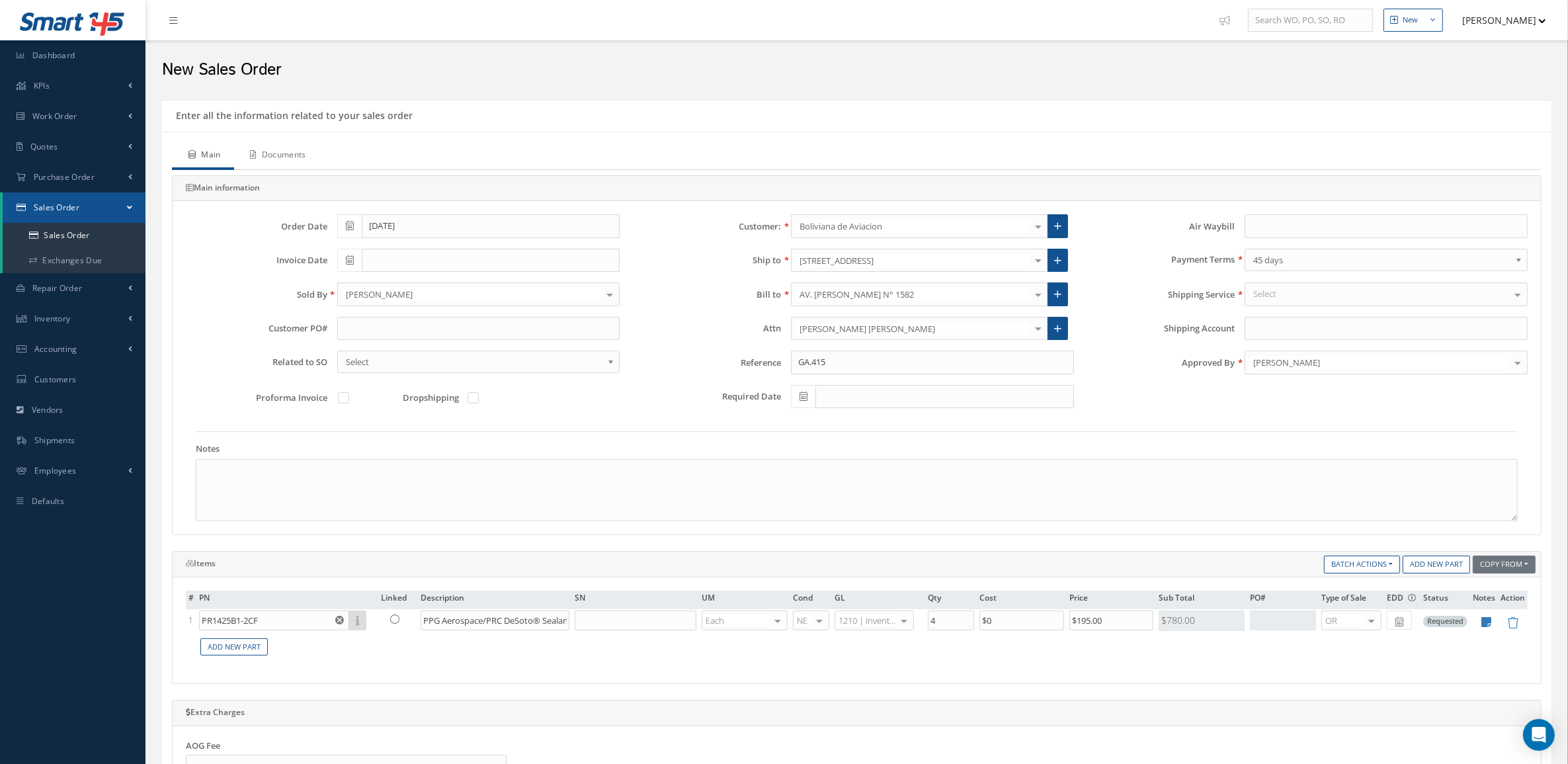
click at [304, 150] on link "Documents" at bounding box center [276, 156] width 85 height 28
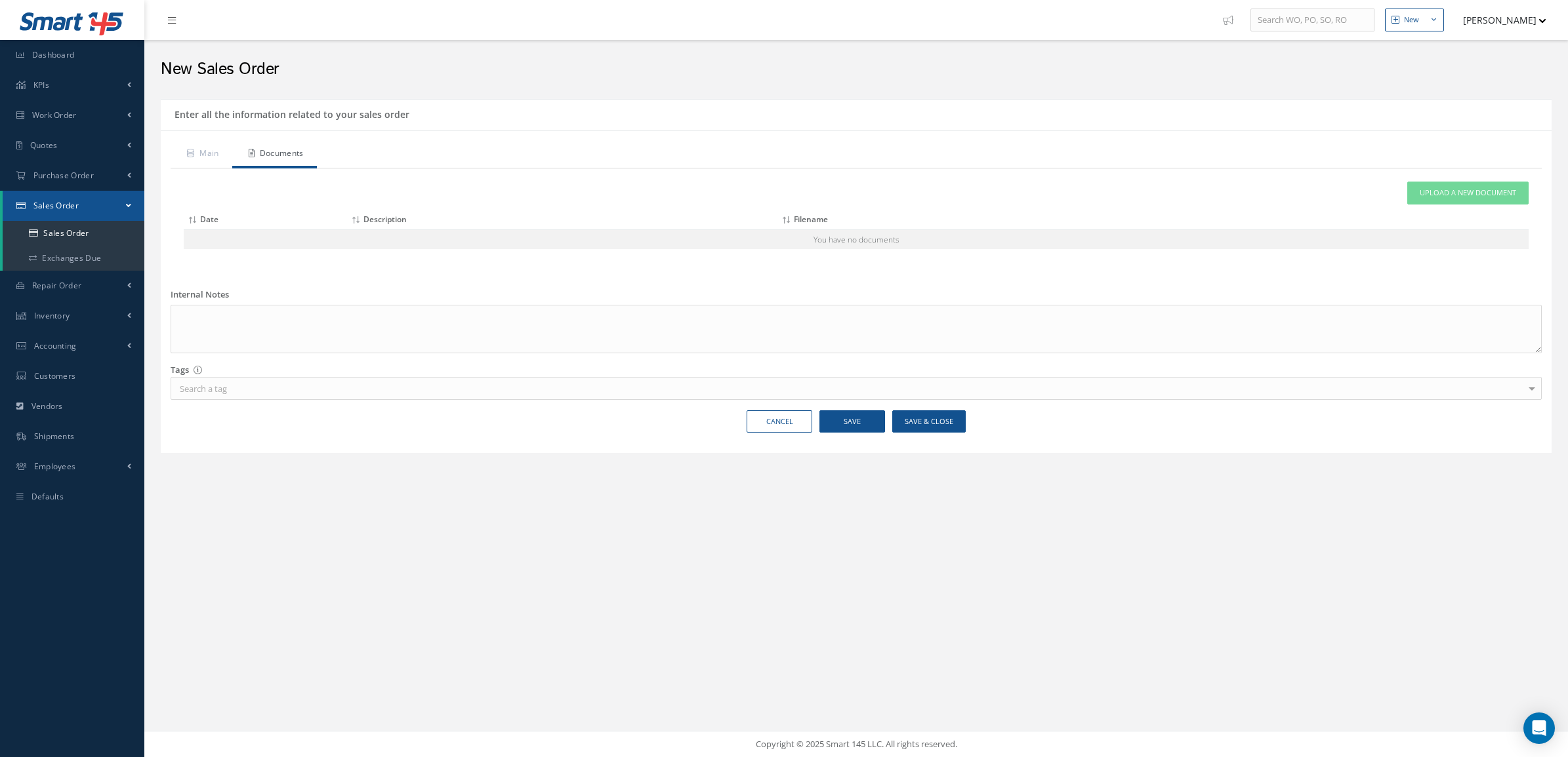
click at [1510, 181] on div "Attach File(s) Click inside this area or drag and drop to select file to upload…" at bounding box center [855, 220] width 1371 height 104
click at [1483, 204] on link "Upload a New Document" at bounding box center [1468, 192] width 121 height 23
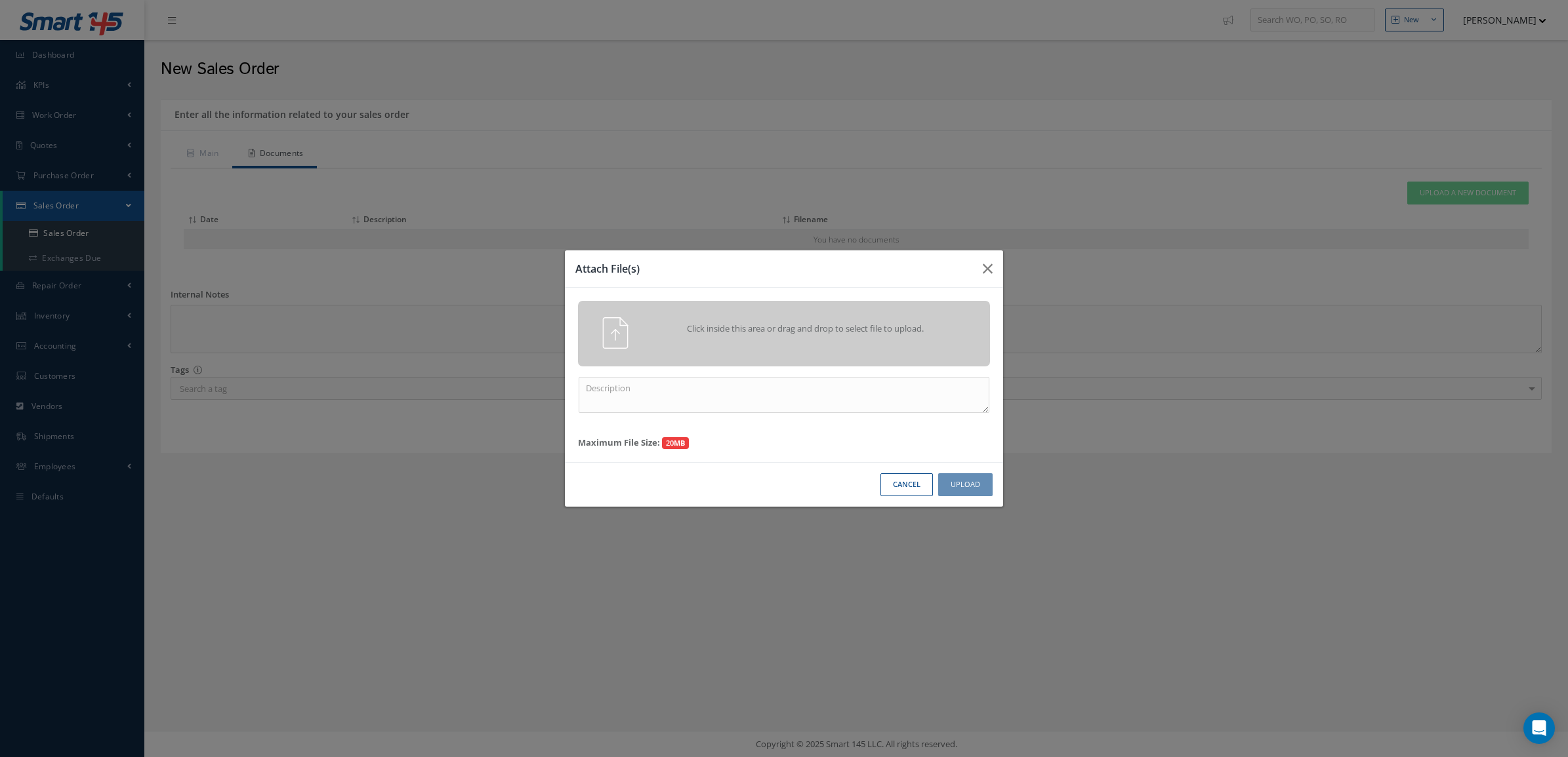
click at [854, 333] on span "Click inside this area or drag and drop to select file to upload." at bounding box center [805, 329] width 297 height 13
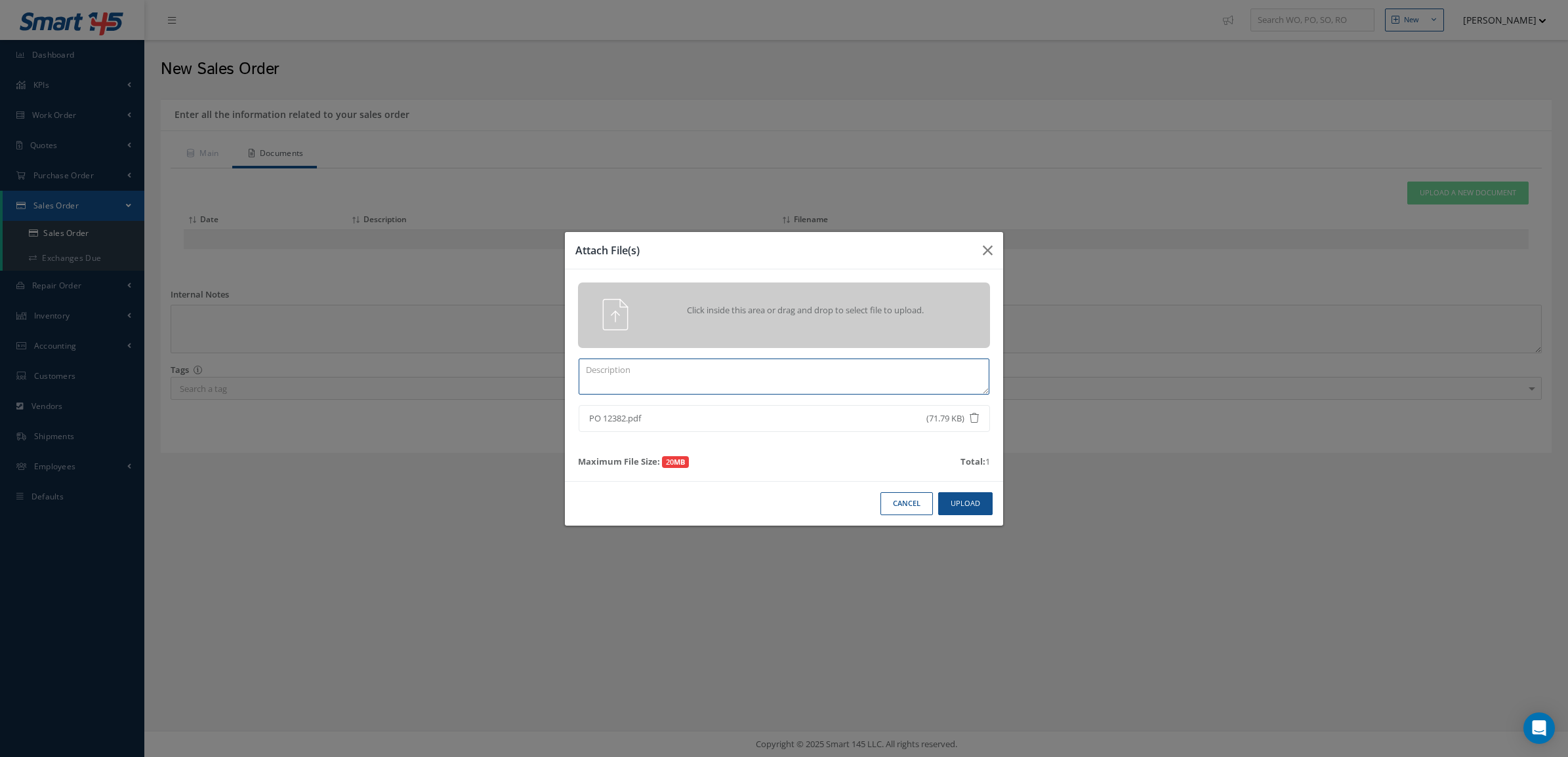
click at [766, 368] on textarea at bounding box center [784, 377] width 410 height 36
type textarea "PO"
drag, startPoint x: 949, startPoint y: 501, endPoint x: 449, endPoint y: 295, distance: 540.8
click at [949, 502] on button "Upload" at bounding box center [964, 503] width 55 height 23
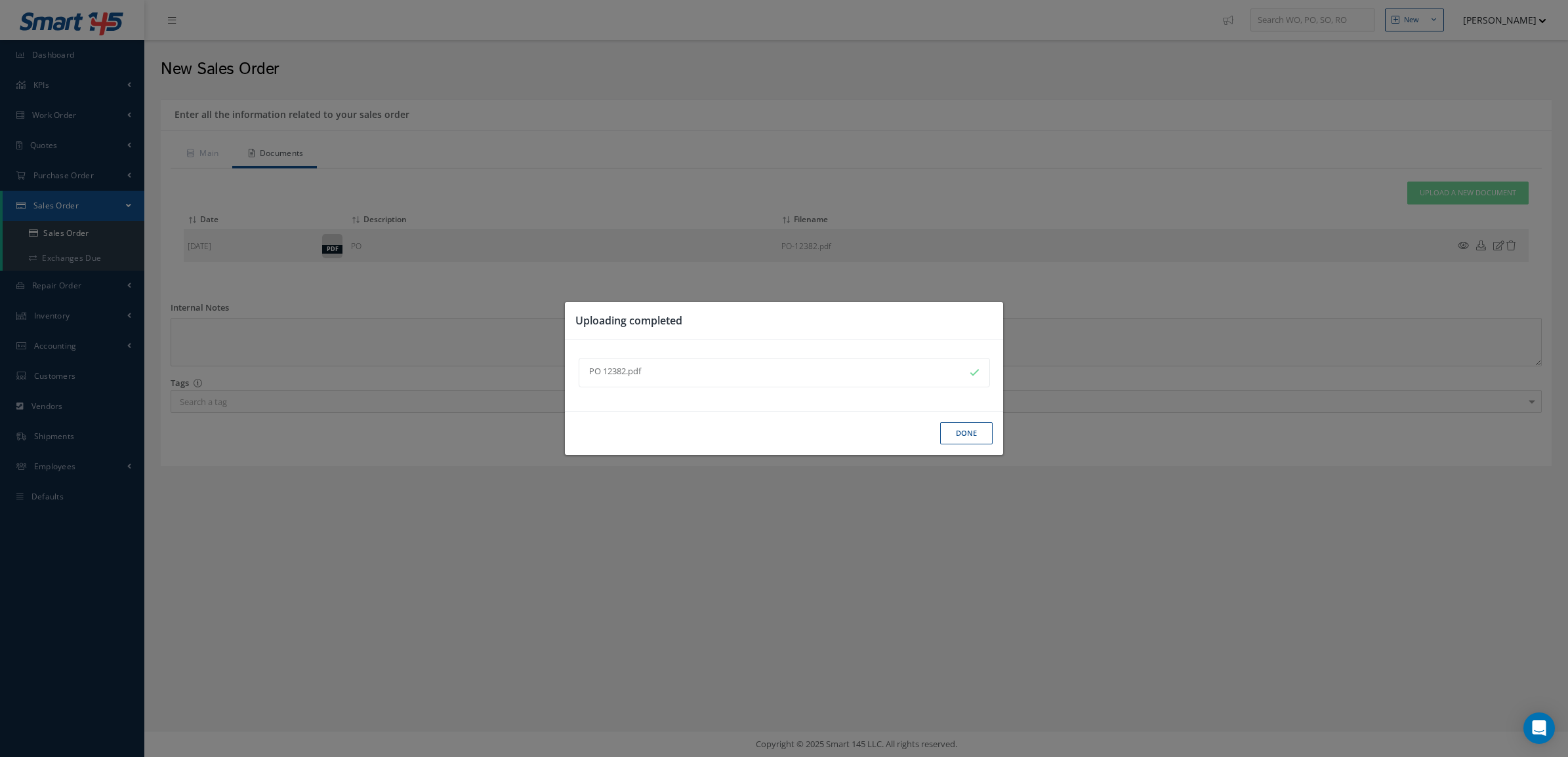
click at [948, 441] on button "Done" at bounding box center [965, 433] width 53 height 23
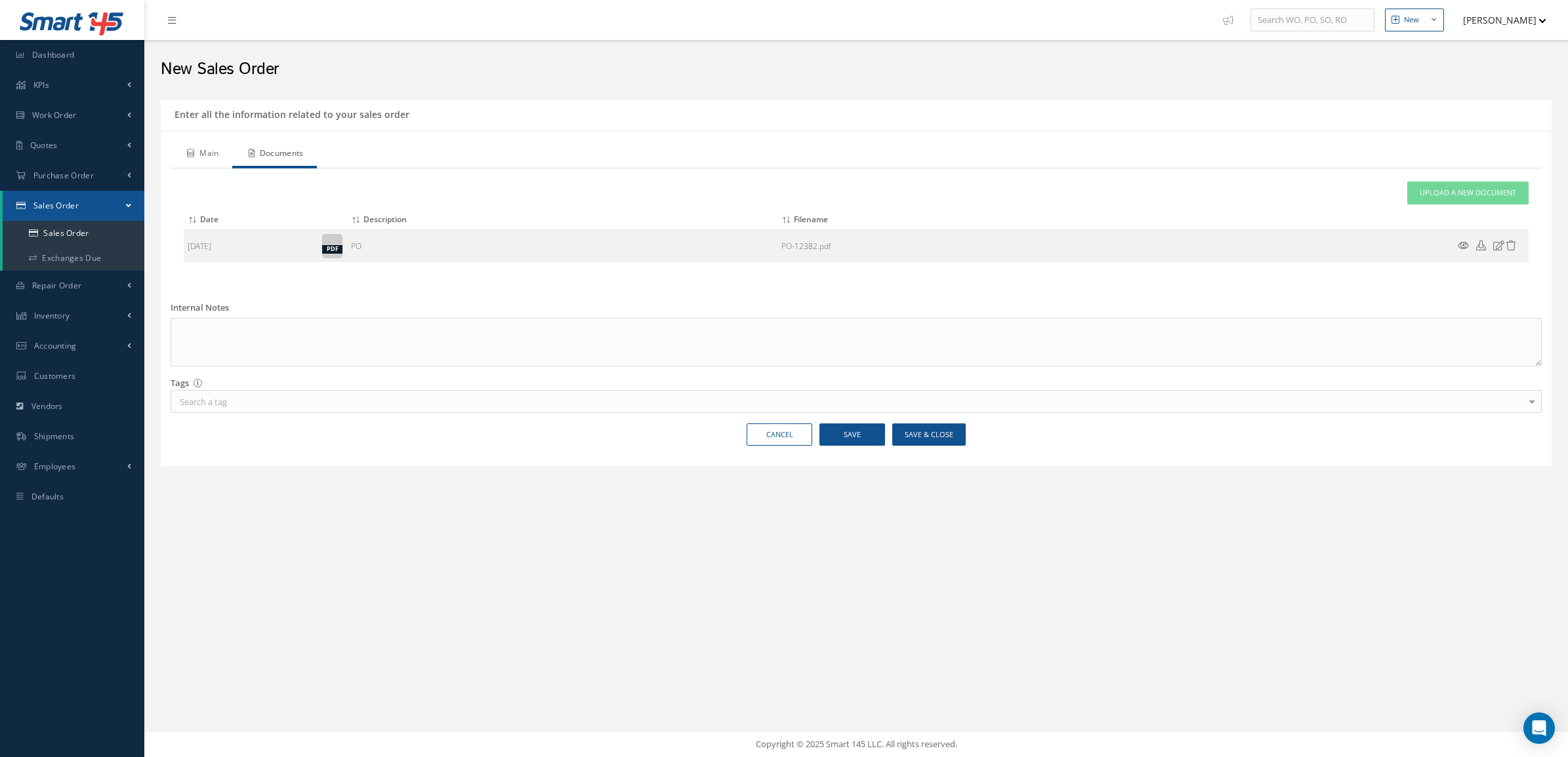
click at [185, 149] on link "Main" at bounding box center [201, 155] width 61 height 28
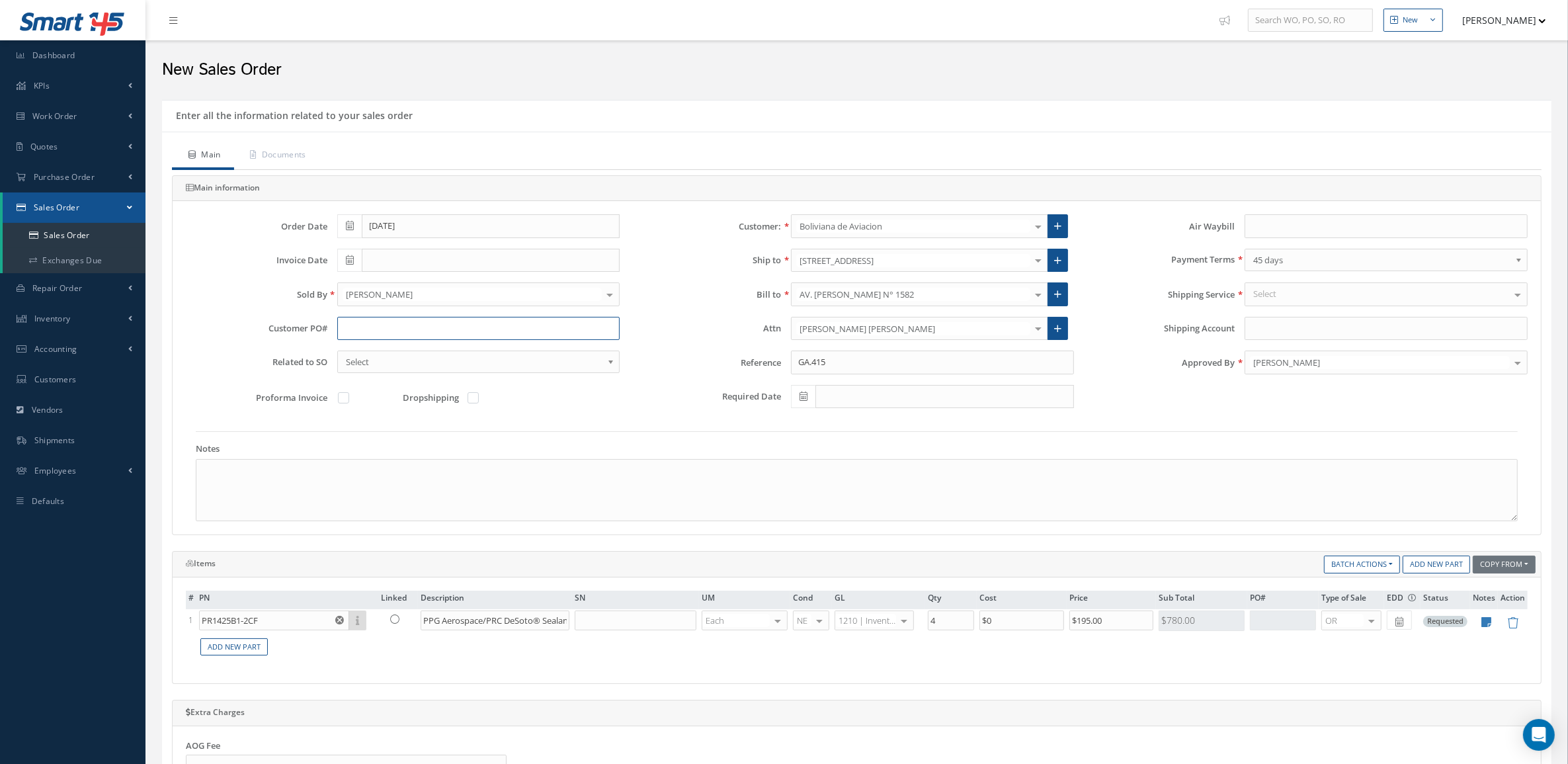
click at [398, 318] on input "text" at bounding box center [479, 329] width 283 height 24
paste input "BoA-PO-12382"
type input "BoA-PO-12382"
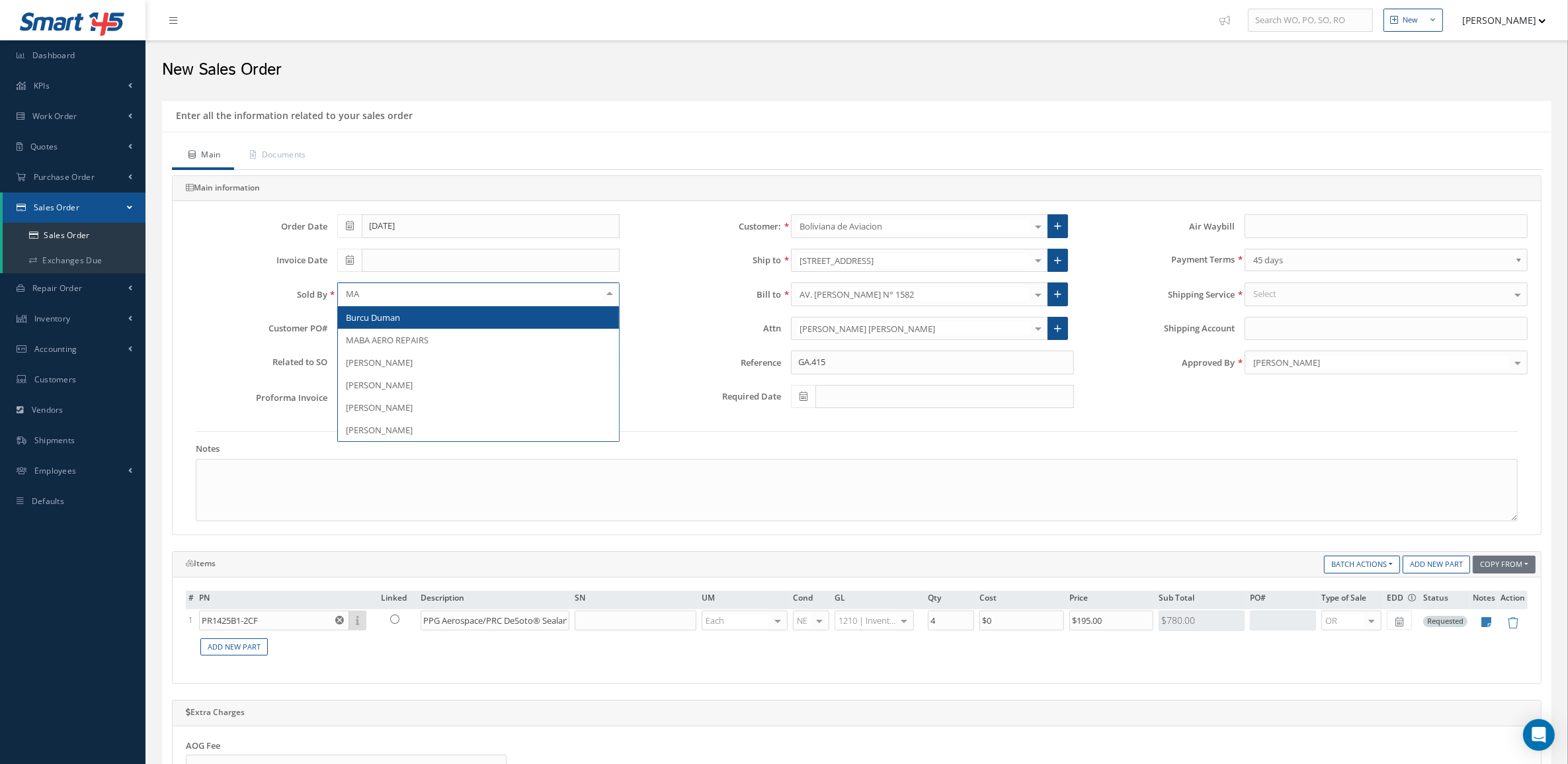
type input "MAR"
click at [553, 319] on span "[PERSON_NAME]" at bounding box center [479, 317] width 282 height 23
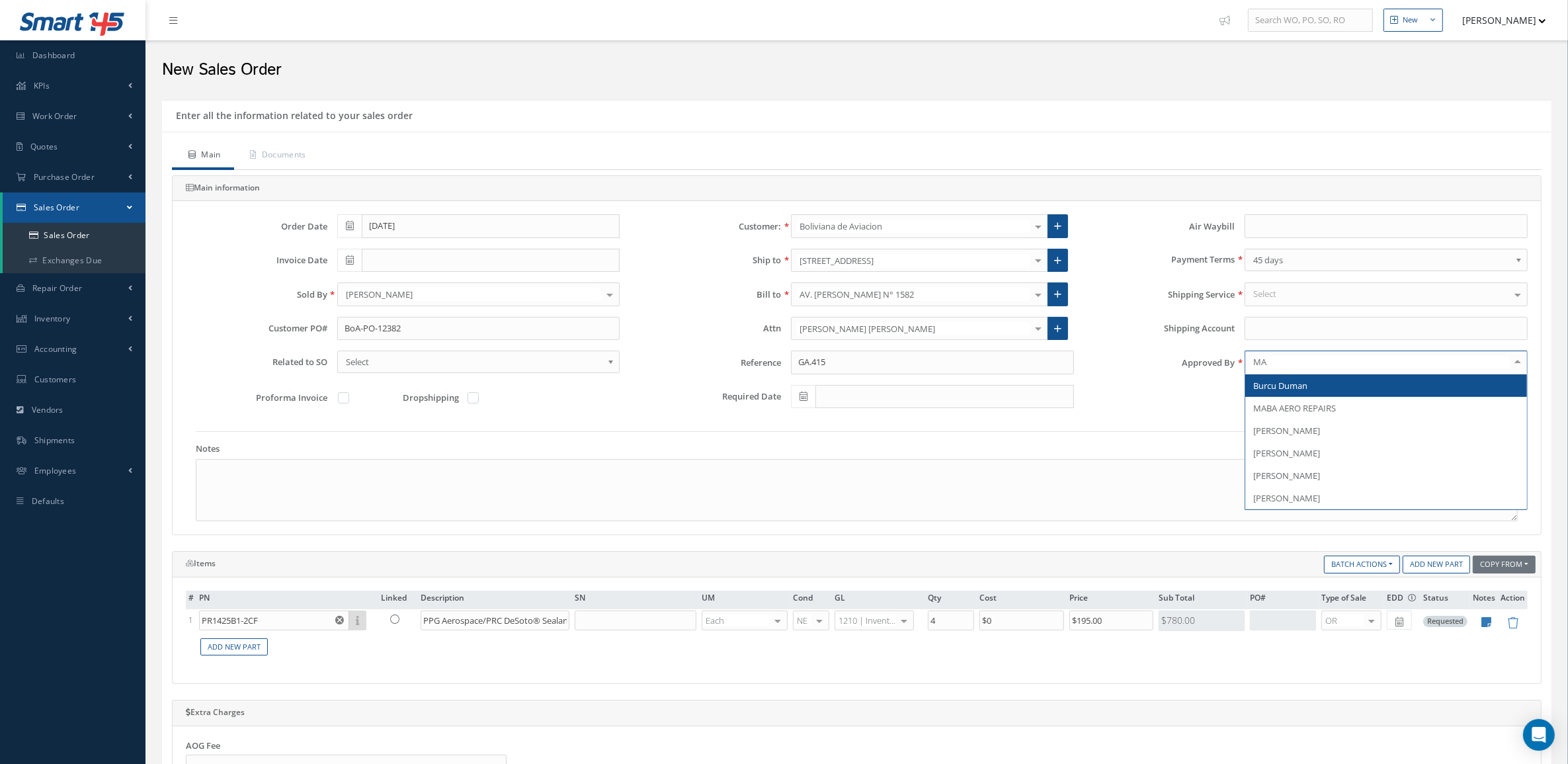
type input "MAR"
click at [1305, 384] on span "[PERSON_NAME]" at bounding box center [1286, 386] width 67 height 12
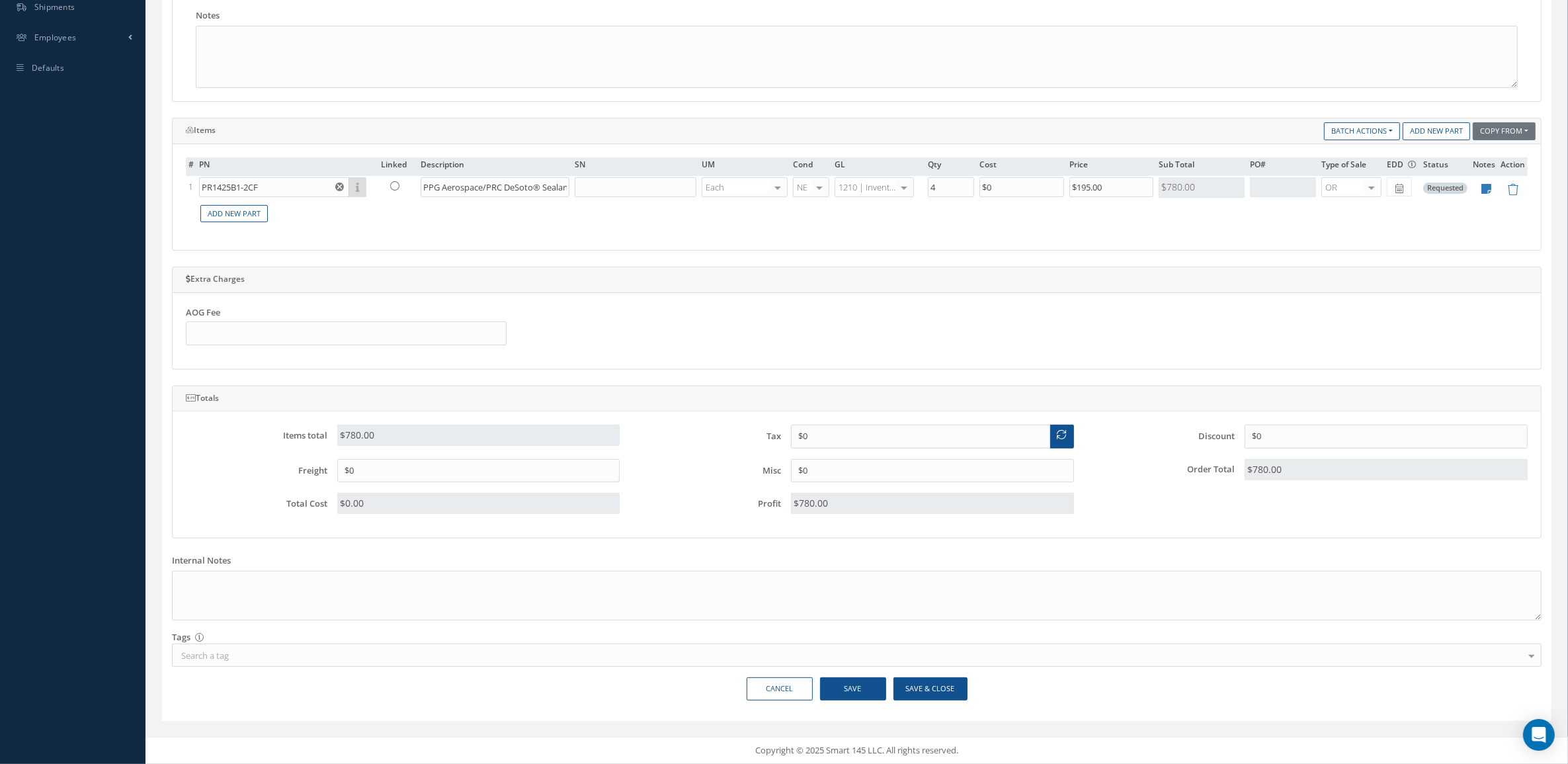
scroll to position [439, 0]
drag, startPoint x: 283, startPoint y: 177, endPoint x: 134, endPoint y: 177, distance: 149.0
click at [134, 177] on div "Smart 145 Dashboard KPIs Accounting Work Order Work Order Preview" at bounding box center [784, 166] width 1568 height 1198
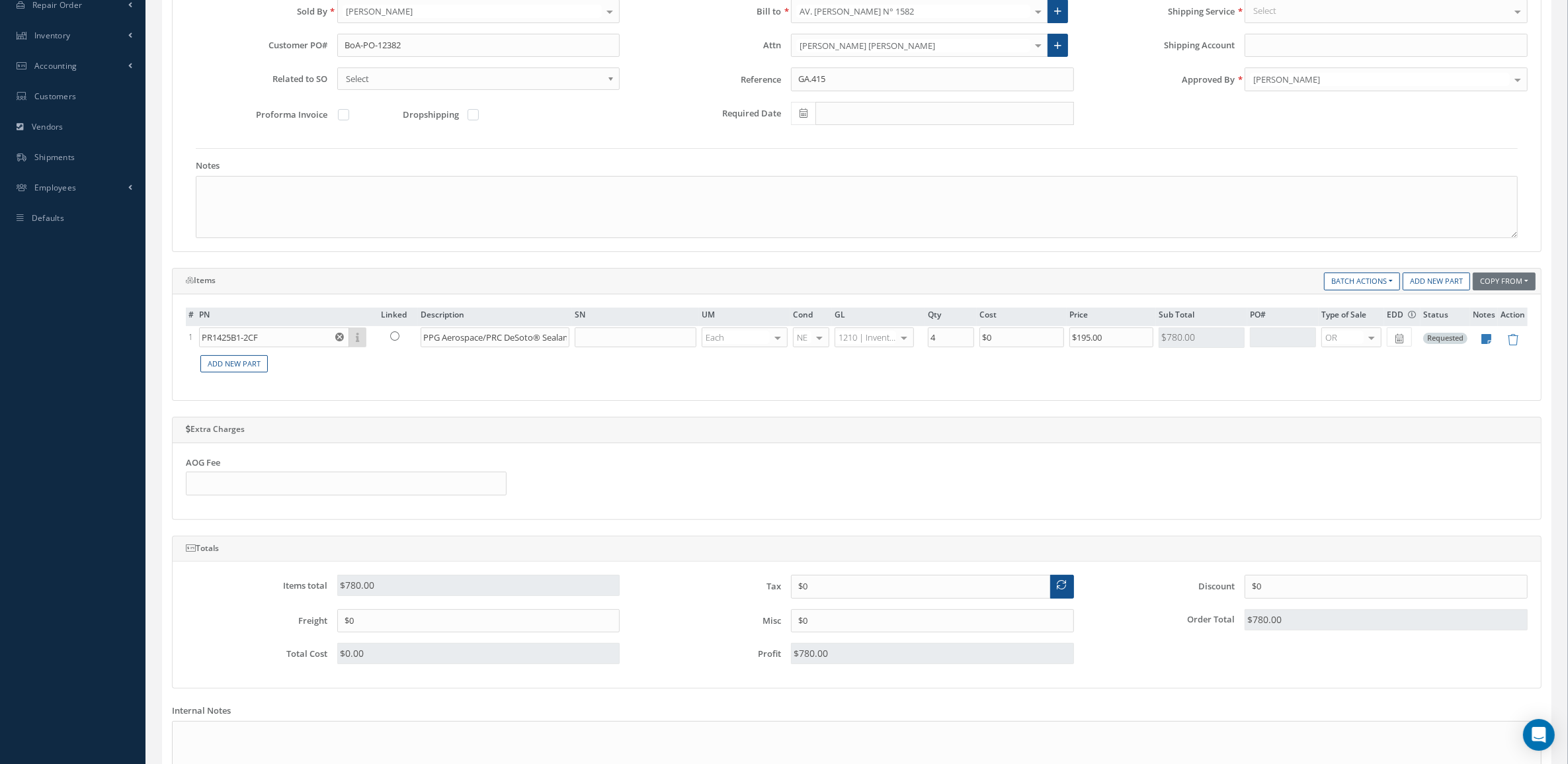
scroll to position [273, 0]
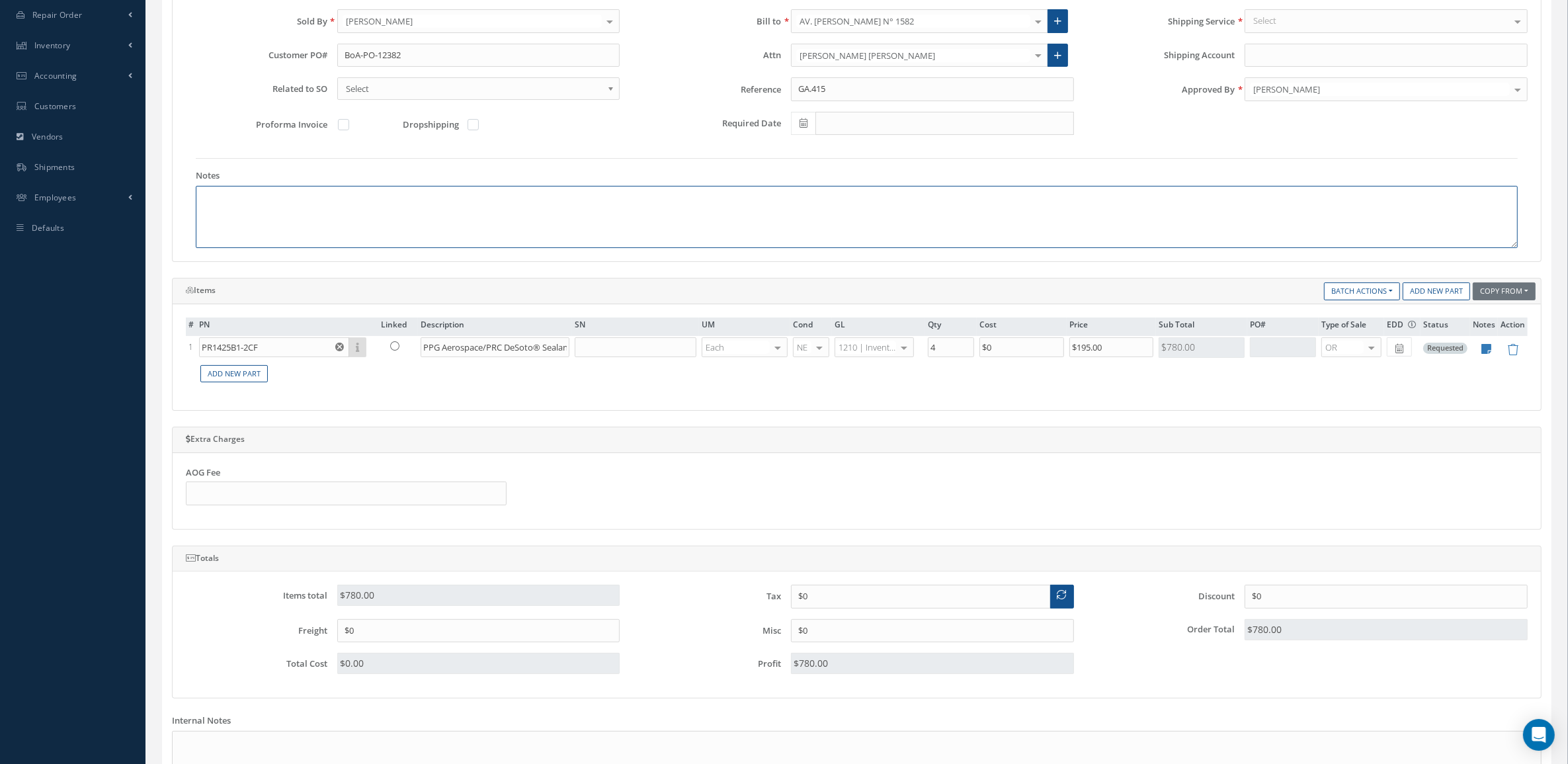
click at [296, 200] on textarea at bounding box center [856, 217] width 1322 height 62
paste textarea "Country of origin United States ECCN / USML EAR99 Schedule B 3214100020"
click at [289, 199] on textarea "Country of origin United States ECCN / USML EAR99 Schedule B 3214100020" at bounding box center [856, 217] width 1322 height 62
click at [290, 212] on textarea "Country of origin United States ECCN / USML EAR99 Schedule B 3214100020" at bounding box center [856, 217] width 1322 height 62
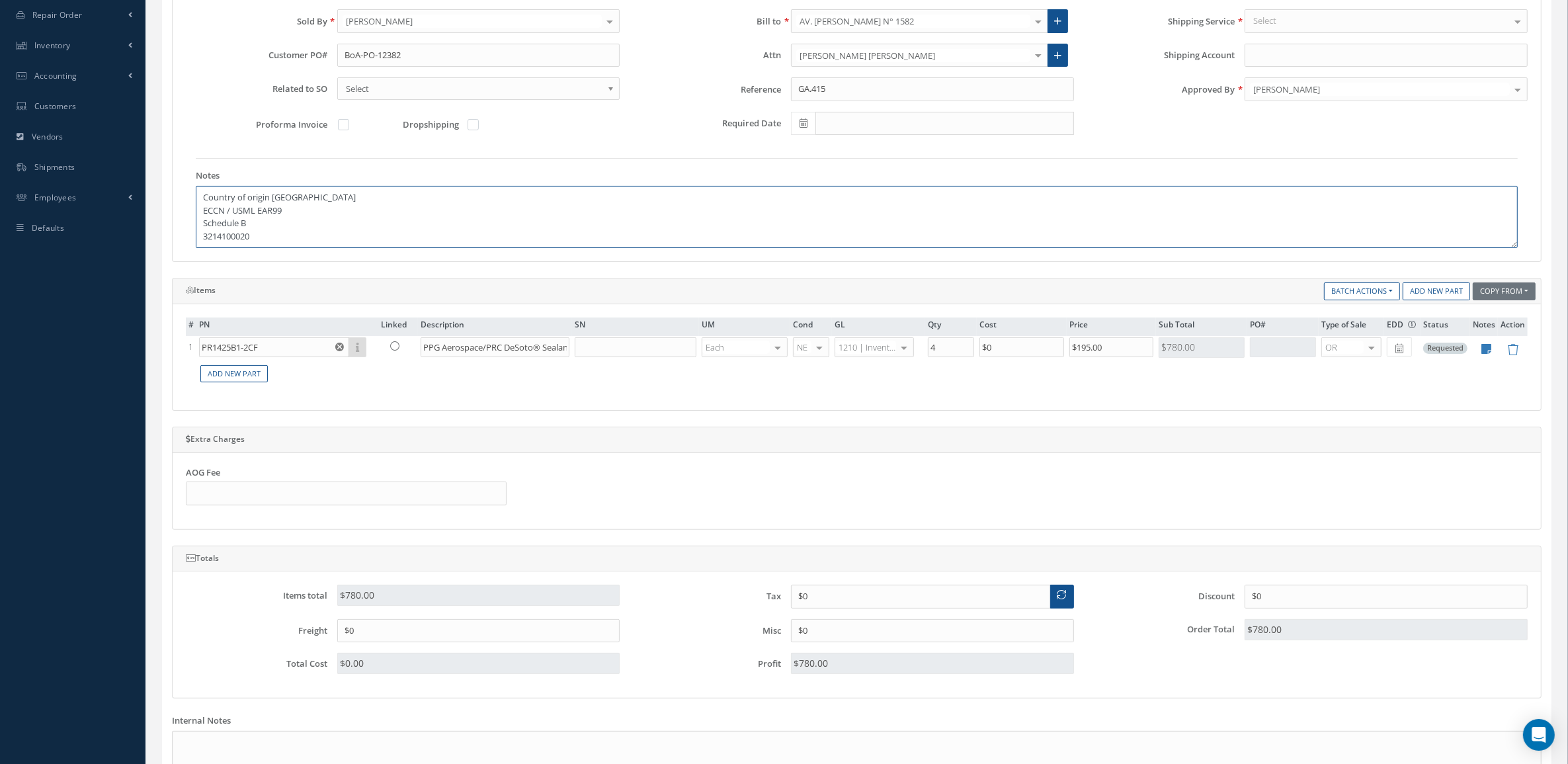
click at [255, 223] on textarea "Country of origin United States ECCN / USML EAR99 Schedule B 3214100020" at bounding box center [856, 217] width 1322 height 62
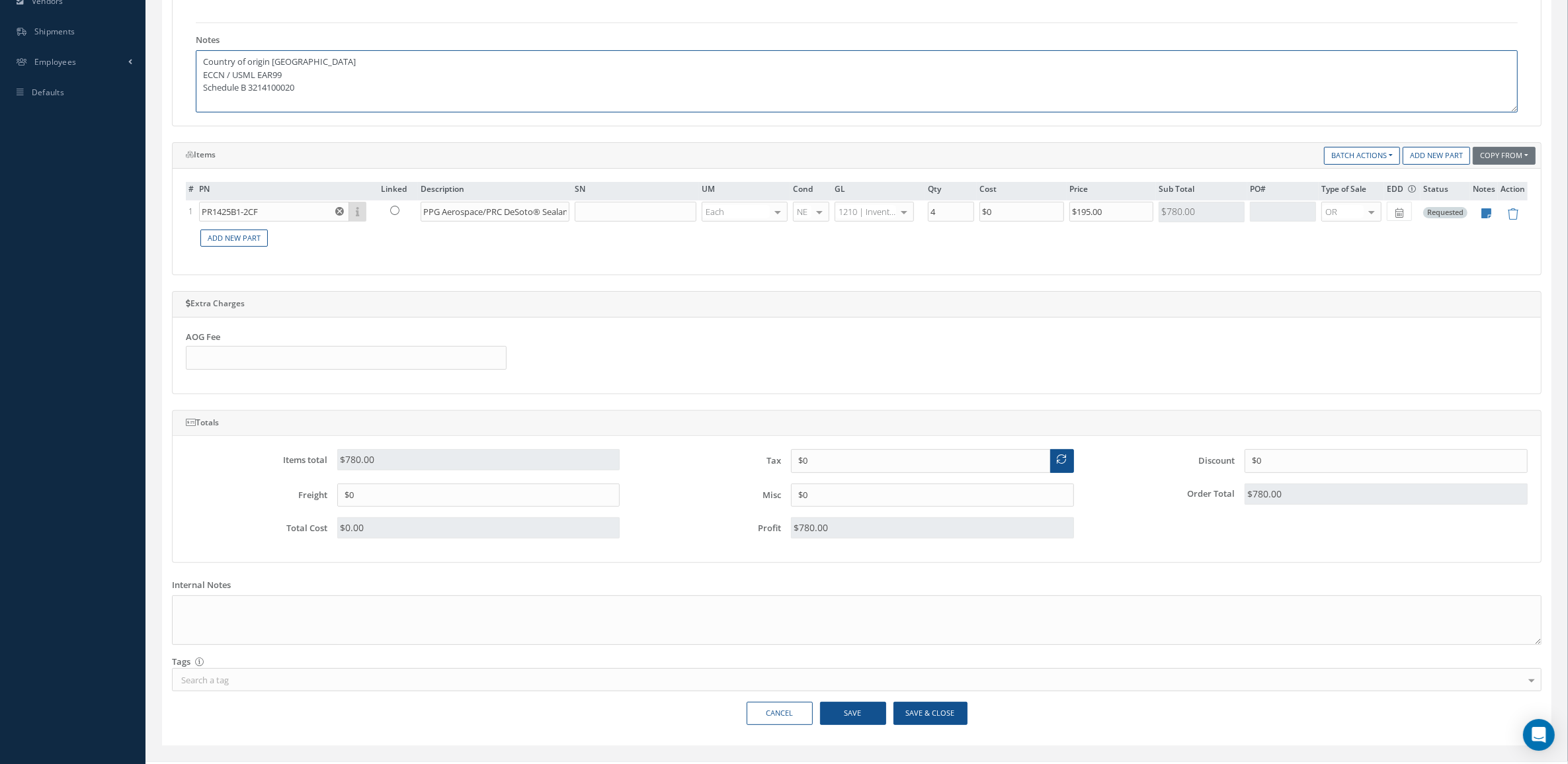
scroll to position [439, 0]
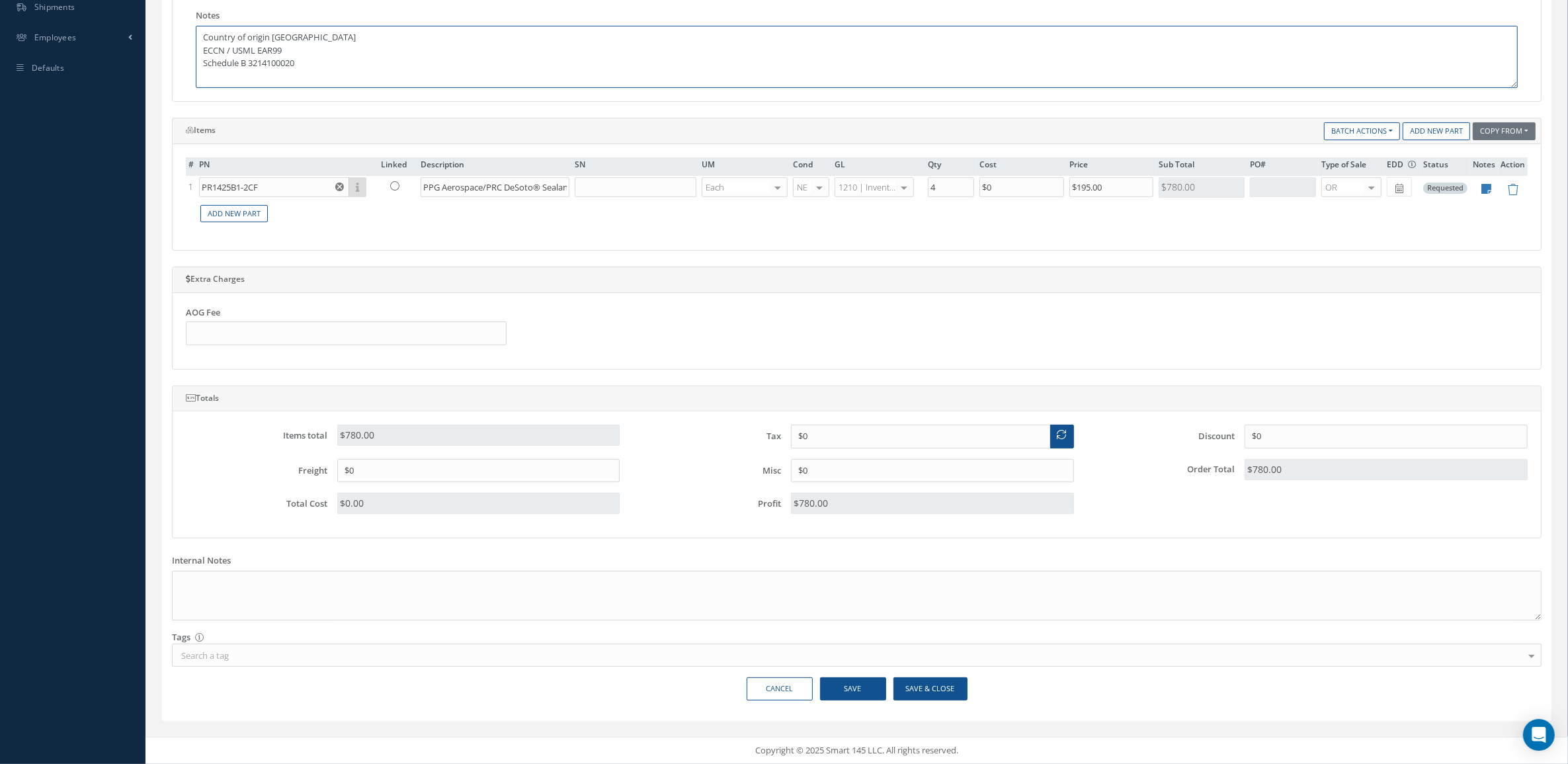
type textarea "Country of origin United States ECCN / USML EAR99 Schedule B 3214100020"
click at [943, 684] on button "Save & Close" at bounding box center [930, 689] width 74 height 23
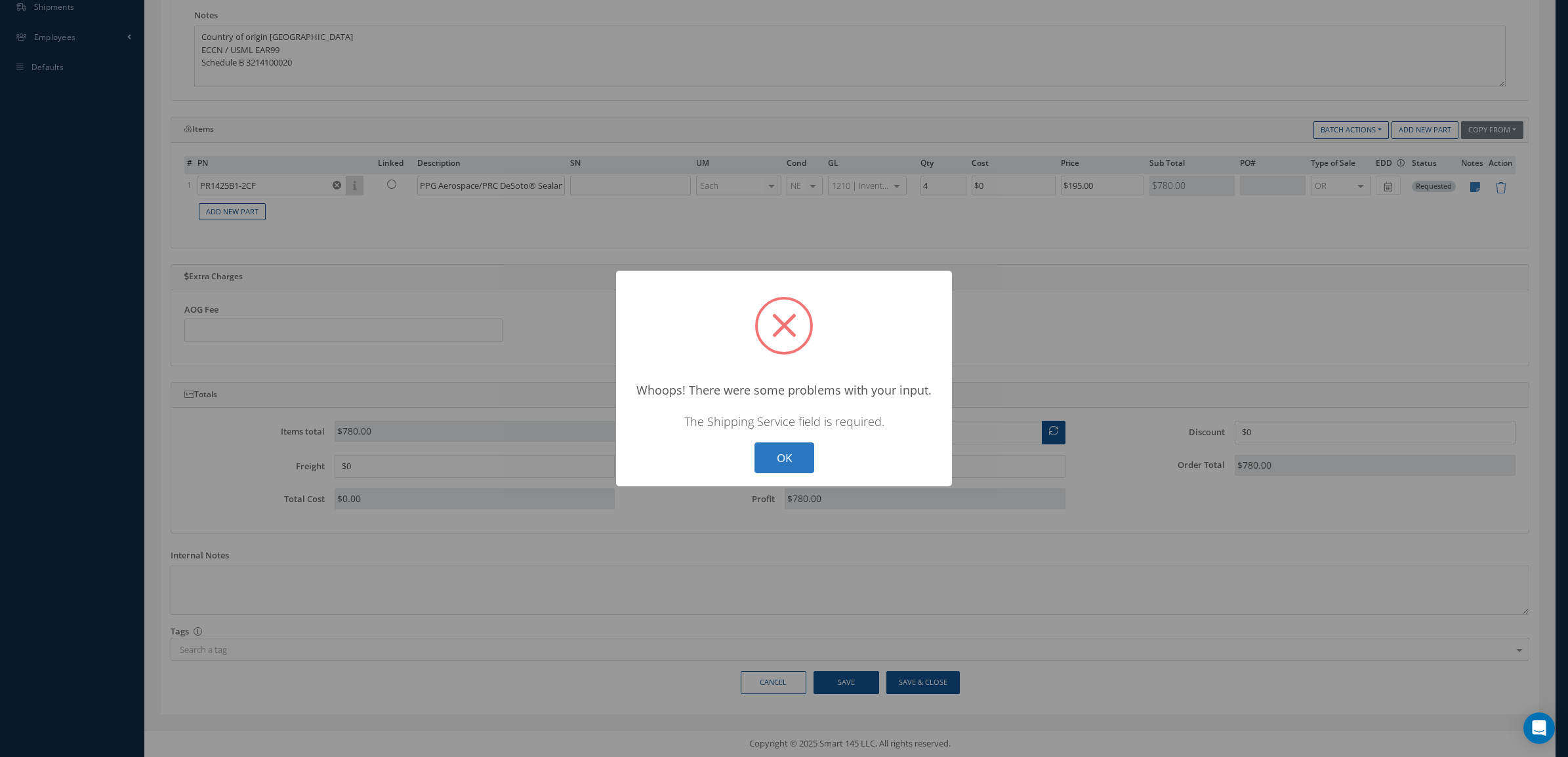
click at [804, 461] on button "OK" at bounding box center [784, 458] width 59 height 31
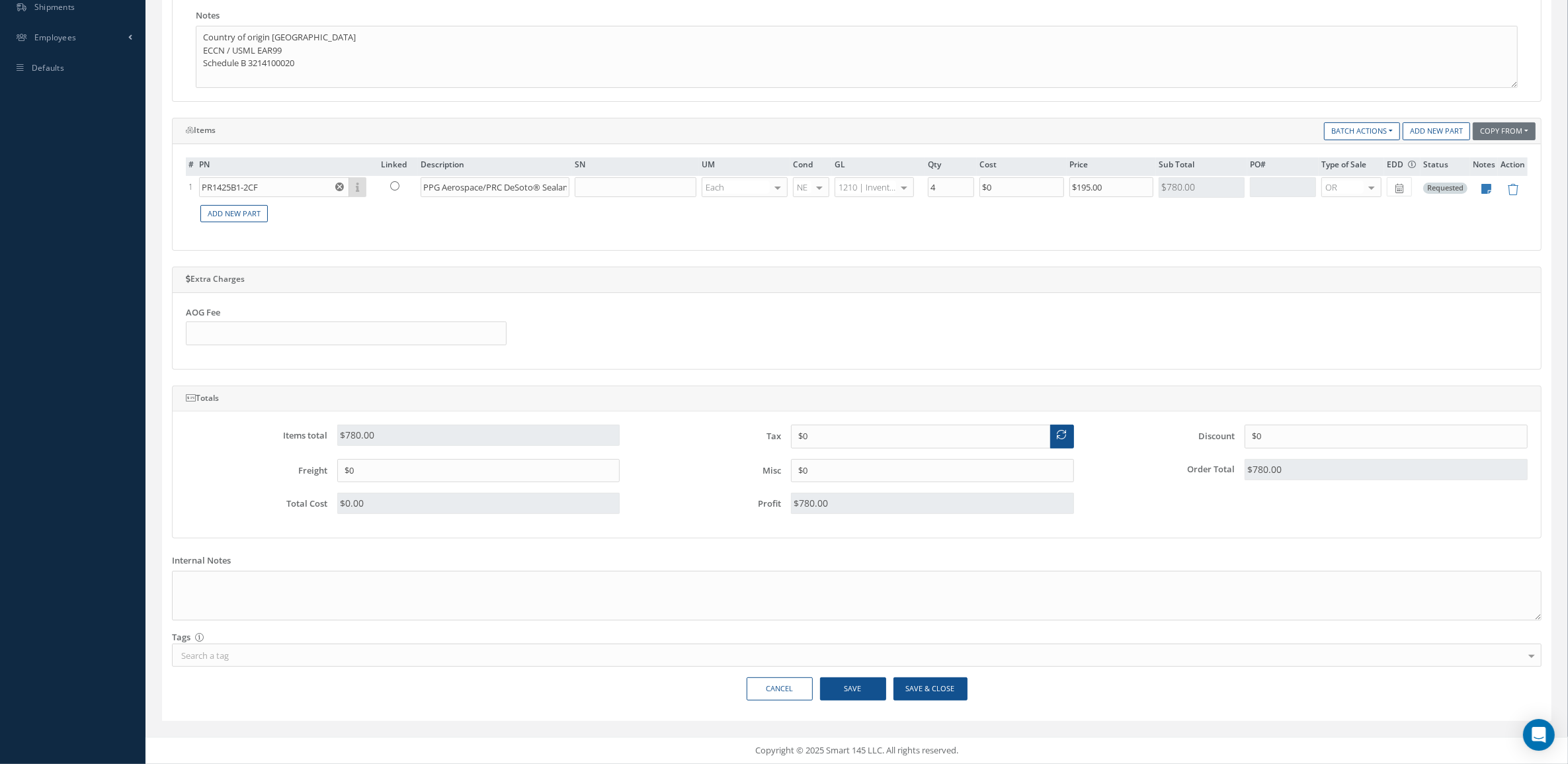
scroll to position [25, 0]
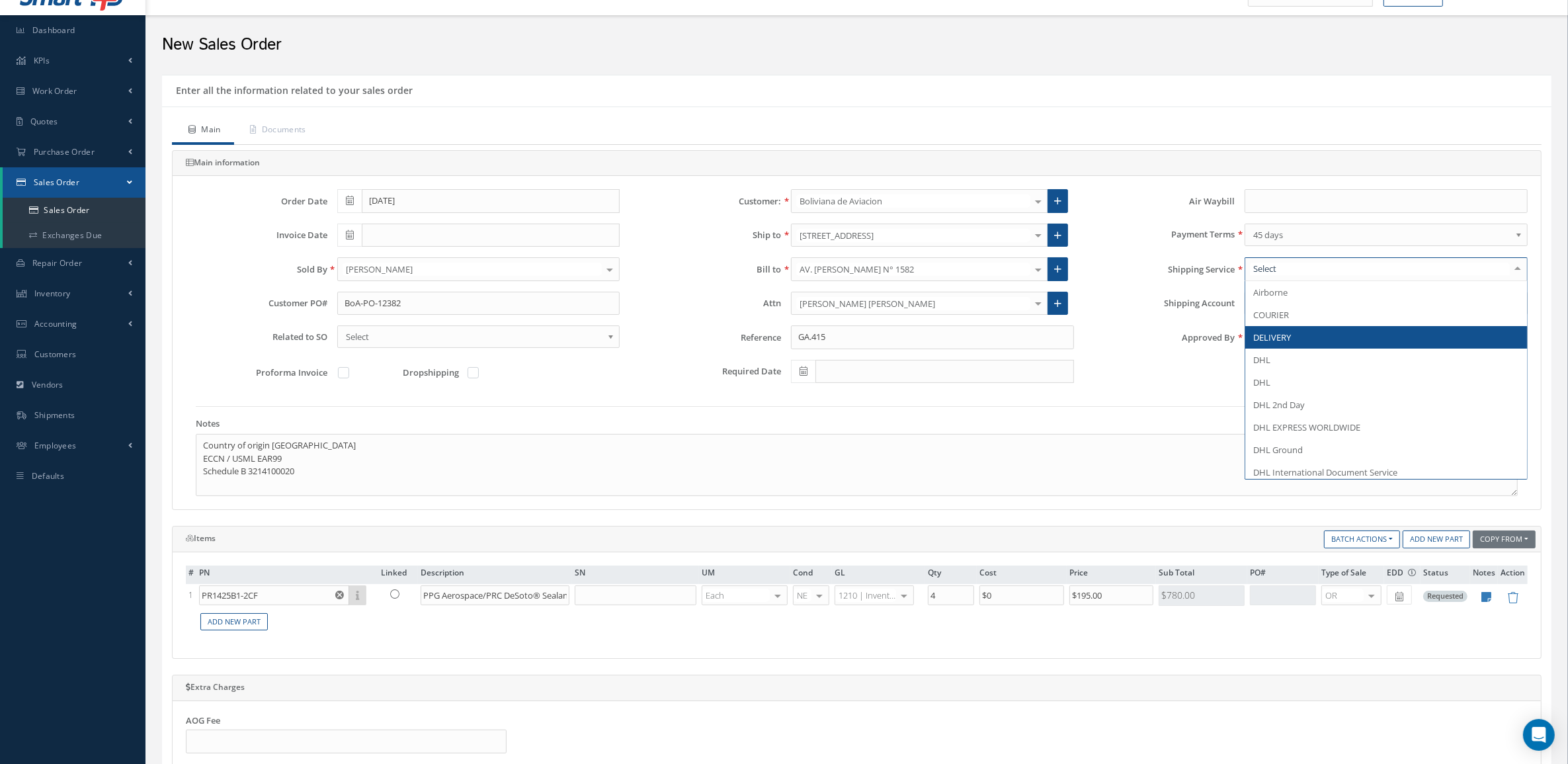
click at [1291, 336] on span "DELIVERY" at bounding box center [1386, 337] width 282 height 23
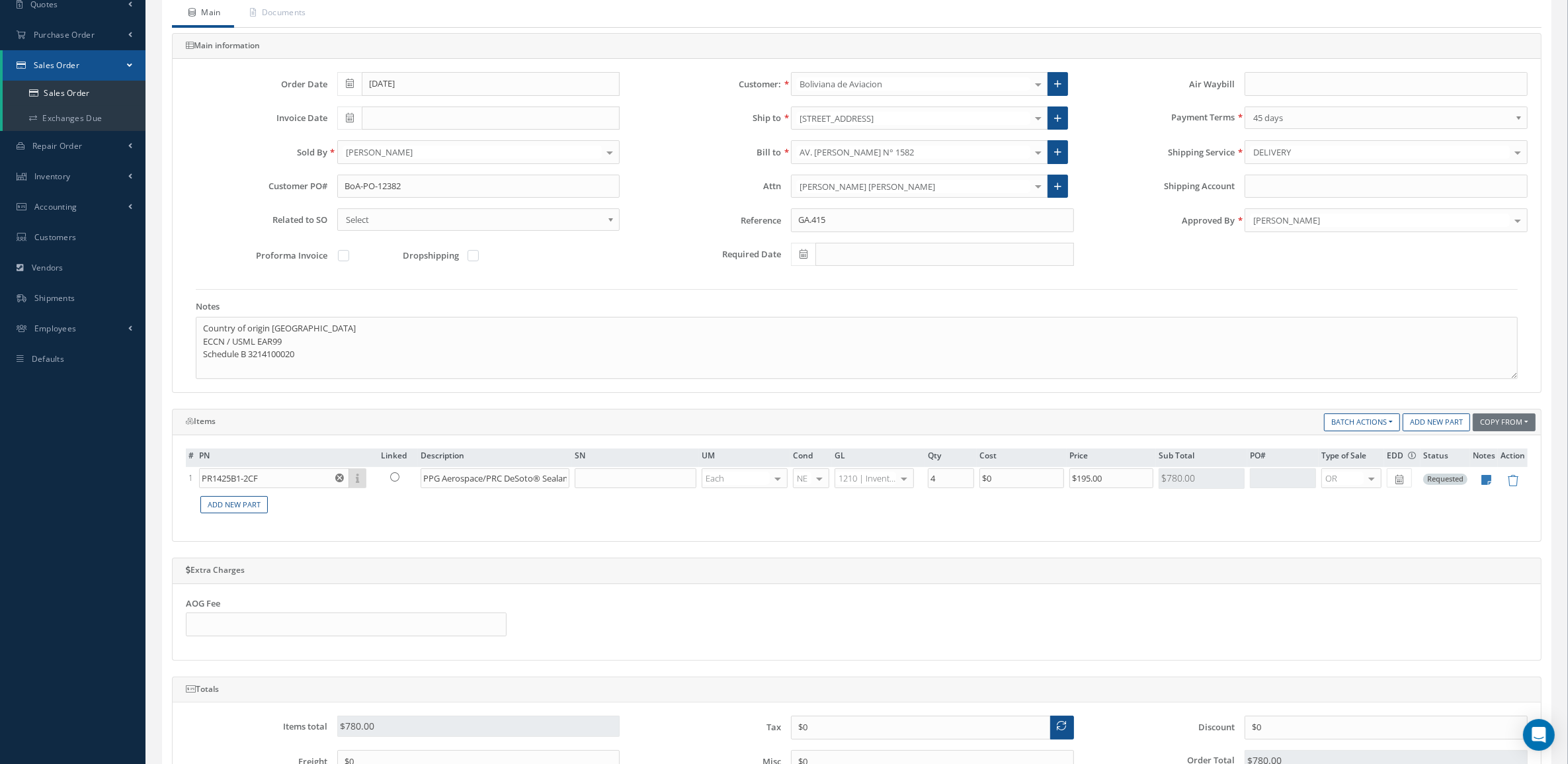
scroll to position [439, 0]
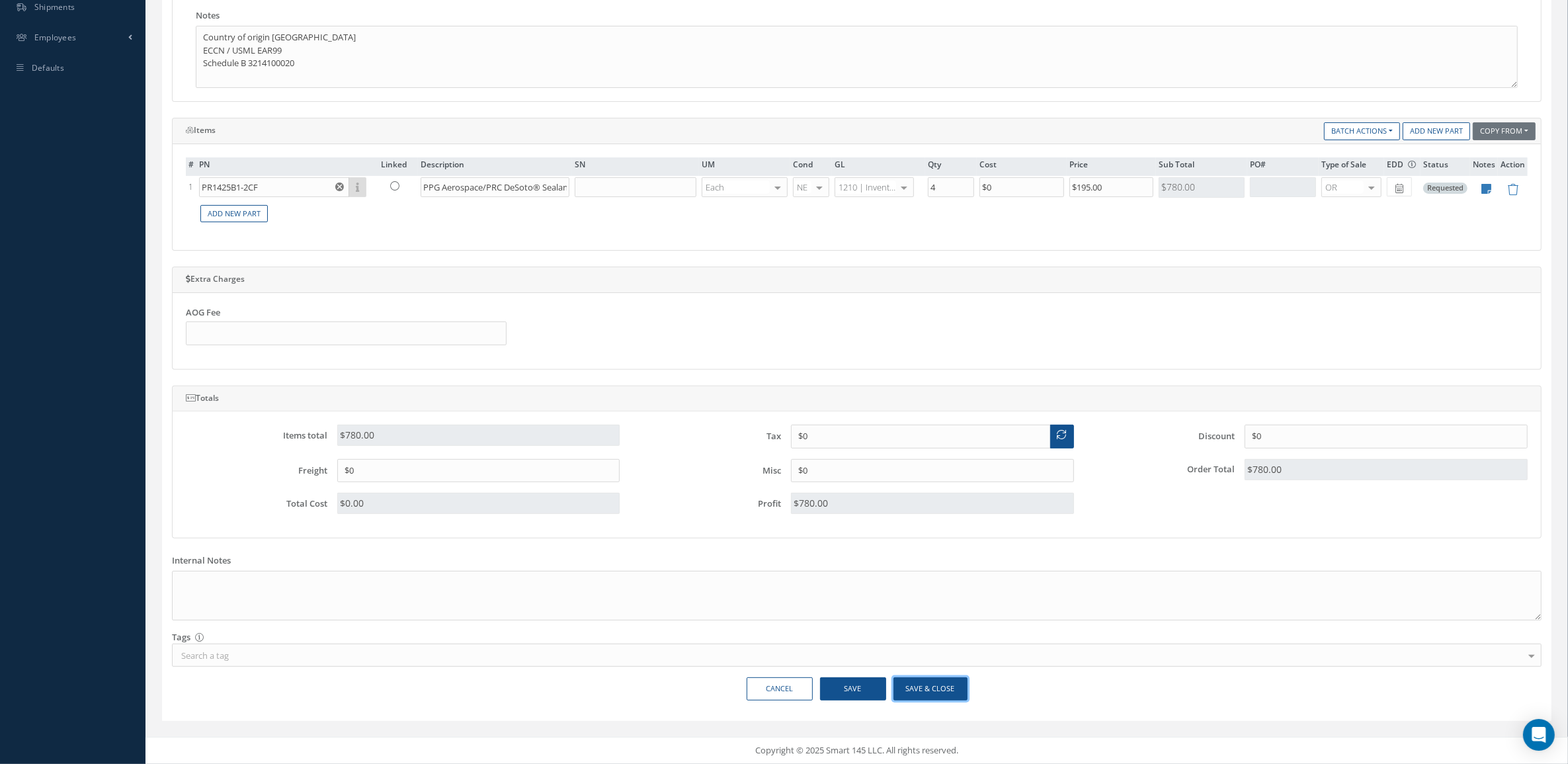
click at [949, 683] on button "Save & Close" at bounding box center [930, 689] width 74 height 23
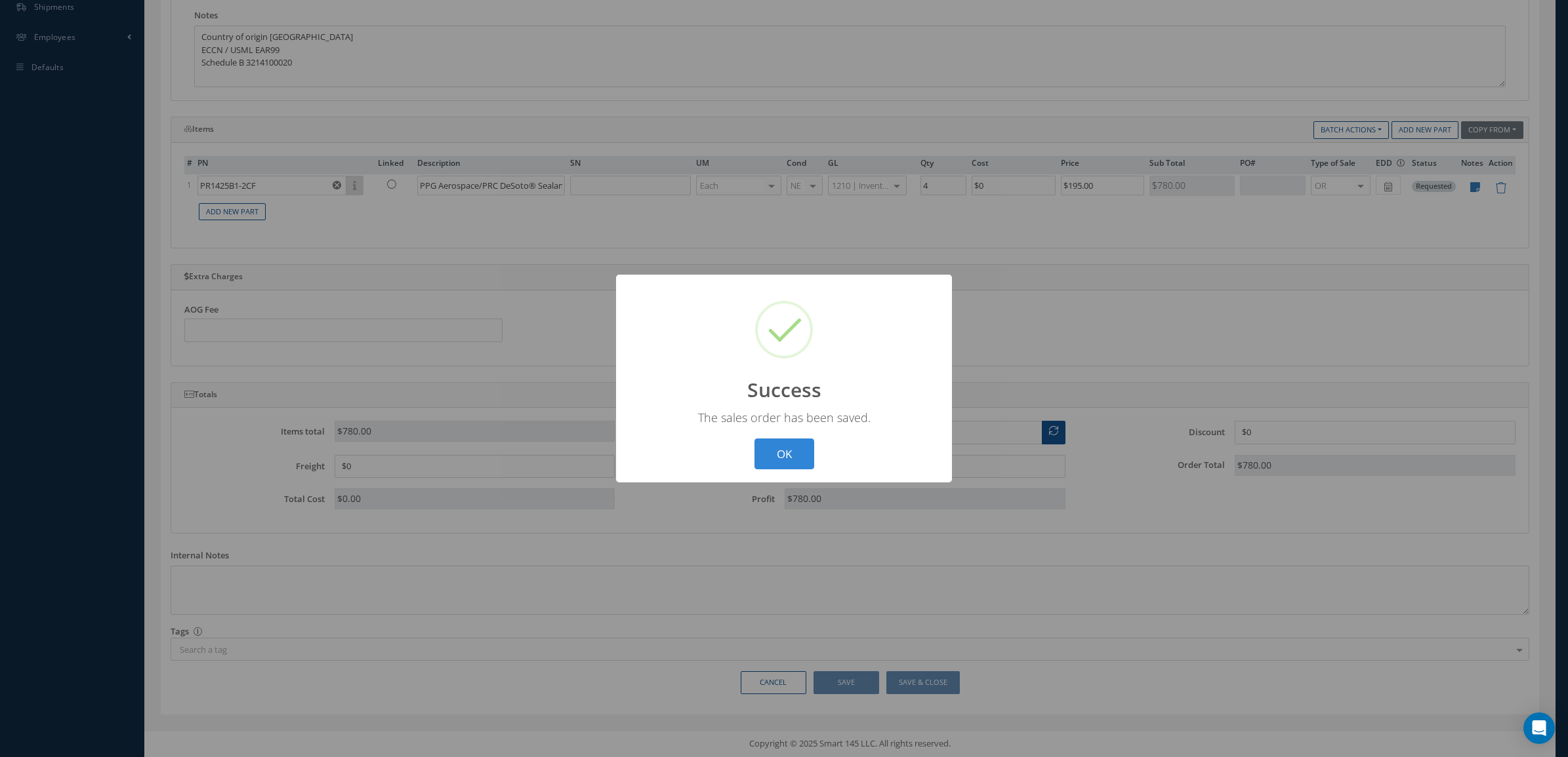
click at [817, 445] on div "? ! i Success × The sales order has been saved. OK Cancel" at bounding box center [783, 378] width 336 height 208
click at [807, 443] on button "OK" at bounding box center [784, 454] width 59 height 31
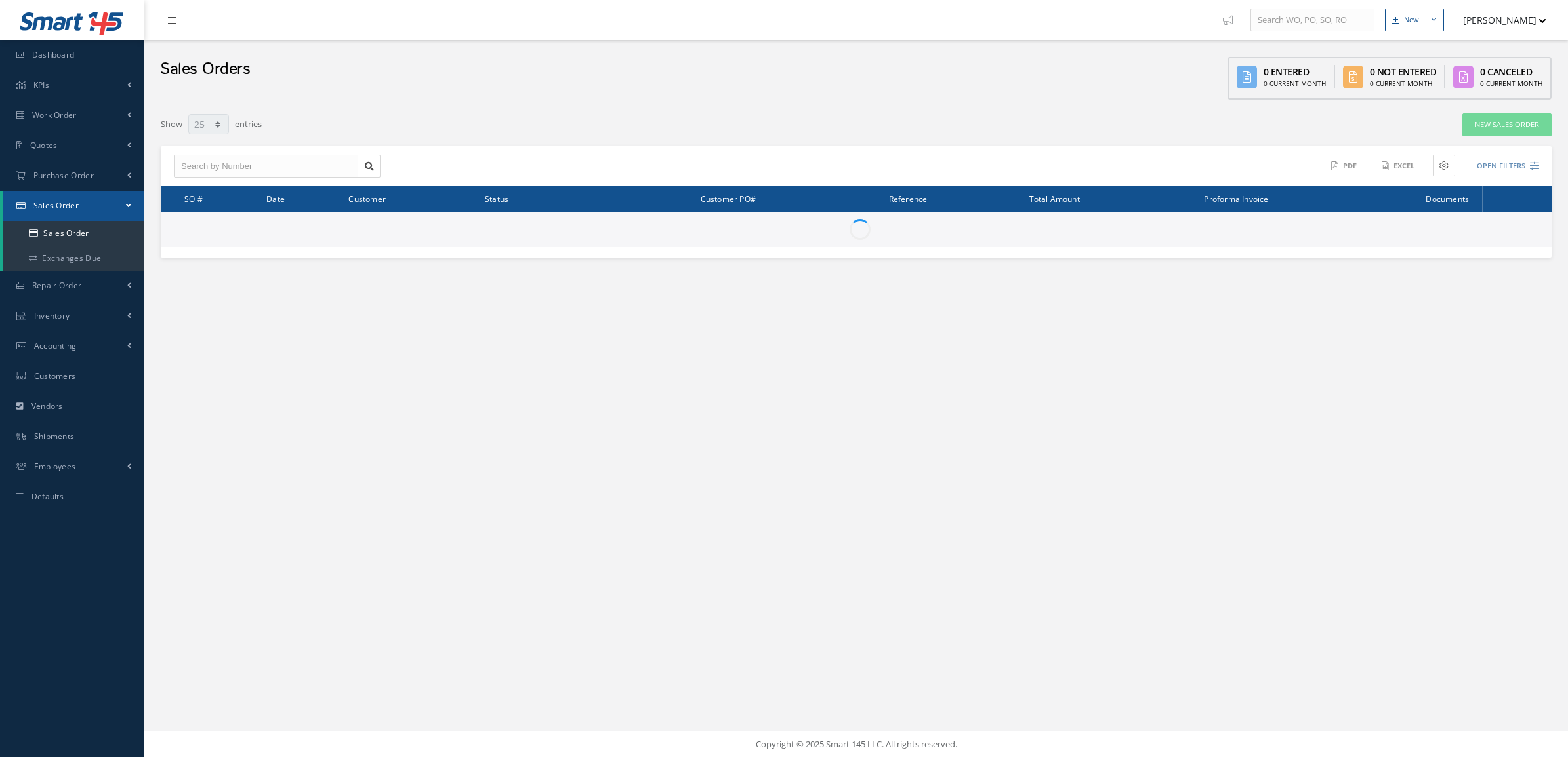
select select "25"
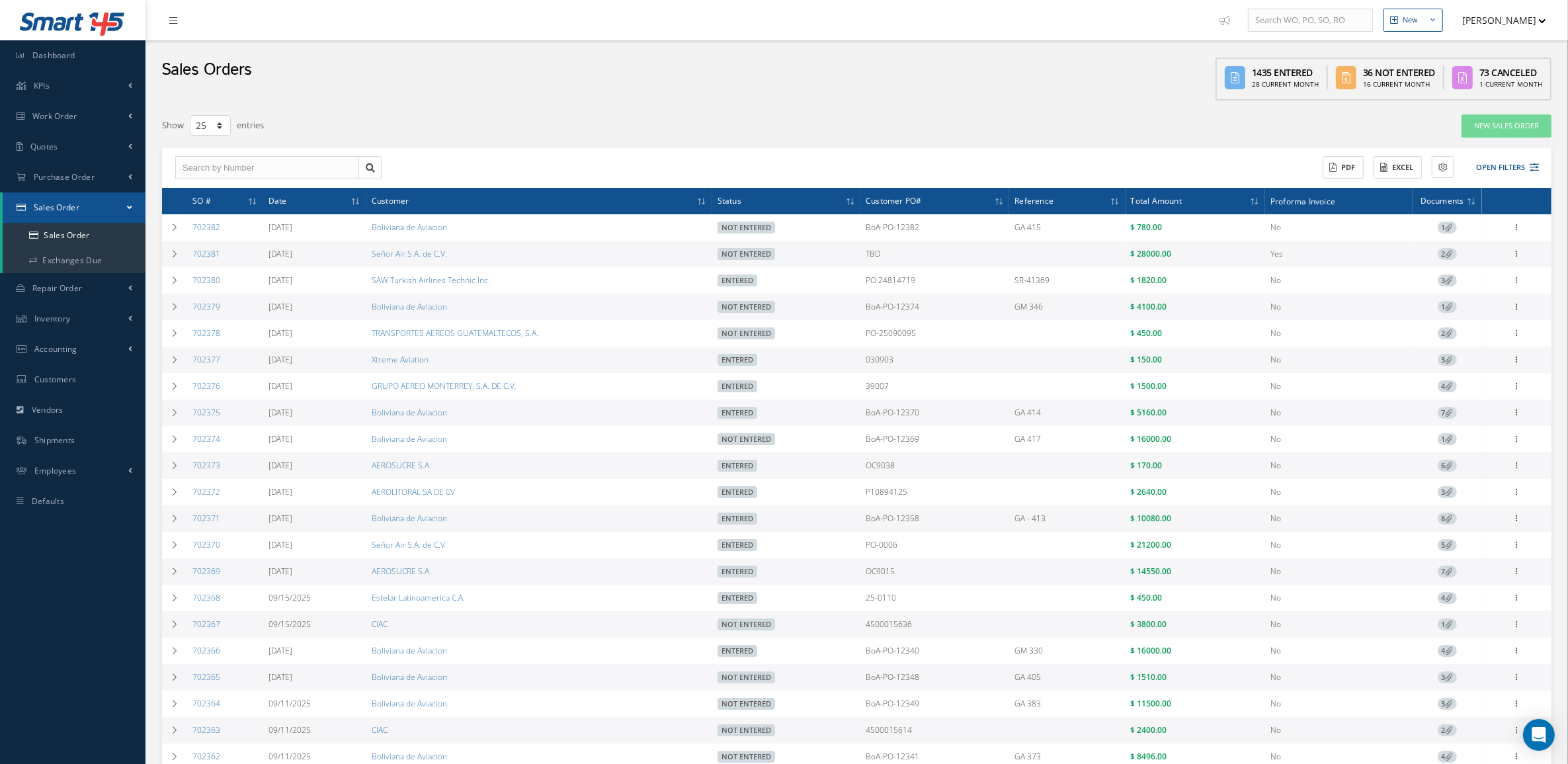
click at [690, 139] on div "Filters SO # Customer Name Select All Status All Status Entered Not Entered Par…" at bounding box center [856, 532] width 1389 height 837
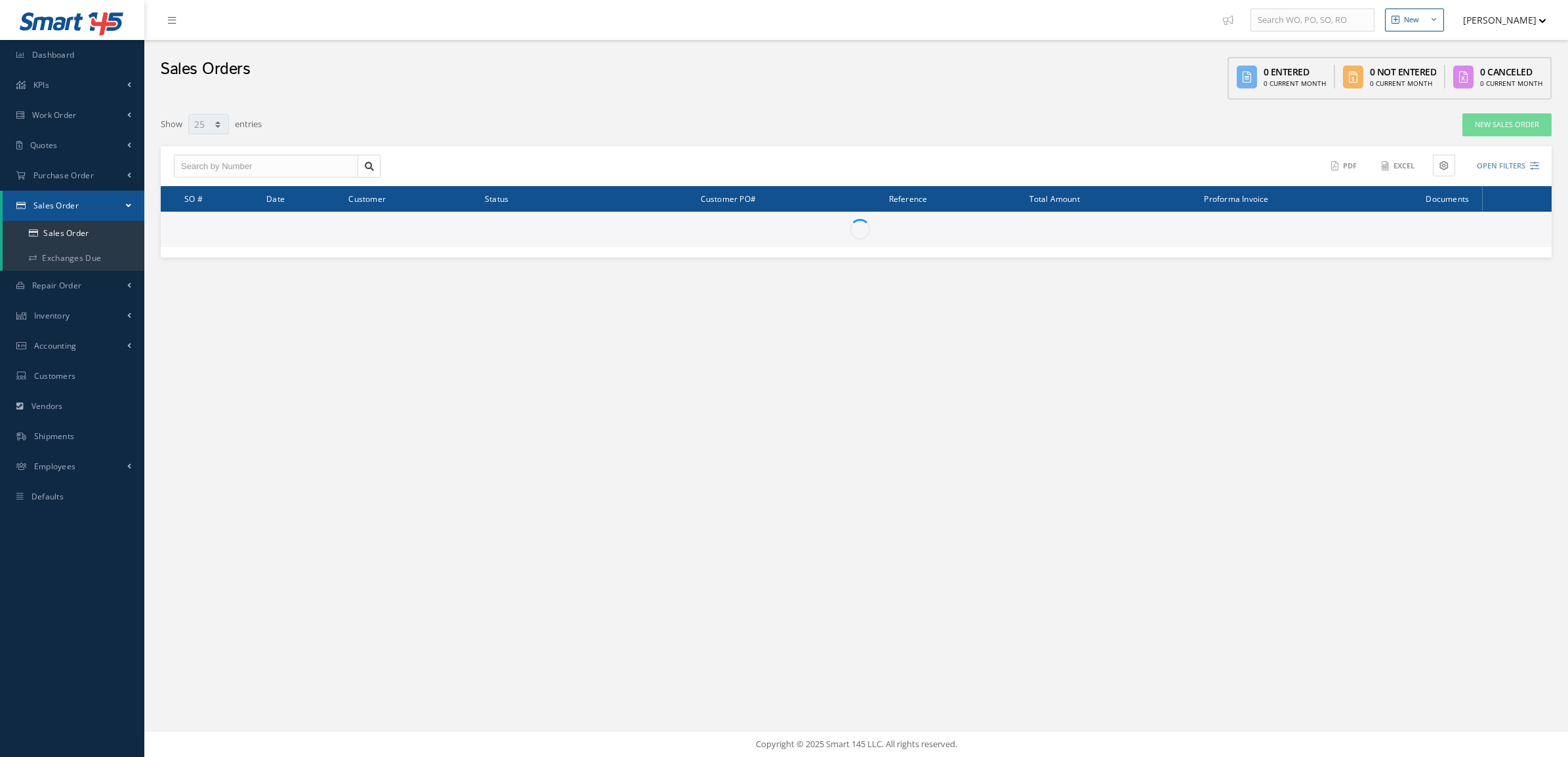
select select "25"
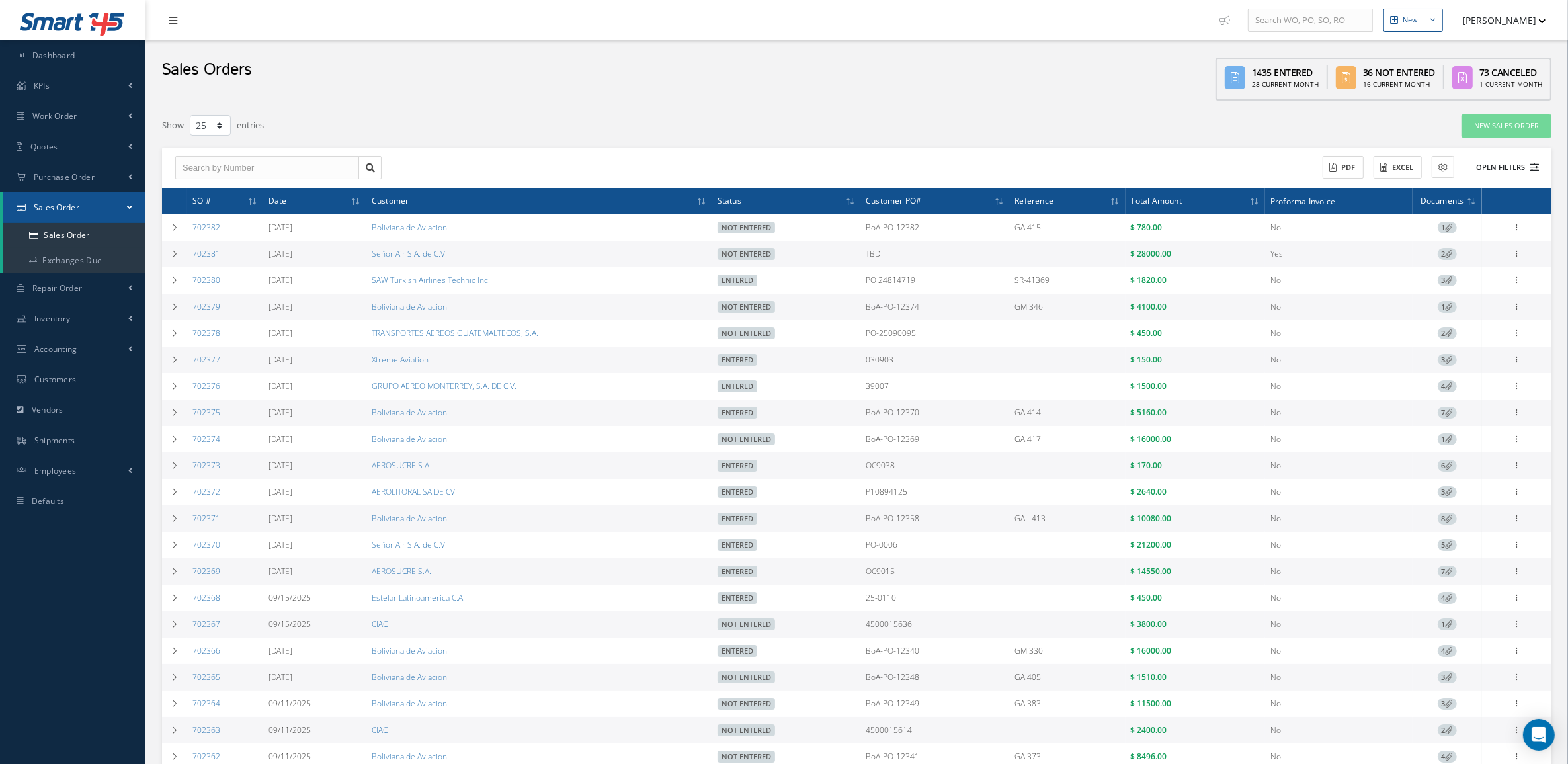
click at [1490, 167] on button "Open Filters" at bounding box center [1501, 168] width 75 height 22
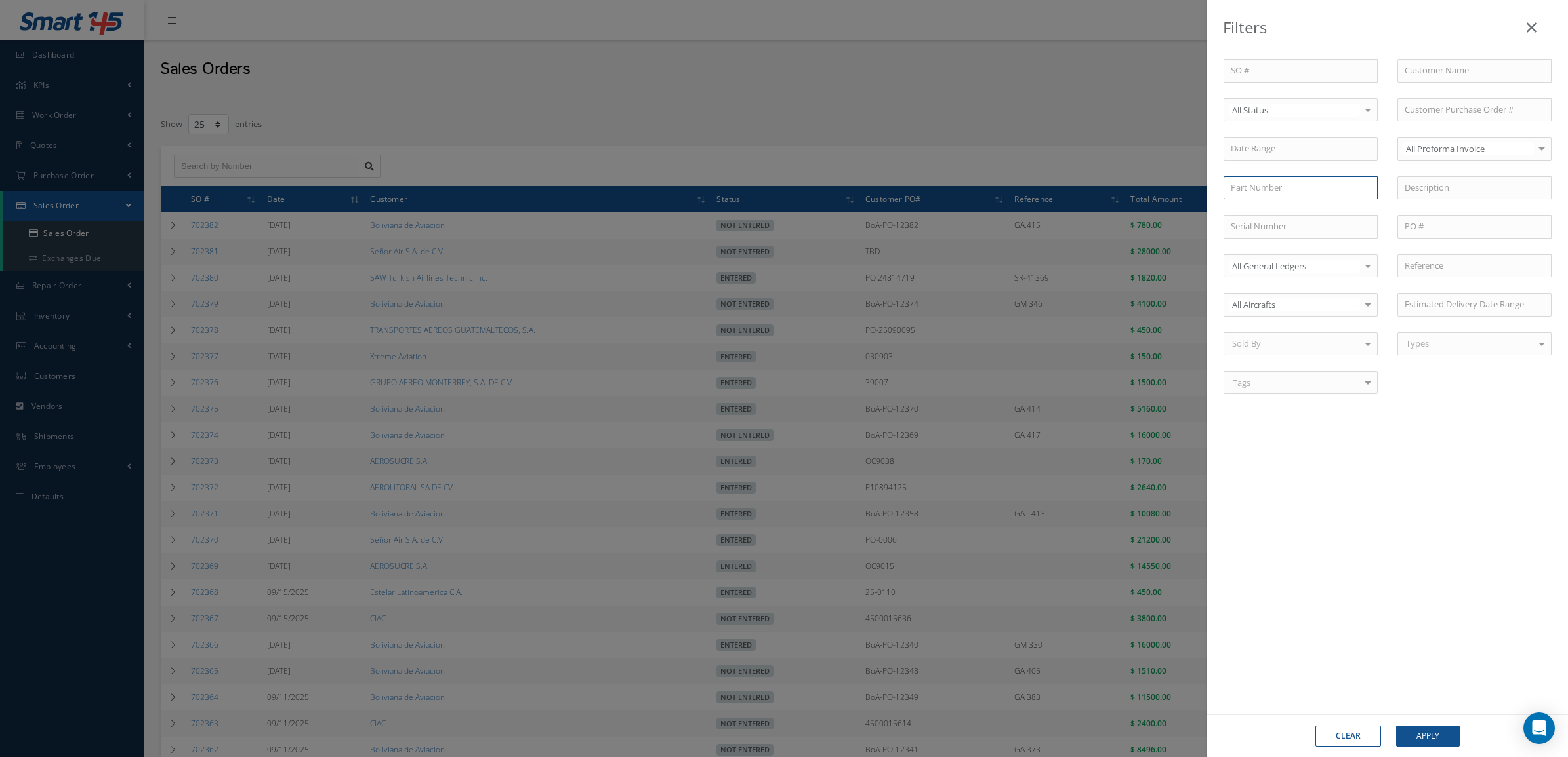
click at [1316, 184] on input "text" at bounding box center [1300, 188] width 155 height 24
click at [1313, 211] on div "[PHONE_NUMBER]" at bounding box center [1300, 210] width 140 height 13
type input "[PHONE_NUMBER]"
click at [1403, 732] on button "Apply" at bounding box center [1427, 736] width 63 height 21
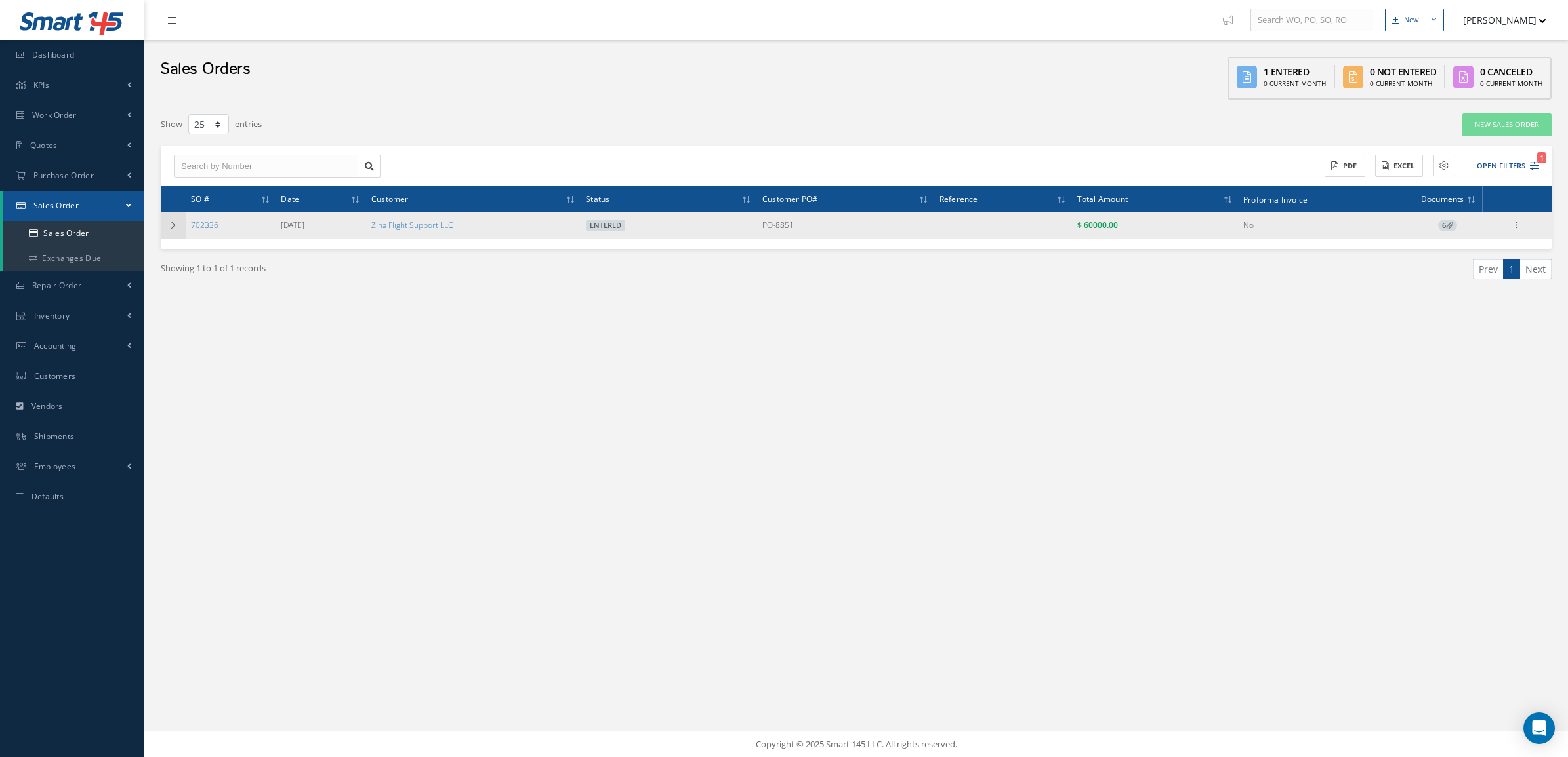
click at [172, 226] on icon at bounding box center [172, 226] width 9 height 8
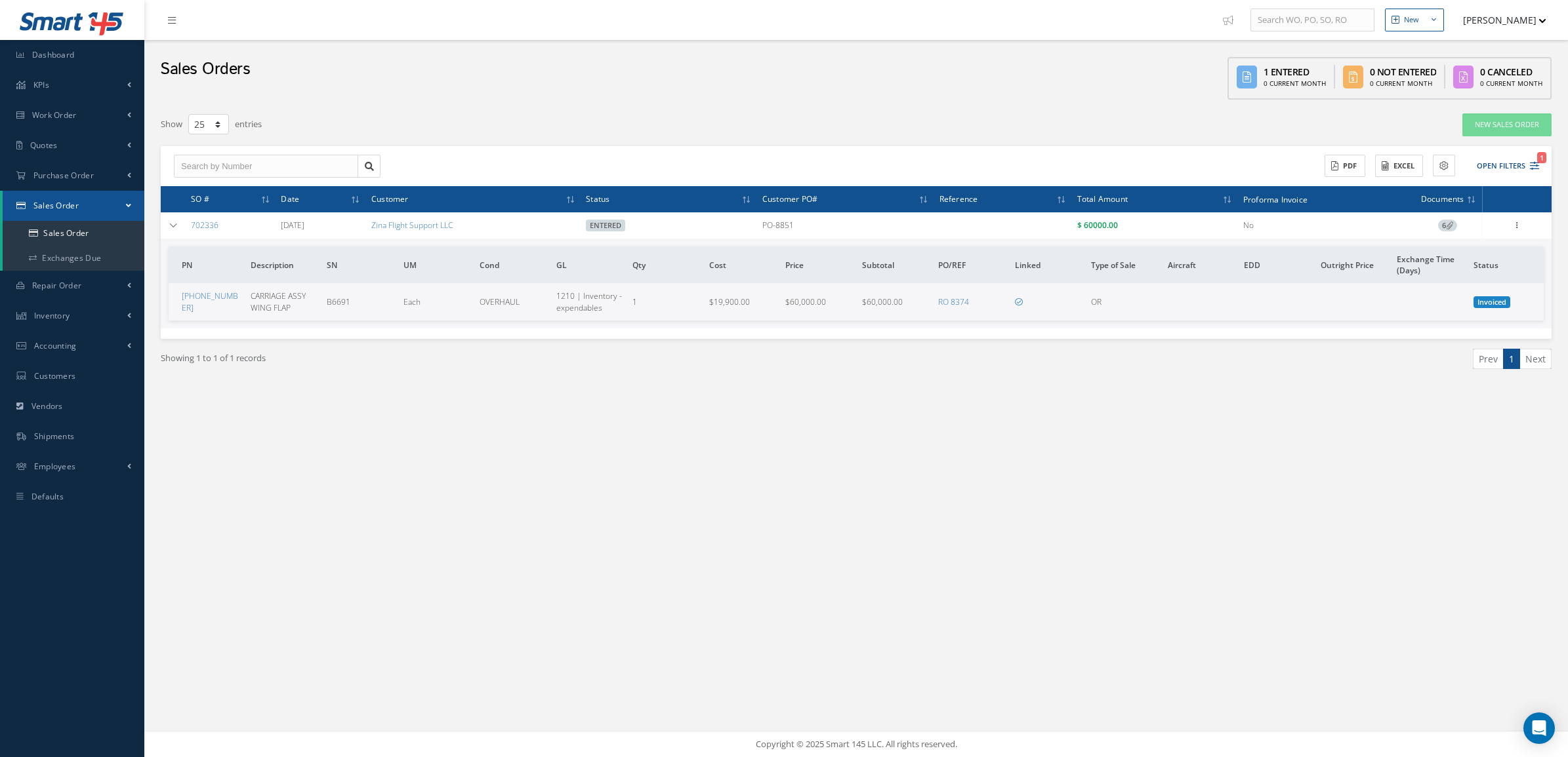
click at [1438, 223] on span "6" at bounding box center [1447, 226] width 19 height 12
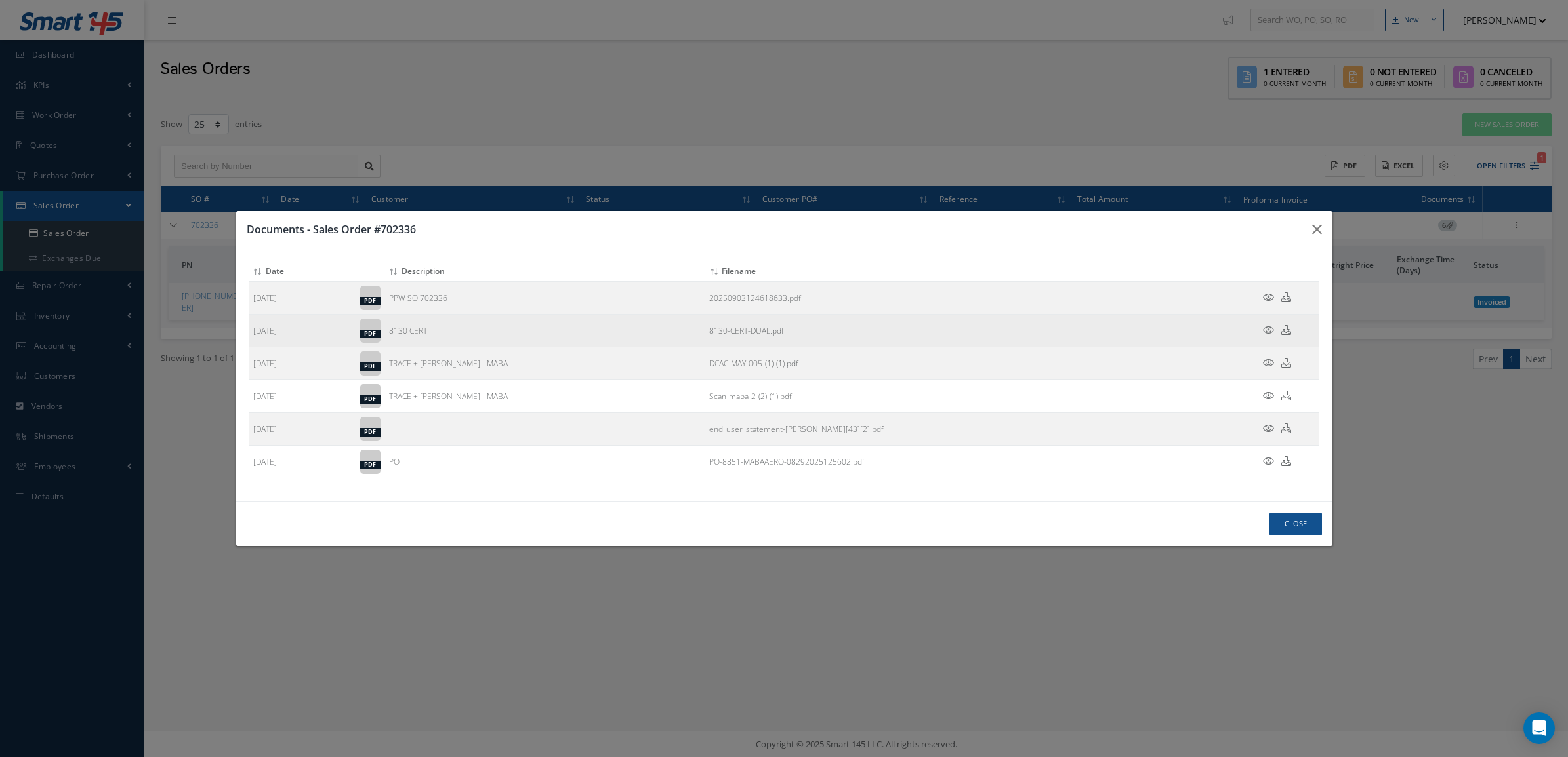
click at [1268, 328] on icon at bounding box center [1268, 330] width 11 height 10
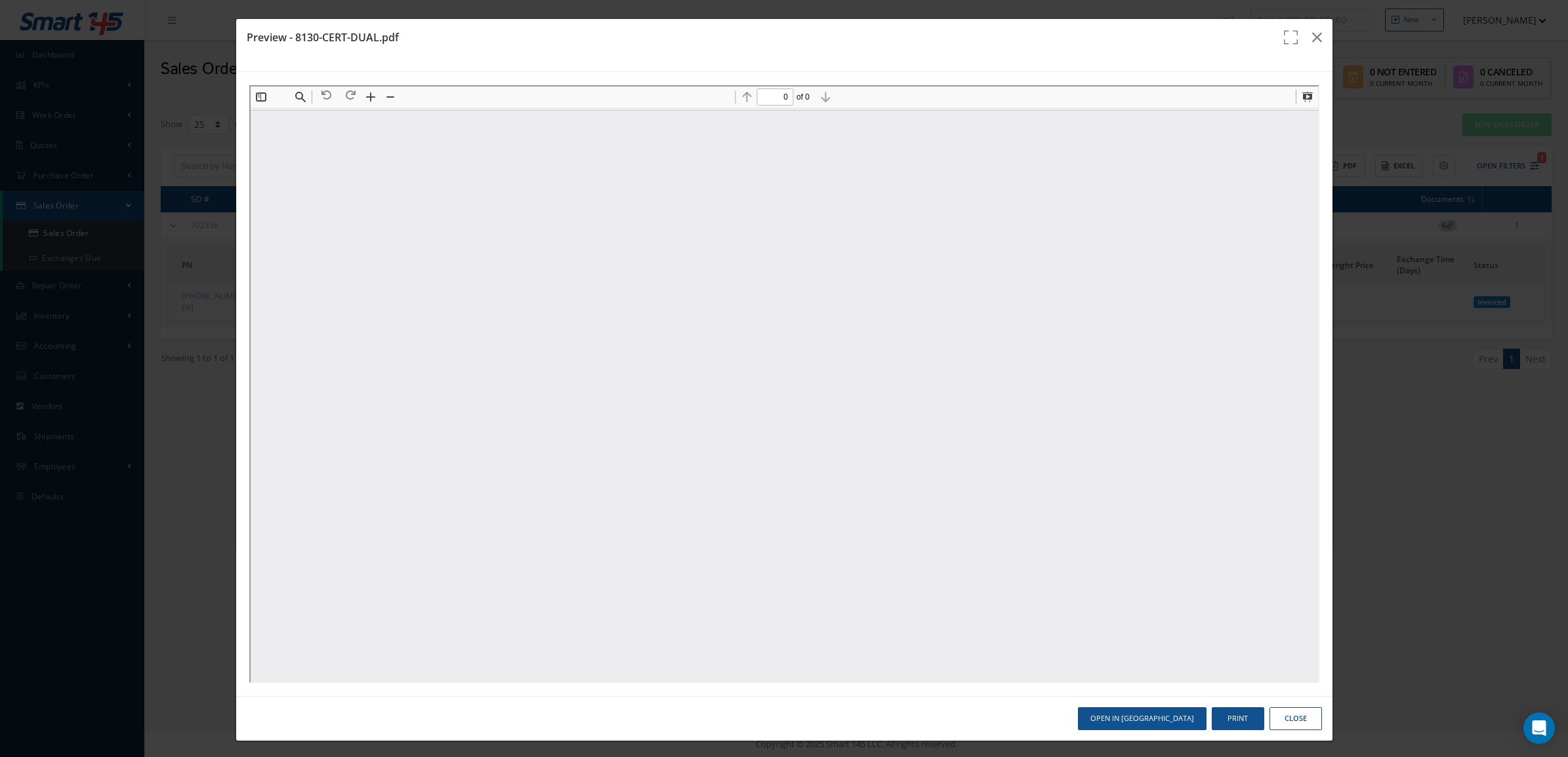
type input "1"
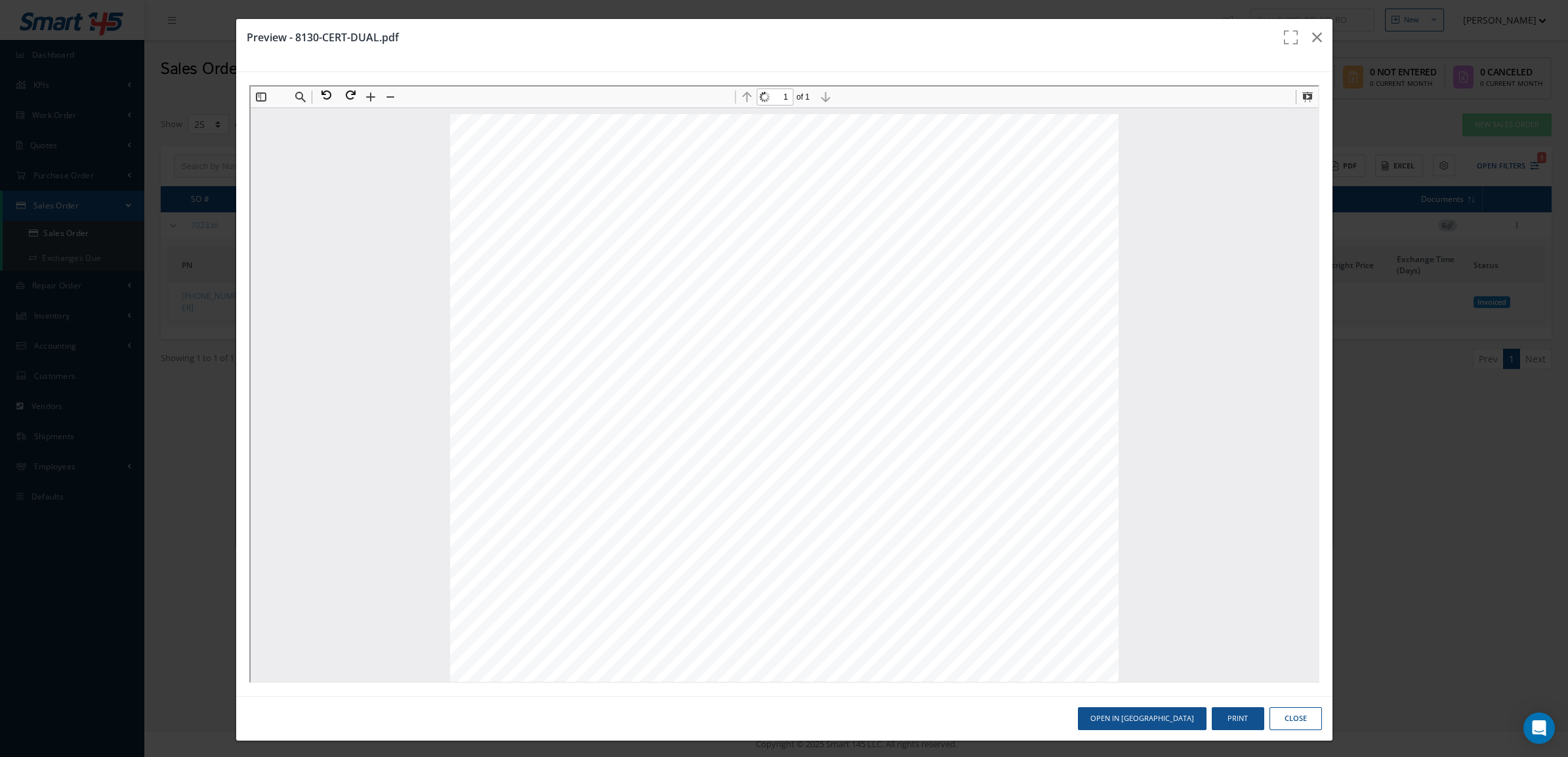
scroll to position [7, 0]
click at [321, 96] on button at bounding box center [323, 93] width 24 height 17
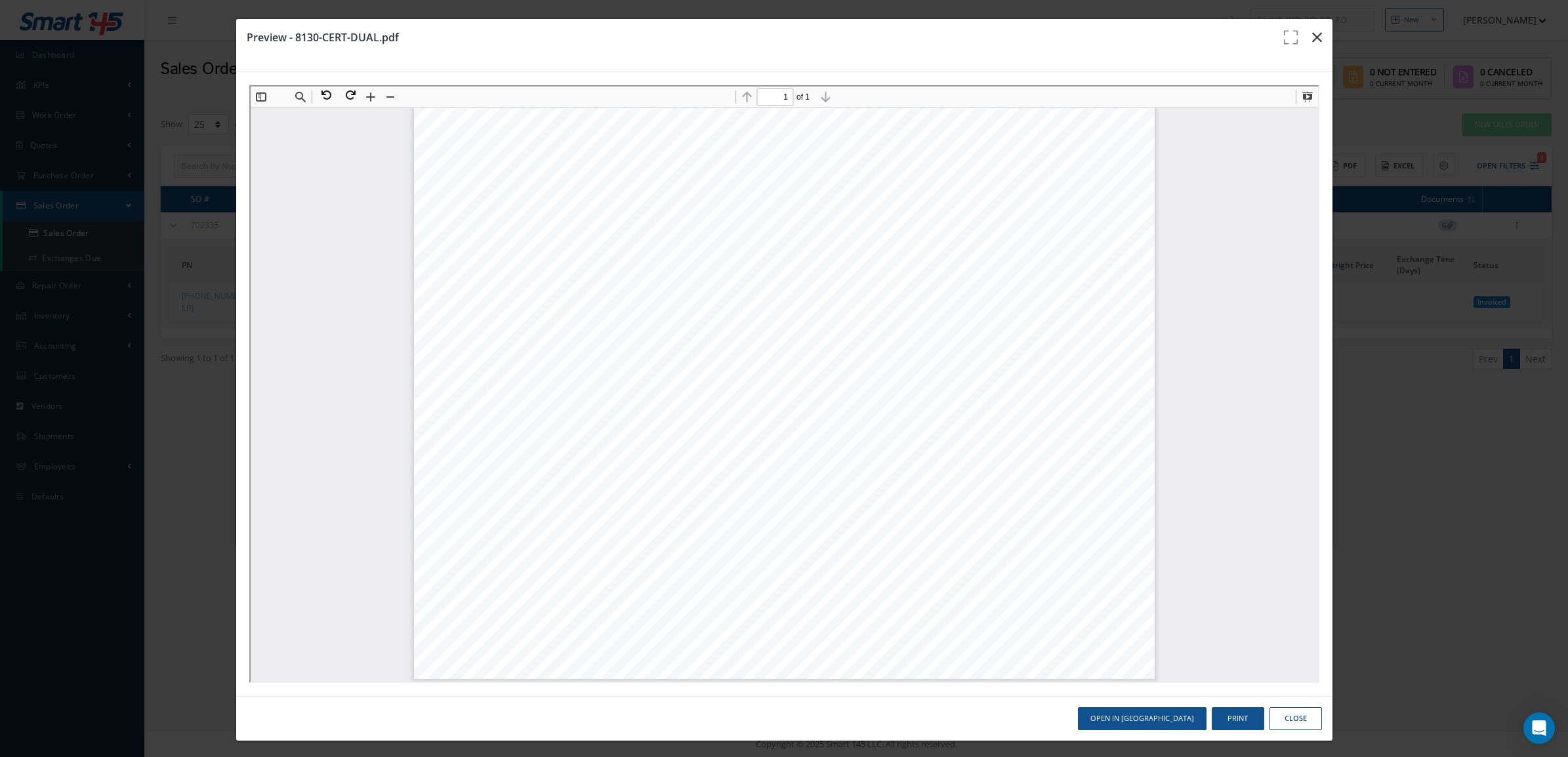
click at [1309, 47] on button "button" at bounding box center [1316, 37] width 31 height 37
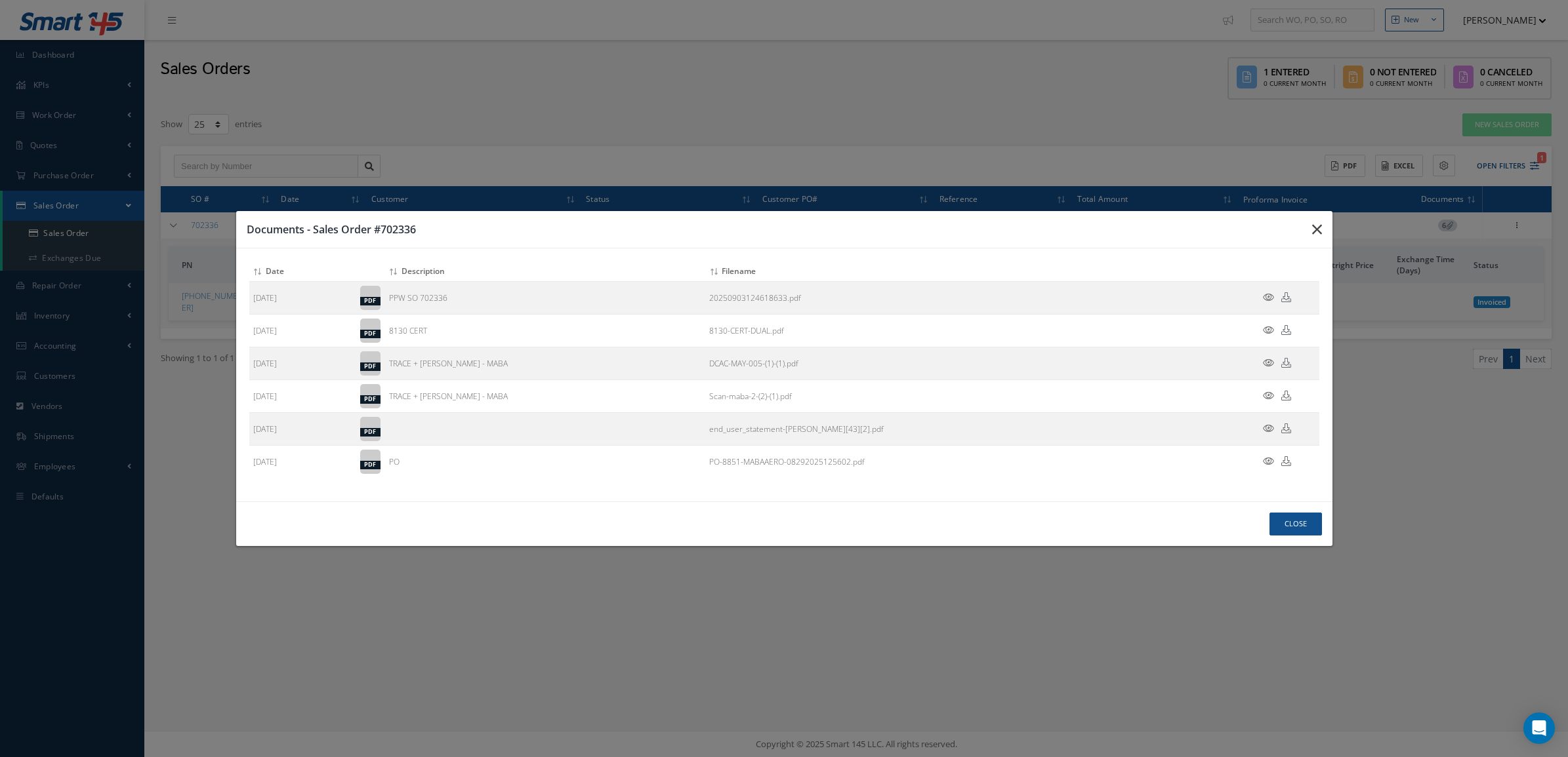
click at [1320, 223] on icon "button" at bounding box center [1317, 230] width 10 height 16
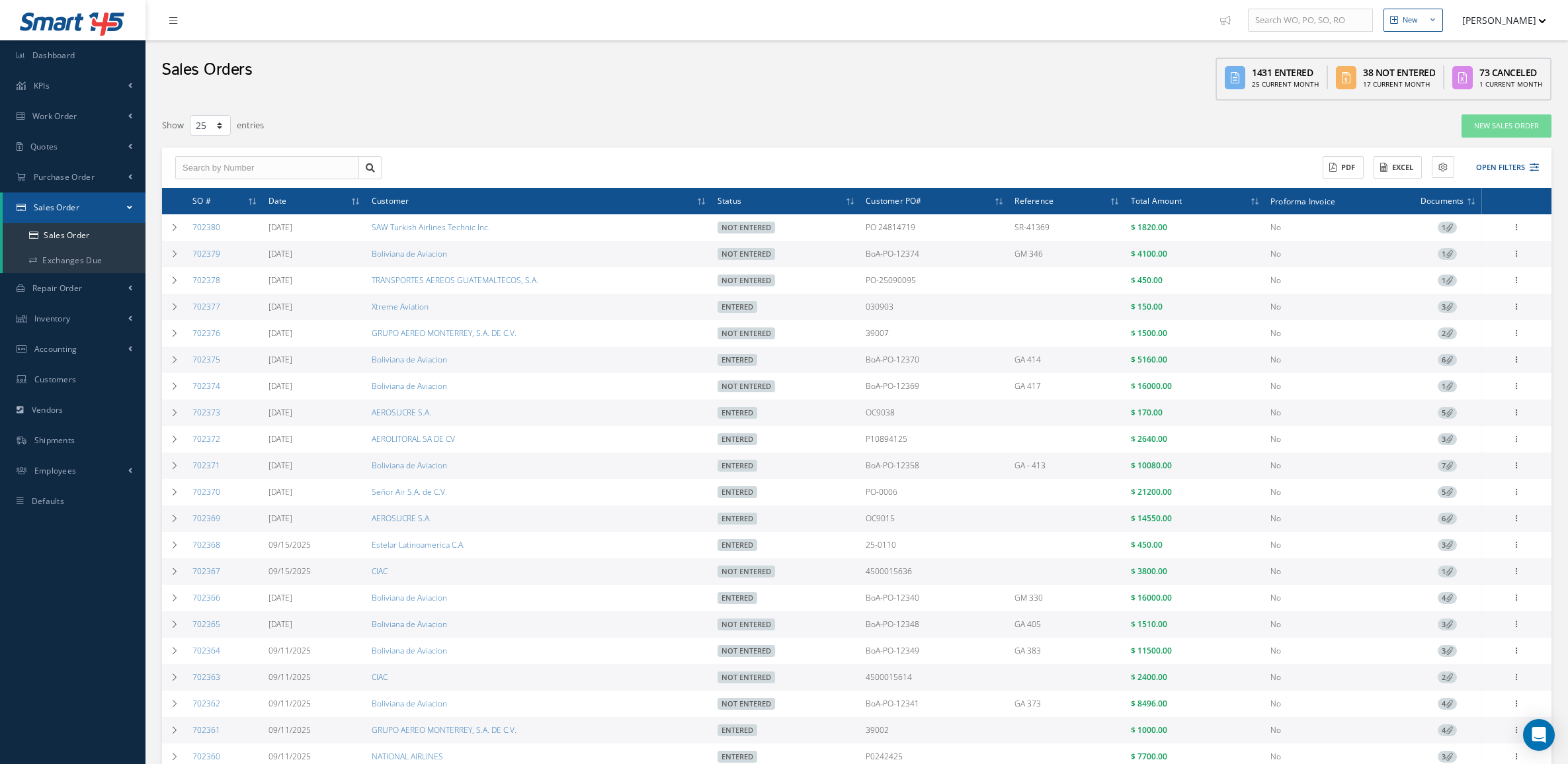
select select "25"
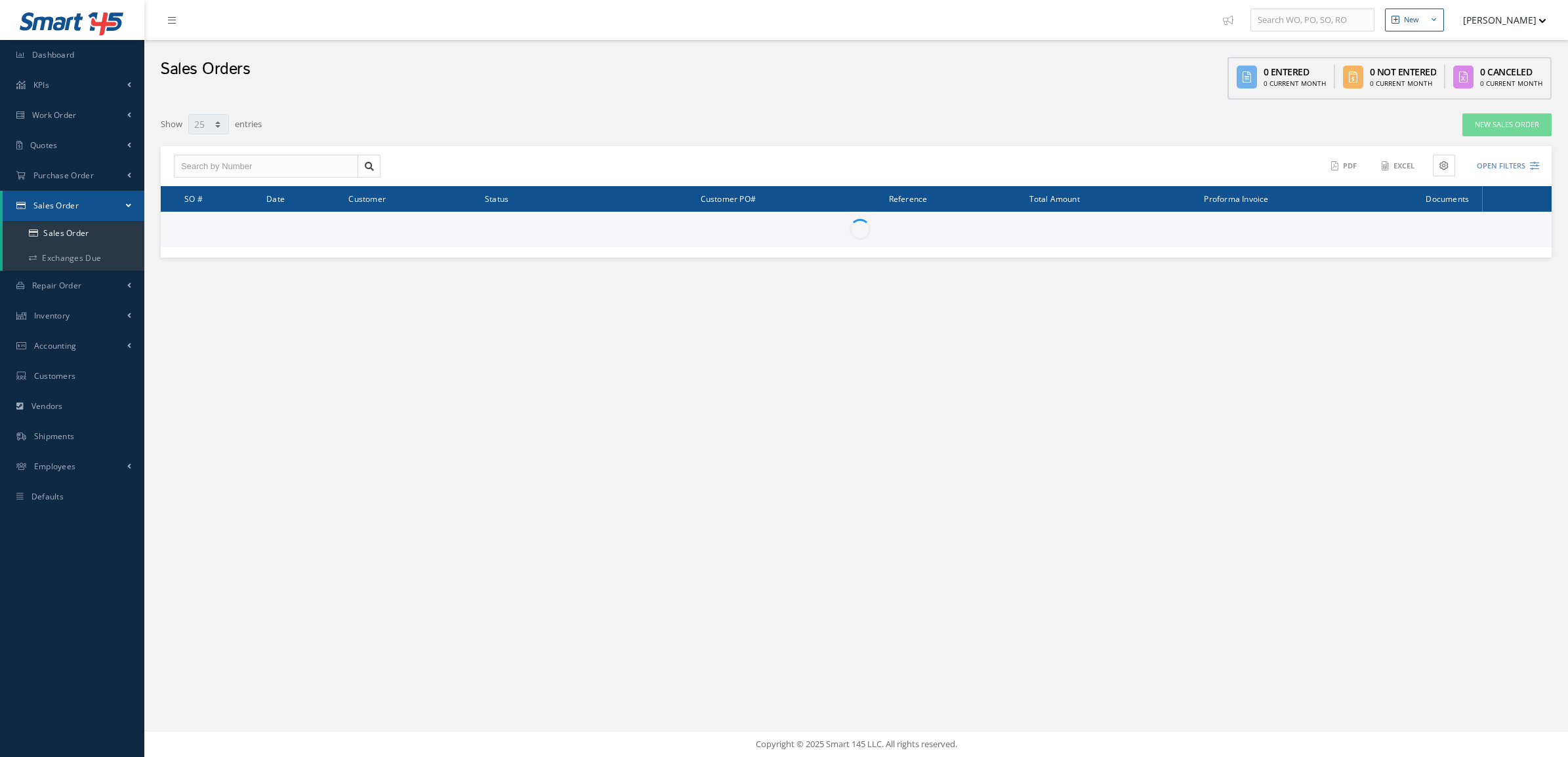
select select "25"
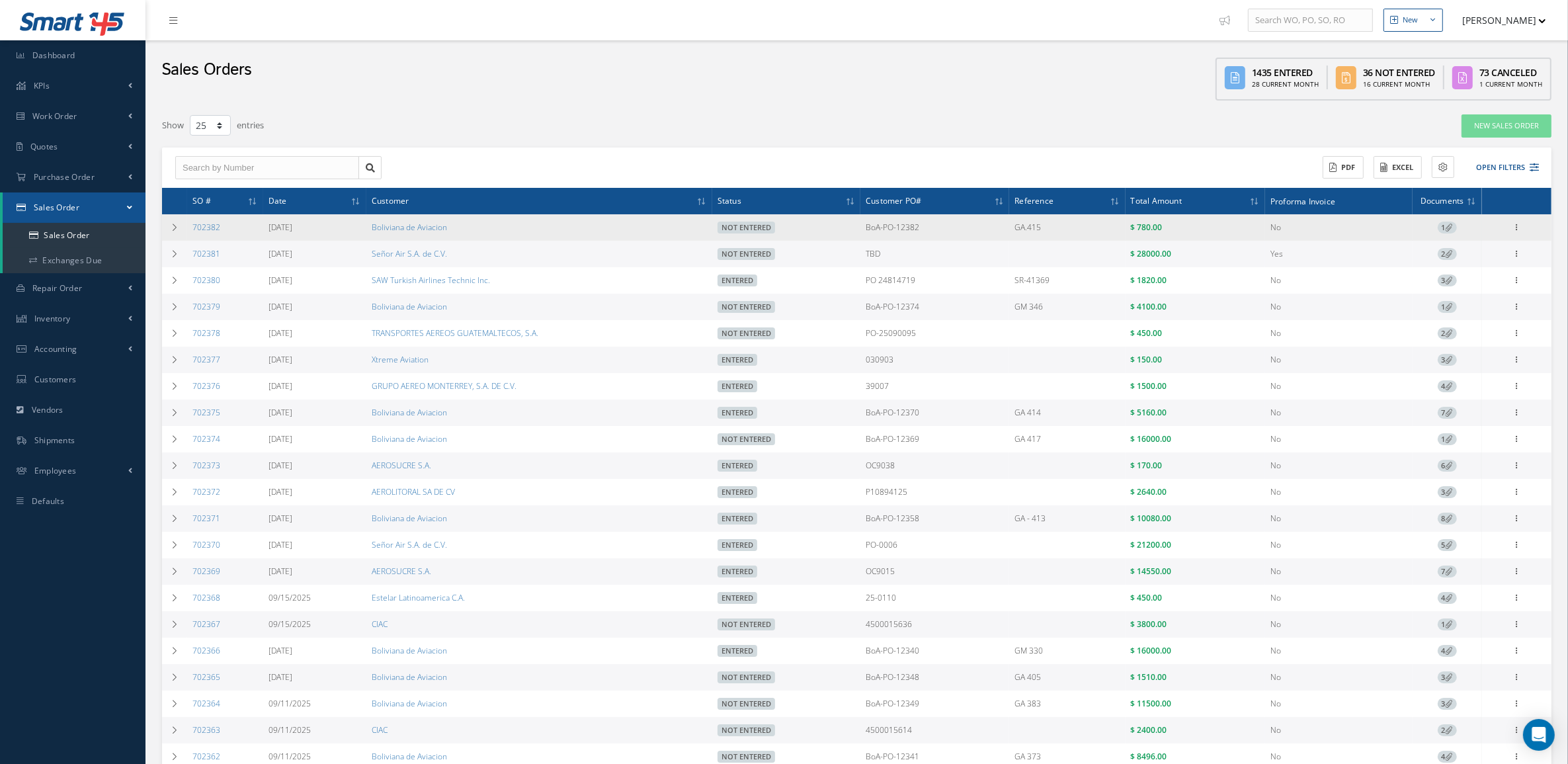
drag, startPoint x: 220, startPoint y: 236, endPoint x: 191, endPoint y: 232, distance: 29.3
click at [191, 232] on td "702382" at bounding box center [225, 227] width 76 height 26
copy link "702382"
